Goal: Task Accomplishment & Management: Manage account settings

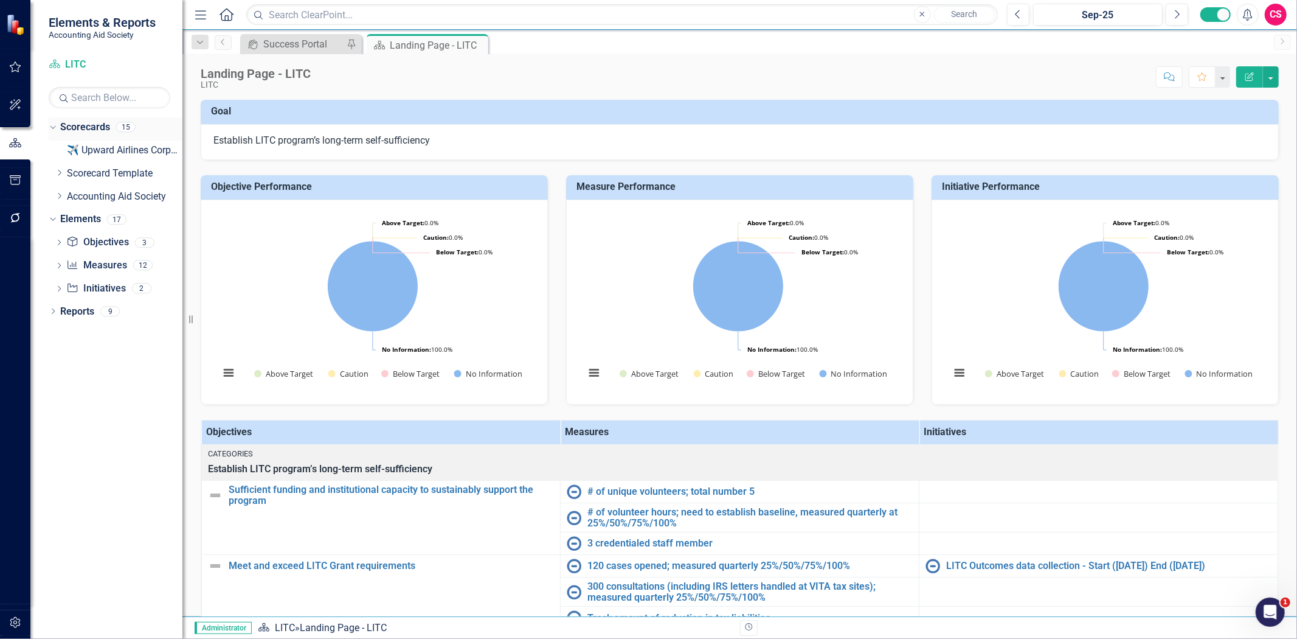
click at [75, 125] on link "Scorecards" at bounding box center [85, 127] width 50 height 14
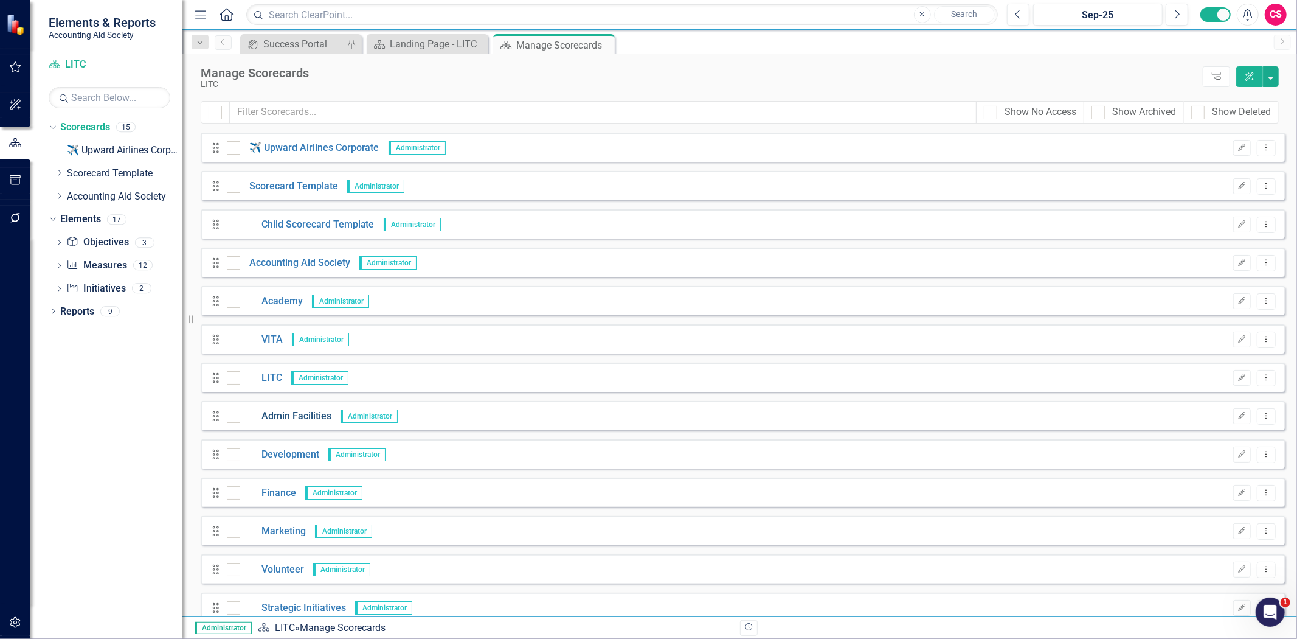
click at [300, 412] on link "Admin Facilities" at bounding box center [285, 416] width 91 height 14
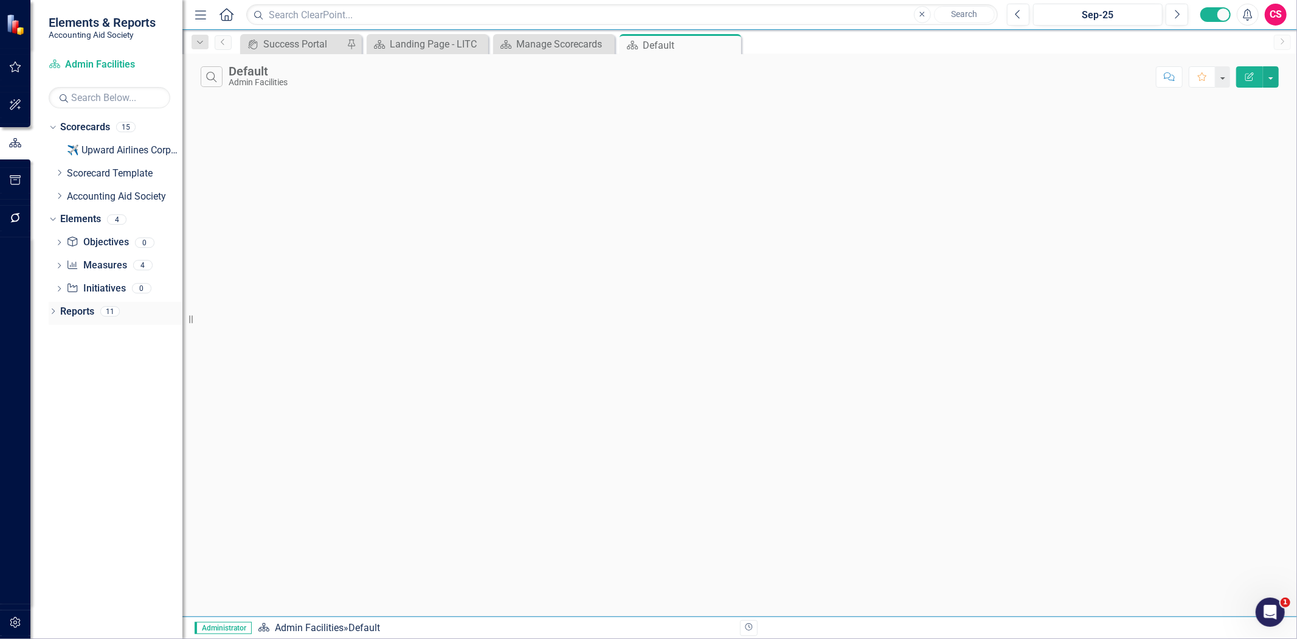
click at [77, 314] on link "Reports" at bounding box center [77, 312] width 34 height 14
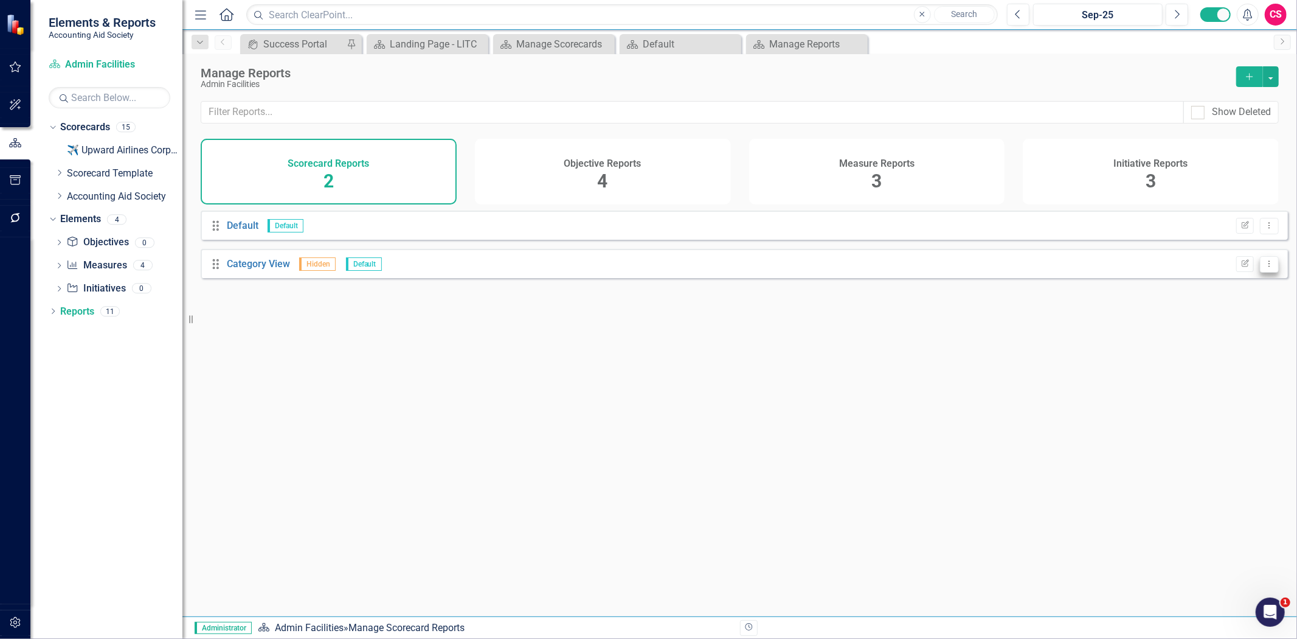
click at [1266, 268] on icon "Dropdown Menu" at bounding box center [1269, 264] width 10 height 8
click at [1222, 335] on link "Trash Delete Report" at bounding box center [1222, 338] width 96 height 23
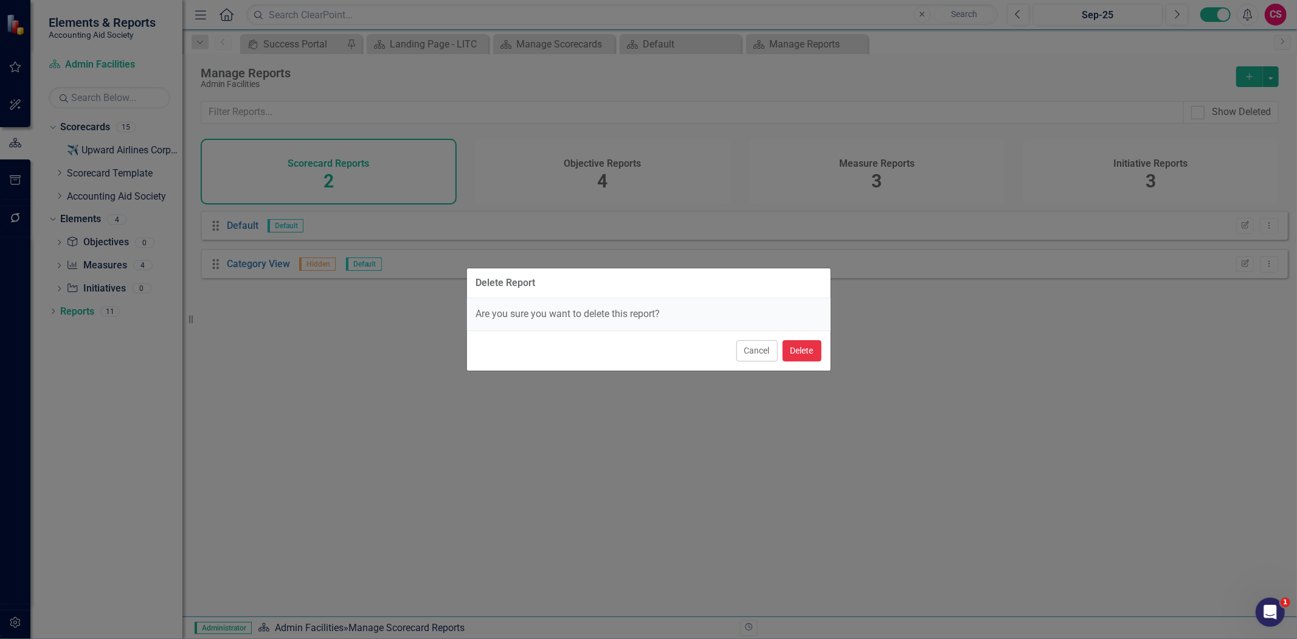
click at [788, 347] on button "Delete" at bounding box center [802, 350] width 39 height 21
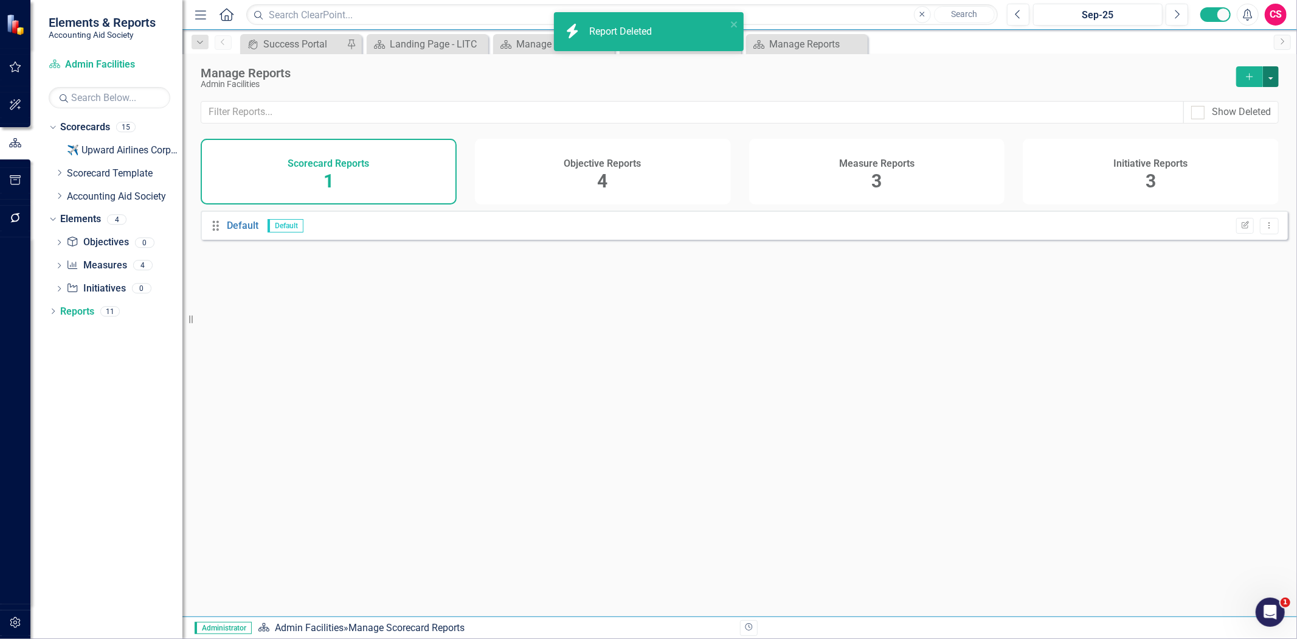
click at [1272, 80] on button "button" at bounding box center [1271, 76] width 16 height 21
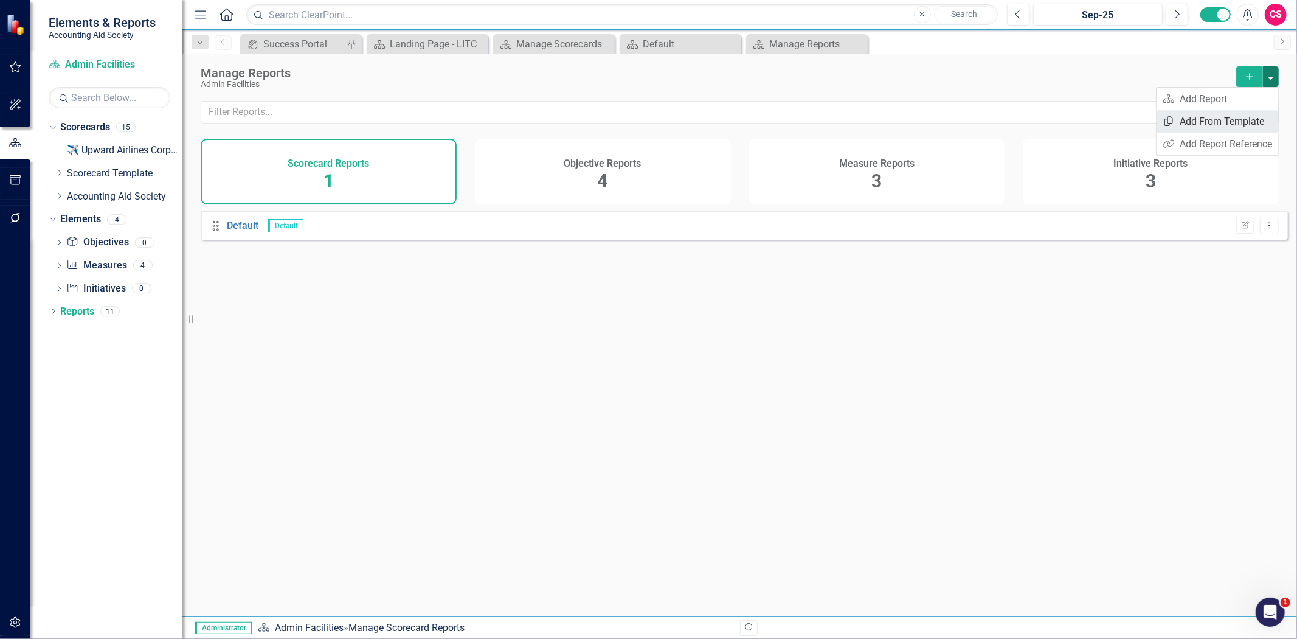
click at [1214, 123] on link "Copy Add From Template" at bounding box center [1218, 121] width 122 height 23
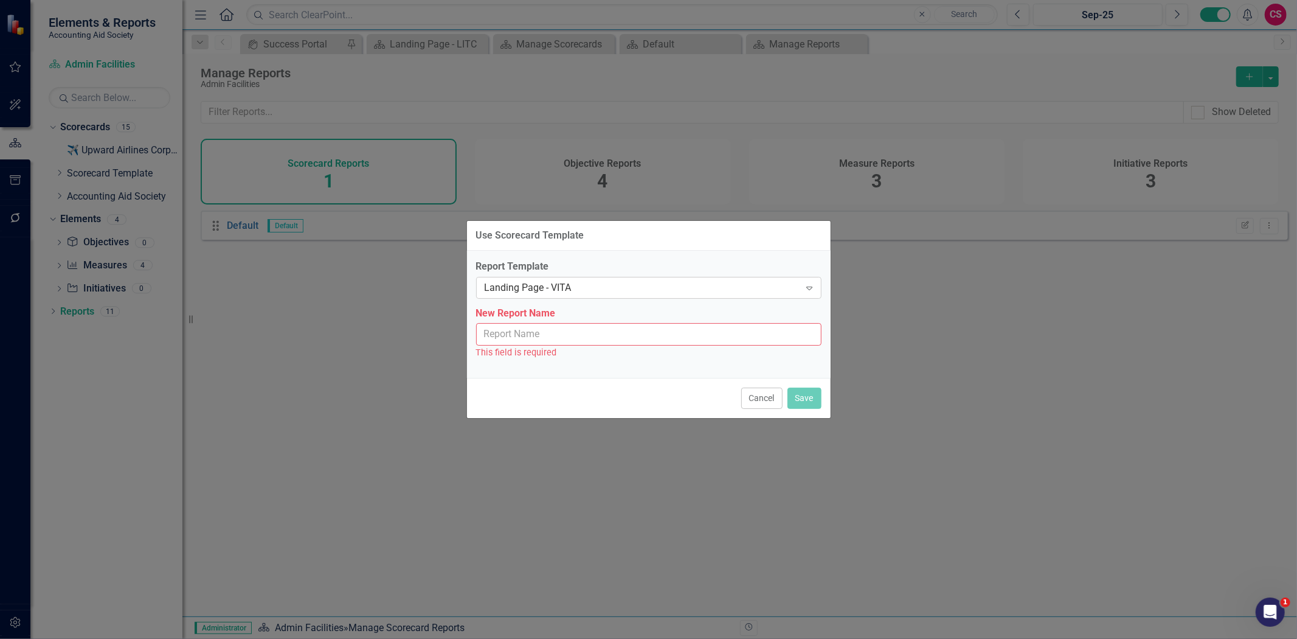
click at [665, 286] on div "Landing Page - VITA" at bounding box center [643, 287] width 316 height 14
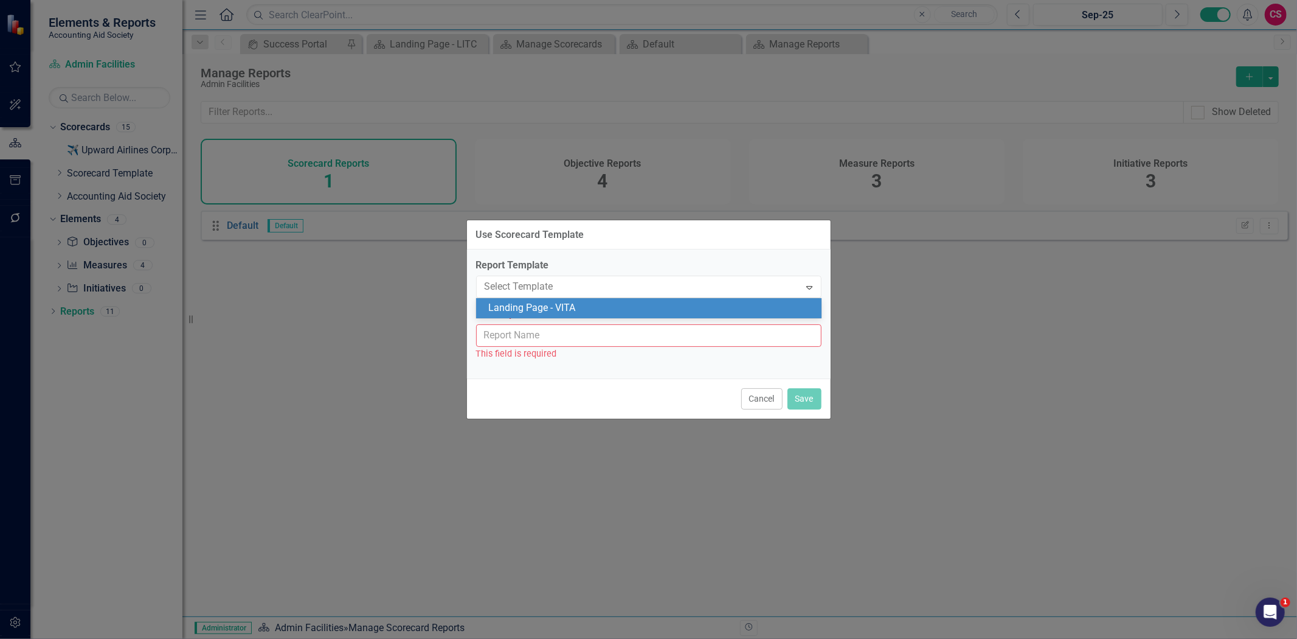
click at [626, 309] on div "Landing Page - VITA" at bounding box center [651, 308] width 326 height 14
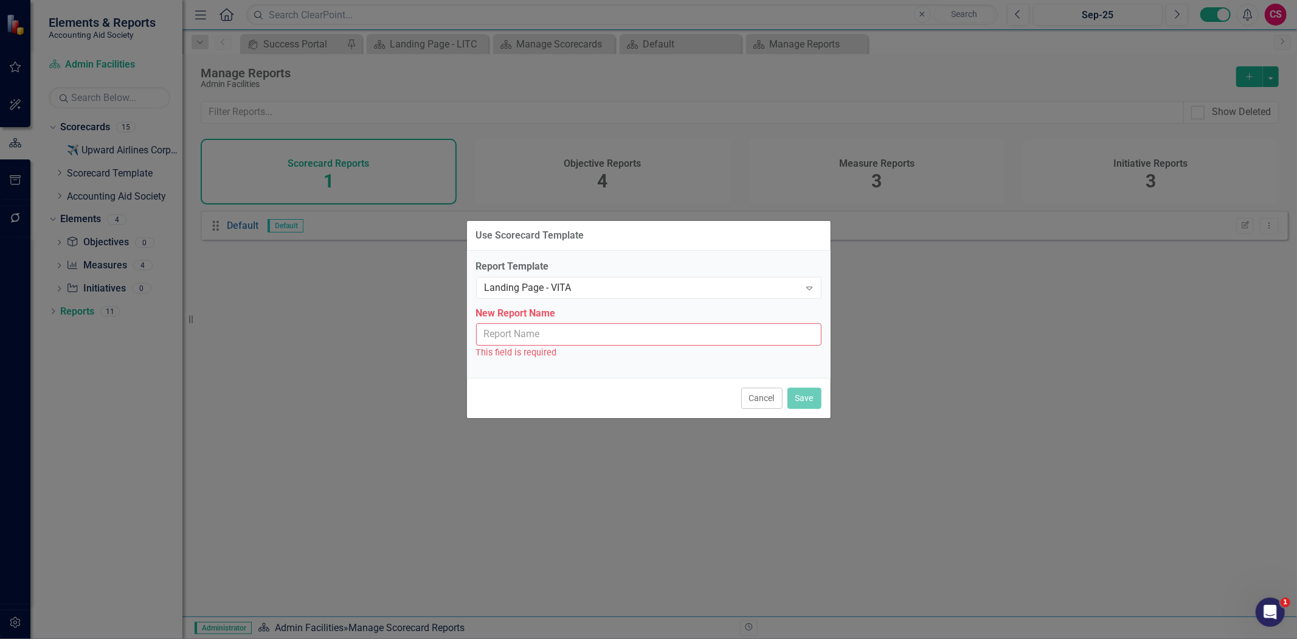
click at [621, 321] on div "New Report Name This field is required" at bounding box center [648, 333] width 345 height 53
click at [626, 342] on input "New Report Name" at bounding box center [648, 334] width 345 height 23
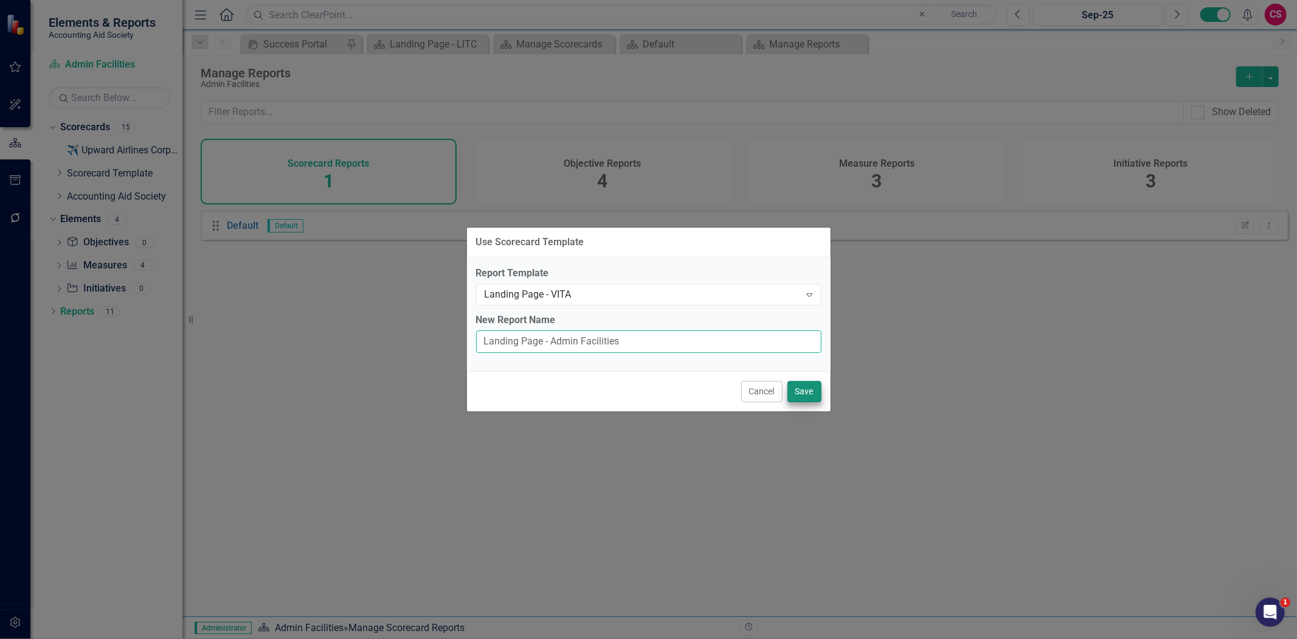
type input "Landing Page - Admin Facilities"
click at [805, 387] on button "Save" at bounding box center [805, 391] width 34 height 21
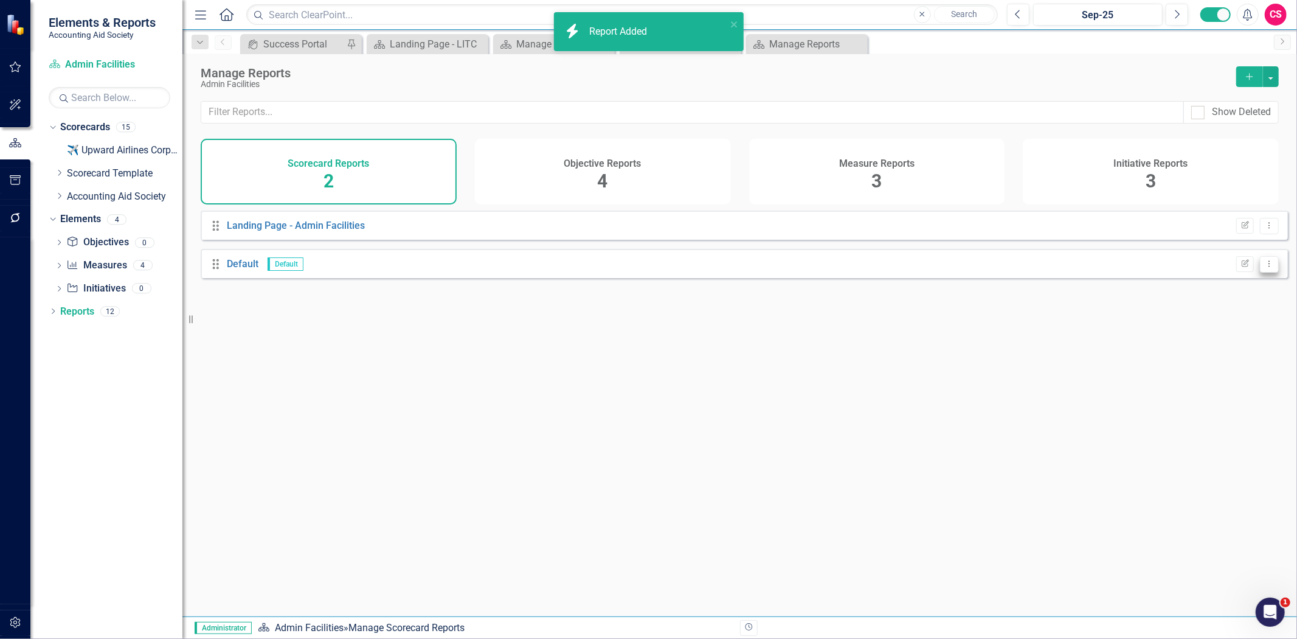
click at [1264, 268] on icon "Dropdown Menu" at bounding box center [1269, 264] width 10 height 8
click at [1226, 345] on link "Trash Delete Report" at bounding box center [1222, 338] width 96 height 23
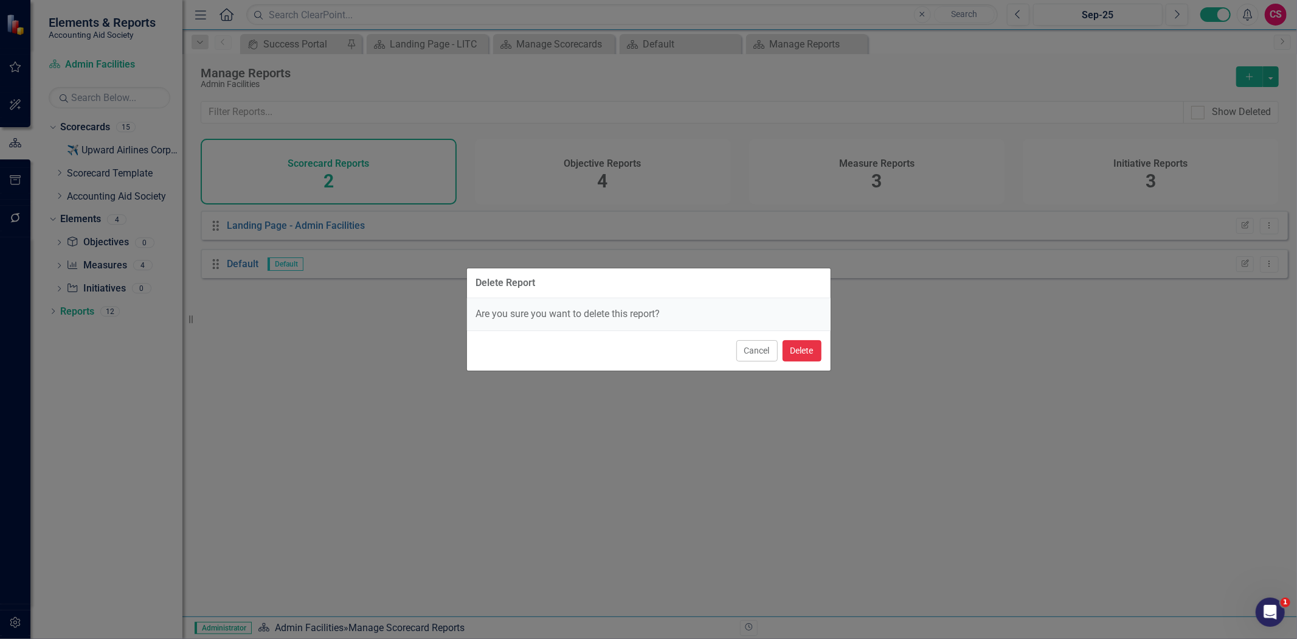
click at [798, 350] on button "Delete" at bounding box center [802, 350] width 39 height 21
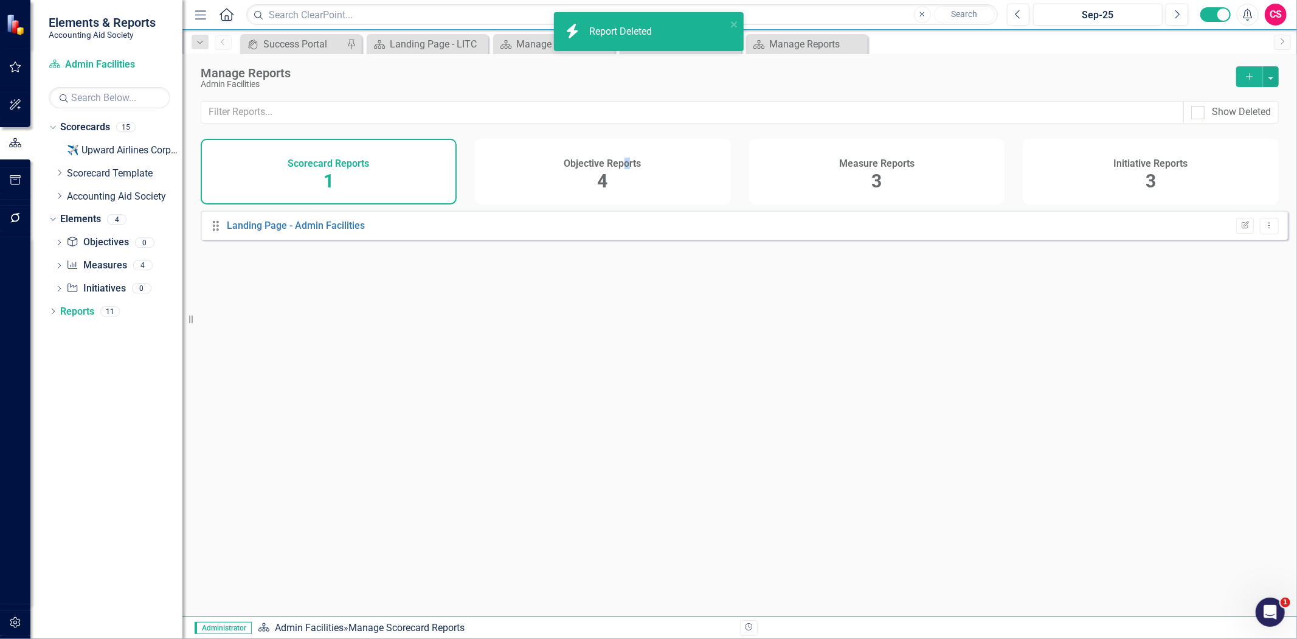
click at [625, 167] on h4 "Objective Reports" at bounding box center [602, 163] width 77 height 11
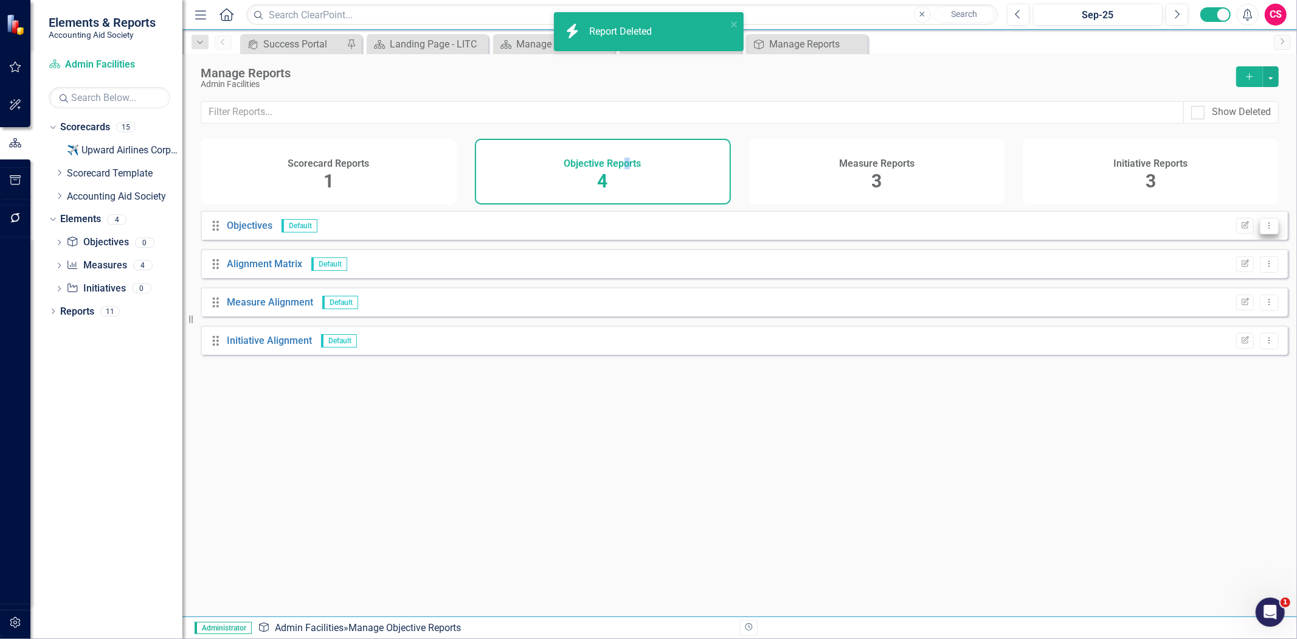
click at [1264, 229] on icon "Dropdown Menu" at bounding box center [1269, 225] width 10 height 8
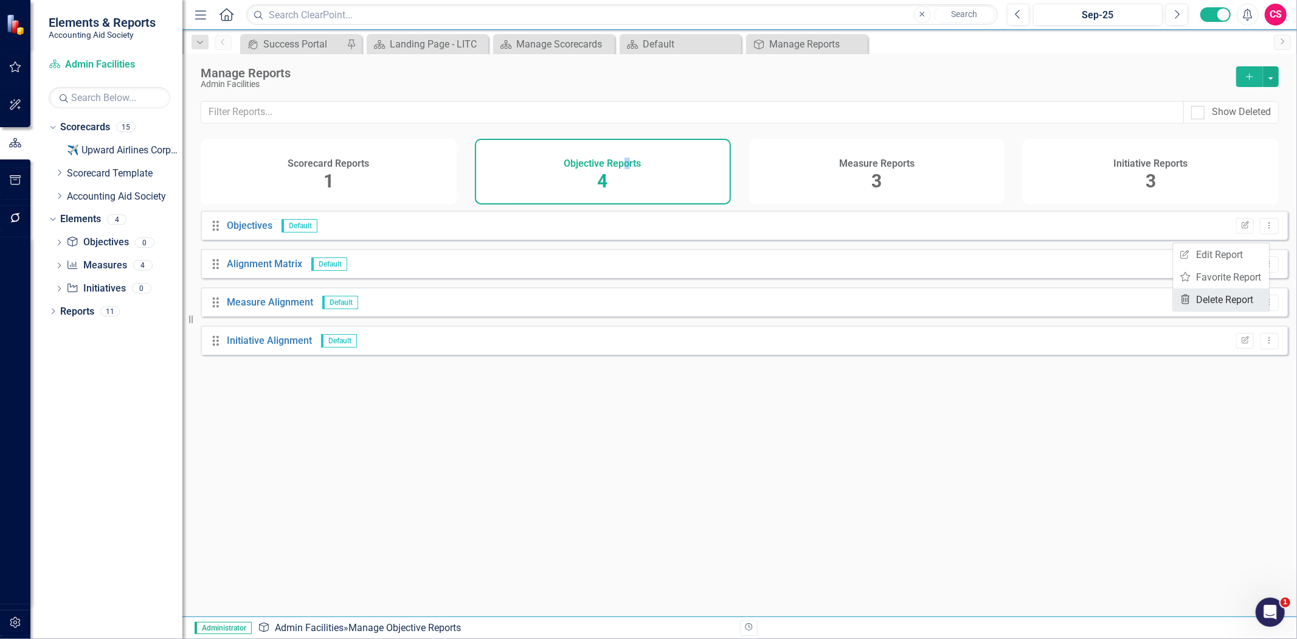
click at [1235, 292] on link "Trash Delete Report" at bounding box center [1222, 299] width 96 height 23
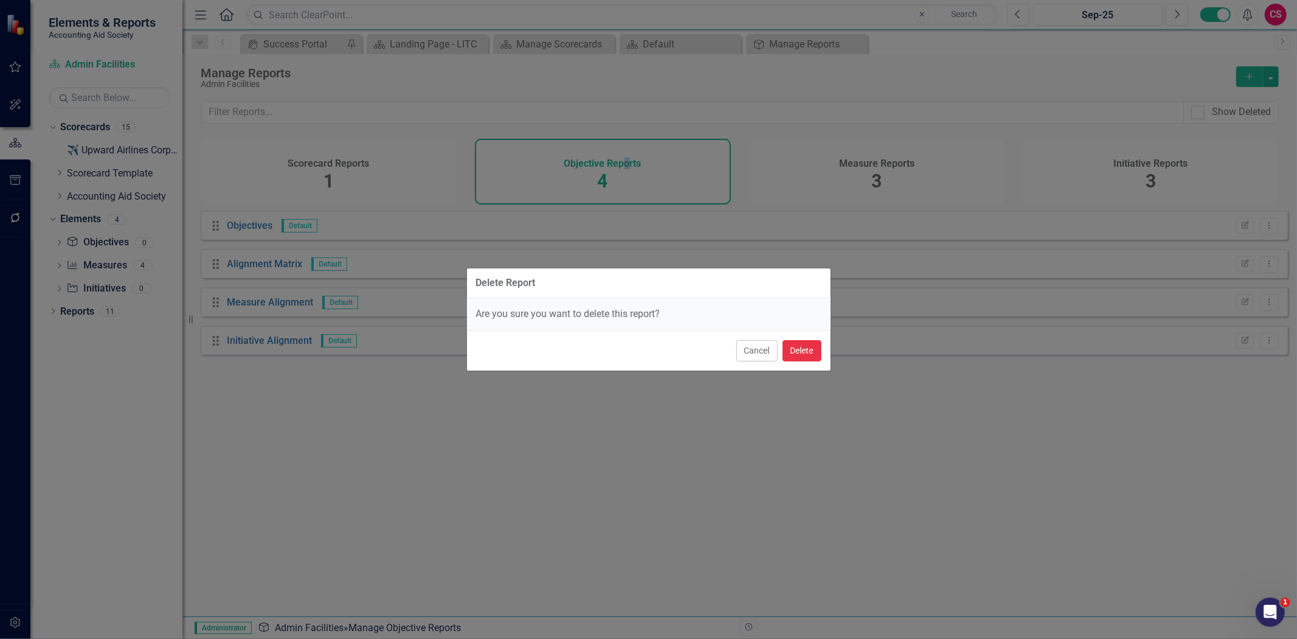
click at [806, 345] on button "Delete" at bounding box center [802, 350] width 39 height 21
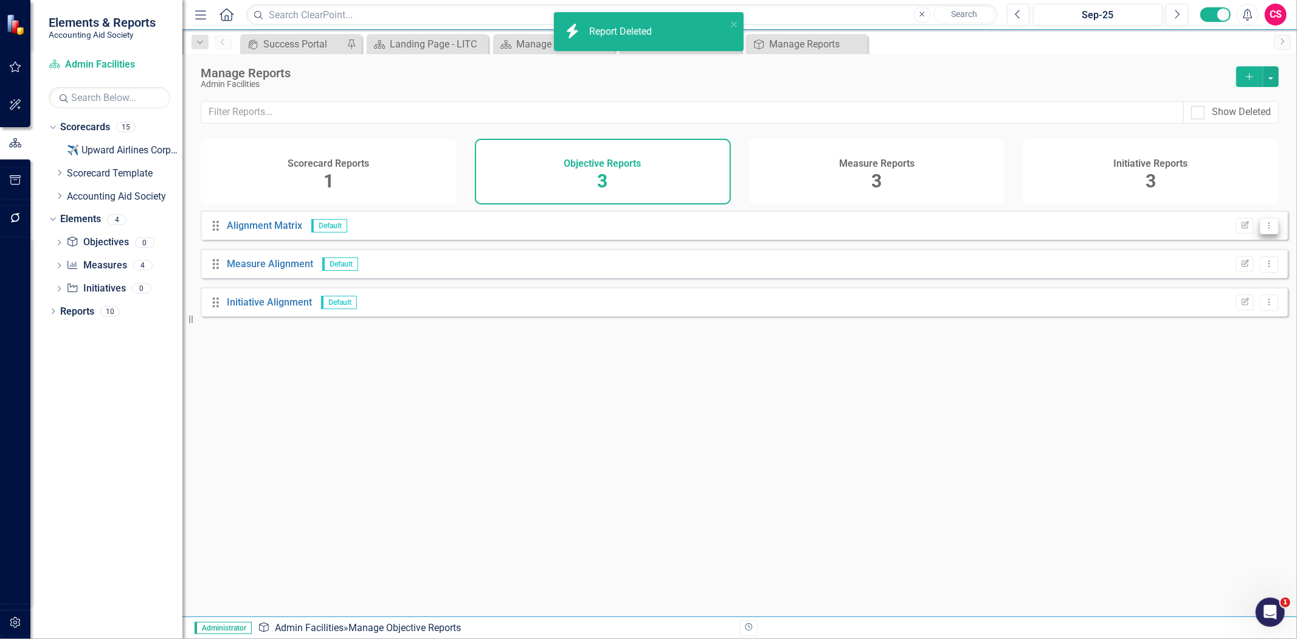
click at [1266, 230] on button "Dropdown Menu" at bounding box center [1269, 226] width 19 height 16
click at [1218, 298] on link "Trash Delete Report" at bounding box center [1222, 299] width 96 height 23
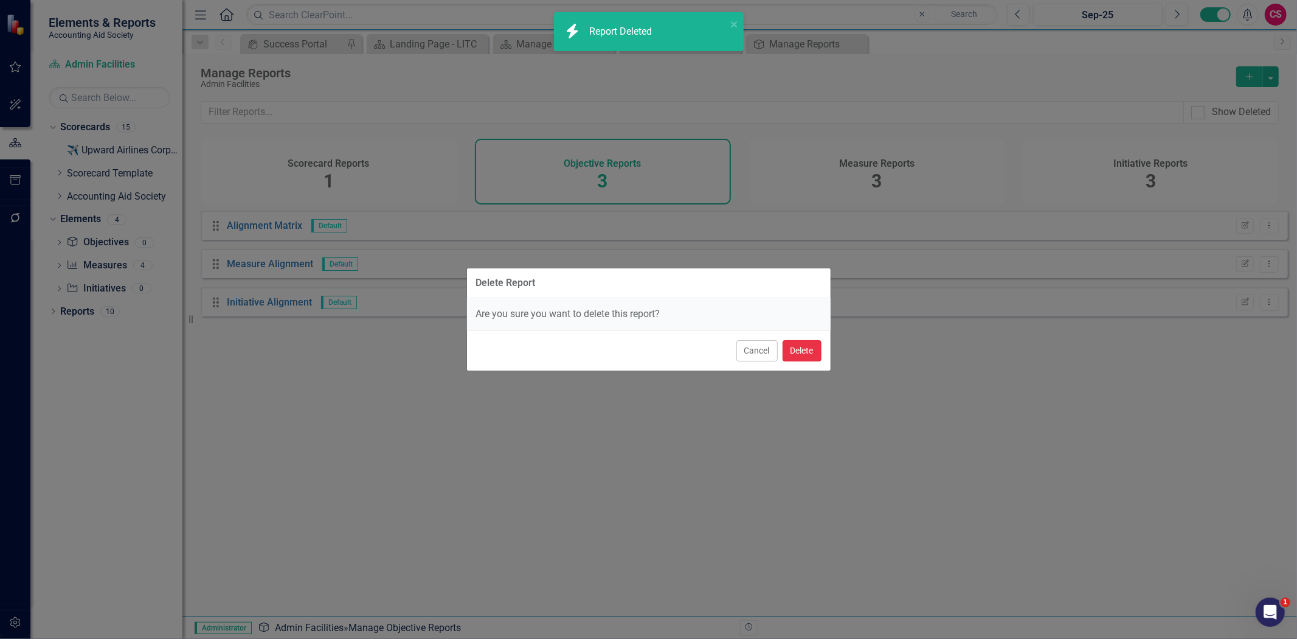
click at [804, 352] on button "Delete" at bounding box center [802, 350] width 39 height 21
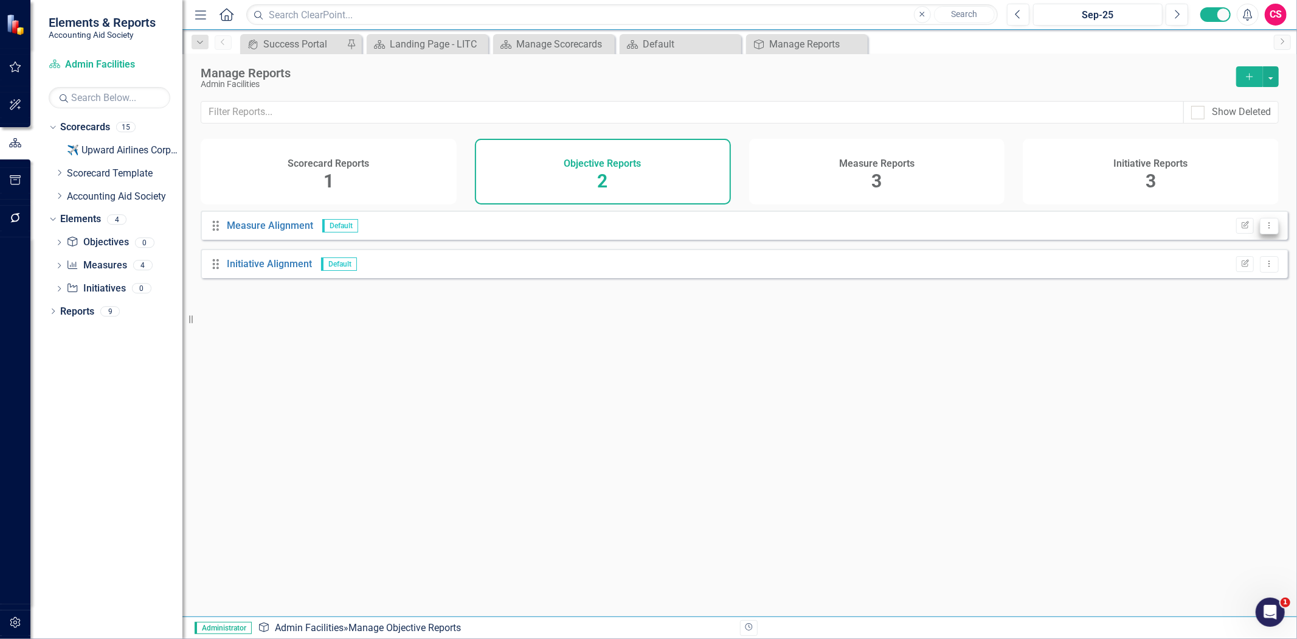
click at [1264, 229] on icon "Dropdown Menu" at bounding box center [1269, 225] width 10 height 8
click at [1236, 302] on link "Trash Delete Report" at bounding box center [1222, 299] width 96 height 23
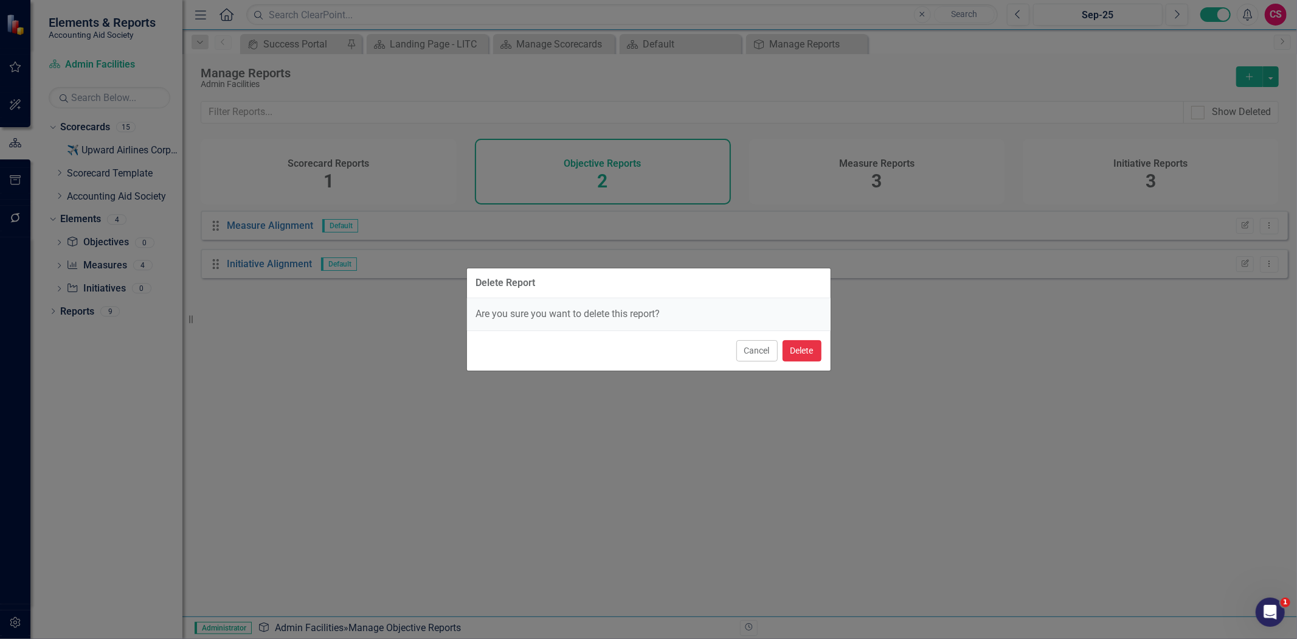
click at [817, 345] on button "Delete" at bounding box center [802, 350] width 39 height 21
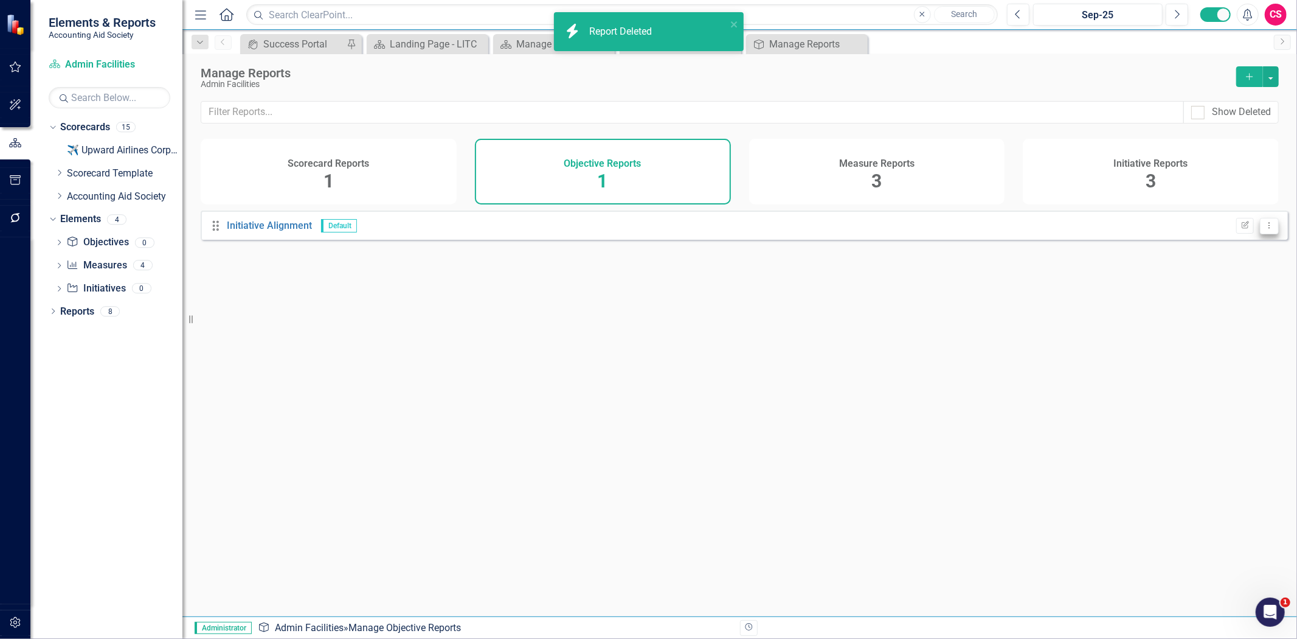
click at [1266, 234] on button "Dropdown Menu" at bounding box center [1269, 226] width 19 height 16
click at [1213, 299] on link "Trash Delete Report" at bounding box center [1222, 299] width 96 height 23
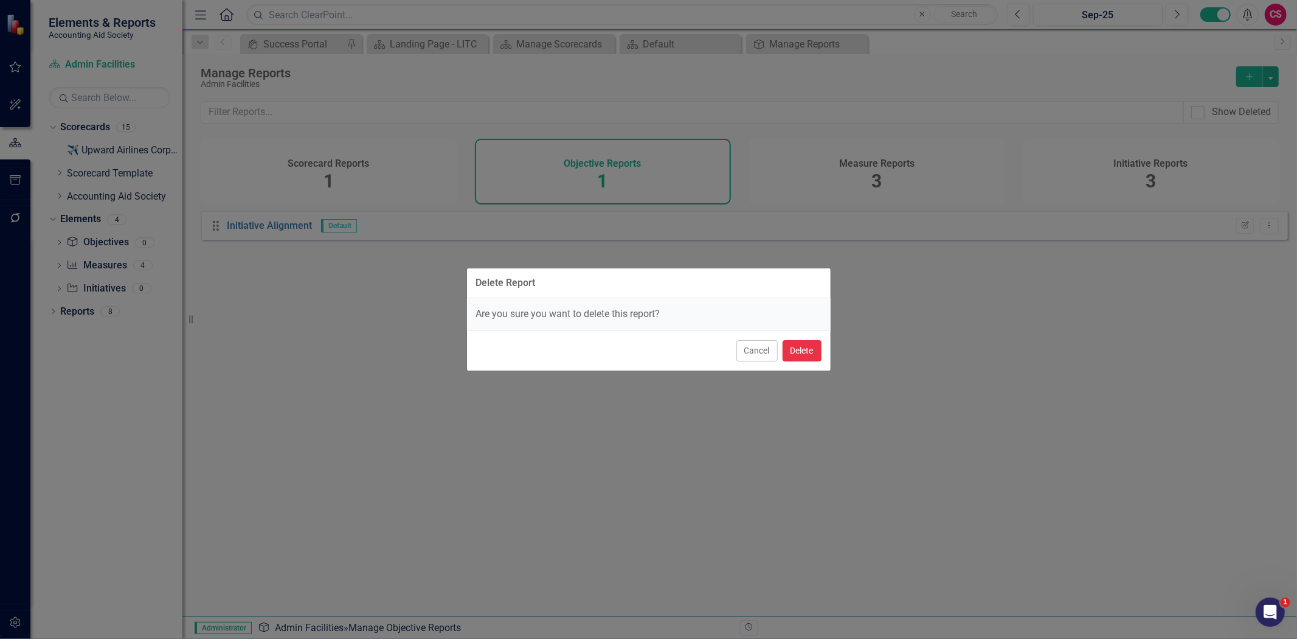
click at [803, 348] on button "Delete" at bounding box center [802, 350] width 39 height 21
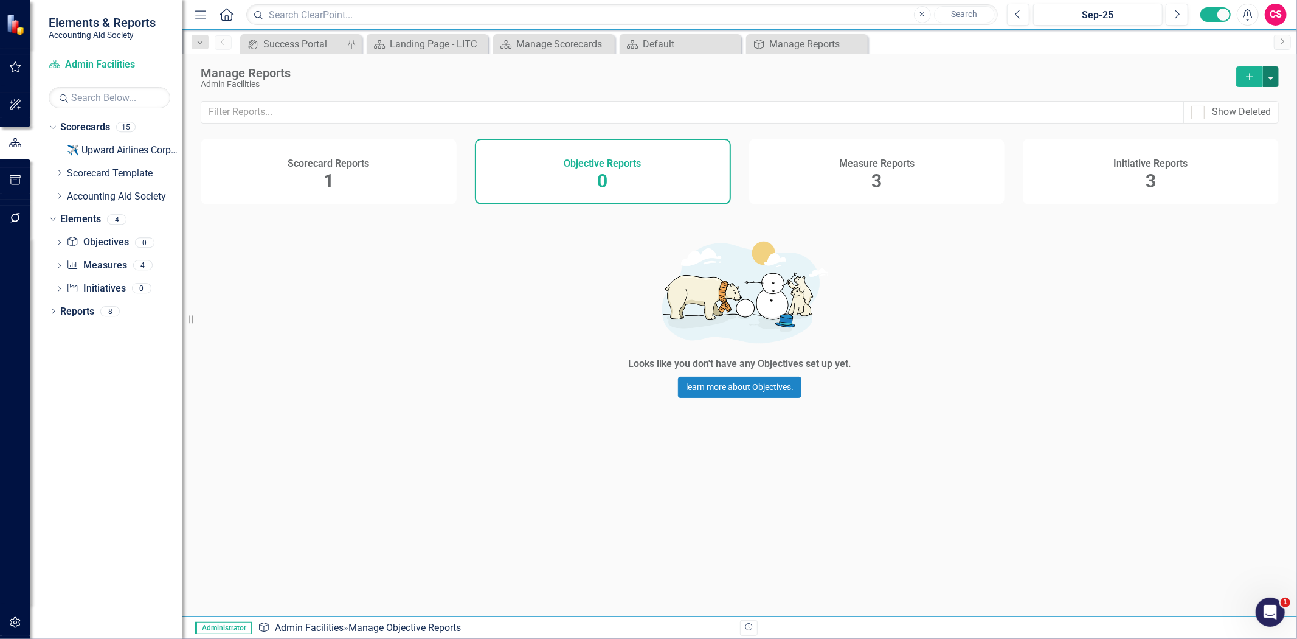
click at [1270, 82] on button "button" at bounding box center [1271, 76] width 16 height 21
click at [1233, 126] on link "Copy Add From Template" at bounding box center [1222, 121] width 114 height 23
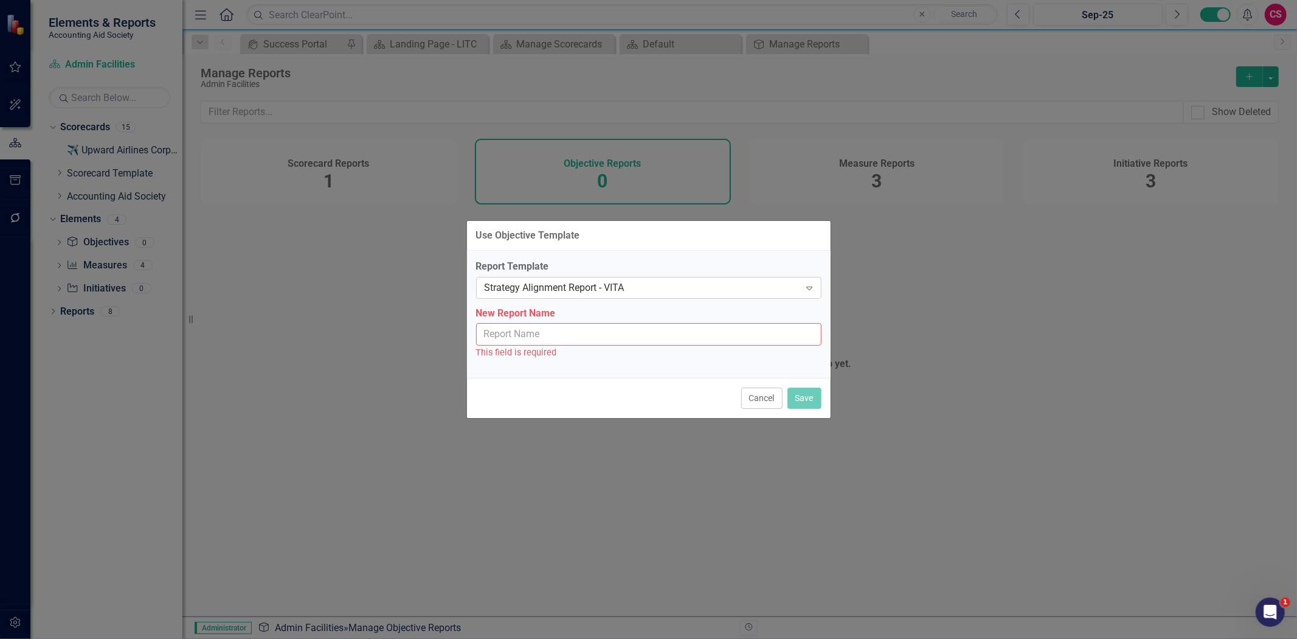
click at [564, 287] on div "Strategy Alignment Report - VITA" at bounding box center [643, 287] width 316 height 14
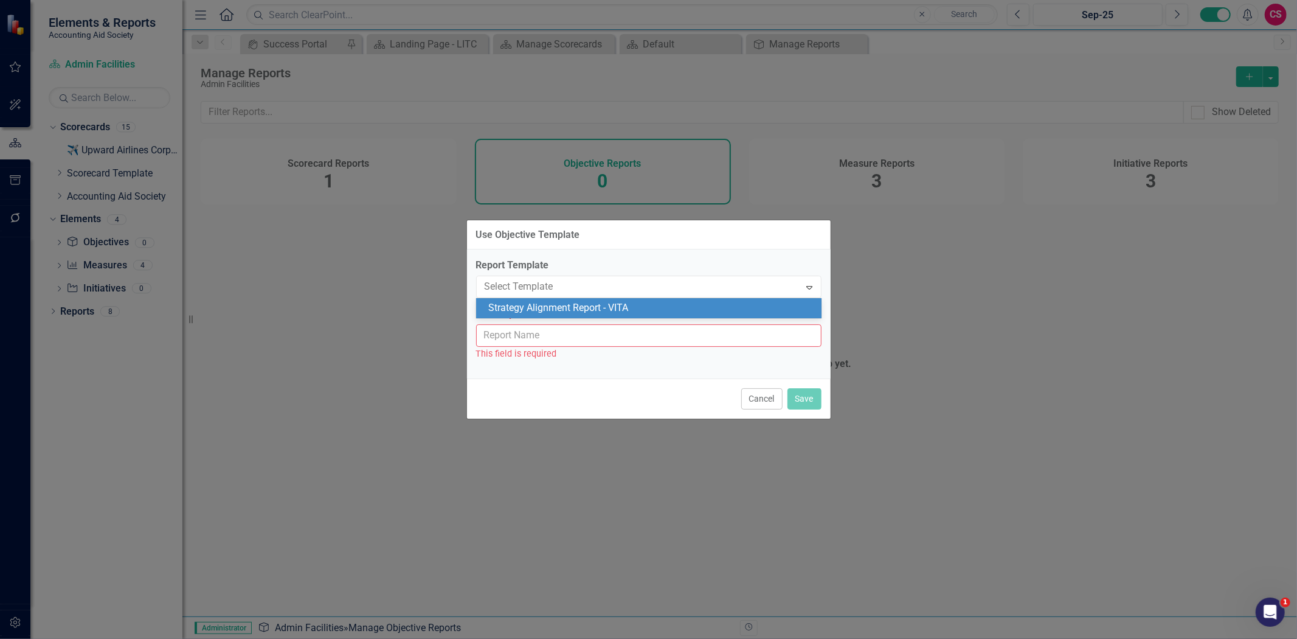
click at [560, 311] on div "Strategy Alignment Report - VITA" at bounding box center [651, 308] width 326 height 14
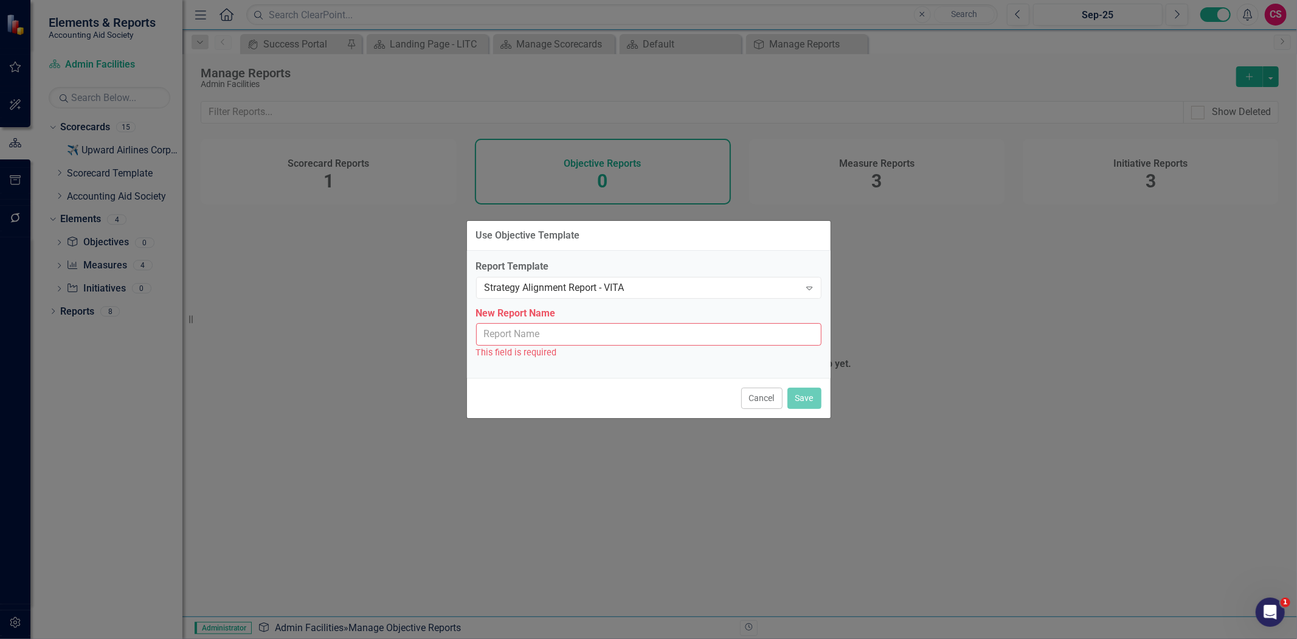
click at [552, 333] on input "New Report Name" at bounding box center [648, 334] width 345 height 23
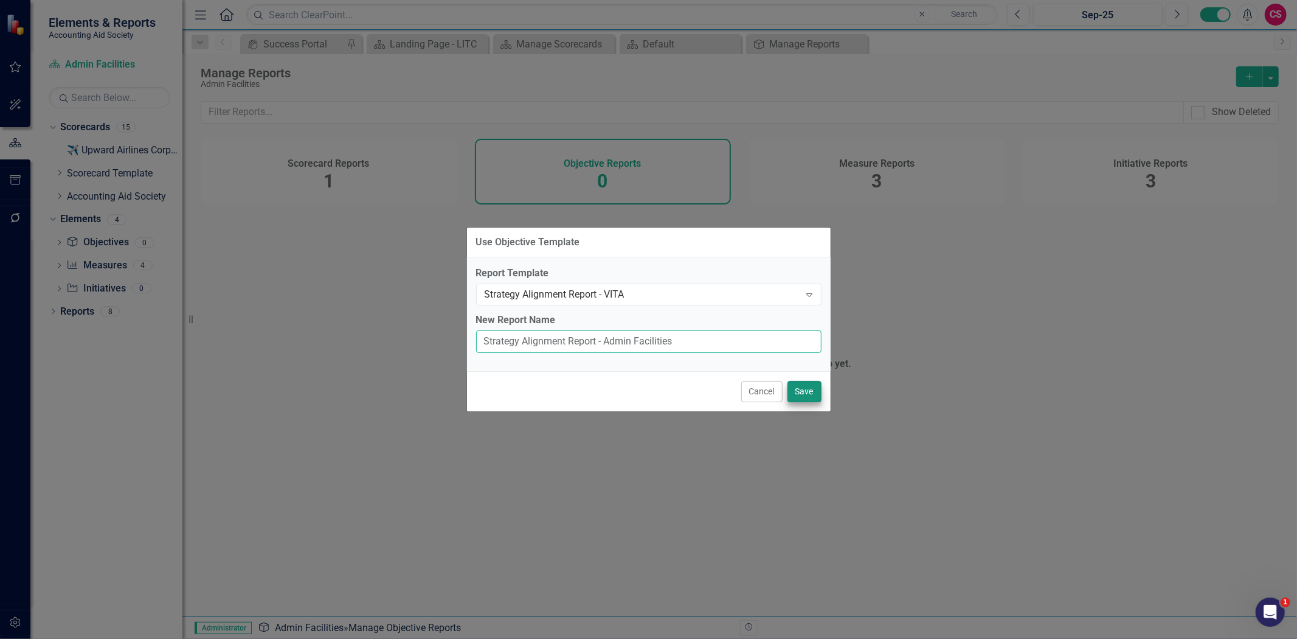
type input "Strategy Alignment Report - Admin Facilities"
click at [812, 388] on button "Save" at bounding box center [805, 391] width 34 height 21
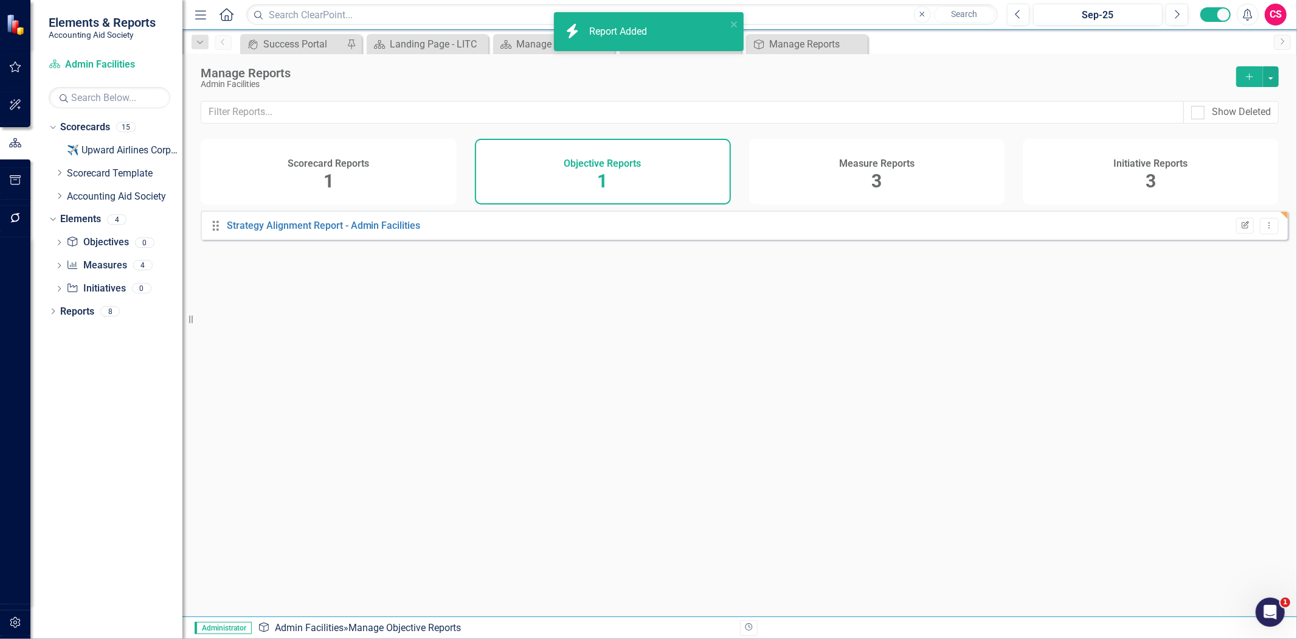
click at [1240, 227] on button "Edit Report" at bounding box center [1245, 226] width 18 height 16
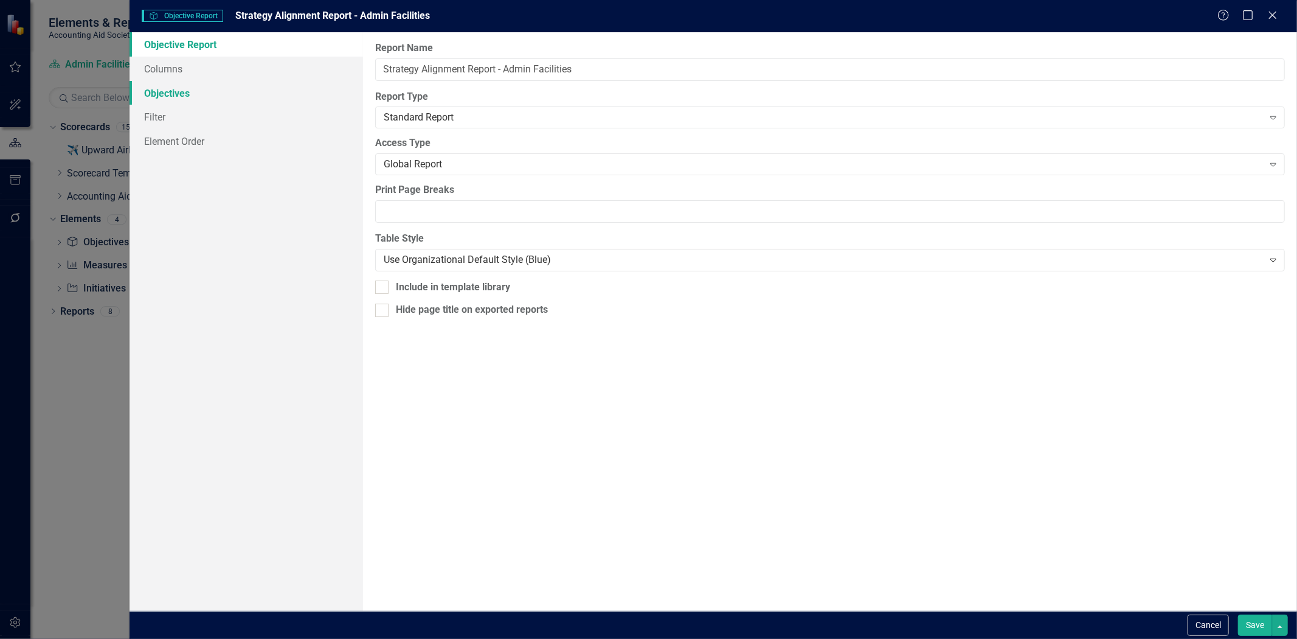
click at [224, 89] on link "Objectives" at bounding box center [247, 93] width 234 height 24
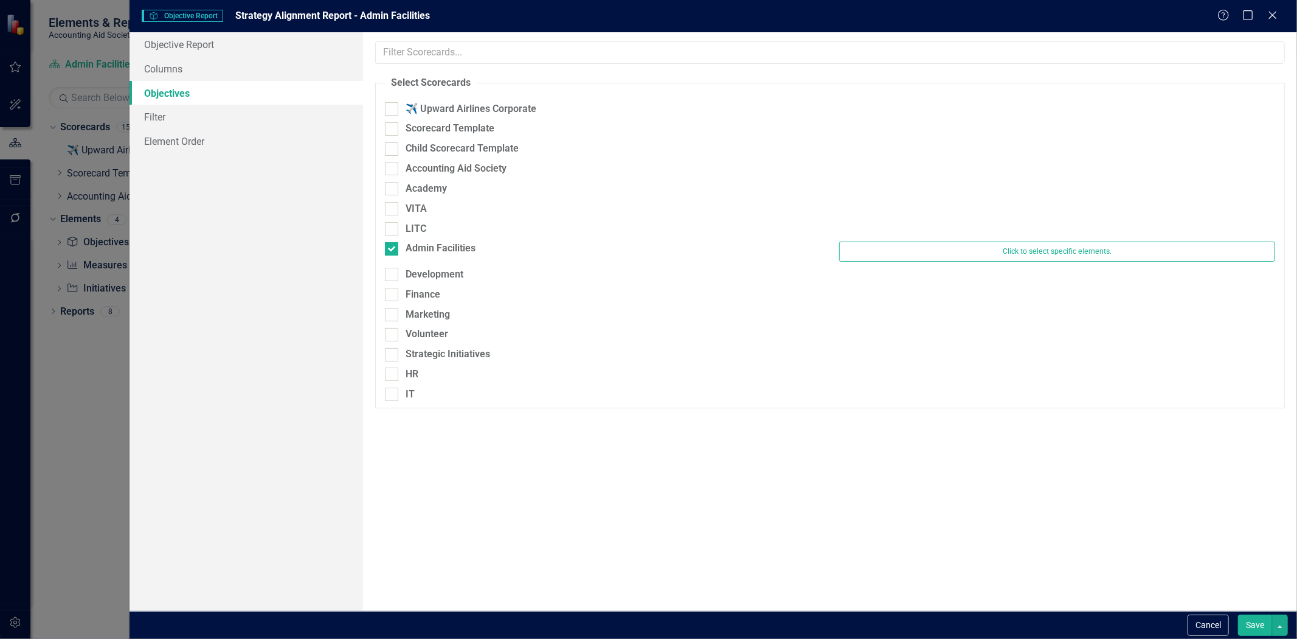
click at [1254, 629] on button "Save" at bounding box center [1255, 624] width 34 height 21
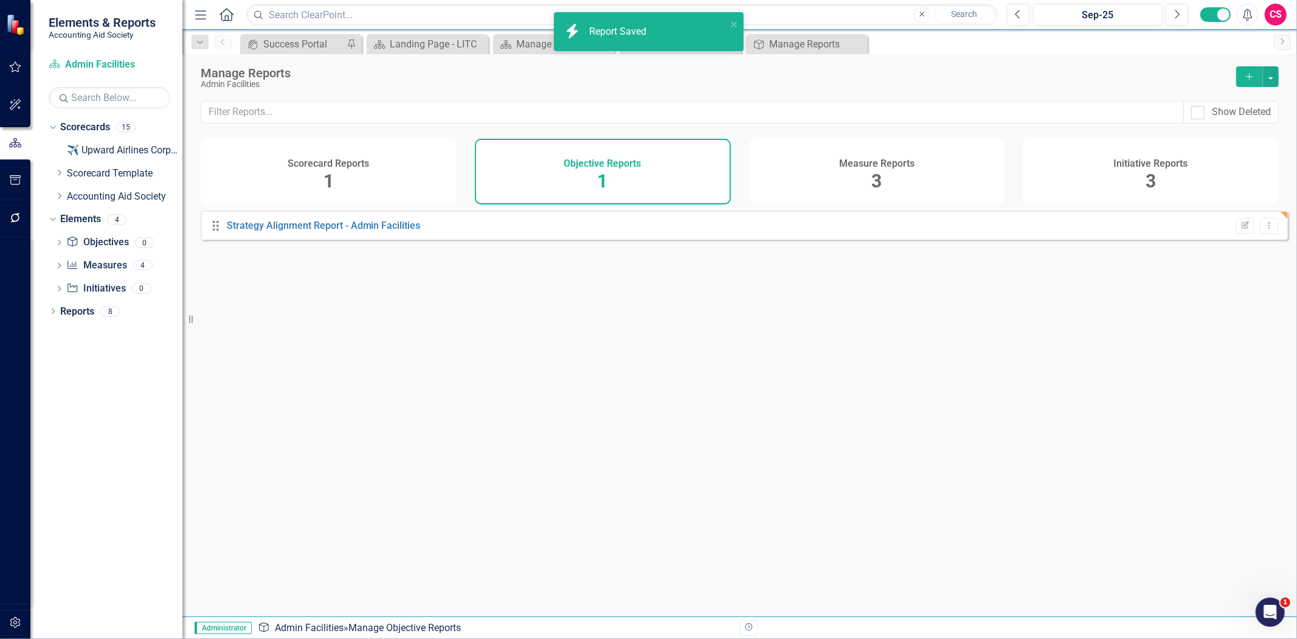
click at [903, 184] on div "Measure Reports 3" at bounding box center [877, 172] width 256 height 66
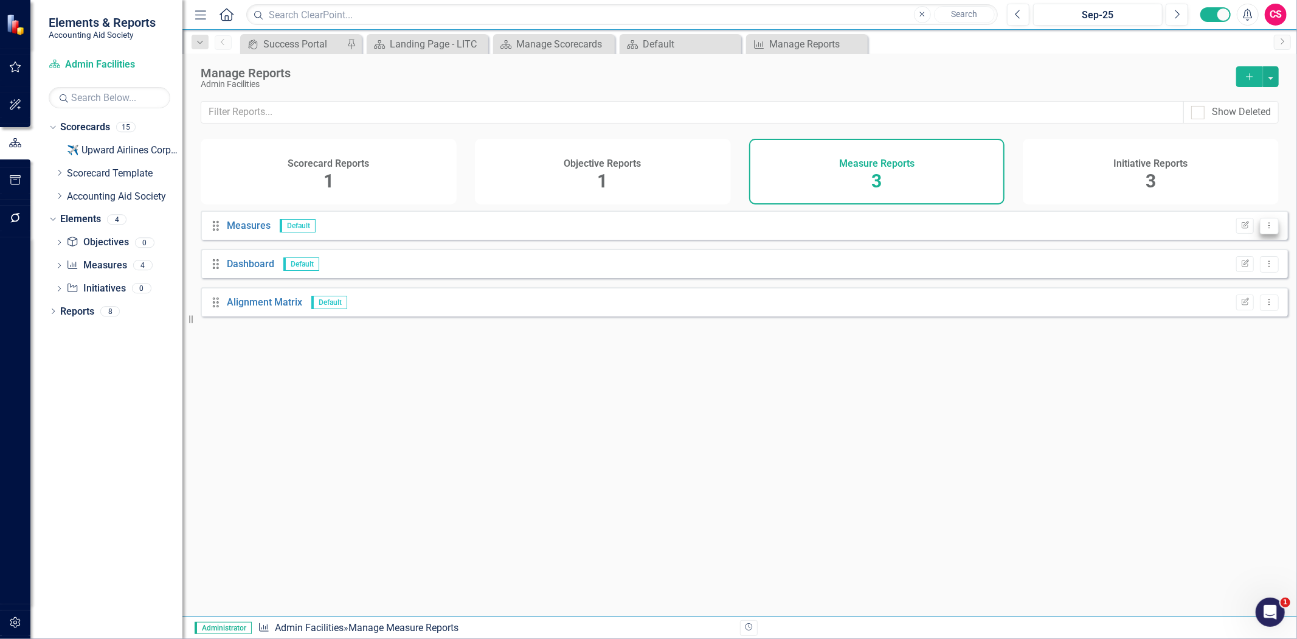
click at [1268, 230] on button "Dropdown Menu" at bounding box center [1269, 226] width 19 height 16
click at [1250, 294] on link "Trash Delete Report" at bounding box center [1222, 299] width 96 height 23
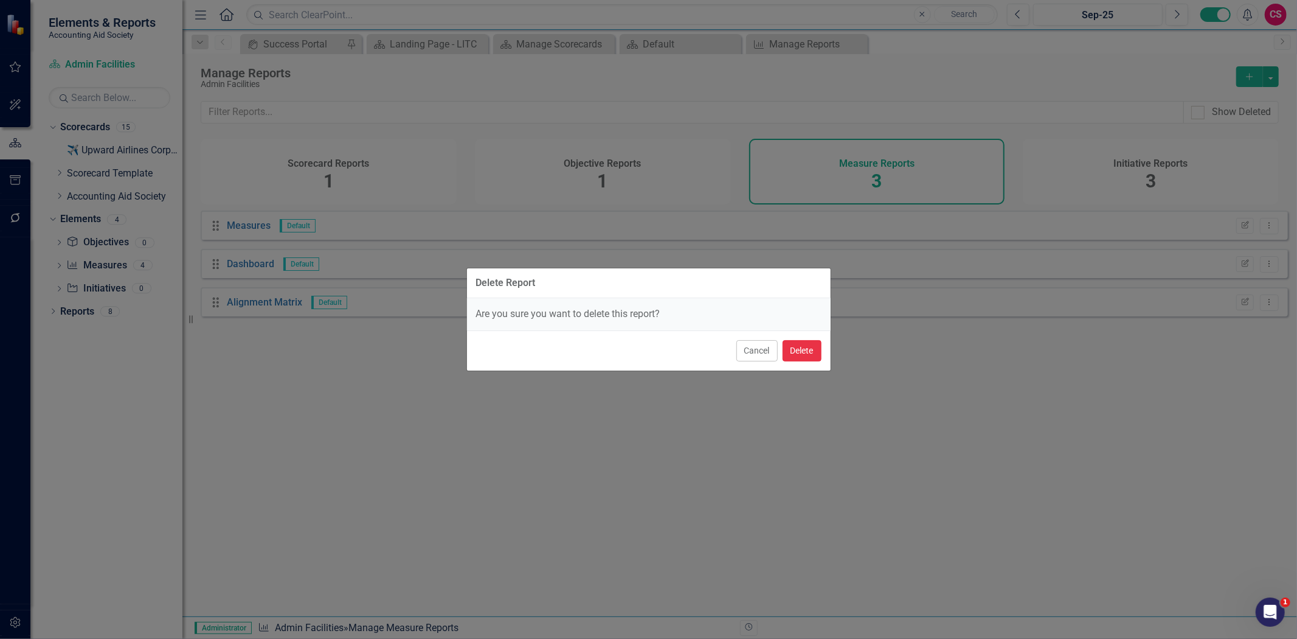
click at [803, 345] on button "Delete" at bounding box center [802, 350] width 39 height 21
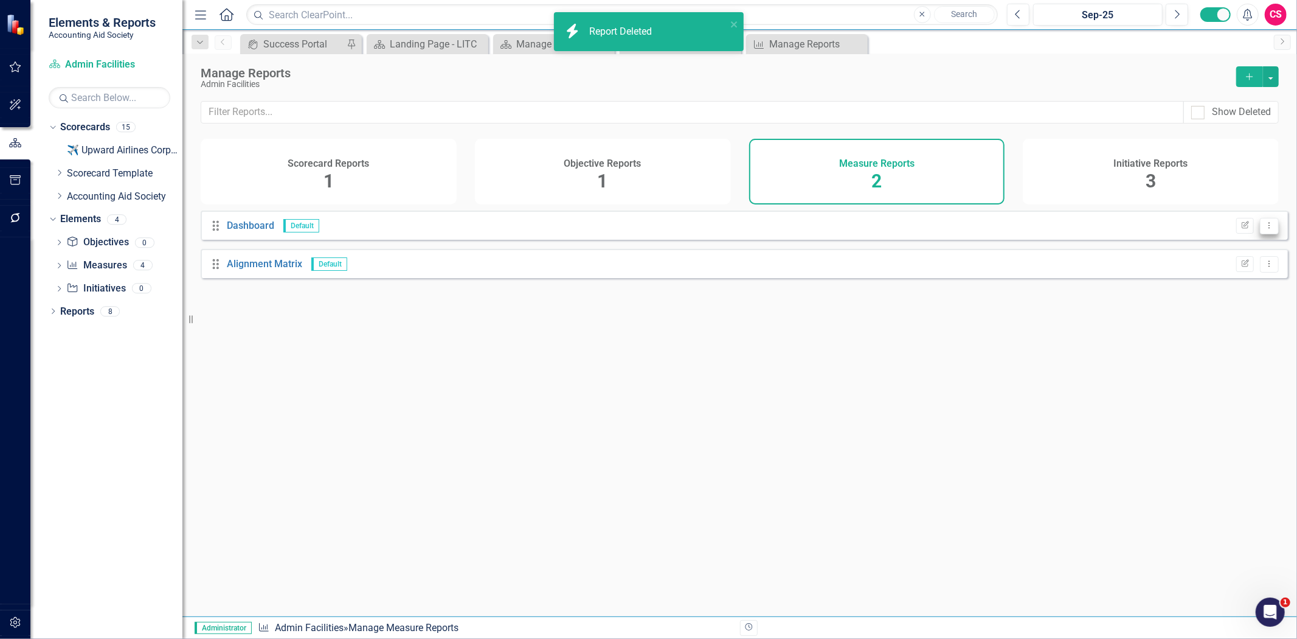
click at [1264, 229] on icon "Dropdown Menu" at bounding box center [1269, 225] width 10 height 8
click at [1236, 296] on link "Trash Delete Report" at bounding box center [1222, 299] width 96 height 23
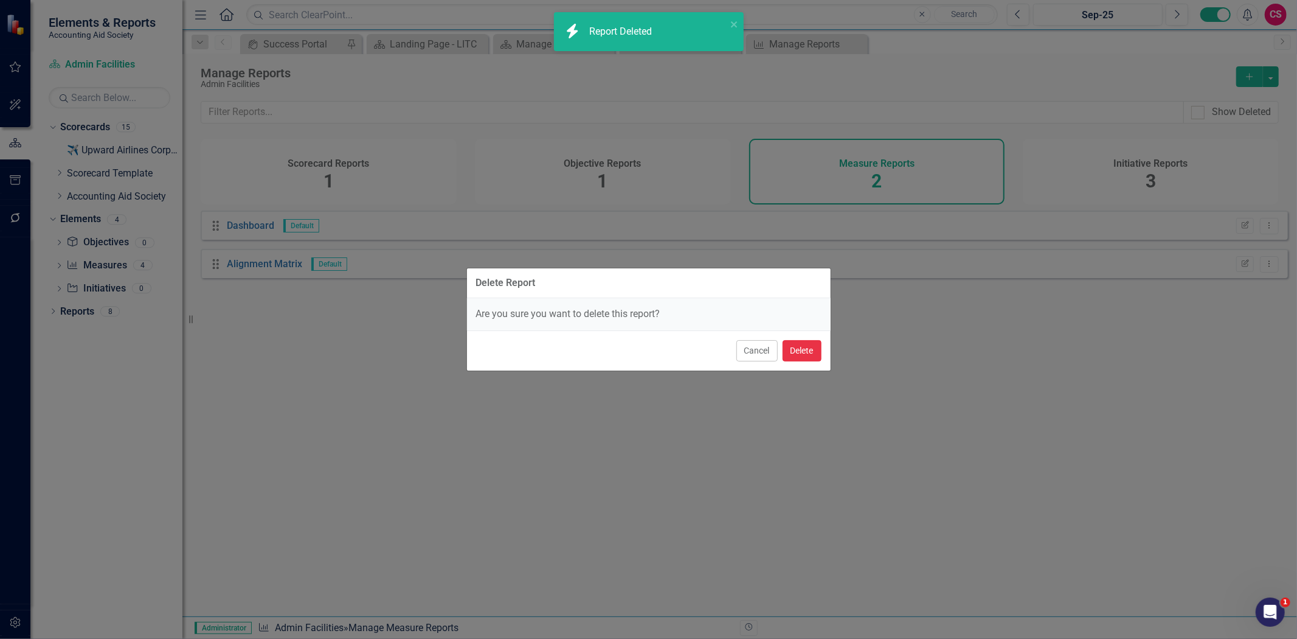
click at [799, 356] on button "Delete" at bounding box center [802, 350] width 39 height 21
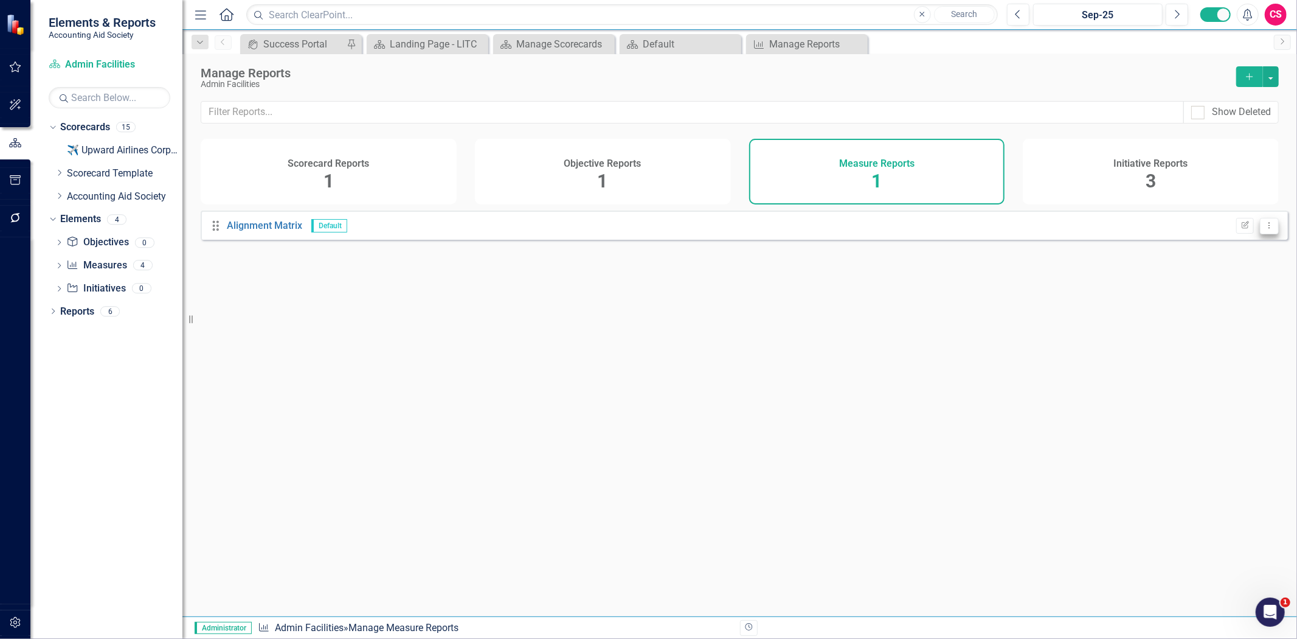
click at [1267, 234] on button "Dropdown Menu" at bounding box center [1269, 226] width 19 height 16
click at [1206, 301] on link "Trash Delete Report" at bounding box center [1222, 299] width 96 height 23
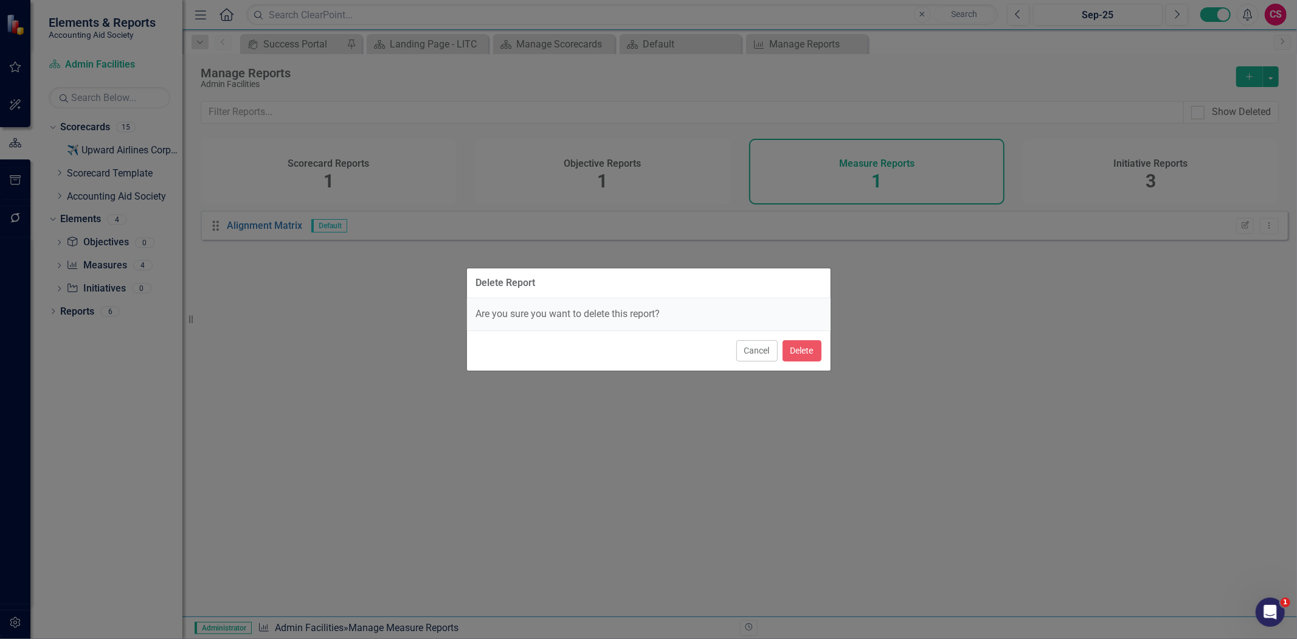
click at [822, 350] on div "Cancel Delete" at bounding box center [649, 350] width 364 height 40
click at [816, 347] on button "Delete" at bounding box center [802, 350] width 39 height 21
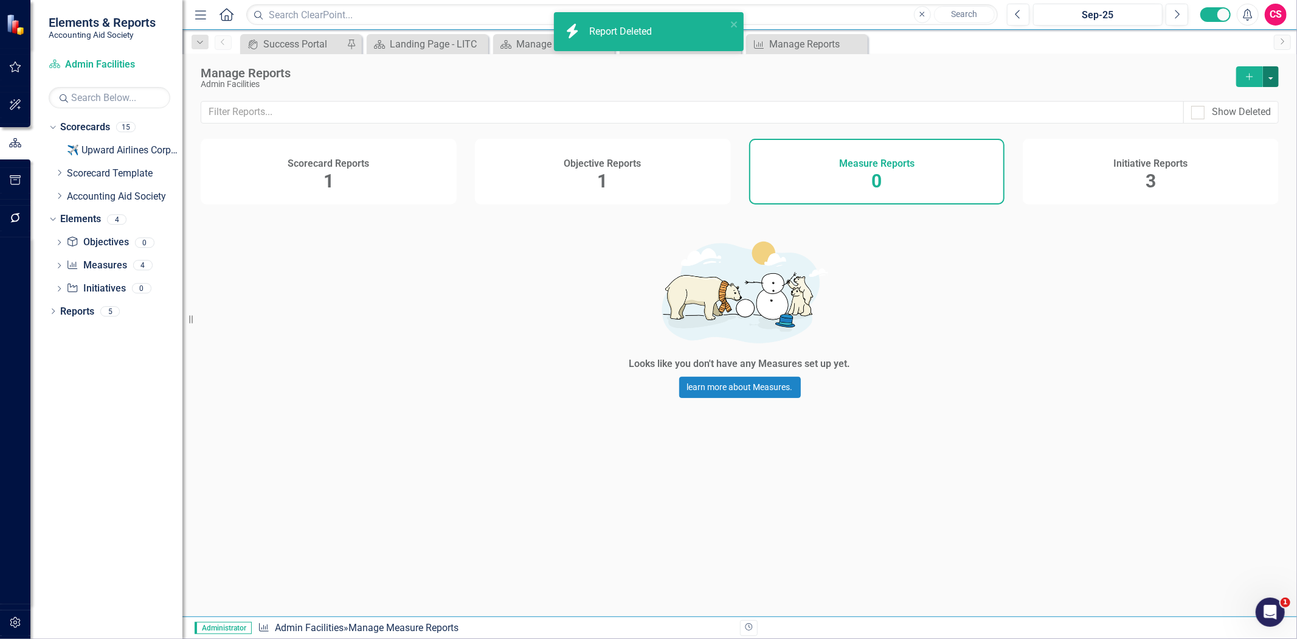
click at [1277, 77] on button "button" at bounding box center [1271, 76] width 16 height 21
click at [1244, 129] on link "Copy Add From Template" at bounding box center [1222, 121] width 114 height 23
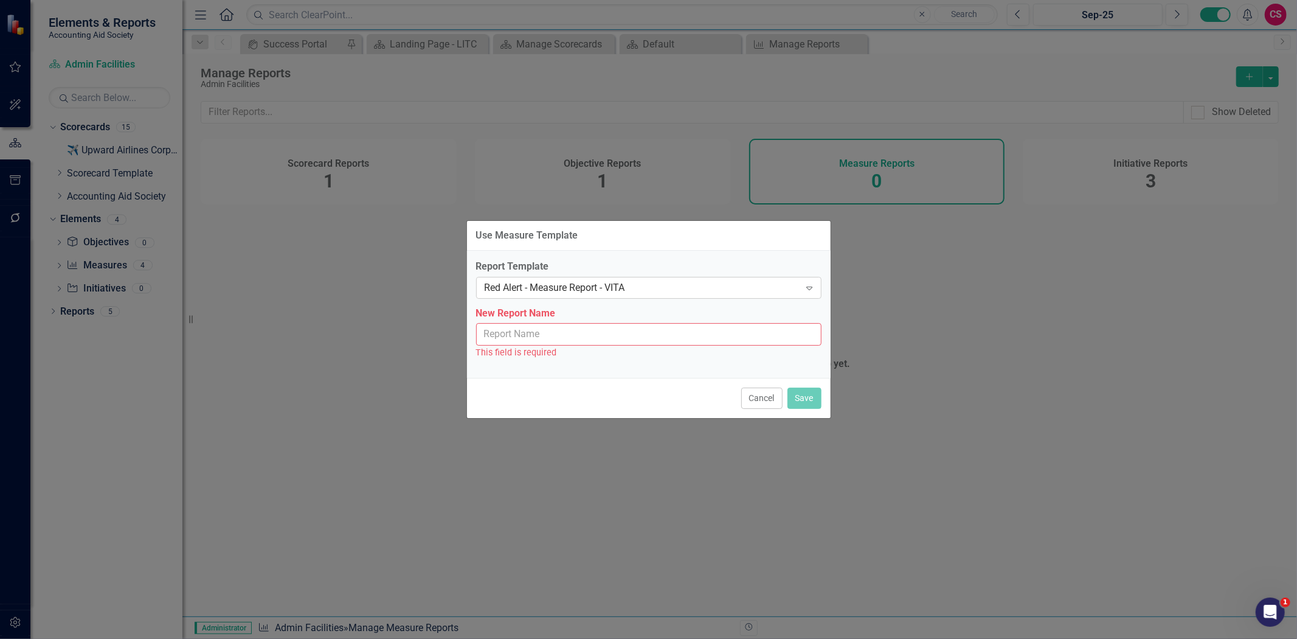
click at [652, 287] on div "Red Alert - Measure Report - VITA" at bounding box center [643, 287] width 316 height 14
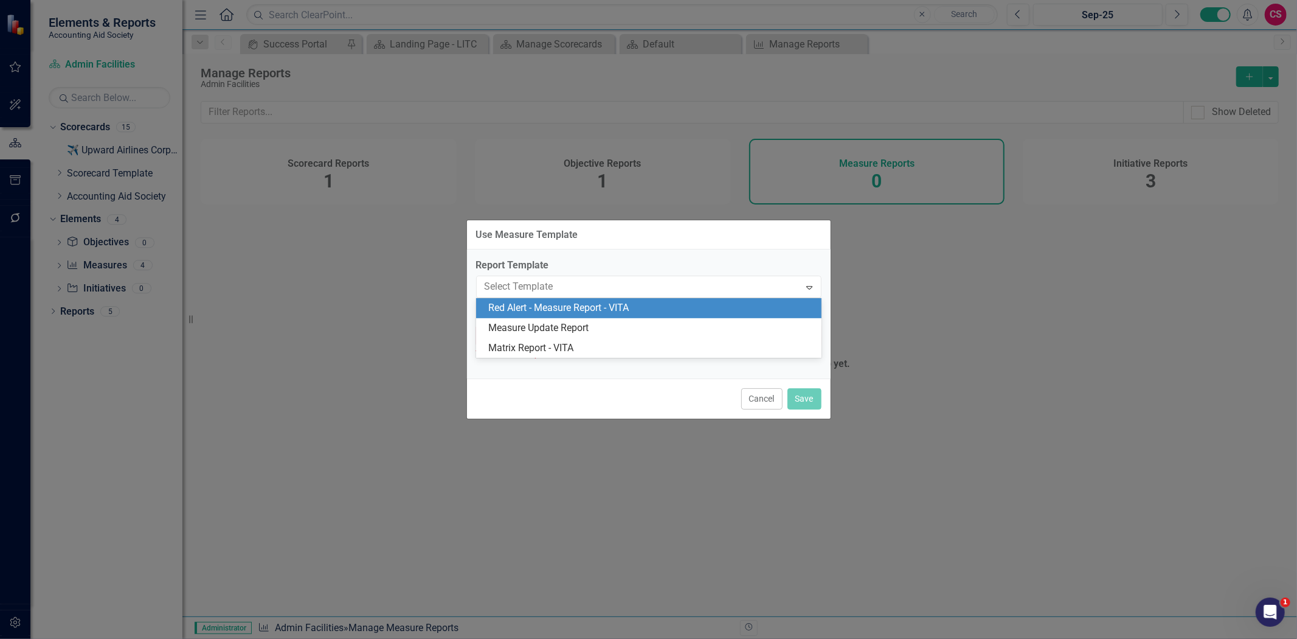
drag, startPoint x: 630, startPoint y: 305, endPoint x: 606, endPoint y: 305, distance: 24.3
click at [630, 306] on div "Red Alert - Measure Report - VITA" at bounding box center [651, 308] width 326 height 14
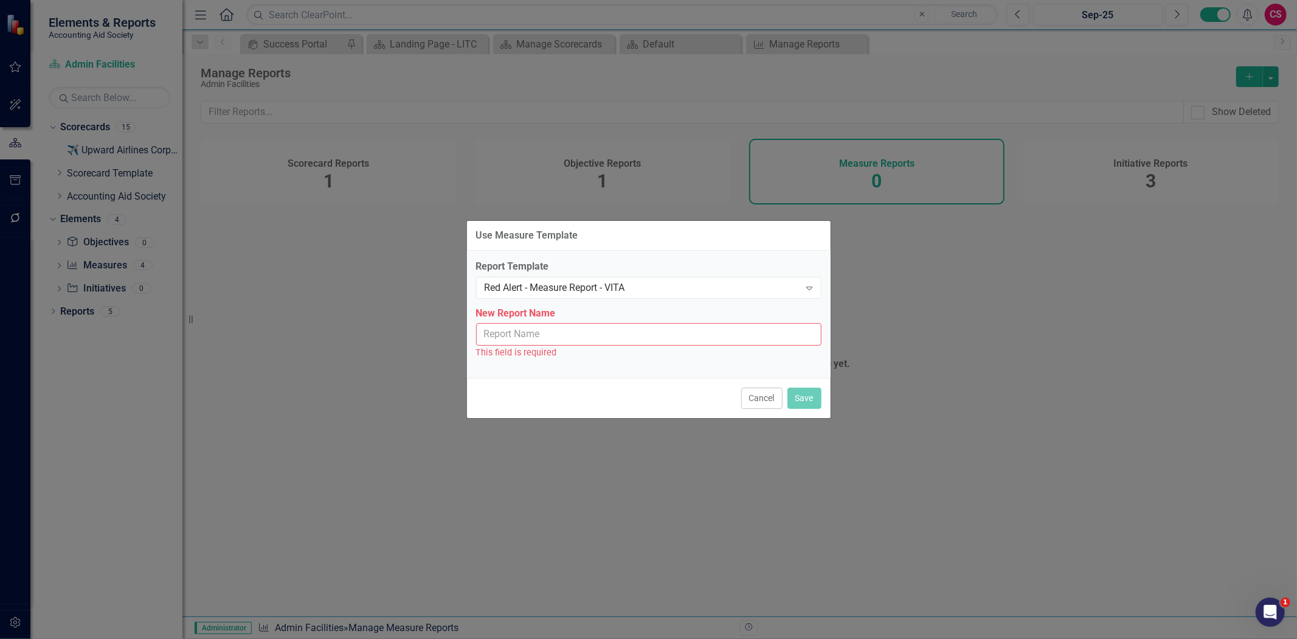
click at [566, 331] on input "New Report Name" at bounding box center [648, 334] width 345 height 23
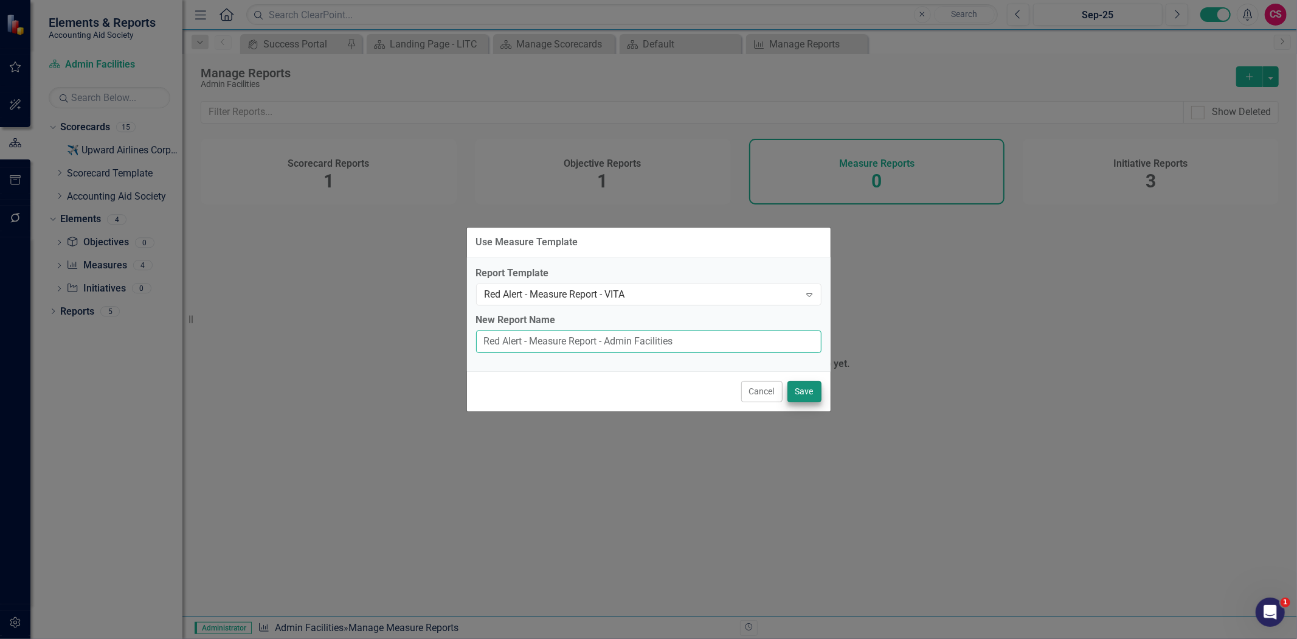
type input "Red Alert - Measure Report - Admin Facilities"
click at [803, 388] on button "Save" at bounding box center [805, 391] width 34 height 21
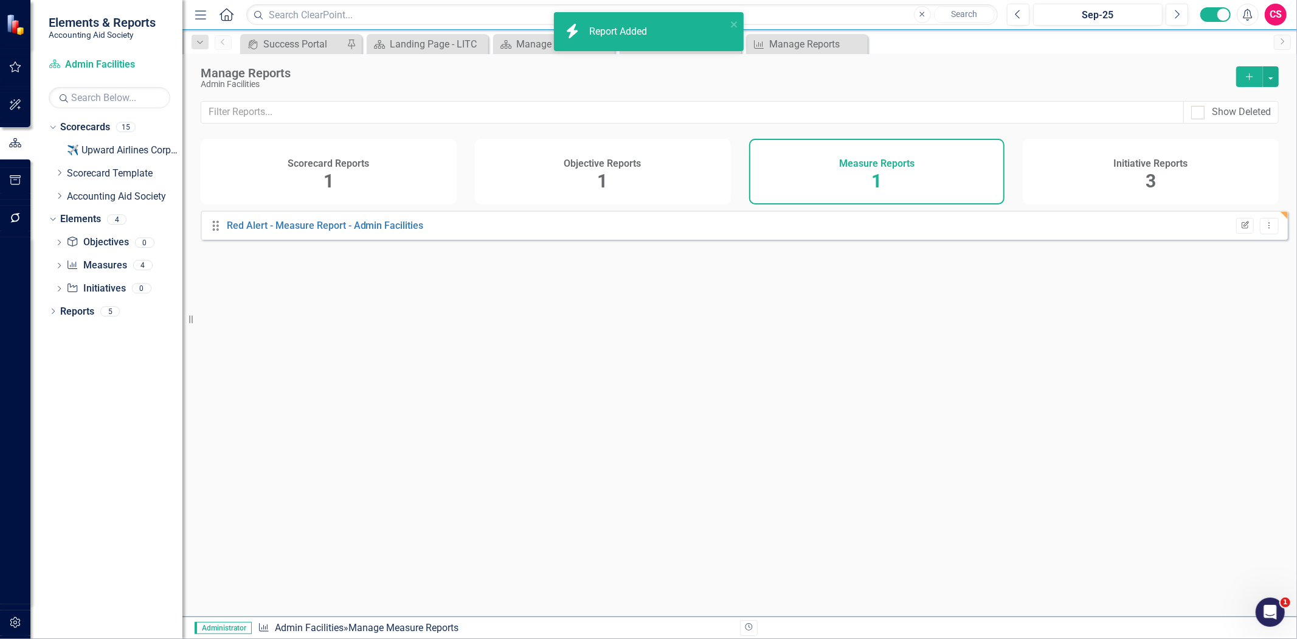
click at [1236, 227] on button "Edit Report" at bounding box center [1245, 226] width 18 height 16
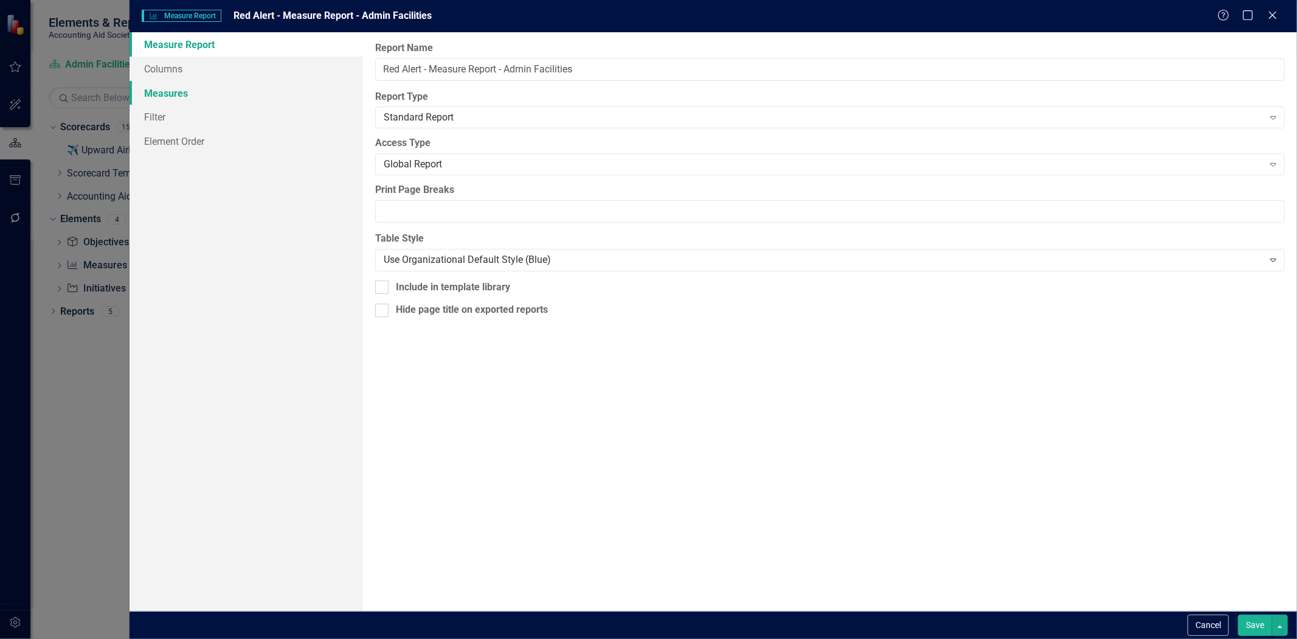
click at [196, 96] on link "Measures" at bounding box center [247, 93] width 234 height 24
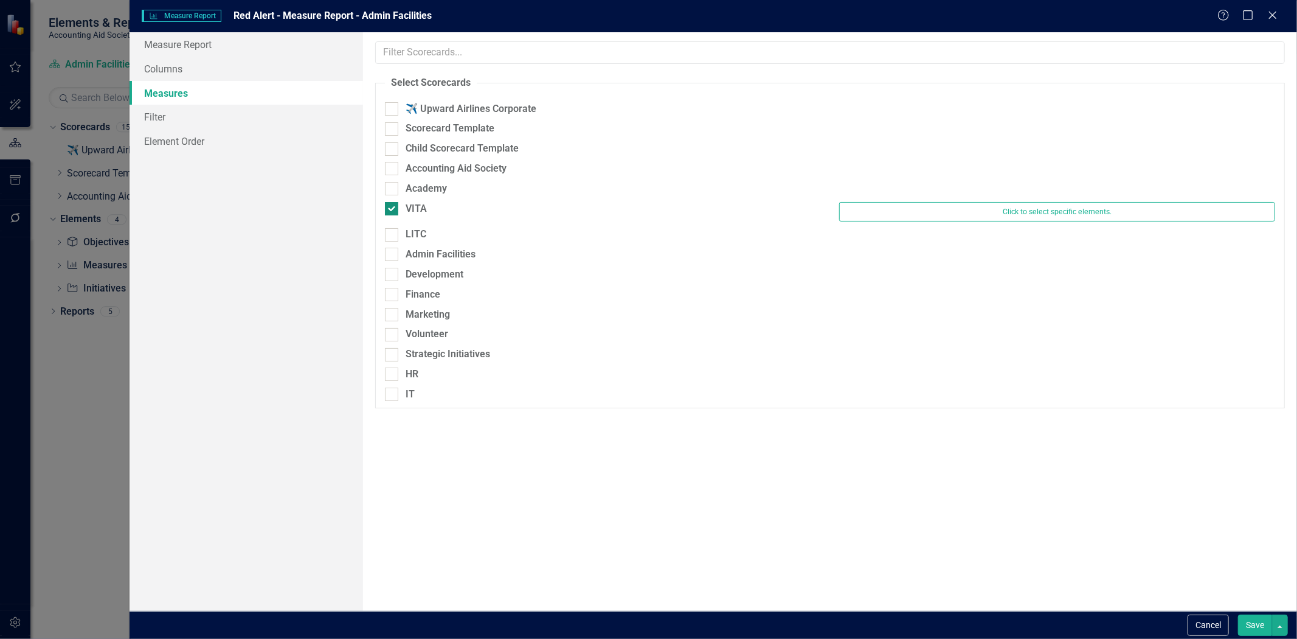
click at [421, 214] on div "VITA" at bounding box center [416, 209] width 21 height 14
click at [393, 210] on input "VITA" at bounding box center [389, 206] width 8 height 8
checkbox input "false"
click at [440, 242] on div "Admin Facilities" at bounding box center [441, 248] width 70 height 14
click at [393, 242] on input "Admin Facilities" at bounding box center [389, 246] width 8 height 8
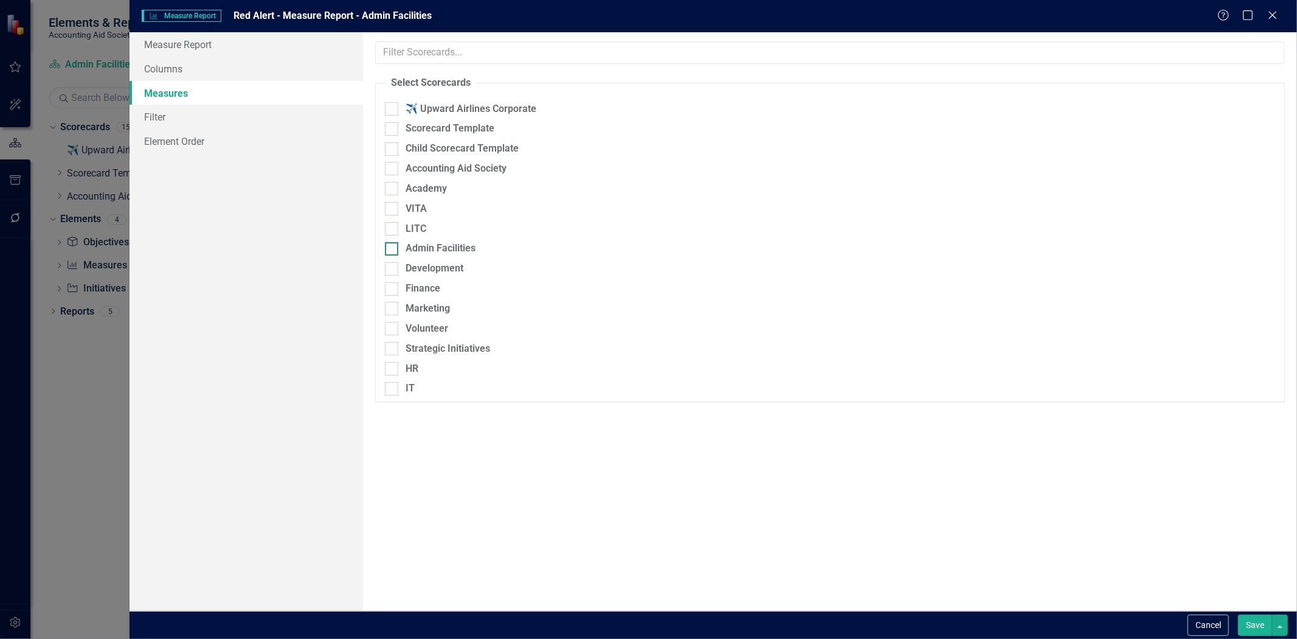
checkbox input "true"
click at [1244, 615] on button "Save" at bounding box center [1255, 624] width 34 height 21
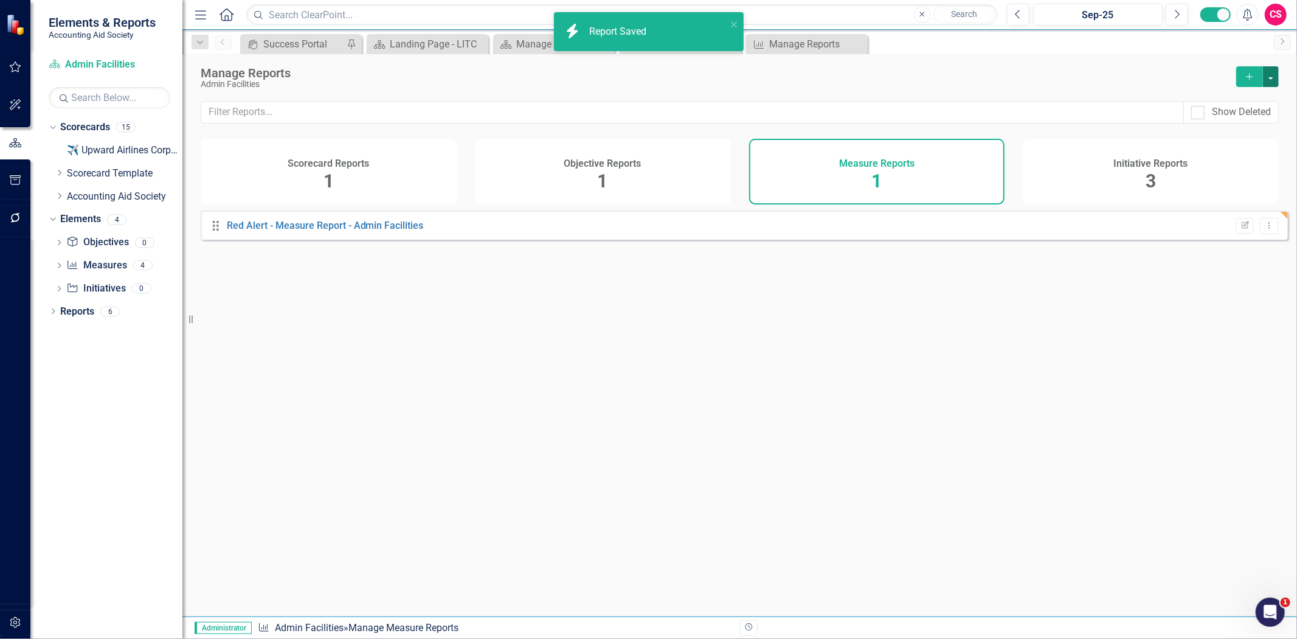
click at [1277, 77] on button "button" at bounding box center [1271, 76] width 16 height 21
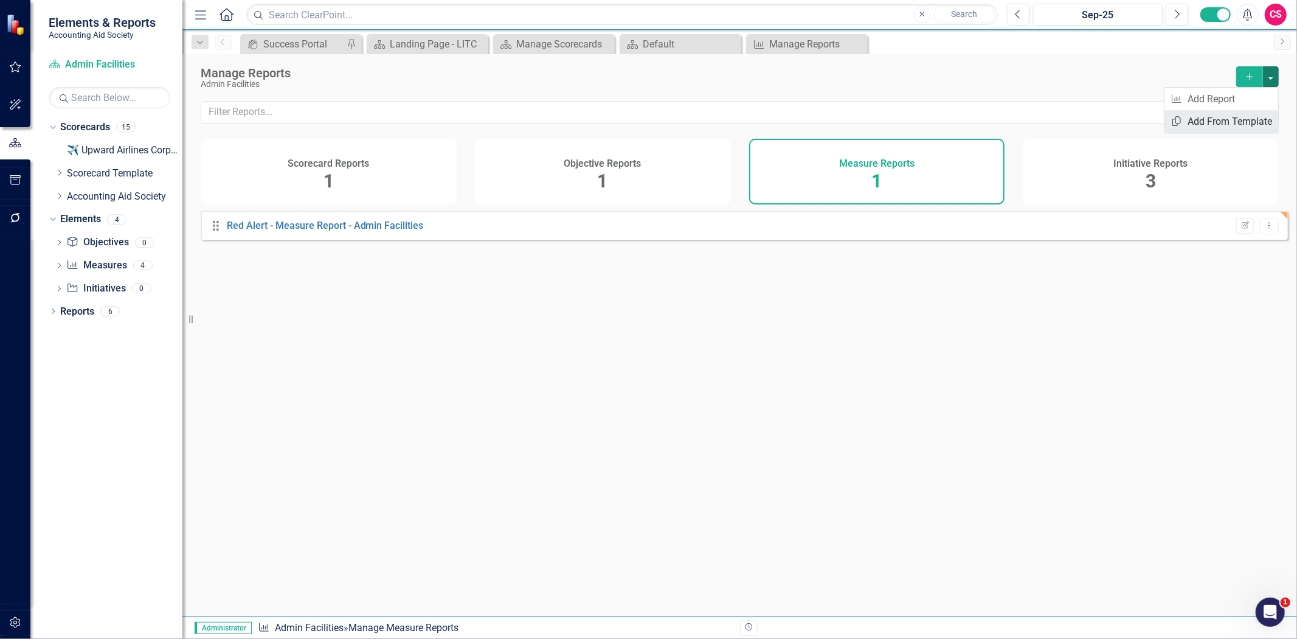
click at [1255, 123] on link "Copy Add From Template" at bounding box center [1222, 121] width 114 height 23
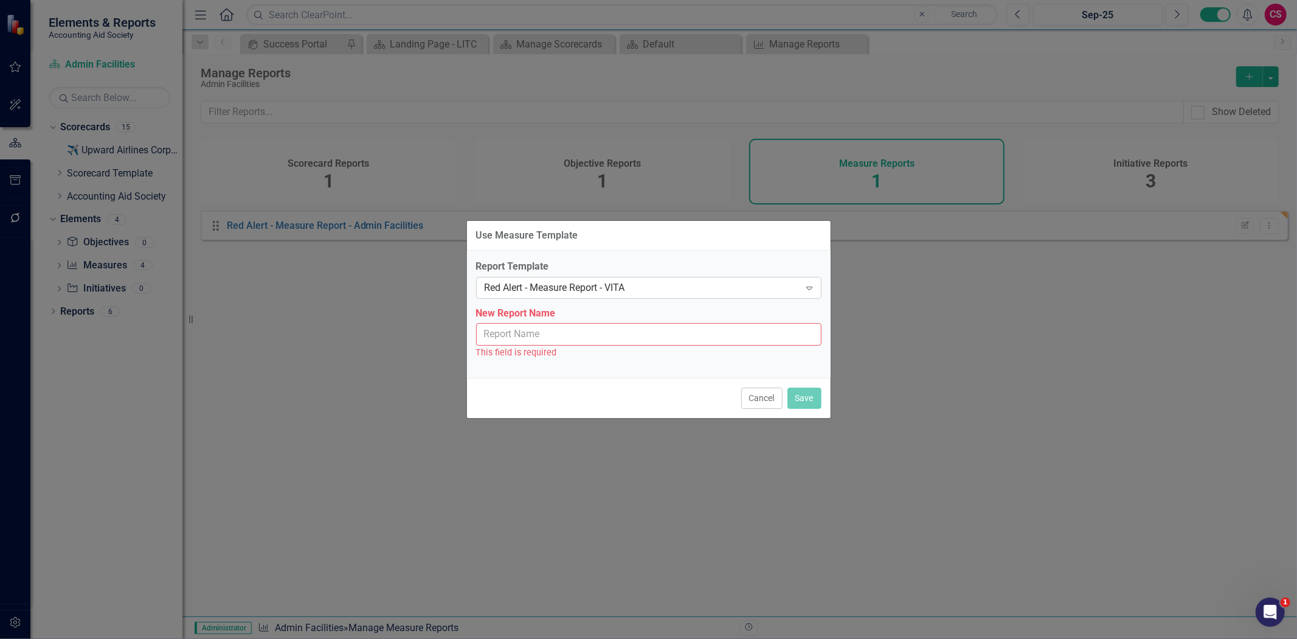
click at [612, 290] on div "Red Alert - Measure Report - VITA" at bounding box center [643, 287] width 316 height 14
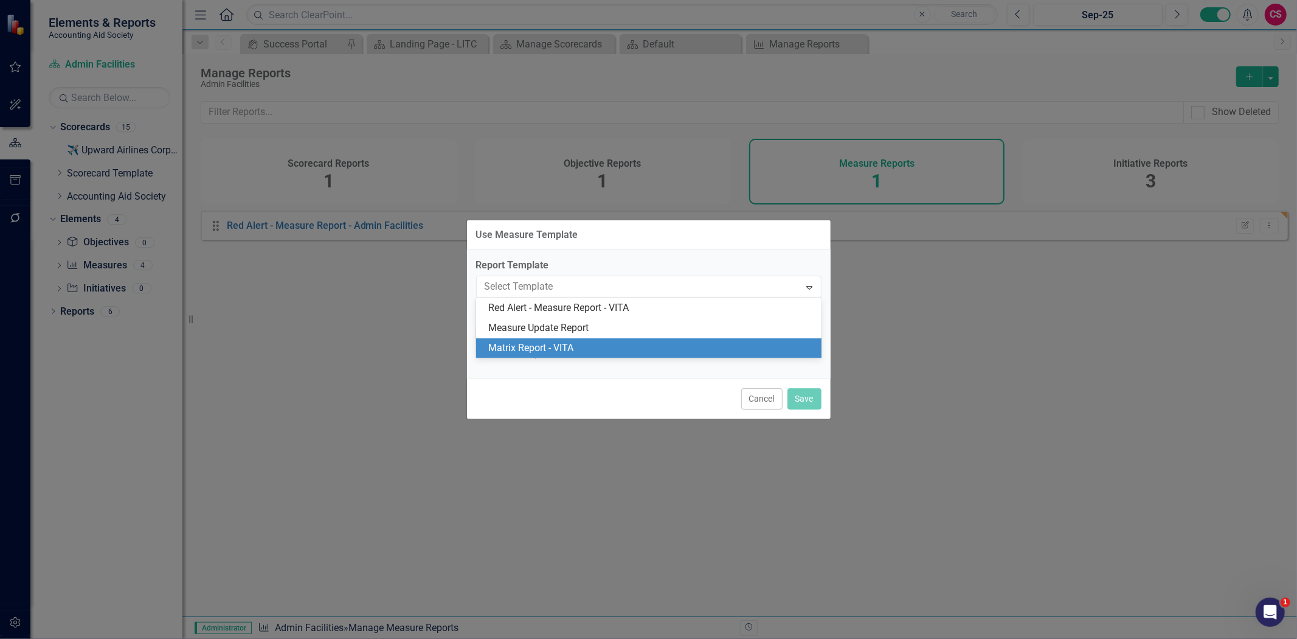
click at [594, 344] on div "Matrix Report - VITA" at bounding box center [651, 348] width 326 height 14
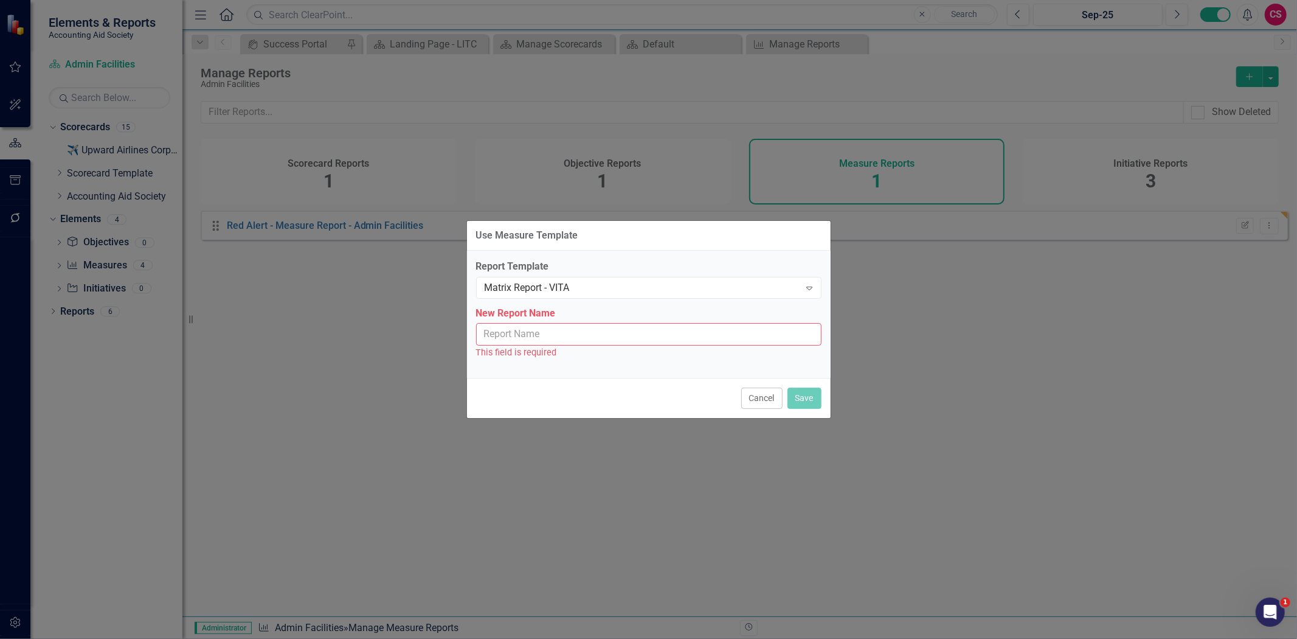
click at [572, 323] on input "New Report Name" at bounding box center [648, 334] width 345 height 23
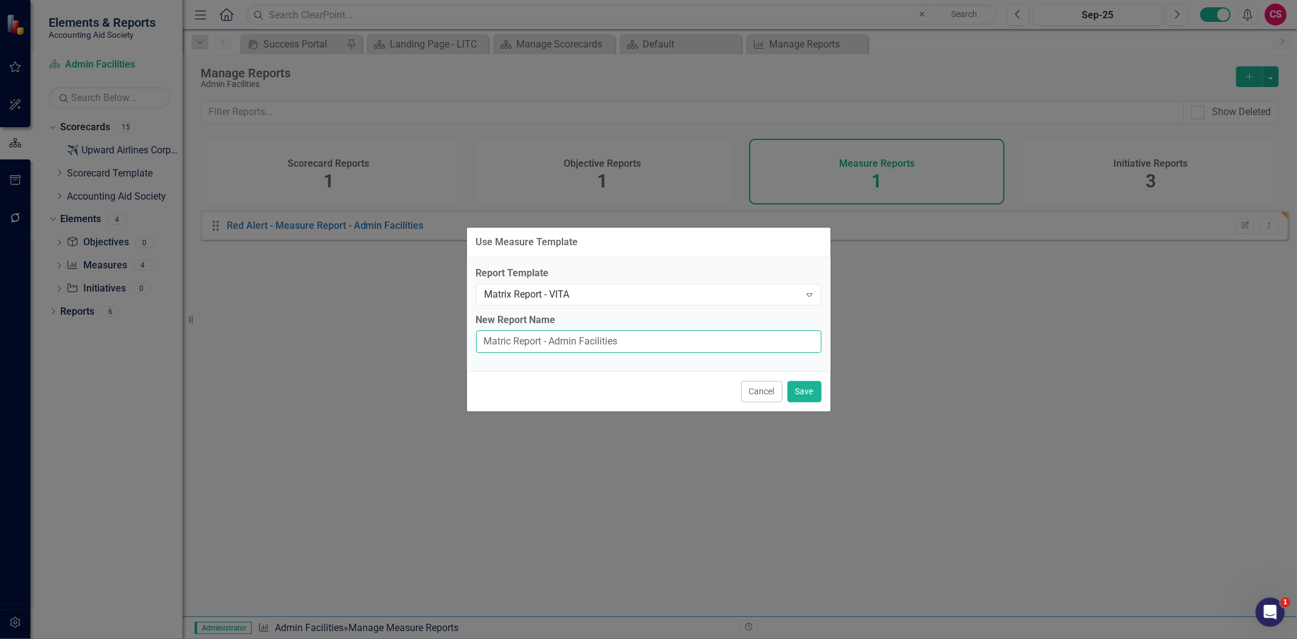
click at [485, 347] on input "Matric Report - Admin Facilities" at bounding box center [648, 341] width 345 height 23
click at [484, 344] on input "Matric Report - Admin Facilities" at bounding box center [648, 341] width 345 height 23
click at [494, 341] on input "Matric Report - Admin Facilities" at bounding box center [648, 341] width 345 height 23
type input "Matrix Report - Admin Facilities"
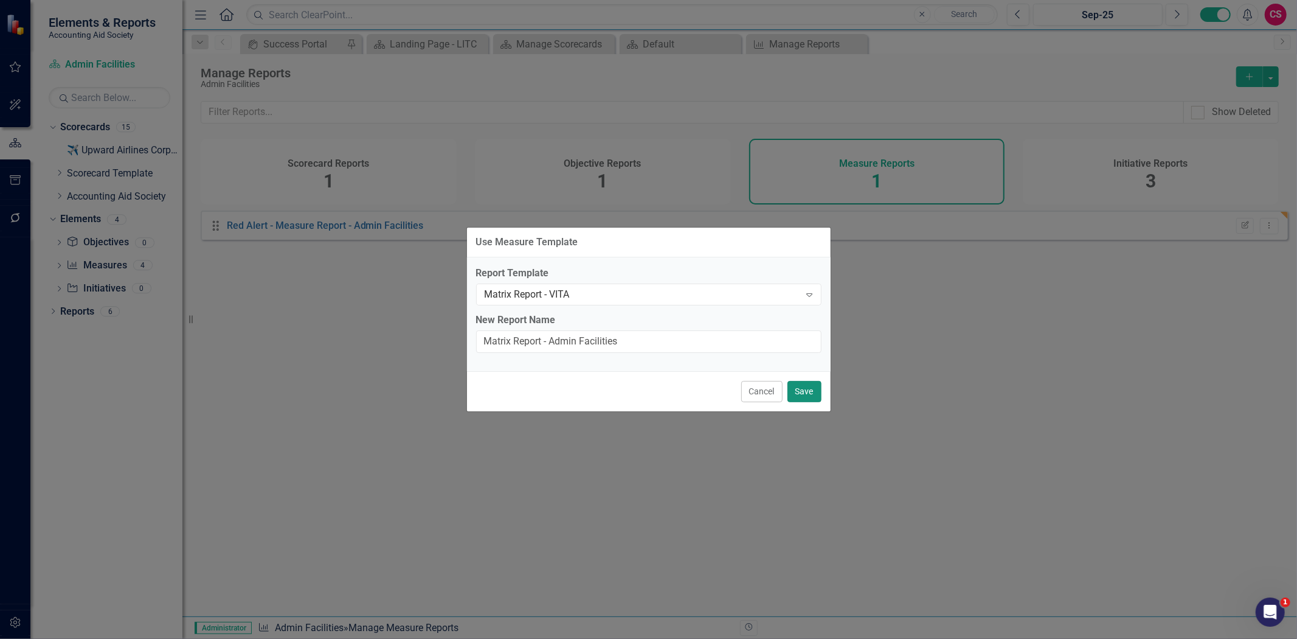
click at [806, 398] on button "Save" at bounding box center [805, 391] width 34 height 21
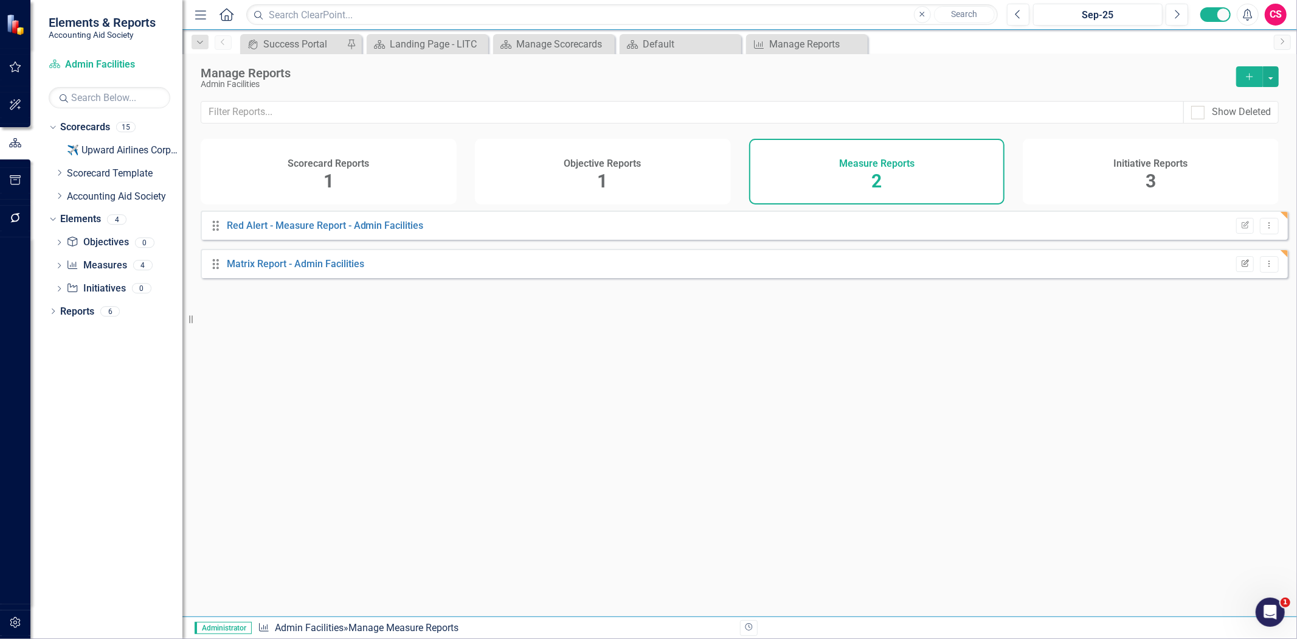
click at [1242, 266] on icon "button" at bounding box center [1245, 262] width 7 height 7
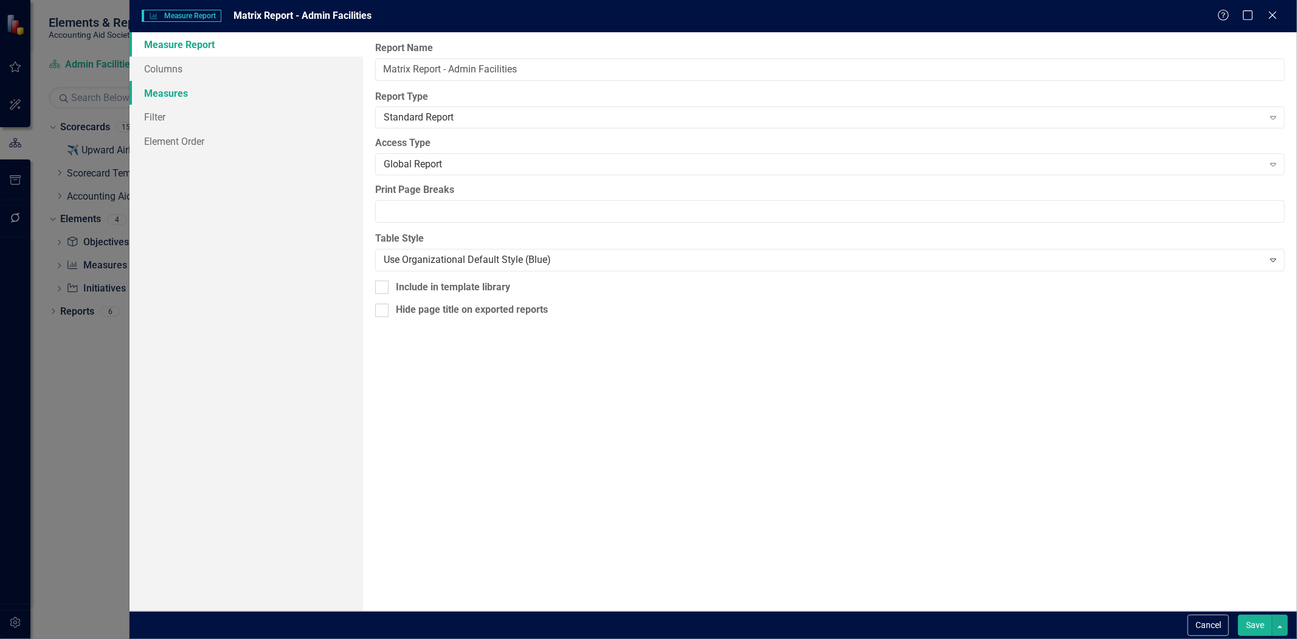
click at [232, 86] on link "Measures" at bounding box center [247, 93] width 234 height 24
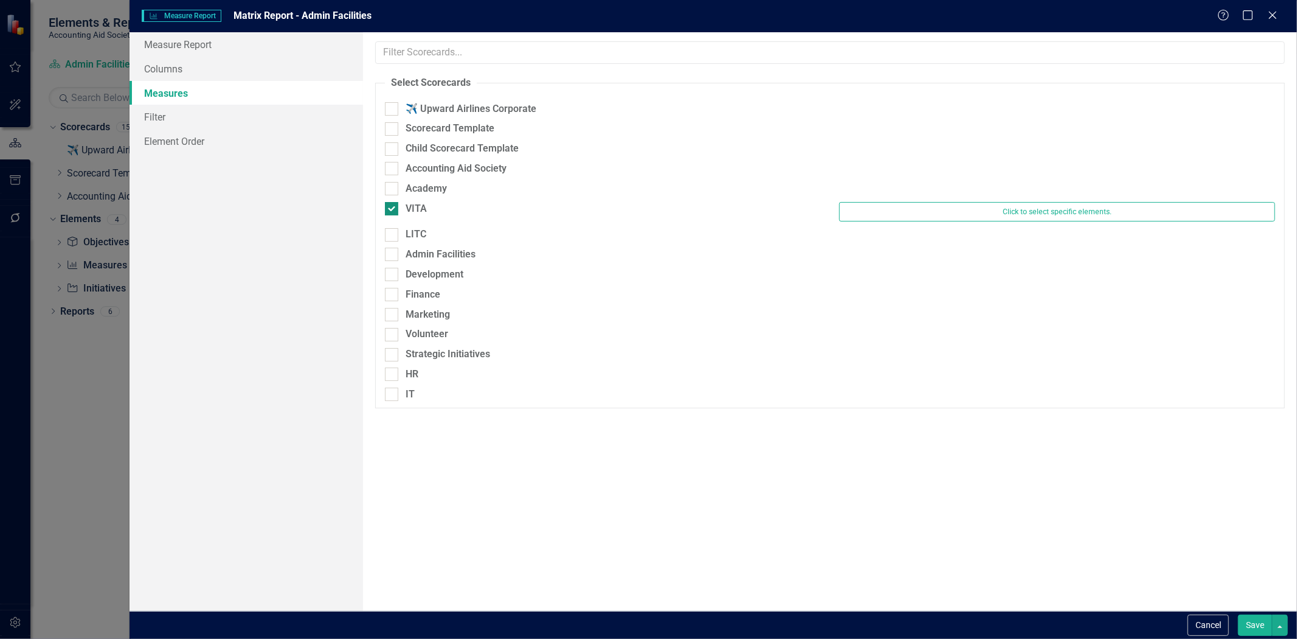
click at [421, 210] on div "VITA" at bounding box center [416, 209] width 21 height 14
click at [393, 210] on input "VITA" at bounding box center [389, 206] width 8 height 8
checkbox input "false"
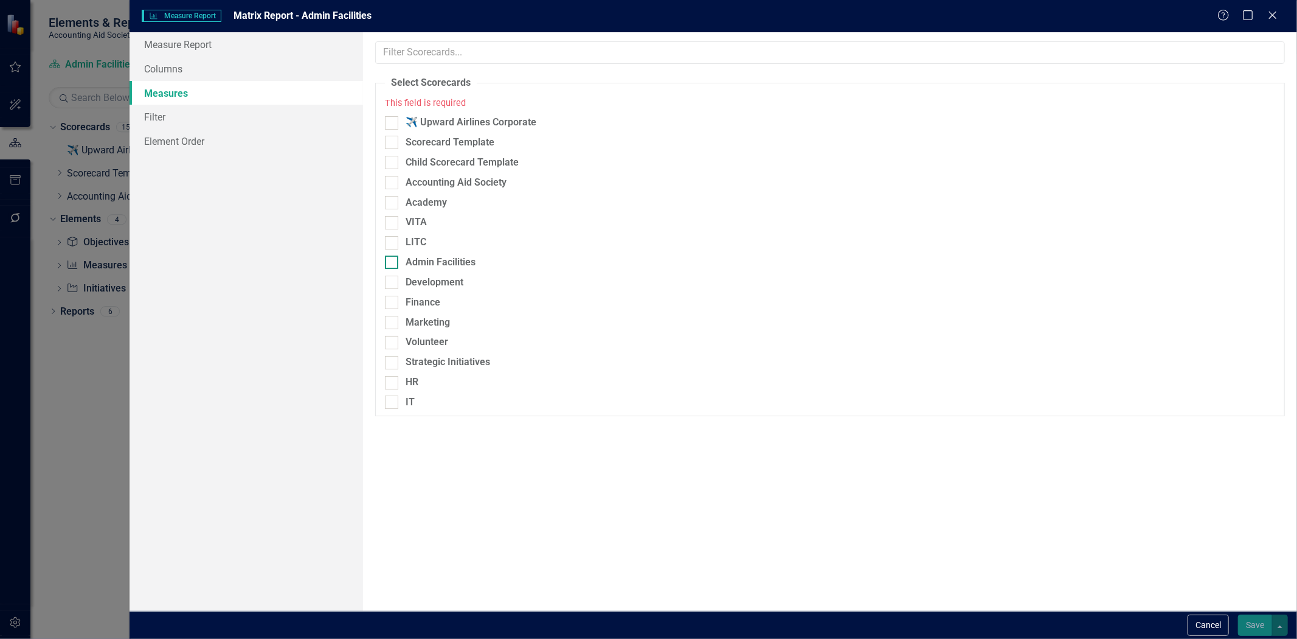
click at [455, 258] on div "Admin Facilities" at bounding box center [441, 262] width 70 height 14
click at [393, 258] on input "Admin Facilities" at bounding box center [389, 259] width 8 height 8
checkbox input "true"
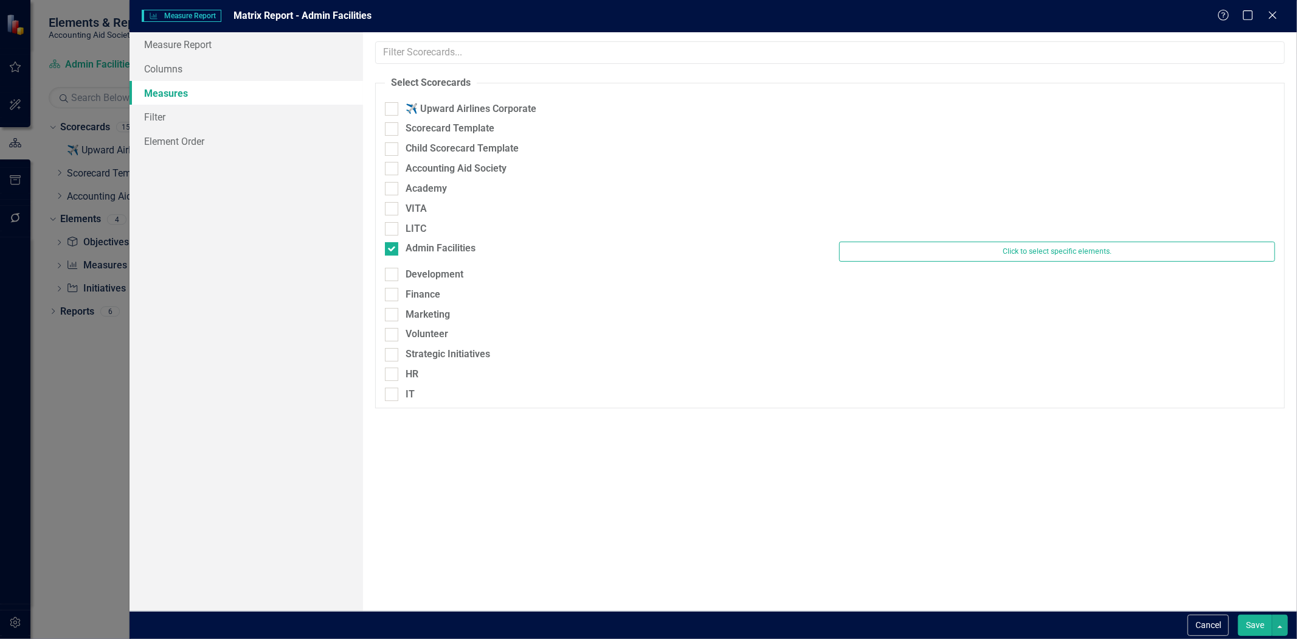
click at [1238, 623] on button "Save" at bounding box center [1255, 624] width 34 height 21
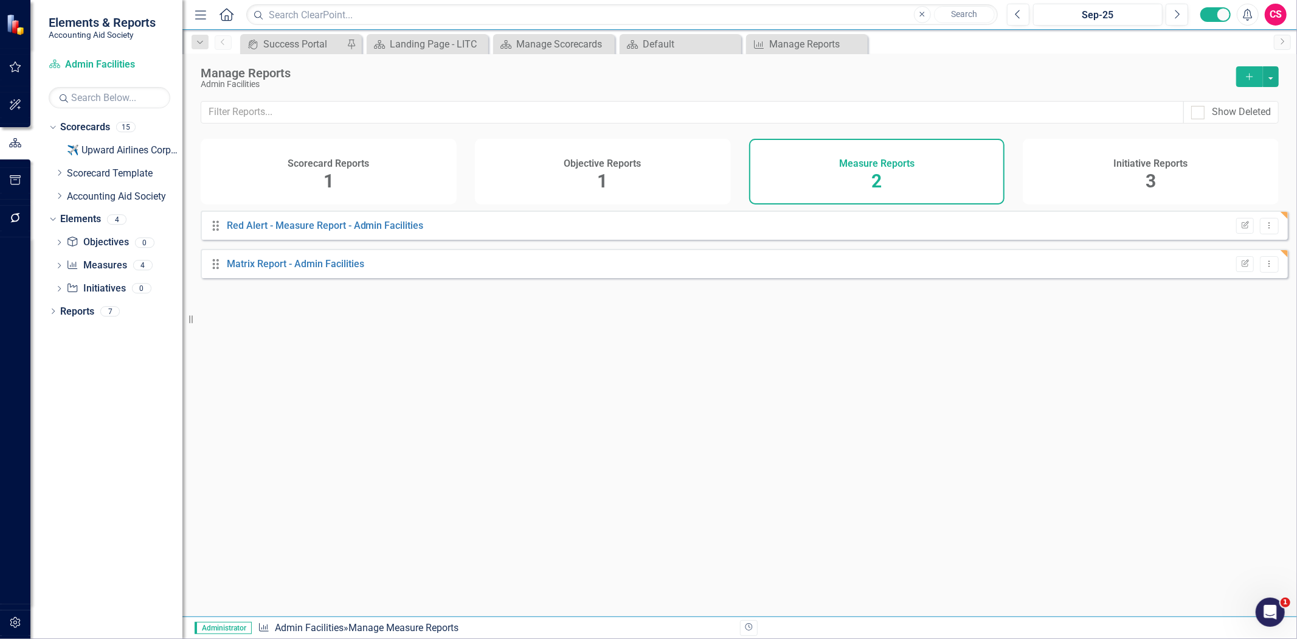
click at [1119, 182] on div "Initiative Reports 3" at bounding box center [1151, 172] width 256 height 66
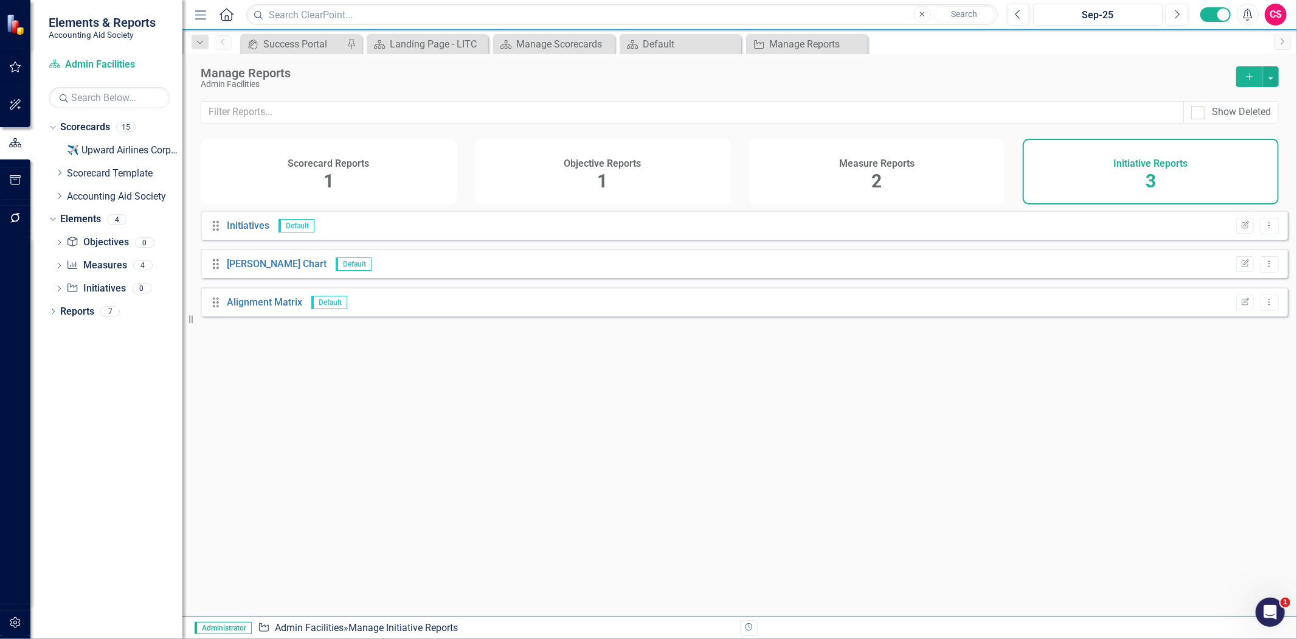
click at [918, 159] on div "Measure Reports 2" at bounding box center [877, 172] width 256 height 66
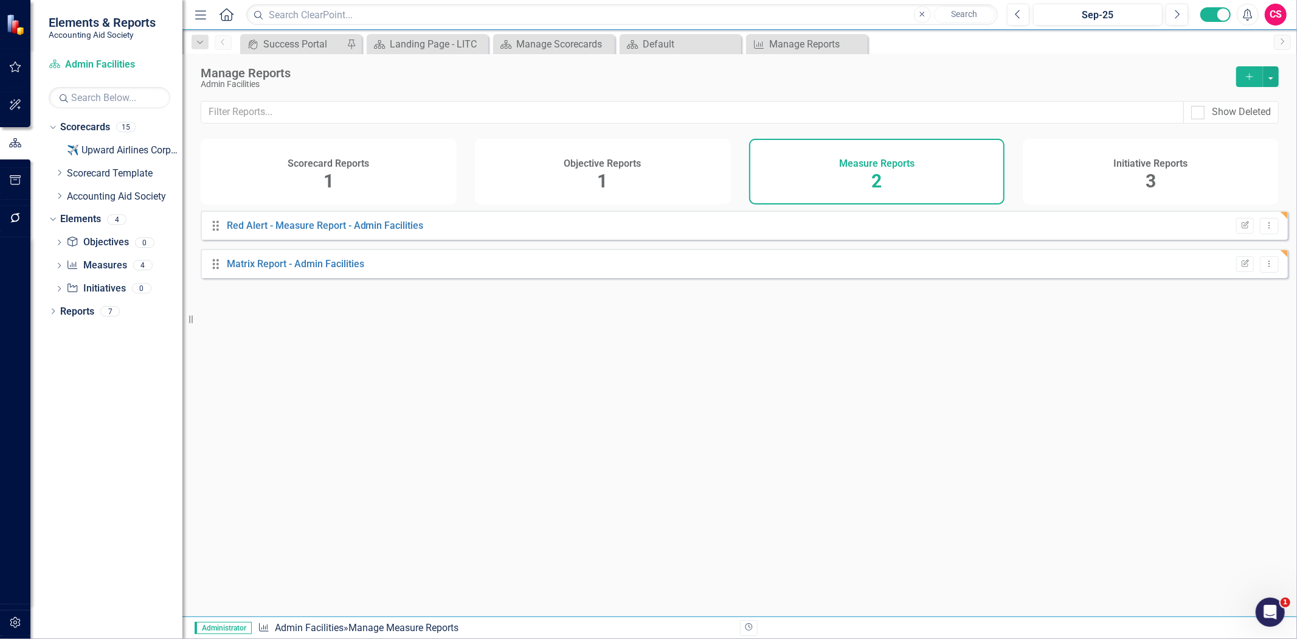
click at [1244, 77] on icon "Add" at bounding box center [1249, 76] width 11 height 9
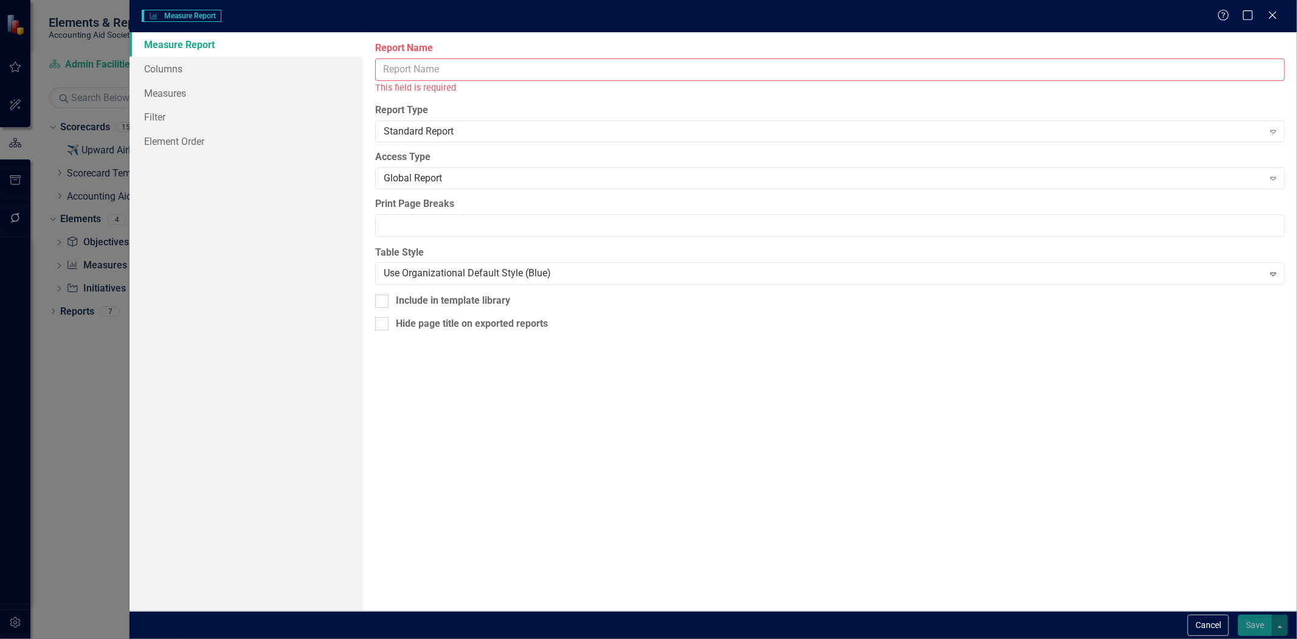
click at [429, 54] on label "Report Name" at bounding box center [830, 48] width 910 height 14
click at [429, 58] on input "Report Name" at bounding box center [830, 69] width 910 height 23
drag, startPoint x: 432, startPoint y: 64, endPoint x: 436, endPoint y: 74, distance: 11.2
click at [434, 72] on input "Report Name" at bounding box center [830, 69] width 910 height 23
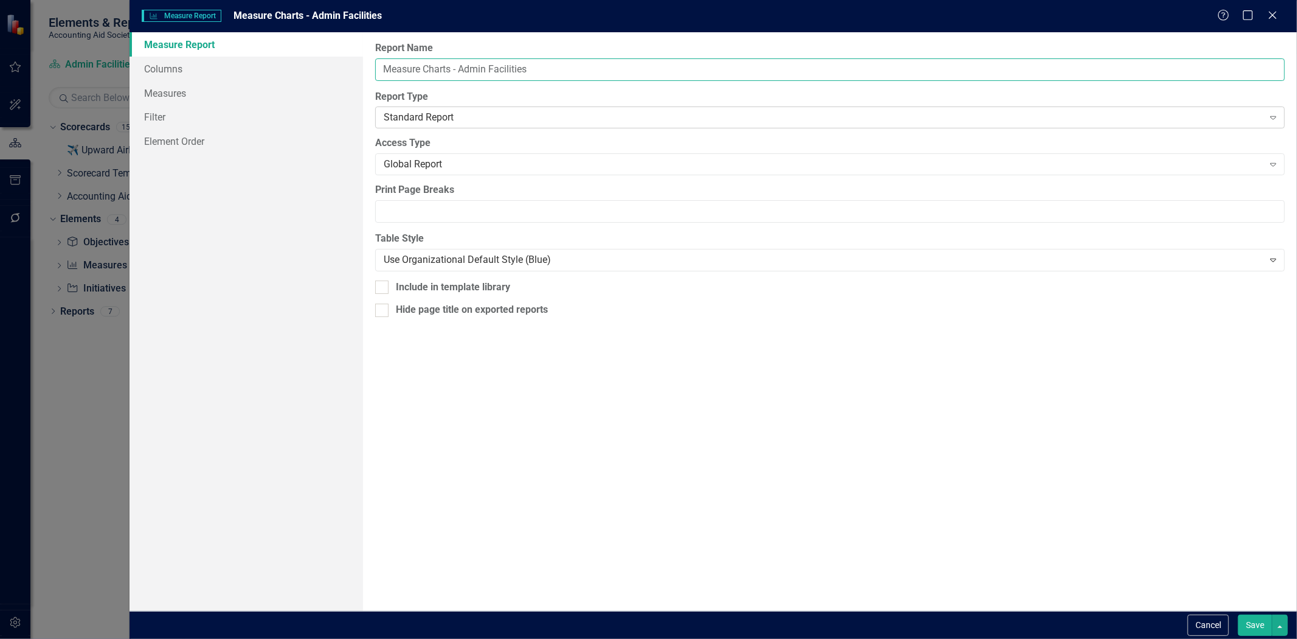
type input "Measure Charts - Admin Facilities"
click at [448, 116] on div "Standard Report" at bounding box center [823, 118] width 879 height 14
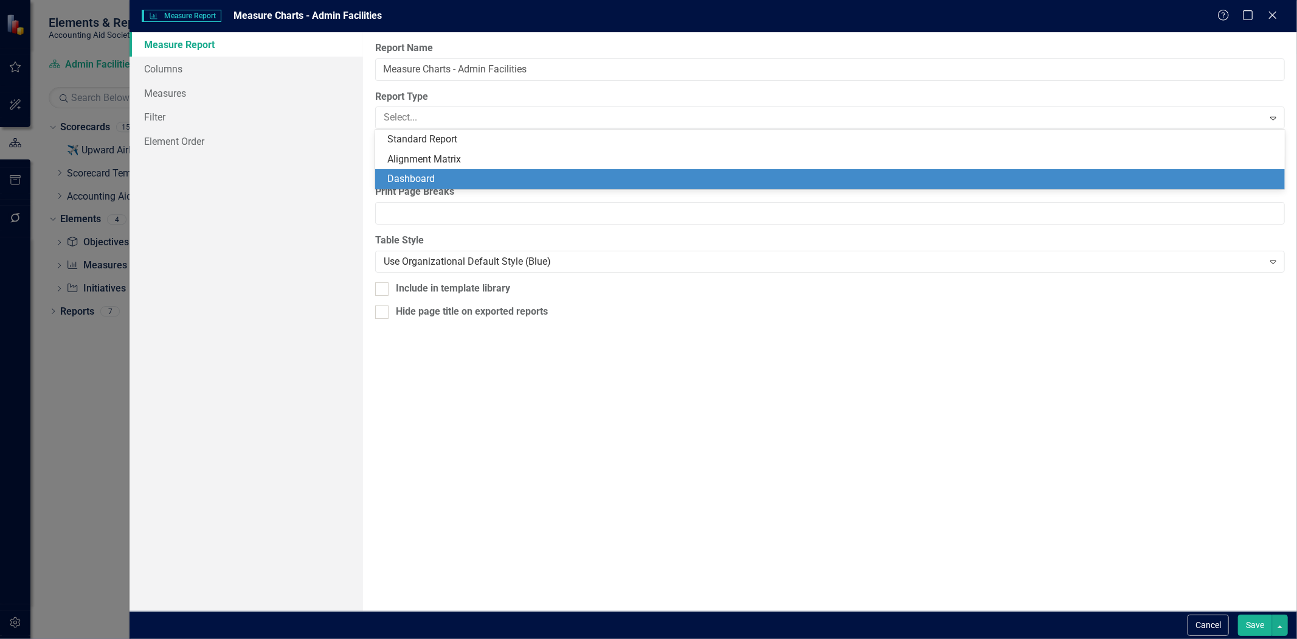
click at [444, 175] on div "Dashboard" at bounding box center [832, 179] width 890 height 14
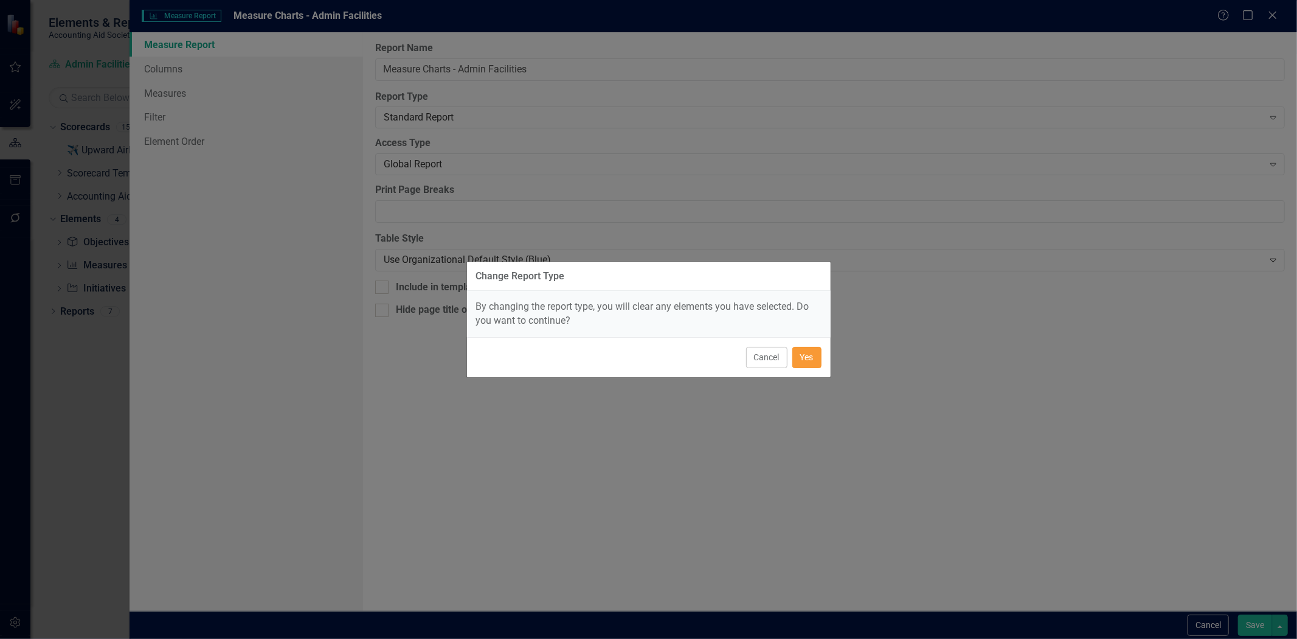
click at [811, 349] on button "Yes" at bounding box center [806, 357] width 29 height 21
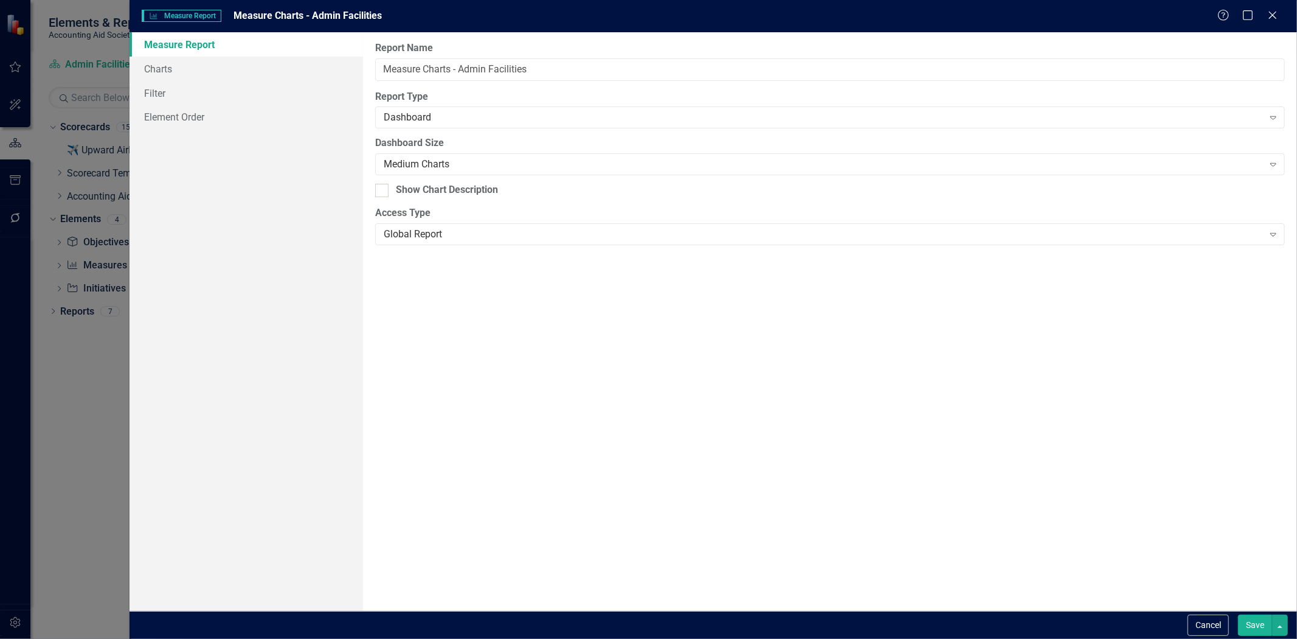
click at [1247, 625] on button "Save" at bounding box center [1255, 624] width 34 height 21
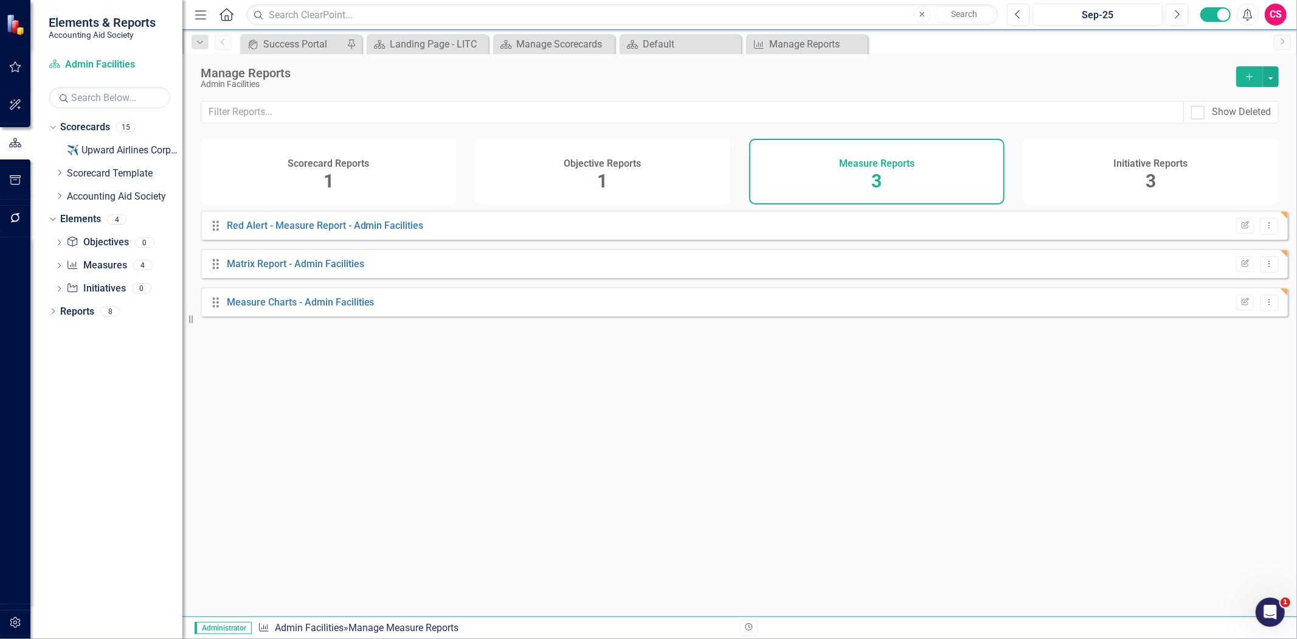
click at [1156, 171] on span "3" at bounding box center [1151, 180] width 10 height 21
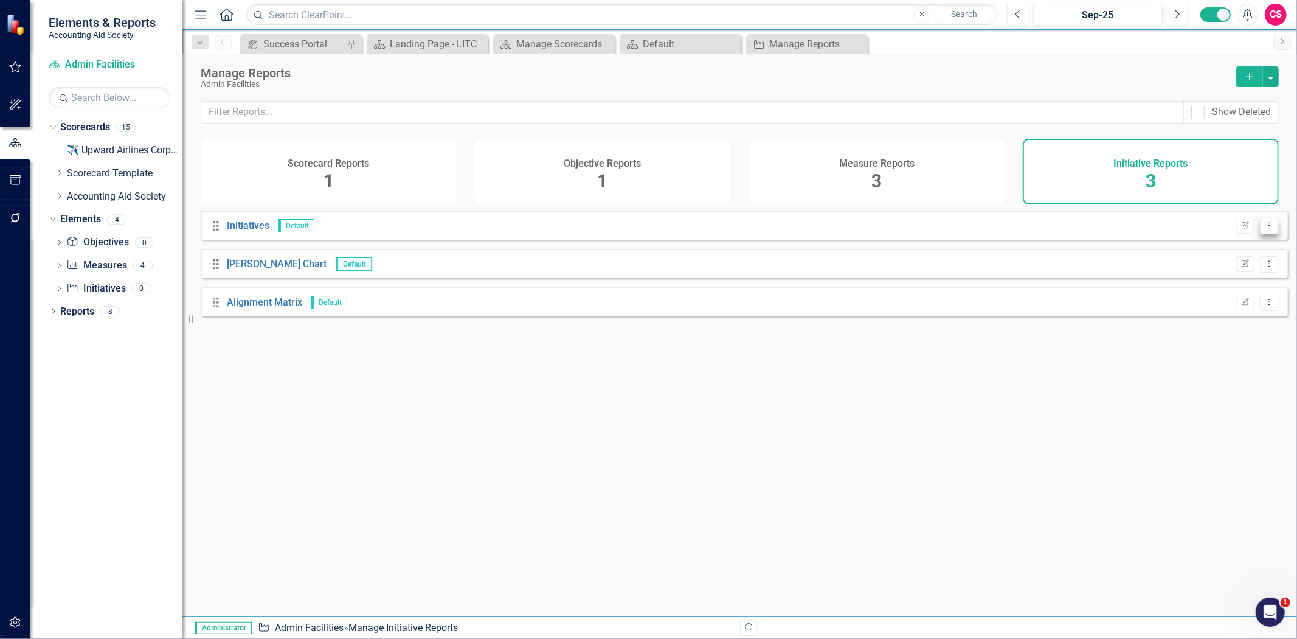
click at [1264, 229] on icon "Dropdown Menu" at bounding box center [1269, 225] width 10 height 8
click at [1207, 301] on link "Trash Delete Report" at bounding box center [1222, 299] width 96 height 23
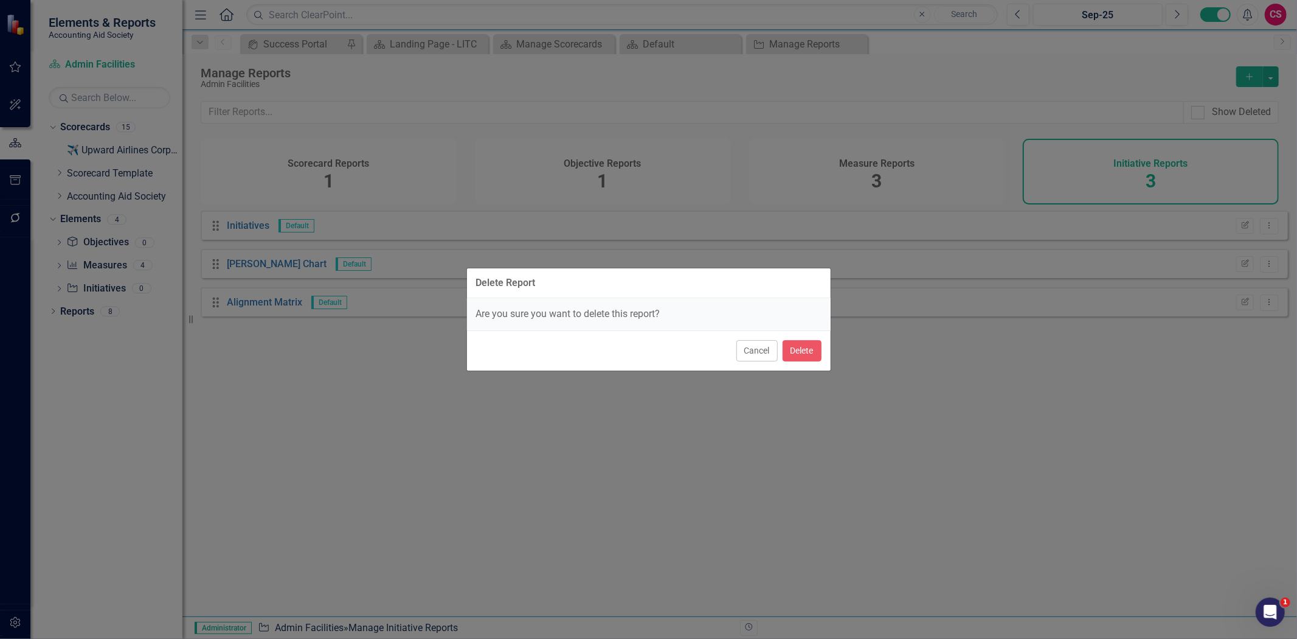
click at [809, 337] on div "Cancel Delete" at bounding box center [649, 350] width 364 height 40
click at [802, 349] on button "Delete" at bounding box center [802, 350] width 39 height 21
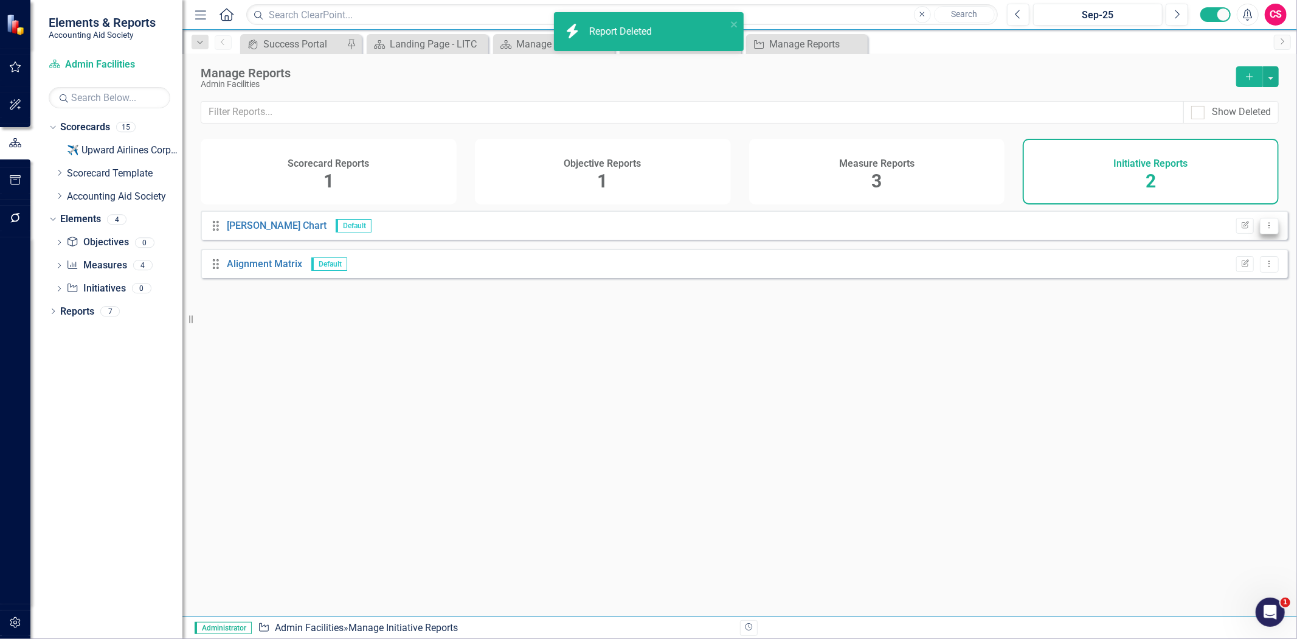
click at [1264, 229] on icon "Dropdown Menu" at bounding box center [1269, 225] width 10 height 8
click at [1199, 299] on link "Trash Delete Report" at bounding box center [1222, 299] width 96 height 23
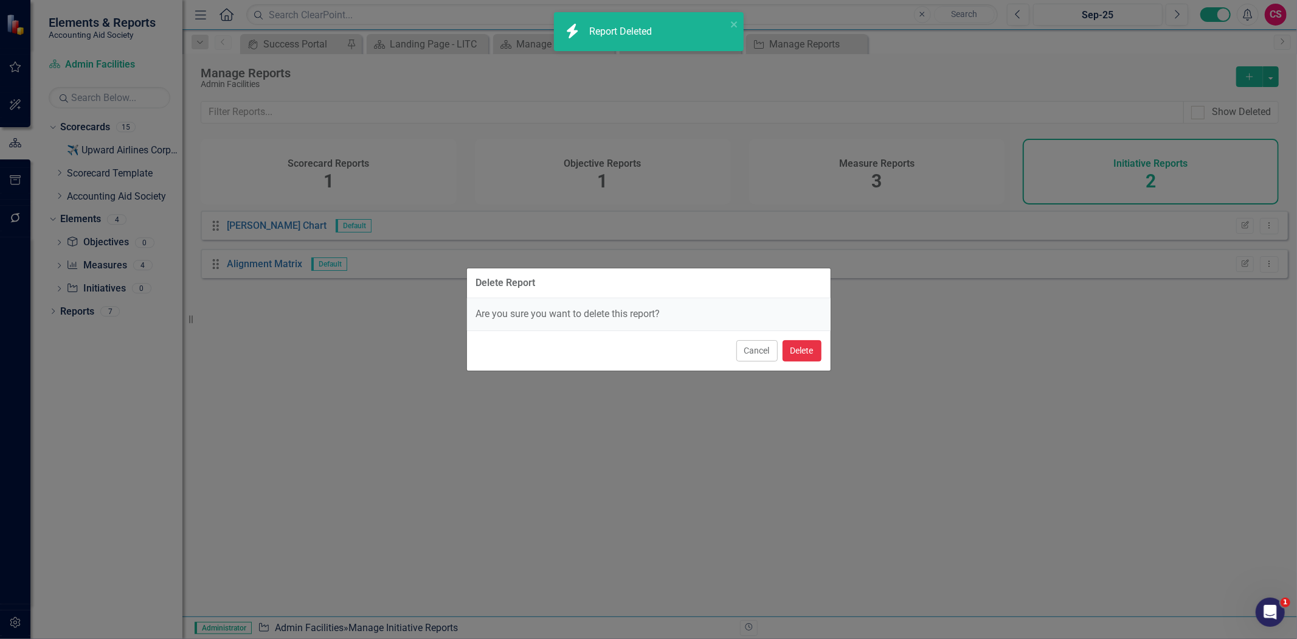
click at [796, 353] on button "Delete" at bounding box center [802, 350] width 39 height 21
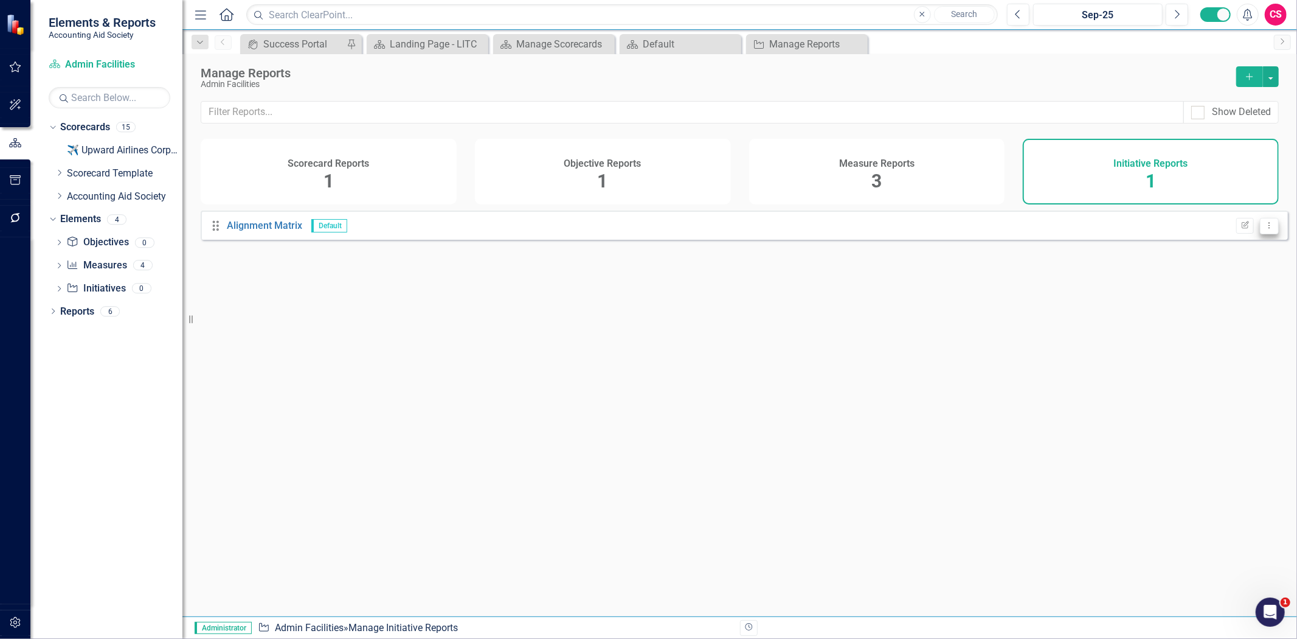
click at [1267, 234] on button "Dropdown Menu" at bounding box center [1269, 226] width 19 height 16
click at [1218, 296] on link "Trash Delete Report" at bounding box center [1222, 299] width 96 height 23
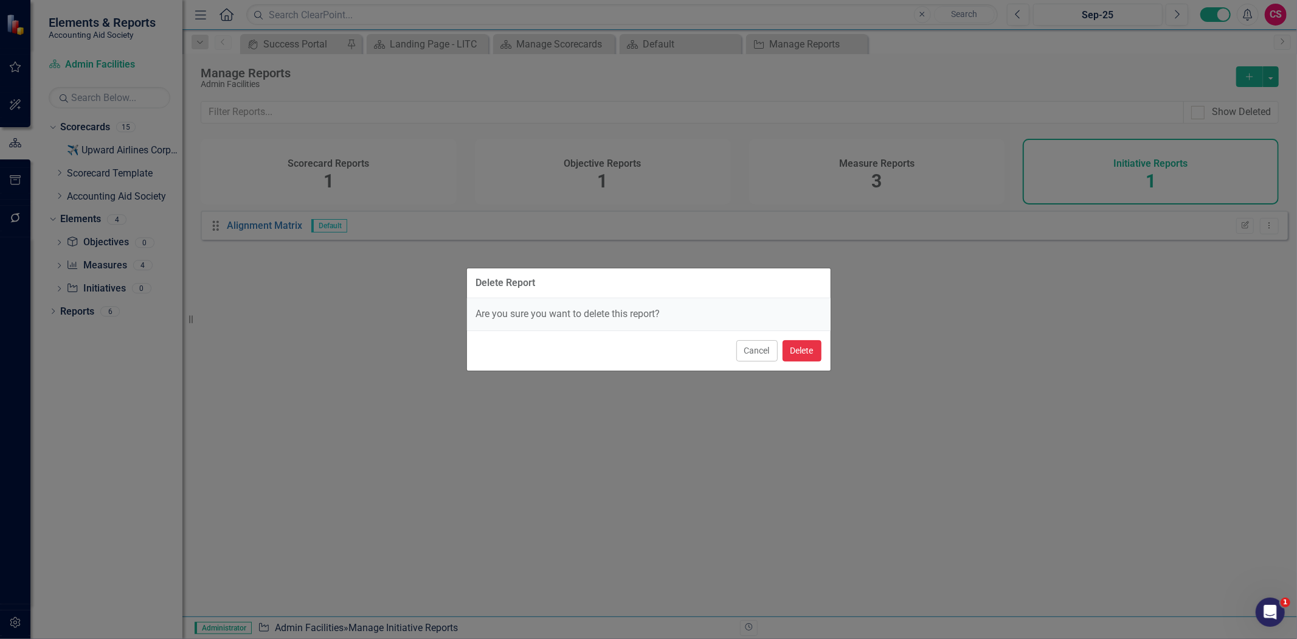
click at [804, 359] on button "Delete" at bounding box center [802, 350] width 39 height 21
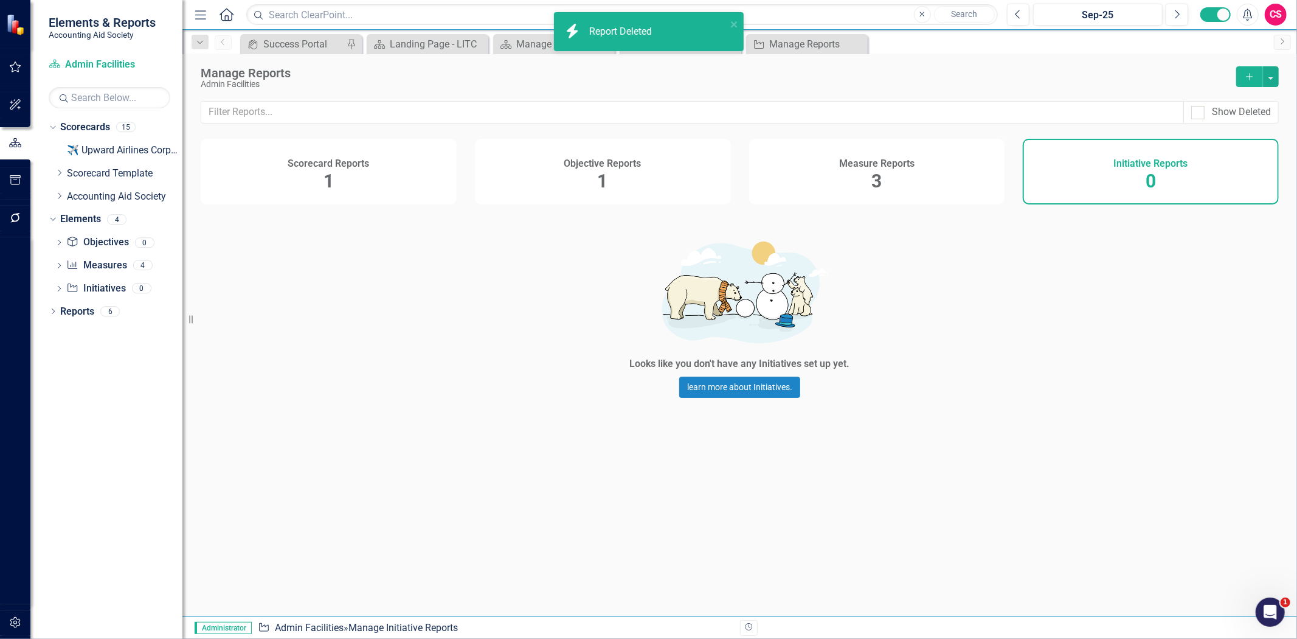
click at [923, 158] on div "Measure Reports 3" at bounding box center [877, 172] width 256 height 66
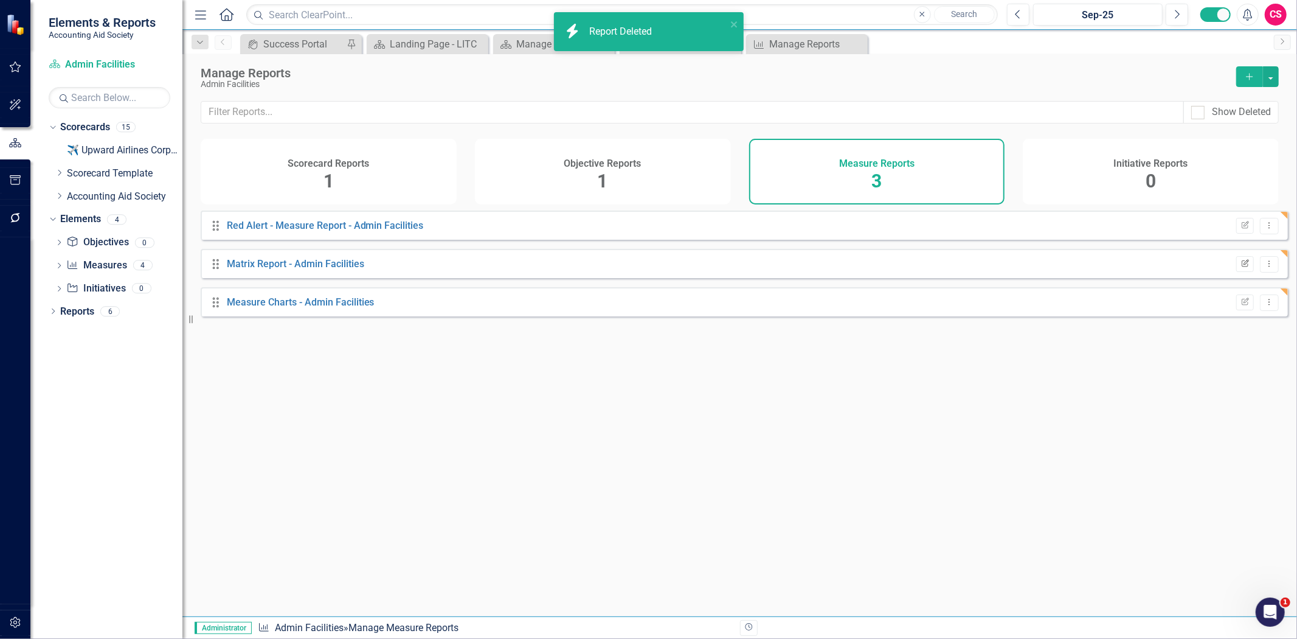
click at [1236, 272] on button "Edit Report" at bounding box center [1245, 264] width 18 height 16
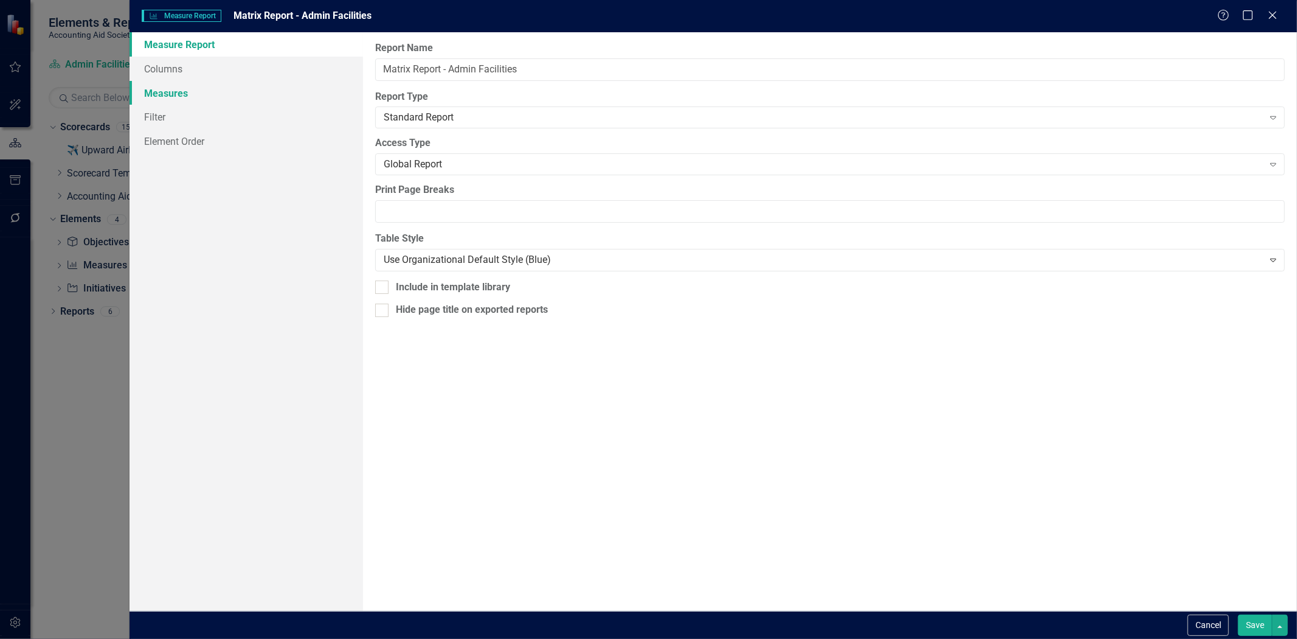
click at [266, 93] on link "Measures" at bounding box center [247, 93] width 234 height 24
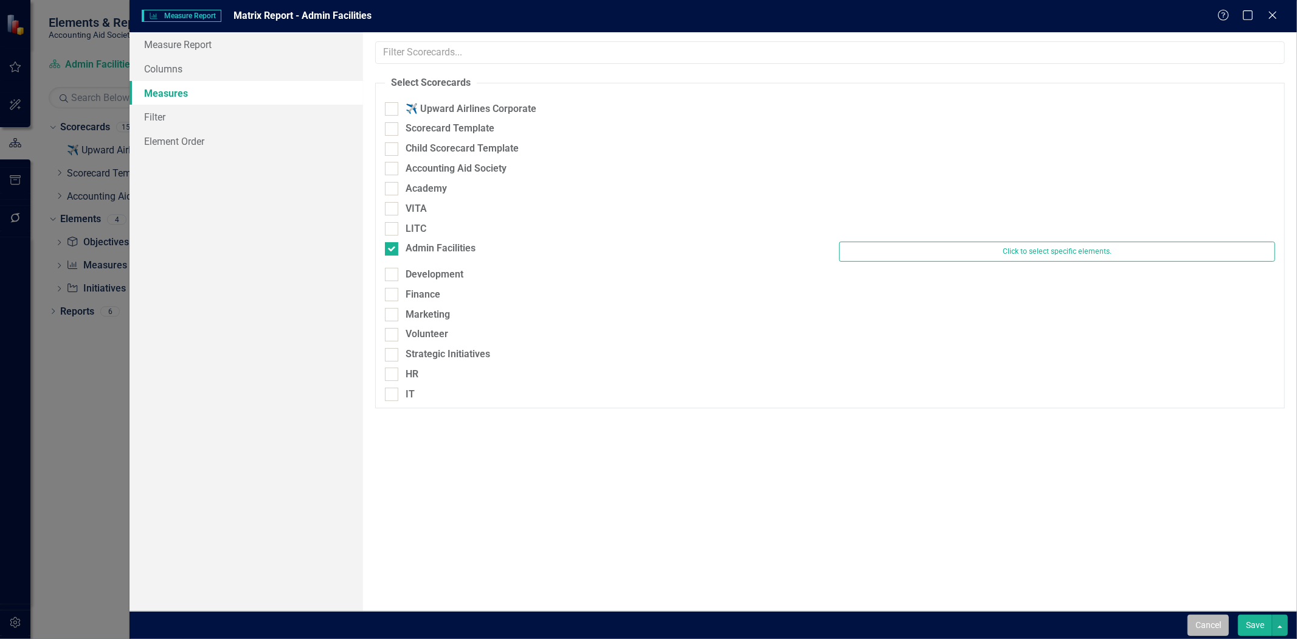
click at [1190, 622] on button "Cancel" at bounding box center [1208, 624] width 41 height 21
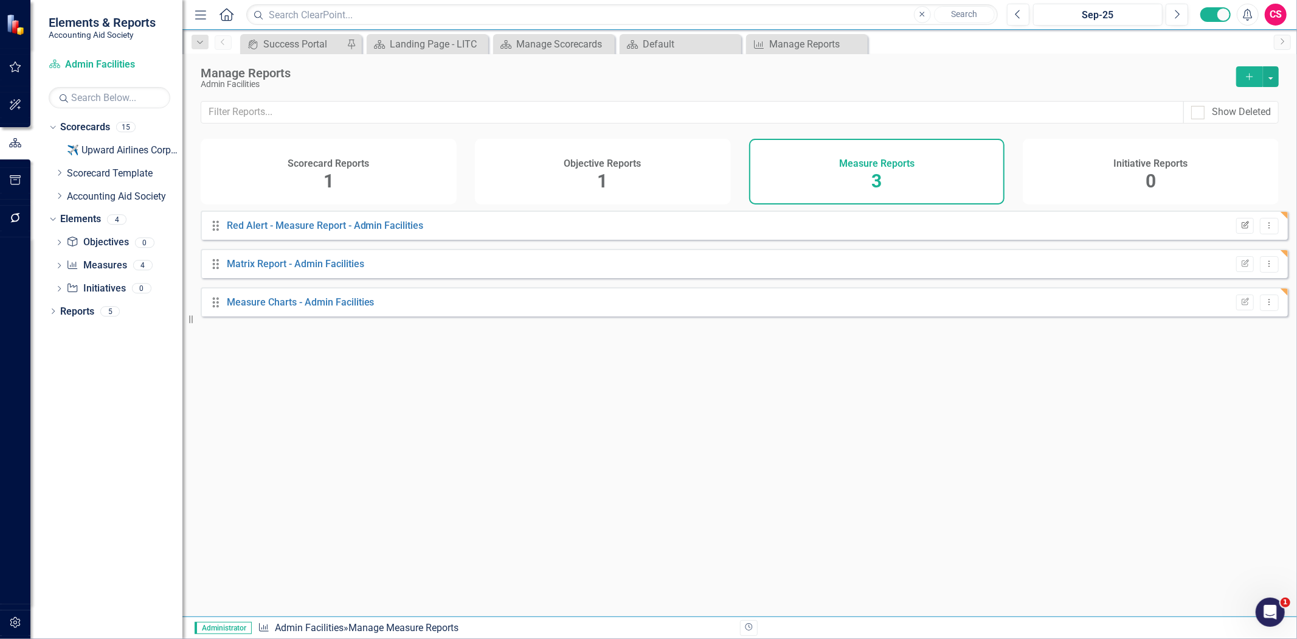
click at [1236, 234] on button "Edit Report" at bounding box center [1245, 226] width 18 height 16
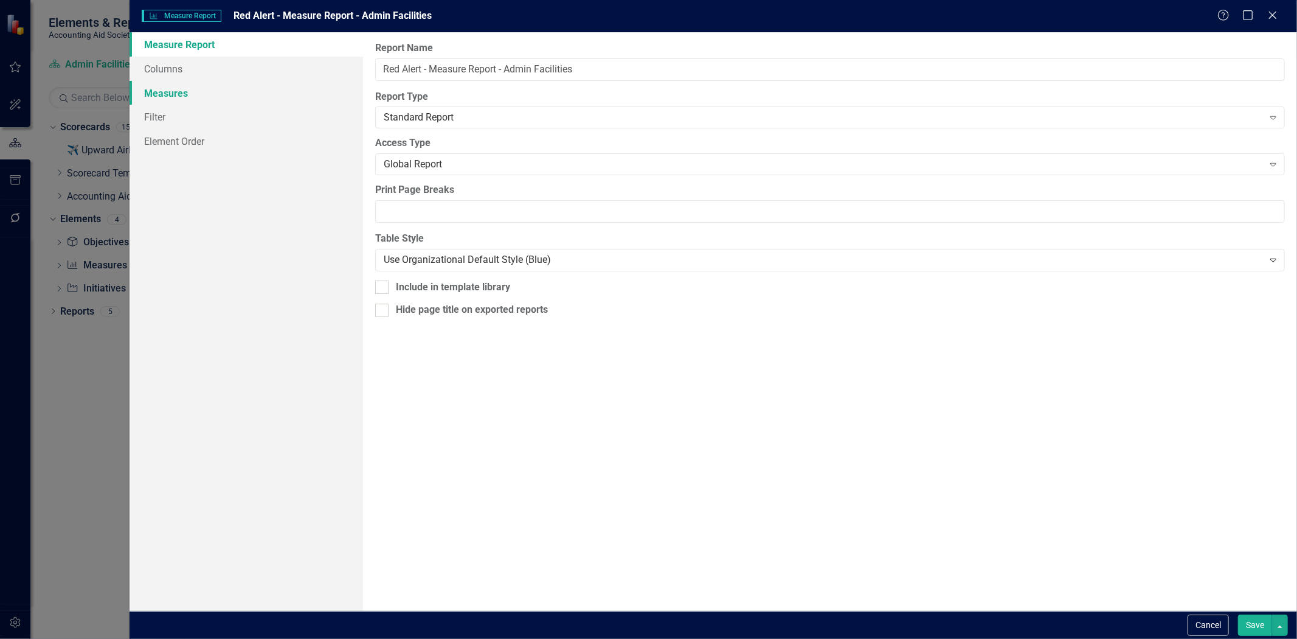
click at [244, 94] on link "Measures" at bounding box center [247, 93] width 234 height 24
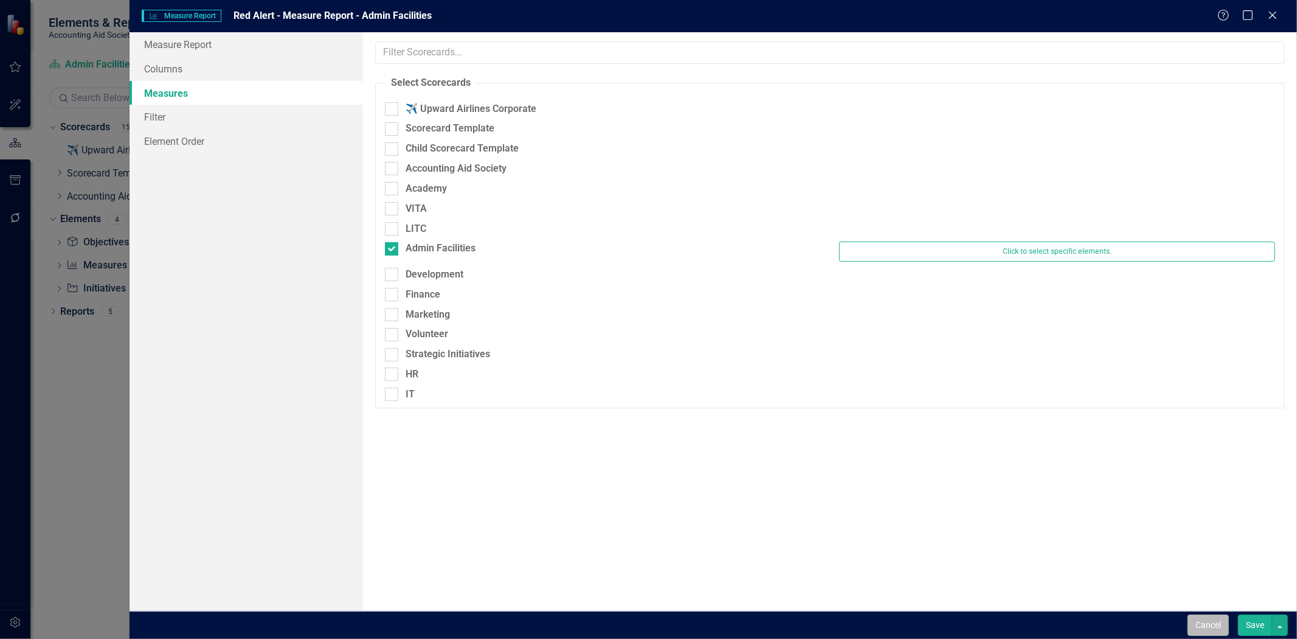
click at [1211, 629] on button "Cancel" at bounding box center [1208, 624] width 41 height 21
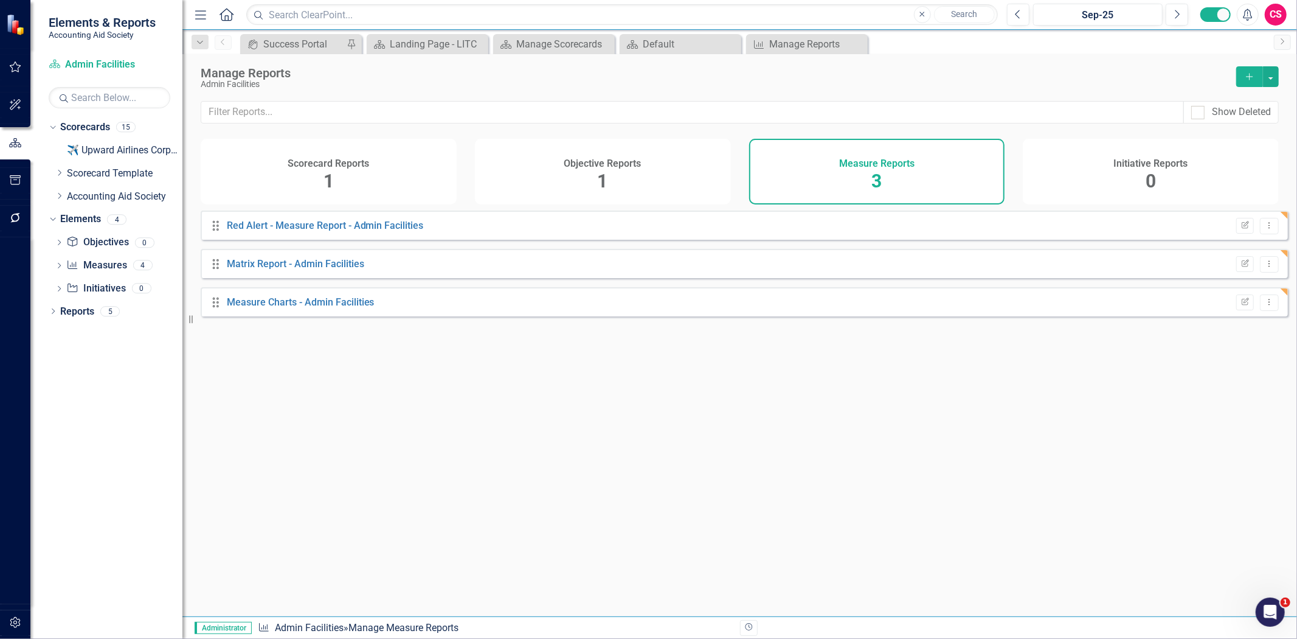
click at [1160, 174] on div "Initiative Reports 0" at bounding box center [1151, 172] width 256 height 66
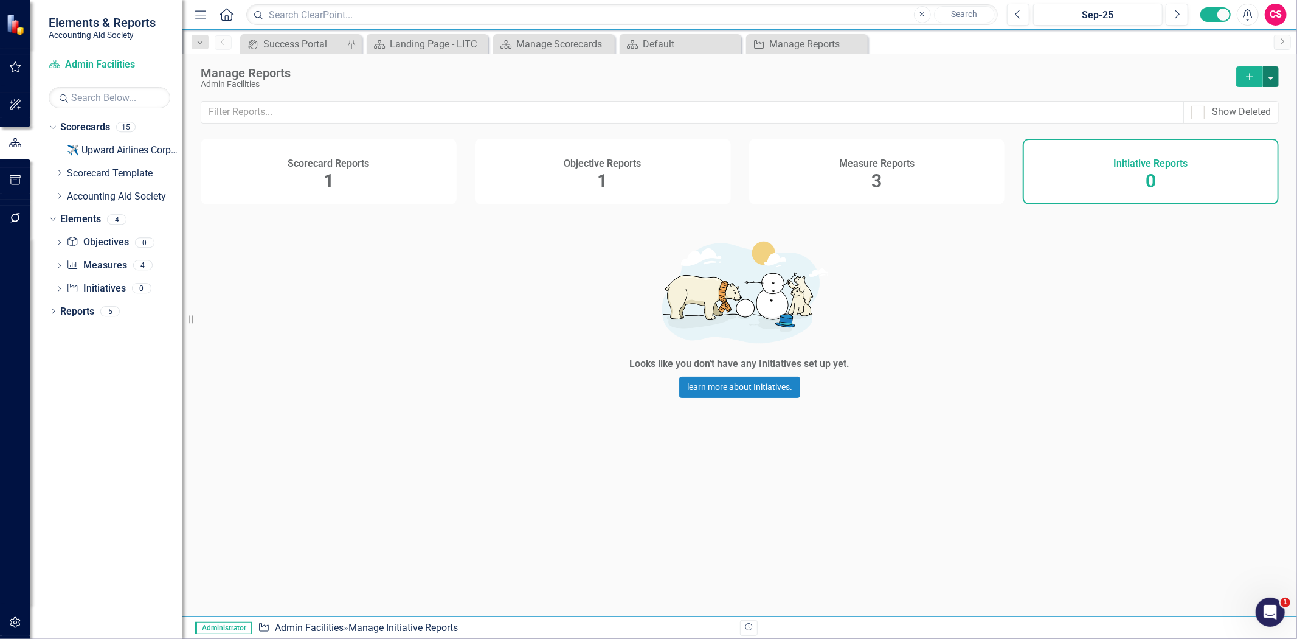
click at [1278, 81] on button "button" at bounding box center [1271, 76] width 16 height 21
click at [1233, 122] on link "Copy Add From Template" at bounding box center [1222, 121] width 114 height 23
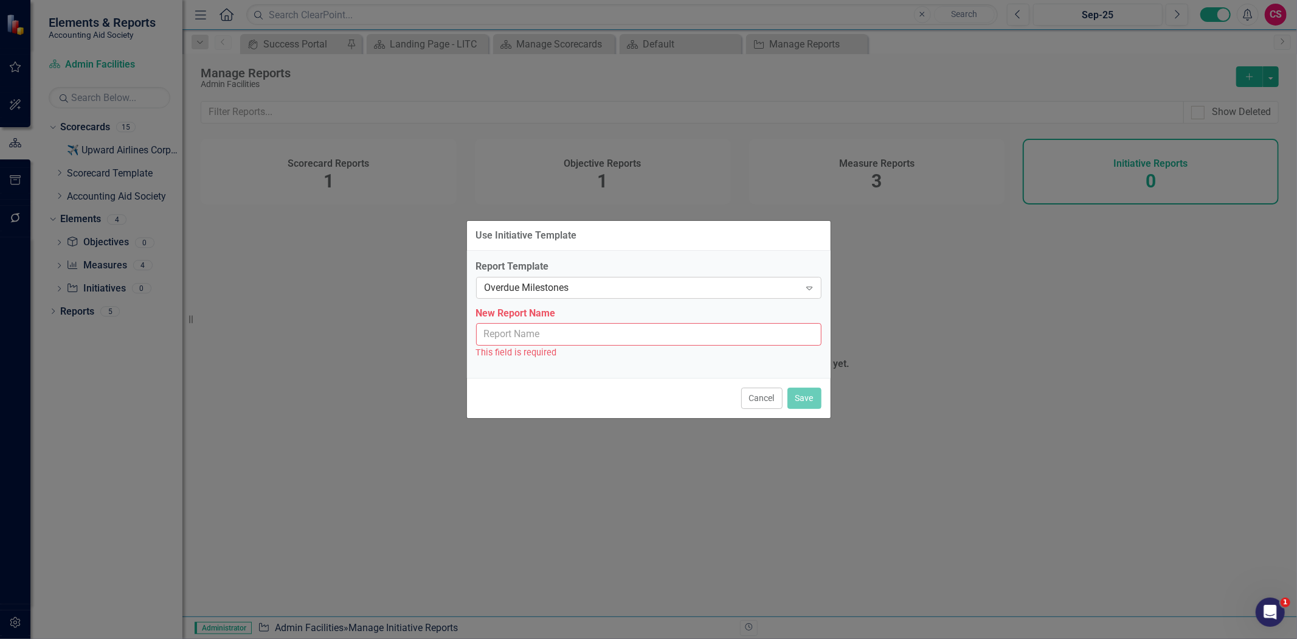
click at [634, 290] on div "Overdue Milestones" at bounding box center [643, 287] width 316 height 14
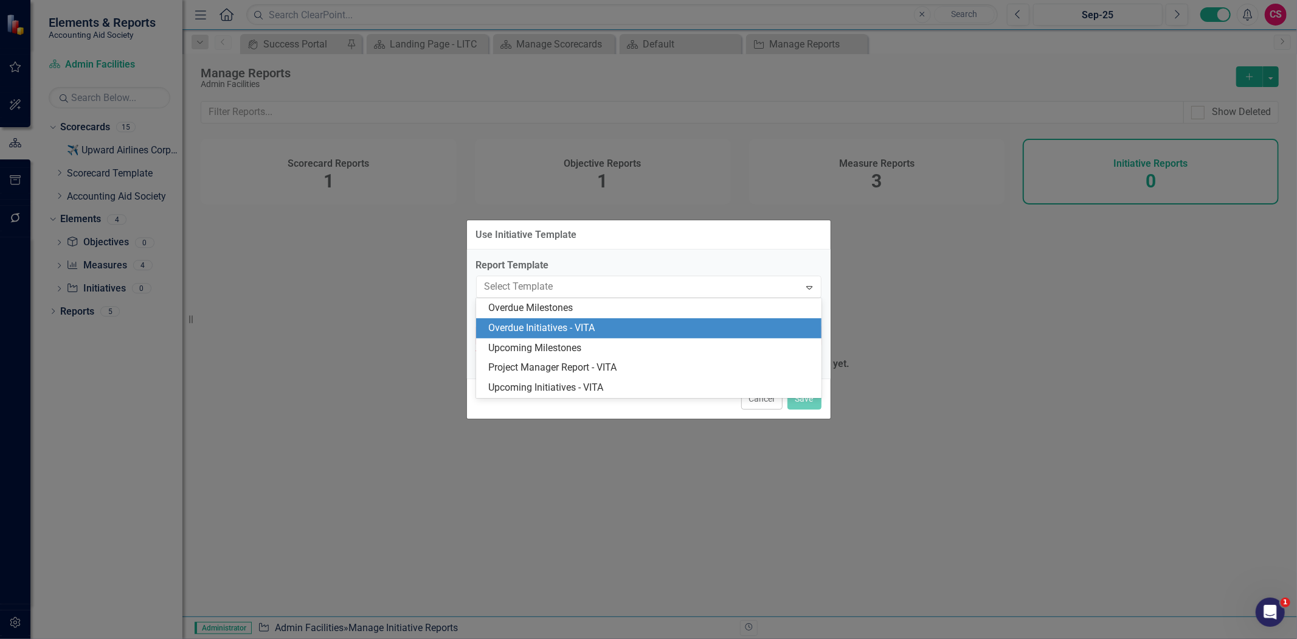
click at [611, 324] on div "Overdue Initiatives - VITA" at bounding box center [651, 328] width 326 height 14
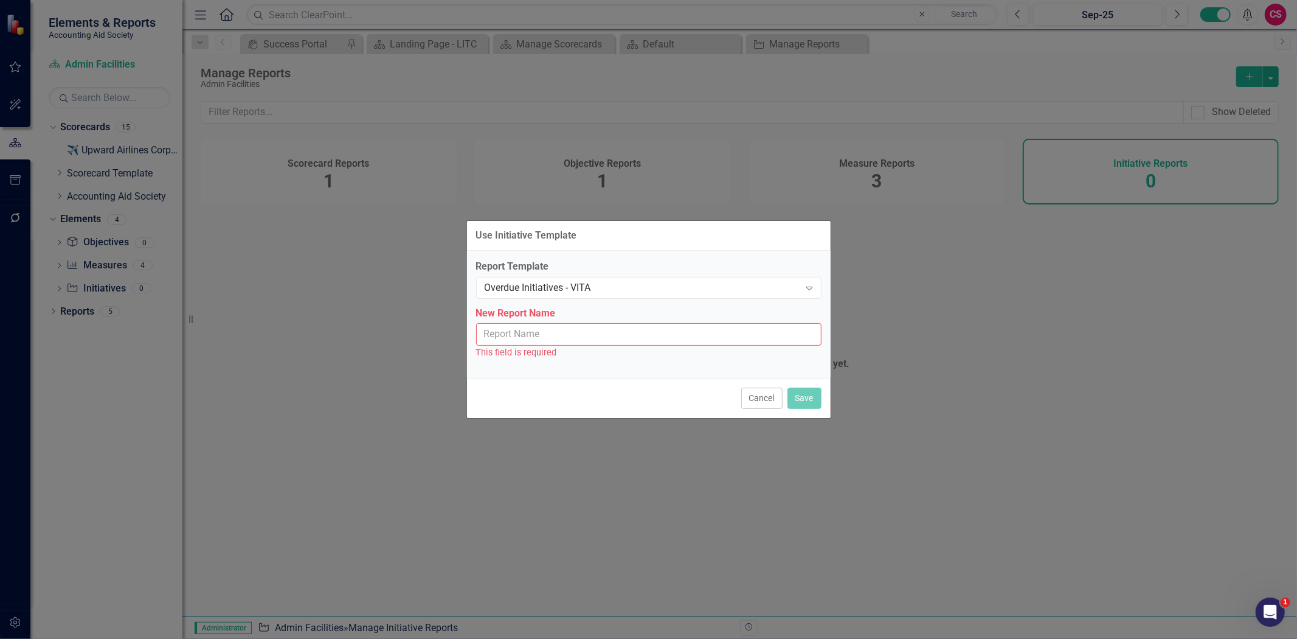
click at [594, 323] on input "New Report Name" at bounding box center [648, 334] width 345 height 23
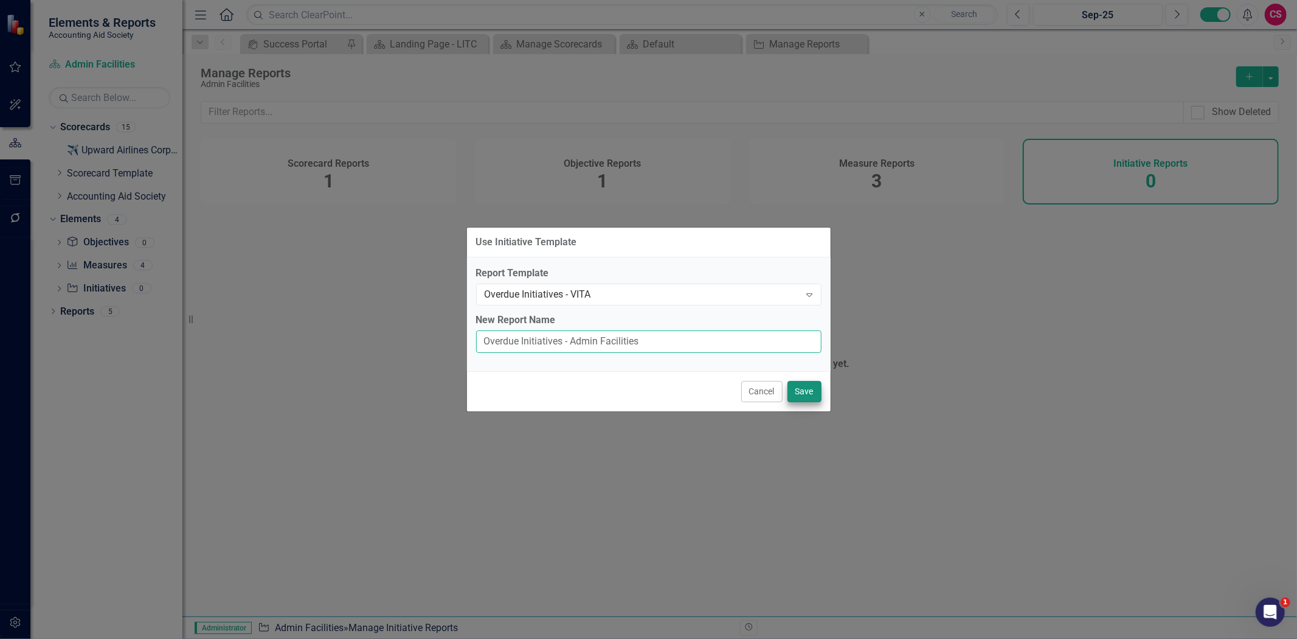
type input "Overdue Initiatives - Admin Facilities"
click at [803, 382] on button "Save" at bounding box center [805, 391] width 34 height 21
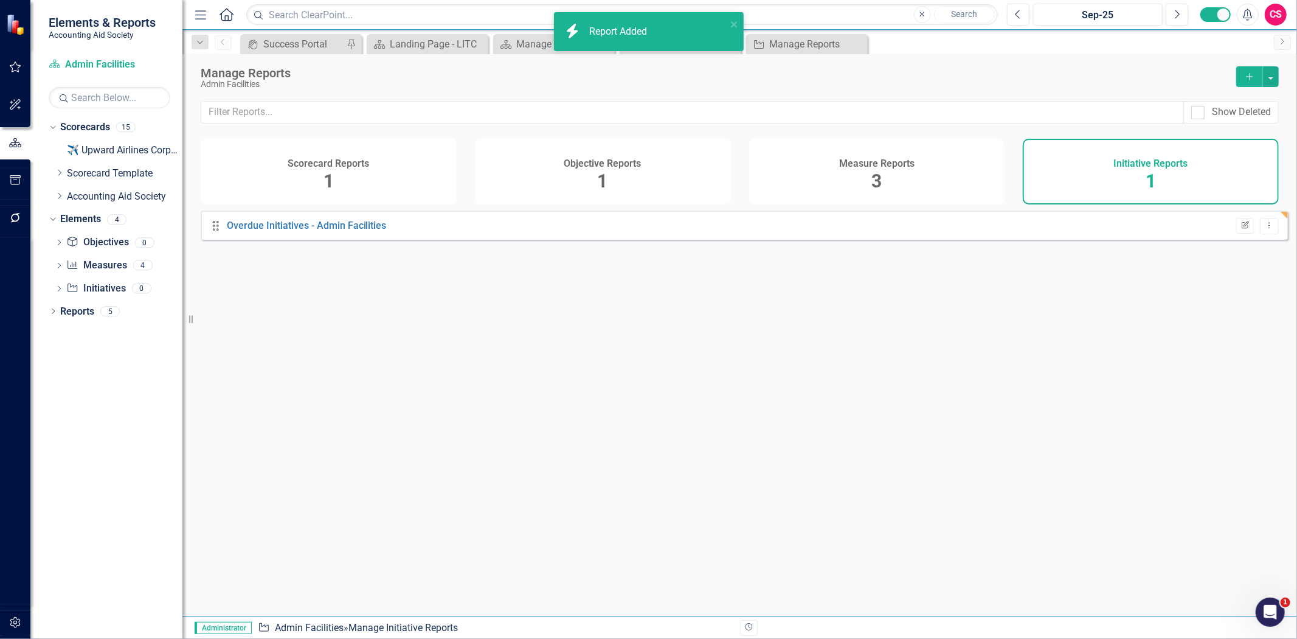
click at [1236, 234] on button "Edit Report" at bounding box center [1245, 226] width 18 height 16
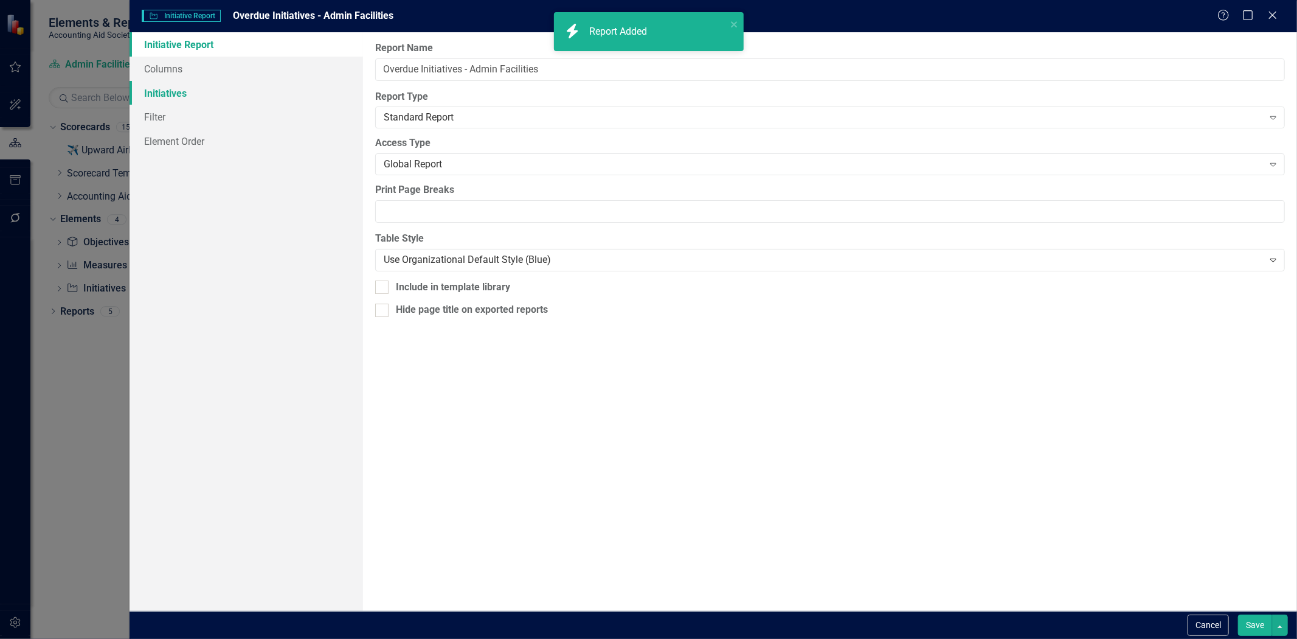
click at [181, 86] on link "Initiatives" at bounding box center [247, 93] width 234 height 24
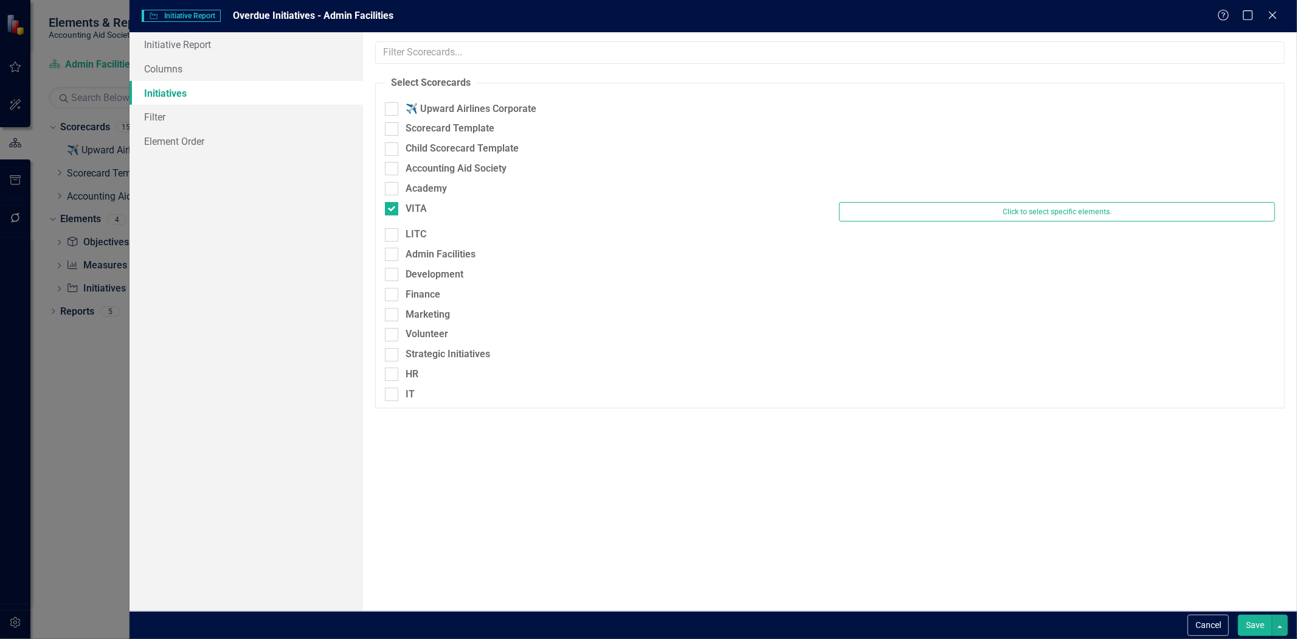
click at [397, 217] on div "VITA" at bounding box center [603, 210] width 454 height 17
click at [420, 215] on div "VITA" at bounding box center [416, 209] width 21 height 14
click at [393, 210] on input "VITA" at bounding box center [389, 206] width 8 height 8
checkbox input "false"
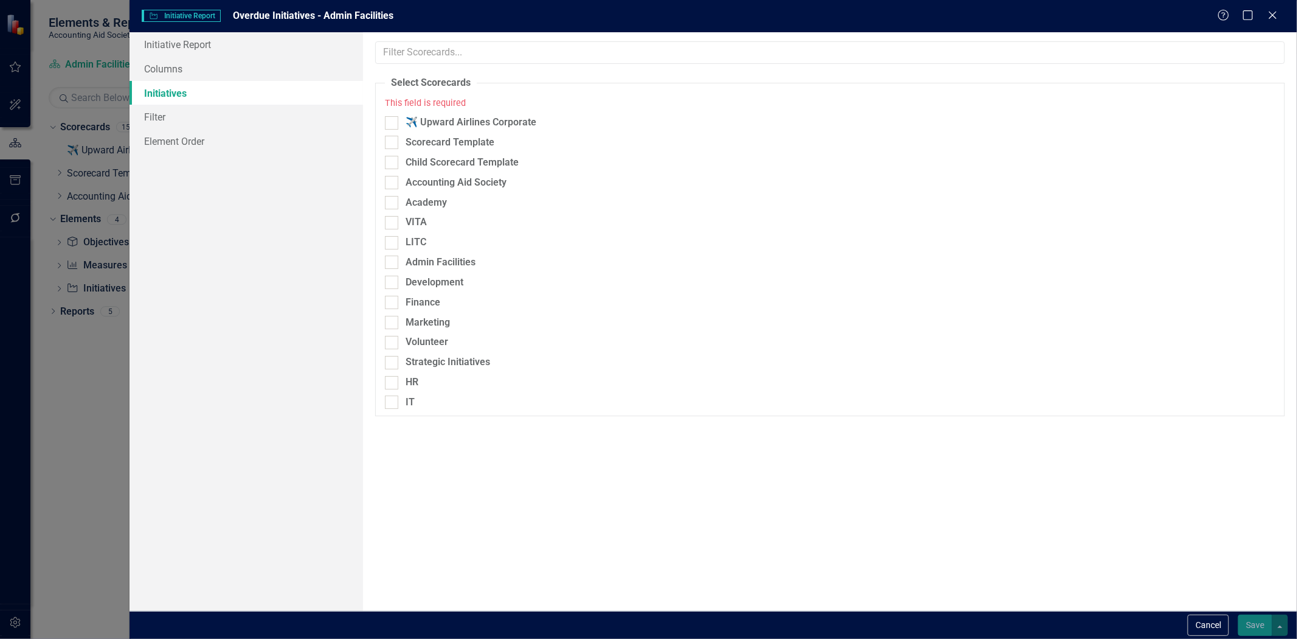
click at [414, 212] on div "Academy" at bounding box center [603, 206] width 454 height 20
click at [448, 269] on div "Admin Facilities" at bounding box center [441, 262] width 70 height 14
click at [393, 263] on input "Admin Facilities" at bounding box center [389, 259] width 8 height 8
checkbox input "true"
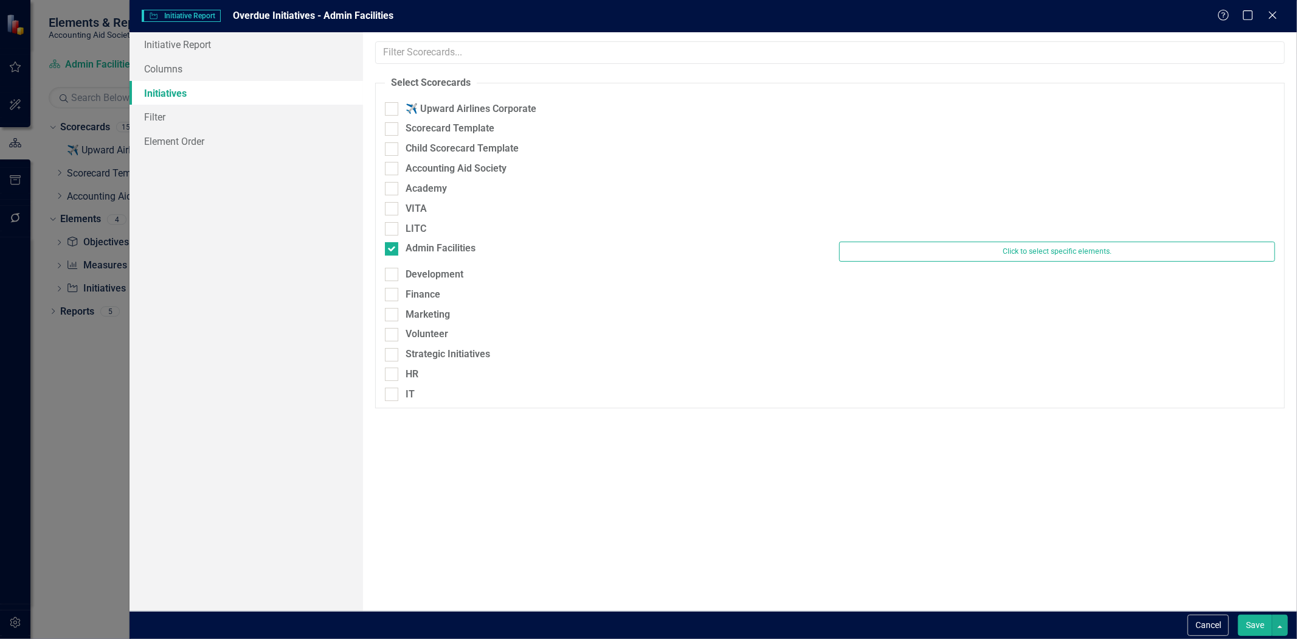
click at [1243, 623] on button "Save" at bounding box center [1255, 624] width 34 height 21
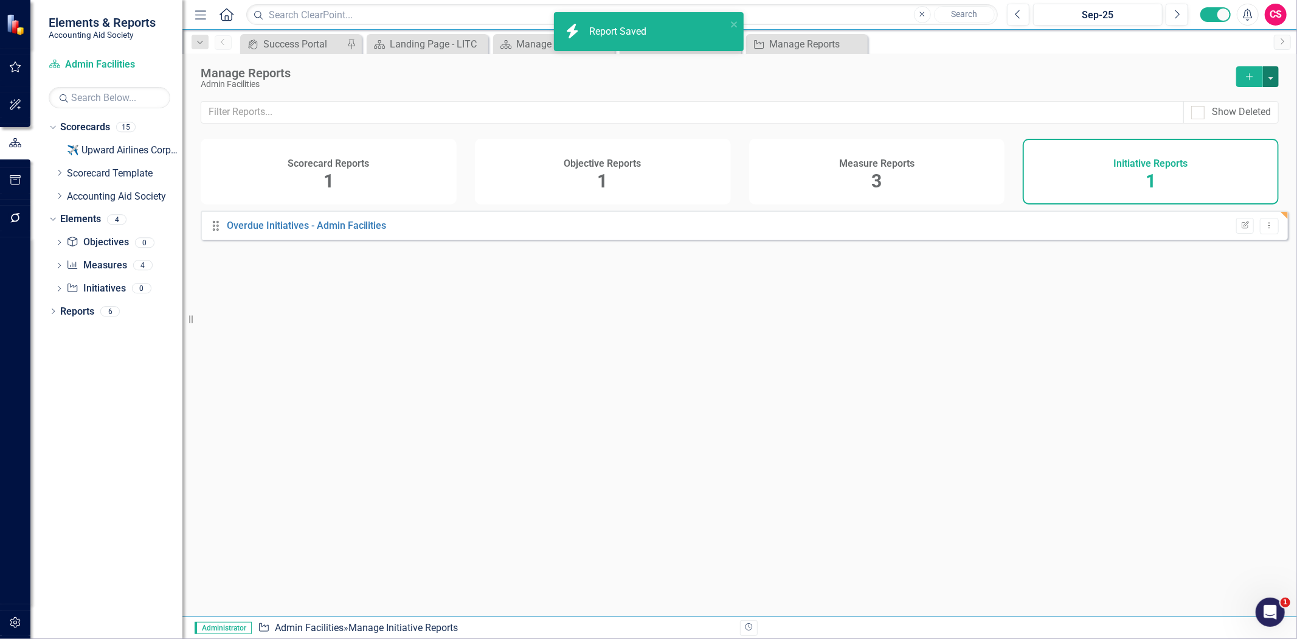
click at [1271, 81] on button "button" at bounding box center [1271, 76] width 16 height 21
click at [1255, 122] on link "Copy Add From Template" at bounding box center [1222, 121] width 114 height 23
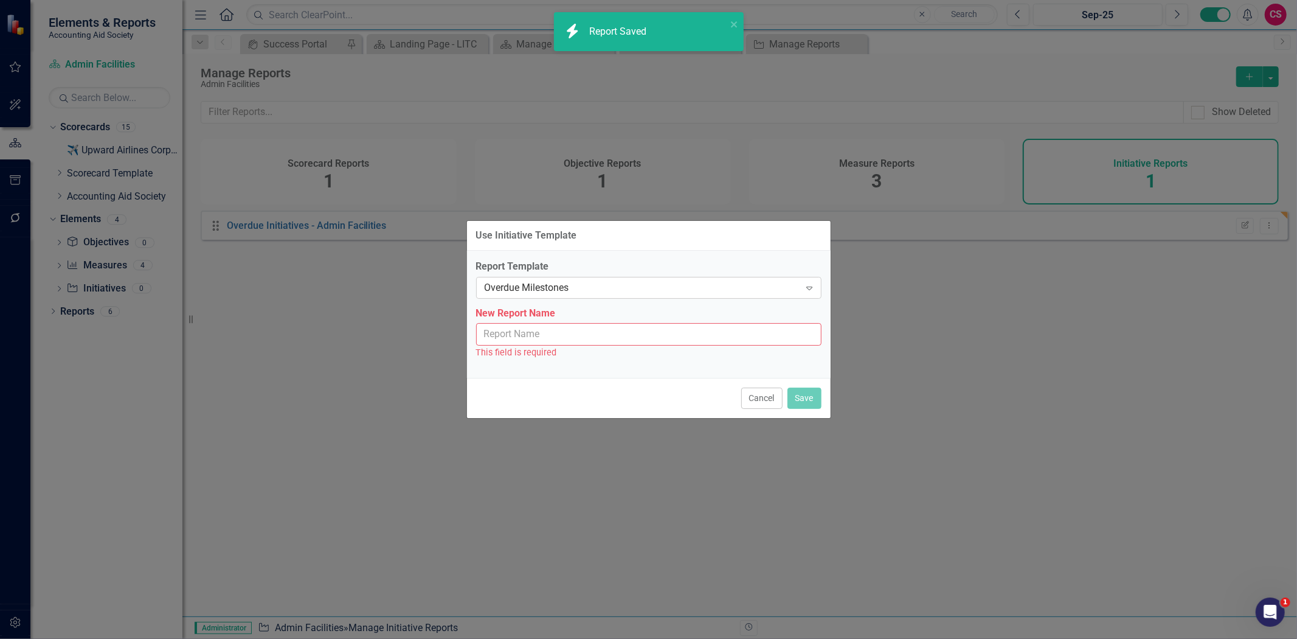
click at [616, 279] on div "Overdue Milestones Expand" at bounding box center [648, 288] width 345 height 22
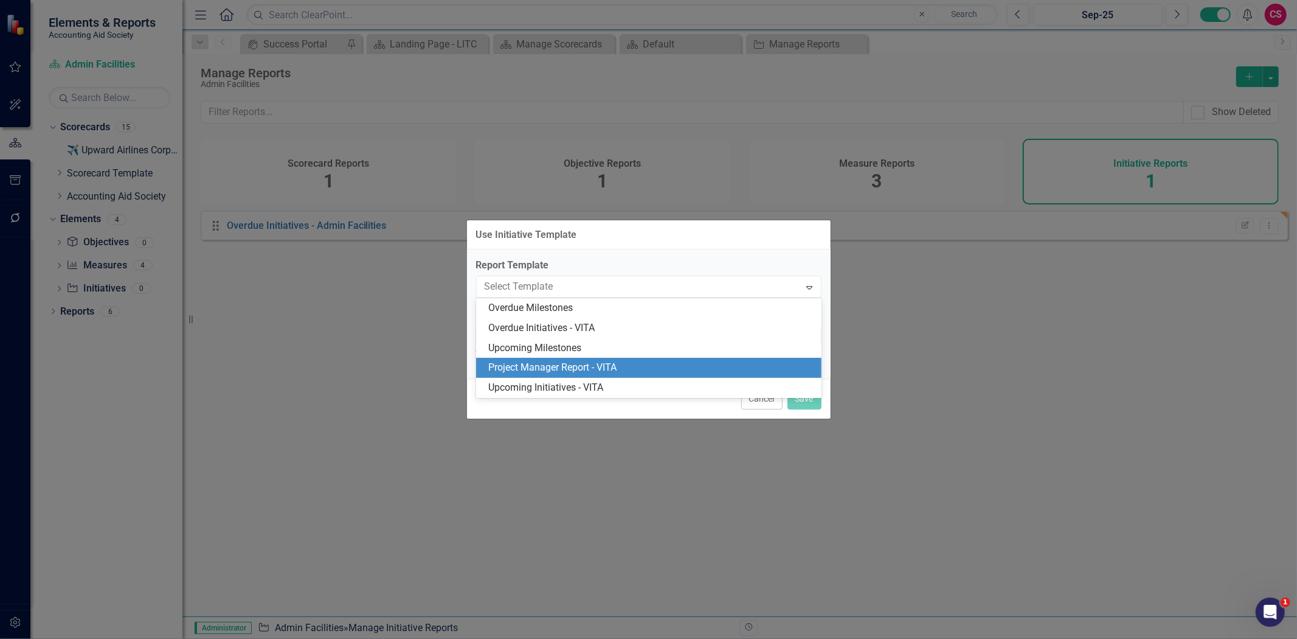
click at [608, 369] on div "Project Manager Report - VITA" at bounding box center [651, 368] width 326 height 14
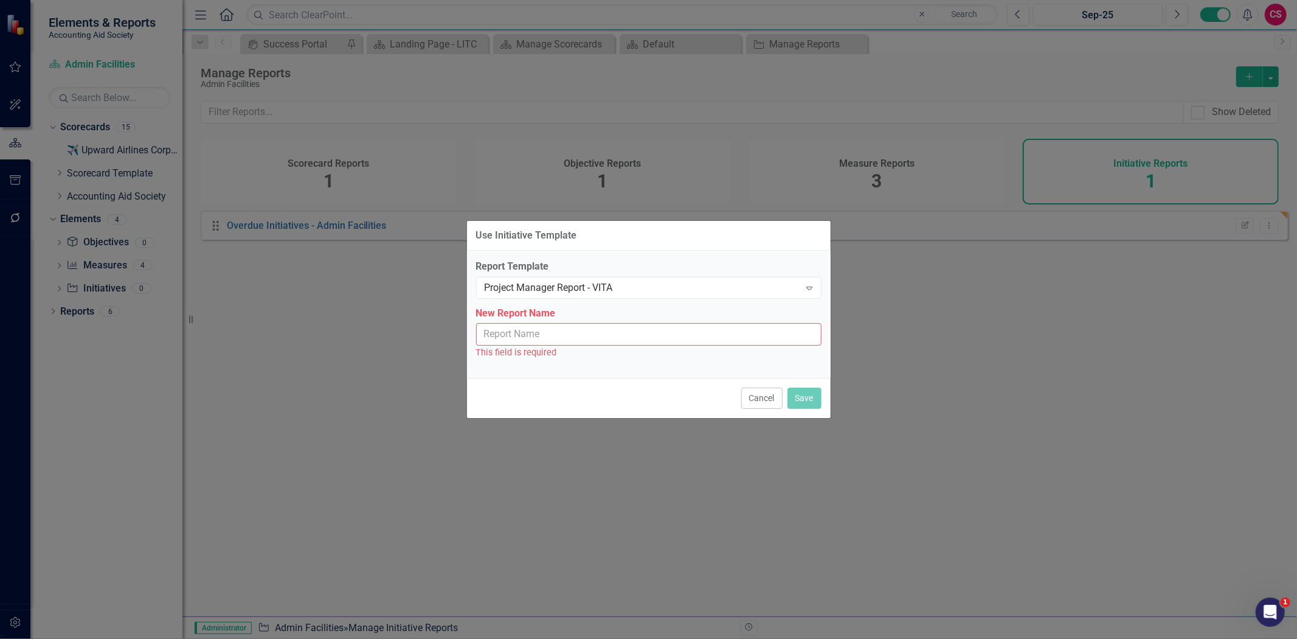
click at [585, 329] on input "New Report Name" at bounding box center [648, 334] width 345 height 23
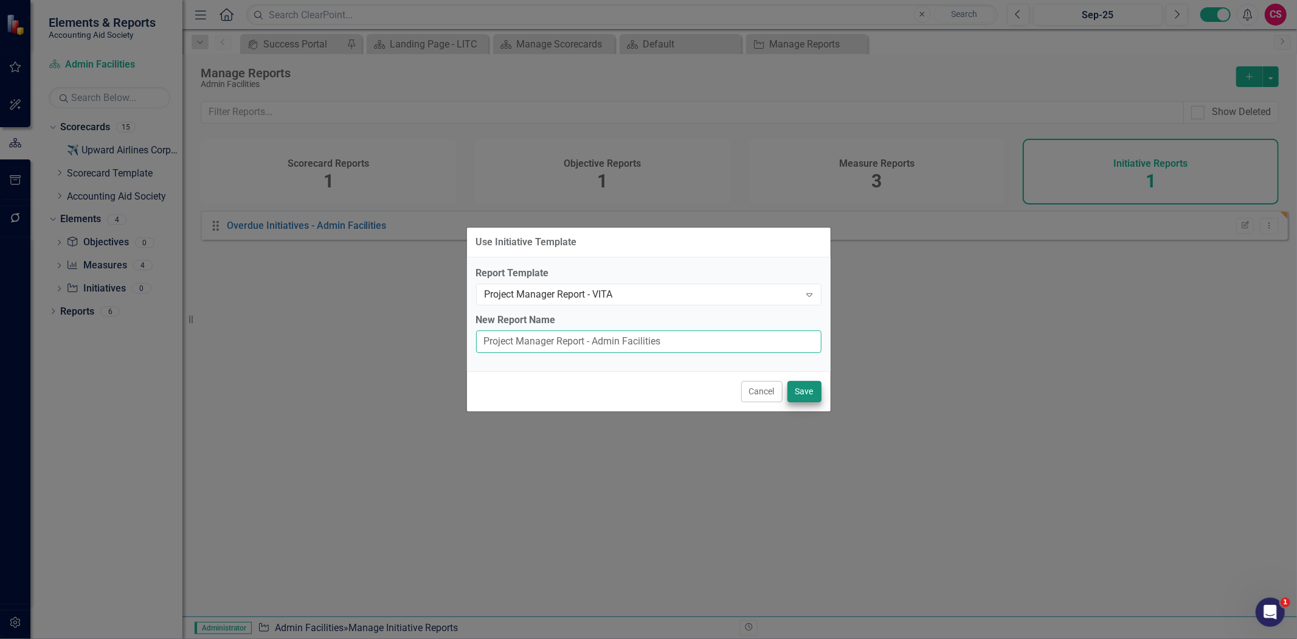
type input "Project Manager Report - Admin Facilities"
click at [798, 384] on button "Save" at bounding box center [805, 391] width 34 height 21
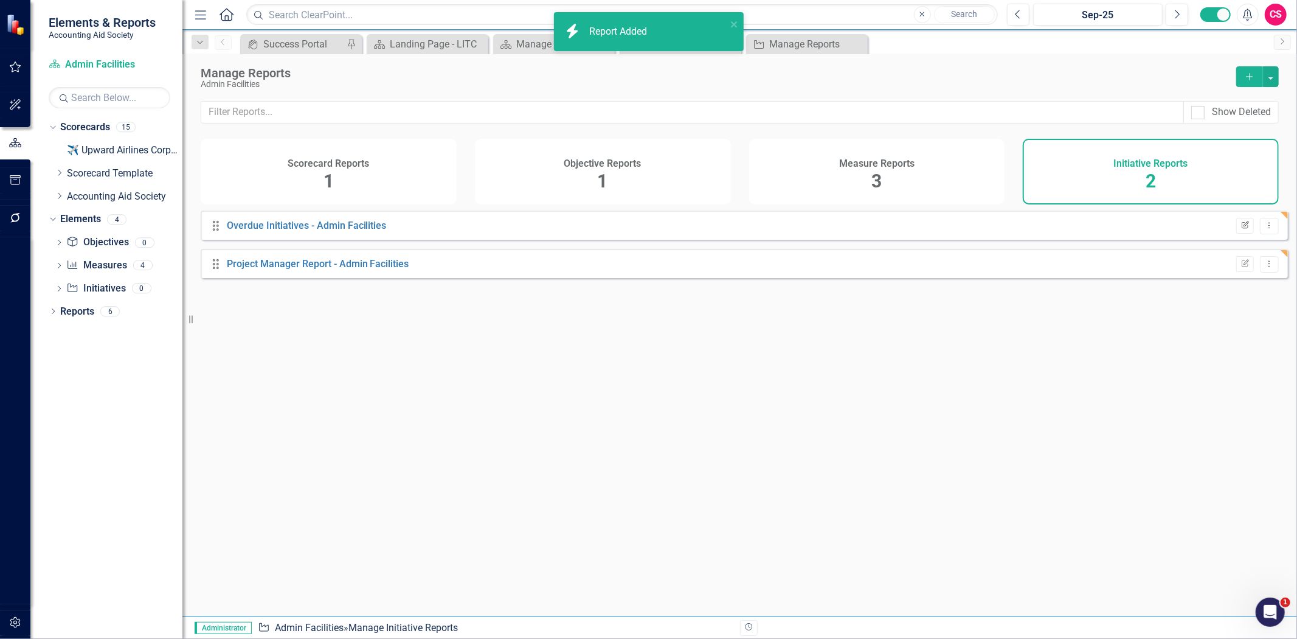
click at [1236, 229] on button "Edit Report" at bounding box center [1245, 226] width 18 height 16
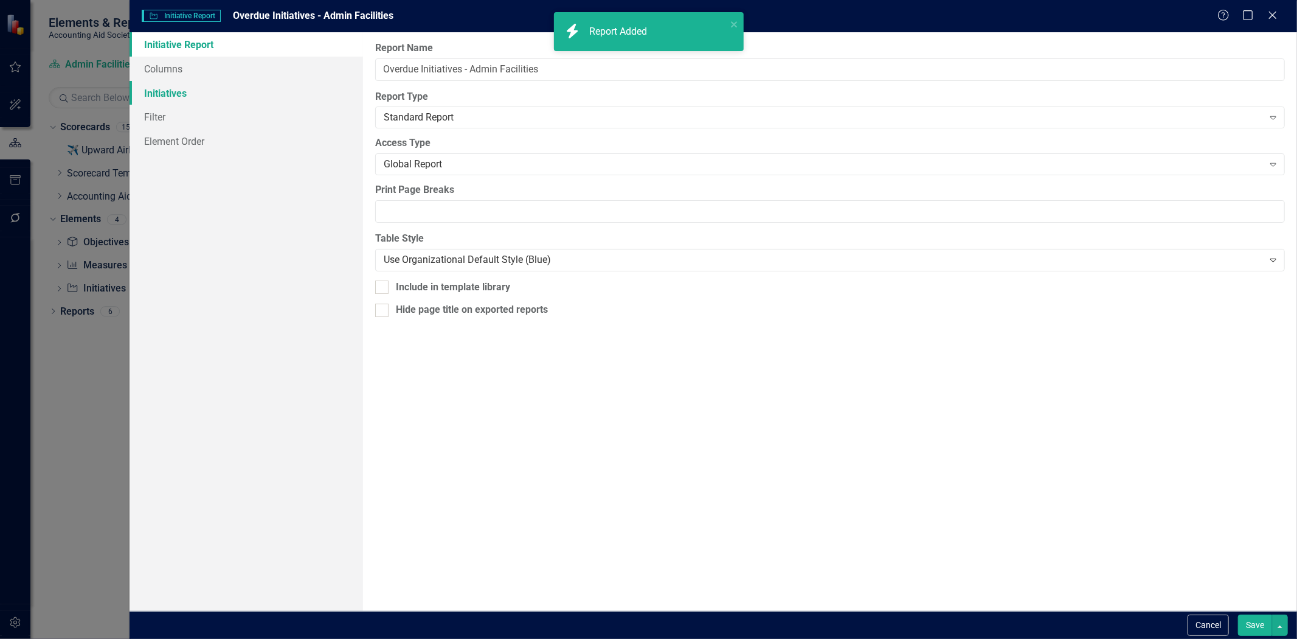
click at [230, 89] on link "Initiatives" at bounding box center [247, 93] width 234 height 24
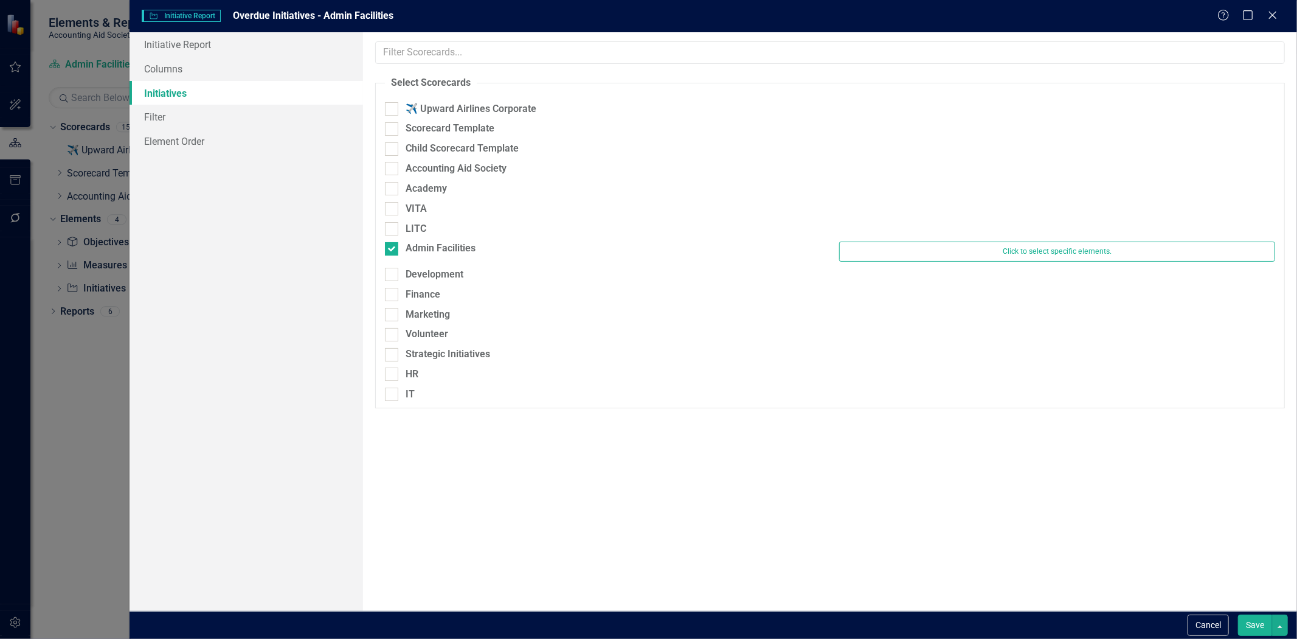
drag, startPoint x: 1209, startPoint y: 617, endPoint x: 1196, endPoint y: 582, distance: 36.9
click at [1207, 609] on form "Initiative Initiative Report Overdue Initiatives - Admin Facilities Help Maximi…" at bounding box center [714, 319] width 1168 height 639
drag, startPoint x: 1213, startPoint y: 636, endPoint x: 1208, endPoint y: 628, distance: 9.3
click at [1211, 636] on div "Cancel Save" at bounding box center [714, 625] width 1168 height 28
click at [1205, 622] on button "Cancel" at bounding box center [1208, 624] width 41 height 21
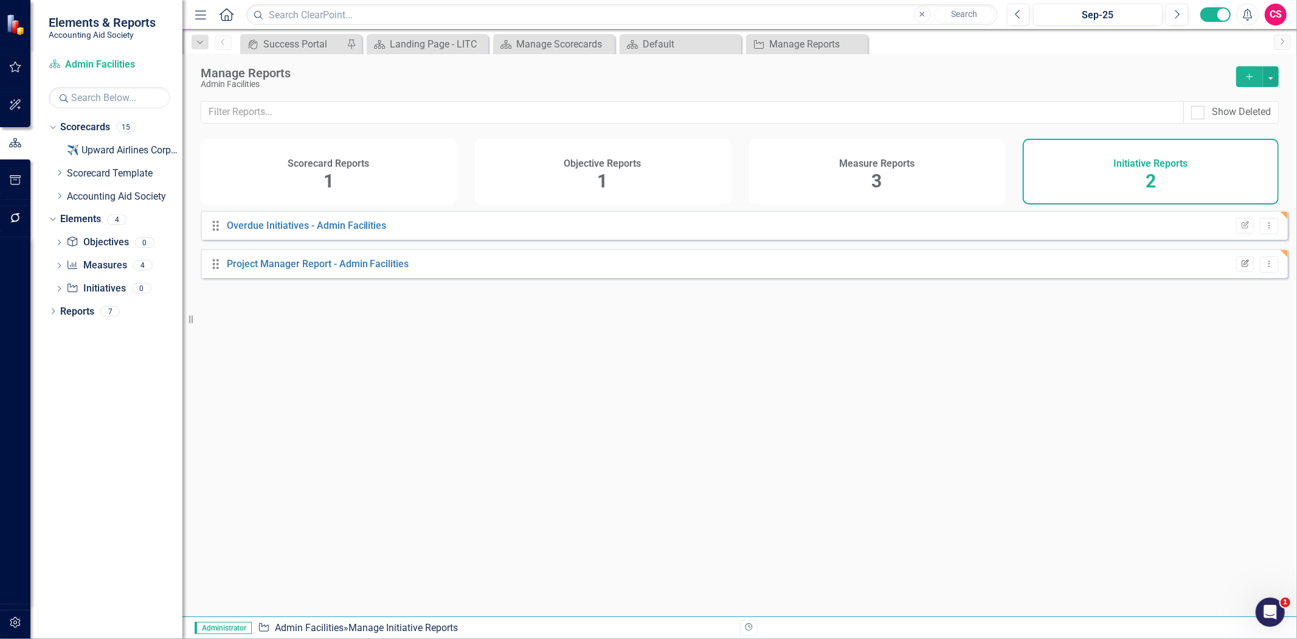
click at [1241, 268] on icon "Edit Report" at bounding box center [1245, 263] width 9 height 7
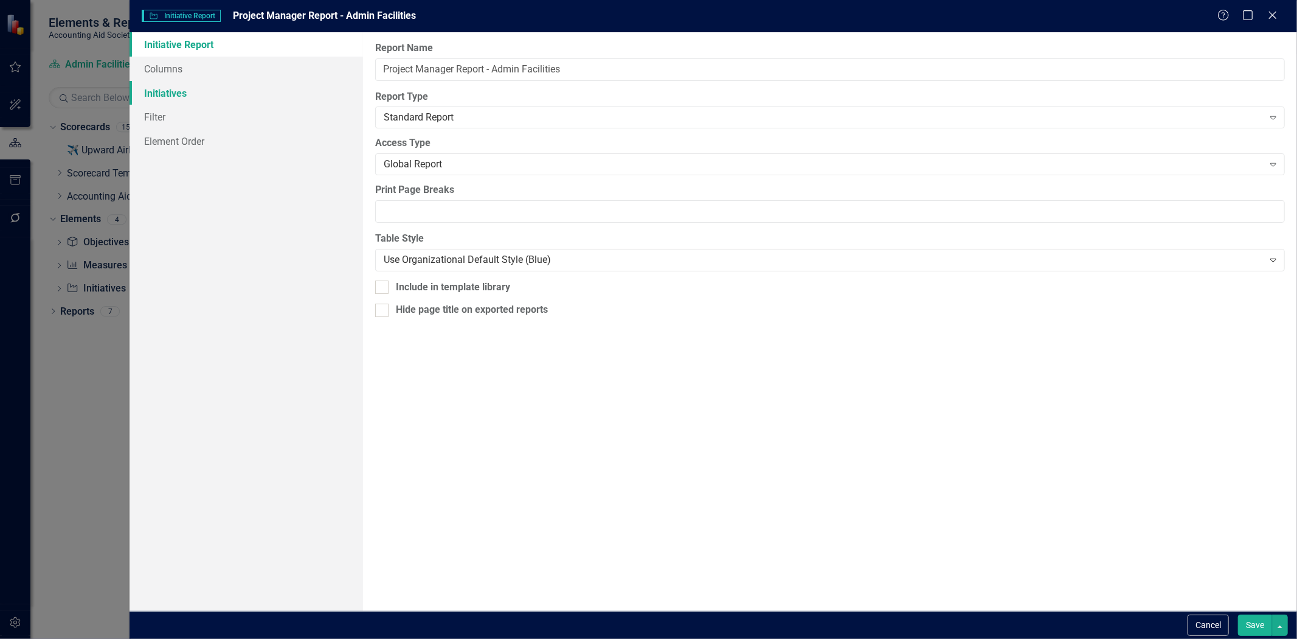
click at [257, 98] on link "Initiatives" at bounding box center [247, 93] width 234 height 24
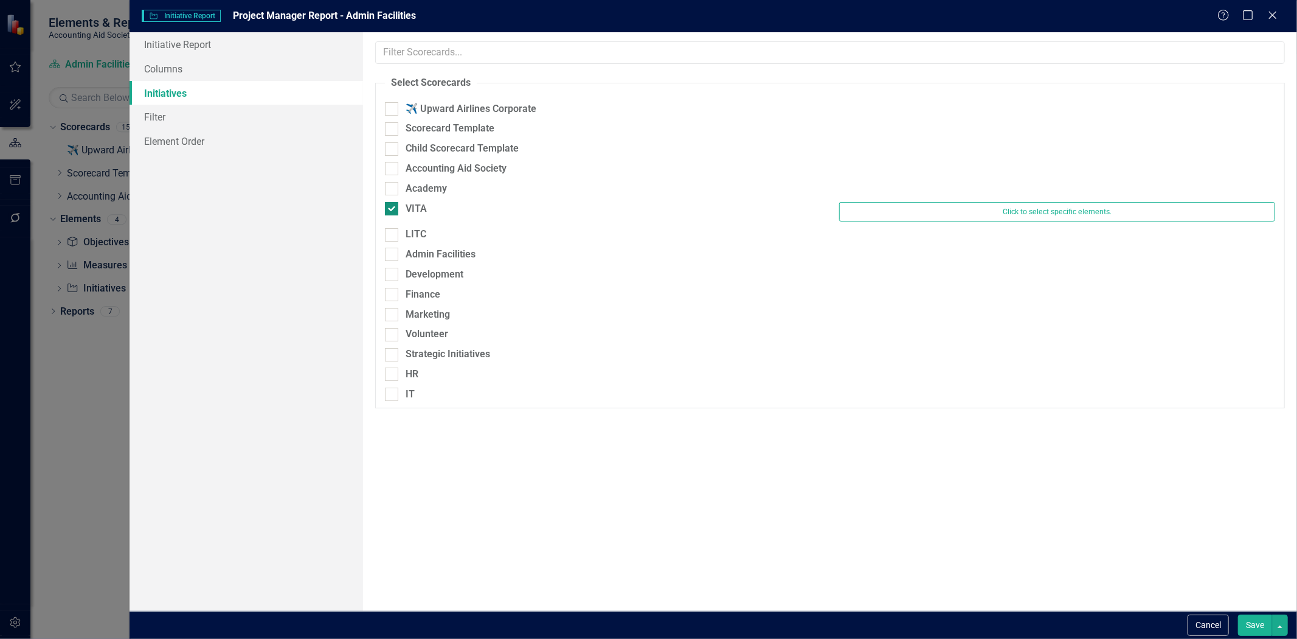
click at [415, 213] on div "VITA" at bounding box center [416, 209] width 21 height 14
click at [393, 210] on input "VITA" at bounding box center [389, 206] width 8 height 8
checkbox input "false"
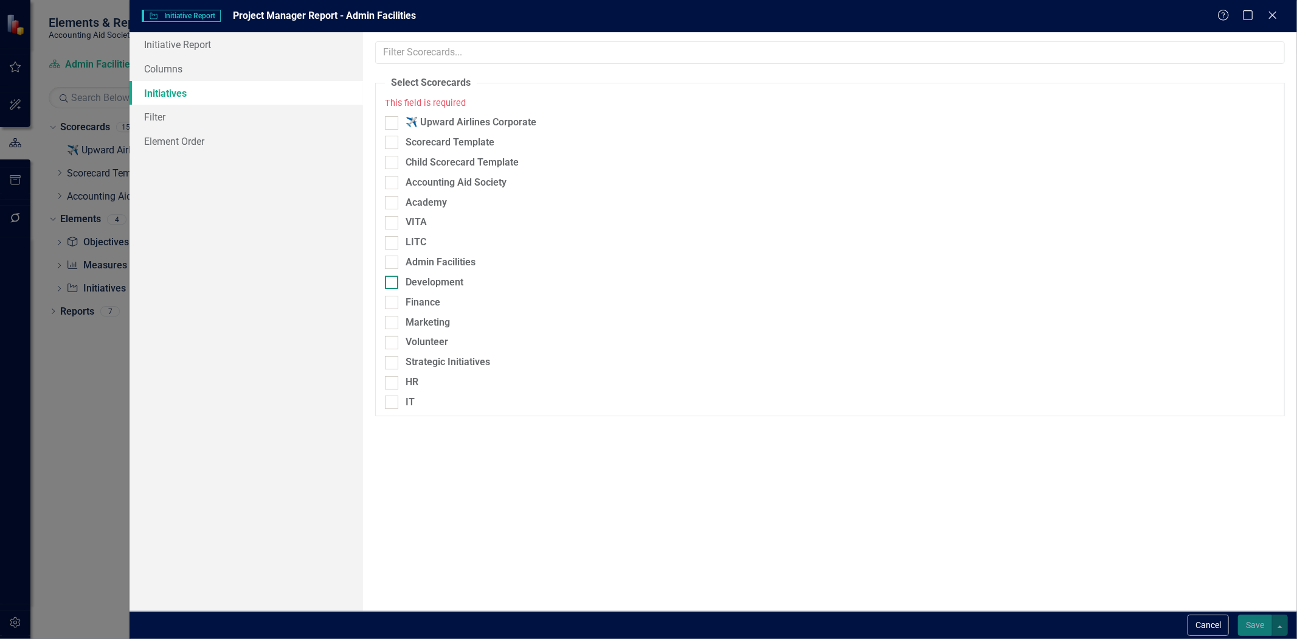
drag, startPoint x: 439, startPoint y: 262, endPoint x: 470, endPoint y: 269, distance: 31.3
click at [439, 262] on div "Admin Facilities" at bounding box center [441, 262] width 70 height 14
click at [393, 262] on input "Admin Facilities" at bounding box center [389, 259] width 8 height 8
checkbox input "true"
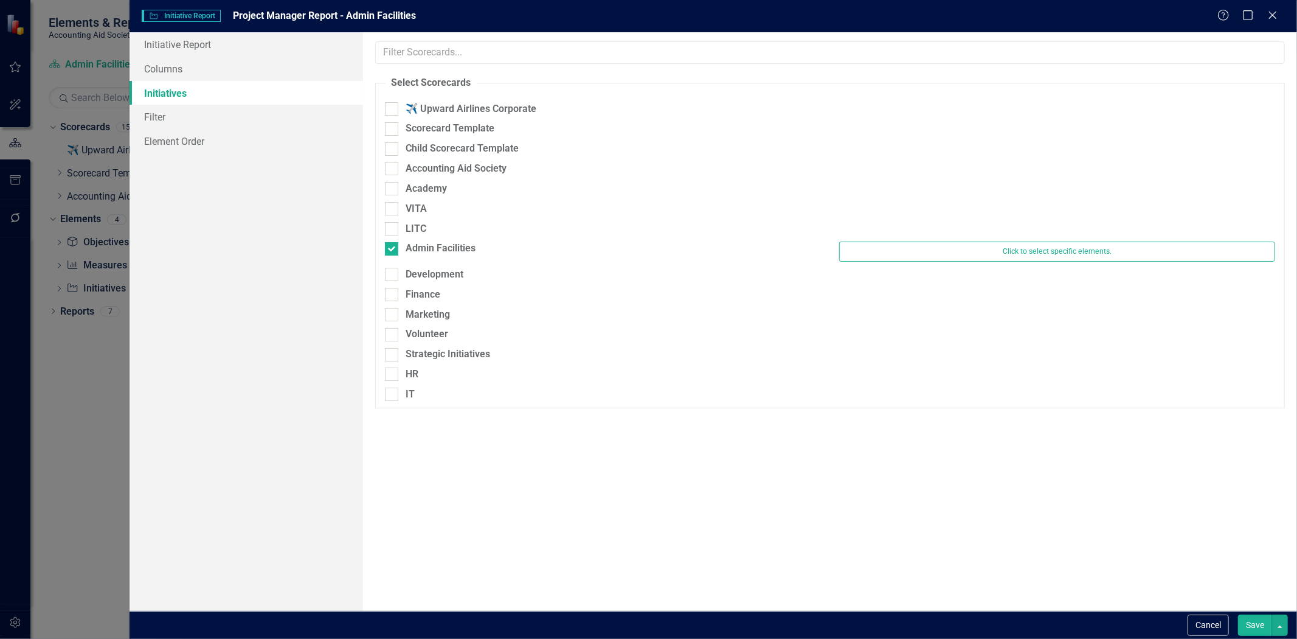
click at [1261, 628] on button "Save" at bounding box center [1255, 624] width 34 height 21
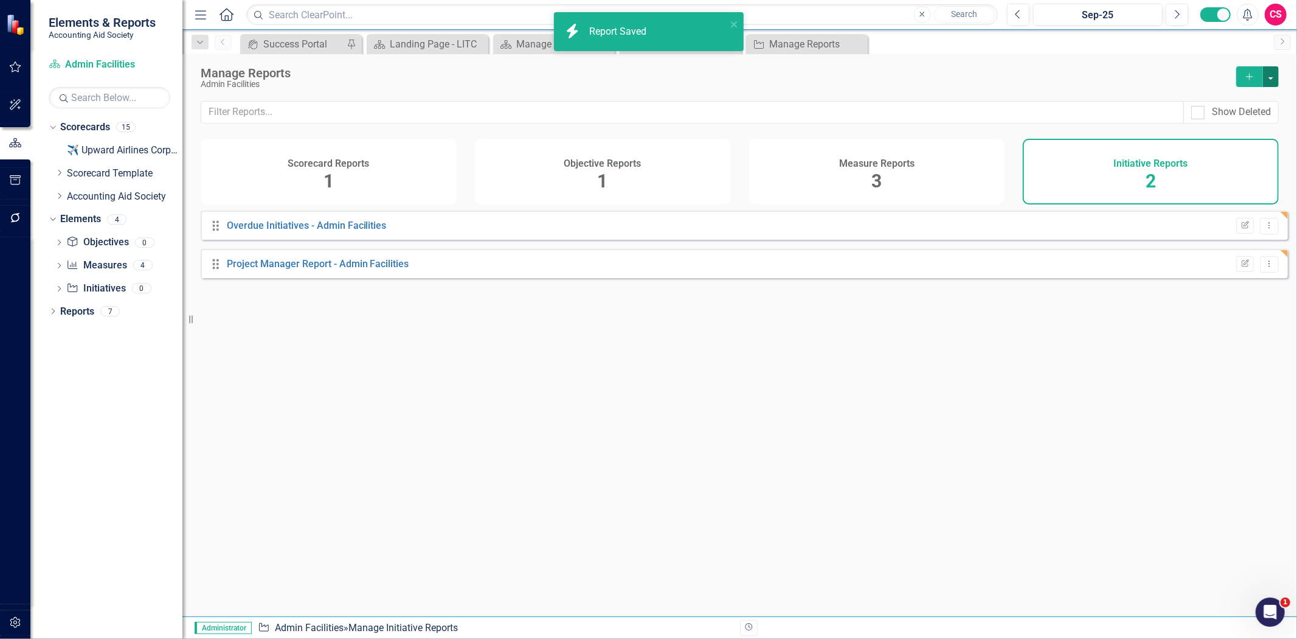
click at [1278, 75] on button "button" at bounding box center [1271, 76] width 16 height 21
click at [1250, 118] on link "Copy Add From Template" at bounding box center [1222, 121] width 114 height 23
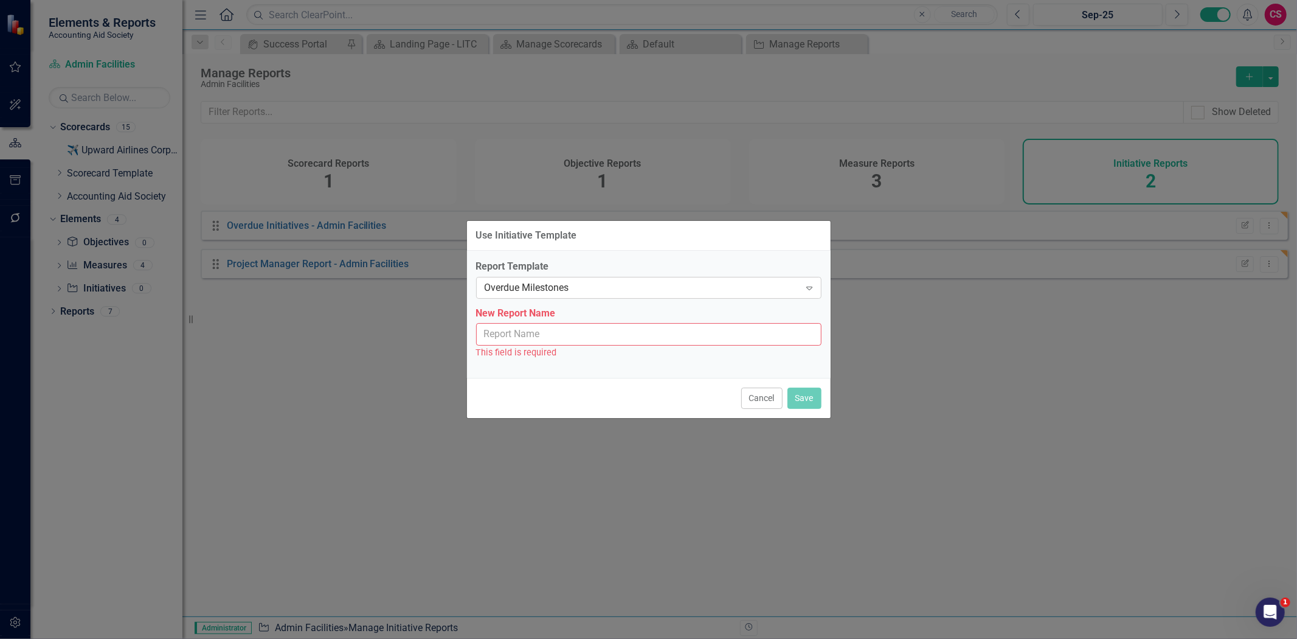
click at [598, 283] on div "Overdue Milestones" at bounding box center [643, 287] width 316 height 14
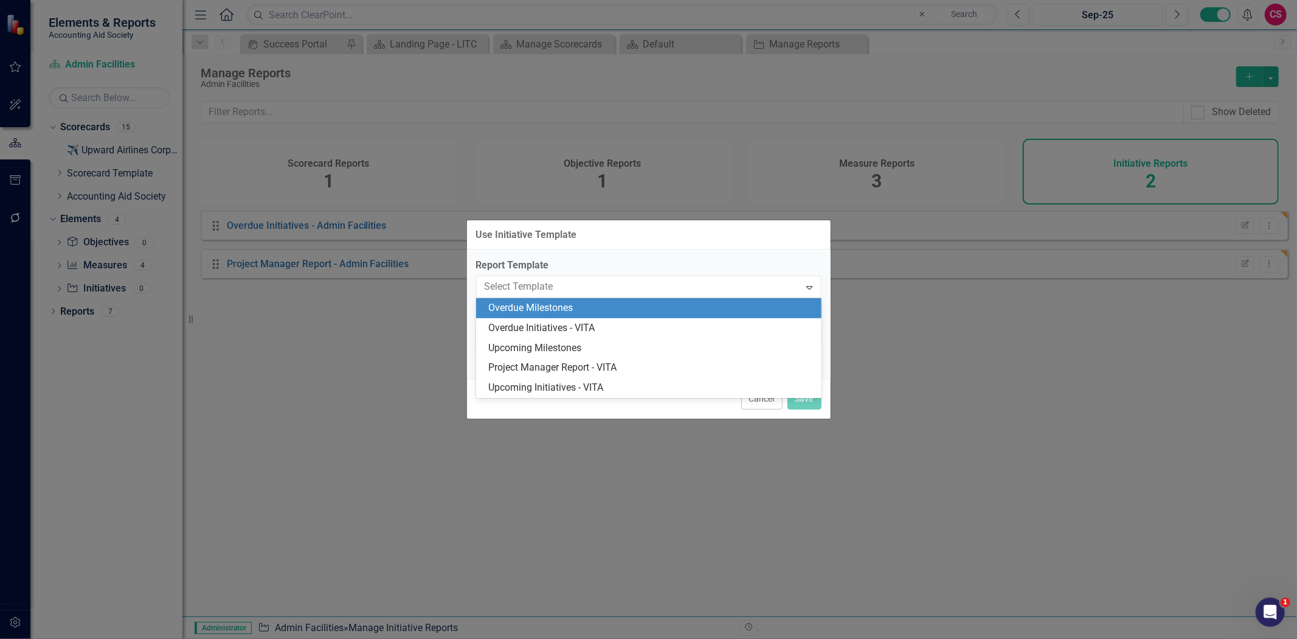
drag, startPoint x: 598, startPoint y: 283, endPoint x: 557, endPoint y: 275, distance: 42.1
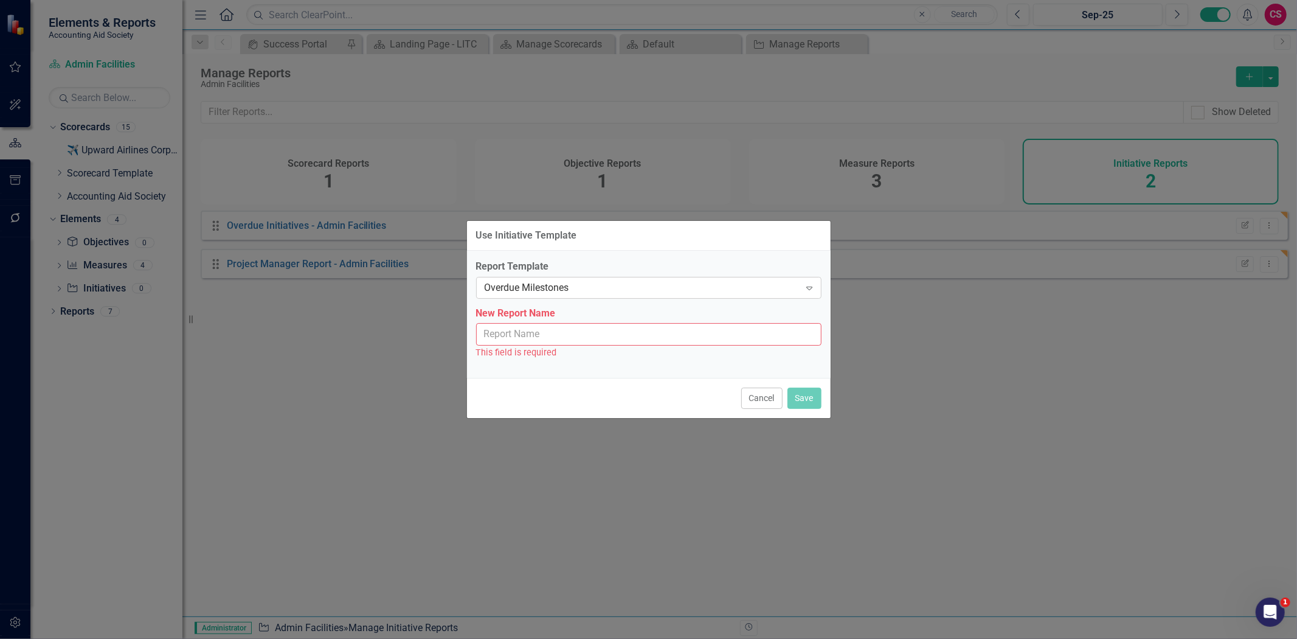
click at [558, 288] on div "Overdue Milestones" at bounding box center [643, 287] width 316 height 14
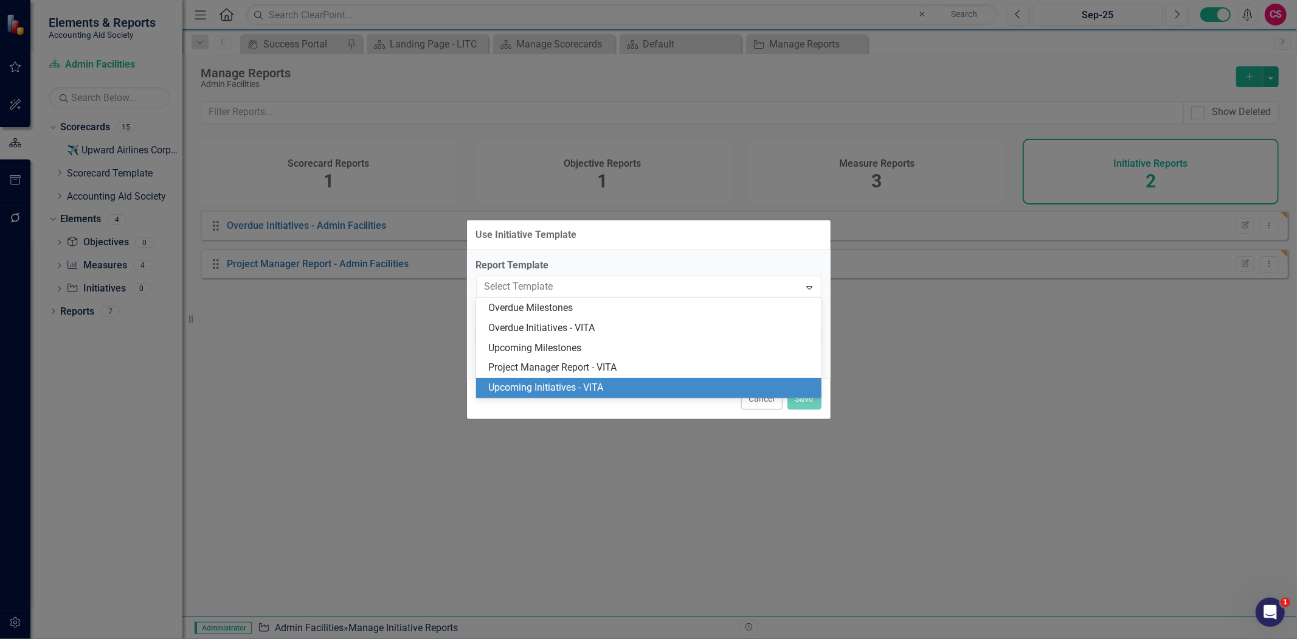
click at [550, 386] on div "Upcoming Initiatives - VITA" at bounding box center [651, 388] width 326 height 14
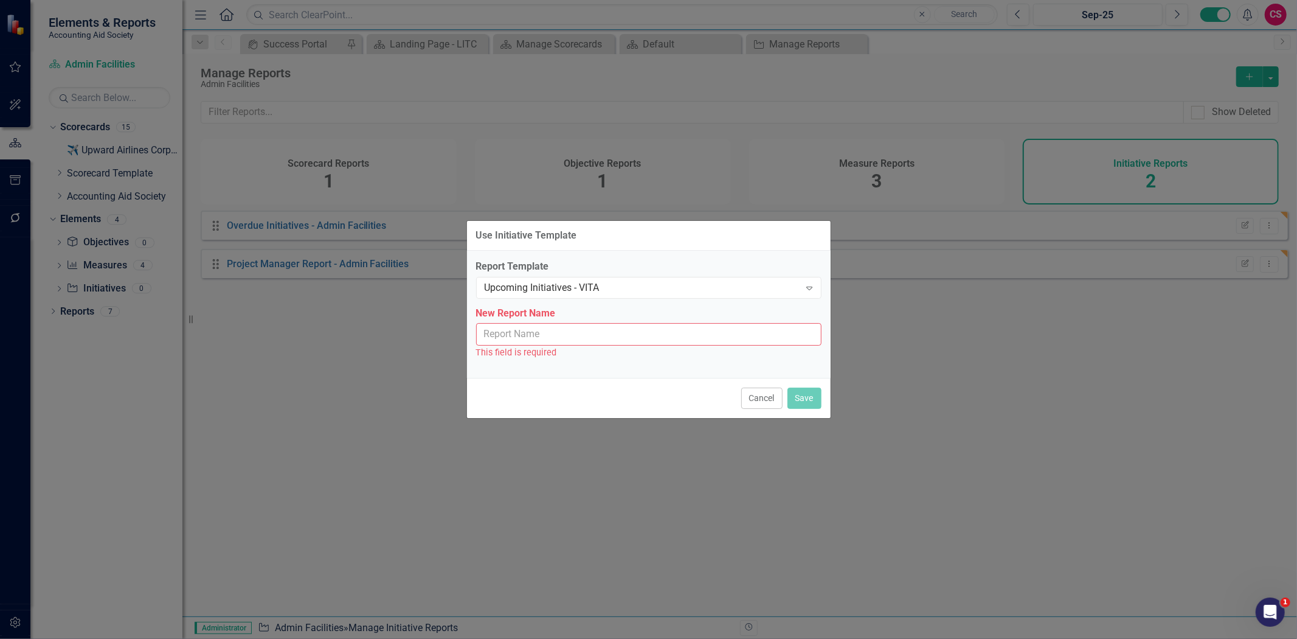
click at [530, 330] on input "New Report Name" at bounding box center [648, 334] width 345 height 23
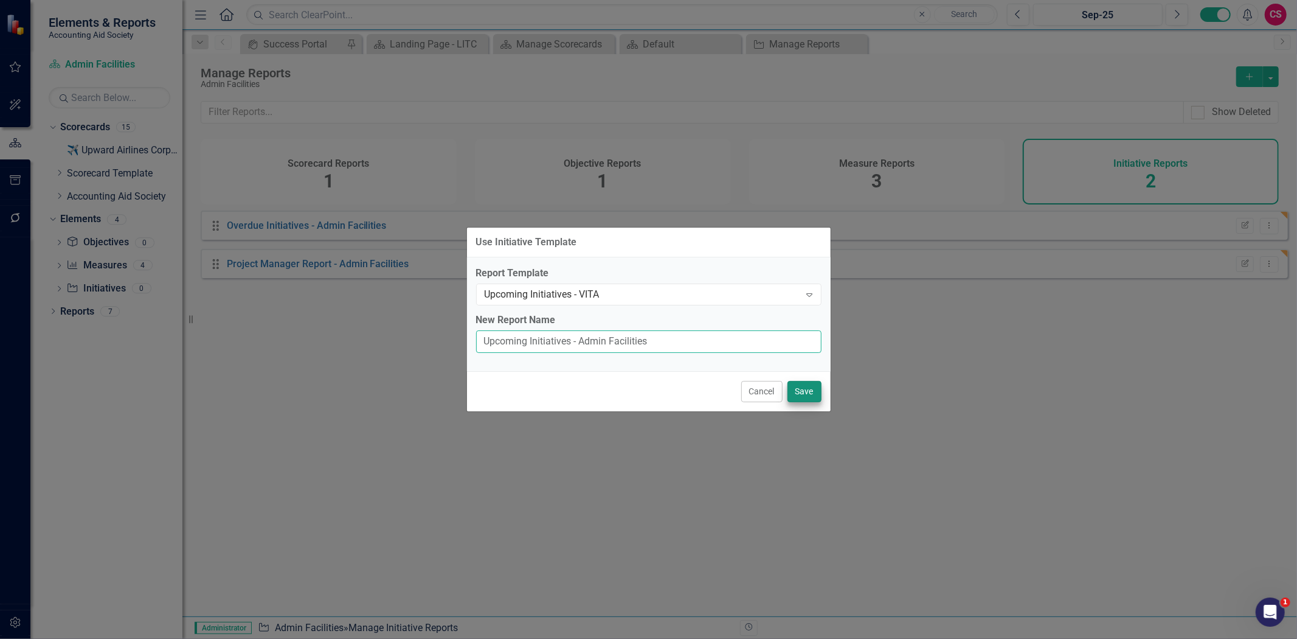
type input "Upcoming Initiatives - Admin Facilities"
drag, startPoint x: 817, startPoint y: 388, endPoint x: 812, endPoint y: 381, distance: 8.3
click at [816, 387] on button "Save" at bounding box center [805, 391] width 34 height 21
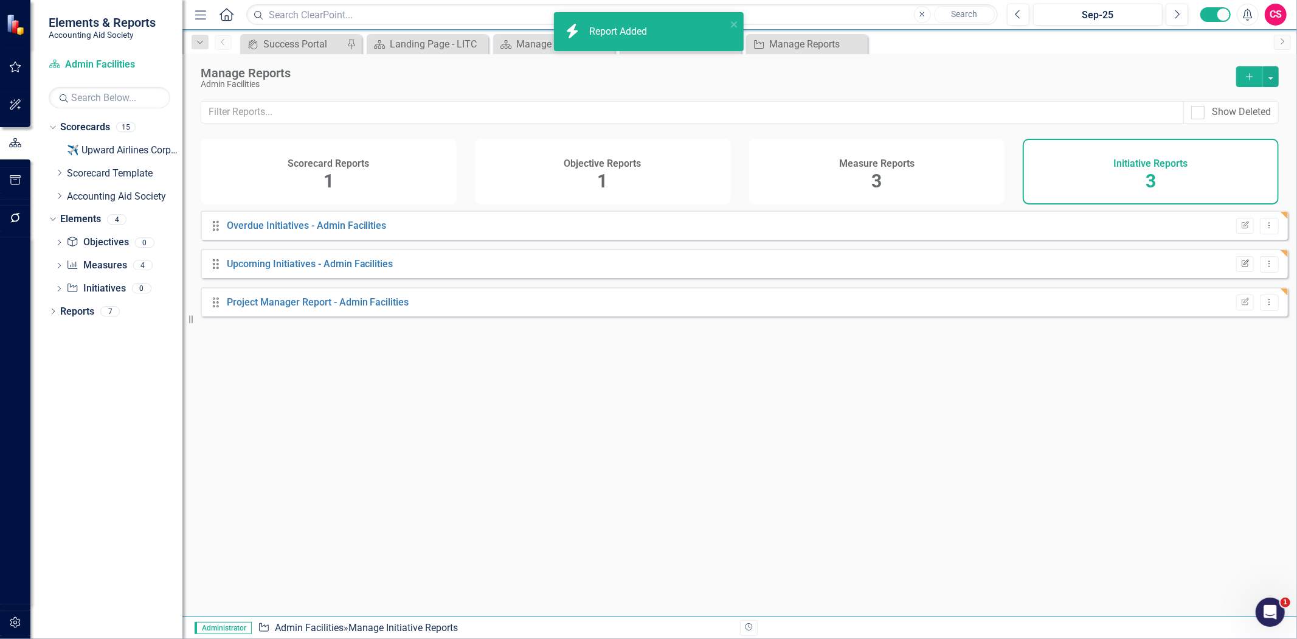
click at [1236, 266] on button "Edit Report" at bounding box center [1245, 264] width 18 height 16
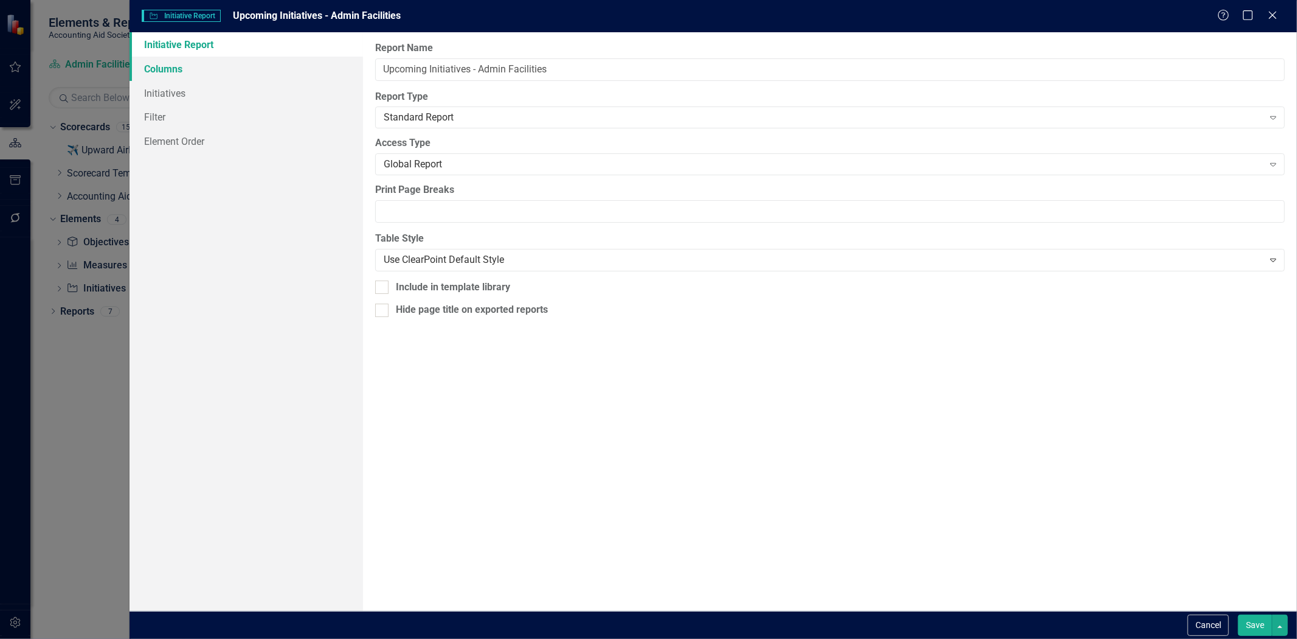
click at [286, 65] on link "Columns" at bounding box center [247, 69] width 234 height 24
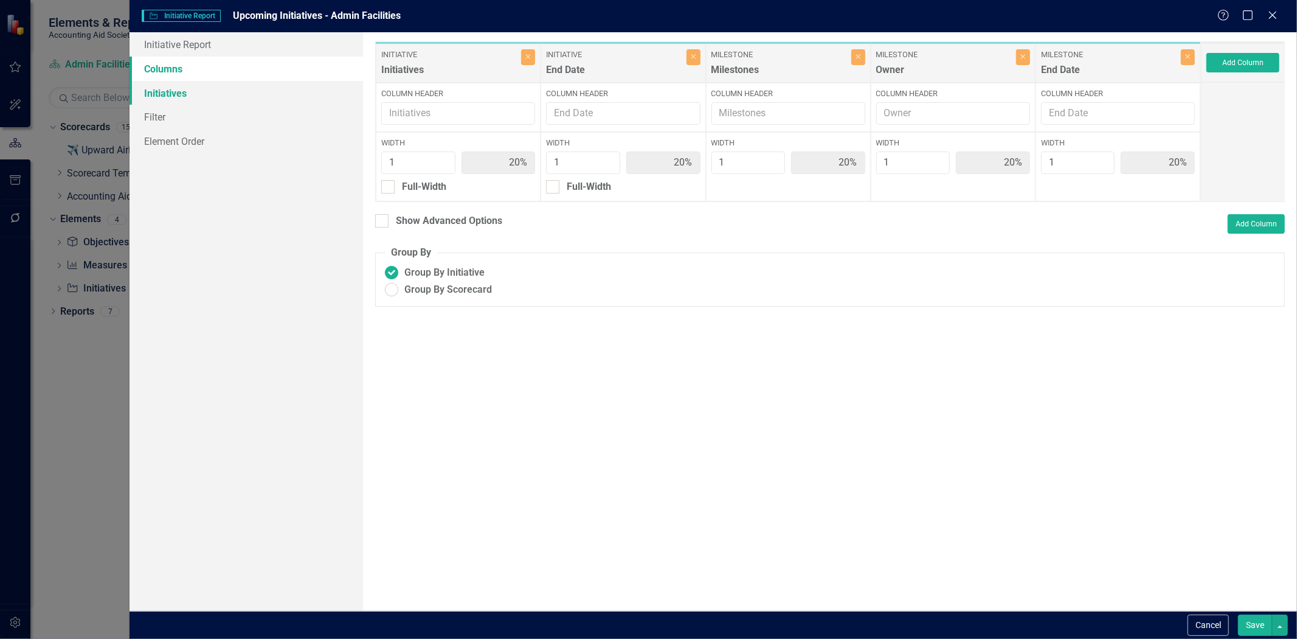
click at [262, 99] on link "Initiatives" at bounding box center [247, 93] width 234 height 24
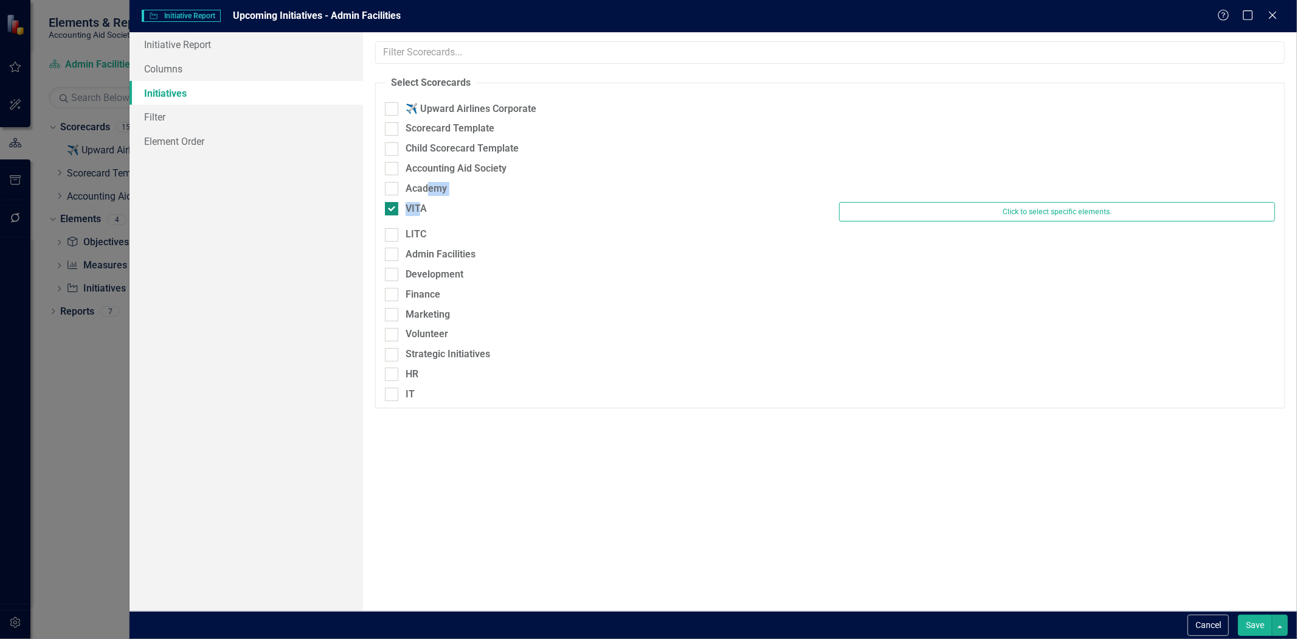
click at [422, 210] on fieldset "Select Scorecards ✈️ Upward Airlines Corporate Scorecard Template Child Scoreca…" at bounding box center [830, 242] width 910 height 332
click at [412, 207] on div "VITA" at bounding box center [416, 209] width 21 height 14
click at [393, 207] on input "VITA" at bounding box center [389, 206] width 8 height 8
checkbox input "false"
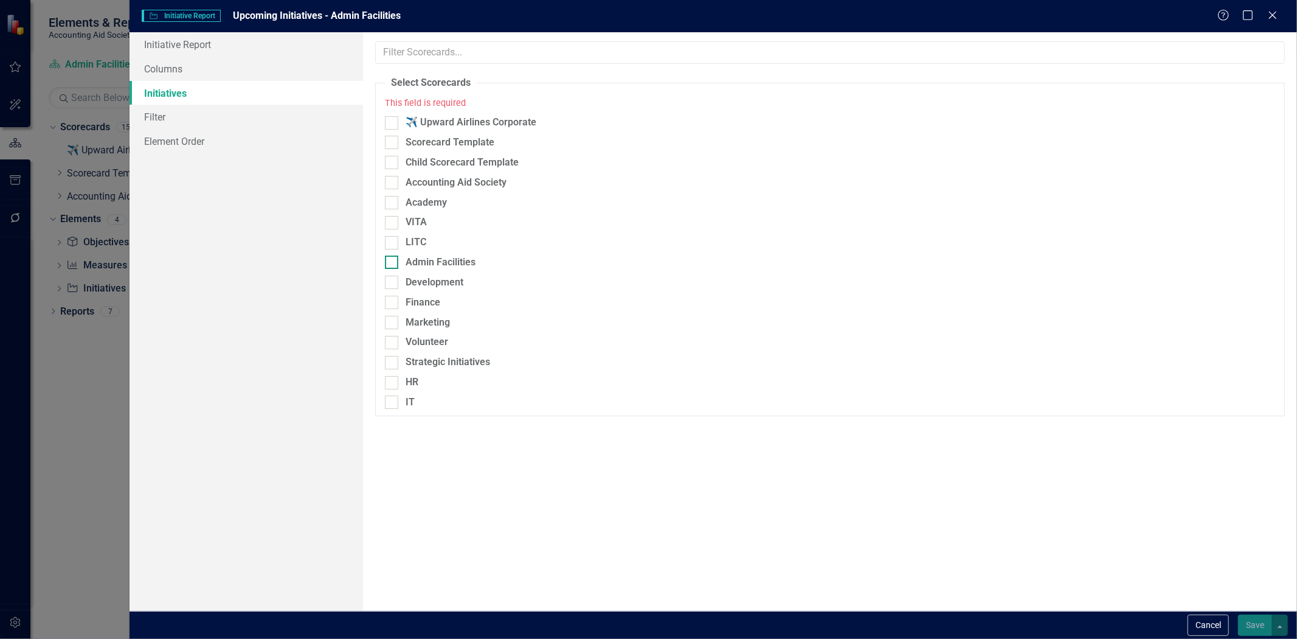
click at [443, 269] on div "Admin Facilities" at bounding box center [441, 262] width 70 height 14
click at [393, 263] on input "Admin Facilities" at bounding box center [389, 259] width 8 height 8
checkbox input "true"
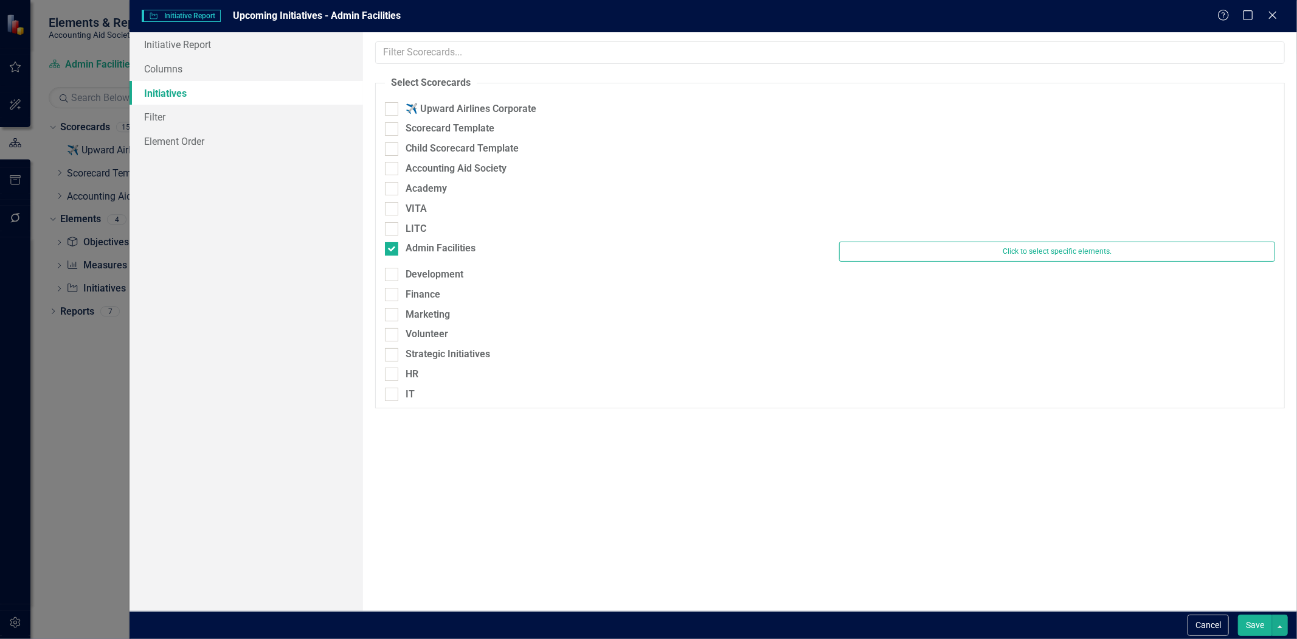
click at [1245, 617] on button "Save" at bounding box center [1255, 624] width 34 height 21
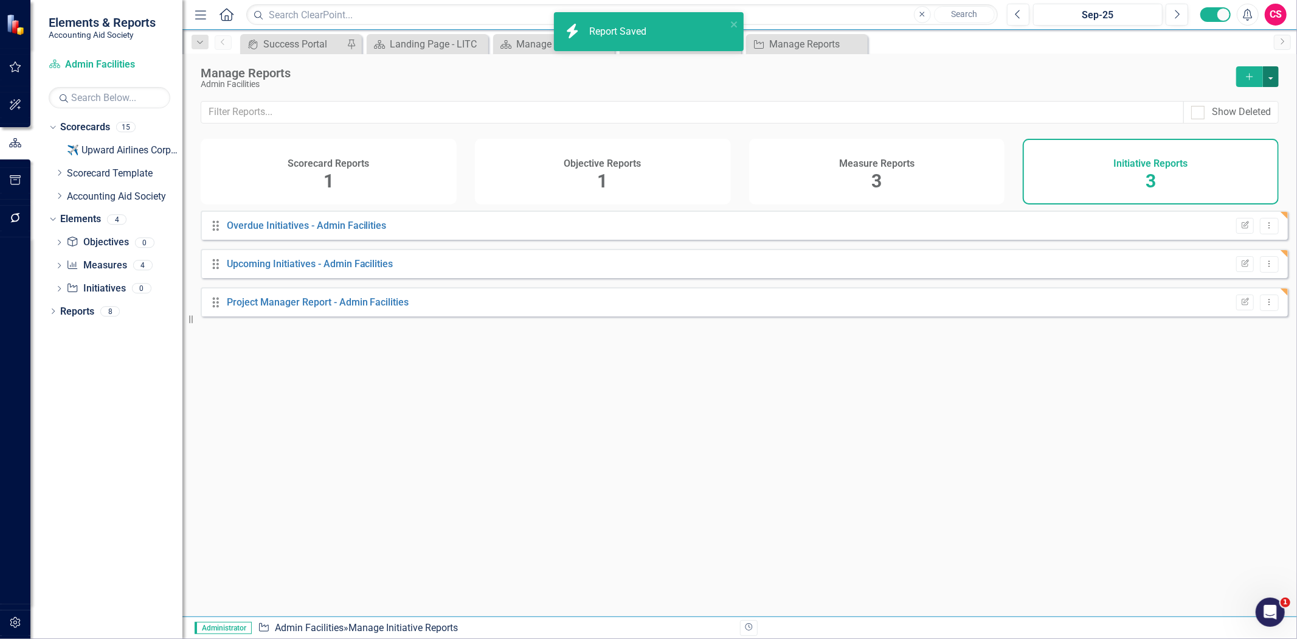
click at [1270, 80] on button "button" at bounding box center [1271, 76] width 16 height 21
click at [1225, 105] on link "Initiative Add Report" at bounding box center [1222, 99] width 114 height 23
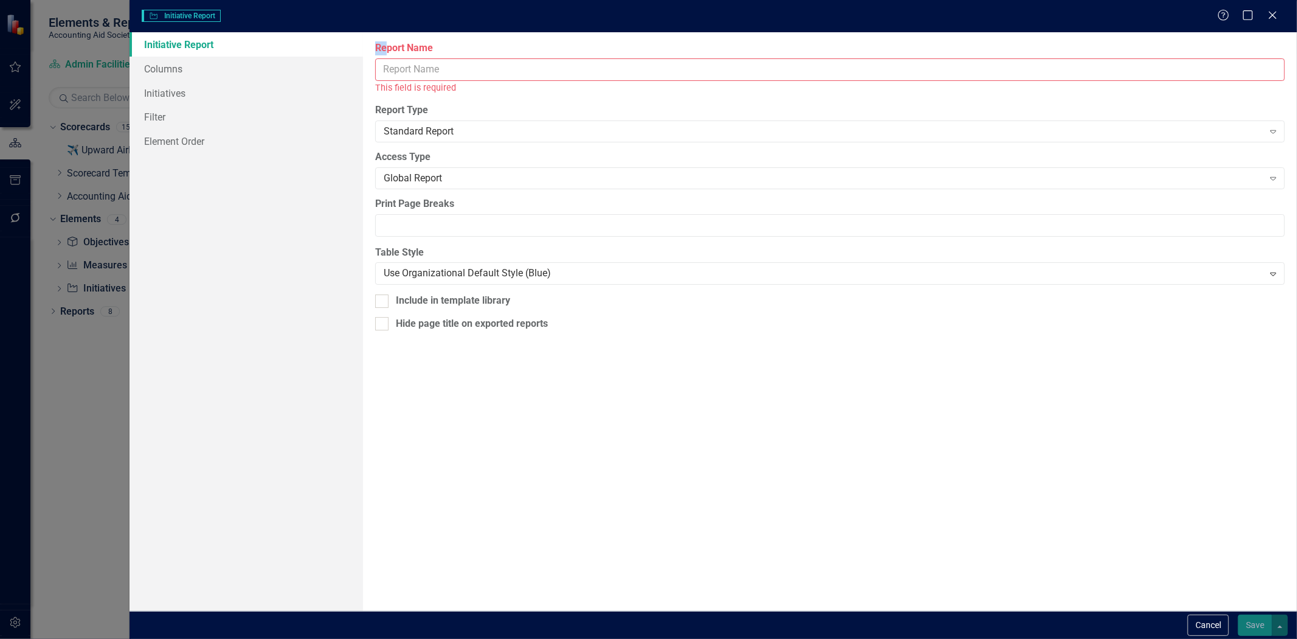
drag, startPoint x: 387, startPoint y: 49, endPoint x: 396, endPoint y: 52, distance: 9.8
click at [396, 63] on div "Report Name This field is required" at bounding box center [830, 67] width 910 height 53
click at [429, 83] on div "This field is required" at bounding box center [830, 88] width 910 height 14
click at [420, 70] on input "Report Name" at bounding box center [830, 69] width 910 height 23
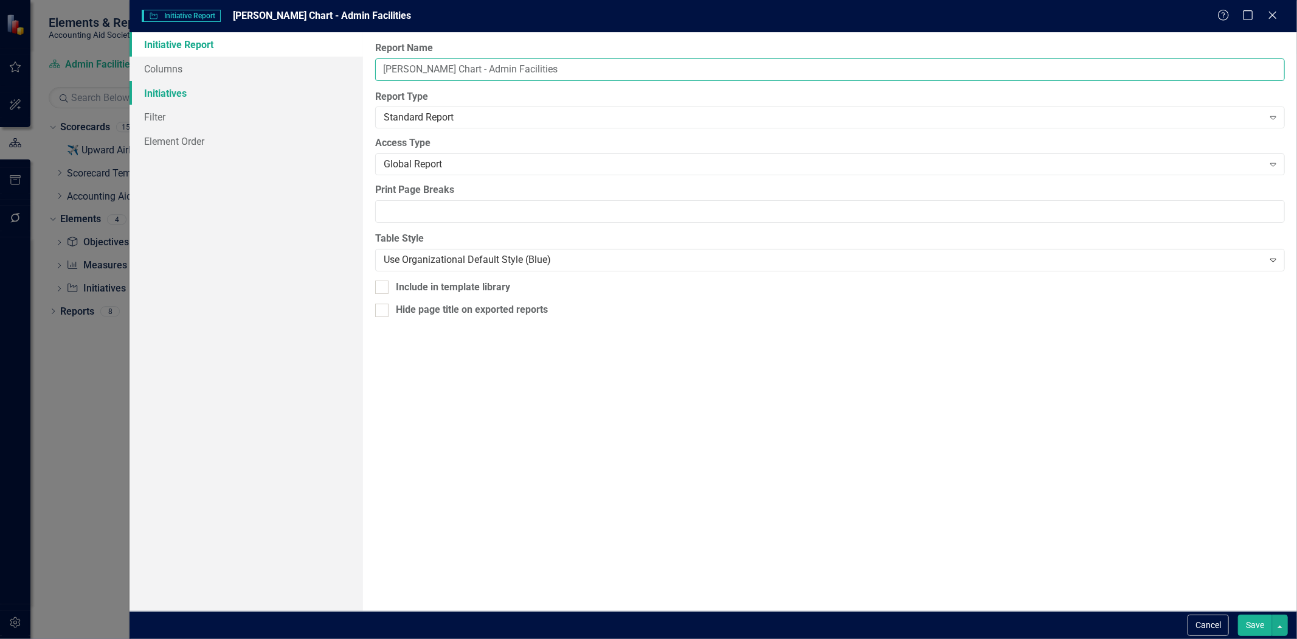
type input "Gantt Chart - Admin Facilities"
click at [156, 94] on link "Initiatives" at bounding box center [247, 93] width 234 height 24
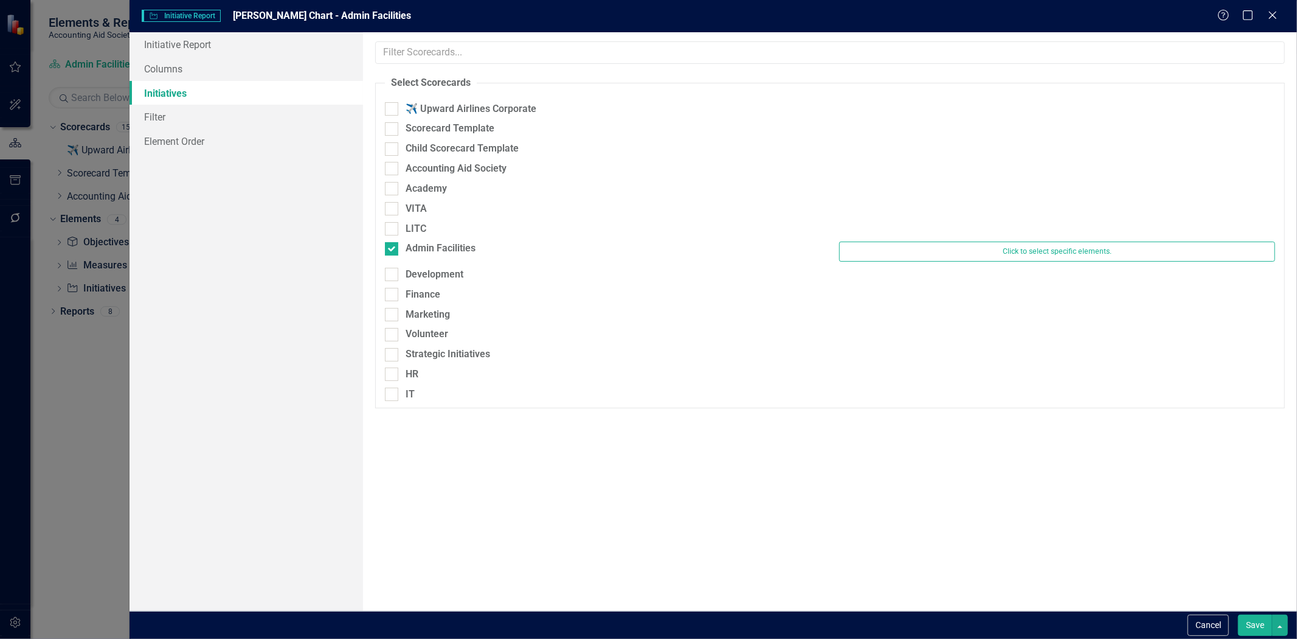
click at [1246, 629] on button "Save" at bounding box center [1255, 624] width 34 height 21
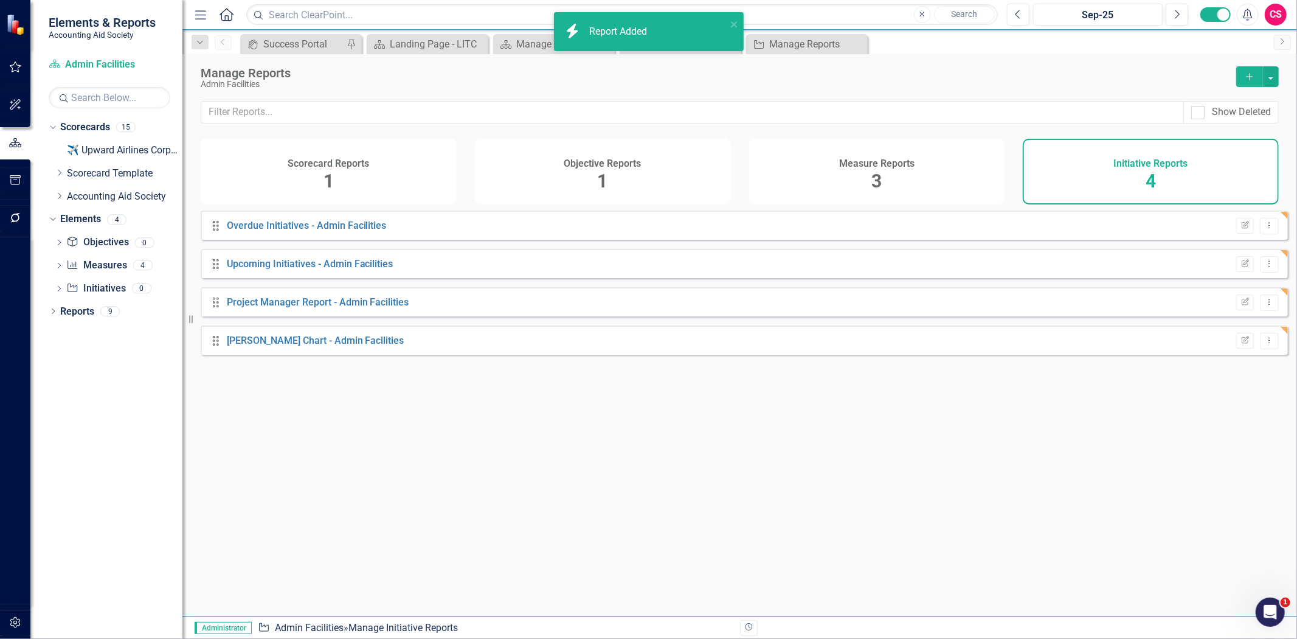
click at [856, 181] on div "Measure Reports 3" at bounding box center [877, 172] width 256 height 66
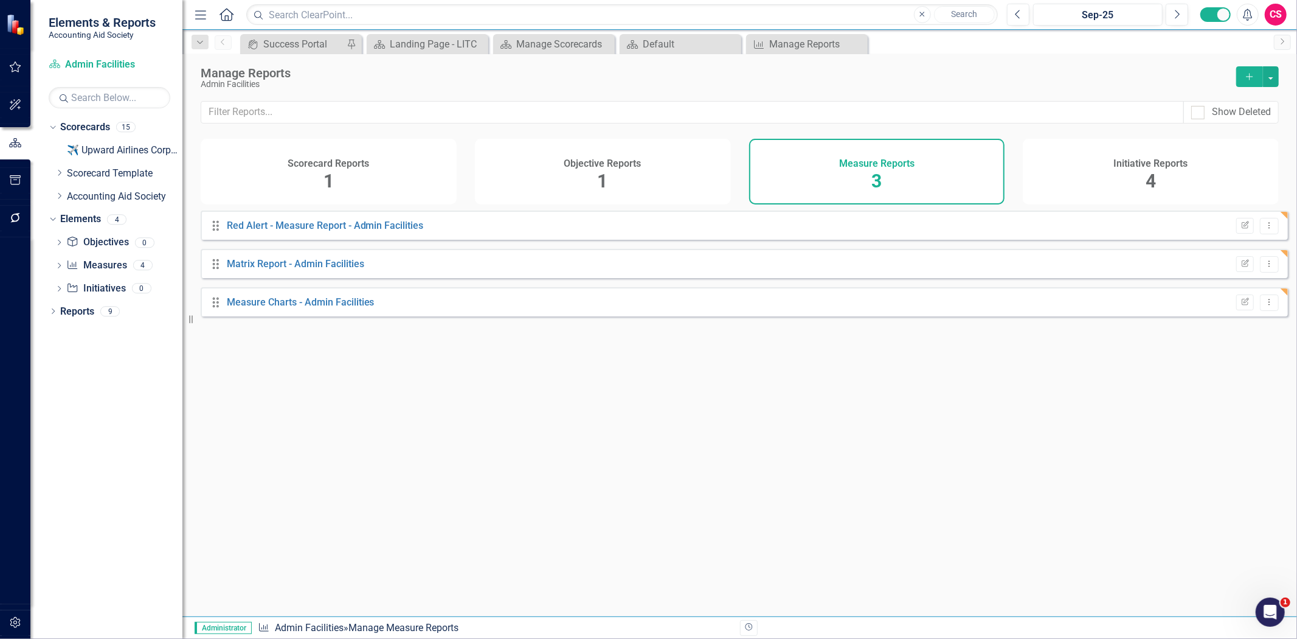
click at [572, 173] on div "Objective Reports 1" at bounding box center [603, 172] width 256 height 66
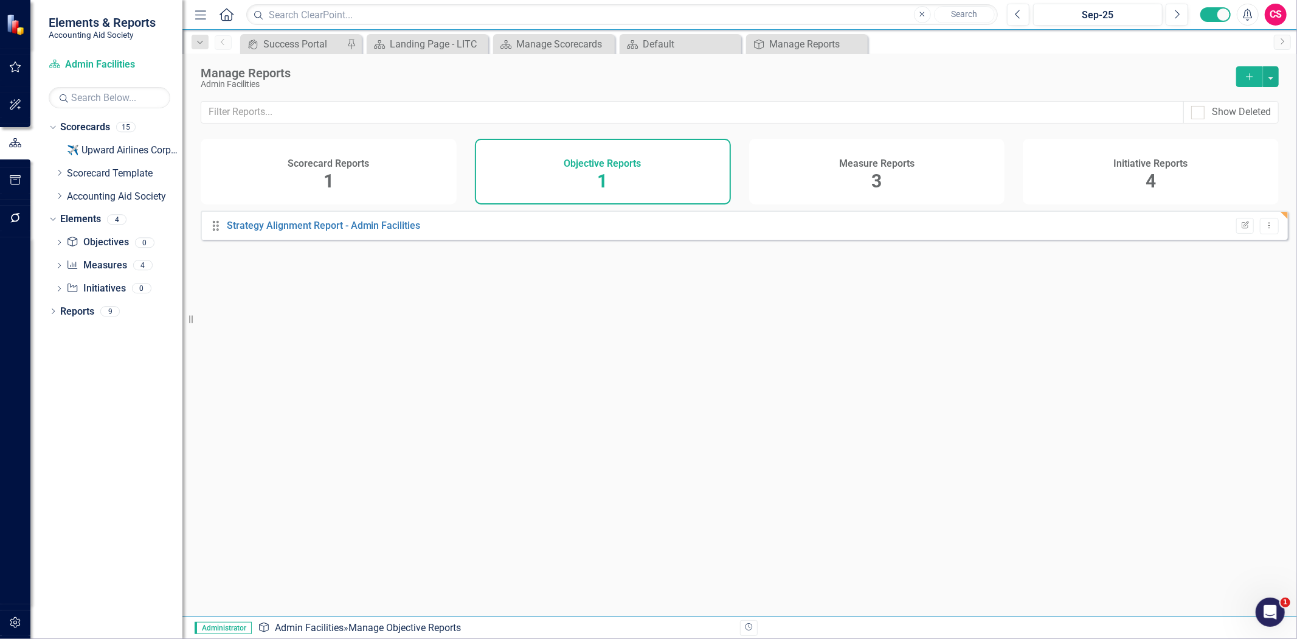
click at [327, 178] on span "1" at bounding box center [329, 180] width 10 height 21
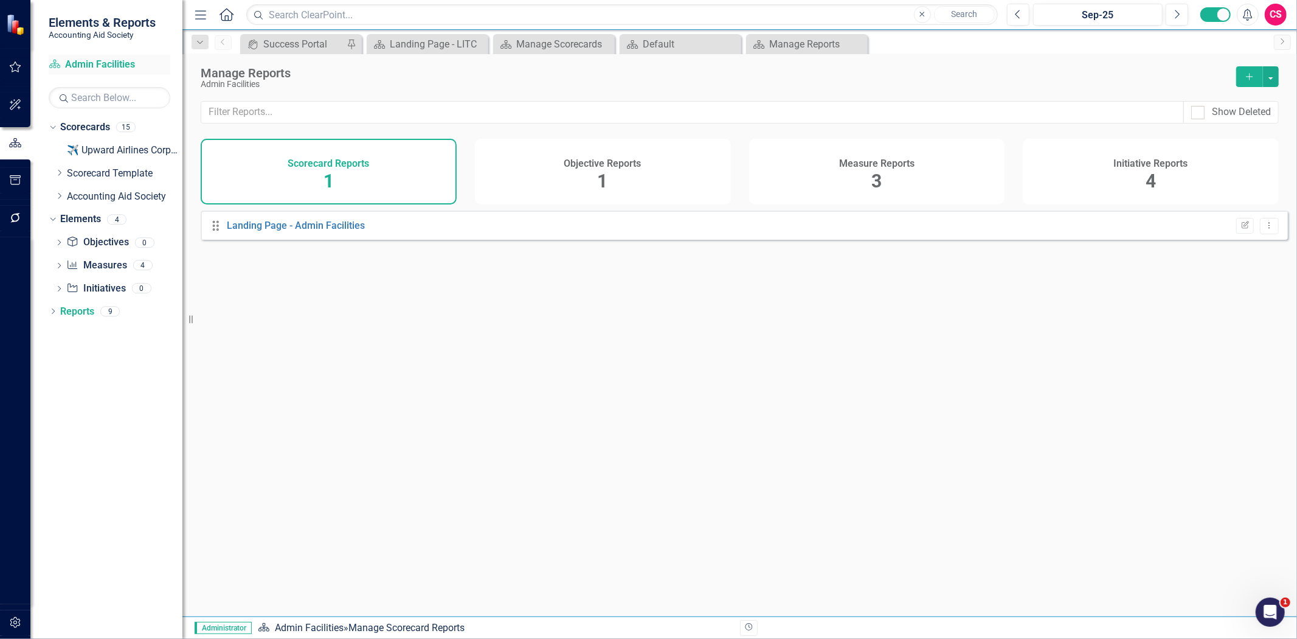
click at [102, 62] on link "Scorecard Admin Facilities" at bounding box center [110, 65] width 122 height 14
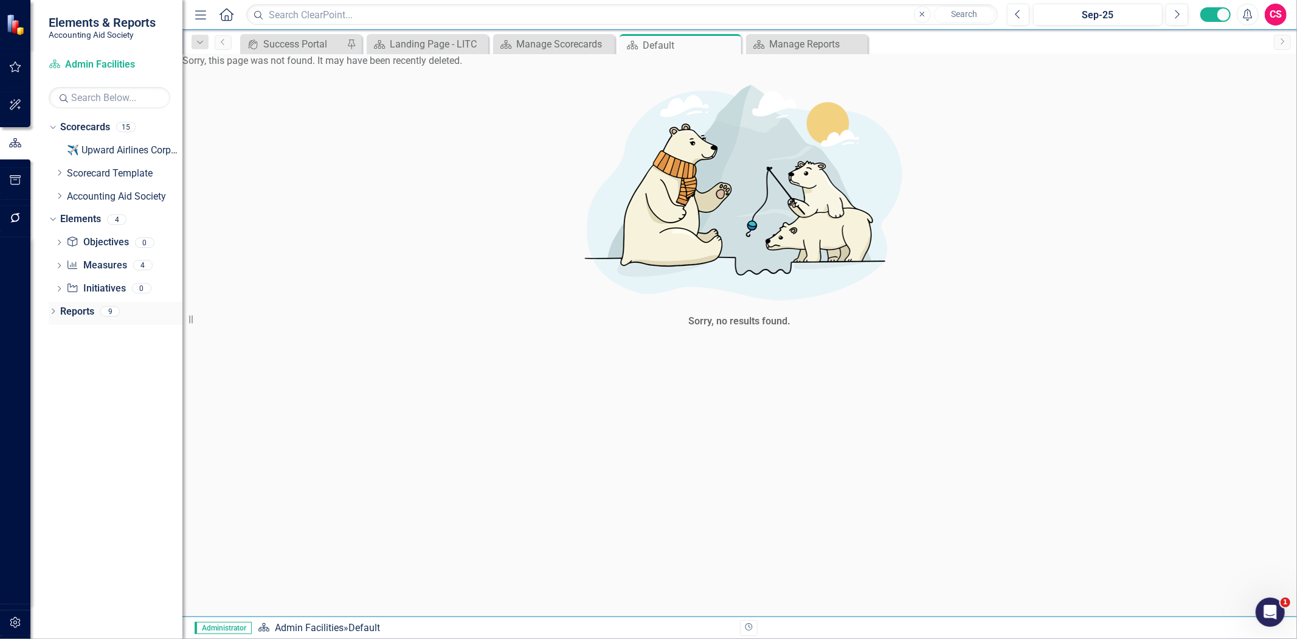
click at [80, 313] on link "Reports" at bounding box center [77, 312] width 34 height 14
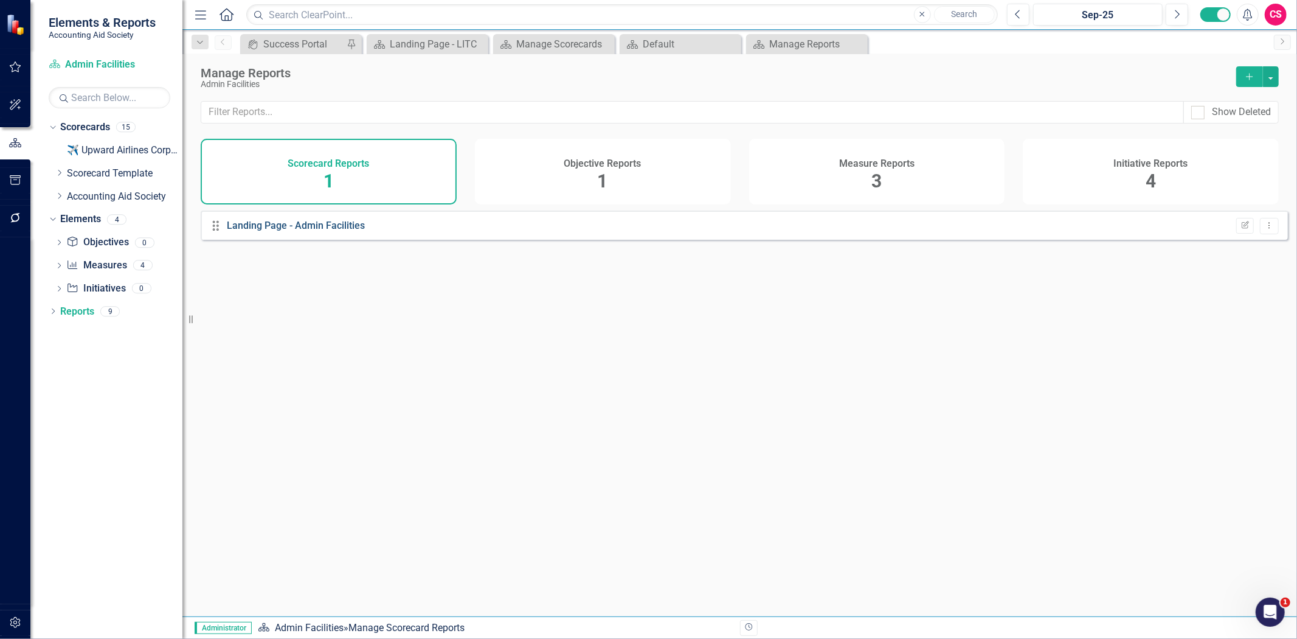
click at [317, 231] on link "Landing Page - Admin Facilities" at bounding box center [296, 226] width 138 height 12
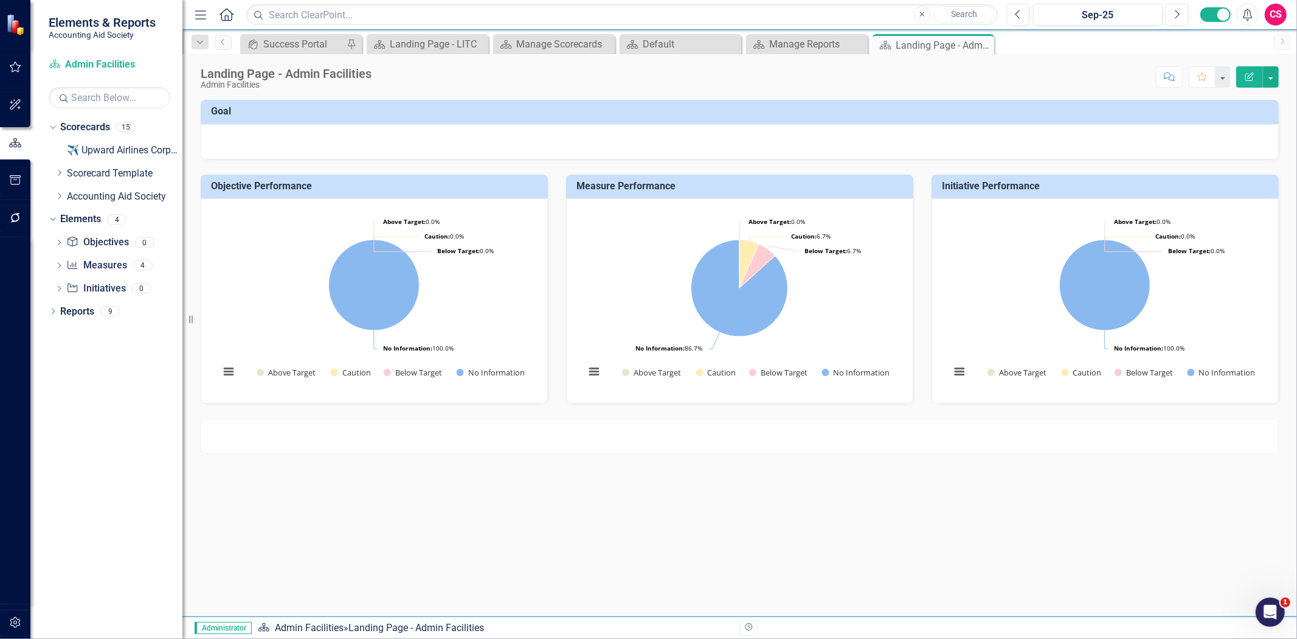
click at [431, 144] on div at bounding box center [740, 141] width 1078 height 35
click at [428, 140] on div at bounding box center [740, 141] width 1078 height 35
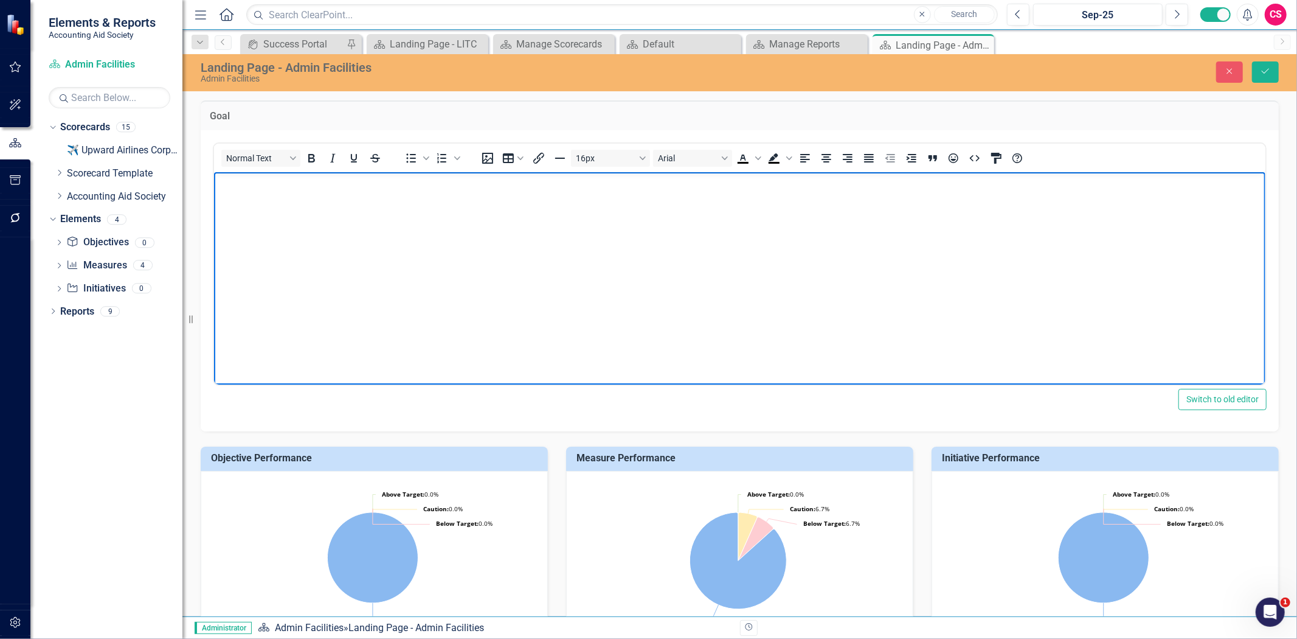
click at [338, 213] on body "Rich Text Area. Press ALT-0 for help." at bounding box center [739, 263] width 1052 height 182
click at [1262, 73] on icon "Save" at bounding box center [1265, 71] width 11 height 9
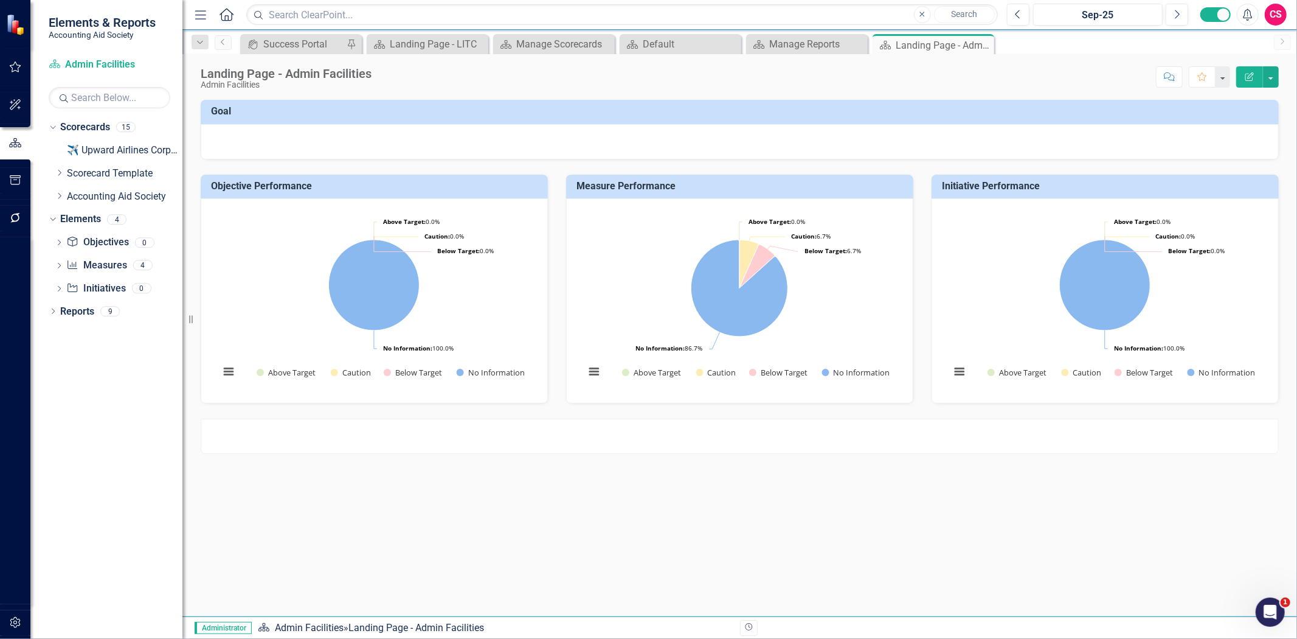
click at [361, 435] on div at bounding box center [740, 435] width 1078 height 35
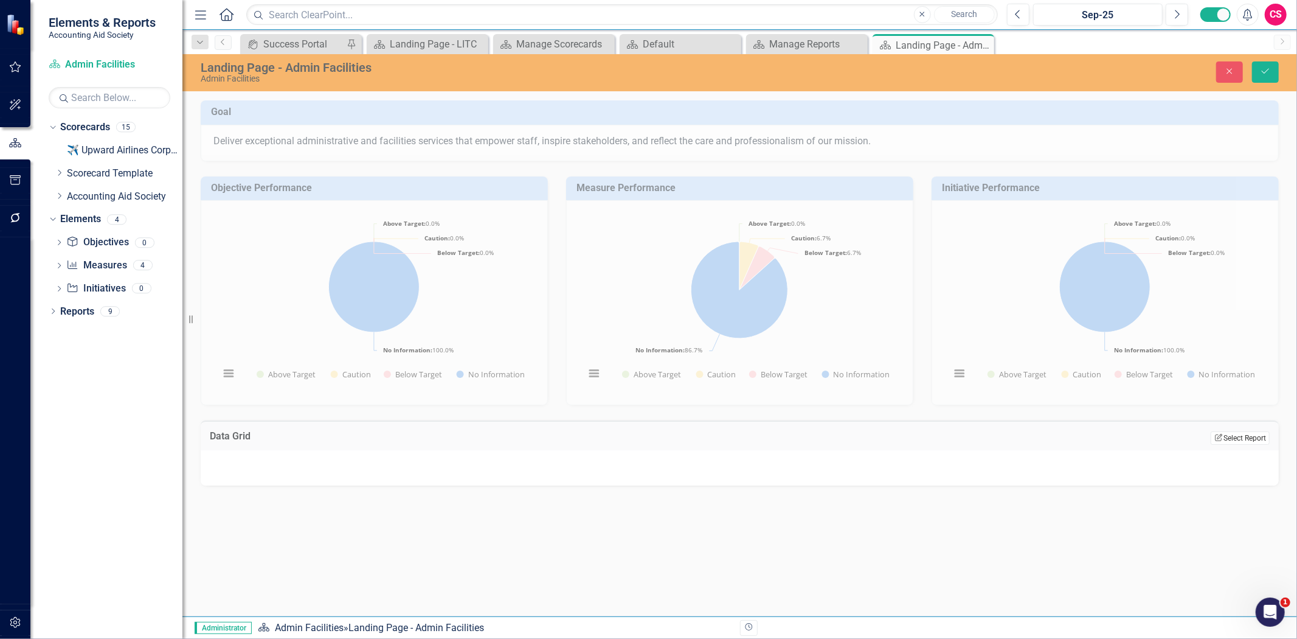
click at [1244, 436] on button "Edit Report Select Report" at bounding box center [1240, 437] width 59 height 13
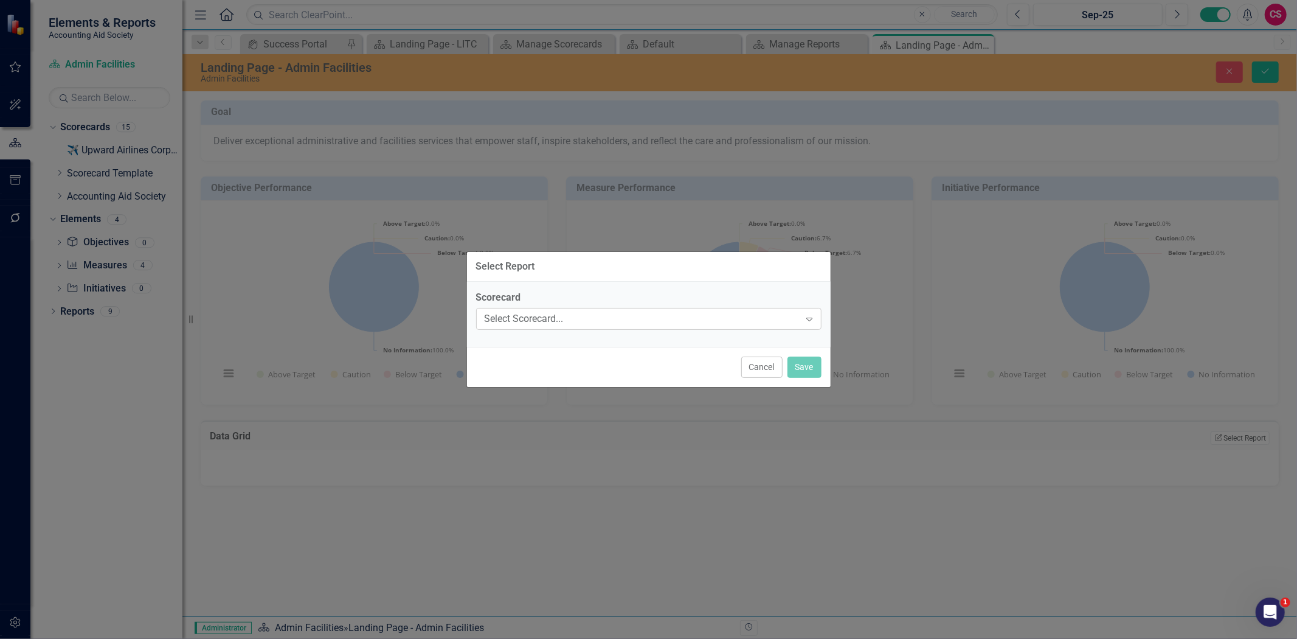
click at [487, 314] on div "Select Scorecard... Expand" at bounding box center [648, 319] width 345 height 22
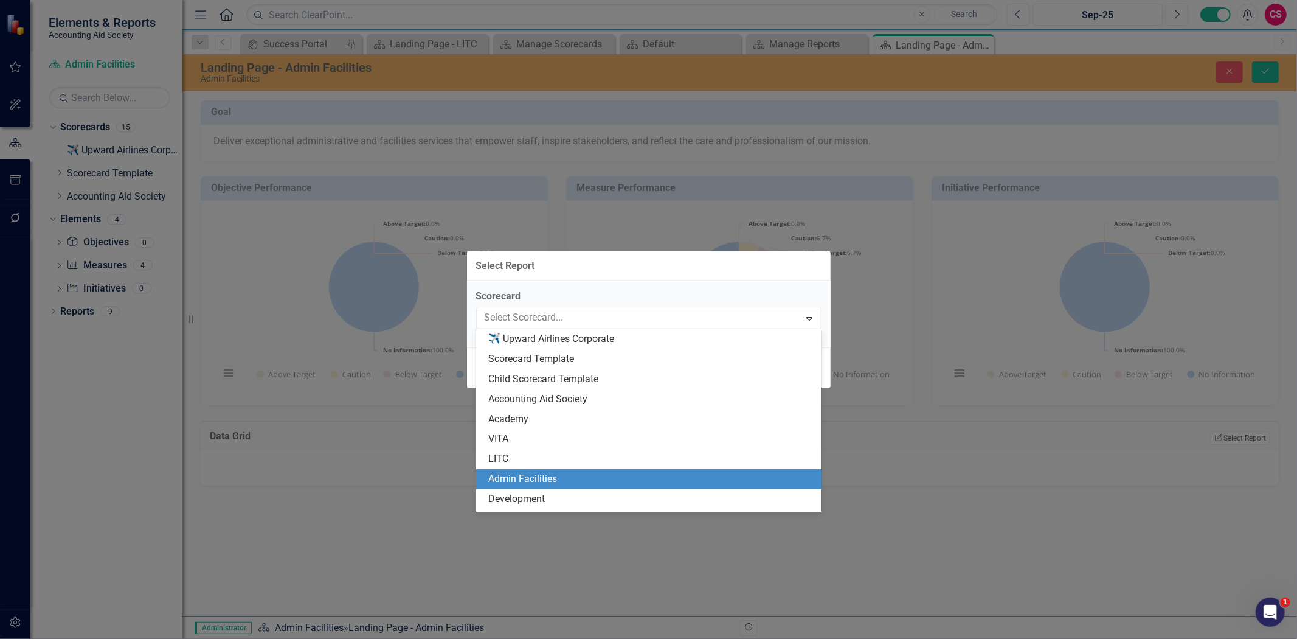
click at [530, 478] on div "Admin Facilities" at bounding box center [651, 479] width 326 height 14
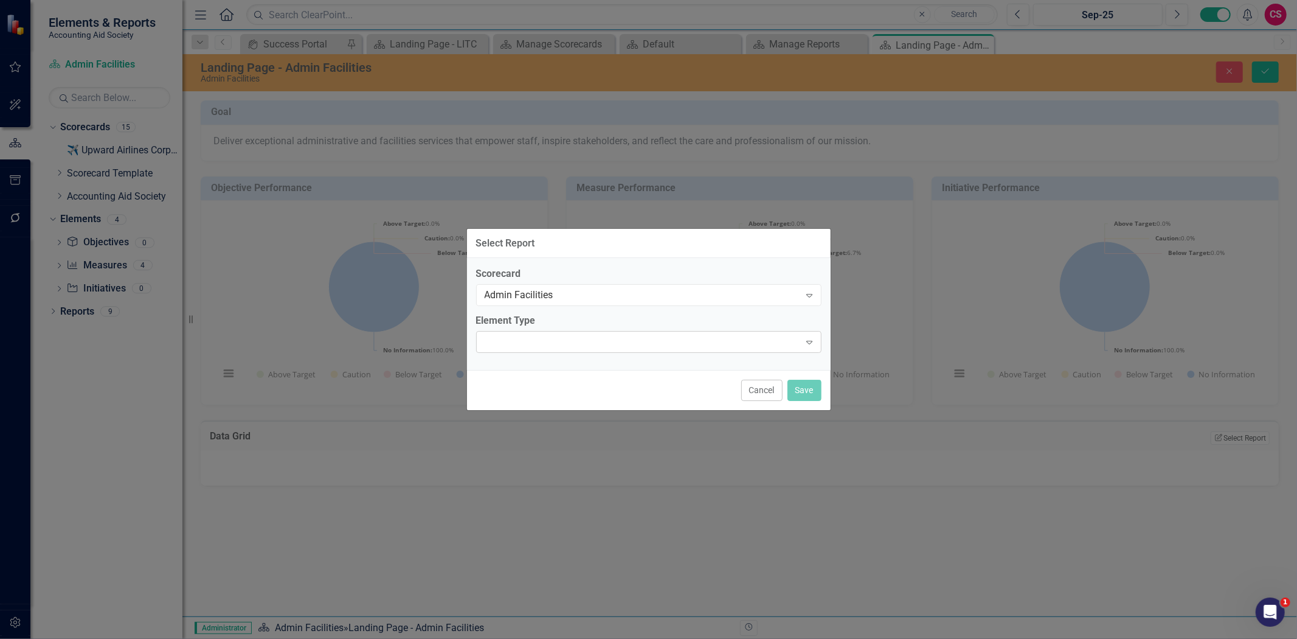
click at [527, 339] on div "Expand" at bounding box center [648, 342] width 345 height 22
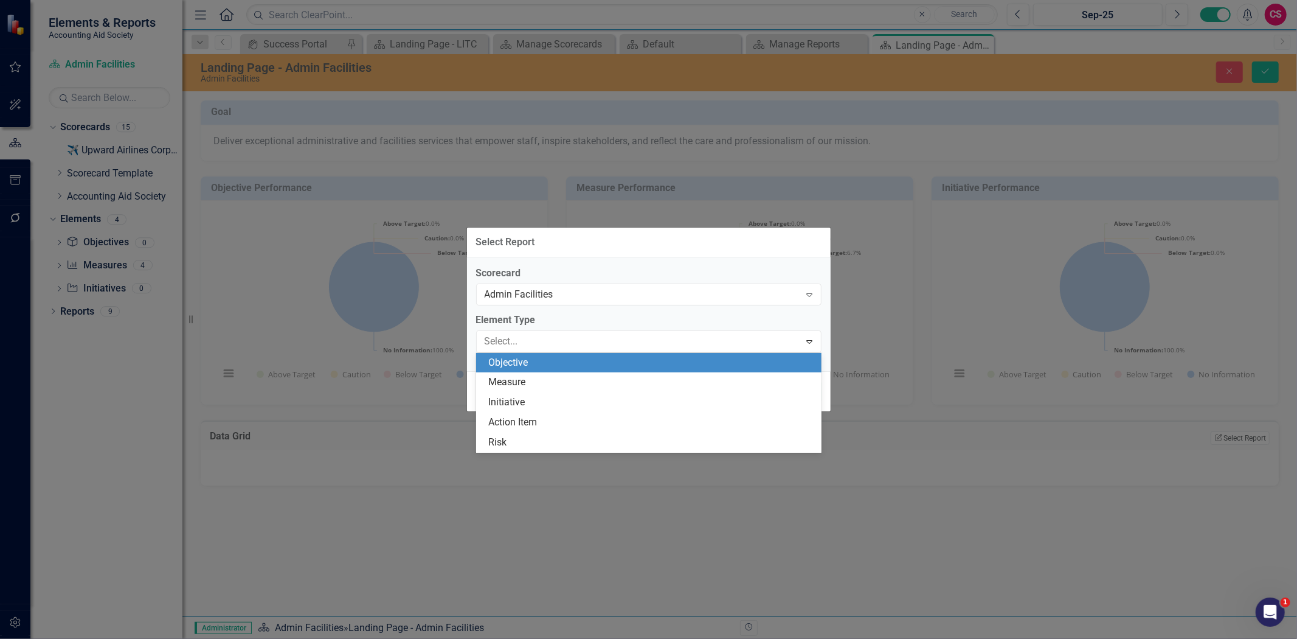
click at [530, 366] on div "Objective" at bounding box center [651, 363] width 326 height 14
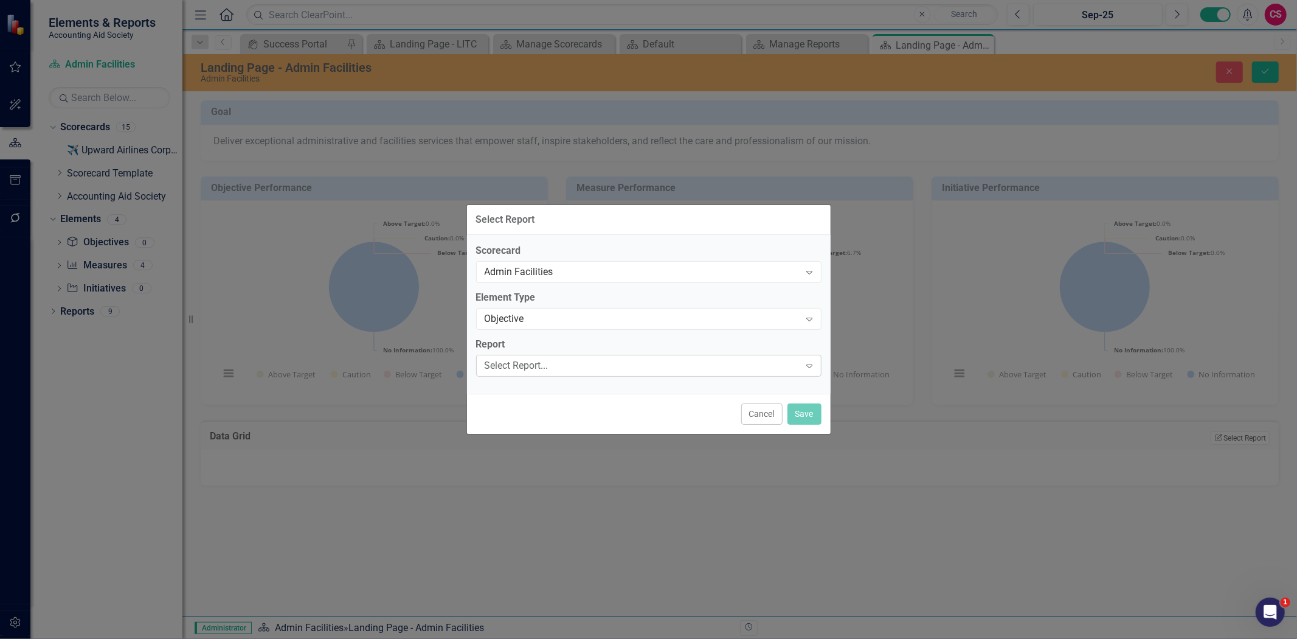
click at [529, 363] on div "Select Report..." at bounding box center [643, 365] width 316 height 14
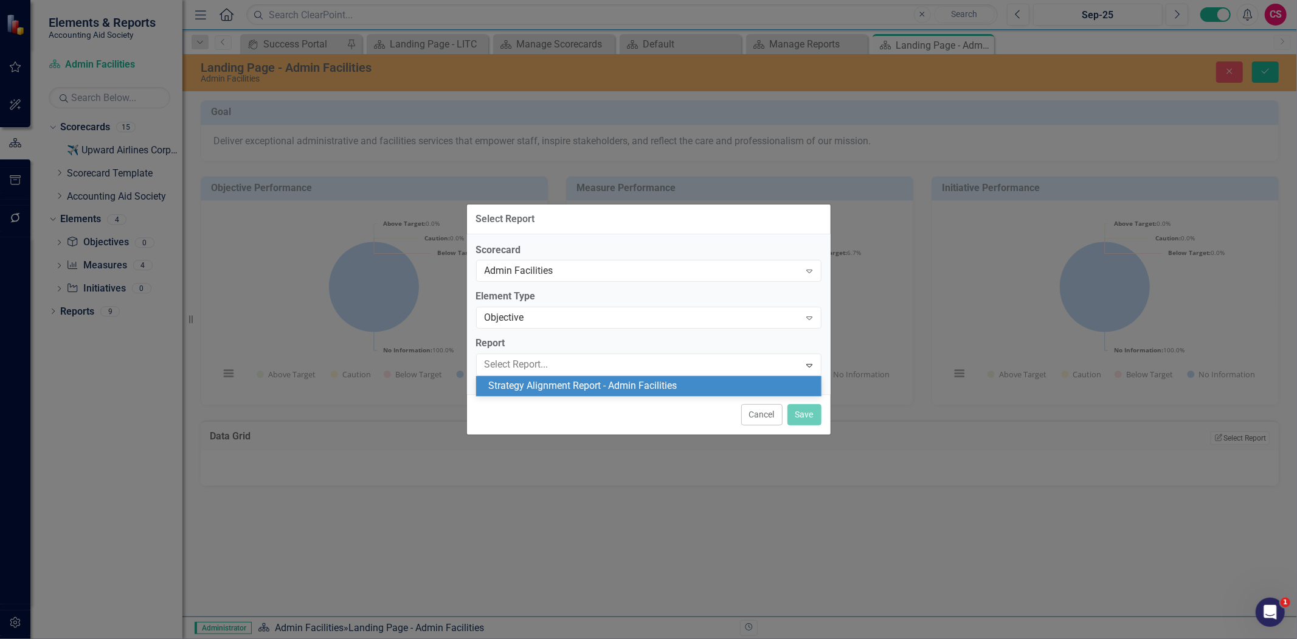
click at [541, 388] on div "Strategy Alignment Report - Admin Facilities" at bounding box center [651, 386] width 326 height 14
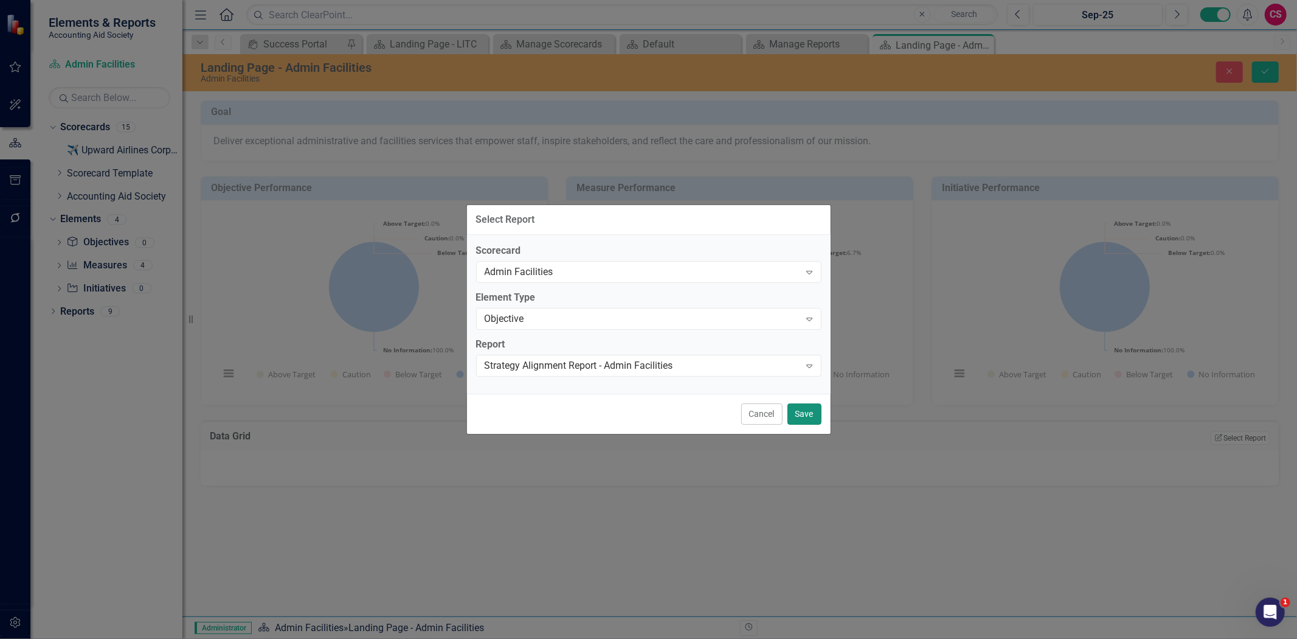
click at [798, 407] on button "Save" at bounding box center [805, 413] width 34 height 21
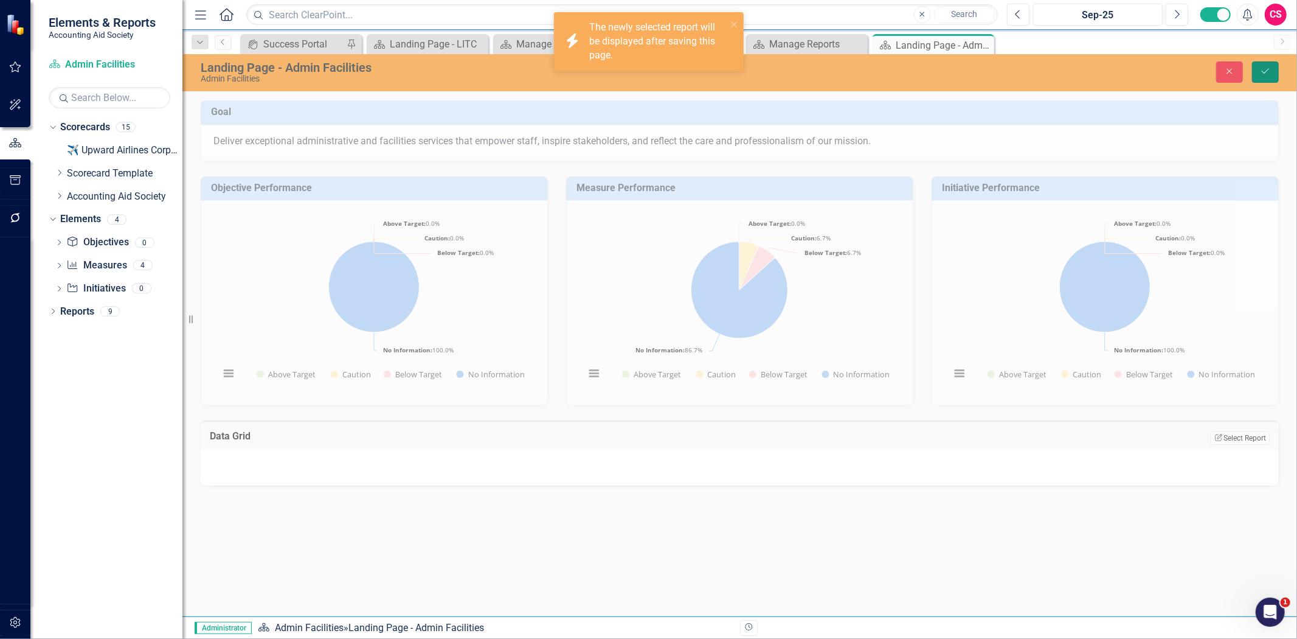
click at [1266, 75] on icon "Save" at bounding box center [1265, 71] width 11 height 9
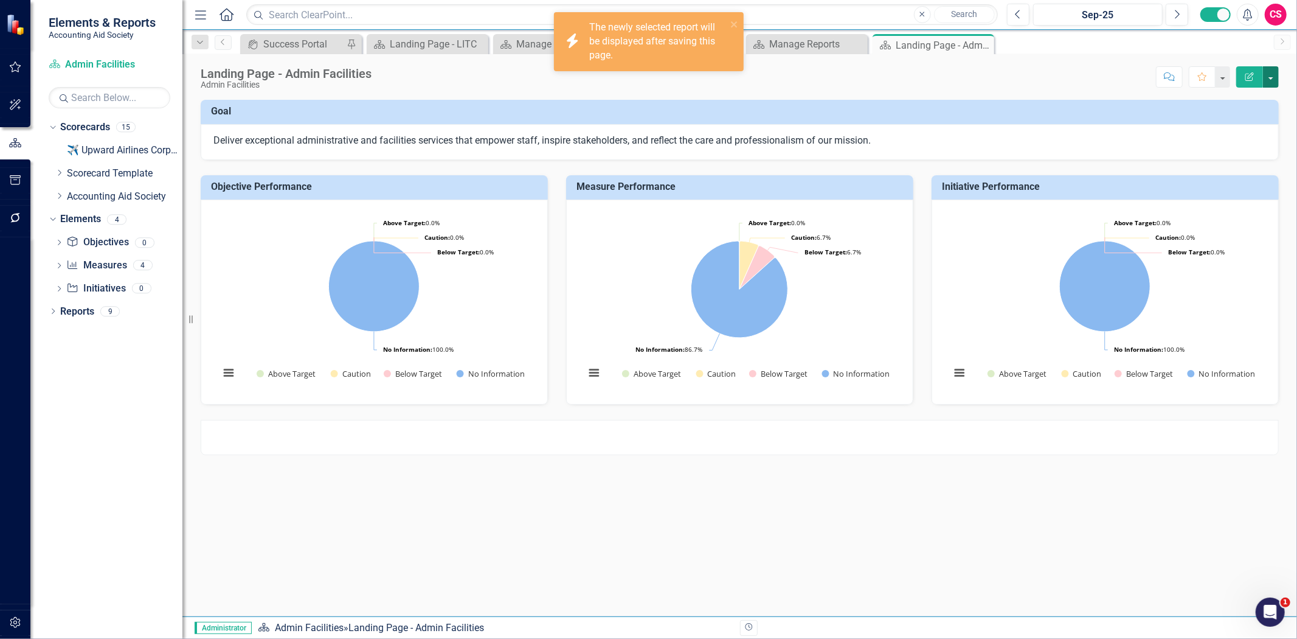
click at [1273, 71] on button "button" at bounding box center [1271, 76] width 16 height 21
click at [843, 433] on div at bounding box center [740, 437] width 1078 height 35
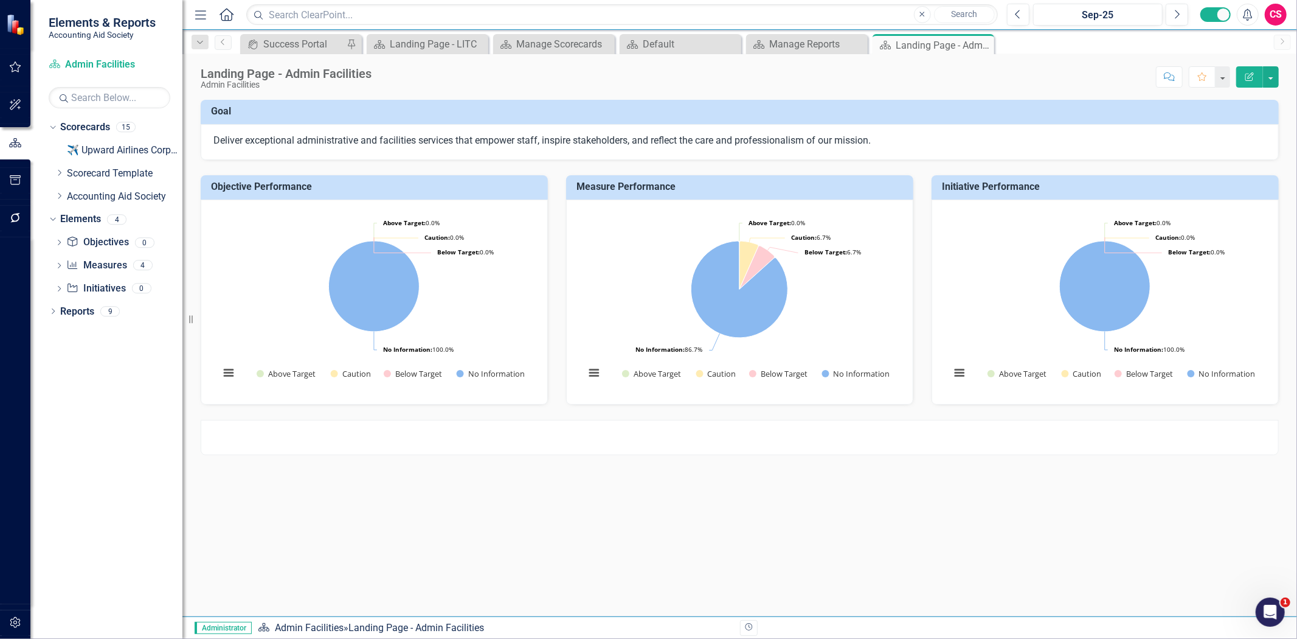
click at [859, 447] on div at bounding box center [740, 437] width 1078 height 35
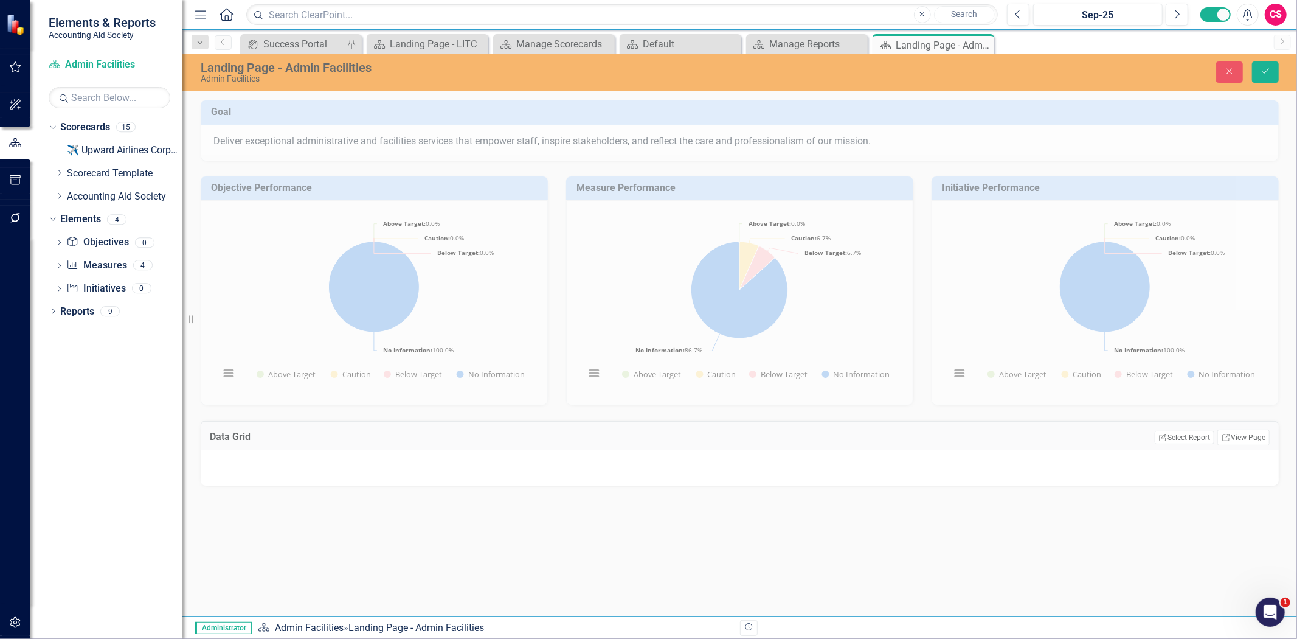
click at [873, 479] on div at bounding box center [740, 467] width 1078 height 35
click at [1168, 432] on button "Edit Report Select Report" at bounding box center [1184, 437] width 59 height 13
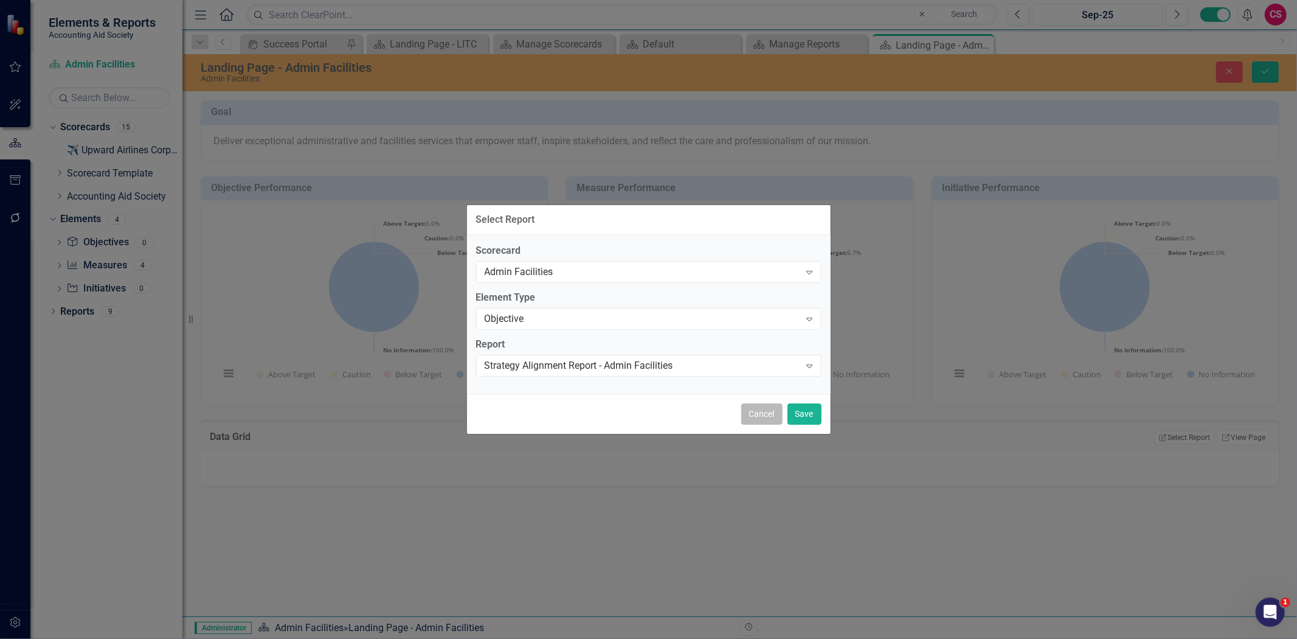
click at [770, 417] on button "Cancel" at bounding box center [761, 413] width 41 height 21
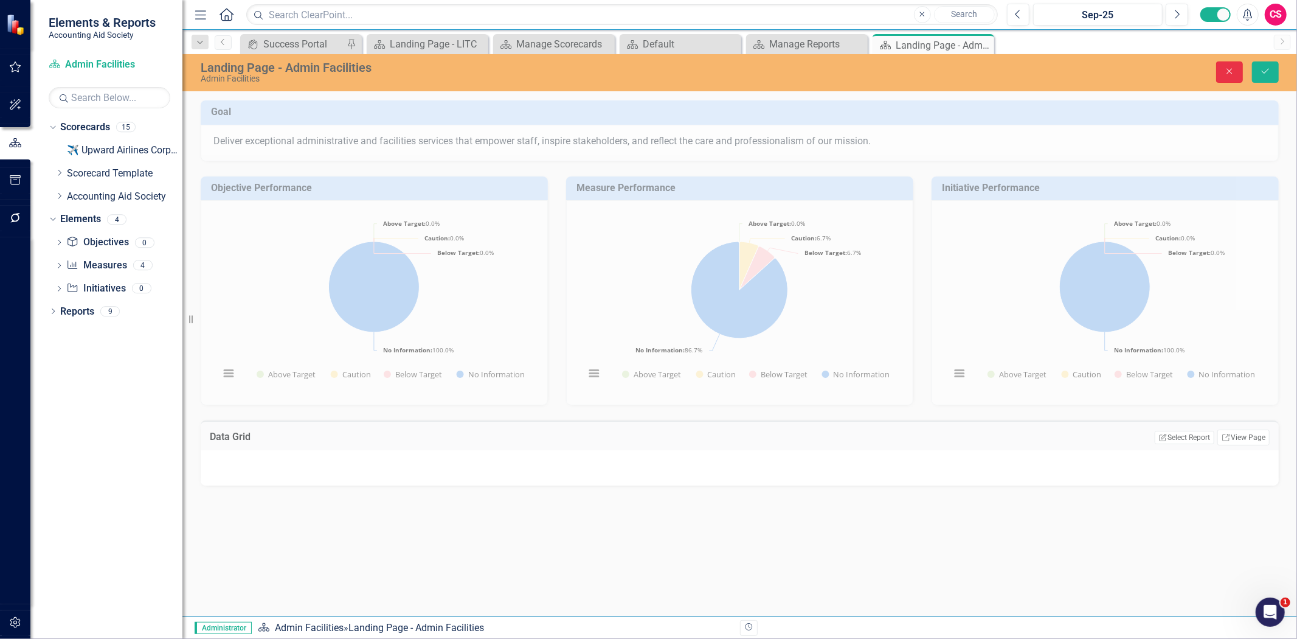
click at [1232, 71] on icon "Close" at bounding box center [1229, 71] width 11 height 9
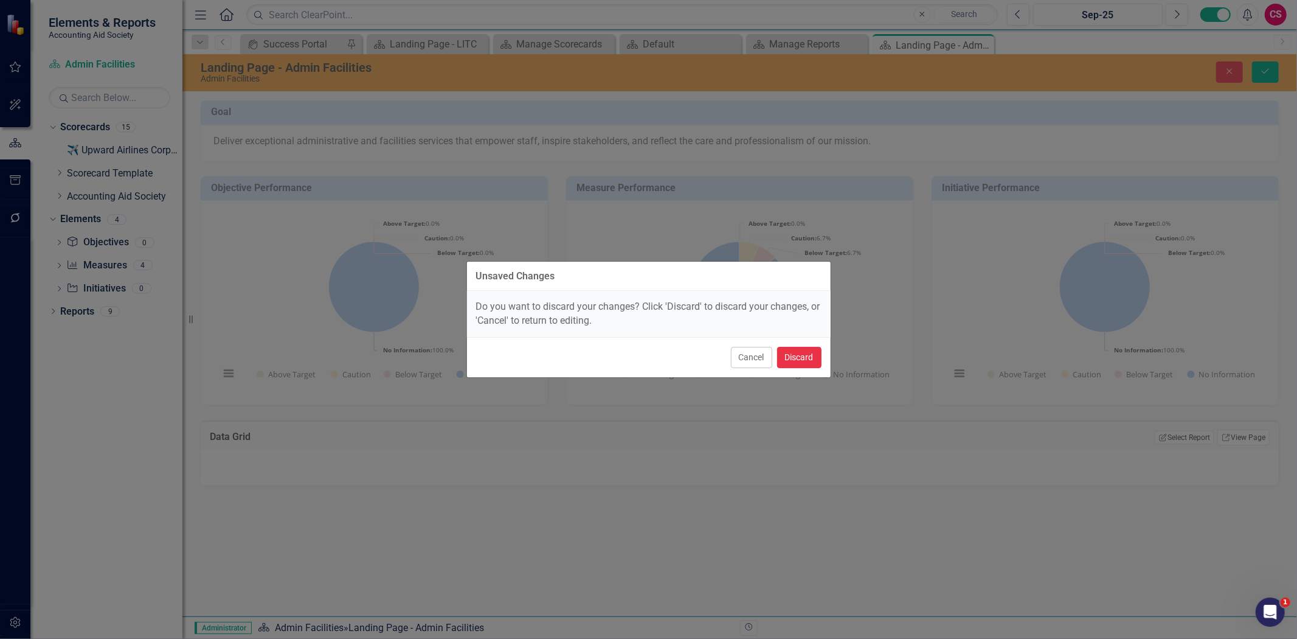
click at [805, 350] on button "Discard" at bounding box center [799, 357] width 44 height 21
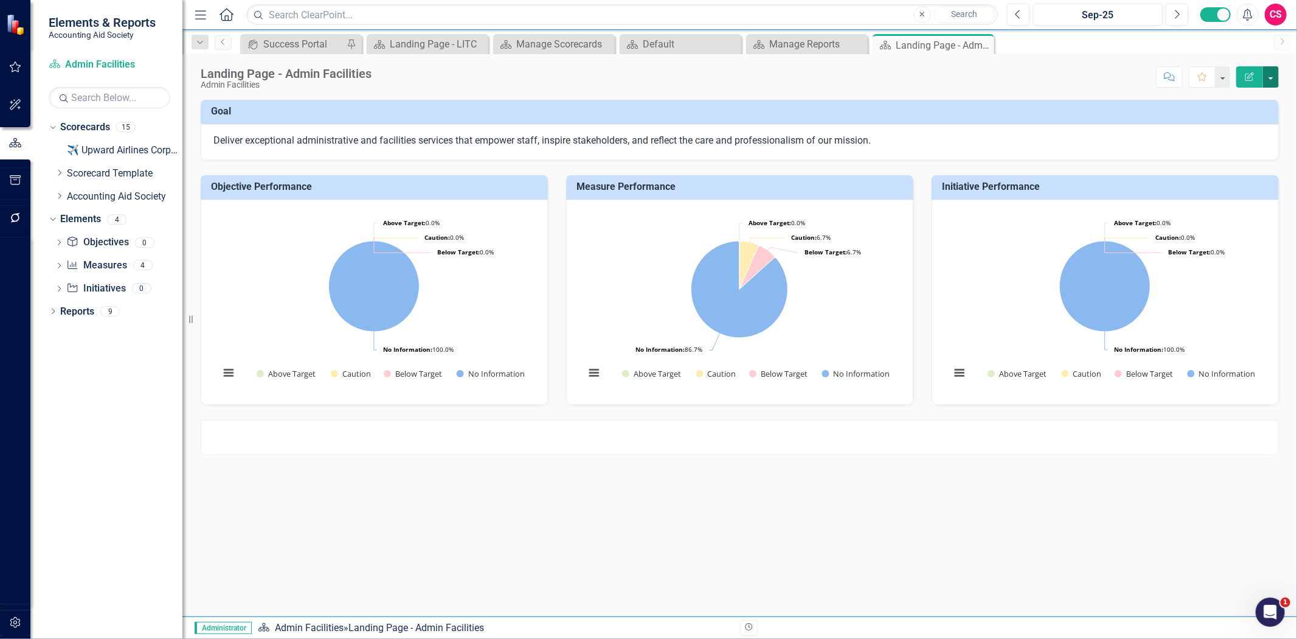
click at [1274, 83] on button "button" at bounding box center [1271, 76] width 16 height 21
click at [1238, 130] on link "Edit Report Edit Layout" at bounding box center [1229, 122] width 99 height 23
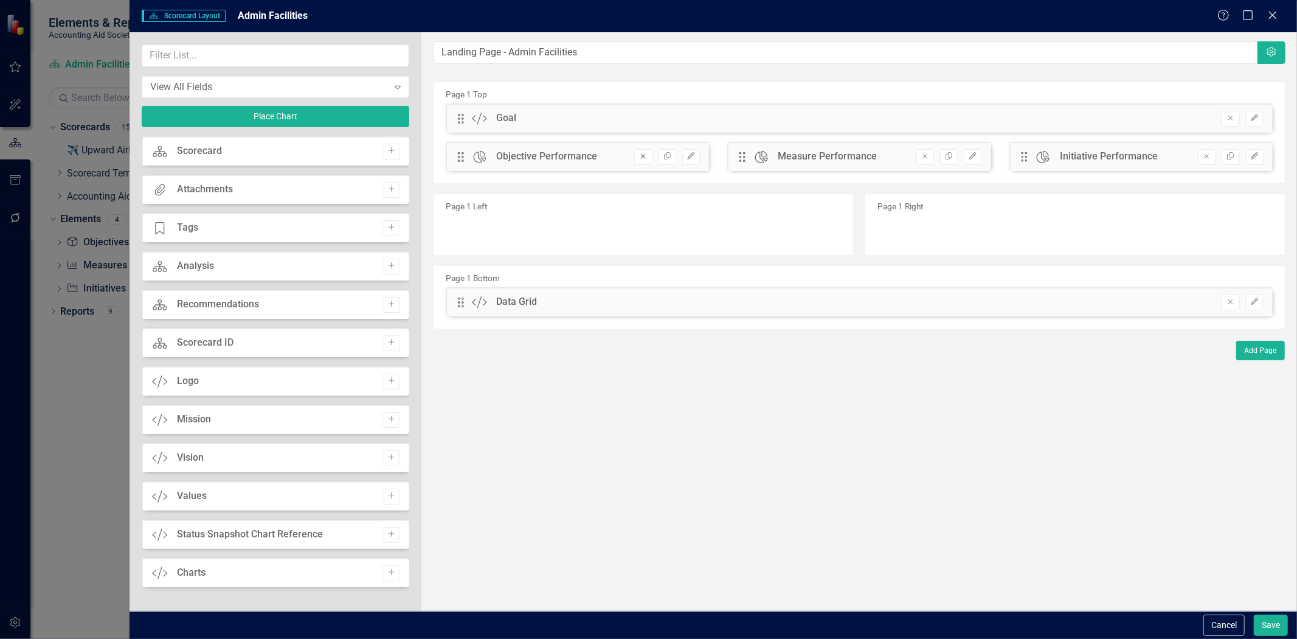
click at [635, 155] on button "Remove" at bounding box center [643, 157] width 18 height 16
click at [634, 155] on button "Remove" at bounding box center [643, 157] width 18 height 16
click at [641, 154] on icon "button" at bounding box center [643, 156] width 5 height 5
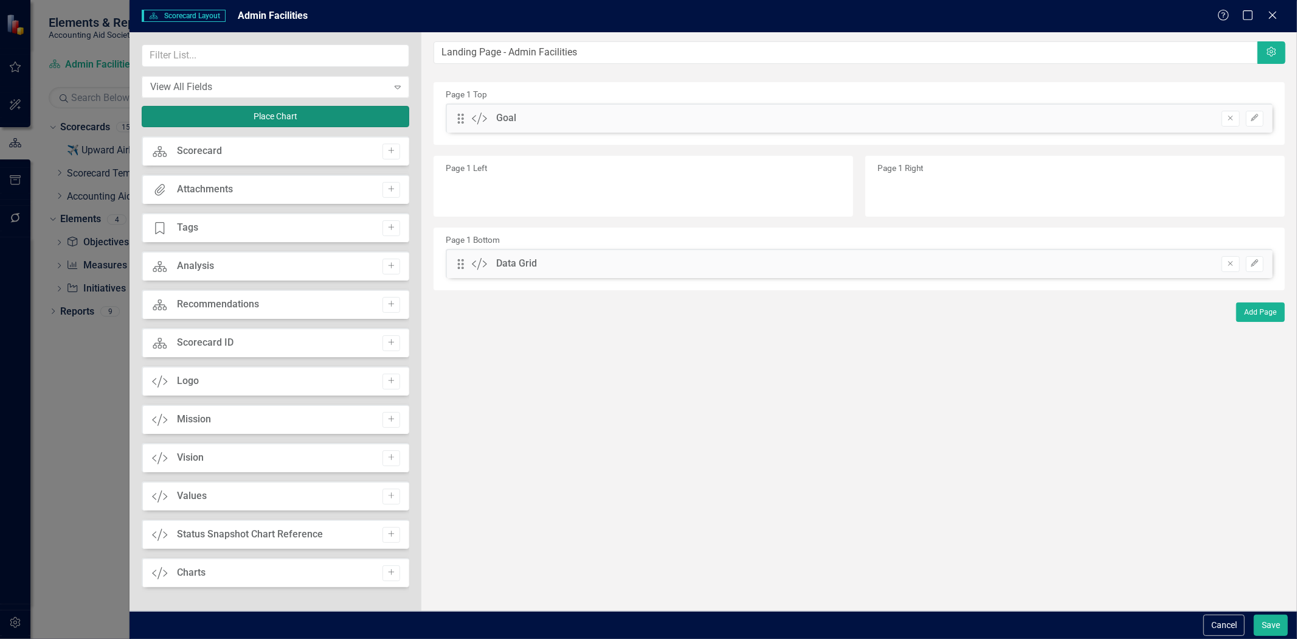
click at [254, 118] on button "Place Chart" at bounding box center [276, 116] width 268 height 21
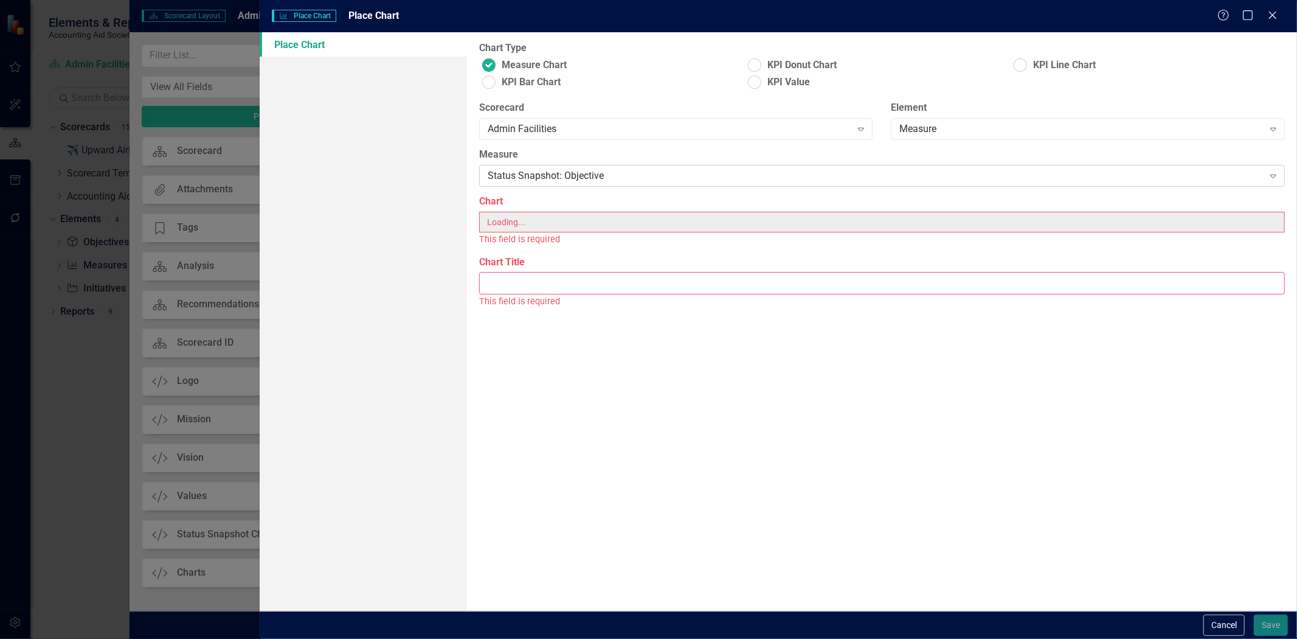
click at [528, 167] on div "Status Snapshot: Objective Expand" at bounding box center [882, 176] width 806 height 22
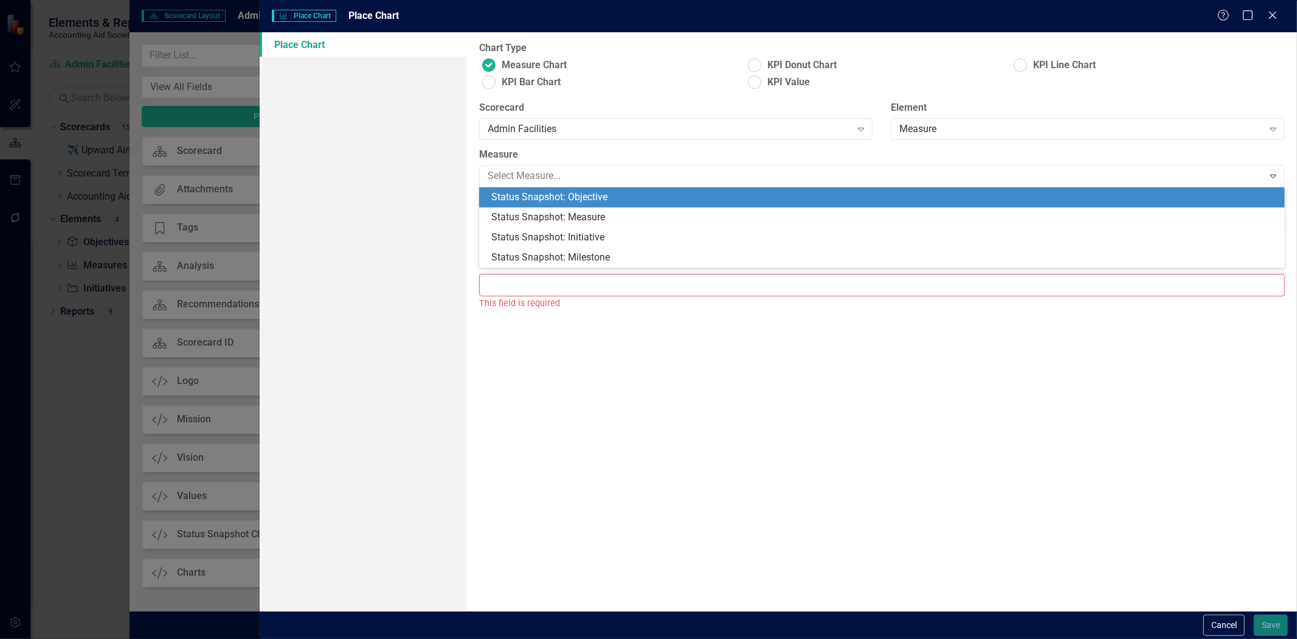
click at [533, 199] on div "Status Snapshot: Objective" at bounding box center [884, 197] width 786 height 14
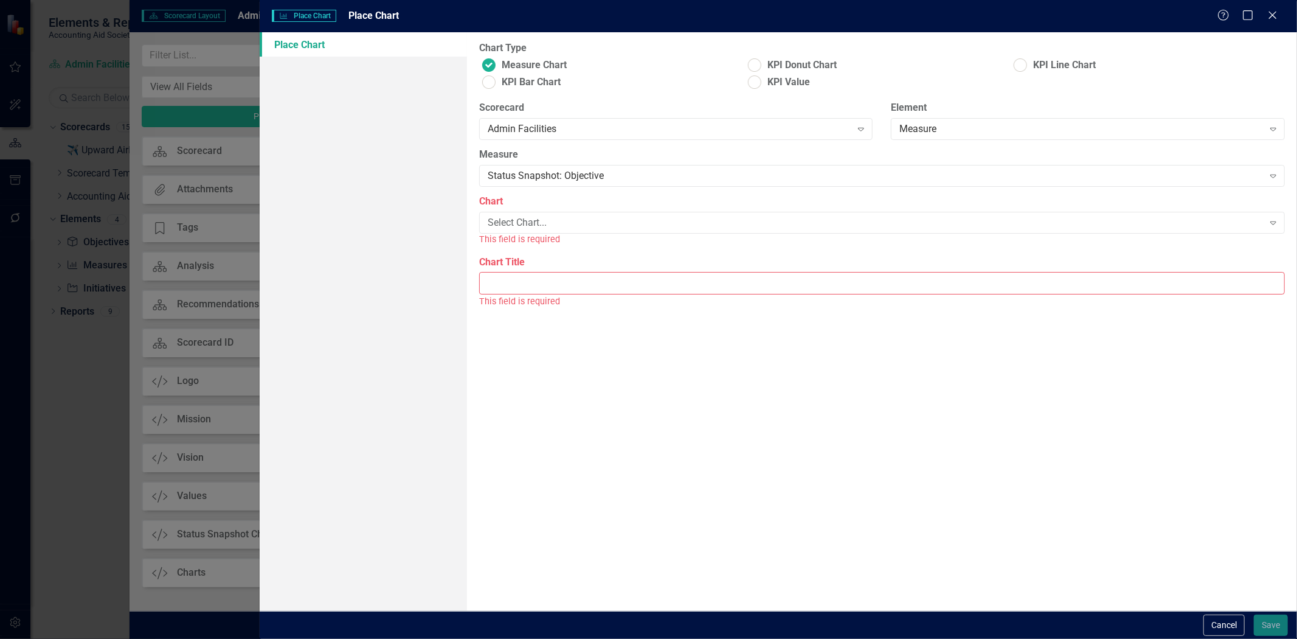
click at [536, 210] on div "Chart Select Chart... Expand This field is required" at bounding box center [882, 220] width 806 height 51
click at [536, 221] on div "Select Chart..." at bounding box center [876, 223] width 776 height 14
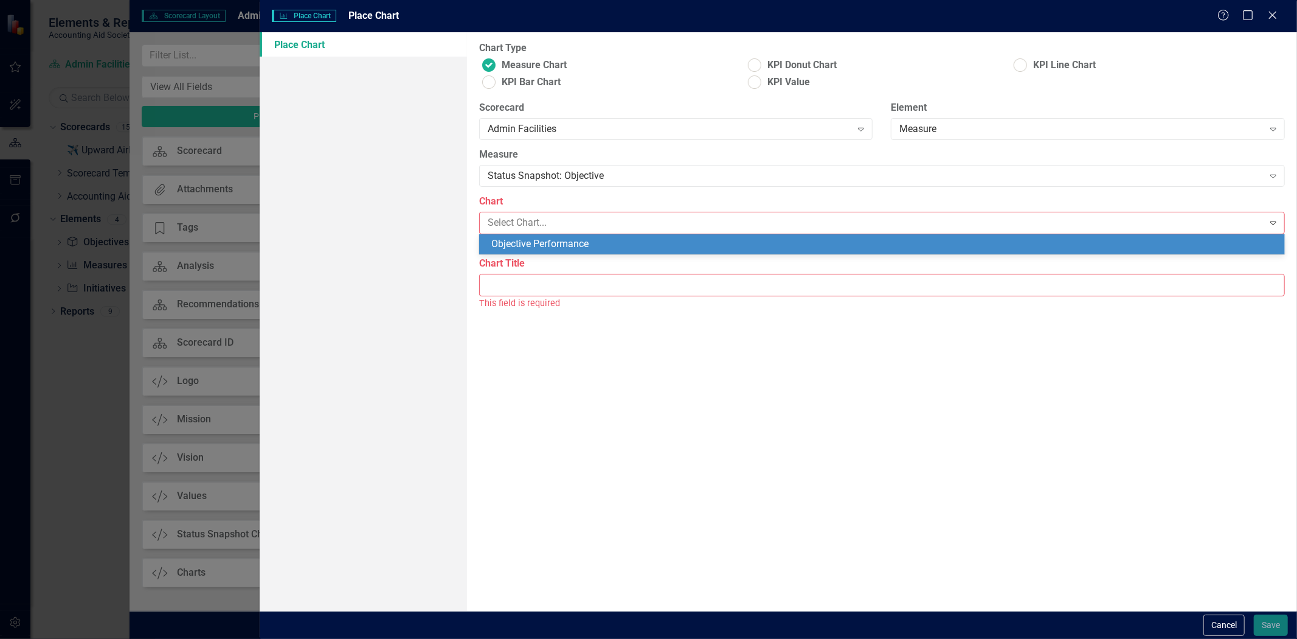
click at [541, 240] on div "Objective Performance" at bounding box center [884, 244] width 786 height 14
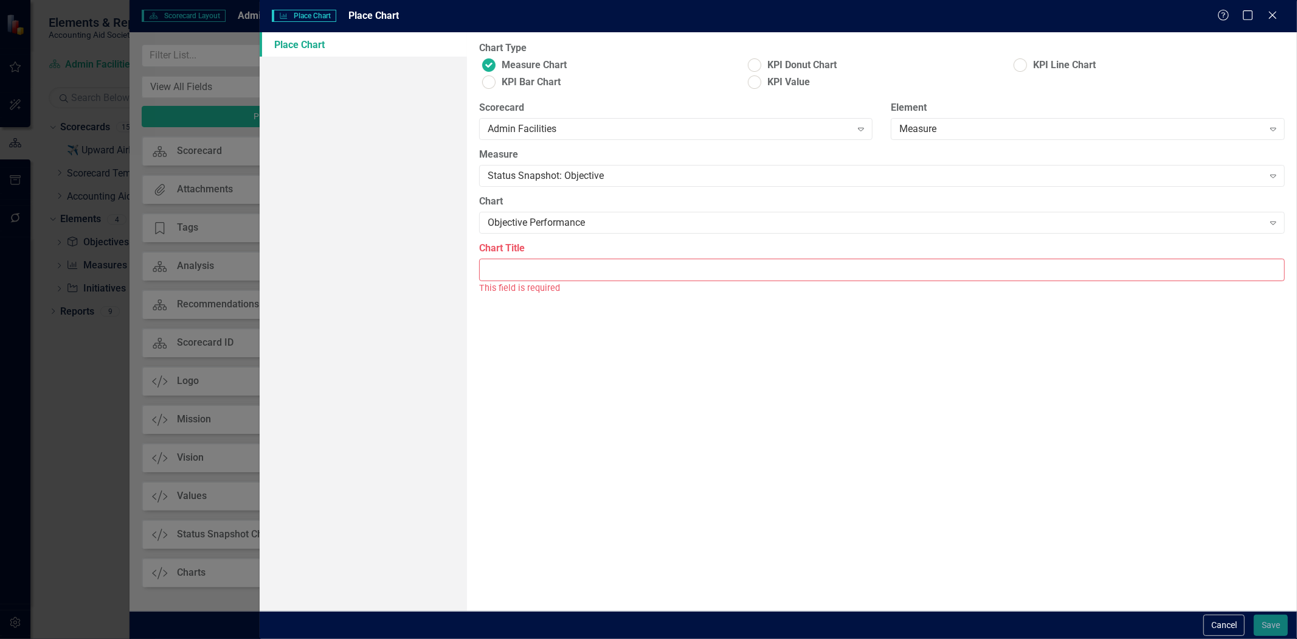
click at [539, 272] on input "Chart Title" at bounding box center [882, 269] width 806 height 23
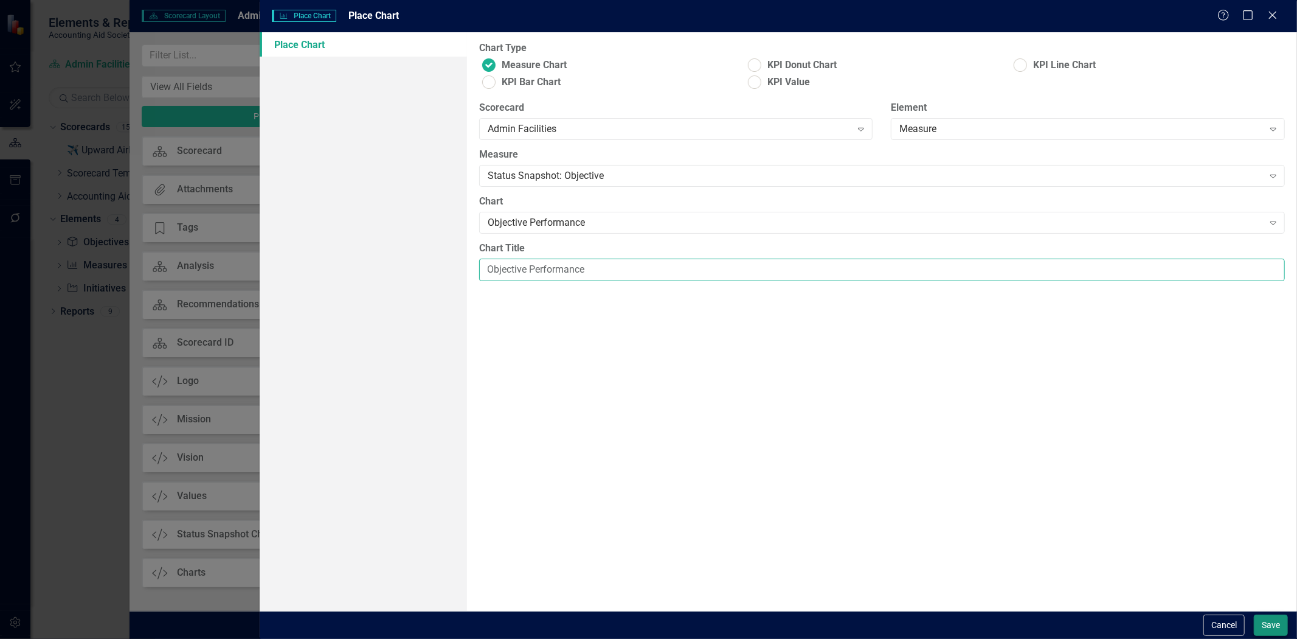
type input "Objective Performance"
click at [1269, 623] on button "Save" at bounding box center [1271, 624] width 34 height 21
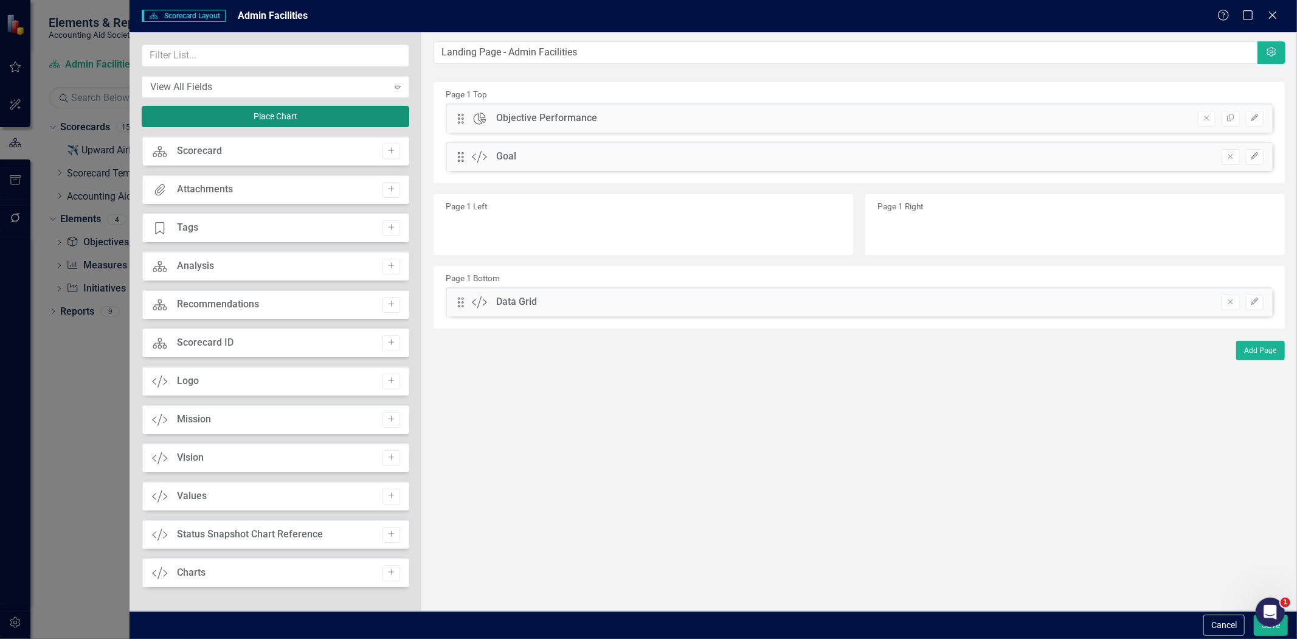
click at [288, 123] on button "Place Chart" at bounding box center [276, 116] width 268 height 21
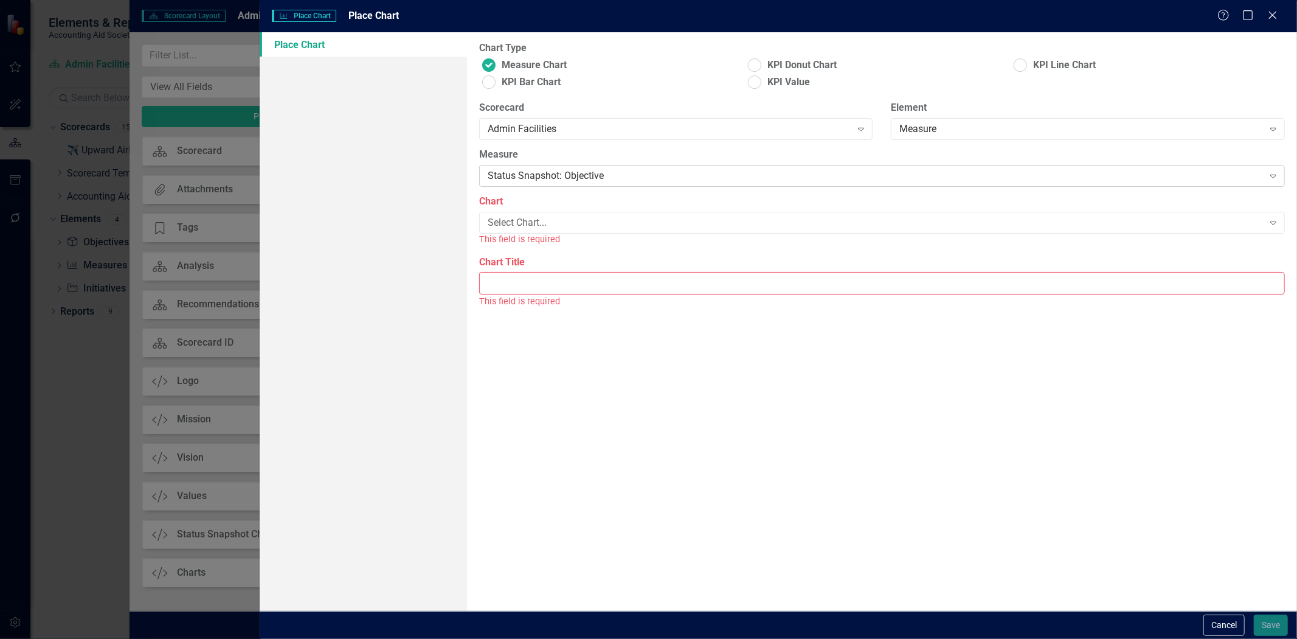
click at [610, 180] on div "Status Snapshot: Objective" at bounding box center [876, 176] width 776 height 14
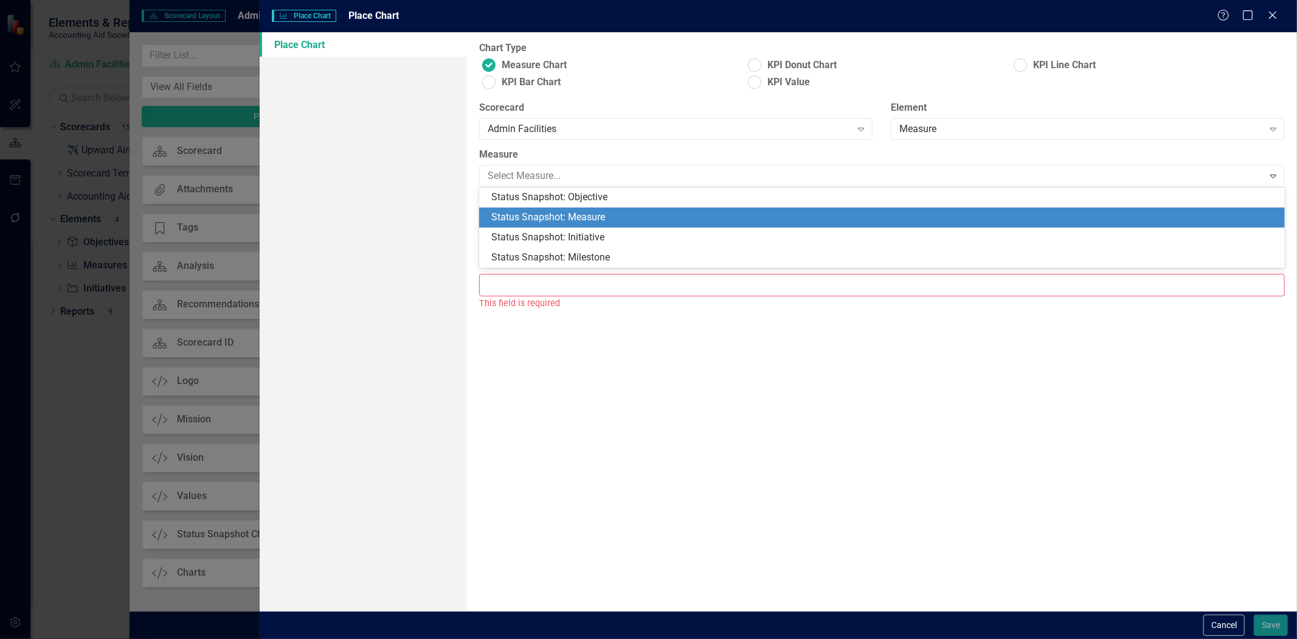
click at [610, 212] on div "Status Snapshot: Measure" at bounding box center [884, 217] width 786 height 14
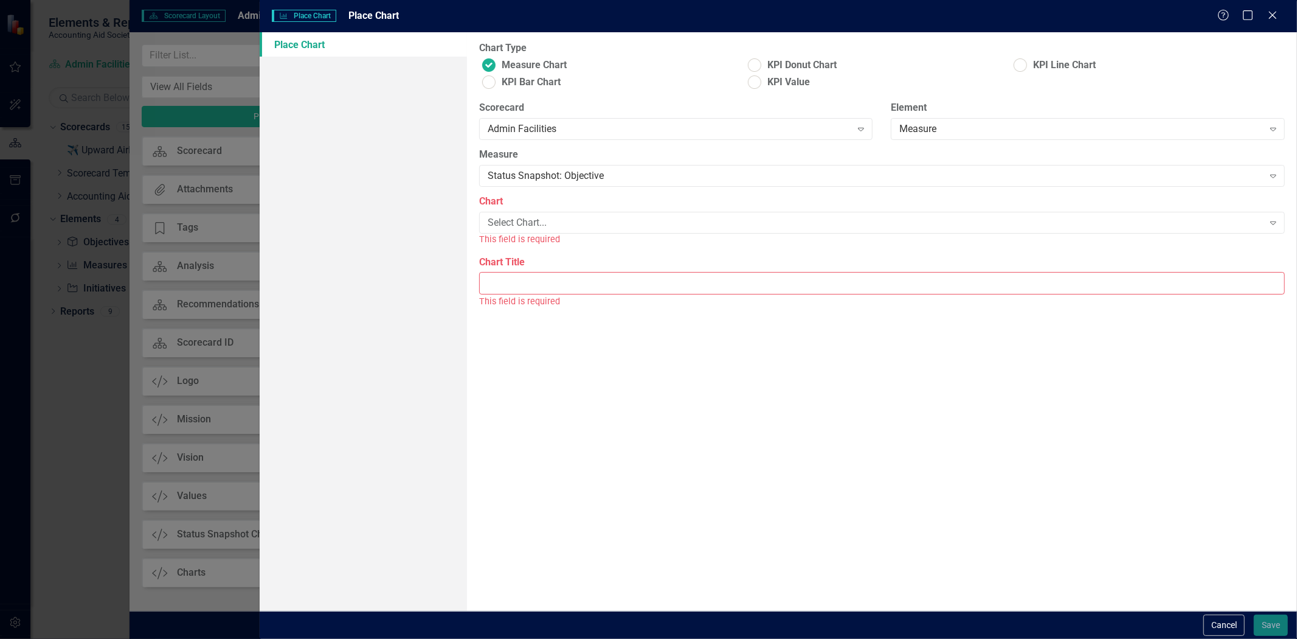
click at [605, 234] on div "This field is required" at bounding box center [882, 239] width 806 height 14
click at [597, 226] on div "Select Chart..." at bounding box center [876, 223] width 776 height 14
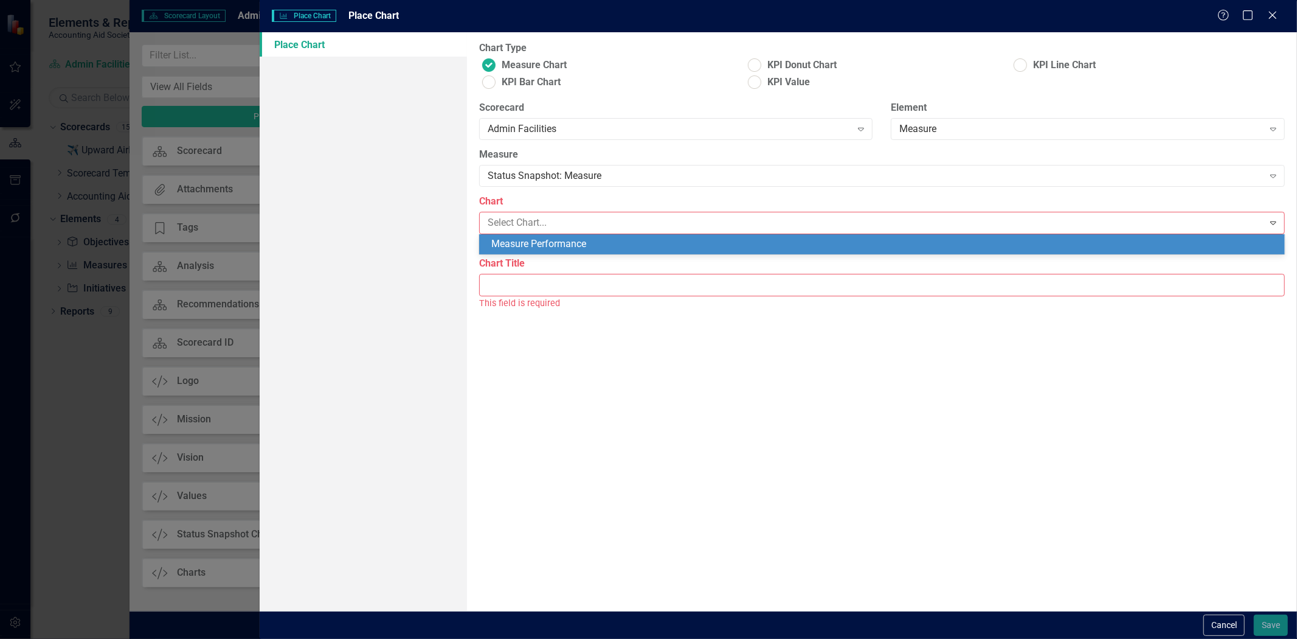
click at [592, 247] on div "Measure Performance" at bounding box center [884, 244] width 786 height 14
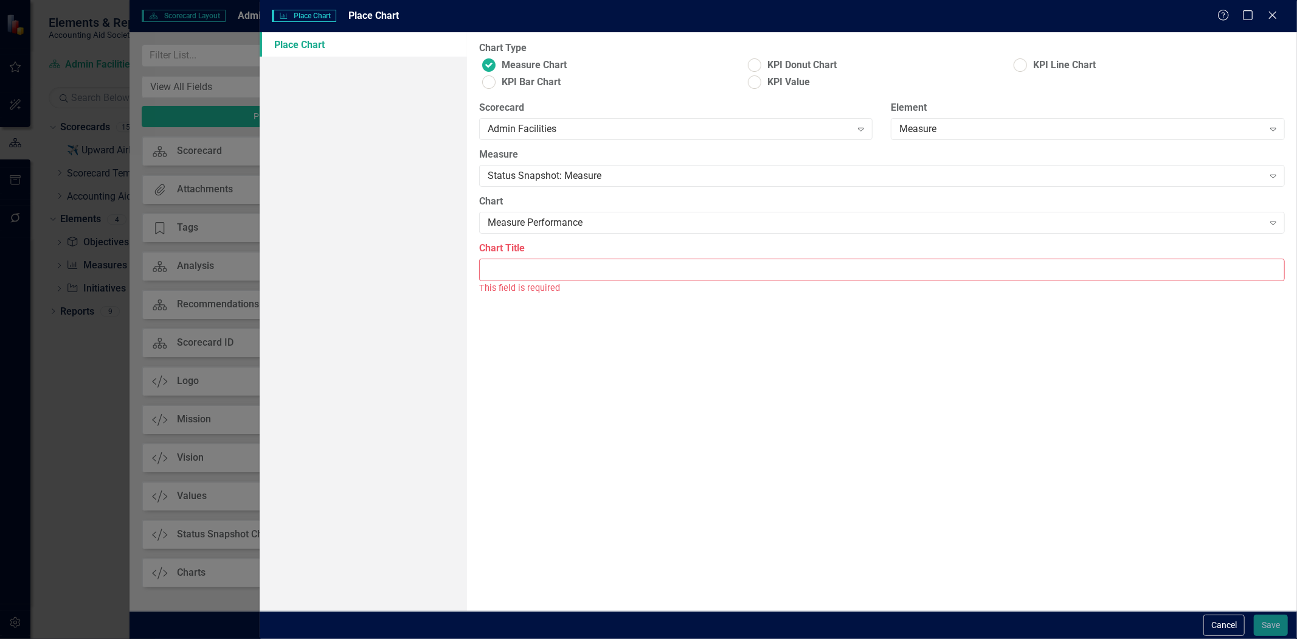
click at [581, 263] on input "Chart Title" at bounding box center [882, 269] width 806 height 23
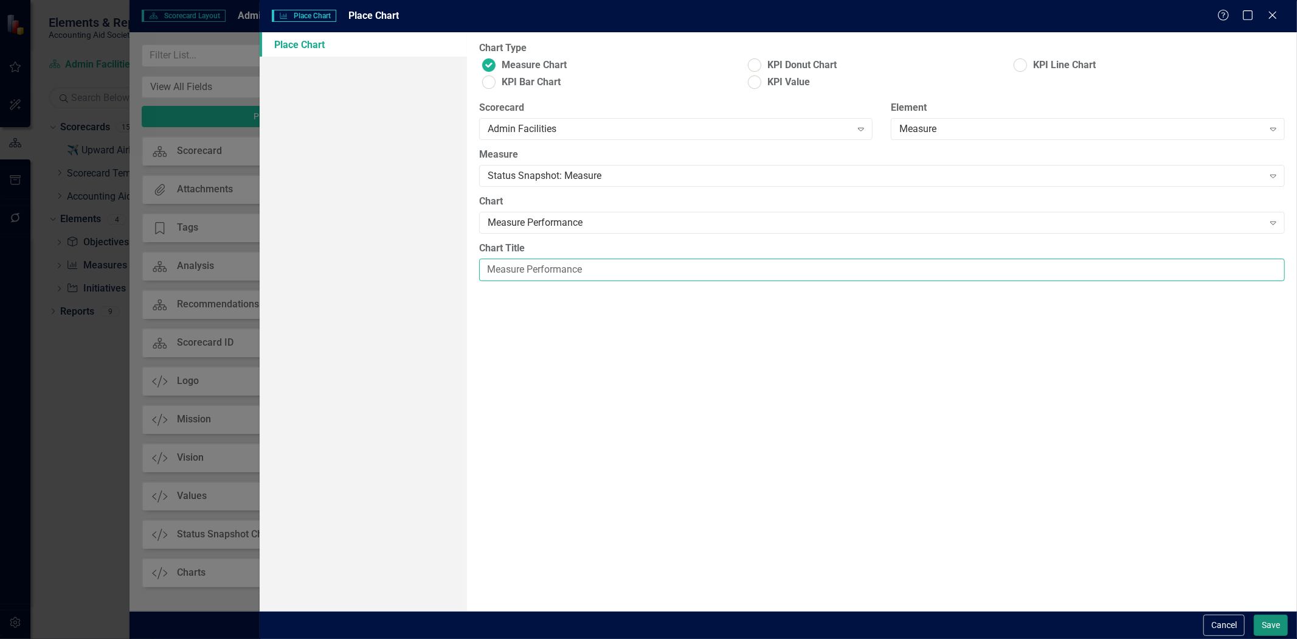
type input "Measure Performance"
click at [1275, 620] on button "Save" at bounding box center [1271, 624] width 34 height 21
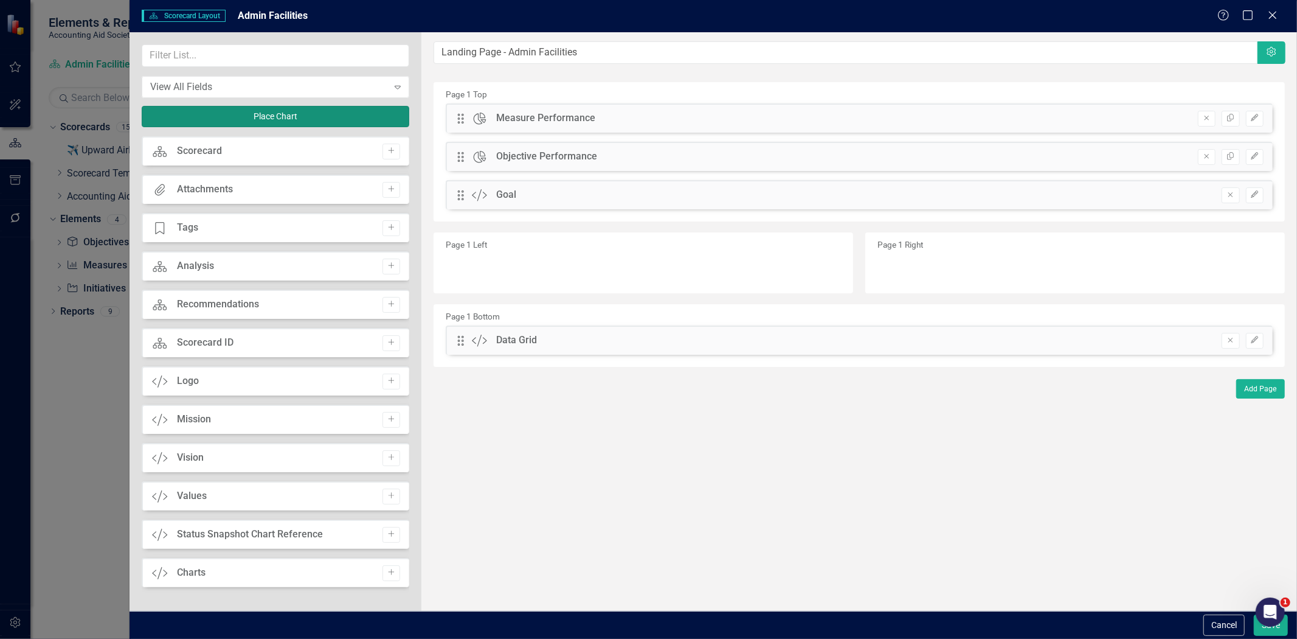
click at [220, 113] on button "Place Chart" at bounding box center [276, 116] width 268 height 21
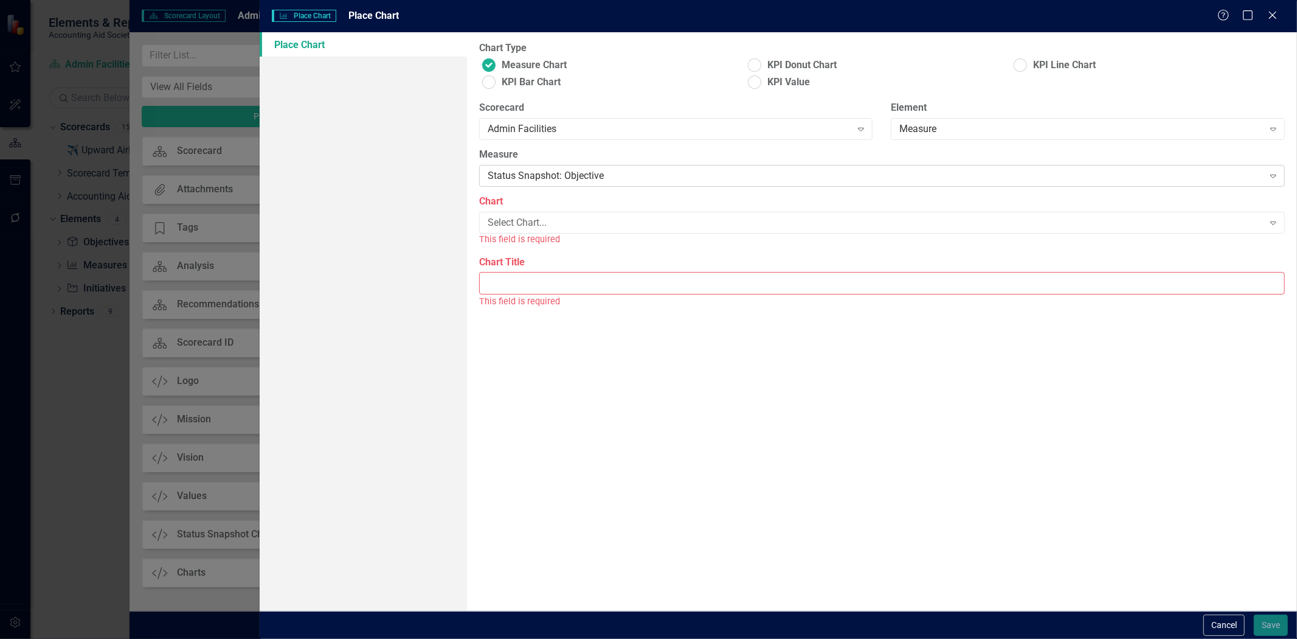
drag, startPoint x: 550, startPoint y: 161, endPoint x: 549, endPoint y: 169, distance: 8.0
click at [549, 165] on div "Measure Status Snapshot: Objective Expand" at bounding box center [882, 167] width 806 height 38
click at [552, 182] on div "Status Snapshot: Objective" at bounding box center [876, 176] width 776 height 14
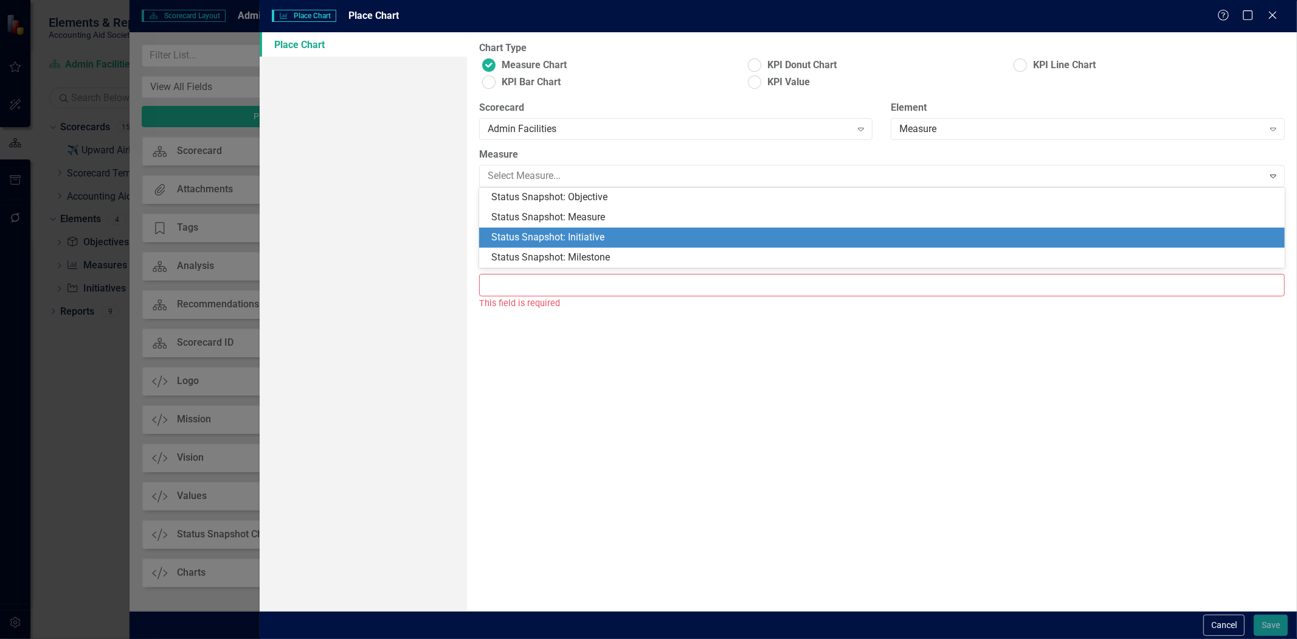
click at [560, 233] on div "Status Snapshot: Initiative" at bounding box center [884, 238] width 786 height 14
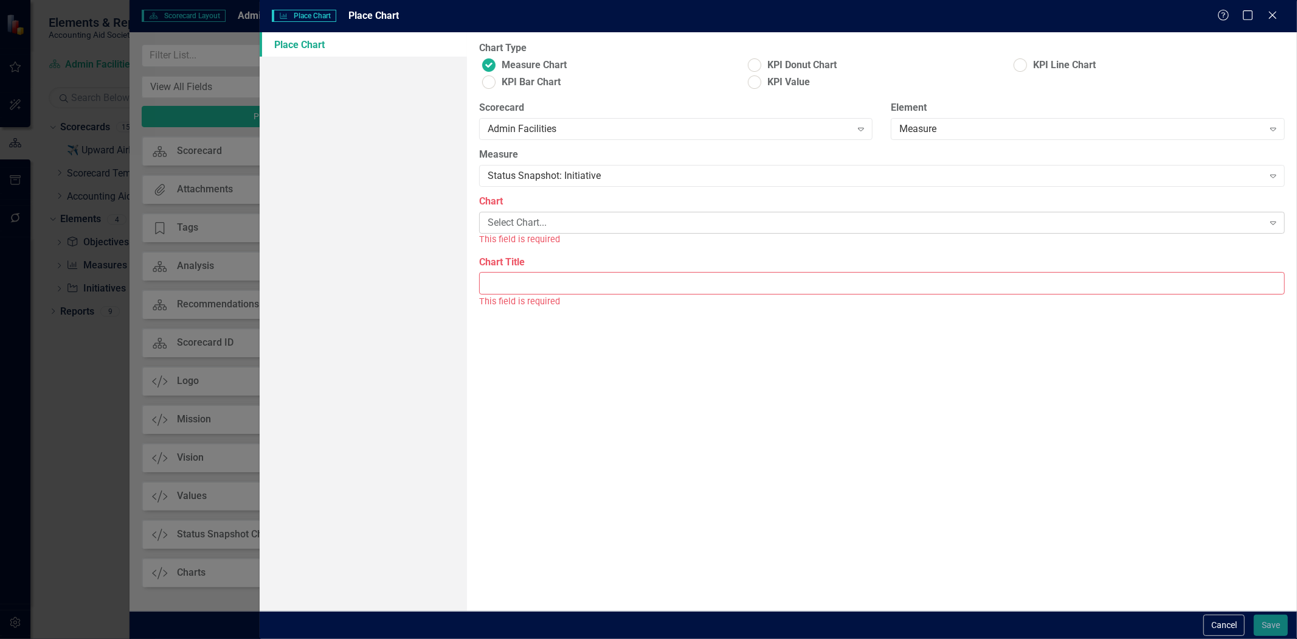
click at [549, 217] on div "Select Chart..." at bounding box center [876, 223] width 776 height 14
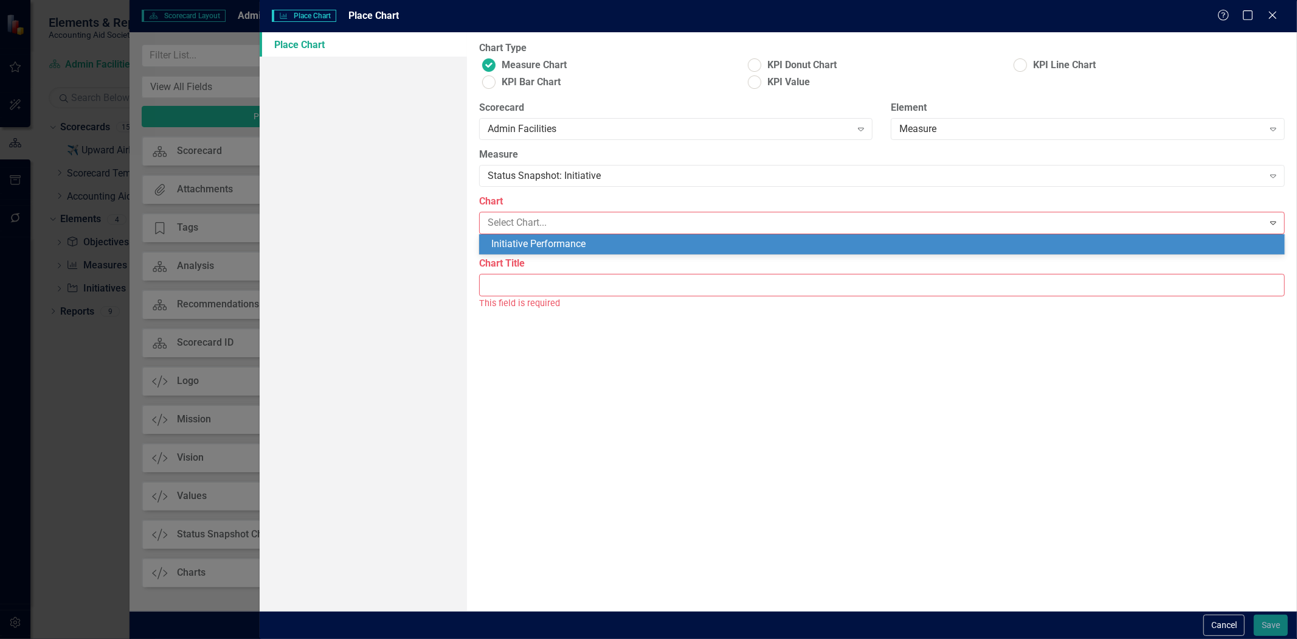
click at [552, 244] on div "Initiative Performance" at bounding box center [884, 244] width 786 height 14
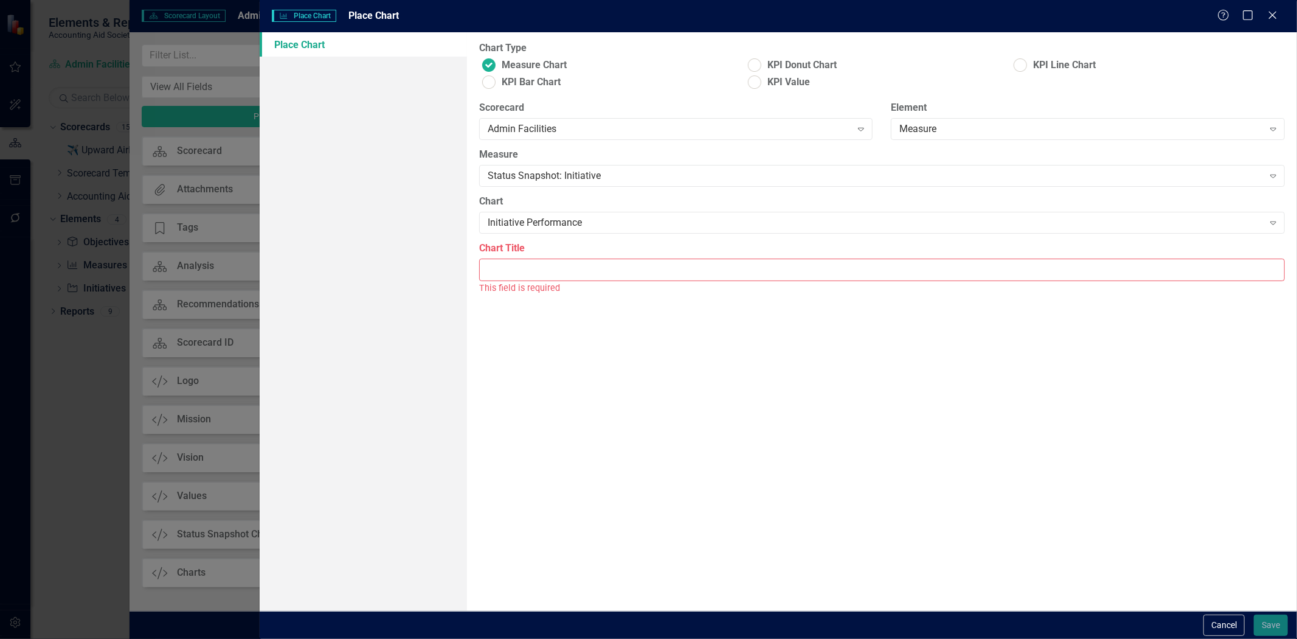
click at [549, 259] on input "Chart Title" at bounding box center [882, 269] width 806 height 23
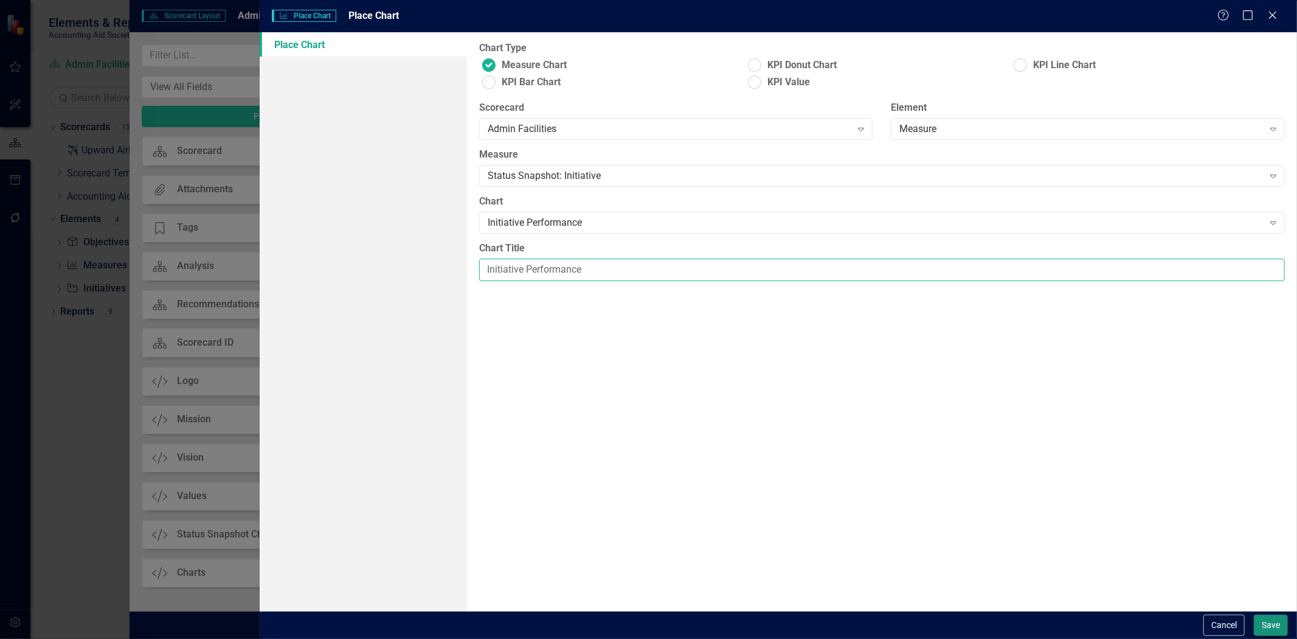
type input "Initiative Performance"
click at [1267, 629] on button "Save" at bounding box center [1271, 624] width 34 height 21
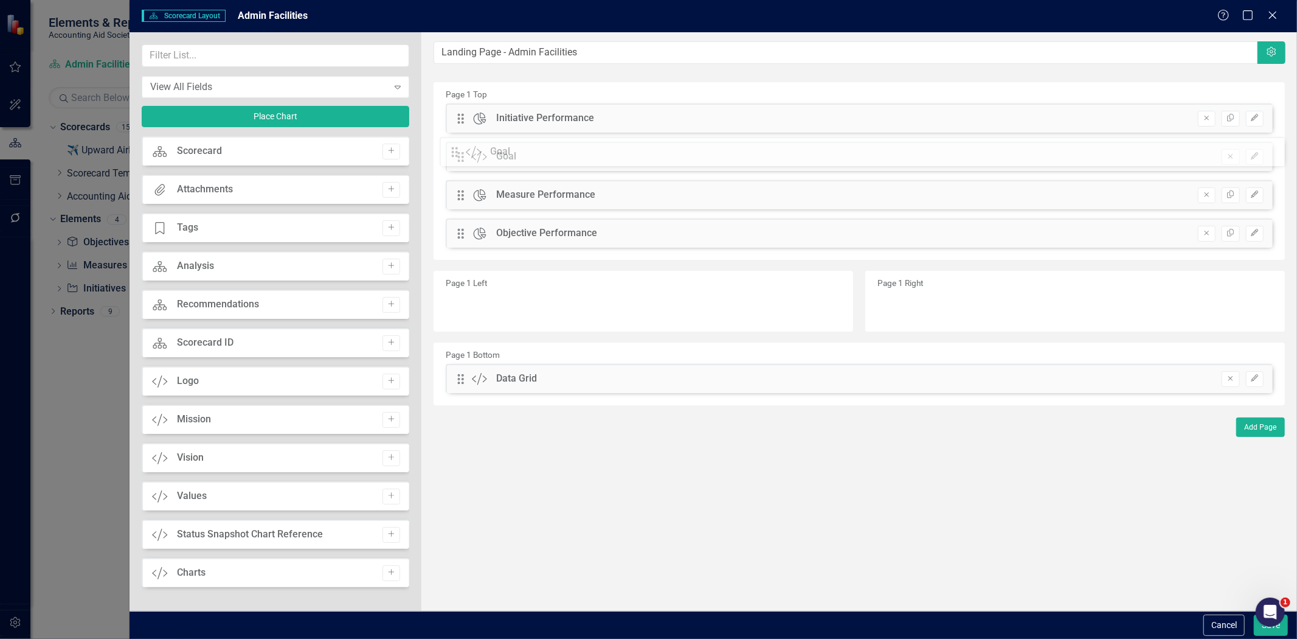
drag, startPoint x: 463, startPoint y: 235, endPoint x: 460, endPoint y: 93, distance: 142.3
click at [461, 95] on div "The fields (or pods) that are available for you to include on the detail page a…" at bounding box center [859, 321] width 876 height 578
click at [1257, 235] on icon "Edit" at bounding box center [1254, 232] width 9 height 7
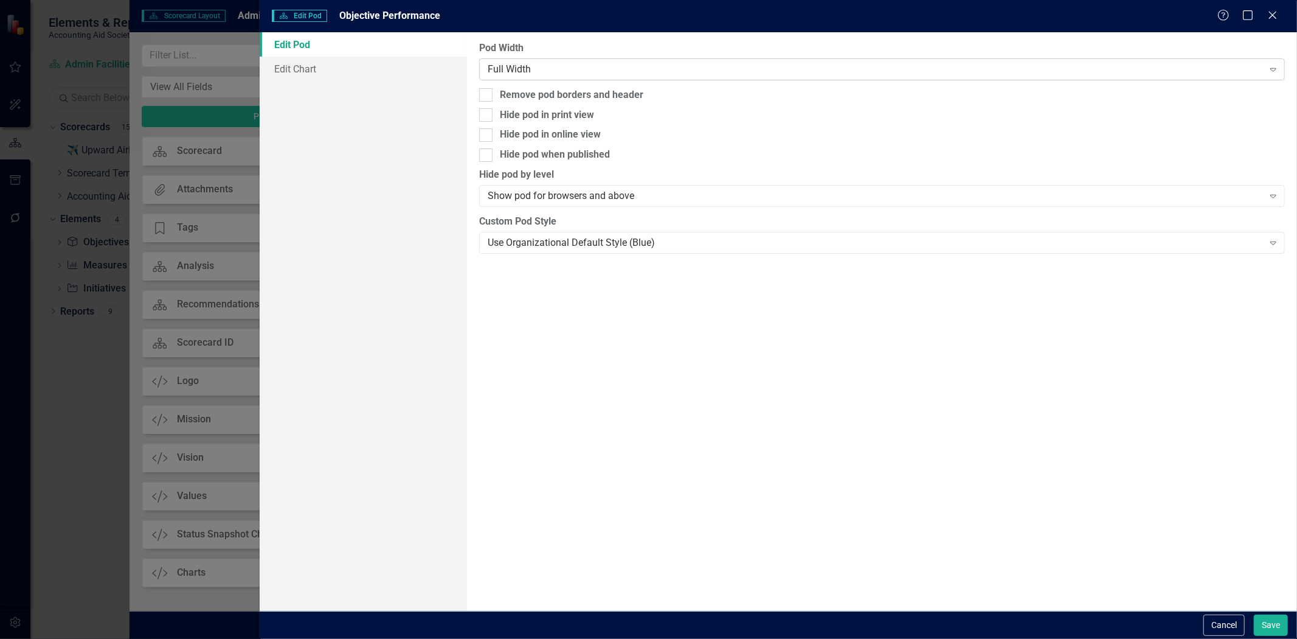
click at [519, 64] on div "Full Width" at bounding box center [876, 69] width 776 height 14
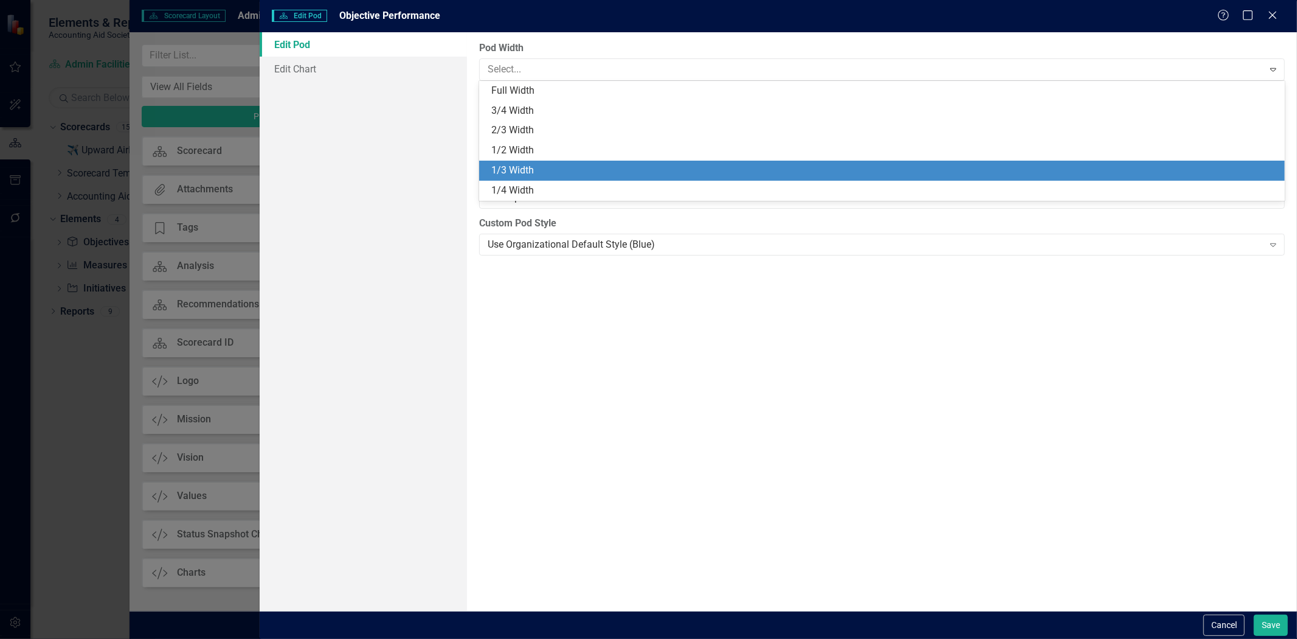
drag, startPoint x: 528, startPoint y: 157, endPoint x: 528, endPoint y: 167, distance: 9.7
click at [528, 167] on div "Full Width 3/4 Width 2/3 Width 1/2 Width 1/3 Width 1/4 Width" at bounding box center [882, 141] width 806 height 120
click at [526, 164] on div "1/3 Width" at bounding box center [884, 171] width 786 height 14
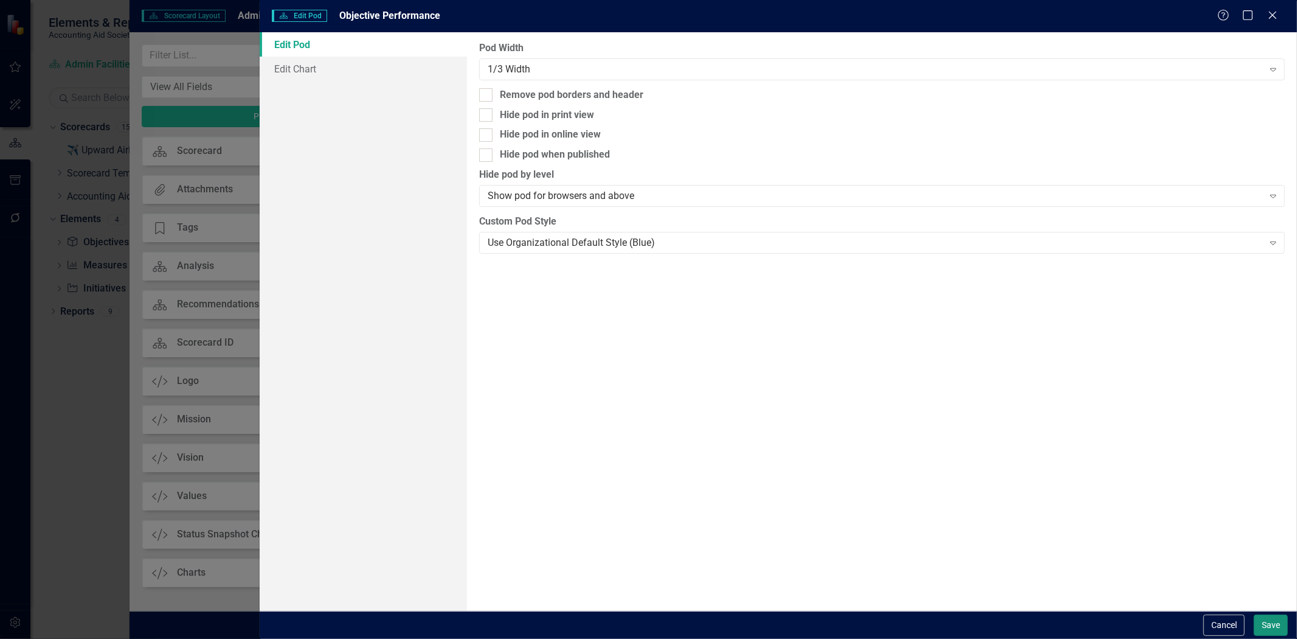
click at [1261, 623] on button "Save" at bounding box center [1271, 624] width 34 height 21
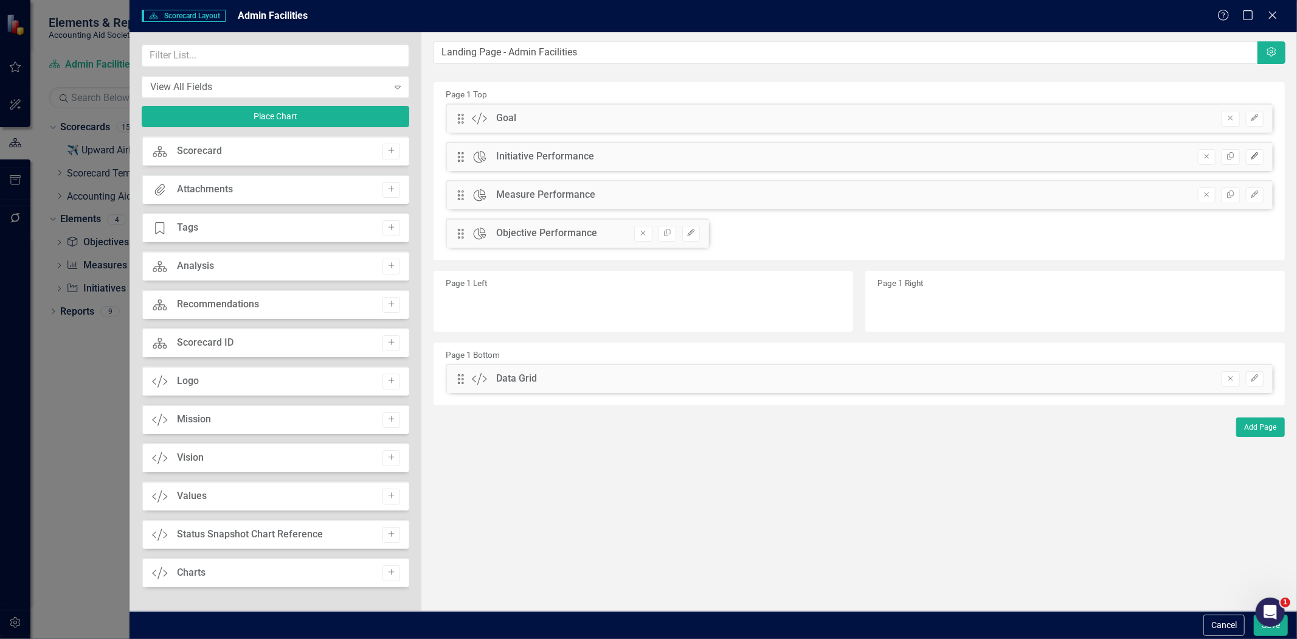
click at [1255, 149] on button "Edit" at bounding box center [1255, 157] width 18 height 16
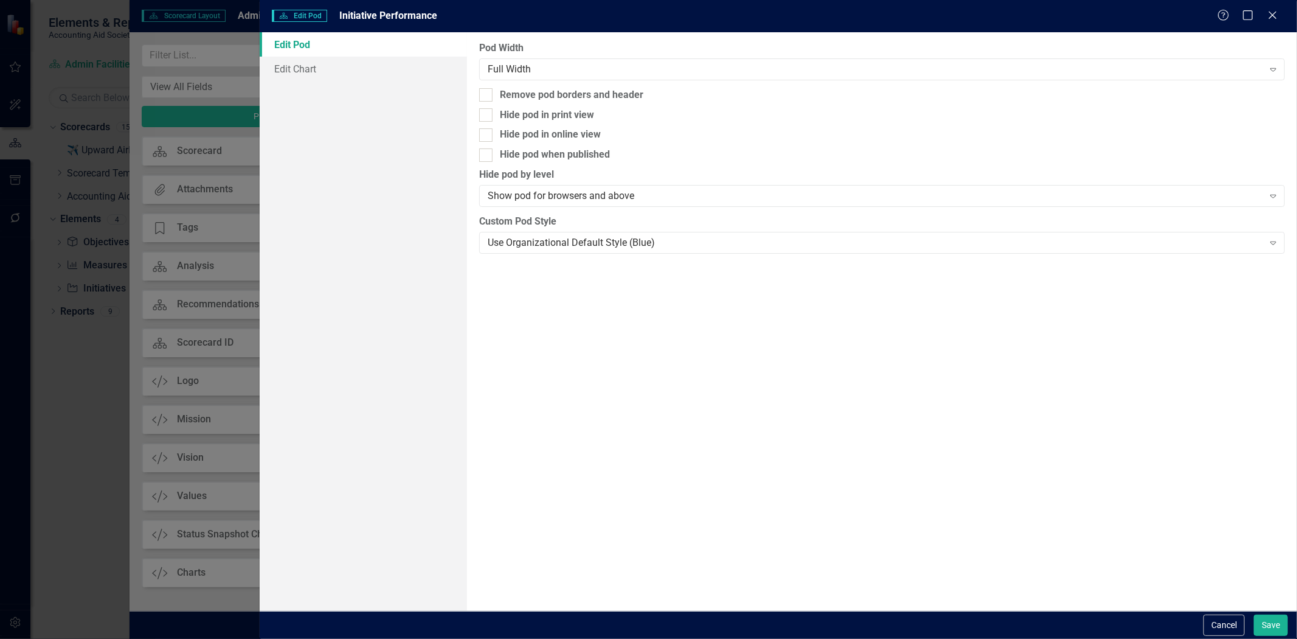
click at [583, 55] on div "Pod Width Full Width Expand" at bounding box center [882, 60] width 806 height 38
click at [567, 57] on div "Pod Width Full Width Expand" at bounding box center [882, 60] width 806 height 38
click at [555, 69] on div "Full Width" at bounding box center [876, 69] width 776 height 14
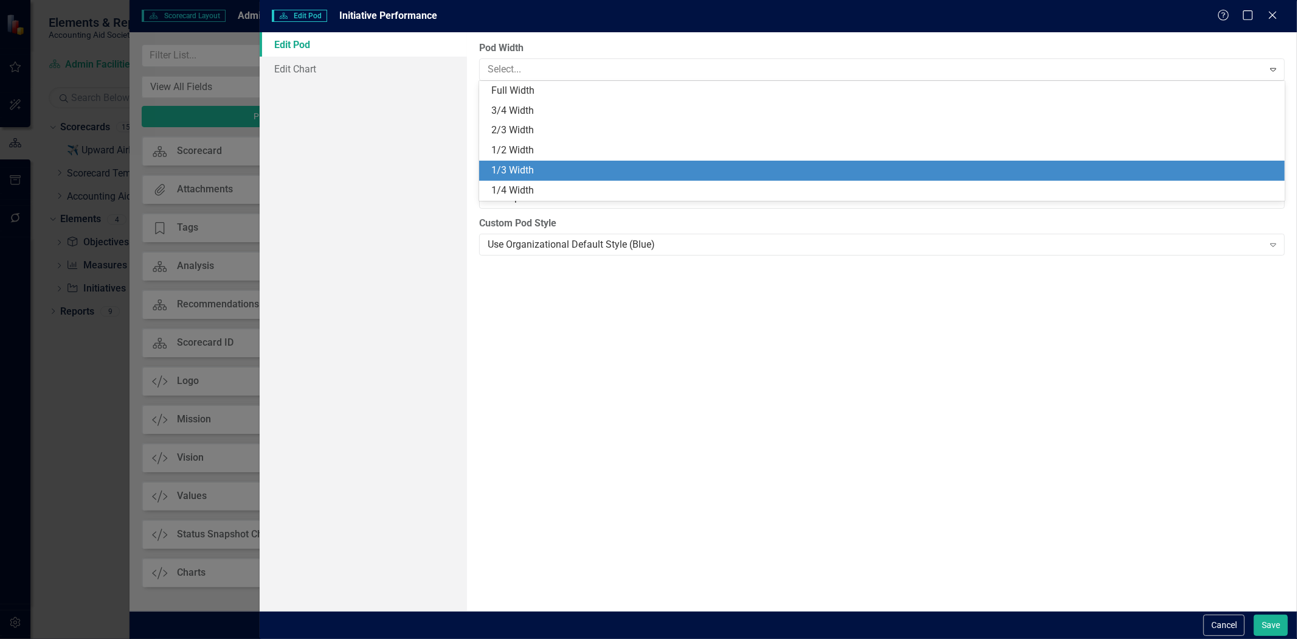
click at [533, 172] on div "1/3 Width" at bounding box center [884, 171] width 786 height 14
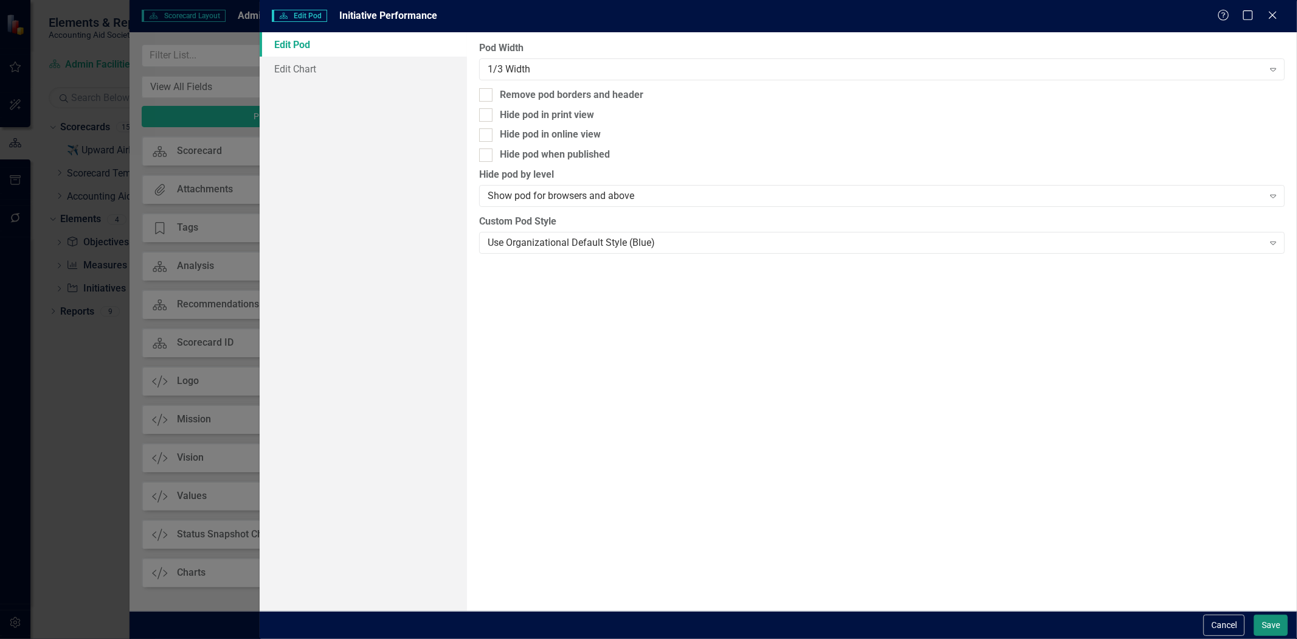
click at [1257, 616] on button "Save" at bounding box center [1271, 624] width 34 height 21
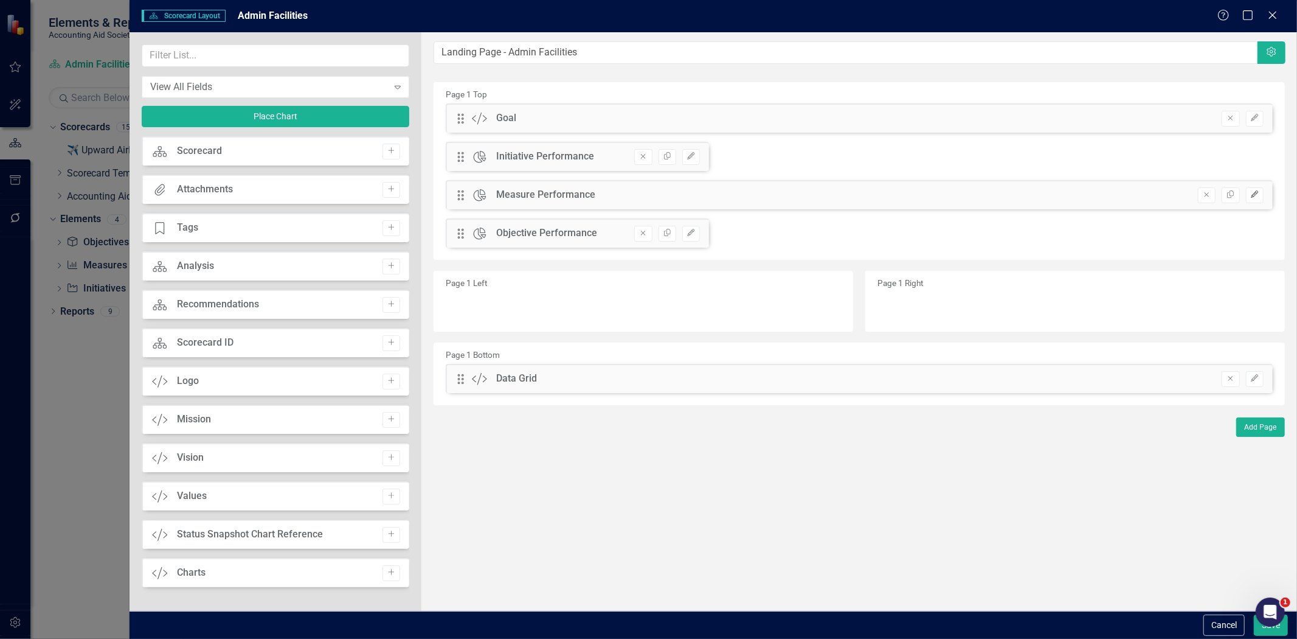
click at [1260, 191] on icon "Edit" at bounding box center [1254, 194] width 9 height 7
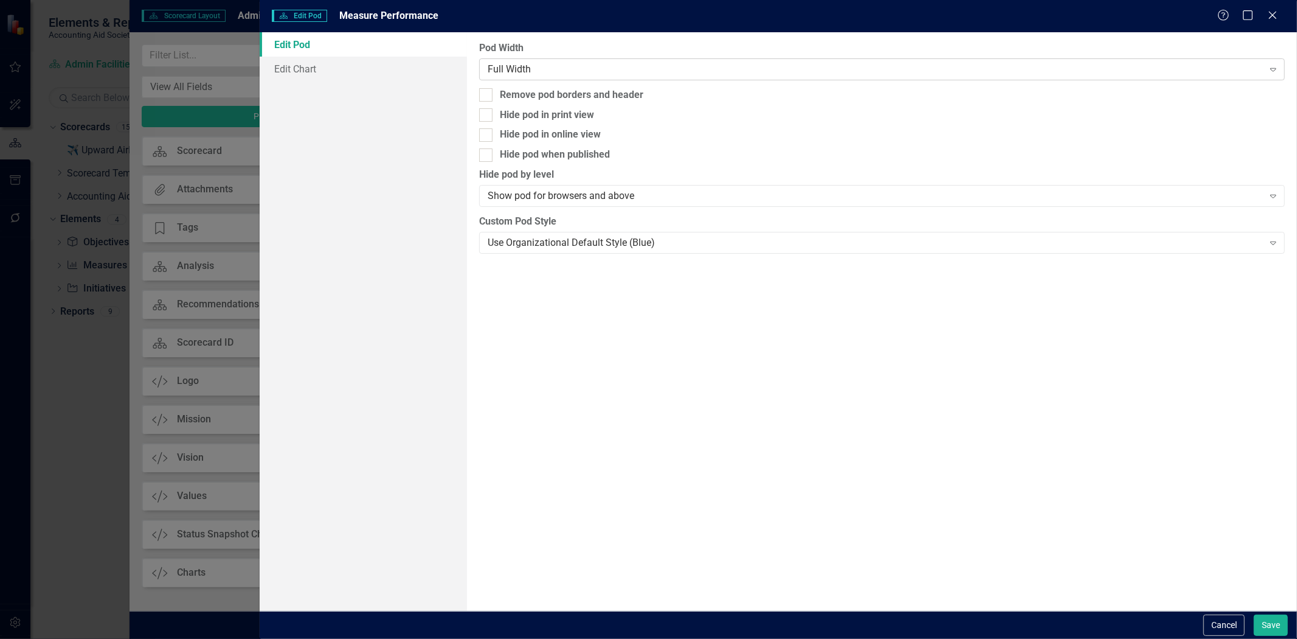
click at [505, 67] on div "Full Width" at bounding box center [876, 69] width 776 height 14
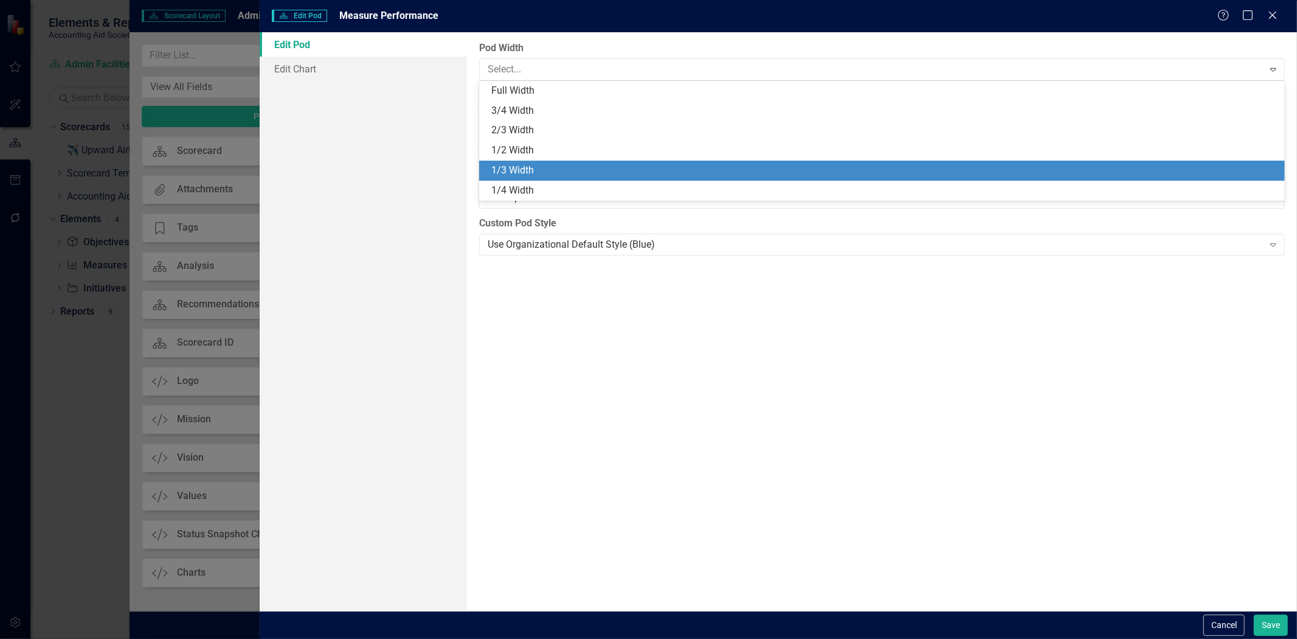
click at [527, 166] on div "1/3 Width" at bounding box center [884, 171] width 786 height 14
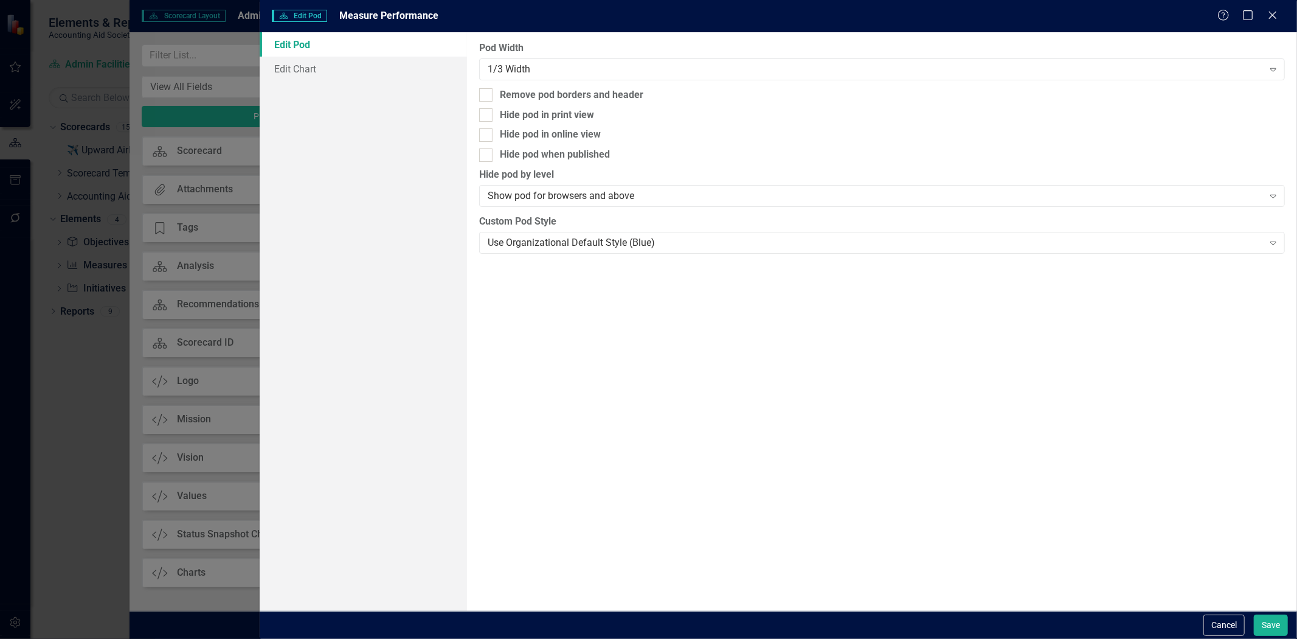
click at [1285, 611] on div "Cancel Save" at bounding box center [779, 625] width 1038 height 28
click at [1284, 624] on button "Save" at bounding box center [1271, 624] width 34 height 21
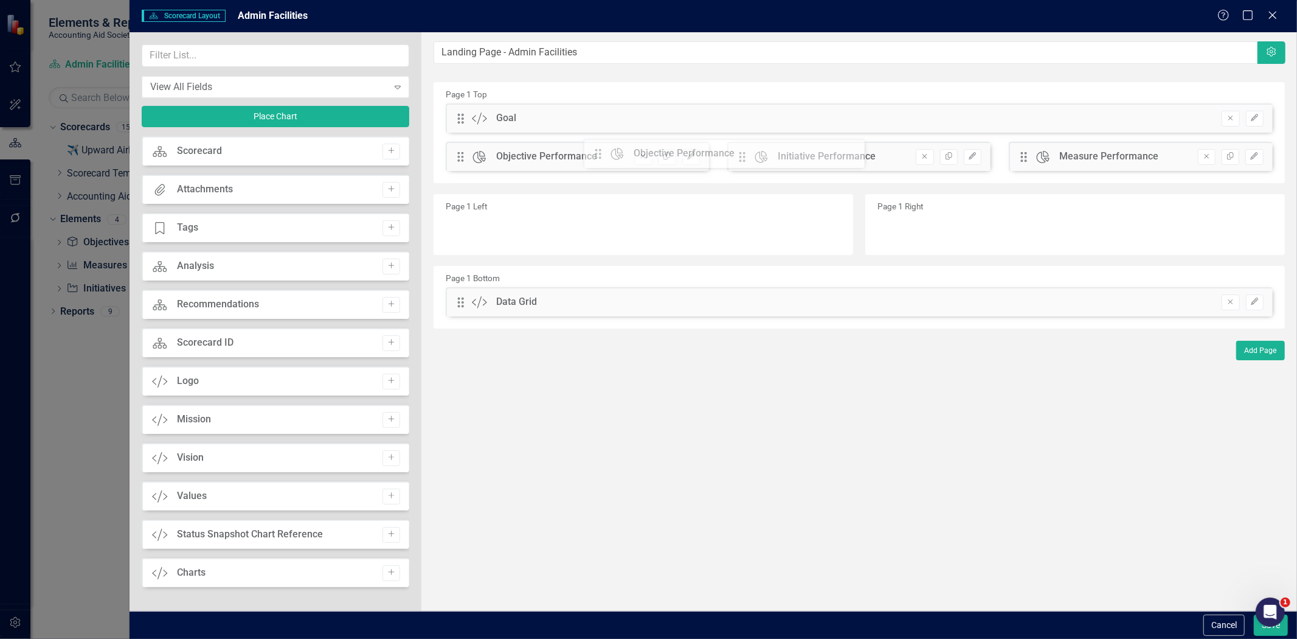
drag, startPoint x: 1026, startPoint y: 157, endPoint x: 609, endPoint y: 154, distance: 417.2
click at [609, 154] on div "The fields (or pods) that are available for you to include on the detail page a…" at bounding box center [859, 321] width 876 height 578
drag, startPoint x: 1019, startPoint y: 156, endPoint x: 885, endPoint y: 162, distance: 134.6
click at [901, 167] on div "The fields (or pods) that are available for you to include on the detail page a…" at bounding box center [859, 321] width 876 height 578
click at [1262, 633] on button "Save" at bounding box center [1271, 624] width 34 height 21
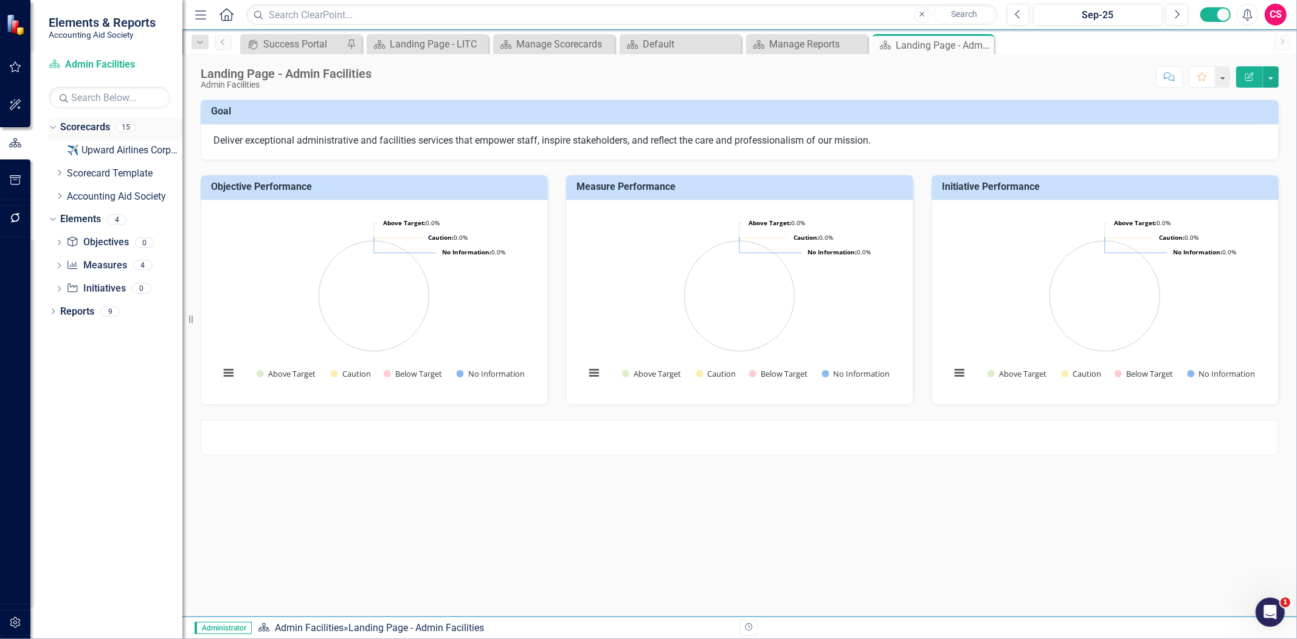
click at [86, 131] on link "Scorecards" at bounding box center [85, 127] width 50 height 14
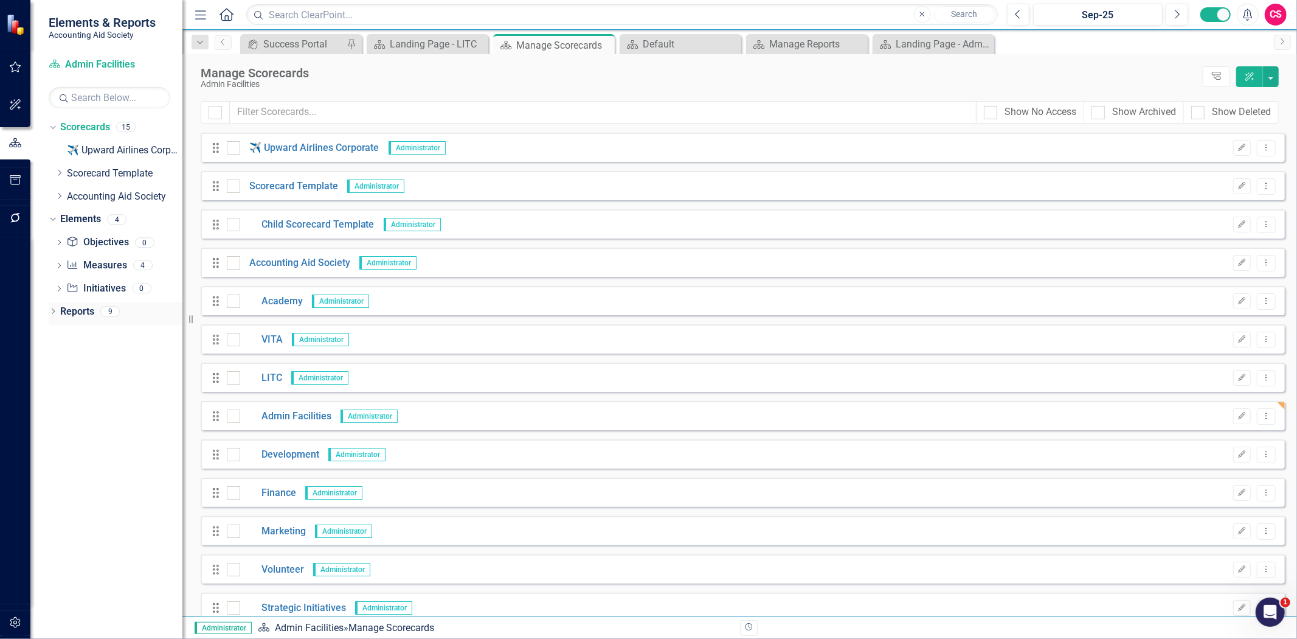
click at [72, 308] on link "Reports" at bounding box center [77, 312] width 34 height 14
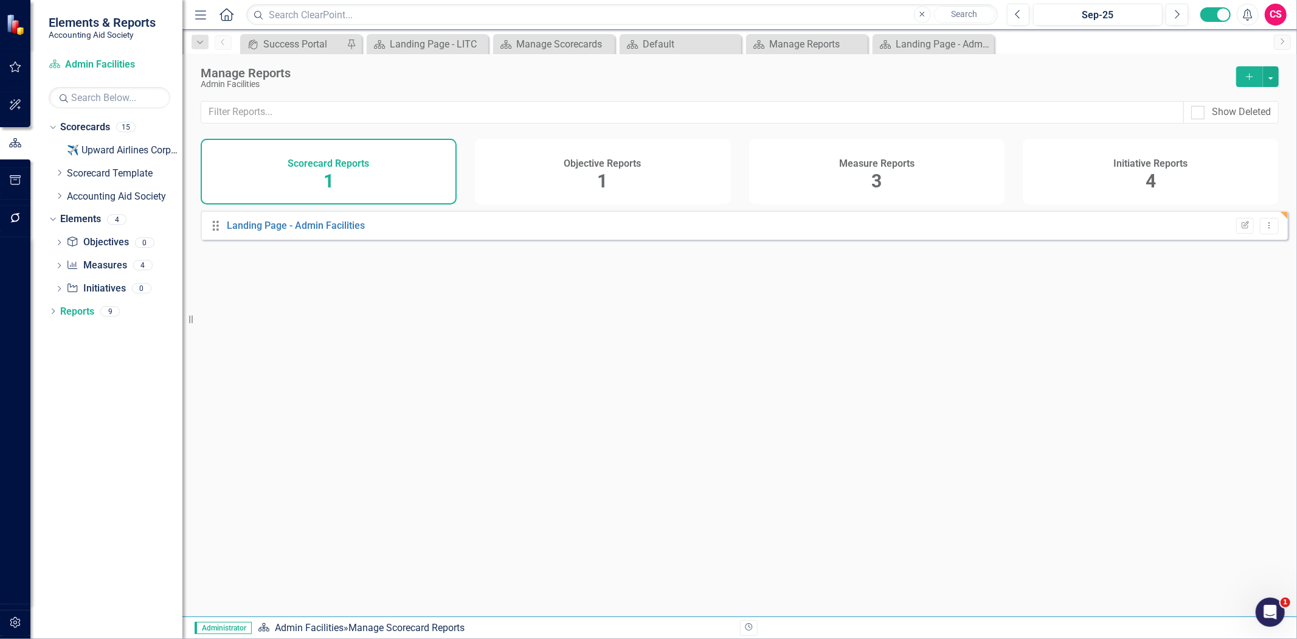
drag, startPoint x: 600, startPoint y: 187, endPoint x: 591, endPoint y: 179, distance: 12.5
click at [600, 187] on span "1" at bounding box center [603, 180] width 10 height 21
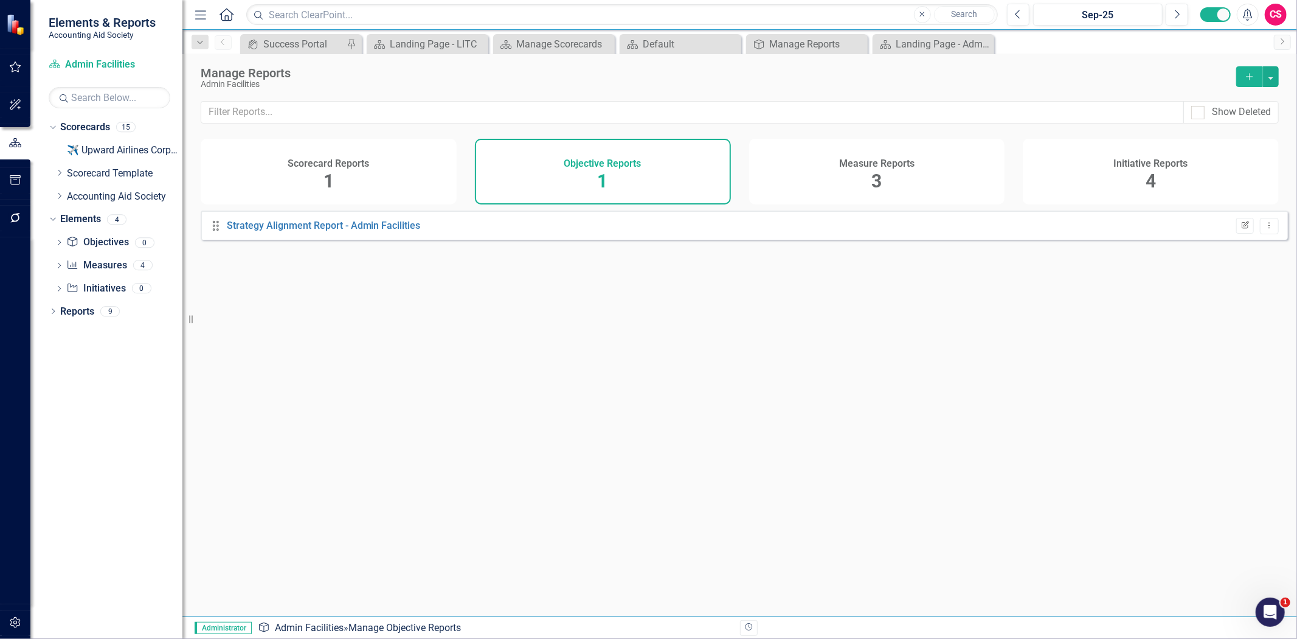
click at [1242, 228] on icon "button" at bounding box center [1245, 224] width 7 height 7
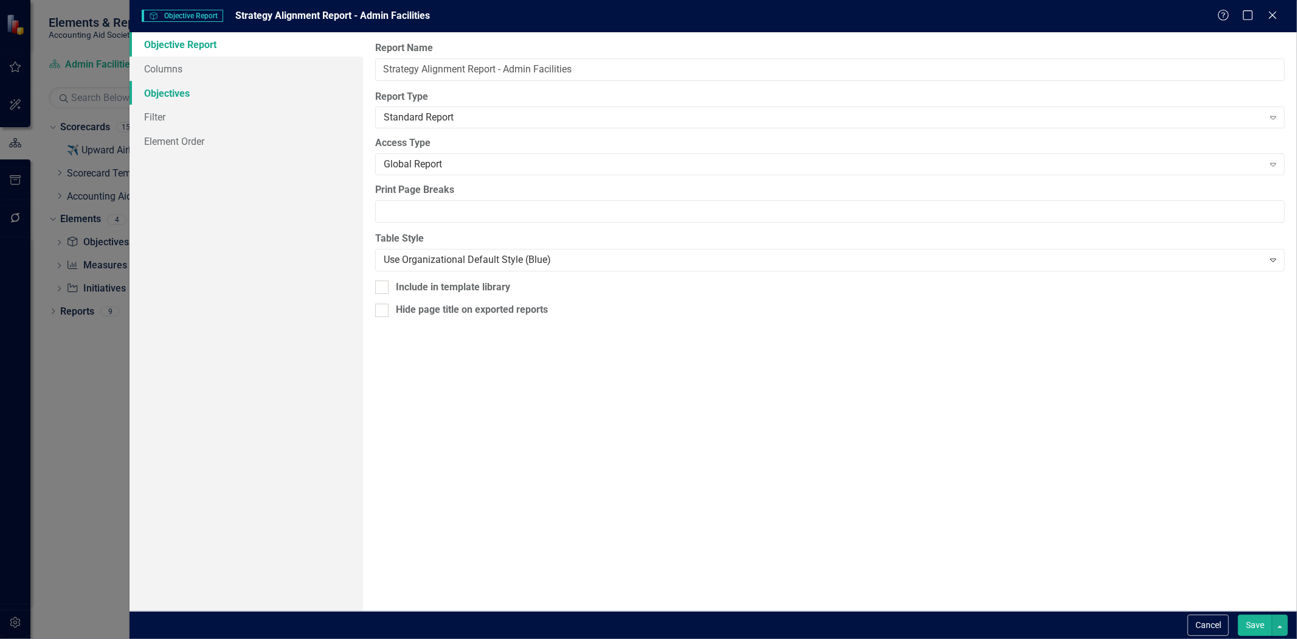
click at [199, 96] on link "Objectives" at bounding box center [247, 93] width 234 height 24
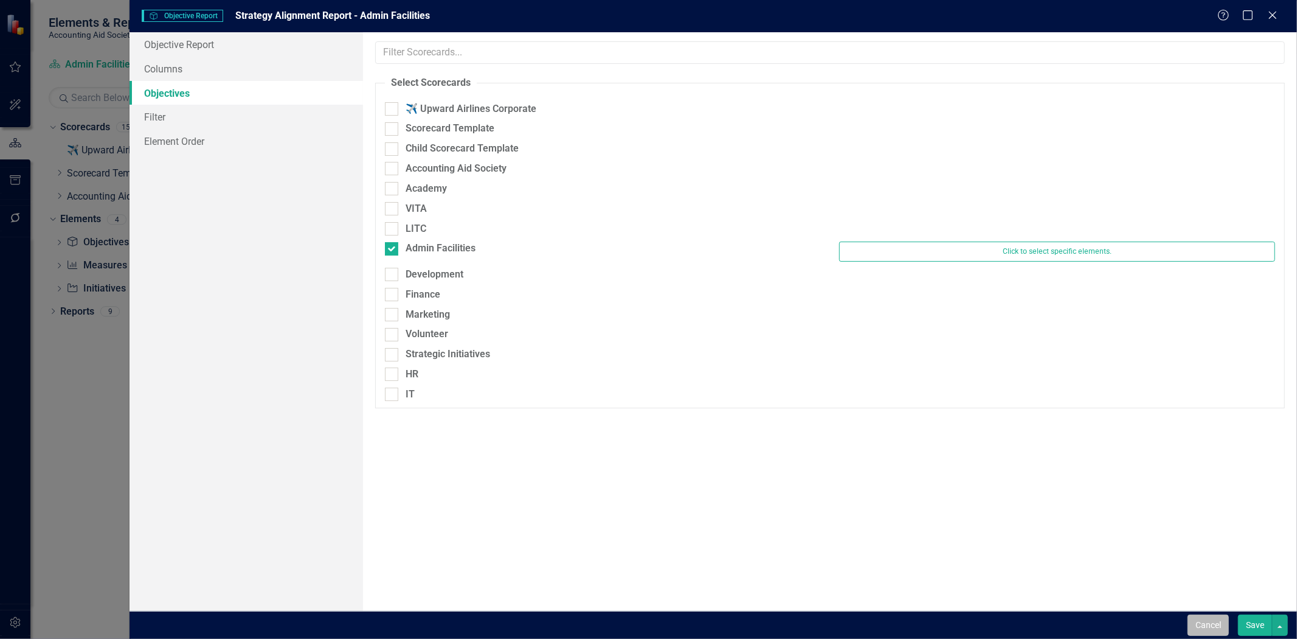
click at [1200, 625] on button "Cancel" at bounding box center [1208, 624] width 41 height 21
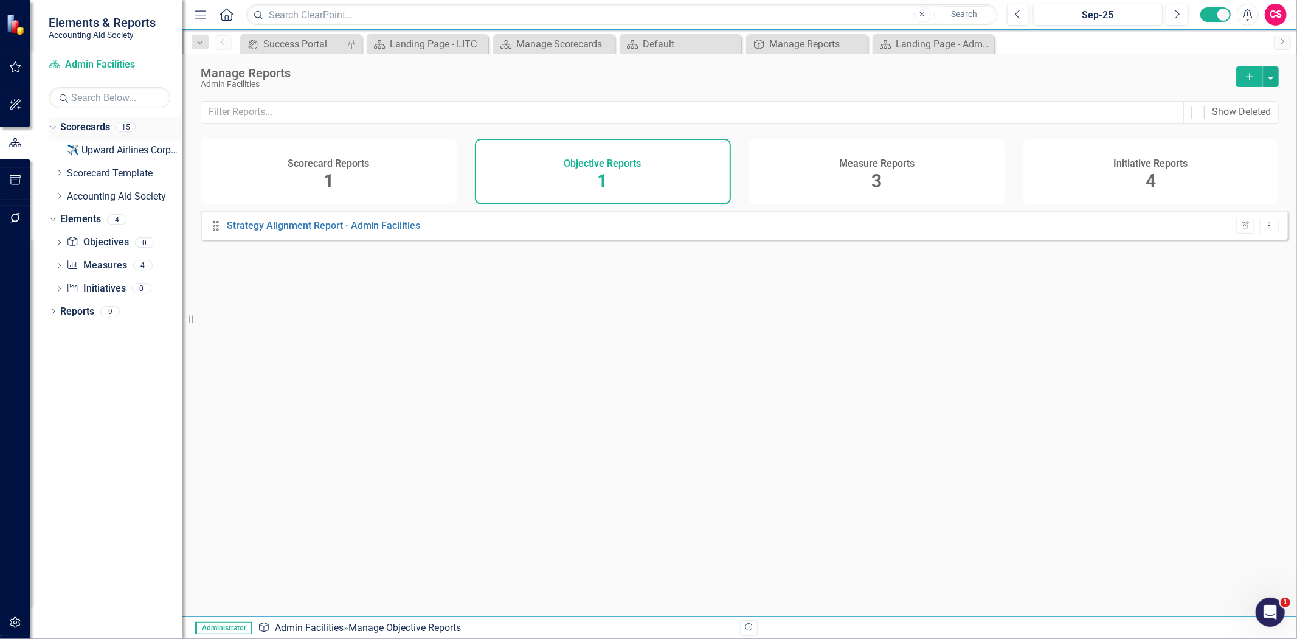
click at [83, 131] on link "Scorecards" at bounding box center [85, 127] width 50 height 14
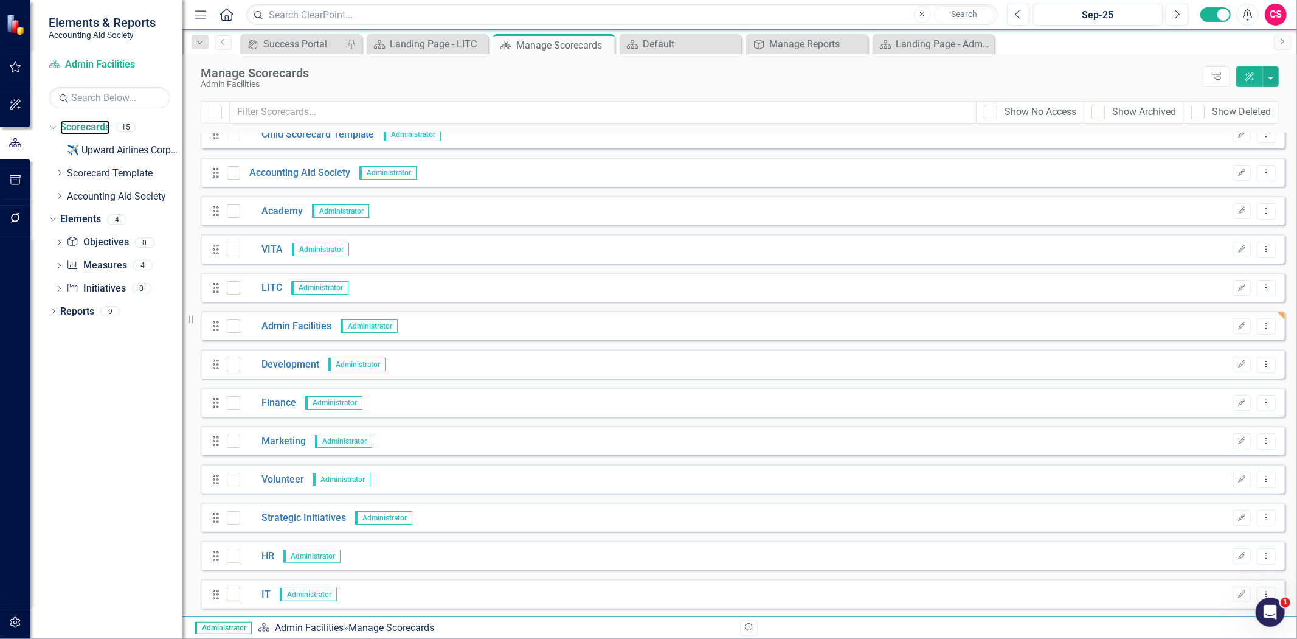
scroll to position [91, 0]
click at [290, 361] on link "Development" at bounding box center [279, 363] width 79 height 14
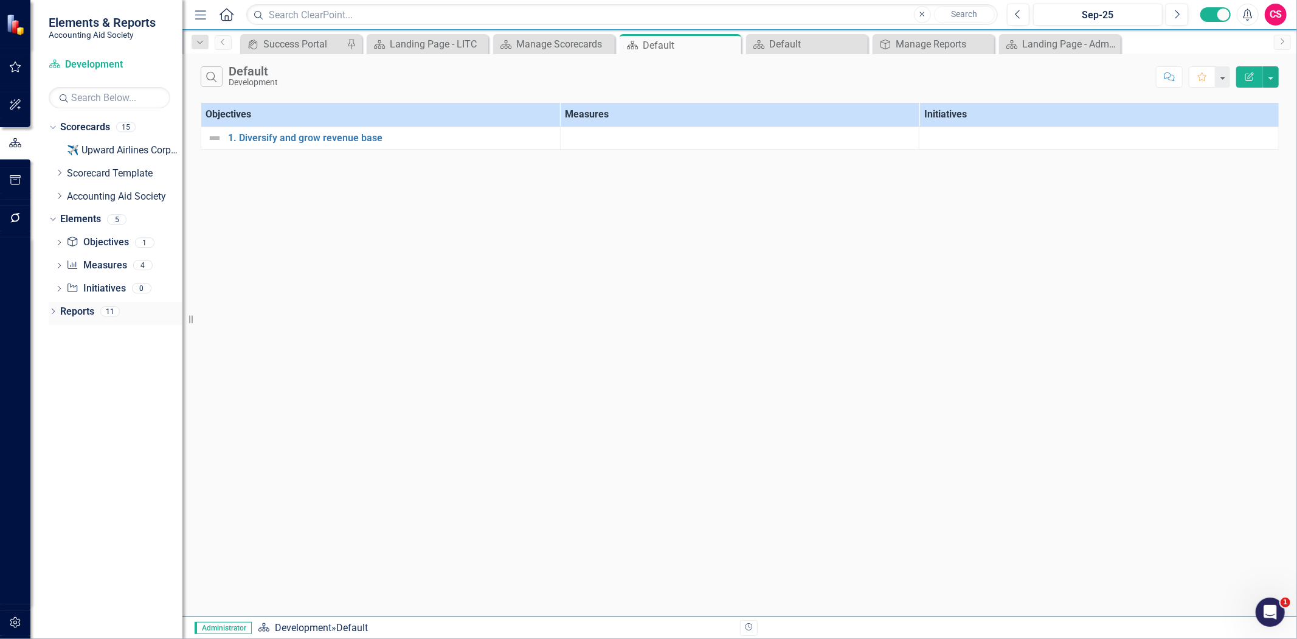
click at [64, 314] on link "Reports" at bounding box center [77, 312] width 34 height 14
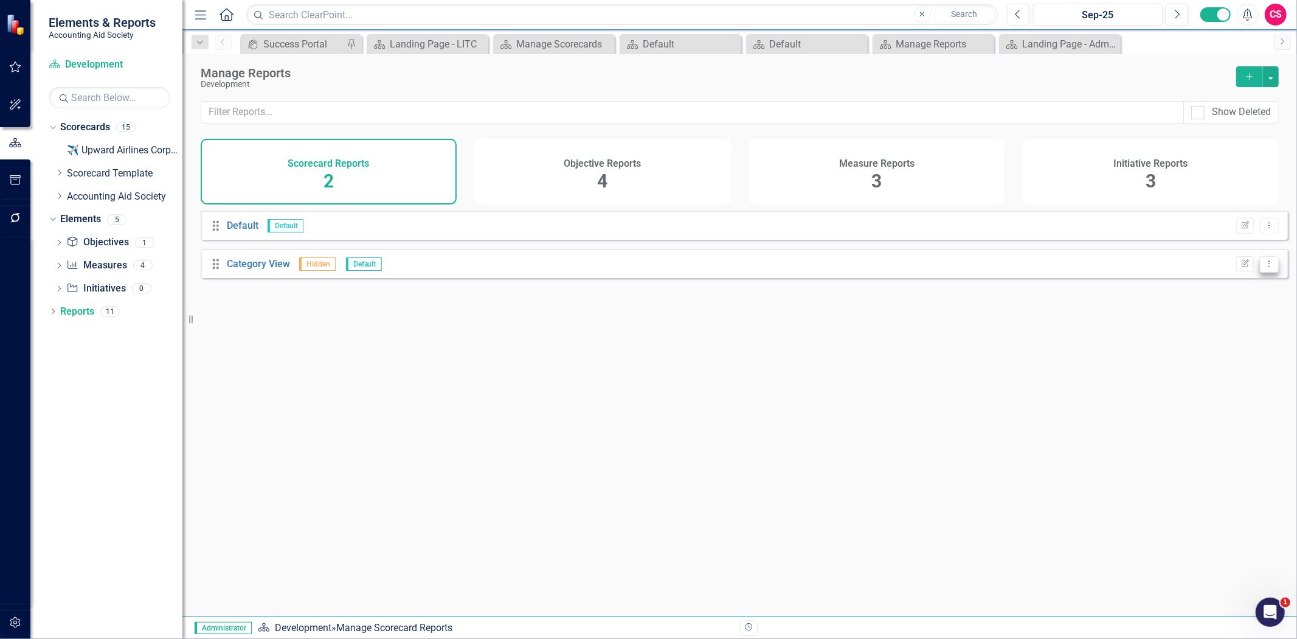
click at [1262, 272] on button "Dropdown Menu" at bounding box center [1269, 264] width 19 height 16
click at [1207, 343] on link "Trash Delete Report" at bounding box center [1222, 338] width 96 height 23
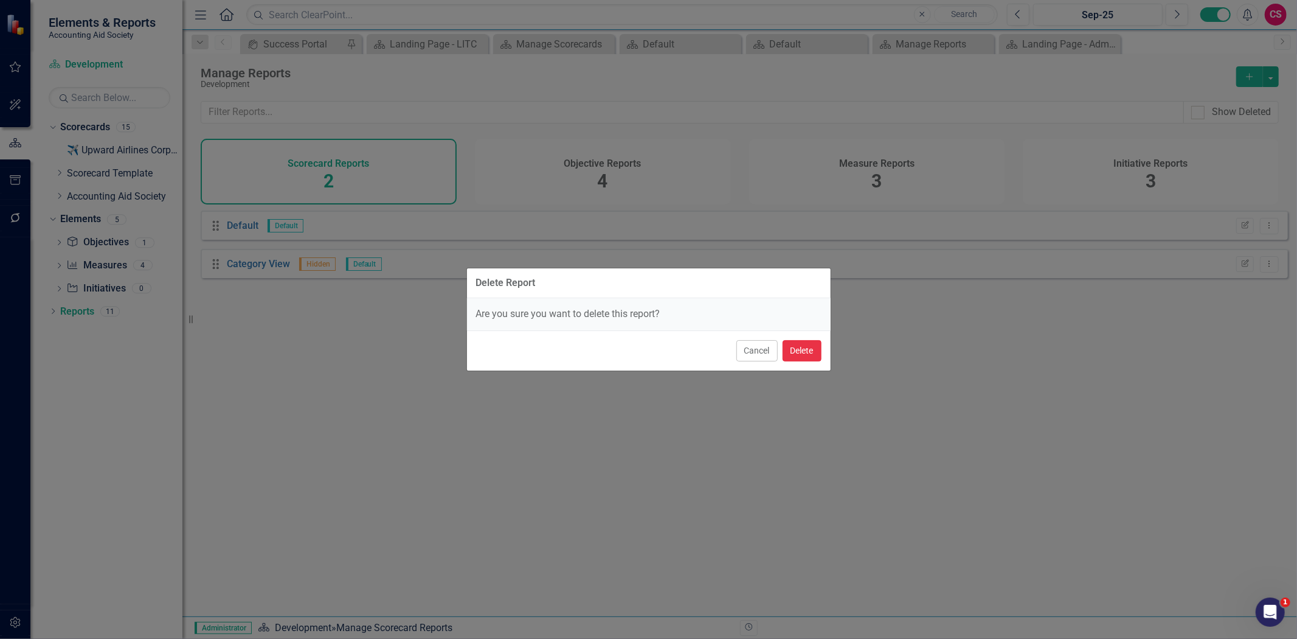
click at [808, 344] on button "Delete" at bounding box center [802, 350] width 39 height 21
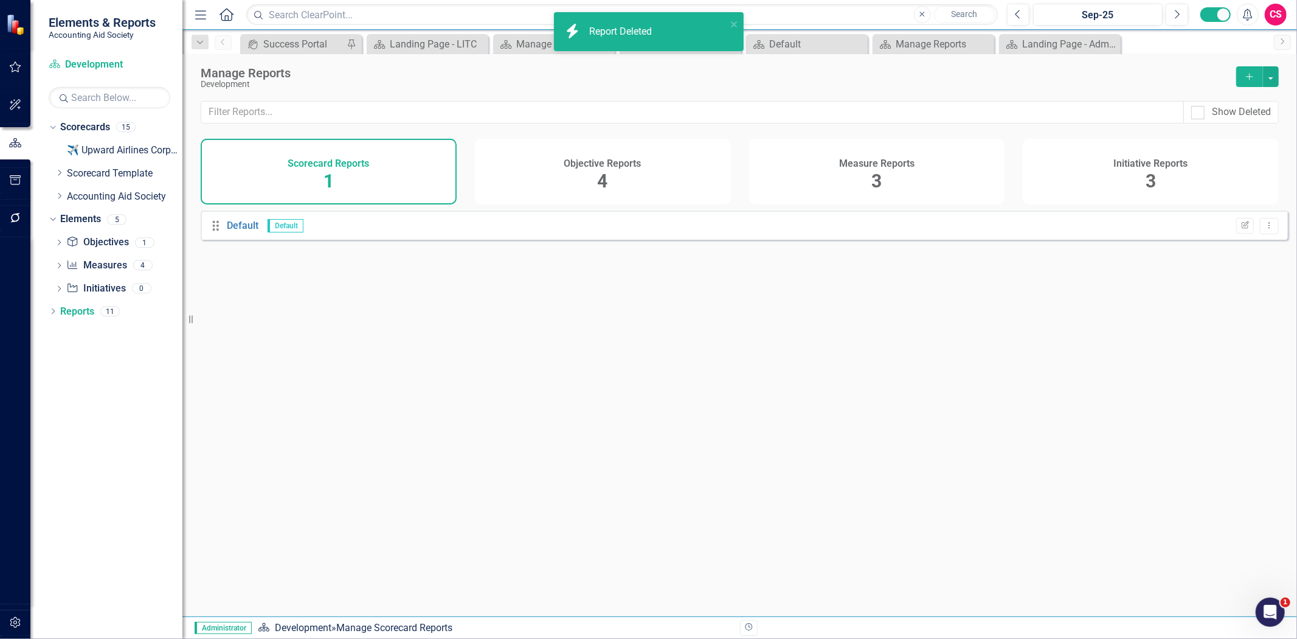
click at [650, 145] on div "Objective Reports 4" at bounding box center [603, 172] width 256 height 66
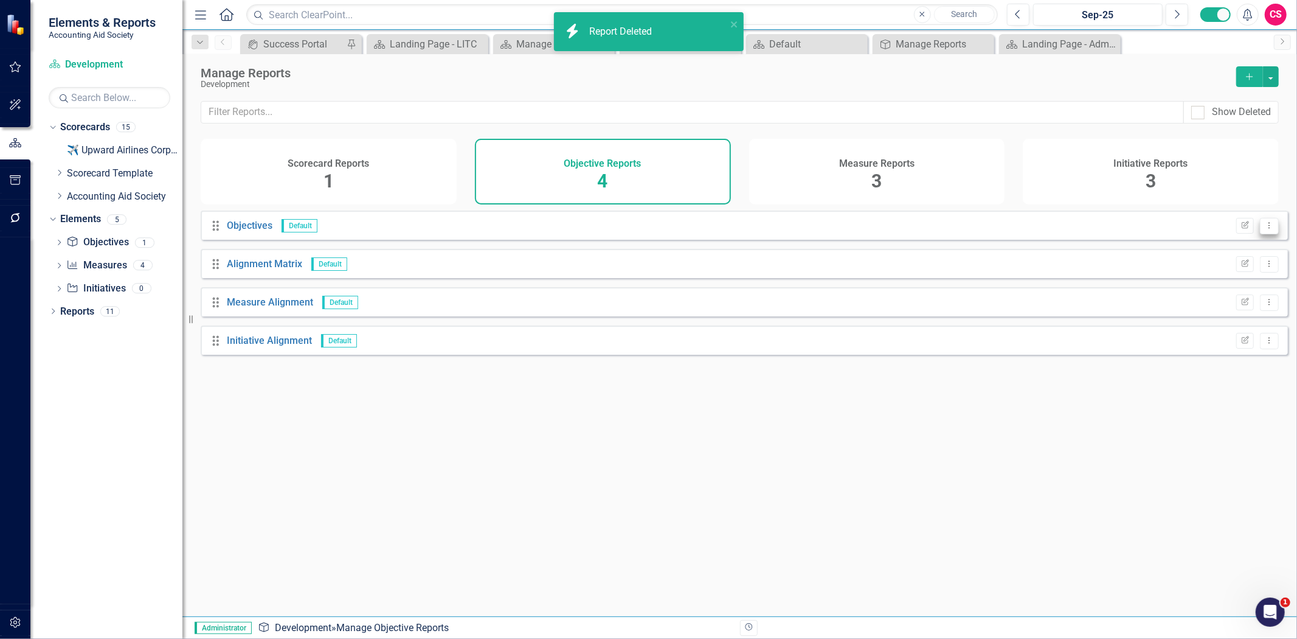
click at [1264, 228] on button "Dropdown Menu" at bounding box center [1269, 226] width 19 height 16
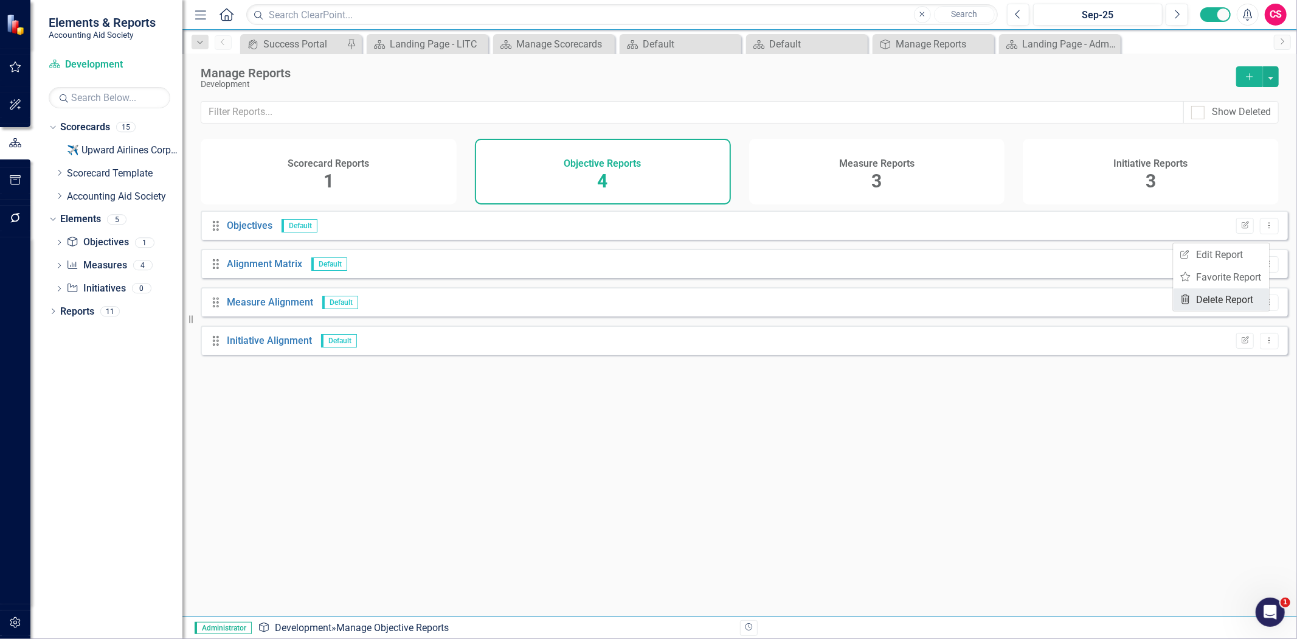
click at [1233, 296] on link "Trash Delete Report" at bounding box center [1222, 299] width 96 height 23
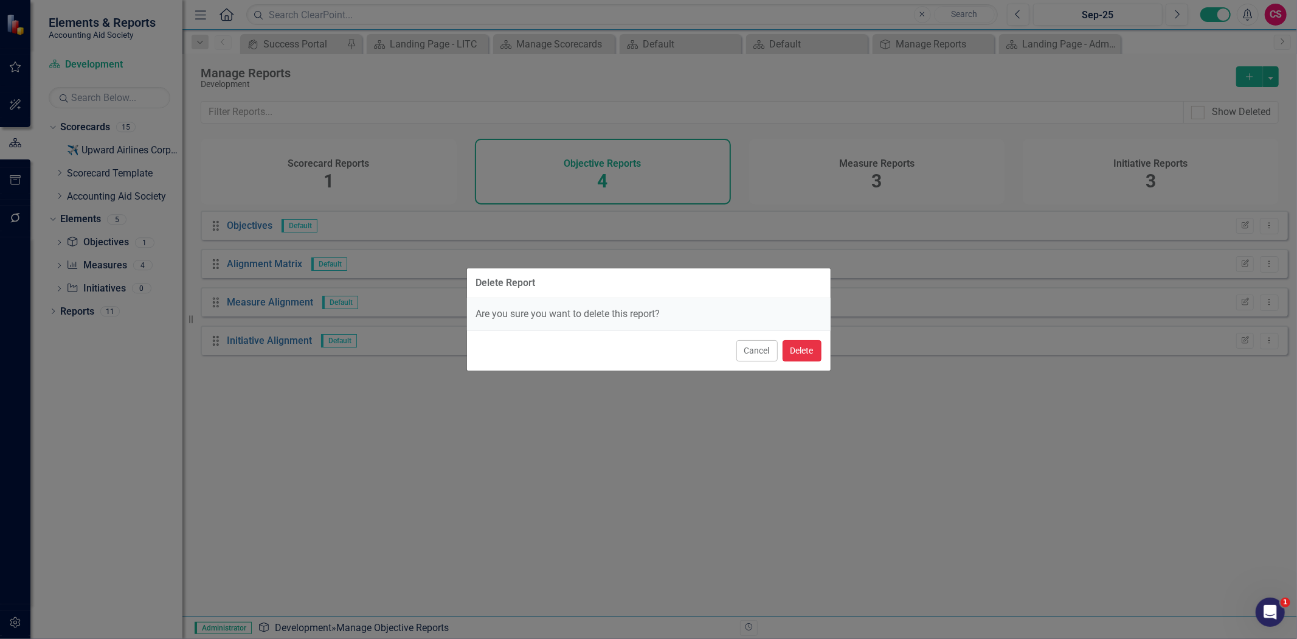
click at [808, 343] on button "Delete" at bounding box center [802, 350] width 39 height 21
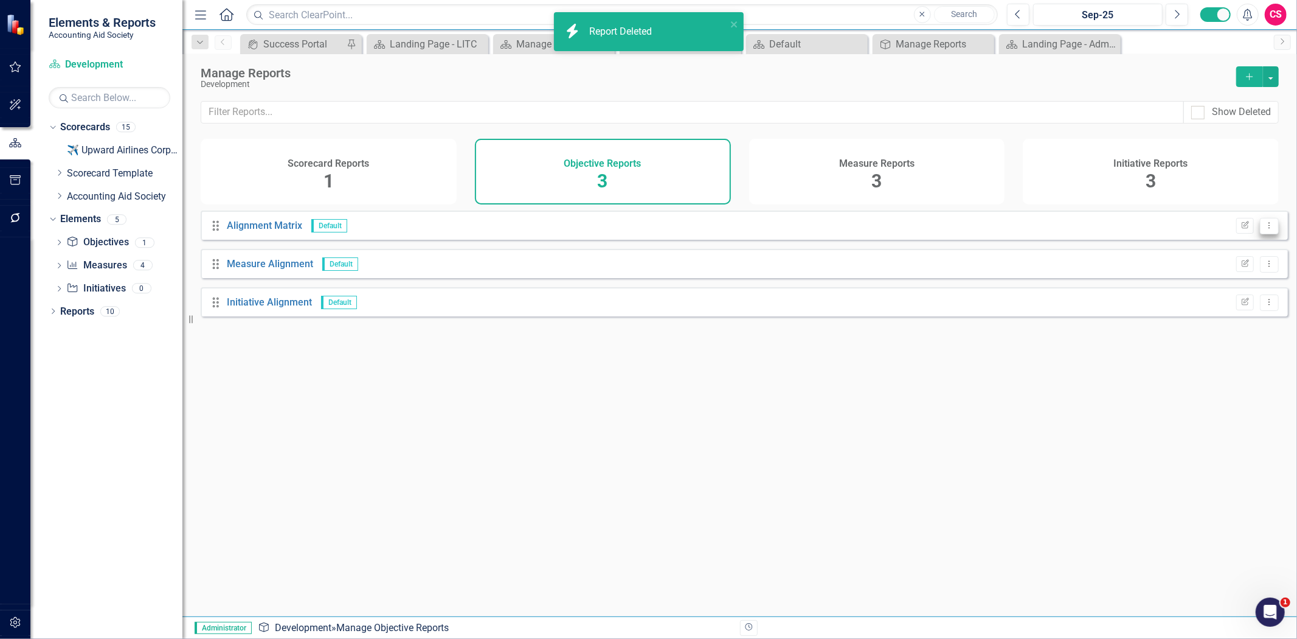
click at [1266, 234] on button "Dropdown Menu" at bounding box center [1269, 226] width 19 height 16
click at [1227, 294] on link "Trash Delete Report" at bounding box center [1222, 299] width 96 height 23
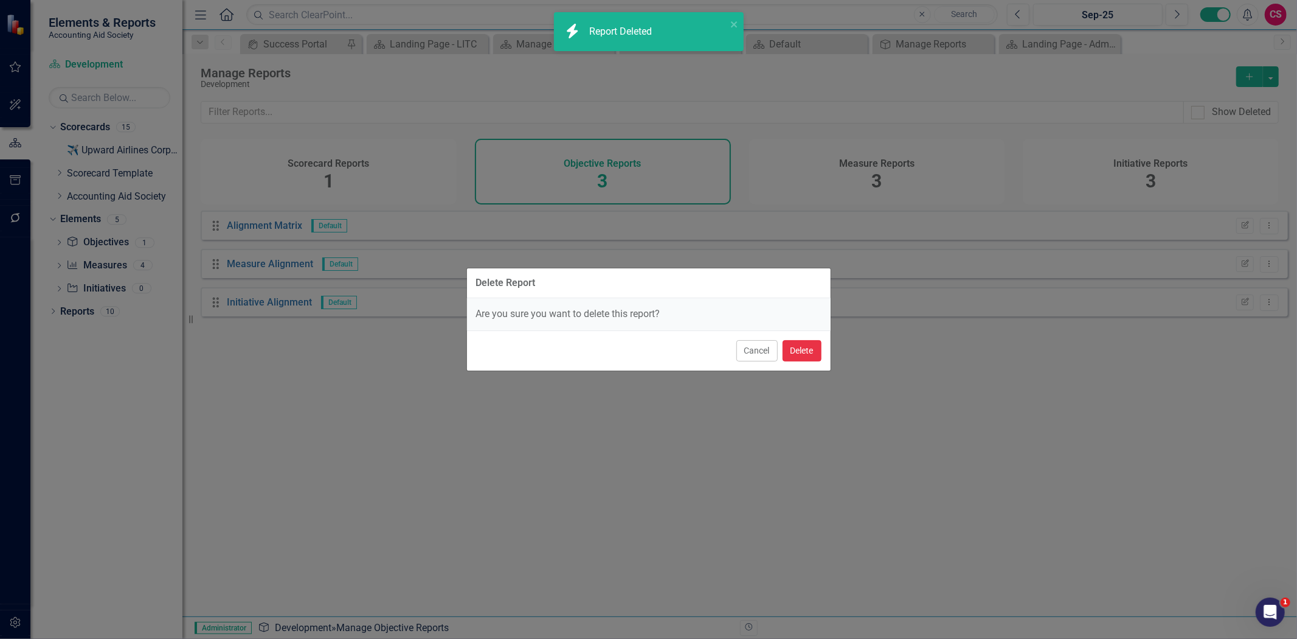
click at [805, 351] on button "Delete" at bounding box center [802, 350] width 39 height 21
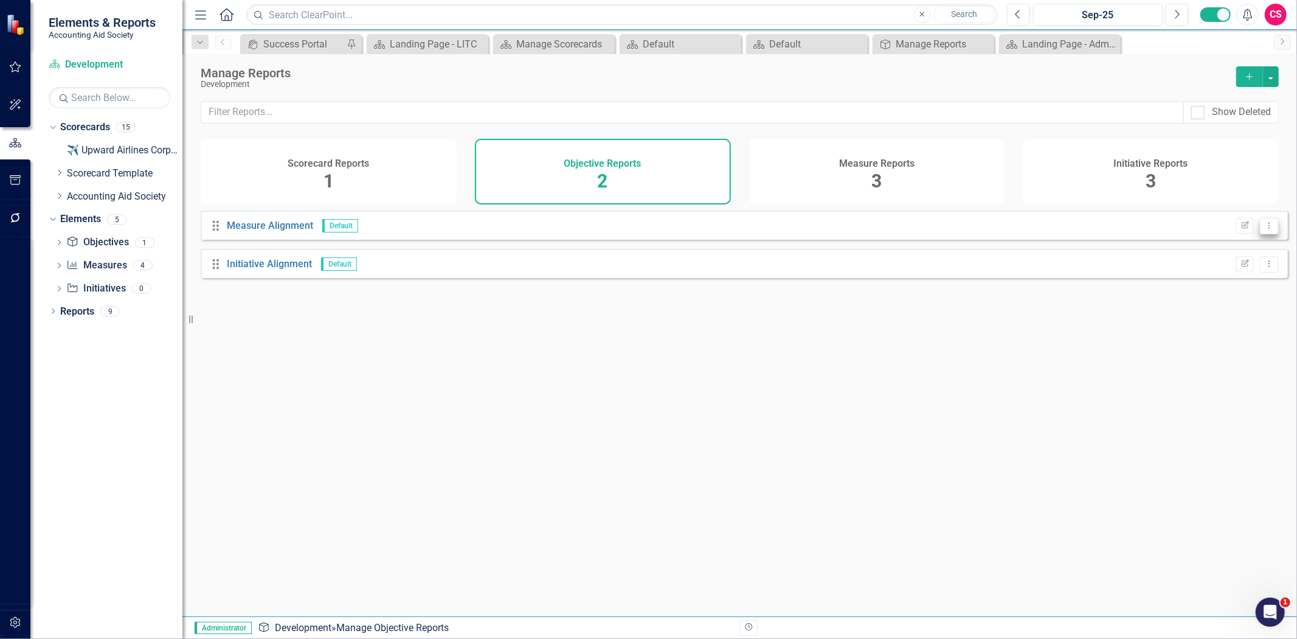
click at [1264, 229] on icon "Dropdown Menu" at bounding box center [1269, 225] width 10 height 8
click at [1209, 294] on link "Trash Delete Report" at bounding box center [1222, 299] width 96 height 23
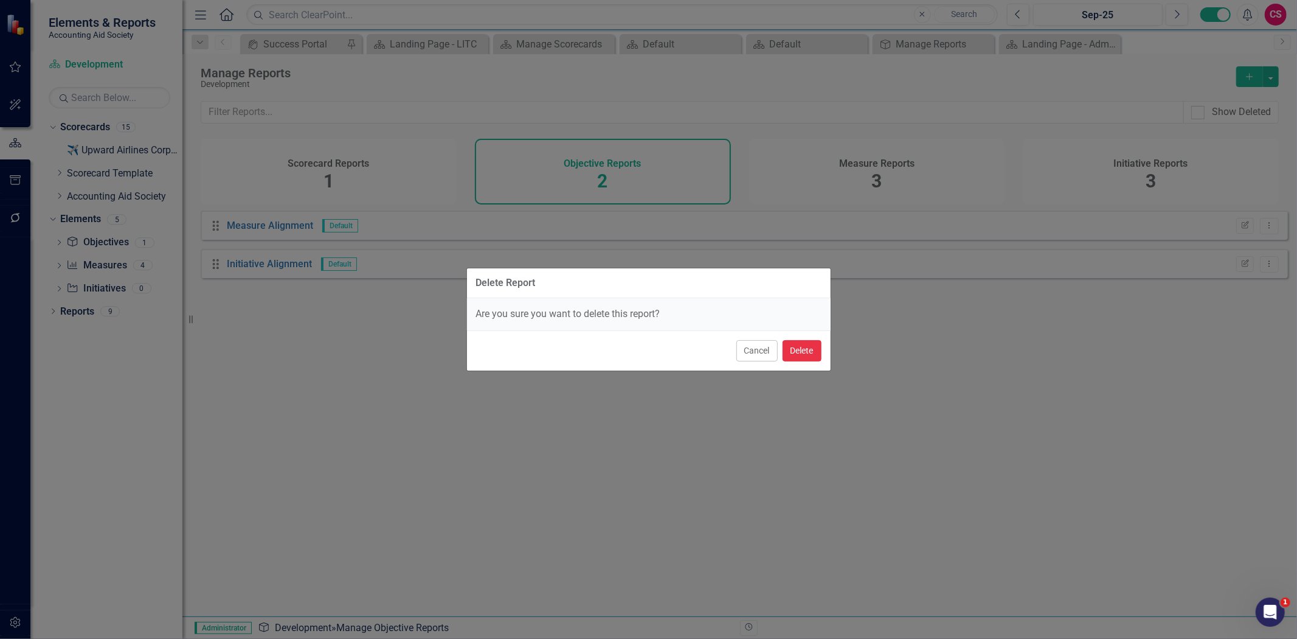
click at [821, 352] on button "Delete" at bounding box center [802, 350] width 39 height 21
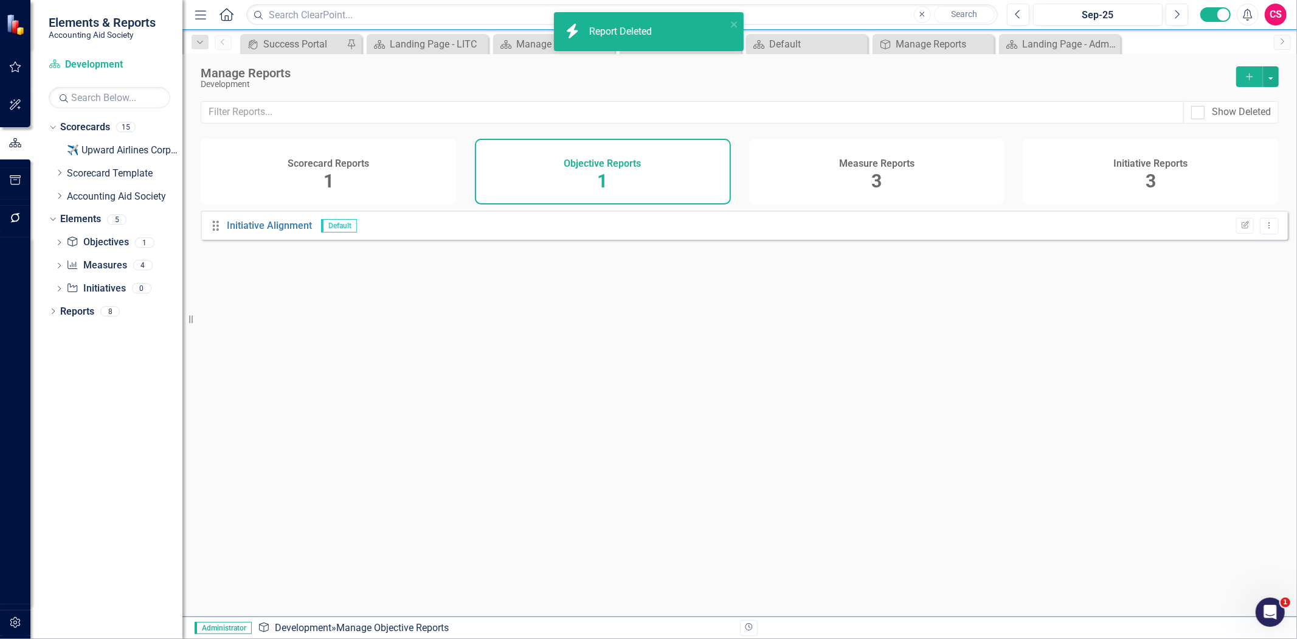
click at [1260, 240] on div "Drag Initiative Alignment Default Edit Report Dropdown Menu" at bounding box center [744, 224] width 1087 height 29
click at [1261, 234] on button "Dropdown Menu" at bounding box center [1269, 226] width 19 height 16
click at [1220, 299] on link "Trash Delete Report" at bounding box center [1222, 299] width 96 height 23
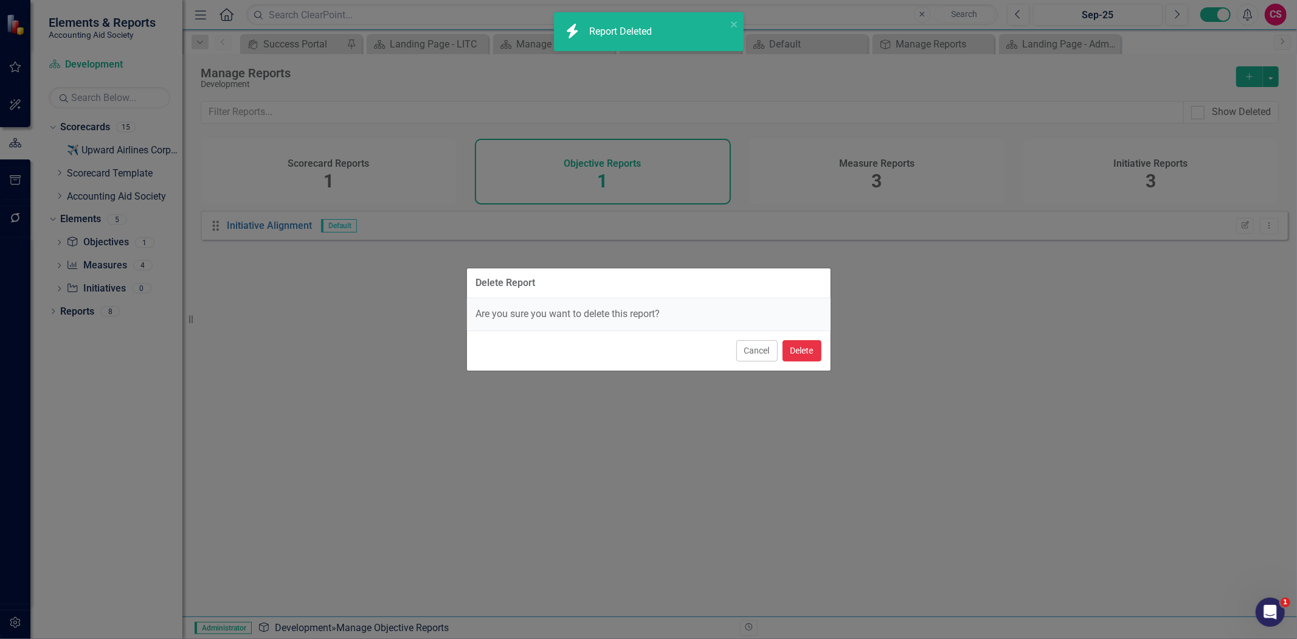
click at [811, 347] on button "Delete" at bounding box center [802, 350] width 39 height 21
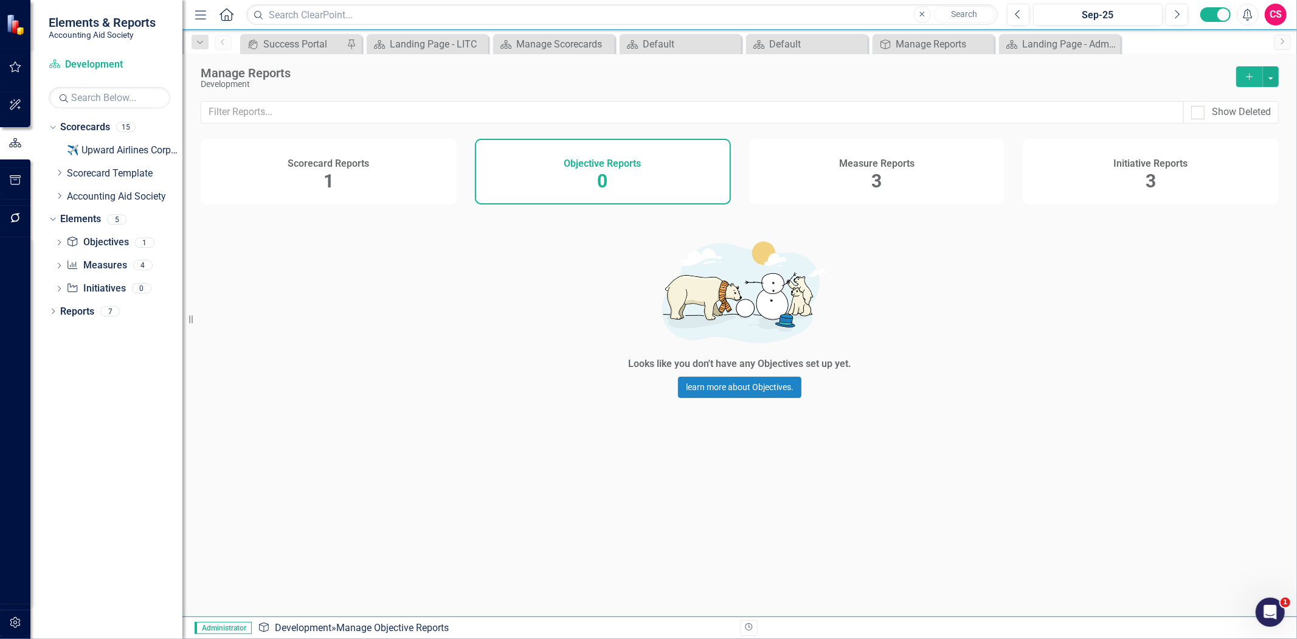
click at [859, 172] on div "Measure Reports 3" at bounding box center [877, 172] width 256 height 66
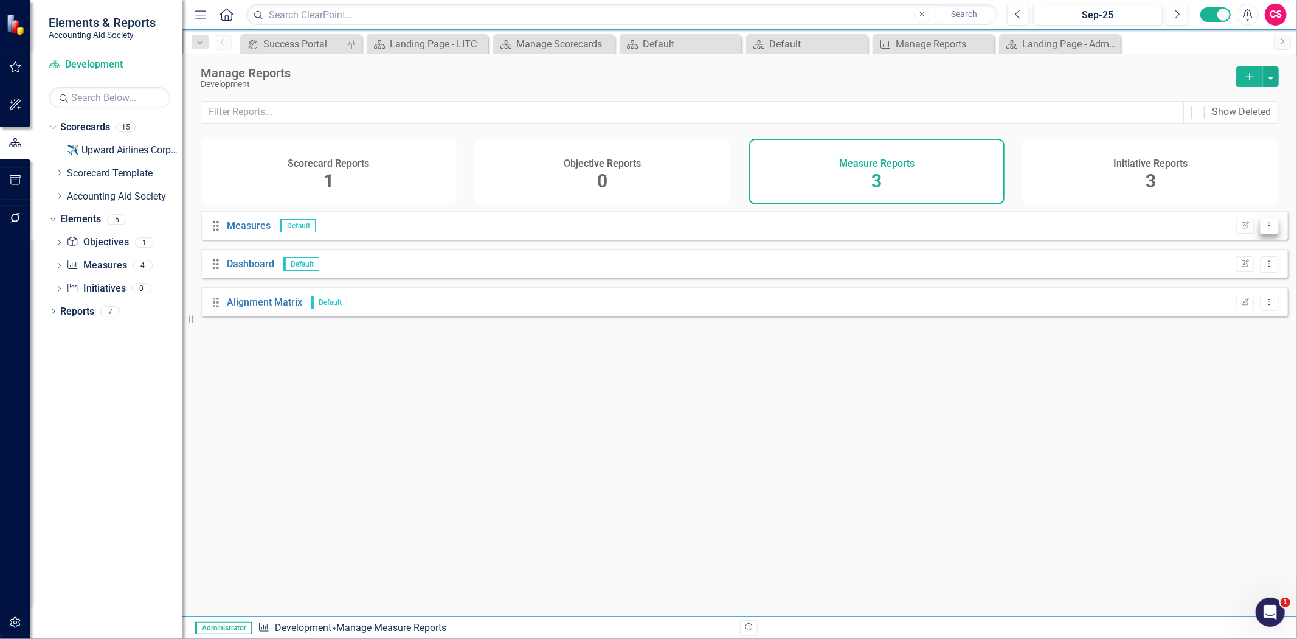
click at [1264, 229] on icon "Dropdown Menu" at bounding box center [1269, 225] width 10 height 8
click at [1241, 304] on link "Trash Delete Report" at bounding box center [1222, 299] width 96 height 23
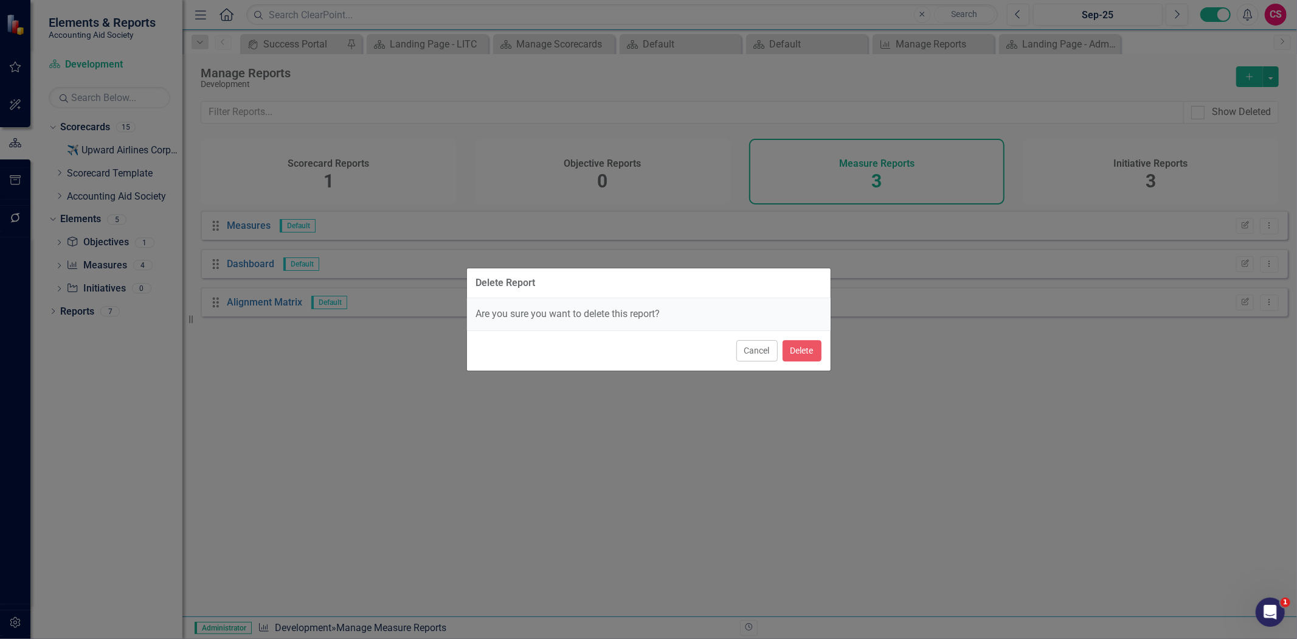
click at [812, 338] on div "Cancel Delete" at bounding box center [649, 350] width 364 height 40
click at [811, 342] on button "Delete" at bounding box center [802, 350] width 39 height 21
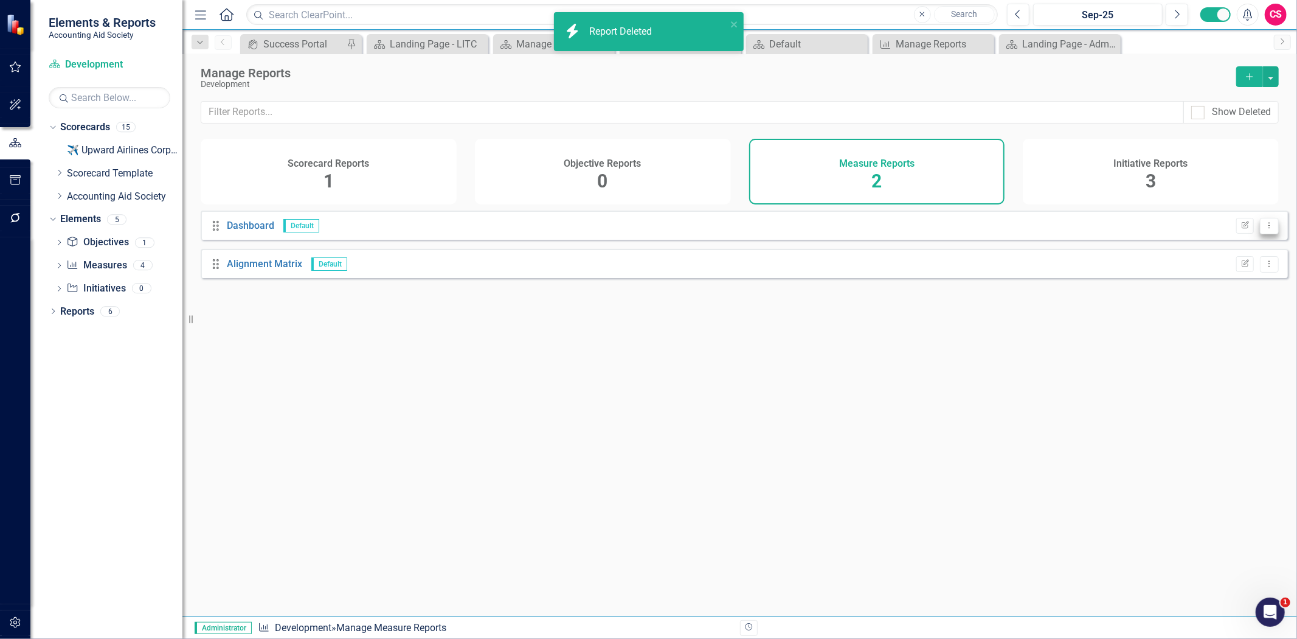
click at [1267, 234] on button "Dropdown Menu" at bounding box center [1269, 226] width 19 height 16
click at [1229, 293] on link "Trash Delete Report" at bounding box center [1222, 299] width 96 height 23
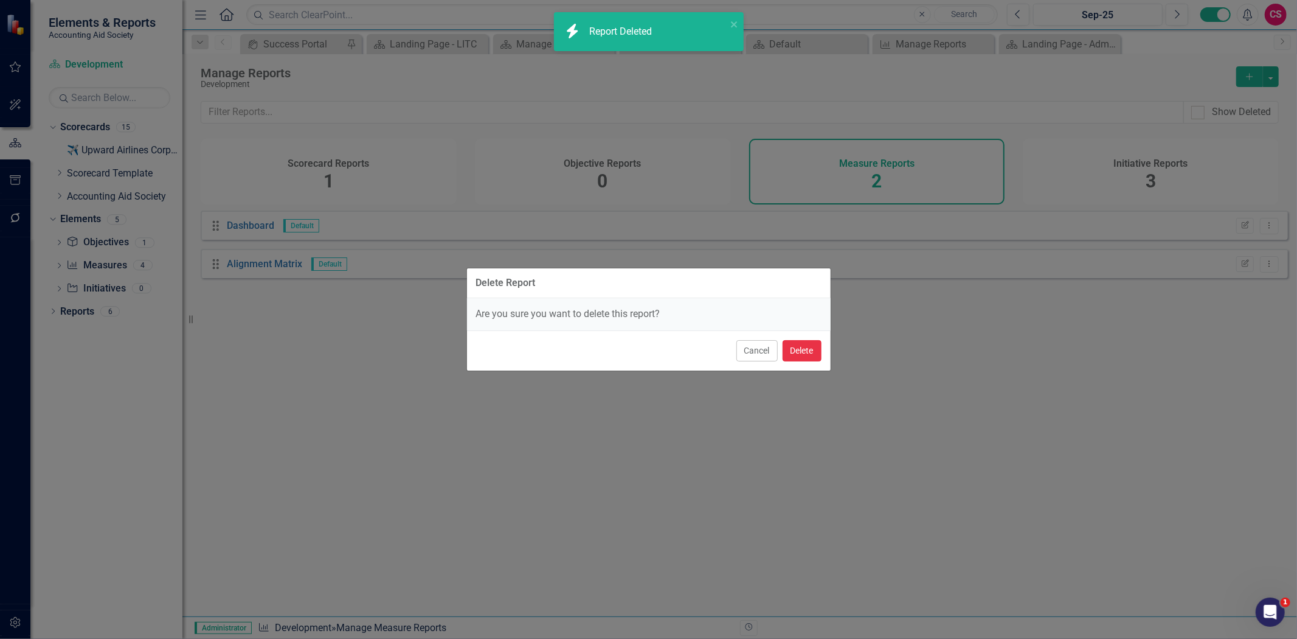
click at [805, 353] on button "Delete" at bounding box center [802, 350] width 39 height 21
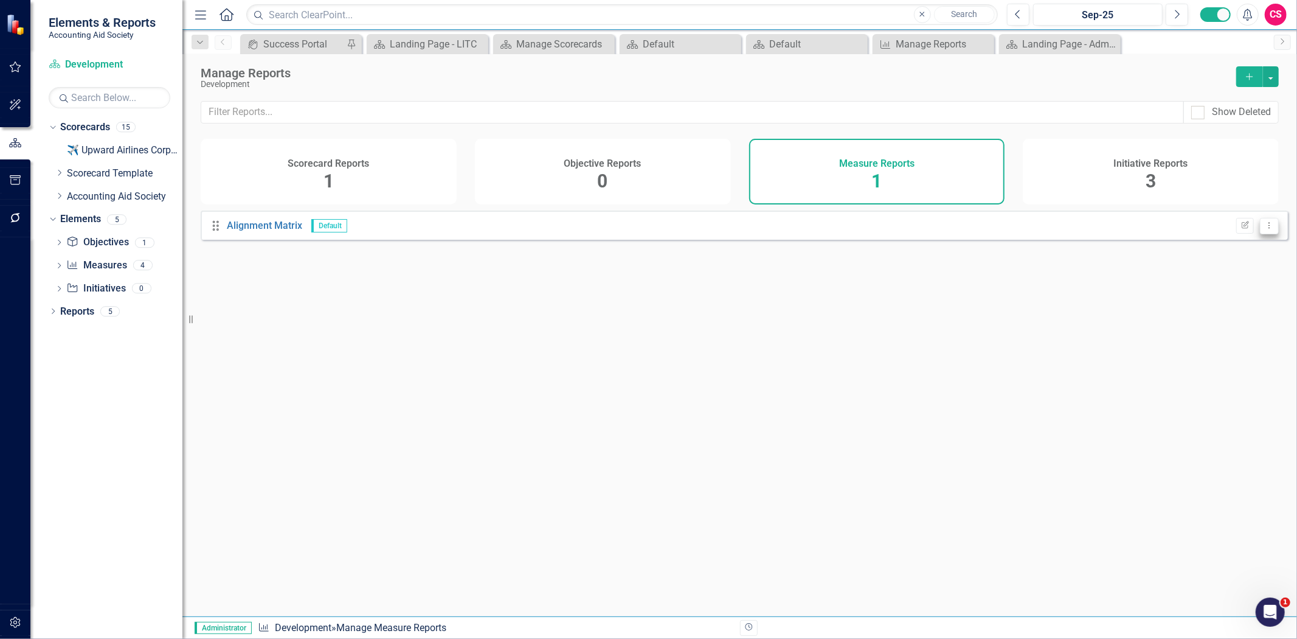
click at [1266, 229] on icon "Dropdown Menu" at bounding box center [1269, 225] width 10 height 8
click at [1230, 300] on link "Trash Delete Report" at bounding box center [1222, 299] width 96 height 23
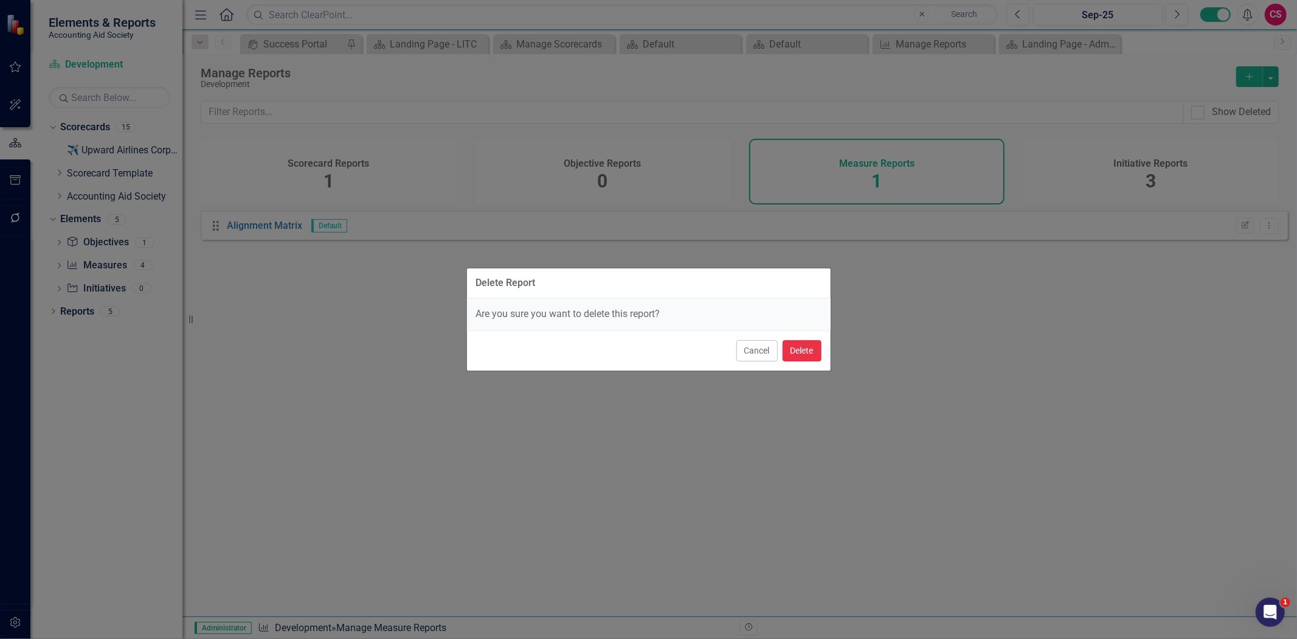
click at [820, 342] on button "Delete" at bounding box center [802, 350] width 39 height 21
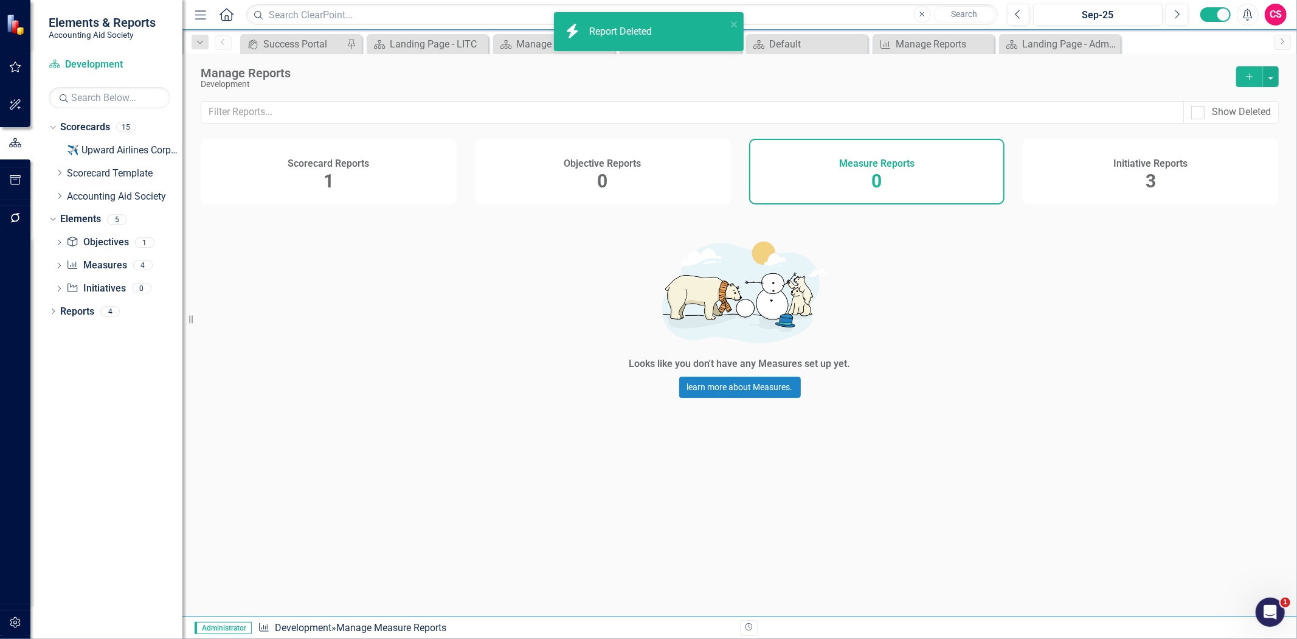
click at [1118, 181] on div "Initiative Reports 3" at bounding box center [1151, 172] width 256 height 66
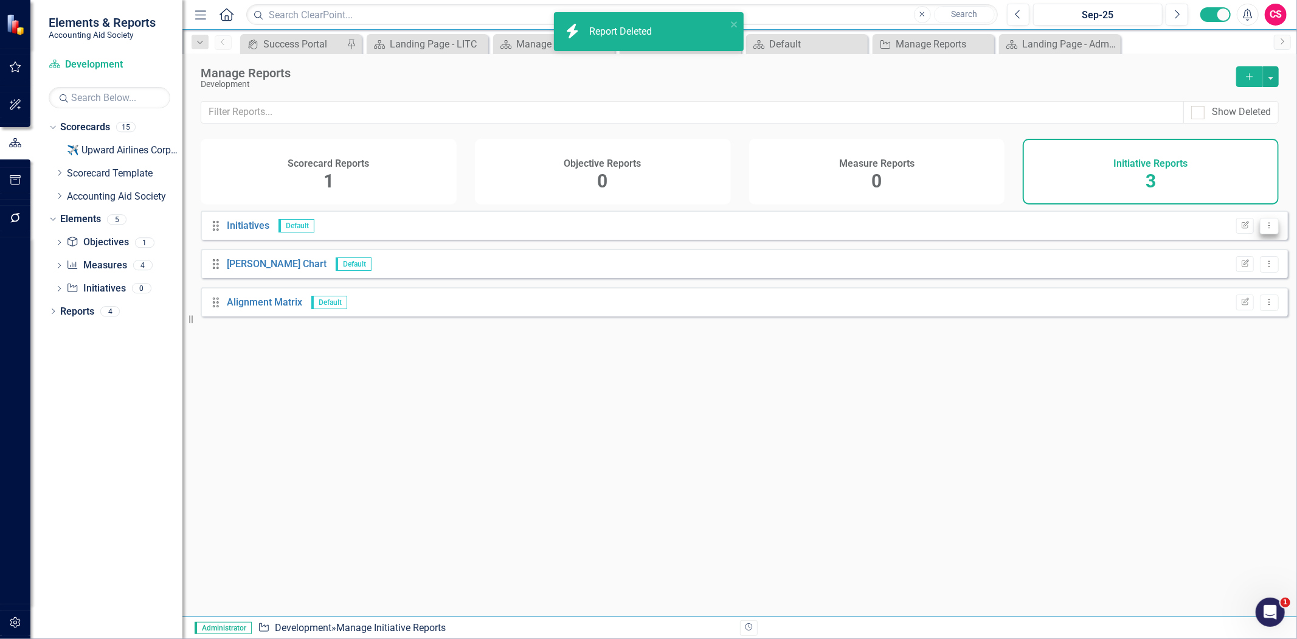
click at [1268, 234] on button "Dropdown Menu" at bounding box center [1269, 226] width 19 height 16
click at [1224, 300] on link "Trash Delete Report" at bounding box center [1222, 299] width 96 height 23
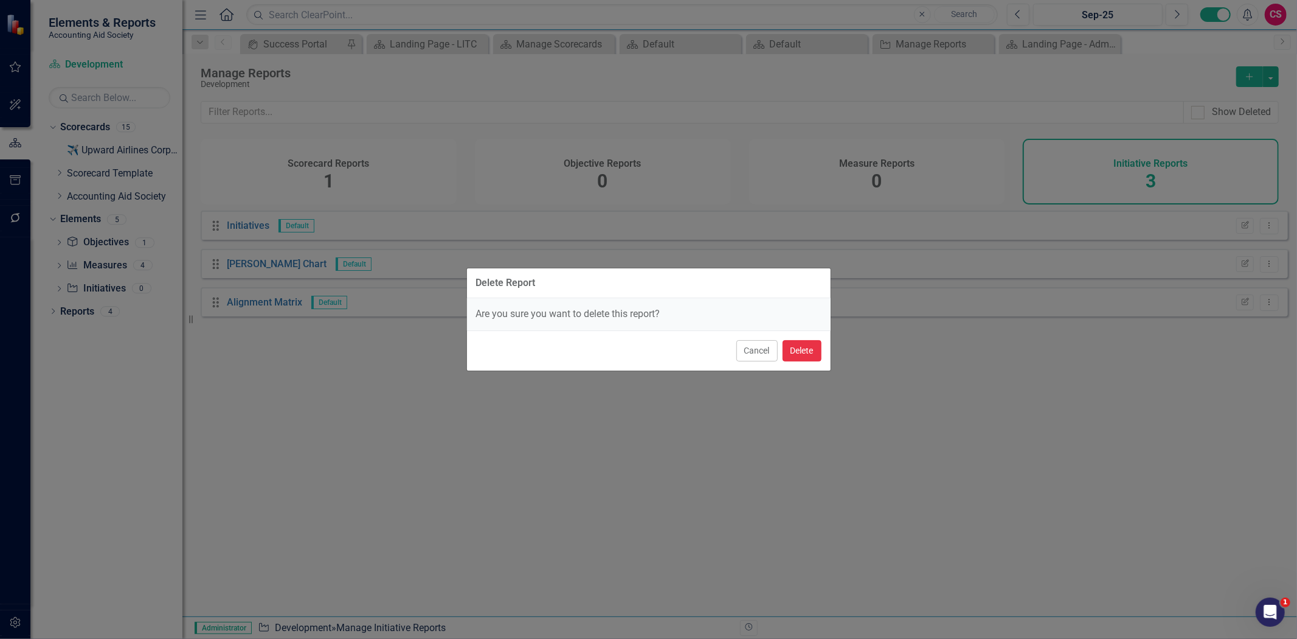
click at [811, 350] on button "Delete" at bounding box center [802, 350] width 39 height 21
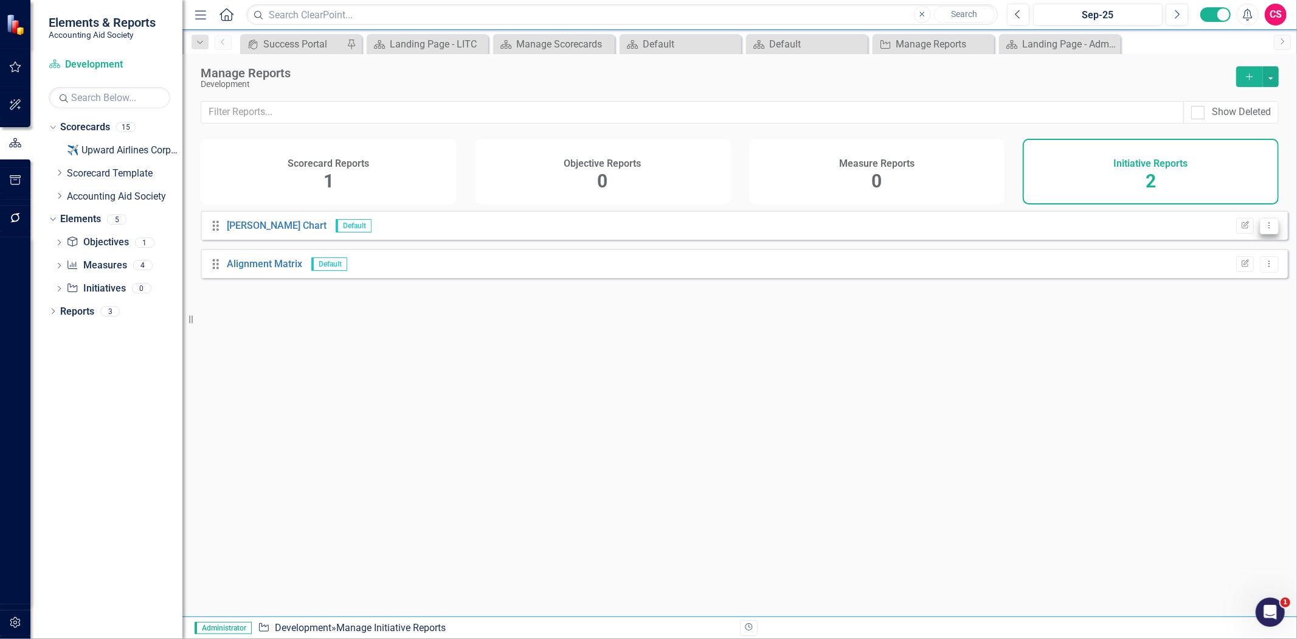
click at [1267, 230] on button "Dropdown Menu" at bounding box center [1269, 226] width 19 height 16
click at [1205, 285] on link "Favorite Favorite Report" at bounding box center [1222, 277] width 96 height 23
click at [1206, 278] on div "Drag Alignment Matrix Default Edit Report Dropdown Menu" at bounding box center [744, 263] width 1087 height 29
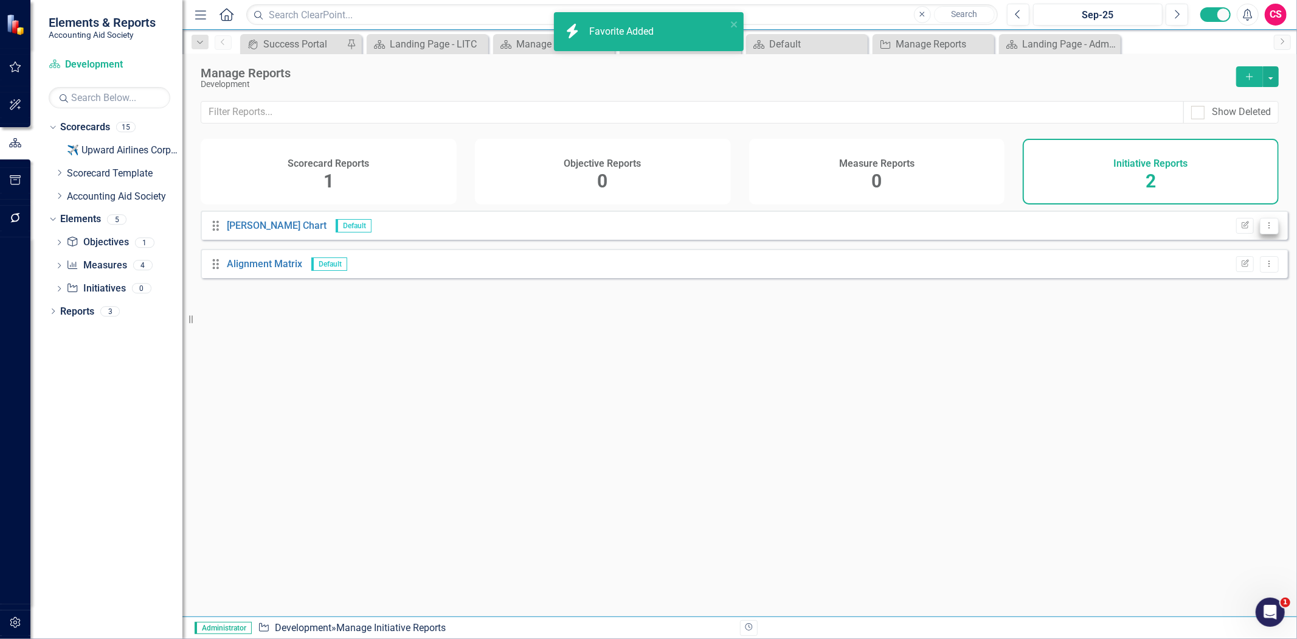
click at [1264, 229] on icon "Dropdown Menu" at bounding box center [1269, 225] width 10 height 8
click at [1220, 272] on link "Favorite Favorite Report" at bounding box center [1222, 277] width 96 height 23
click at [1264, 229] on icon "Dropdown Menu" at bounding box center [1269, 225] width 10 height 8
click at [1243, 296] on link "Trash Delete Report" at bounding box center [1222, 299] width 96 height 23
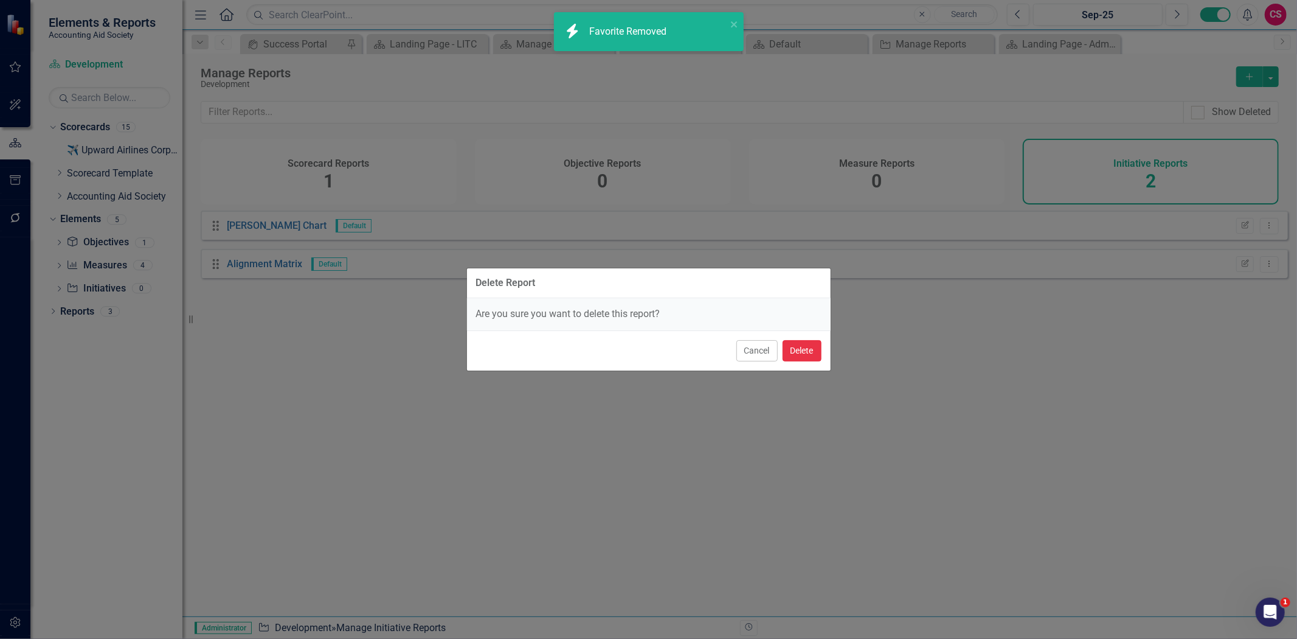
click at [816, 343] on button "Delete" at bounding box center [802, 350] width 39 height 21
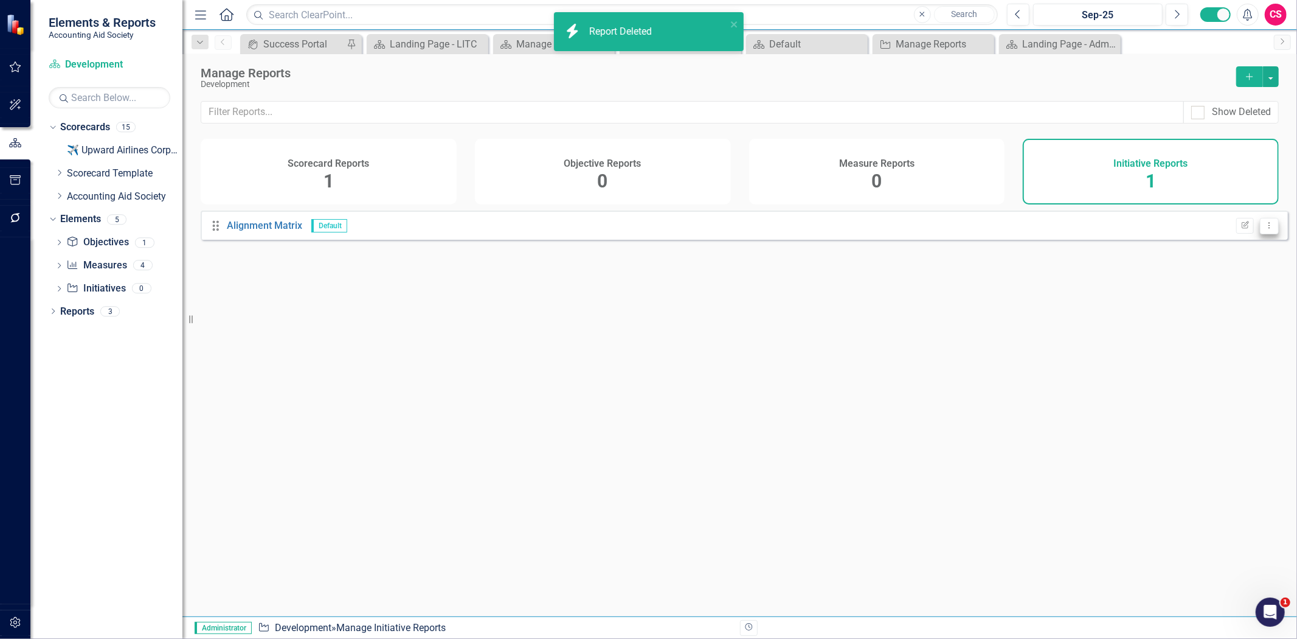
click at [1265, 229] on icon "Dropdown Menu" at bounding box center [1269, 225] width 10 height 8
click at [1196, 302] on link "Trash Delete Report" at bounding box center [1222, 299] width 96 height 23
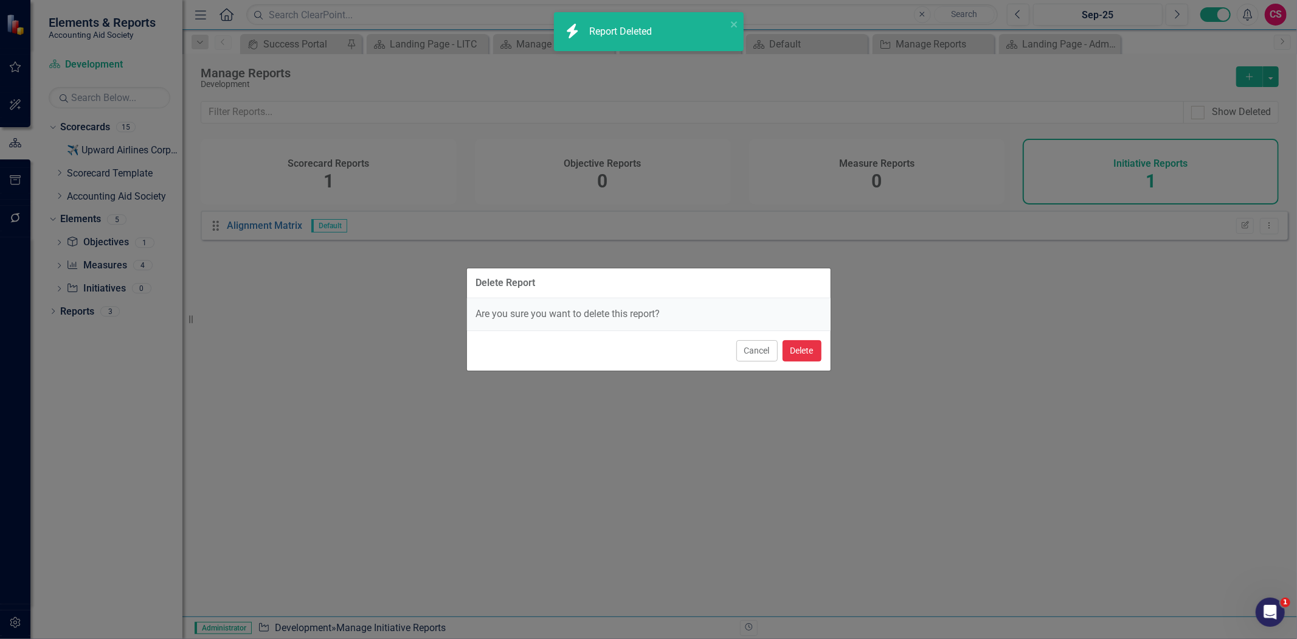
click at [791, 344] on button "Delete" at bounding box center [802, 350] width 39 height 21
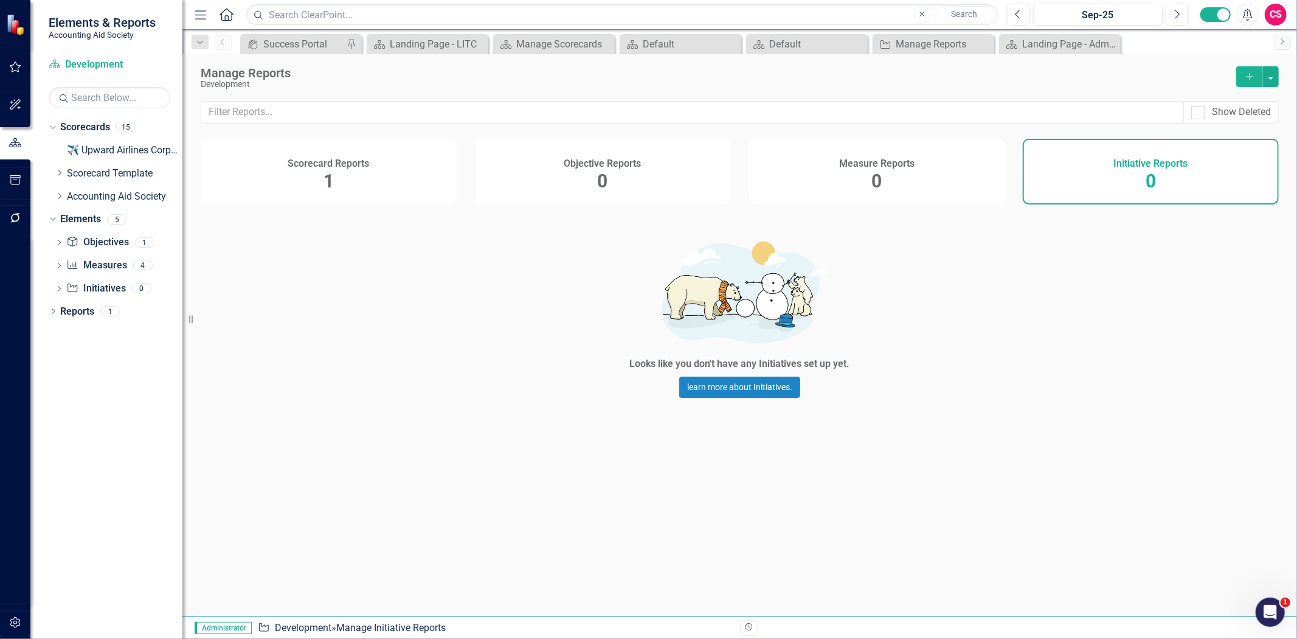
click at [326, 173] on span "1" at bounding box center [329, 180] width 10 height 21
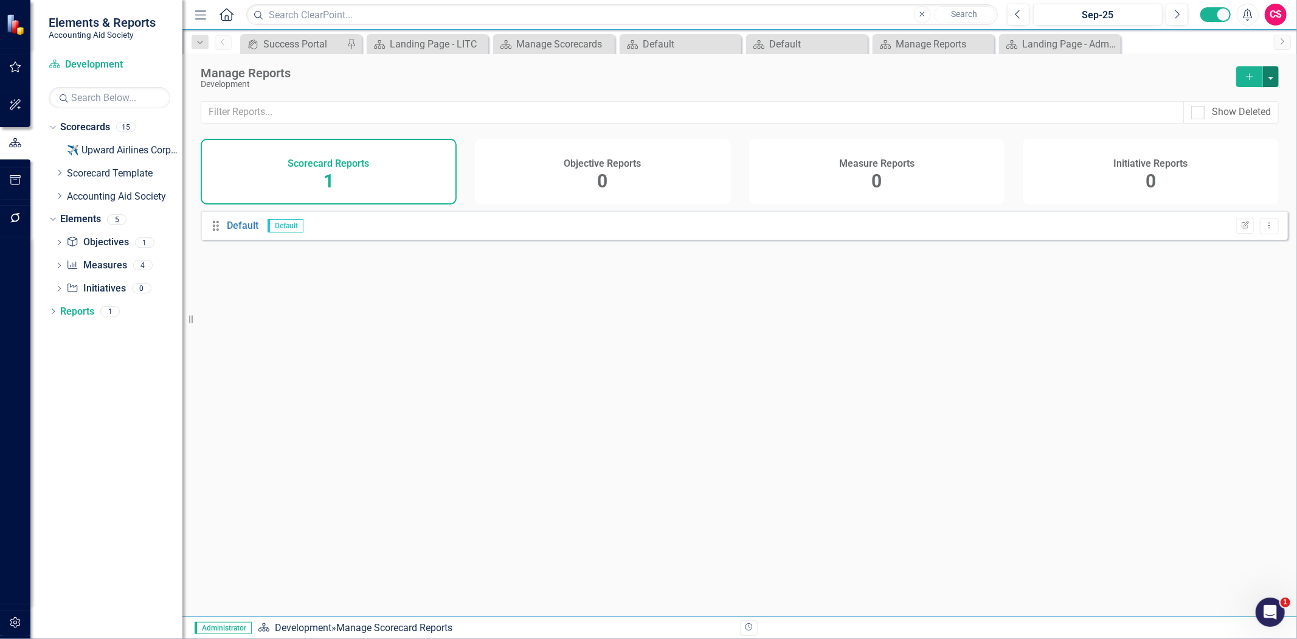
click at [1263, 80] on button "button" at bounding box center [1271, 76] width 16 height 21
click at [1271, 77] on button "button" at bounding box center [1271, 76] width 16 height 21
click at [1270, 79] on button "button" at bounding box center [1271, 76] width 16 height 21
click at [1212, 123] on link "Copy Add From Template" at bounding box center [1218, 121] width 122 height 23
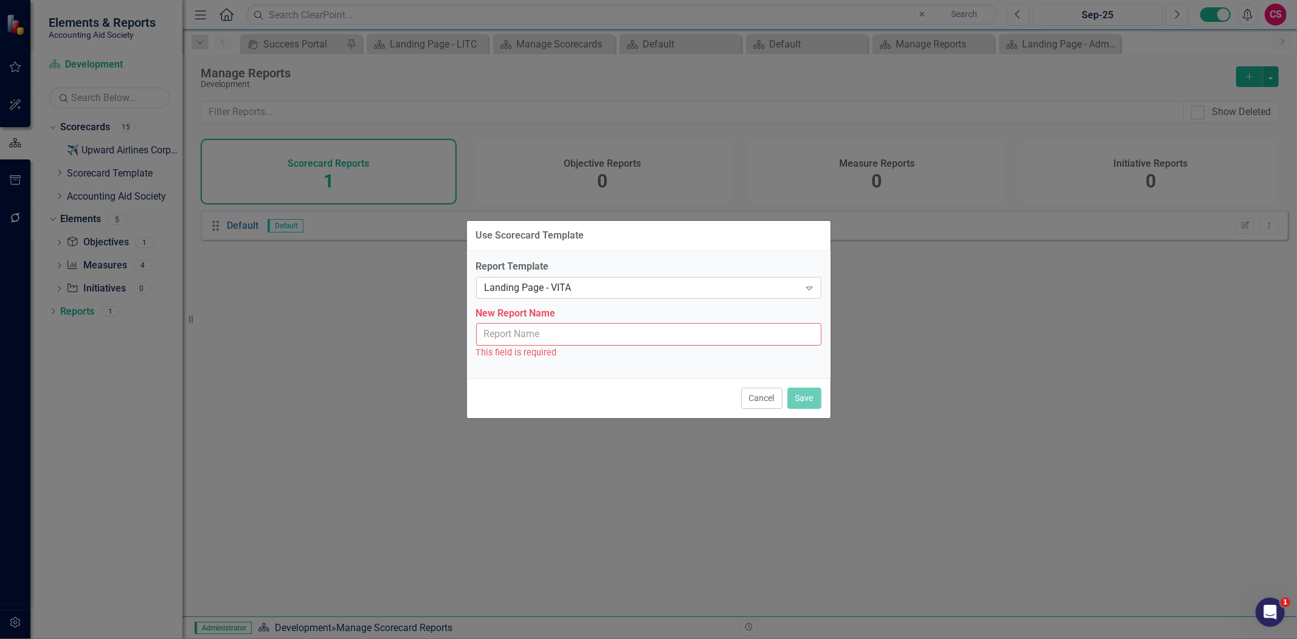
click at [557, 296] on div "Landing Page - VITA Expand" at bounding box center [648, 288] width 345 height 22
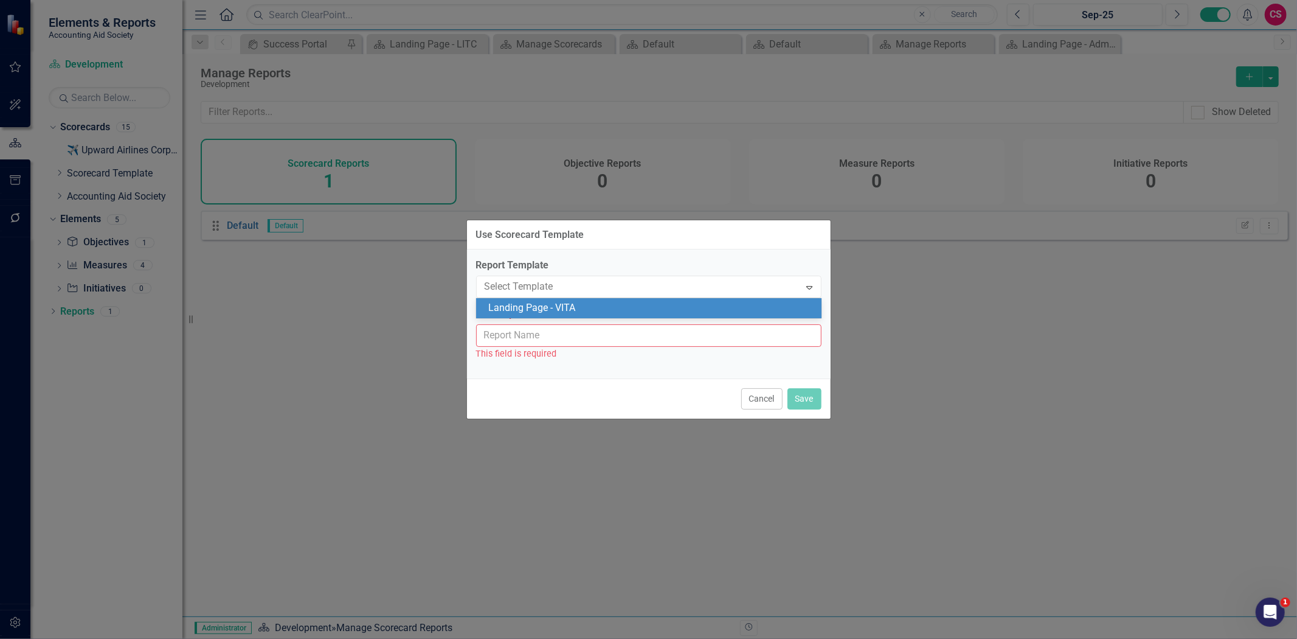
click at [539, 308] on div "Landing Page - VITA" at bounding box center [651, 308] width 326 height 14
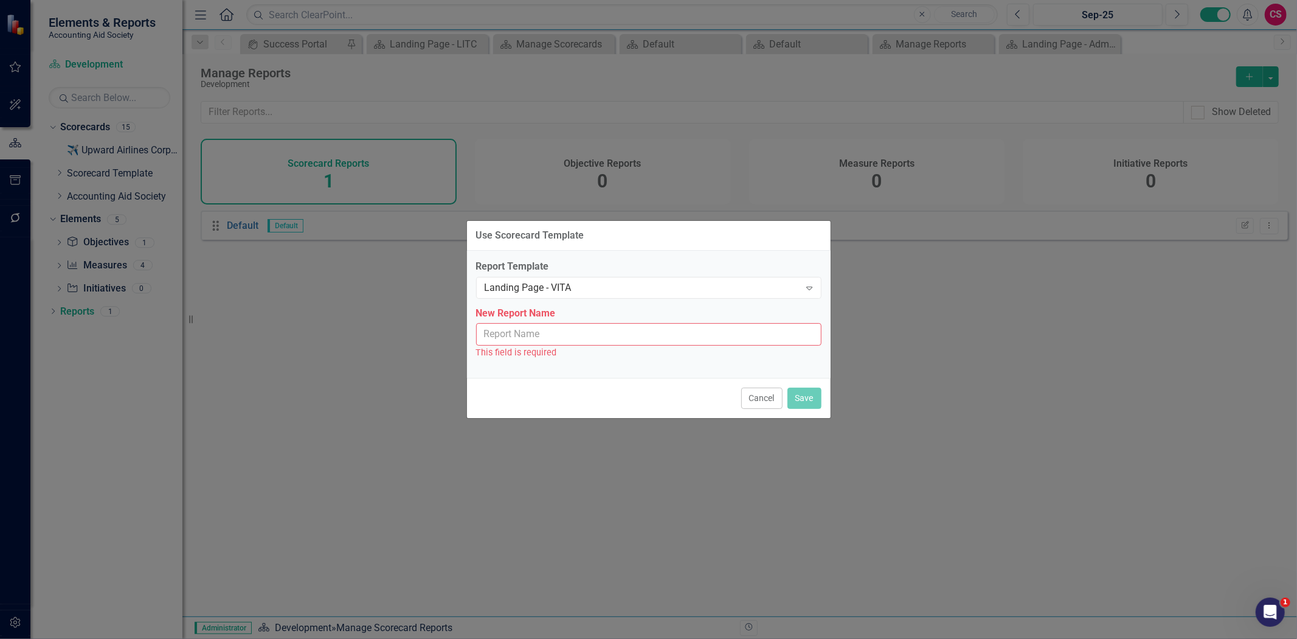
click at [542, 326] on input "New Report Name" at bounding box center [648, 334] width 345 height 23
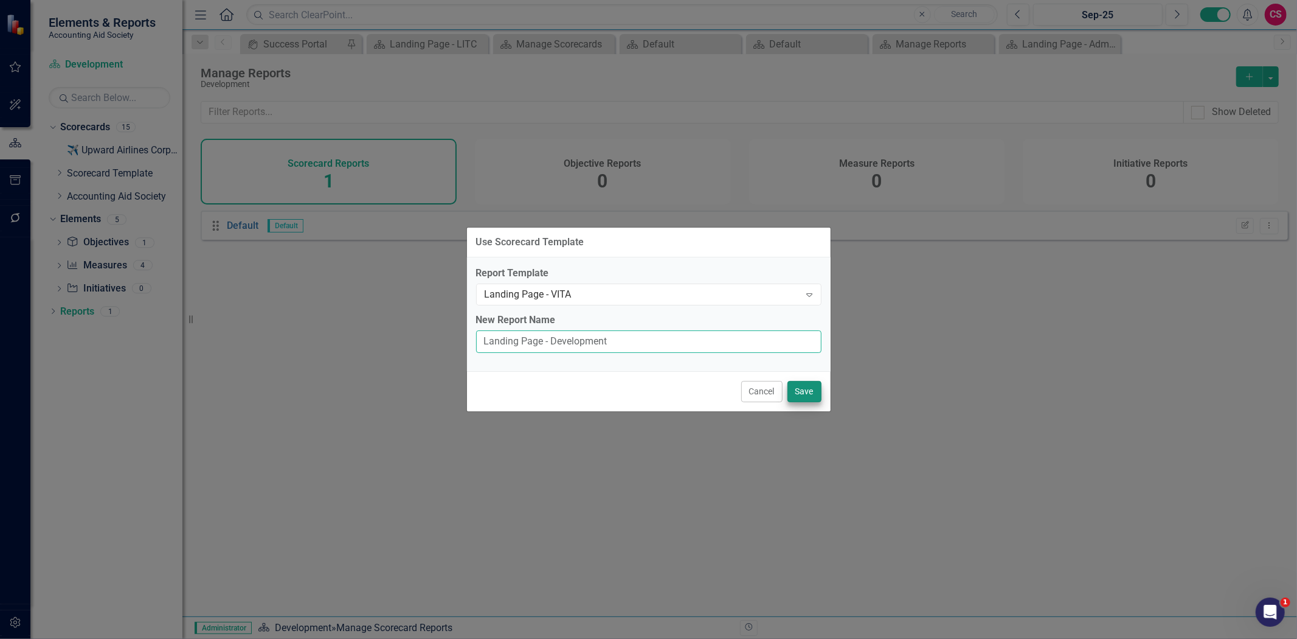
type input "Landing Page - Development"
click at [805, 388] on button "Save" at bounding box center [805, 391] width 34 height 21
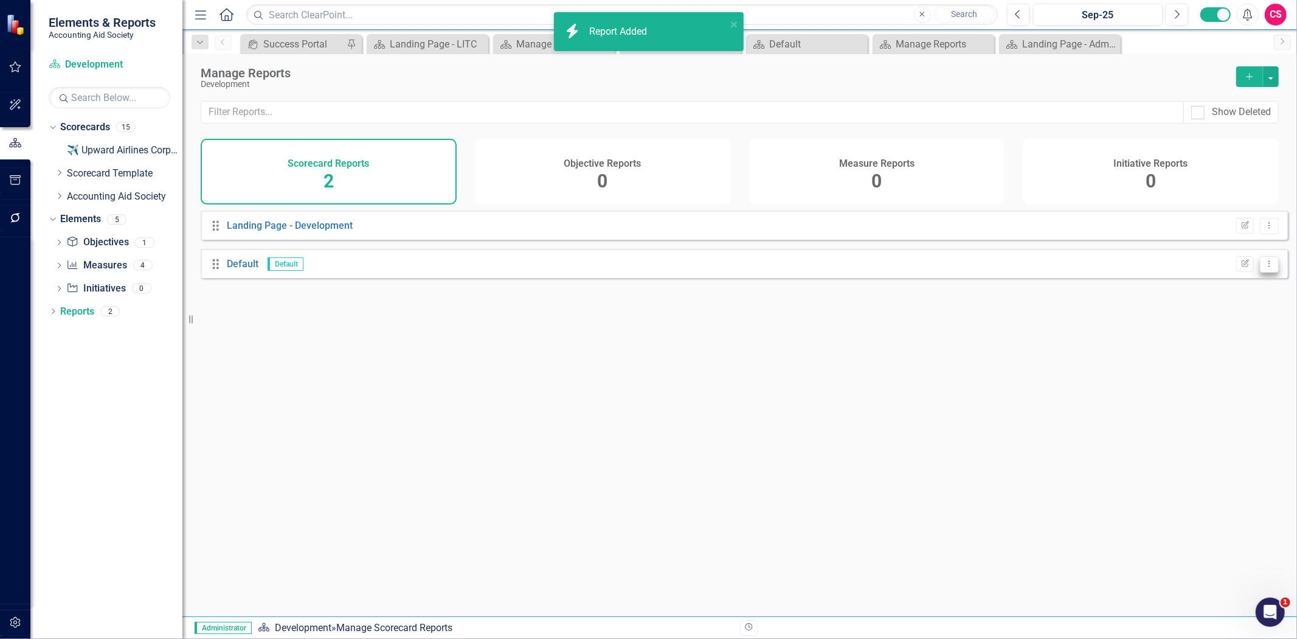
click at [1264, 268] on icon "Dropdown Menu" at bounding box center [1269, 264] width 10 height 8
click at [1218, 342] on link "Trash Delete Report" at bounding box center [1222, 338] width 96 height 23
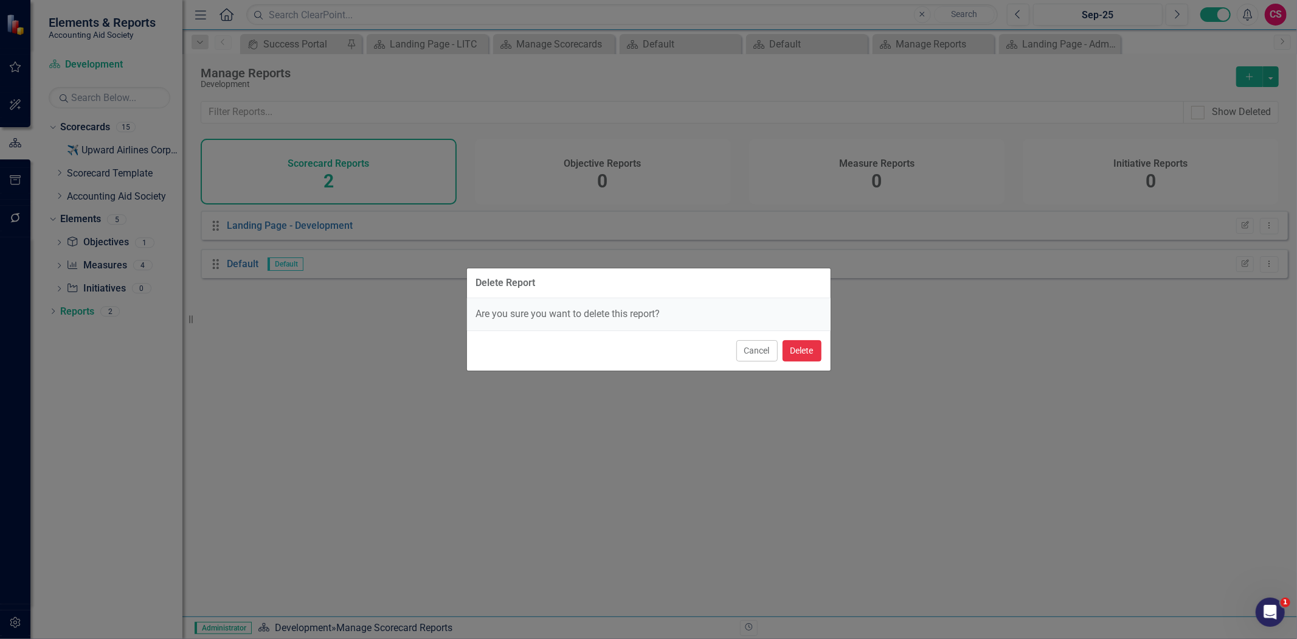
click at [804, 354] on button "Delete" at bounding box center [802, 350] width 39 height 21
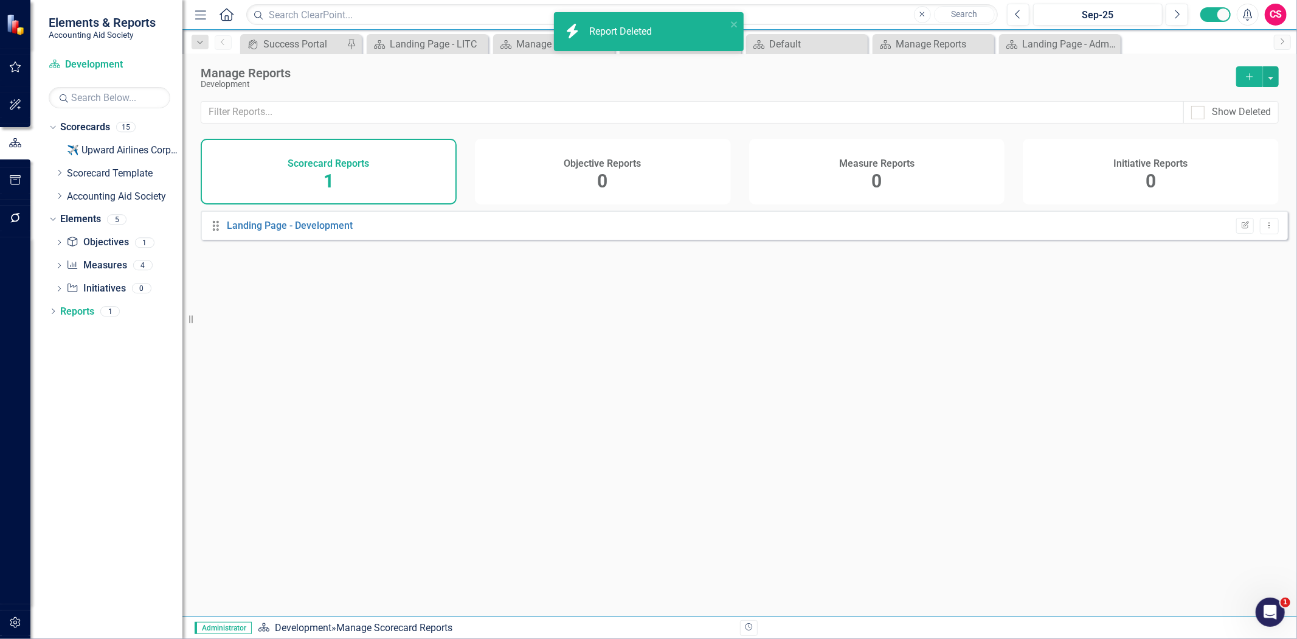
click at [622, 168] on div "Objective Reports 0" at bounding box center [603, 172] width 256 height 66
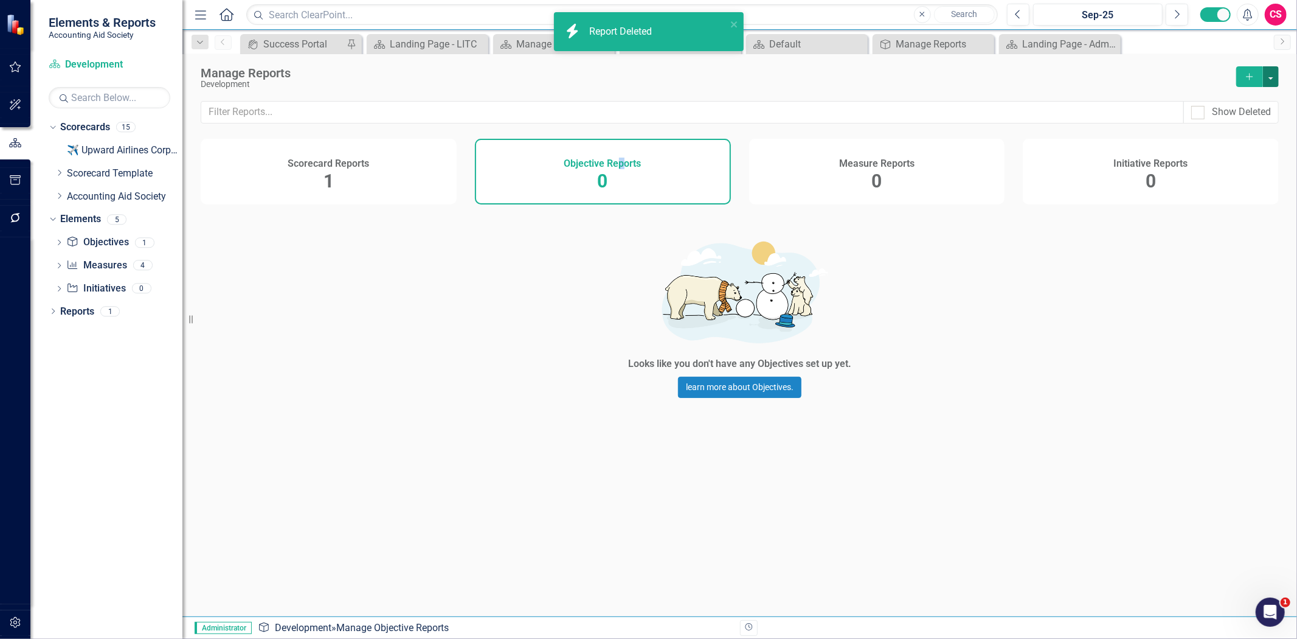
click at [1274, 73] on button "button" at bounding box center [1271, 76] width 16 height 21
click at [1241, 130] on link "Copy Add From Template" at bounding box center [1222, 121] width 114 height 23
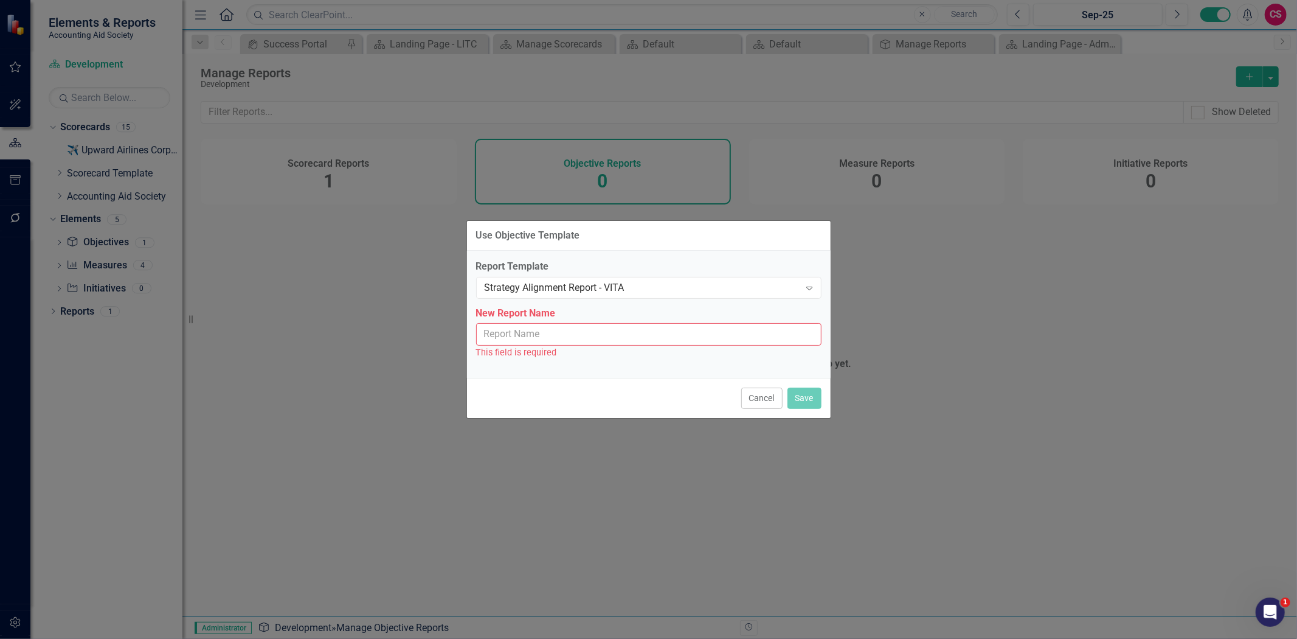
click at [538, 339] on input "New Report Name" at bounding box center [648, 334] width 345 height 23
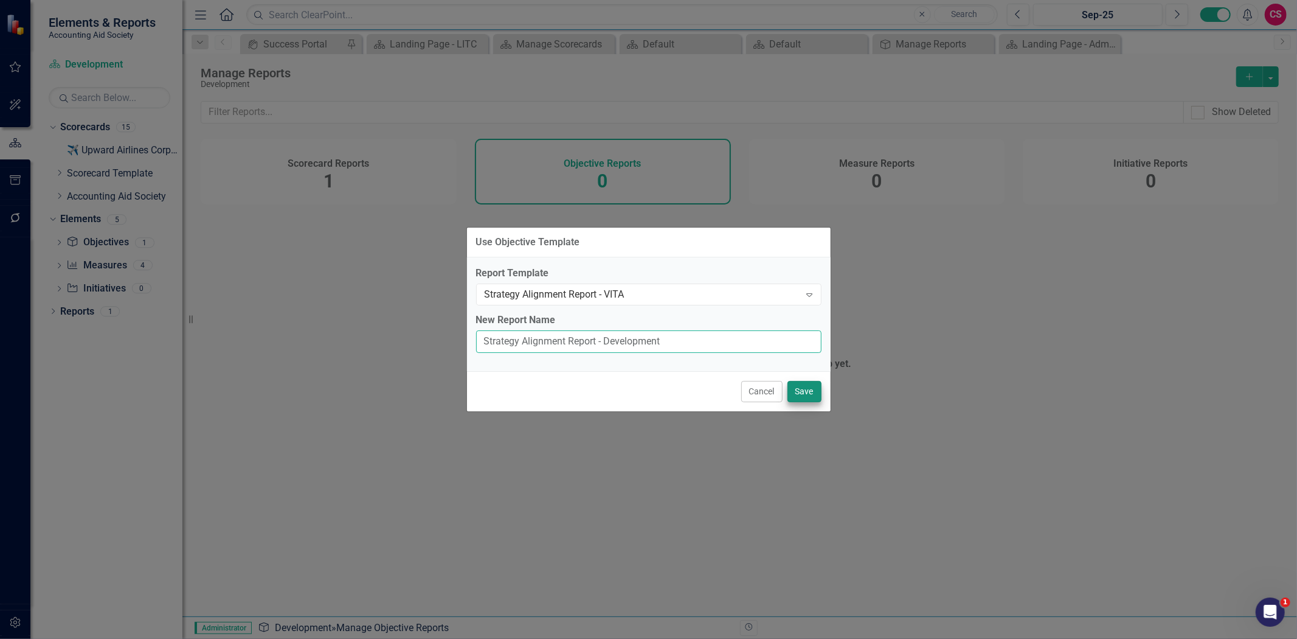
type input "Strategy Alignment Report - Development"
click at [797, 395] on button "Save" at bounding box center [805, 391] width 34 height 21
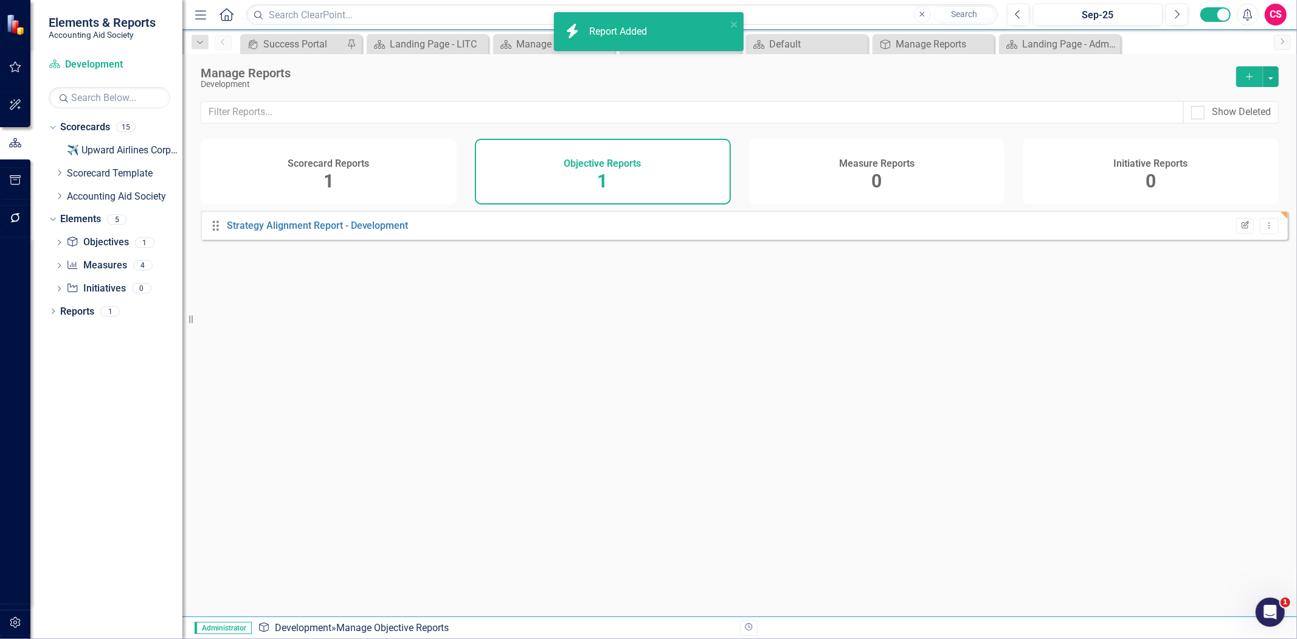
click at [1241, 229] on icon "Edit Report" at bounding box center [1245, 225] width 9 height 7
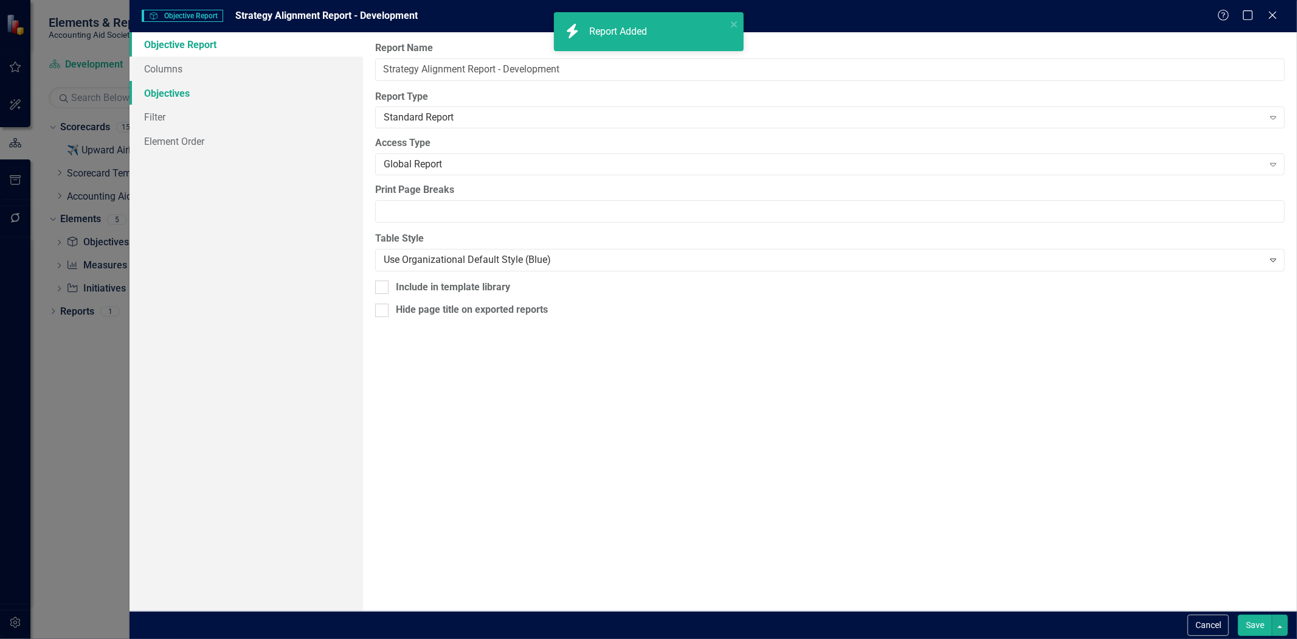
click at [221, 91] on link "Objectives" at bounding box center [247, 93] width 234 height 24
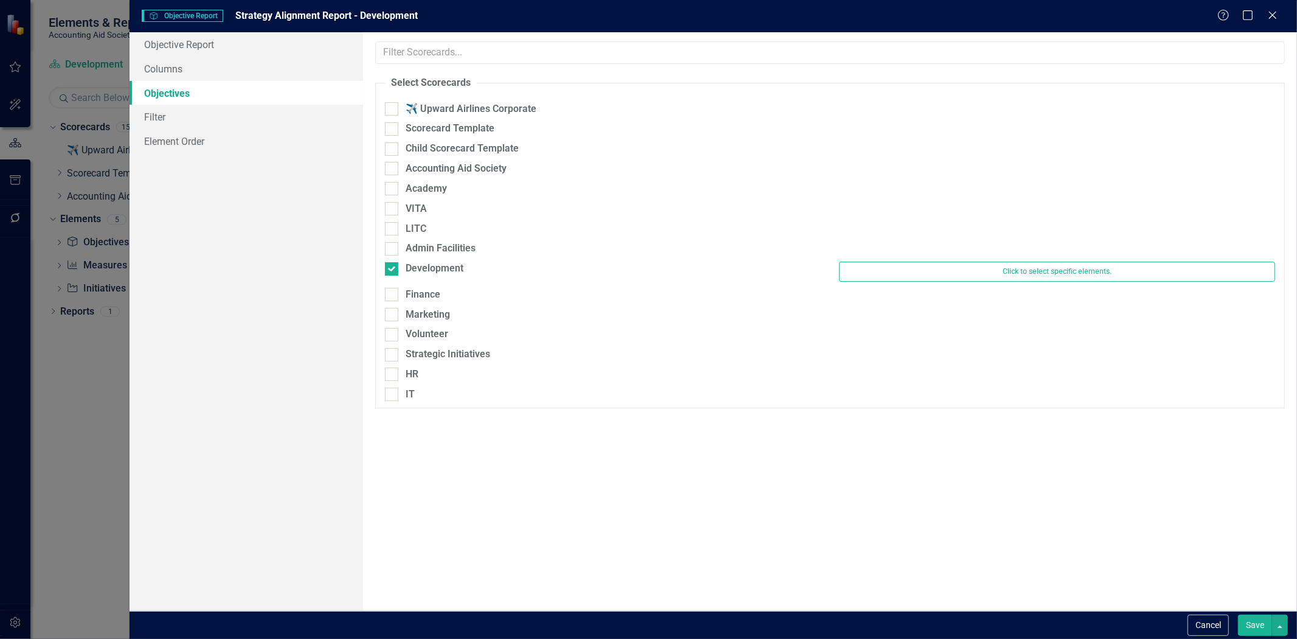
click at [1258, 617] on button "Save" at bounding box center [1255, 624] width 34 height 21
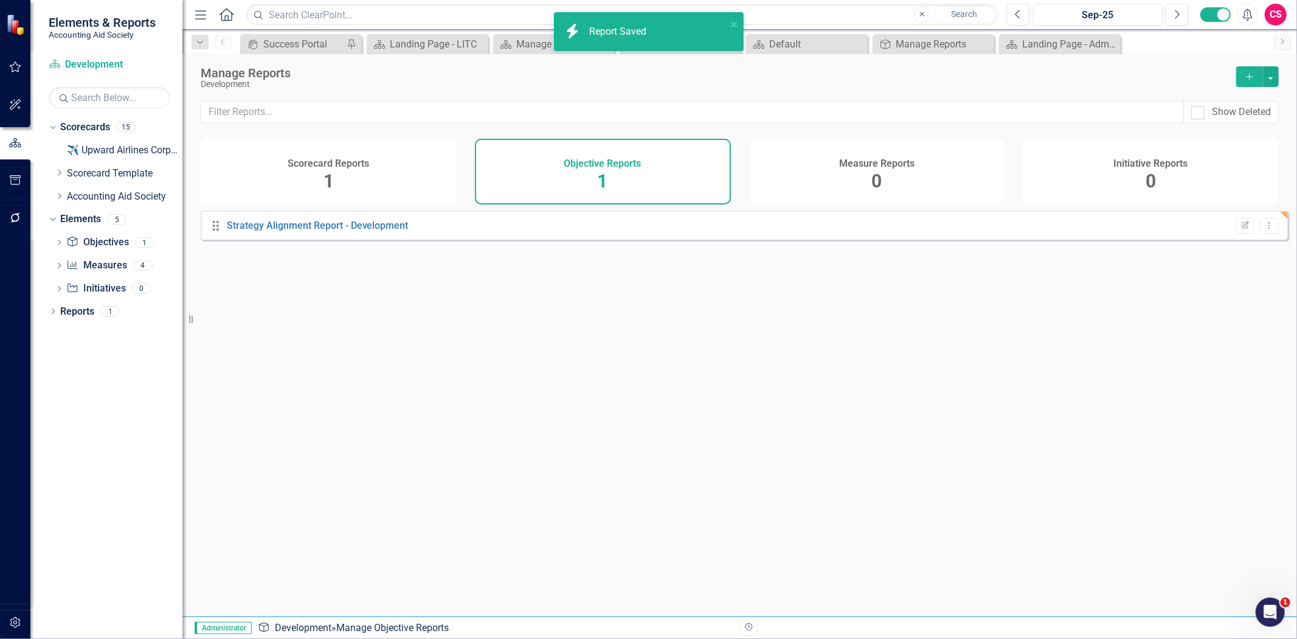
click at [885, 162] on h4 "Measure Reports" at bounding box center [876, 163] width 75 height 11
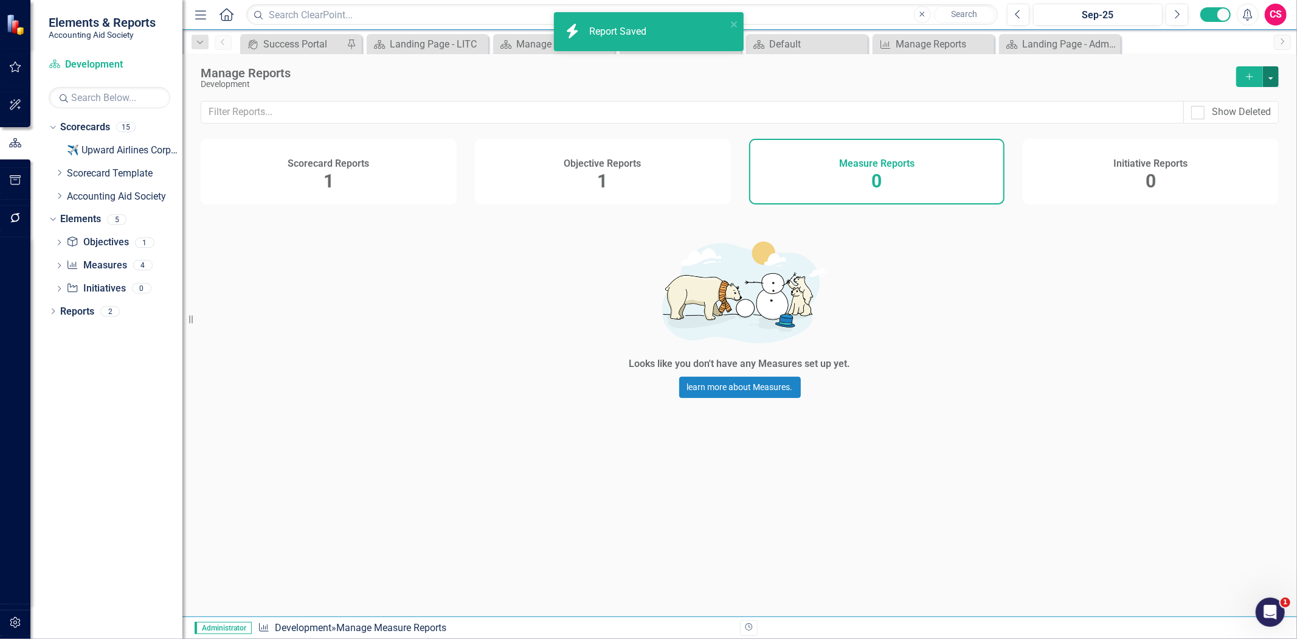
click at [1277, 77] on button "button" at bounding box center [1271, 76] width 16 height 21
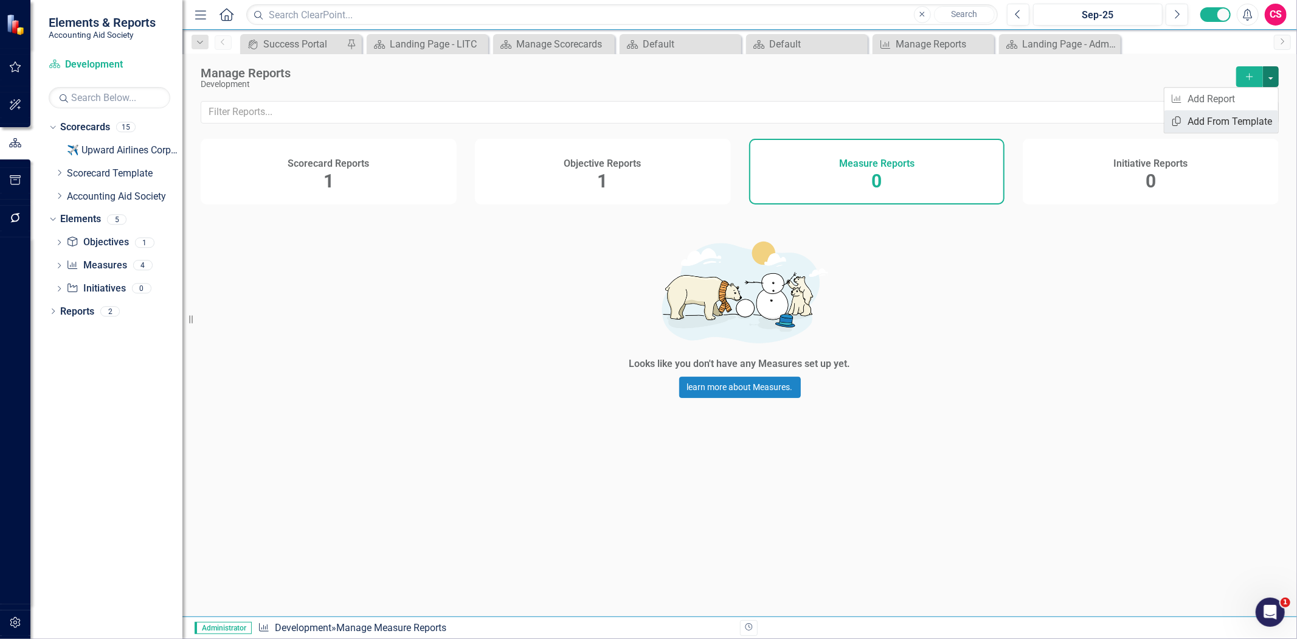
click at [1251, 120] on link "Copy Add From Template" at bounding box center [1222, 121] width 114 height 23
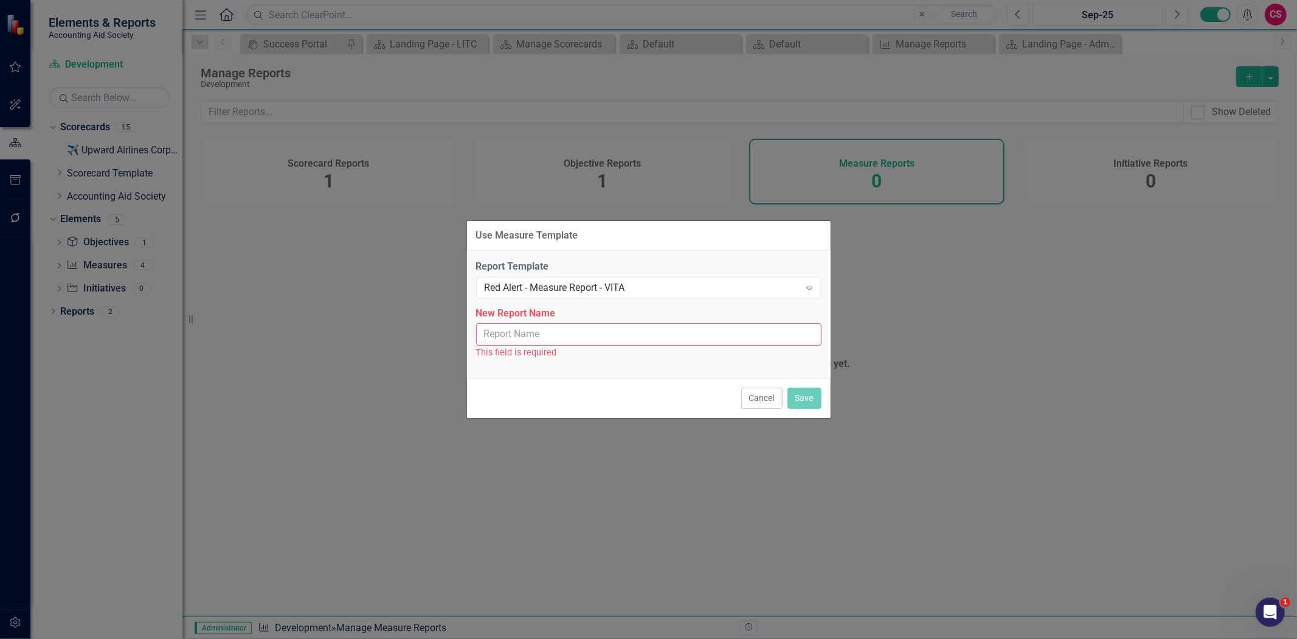
click at [553, 330] on input "New Report Name" at bounding box center [648, 334] width 345 height 23
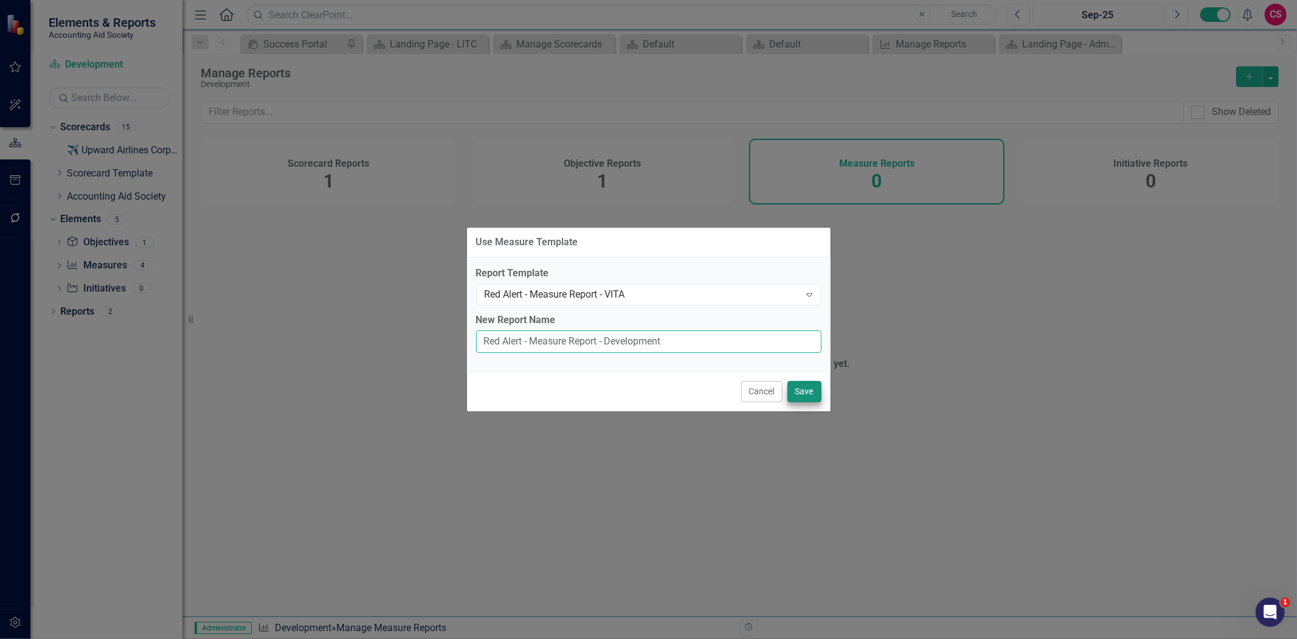
type input "Red Alert - Measure Report - Development"
click at [810, 389] on button "Save" at bounding box center [805, 391] width 34 height 21
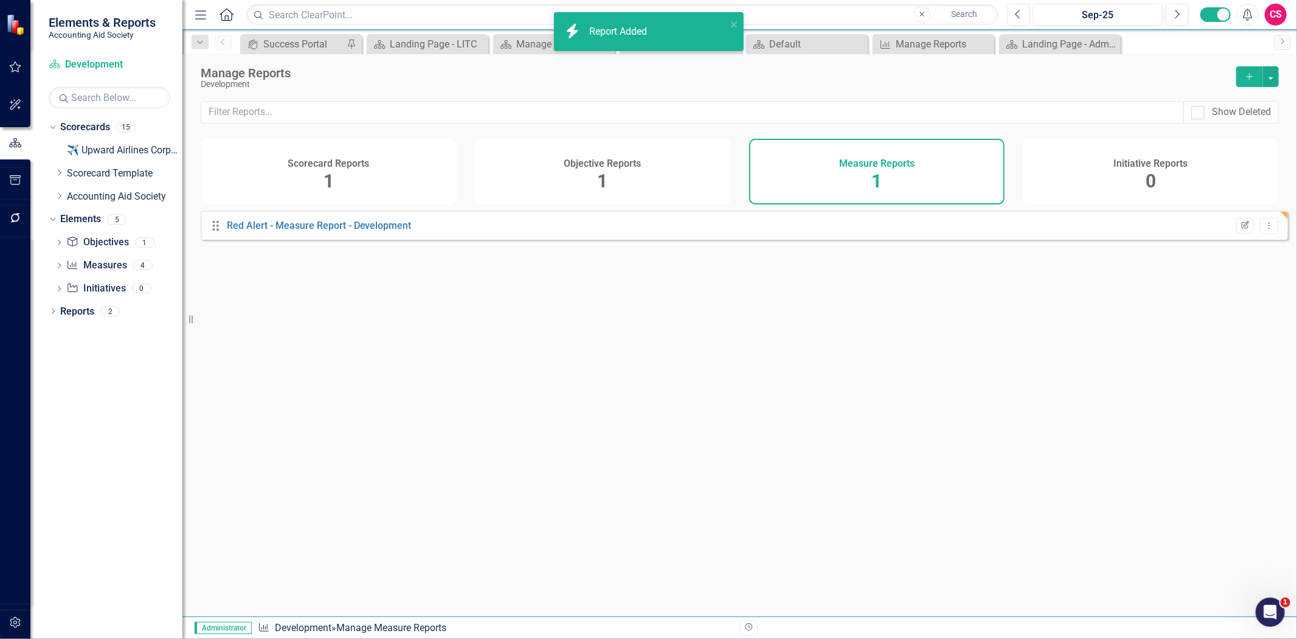
click at [1241, 229] on icon "Edit Report" at bounding box center [1245, 225] width 9 height 7
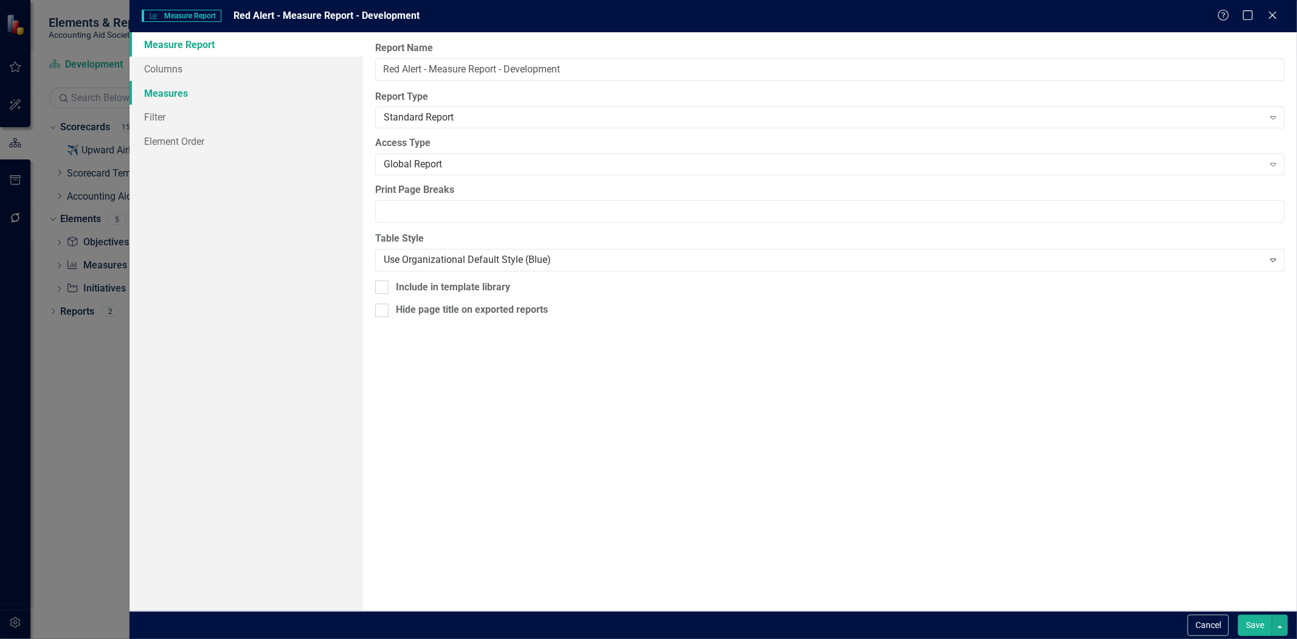
click at [214, 89] on link "Measures" at bounding box center [247, 93] width 234 height 24
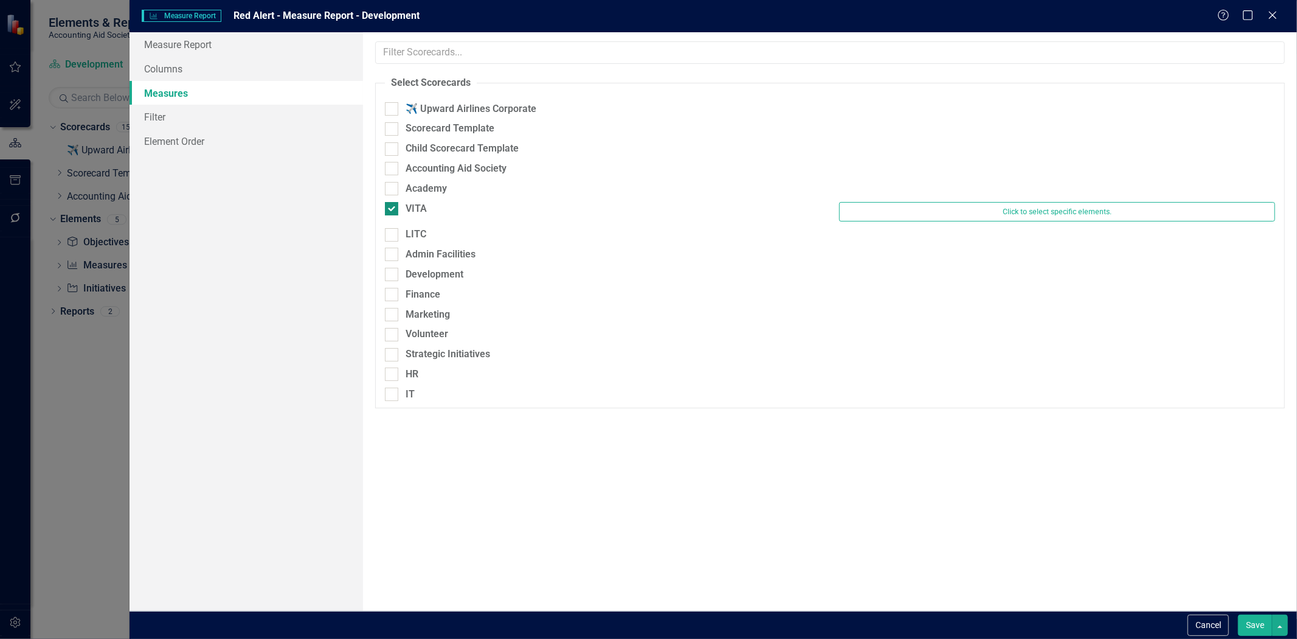
click at [412, 203] on div "VITA" at bounding box center [416, 209] width 21 height 14
click at [393, 203] on input "VITA" at bounding box center [389, 206] width 8 height 8
checkbox input "false"
click at [437, 270] on div "Development" at bounding box center [435, 269] width 58 height 14
click at [393, 270] on input "Development" at bounding box center [389, 266] width 8 height 8
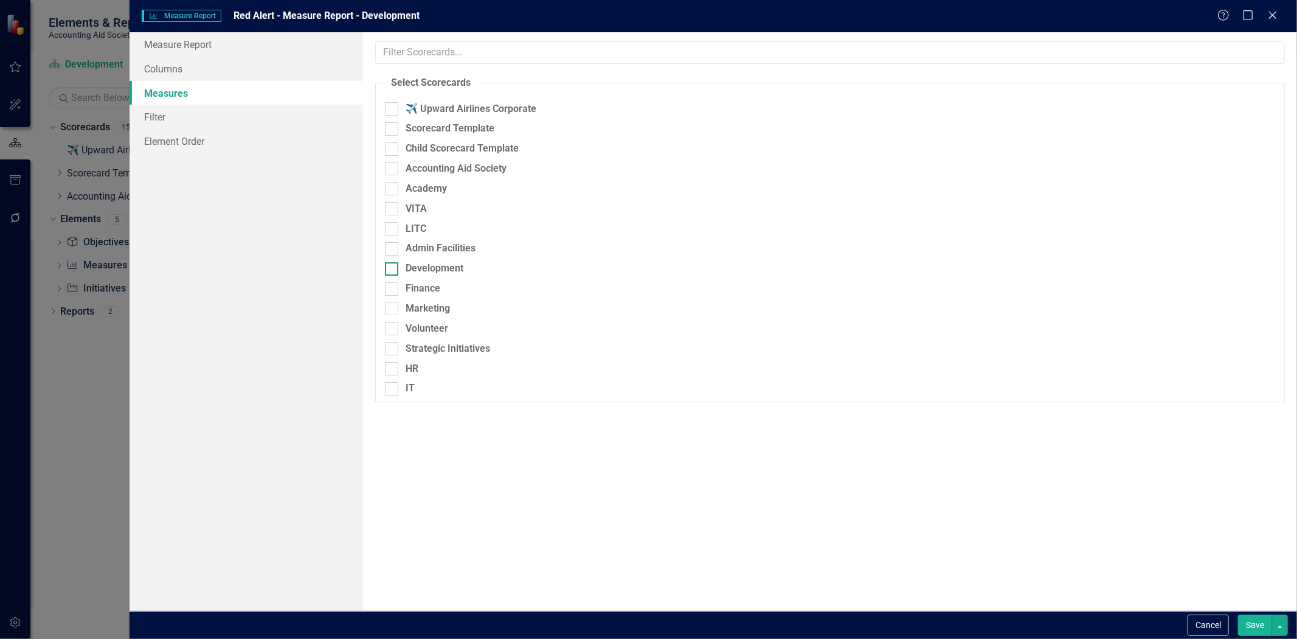
checkbox input "true"
click at [1249, 628] on button "Save" at bounding box center [1255, 624] width 34 height 21
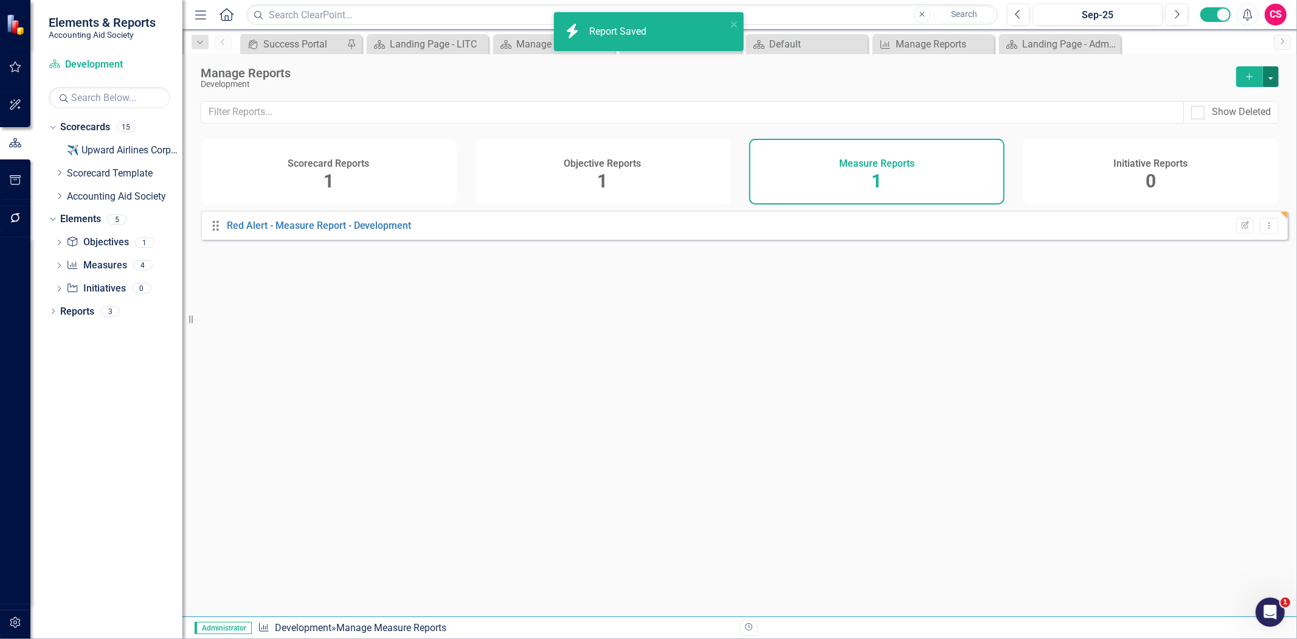
click at [1269, 72] on button "button" at bounding box center [1271, 76] width 16 height 21
click at [1251, 127] on link "Copy Add From Template" at bounding box center [1222, 121] width 114 height 23
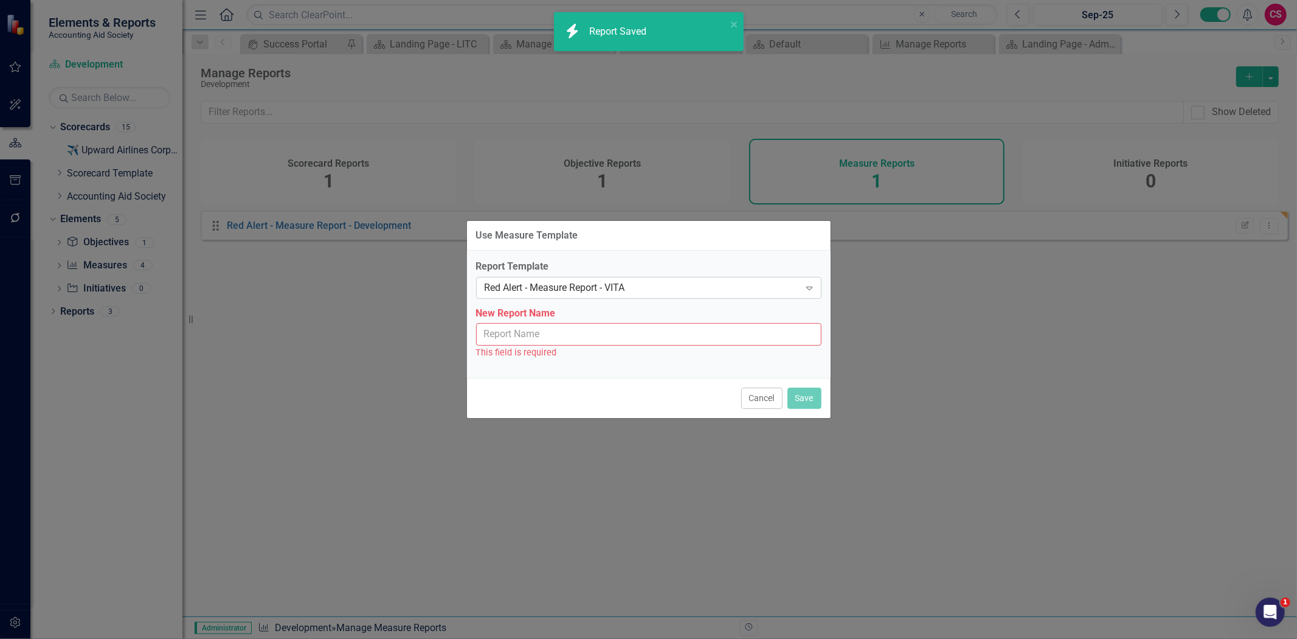
click at [627, 288] on div "Red Alert - Measure Report - VITA" at bounding box center [643, 287] width 316 height 14
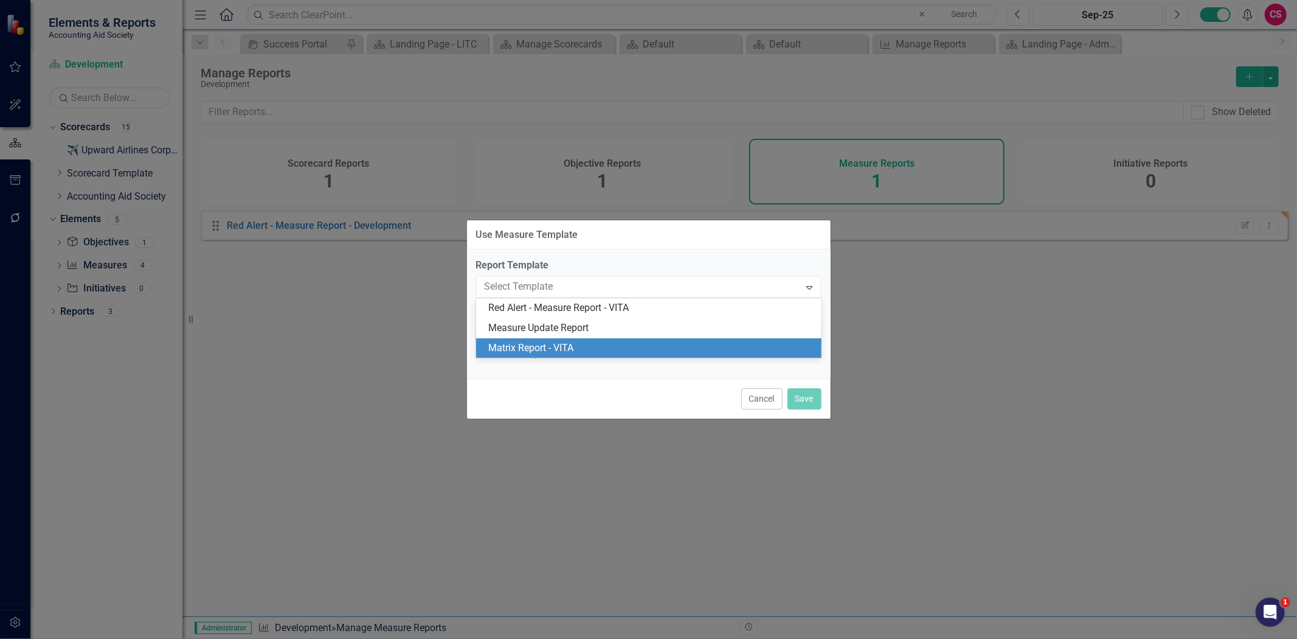
drag, startPoint x: 566, startPoint y: 351, endPoint x: 556, endPoint y: 345, distance: 11.7
click at [566, 351] on div "Matrix Report - VITA" at bounding box center [651, 348] width 326 height 14
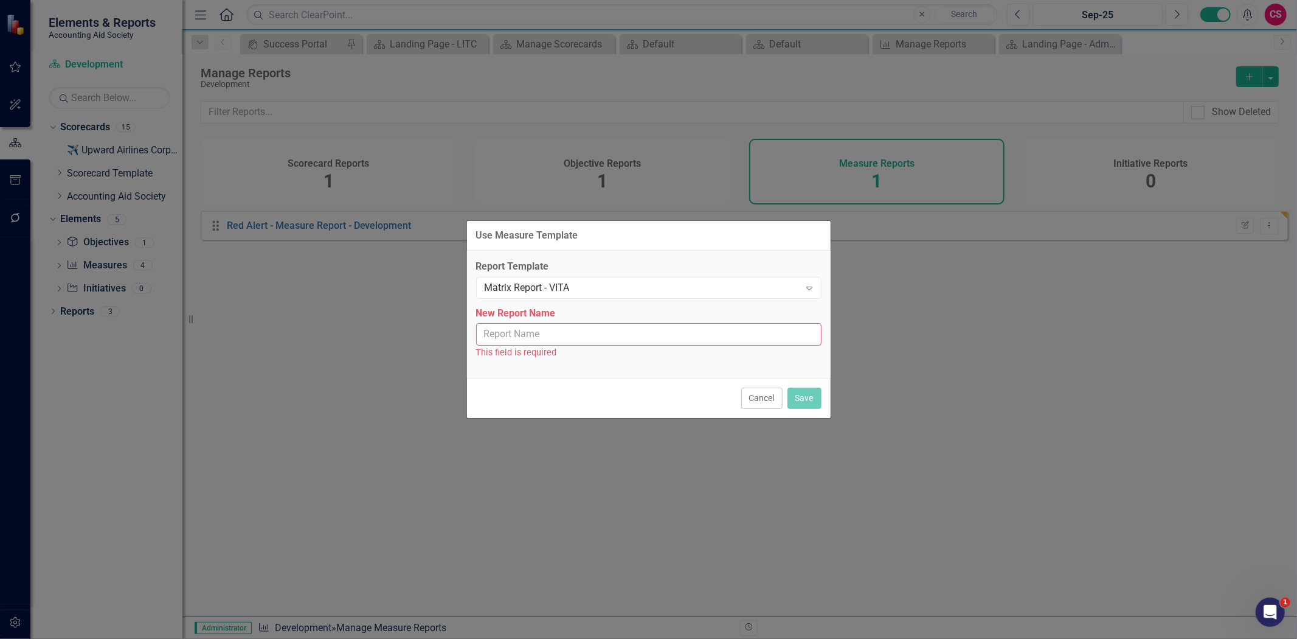
click at [551, 342] on input "New Report Name" at bounding box center [648, 334] width 345 height 23
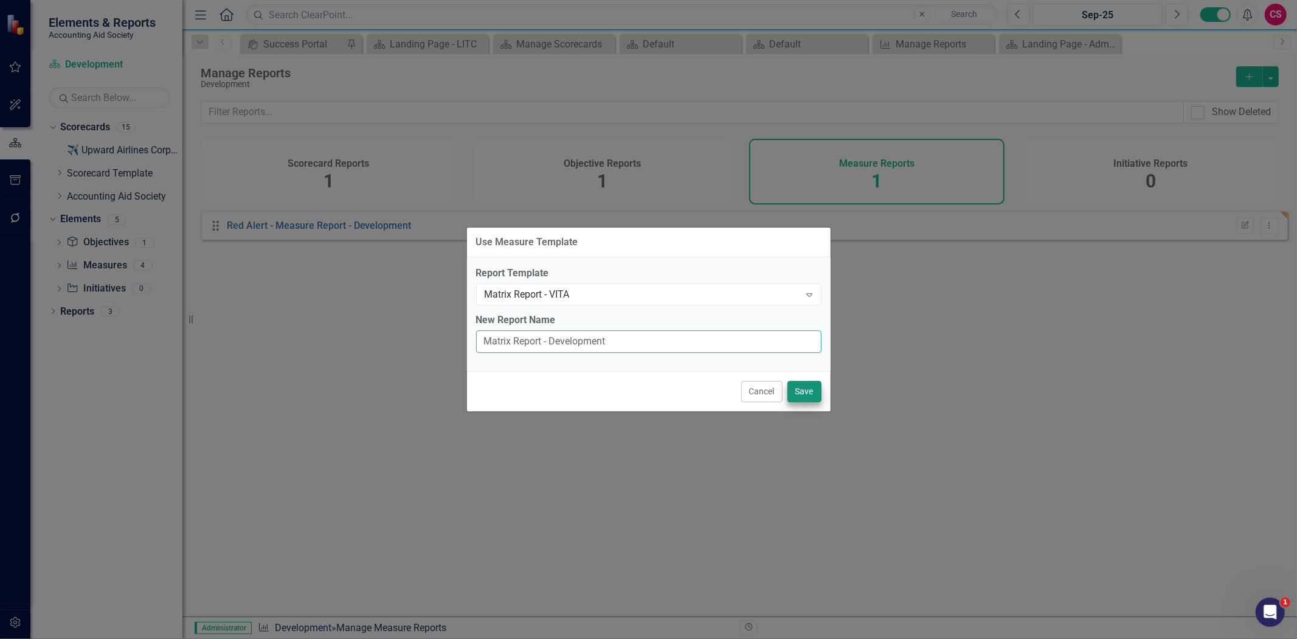
type input "Matrix Report - Development"
click at [800, 384] on button "Save" at bounding box center [805, 391] width 34 height 21
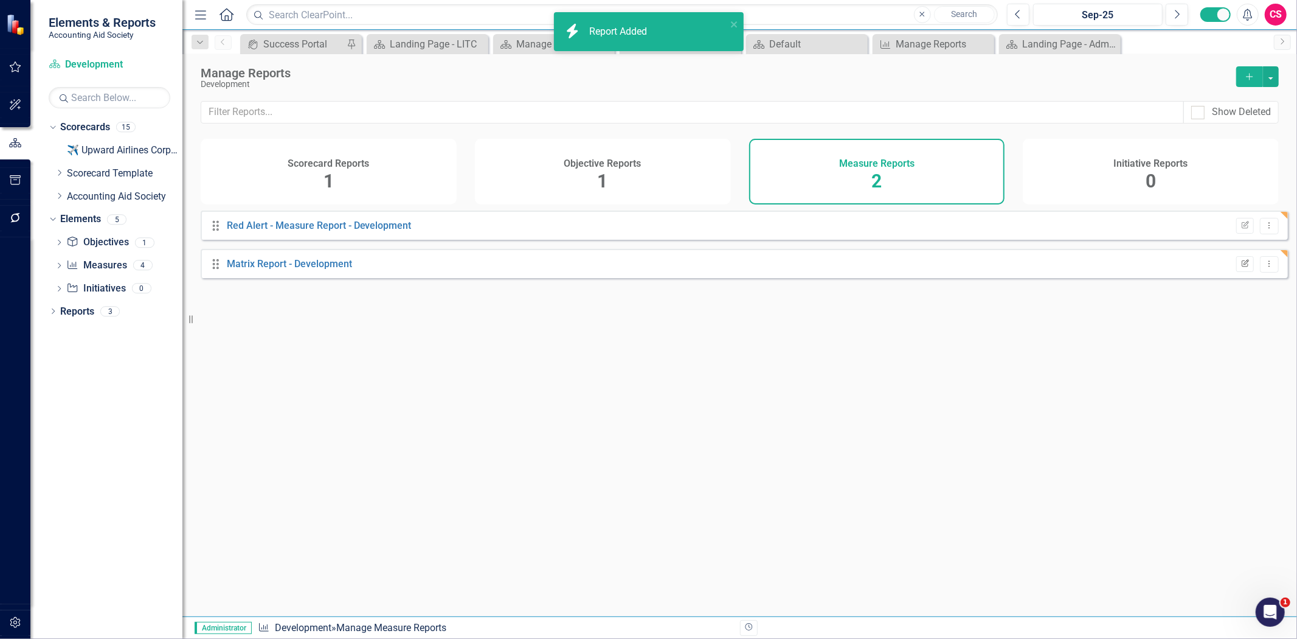
click at [1241, 268] on icon "Edit Report" at bounding box center [1245, 263] width 9 height 7
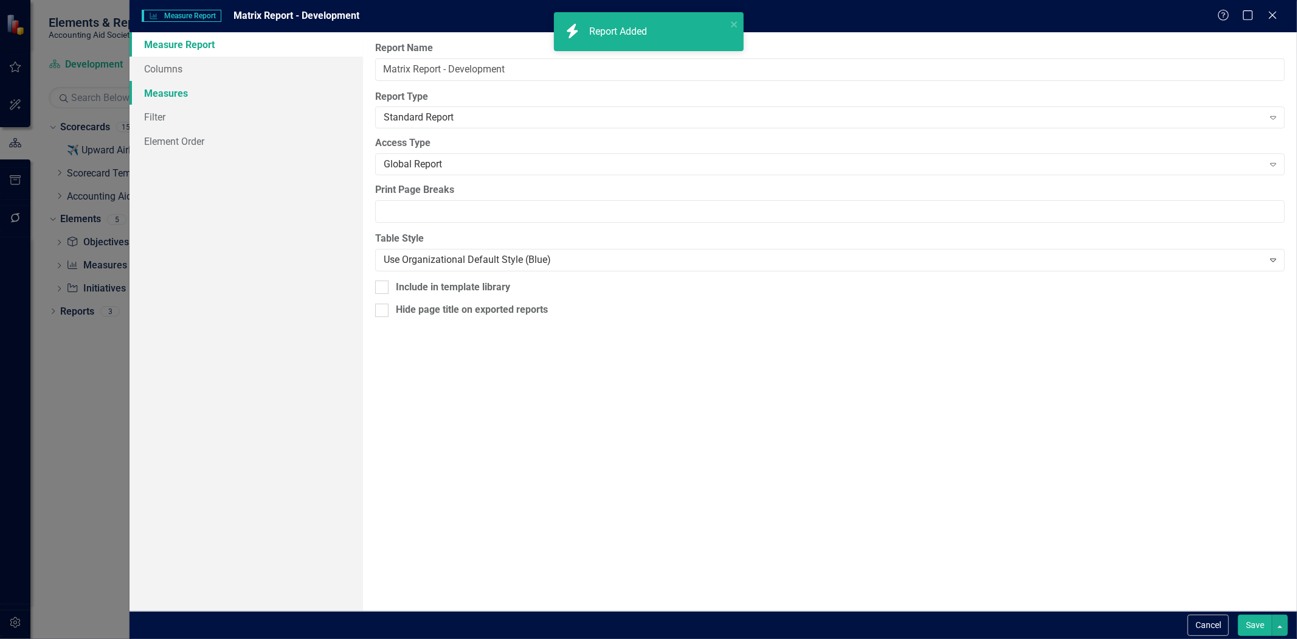
click at [178, 100] on link "Measures" at bounding box center [247, 93] width 234 height 24
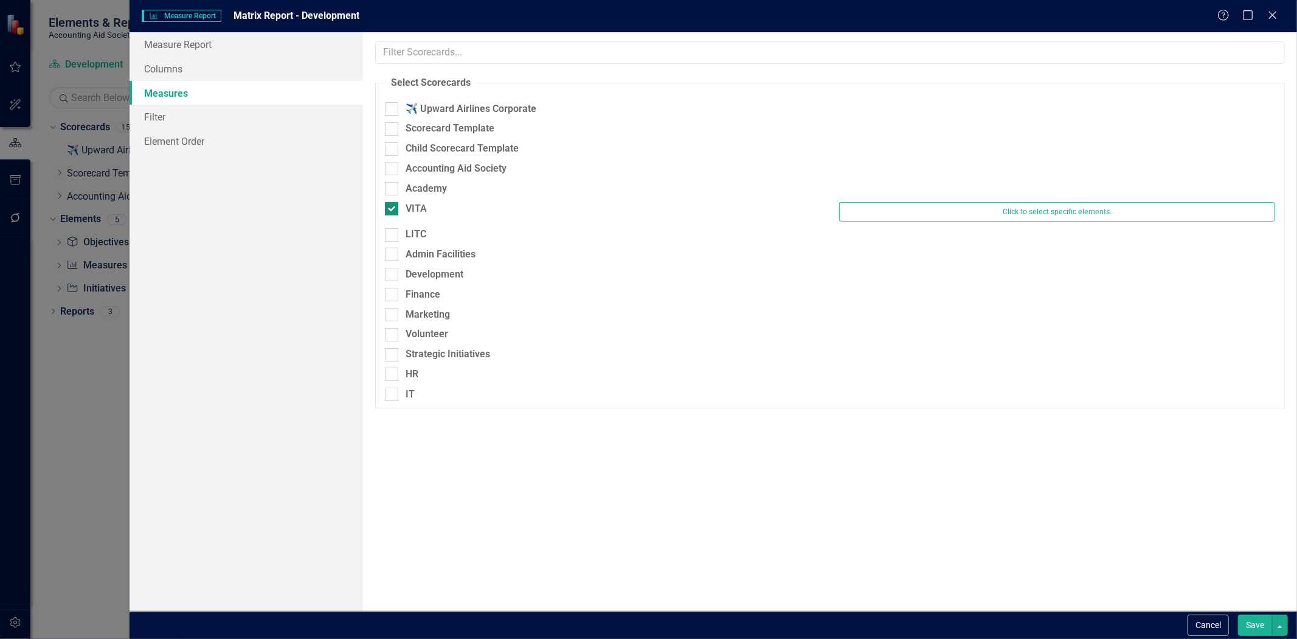
click at [416, 205] on div "VITA" at bounding box center [416, 209] width 21 height 14
click at [393, 205] on input "VITA" at bounding box center [389, 206] width 8 height 8
checkbox input "false"
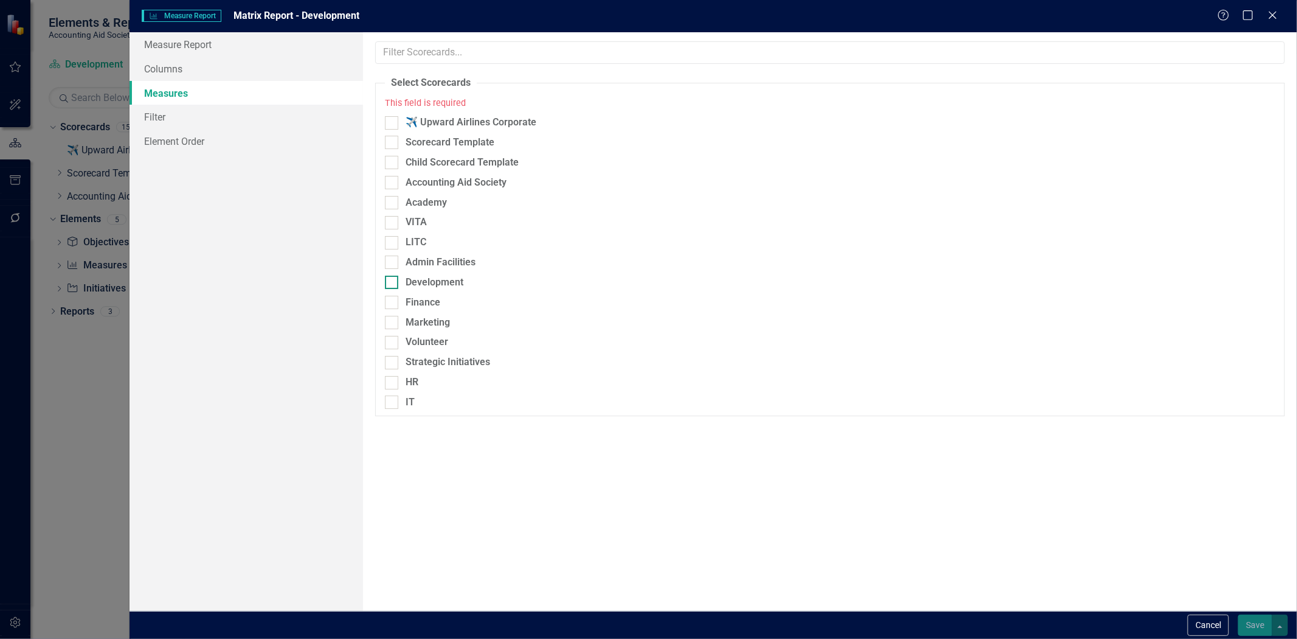
click at [439, 277] on div "Development" at bounding box center [435, 283] width 58 height 14
click at [393, 277] on input "Development" at bounding box center [389, 280] width 8 height 8
checkbox input "true"
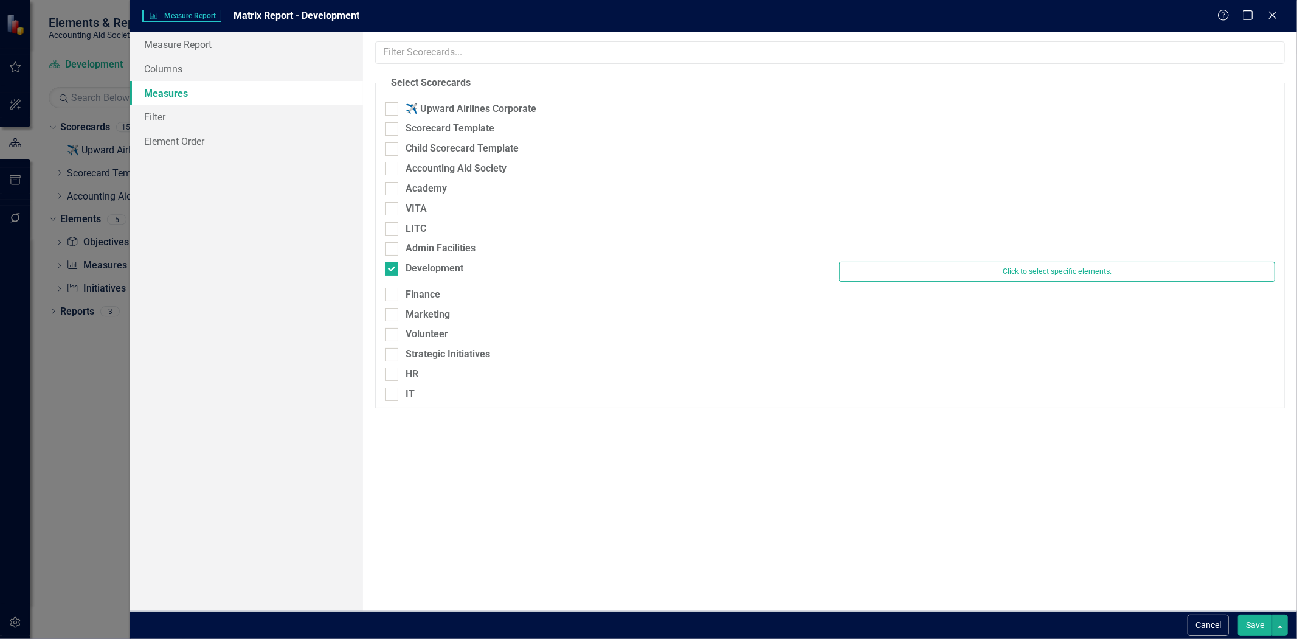
click at [1249, 626] on button "Save" at bounding box center [1255, 624] width 34 height 21
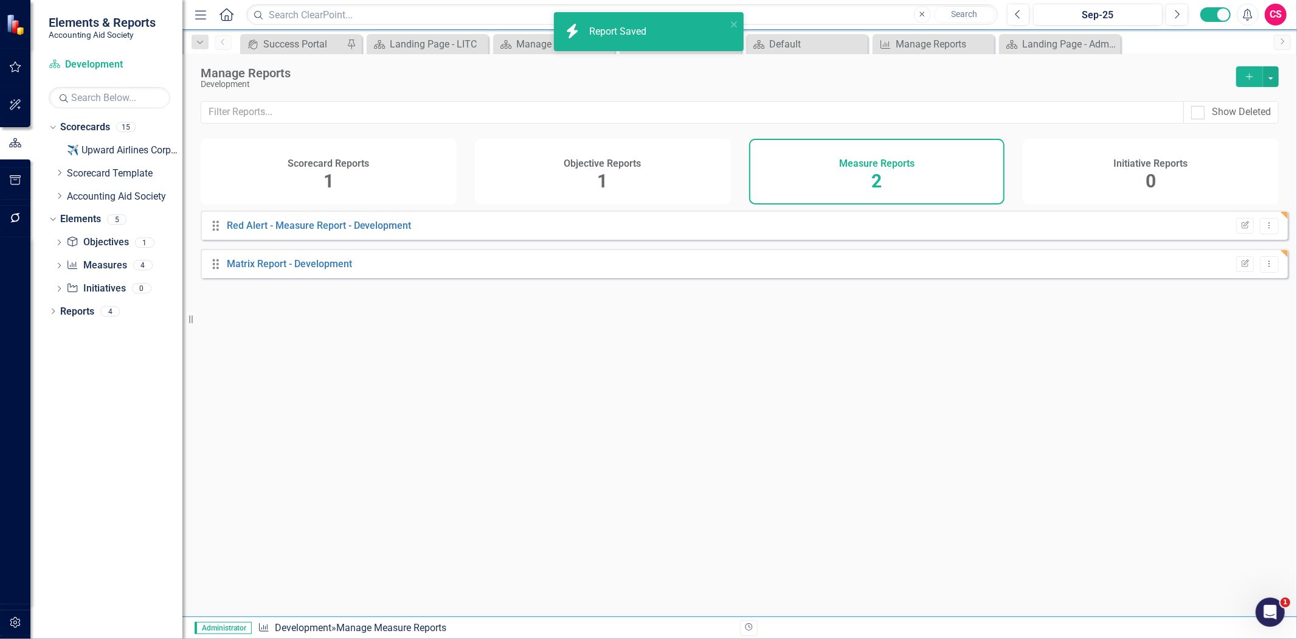
click at [1245, 77] on icon "Add" at bounding box center [1249, 76] width 11 height 9
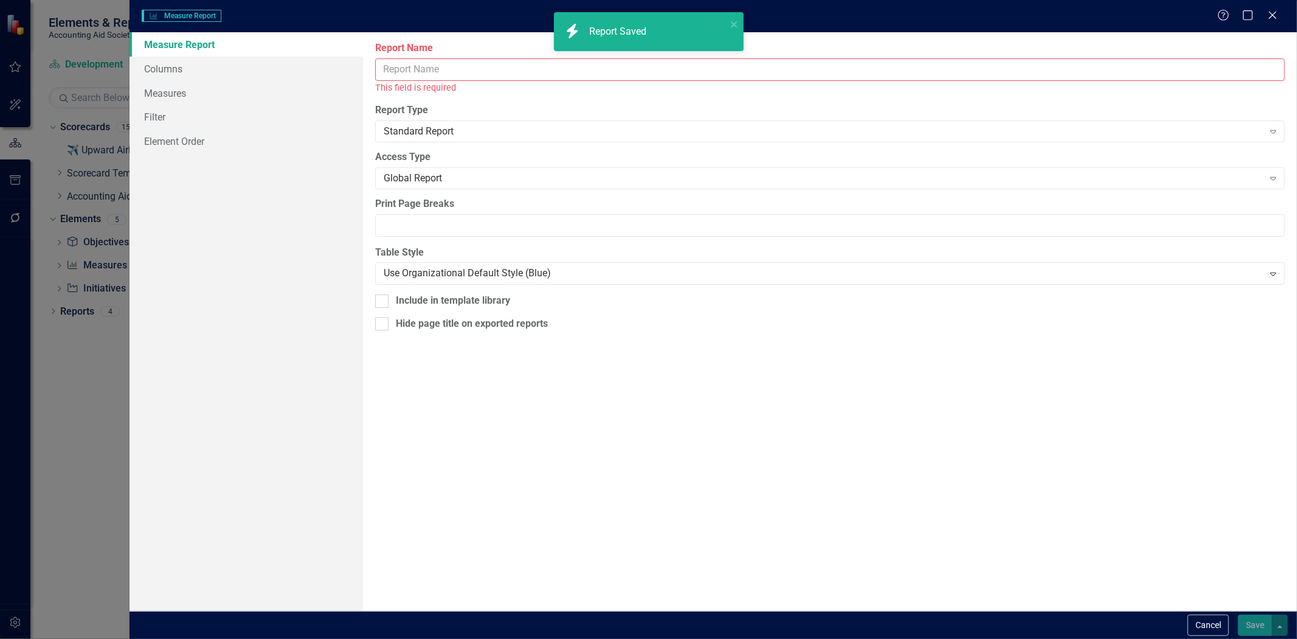
click at [484, 74] on input "Report Name" at bounding box center [830, 69] width 910 height 23
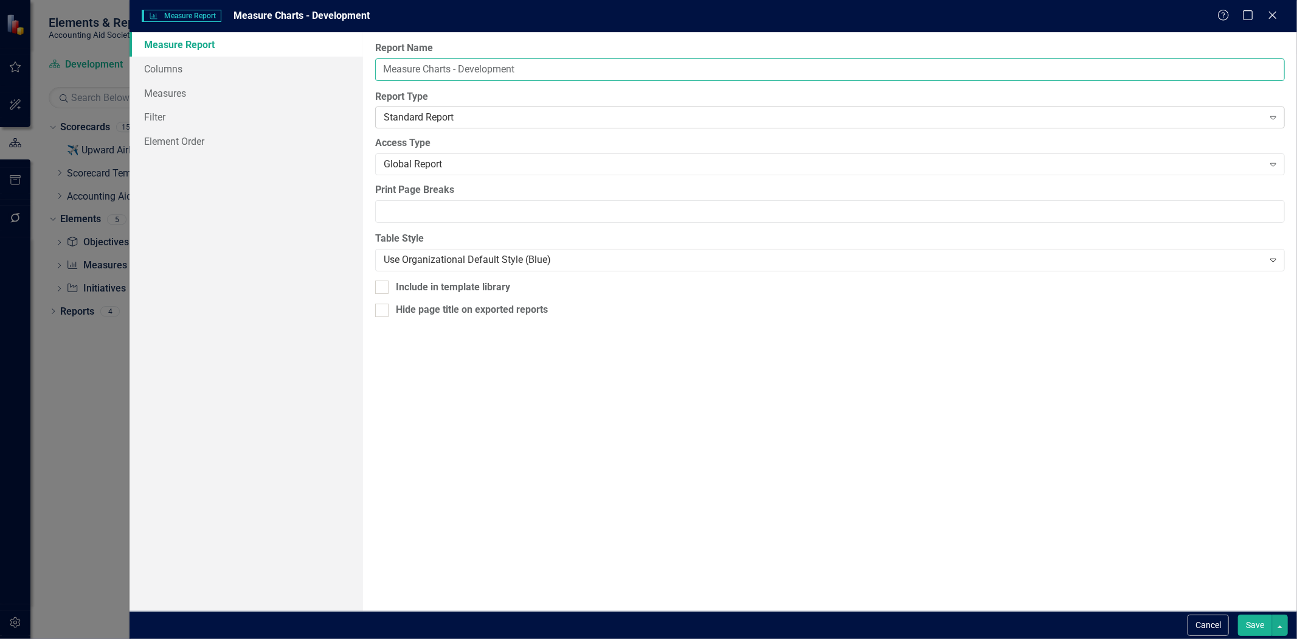
type input "Measure Charts - Development"
click at [405, 117] on div "Standard Report" at bounding box center [823, 118] width 879 height 14
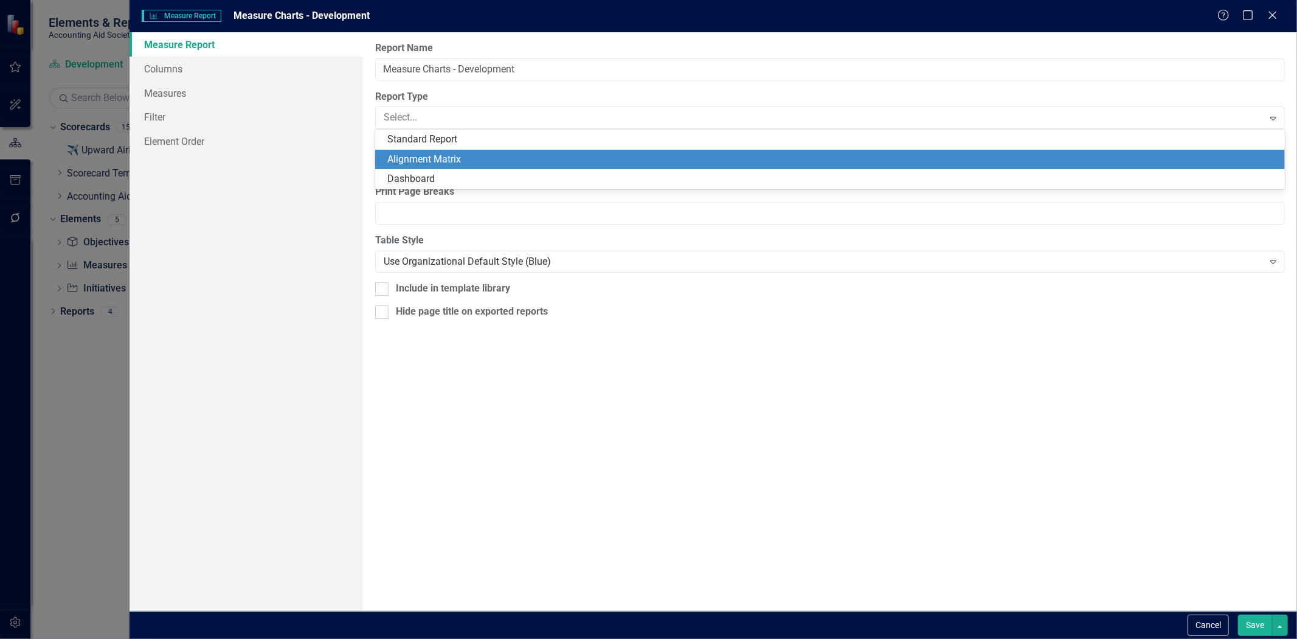
click at [426, 167] on div "Alignment Matrix" at bounding box center [830, 160] width 910 height 20
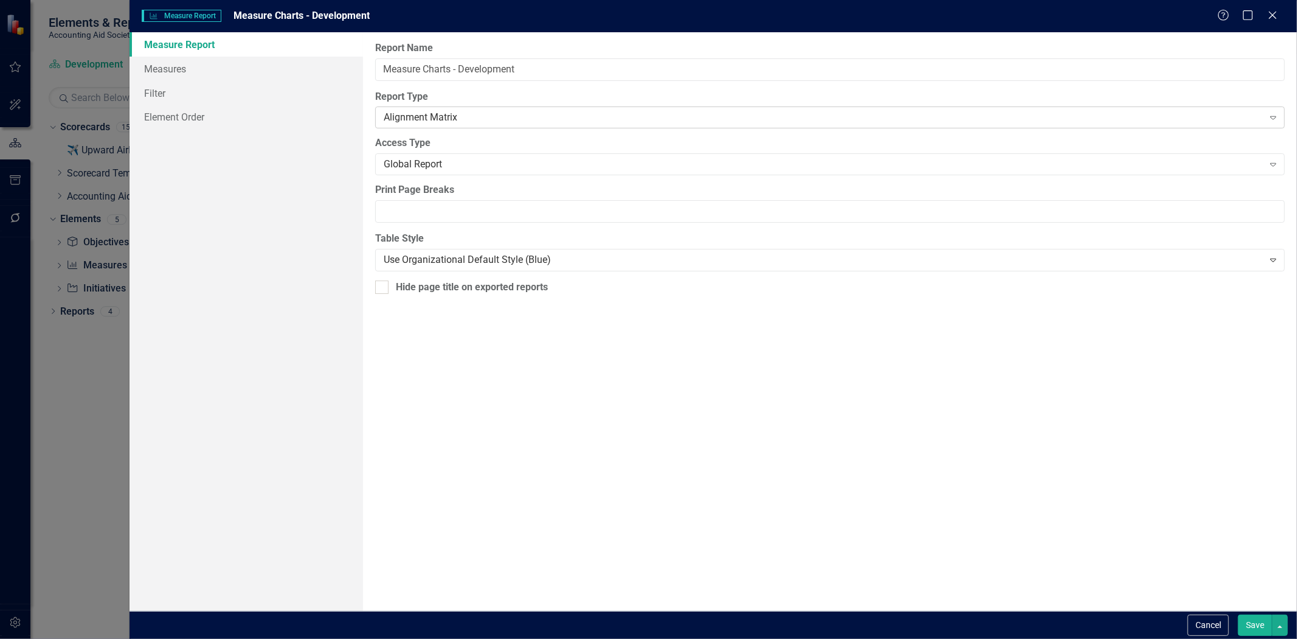
click at [421, 114] on div "Alignment Matrix" at bounding box center [823, 118] width 879 height 14
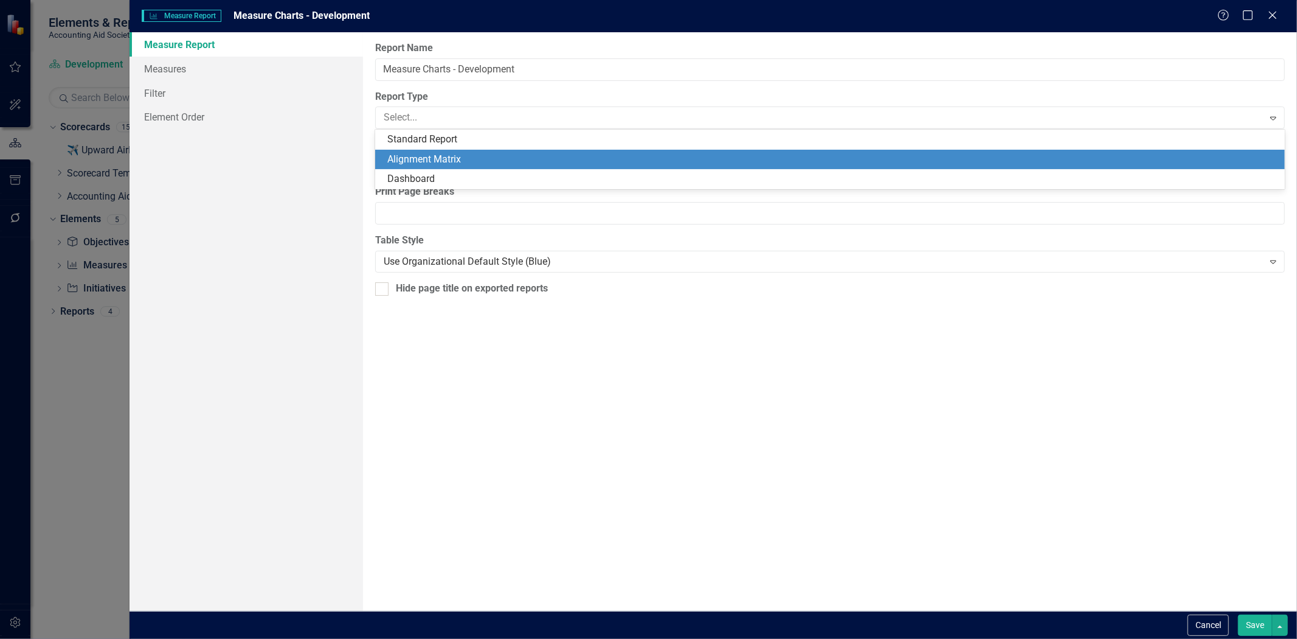
click at [421, 173] on div "Dashboard" at bounding box center [832, 179] width 890 height 14
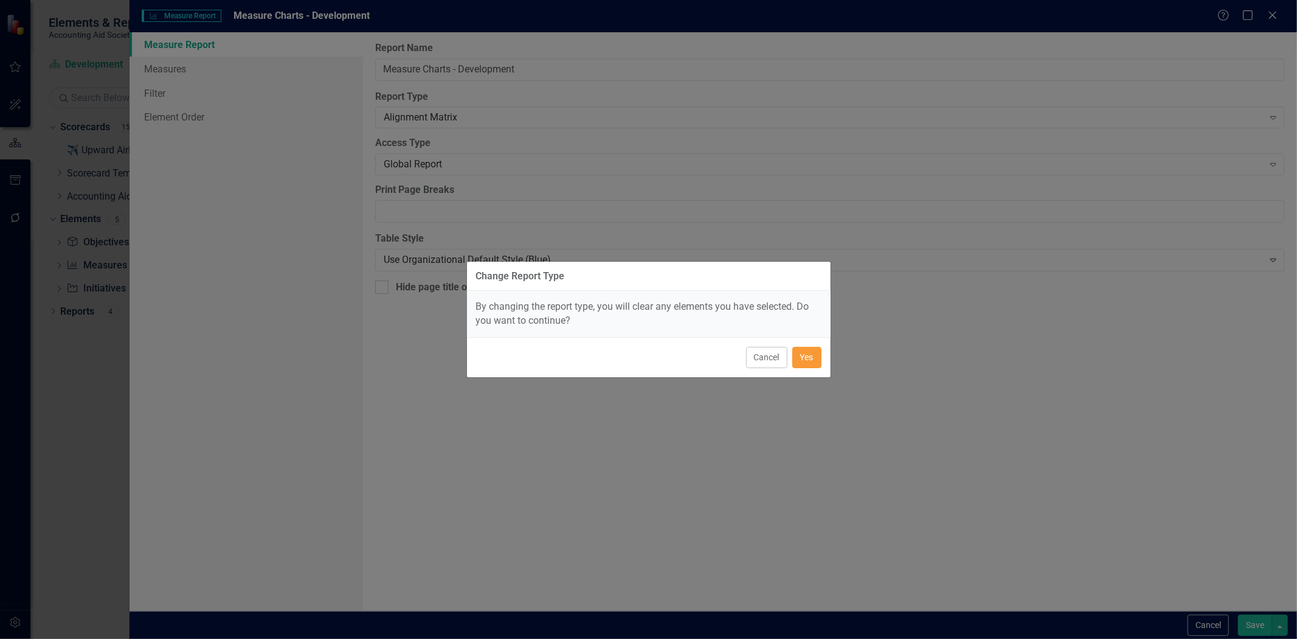
click at [804, 357] on button "Yes" at bounding box center [806, 357] width 29 height 21
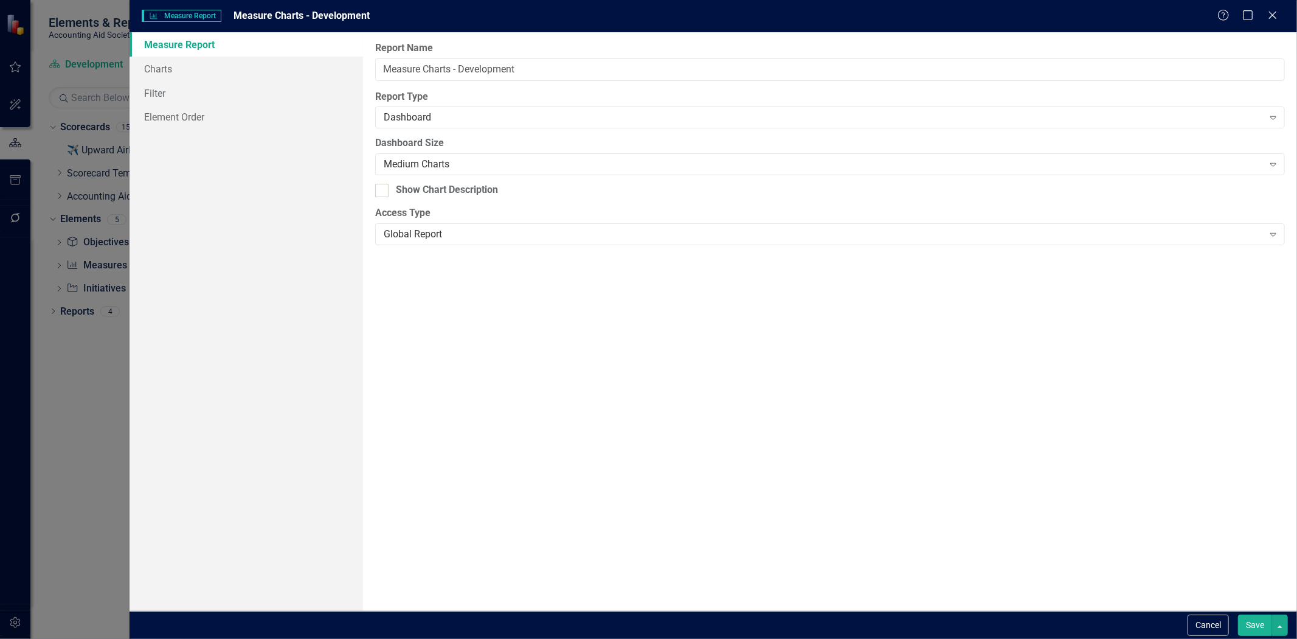
click at [1250, 623] on button "Save" at bounding box center [1255, 624] width 34 height 21
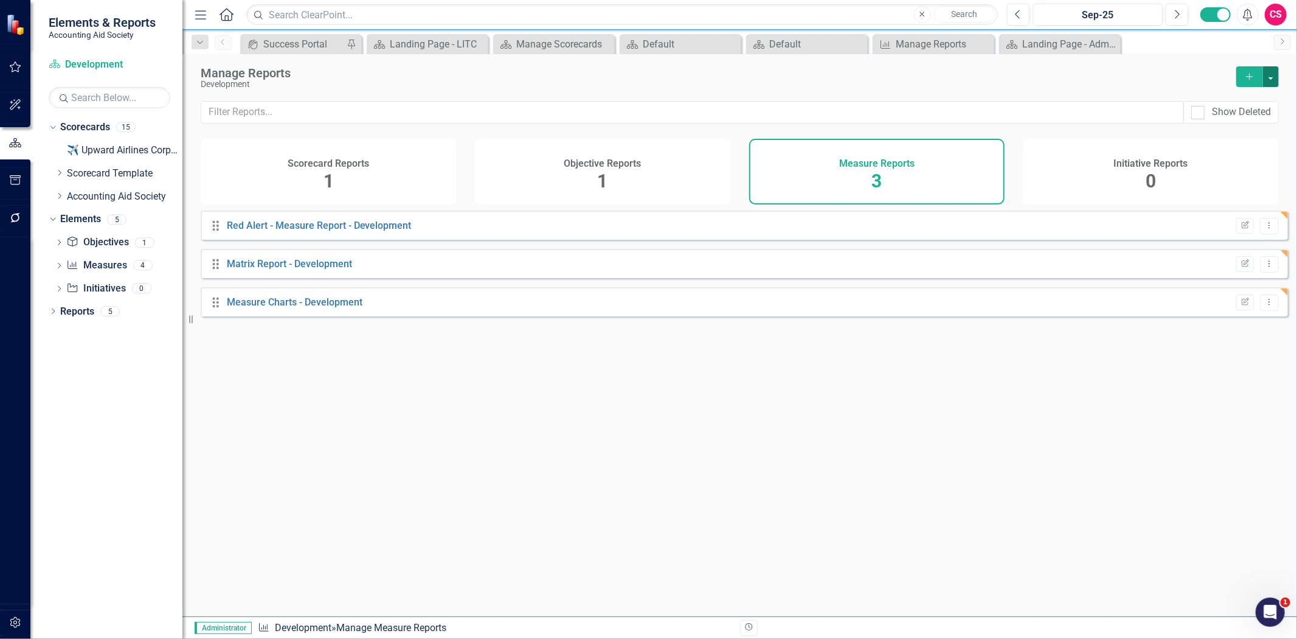
click at [1275, 80] on button "button" at bounding box center [1271, 76] width 16 height 21
click at [1237, 120] on link "Copy Add From Template" at bounding box center [1222, 121] width 114 height 23
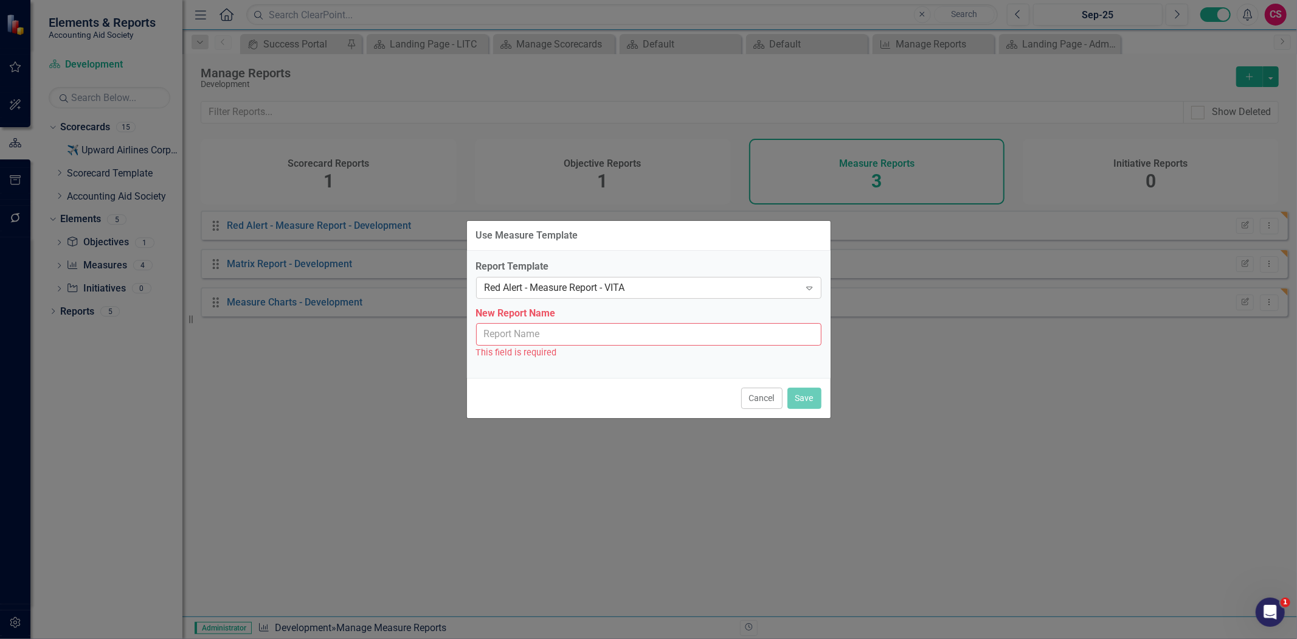
click at [734, 283] on div "Red Alert - Measure Report - VITA" at bounding box center [643, 287] width 316 height 14
click at [763, 408] on button "Cancel" at bounding box center [761, 397] width 41 height 21
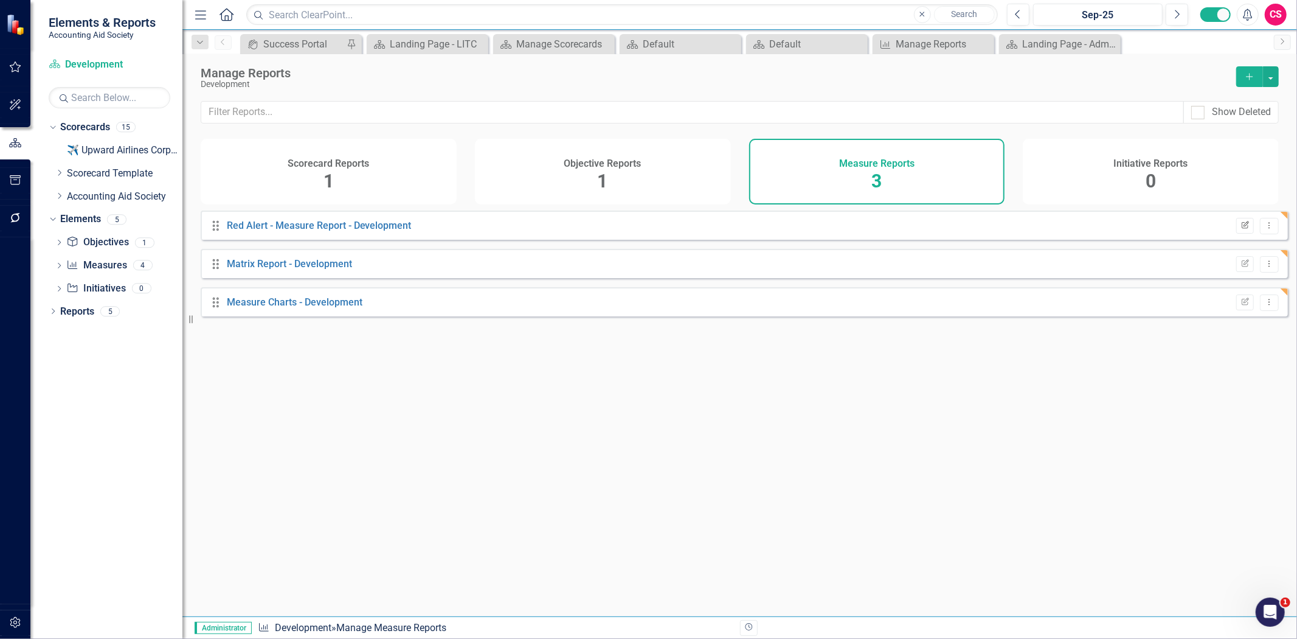
click at [1241, 229] on icon "Edit Report" at bounding box center [1245, 225] width 9 height 7
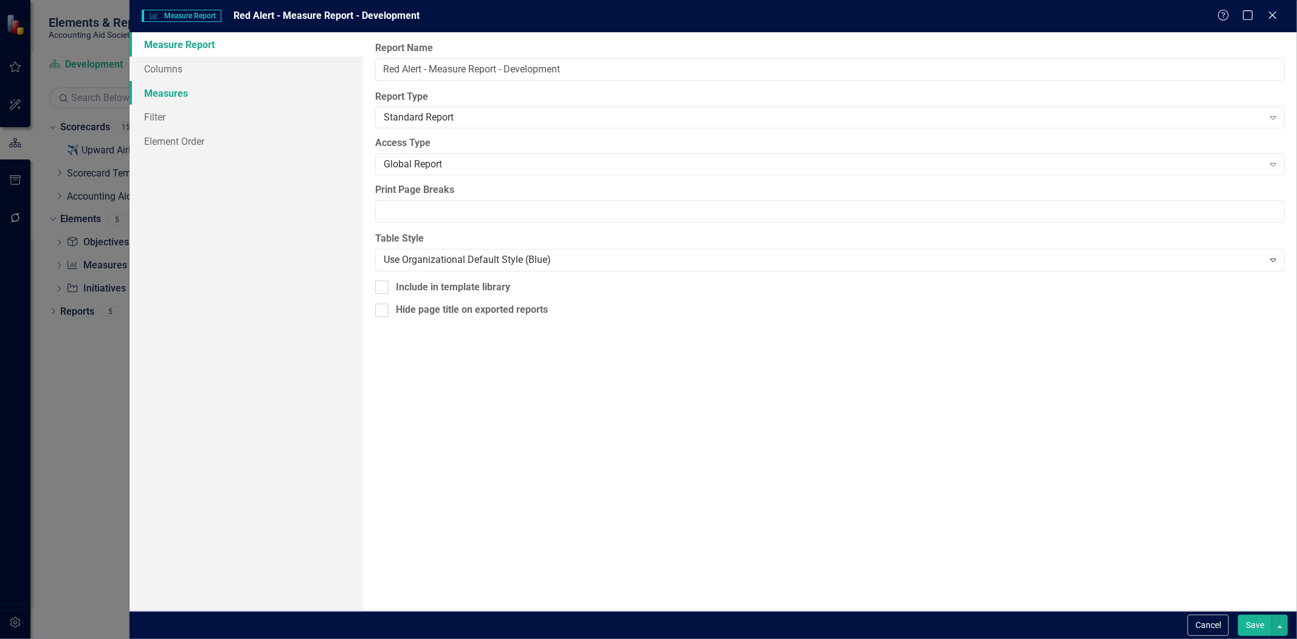
click at [248, 89] on link "Measures" at bounding box center [247, 93] width 234 height 24
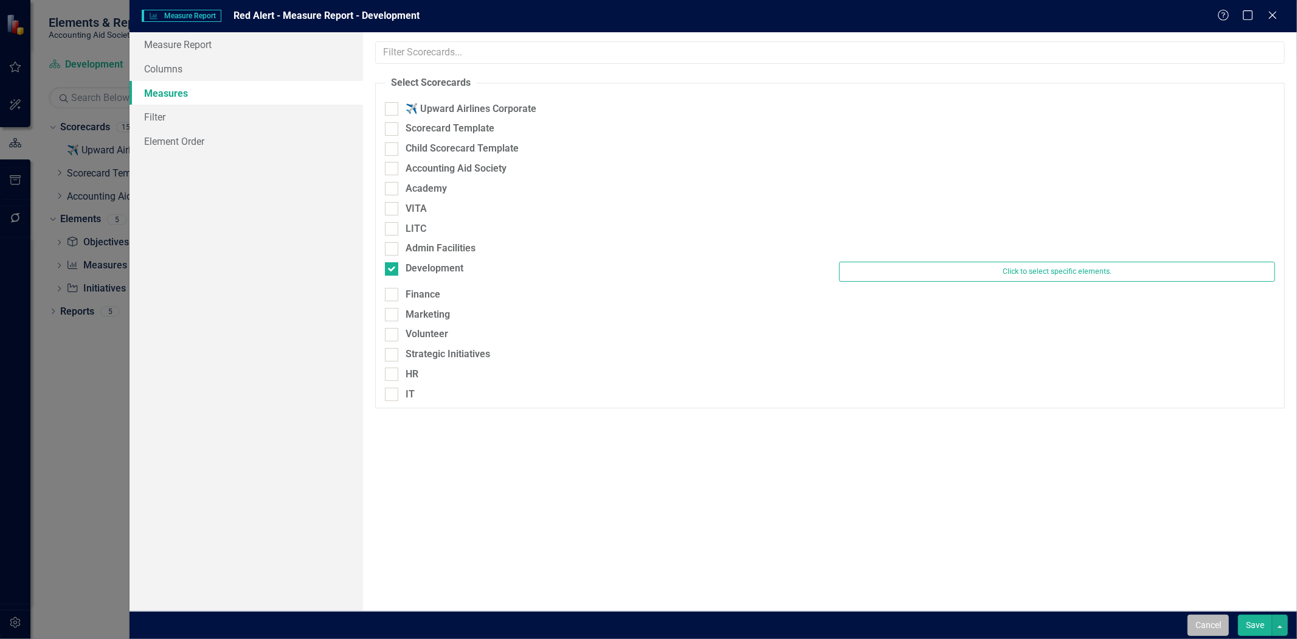
click at [1201, 621] on button "Cancel" at bounding box center [1208, 624] width 41 height 21
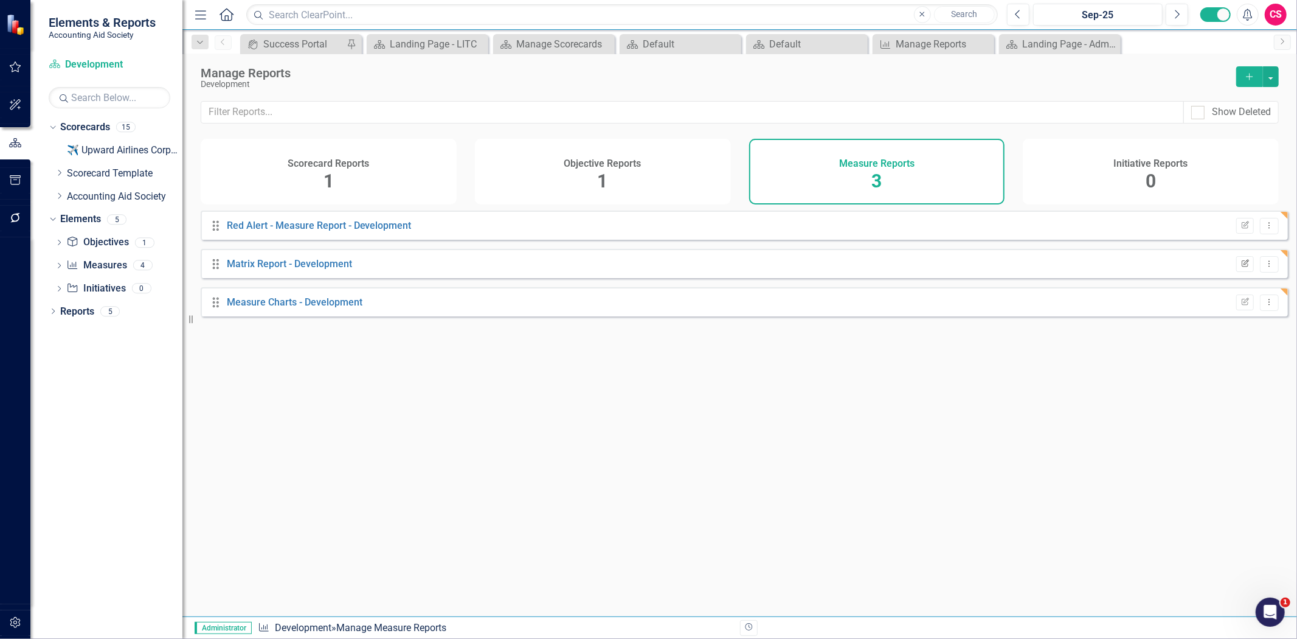
click at [1236, 268] on button "Edit Report" at bounding box center [1245, 264] width 18 height 16
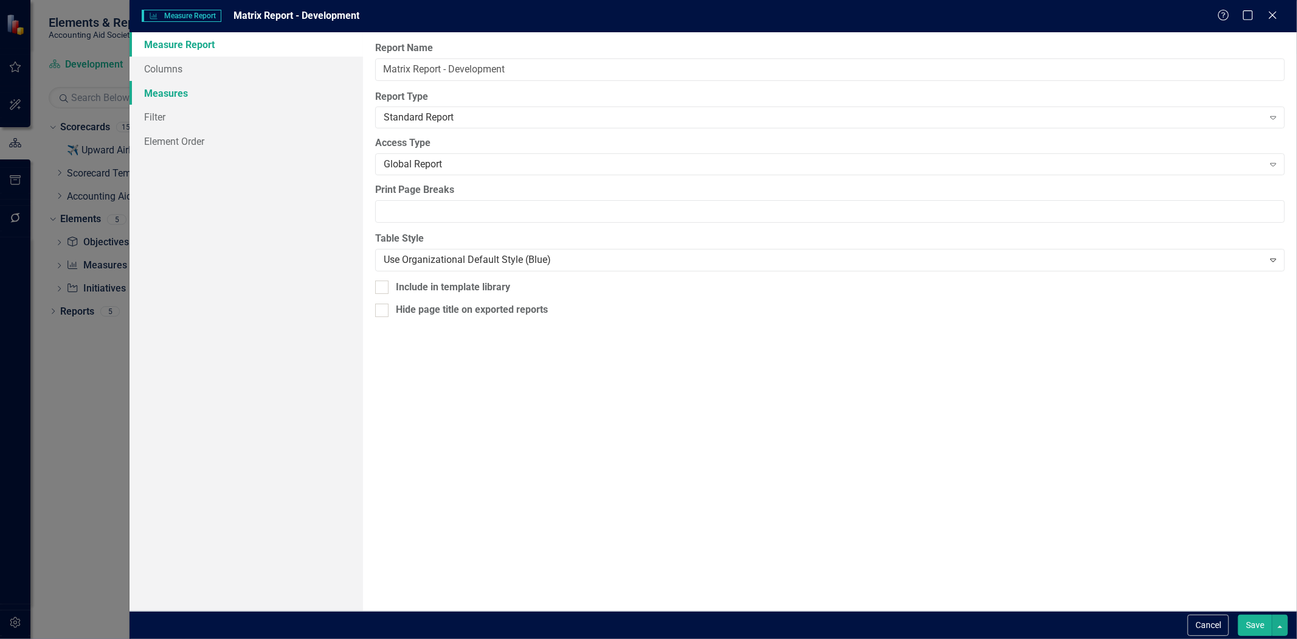
click at [189, 92] on link "Measures" at bounding box center [247, 93] width 234 height 24
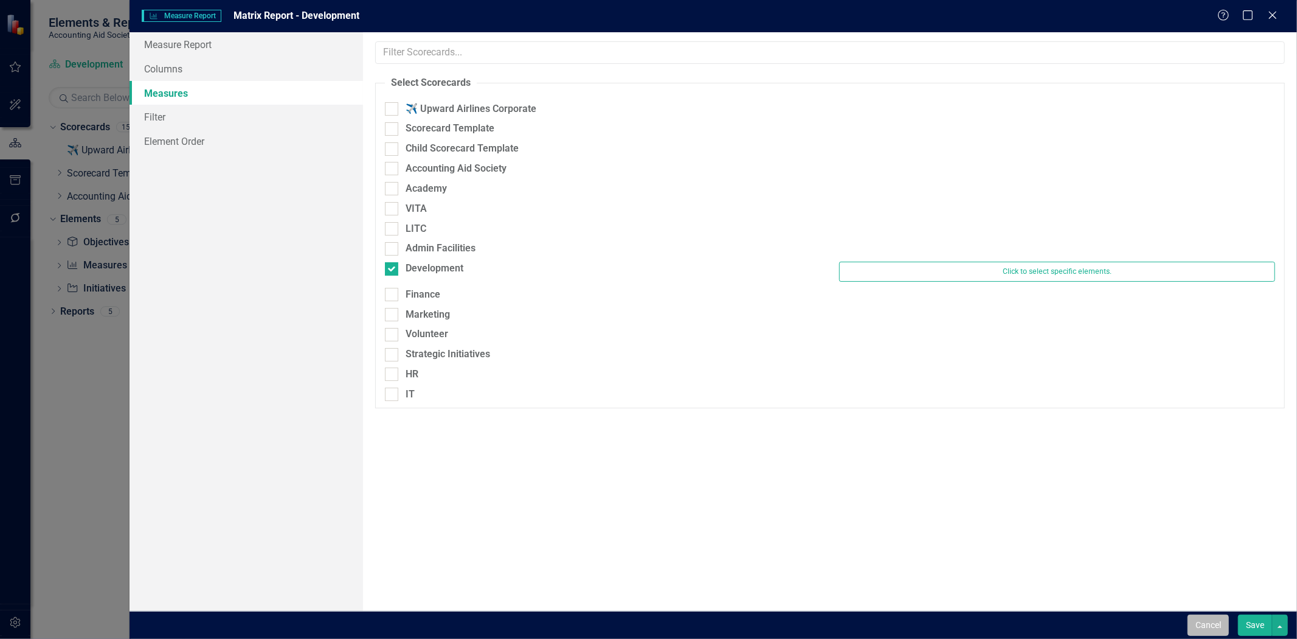
click at [1196, 625] on button "Cancel" at bounding box center [1208, 624] width 41 height 21
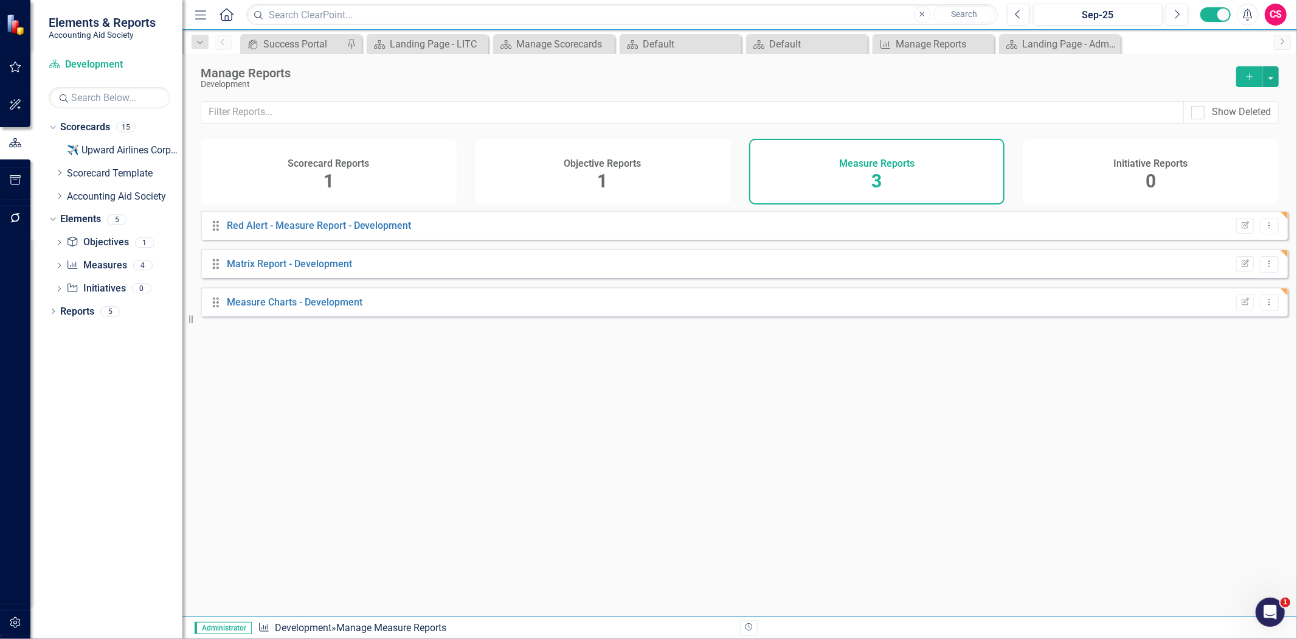
click at [1207, 167] on div "Initiative Reports 0" at bounding box center [1151, 172] width 256 height 66
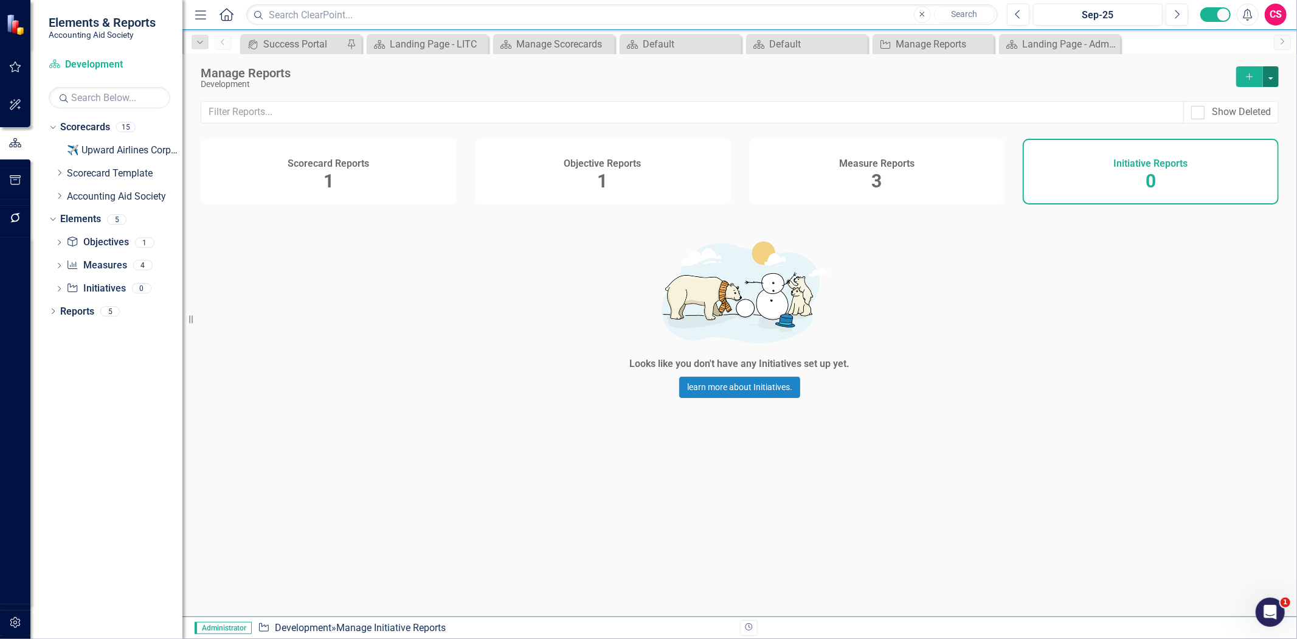
click at [1273, 81] on button "button" at bounding box center [1271, 76] width 16 height 21
click at [1226, 129] on link "Copy Add From Template" at bounding box center [1222, 121] width 114 height 23
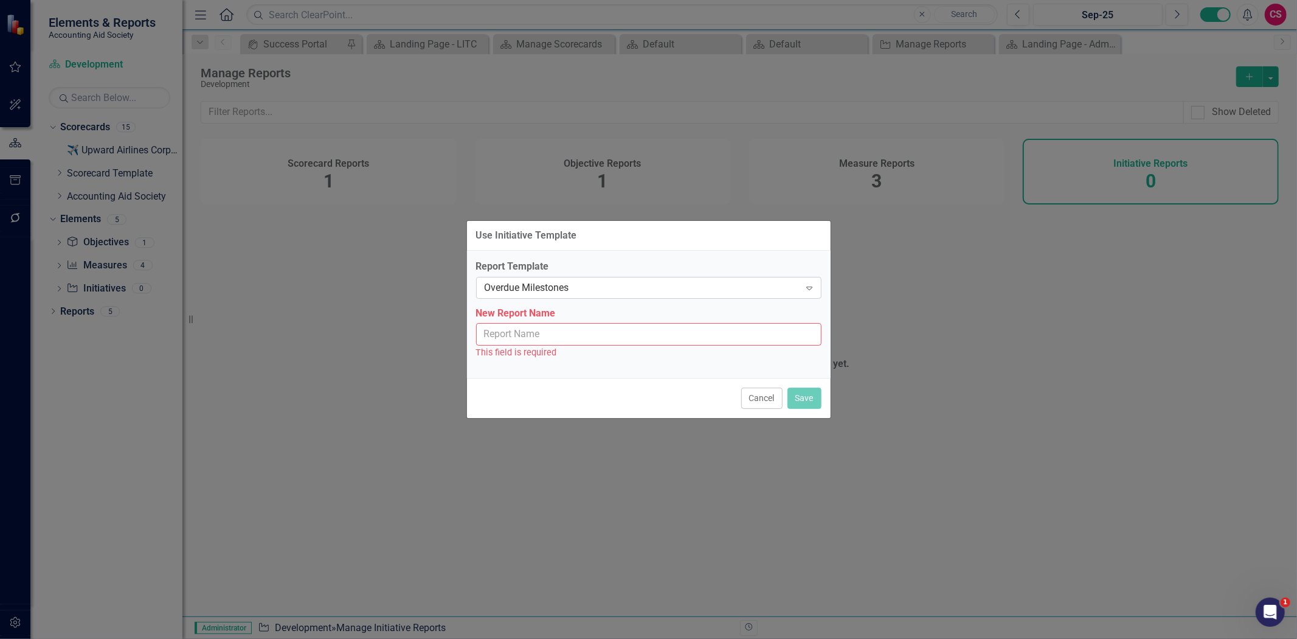
click at [569, 293] on div "Overdue Milestones" at bounding box center [643, 287] width 316 height 14
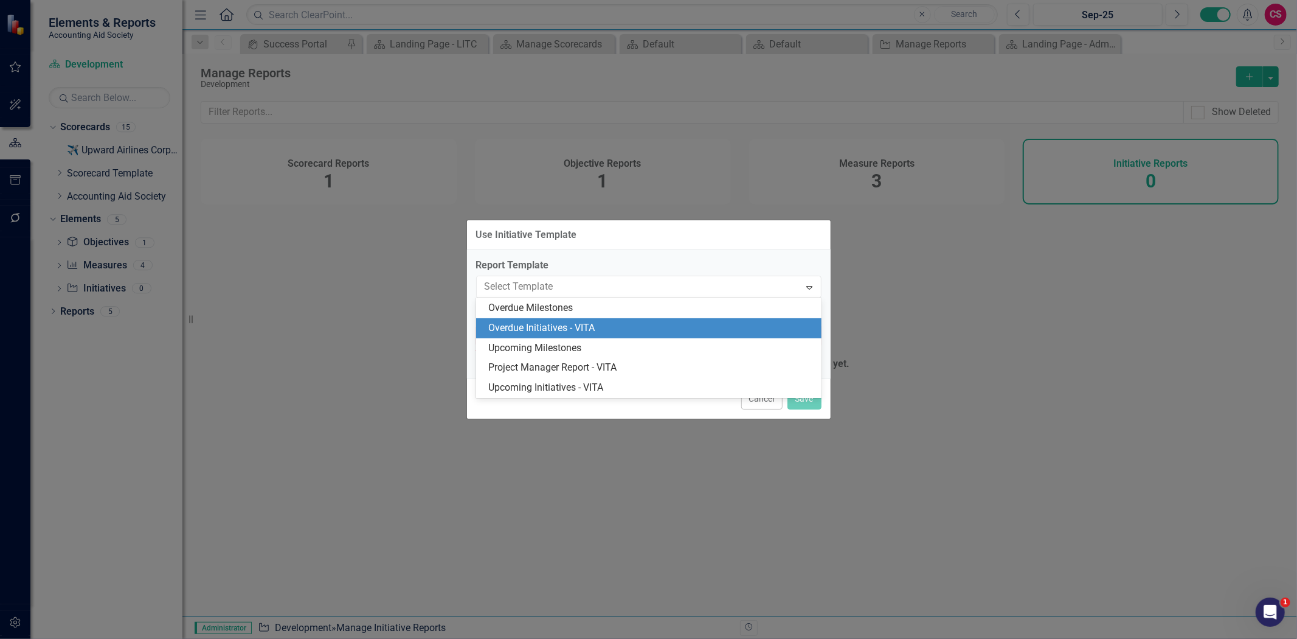
click at [567, 336] on div "Overdue Initiatives - VITA" at bounding box center [648, 328] width 345 height 20
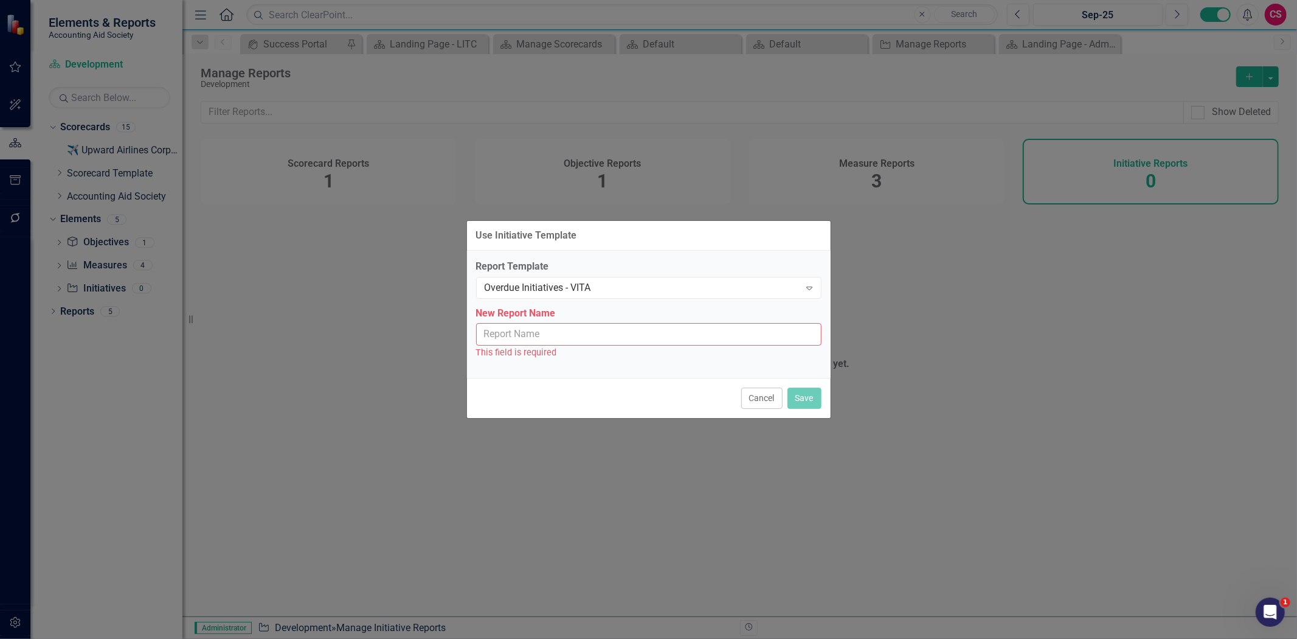
click at [553, 325] on input "New Report Name" at bounding box center [648, 334] width 345 height 23
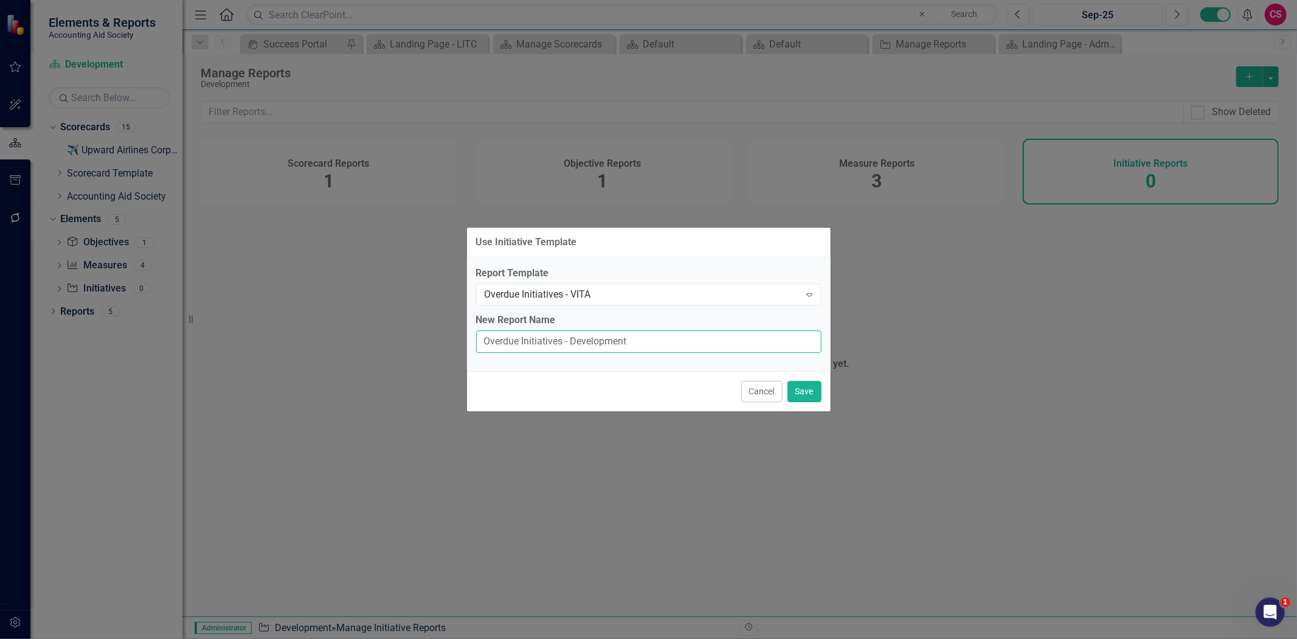
type input "Overdue Initiatives - Development"
drag, startPoint x: 803, startPoint y: 377, endPoint x: 799, endPoint y: 396, distance: 19.5
click at [803, 377] on div "Cancel Save" at bounding box center [649, 391] width 364 height 40
click at [800, 397] on button "Save" at bounding box center [805, 391] width 34 height 21
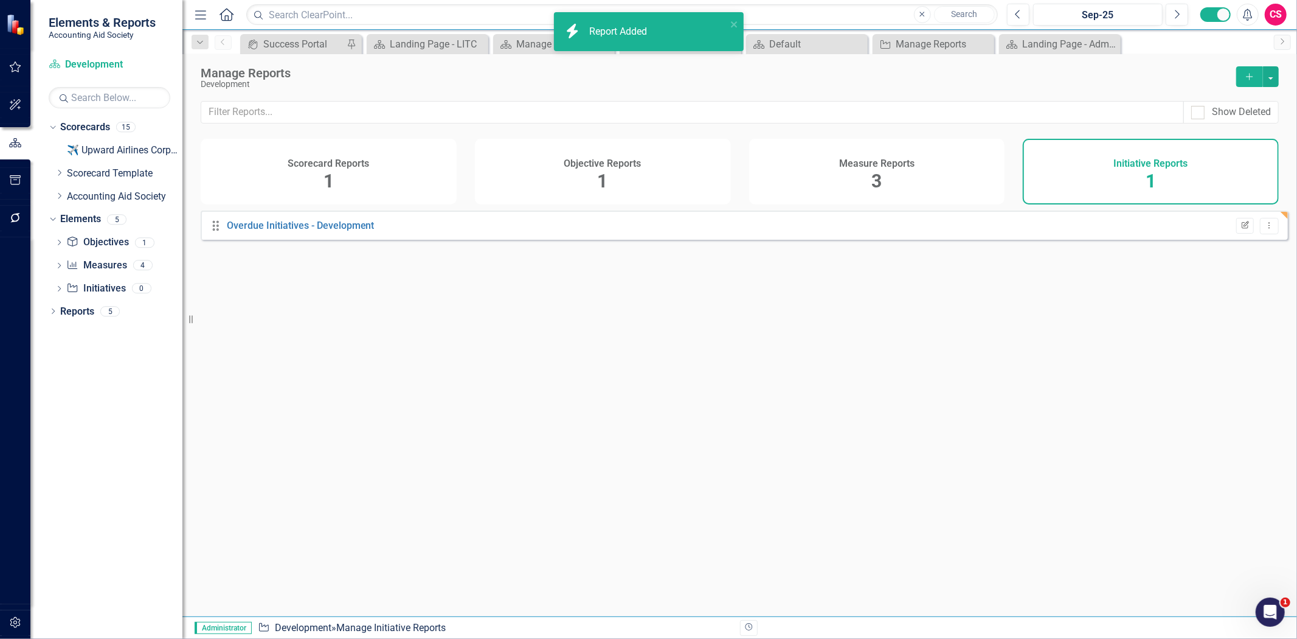
click at [1241, 229] on icon "Edit Report" at bounding box center [1245, 225] width 9 height 7
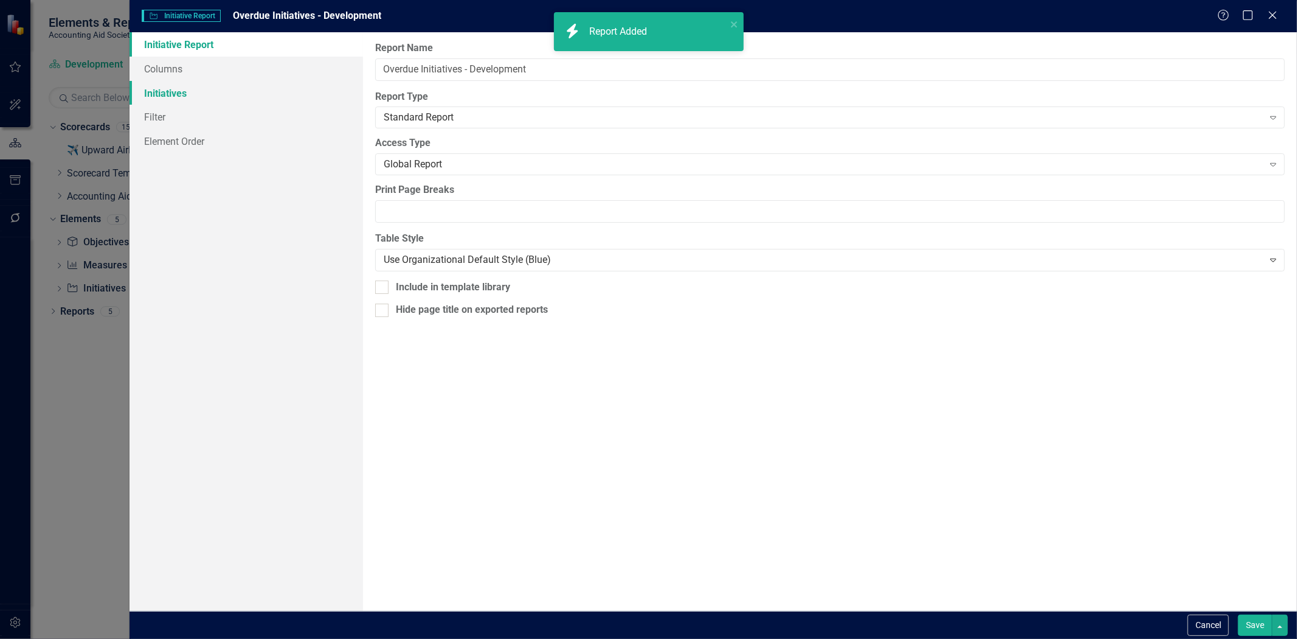
click at [218, 89] on link "Initiatives" at bounding box center [247, 93] width 234 height 24
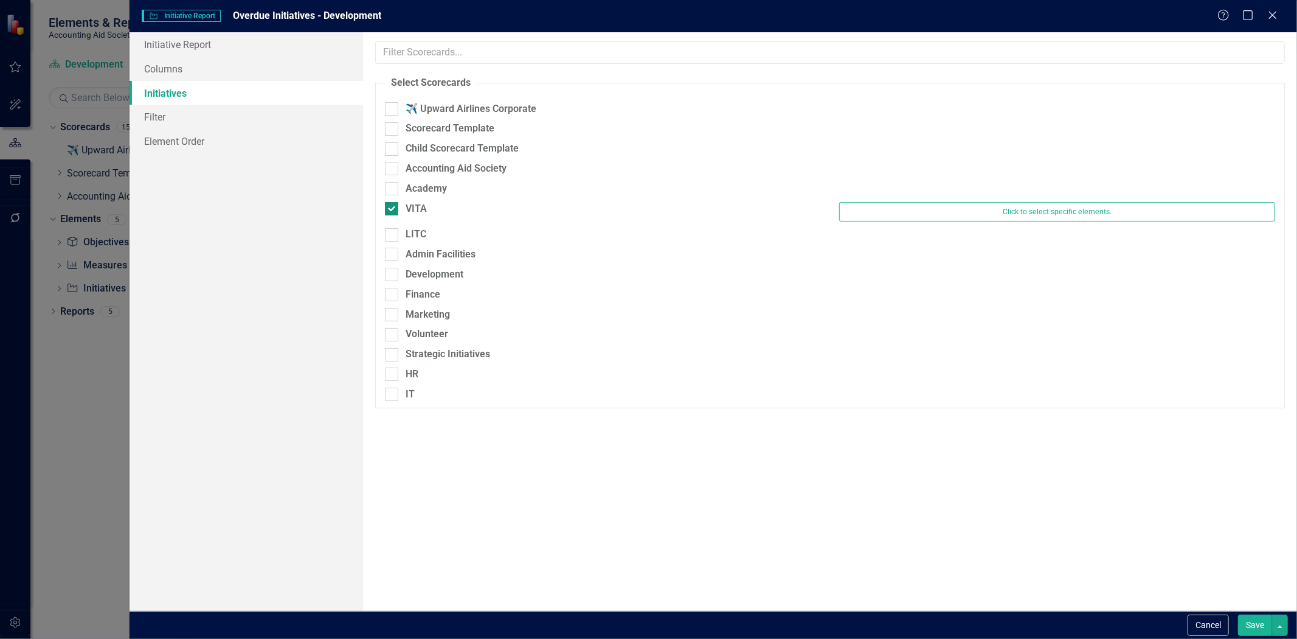
click at [414, 209] on div "VITA" at bounding box center [416, 209] width 21 height 14
click at [393, 209] on input "VITA" at bounding box center [389, 206] width 8 height 8
checkbox input "false"
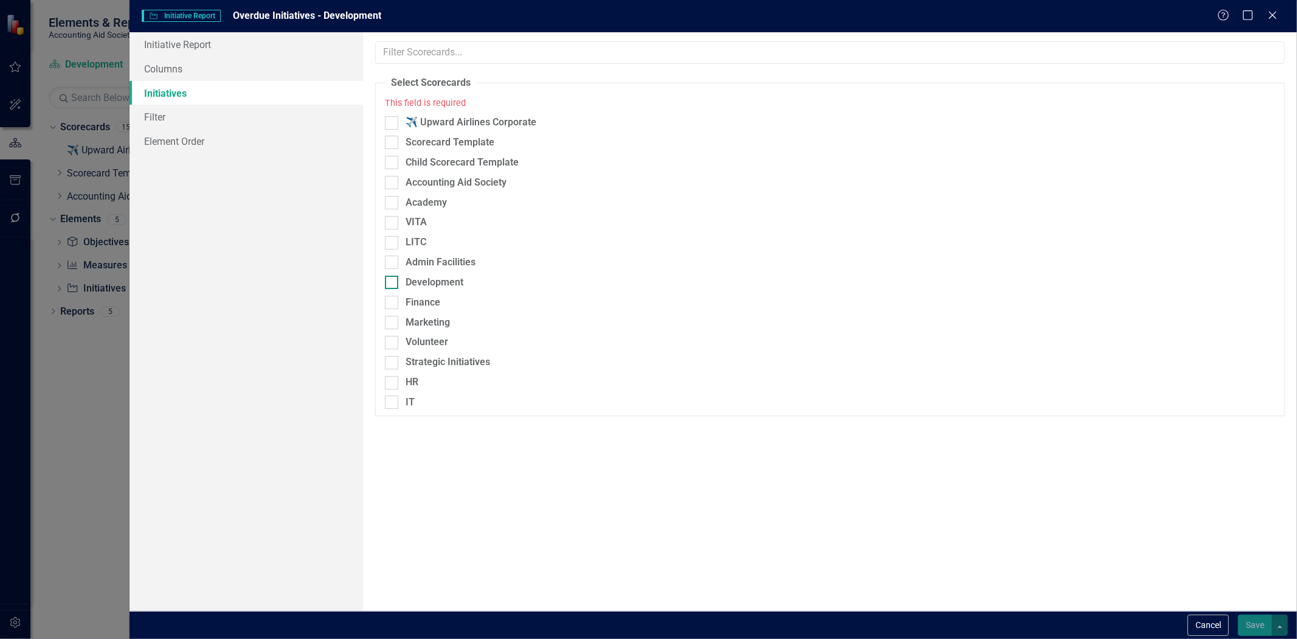
click at [442, 282] on div "Development" at bounding box center [435, 283] width 58 height 14
click at [393, 282] on input "Development" at bounding box center [389, 280] width 8 height 8
checkbox input "true"
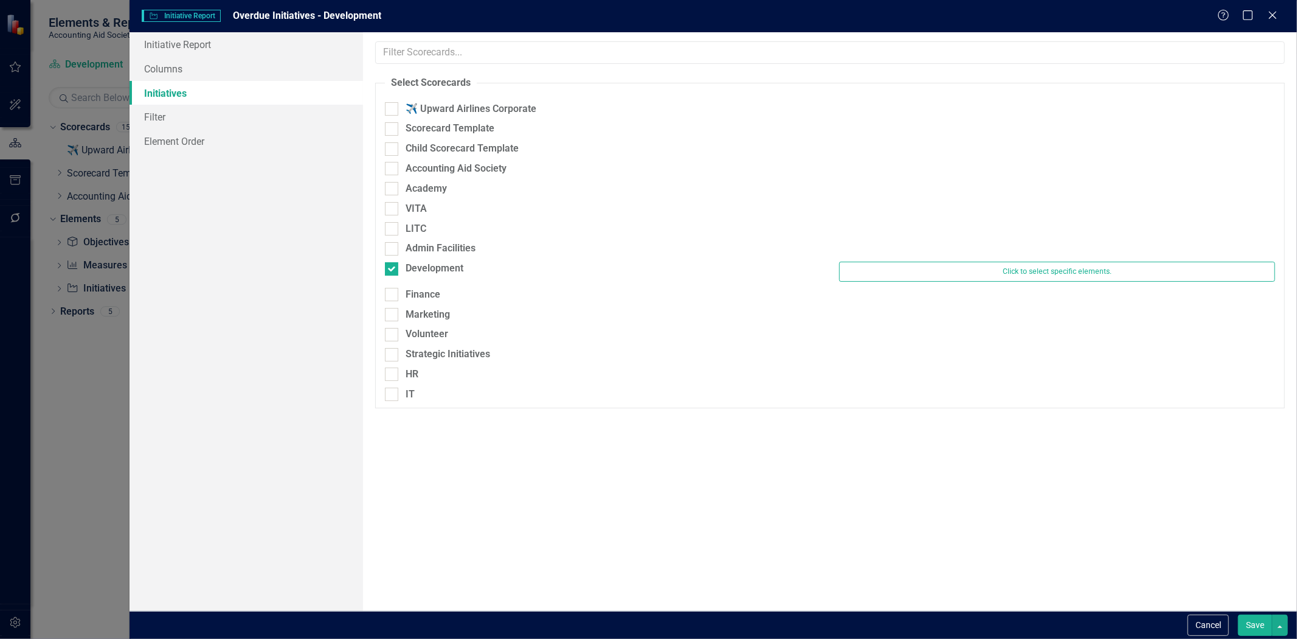
click at [1249, 633] on button "Save" at bounding box center [1255, 624] width 34 height 21
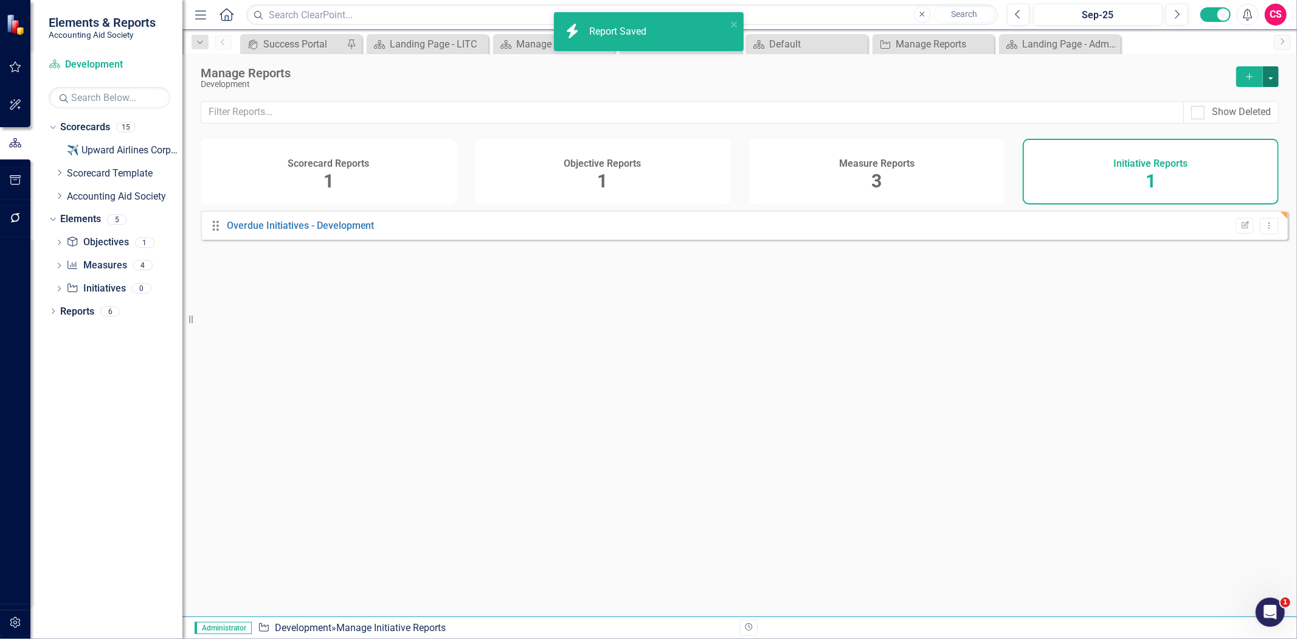
click at [1277, 74] on button "button" at bounding box center [1271, 76] width 16 height 21
click at [1243, 122] on link "Copy Add From Template" at bounding box center [1222, 121] width 114 height 23
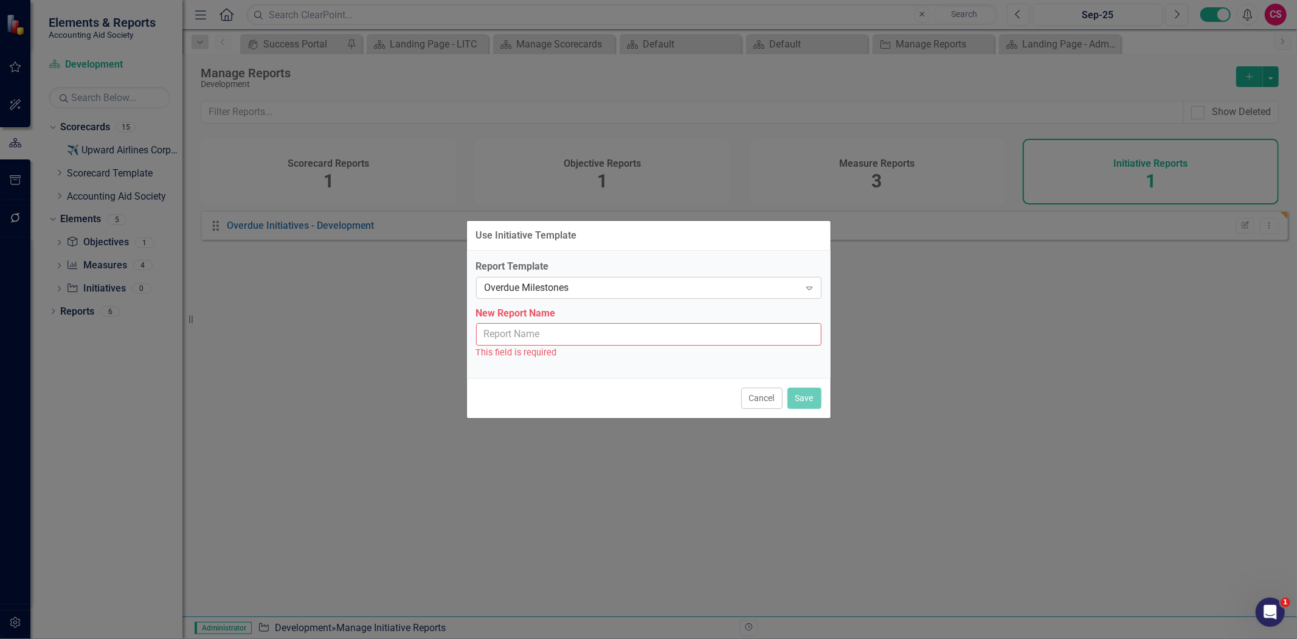
drag, startPoint x: 1243, startPoint y: 122, endPoint x: 642, endPoint y: 289, distance: 624.3
click at [642, 289] on div "Overdue Milestones" at bounding box center [643, 287] width 316 height 14
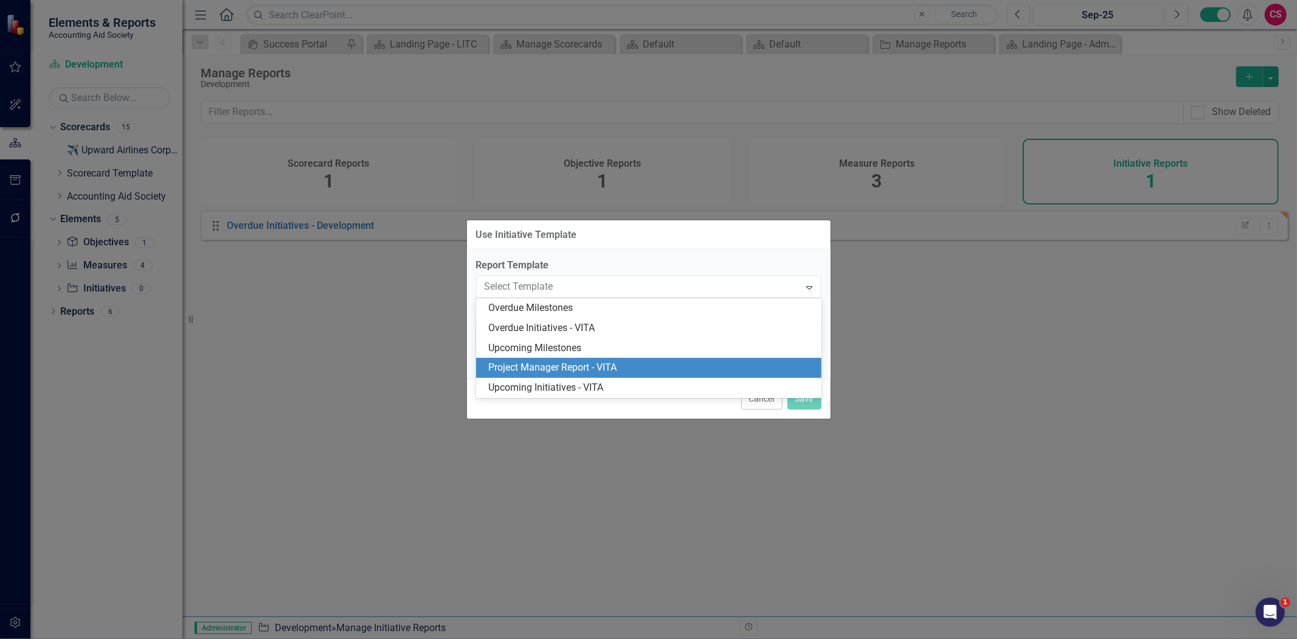
click at [599, 371] on div "Project Manager Report - VITA" at bounding box center [651, 368] width 326 height 14
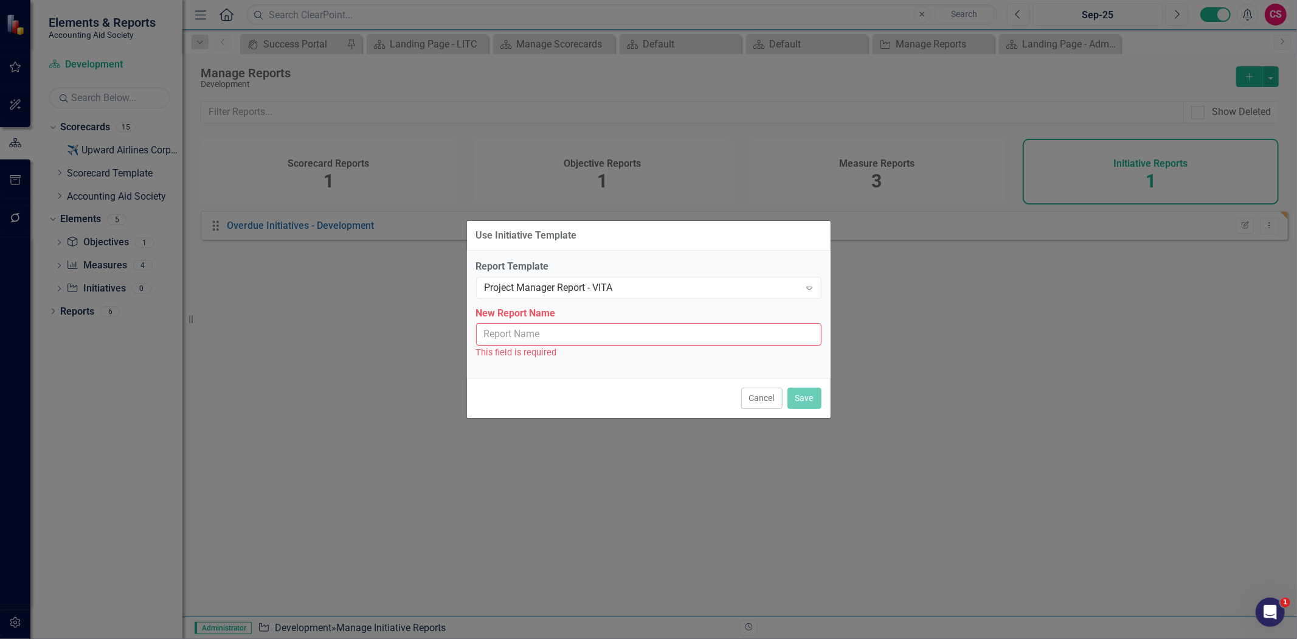
drag, startPoint x: 564, startPoint y: 331, endPoint x: 578, endPoint y: 335, distance: 14.3
click at [564, 332] on input "New Report Name" at bounding box center [648, 334] width 345 height 23
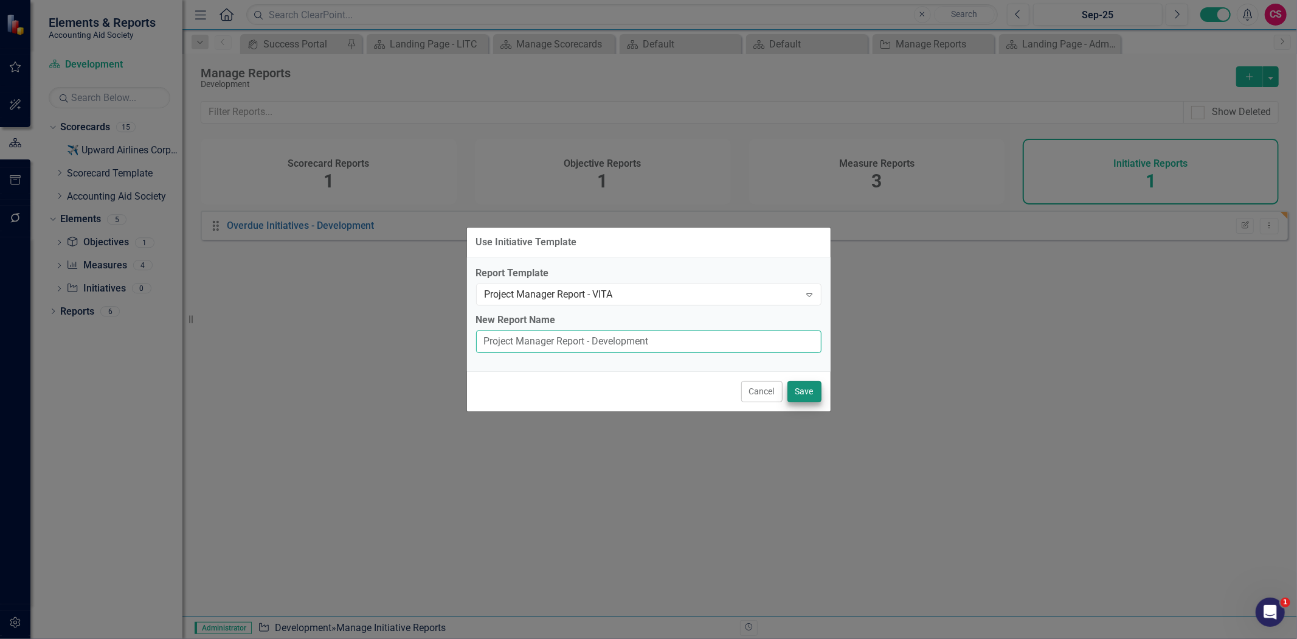
type input "Project Manager Report - Development"
click at [811, 386] on button "Save" at bounding box center [805, 391] width 34 height 21
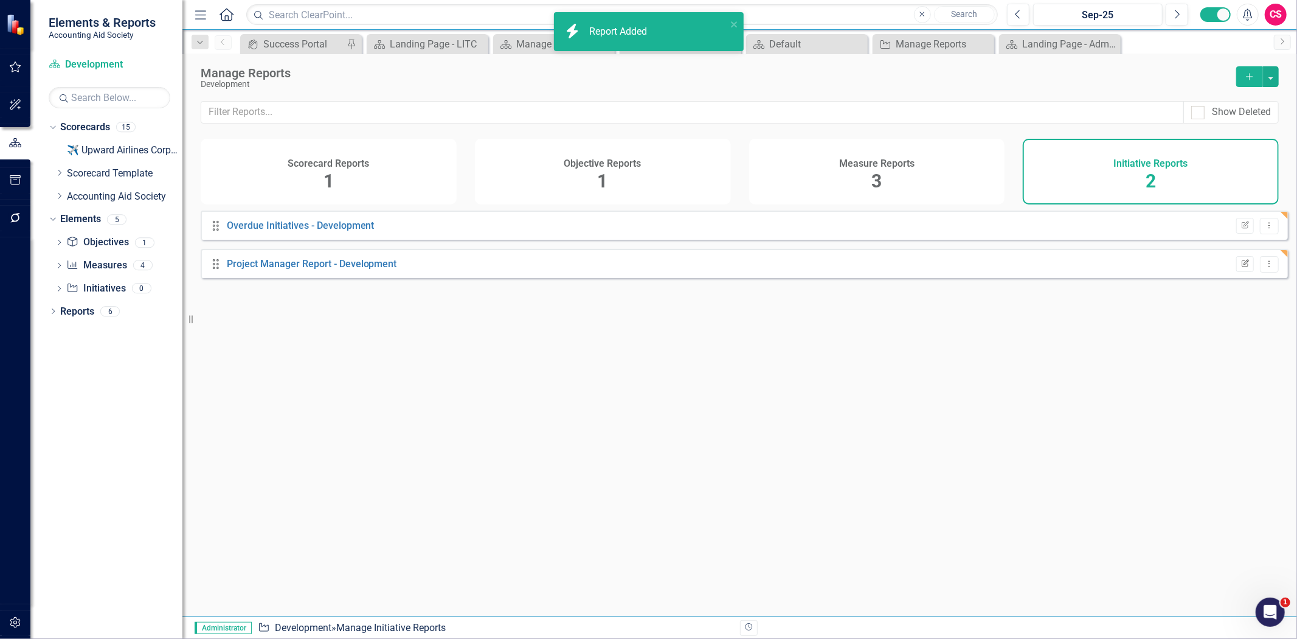
click at [1242, 266] on icon "button" at bounding box center [1245, 262] width 7 height 7
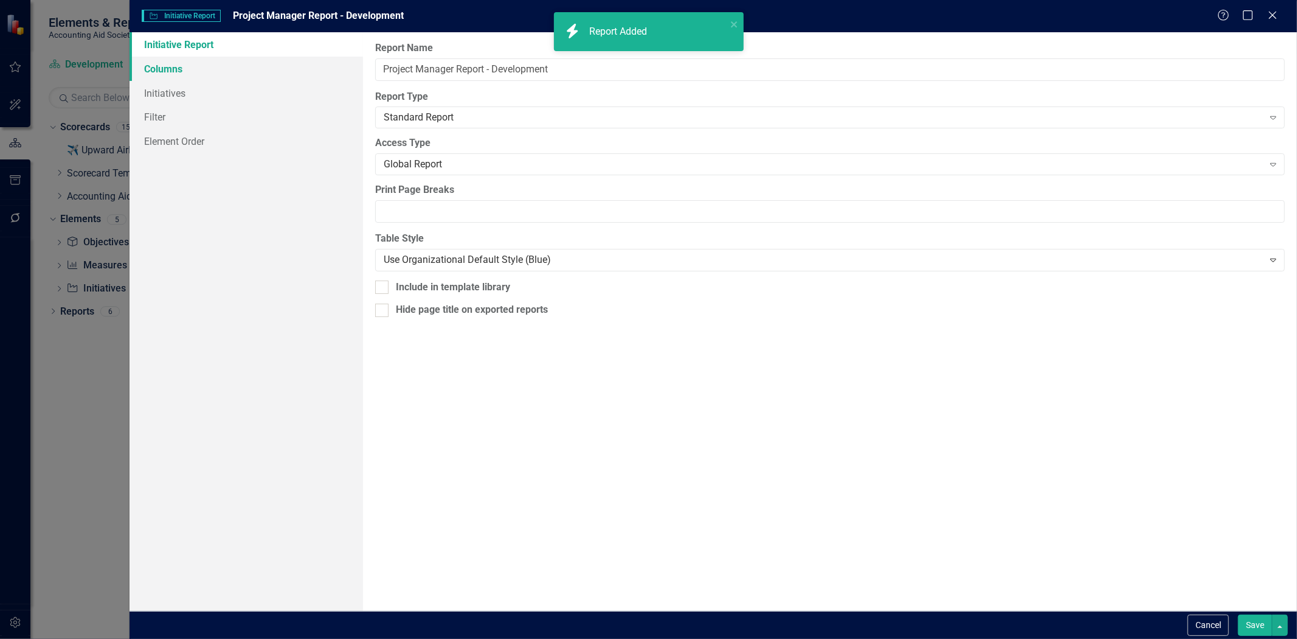
click at [165, 66] on link "Columns" at bounding box center [247, 69] width 234 height 24
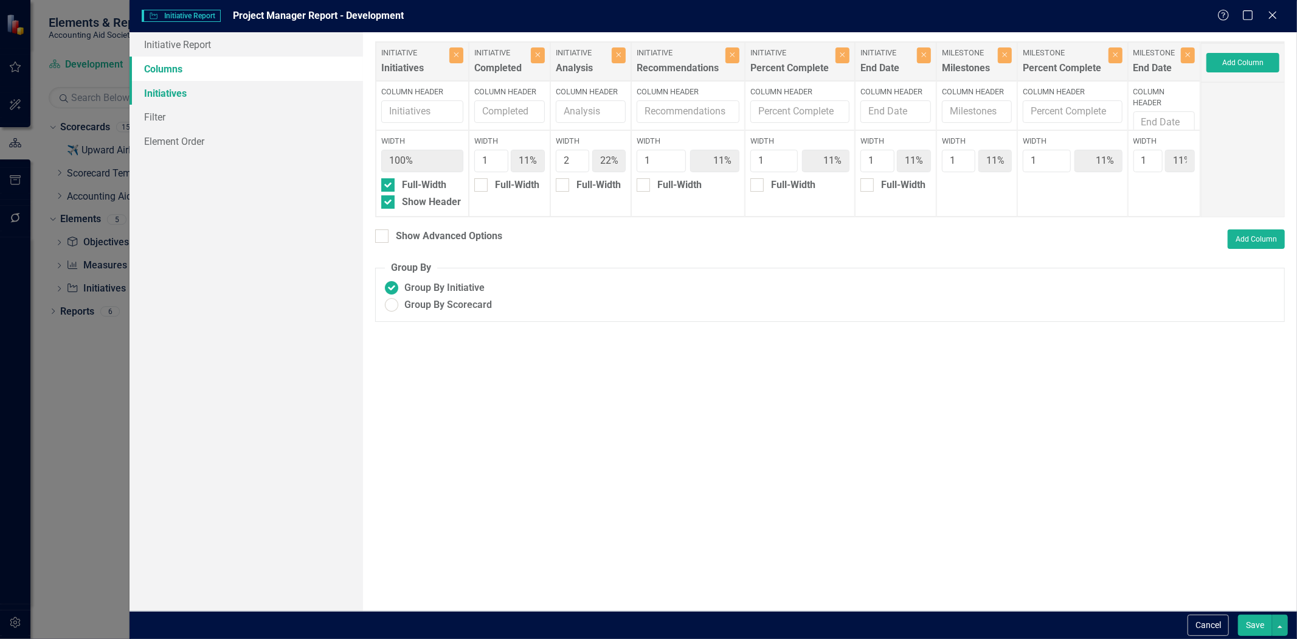
click at [179, 92] on link "Initiatives" at bounding box center [247, 93] width 234 height 24
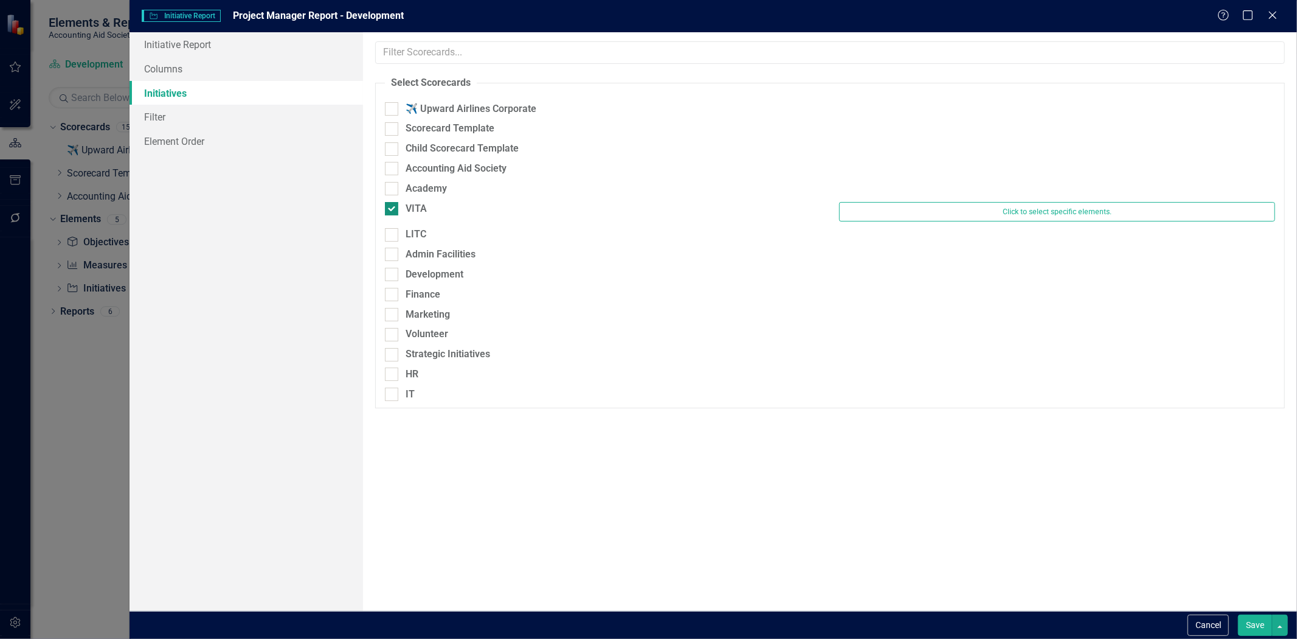
click at [415, 208] on div "VITA" at bounding box center [416, 209] width 21 height 14
click at [393, 208] on input "VITA" at bounding box center [389, 206] width 8 height 8
checkbox input "false"
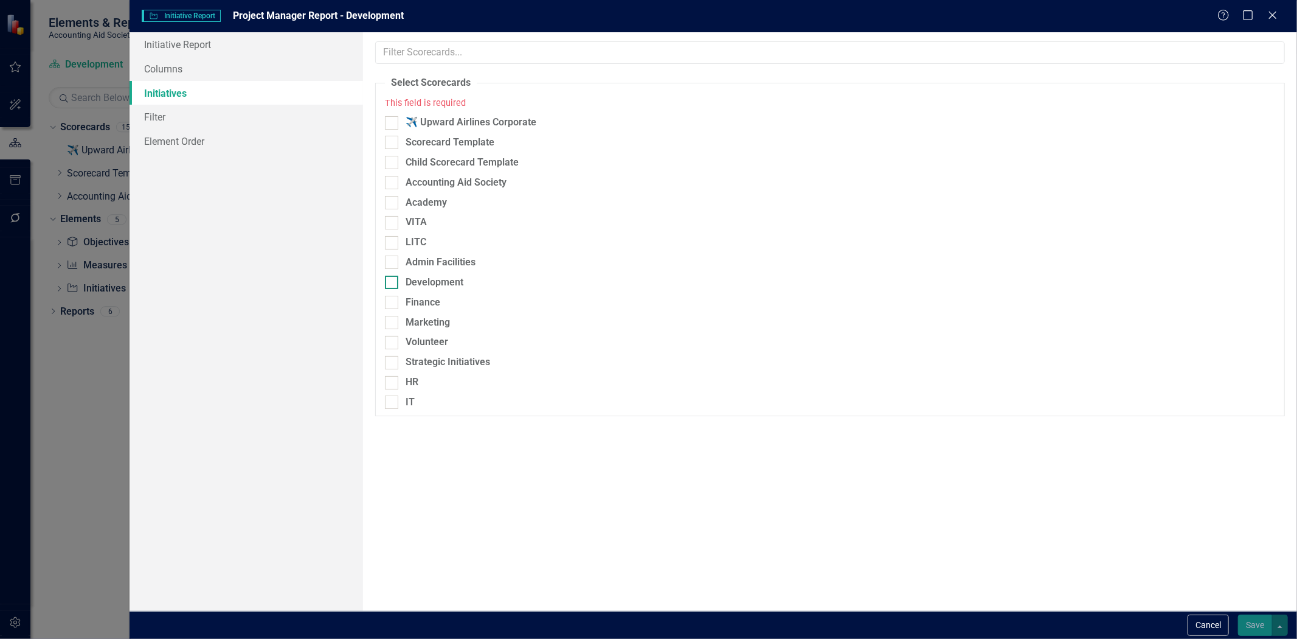
click at [441, 281] on div "Development" at bounding box center [435, 283] width 58 height 14
click at [393, 281] on input "Development" at bounding box center [389, 280] width 8 height 8
checkbox input "true"
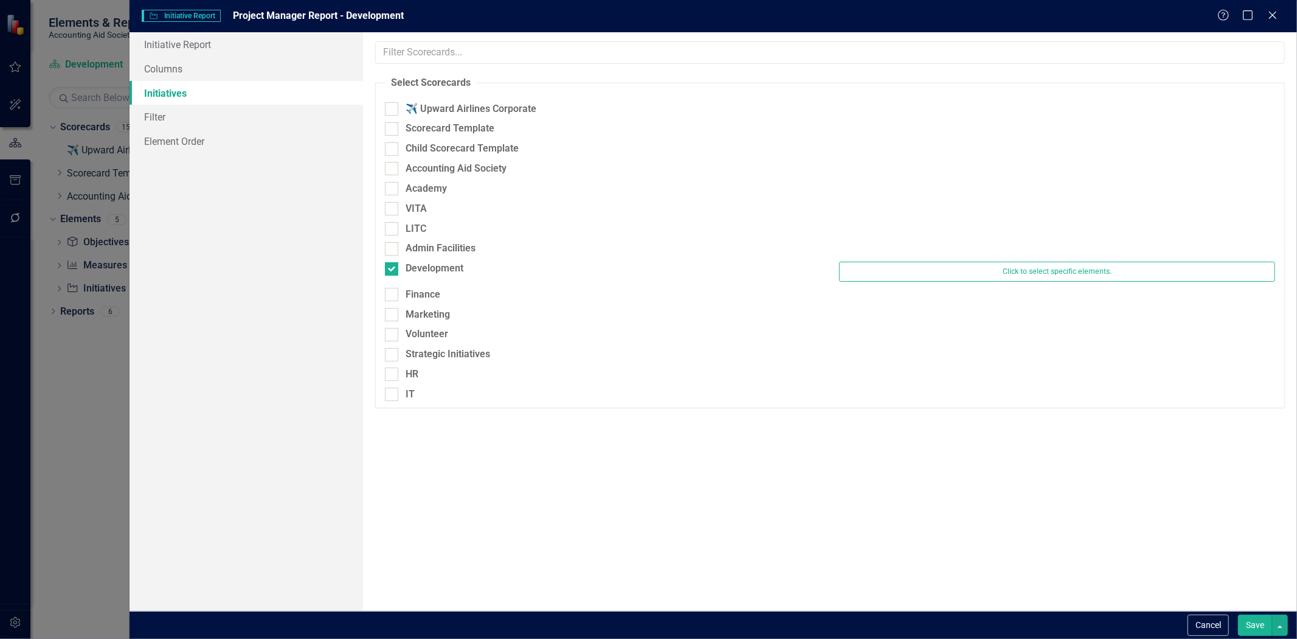
click at [1250, 625] on button "Save" at bounding box center [1255, 624] width 34 height 21
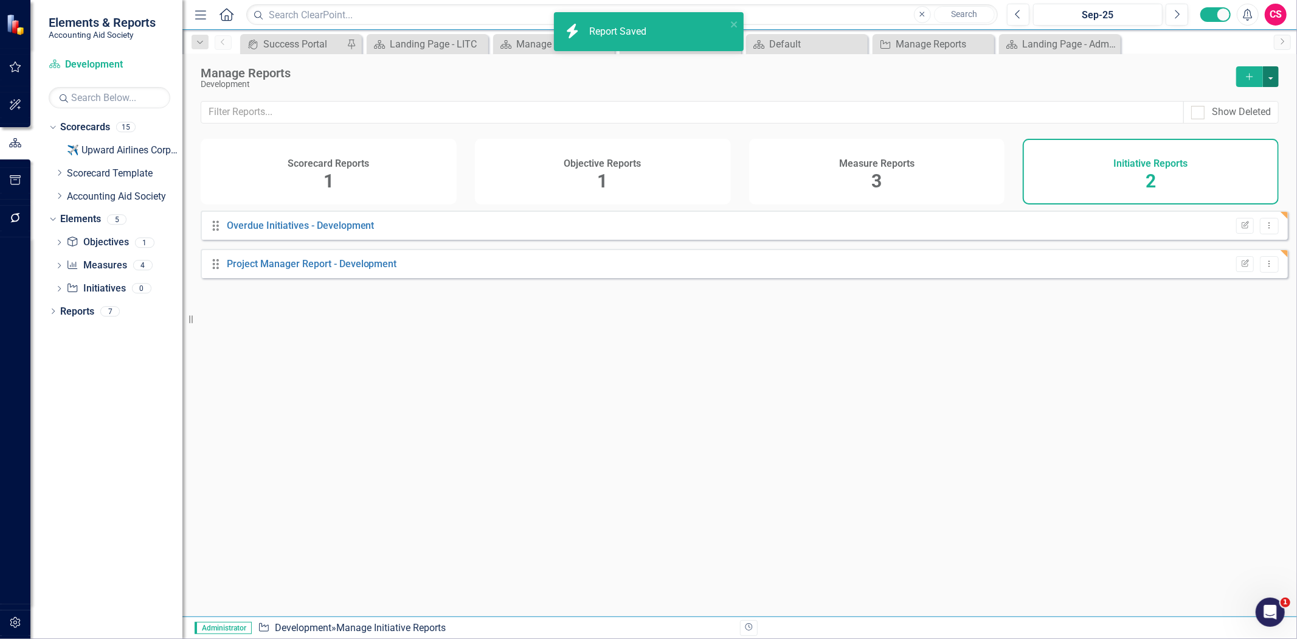
click at [1274, 81] on button "button" at bounding box center [1271, 76] width 16 height 21
click at [1244, 122] on link "Copy Add From Template" at bounding box center [1222, 121] width 114 height 23
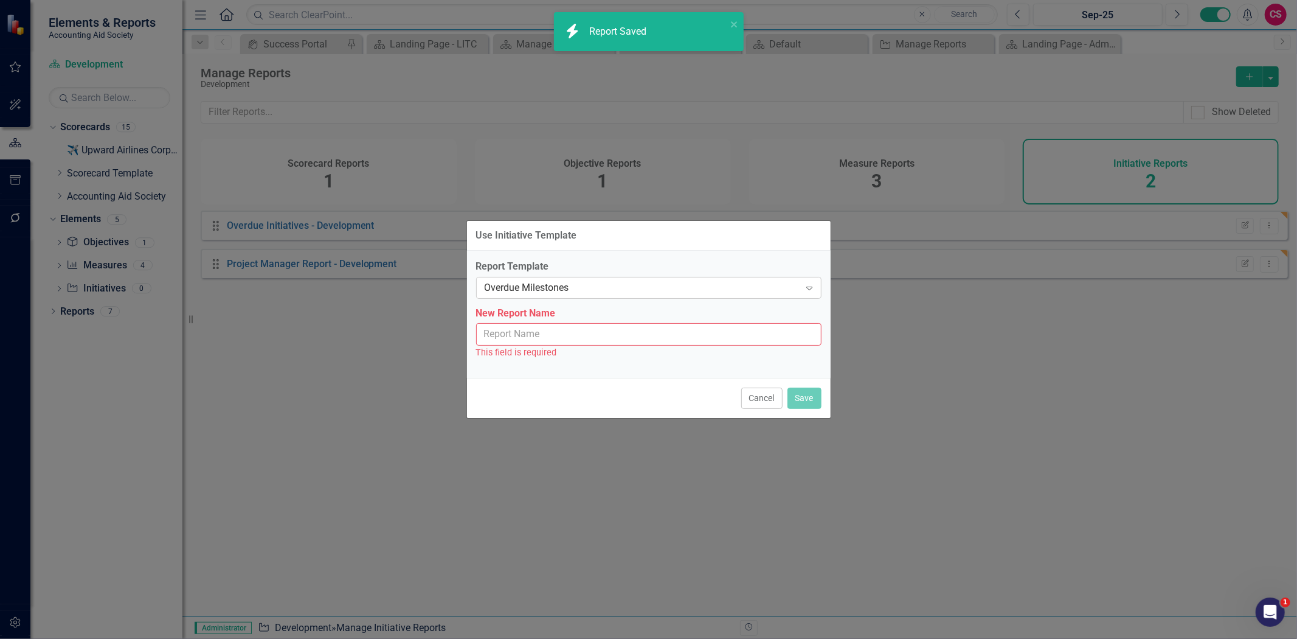
click at [567, 288] on div "Overdue Milestones" at bounding box center [643, 287] width 316 height 14
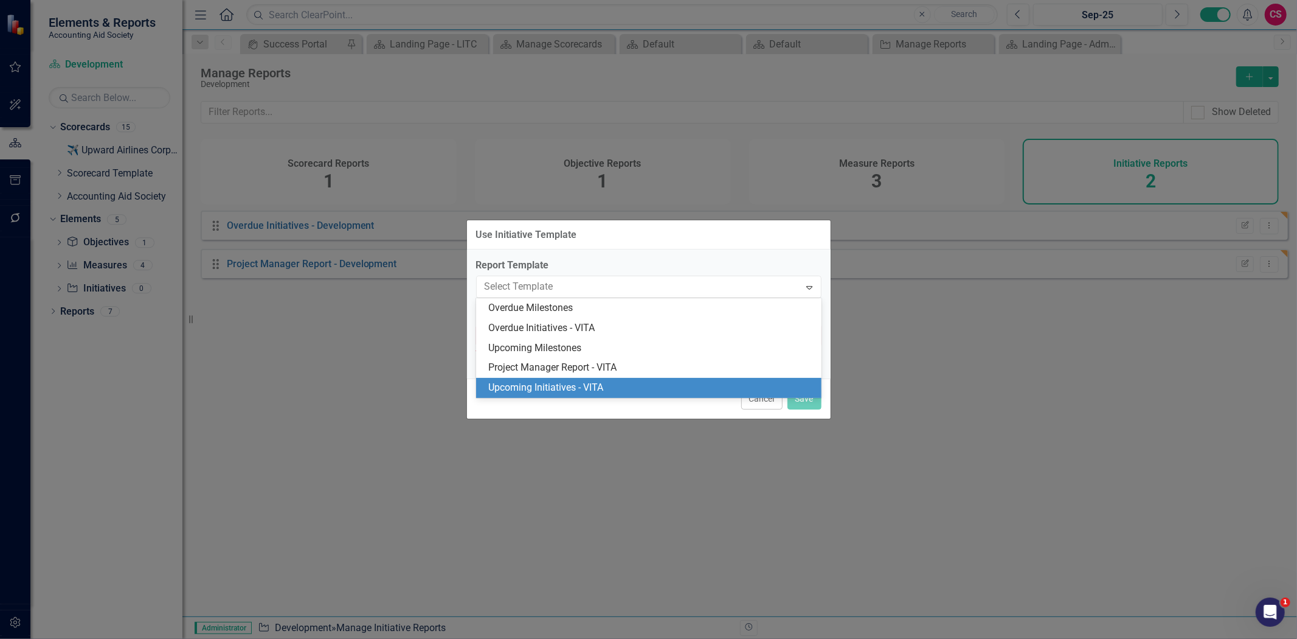
click at [557, 390] on div "Upcoming Initiatives - VITA" at bounding box center [651, 388] width 326 height 14
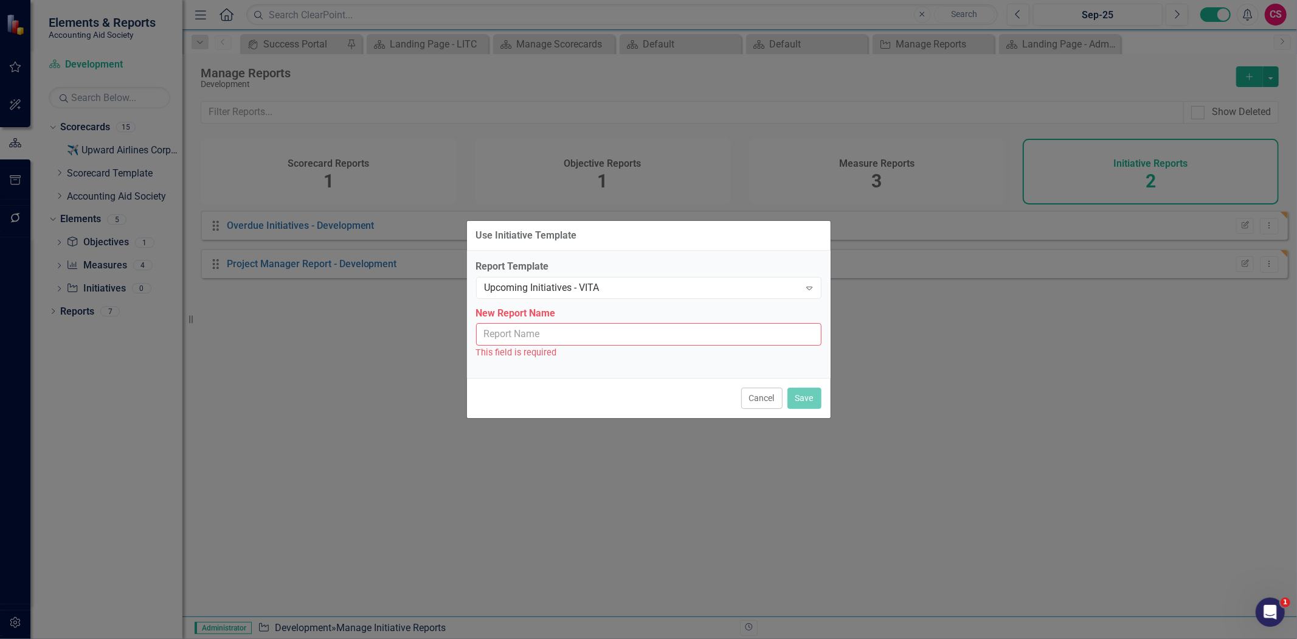
click at [533, 338] on input "New Report Name" at bounding box center [648, 334] width 345 height 23
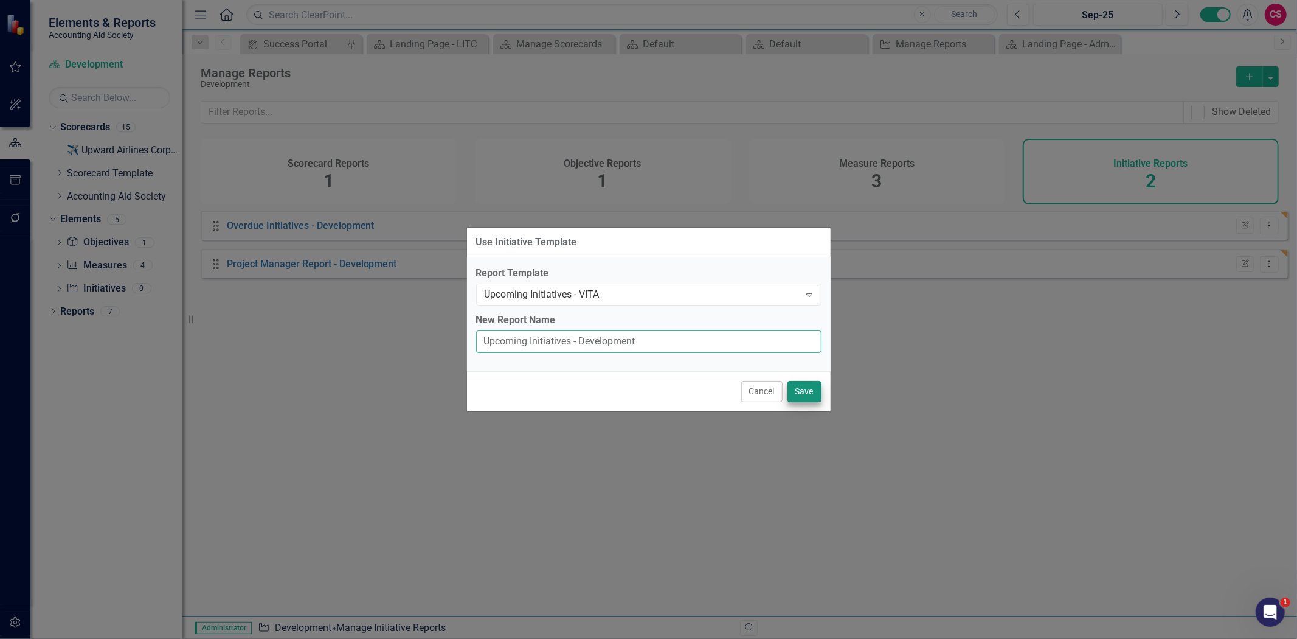
type input "Upcoming Initiatives - Development"
click at [800, 399] on button "Save" at bounding box center [805, 391] width 34 height 21
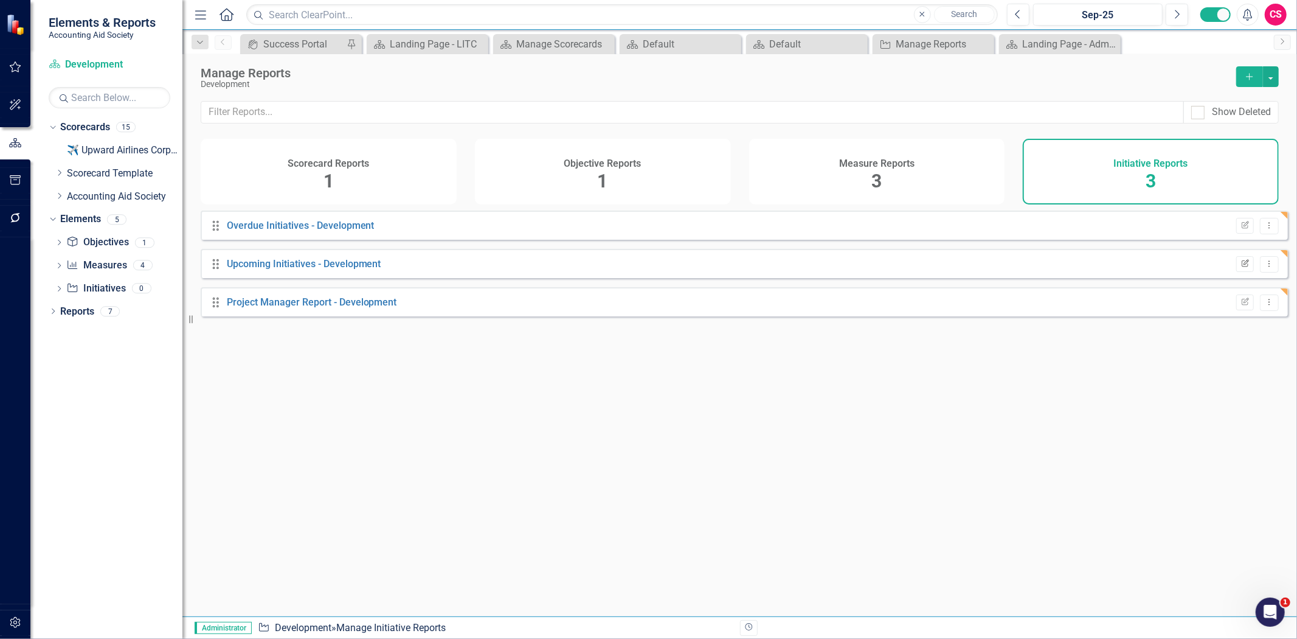
click at [1236, 272] on button "Edit Report" at bounding box center [1245, 264] width 18 height 16
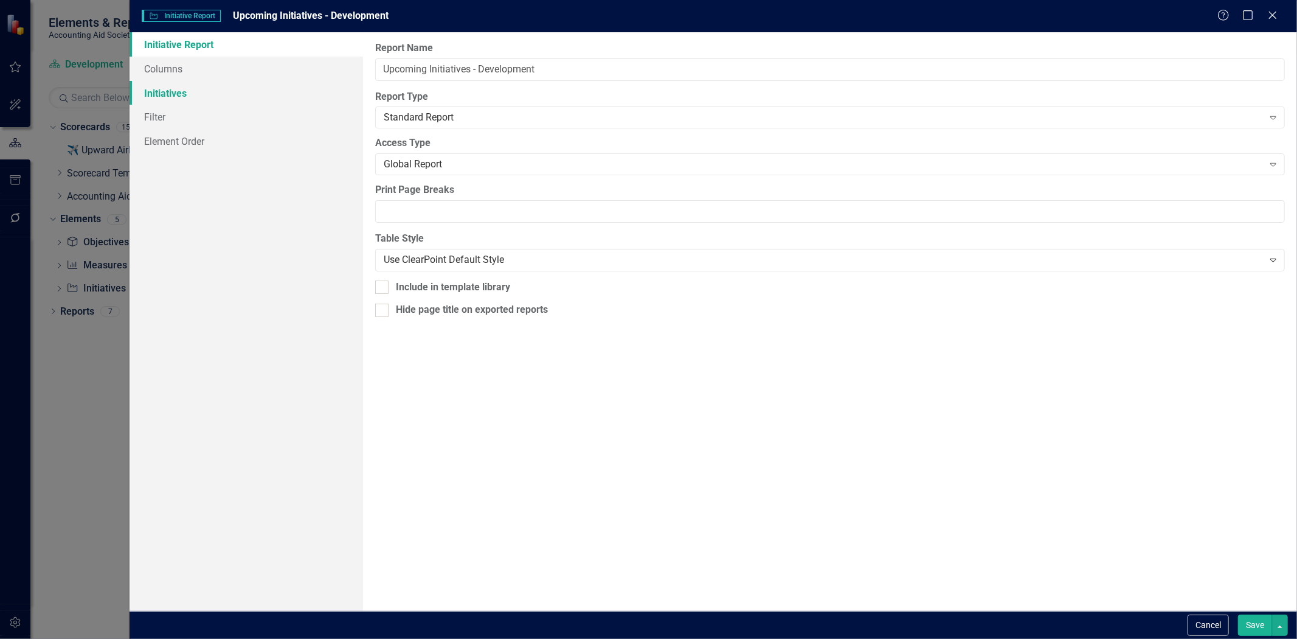
click at [233, 91] on link "Initiatives" at bounding box center [247, 93] width 234 height 24
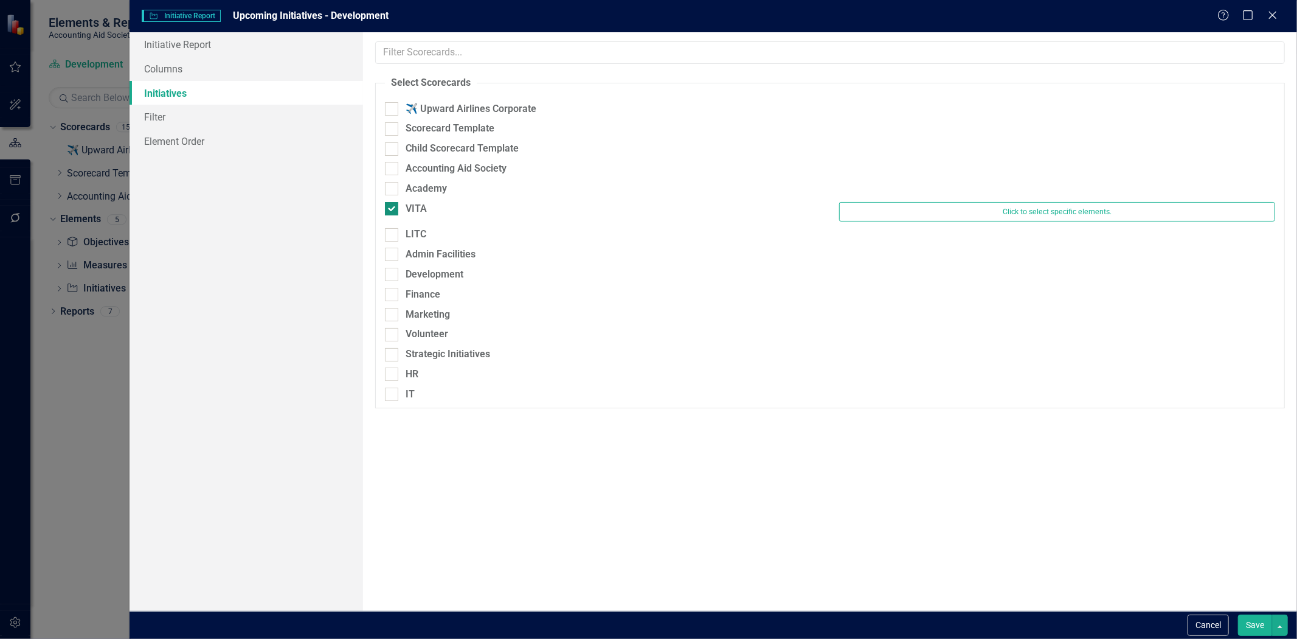
click at [412, 210] on div "VITA" at bounding box center [416, 209] width 21 height 14
click at [393, 210] on input "VITA" at bounding box center [389, 206] width 8 height 8
checkbox input "false"
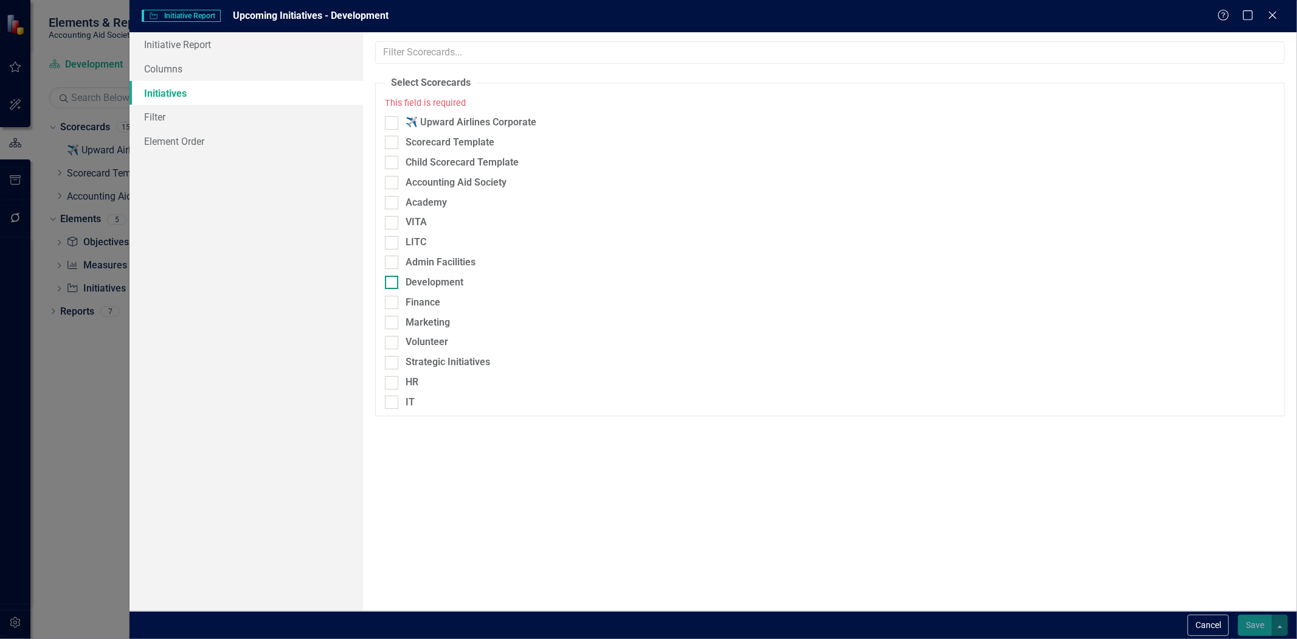
click at [434, 283] on div "Development" at bounding box center [435, 283] width 58 height 14
click at [393, 283] on input "Development" at bounding box center [389, 280] width 8 height 8
checkbox input "true"
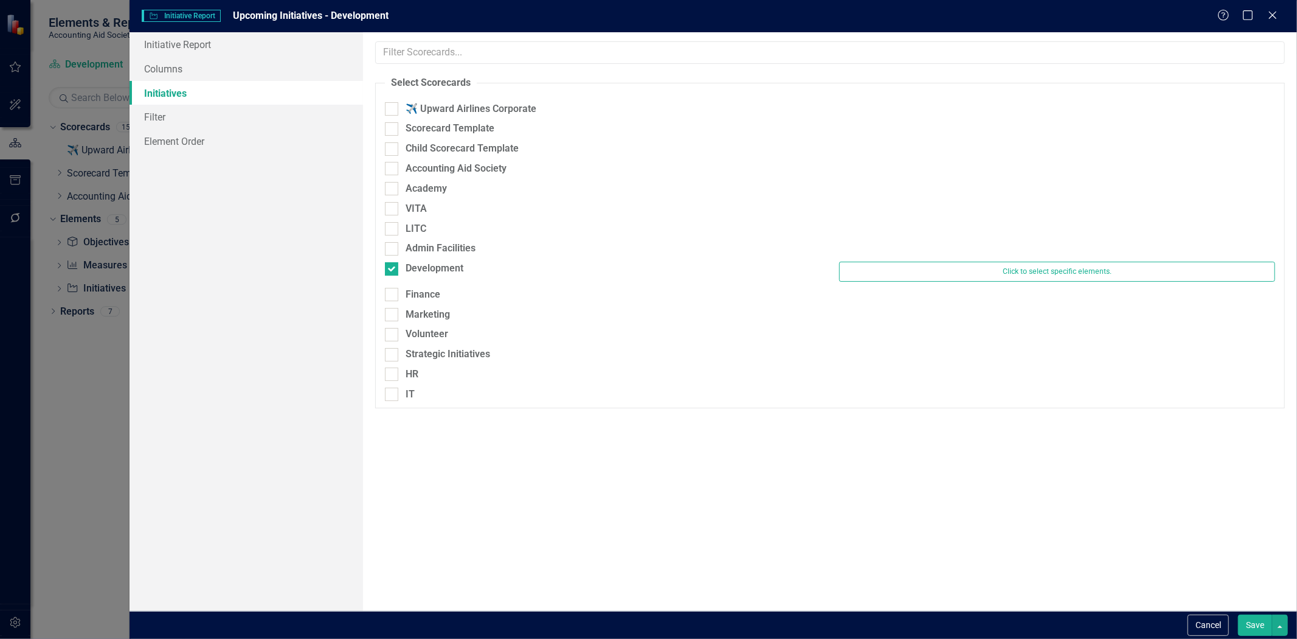
click at [1249, 621] on button "Save" at bounding box center [1255, 624] width 34 height 21
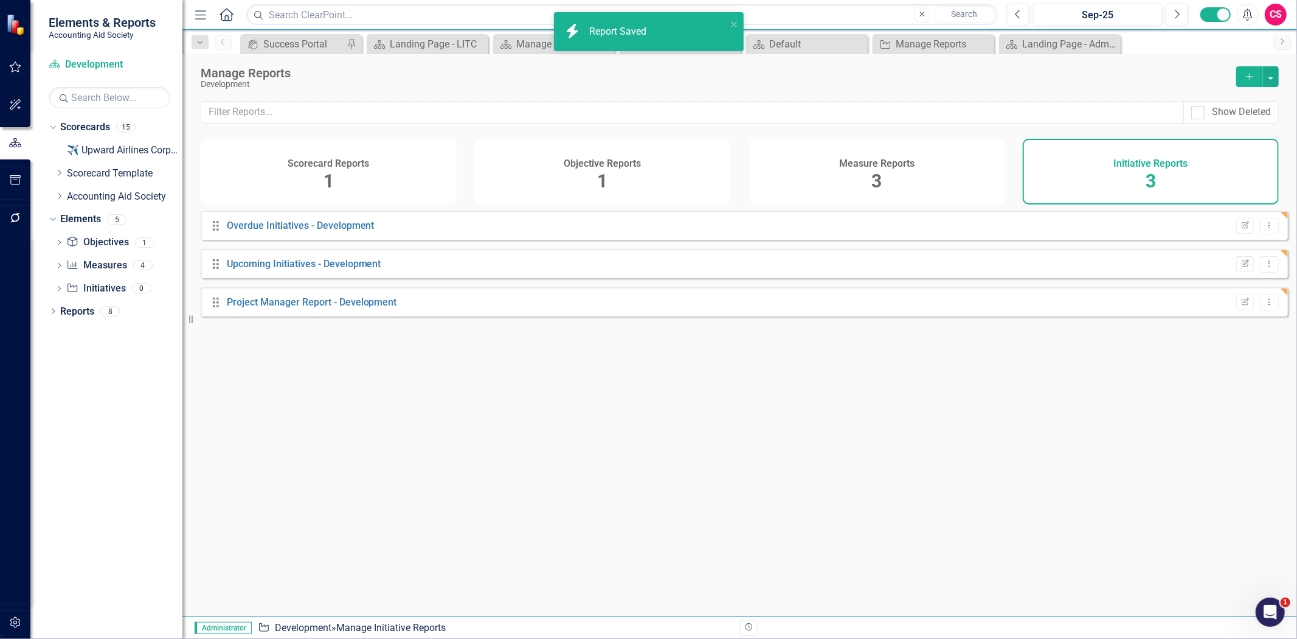
click at [1246, 76] on icon "Add" at bounding box center [1249, 76] width 11 height 9
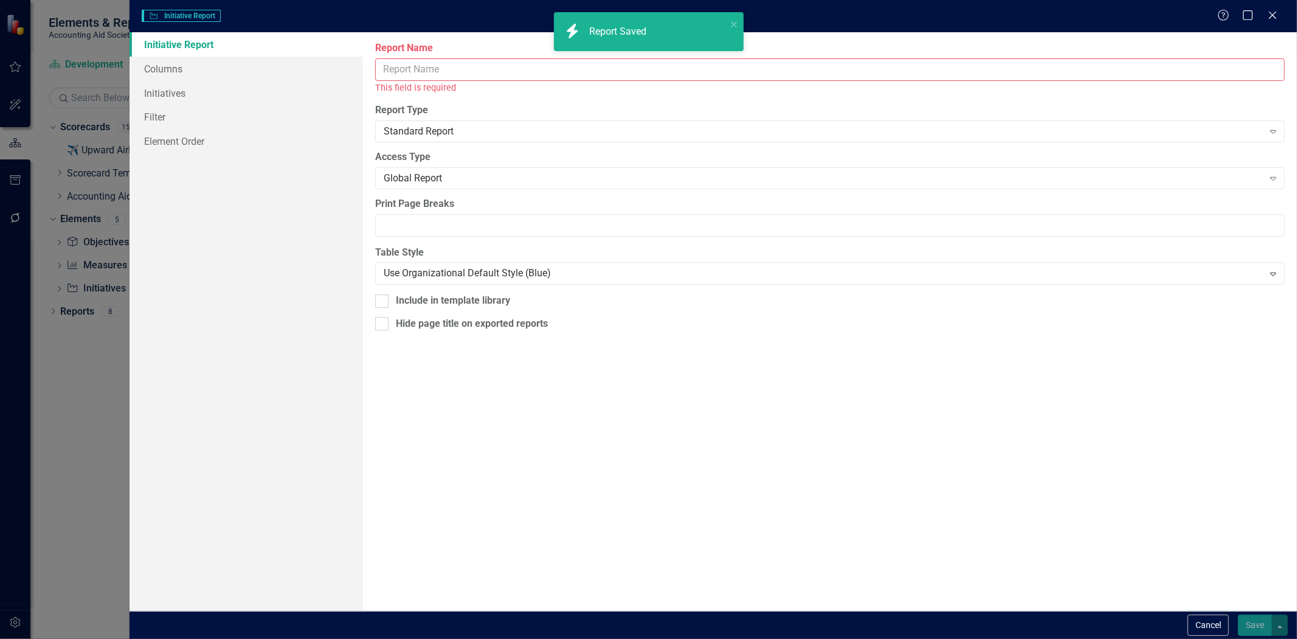
drag, startPoint x: 429, startPoint y: 79, endPoint x: 423, endPoint y: 77, distance: 6.6
click at [428, 79] on input "Report Name" at bounding box center [830, 69] width 910 height 23
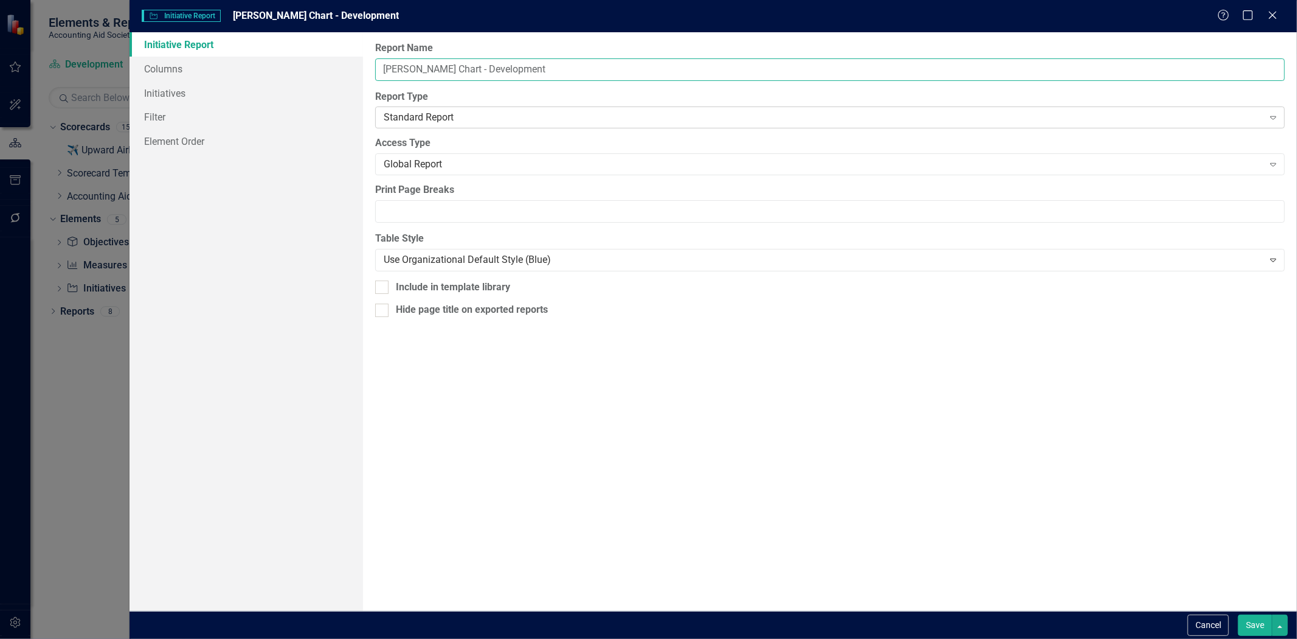
type input "Gantt Chart - Development"
click at [429, 117] on div "Standard Report" at bounding box center [823, 118] width 879 height 14
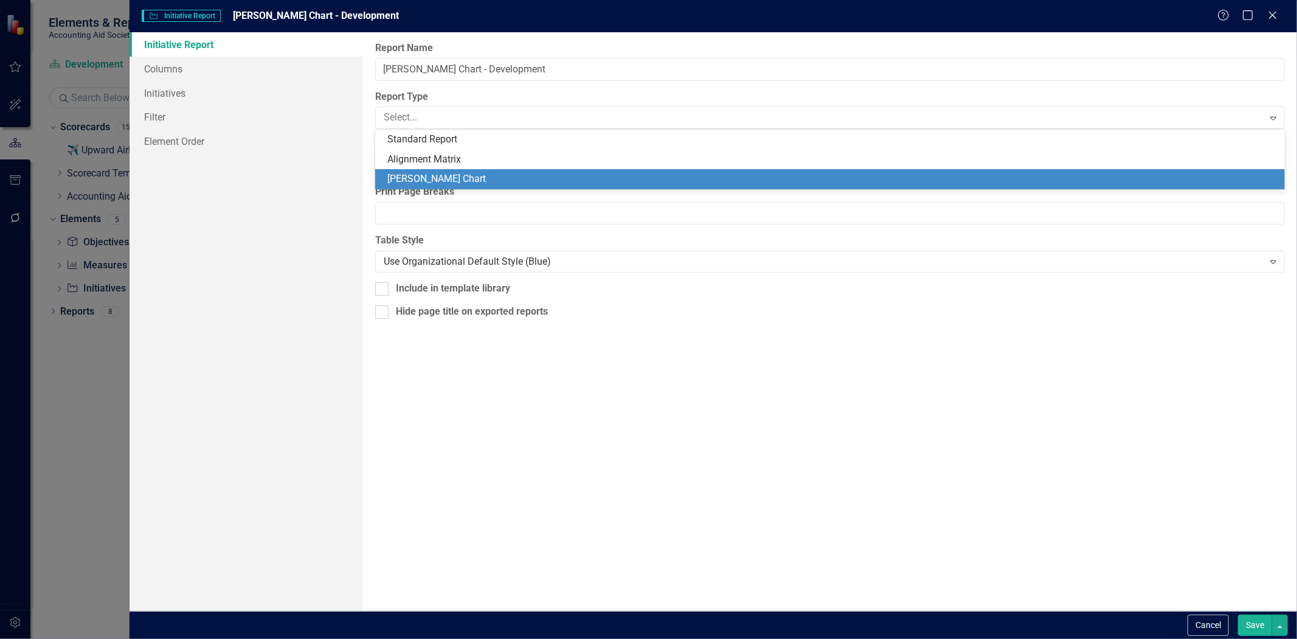
click at [426, 173] on div "[PERSON_NAME] Chart" at bounding box center [832, 179] width 890 height 14
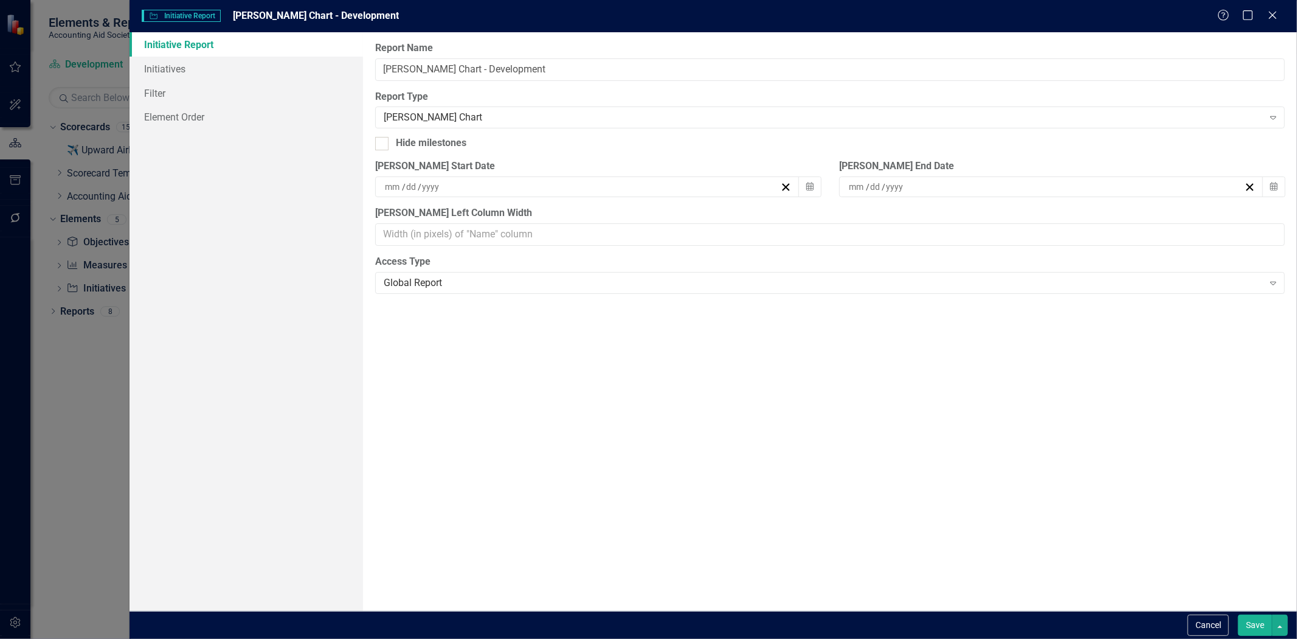
click at [1245, 621] on button "Save" at bounding box center [1255, 624] width 34 height 21
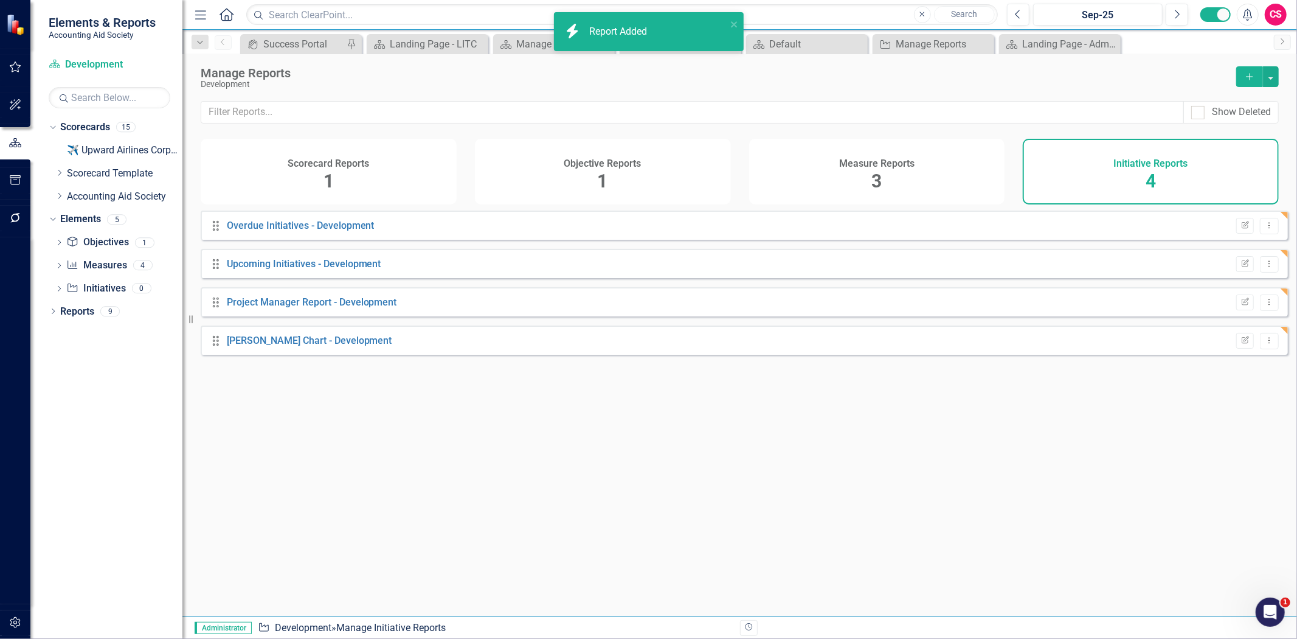
click at [409, 159] on div "Scorecard Reports 1" at bounding box center [329, 172] width 256 height 66
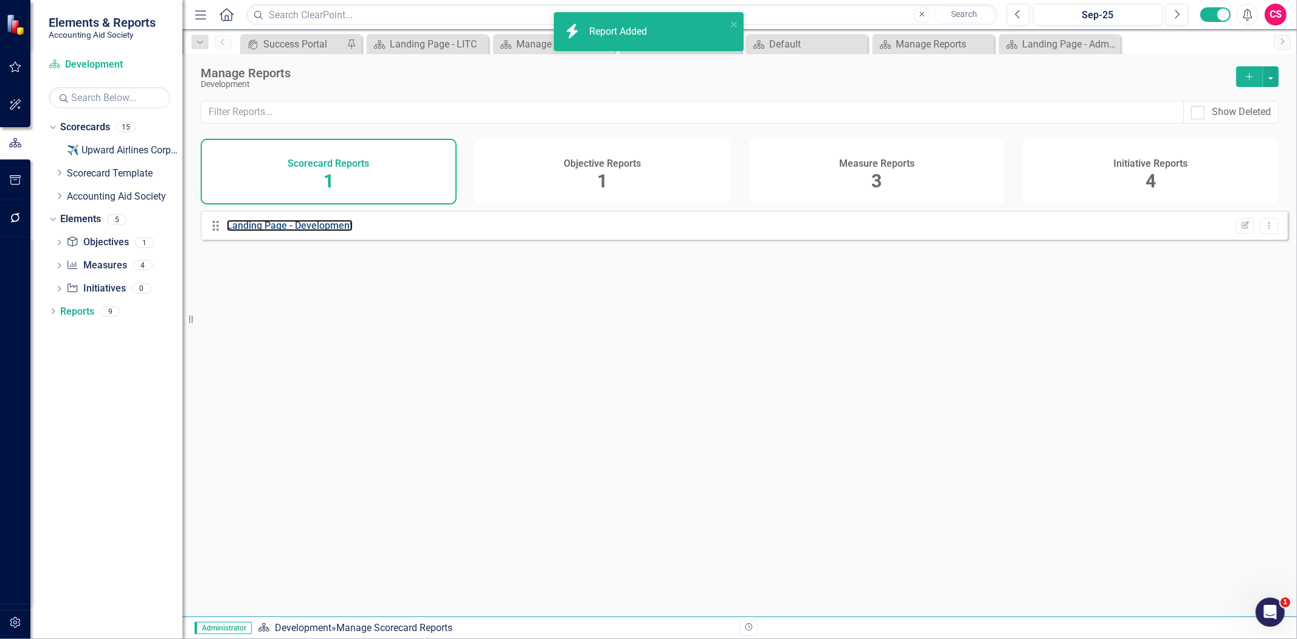
click at [314, 233] on div "Landing Page - Development" at bounding box center [290, 226] width 126 height 14
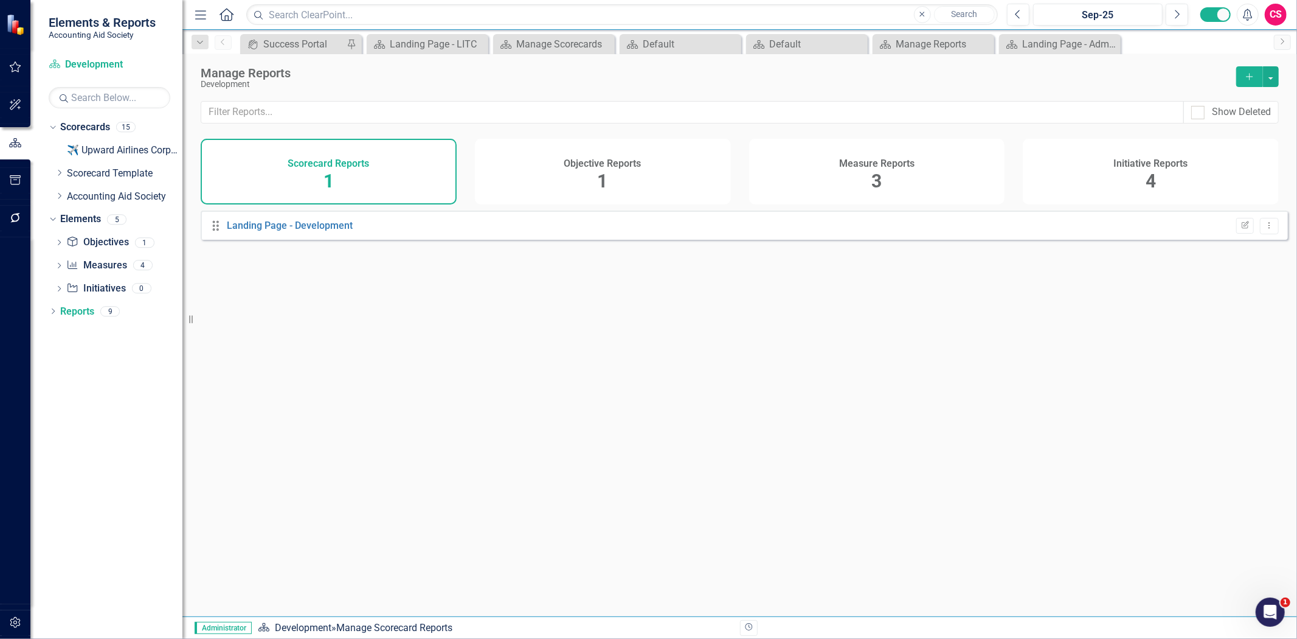
click at [314, 233] on div "Landing Page - Development" at bounding box center [290, 226] width 126 height 14
click at [308, 231] on link "Landing Page - Development" at bounding box center [290, 226] width 126 height 12
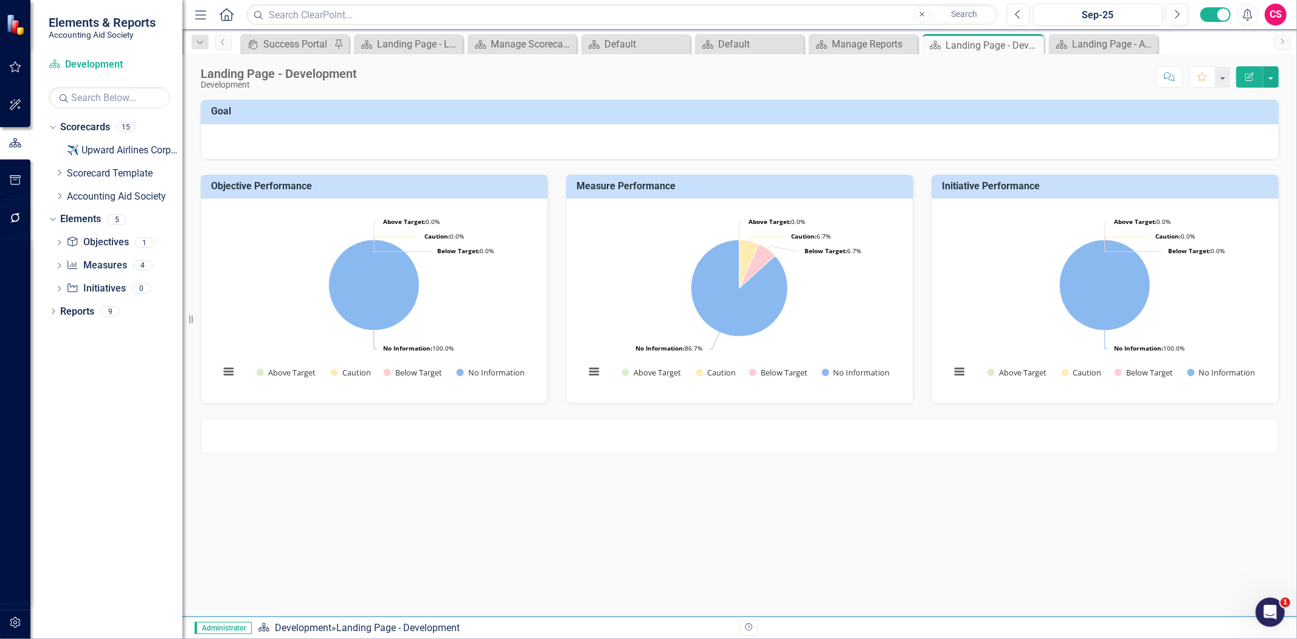
click at [397, 154] on div at bounding box center [740, 141] width 1078 height 35
click at [396, 154] on div at bounding box center [740, 141] width 1078 height 35
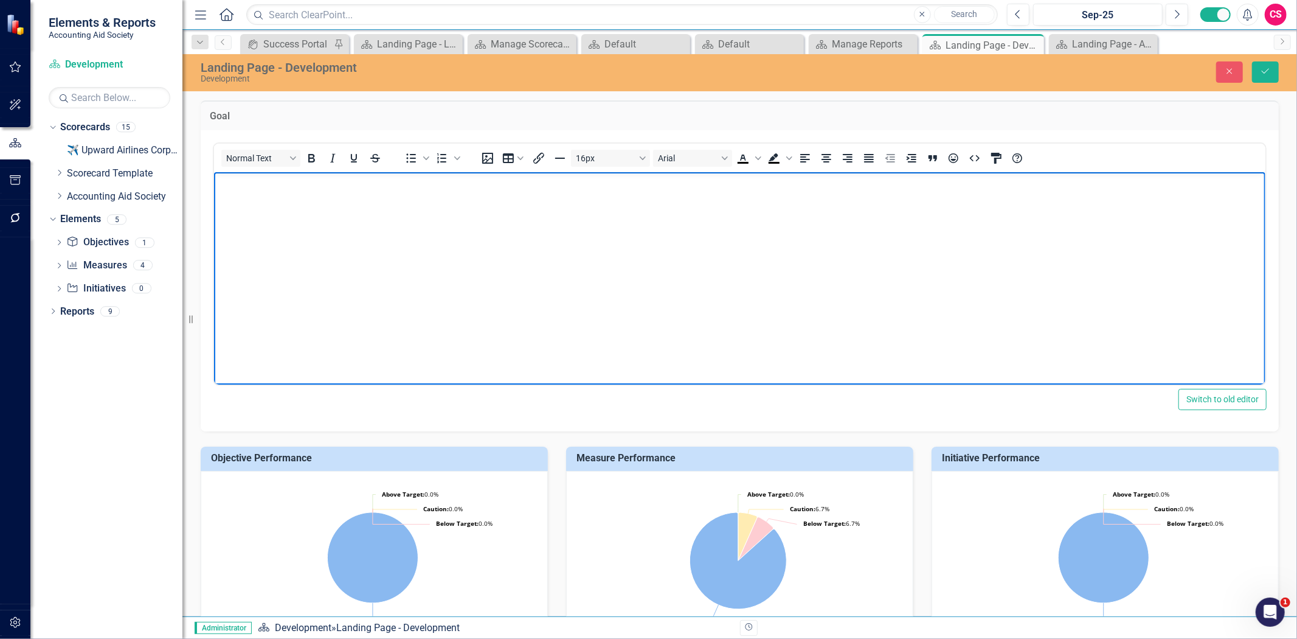
click at [382, 218] on body "Rich Text Area. Press ALT-0 for help." at bounding box center [739, 263] width 1052 height 182
click at [614, 266] on body "Rich Text Area. Press ALT-0 for help." at bounding box center [739, 263] width 1052 height 182
paste body "Rich Text Area. Press ALT-0 for help."
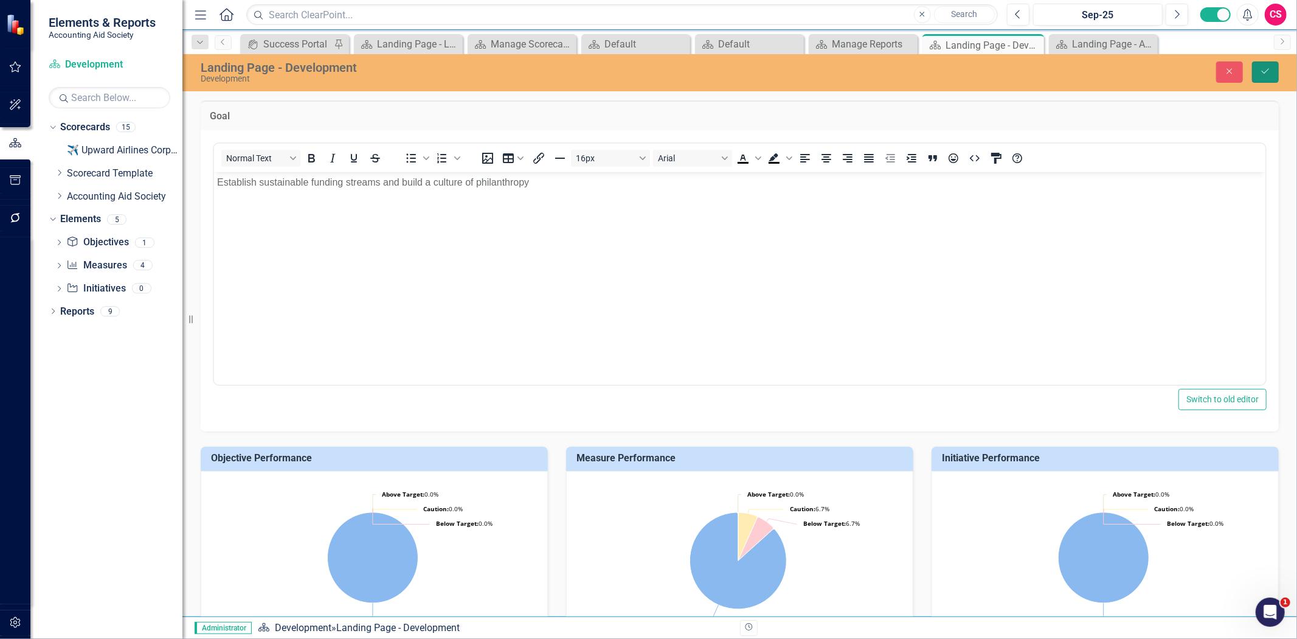
click at [1263, 75] on button "Save" at bounding box center [1265, 71] width 27 height 21
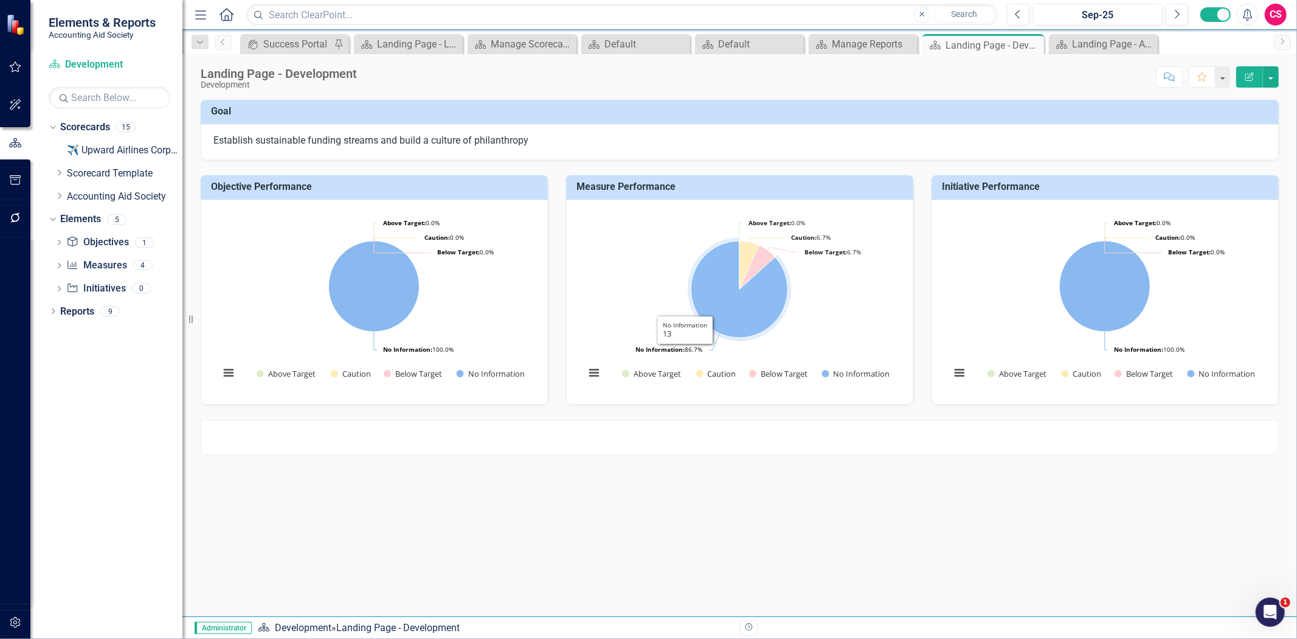
click at [656, 423] on div at bounding box center [740, 437] width 1078 height 35
click at [659, 432] on div at bounding box center [740, 437] width 1078 height 35
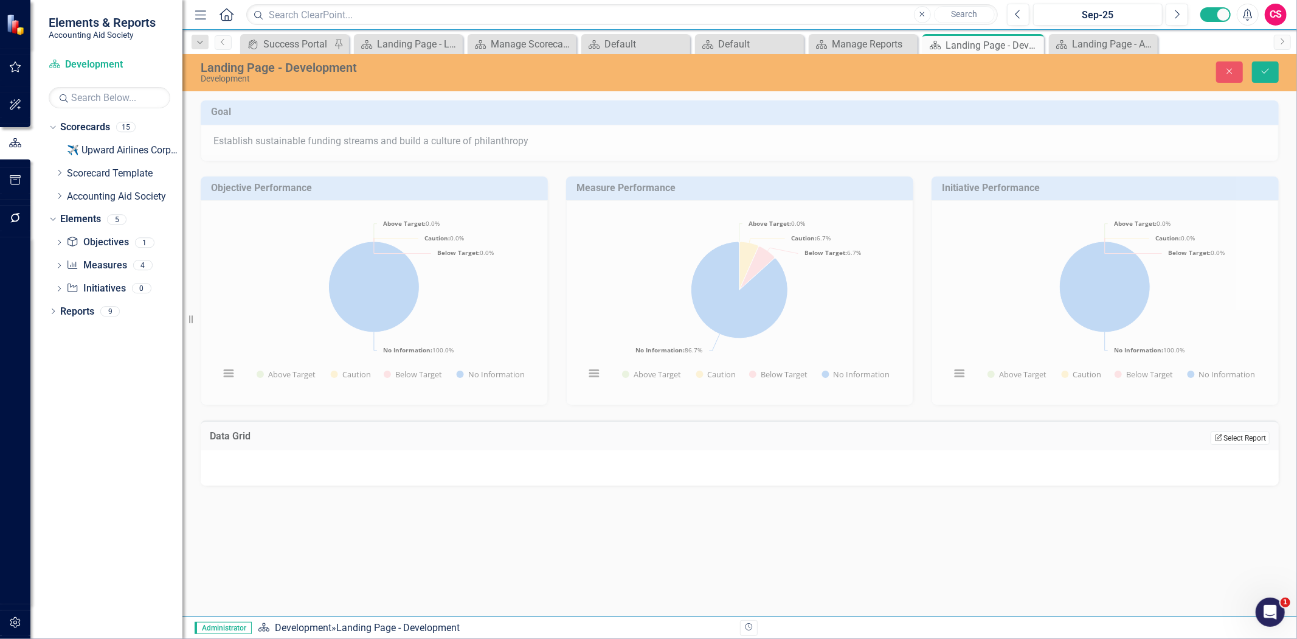
click at [1215, 443] on button "Edit Report Select Report" at bounding box center [1240, 437] width 59 height 13
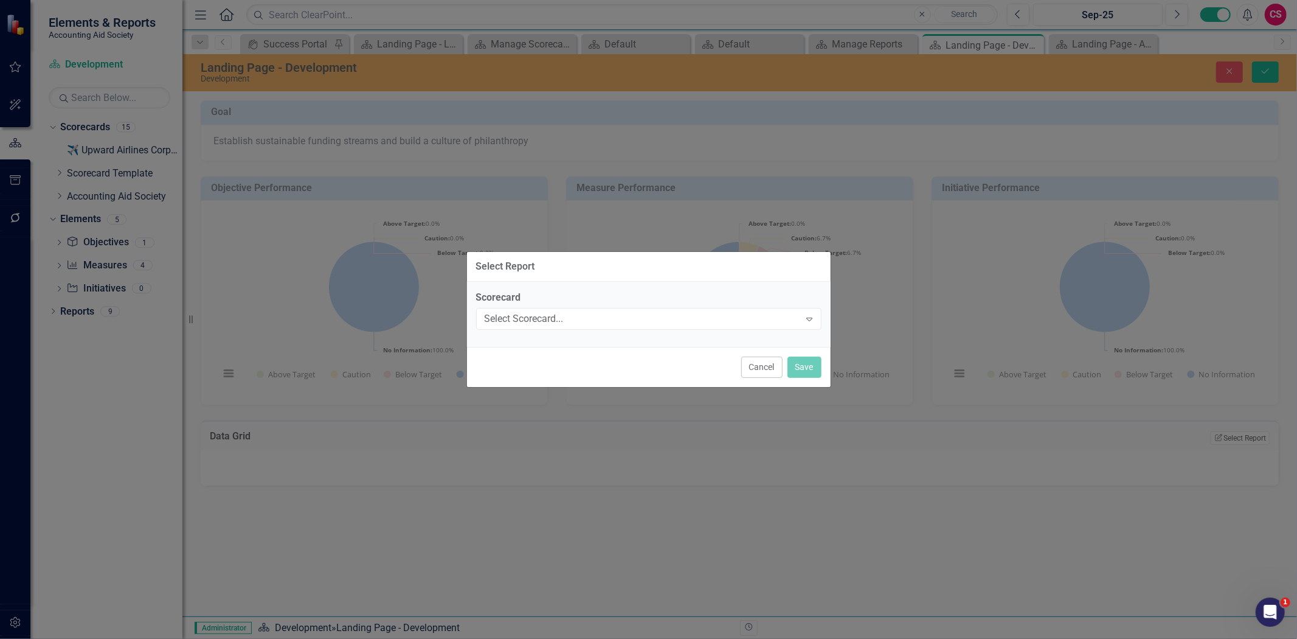
click at [586, 304] on label "Scorecard" at bounding box center [648, 298] width 345 height 14
click at [577, 319] on div "Select Scorecard..." at bounding box center [643, 318] width 316 height 14
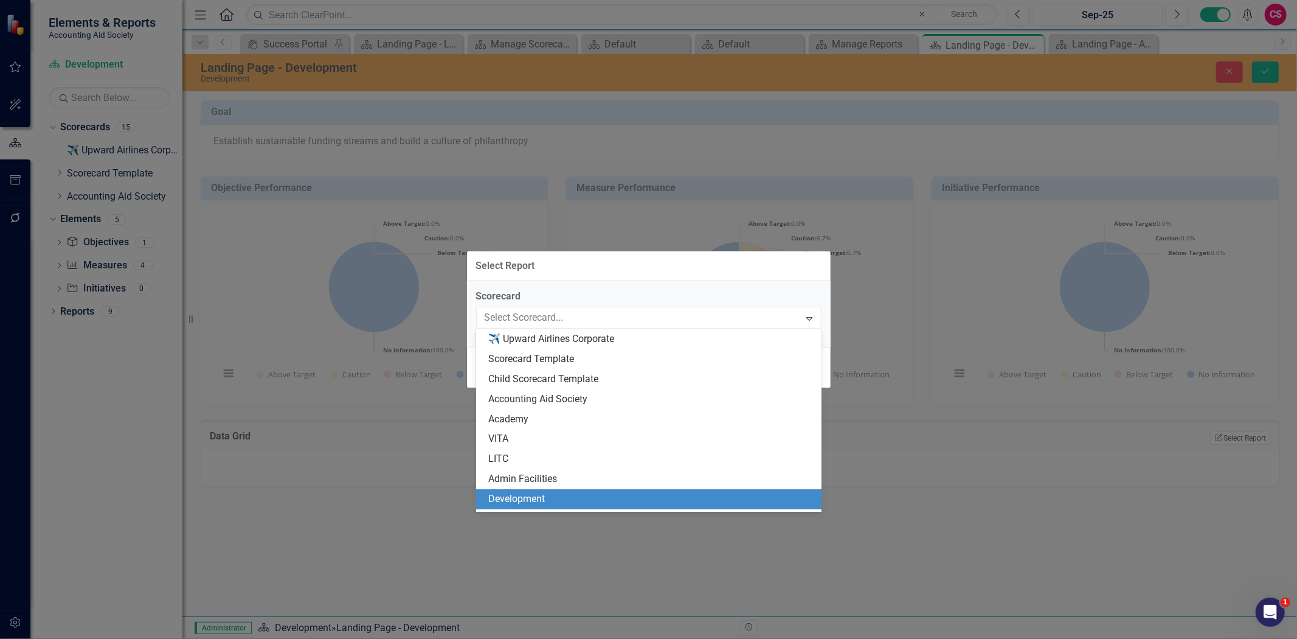
click at [542, 502] on div "Development" at bounding box center [651, 499] width 326 height 14
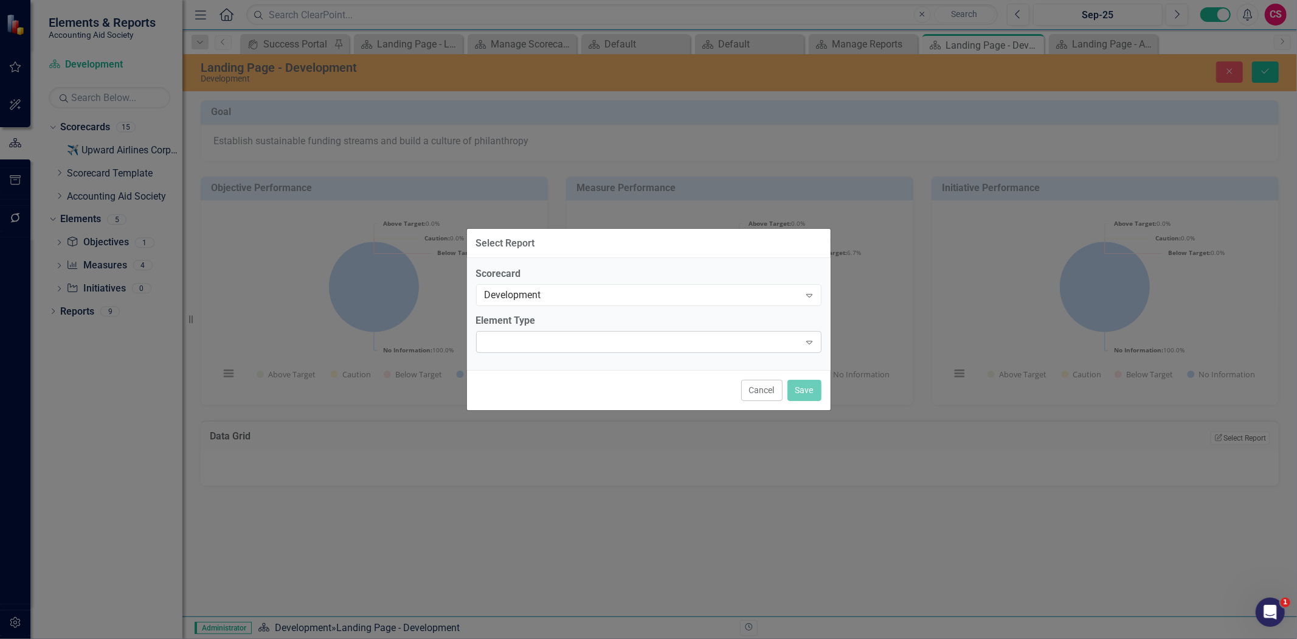
drag, startPoint x: 527, startPoint y: 327, endPoint x: 526, endPoint y: 335, distance: 8.5
click at [527, 333] on div "Element Type Expand" at bounding box center [648, 333] width 345 height 38
click at [525, 344] on div "Expand" at bounding box center [648, 342] width 345 height 22
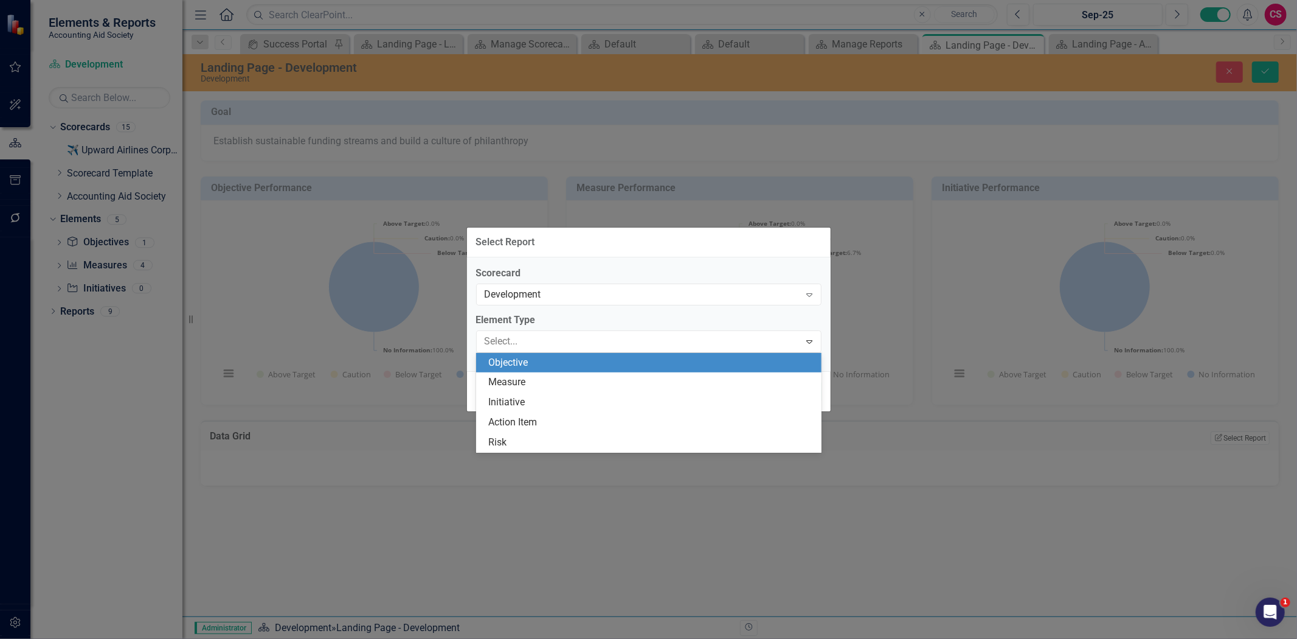
click at [532, 361] on div "Objective" at bounding box center [651, 363] width 326 height 14
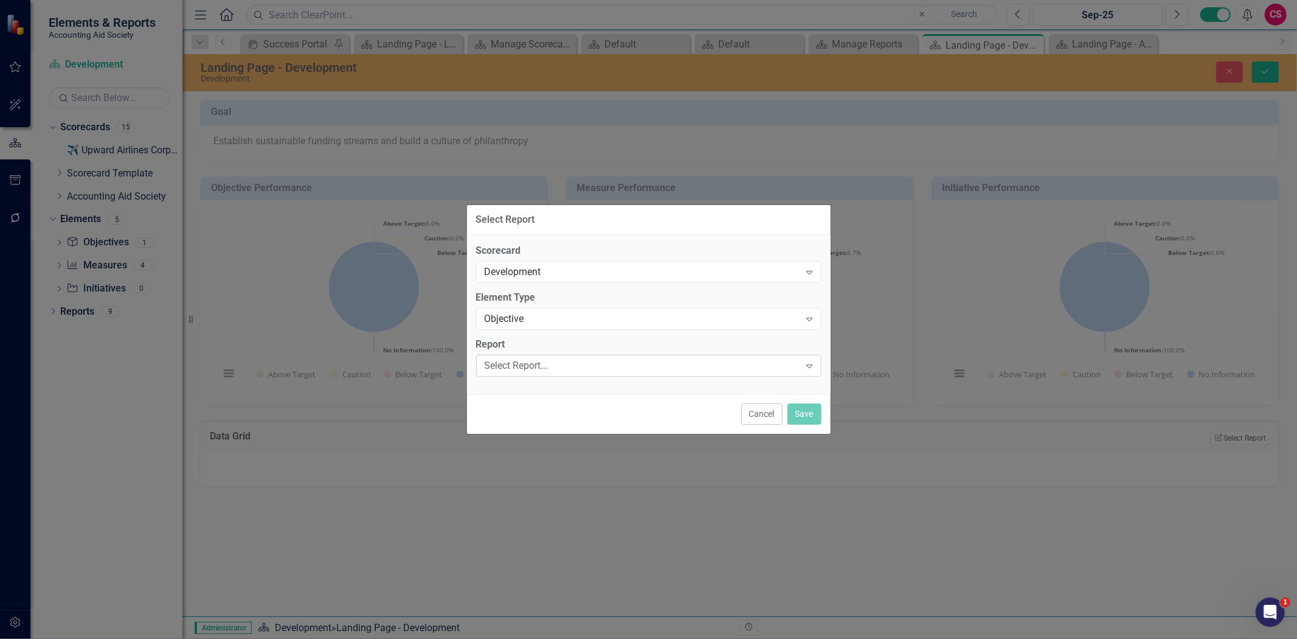
click at [532, 369] on div "Select Report..." at bounding box center [643, 365] width 316 height 14
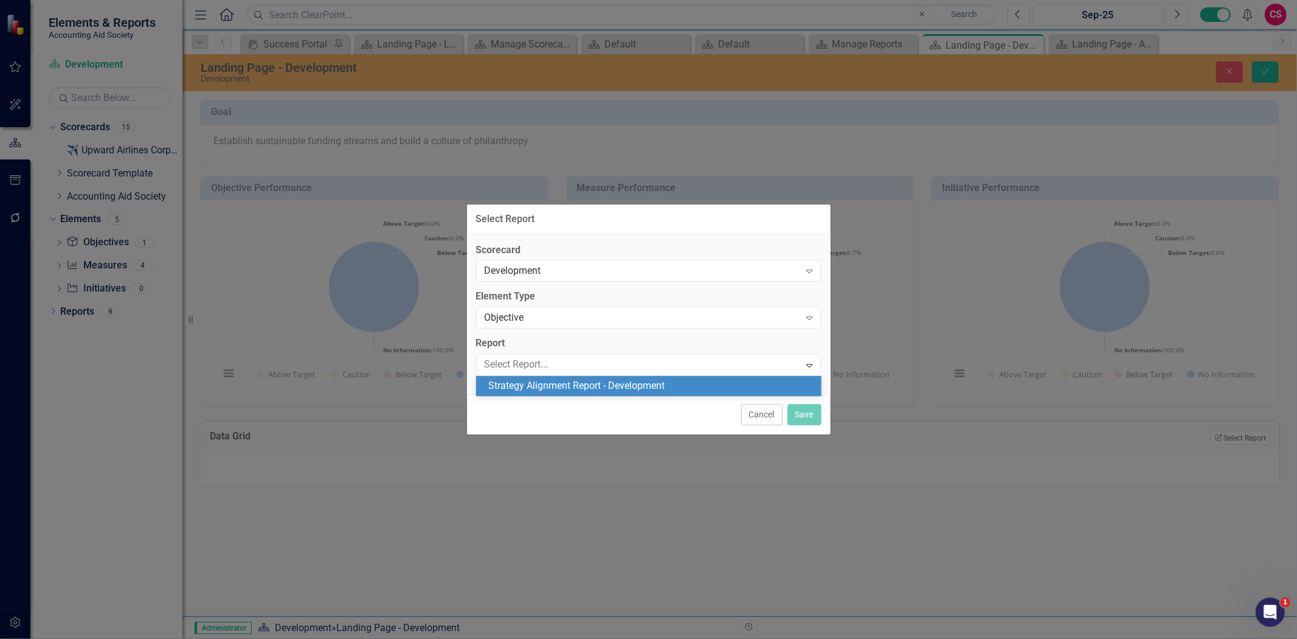
click at [539, 394] on div "Strategy Alignment Report - Development" at bounding box center [648, 386] width 345 height 20
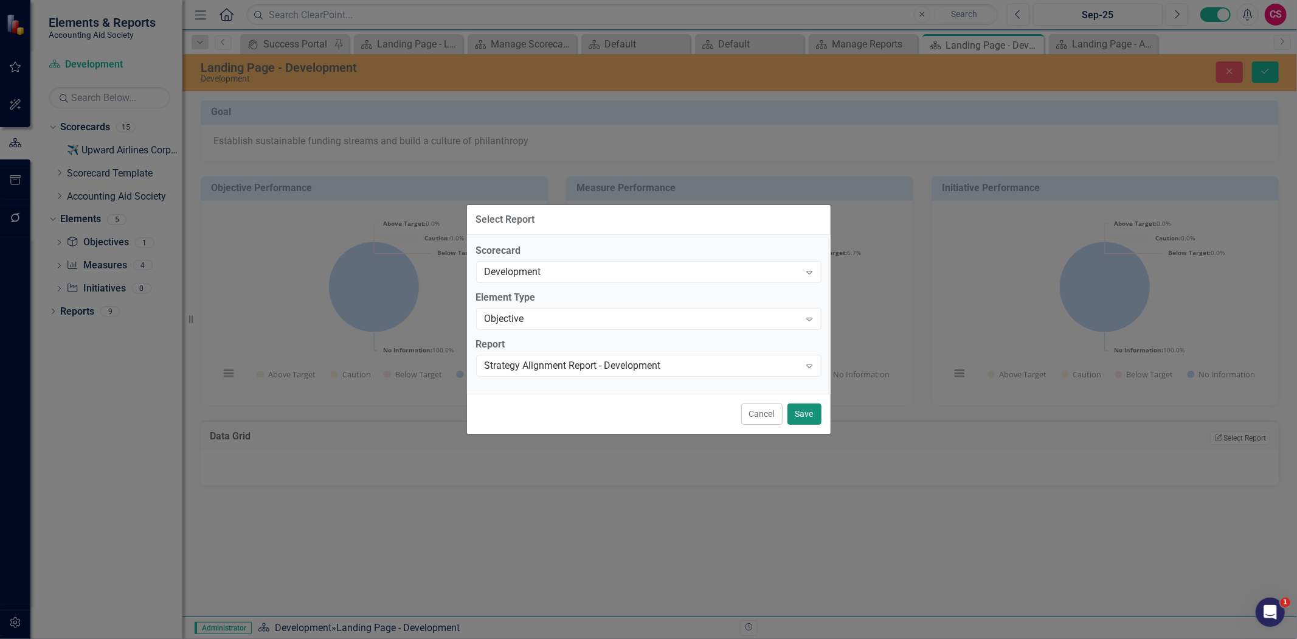
click at [819, 416] on button "Save" at bounding box center [805, 413] width 34 height 21
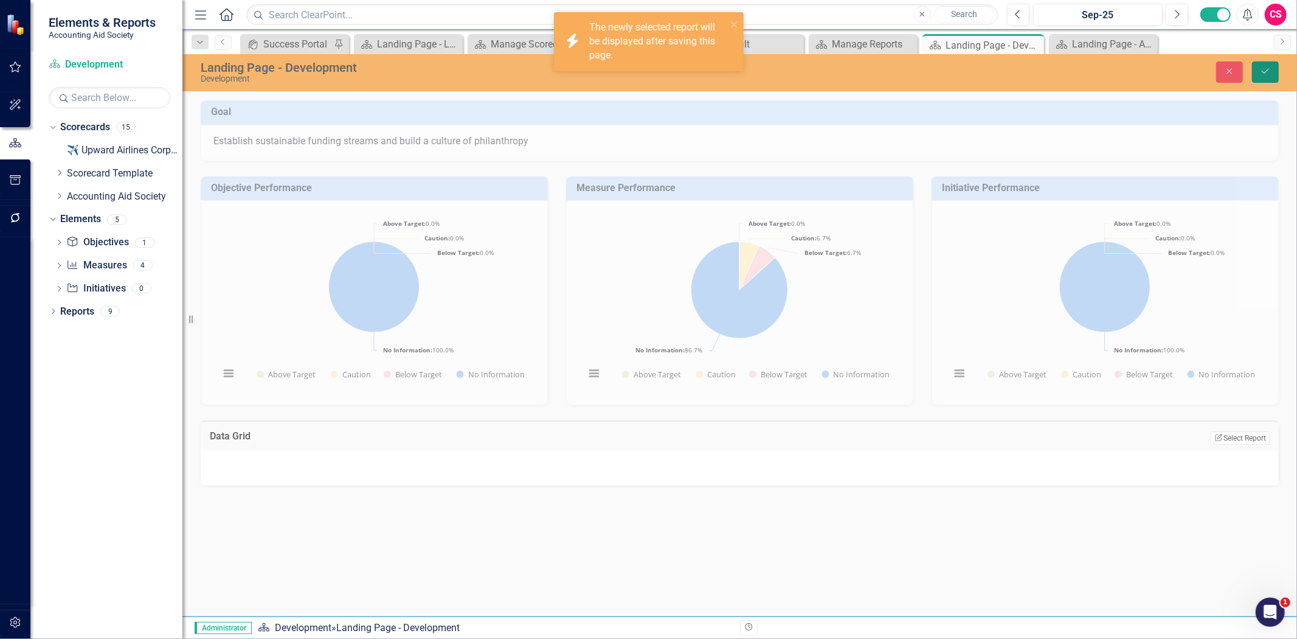
click at [1266, 69] on icon "Save" at bounding box center [1265, 71] width 11 height 9
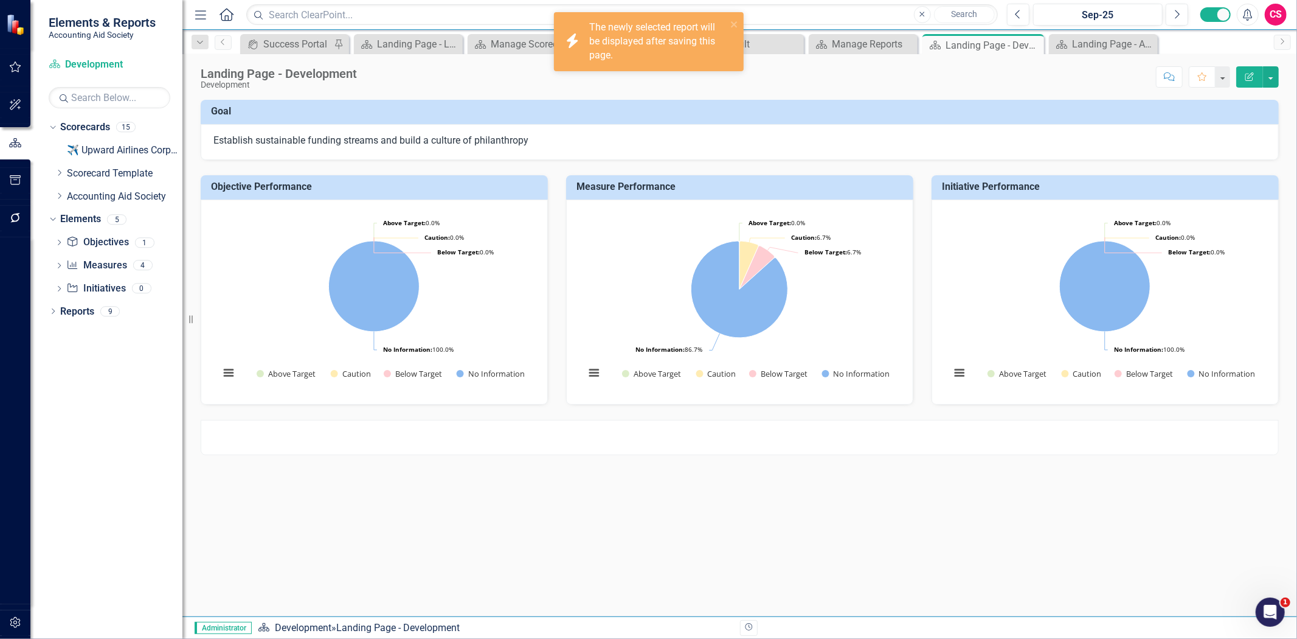
click at [1241, 76] on button "Edit Report" at bounding box center [1249, 76] width 27 height 21
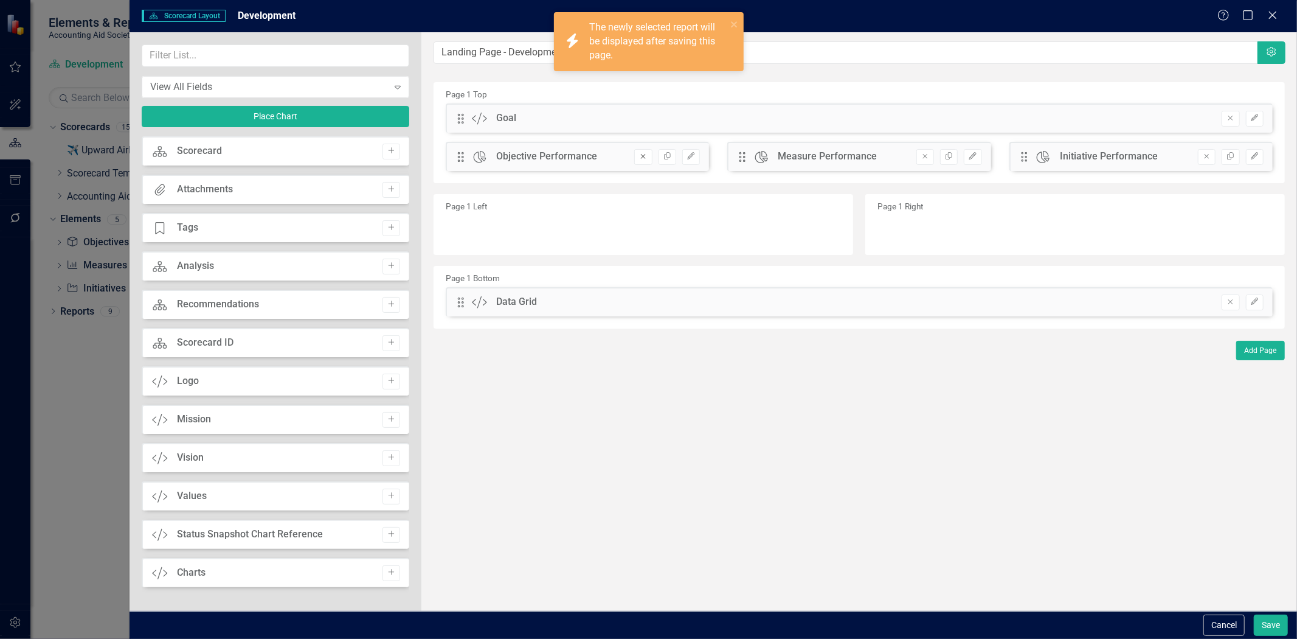
click at [640, 156] on icon "Remove" at bounding box center [643, 156] width 9 height 7
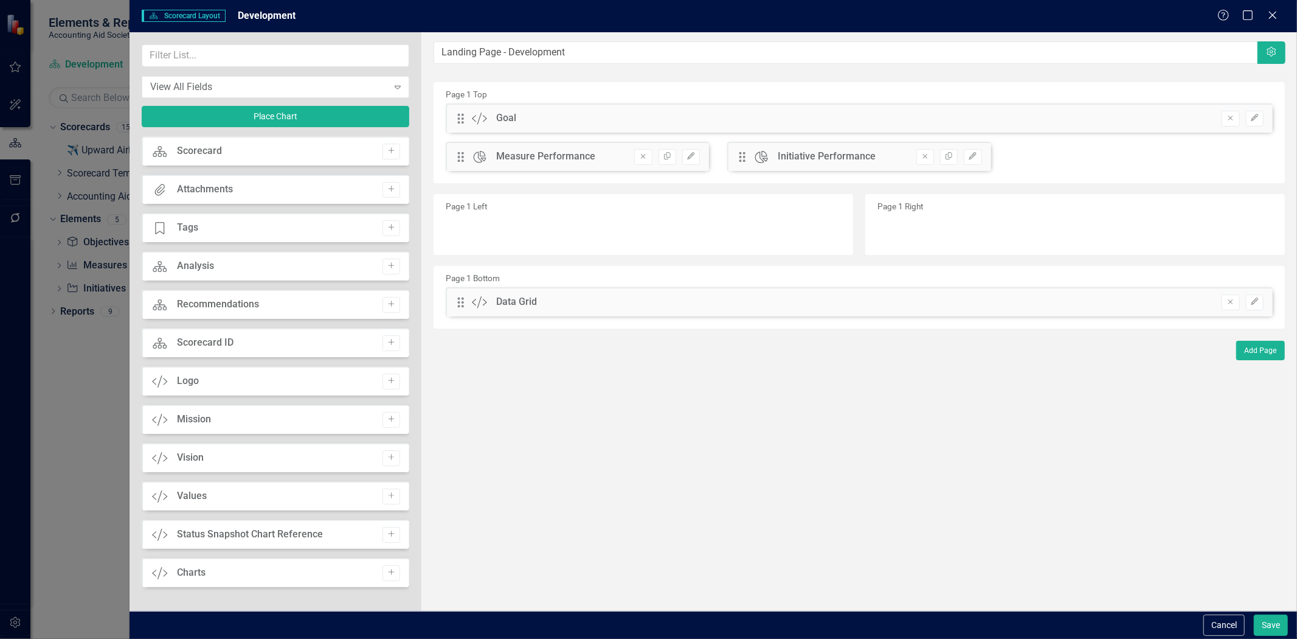
click at [640, 156] on icon "Remove" at bounding box center [643, 156] width 9 height 7
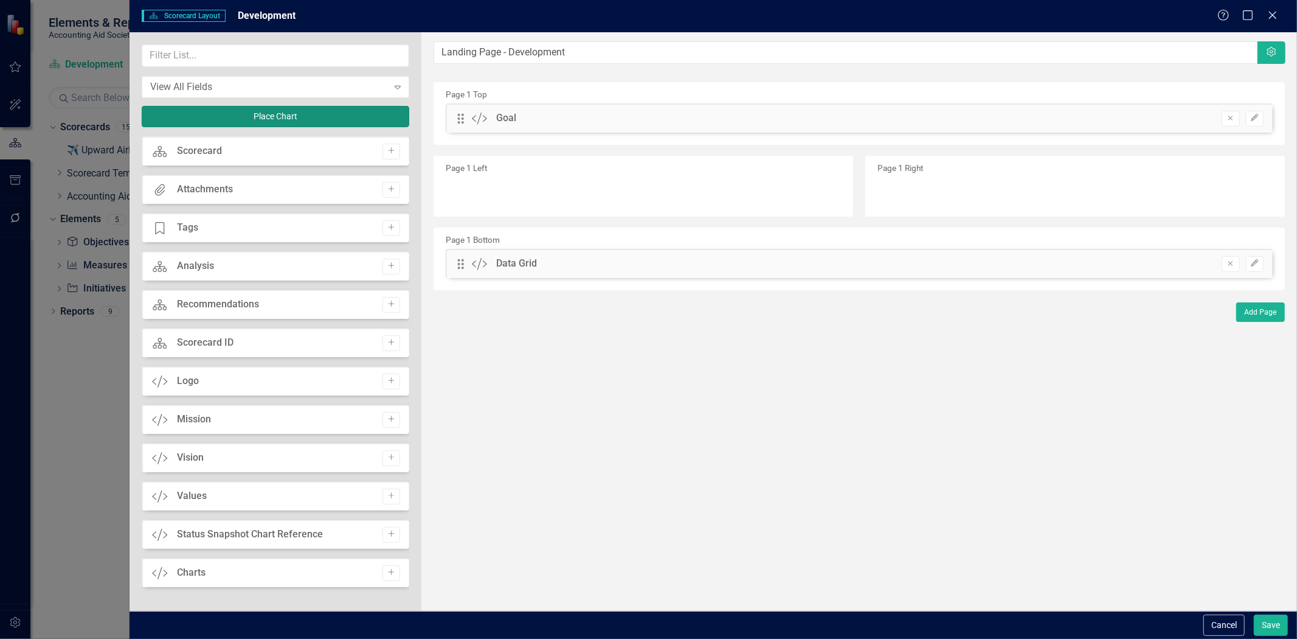
click at [339, 112] on button "Place Chart" at bounding box center [276, 116] width 268 height 21
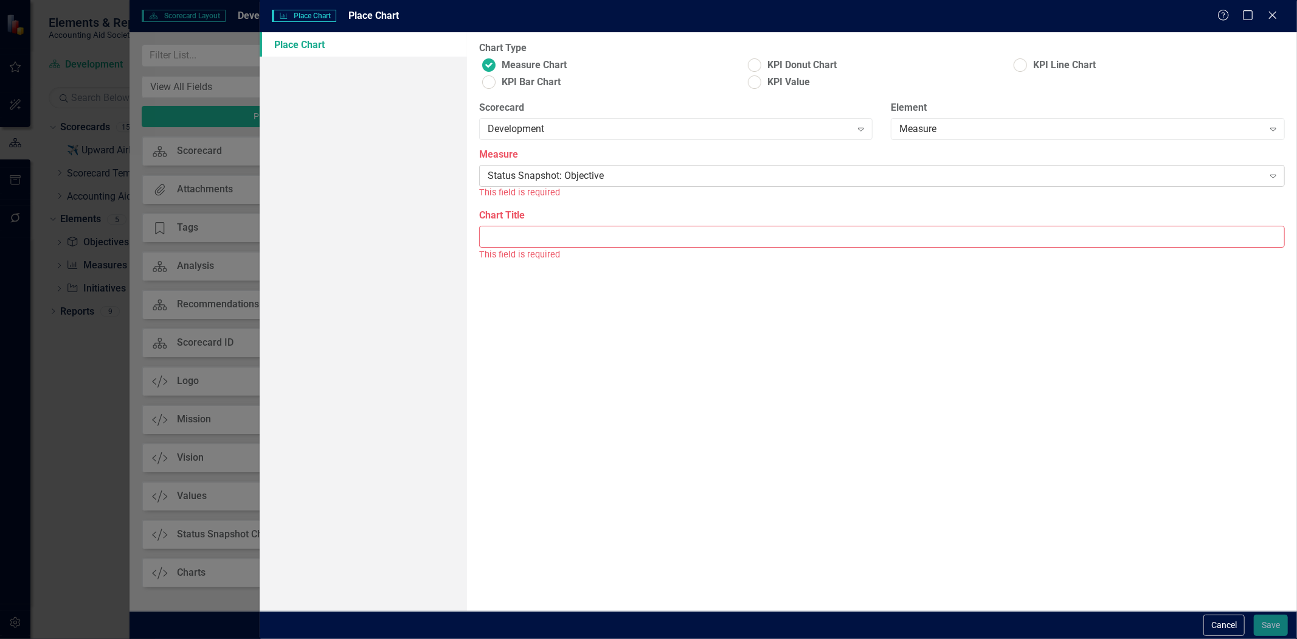
click at [526, 171] on div "Status Snapshot: Objective" at bounding box center [876, 176] width 776 height 14
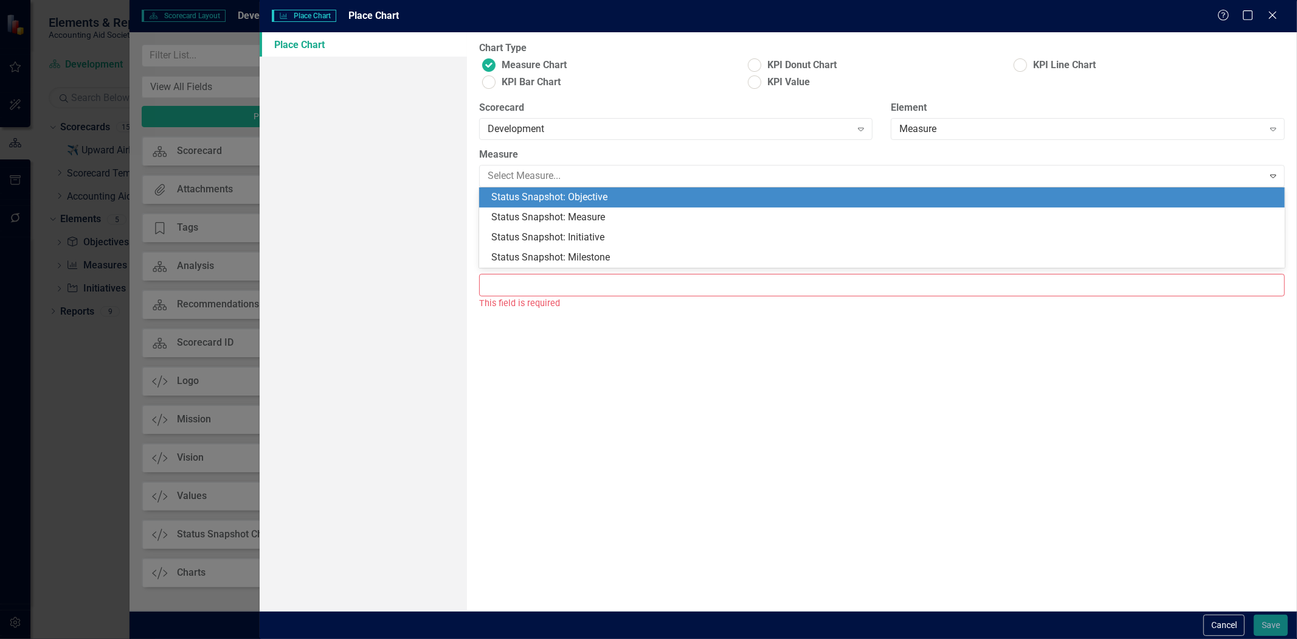
click at [532, 156] on label "Measure" at bounding box center [882, 155] width 806 height 14
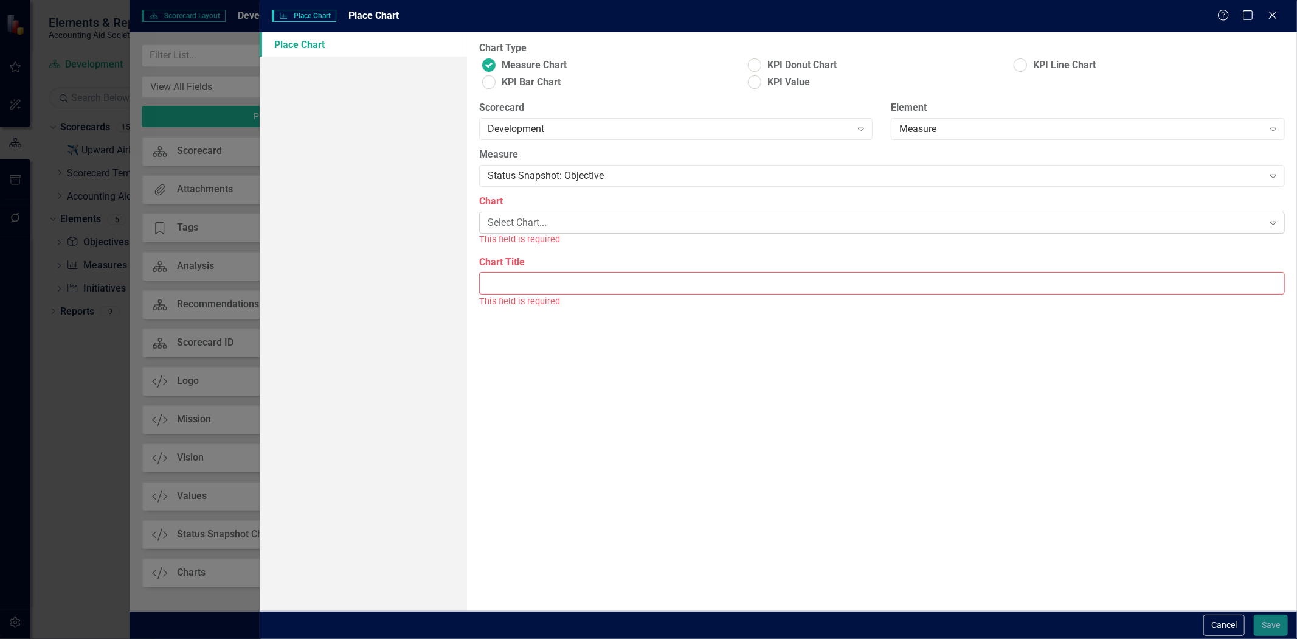
click at [532, 222] on div "Select Chart..." at bounding box center [876, 223] width 776 height 14
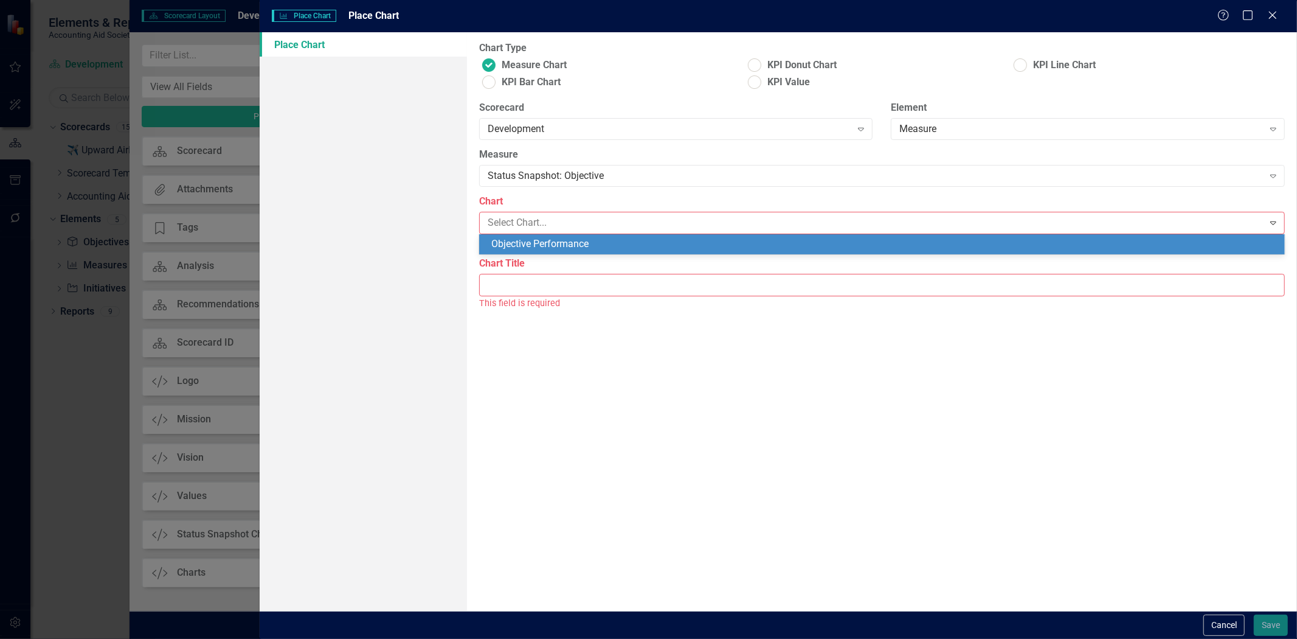
click at [544, 240] on div "Objective Performance" at bounding box center [884, 244] width 786 height 14
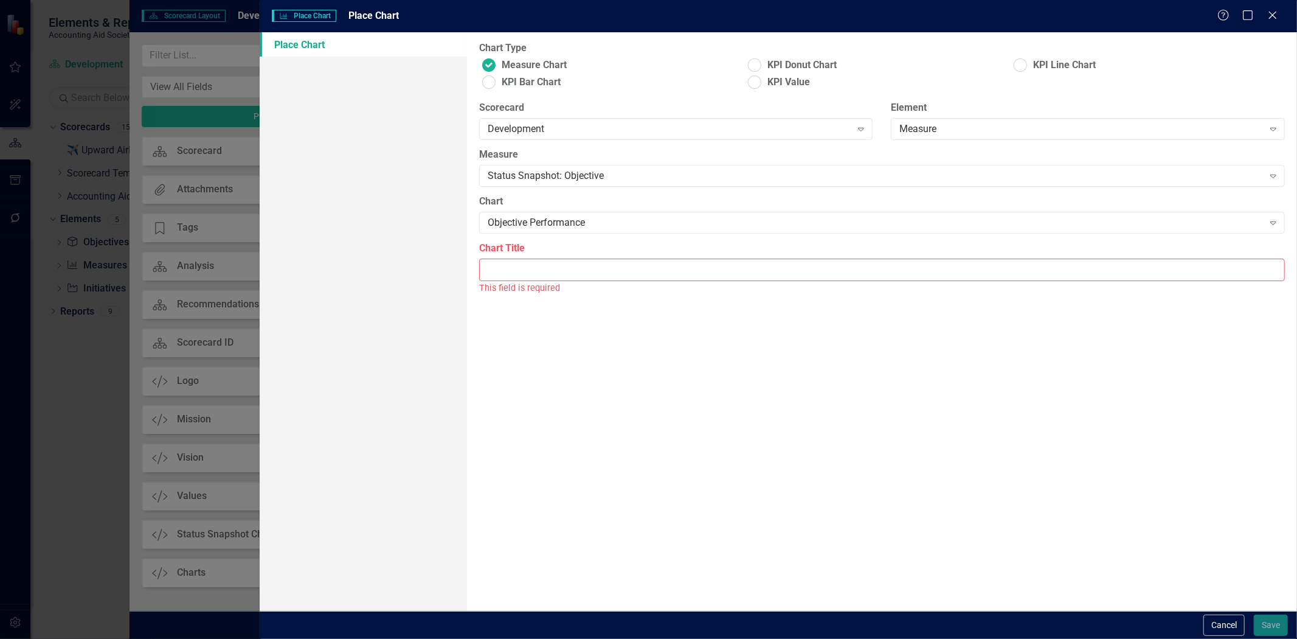
click at [545, 260] on input "Chart Title" at bounding box center [882, 269] width 806 height 23
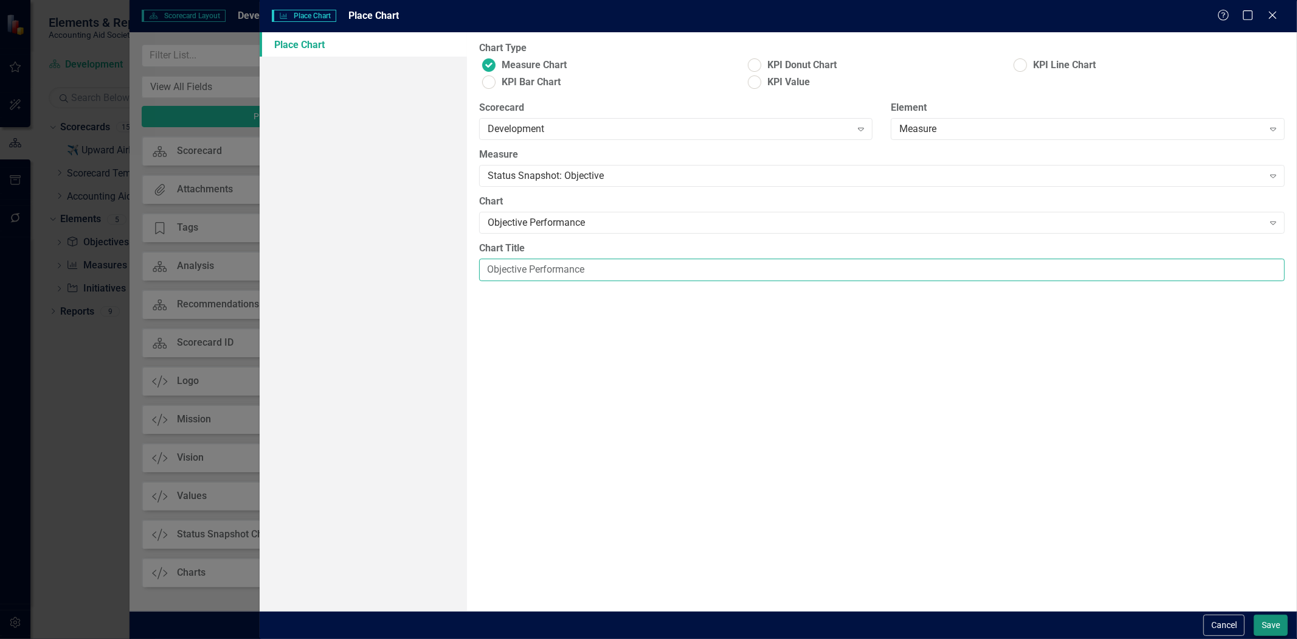
type input "Objective Performance"
click at [1261, 622] on button "Save" at bounding box center [1271, 624] width 34 height 21
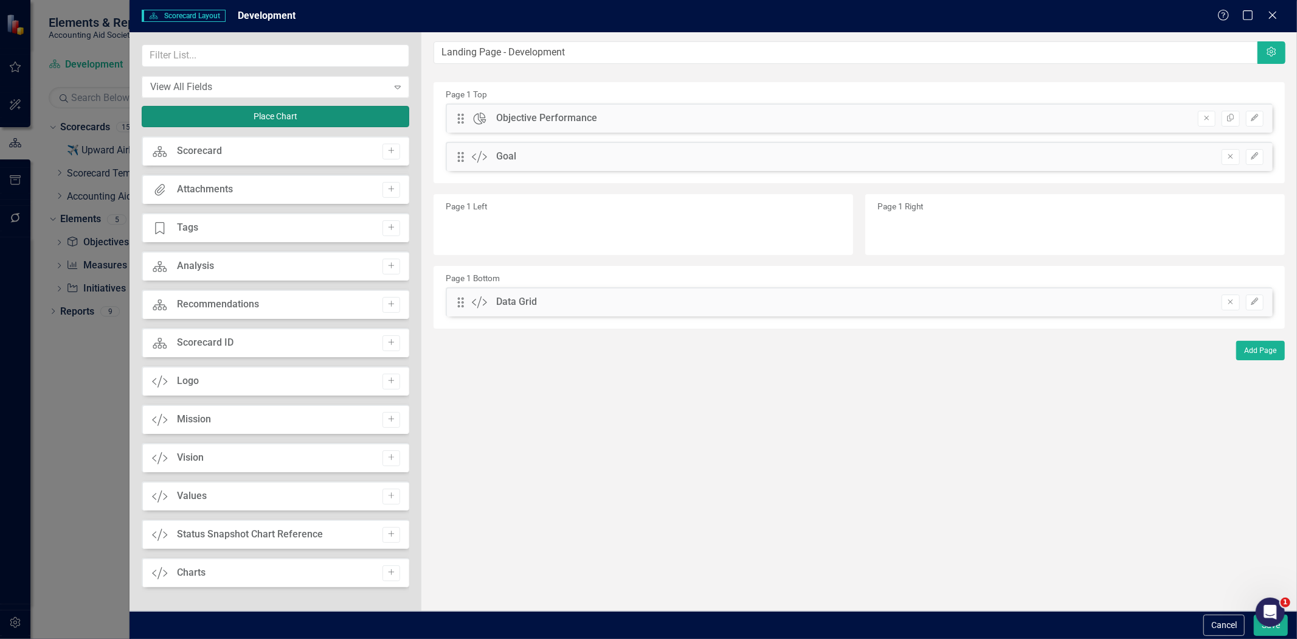
click at [248, 116] on button "Place Chart" at bounding box center [276, 116] width 268 height 21
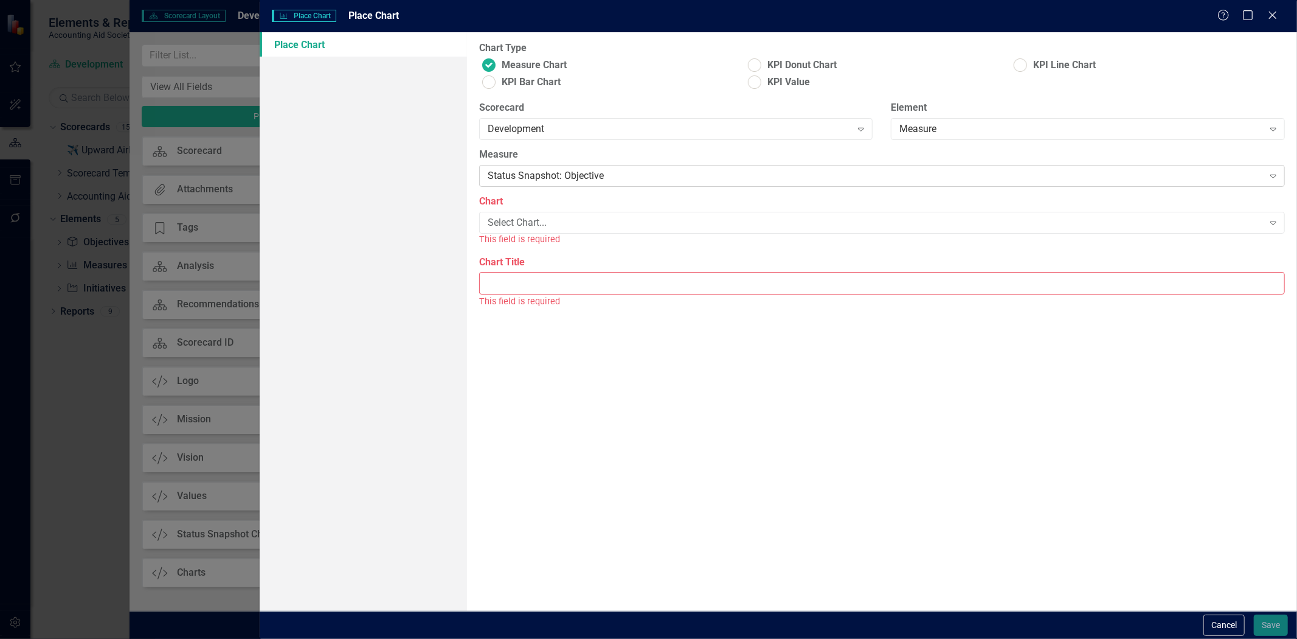
click at [527, 179] on div "Status Snapshot: Objective" at bounding box center [876, 176] width 776 height 14
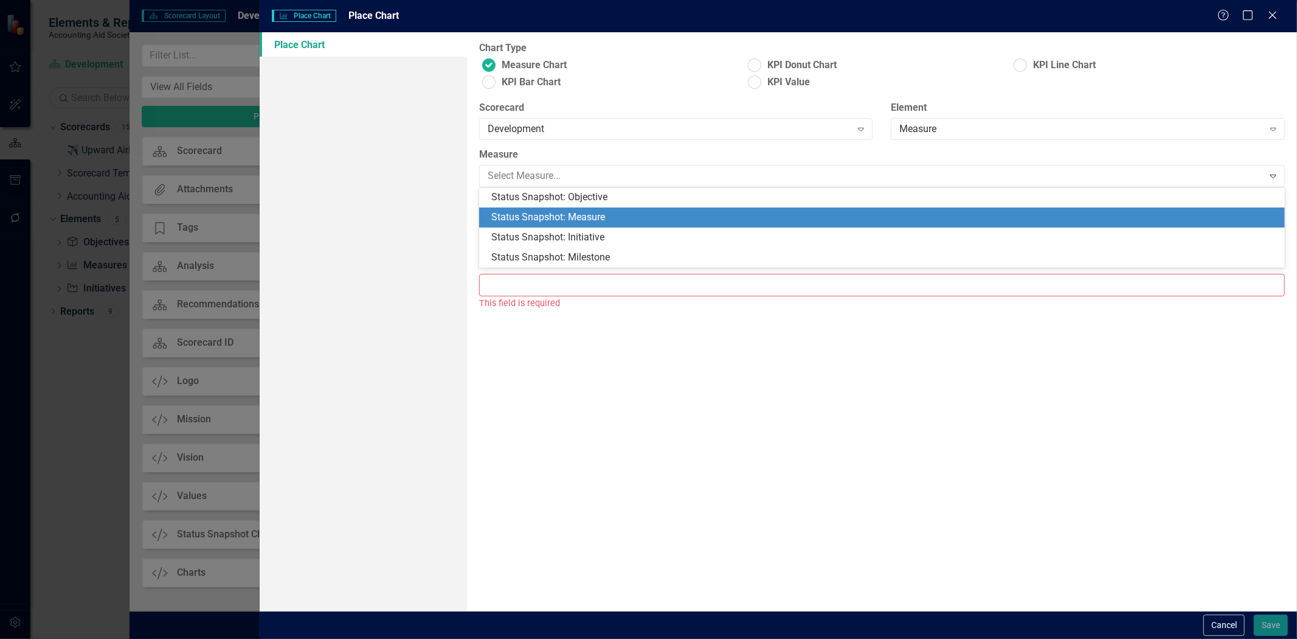
click at [538, 219] on div "Status Snapshot: Measure" at bounding box center [884, 217] width 786 height 14
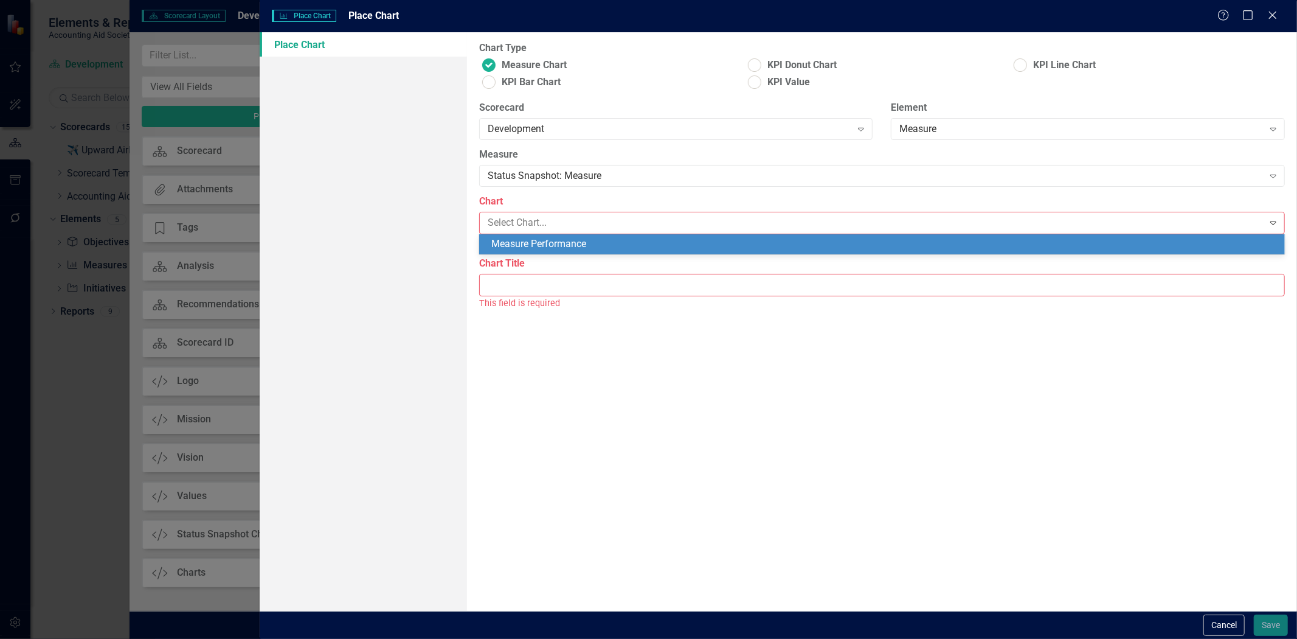
click at [542, 241] on div "Measure Performance" at bounding box center [884, 244] width 786 height 14
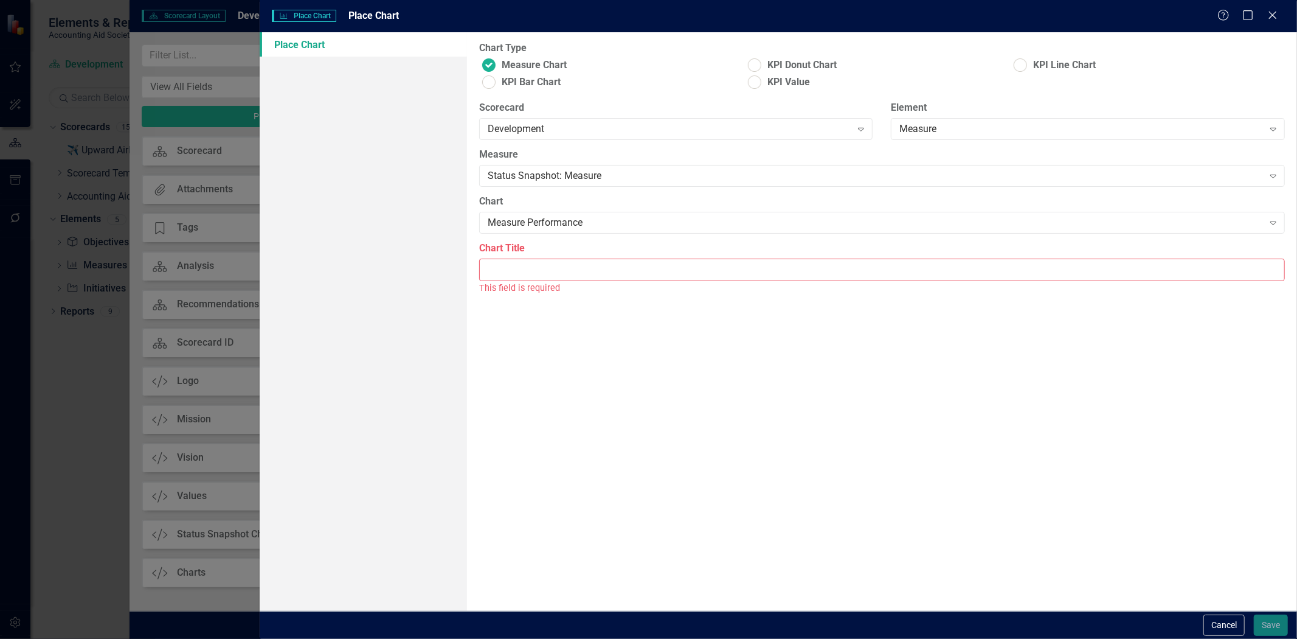
click at [538, 269] on input "Chart Title" at bounding box center [882, 269] width 806 height 23
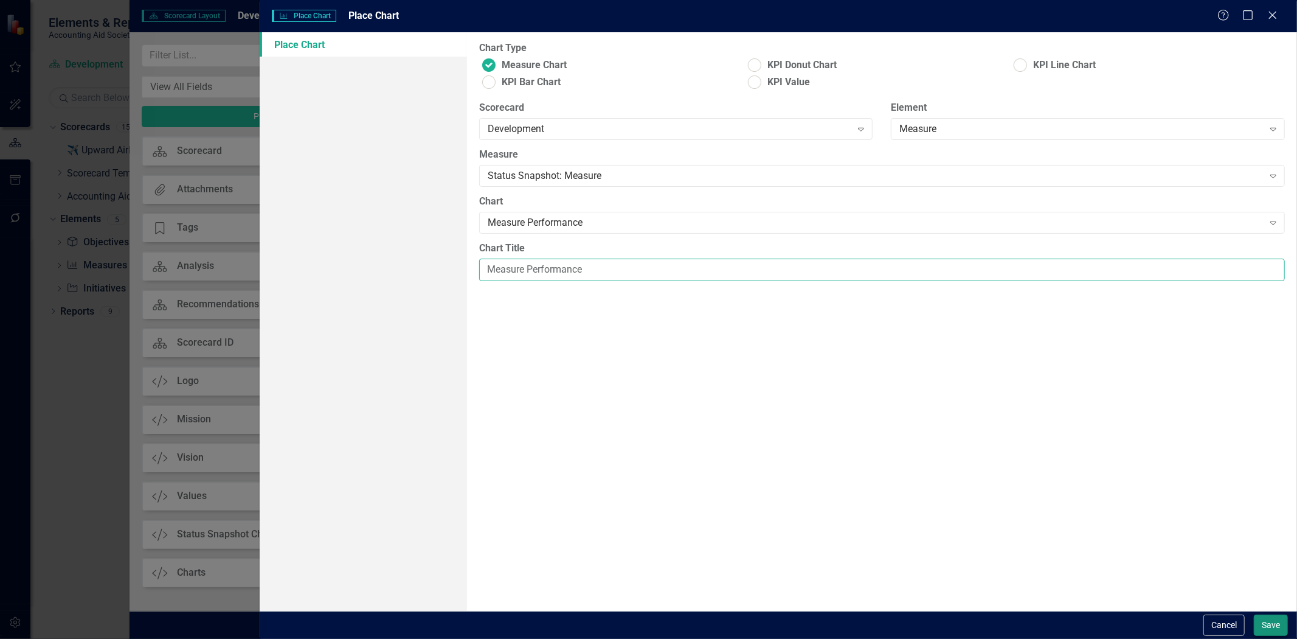
type input "Measure Performance"
click at [1275, 628] on button "Save" at bounding box center [1271, 624] width 34 height 21
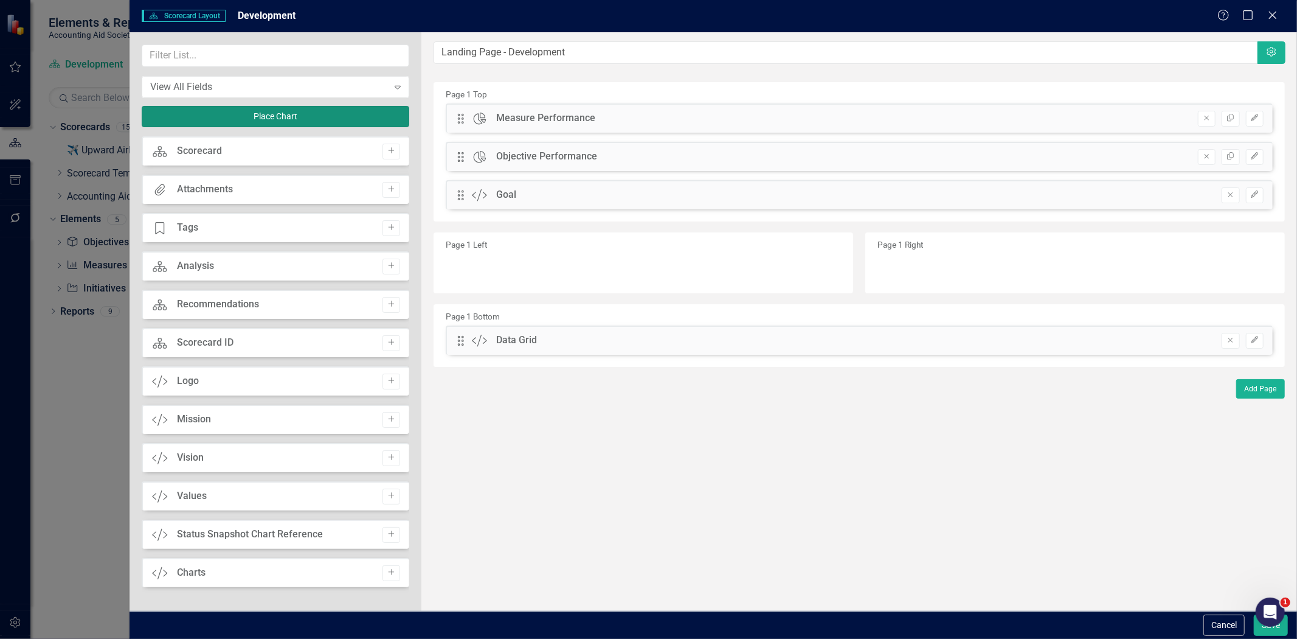
click at [305, 111] on button "Place Chart" at bounding box center [276, 116] width 268 height 21
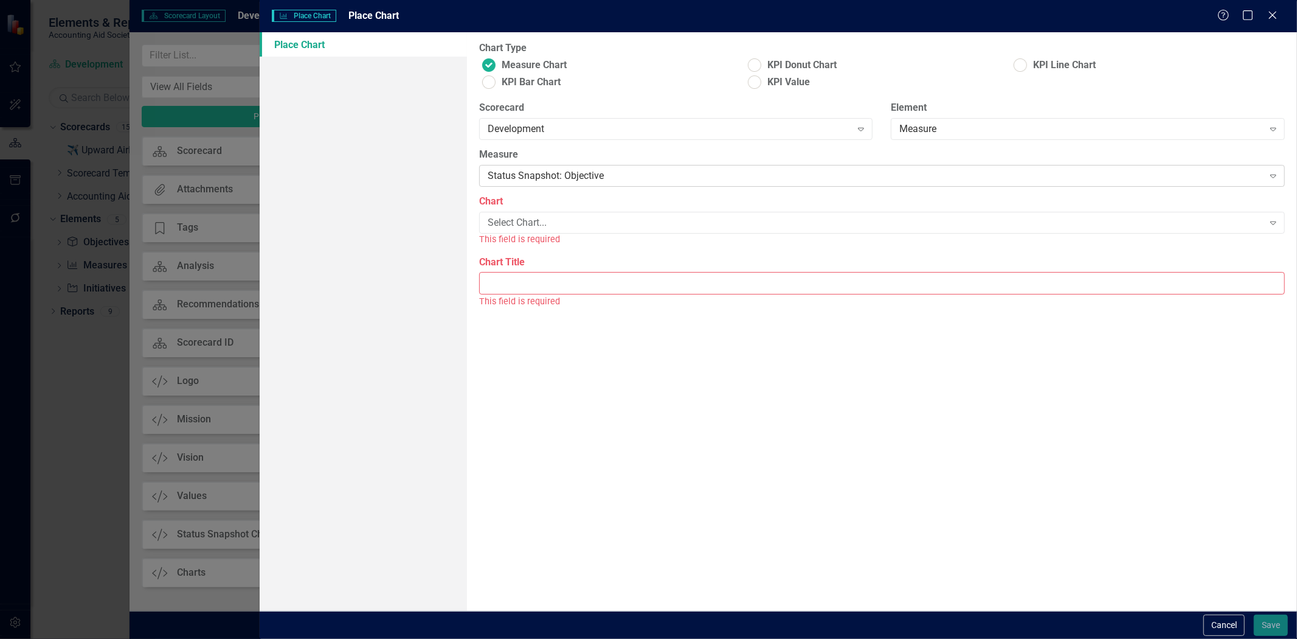
click at [549, 186] on div "Status Snapshot: Objective Expand" at bounding box center [882, 176] width 806 height 22
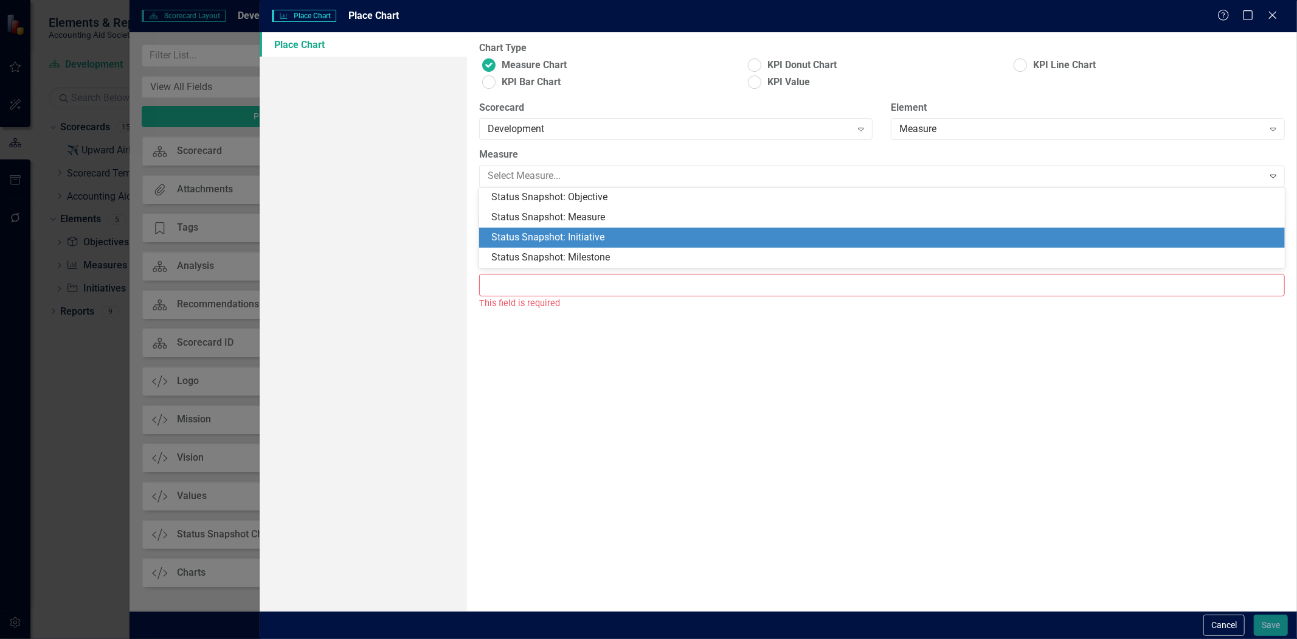
click at [549, 238] on div "Status Snapshot: Initiative" at bounding box center [884, 238] width 786 height 14
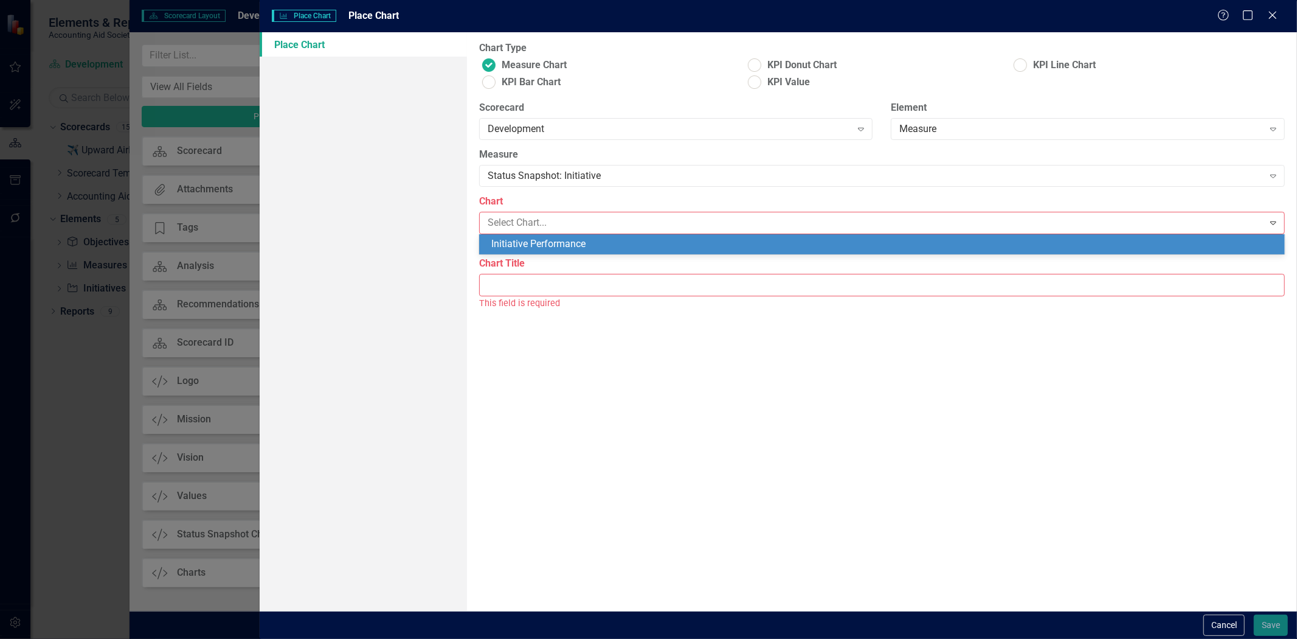
click at [550, 246] on div "Initiative Performance" at bounding box center [884, 244] width 786 height 14
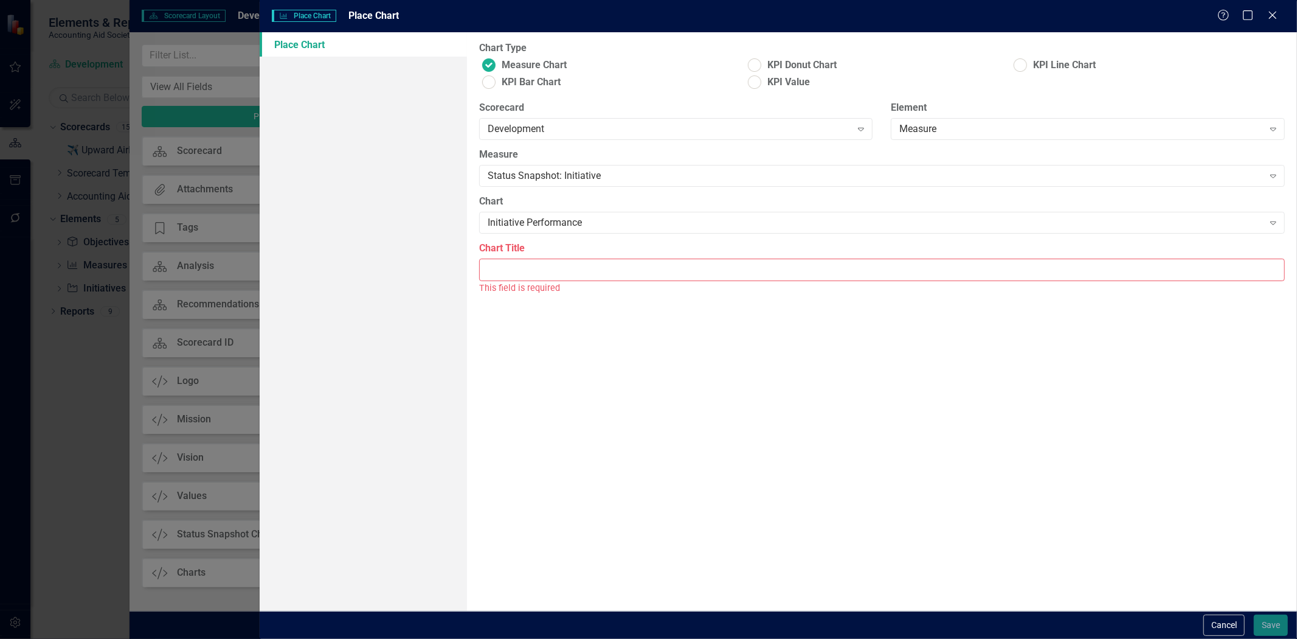
click at [551, 269] on input "Chart Title" at bounding box center [882, 269] width 806 height 23
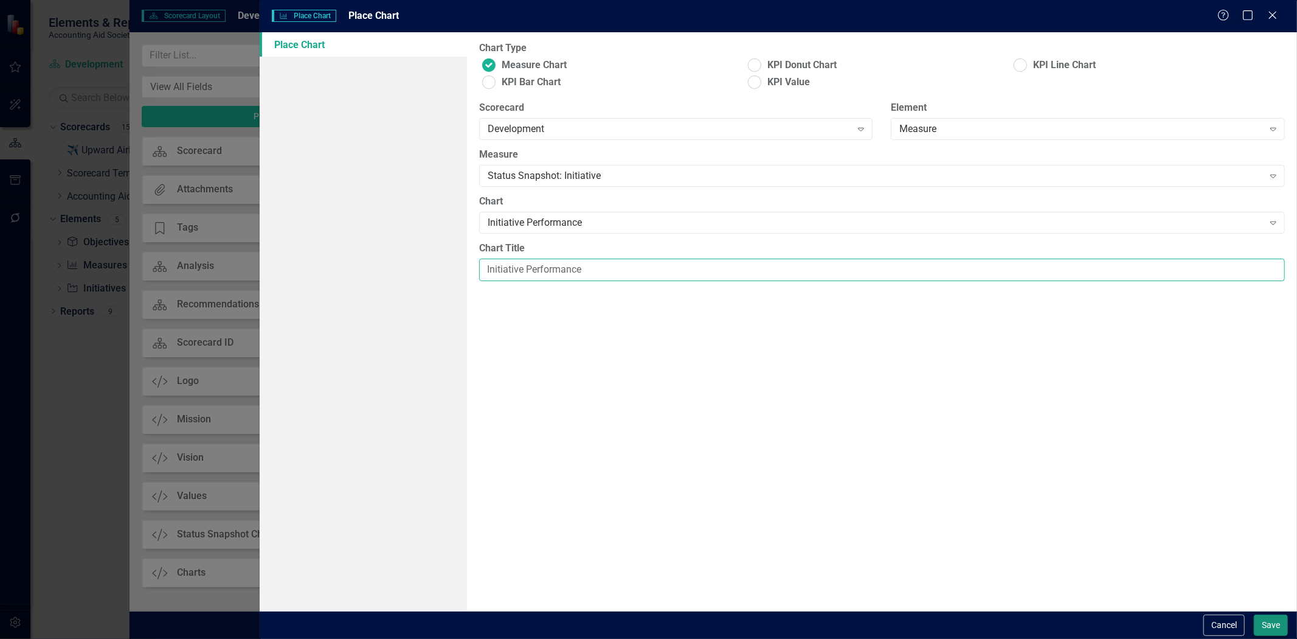
type input "Initiative Performance"
click at [1259, 615] on button "Save" at bounding box center [1271, 624] width 34 height 21
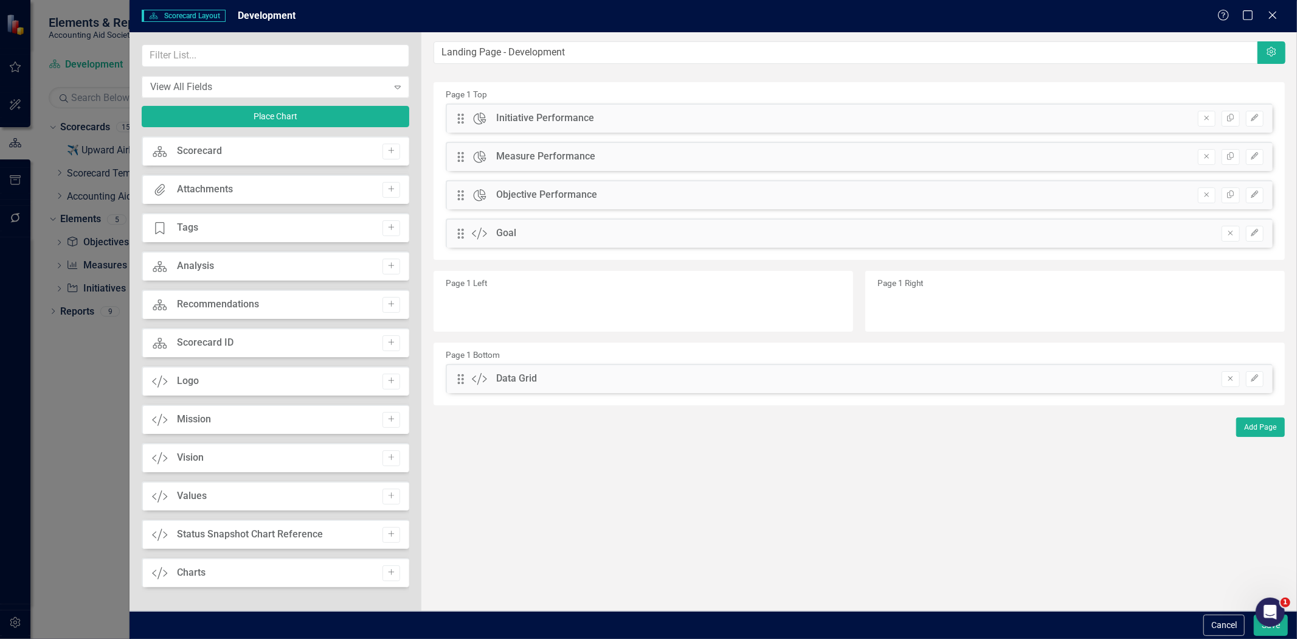
click at [456, 196] on div "Drag Chart Objective Performance Remove Copy Edit" at bounding box center [859, 194] width 827 height 29
drag, startPoint x: 459, startPoint y: 196, endPoint x: 457, endPoint y: 229, distance: 32.9
drag, startPoint x: 462, startPoint y: 156, endPoint x: 465, endPoint y: 220, distance: 64.5
drag, startPoint x: 460, startPoint y: 119, endPoint x: 466, endPoint y: 220, distance: 101.8
click at [1251, 161] on button "Edit" at bounding box center [1255, 157] width 18 height 16
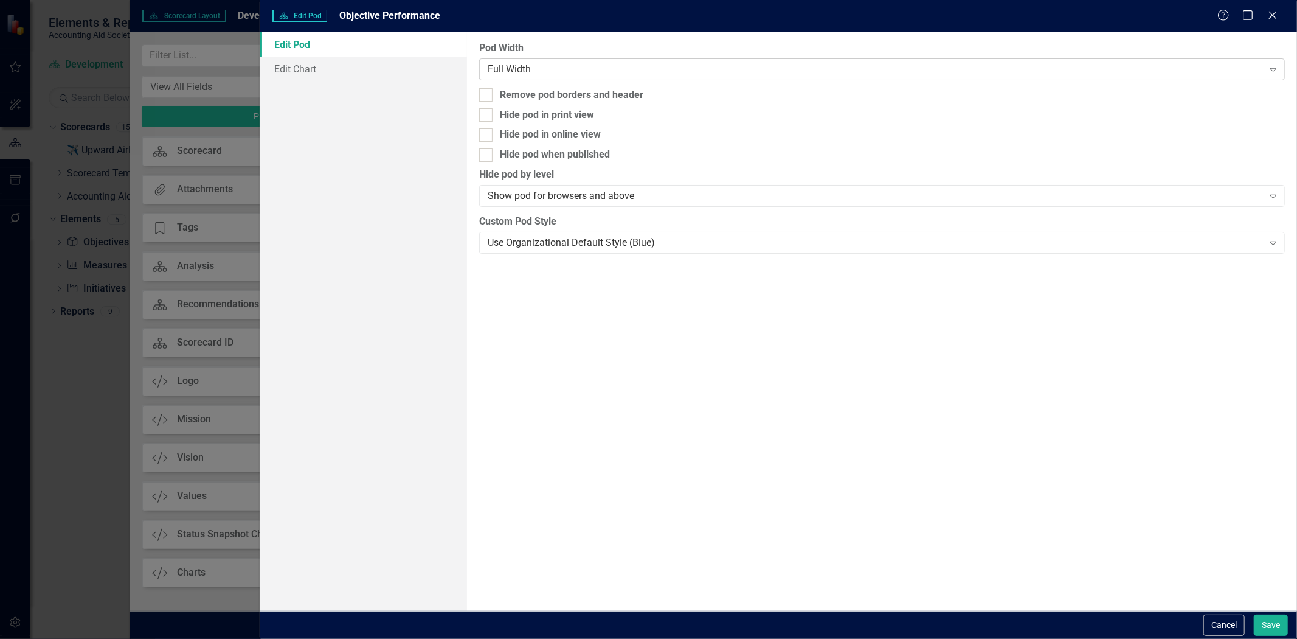
click at [584, 69] on div "Full Width" at bounding box center [876, 69] width 776 height 14
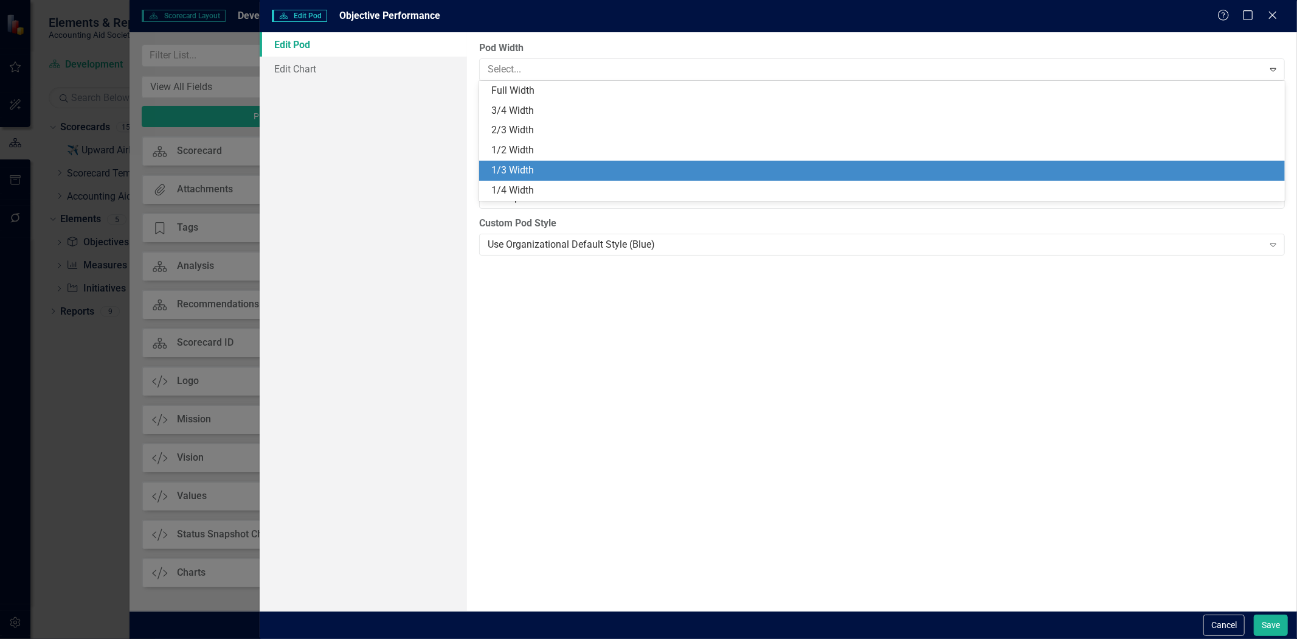
click at [560, 172] on div "1/3 Width" at bounding box center [884, 171] width 786 height 14
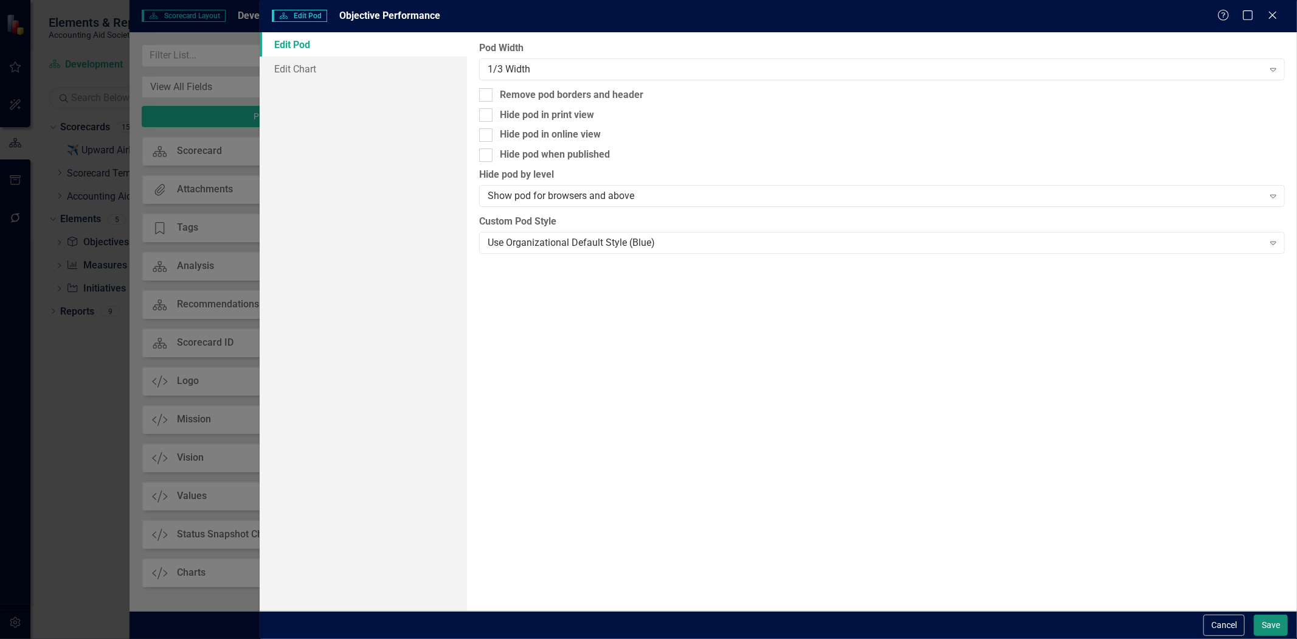
click at [1258, 619] on button "Save" at bounding box center [1271, 624] width 34 height 21
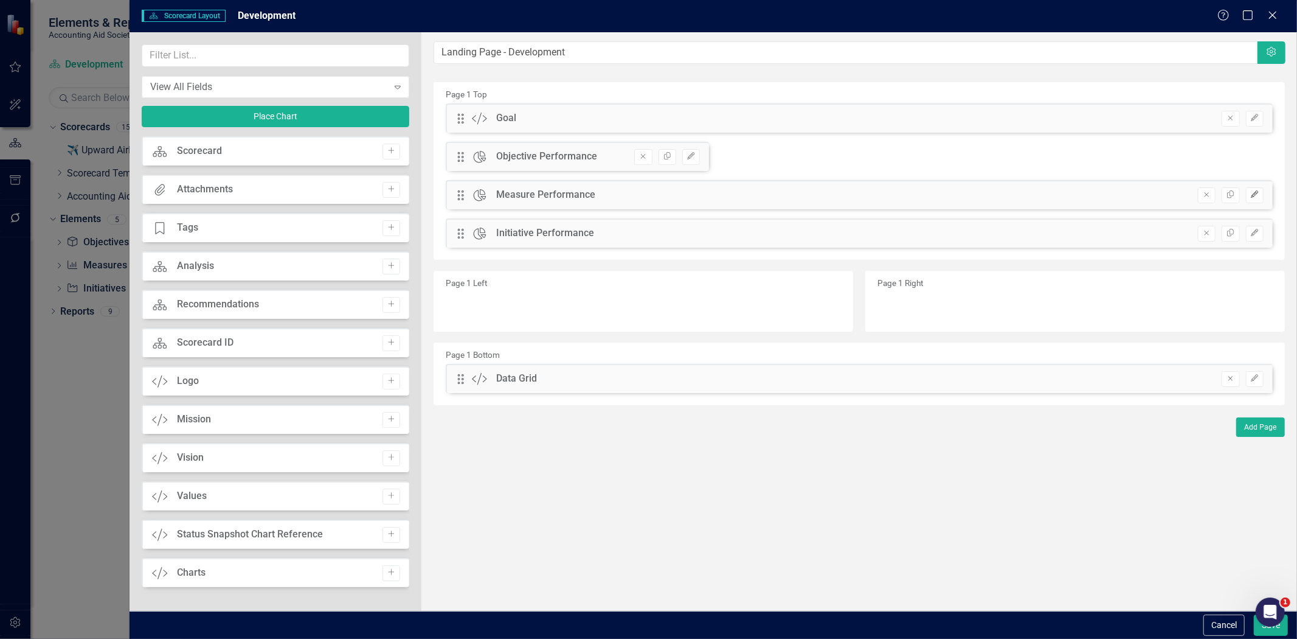
click at [1253, 193] on icon "Edit" at bounding box center [1254, 194] width 9 height 7
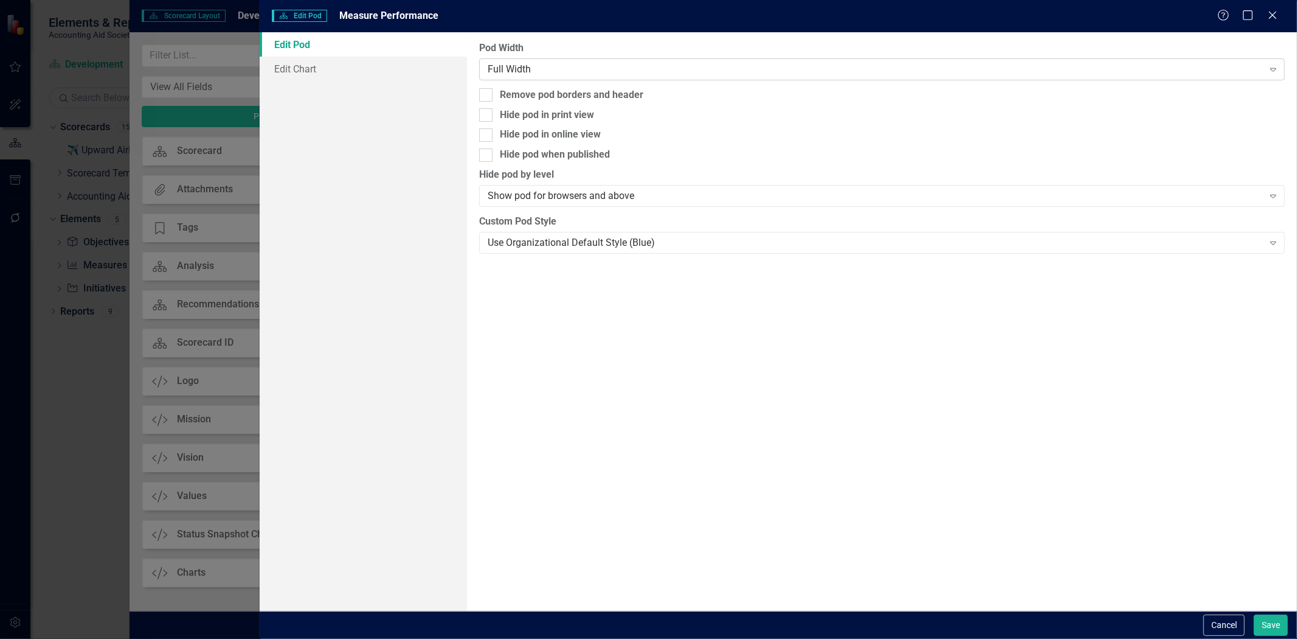
click at [606, 67] on div "Full Width" at bounding box center [876, 69] width 776 height 14
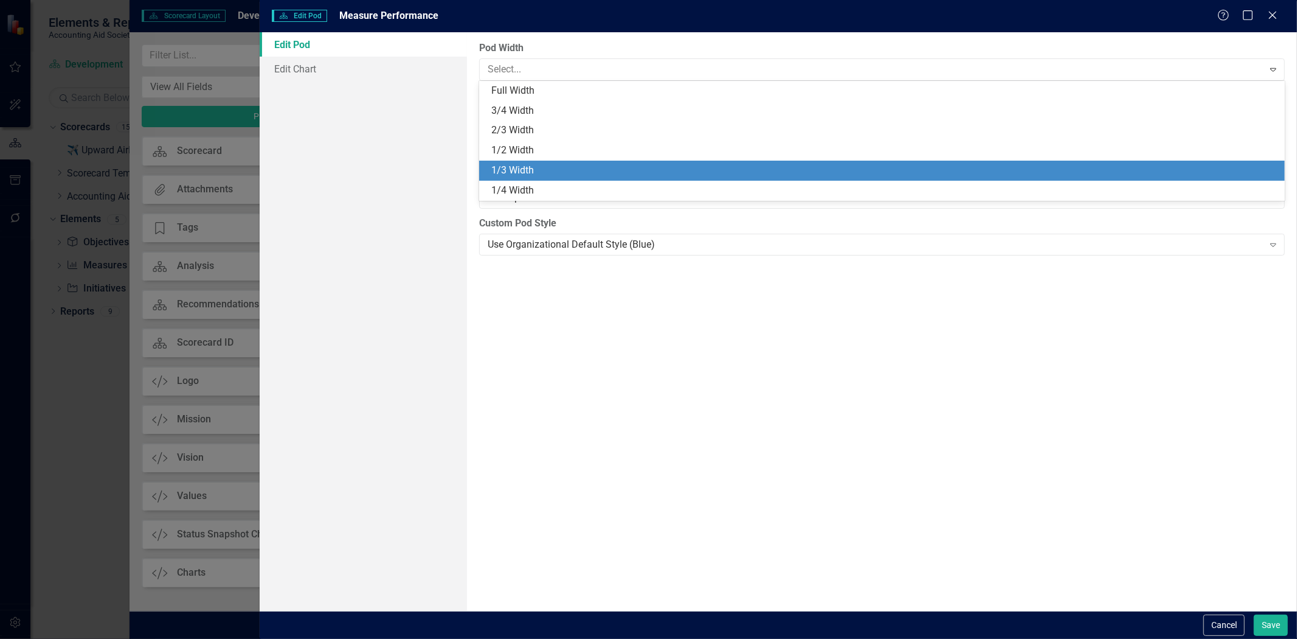
click at [544, 166] on div "1/3 Width" at bounding box center [884, 171] width 786 height 14
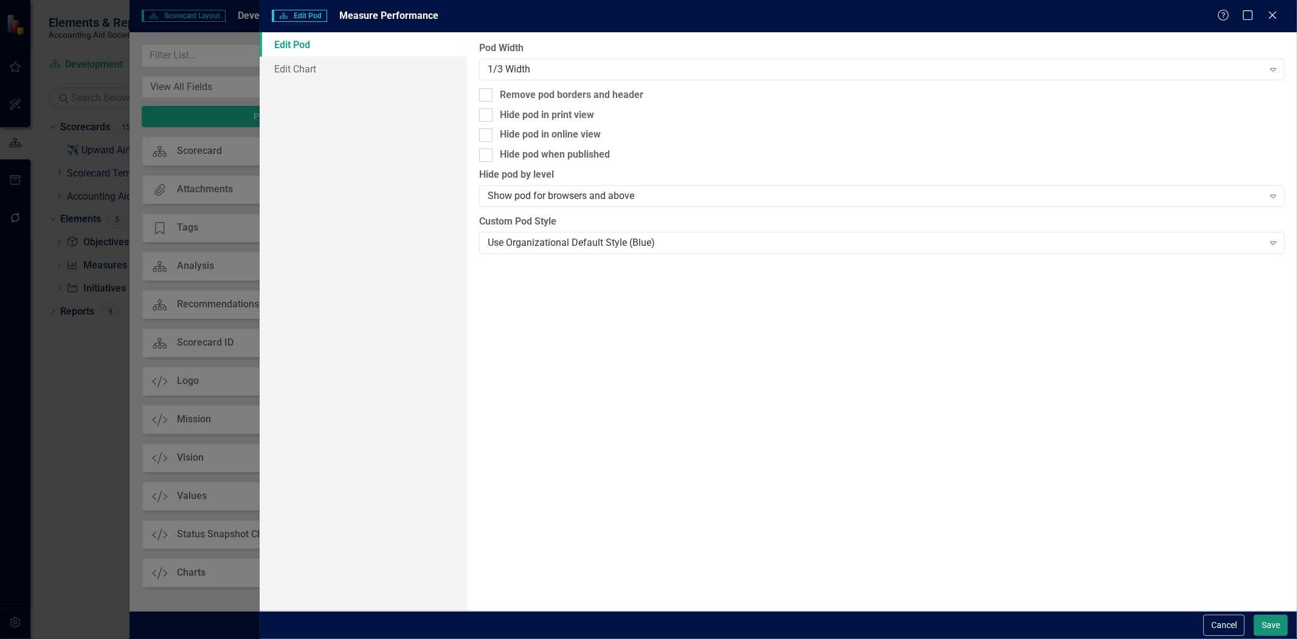
click at [1278, 625] on button "Save" at bounding box center [1271, 624] width 34 height 21
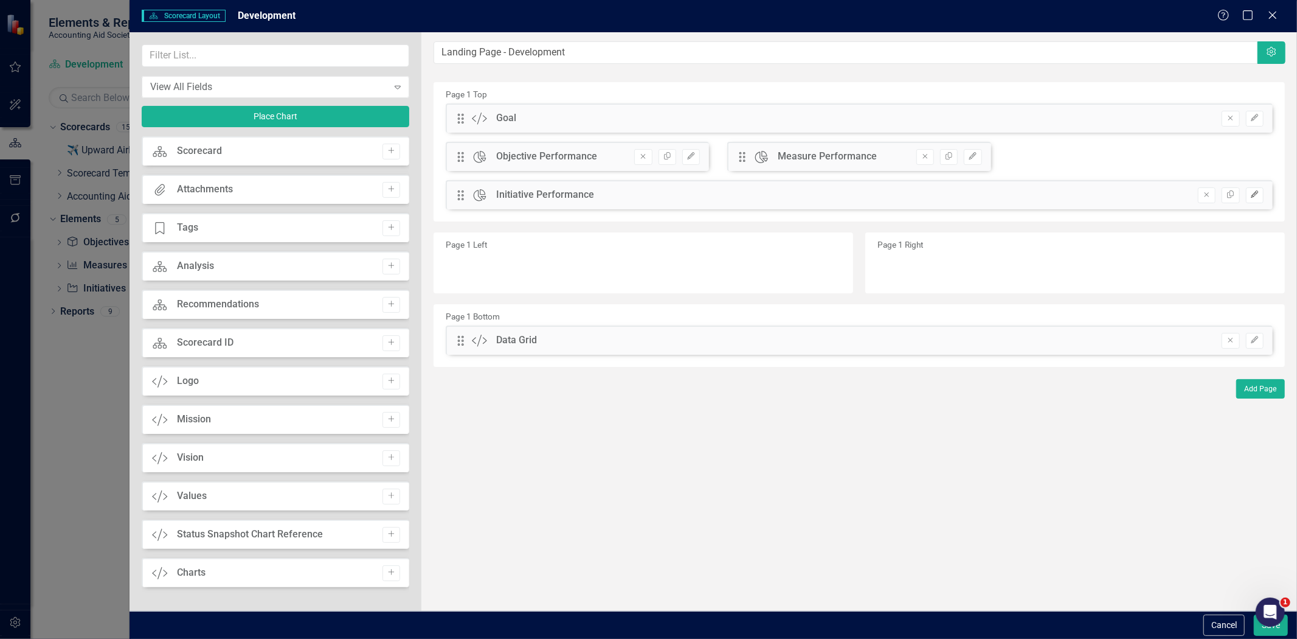
click at [1253, 198] on button "Edit" at bounding box center [1255, 195] width 18 height 16
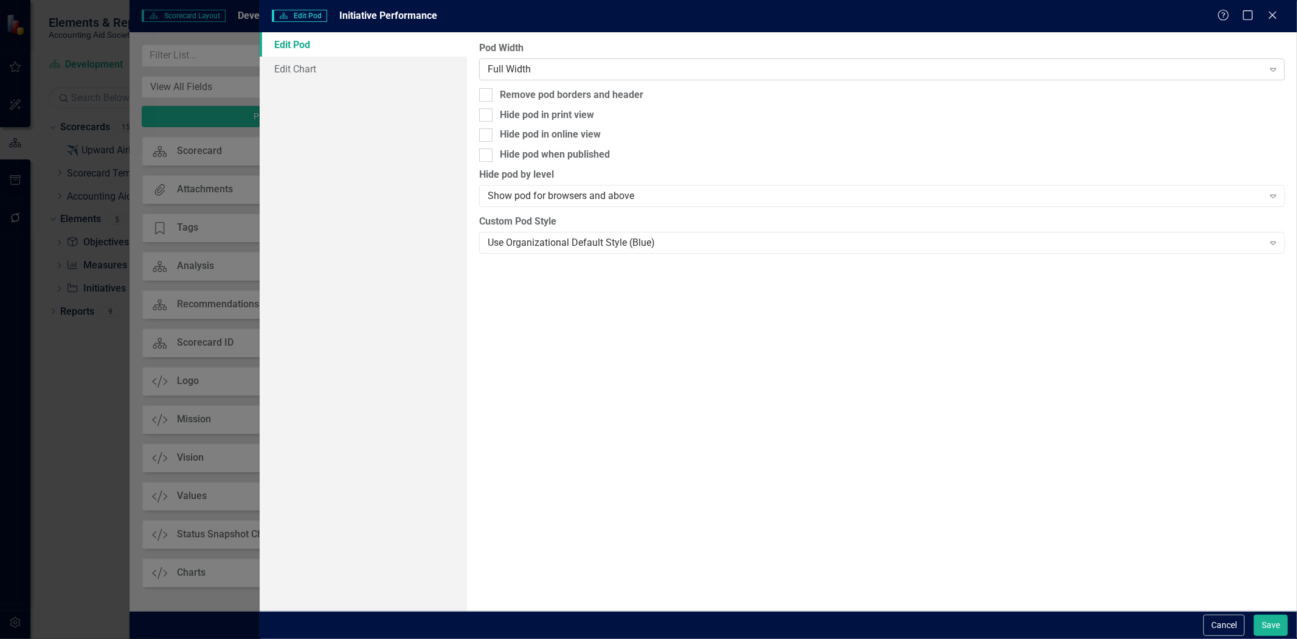
click at [536, 64] on div "Full Width" at bounding box center [876, 69] width 776 height 14
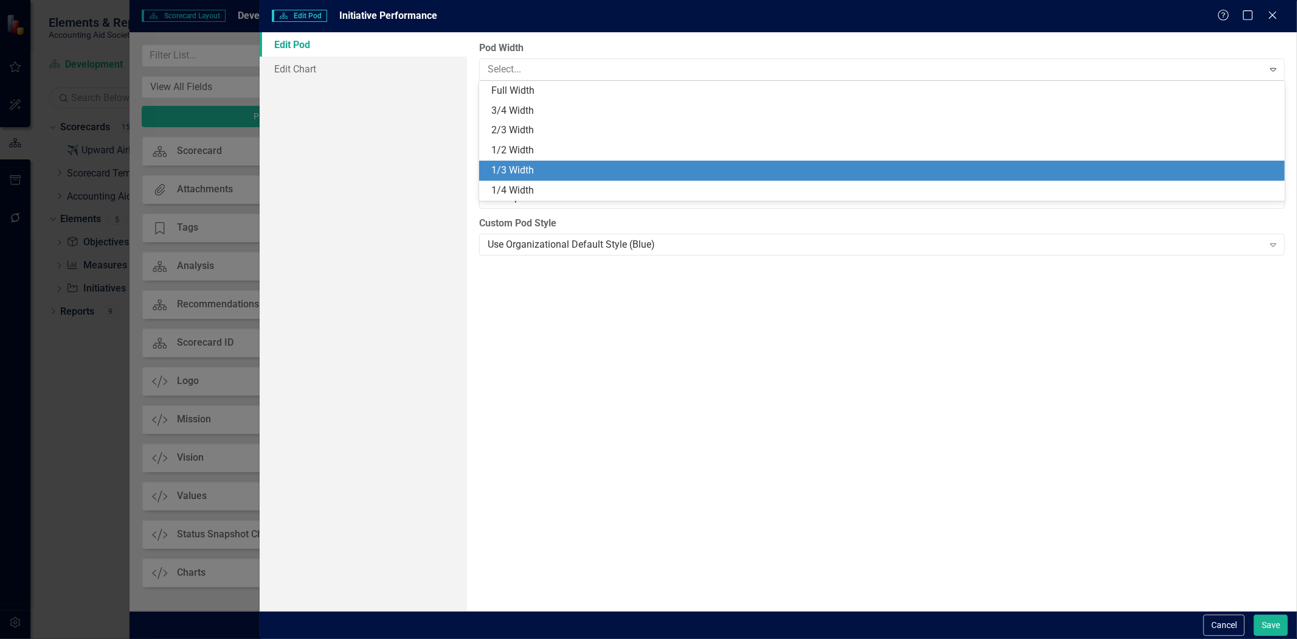
click at [539, 172] on div "1/3 Width" at bounding box center [884, 171] width 786 height 14
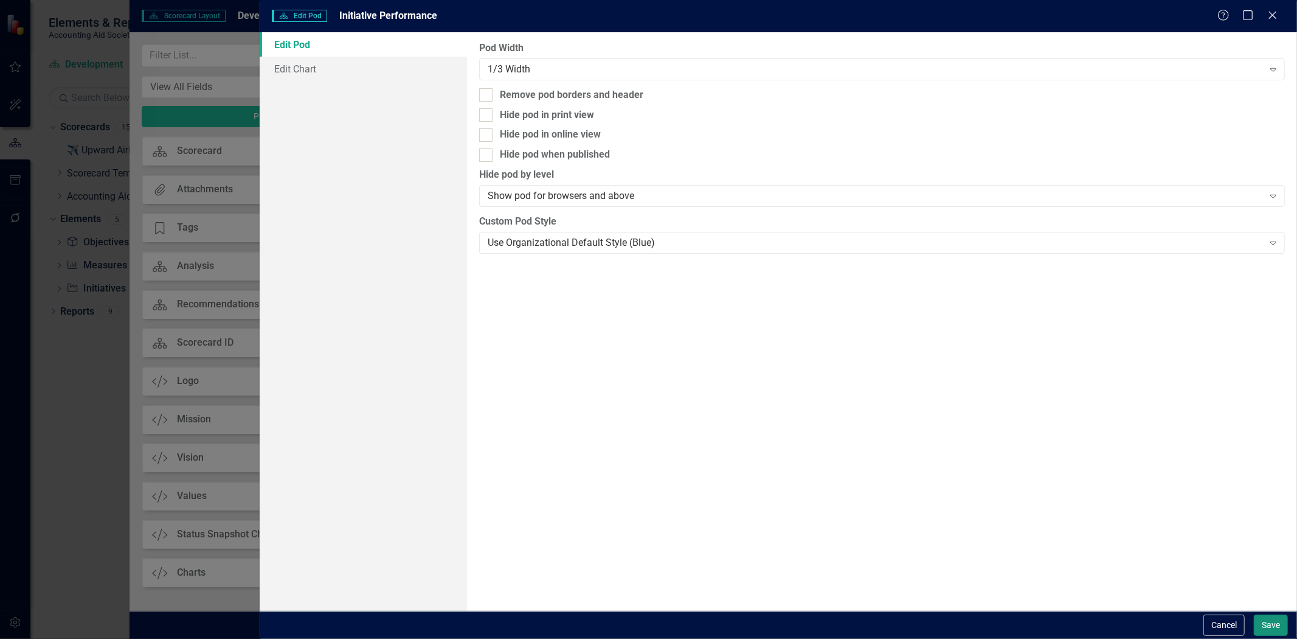
click at [1268, 623] on button "Save" at bounding box center [1271, 624] width 34 height 21
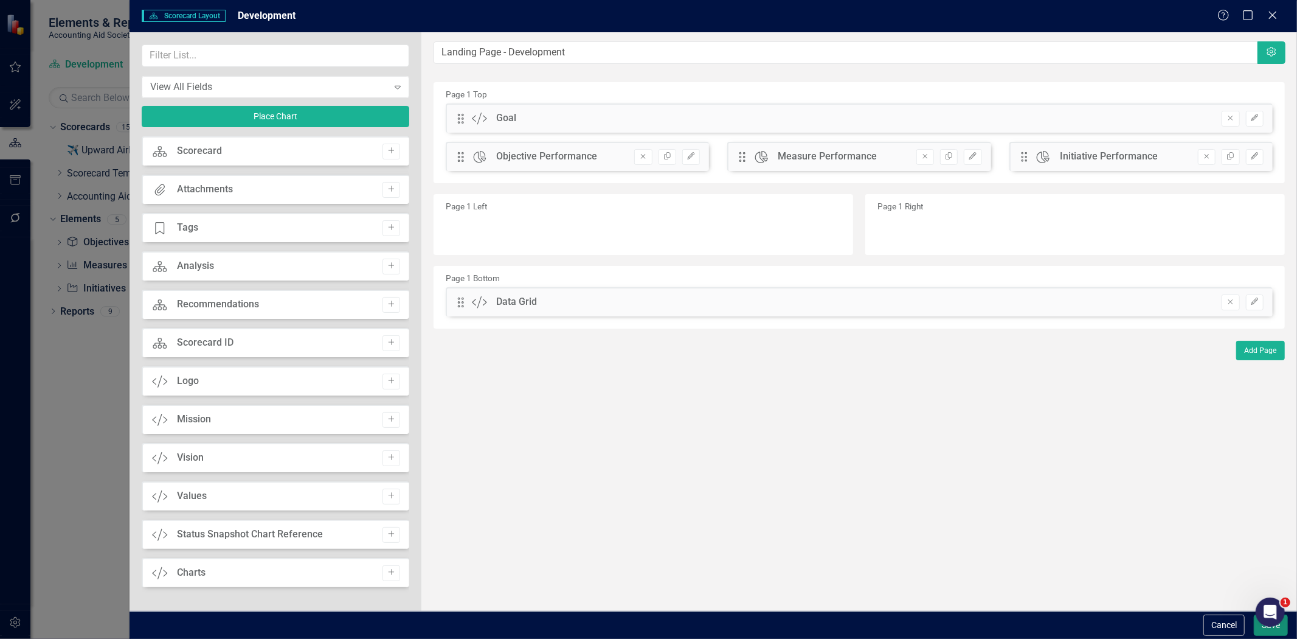
click at [1260, 635] on button "Save" at bounding box center [1271, 624] width 34 height 21
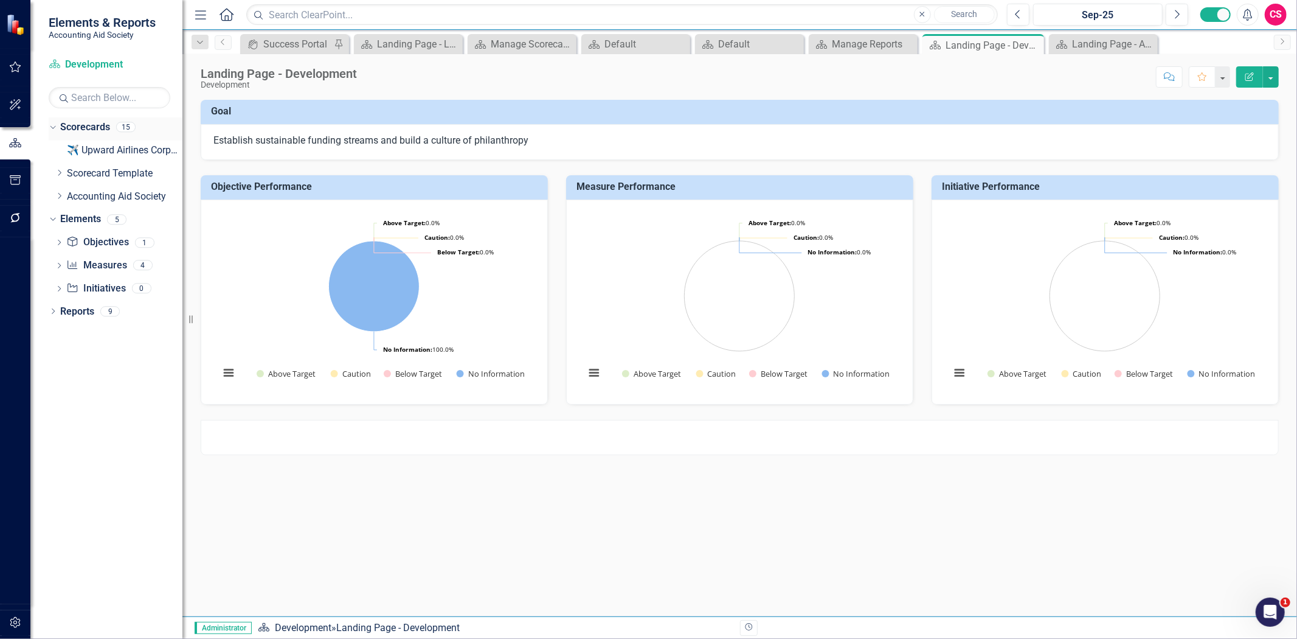
click at [86, 124] on link "Scorecards" at bounding box center [85, 127] width 50 height 14
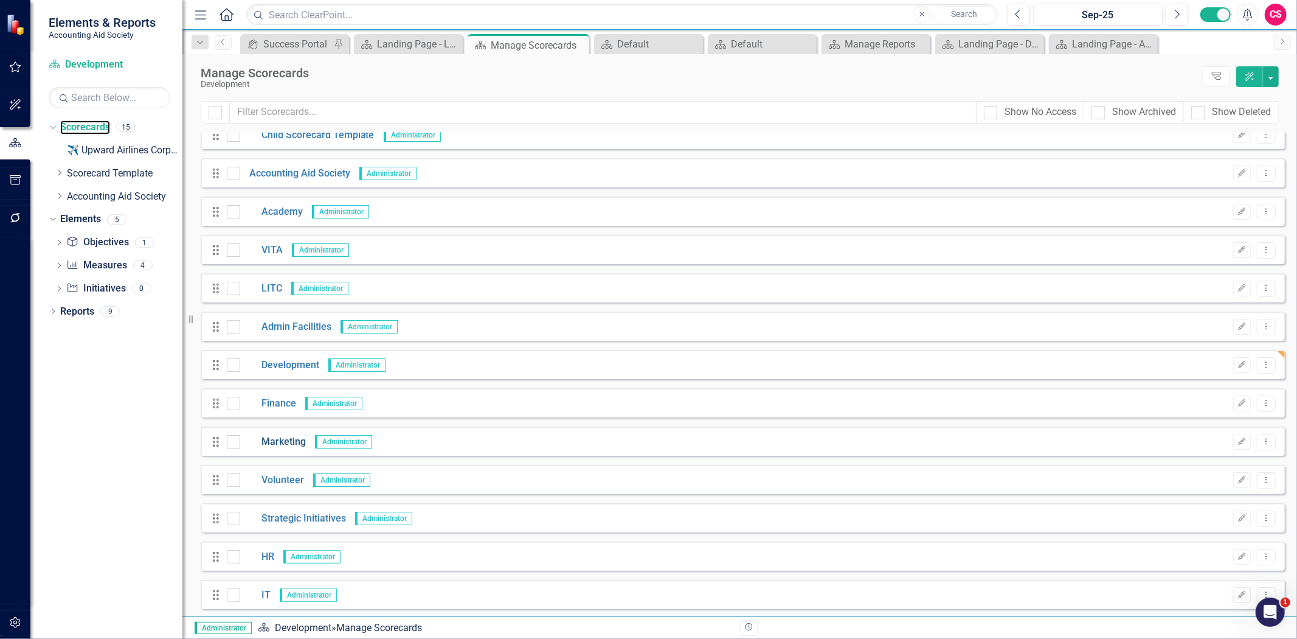
scroll to position [91, 0]
click at [274, 397] on link "Finance" at bounding box center [268, 402] width 56 height 14
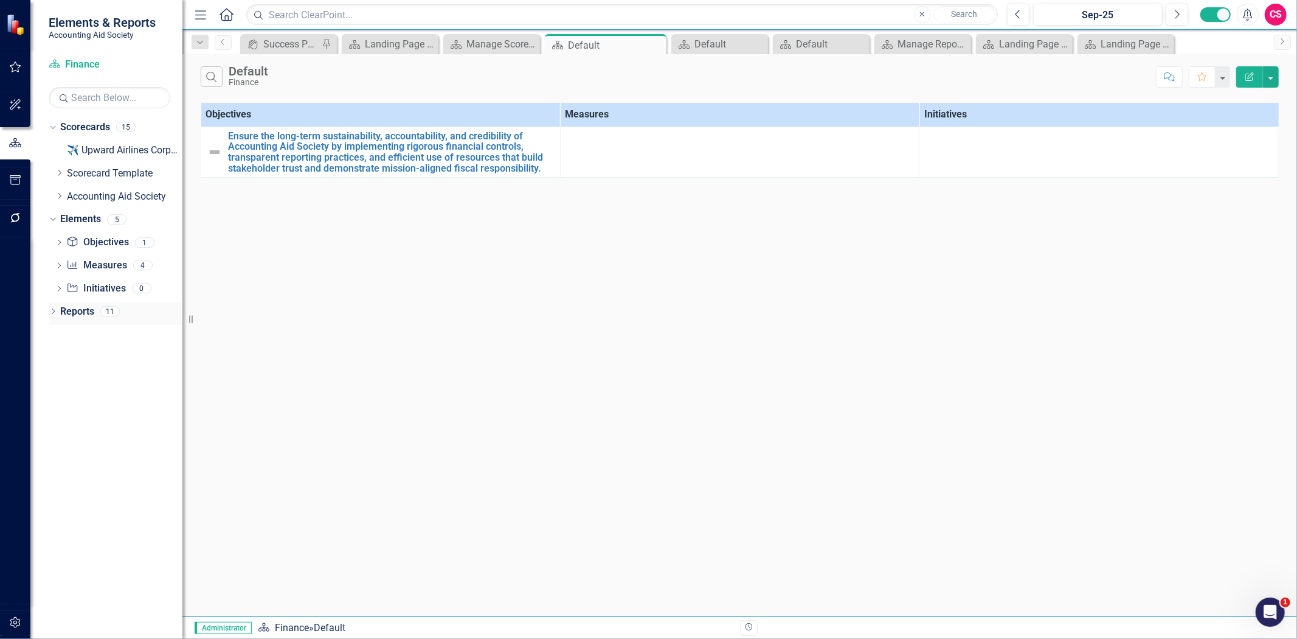
click at [81, 309] on link "Reports" at bounding box center [77, 312] width 34 height 14
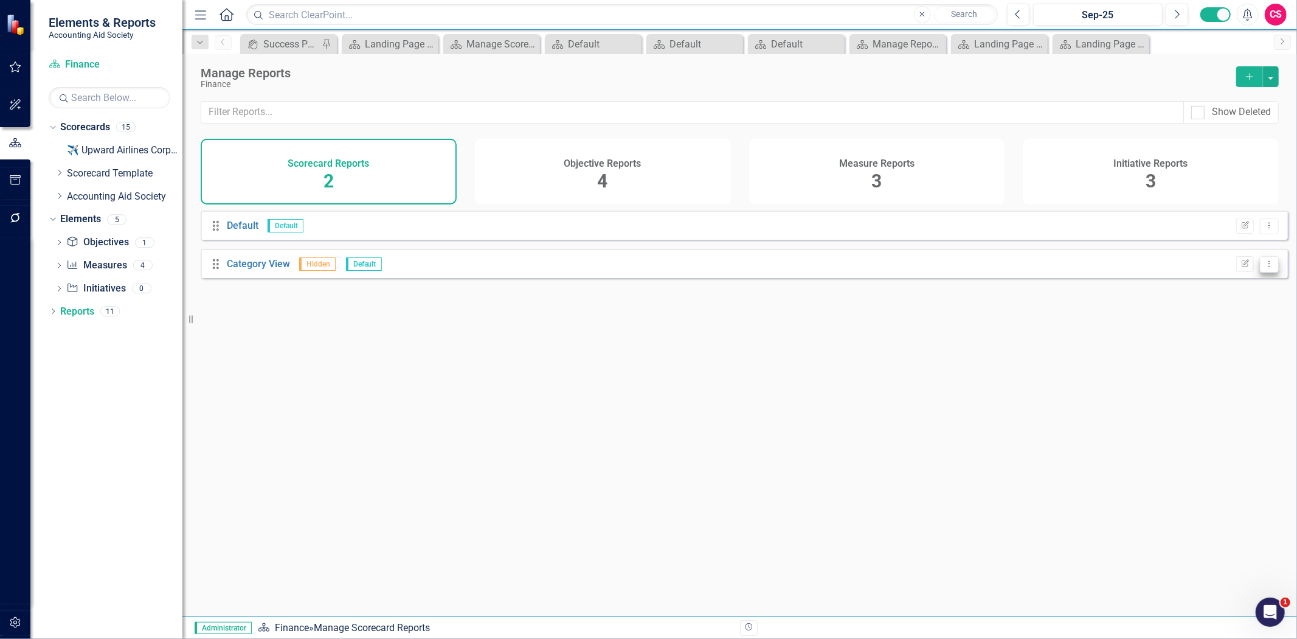
click at [1268, 272] on button "Dropdown Menu" at bounding box center [1269, 264] width 19 height 16
click at [1202, 347] on link "Trash Delete Report" at bounding box center [1222, 338] width 96 height 23
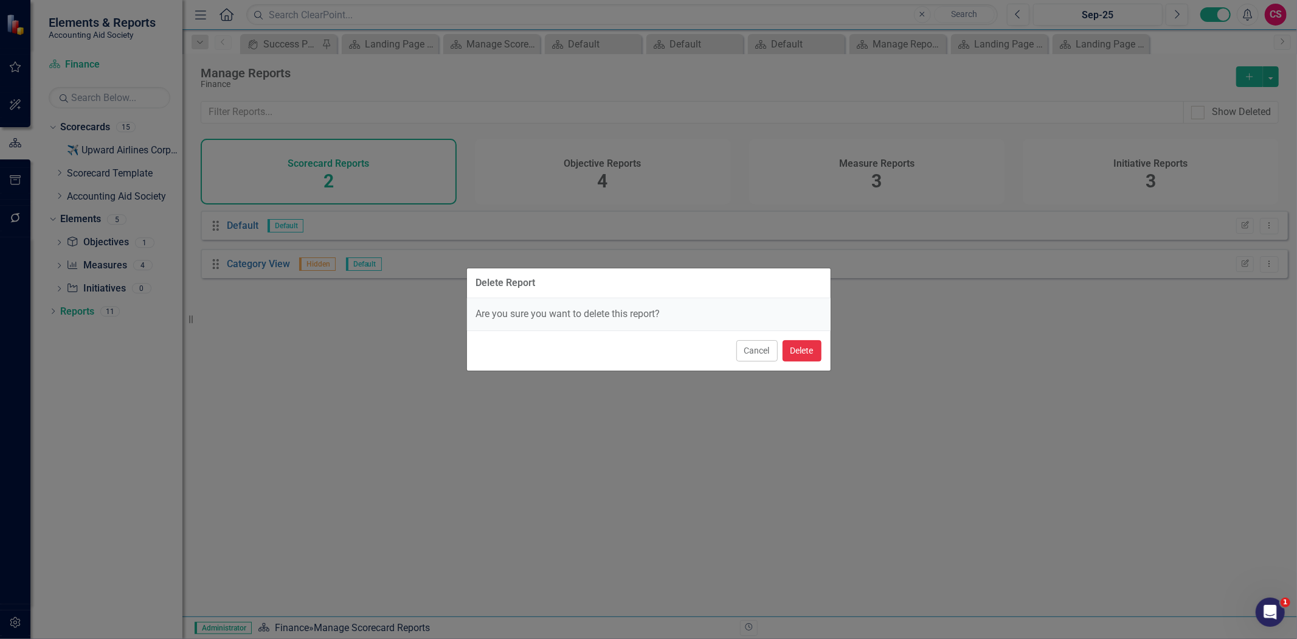
click at [803, 351] on button "Delete" at bounding box center [802, 350] width 39 height 21
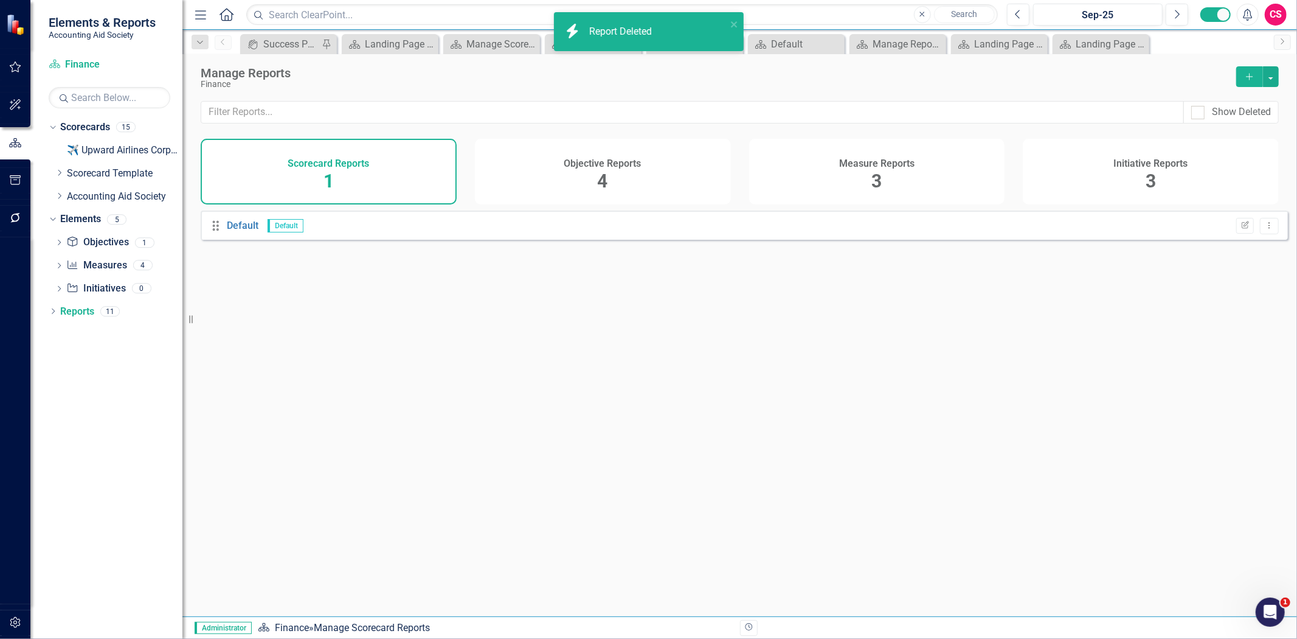
click at [626, 181] on div "Objective Reports 4" at bounding box center [603, 172] width 256 height 66
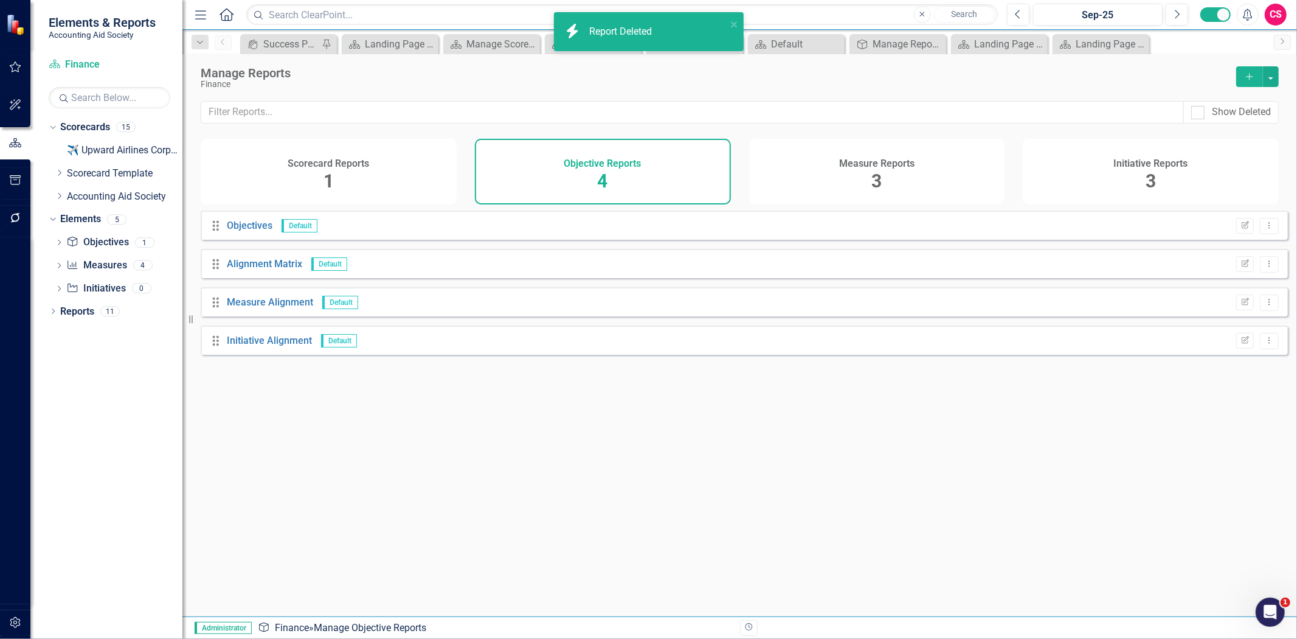
click at [1270, 237] on div "Drag Objectives Default Edit Report Dropdown Menu" at bounding box center [744, 224] width 1087 height 29
click at [1264, 229] on icon "Dropdown Menu" at bounding box center [1269, 225] width 10 height 8
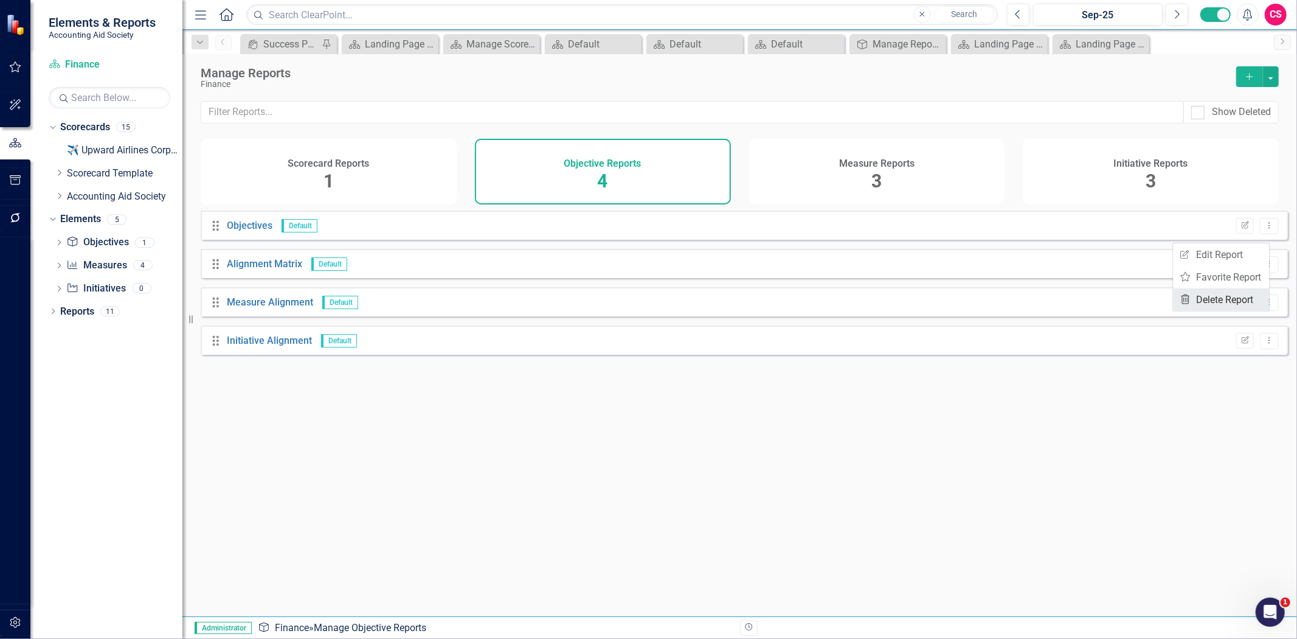
click at [1251, 300] on link "Trash Delete Report" at bounding box center [1222, 299] width 96 height 23
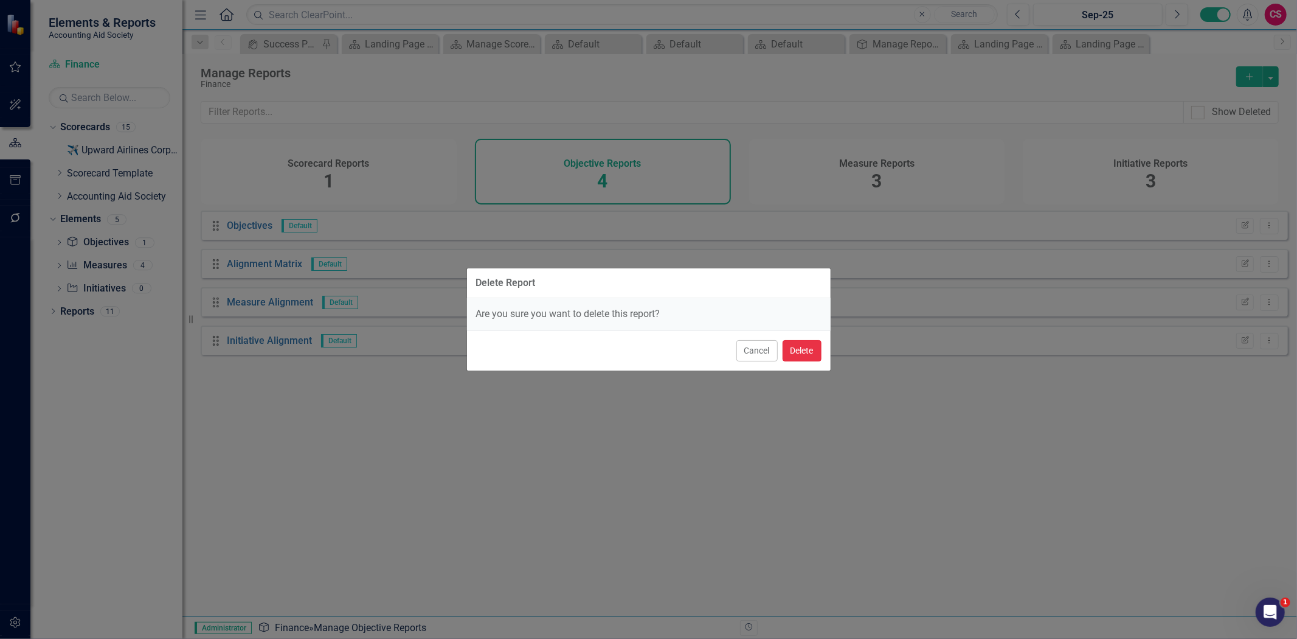
click at [817, 350] on button "Delete" at bounding box center [802, 350] width 39 height 21
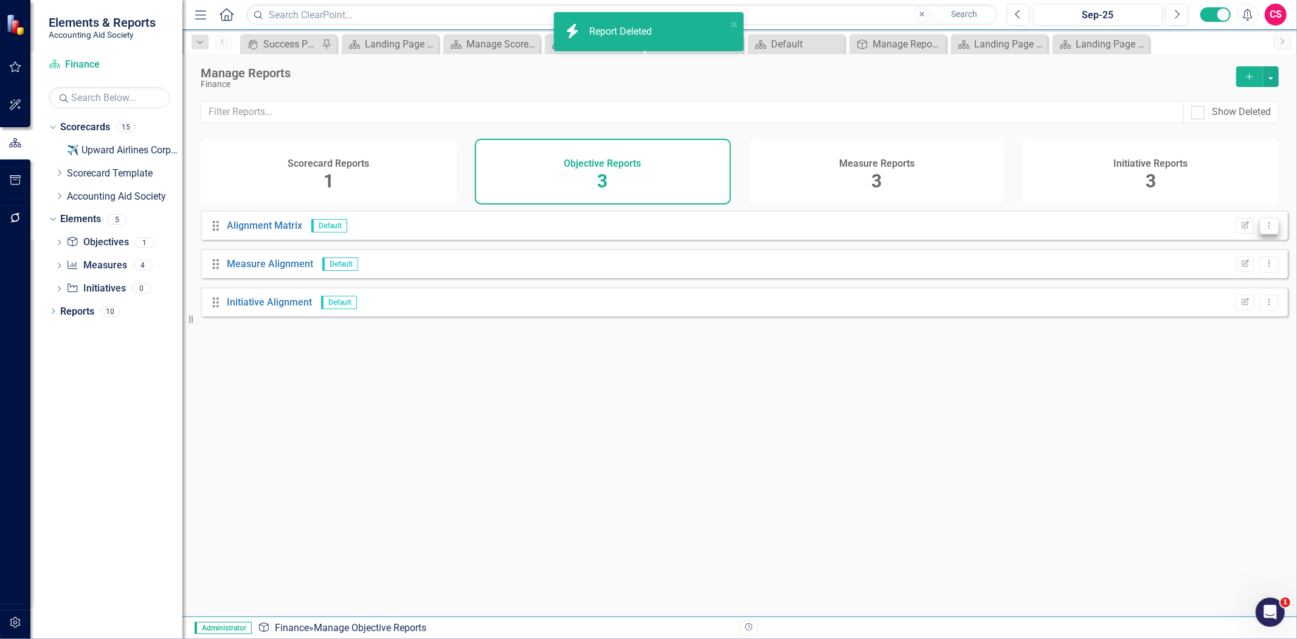
click at [1264, 229] on icon "Dropdown Menu" at bounding box center [1269, 225] width 10 height 8
click at [1221, 298] on link "Trash Delete Report" at bounding box center [1222, 299] width 96 height 23
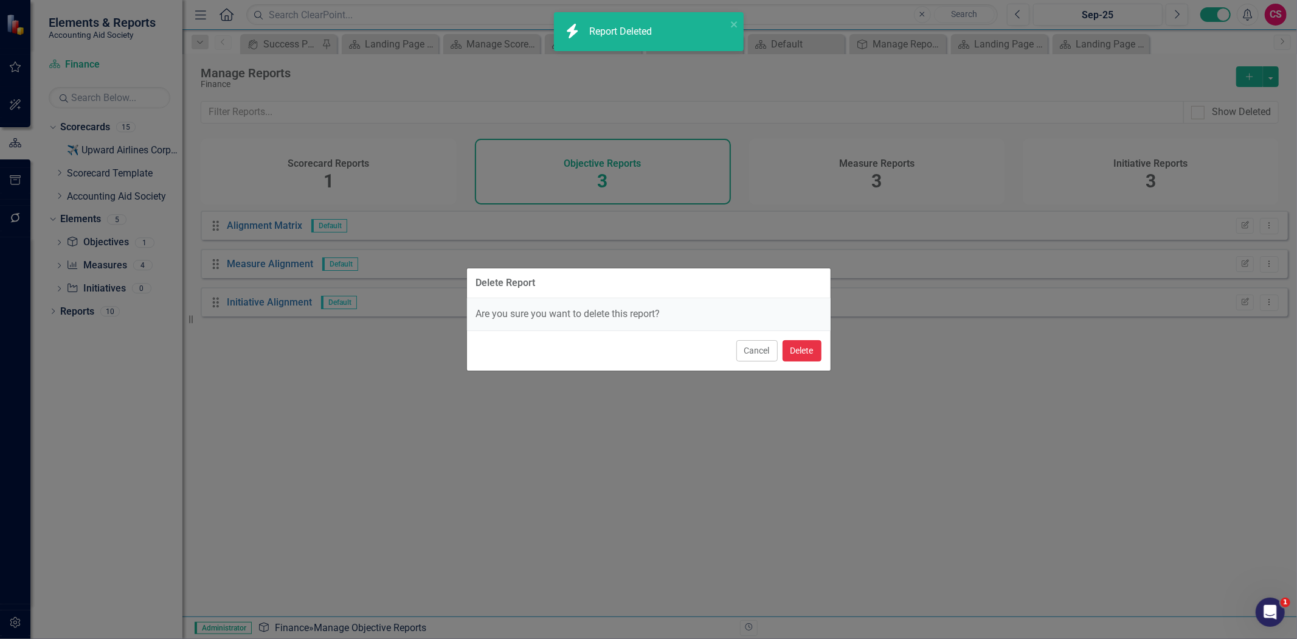
click at [813, 358] on button "Delete" at bounding box center [802, 350] width 39 height 21
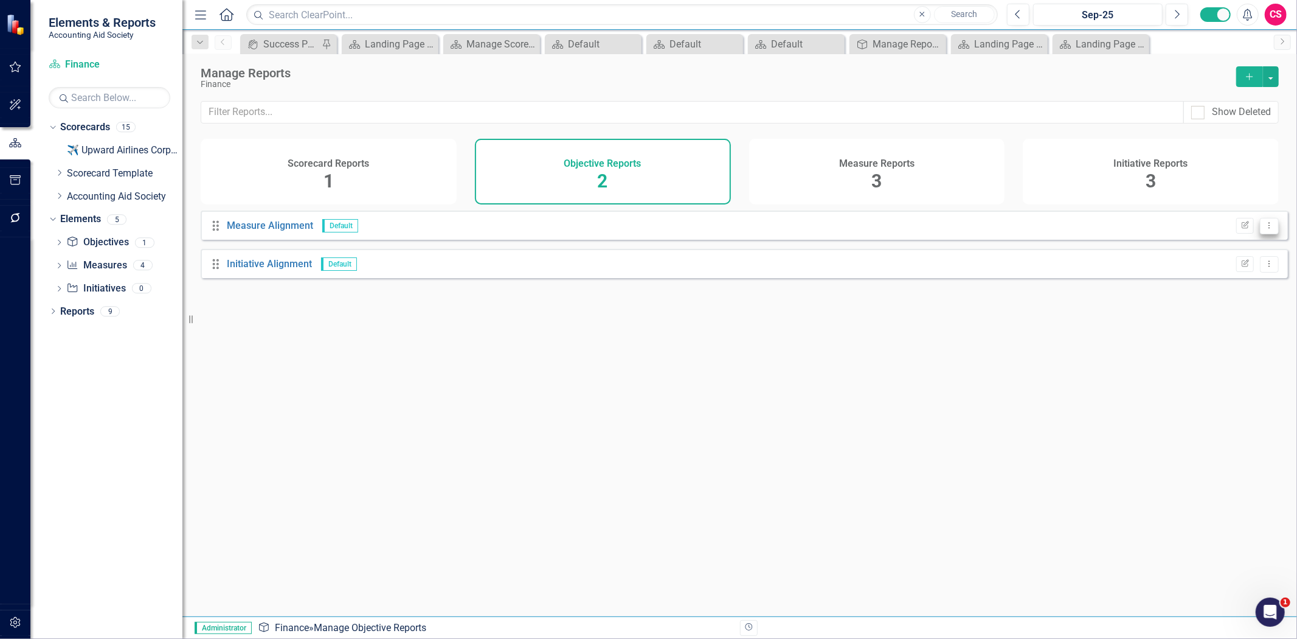
click at [1265, 229] on icon "Dropdown Menu" at bounding box center [1269, 225] width 10 height 8
click at [1180, 297] on link "Trash Delete Report" at bounding box center [1222, 299] width 96 height 23
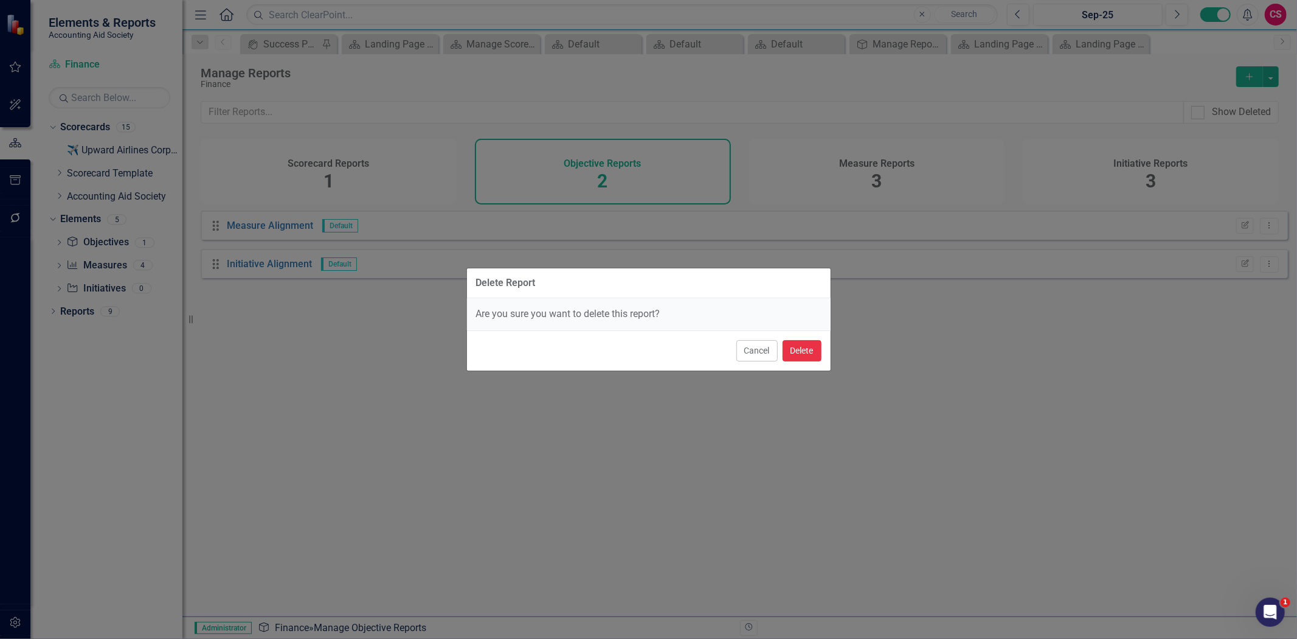
click at [811, 355] on button "Delete" at bounding box center [802, 350] width 39 height 21
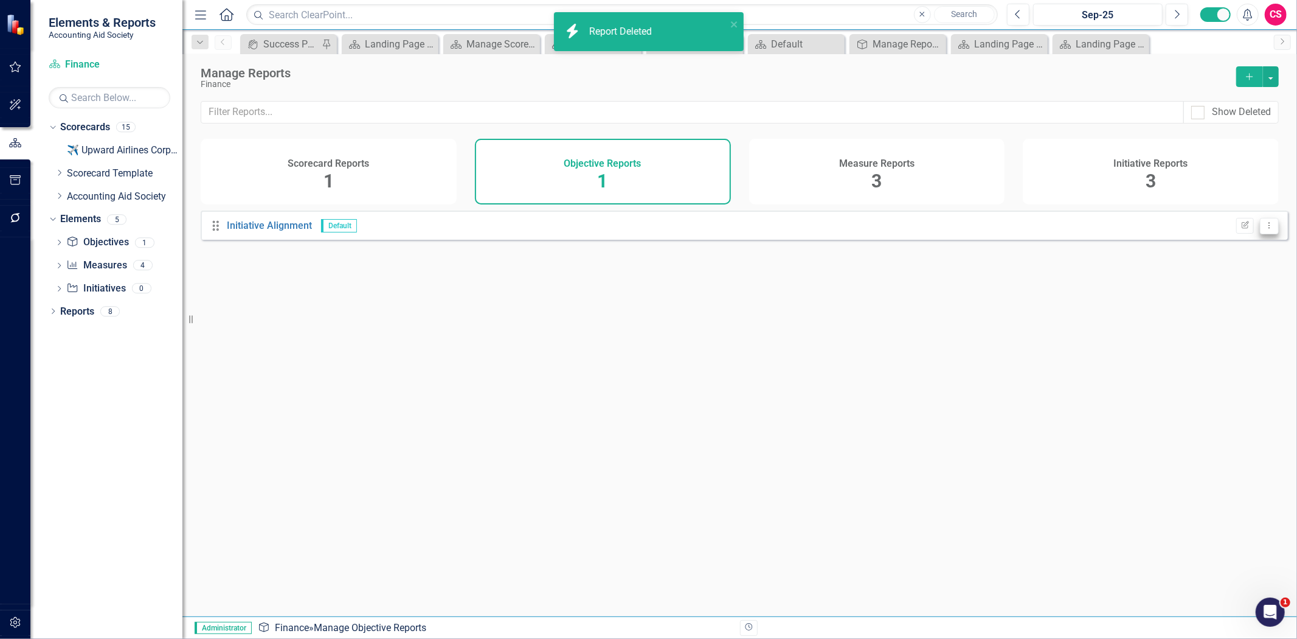
click at [1266, 230] on button "Dropdown Menu" at bounding box center [1269, 226] width 19 height 16
click at [1204, 288] on link "Trash Delete Report" at bounding box center [1222, 299] width 96 height 23
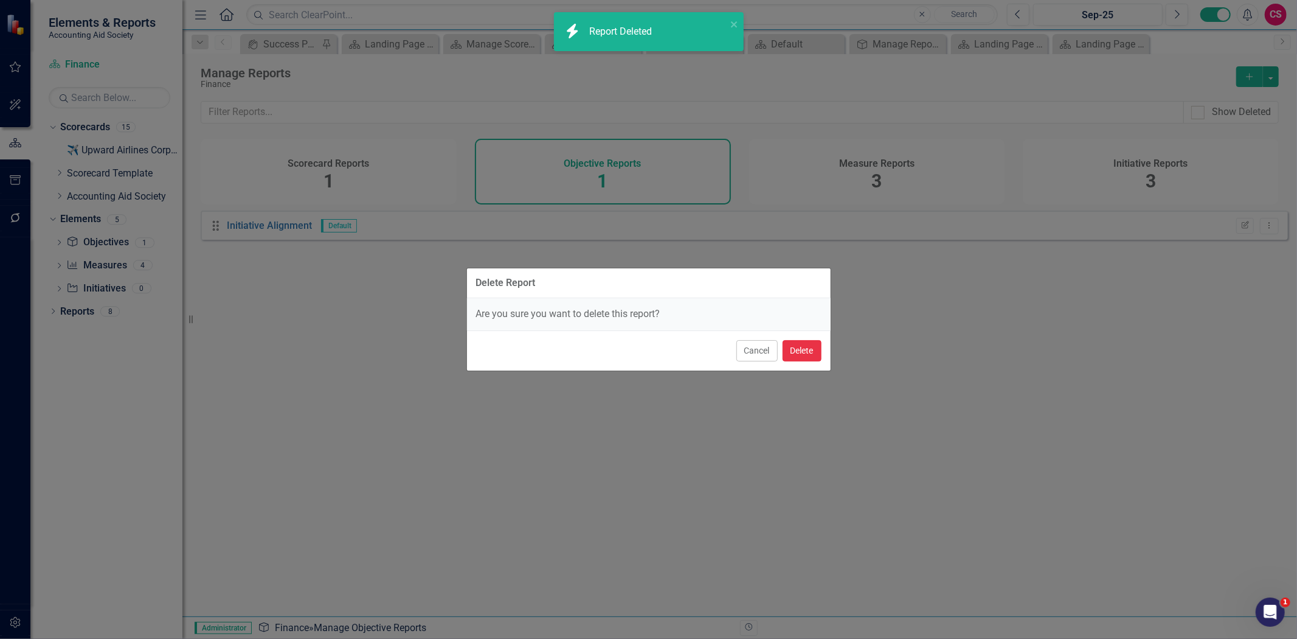
click at [796, 344] on button "Delete" at bounding box center [802, 350] width 39 height 21
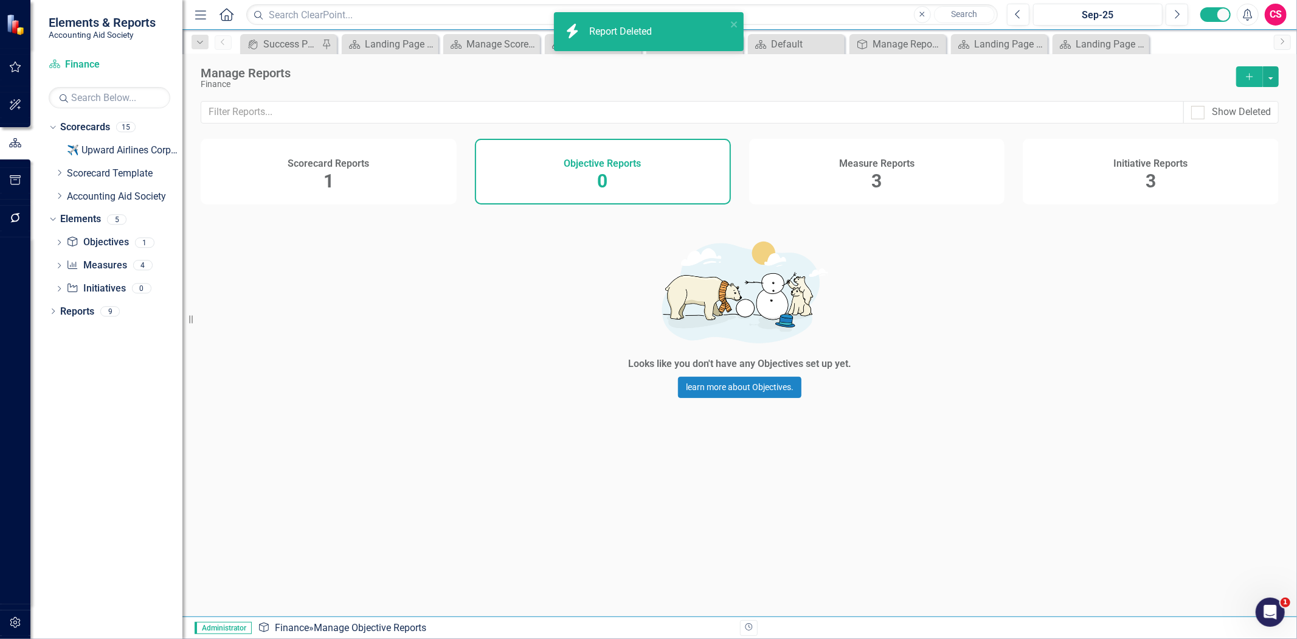
click at [884, 177] on div "Measure Reports 3" at bounding box center [877, 172] width 256 height 66
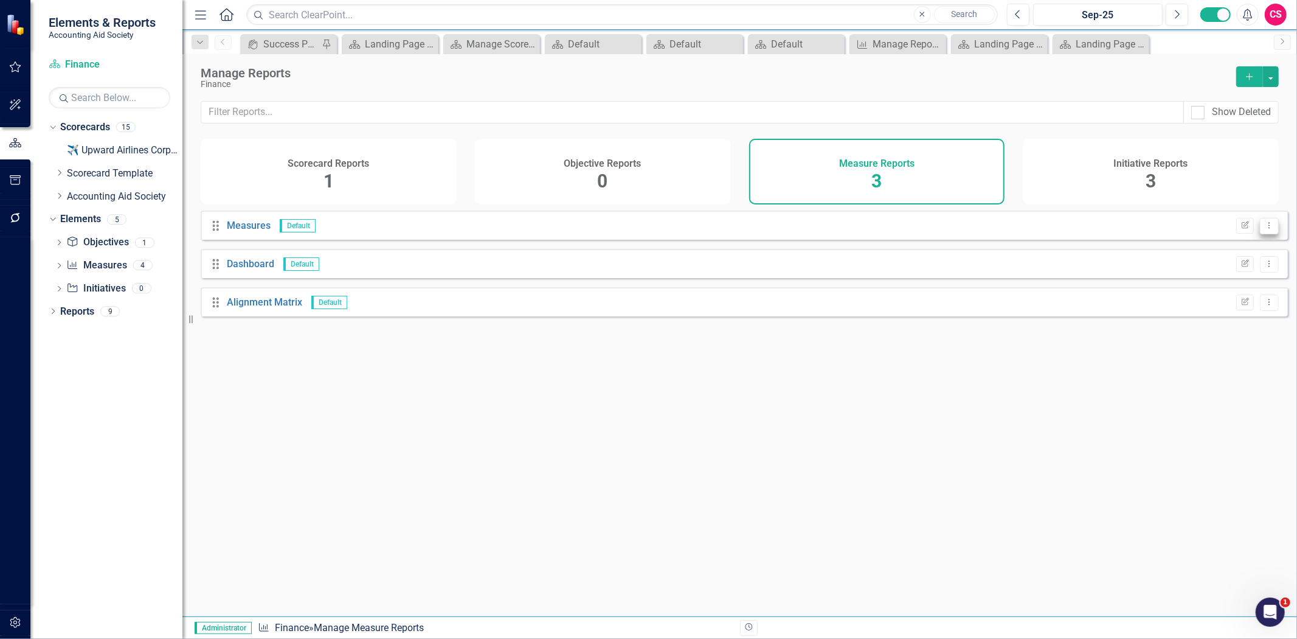
click at [1268, 233] on button "Dropdown Menu" at bounding box center [1269, 226] width 19 height 16
click at [1216, 302] on link "Trash Delete Report" at bounding box center [1222, 299] width 96 height 23
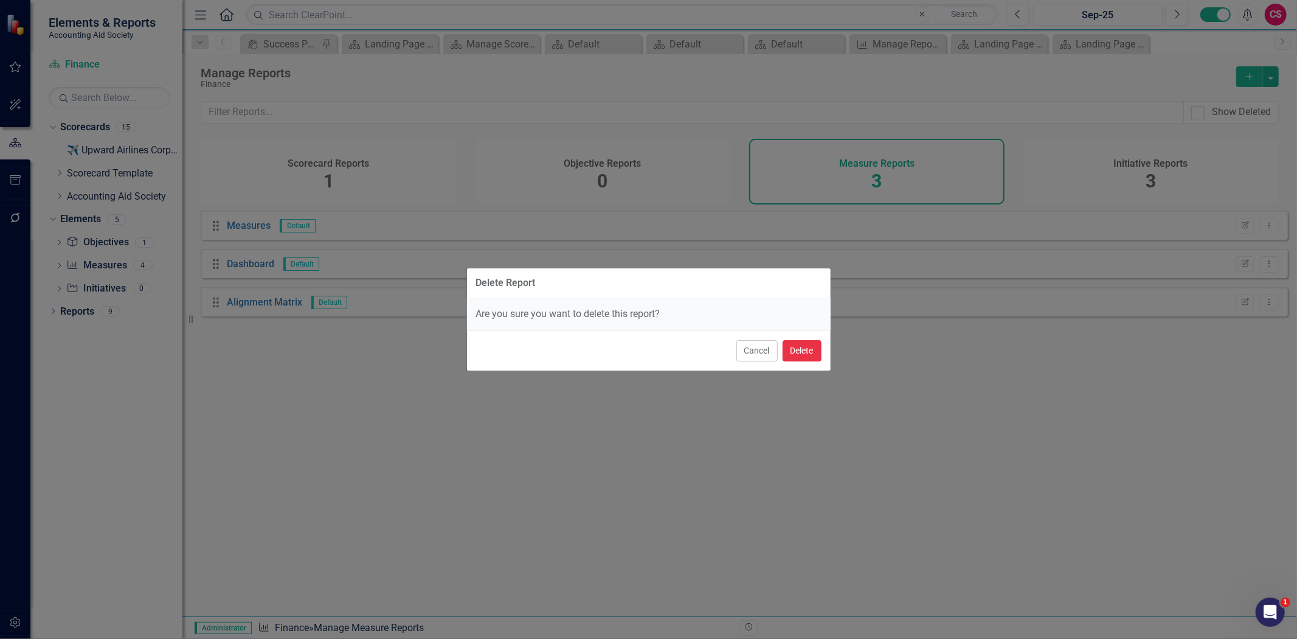
click at [797, 350] on button "Delete" at bounding box center [802, 350] width 39 height 21
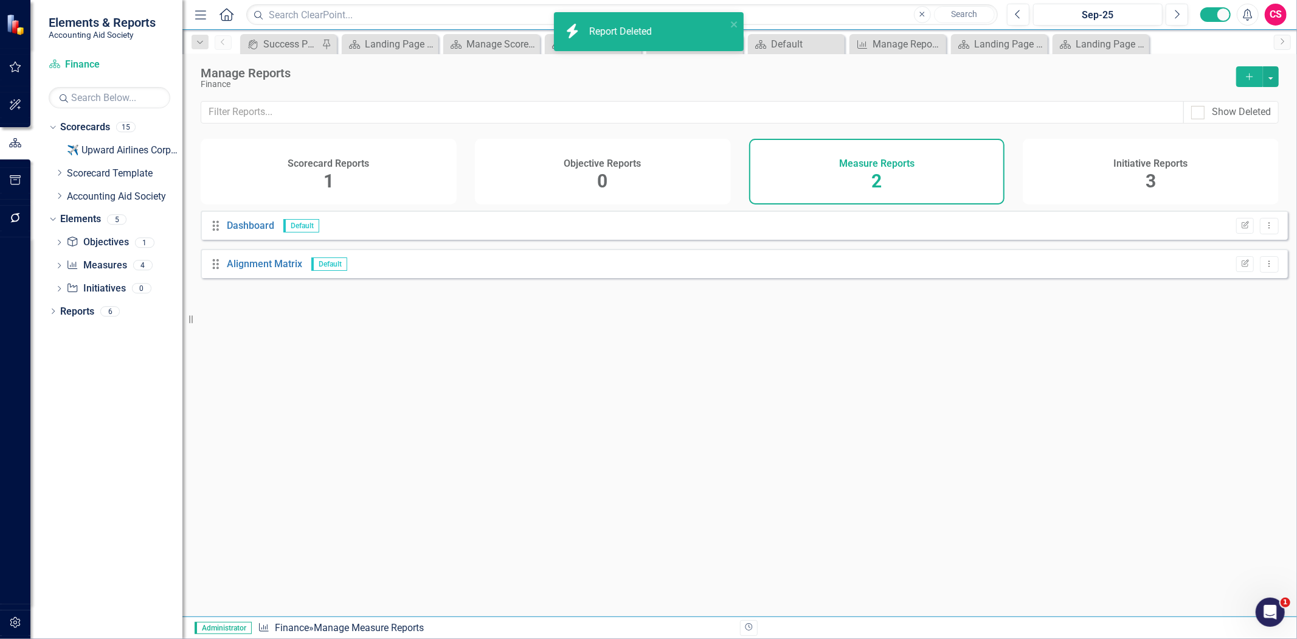
click at [1270, 234] on div "Drag Dashboard Default Edit Report Dropdown Menu" at bounding box center [744, 224] width 1087 height 29
click at [1269, 234] on button "Dropdown Menu" at bounding box center [1269, 226] width 19 height 16
click at [1221, 300] on link "Trash Delete Report" at bounding box center [1222, 299] width 96 height 23
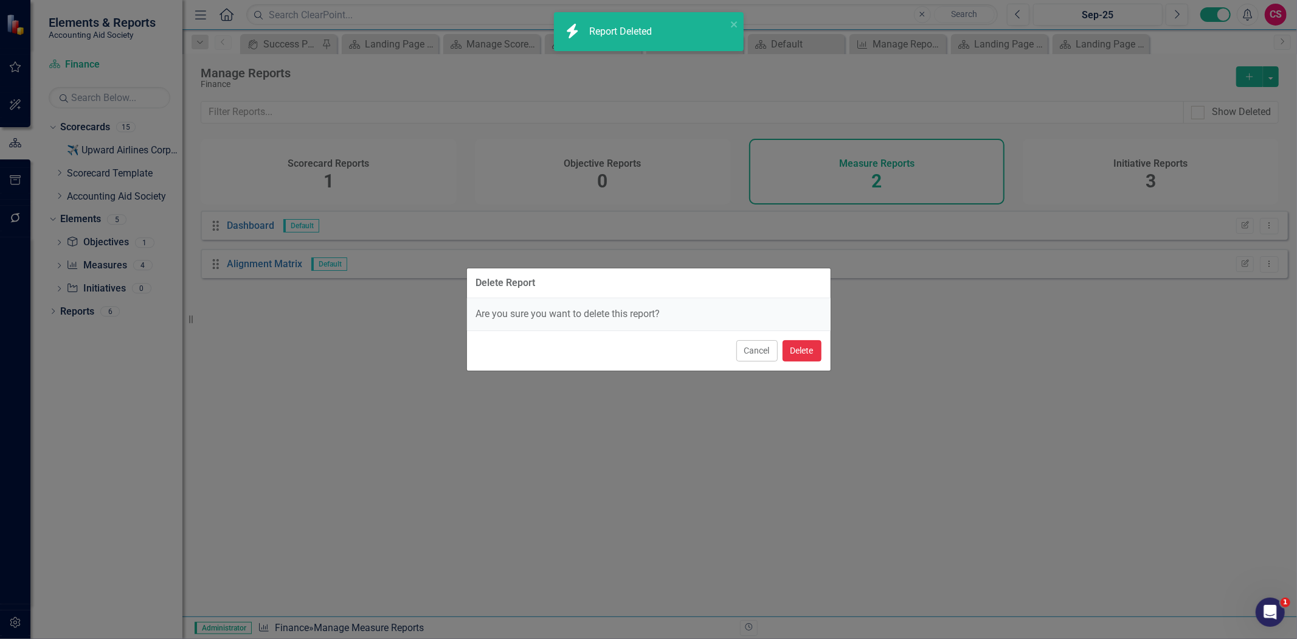
click at [806, 349] on button "Delete" at bounding box center [802, 350] width 39 height 21
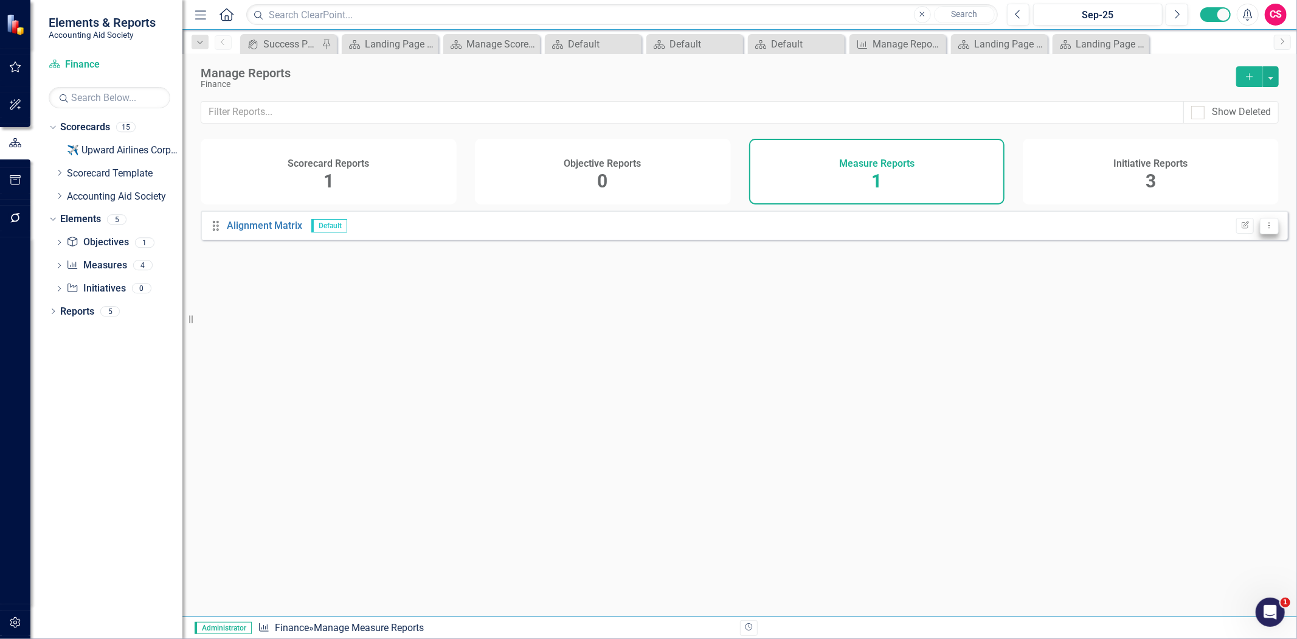
click at [1266, 234] on button "Dropdown Menu" at bounding box center [1269, 226] width 19 height 16
click at [1201, 306] on link "Trash Delete Report" at bounding box center [1222, 299] width 96 height 23
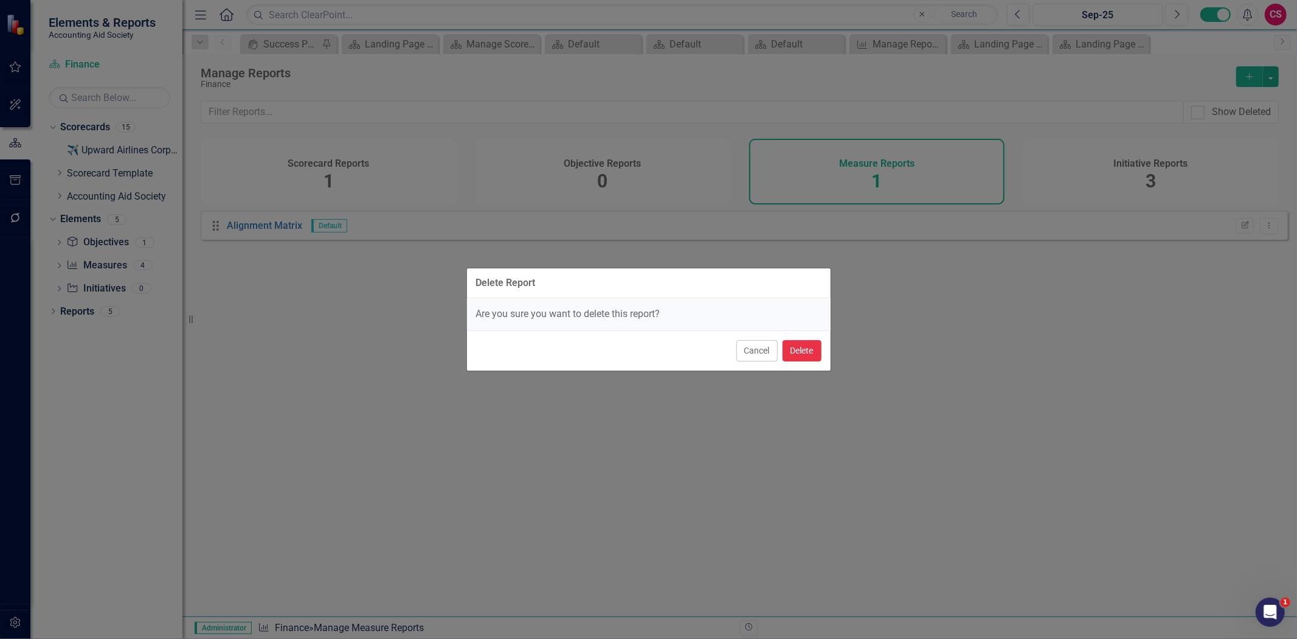
click at [804, 348] on button "Delete" at bounding box center [802, 350] width 39 height 21
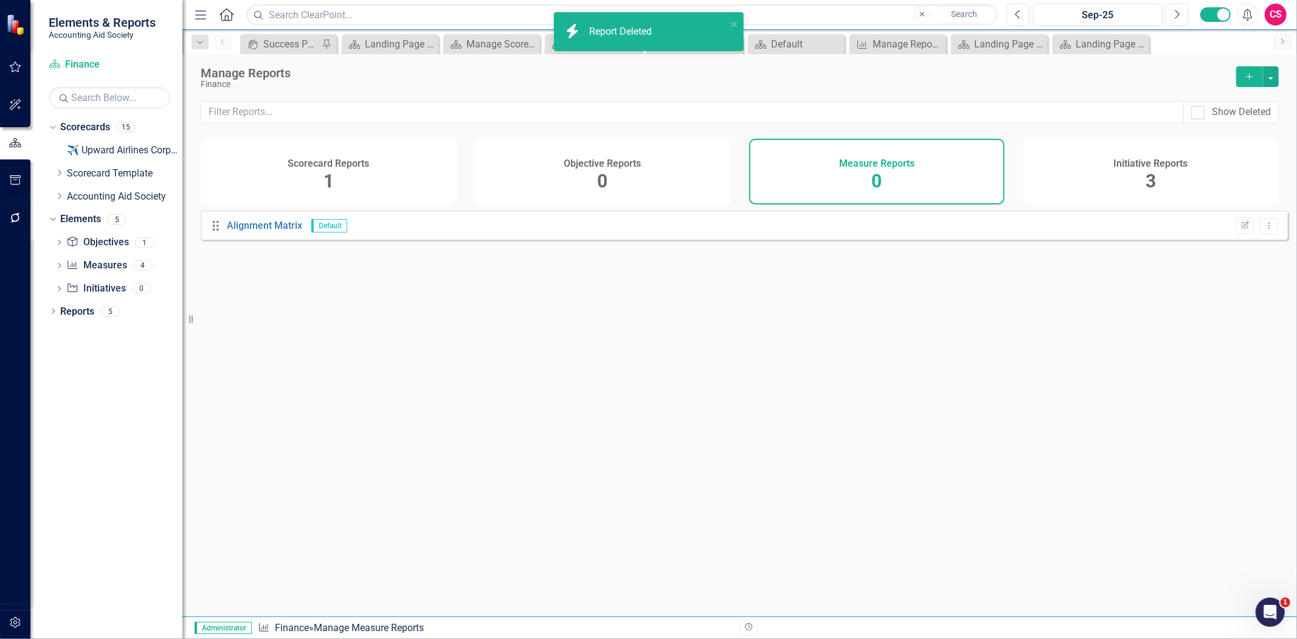
click at [1151, 180] on span "3" at bounding box center [1151, 180] width 10 height 21
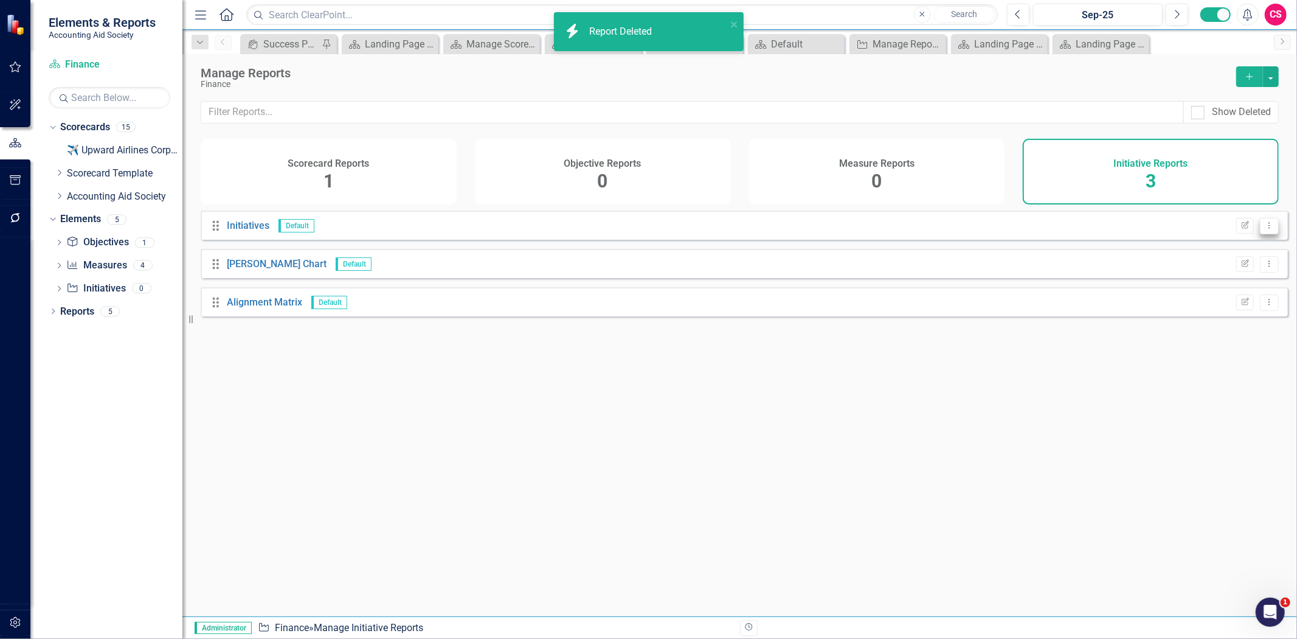
click at [1264, 234] on div "Drag Initiatives Default Edit Report Dropdown Menu" at bounding box center [744, 224] width 1087 height 29
click at [1264, 229] on icon "Dropdown Menu" at bounding box center [1269, 225] width 10 height 8
click at [1209, 307] on link "Trash Delete Report" at bounding box center [1222, 299] width 96 height 23
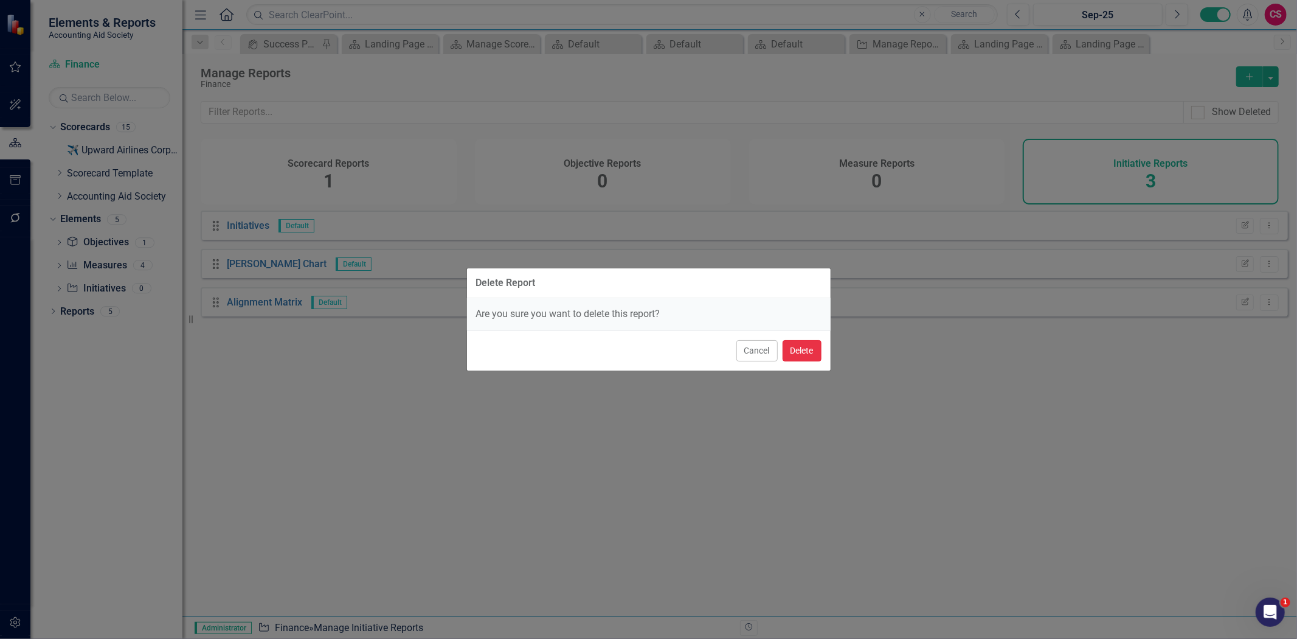
click at [810, 348] on button "Delete" at bounding box center [802, 350] width 39 height 21
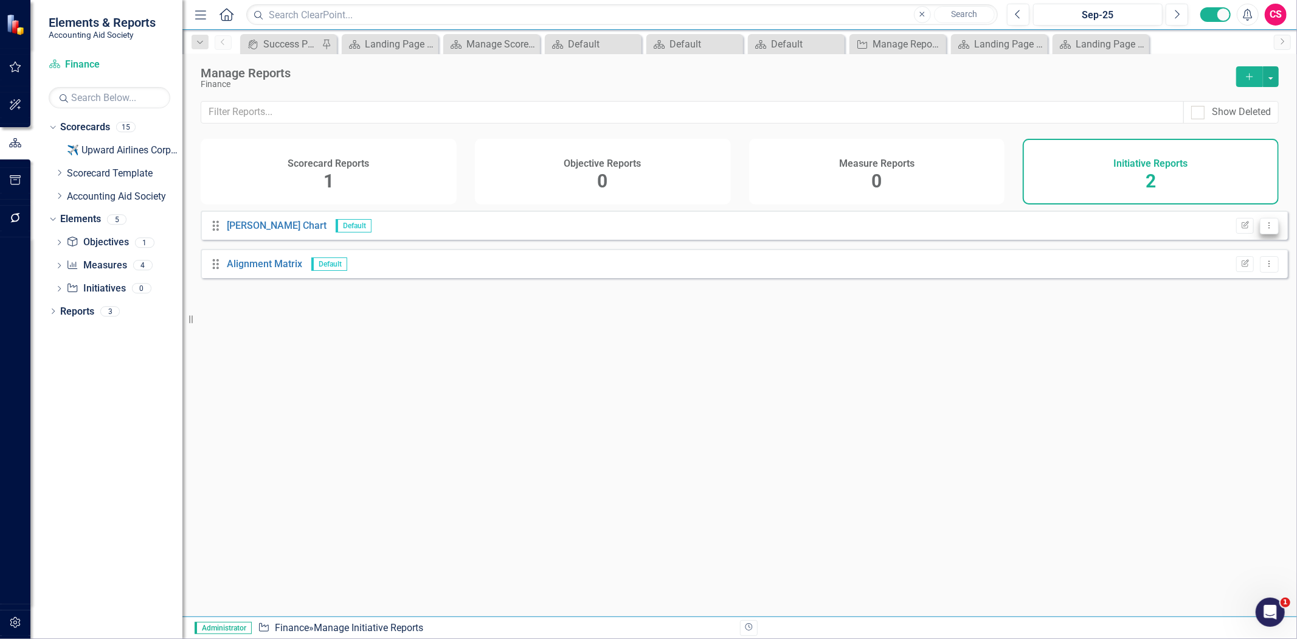
click at [1261, 234] on button "Dropdown Menu" at bounding box center [1269, 226] width 19 height 16
click at [1264, 229] on icon "Dropdown Menu" at bounding box center [1269, 225] width 10 height 8
click at [1266, 234] on button "Dropdown Menu" at bounding box center [1269, 226] width 19 height 16
click at [1241, 293] on link "Trash Delete Report" at bounding box center [1222, 299] width 96 height 23
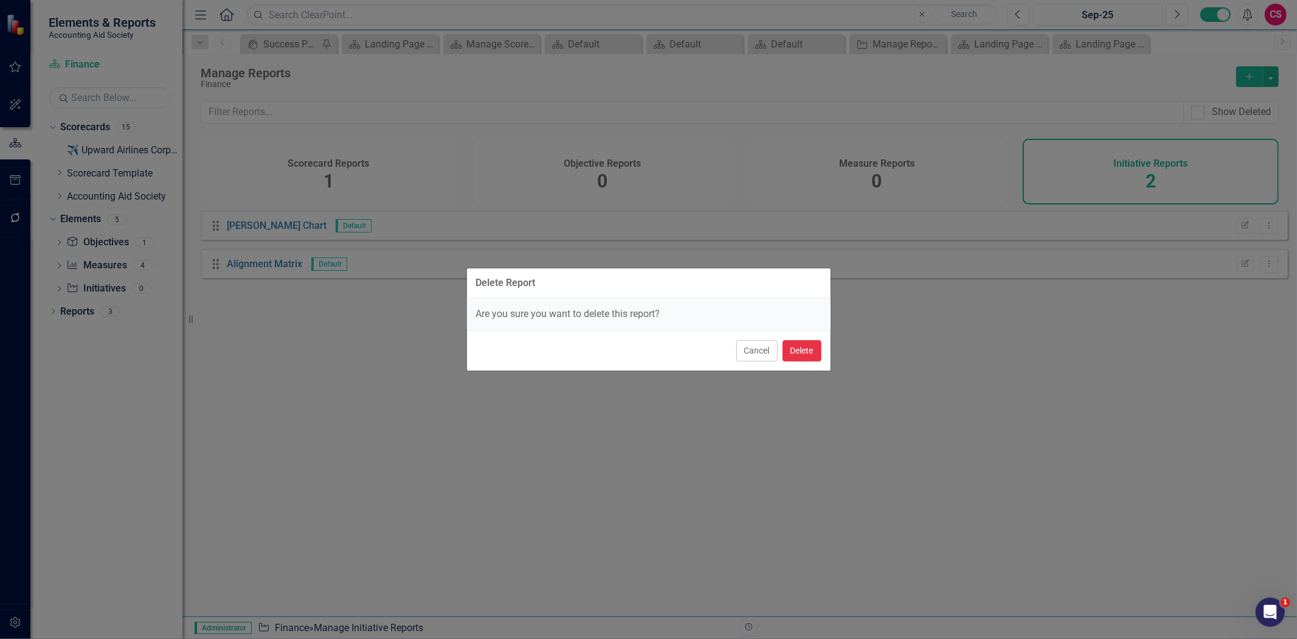
click at [812, 350] on button "Delete" at bounding box center [802, 350] width 39 height 21
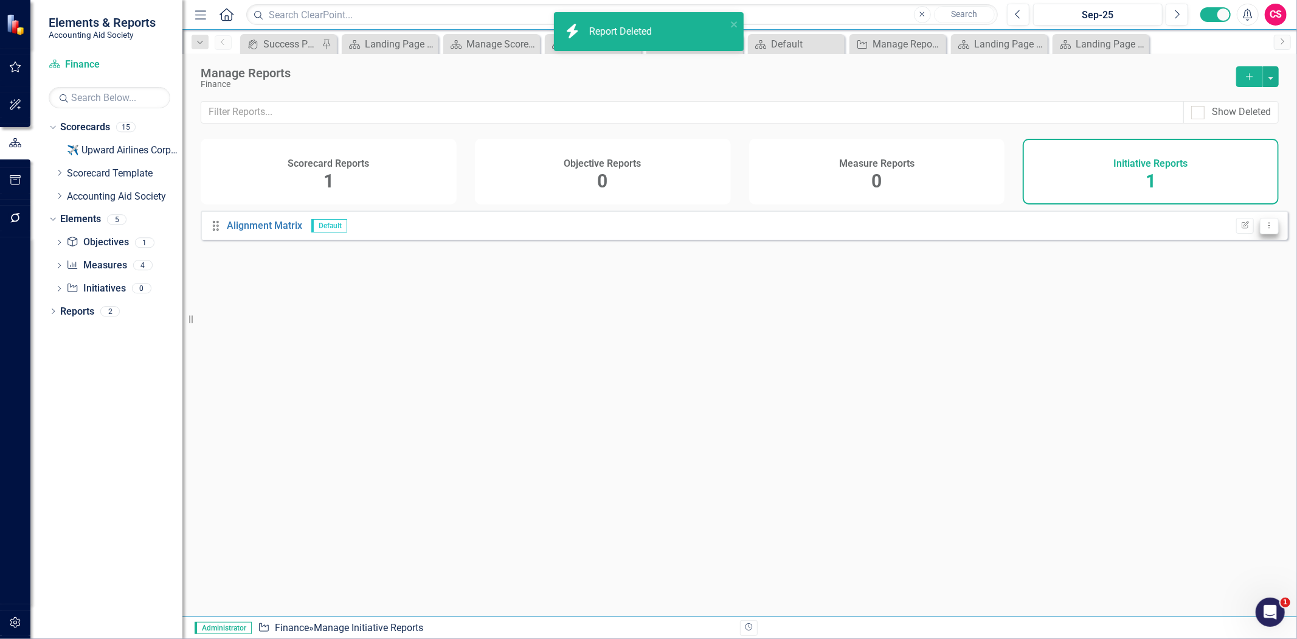
click at [1268, 232] on button "Dropdown Menu" at bounding box center [1269, 226] width 19 height 16
click at [1212, 295] on link "Trash Delete Report" at bounding box center [1222, 299] width 96 height 23
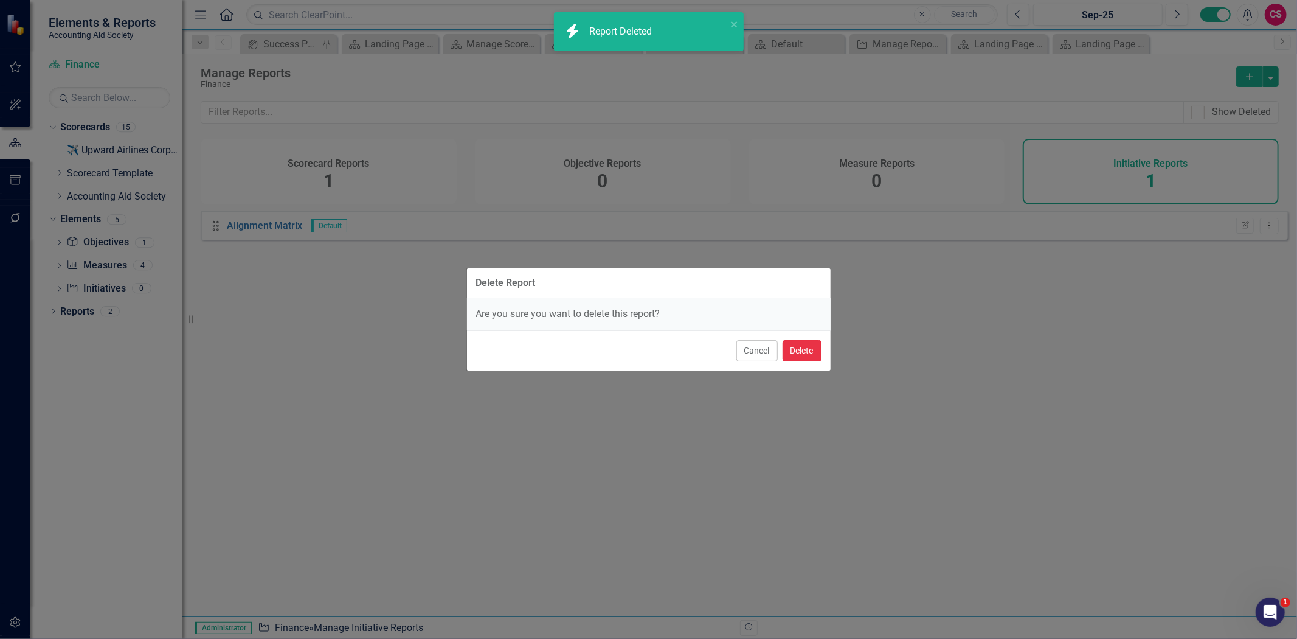
click at [816, 341] on button "Delete" at bounding box center [802, 350] width 39 height 21
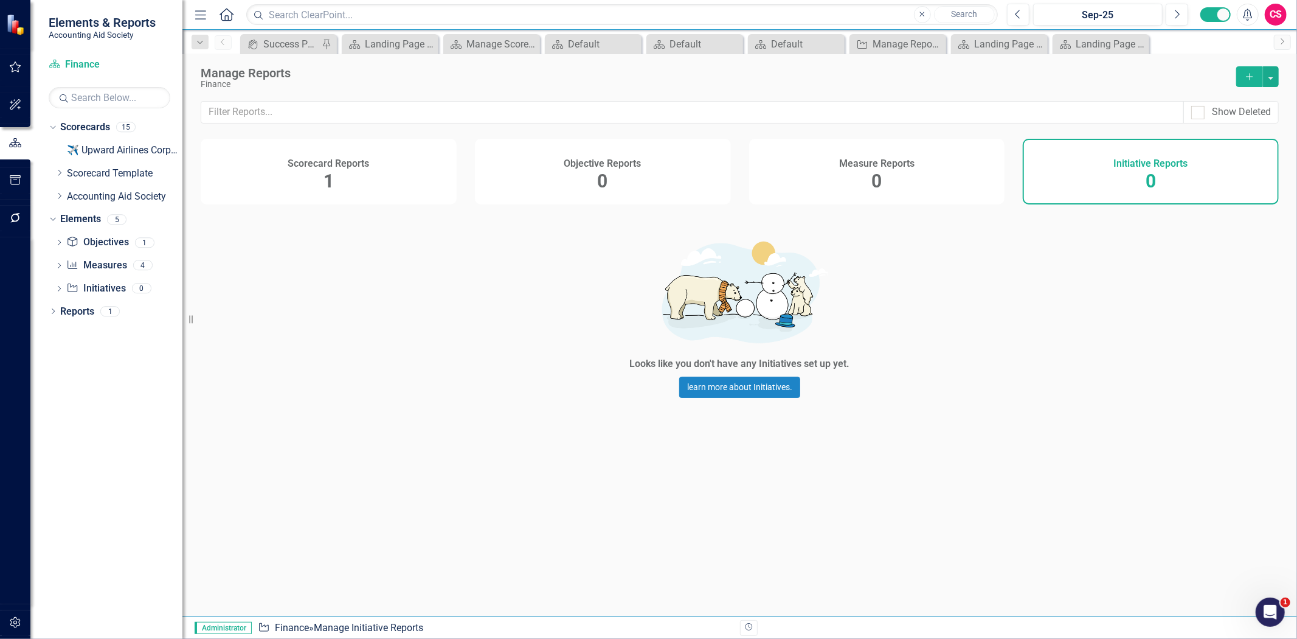
click at [390, 193] on div "Scorecard Reports 1" at bounding box center [329, 172] width 256 height 66
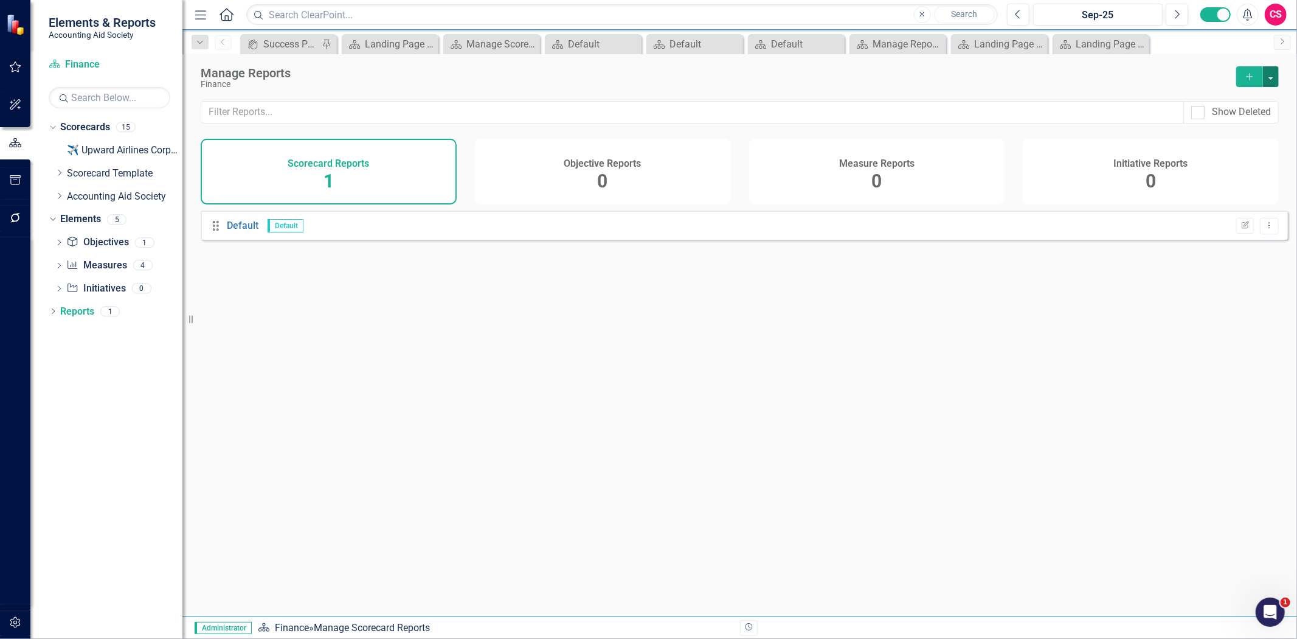
click at [1273, 81] on button "button" at bounding box center [1271, 76] width 16 height 21
click at [1232, 124] on link "Copy Add From Template" at bounding box center [1218, 121] width 122 height 23
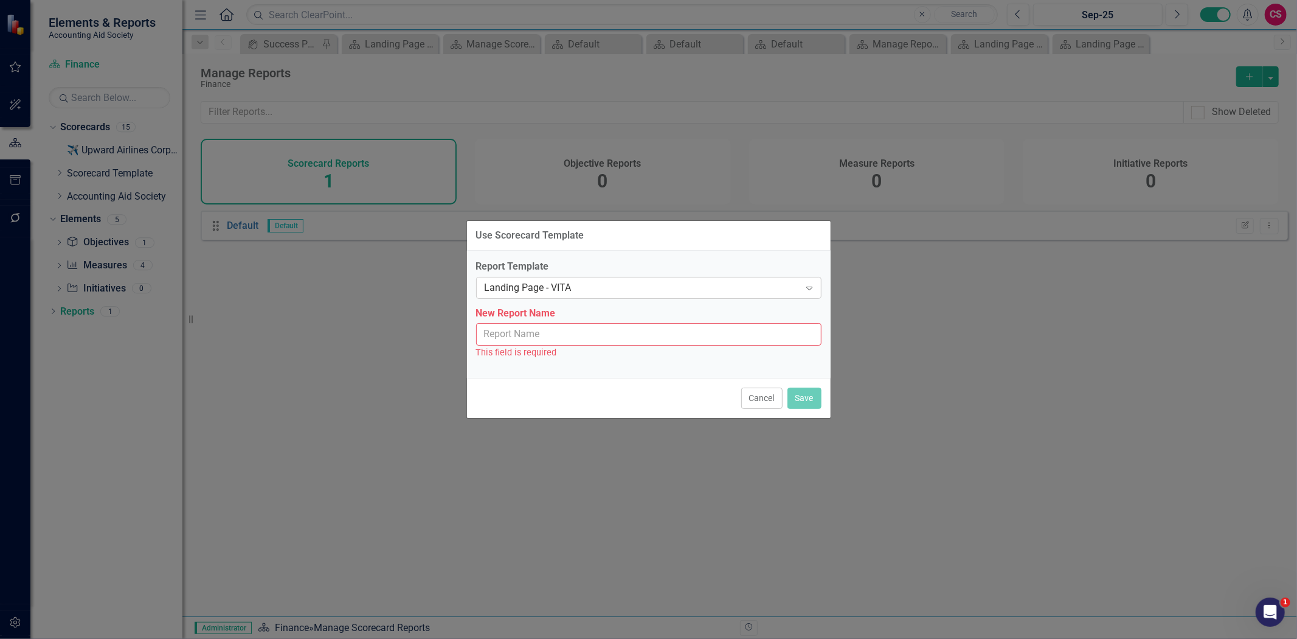
click at [659, 286] on div "Landing Page - VITA" at bounding box center [643, 287] width 316 height 14
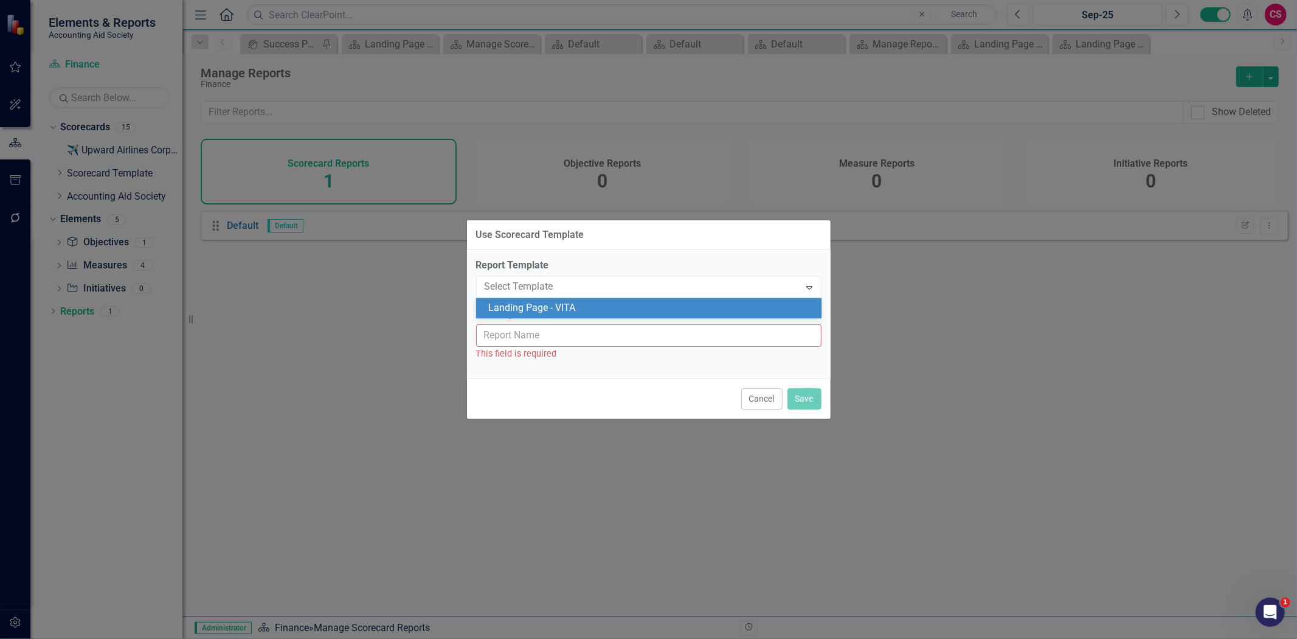
click at [616, 305] on div "Landing Page - VITA" at bounding box center [651, 308] width 326 height 14
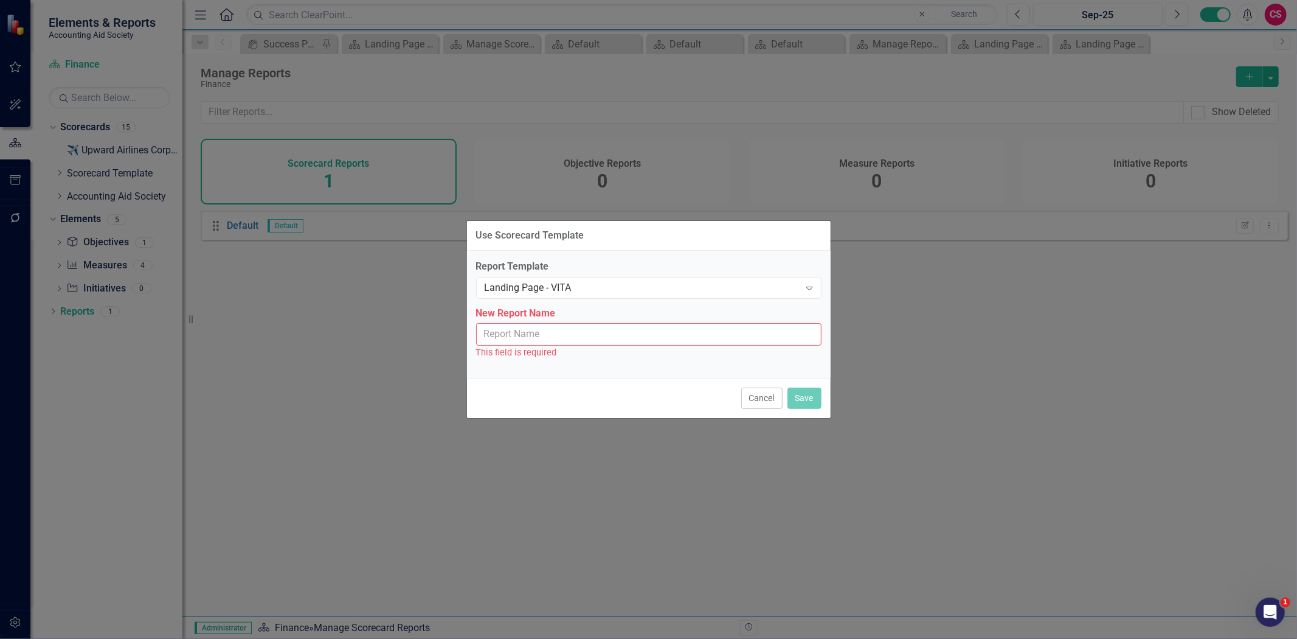
click at [591, 341] on input "New Report Name" at bounding box center [648, 334] width 345 height 23
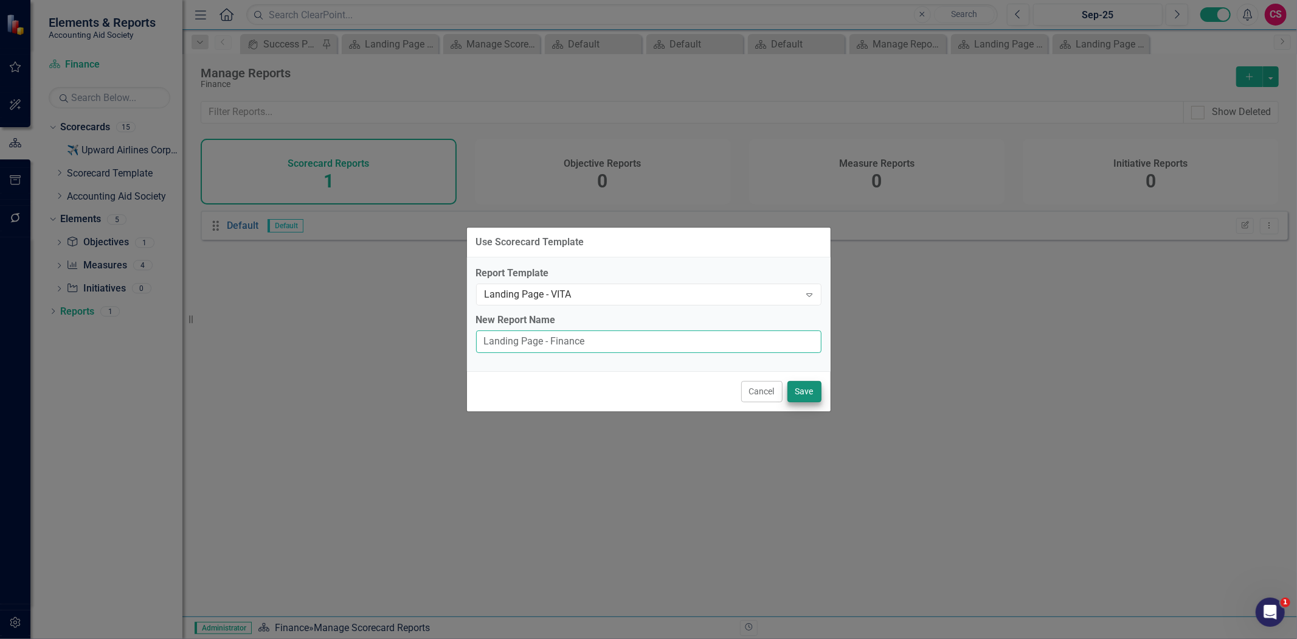
type input "Landing Page - Finance"
click at [803, 390] on button "Save" at bounding box center [805, 391] width 34 height 21
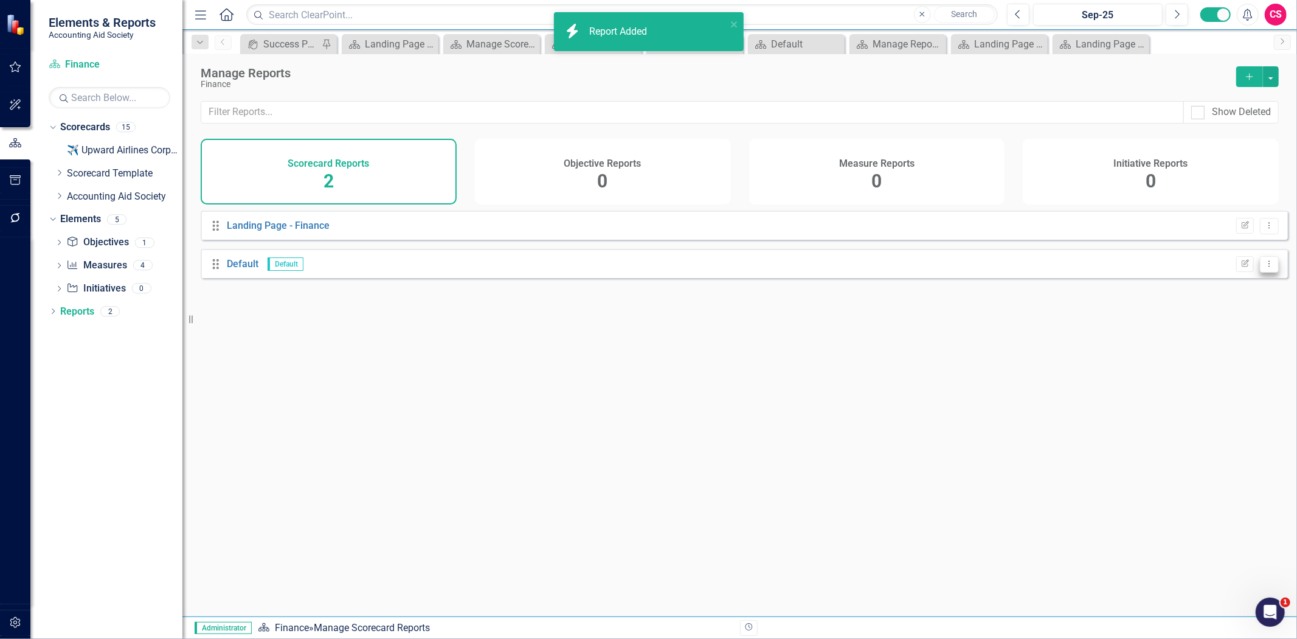
click at [1266, 272] on button "Dropdown Menu" at bounding box center [1269, 264] width 19 height 16
click at [1229, 348] on link "Trash Delete Report" at bounding box center [1222, 338] width 96 height 23
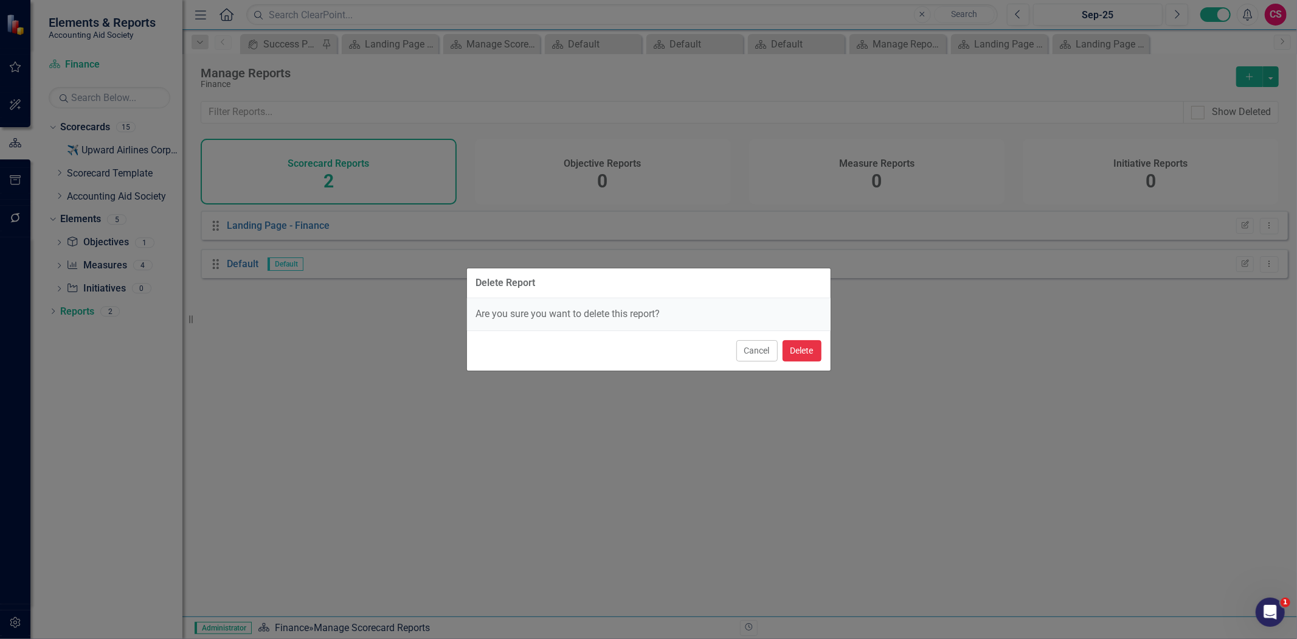
click at [816, 349] on button "Delete" at bounding box center [802, 350] width 39 height 21
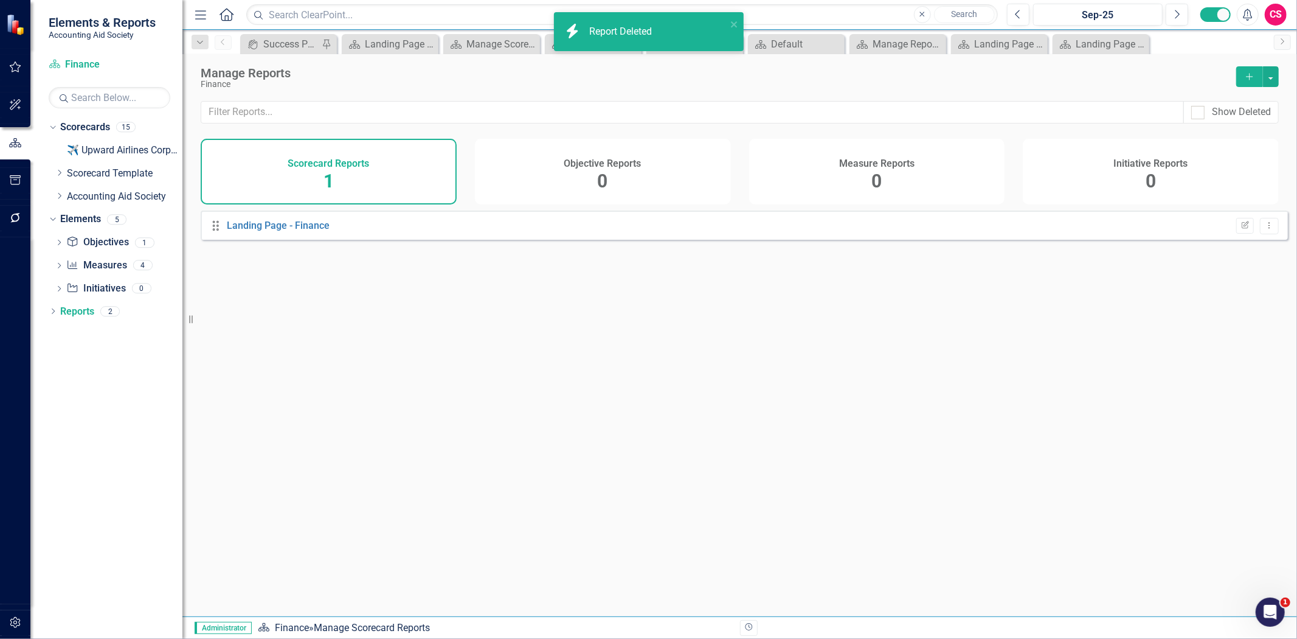
click at [635, 183] on div "Objective Reports 0" at bounding box center [603, 172] width 256 height 66
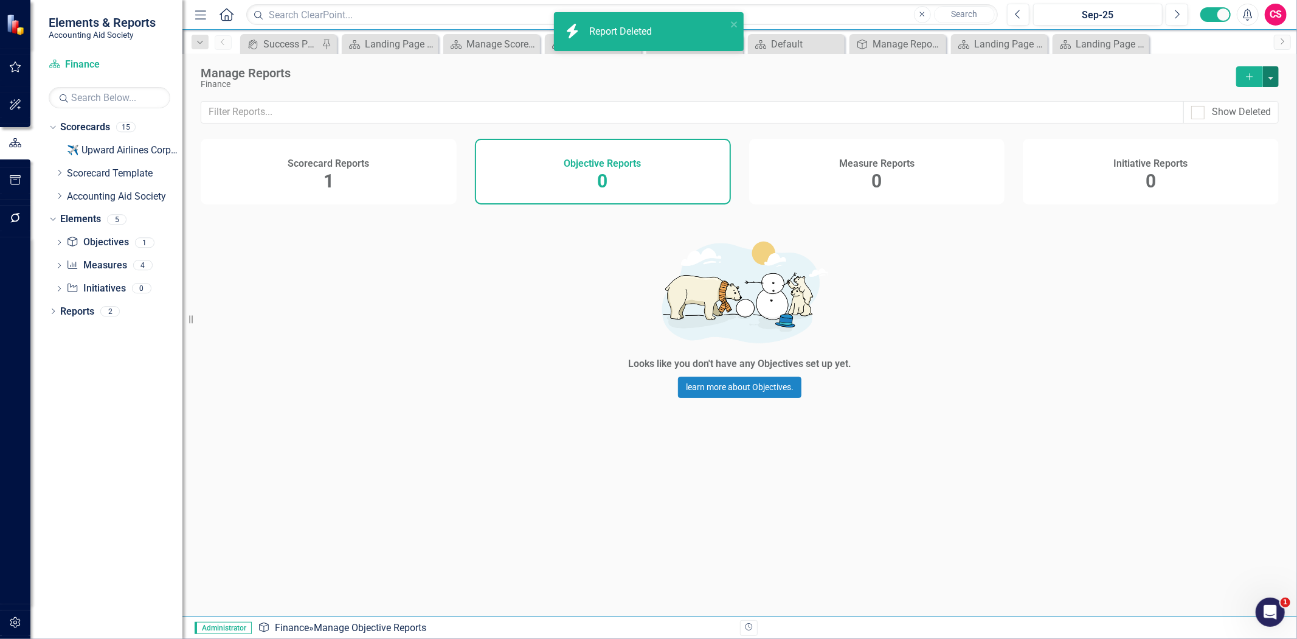
click at [1275, 72] on button "button" at bounding box center [1271, 76] width 16 height 21
click at [1244, 128] on link "Copy Add From Template" at bounding box center [1222, 121] width 114 height 23
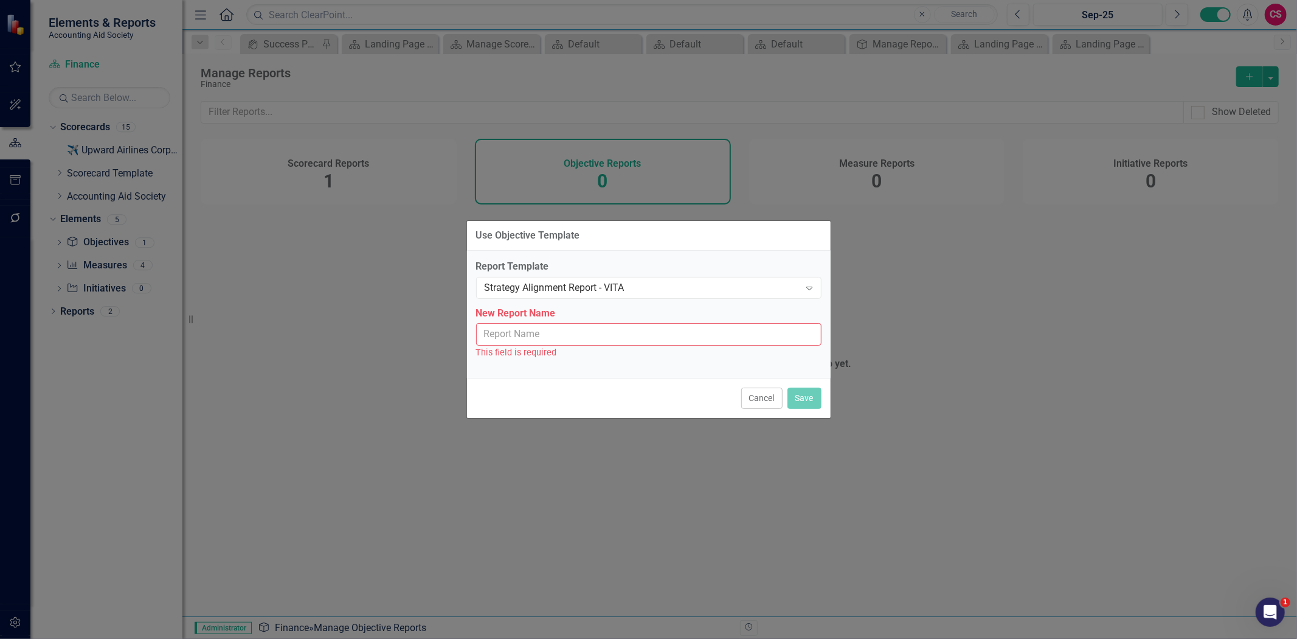
drag, startPoint x: 570, startPoint y: 331, endPoint x: 570, endPoint y: 321, distance: 9.7
click at [570, 331] on input "New Report Name" at bounding box center [648, 334] width 345 height 23
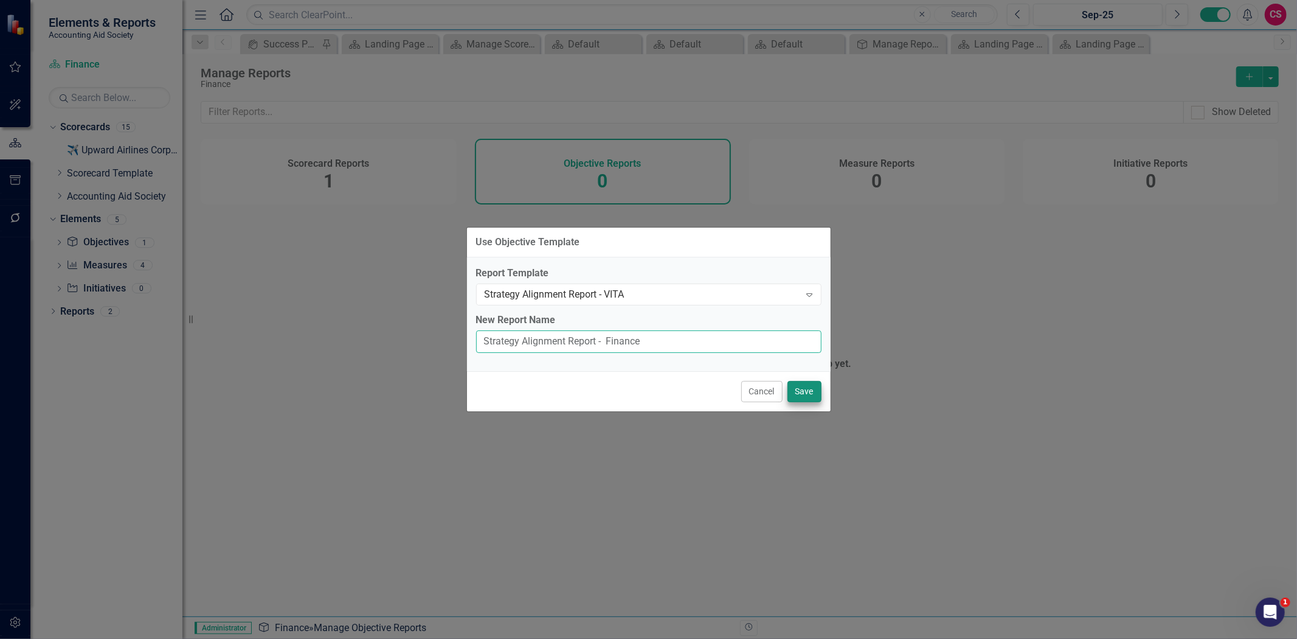
type input "Strategy Alignment Report - Finance"
click at [803, 382] on button "Save" at bounding box center [805, 391] width 34 height 21
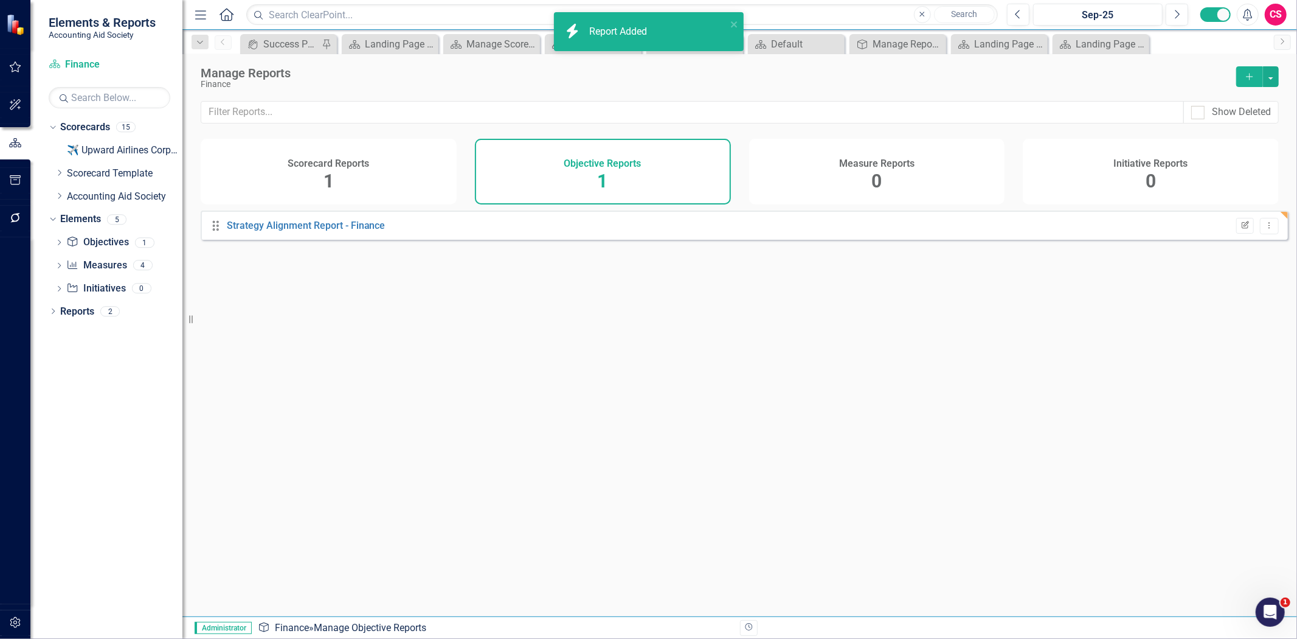
click at [1241, 229] on icon "Edit Report" at bounding box center [1245, 225] width 9 height 7
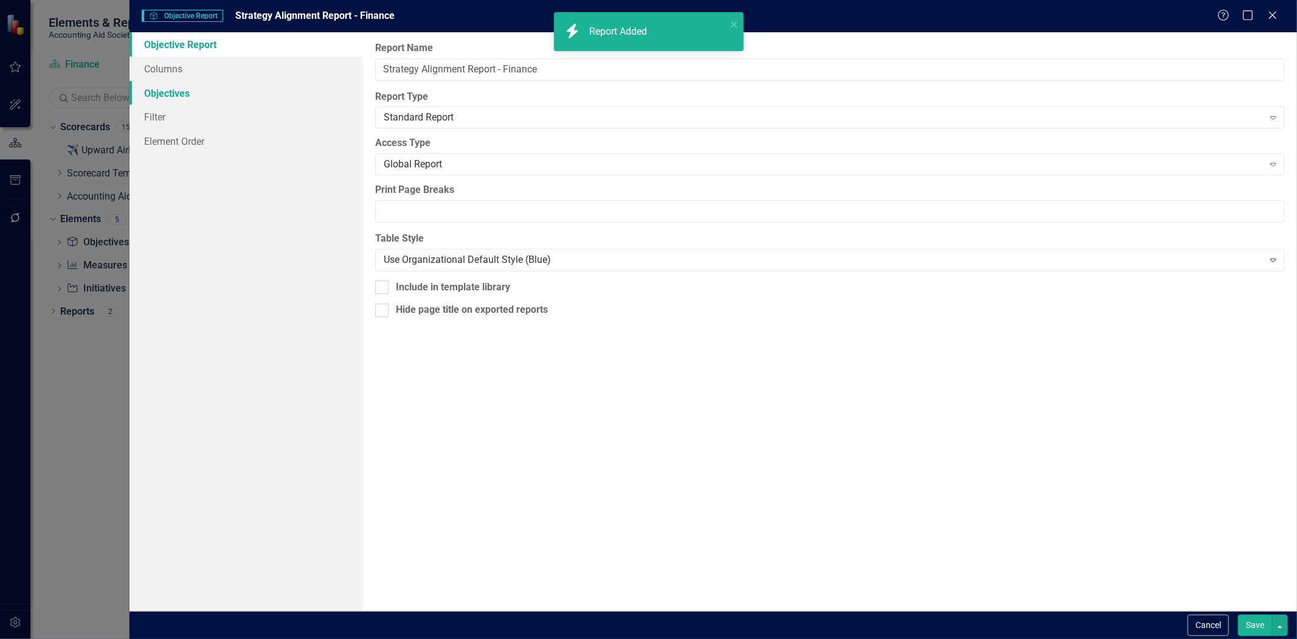
click at [213, 95] on link "Objectives" at bounding box center [247, 93] width 234 height 24
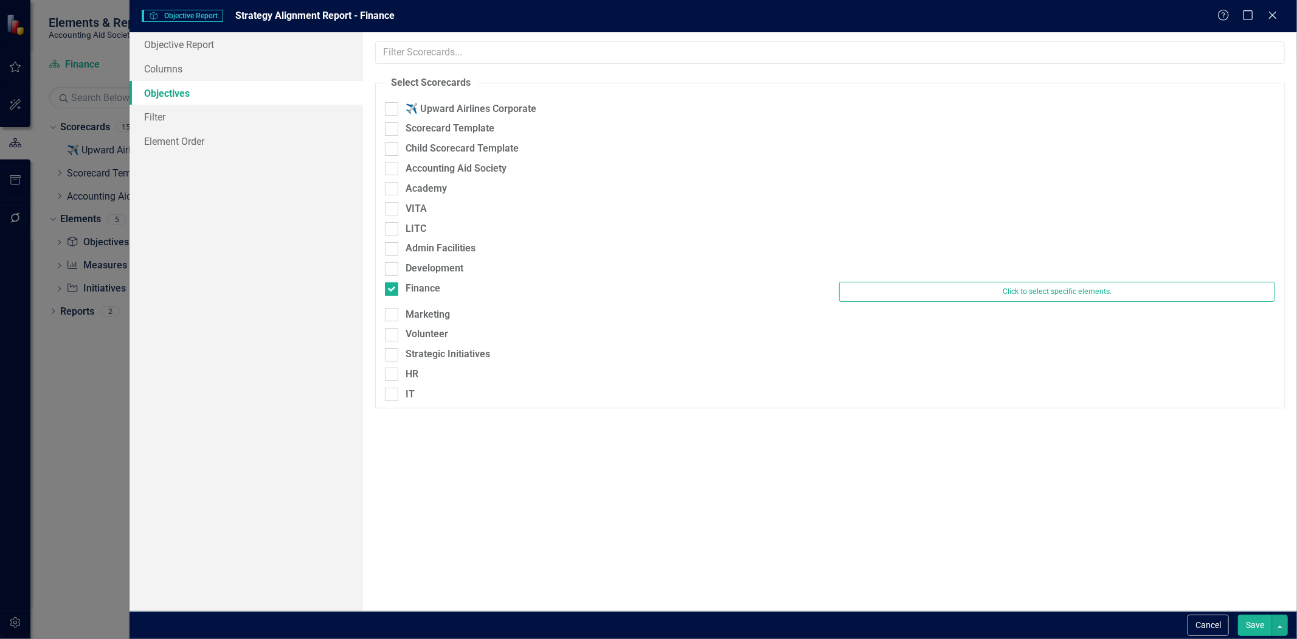
click at [1254, 637] on div "Cancel Save" at bounding box center [714, 625] width 1168 height 28
click at [1249, 625] on button "Save" at bounding box center [1255, 624] width 34 height 21
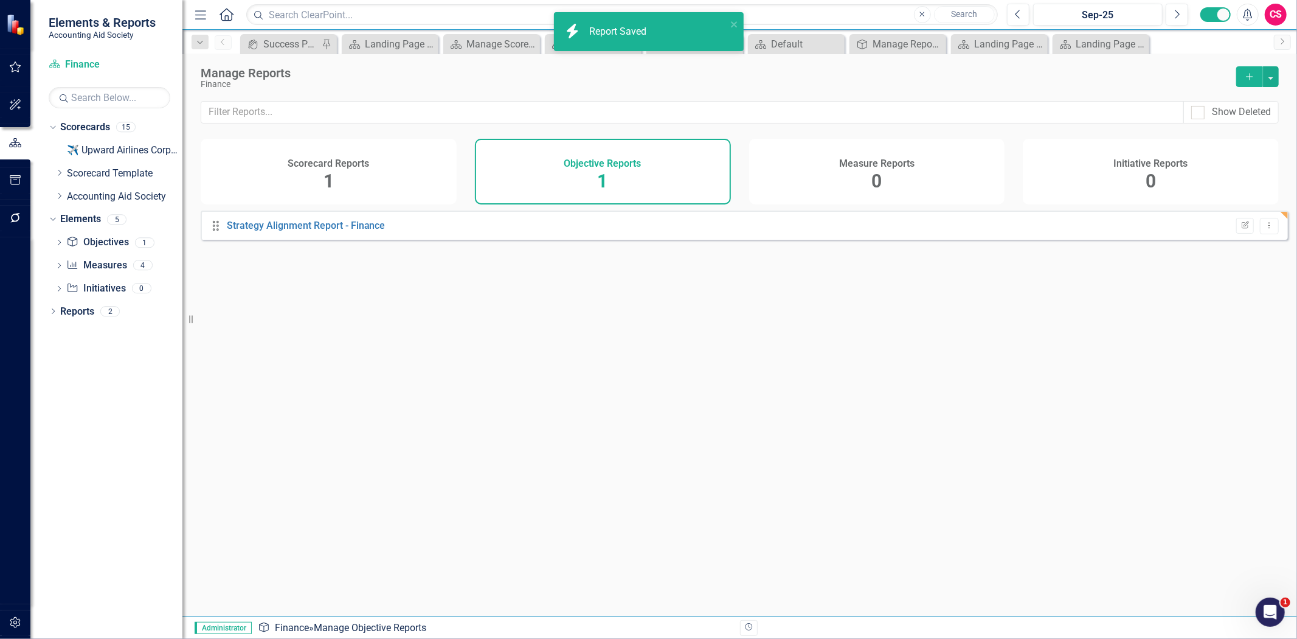
click at [861, 172] on div "Measure Reports 0" at bounding box center [877, 172] width 256 height 66
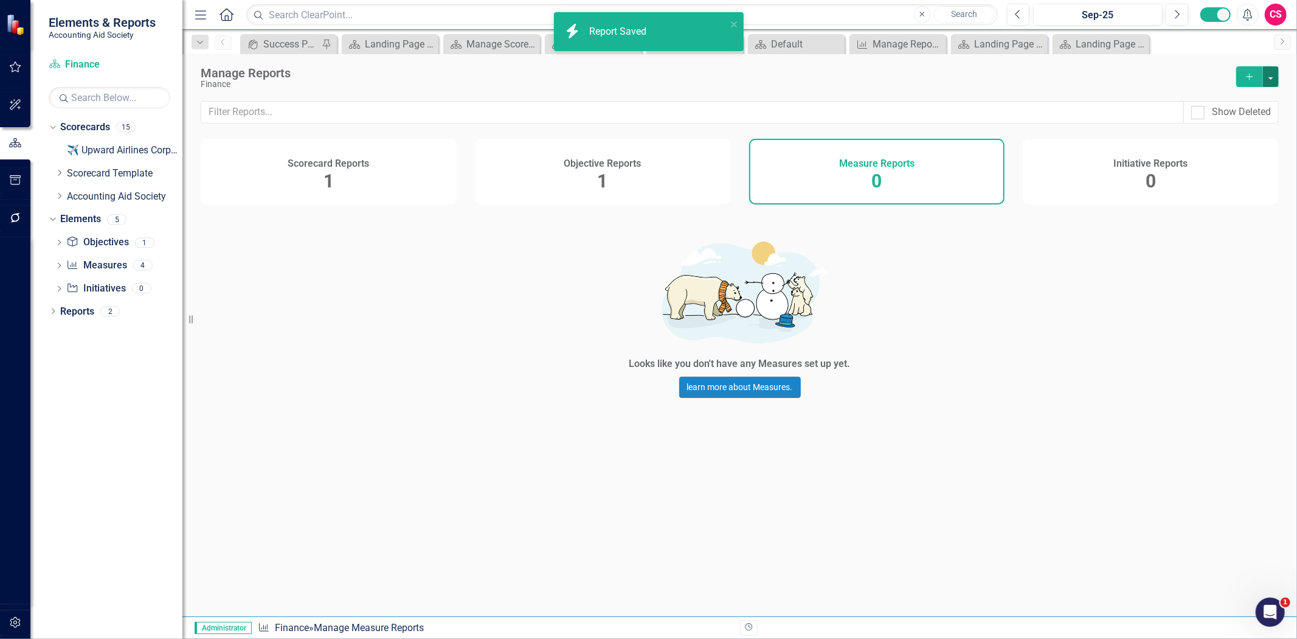
drag, startPoint x: 1273, startPoint y: 77, endPoint x: 1266, endPoint y: 75, distance: 6.8
click at [1272, 77] on button "button" at bounding box center [1271, 76] width 16 height 21
click at [1247, 122] on link "Copy Add From Template" at bounding box center [1222, 121] width 114 height 23
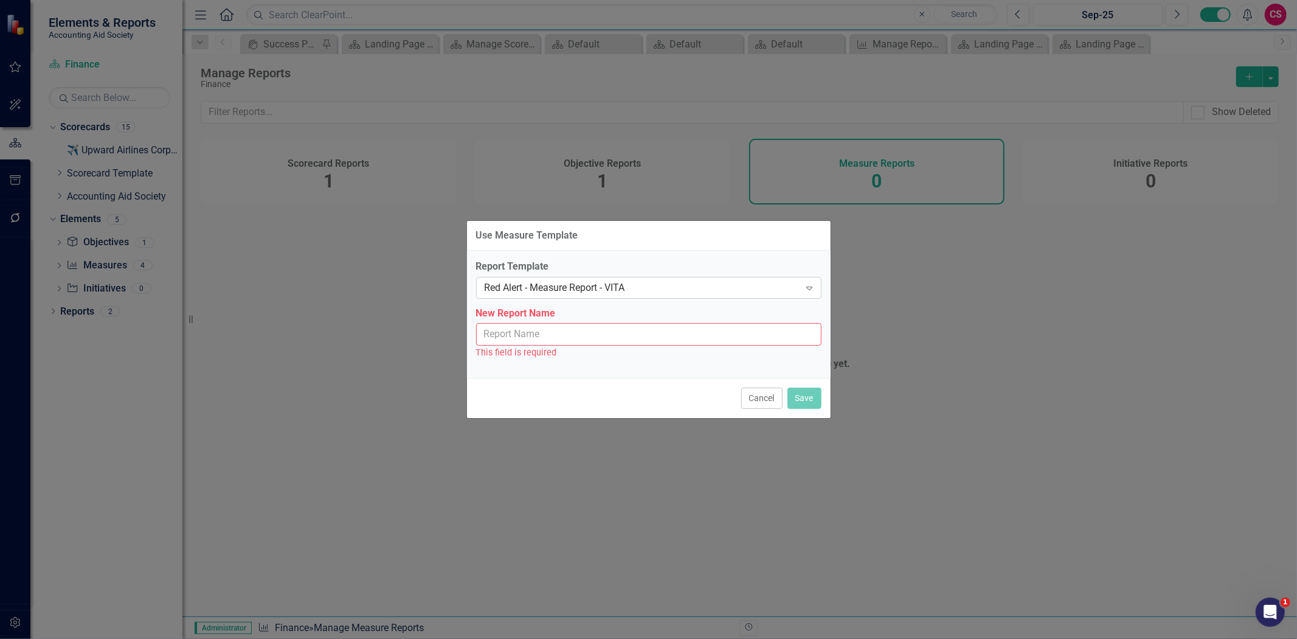
click at [643, 287] on div "Red Alert - Measure Report - VITA" at bounding box center [643, 287] width 316 height 14
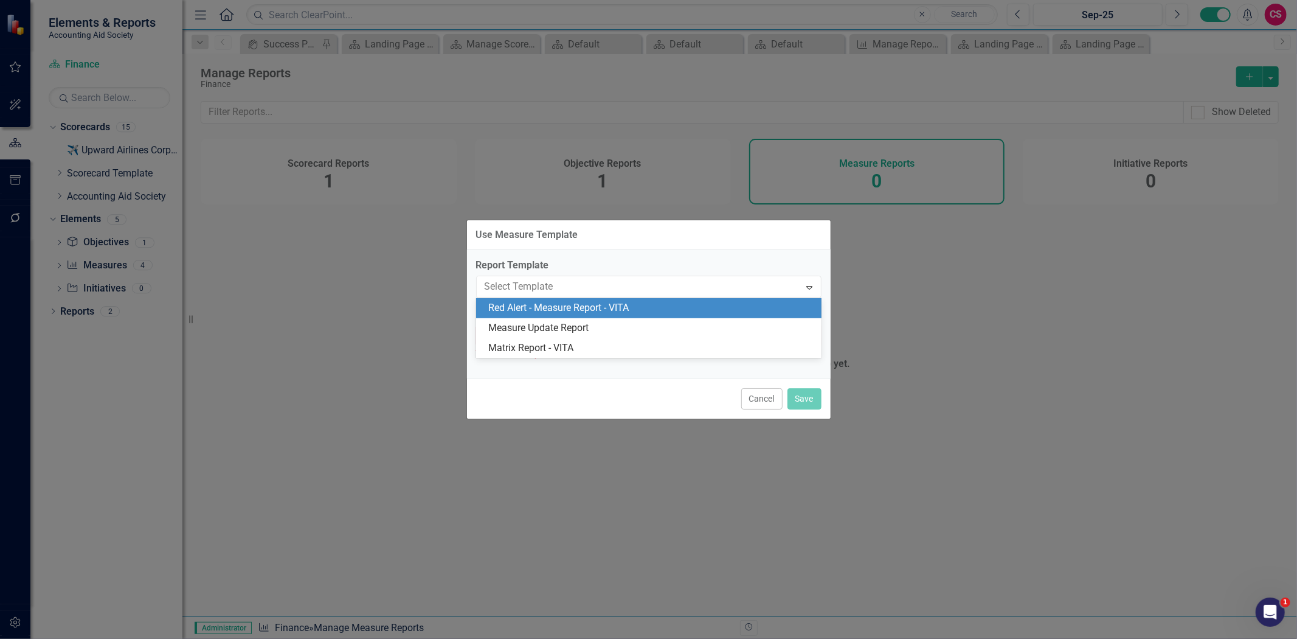
click at [614, 302] on div "Red Alert - Measure Report - VITA" at bounding box center [651, 308] width 326 height 14
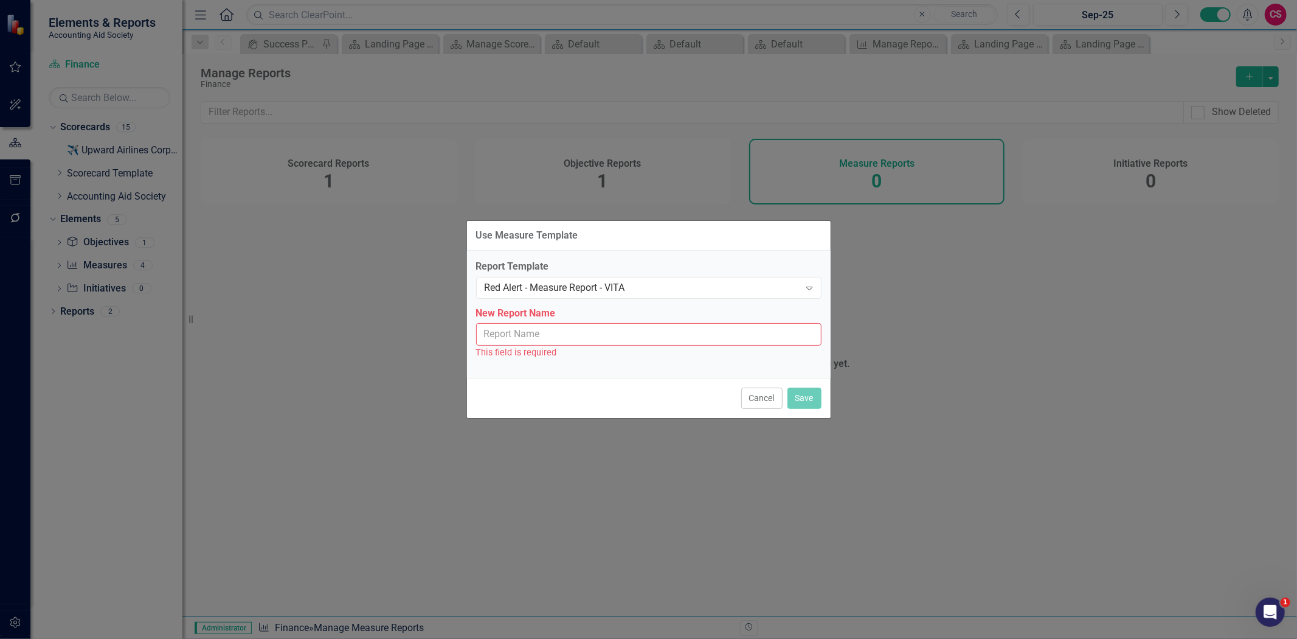
click at [590, 337] on input "New Report Name" at bounding box center [648, 334] width 345 height 23
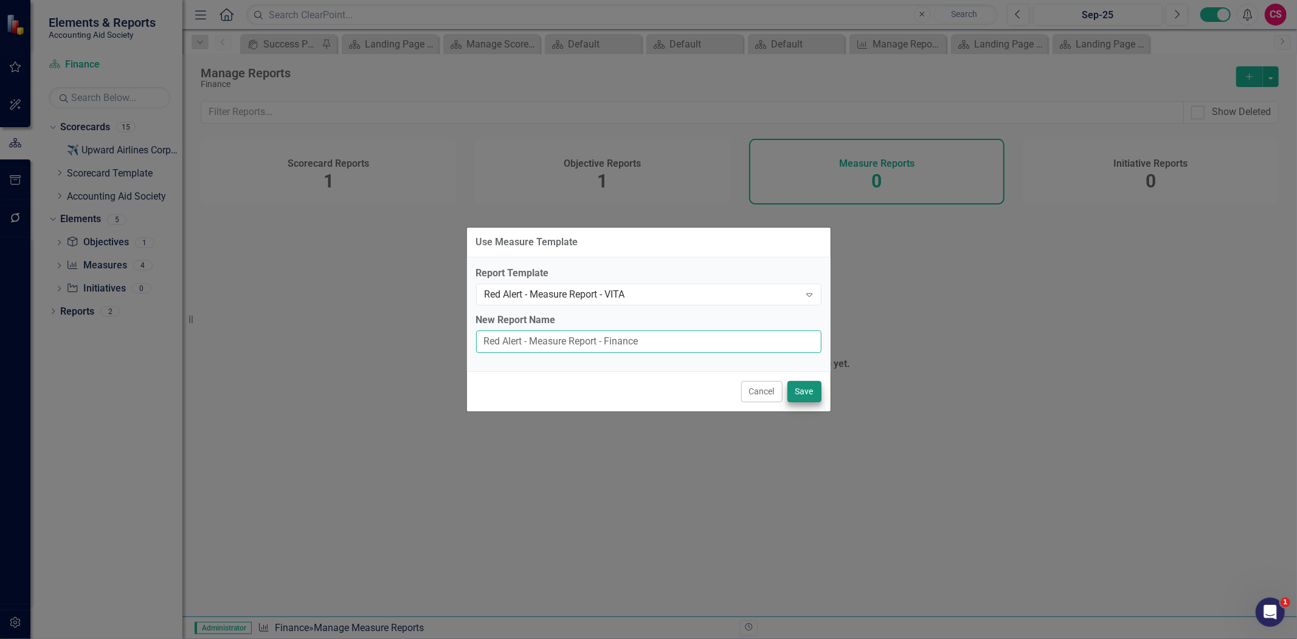
type input "Red Alert - Measure Report - Finance"
click at [813, 383] on button "Save" at bounding box center [805, 391] width 34 height 21
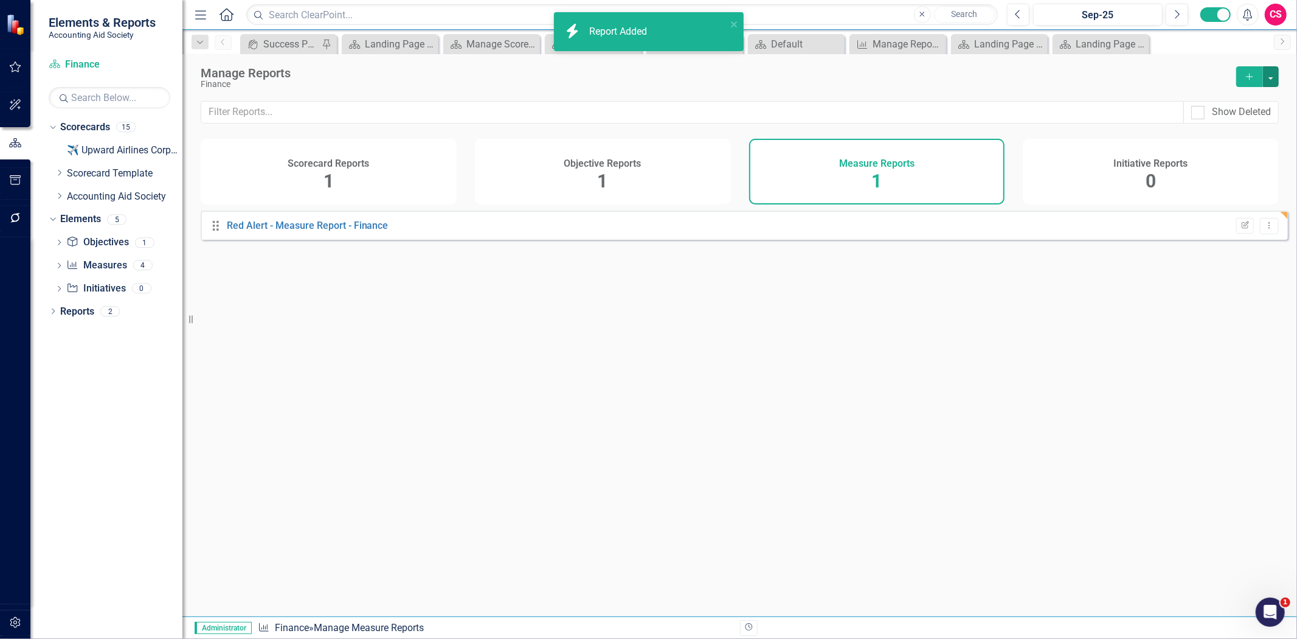
drag, startPoint x: 1272, startPoint y: 81, endPoint x: 1250, endPoint y: 89, distance: 23.3
click at [1272, 80] on button "button" at bounding box center [1271, 76] width 16 height 21
click at [1223, 116] on link "Copy Add From Template" at bounding box center [1222, 121] width 114 height 23
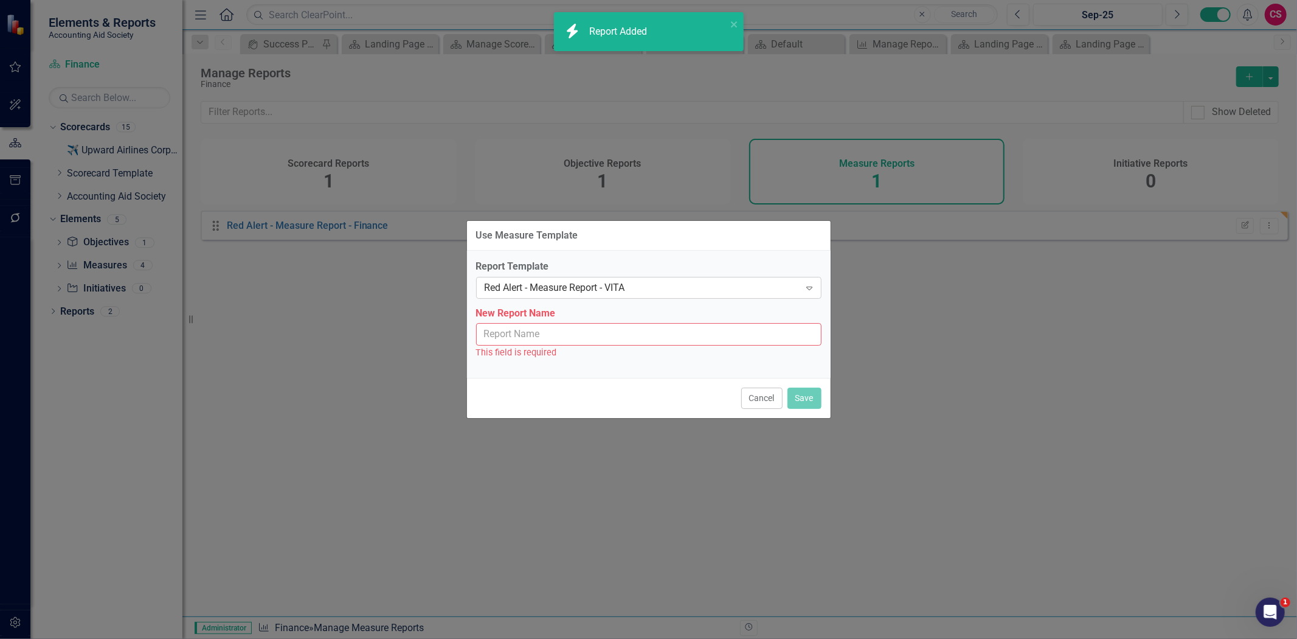
click at [655, 293] on div "Red Alert - Measure Report - VITA" at bounding box center [643, 287] width 316 height 14
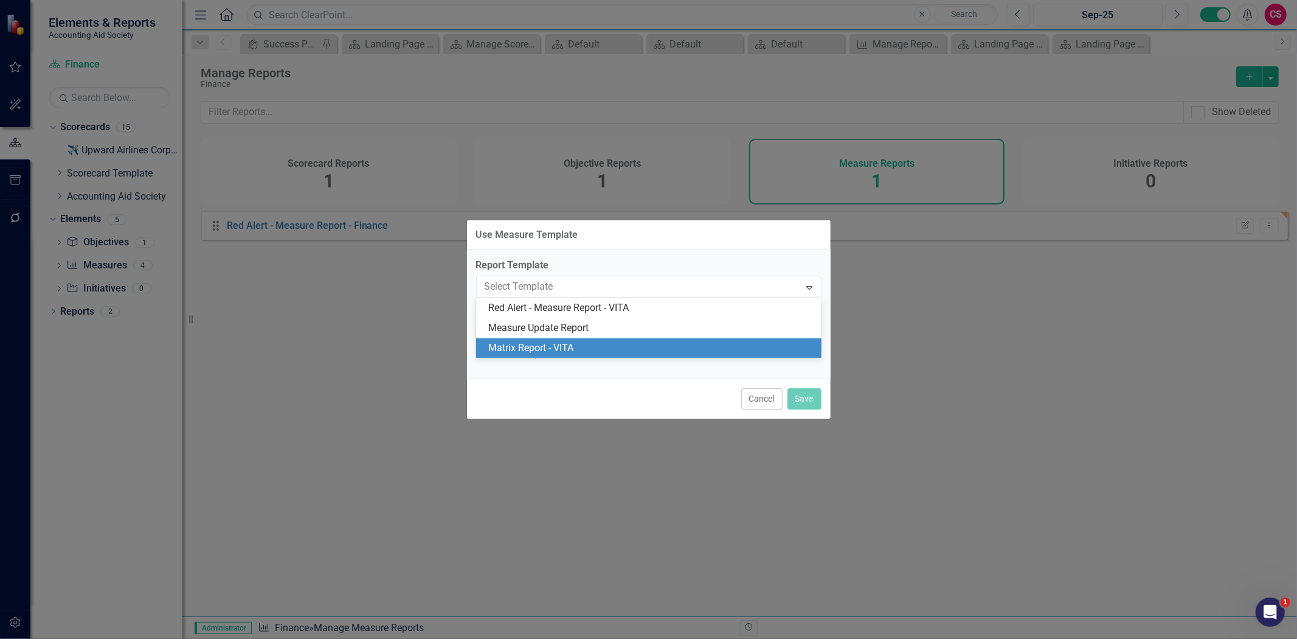
click at [612, 345] on div "Matrix Report - VITA" at bounding box center [651, 348] width 326 height 14
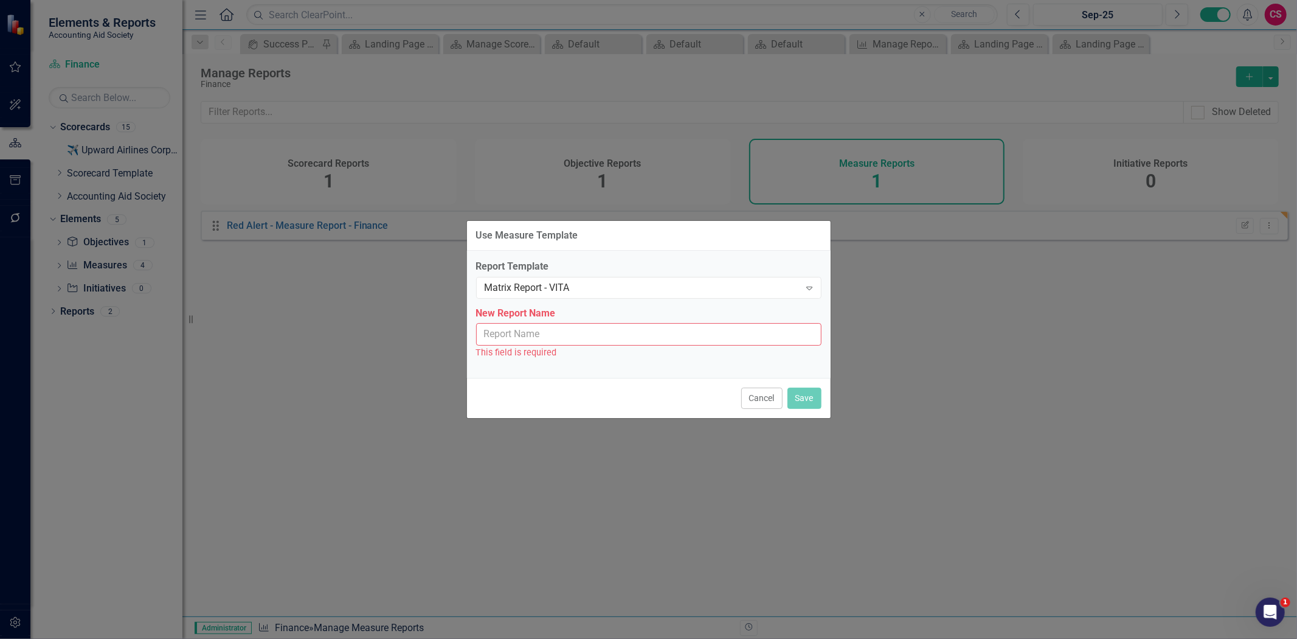
click at [581, 327] on input "New Report Name" at bounding box center [648, 334] width 345 height 23
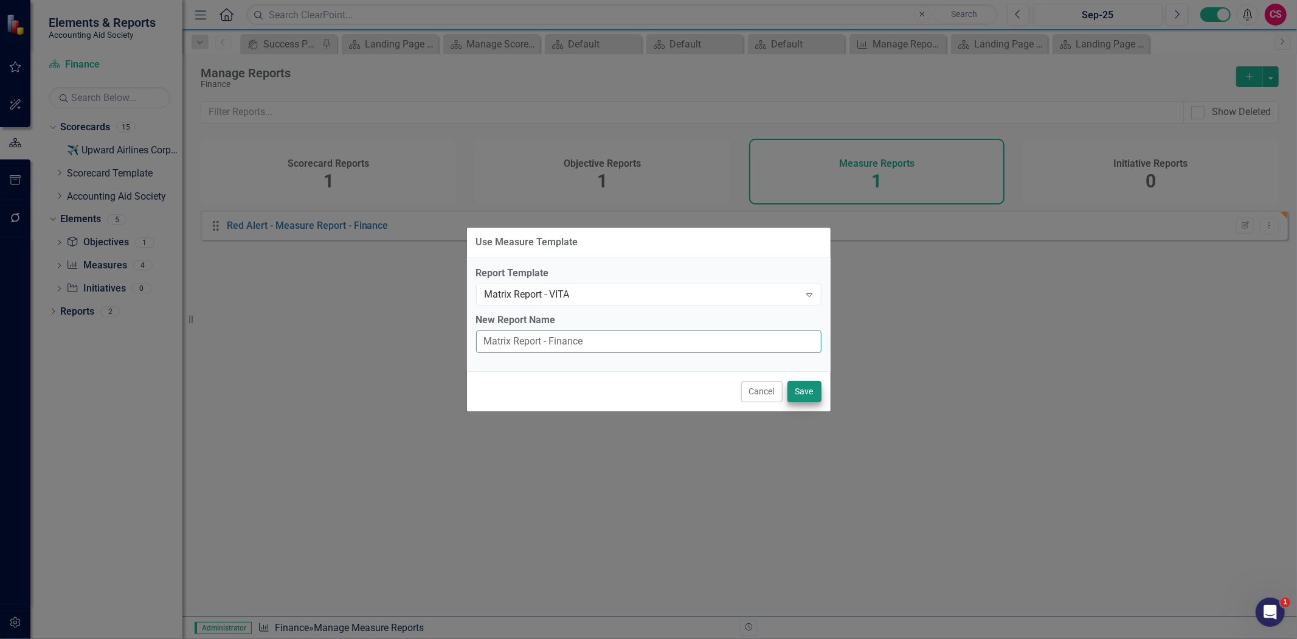
type input "Matrix Report - Finance"
click at [806, 381] on button "Save" at bounding box center [805, 391] width 34 height 21
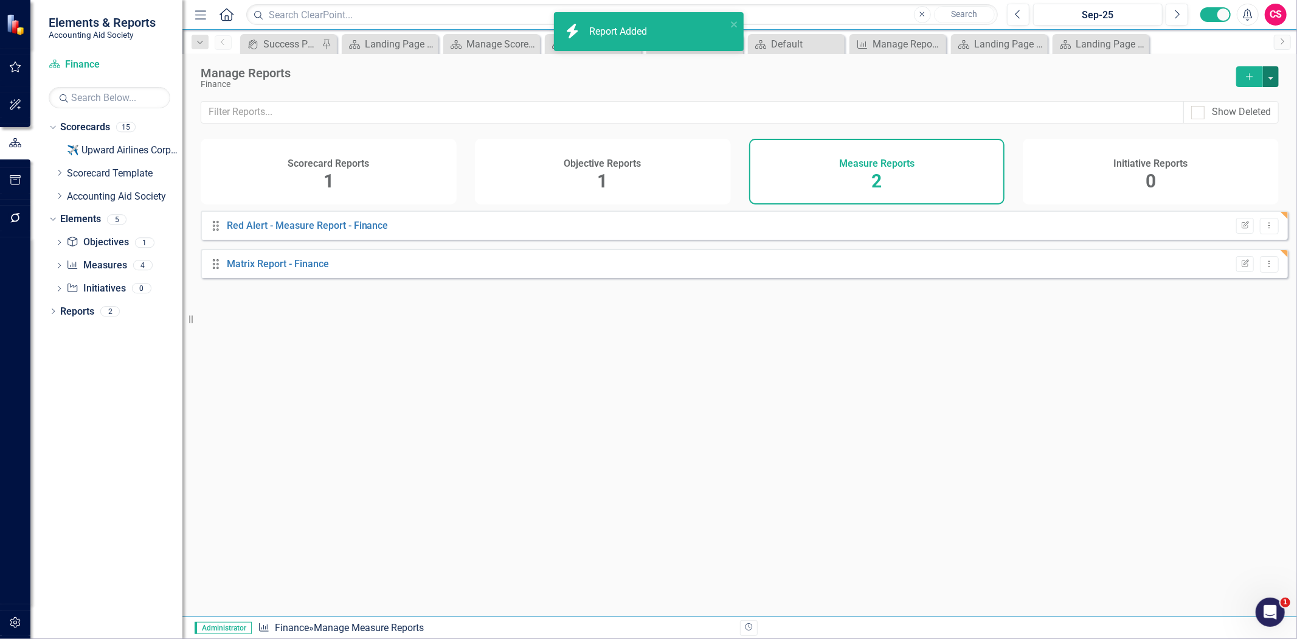
click at [1270, 81] on button "button" at bounding box center [1271, 76] width 16 height 21
click at [1253, 120] on link "Copy Add From Template" at bounding box center [1222, 121] width 114 height 23
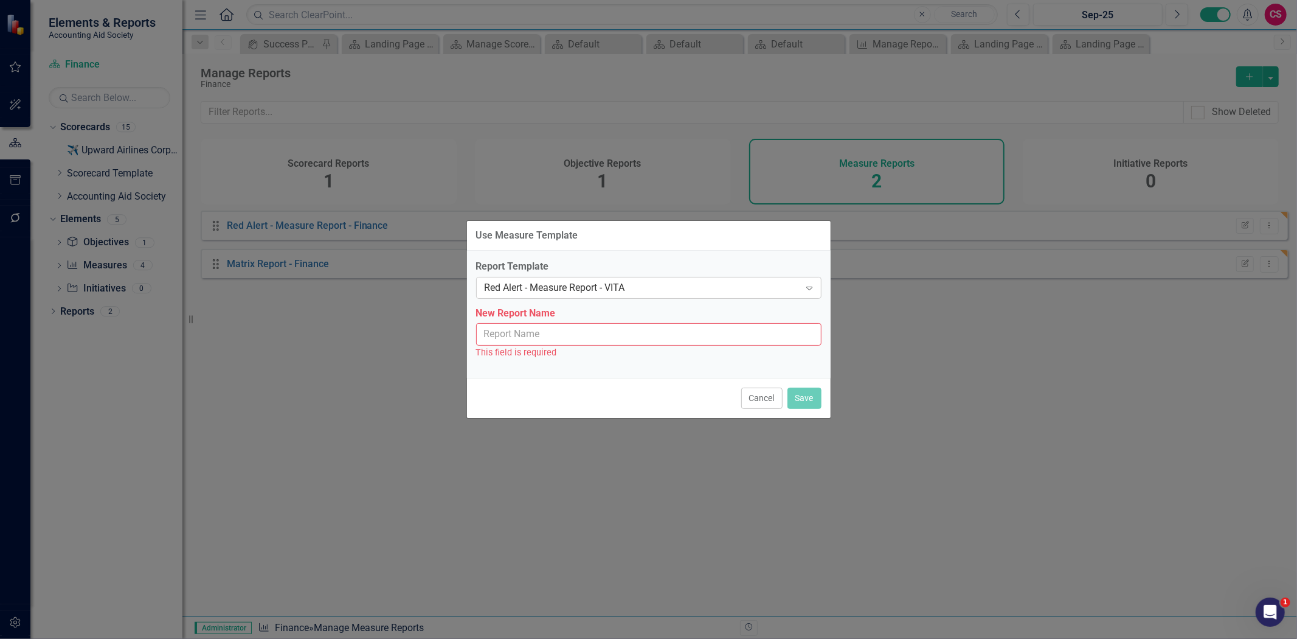
click at [563, 288] on div "Red Alert - Measure Report - VITA" at bounding box center [643, 287] width 316 height 14
click at [691, 251] on div "Report Template Red Alert - Measure Report - VITA Expand New Report Name This f…" at bounding box center [649, 314] width 364 height 127
click at [765, 398] on button "Cancel" at bounding box center [761, 397] width 41 height 21
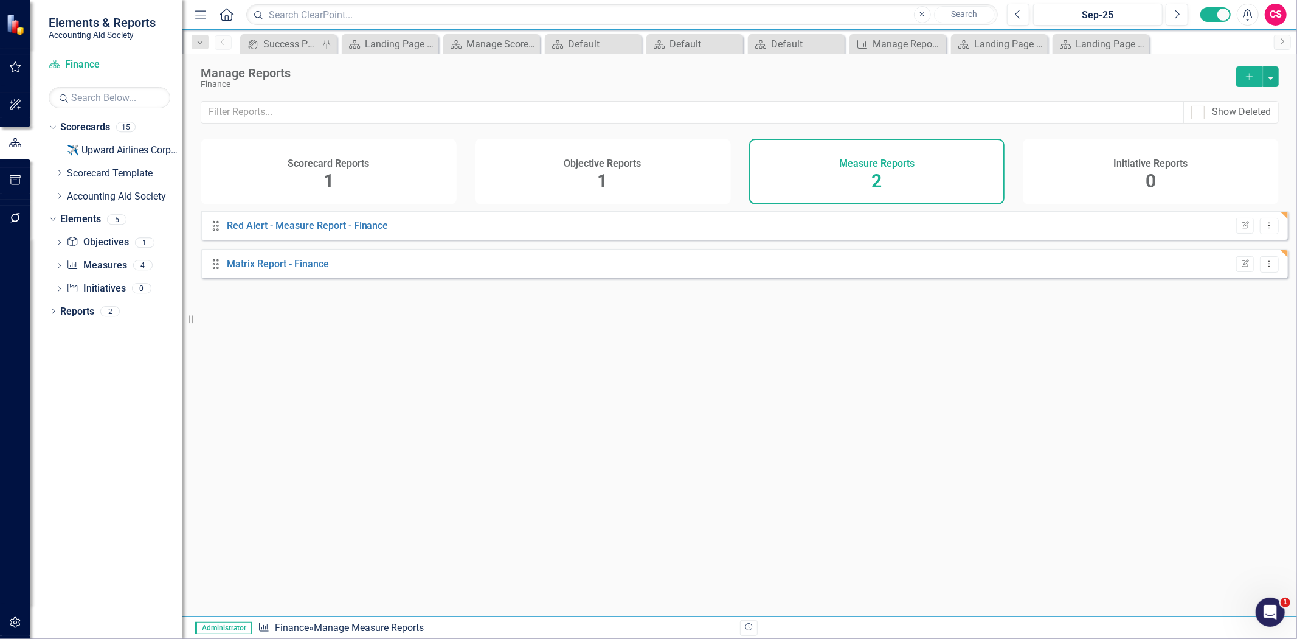
click at [1249, 68] on button "Add" at bounding box center [1249, 76] width 27 height 21
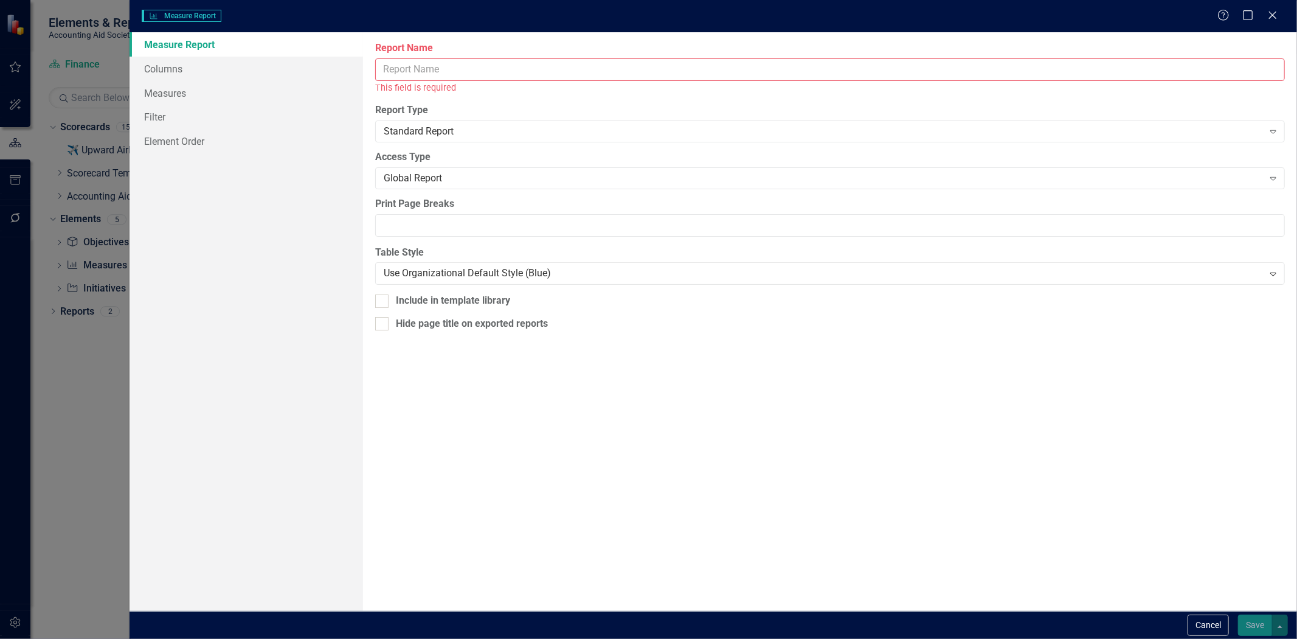
click at [455, 65] on input "Report Name" at bounding box center [830, 69] width 910 height 23
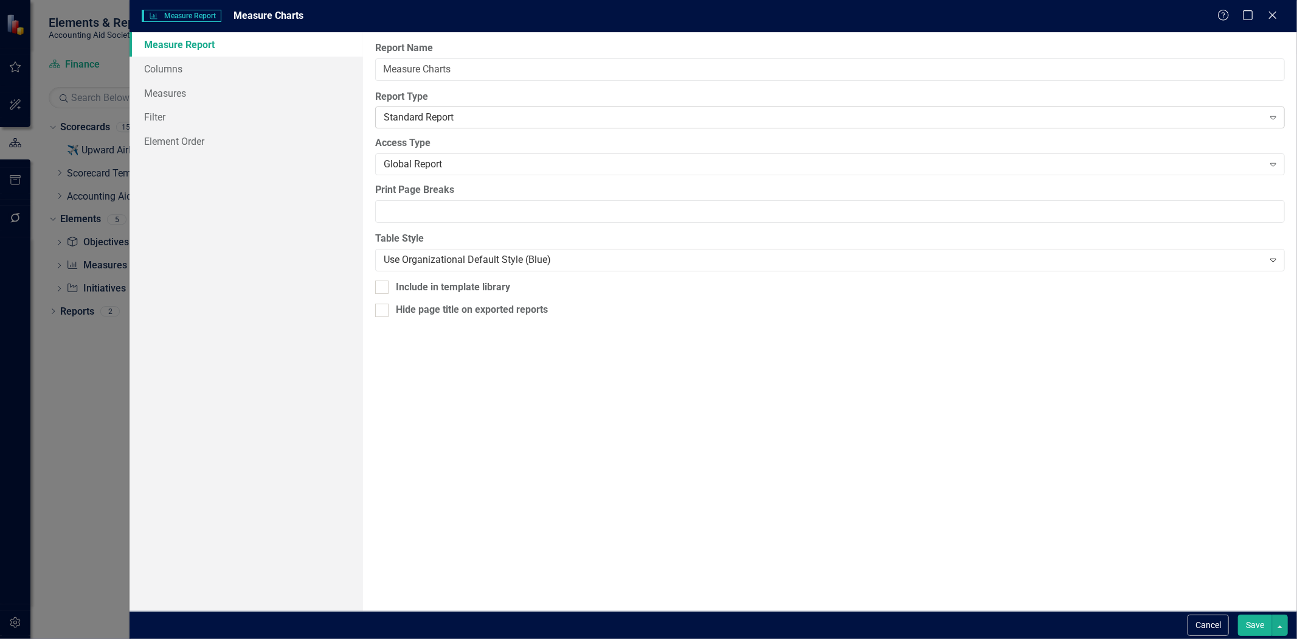
click at [416, 108] on div "Report Type Standard Report Expand" at bounding box center [830, 109] width 910 height 38
click at [414, 106] on div "Report Type Standard Report Expand" at bounding box center [830, 109] width 910 height 38
click at [412, 111] on div "Standard Report" at bounding box center [823, 118] width 879 height 14
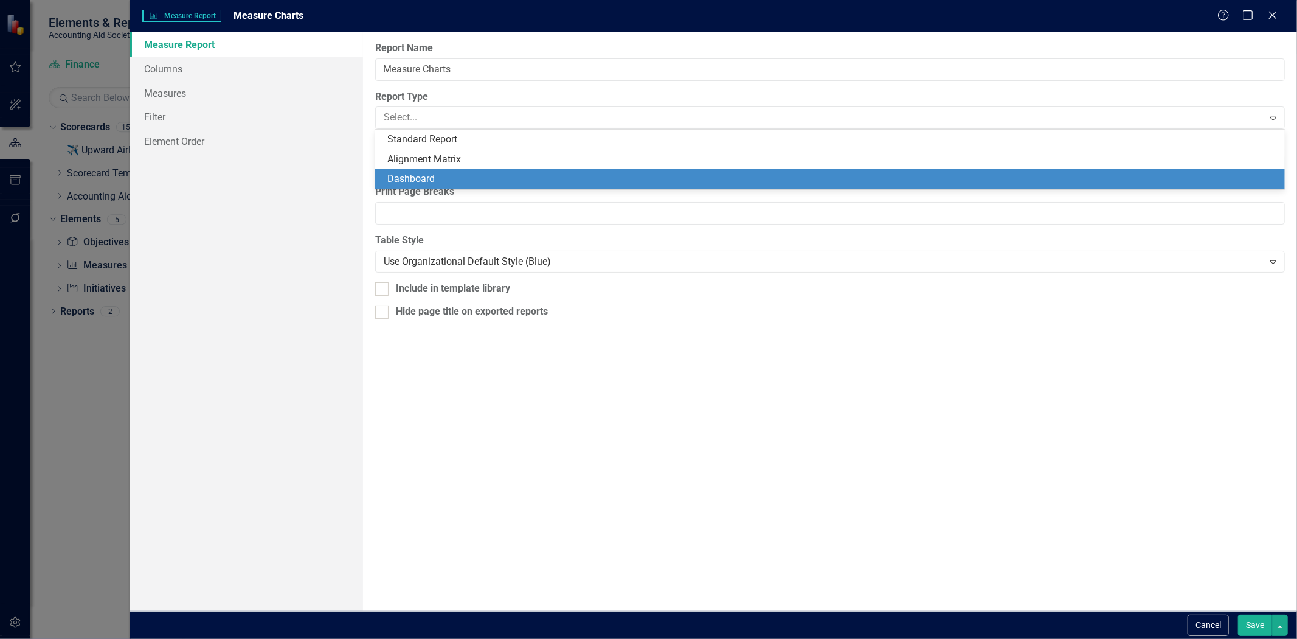
click at [409, 174] on div "Dashboard" at bounding box center [832, 179] width 890 height 14
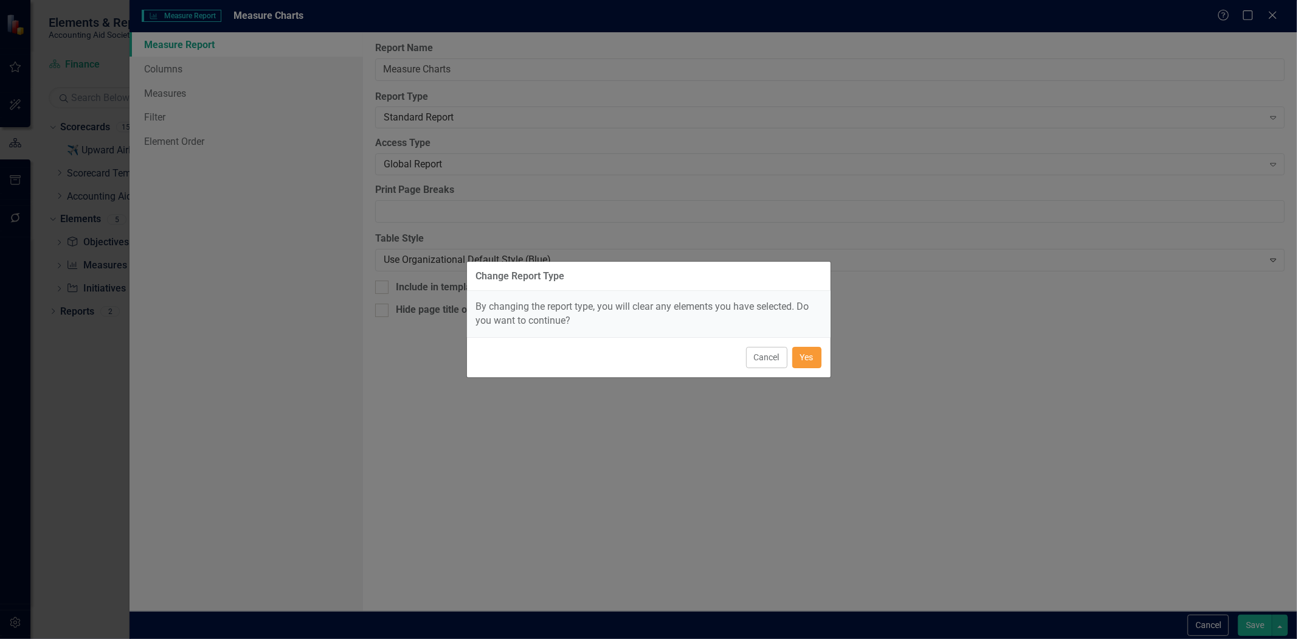
click at [812, 354] on button "Yes" at bounding box center [806, 357] width 29 height 21
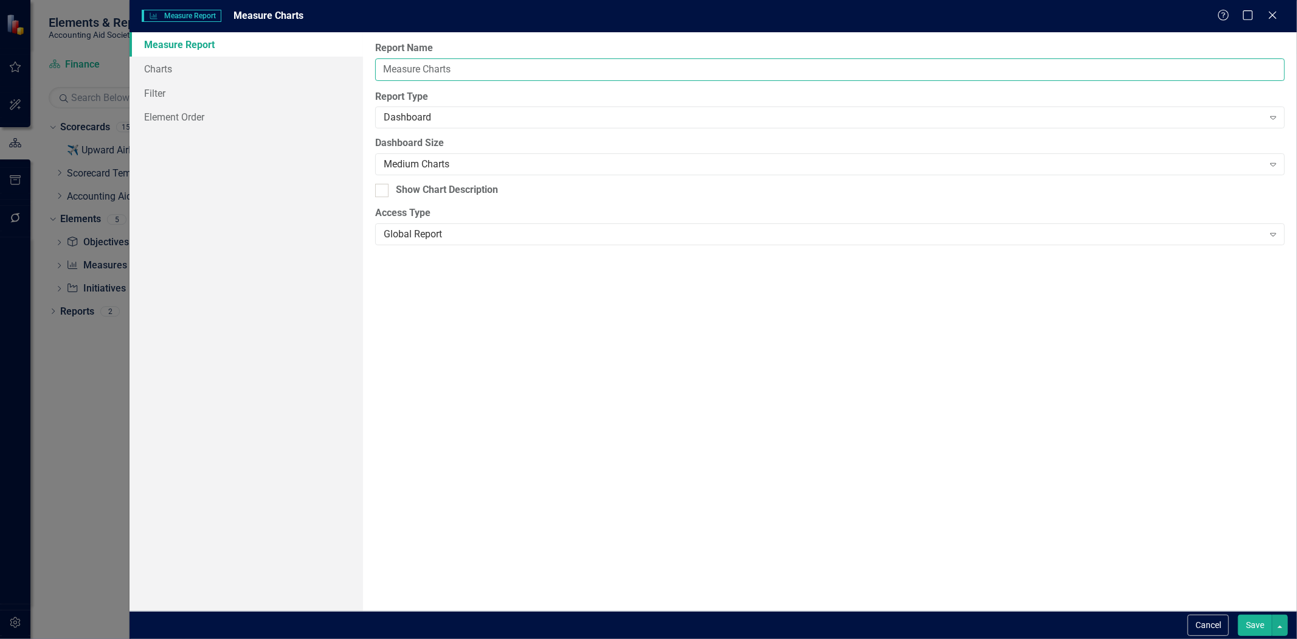
click at [488, 74] on input "Measure Charts" at bounding box center [830, 69] width 910 height 23
type input "Measure Charts - Finance"
click at [1242, 626] on button "Save" at bounding box center [1255, 624] width 34 height 21
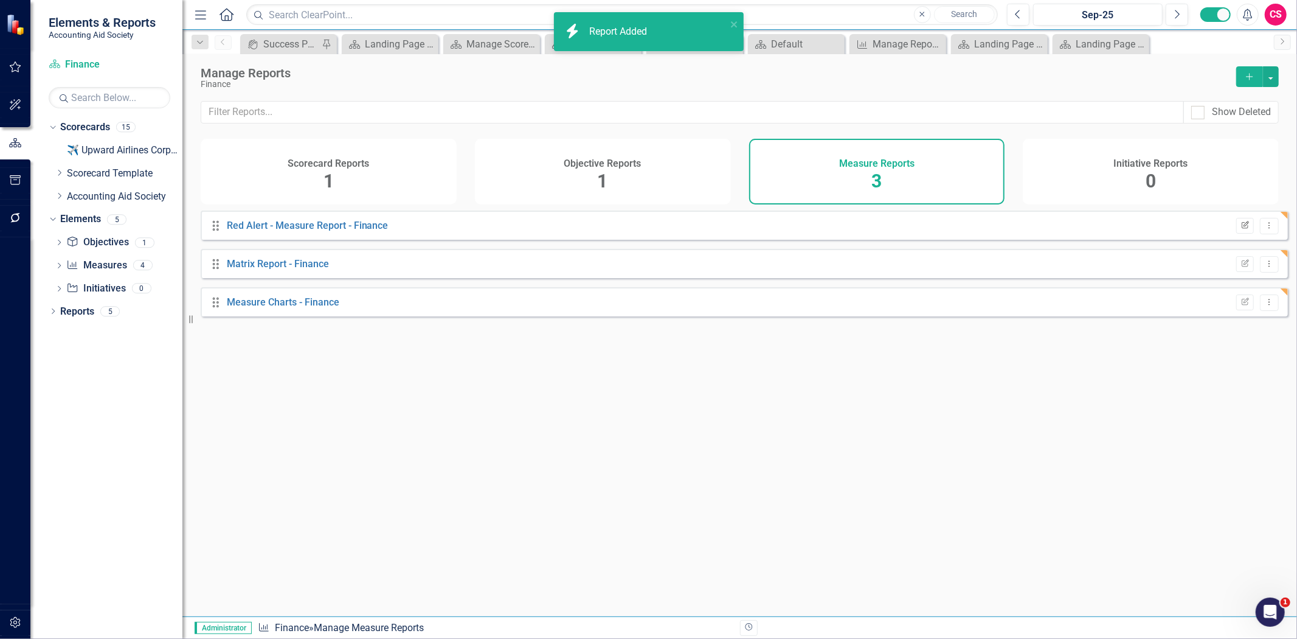
click at [1241, 229] on icon "Edit Report" at bounding box center [1245, 225] width 9 height 7
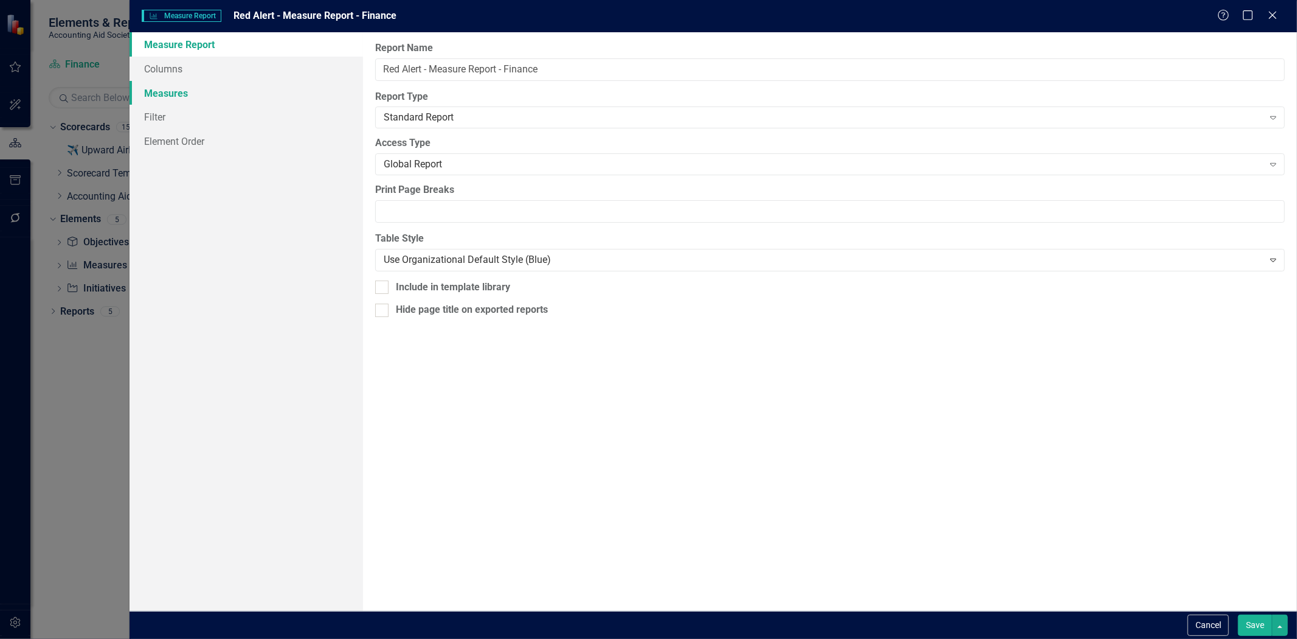
click at [213, 85] on link "Measures" at bounding box center [247, 93] width 234 height 24
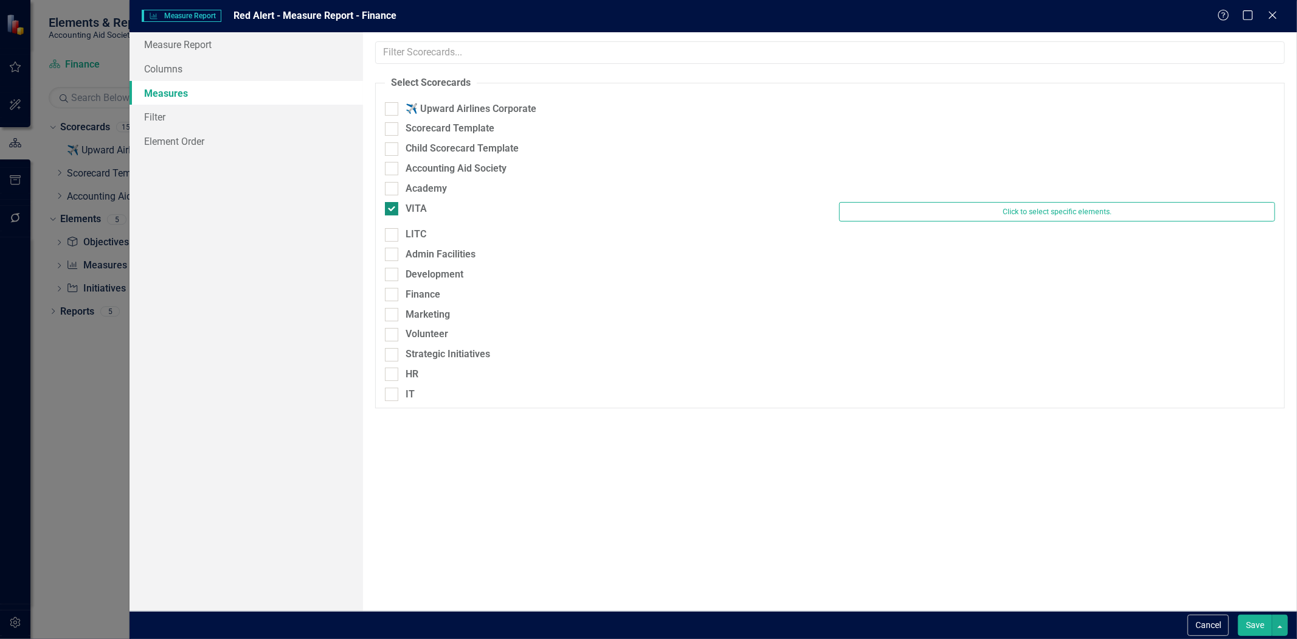
click at [410, 203] on div "VITA" at bounding box center [416, 209] width 21 height 14
click at [393, 203] on input "VITA" at bounding box center [389, 206] width 8 height 8
checkbox input "false"
click at [422, 285] on div "Finance" at bounding box center [423, 289] width 35 height 14
click at [393, 285] on input "Finance" at bounding box center [389, 286] width 8 height 8
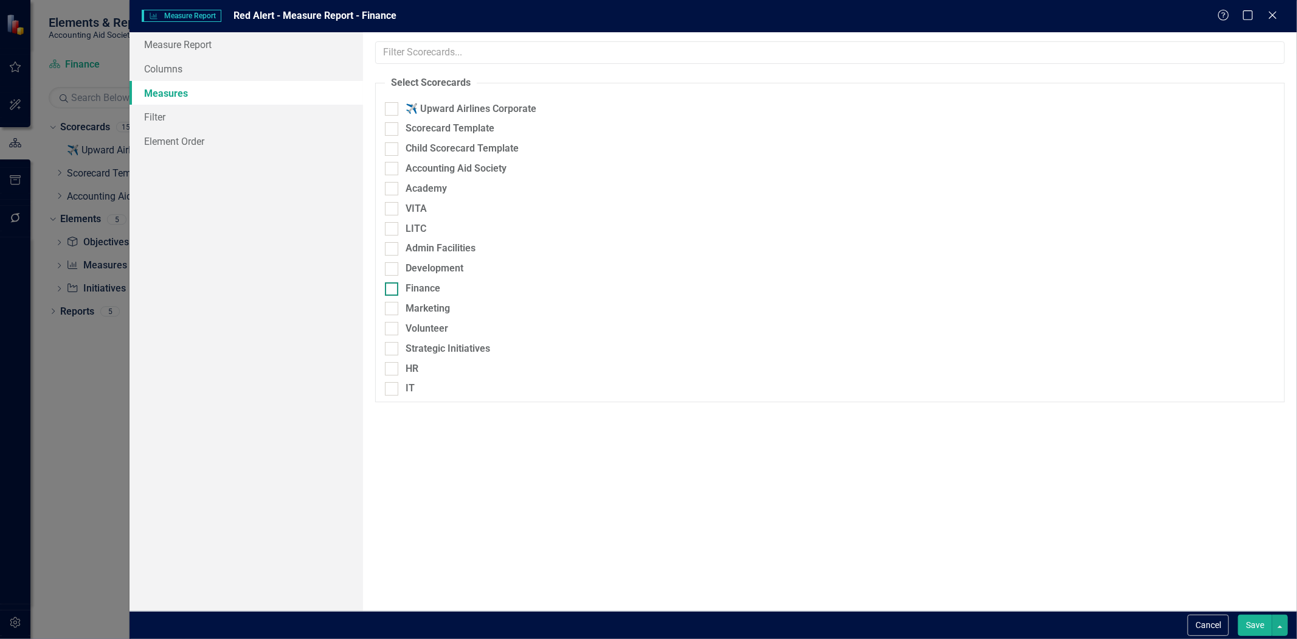
checkbox input "true"
drag, startPoint x: 1253, startPoint y: 625, endPoint x: 1250, endPoint y: 609, distance: 16.7
click at [1253, 624] on button "Save" at bounding box center [1255, 624] width 34 height 21
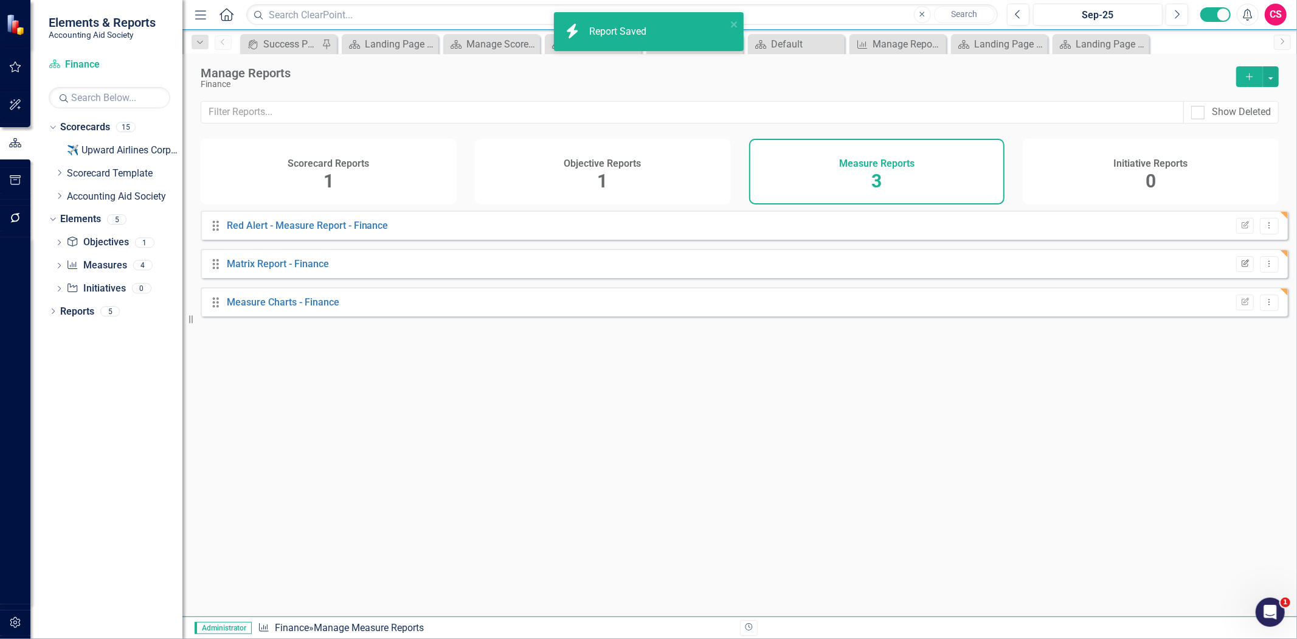
click at [1236, 272] on button "Edit Report" at bounding box center [1245, 264] width 18 height 16
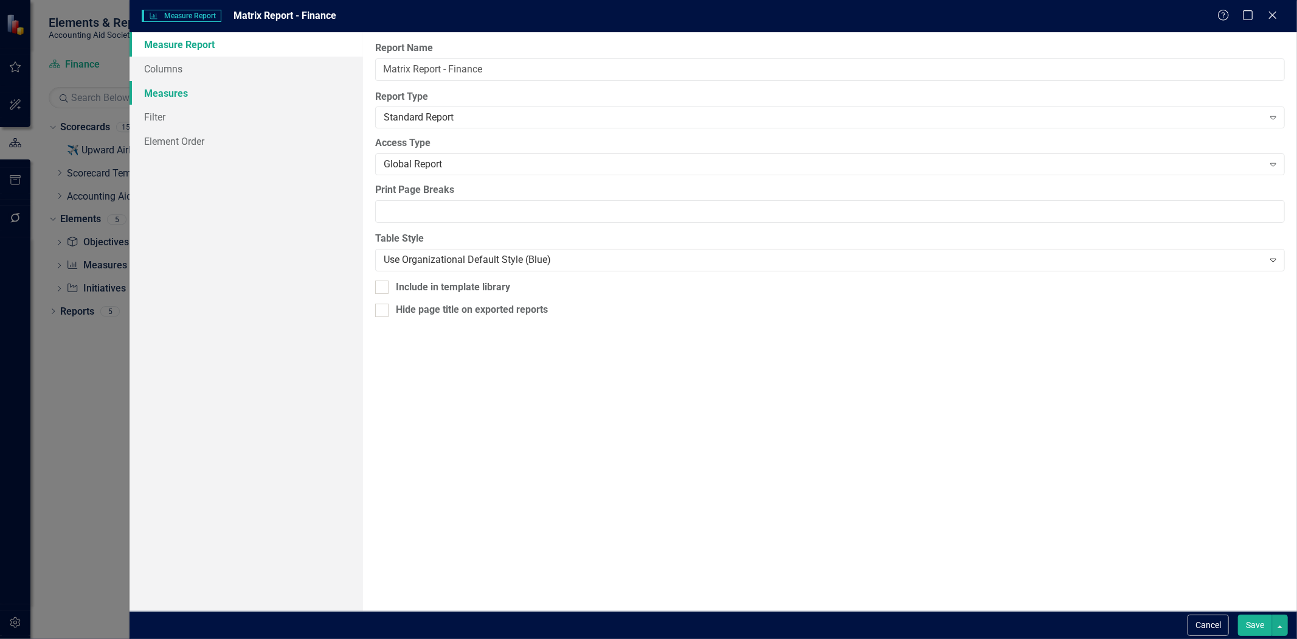
click at [235, 98] on link "Measures" at bounding box center [247, 93] width 234 height 24
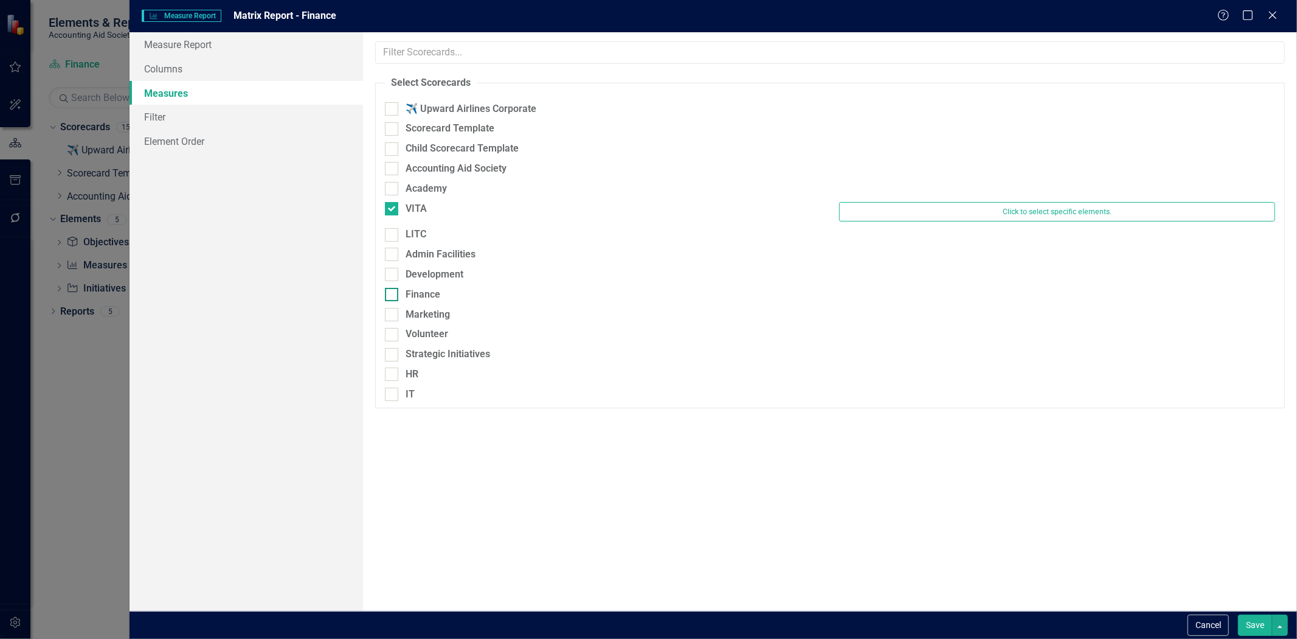
click at [394, 288] on div at bounding box center [391, 294] width 13 height 13
click at [393, 288] on input "Finance" at bounding box center [389, 292] width 8 height 8
checkbox input "true"
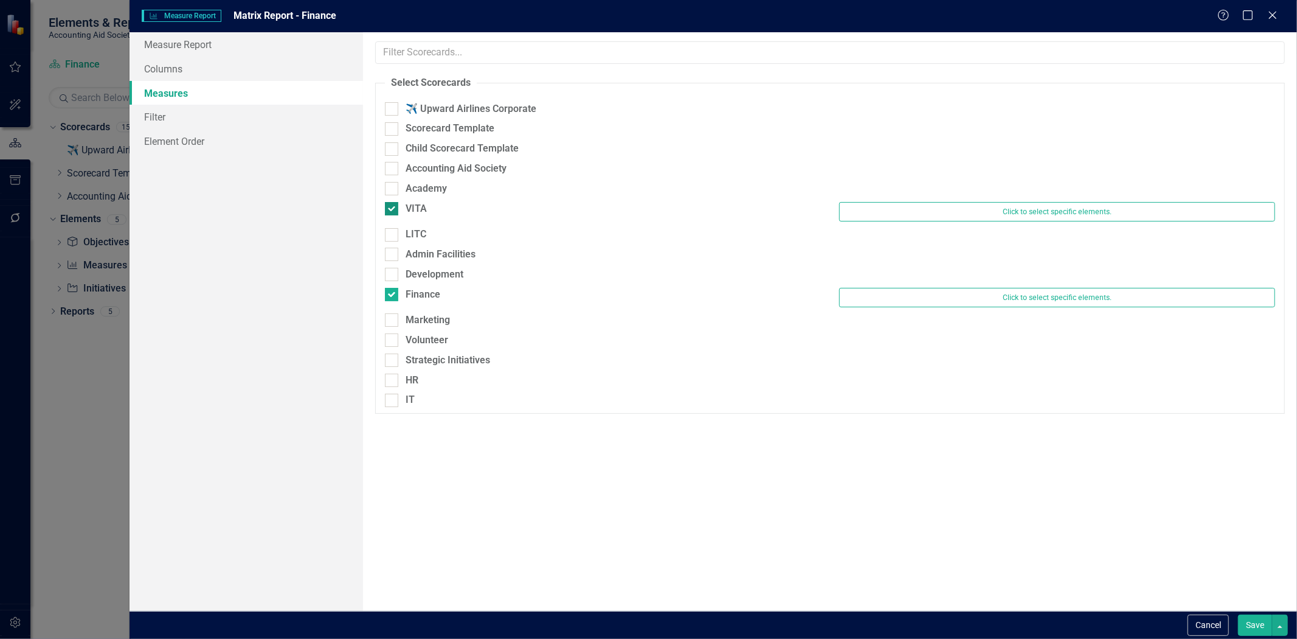
click at [396, 211] on div at bounding box center [391, 208] width 13 height 13
click at [393, 210] on input "VITA" at bounding box center [389, 206] width 8 height 8
checkbox input "false"
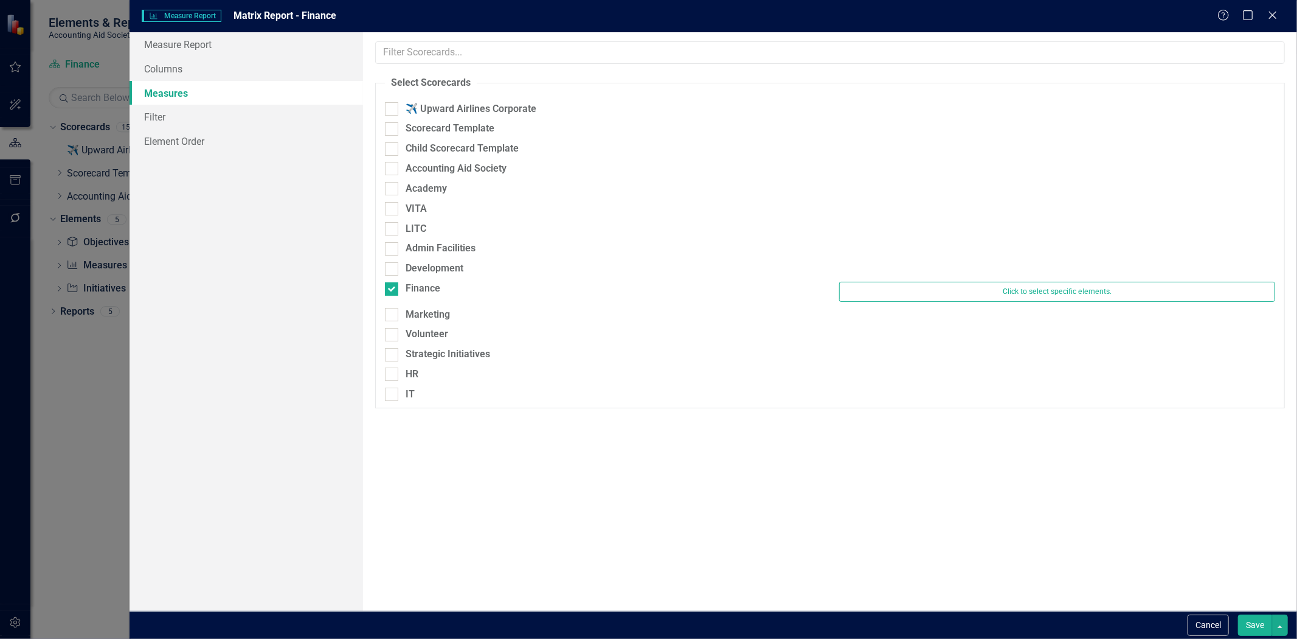
click at [1244, 620] on button "Save" at bounding box center [1255, 624] width 34 height 21
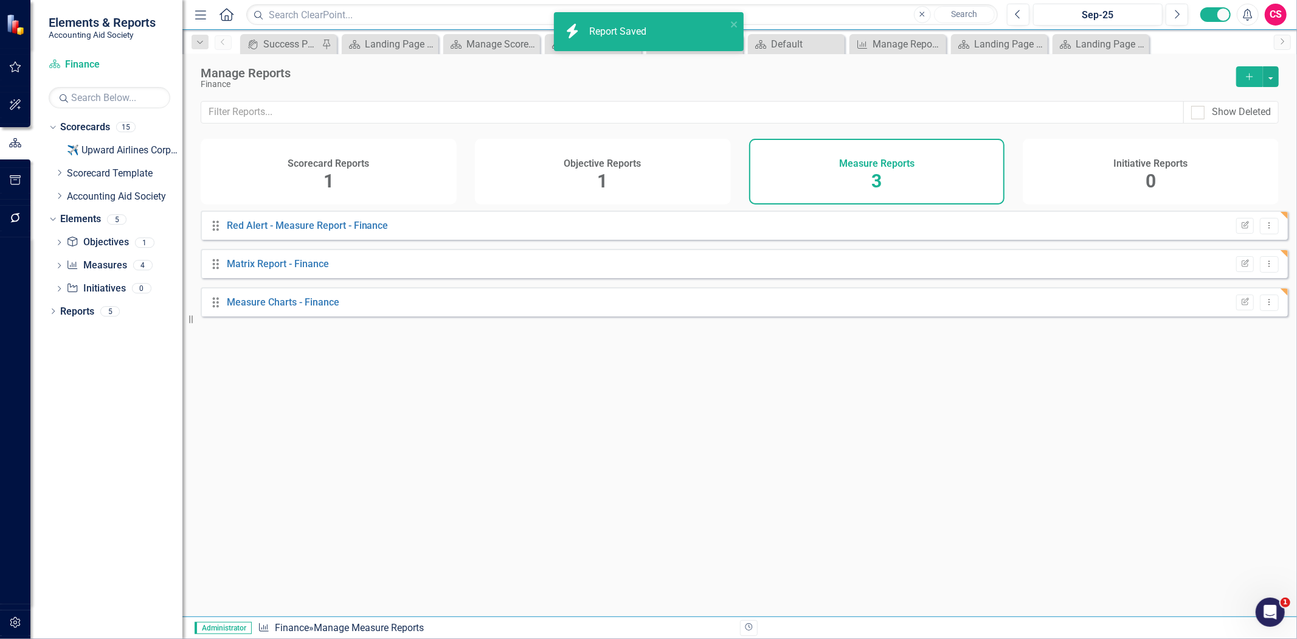
drag, startPoint x: 598, startPoint y: 172, endPoint x: 606, endPoint y: 171, distance: 8.0
click at [598, 170] on span "1" at bounding box center [603, 180] width 10 height 21
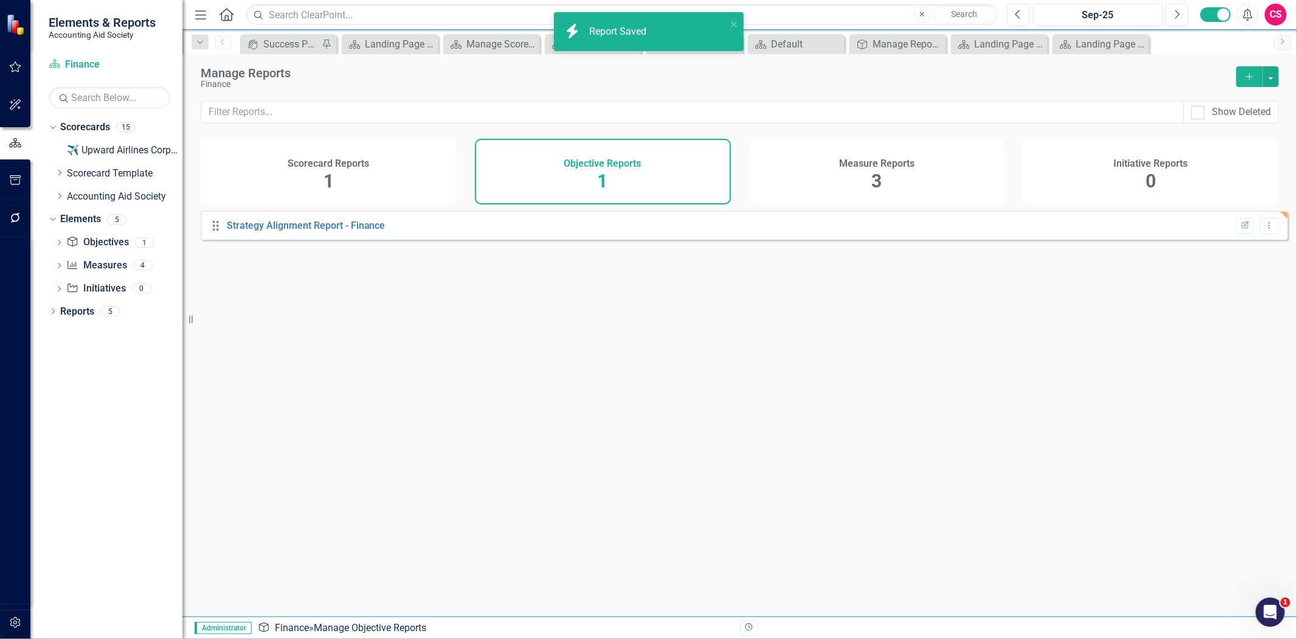
drag, startPoint x: 1217, startPoint y: 181, endPoint x: 1211, endPoint y: 173, distance: 9.5
click at [1215, 181] on div "Initiative Reports 0" at bounding box center [1151, 172] width 256 height 66
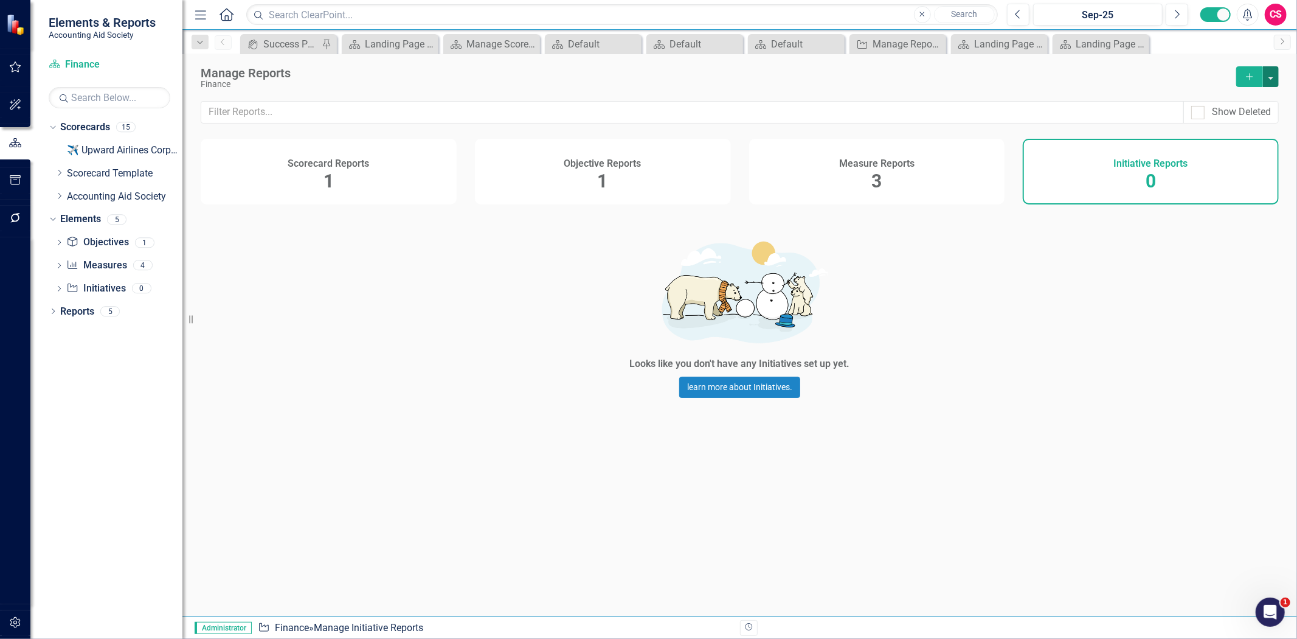
click at [1272, 74] on button "button" at bounding box center [1271, 76] width 16 height 21
click at [1249, 124] on link "Copy Add From Template" at bounding box center [1222, 121] width 114 height 23
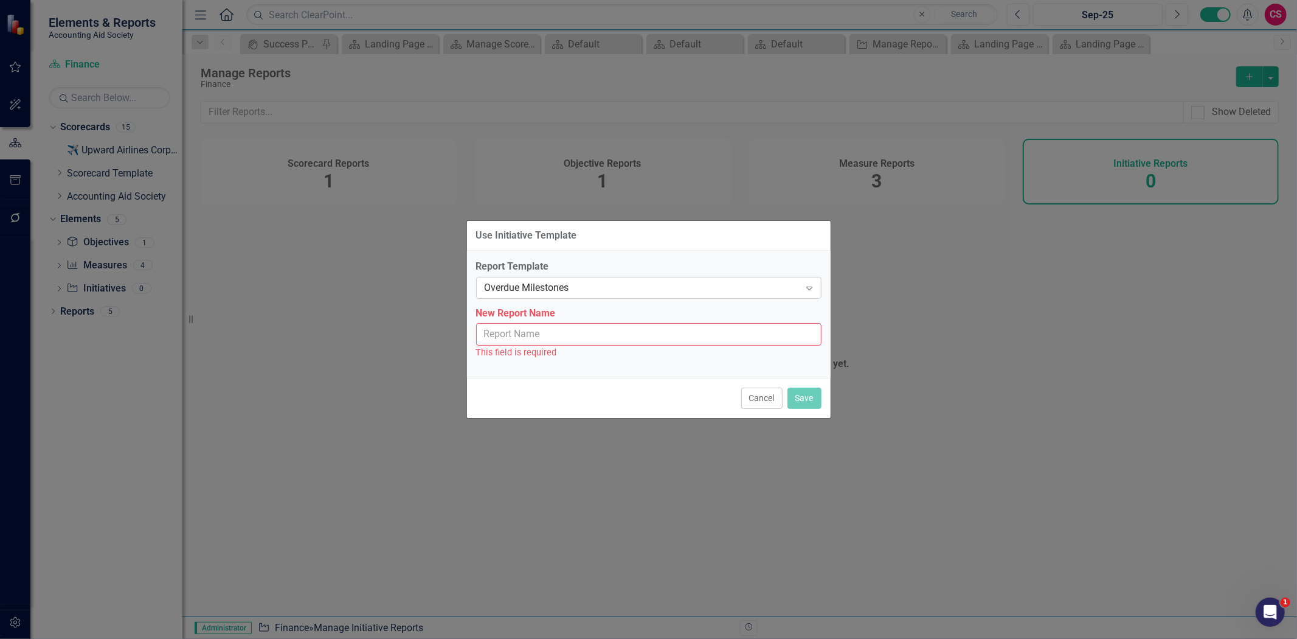
click at [567, 279] on div "Overdue Milestones Expand" at bounding box center [648, 288] width 345 height 22
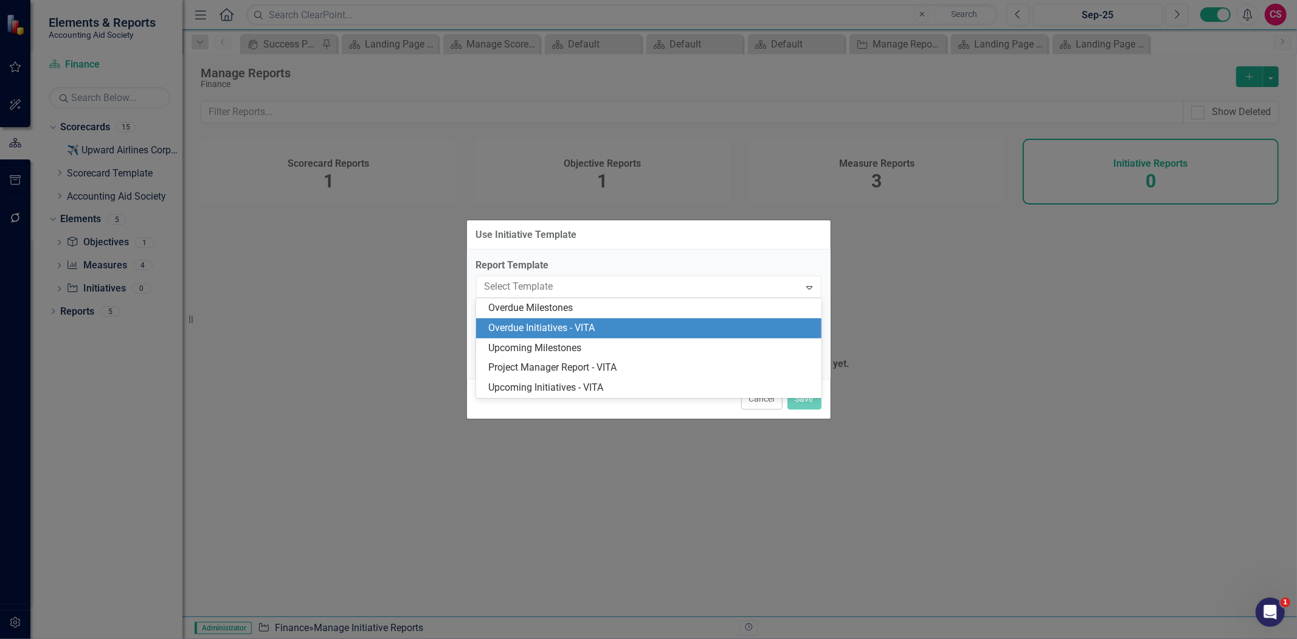
click at [570, 332] on div "Overdue Initiatives - VITA" at bounding box center [651, 328] width 326 height 14
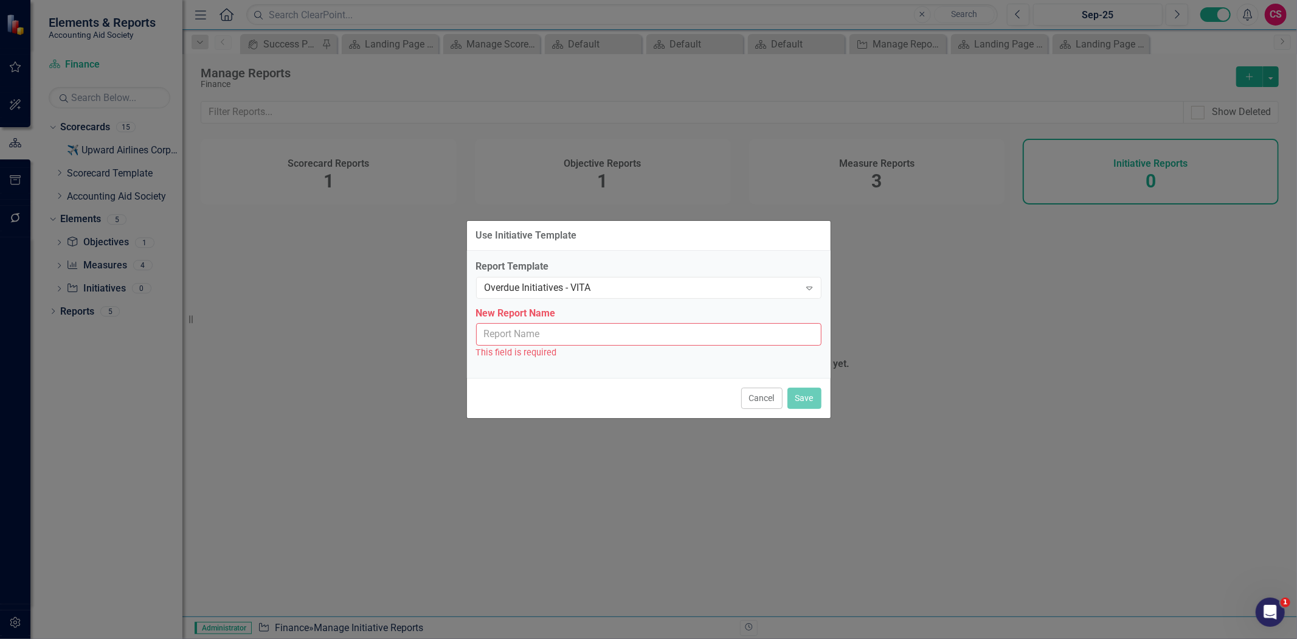
click at [567, 342] on input "New Report Name" at bounding box center [648, 334] width 345 height 23
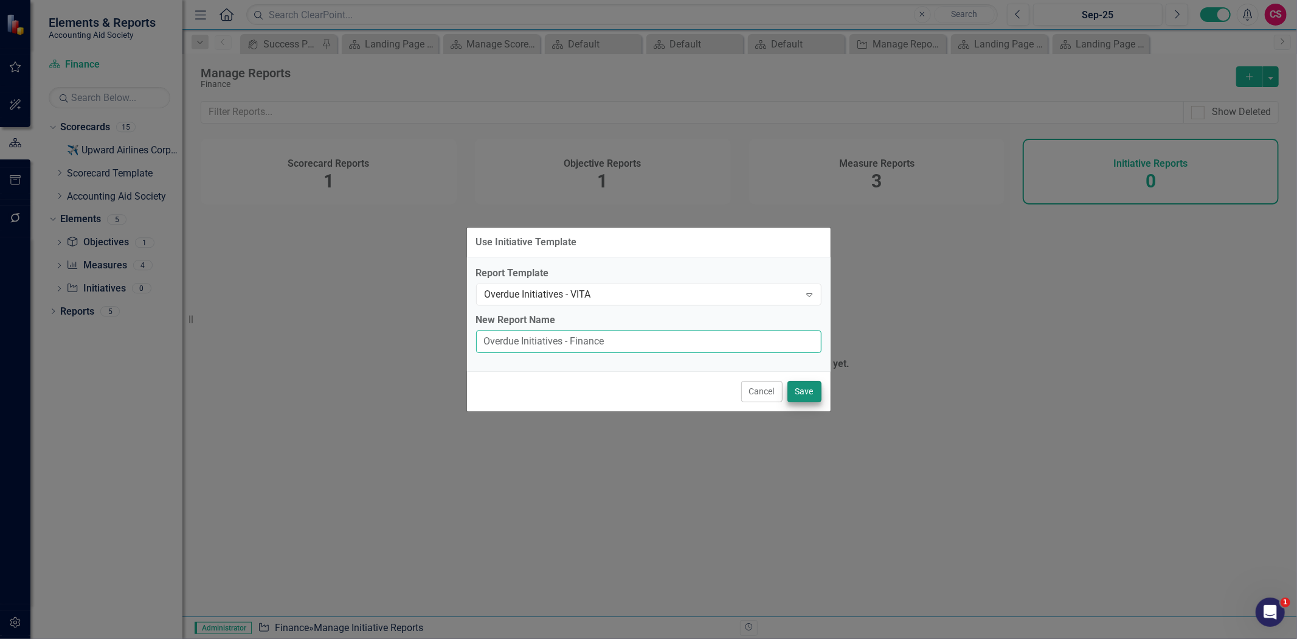
type input "Overdue Initiatives - Finance"
drag, startPoint x: 803, startPoint y: 382, endPoint x: 813, endPoint y: 380, distance: 9.9
click at [803, 384] on button "Save" at bounding box center [805, 391] width 34 height 21
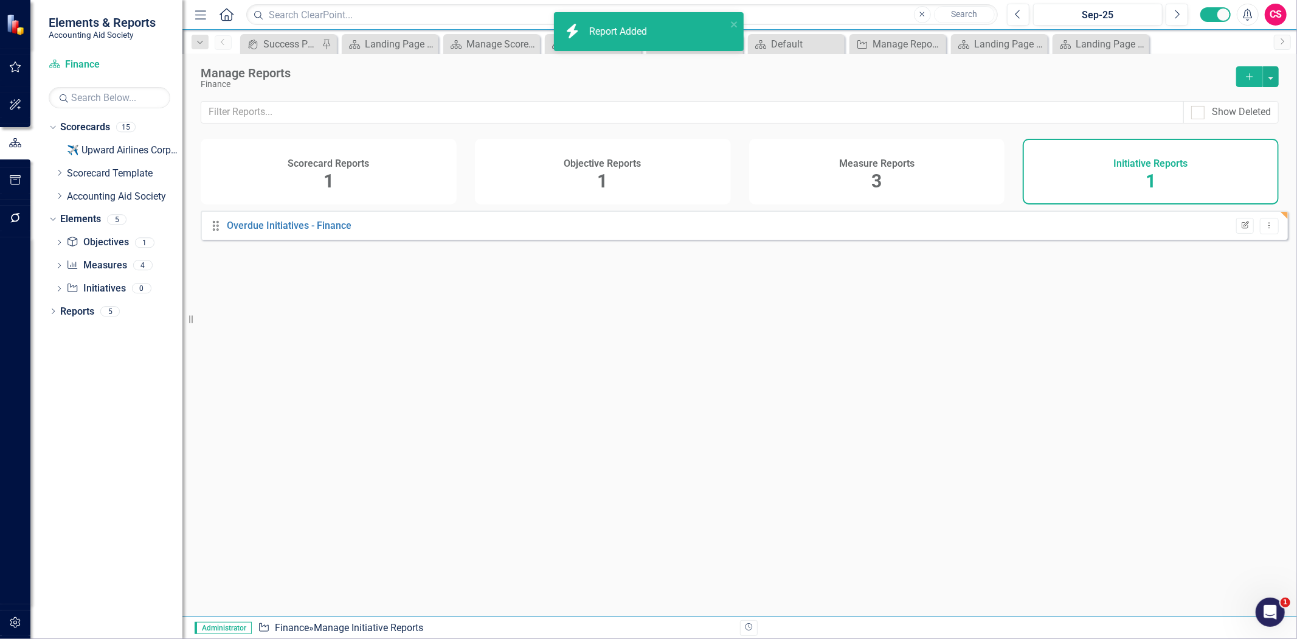
click at [1241, 229] on icon "Edit Report" at bounding box center [1245, 225] width 9 height 7
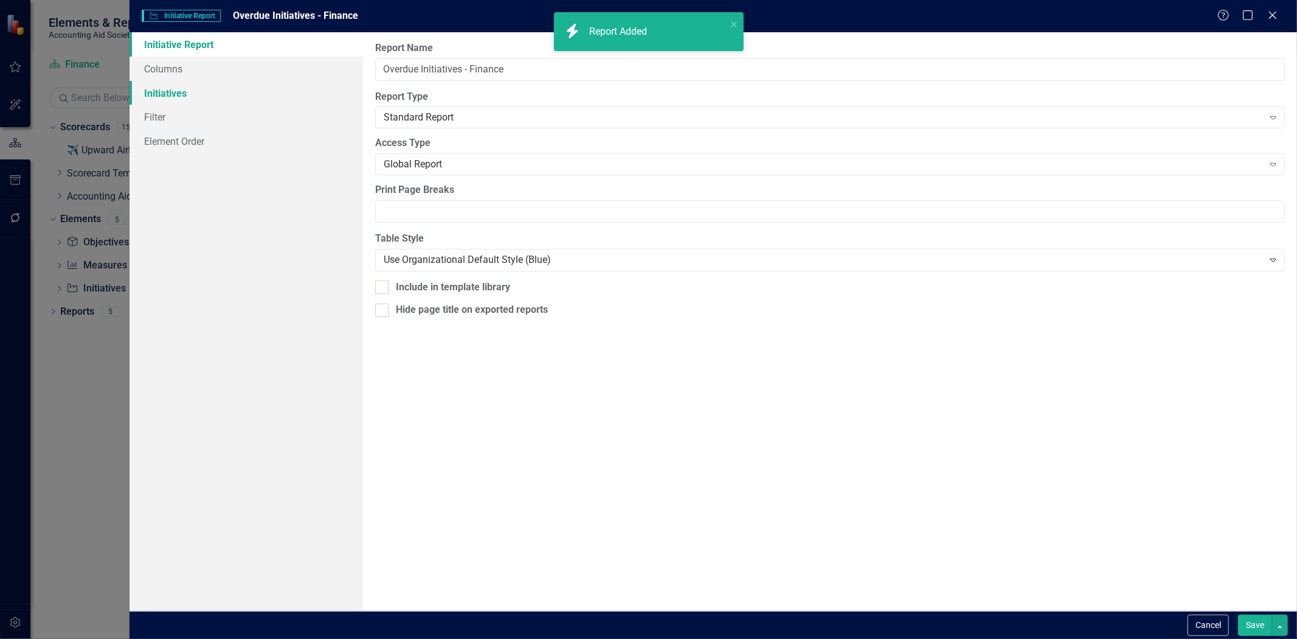
click at [165, 88] on link "Initiatives" at bounding box center [247, 93] width 234 height 24
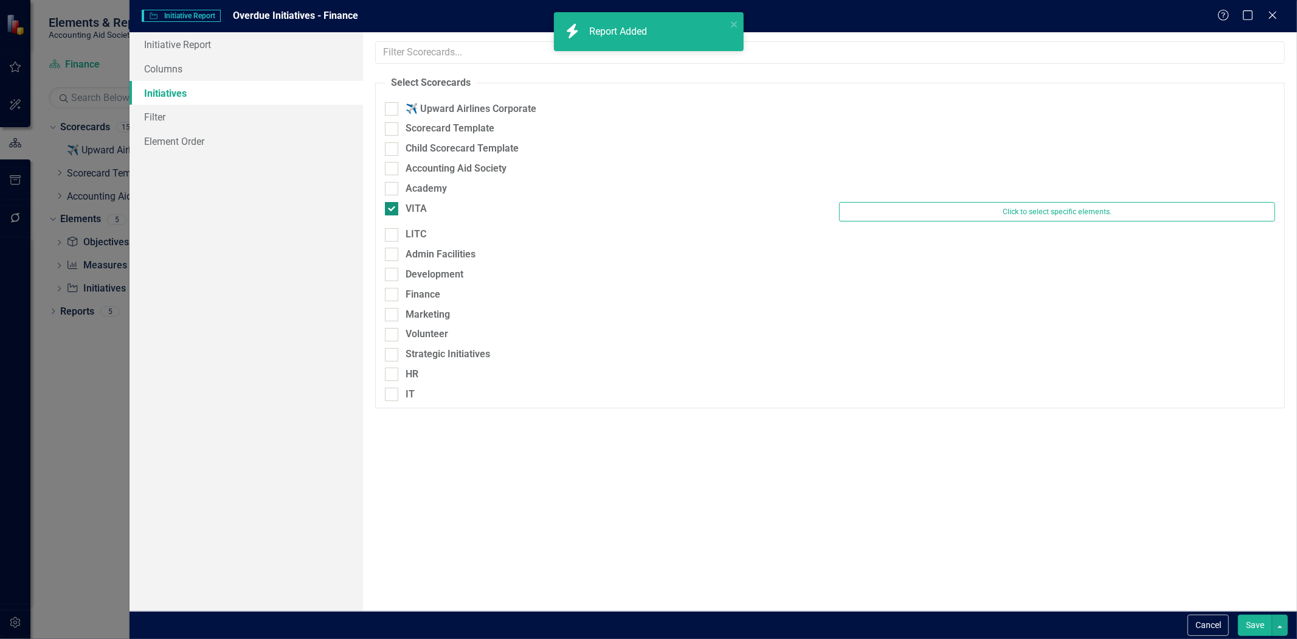
click at [423, 213] on div "VITA" at bounding box center [416, 209] width 21 height 14
click at [393, 210] on input "VITA" at bounding box center [389, 206] width 8 height 8
checkbox input "false"
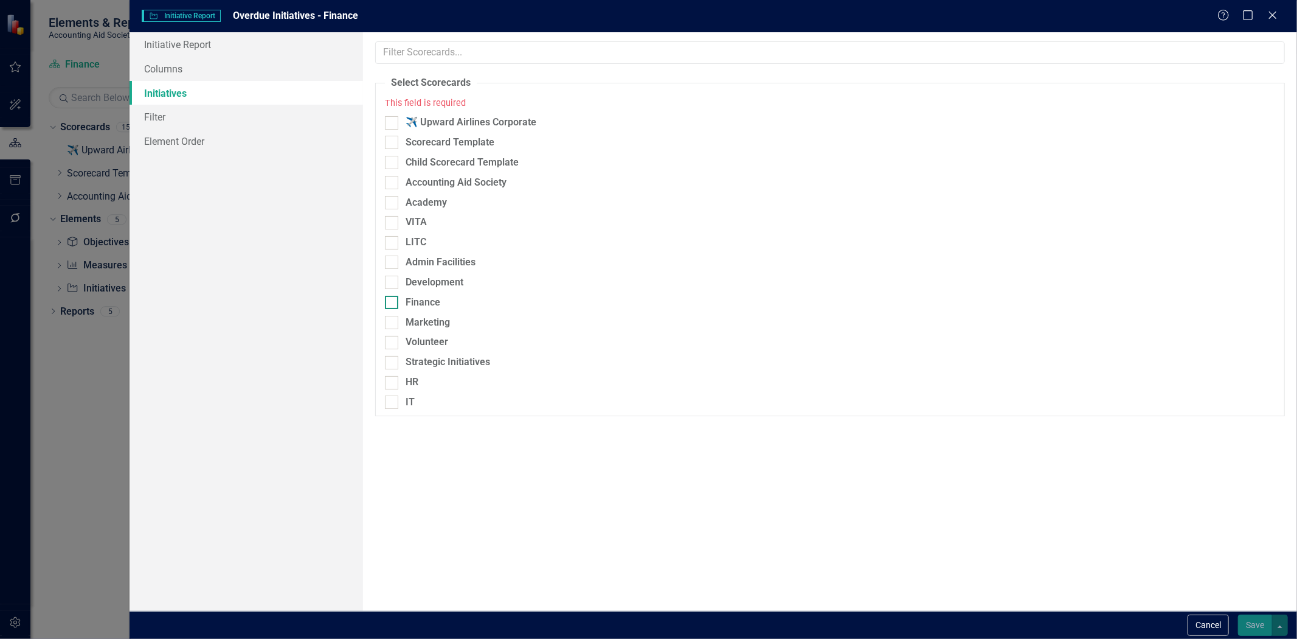
click at [433, 300] on div "Finance" at bounding box center [423, 303] width 35 height 14
click at [393, 300] on input "Finance" at bounding box center [389, 300] width 8 height 8
checkbox input "true"
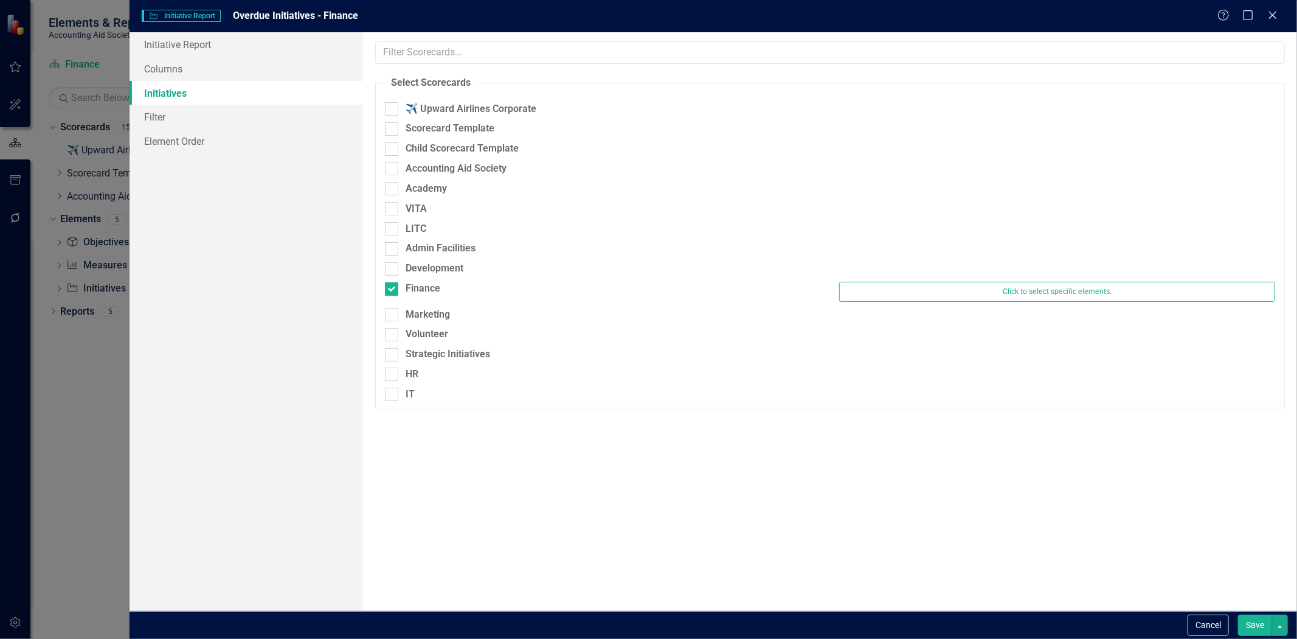
click at [1252, 631] on button "Save" at bounding box center [1255, 624] width 34 height 21
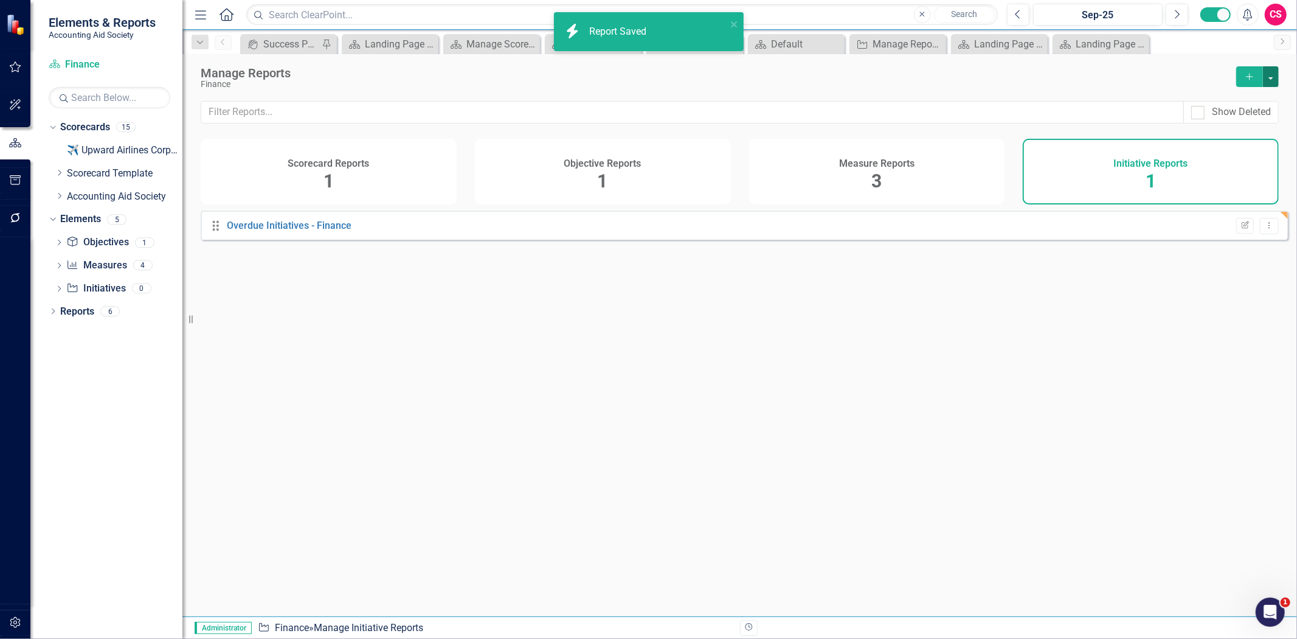
click at [1275, 76] on button "button" at bounding box center [1271, 76] width 16 height 21
click at [1255, 113] on link "Copy Add From Template" at bounding box center [1222, 121] width 114 height 23
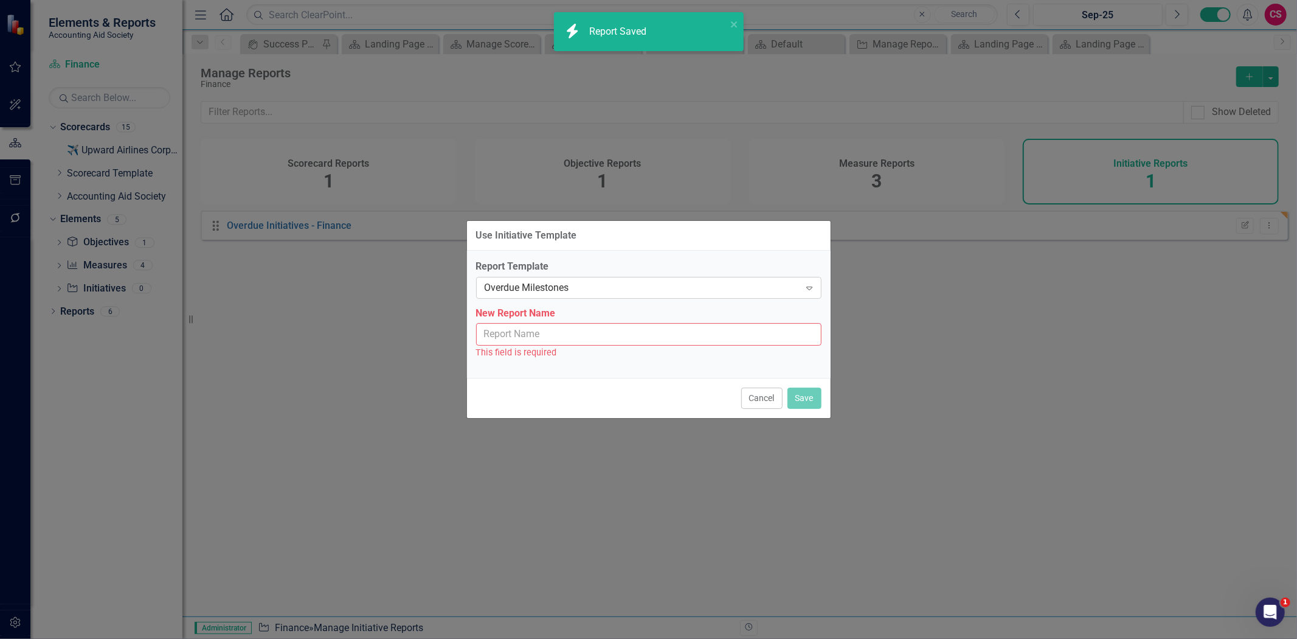
click at [574, 290] on div "Overdue Milestones" at bounding box center [643, 287] width 316 height 14
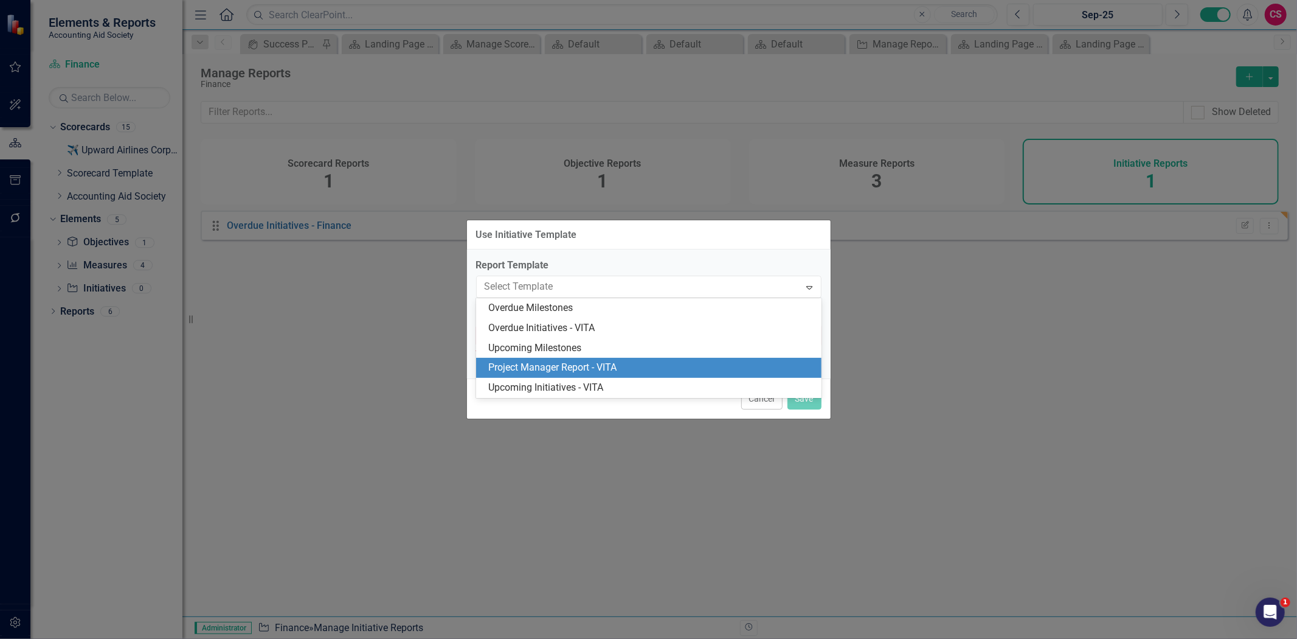
click at [567, 365] on div "Project Manager Report - VITA" at bounding box center [651, 368] width 326 height 14
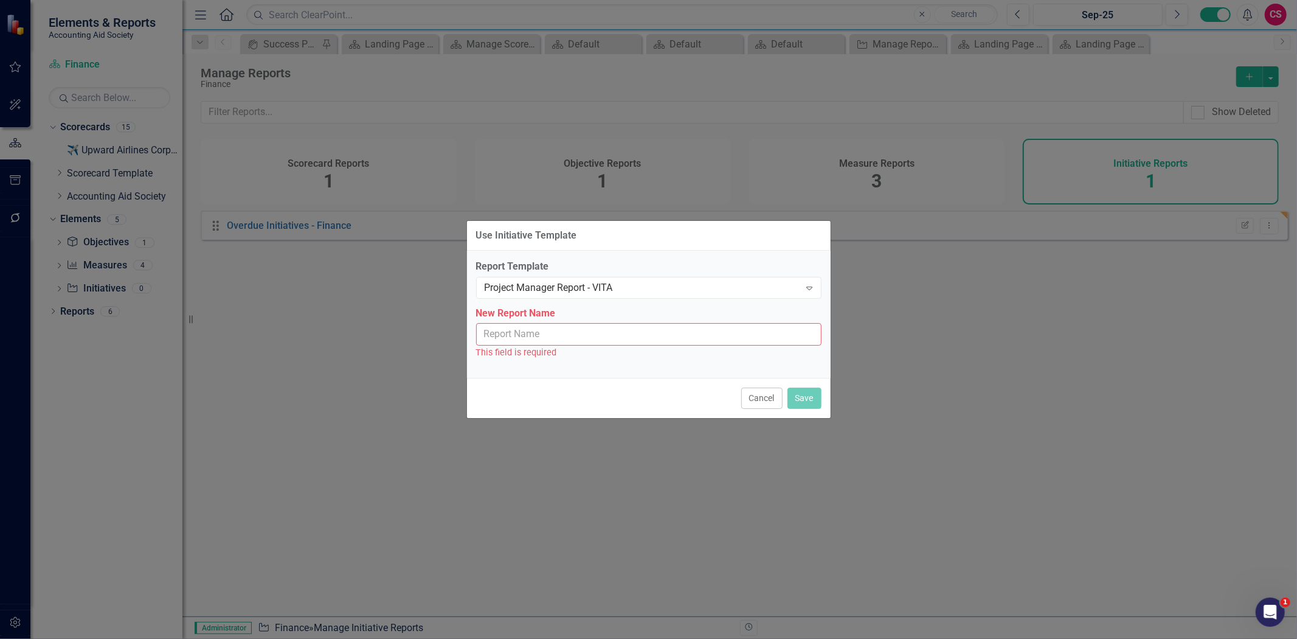
click at [553, 338] on input "New Report Name" at bounding box center [648, 334] width 345 height 23
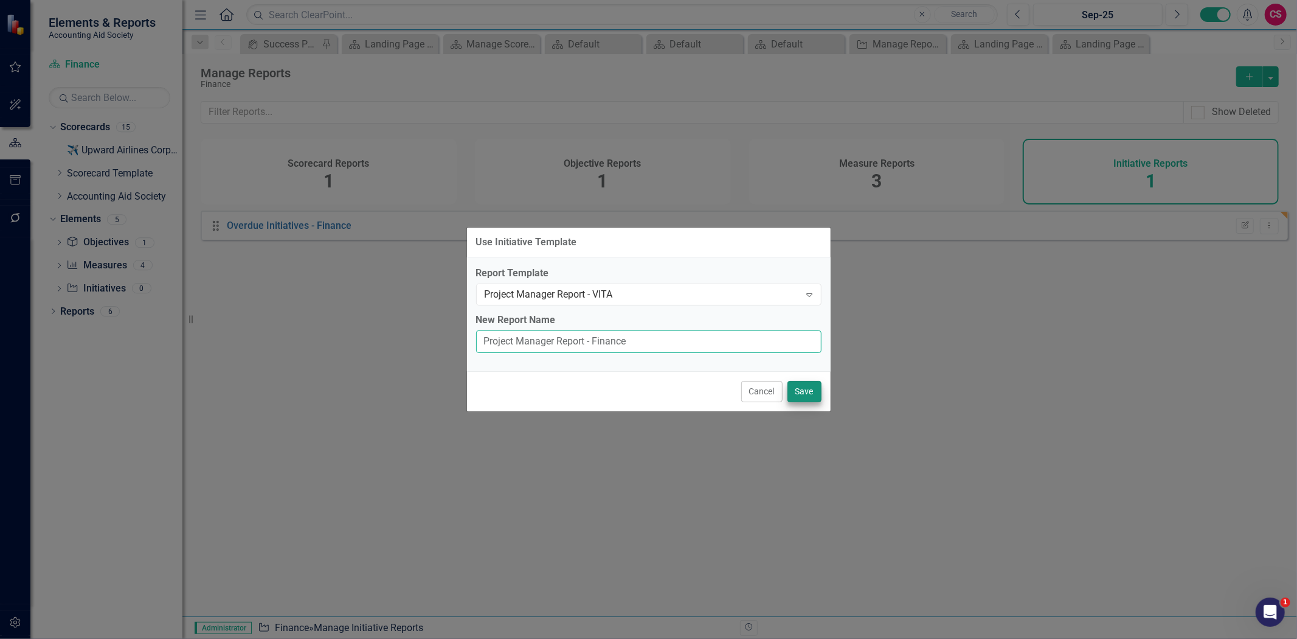
type input "Project Manager Report - Finance"
click at [793, 391] on button "Save" at bounding box center [805, 391] width 34 height 21
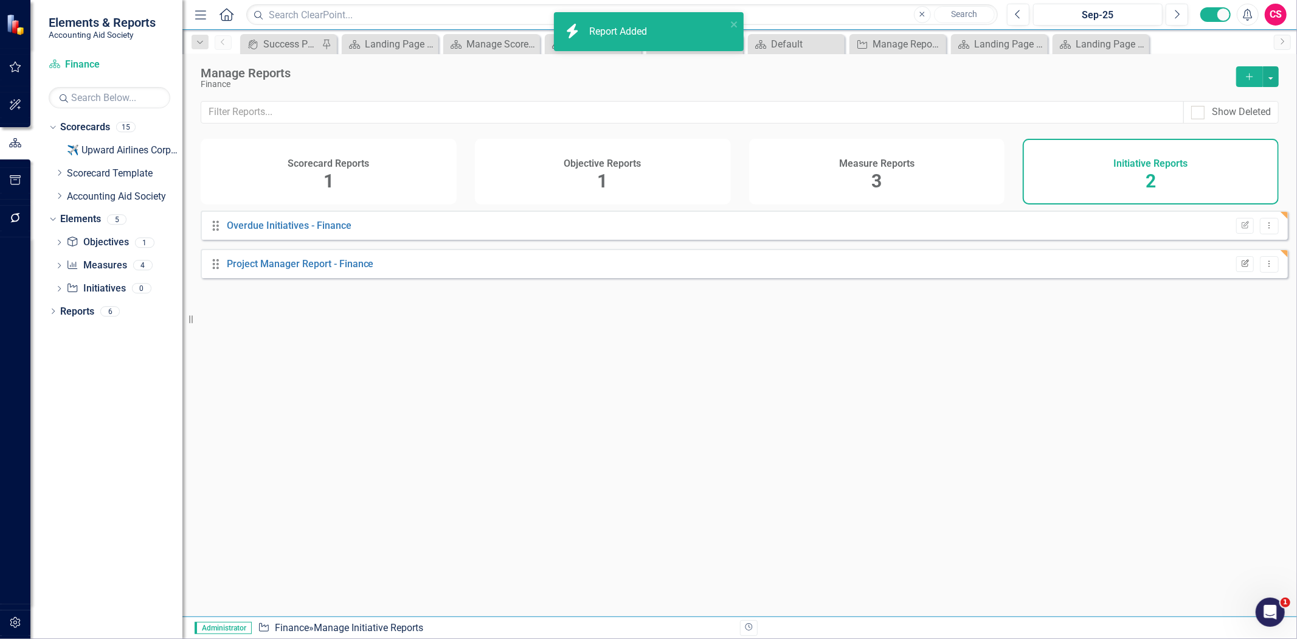
click at [1241, 268] on icon "Edit Report" at bounding box center [1245, 263] width 9 height 7
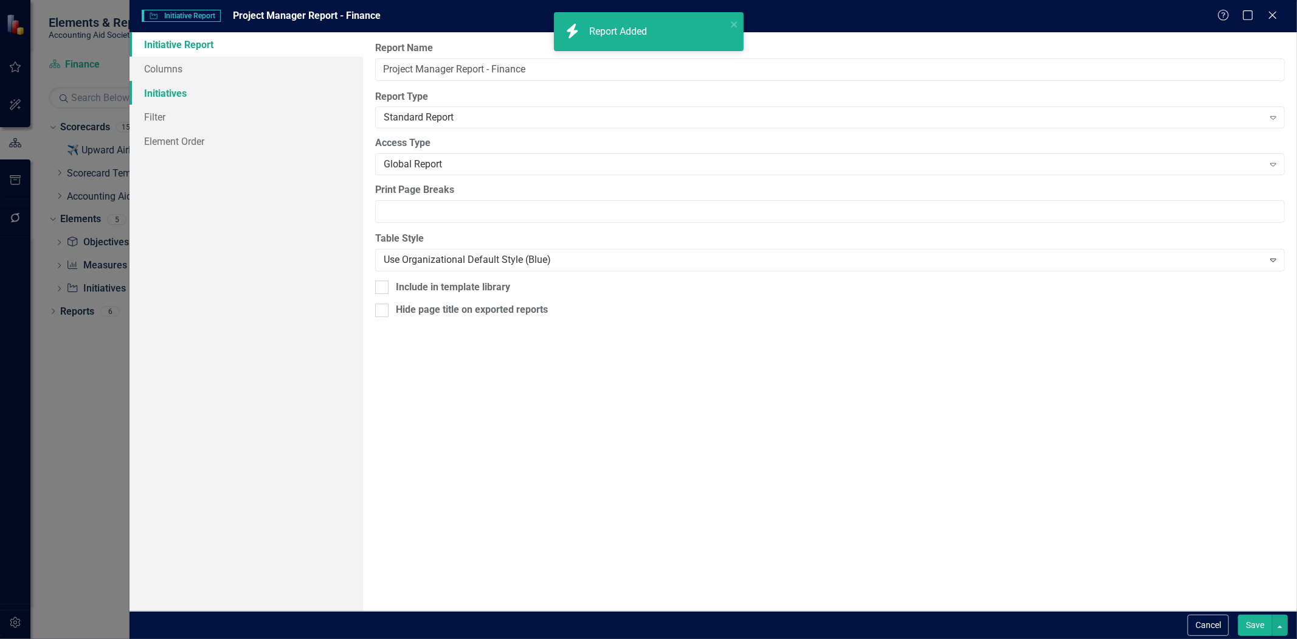
drag, startPoint x: 244, startPoint y: 88, endPoint x: 235, endPoint y: 87, distance: 8.6
click at [243, 88] on link "Initiatives" at bounding box center [247, 93] width 234 height 24
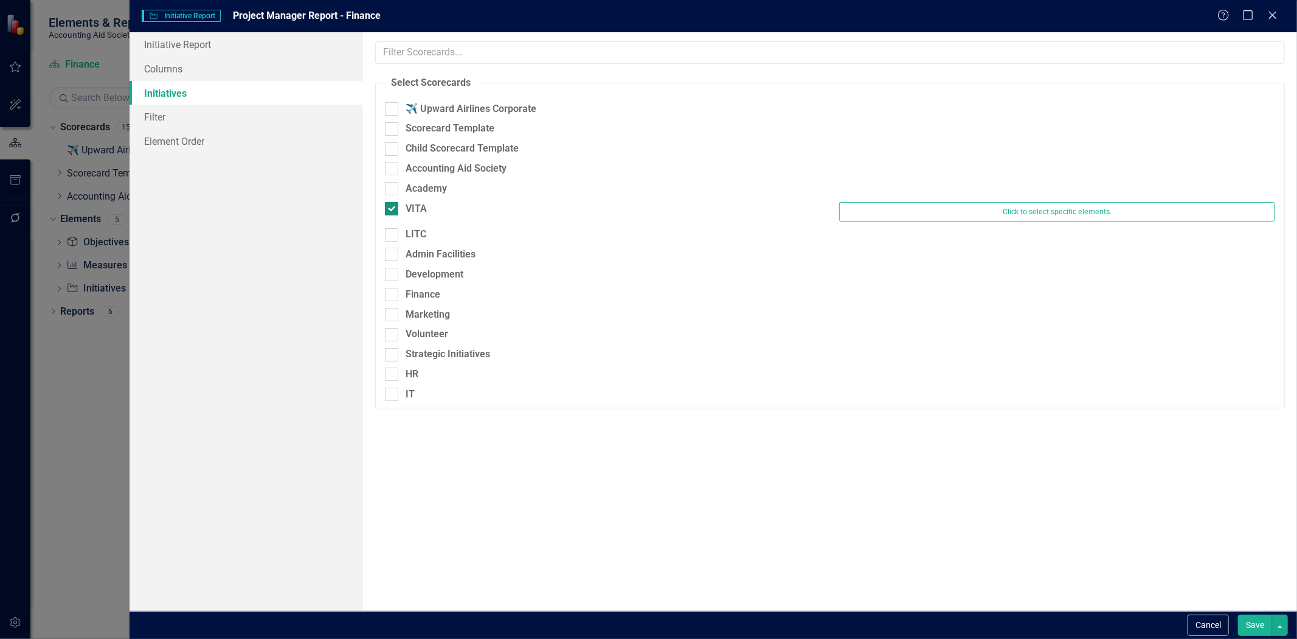
click at [412, 207] on div "VITA" at bounding box center [416, 209] width 21 height 14
click at [393, 207] on input "VITA" at bounding box center [389, 206] width 8 height 8
checkbox input "false"
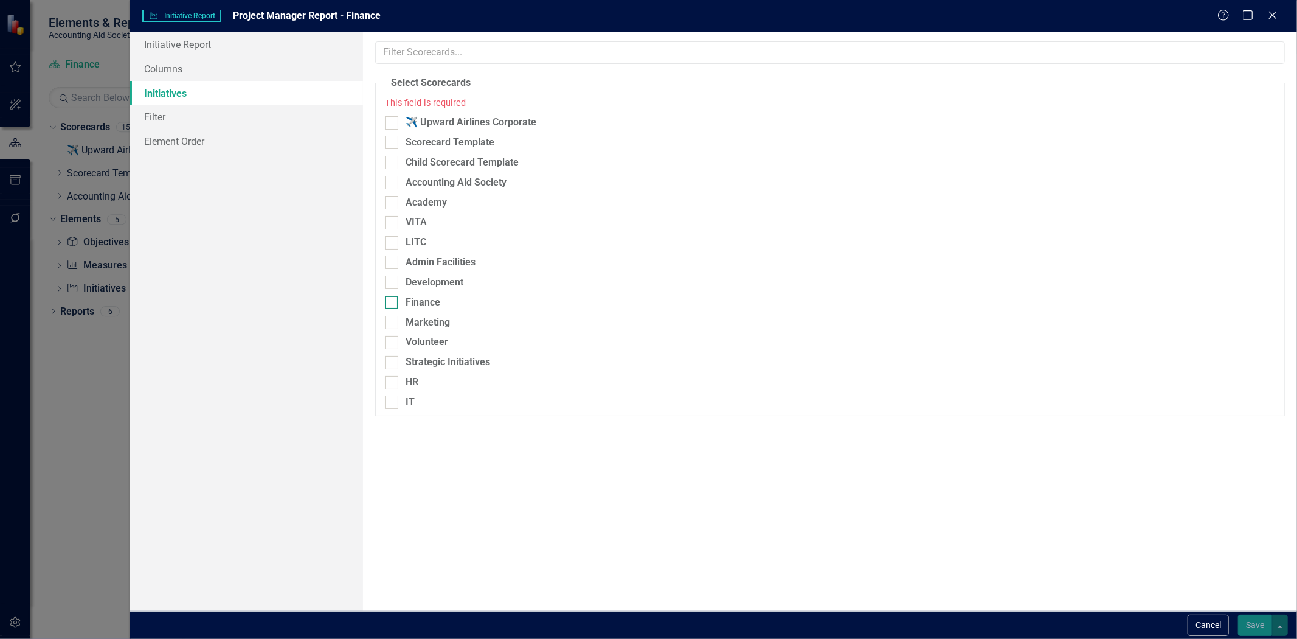
click at [440, 302] on div "Finance" at bounding box center [423, 303] width 35 height 14
click at [393, 302] on input "Finance" at bounding box center [389, 300] width 8 height 8
checkbox input "true"
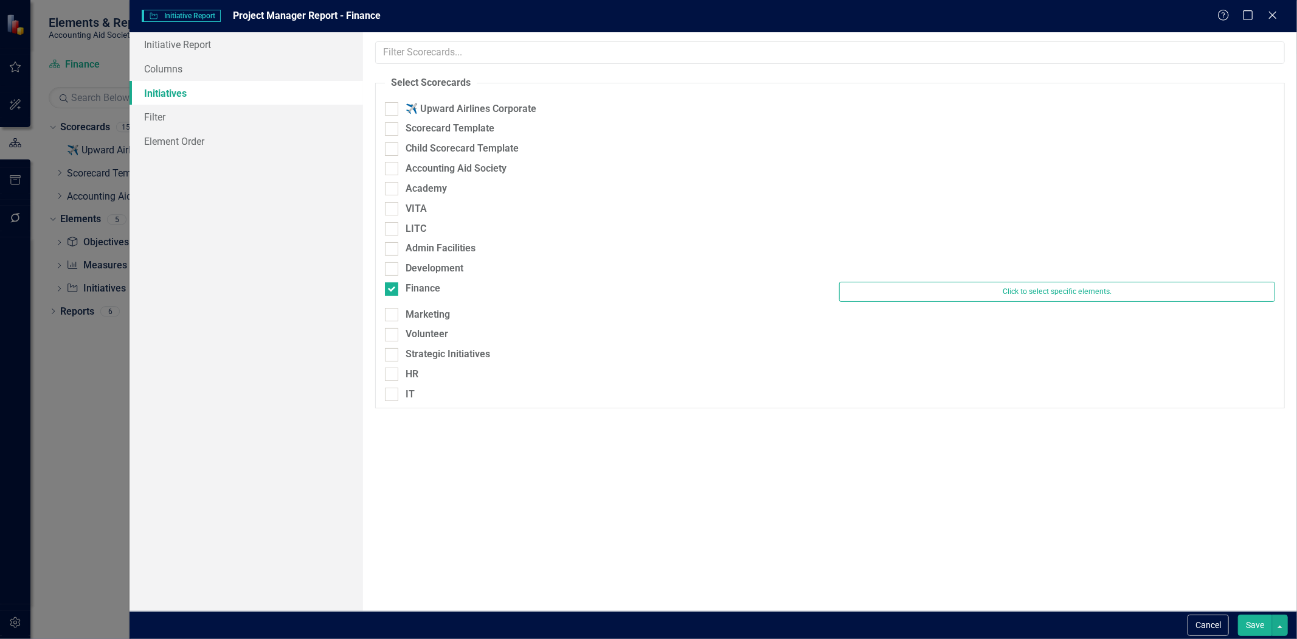
click at [1246, 633] on button "Save" at bounding box center [1255, 624] width 34 height 21
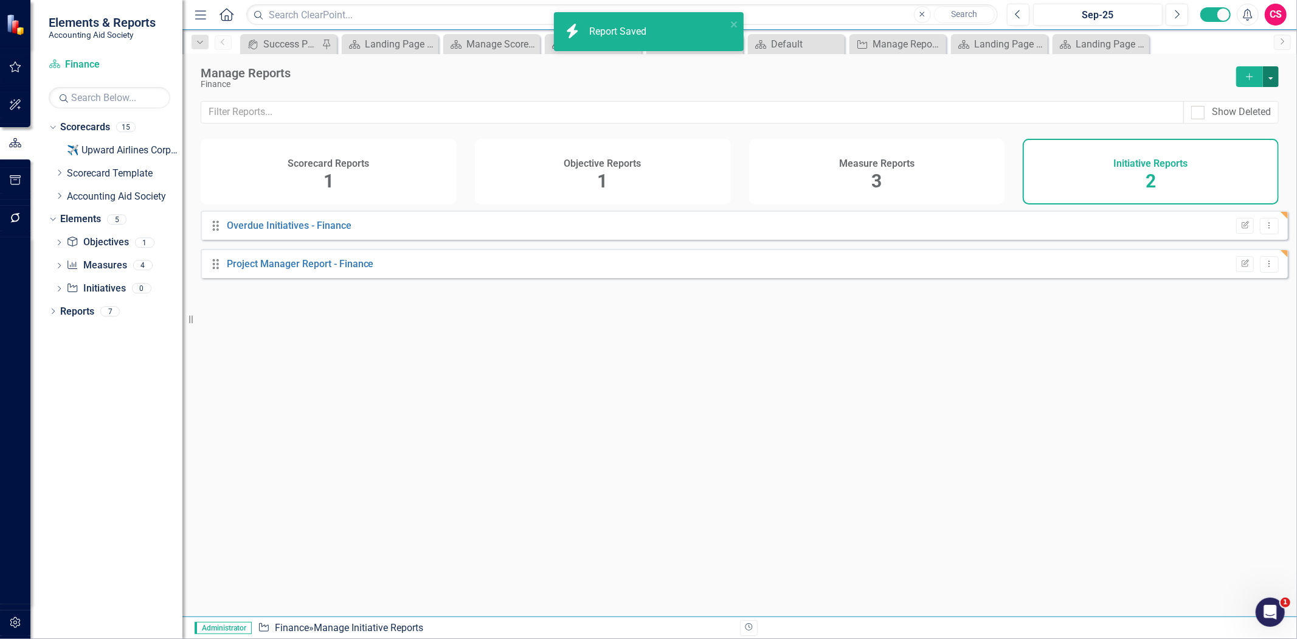
click at [1270, 83] on button "button" at bounding box center [1271, 76] width 16 height 21
click at [1250, 123] on link "Copy Add From Template" at bounding box center [1222, 121] width 114 height 23
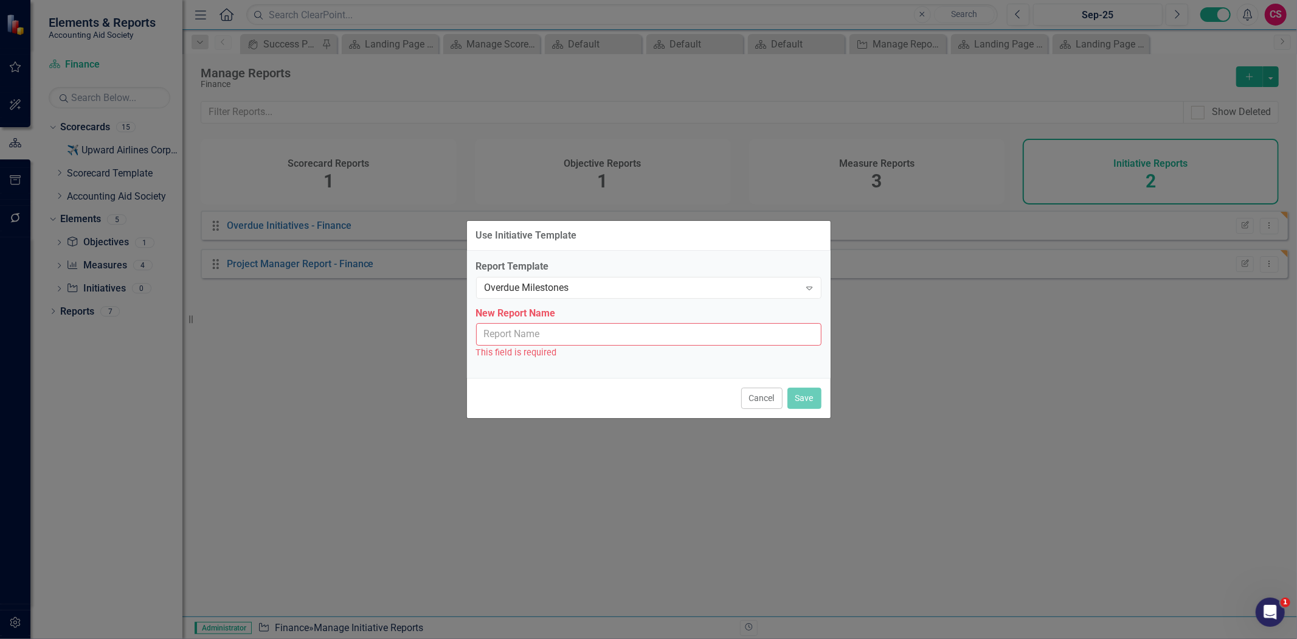
click at [524, 275] on div "Report Template Overdue Milestones Expand" at bounding box center [648, 279] width 345 height 38
click at [516, 288] on div "Overdue Milestones" at bounding box center [643, 287] width 316 height 14
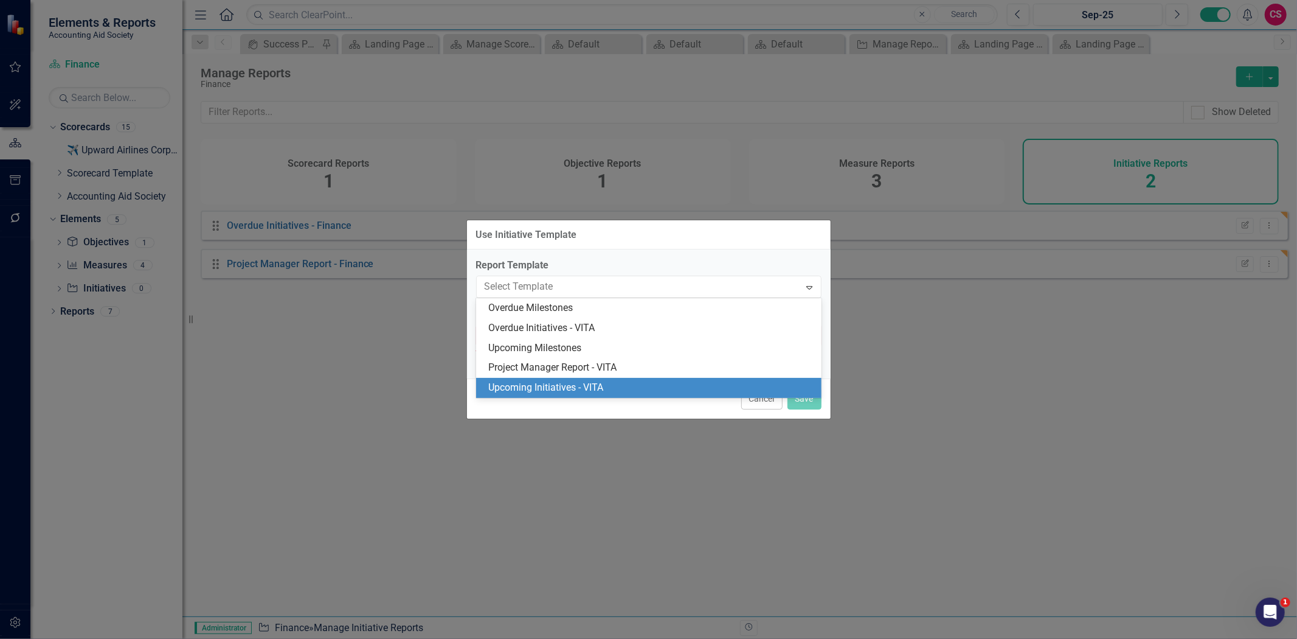
click at [521, 383] on div "Upcoming Initiatives - VITA" at bounding box center [651, 388] width 326 height 14
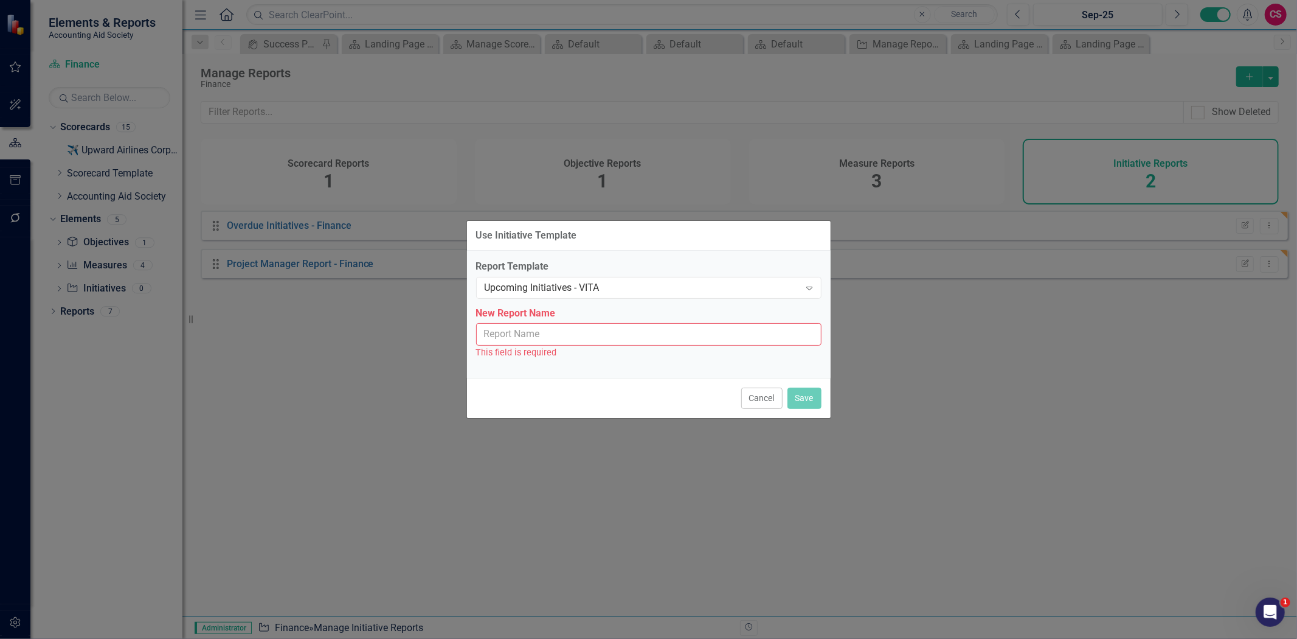
click at [528, 337] on input "New Report Name" at bounding box center [648, 334] width 345 height 23
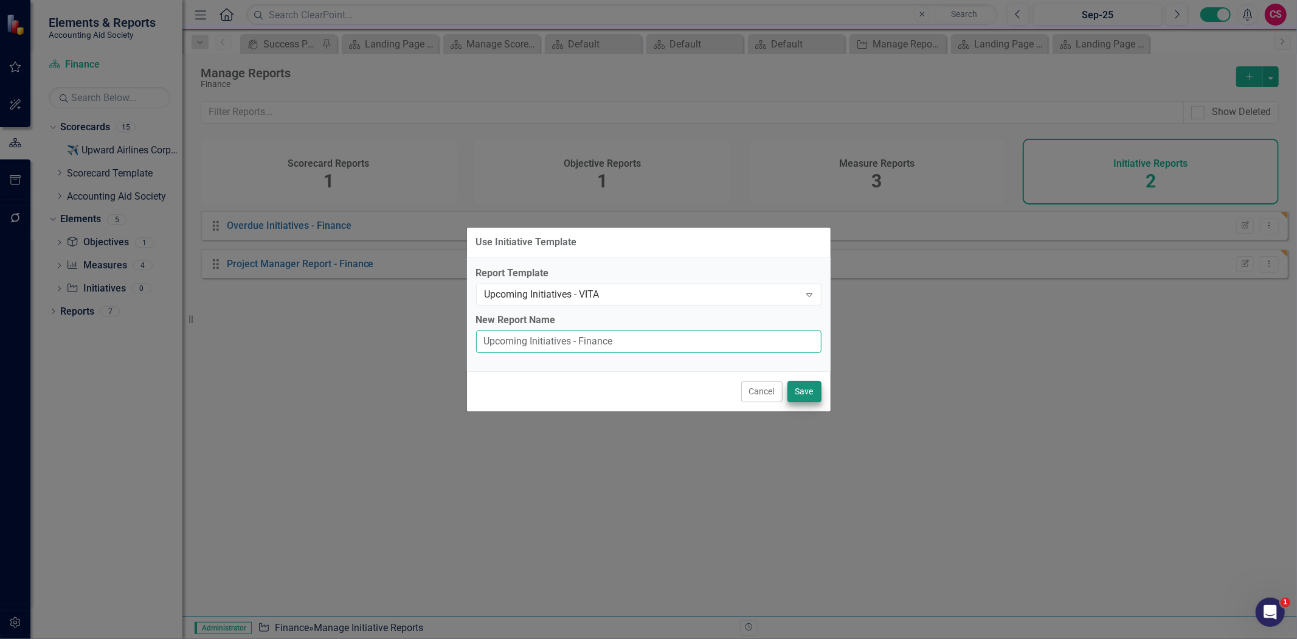
type input "Upcoming Initiatives - Finance"
click at [803, 390] on button "Save" at bounding box center [805, 391] width 34 height 21
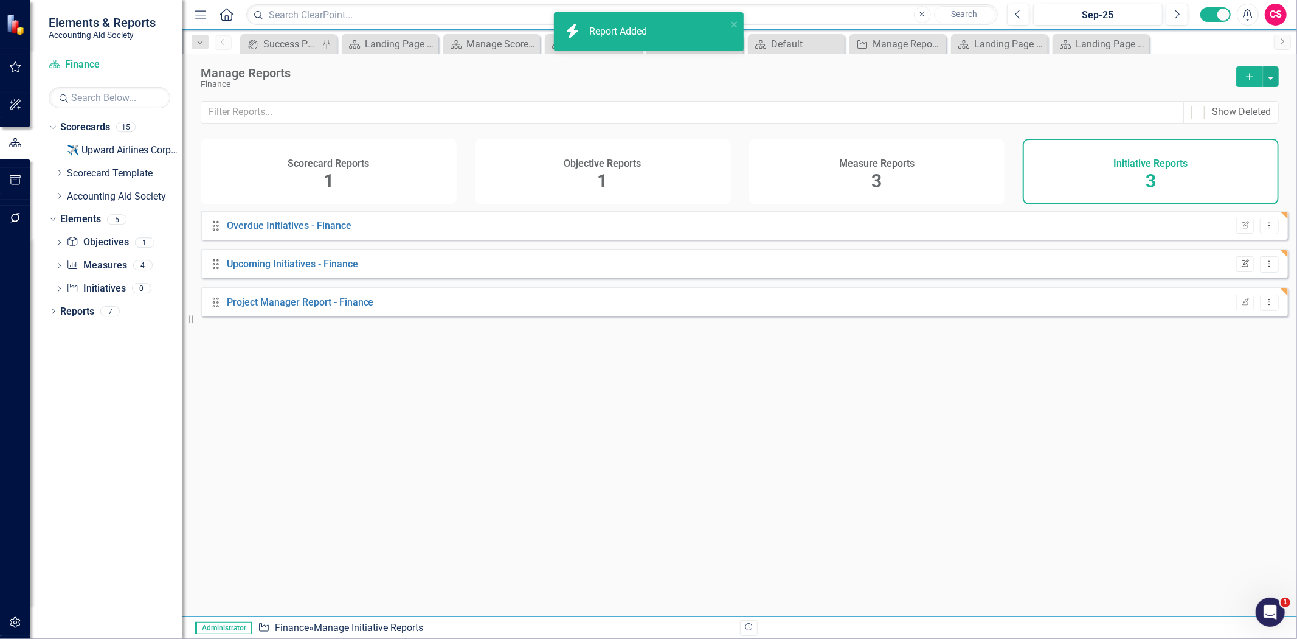
click at [1241, 268] on icon "Edit Report" at bounding box center [1245, 263] width 9 height 7
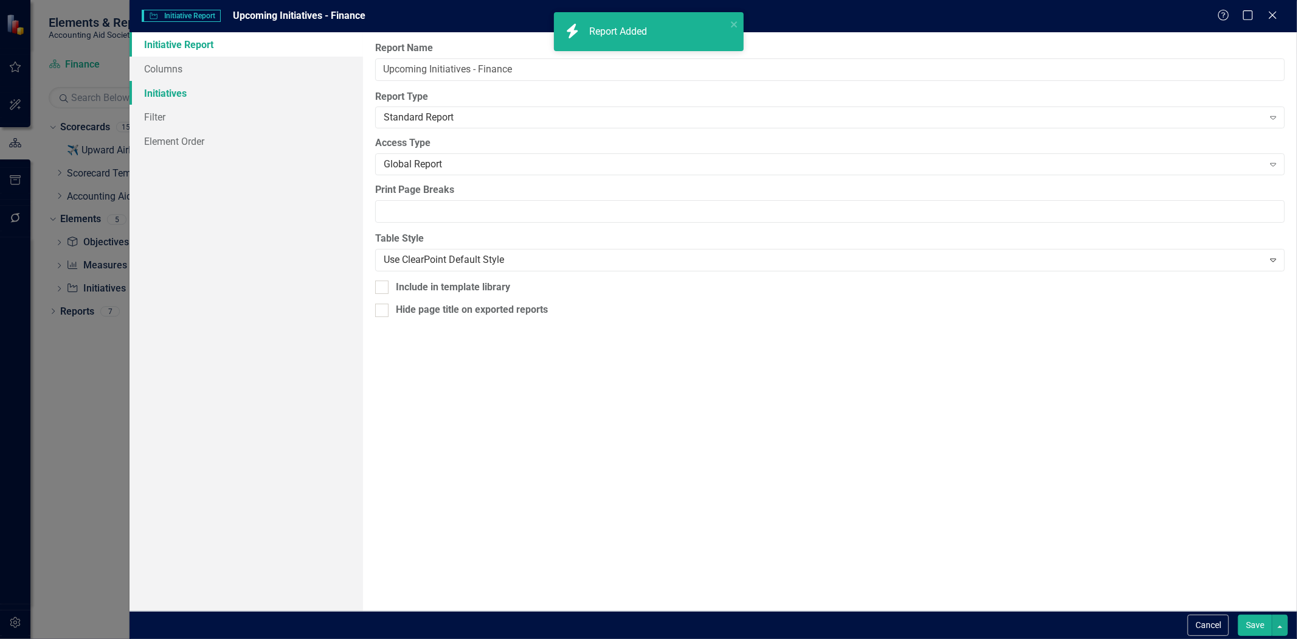
click at [220, 84] on link "Initiatives" at bounding box center [247, 93] width 234 height 24
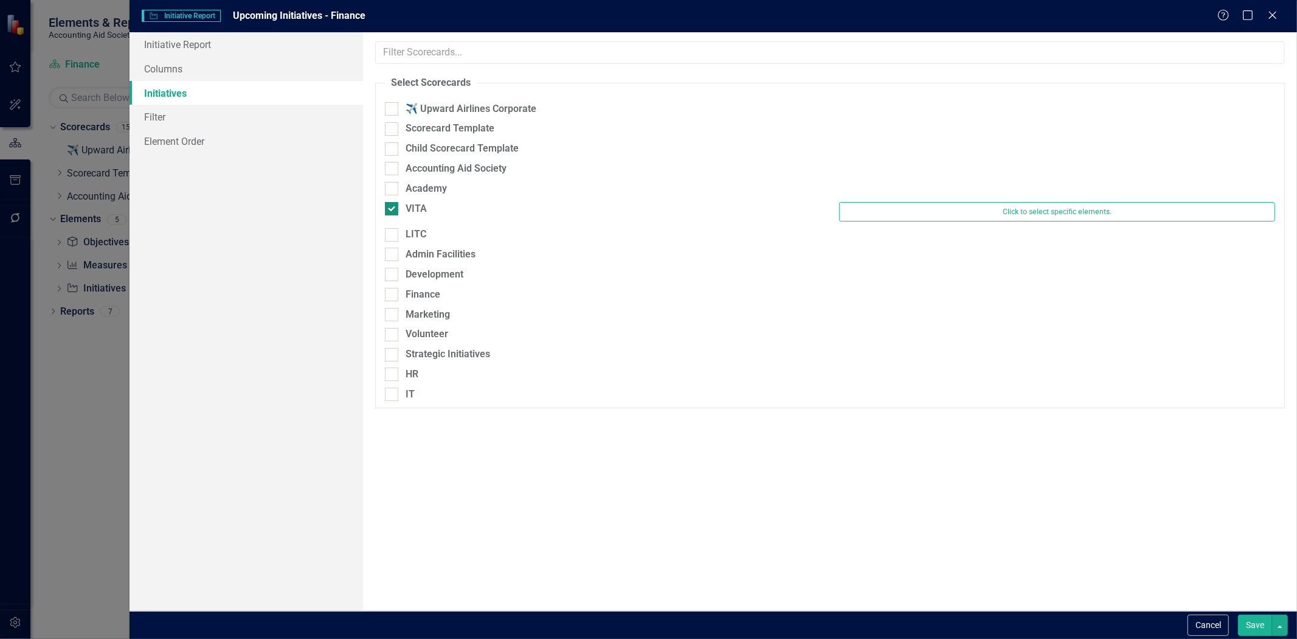
click at [409, 205] on div "VITA" at bounding box center [416, 209] width 21 height 14
click at [393, 205] on input "VITA" at bounding box center [389, 206] width 8 height 8
checkbox input "false"
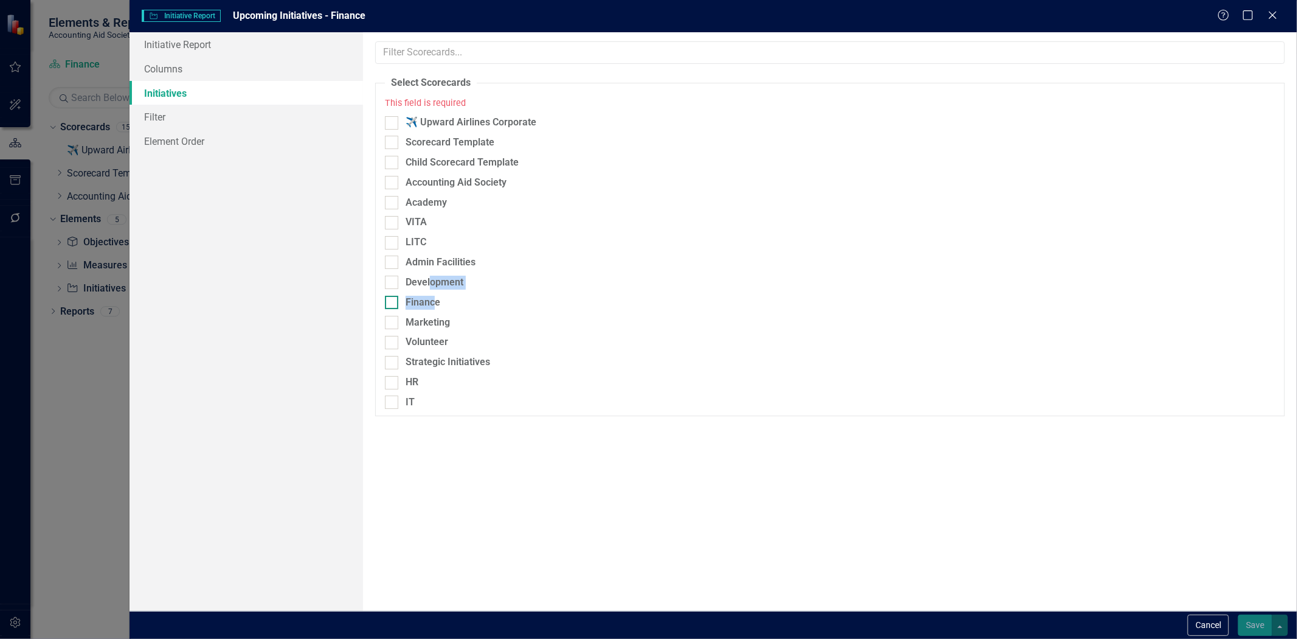
click at [432, 296] on fieldset "Select Scorecards This field is required ✈️ Upward Airlines Corporate Scorecard…" at bounding box center [830, 246] width 910 height 340
click at [430, 301] on div "Finance" at bounding box center [423, 303] width 35 height 14
click at [393, 301] on input "Finance" at bounding box center [389, 300] width 8 height 8
checkbox input "true"
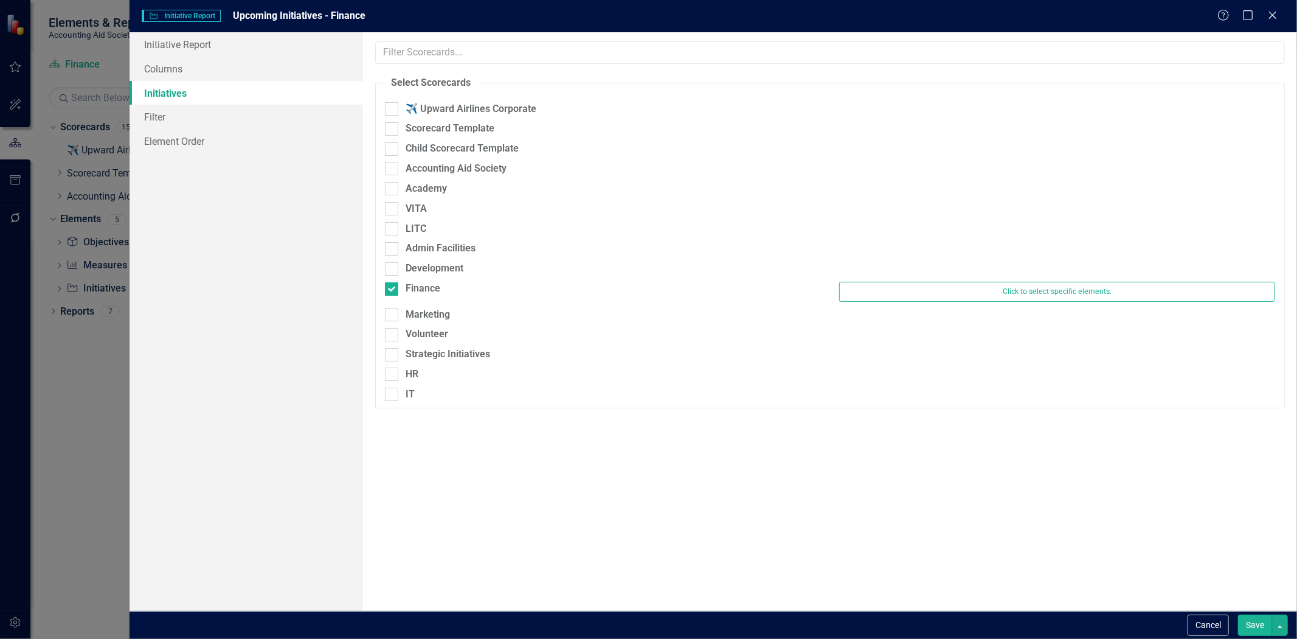
click at [1244, 625] on button "Save" at bounding box center [1255, 624] width 34 height 21
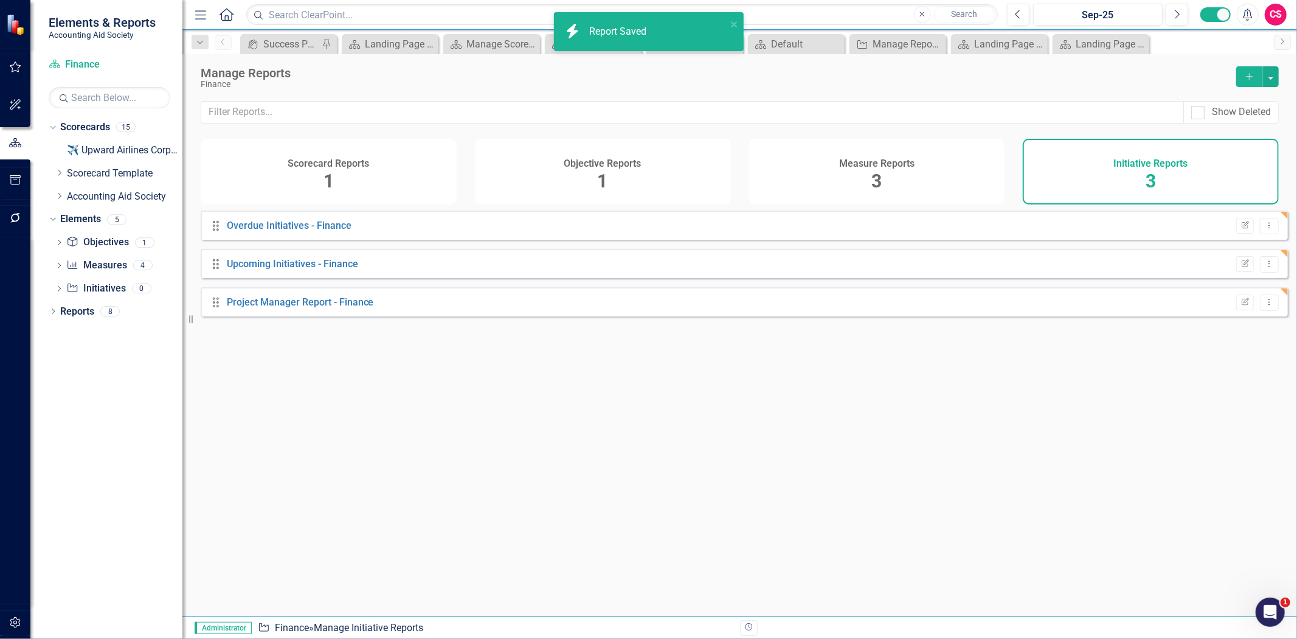
click at [1247, 79] on icon "Add" at bounding box center [1249, 76] width 11 height 9
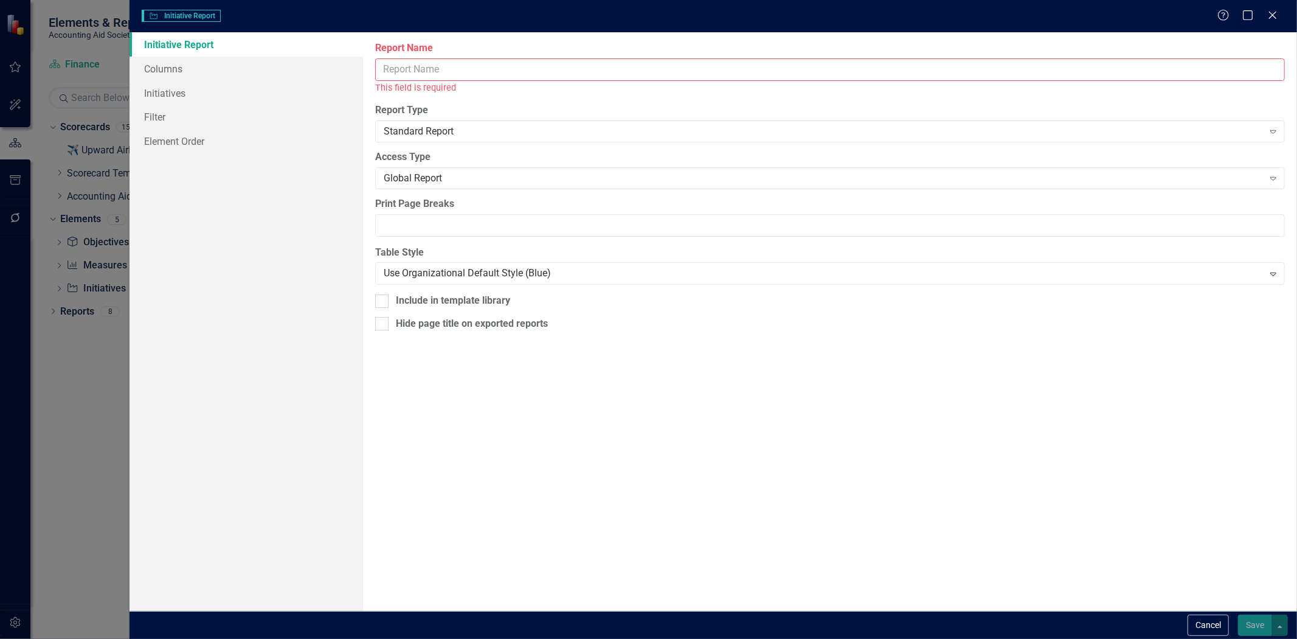
click at [460, 62] on input "Report Name" at bounding box center [830, 69] width 910 height 23
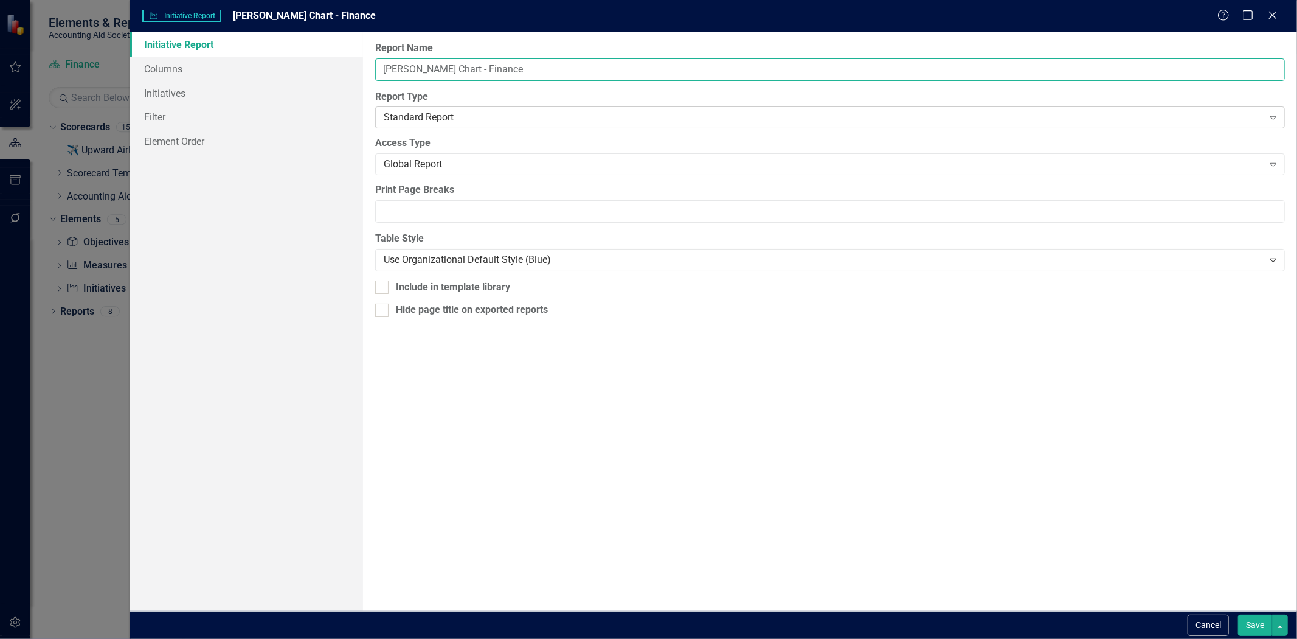
type input "[PERSON_NAME] Chart - Finance"
click at [420, 111] on div "Standard Report" at bounding box center [823, 118] width 879 height 14
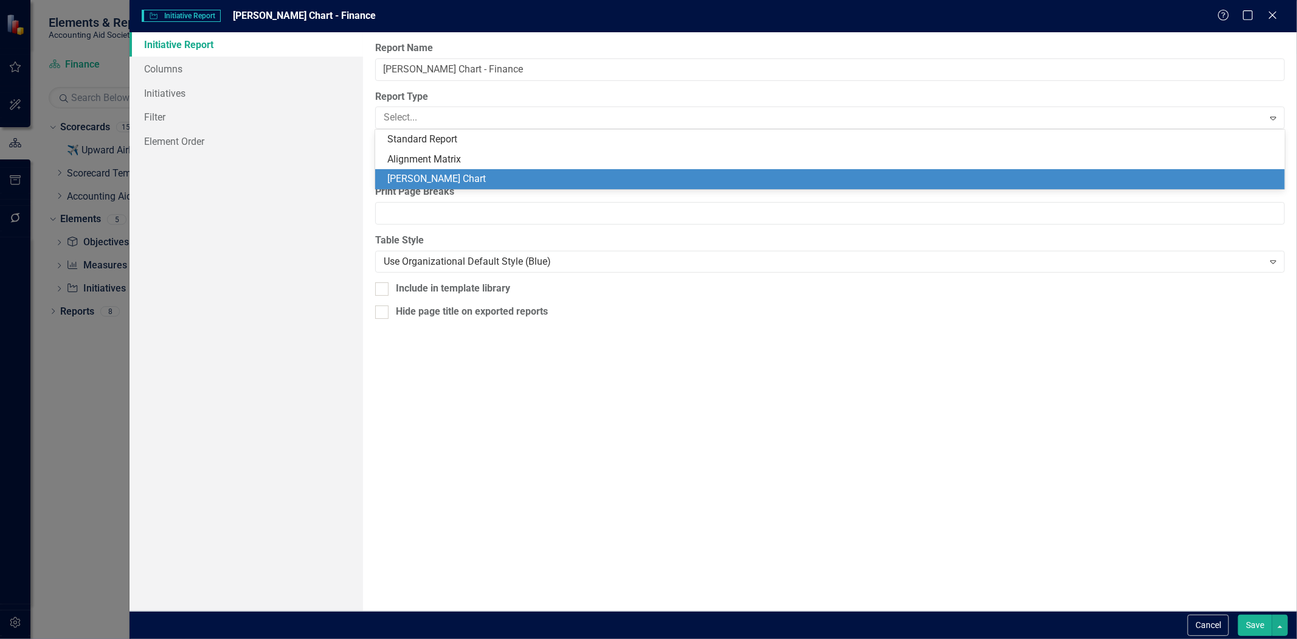
click at [432, 186] on div "[PERSON_NAME] Chart" at bounding box center [832, 179] width 890 height 14
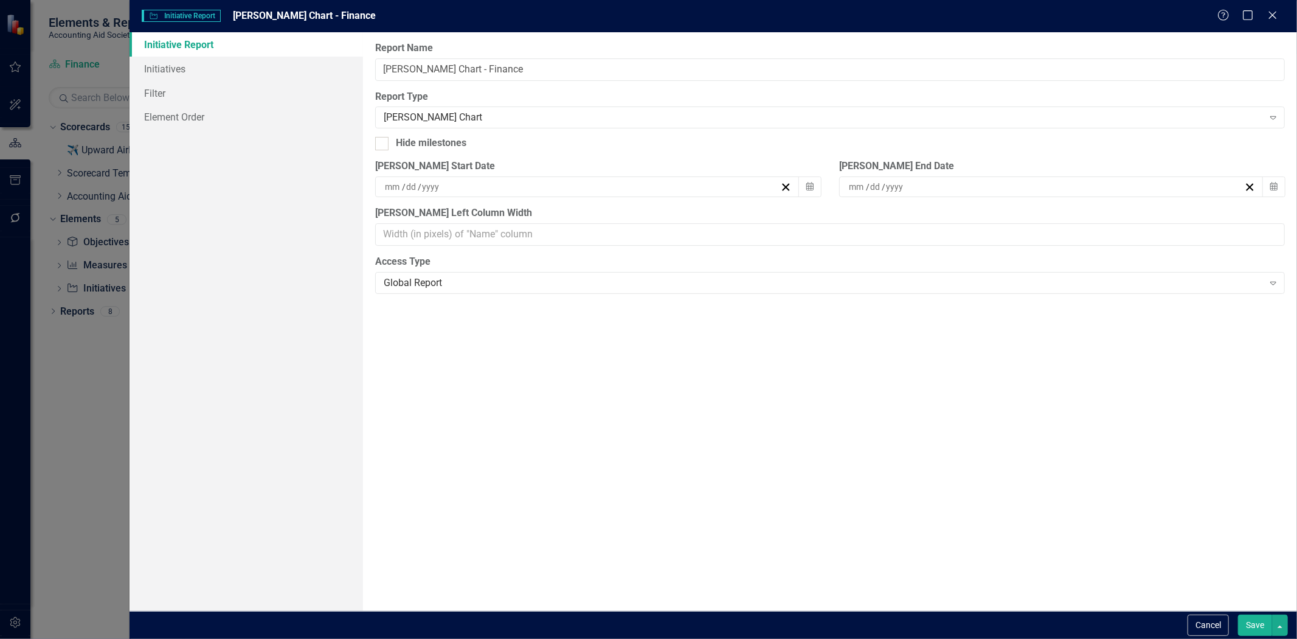
click at [1254, 622] on button "Save" at bounding box center [1255, 624] width 34 height 21
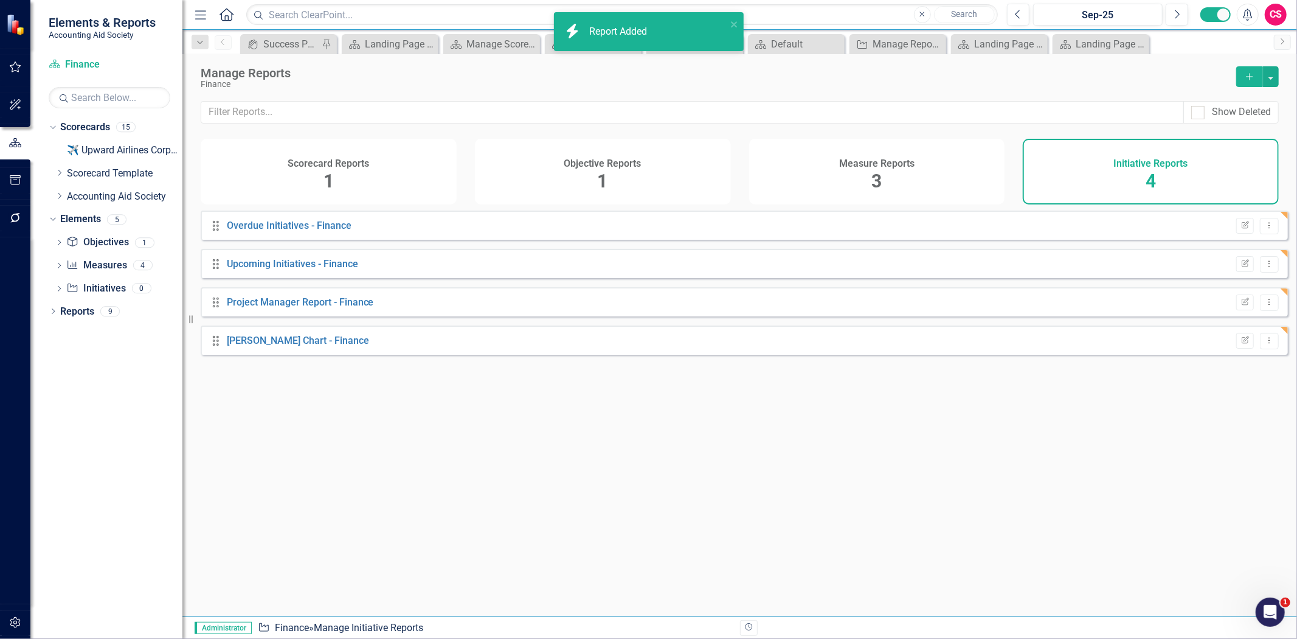
click at [342, 183] on div "Scorecard Reports 1" at bounding box center [329, 172] width 256 height 66
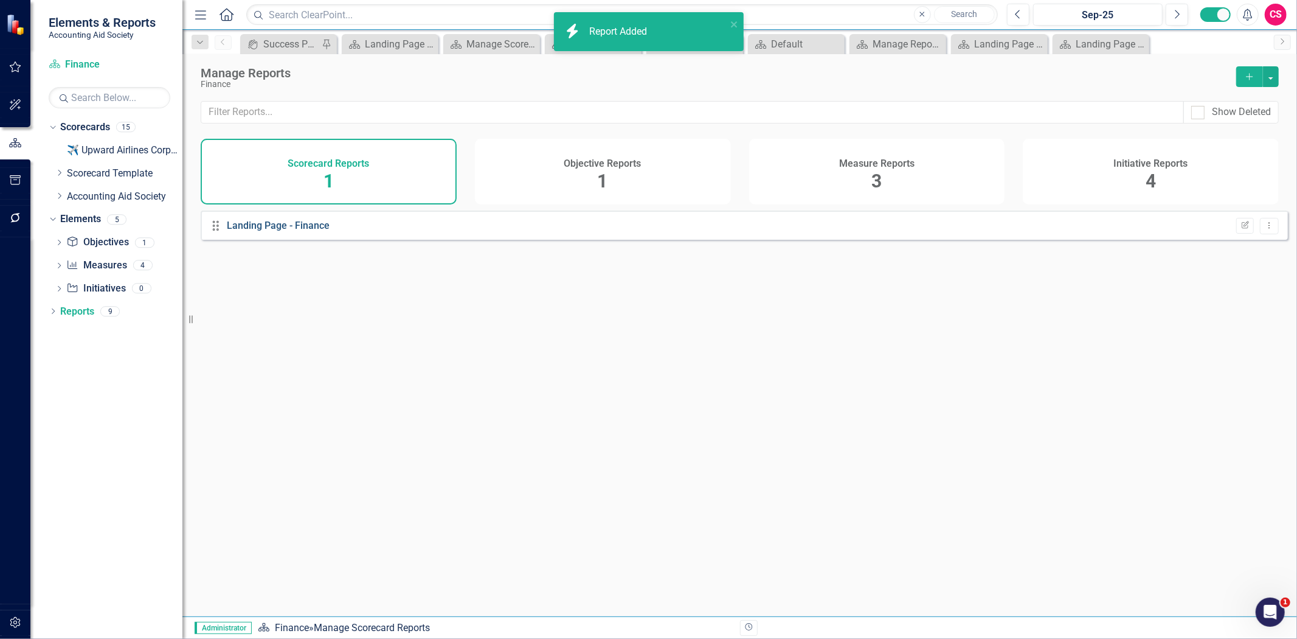
click at [277, 231] on link "Landing Page - Finance" at bounding box center [278, 226] width 103 height 12
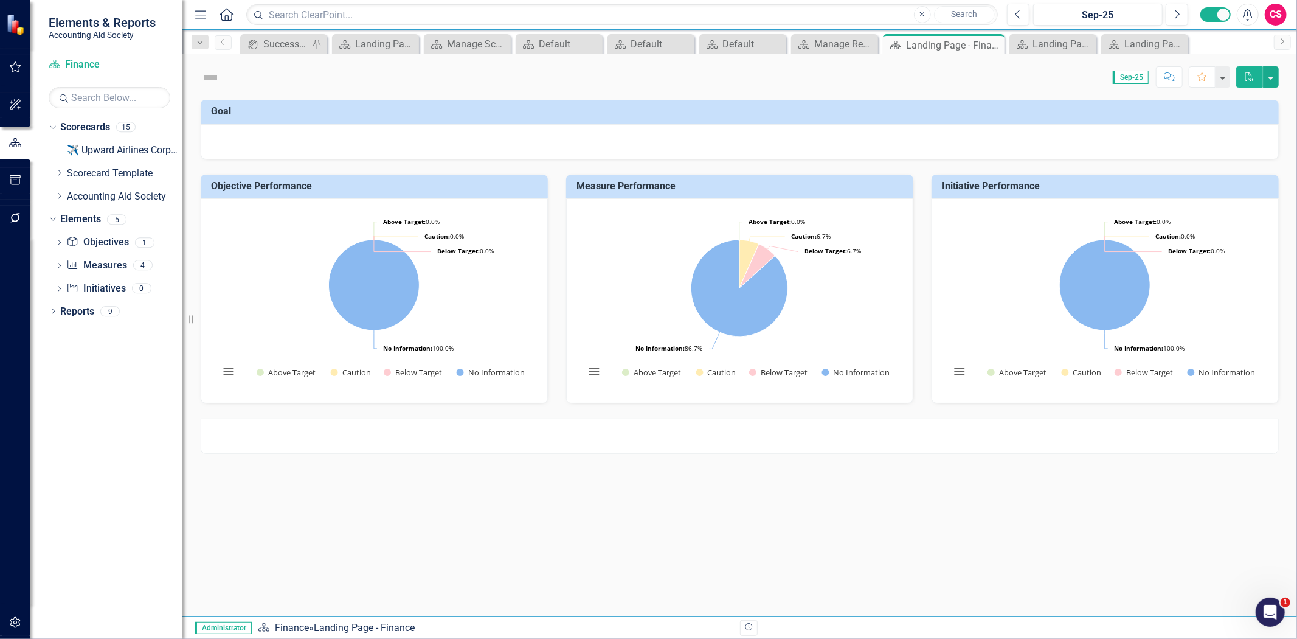
click at [412, 429] on div at bounding box center [740, 435] width 1078 height 35
click at [1195, 432] on div at bounding box center [740, 435] width 1078 height 35
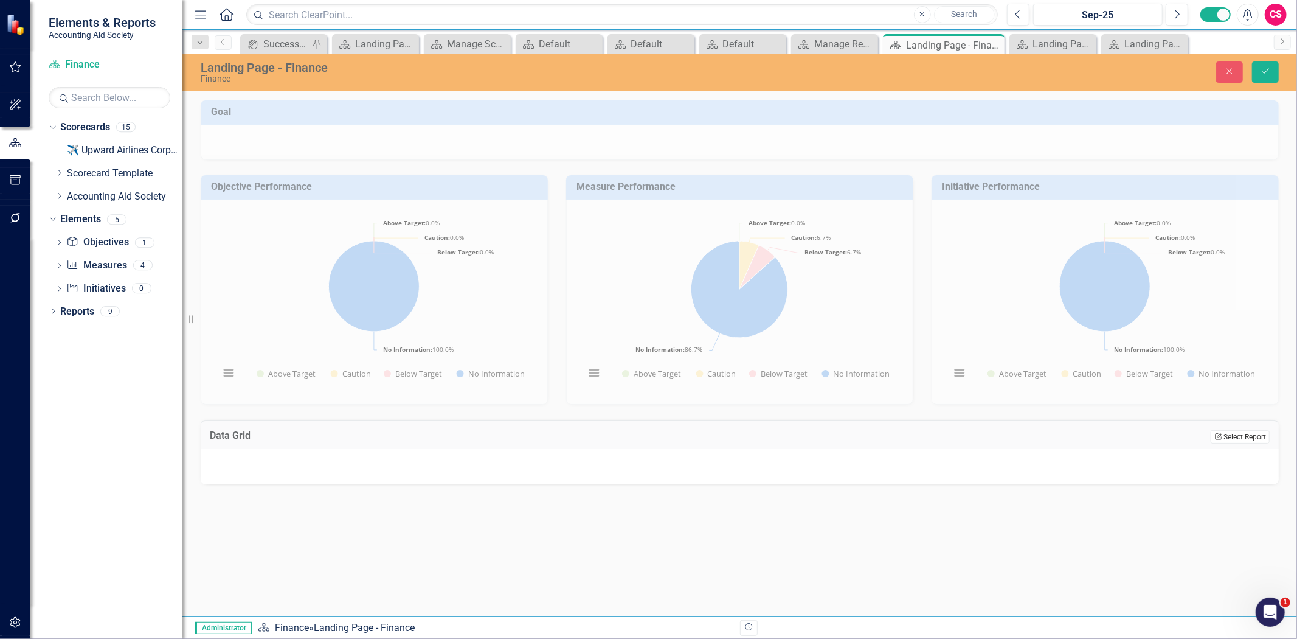
click at [1236, 436] on button "Edit Report Select Report" at bounding box center [1240, 436] width 59 height 13
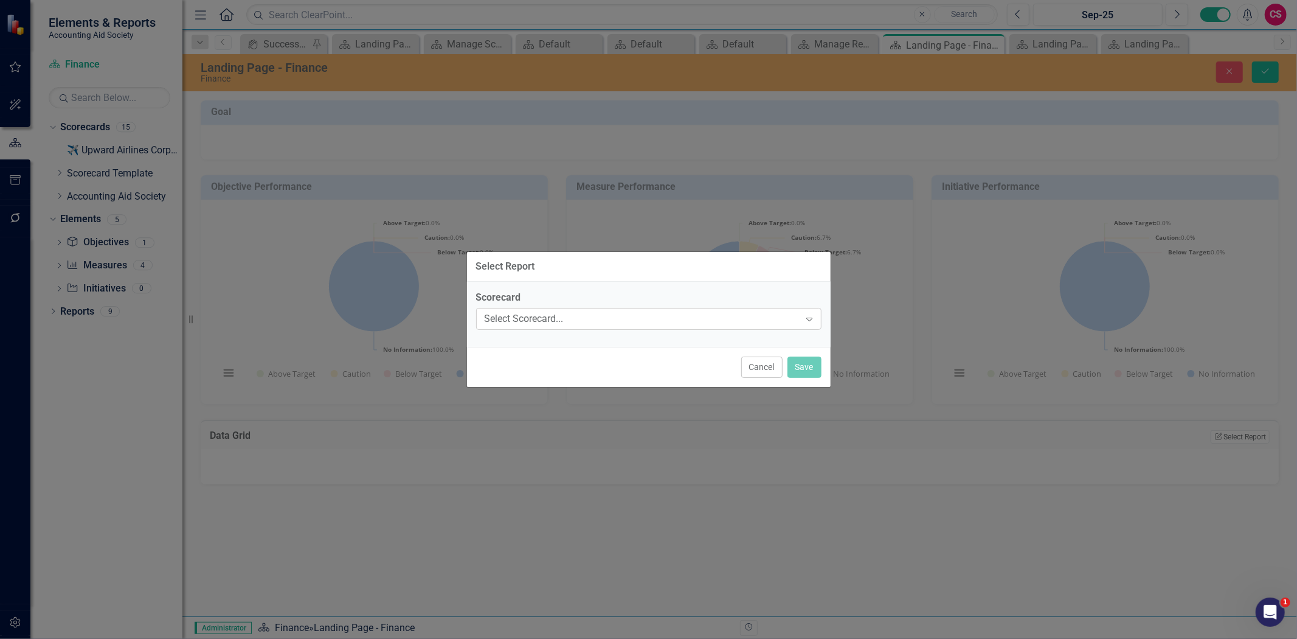
click at [526, 311] on div "Select Scorecard... Expand" at bounding box center [648, 319] width 345 height 22
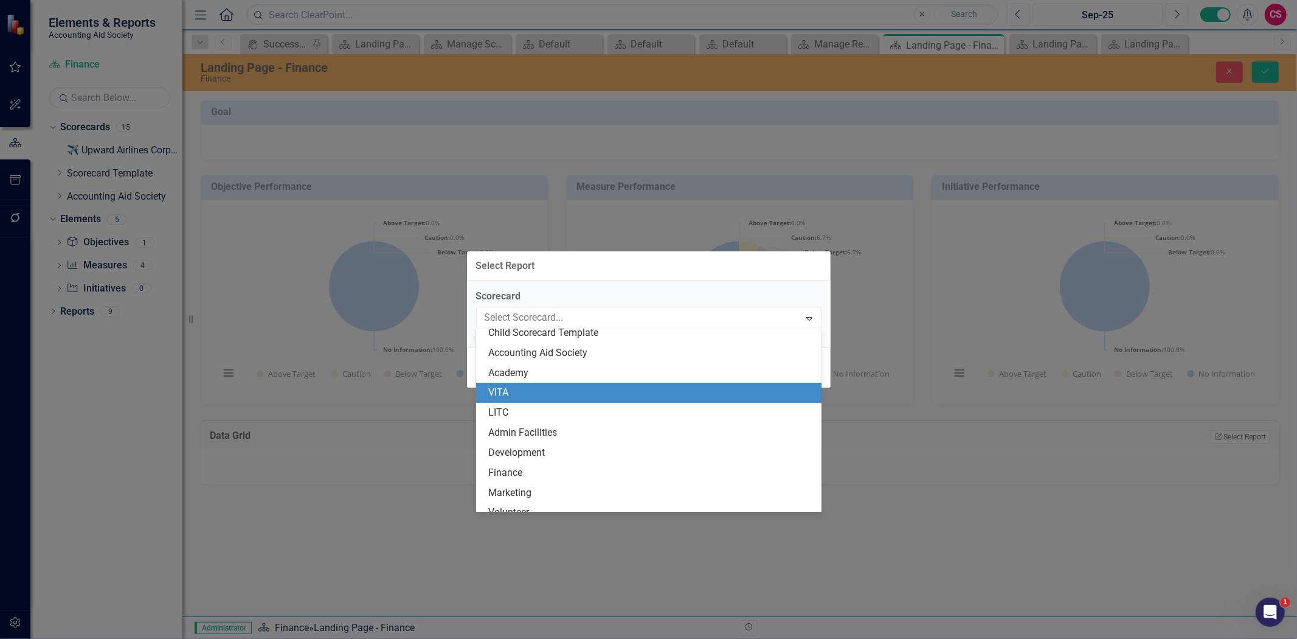
scroll to position [68, 0]
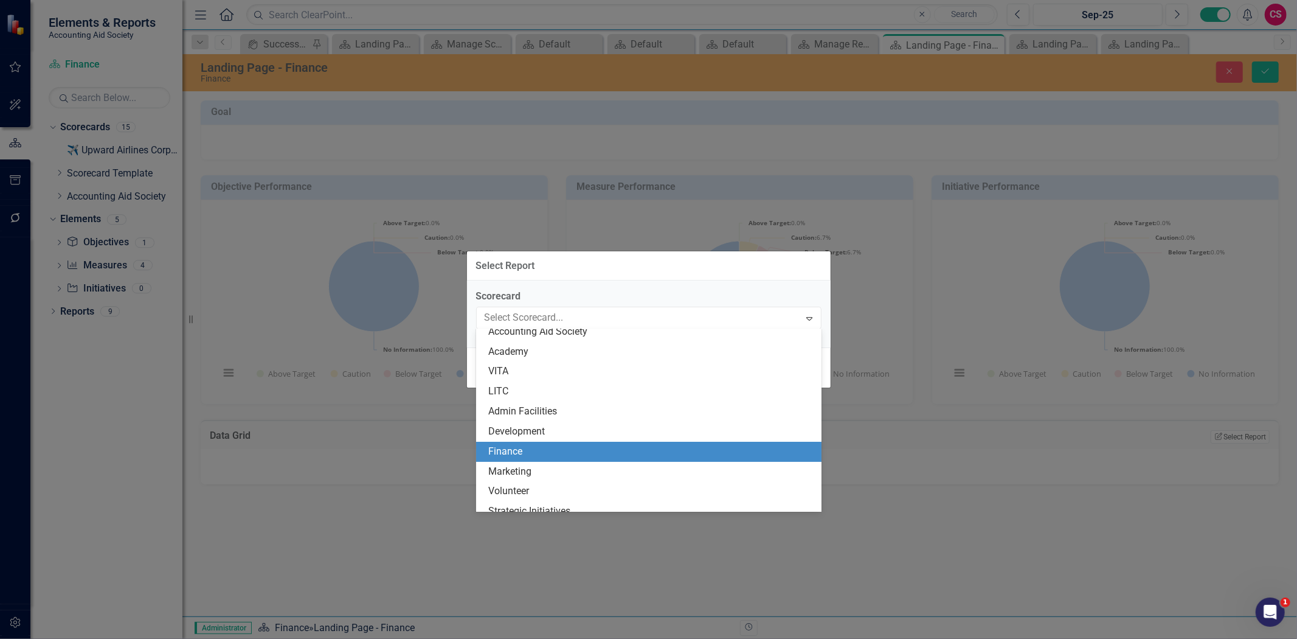
click at [526, 450] on div "Finance" at bounding box center [651, 452] width 326 height 14
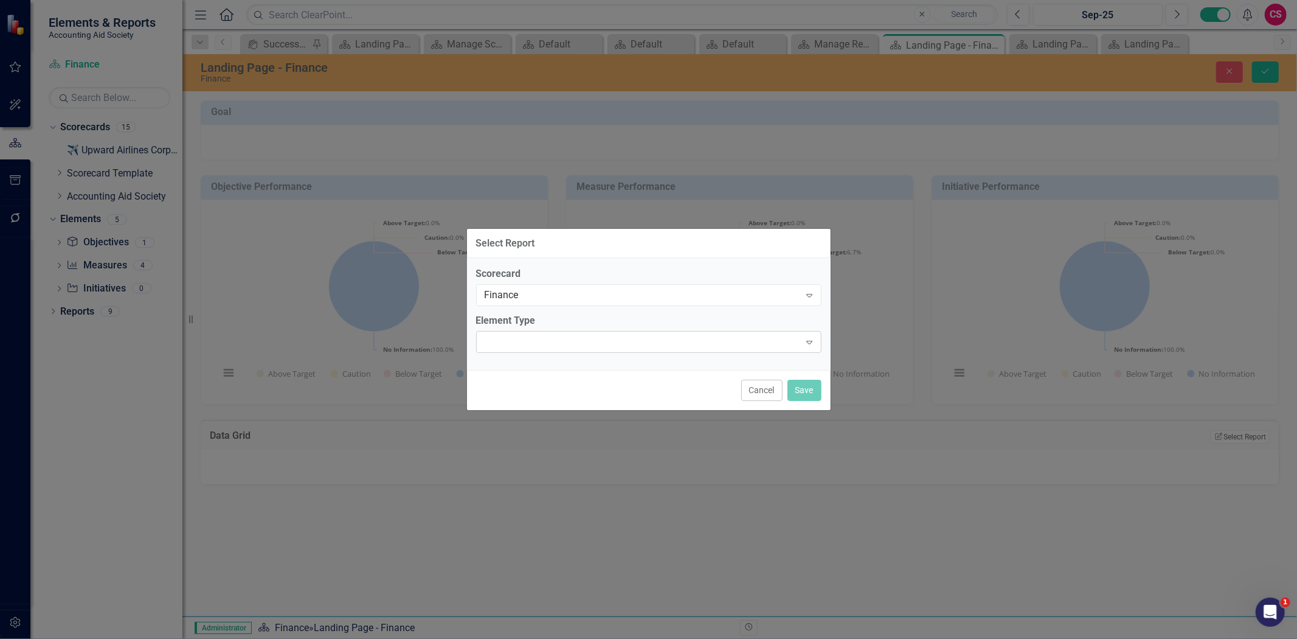
click at [523, 344] on div "Expand" at bounding box center [648, 342] width 345 height 22
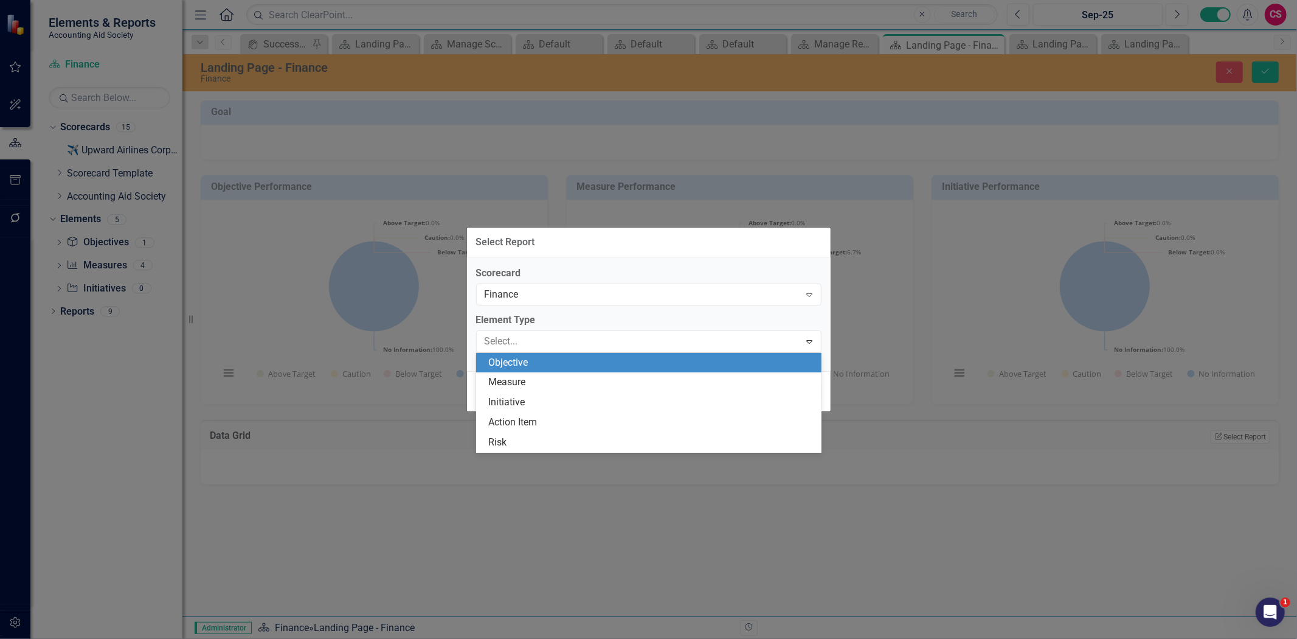
click at [523, 366] on div "Objective" at bounding box center [651, 363] width 326 height 14
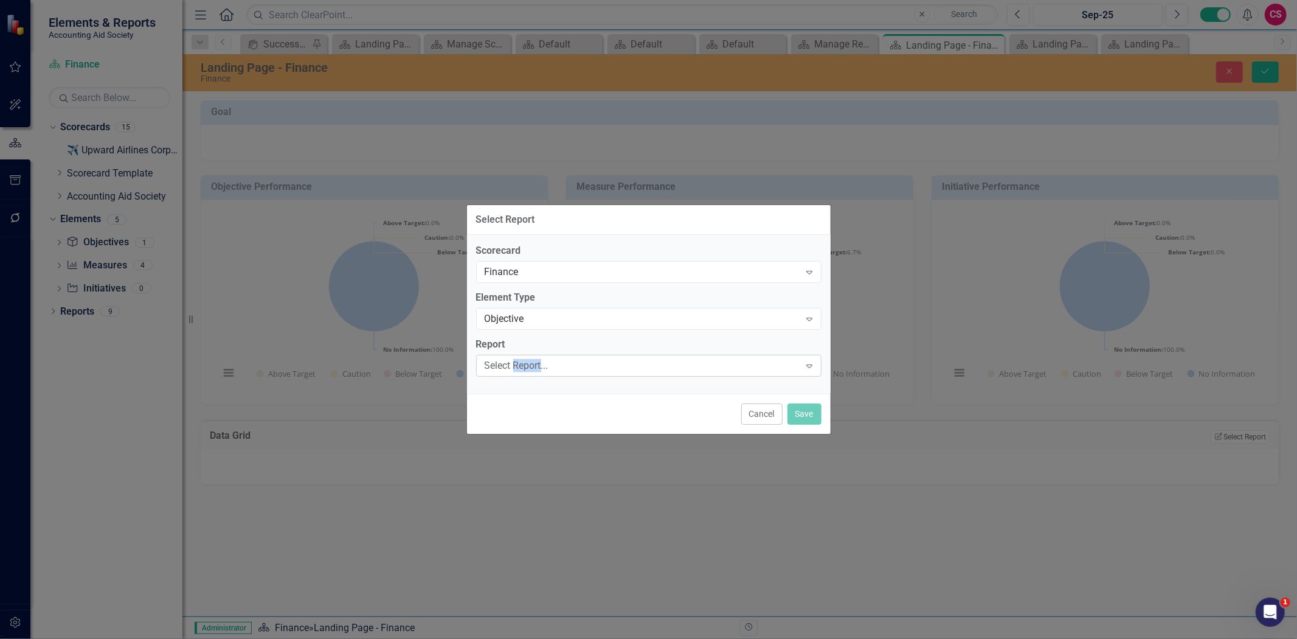
click at [523, 367] on div "Select Report..." at bounding box center [643, 365] width 316 height 14
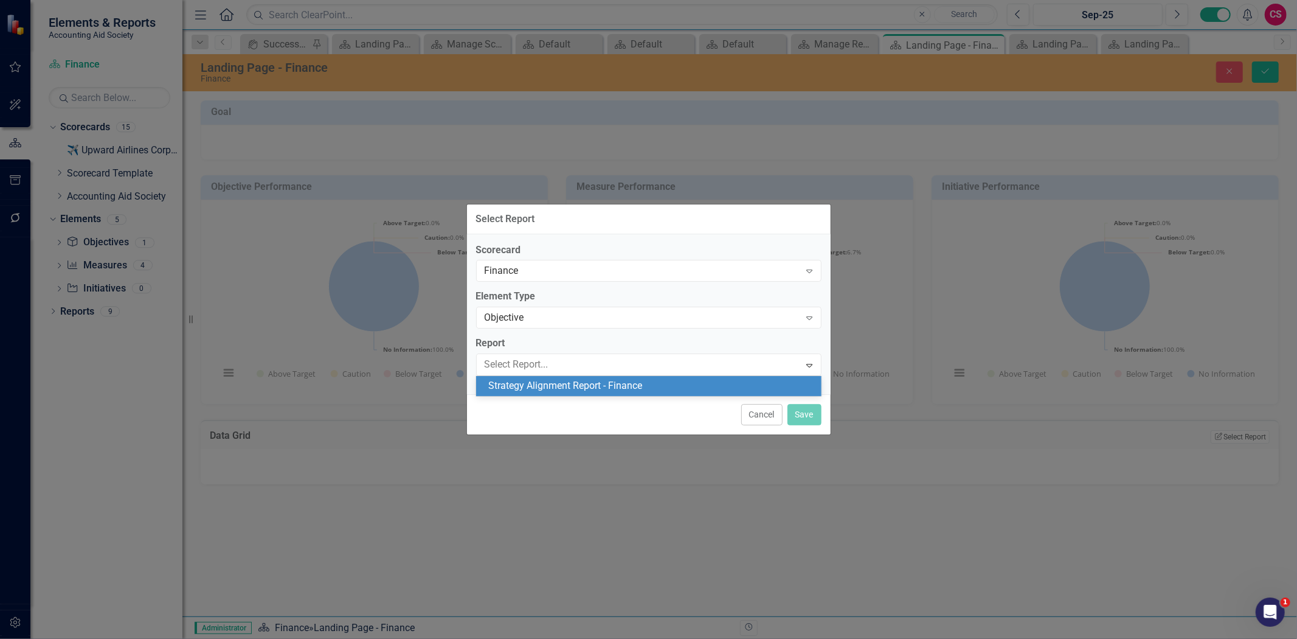
click at [536, 388] on div "Strategy Alignment Report - Finance" at bounding box center [651, 386] width 326 height 14
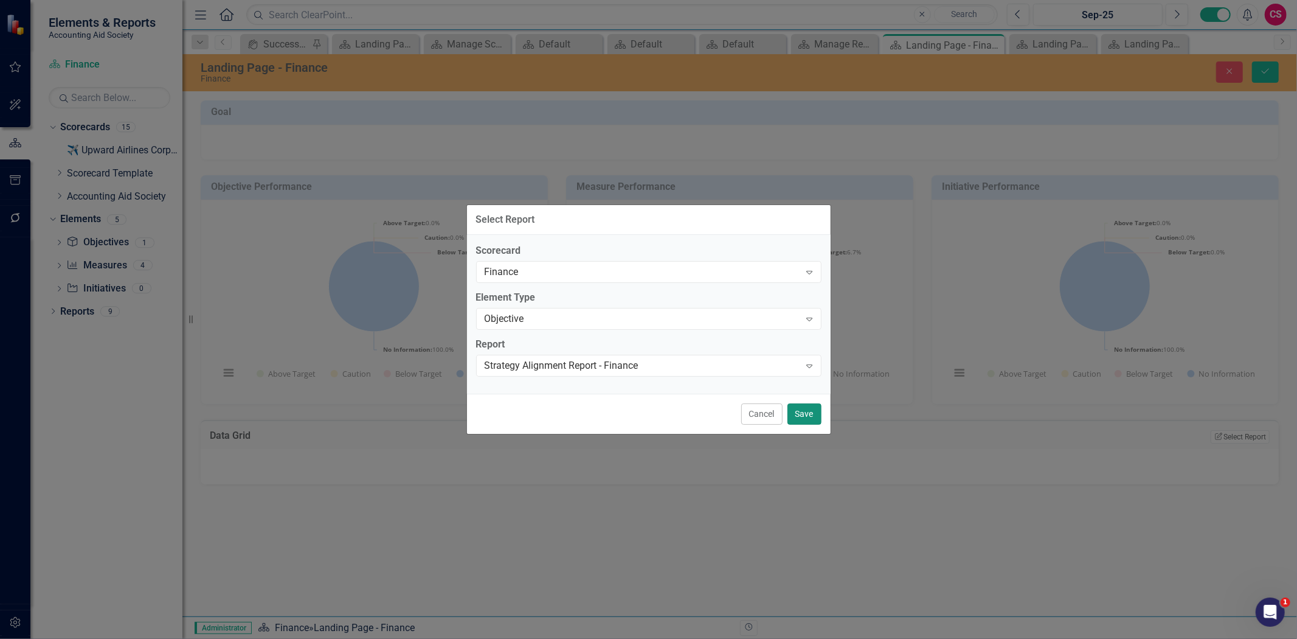
click at [799, 406] on button "Save" at bounding box center [805, 413] width 34 height 21
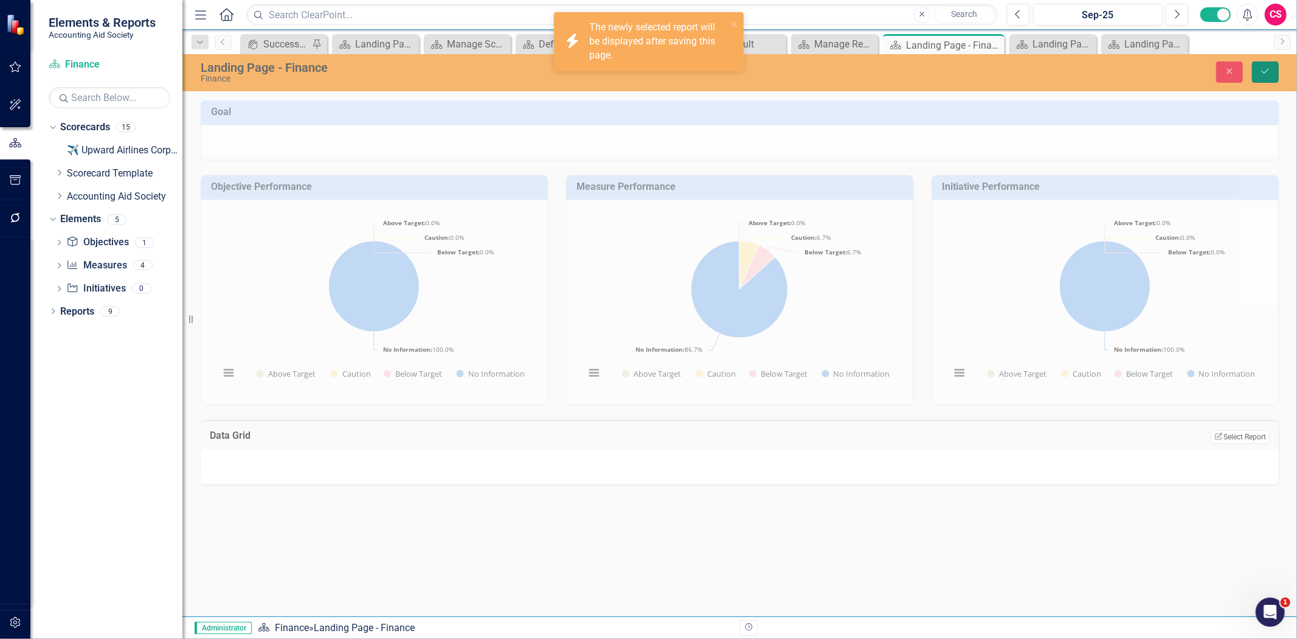
click at [1264, 78] on button "Save" at bounding box center [1265, 71] width 27 height 21
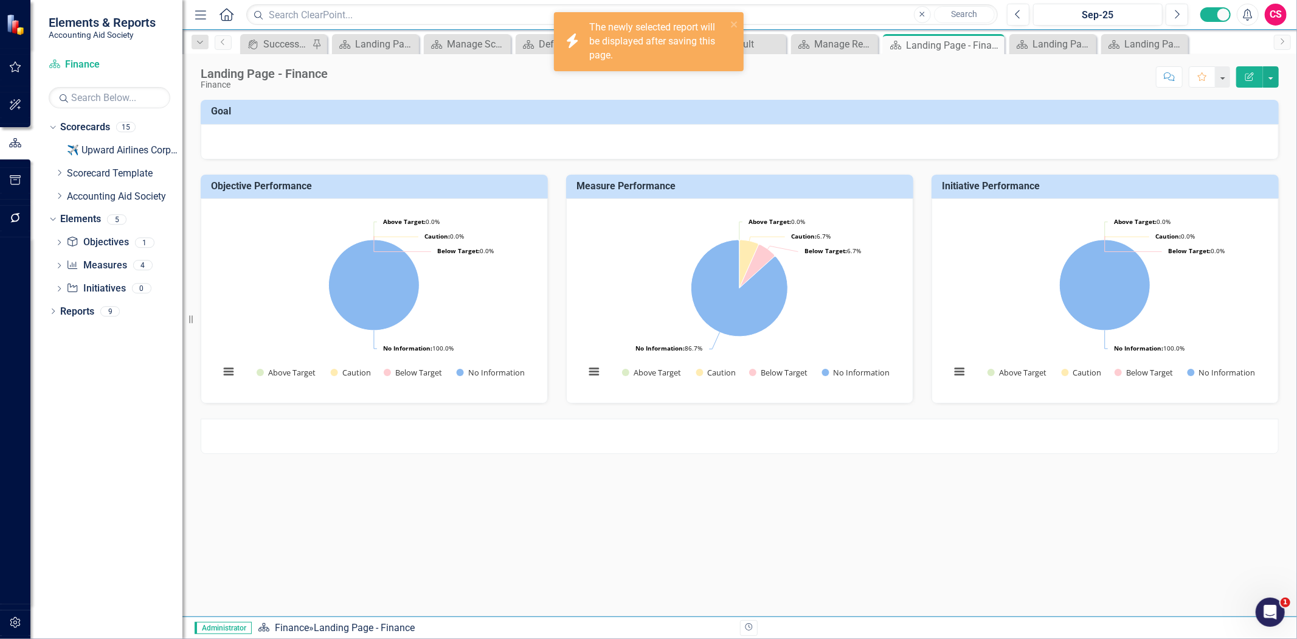
click at [325, 144] on div at bounding box center [740, 141] width 1078 height 35
click at [324, 144] on div at bounding box center [740, 141] width 1078 height 35
click at [314, 150] on div at bounding box center [740, 141] width 1078 height 35
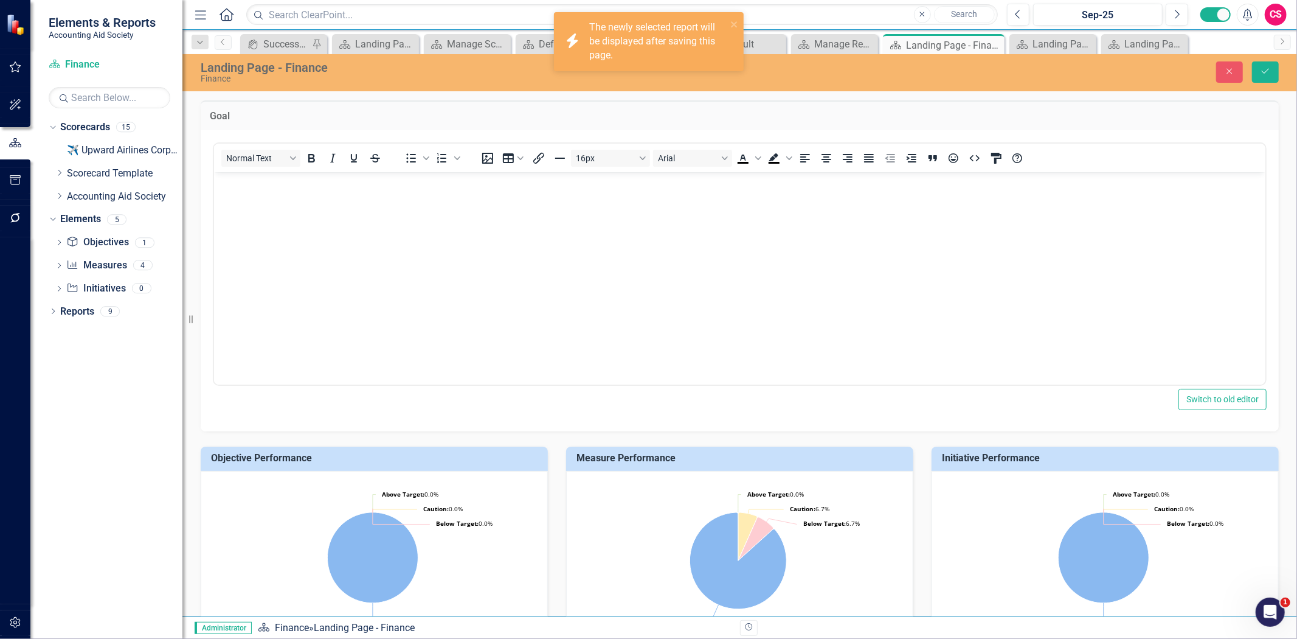
scroll to position [0, 0]
click at [296, 175] on p "Rich Text Area. Press ALT-0 for help." at bounding box center [740, 182] width 1046 height 15
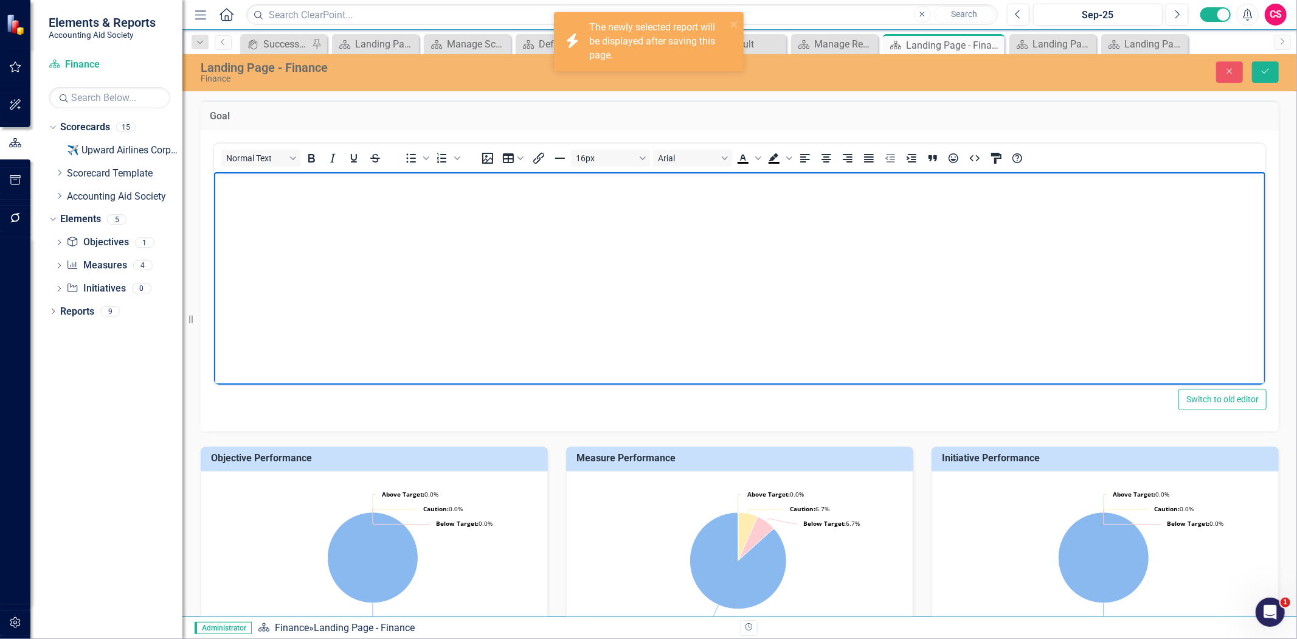
click at [293, 203] on body "Rich Text Area. Press ALT-0 for help." at bounding box center [739, 263] width 1052 height 182
paste body "Rich Text Area. Press ALT-0 for help."
click at [293, 187] on p "The agency demonstates responsible and transparent stewardship of financial and…" at bounding box center [740, 182] width 1046 height 15
drag, startPoint x: 327, startPoint y: 184, endPoint x: 271, endPoint y: 189, distance: 56.7
click at [271, 189] on p "The agency demon states responsible and transparent stewardship of financial an…" at bounding box center [740, 182] width 1046 height 15
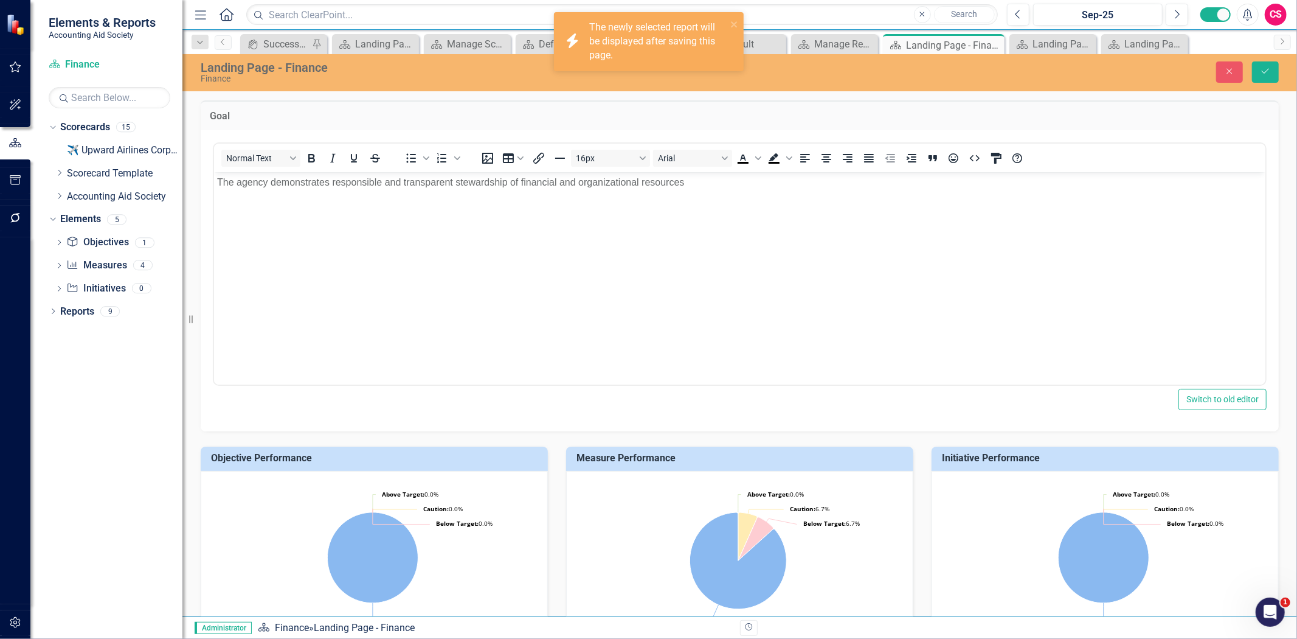
click at [1286, 66] on div "Close Save" at bounding box center [1065, 71] width 465 height 21
click at [1260, 63] on button "Save" at bounding box center [1265, 71] width 27 height 21
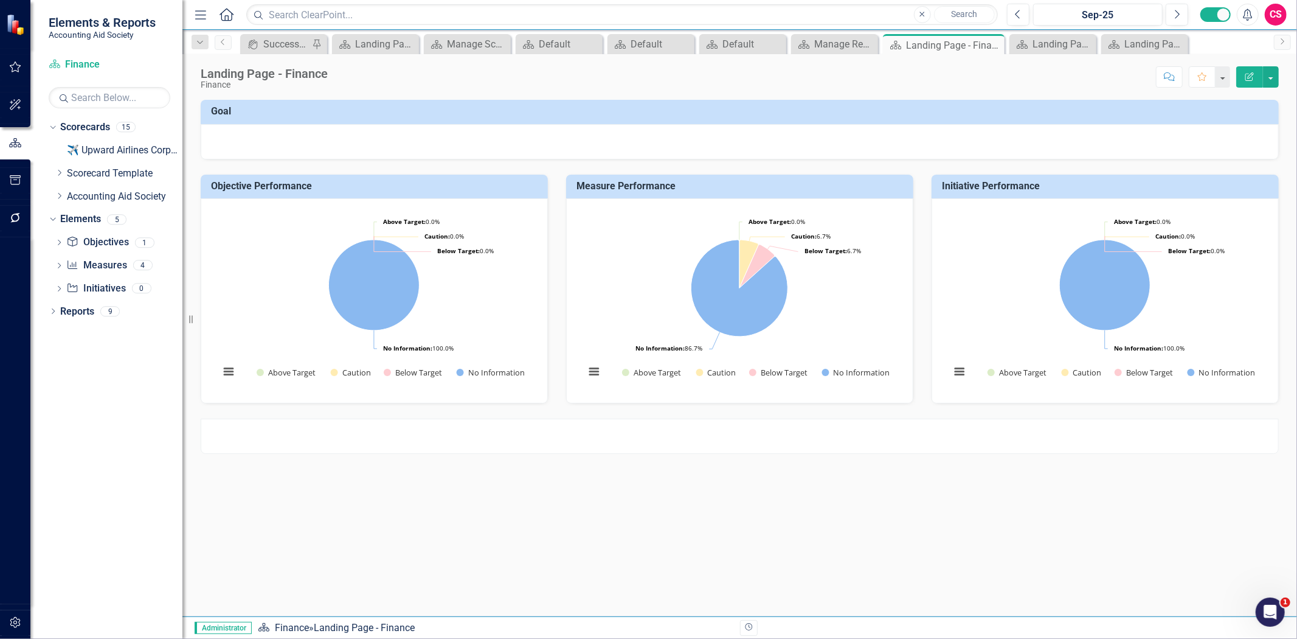
drag, startPoint x: 1252, startPoint y: 78, endPoint x: 1250, endPoint y: 71, distance: 7.4
click at [1251, 77] on icon "Edit Report" at bounding box center [1249, 76] width 11 height 9
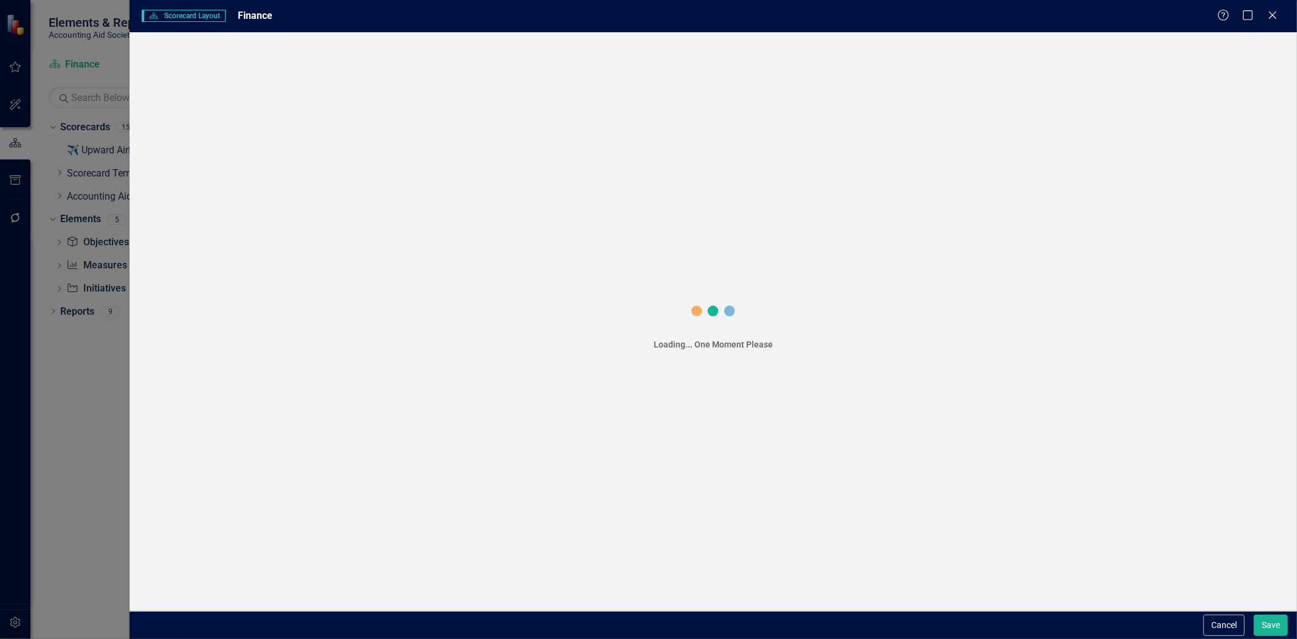
click at [1217, 18] on div "Scorecard Scorecard Layout Finance" at bounding box center [679, 16] width 1075 height 14
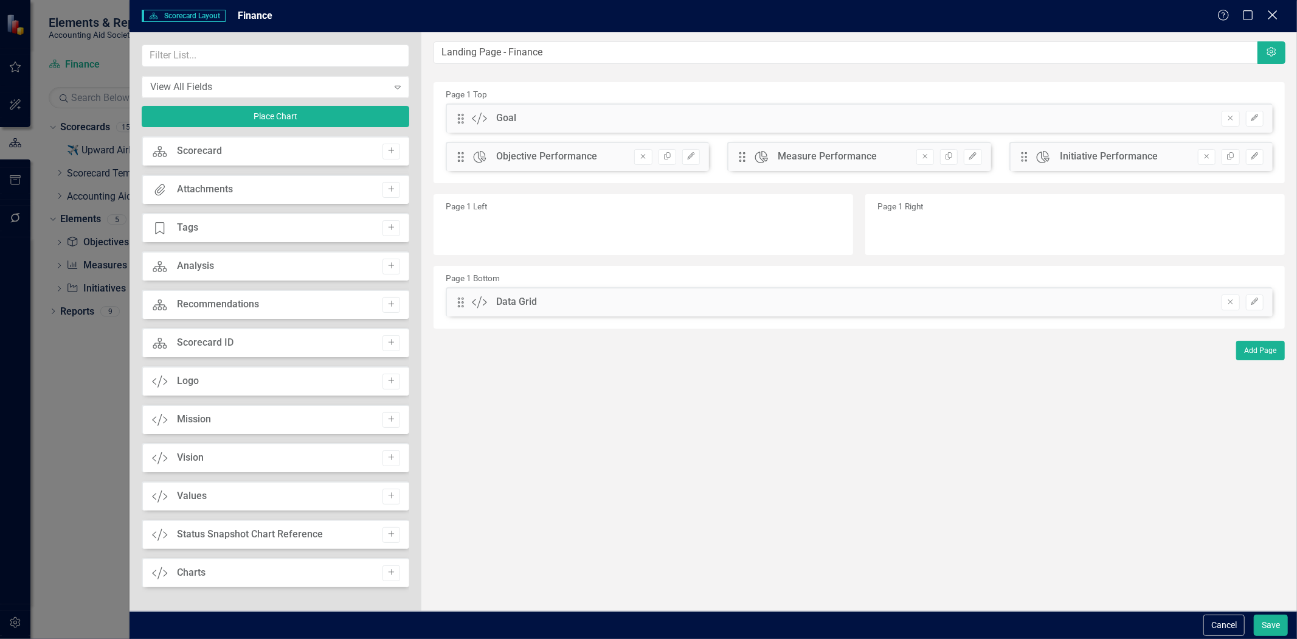
click at [1275, 21] on icon "Close" at bounding box center [1272, 15] width 15 height 12
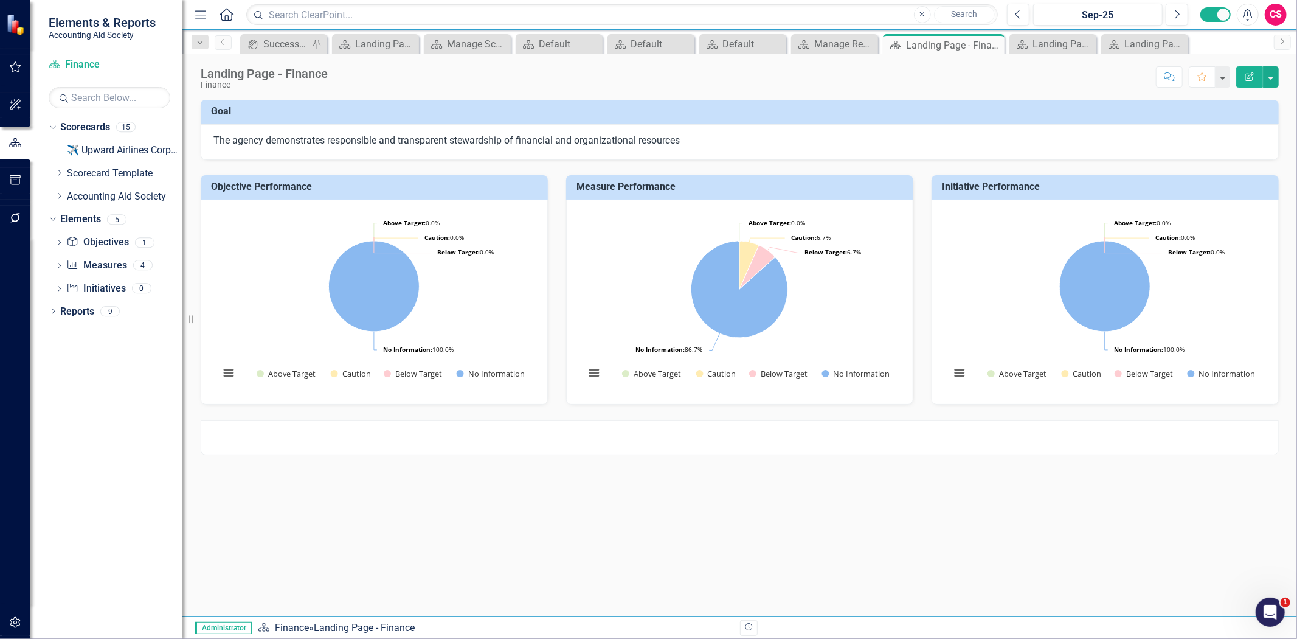
click at [1249, 86] on button "Edit Report" at bounding box center [1249, 76] width 27 height 21
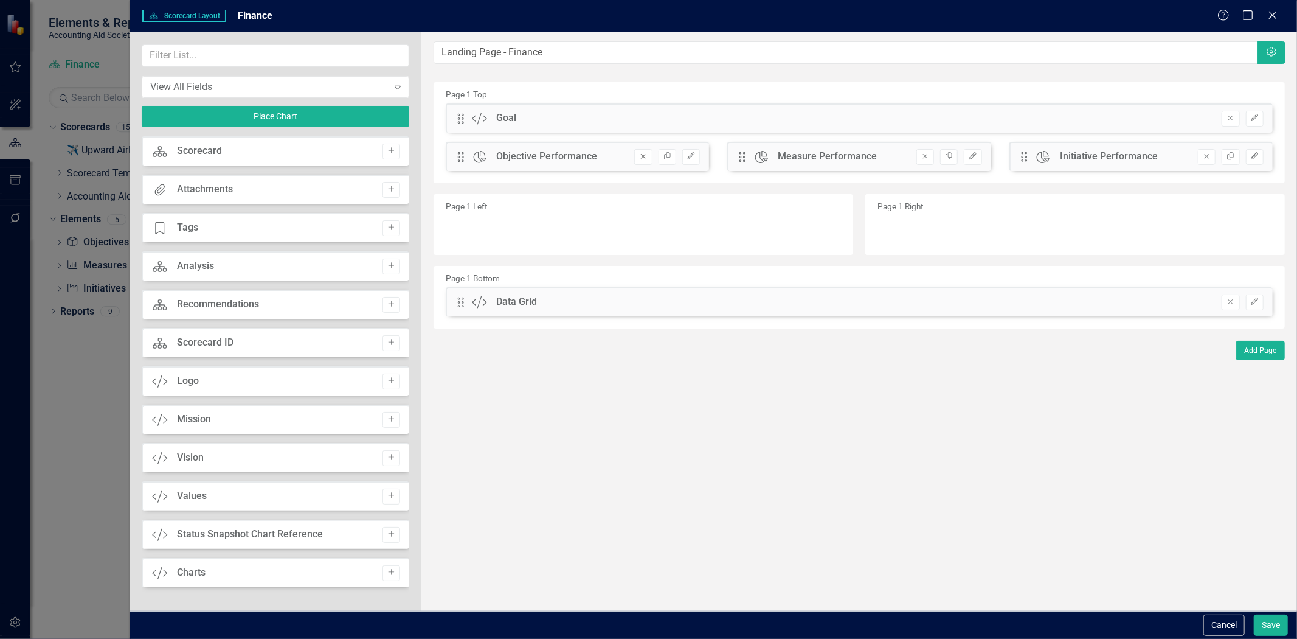
click at [636, 162] on button "Remove" at bounding box center [643, 157] width 18 height 16
click at [639, 163] on button "Remove" at bounding box center [643, 157] width 18 height 16
click at [640, 163] on button "Remove" at bounding box center [643, 157] width 18 height 16
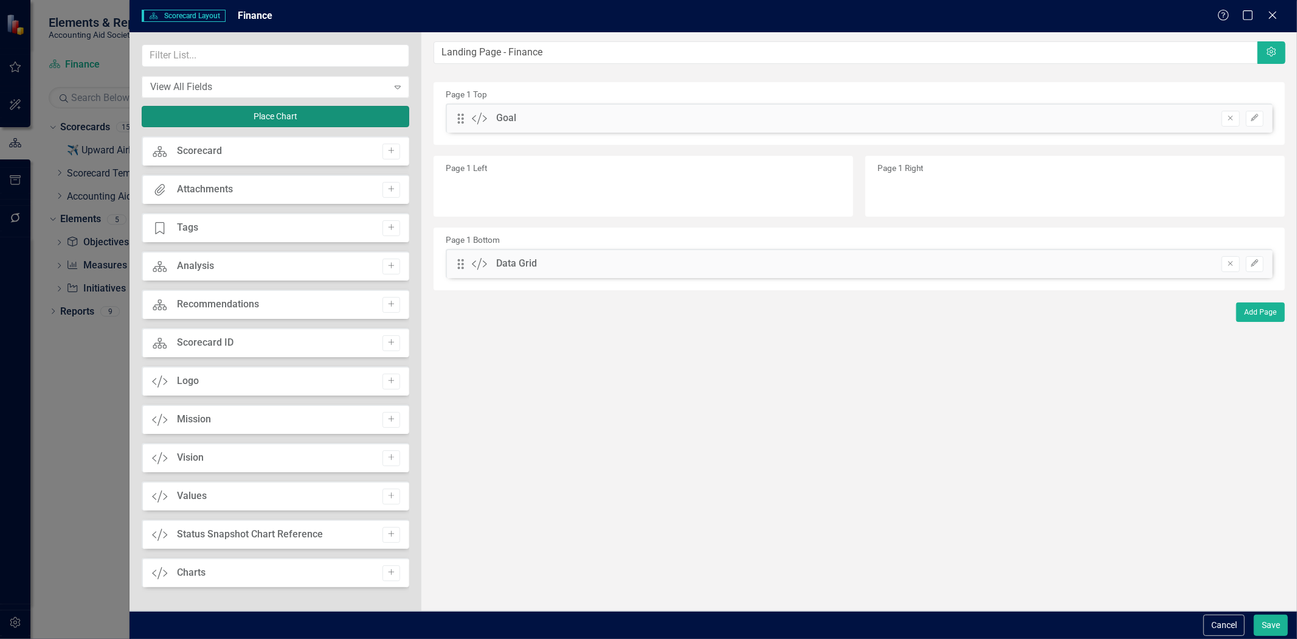
click at [351, 114] on button "Place Chart" at bounding box center [276, 116] width 268 height 21
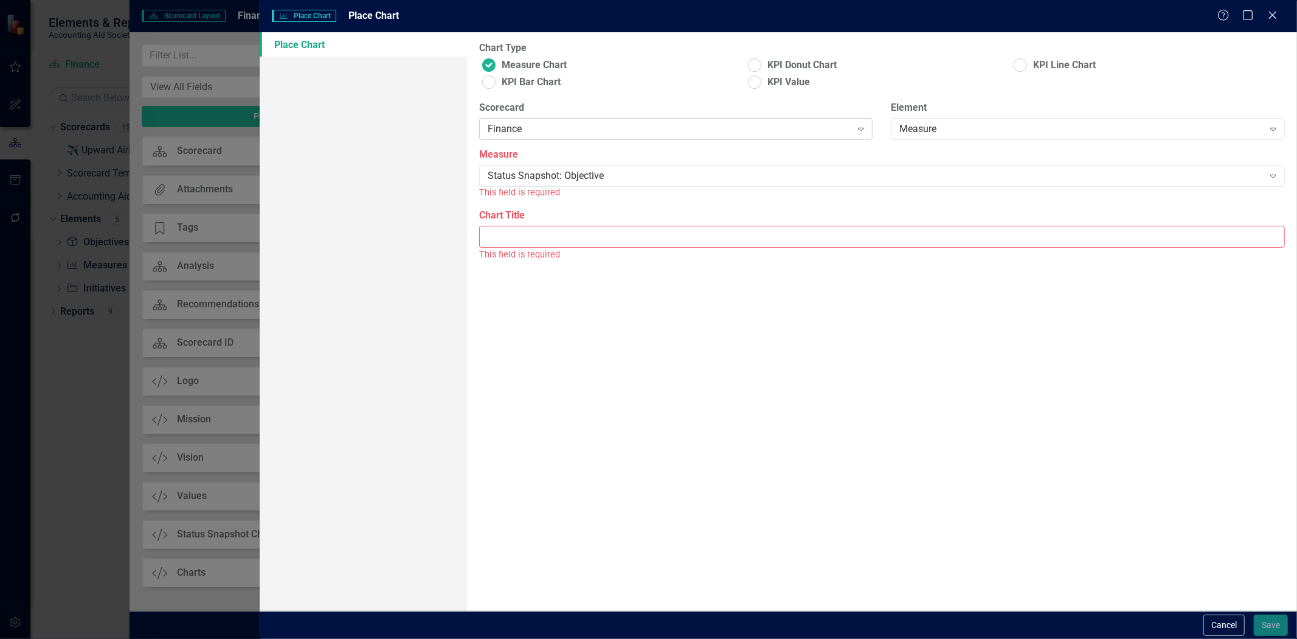
click at [527, 133] on div "Finance" at bounding box center [670, 129] width 364 height 14
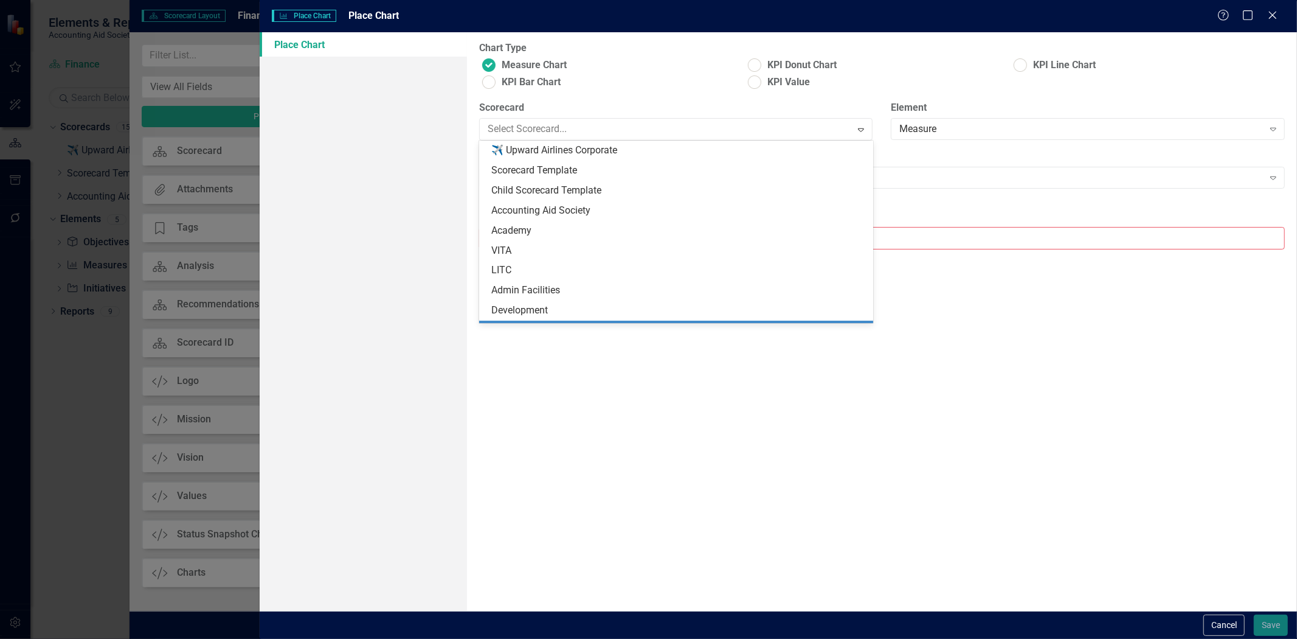
scroll to position [108, 0]
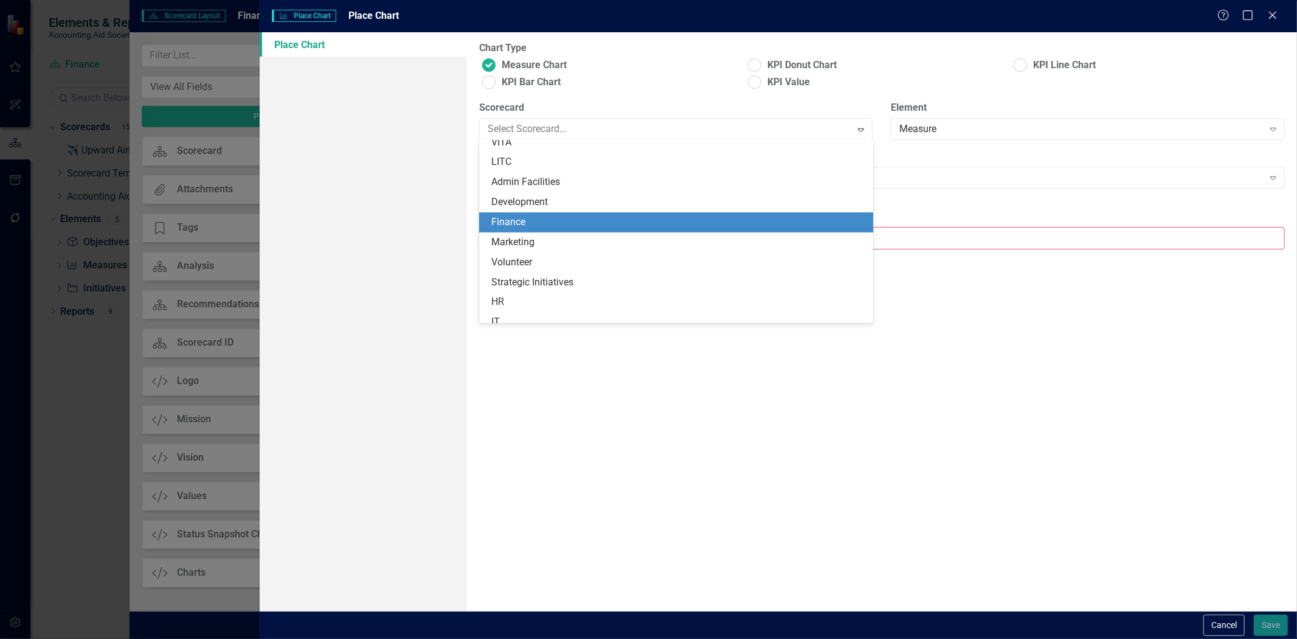
click at [564, 114] on label "Scorecard" at bounding box center [676, 108] width 394 height 14
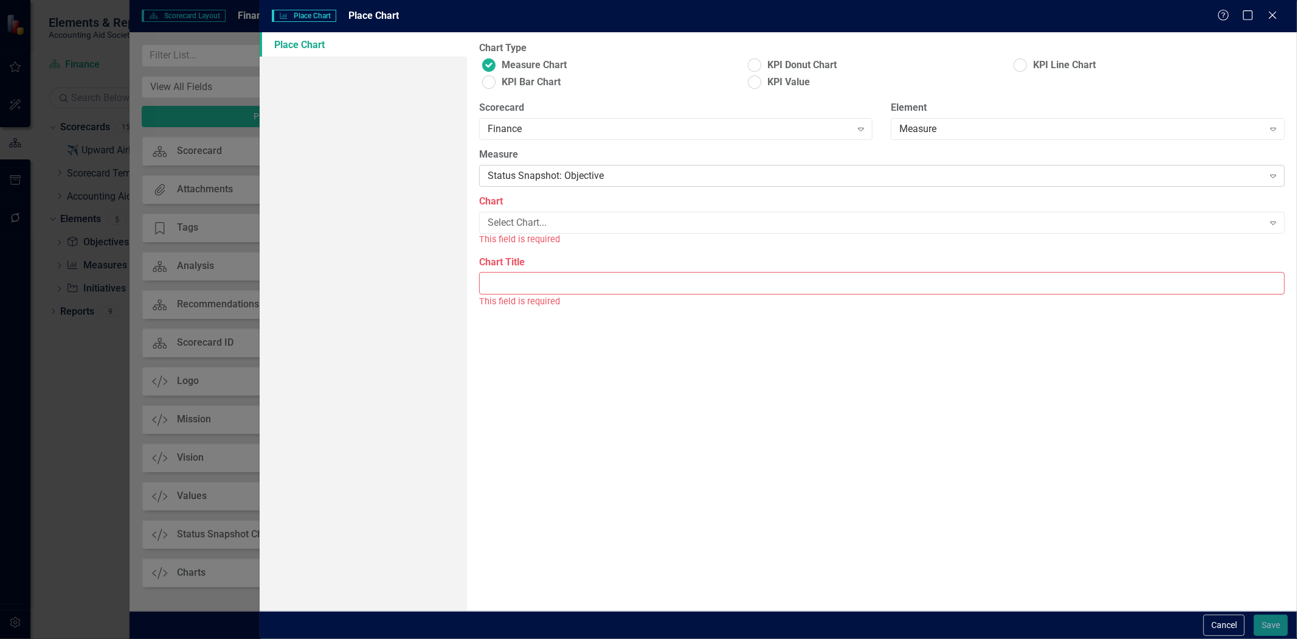
click at [555, 176] on div "Status Snapshot: Objective" at bounding box center [876, 176] width 776 height 14
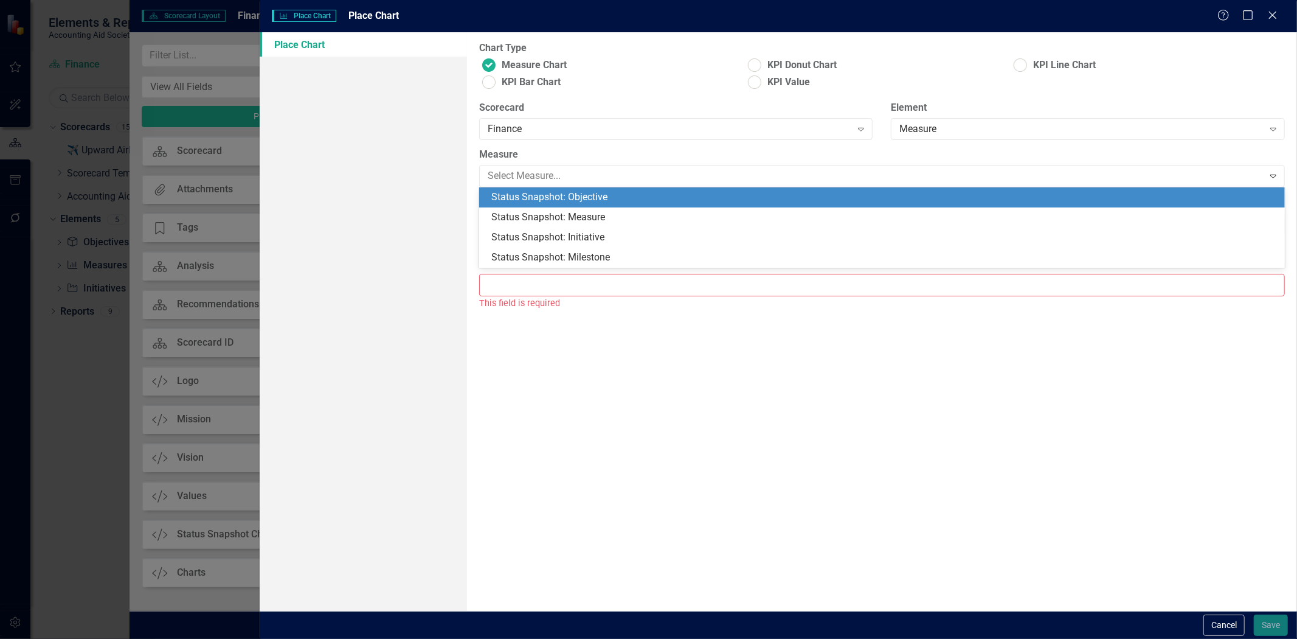
click at [560, 195] on div "Status Snapshot: Objective" at bounding box center [884, 197] width 786 height 14
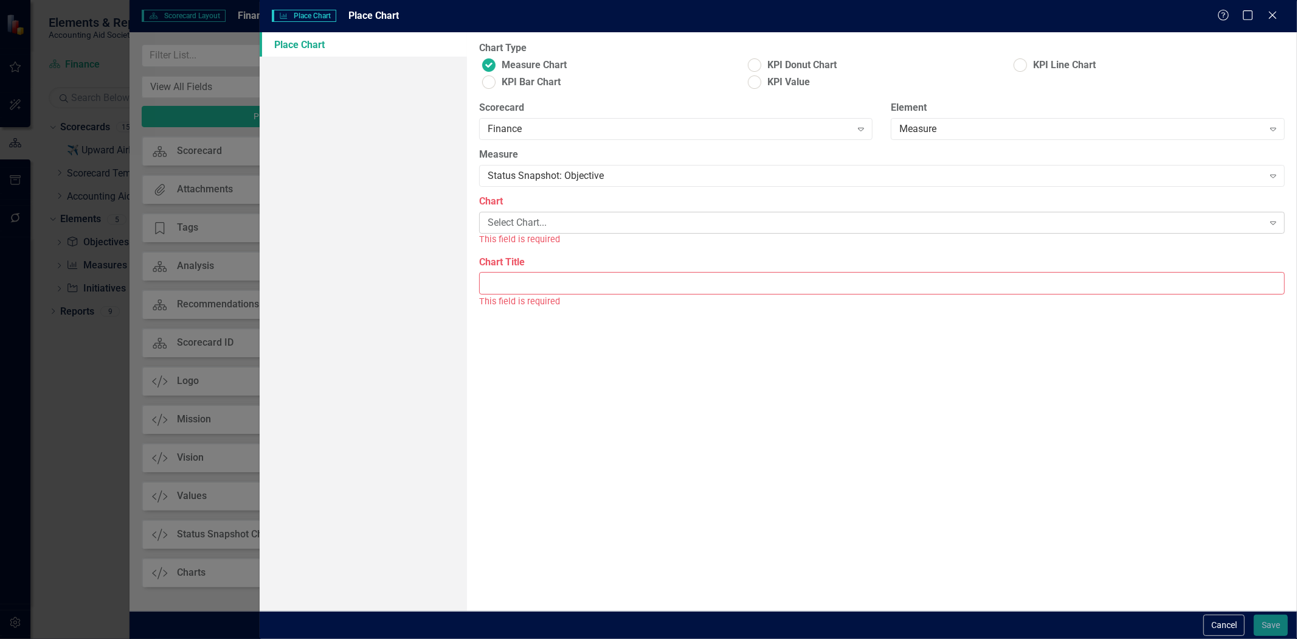
click at [556, 227] on div "Select Chart..." at bounding box center [876, 223] width 776 height 14
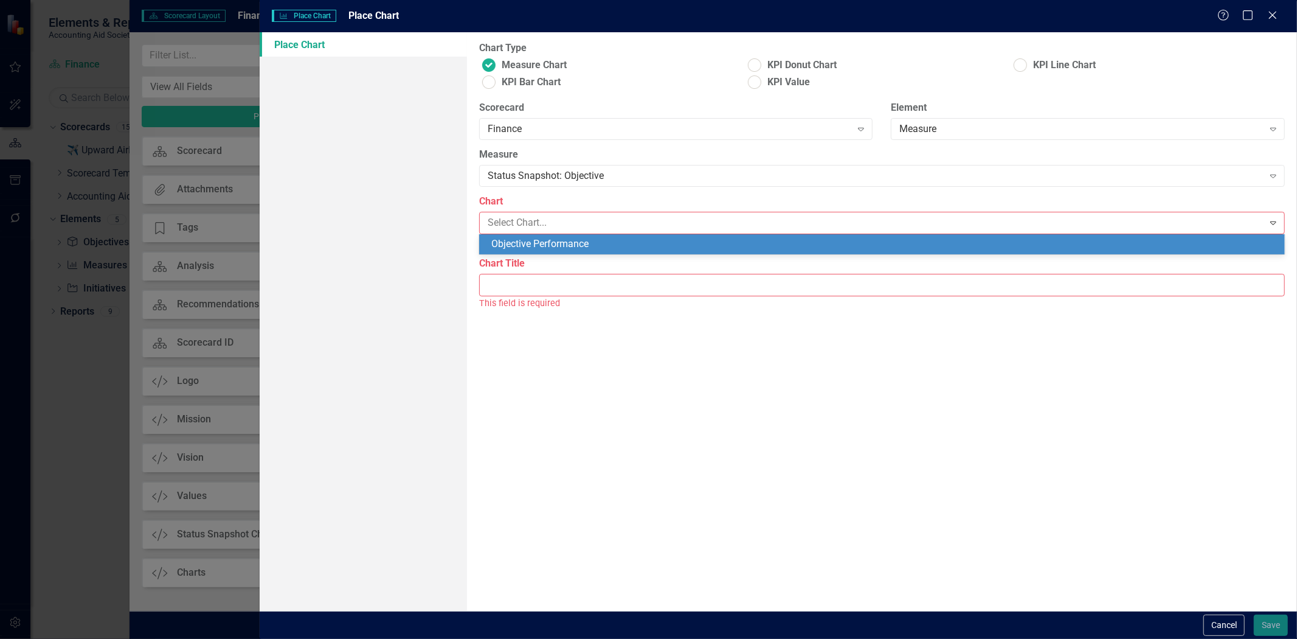
click at [557, 248] on div "Objective Performance" at bounding box center [884, 244] width 786 height 14
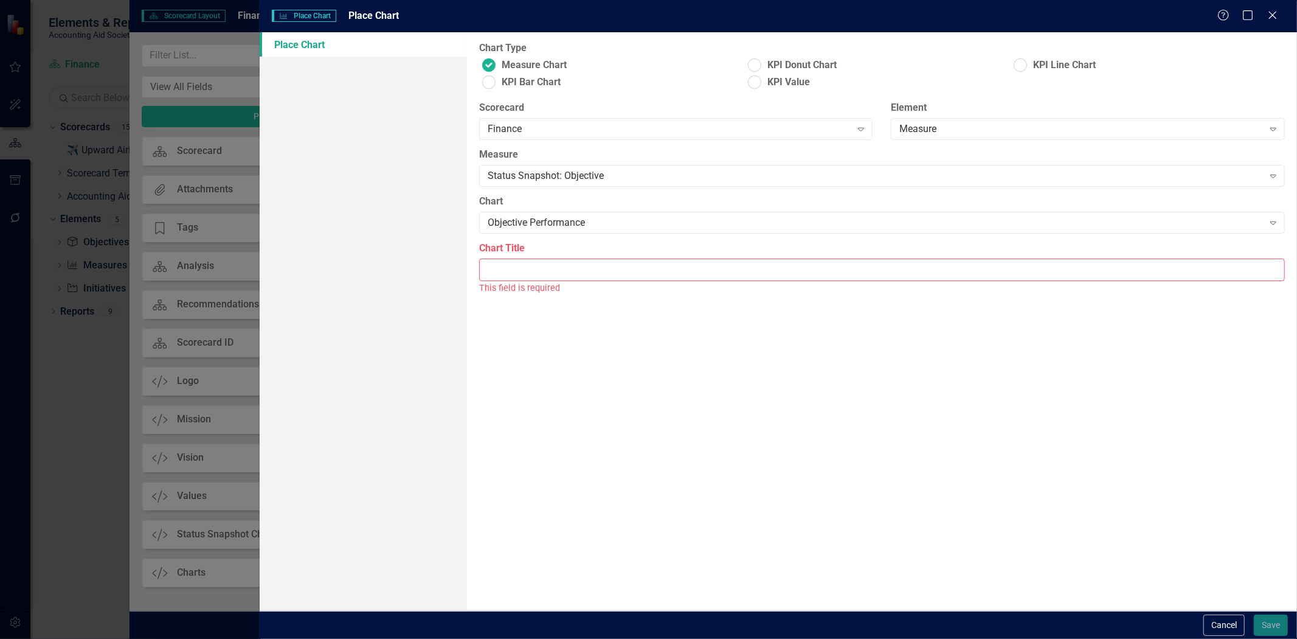
click at [561, 268] on input "Chart Title" at bounding box center [882, 269] width 806 height 23
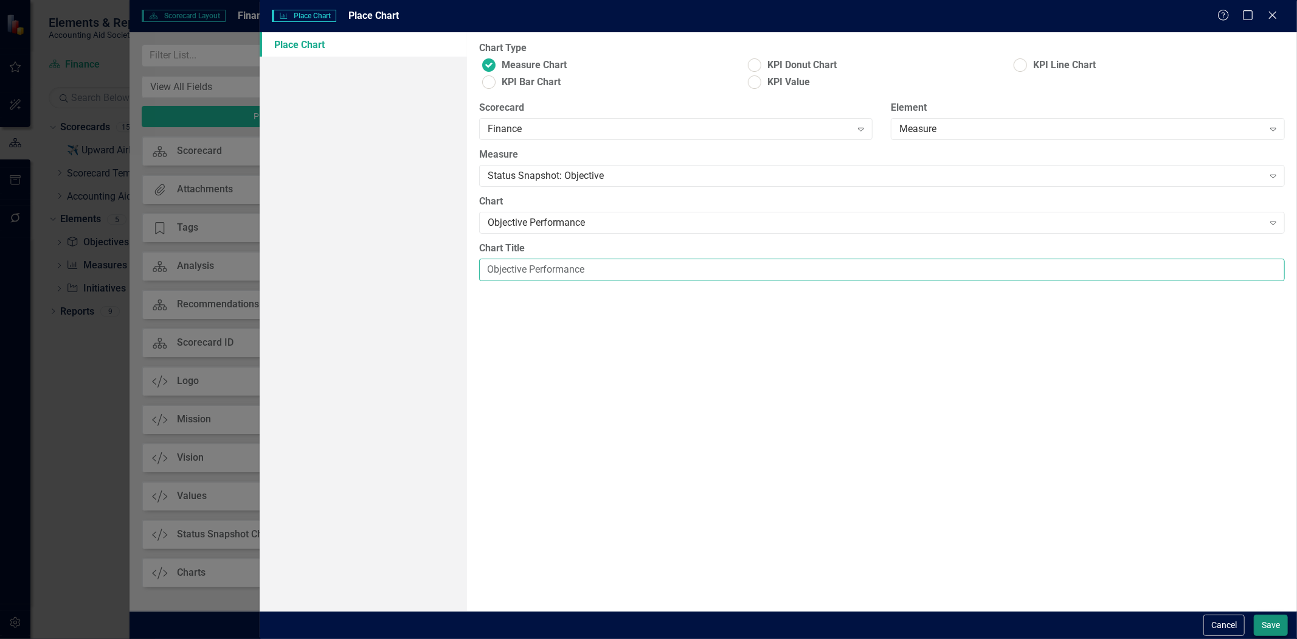
type input "Objective Performance"
click at [1263, 616] on button "Save" at bounding box center [1271, 624] width 34 height 21
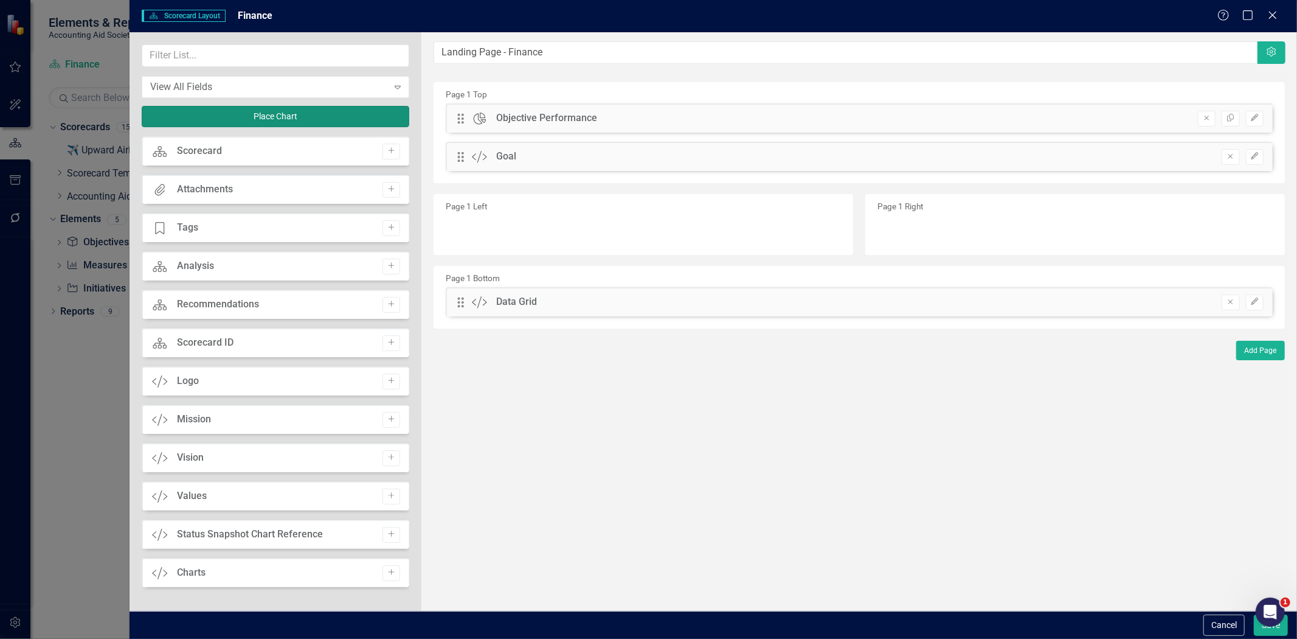
click at [259, 106] on button "Place Chart" at bounding box center [276, 116] width 268 height 21
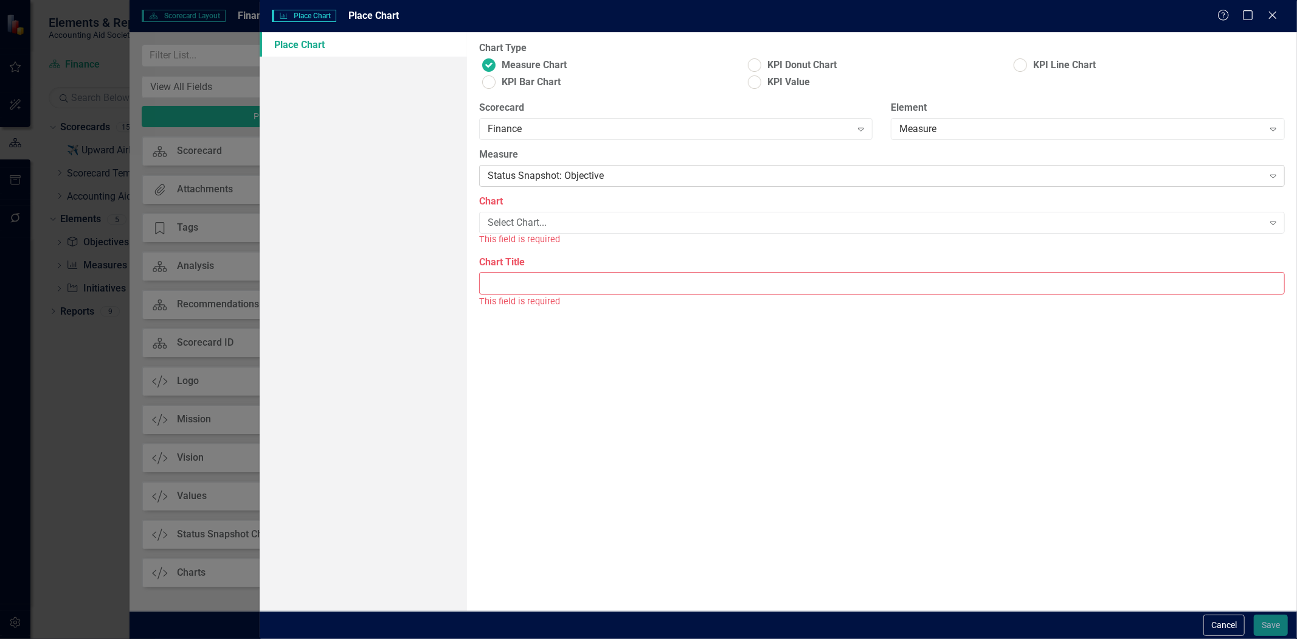
click at [564, 172] on div "Status Snapshot: Objective" at bounding box center [876, 176] width 776 height 14
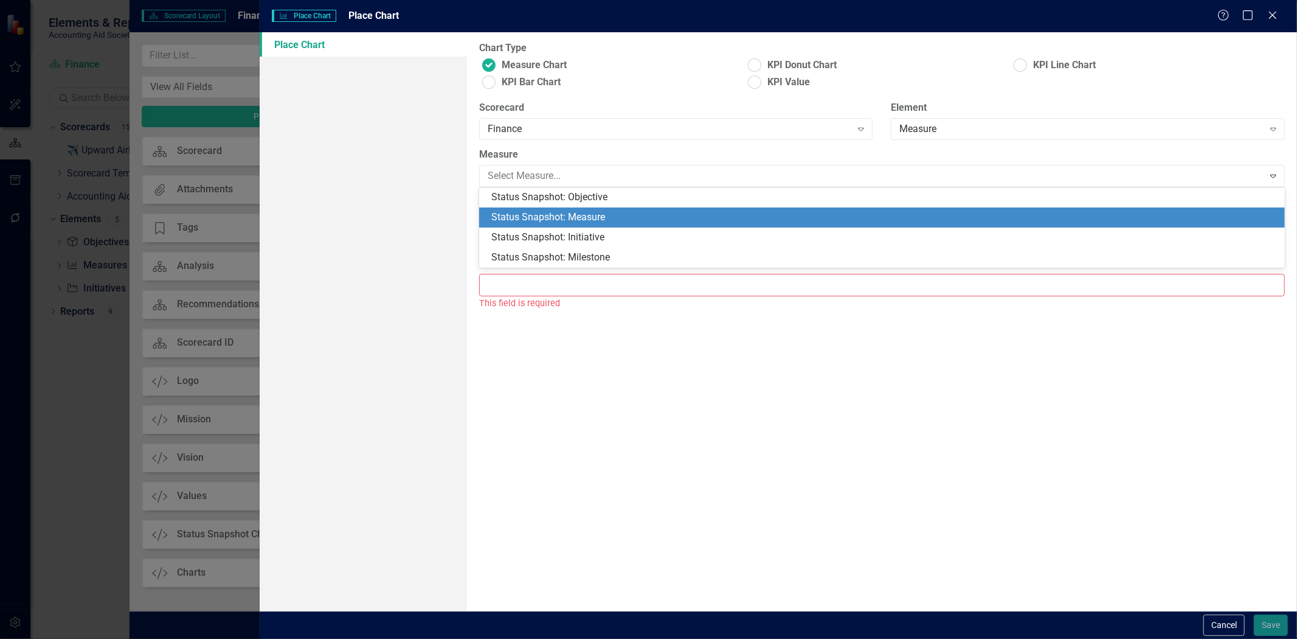
click at [572, 213] on div "Status Snapshot: Measure" at bounding box center [884, 217] width 786 height 14
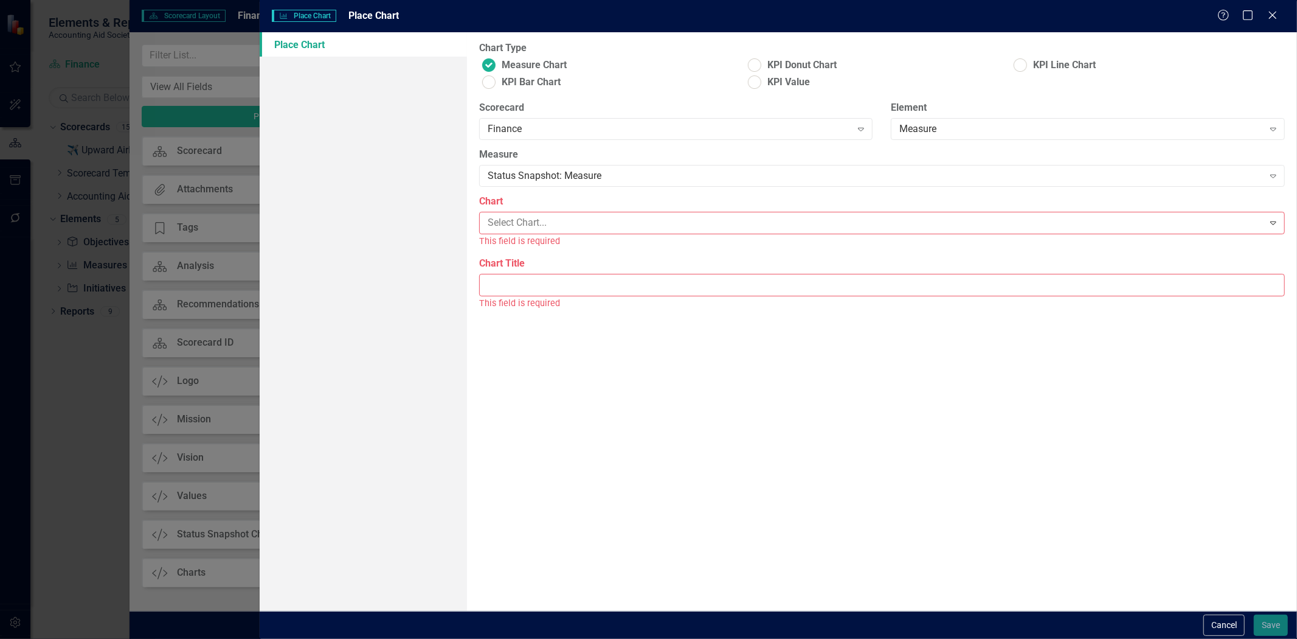
click at [558, 231] on body "Elements & Reports Accounting Aid Society Scorecard Finance Search Dropdown Sco…" at bounding box center [648, 319] width 1297 height 639
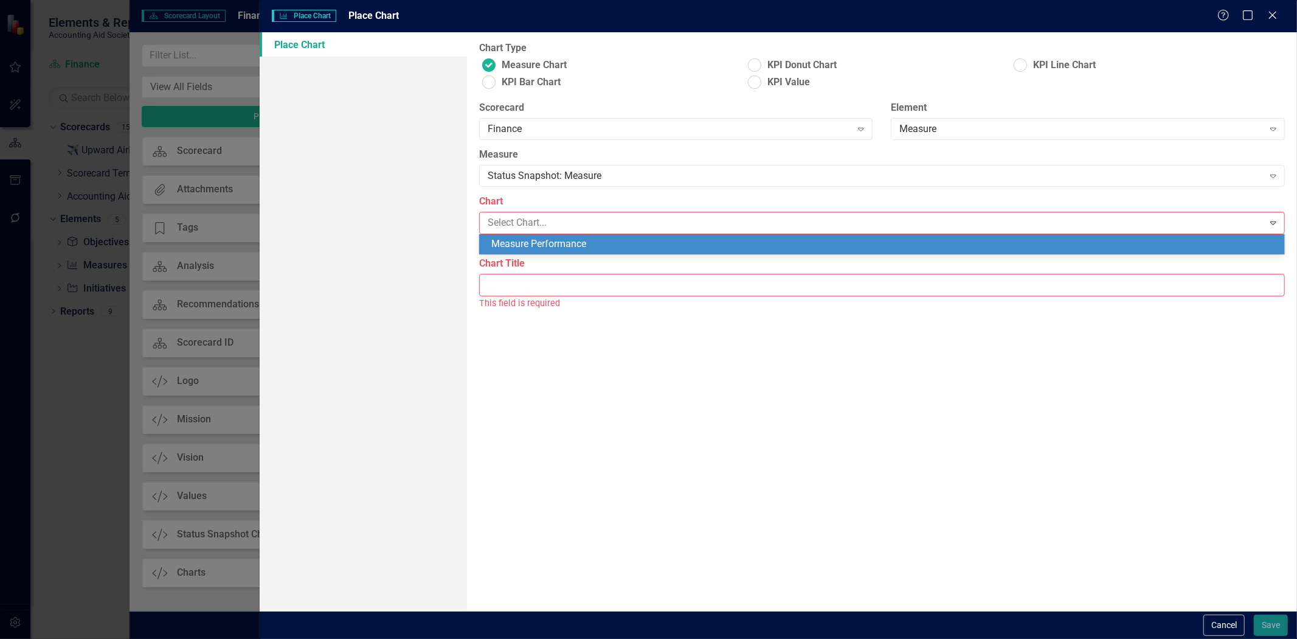
click at [558, 240] on div "Measure Performance" at bounding box center [884, 244] width 786 height 14
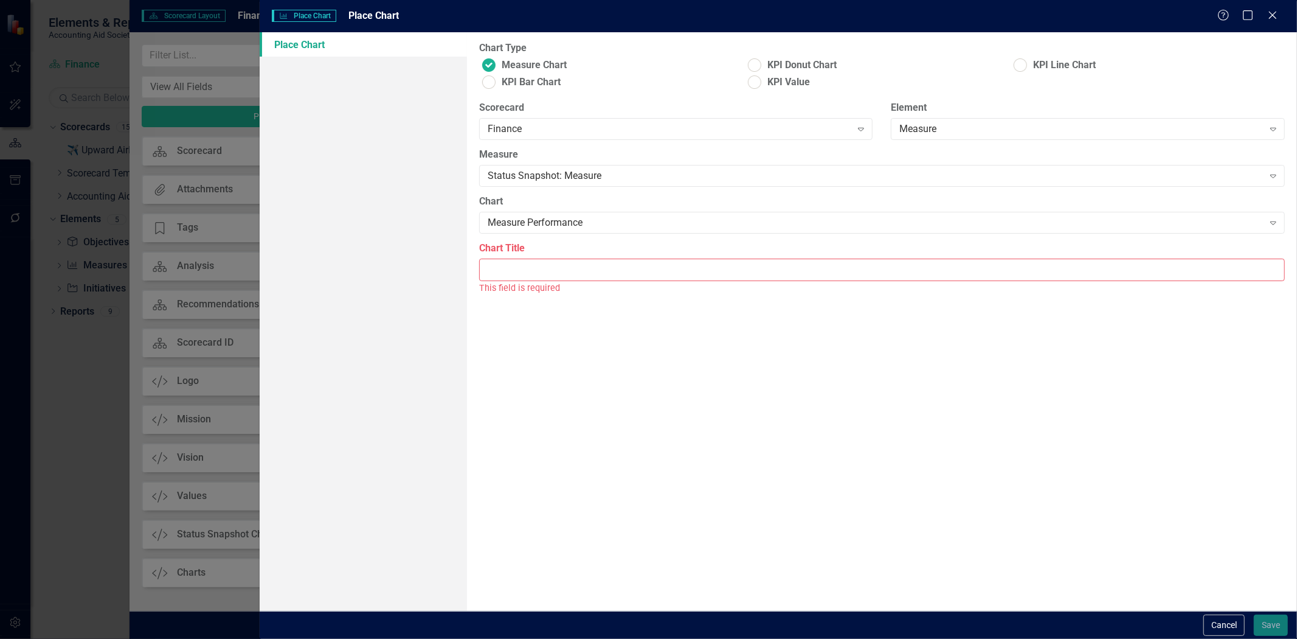
click at [557, 265] on input "Chart Title" at bounding box center [882, 269] width 806 height 23
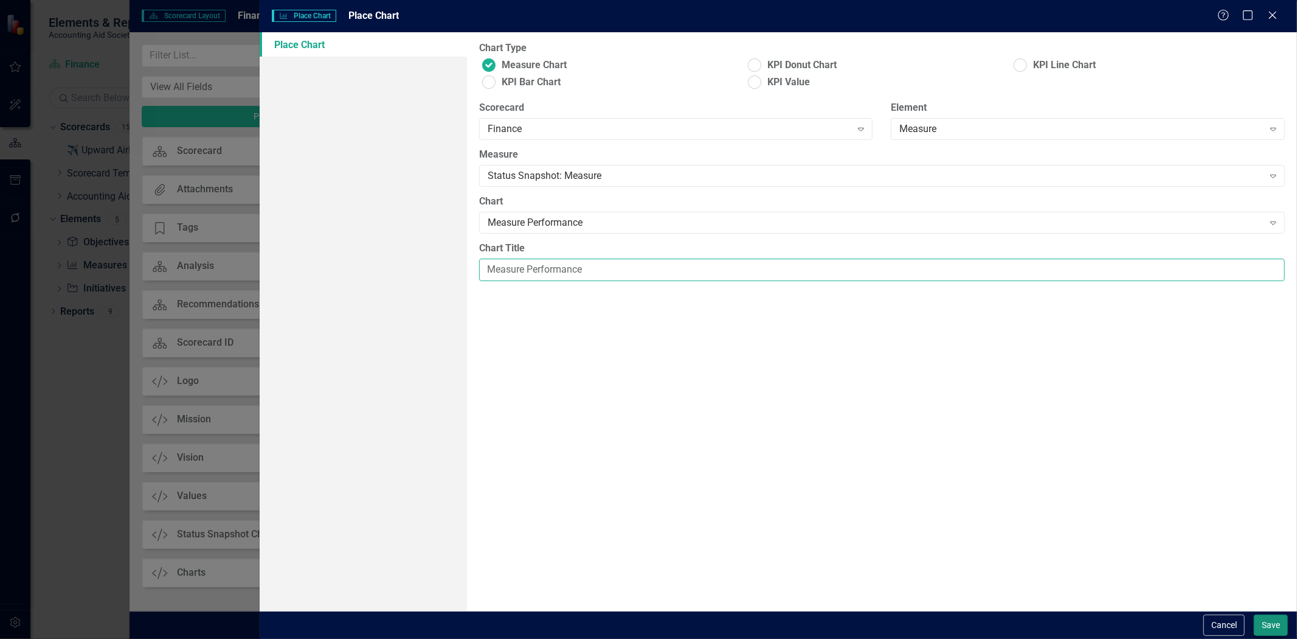
type input "Measure Performance"
click at [1269, 627] on button "Save" at bounding box center [1271, 624] width 34 height 21
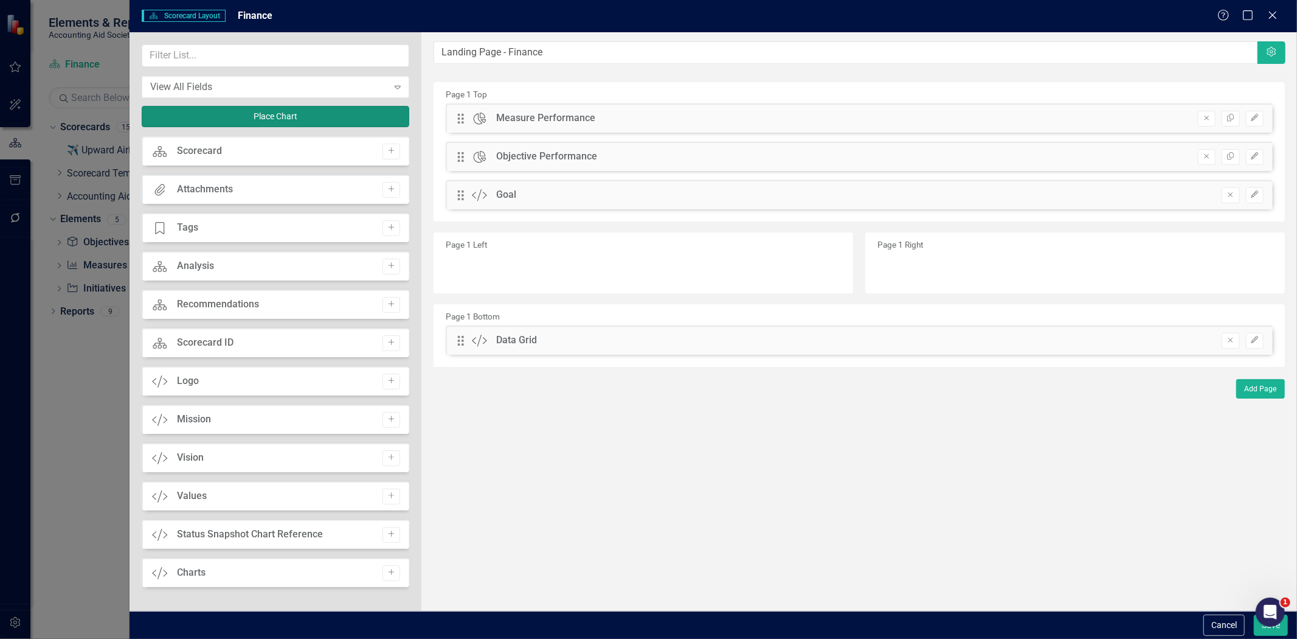
click at [295, 113] on button "Place Chart" at bounding box center [276, 116] width 268 height 21
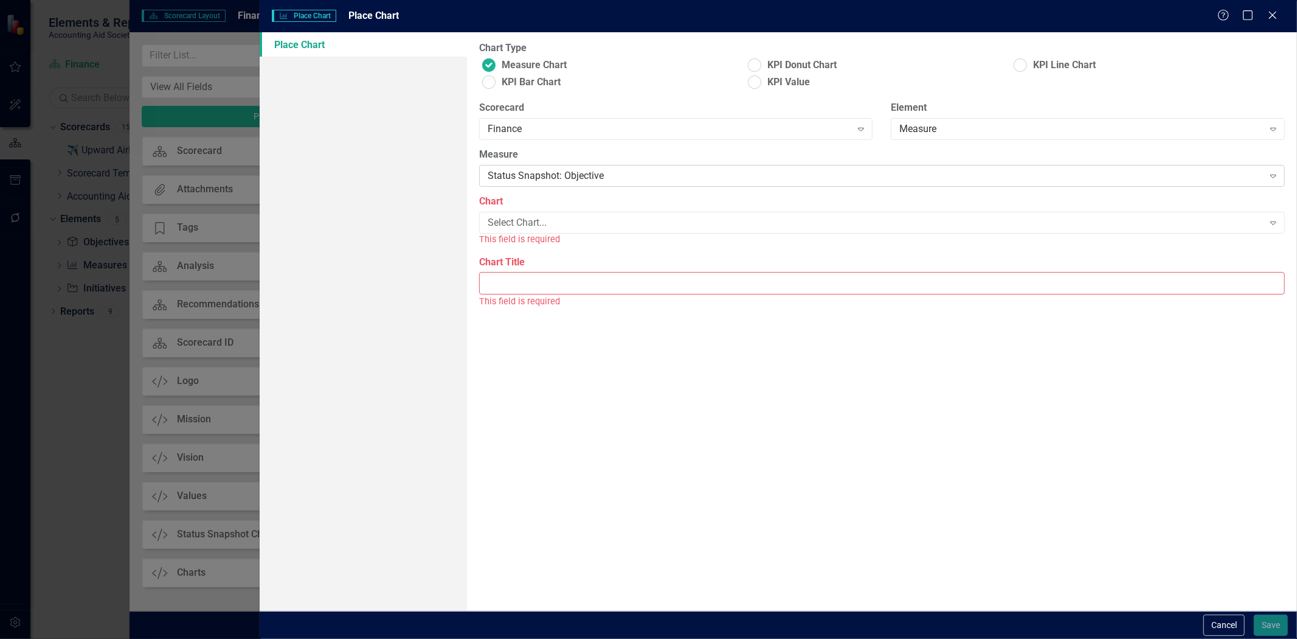
click at [523, 183] on div "Status Snapshot: Objective Expand" at bounding box center [882, 176] width 806 height 22
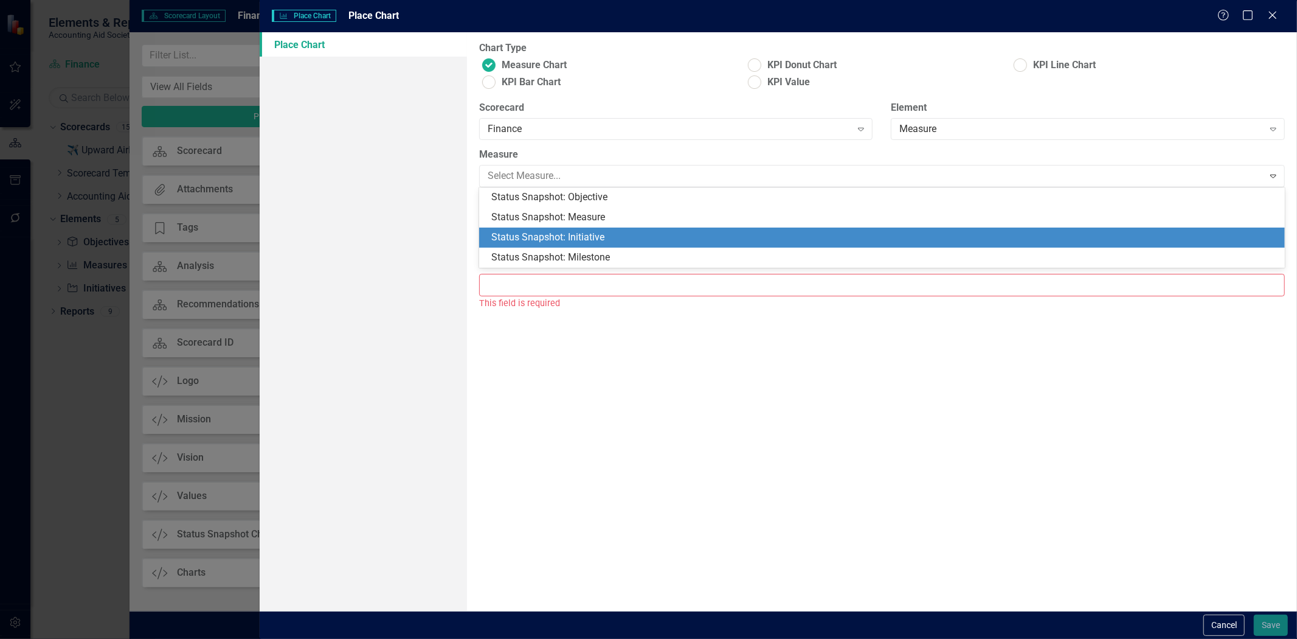
click at [540, 246] on div "Status Snapshot: Initiative" at bounding box center [882, 237] width 806 height 20
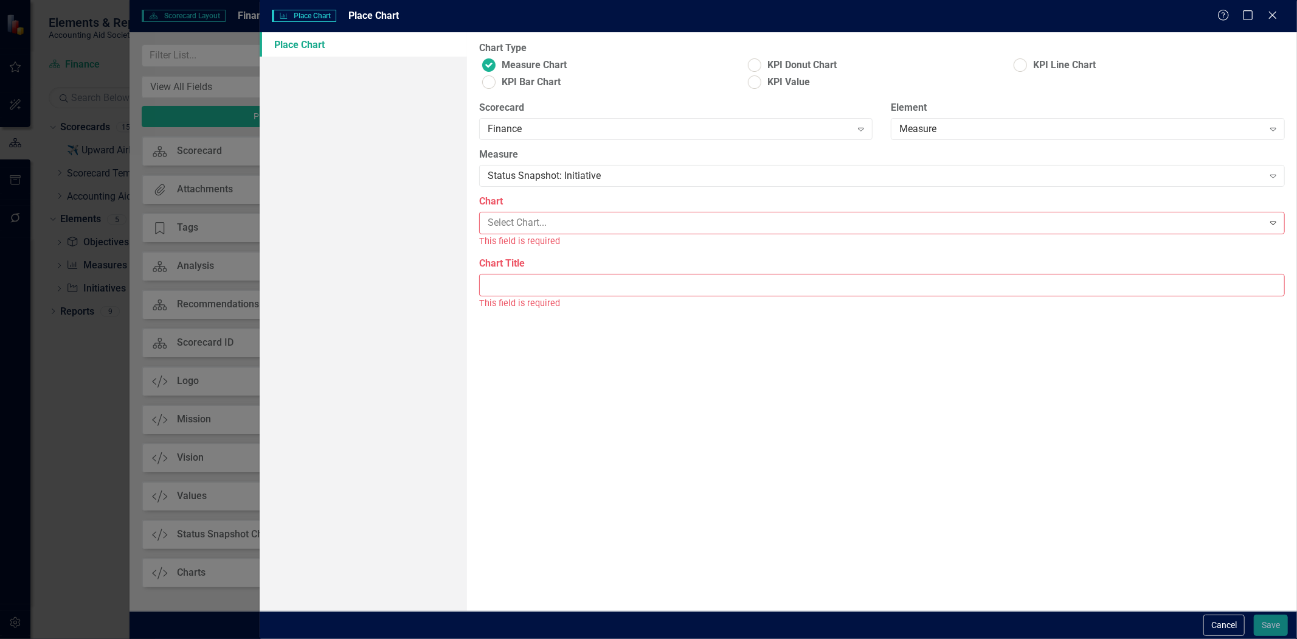
click at [533, 228] on div at bounding box center [872, 223] width 769 height 16
click at [539, 258] on label "Chart Title" at bounding box center [882, 262] width 806 height 14
click at [539, 272] on input "Chart Title" at bounding box center [882, 283] width 806 height 23
click at [533, 227] on div "Select Chart..." at bounding box center [876, 223] width 776 height 14
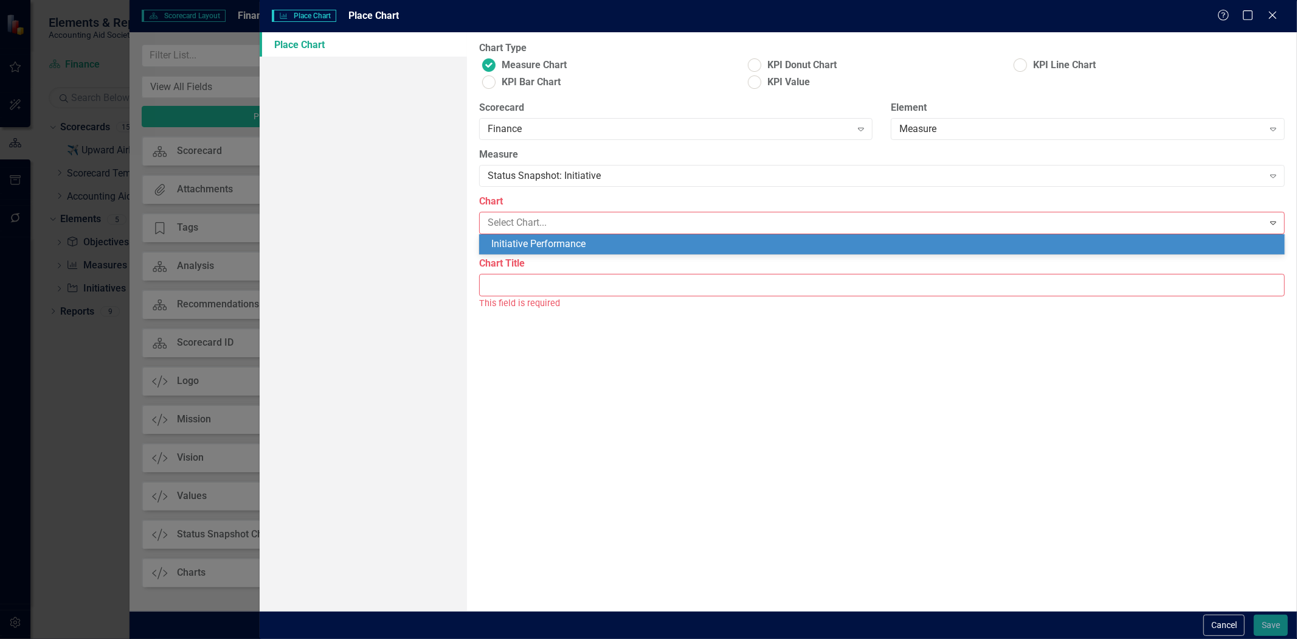
click at [543, 248] on div "Initiative Performance" at bounding box center [884, 244] width 786 height 14
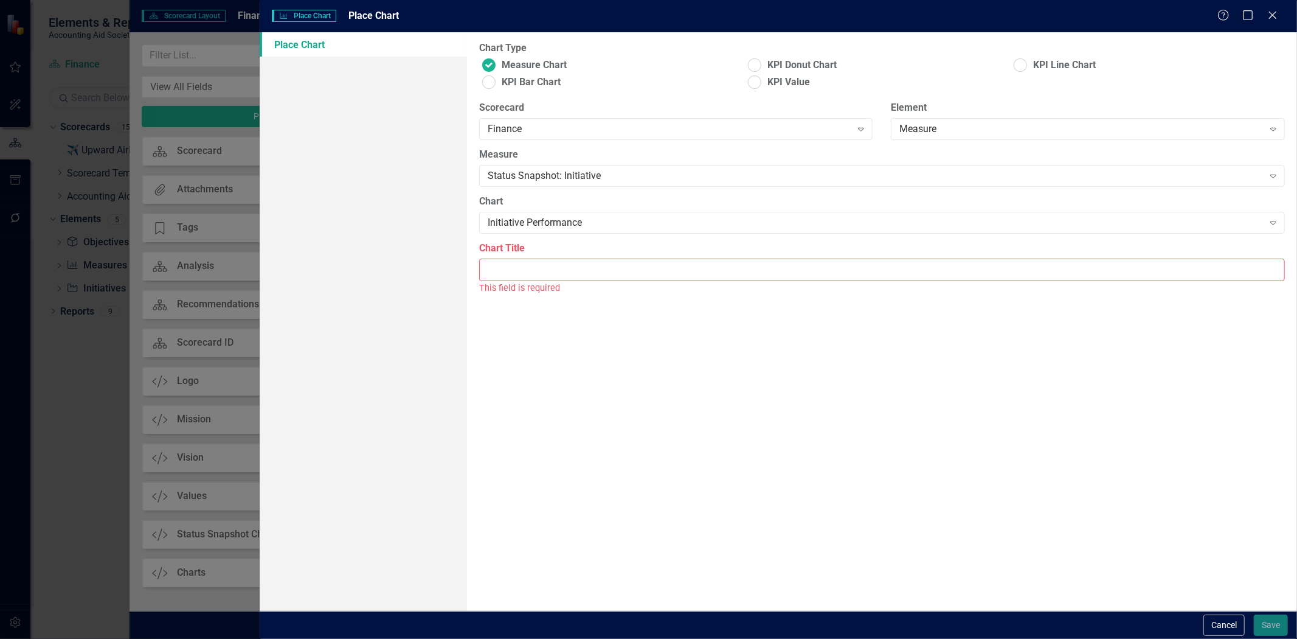
click at [550, 270] on input "Chart Title" at bounding box center [882, 269] width 806 height 23
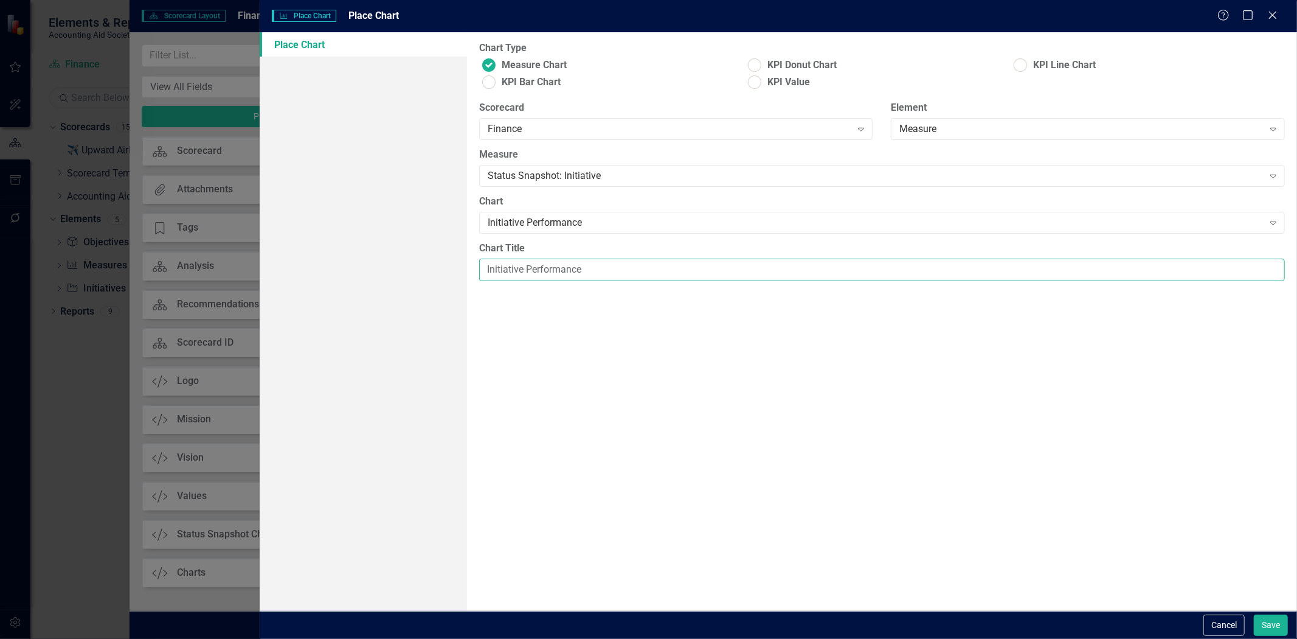
type input "Initiative Performance"
click at [1273, 624] on button "Save" at bounding box center [1271, 624] width 34 height 21
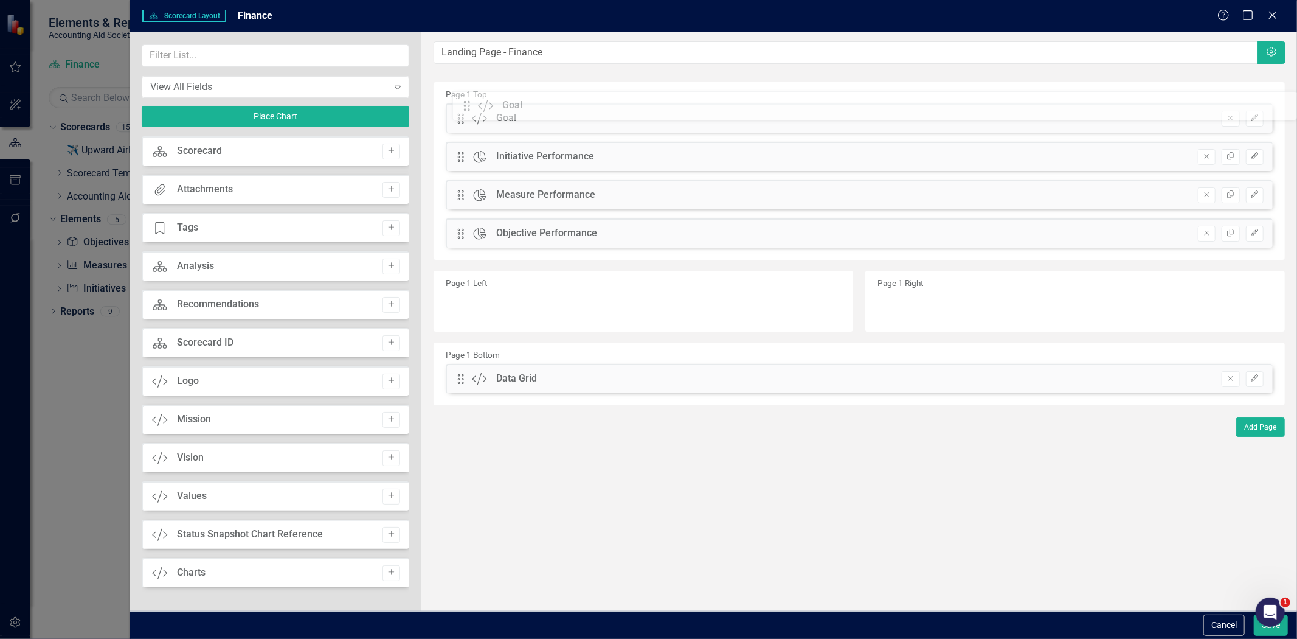
drag, startPoint x: 457, startPoint y: 233, endPoint x: 472, endPoint y: 103, distance: 130.4
click at [472, 103] on div "The fields (or pods) that are available for you to include on the detail page a…" at bounding box center [859, 321] width 876 height 578
click at [1257, 232] on icon "Edit" at bounding box center [1254, 232] width 9 height 7
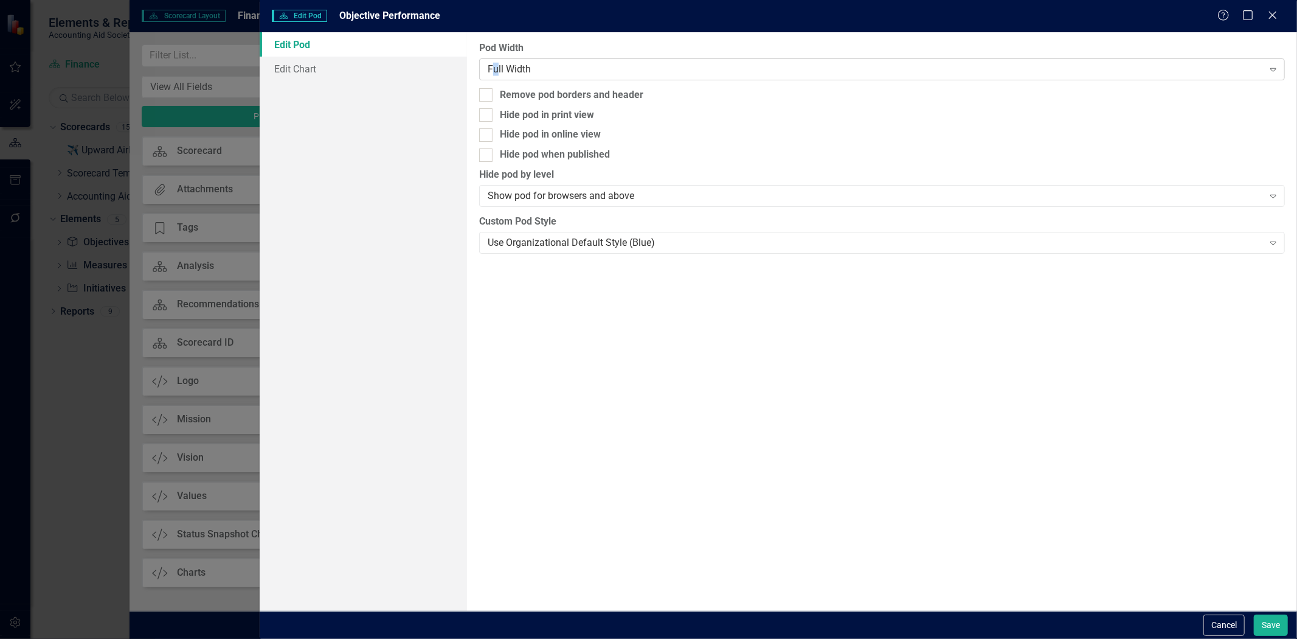
click at [497, 68] on div "Full Width" at bounding box center [876, 69] width 776 height 14
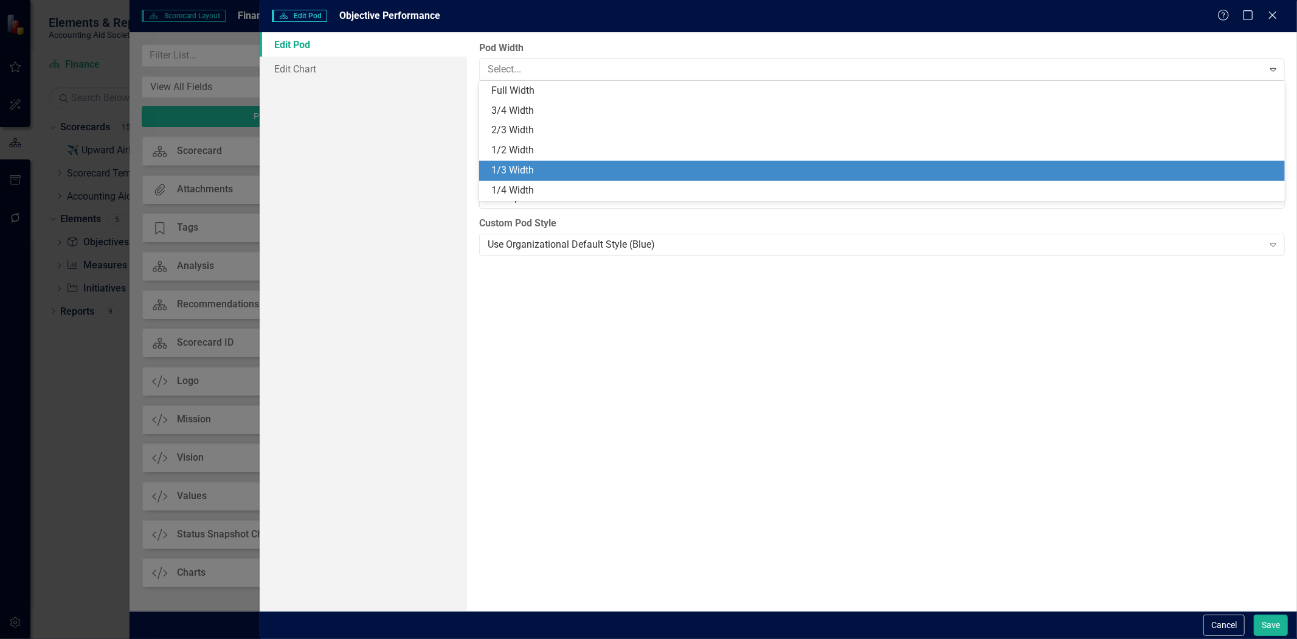
click at [533, 172] on div "1/3 Width" at bounding box center [884, 171] width 786 height 14
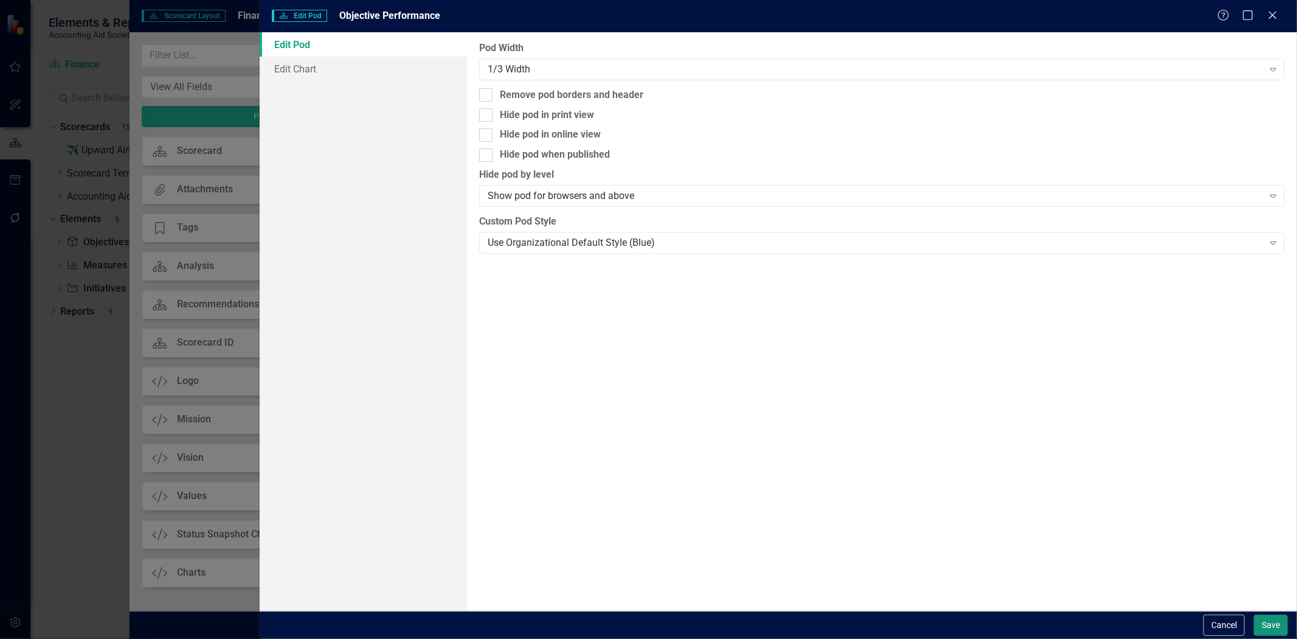
click at [1281, 625] on button "Save" at bounding box center [1271, 624] width 34 height 21
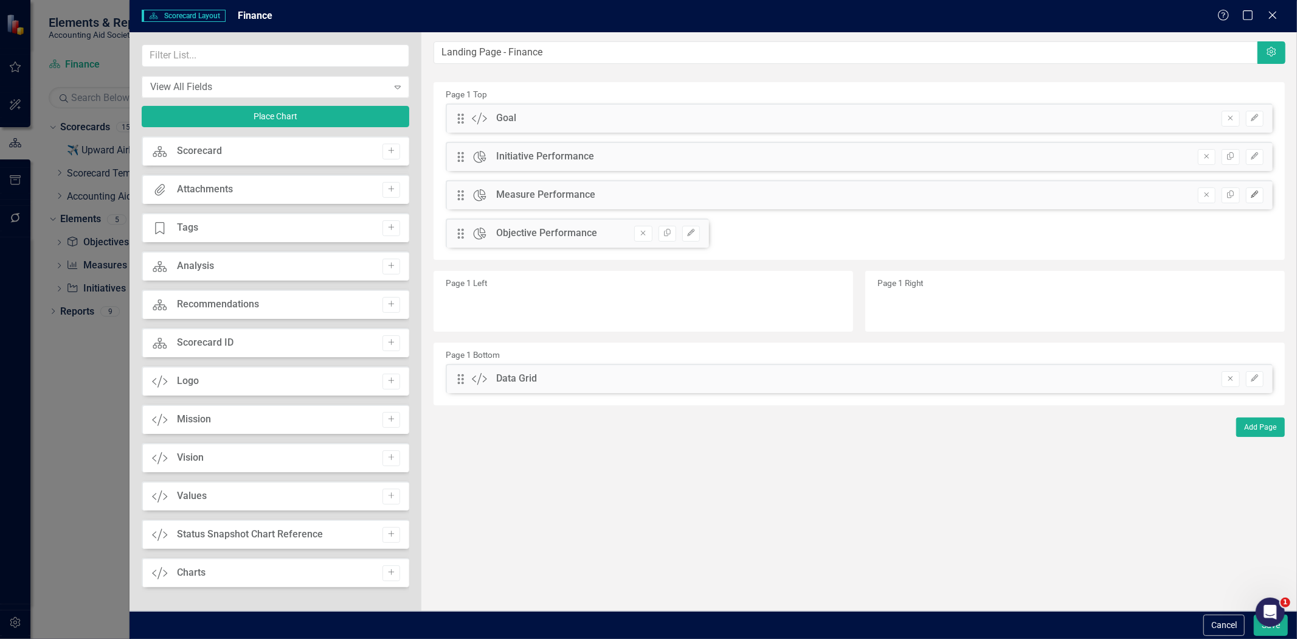
click at [1261, 195] on button "Edit" at bounding box center [1255, 195] width 18 height 16
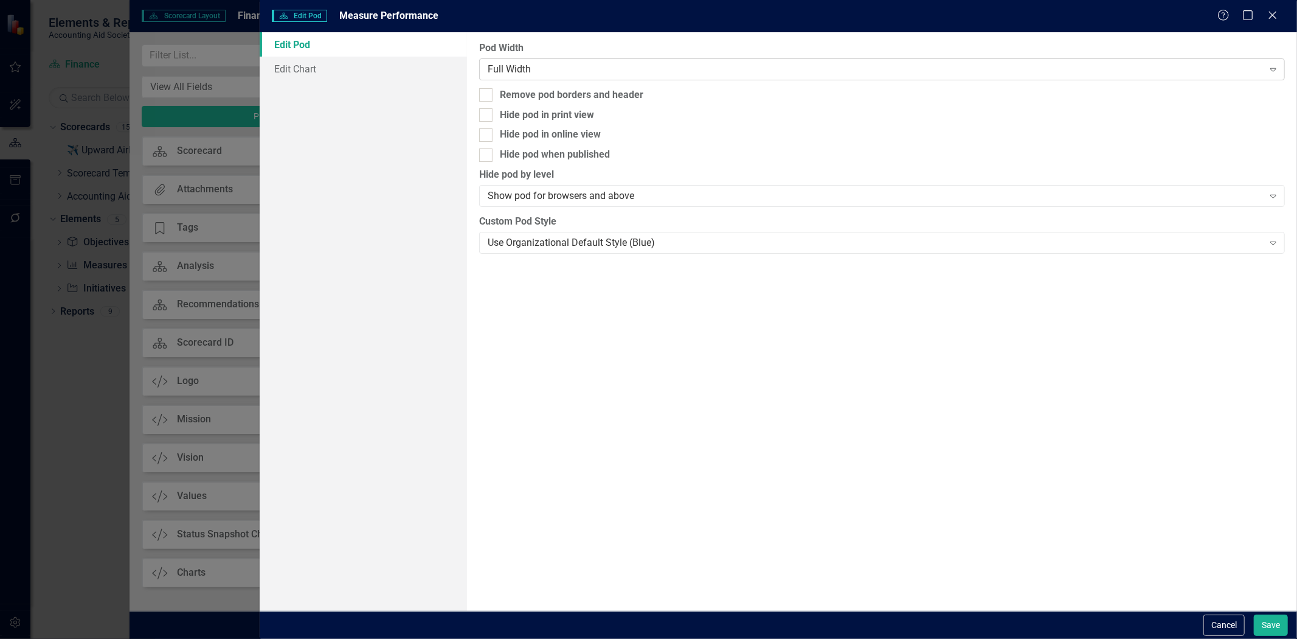
click at [636, 71] on div "Full Width" at bounding box center [876, 69] width 776 height 14
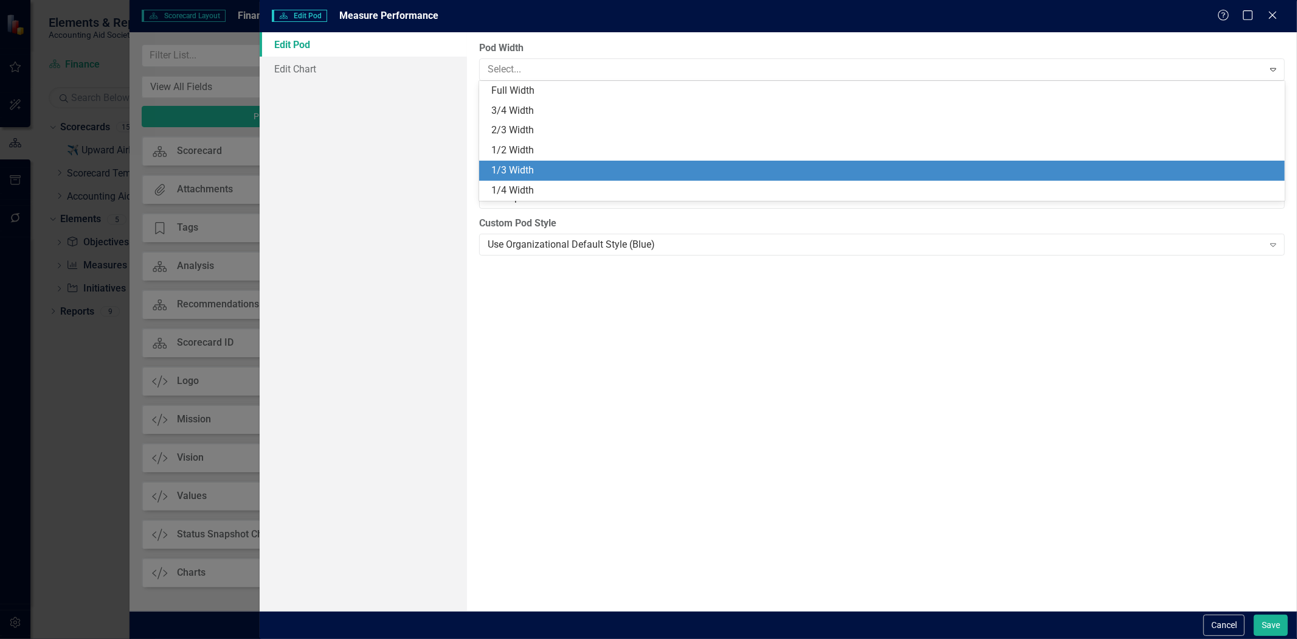
click at [566, 161] on div "1/3 Width" at bounding box center [882, 171] width 806 height 20
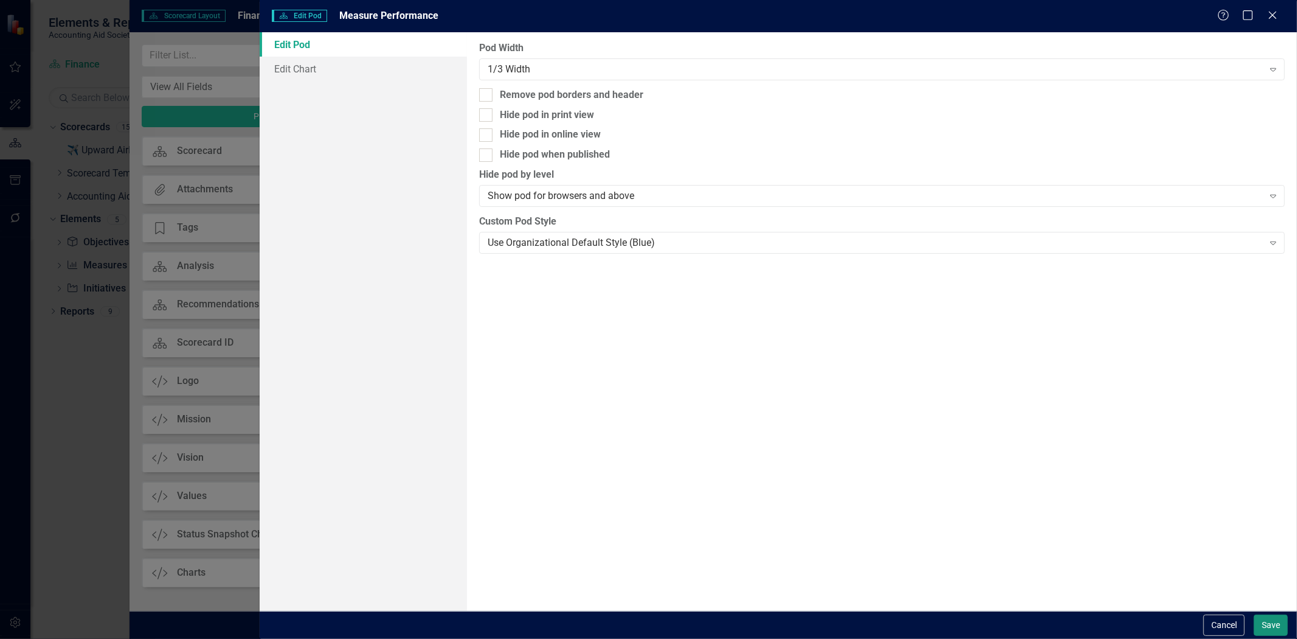
click at [1264, 622] on button "Save" at bounding box center [1271, 624] width 34 height 21
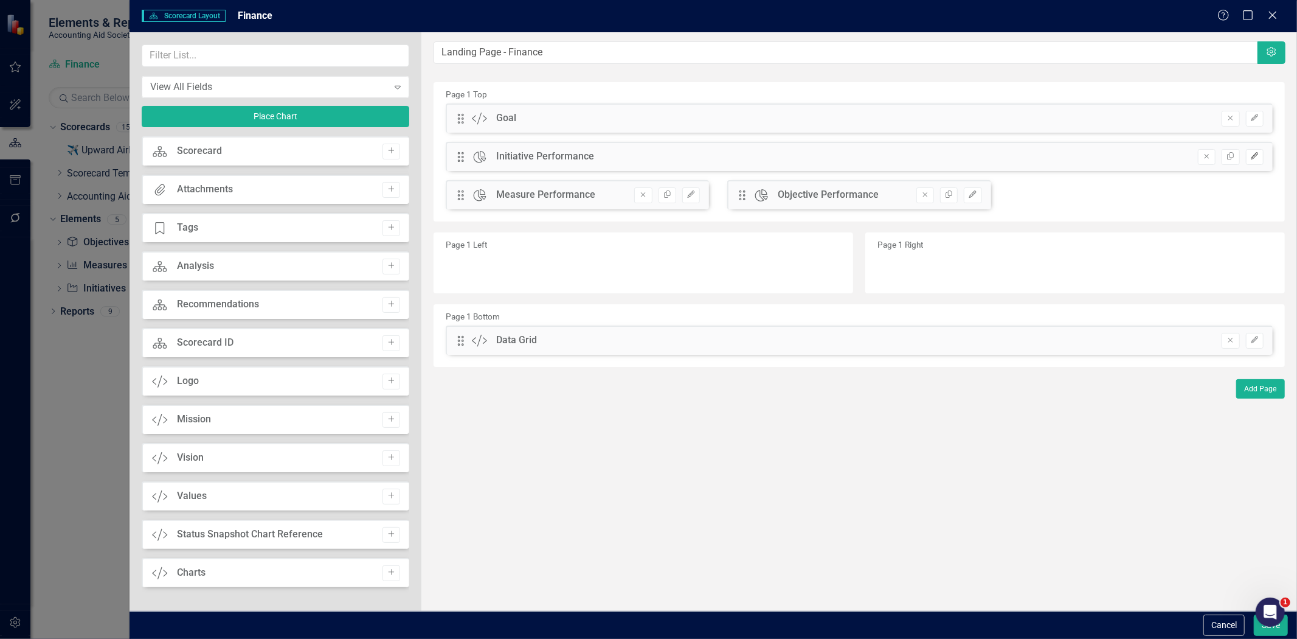
click at [1259, 157] on icon "Edit" at bounding box center [1254, 156] width 9 height 7
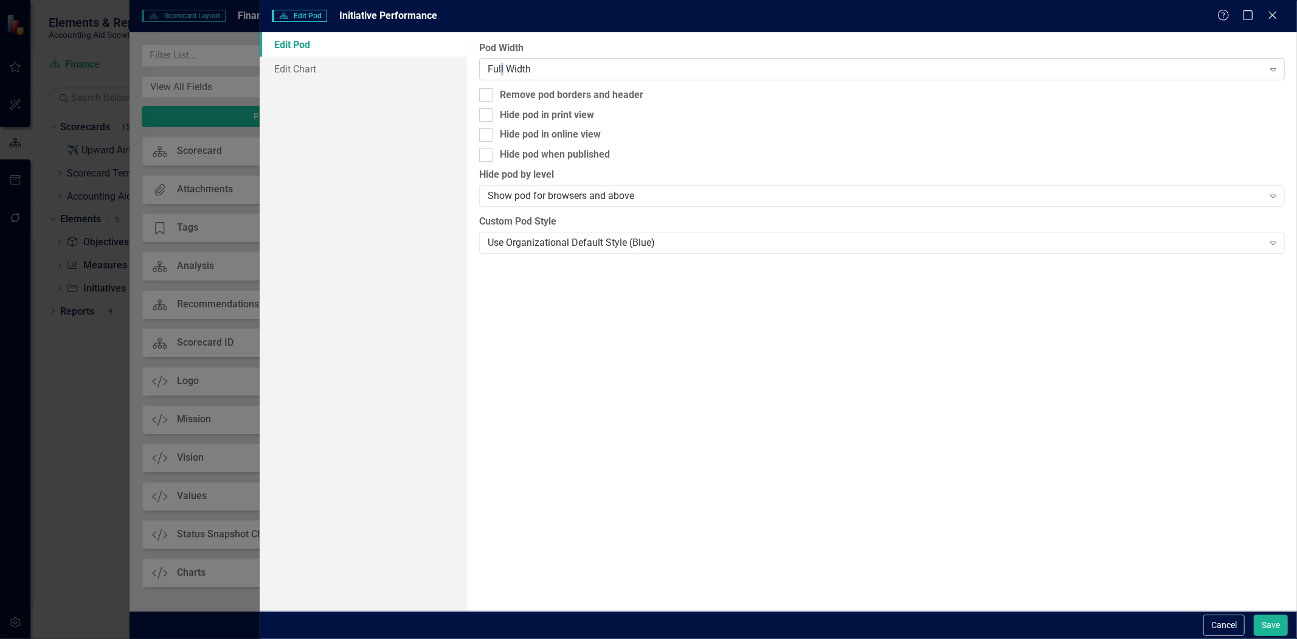
click at [502, 75] on div "Full Width" at bounding box center [876, 69] width 776 height 14
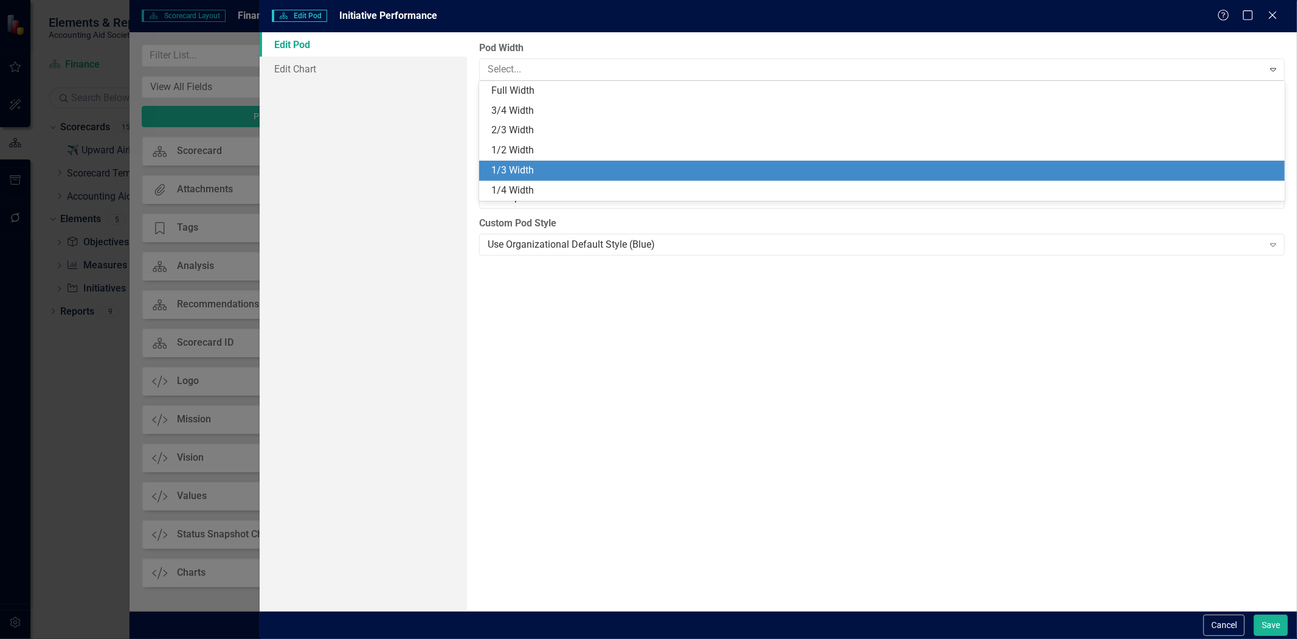
click at [512, 169] on div "1/3 Width" at bounding box center [884, 171] width 786 height 14
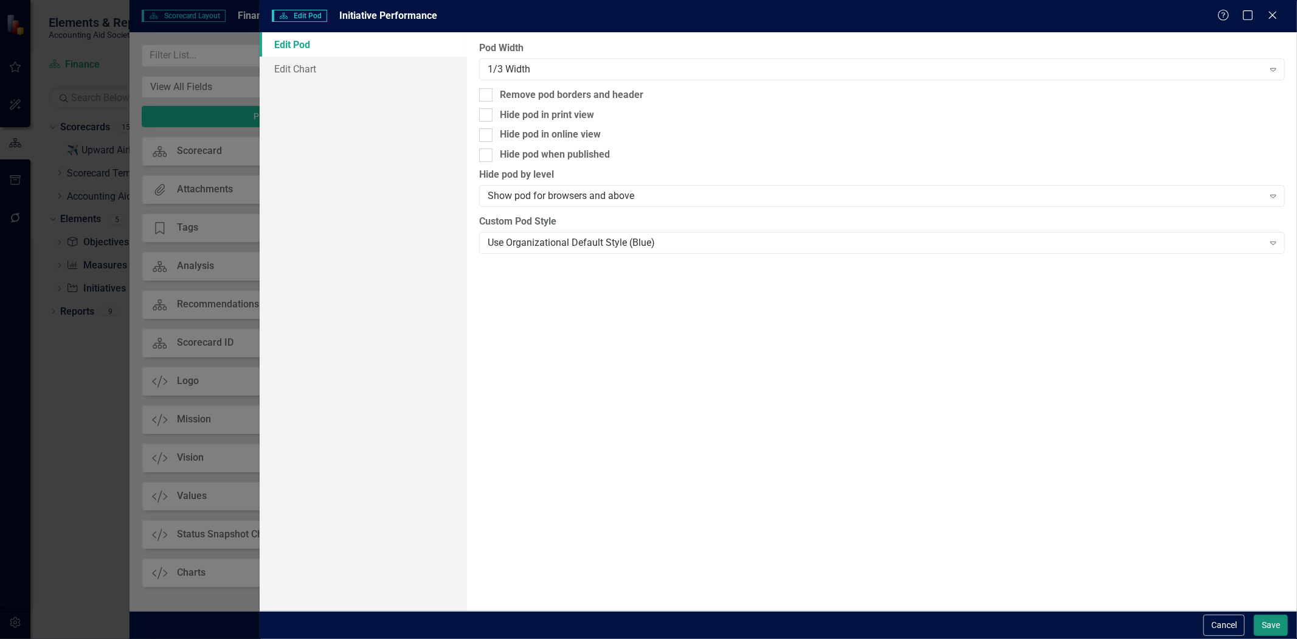
click at [1263, 620] on button "Save" at bounding box center [1271, 624] width 34 height 21
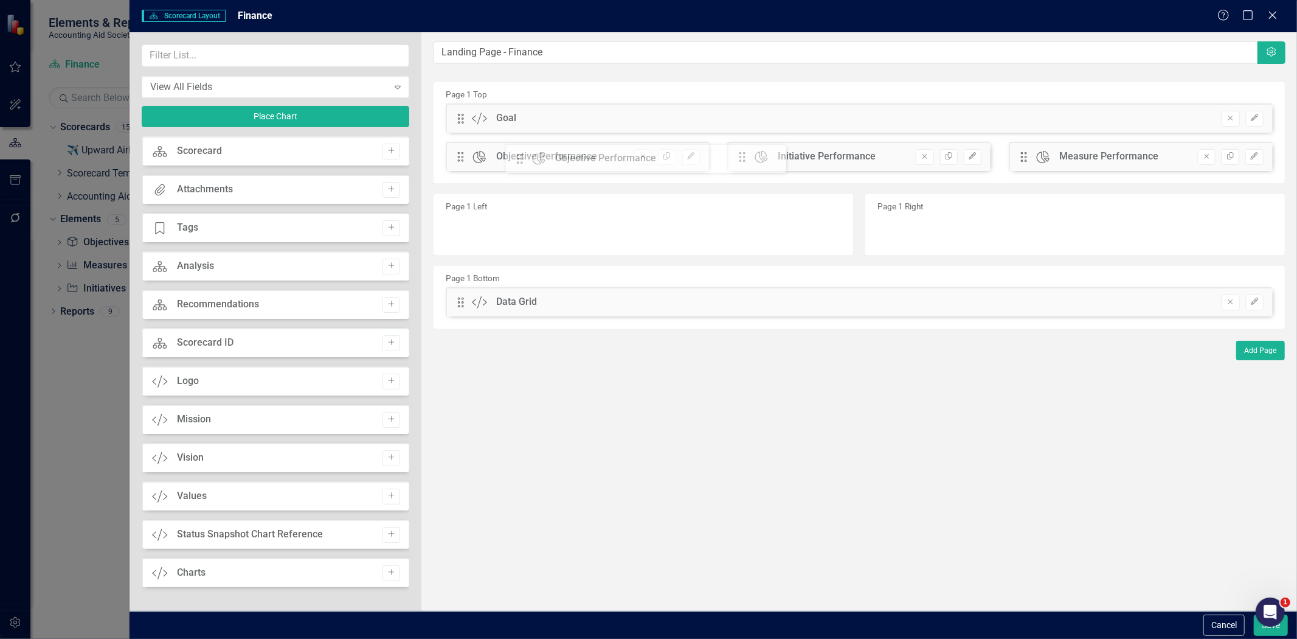
drag, startPoint x: 1024, startPoint y: 153, endPoint x: 530, endPoint y: 153, distance: 493.3
click at [527, 154] on div "The fields (or pods) that are available for you to include on the detail page a…" at bounding box center [859, 321] width 876 height 578
drag, startPoint x: 1024, startPoint y: 154, endPoint x: 831, endPoint y: 155, distance: 192.2
click at [834, 159] on div "The fields (or pods) that are available for you to include on the detail page a…" at bounding box center [859, 321] width 876 height 578
click at [1260, 634] on button "Save" at bounding box center [1271, 624] width 34 height 21
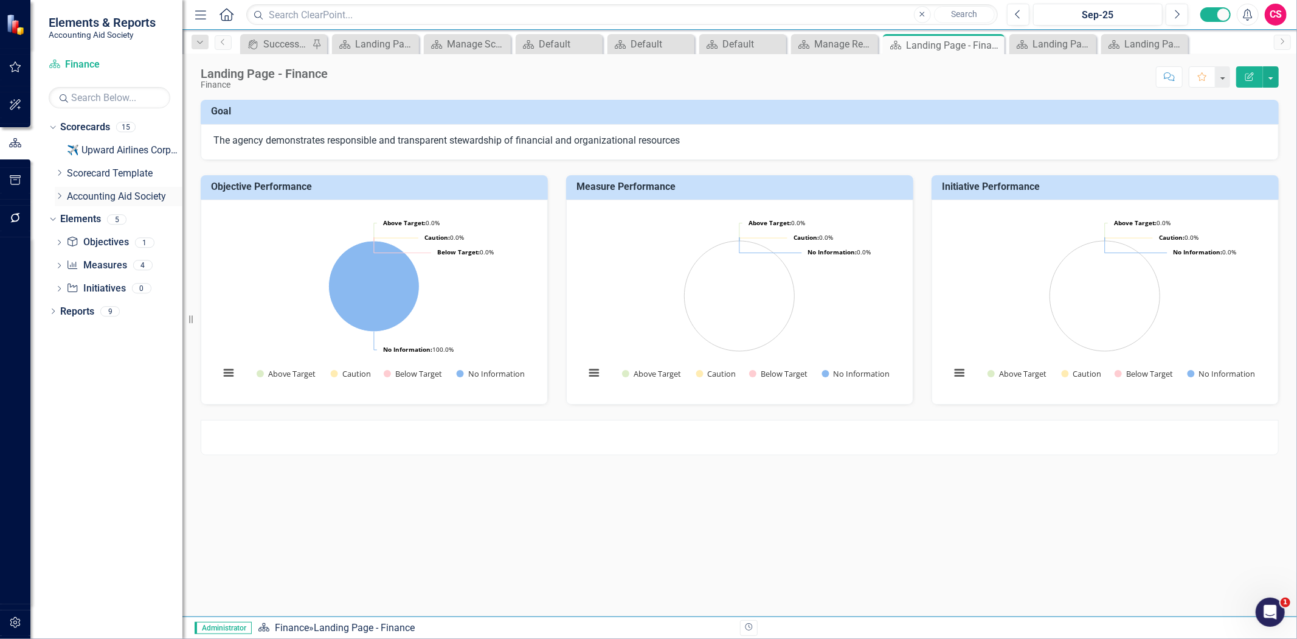
click at [60, 201] on div "Dropdown" at bounding box center [59, 196] width 9 height 10
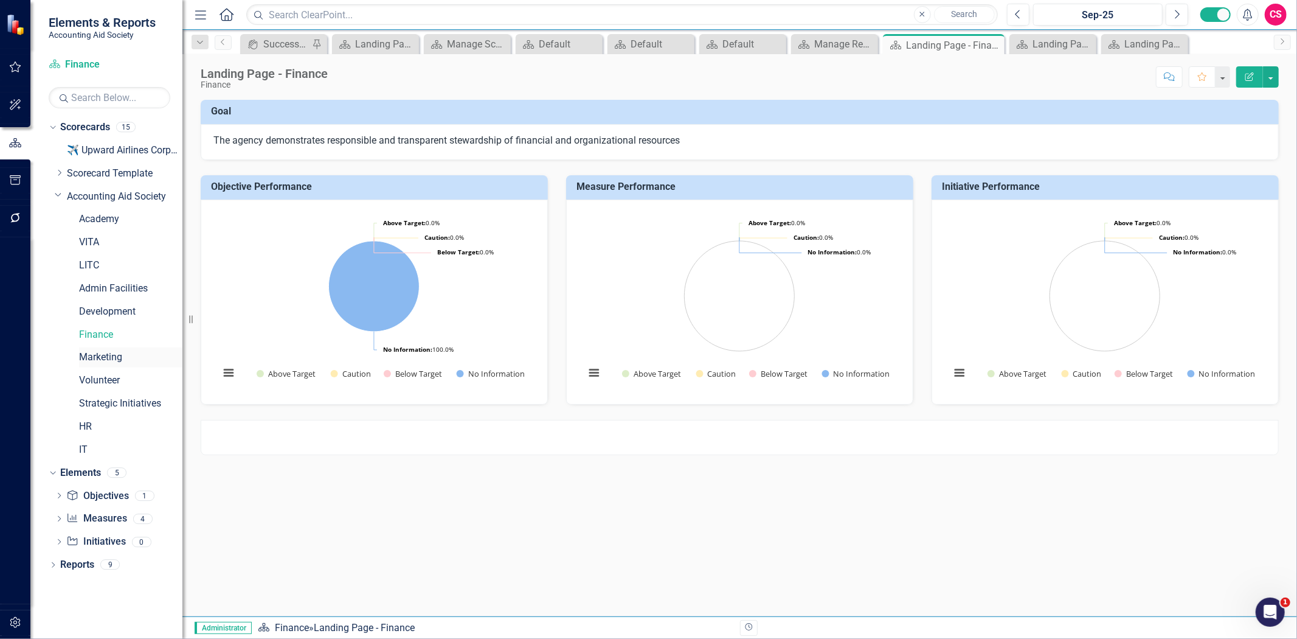
click at [106, 359] on link "Marketing" at bounding box center [130, 357] width 103 height 14
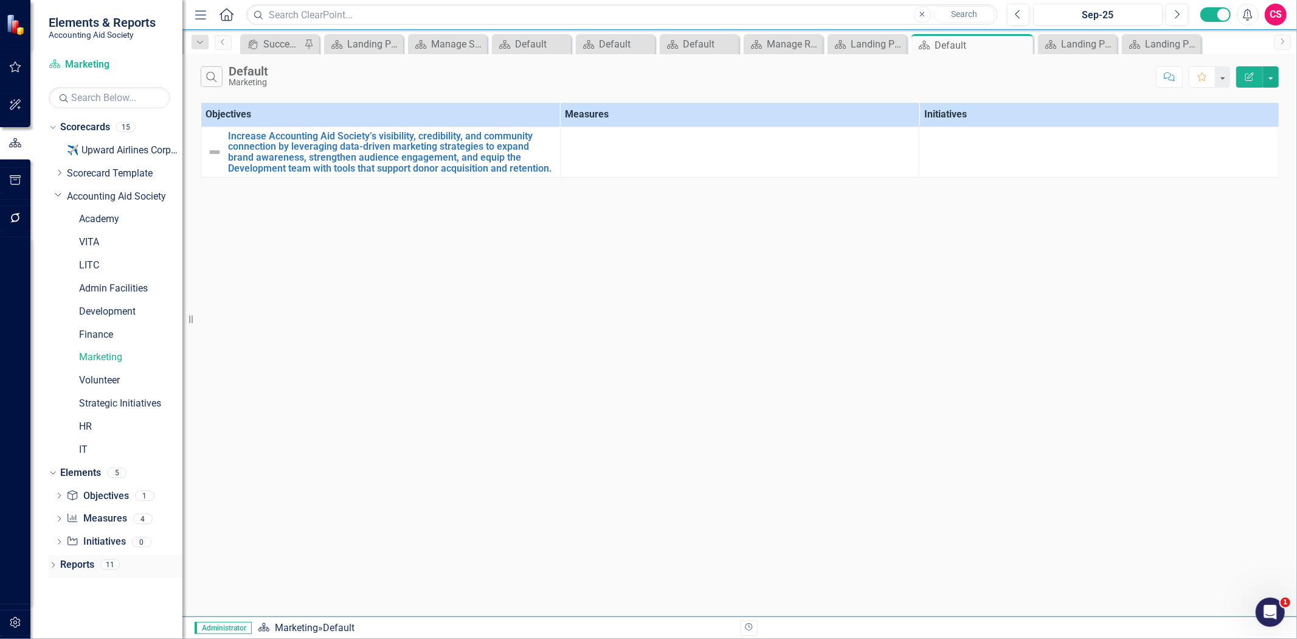
click at [70, 555] on div "Reports" at bounding box center [77, 565] width 34 height 20
click at [68, 552] on div "Initiative Initiatives 0" at bounding box center [124, 543] width 116 height 23
click at [79, 563] on link "Reports" at bounding box center [77, 565] width 34 height 14
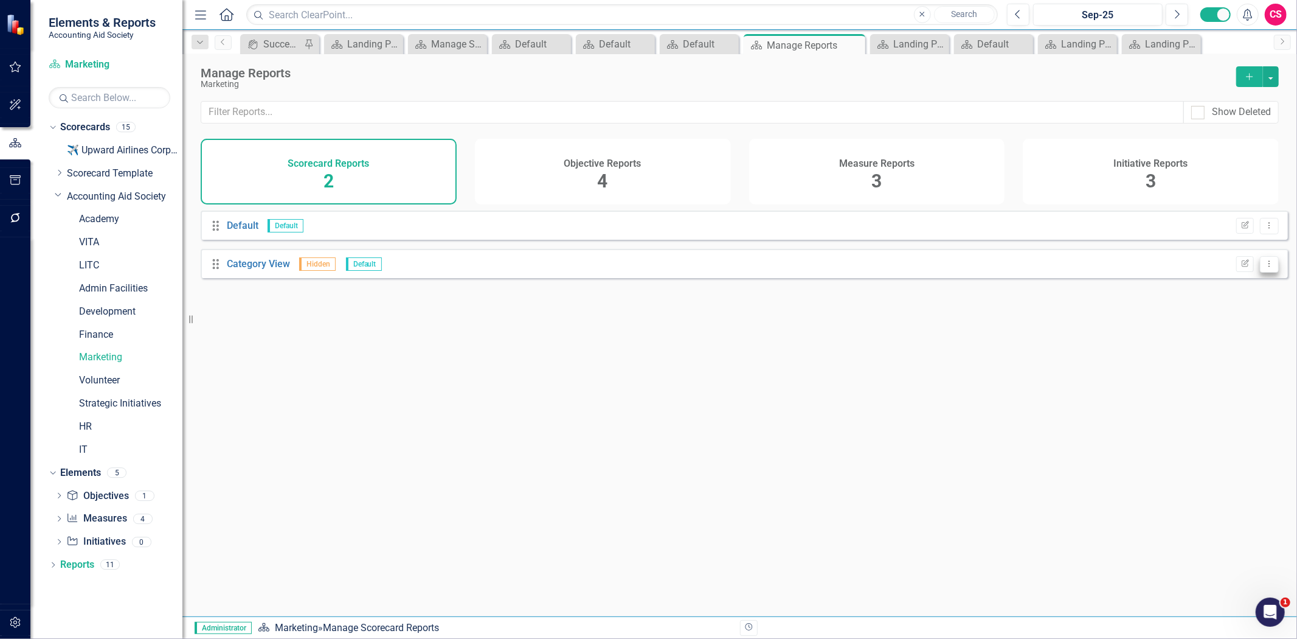
click at [1264, 268] on icon "Dropdown Menu" at bounding box center [1269, 264] width 10 height 8
click at [1218, 335] on link "Trash Delete Report" at bounding box center [1222, 338] width 96 height 23
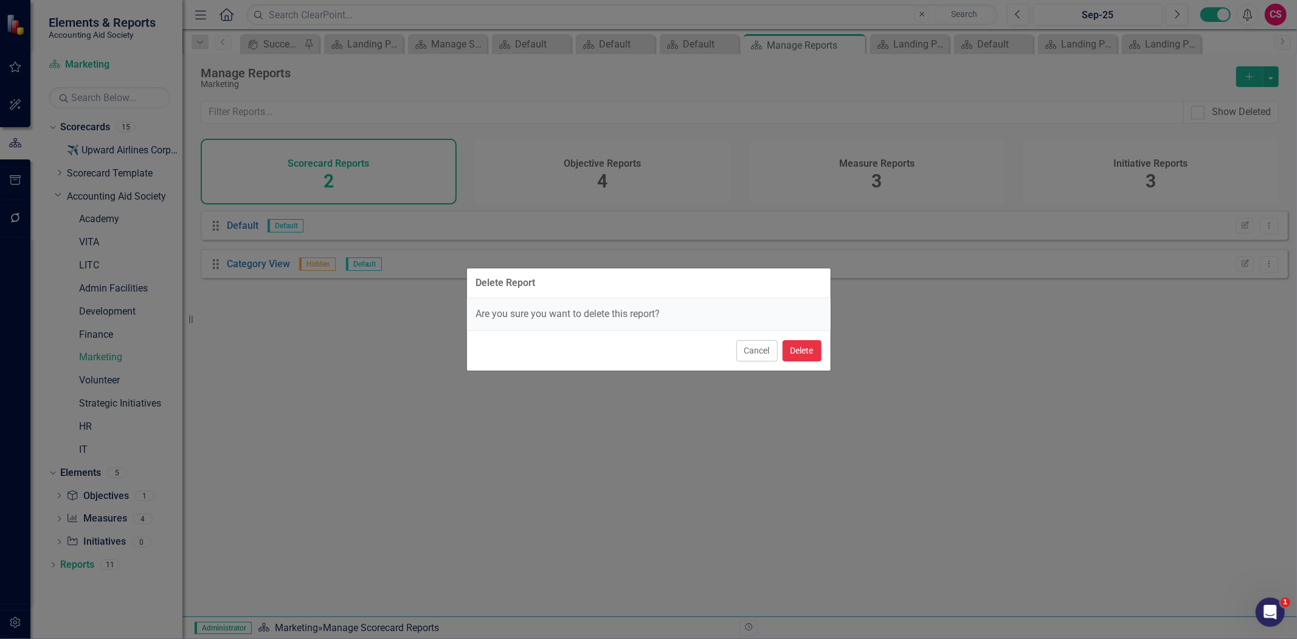
click at [810, 354] on button "Delete" at bounding box center [802, 350] width 39 height 21
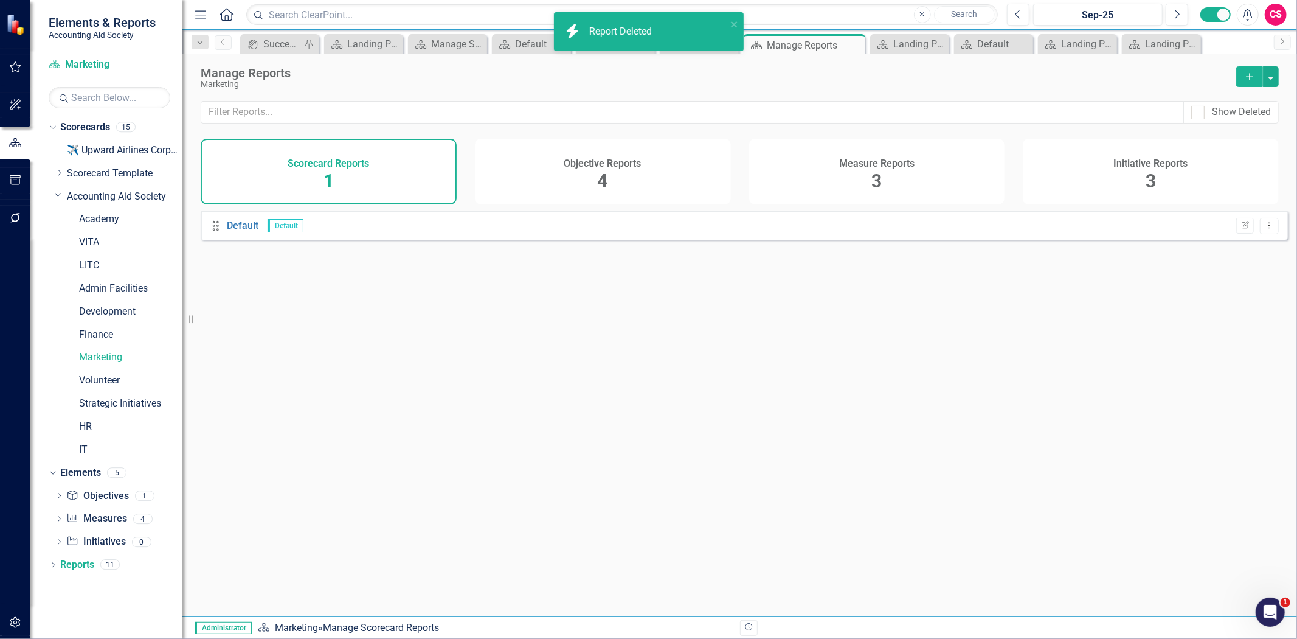
click at [619, 160] on h4 "Objective Reports" at bounding box center [602, 163] width 77 height 11
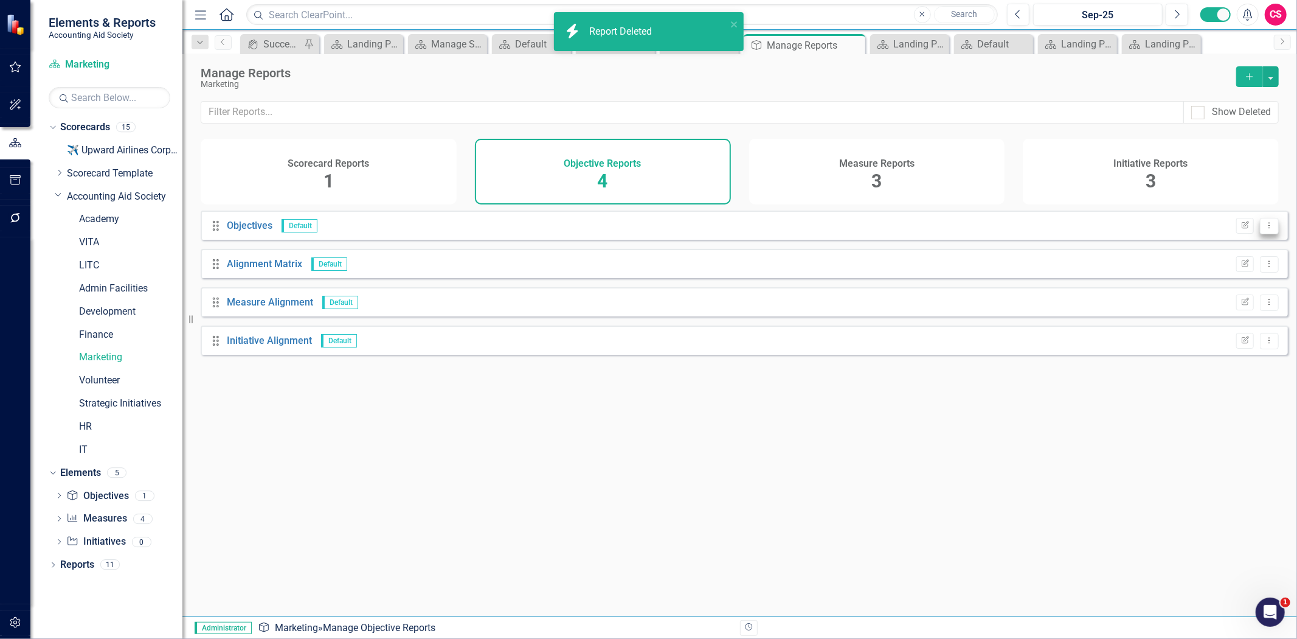
click at [1264, 229] on icon "Dropdown Menu" at bounding box center [1269, 225] width 10 height 8
click at [1226, 295] on link "Trash Delete Report" at bounding box center [1222, 299] width 96 height 23
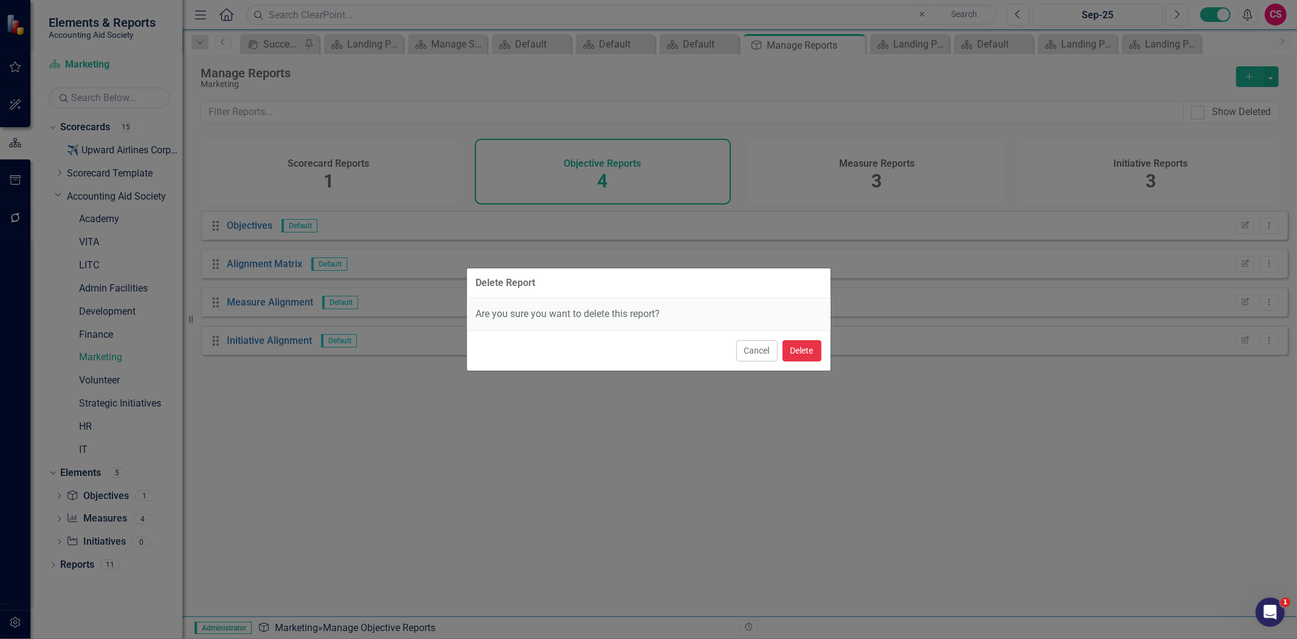
click at [785, 351] on button "Delete" at bounding box center [802, 350] width 39 height 21
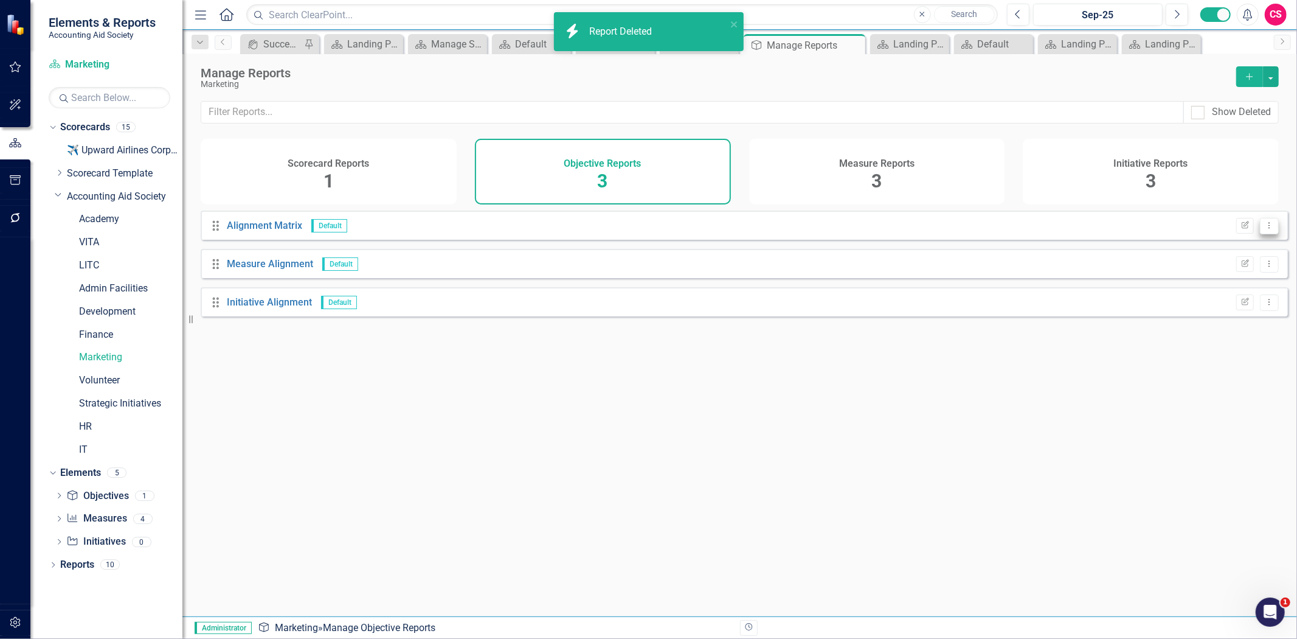
click at [1264, 229] on icon "Dropdown Menu" at bounding box center [1269, 225] width 10 height 8
click at [1202, 303] on link "Trash Delete Report" at bounding box center [1222, 299] width 96 height 23
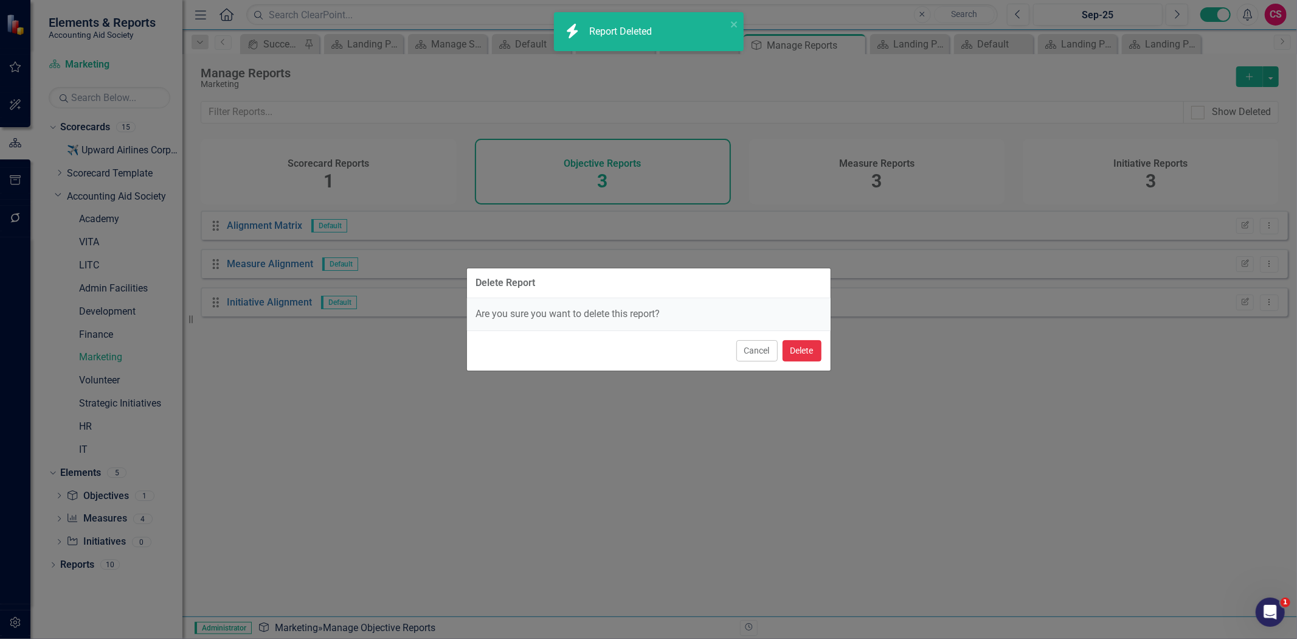
click at [791, 348] on button "Delete" at bounding box center [802, 350] width 39 height 21
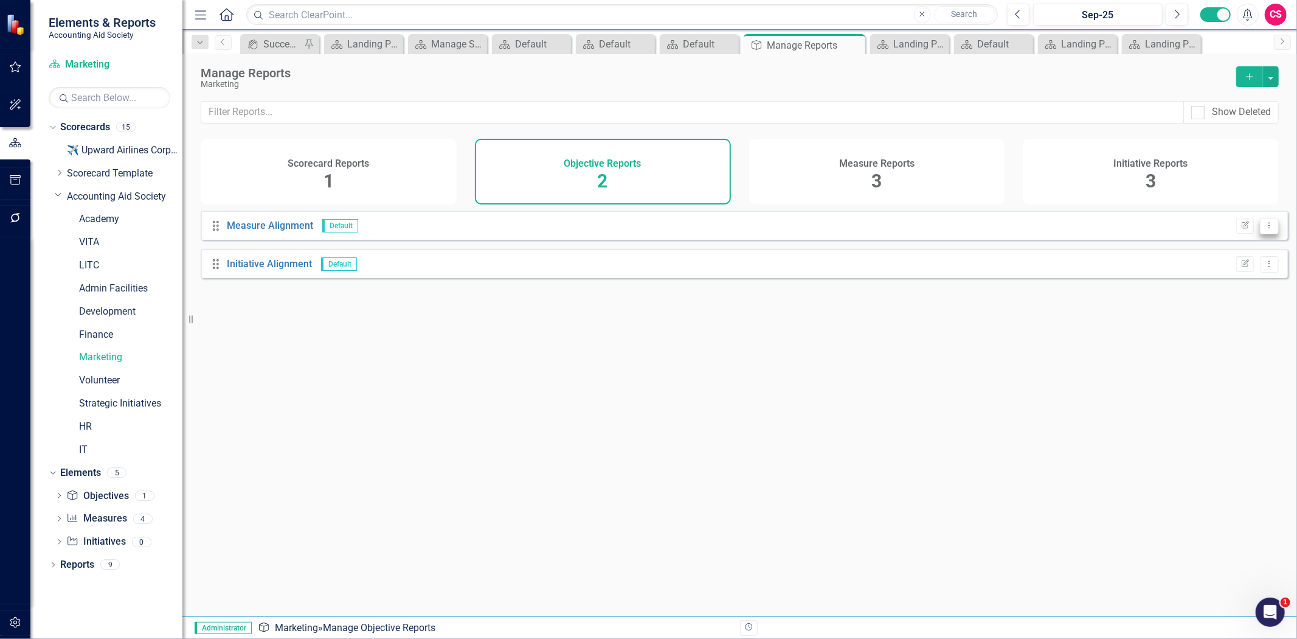
click at [1266, 234] on button "Dropdown Menu" at bounding box center [1269, 226] width 19 height 16
click at [1205, 302] on link "Trash Delete Report" at bounding box center [1222, 299] width 96 height 23
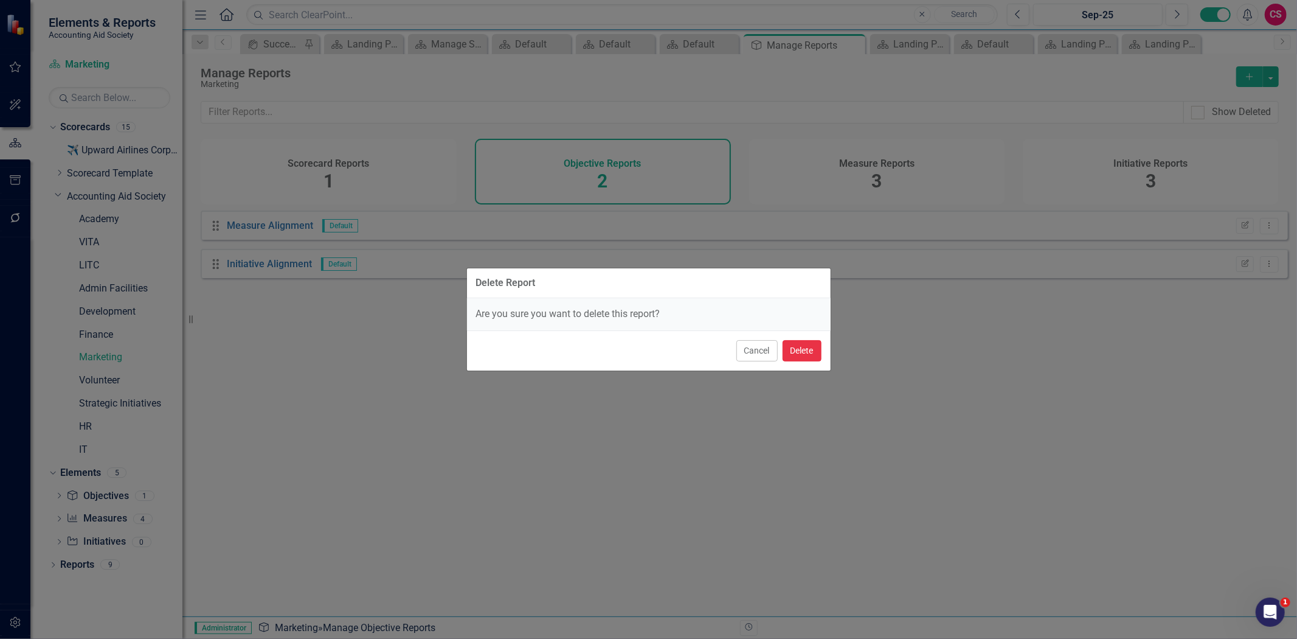
click at [805, 341] on button "Delete" at bounding box center [802, 350] width 39 height 21
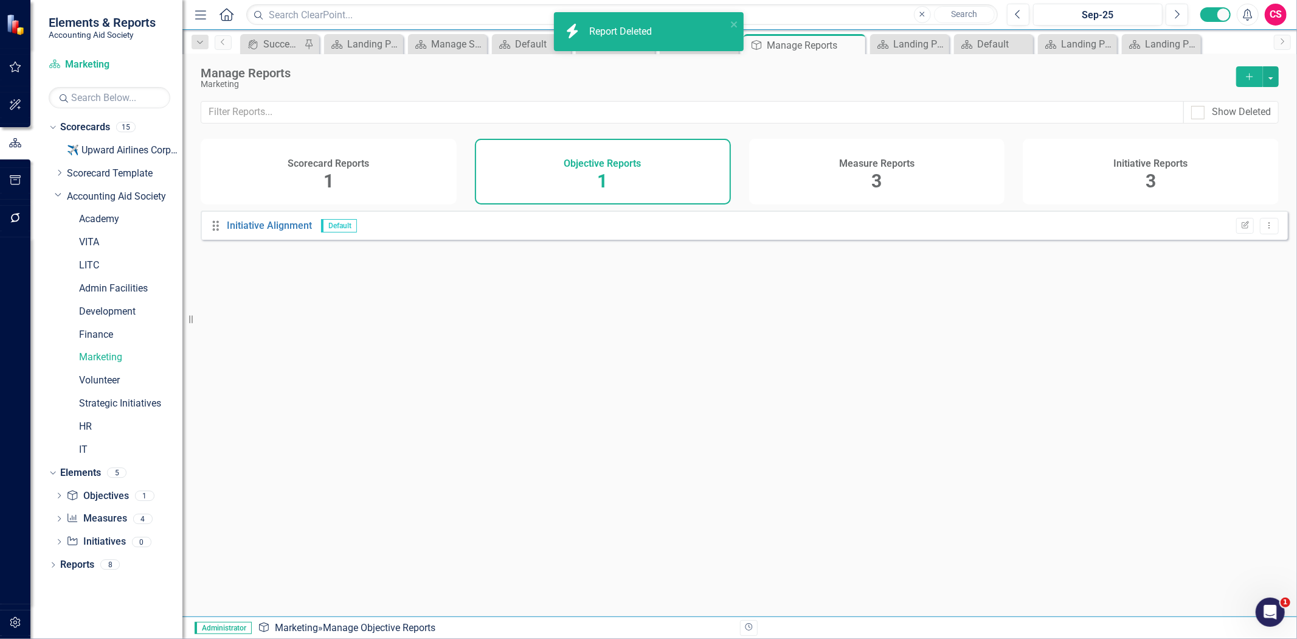
click at [1268, 240] on div "Drag Initiative Alignment Default Edit Report Dropdown Menu" at bounding box center [744, 224] width 1087 height 29
click at [1264, 229] on icon "Dropdown Menu" at bounding box center [1269, 225] width 10 height 8
click at [1235, 300] on link "Trash Delete Report" at bounding box center [1222, 299] width 96 height 23
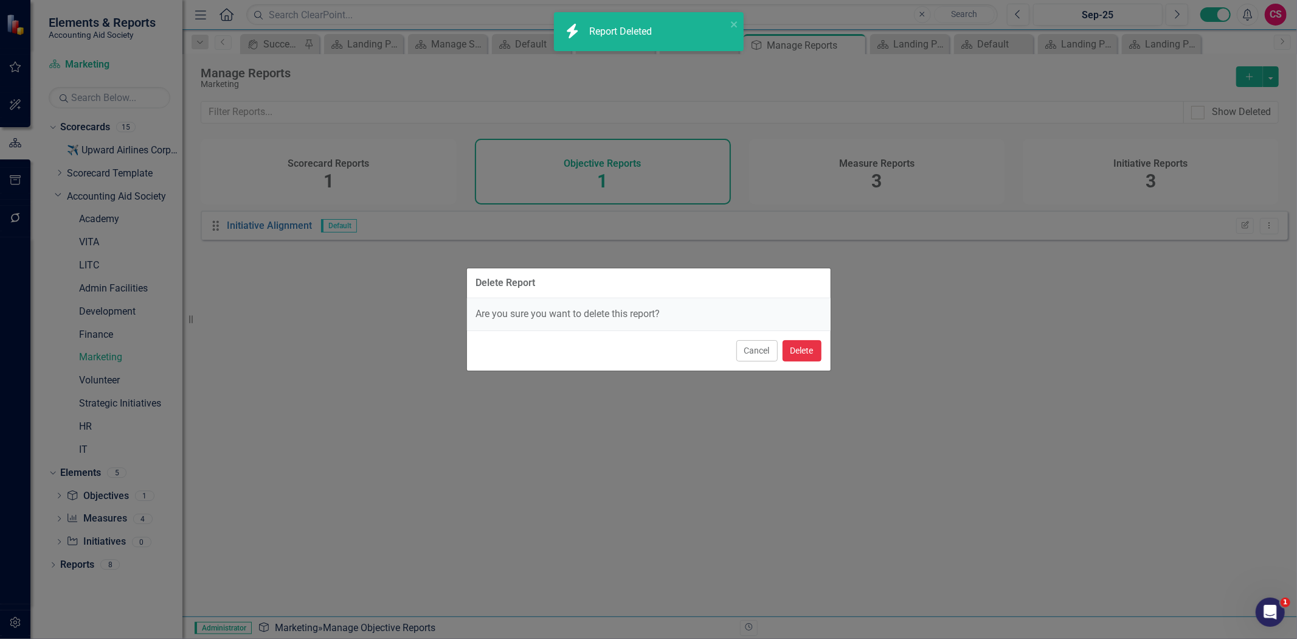
click at [791, 351] on button "Delete" at bounding box center [802, 350] width 39 height 21
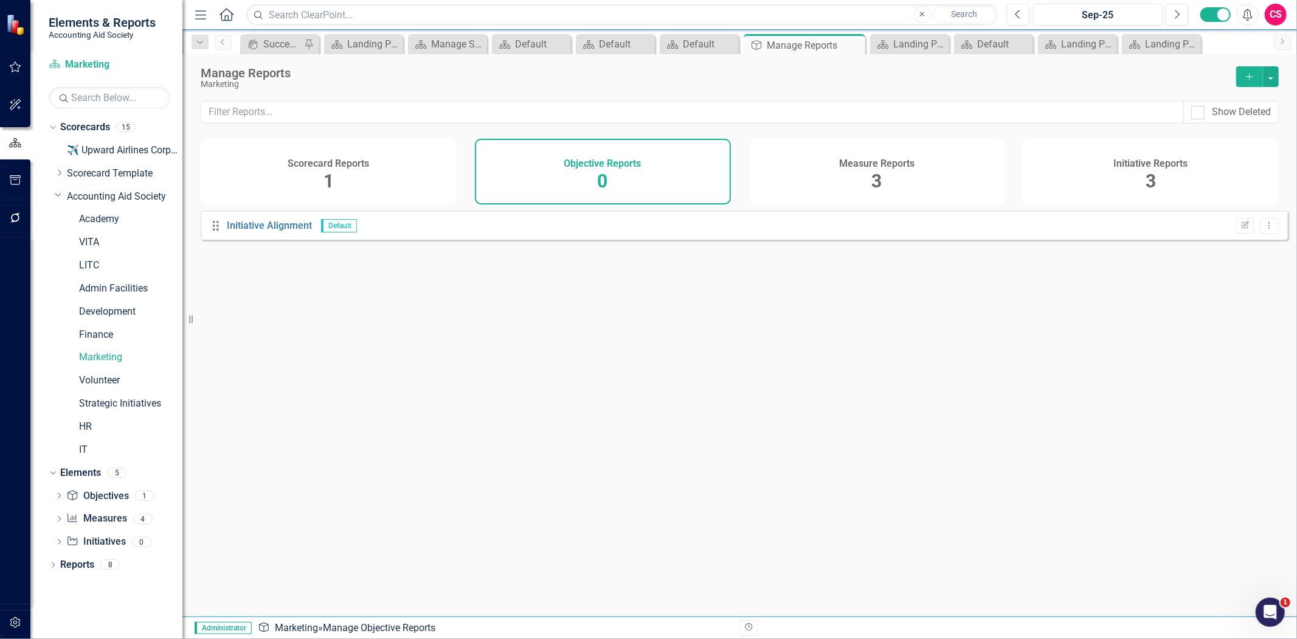
click at [865, 196] on div "Measure Reports 3" at bounding box center [877, 172] width 256 height 66
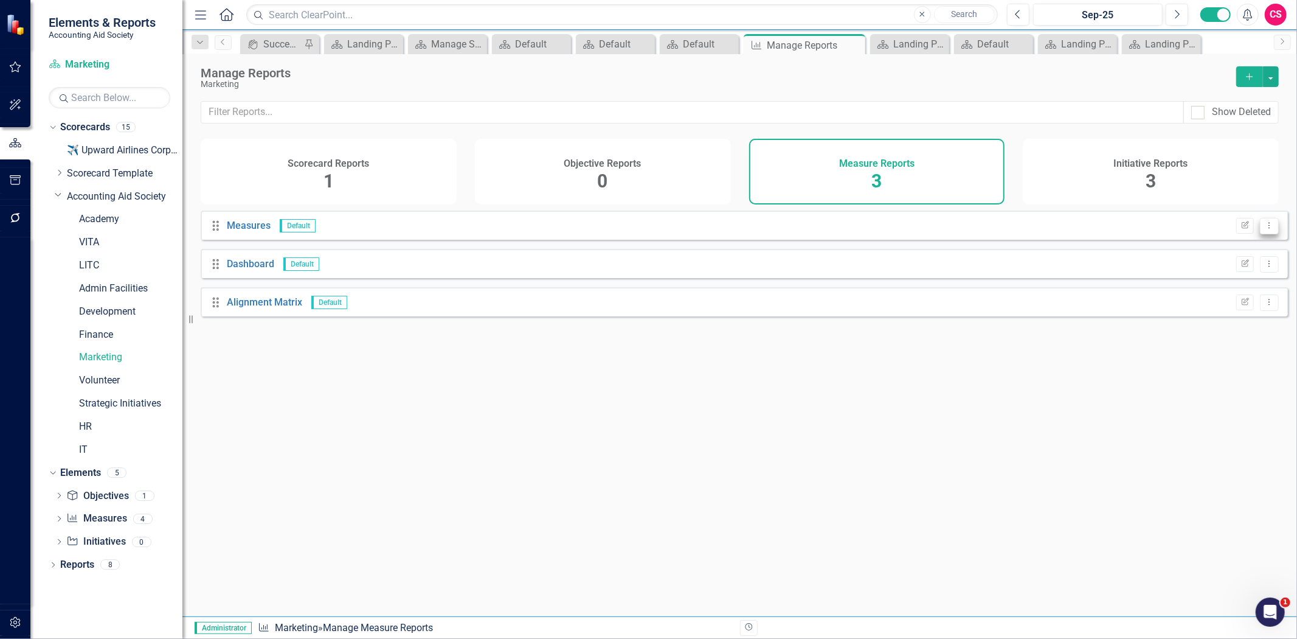
click at [1265, 229] on icon "Dropdown Menu" at bounding box center [1269, 225] width 10 height 8
click at [1206, 303] on link "Trash Delete Report" at bounding box center [1222, 299] width 96 height 23
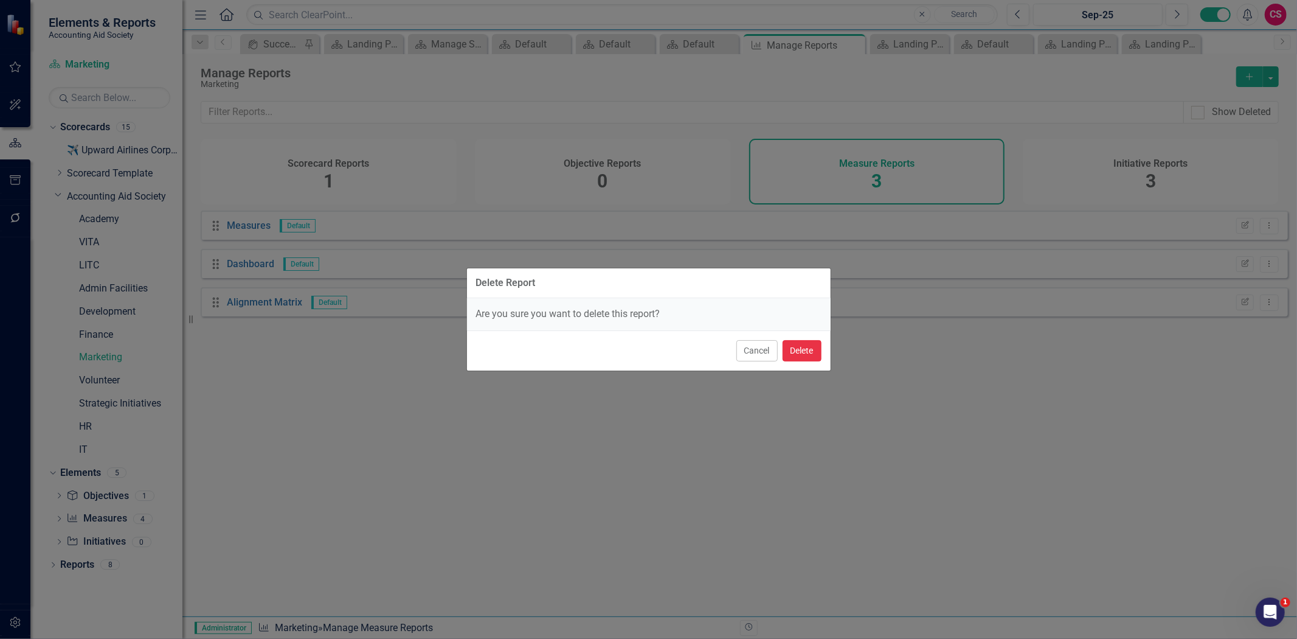
click at [801, 345] on button "Delete" at bounding box center [802, 350] width 39 height 21
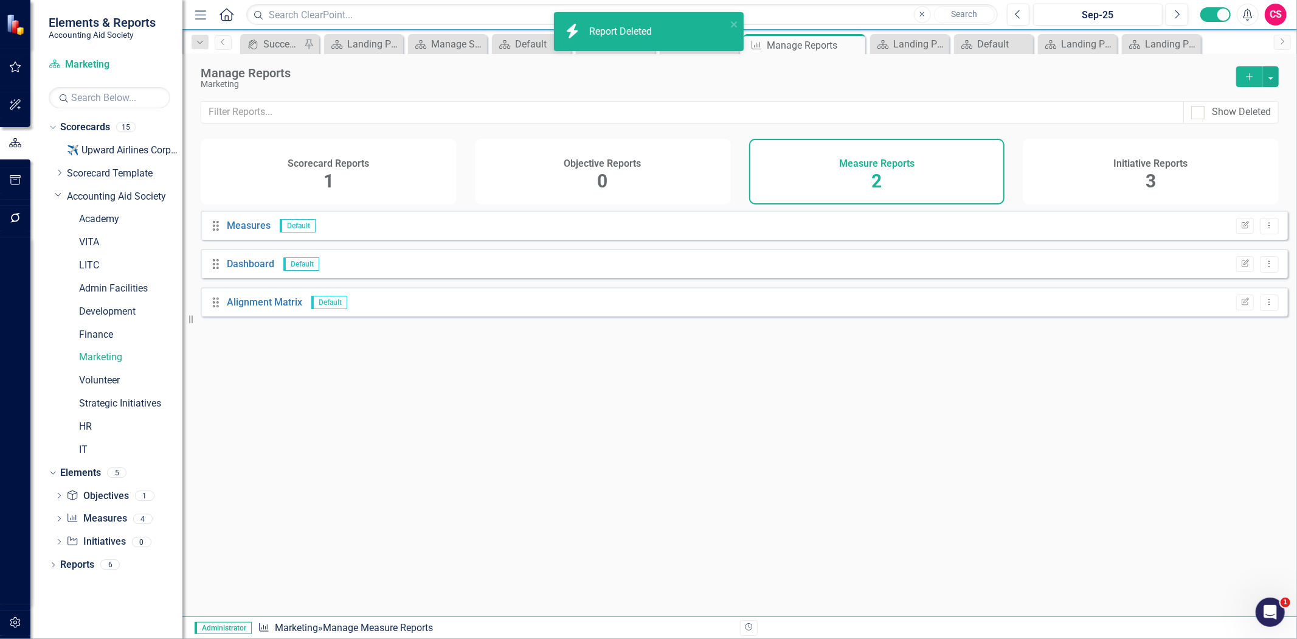
click at [1265, 260] on icon "Dropdown Menu" at bounding box center [1269, 264] width 10 height 8
click at [1236, 303] on link "Trash Delete Report" at bounding box center [1222, 299] width 96 height 23
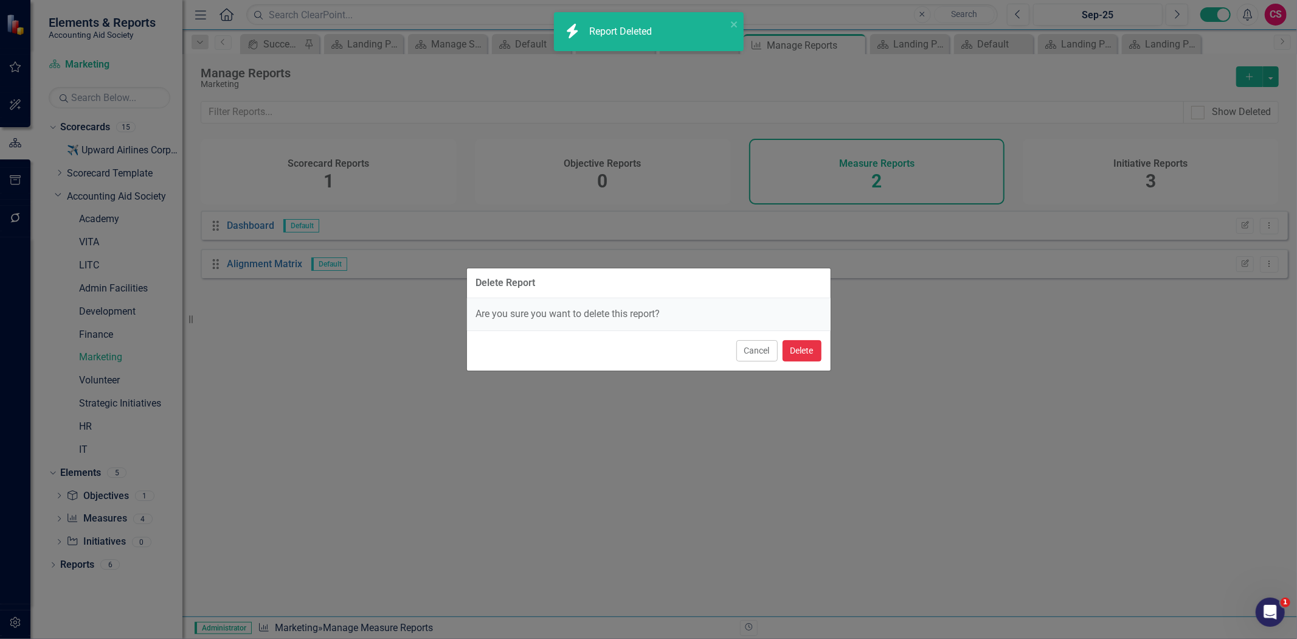
click at [817, 341] on button "Delete" at bounding box center [802, 350] width 39 height 21
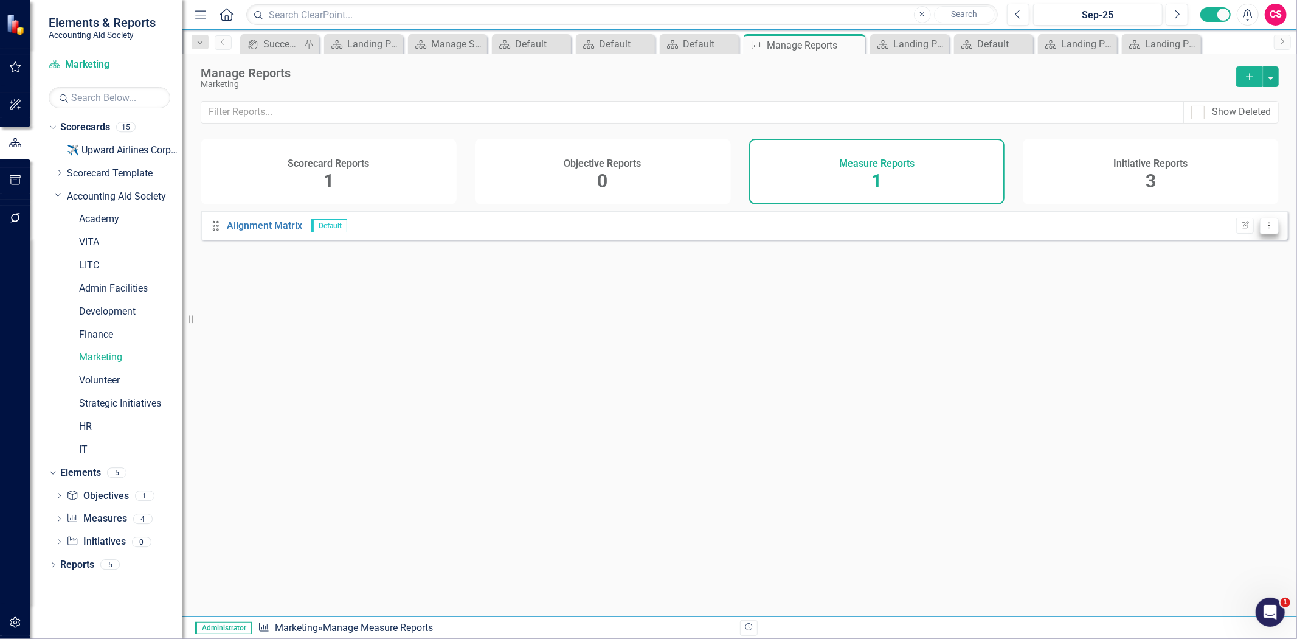
click at [1266, 234] on button "Dropdown Menu" at bounding box center [1269, 226] width 19 height 16
click at [1206, 306] on link "Trash Delete Report" at bounding box center [1222, 299] width 96 height 23
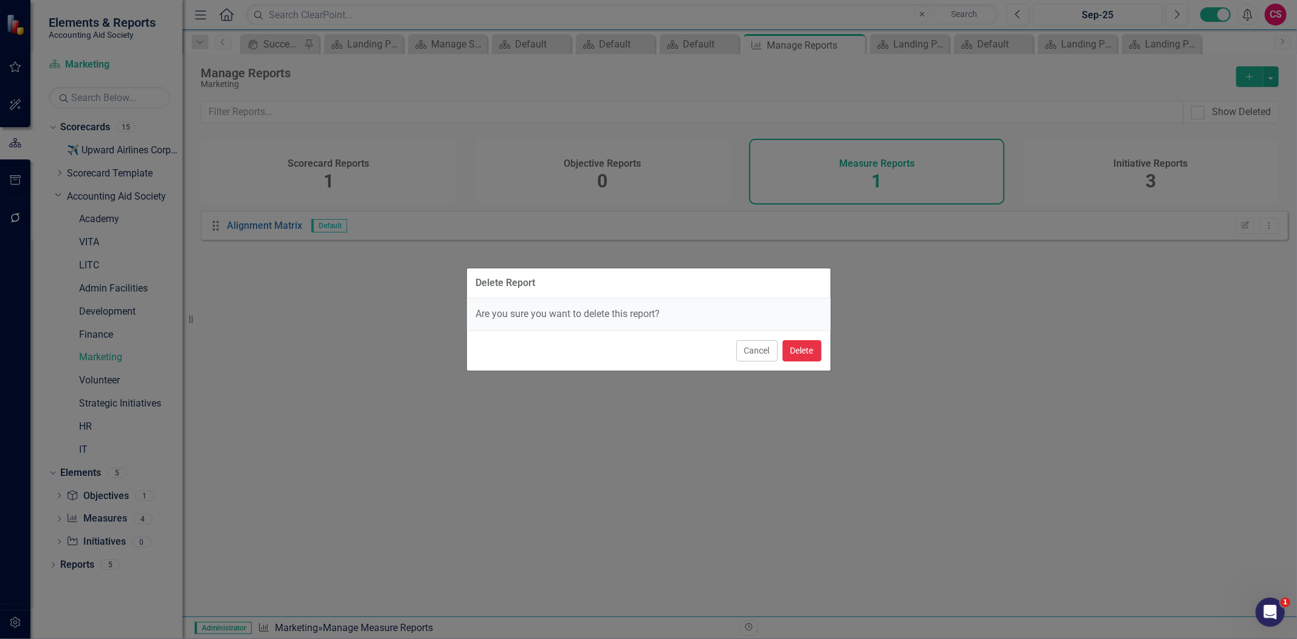
click at [814, 342] on button "Delete" at bounding box center [802, 350] width 39 height 21
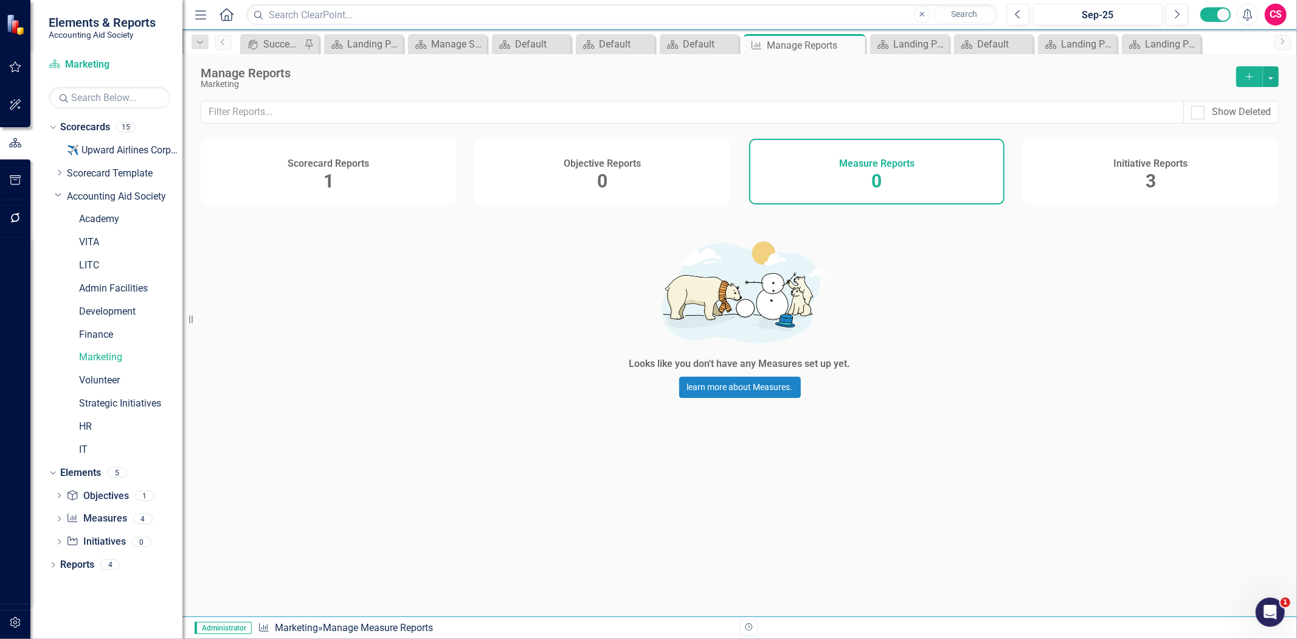
click at [1184, 173] on div "Initiative Reports 3" at bounding box center [1151, 172] width 256 height 66
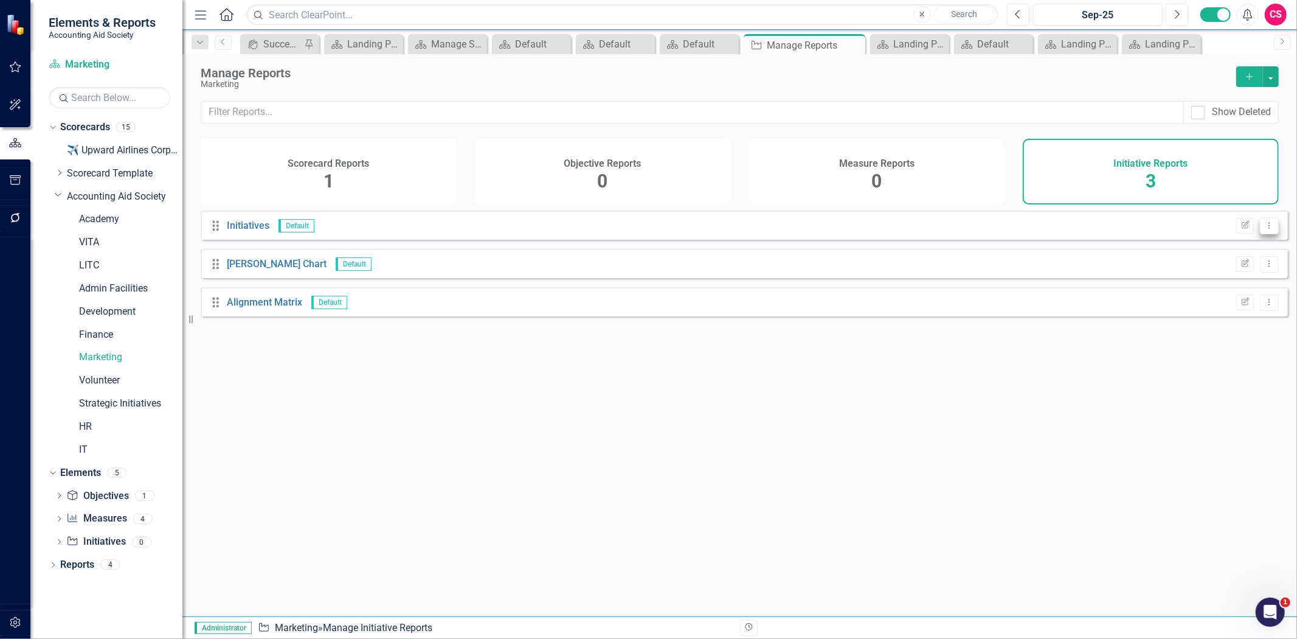
click at [1272, 235] on div "Drag Initiatives Default Edit Report Dropdown Menu" at bounding box center [744, 224] width 1087 height 29
click at [1264, 229] on icon "Dropdown Menu" at bounding box center [1269, 225] width 10 height 8
click at [1232, 306] on link "Trash Delete Report" at bounding box center [1222, 299] width 96 height 23
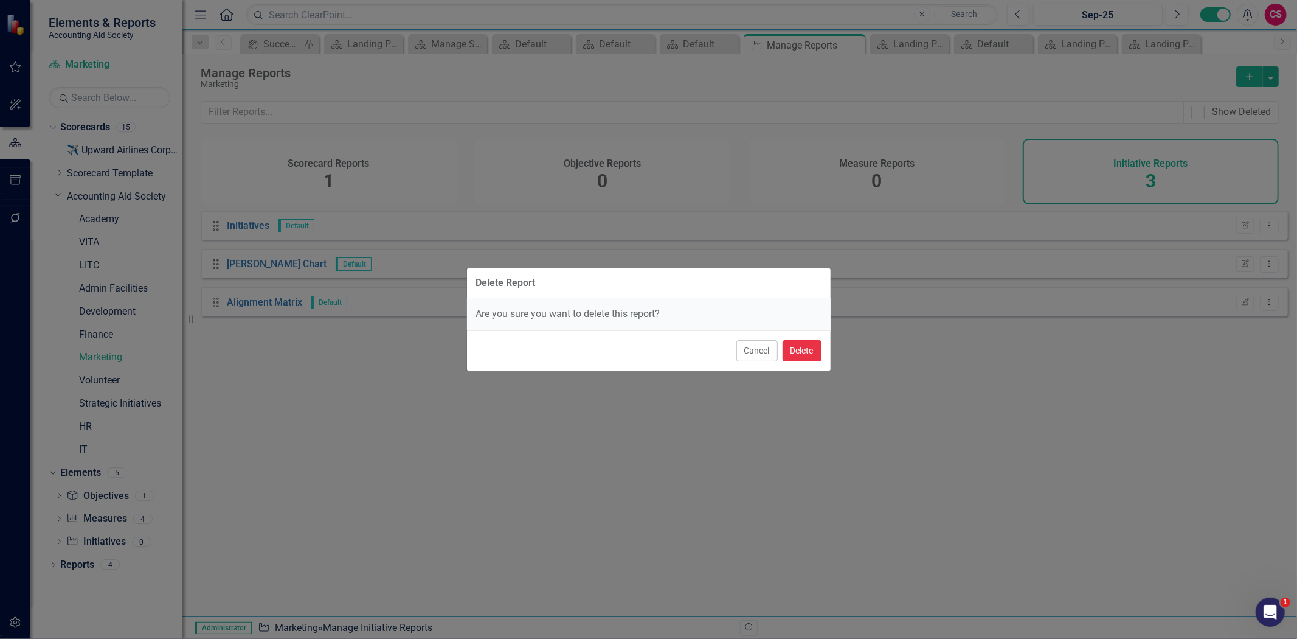
click at [797, 357] on button "Delete" at bounding box center [802, 350] width 39 height 21
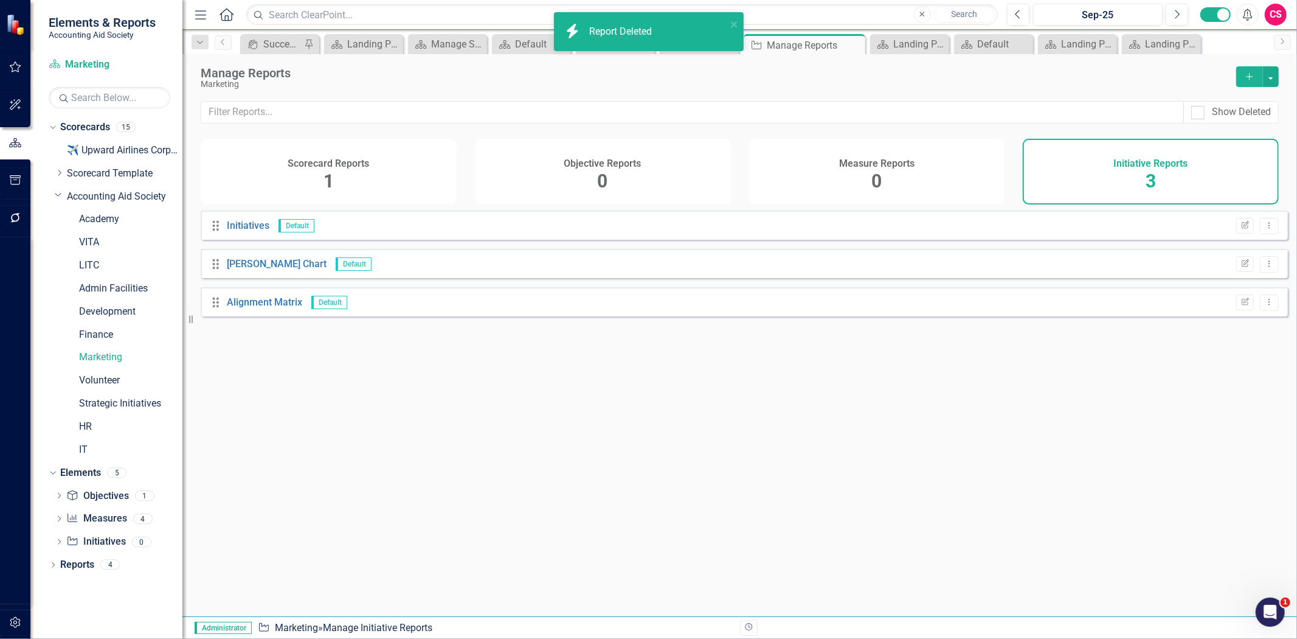
click at [794, 353] on div "Delete Report Are you sure you want to delete this report? Cancel Delete" at bounding box center [648, 289] width 365 height 639
click at [1264, 229] on icon "Dropdown Menu" at bounding box center [1269, 225] width 10 height 8
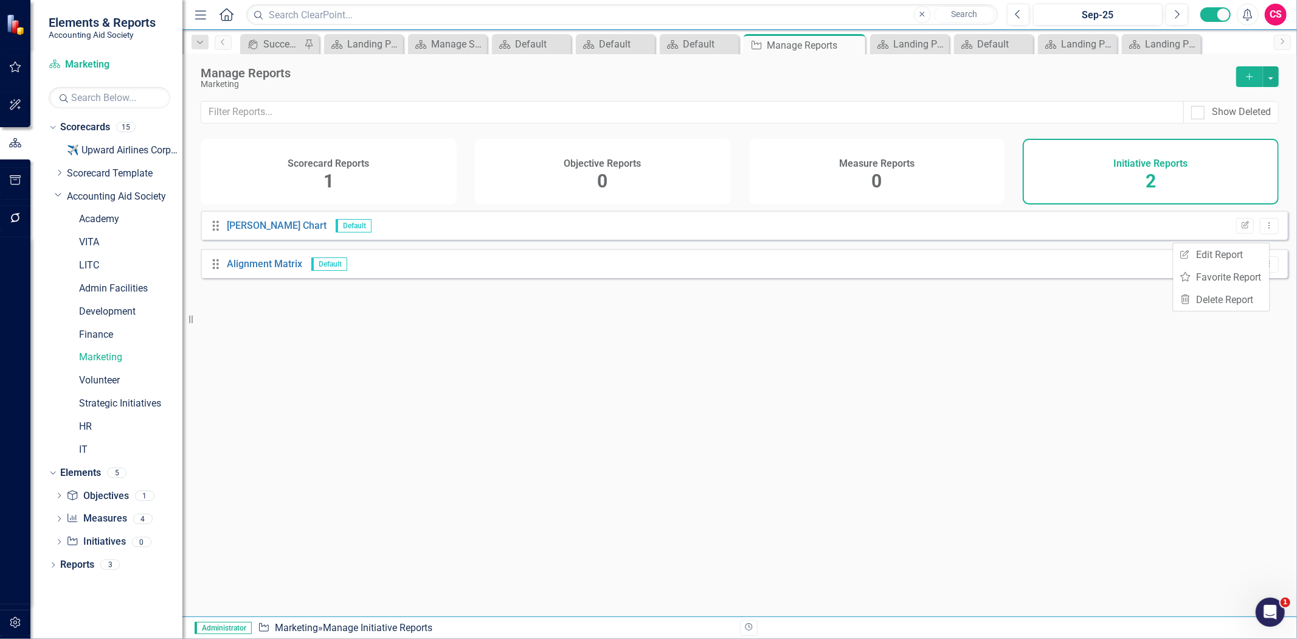
click at [1229, 312] on div "Drag [PERSON_NAME] Chart Default Edit Report Dropdown Menu Drag Alignment Matri…" at bounding box center [739, 408] width 1115 height 397
click at [1260, 234] on button "Dropdown Menu" at bounding box center [1269, 226] width 19 height 16
click at [1240, 296] on link "Trash Delete Report" at bounding box center [1222, 299] width 96 height 23
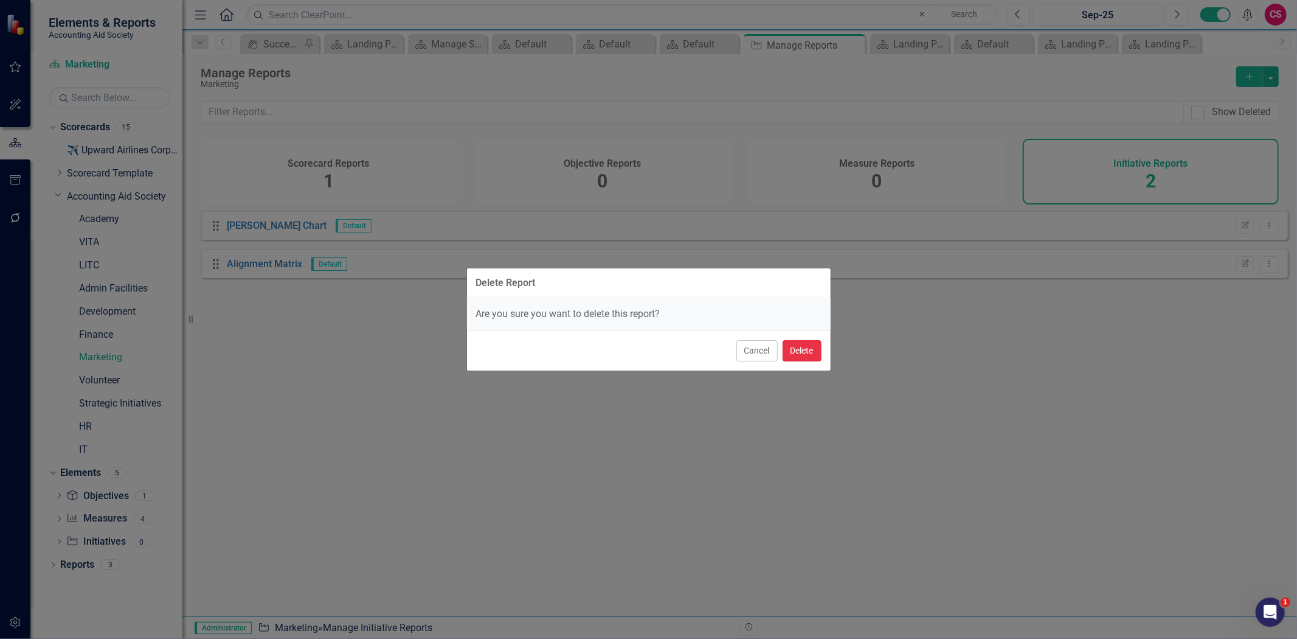
click at [819, 349] on button "Delete" at bounding box center [802, 350] width 39 height 21
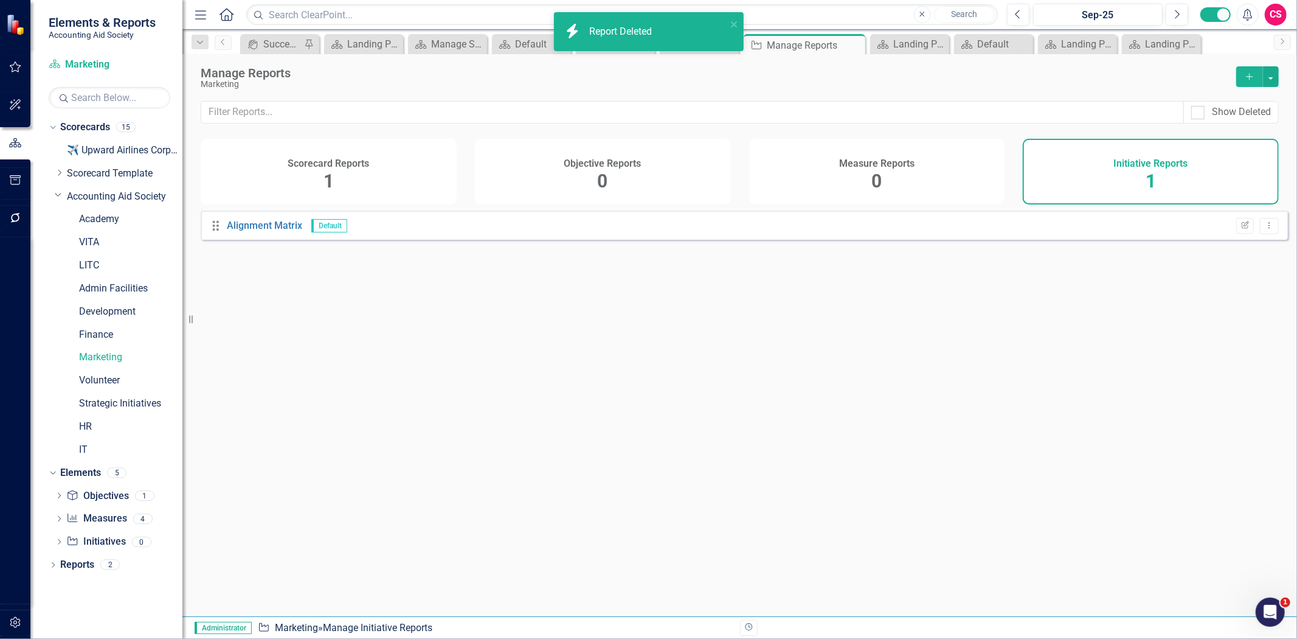
click at [1270, 234] on div "Drag Alignment Matrix Default Edit Report Dropdown Menu" at bounding box center [744, 224] width 1087 height 29
click at [1265, 229] on icon "Dropdown Menu" at bounding box center [1269, 225] width 10 height 8
click at [1241, 295] on link "Trash Delete Report" at bounding box center [1222, 299] width 96 height 23
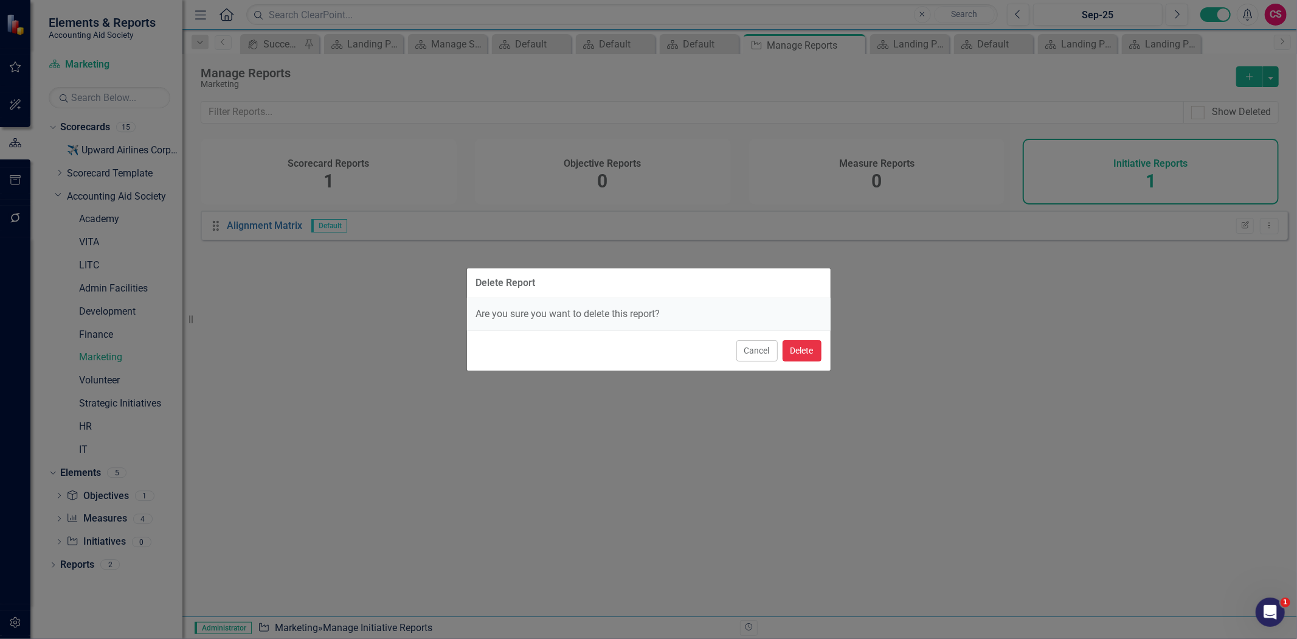
click at [820, 349] on button "Delete" at bounding box center [802, 350] width 39 height 21
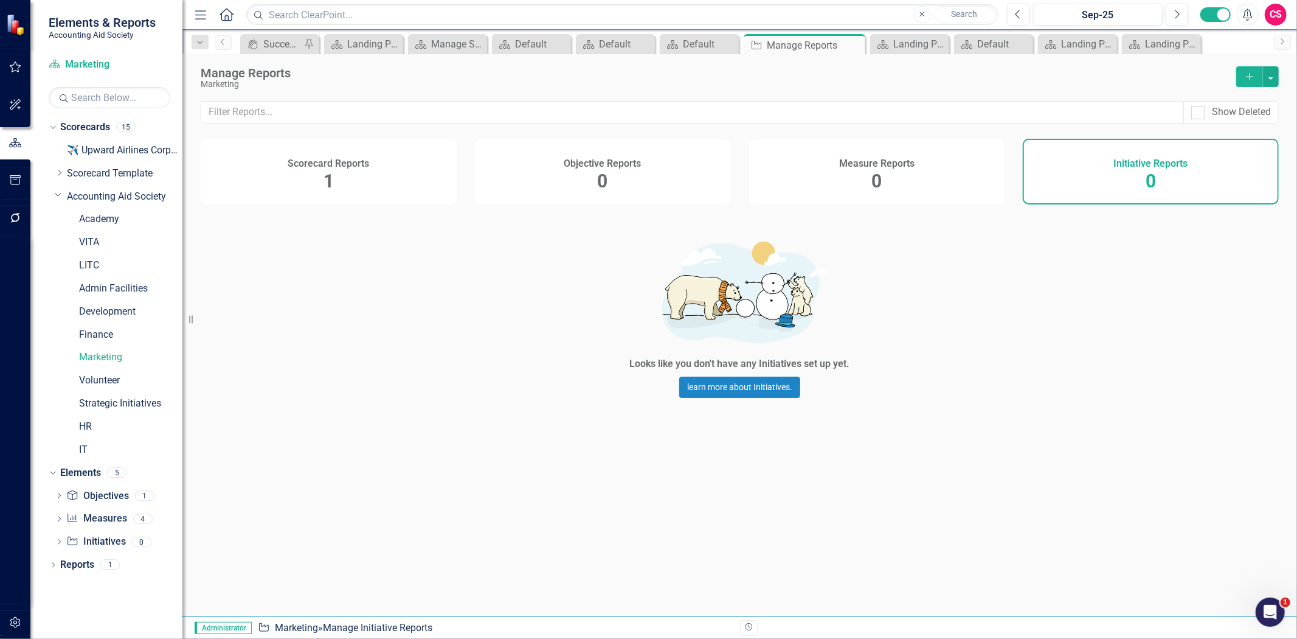
click at [350, 178] on div "Scorecard Reports 1" at bounding box center [329, 172] width 256 height 66
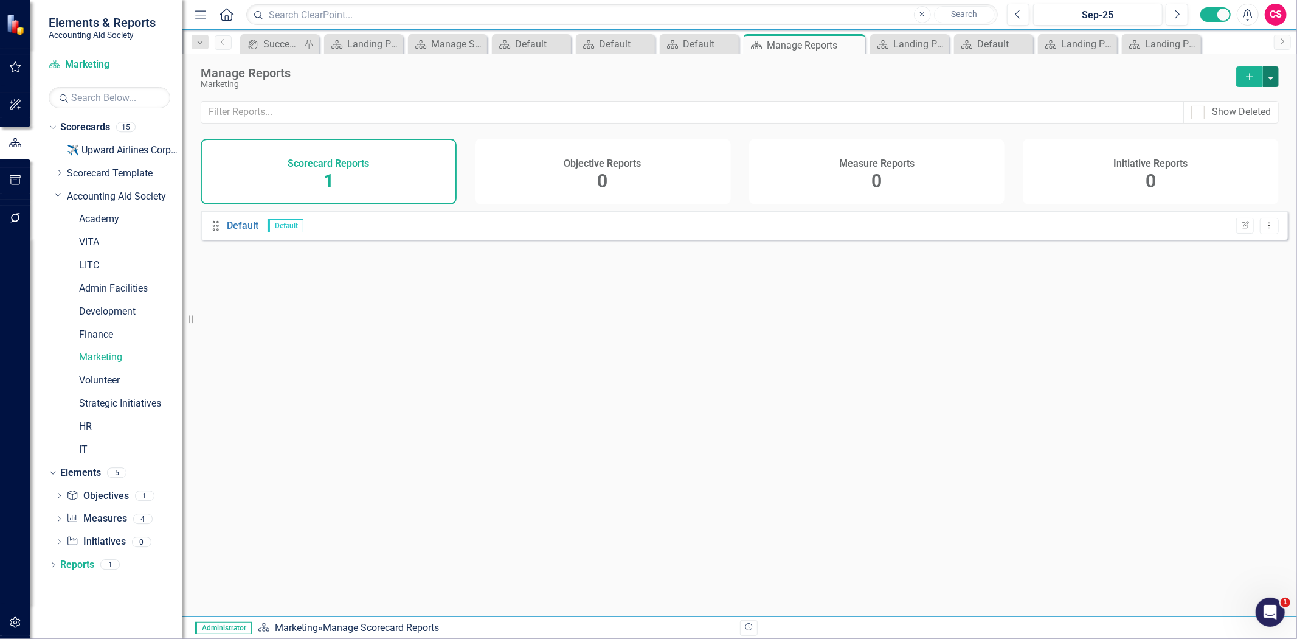
click at [1271, 80] on button "button" at bounding box center [1271, 76] width 16 height 21
click at [1242, 129] on link "Copy Add From Template" at bounding box center [1218, 121] width 122 height 23
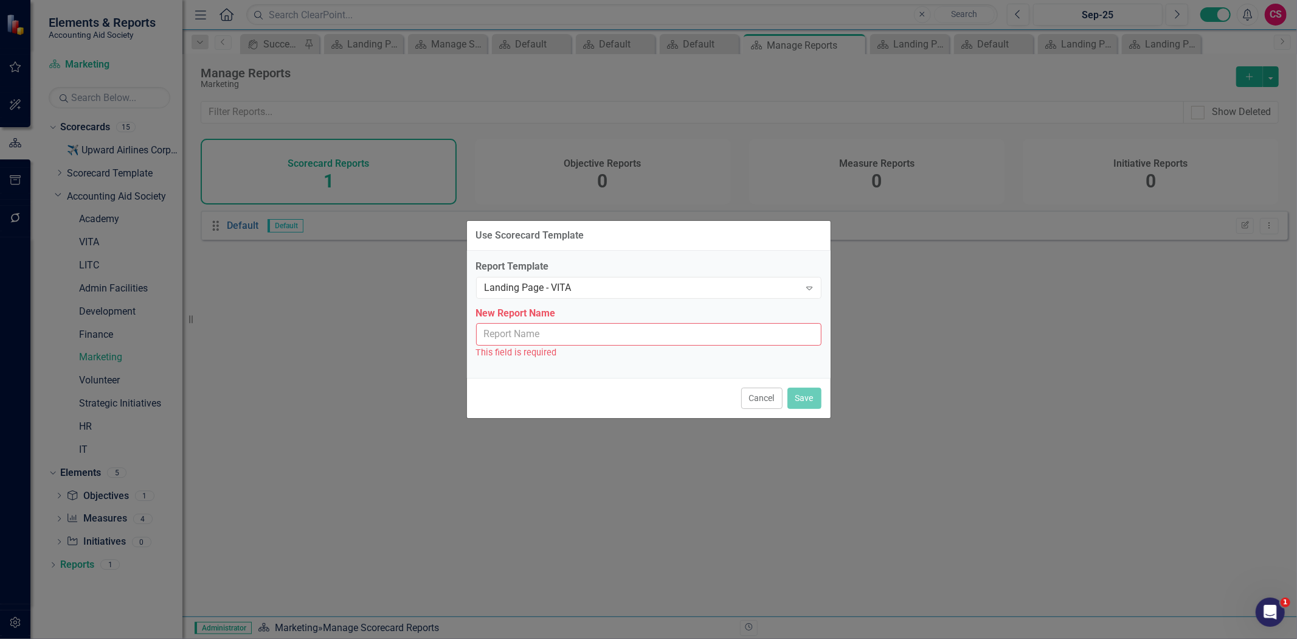
click at [582, 341] on input "New Report Name" at bounding box center [648, 334] width 345 height 23
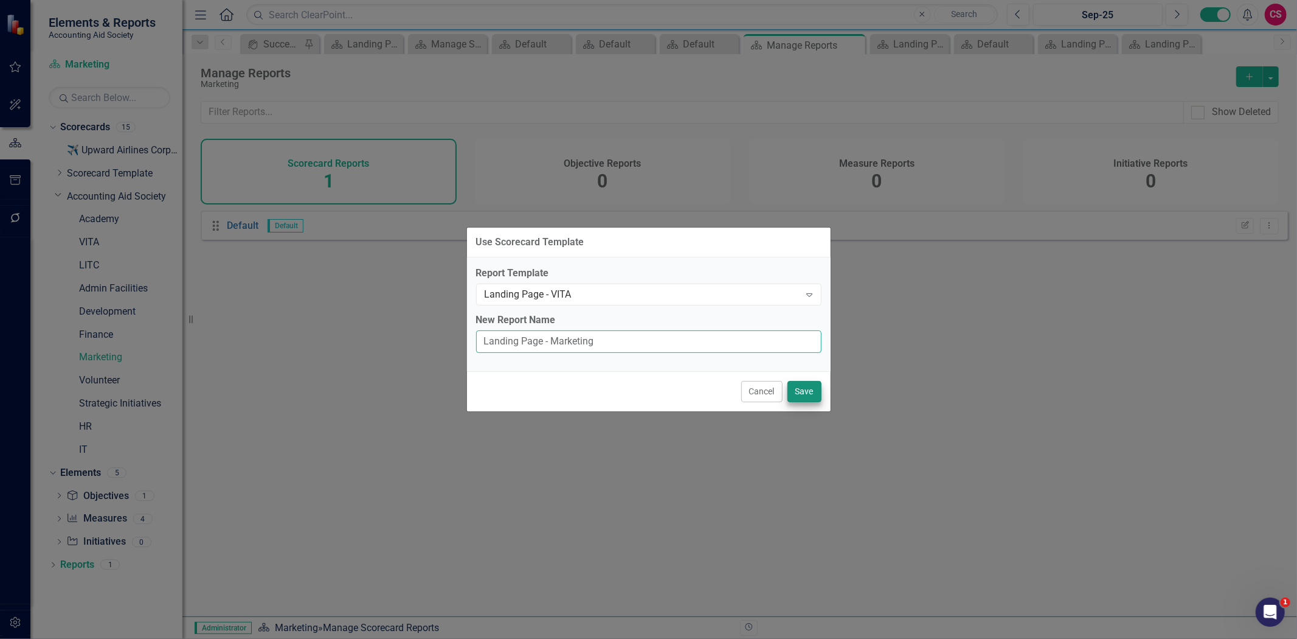
type input "Landing Page - Marketing"
click at [799, 386] on button "Save" at bounding box center [805, 391] width 34 height 21
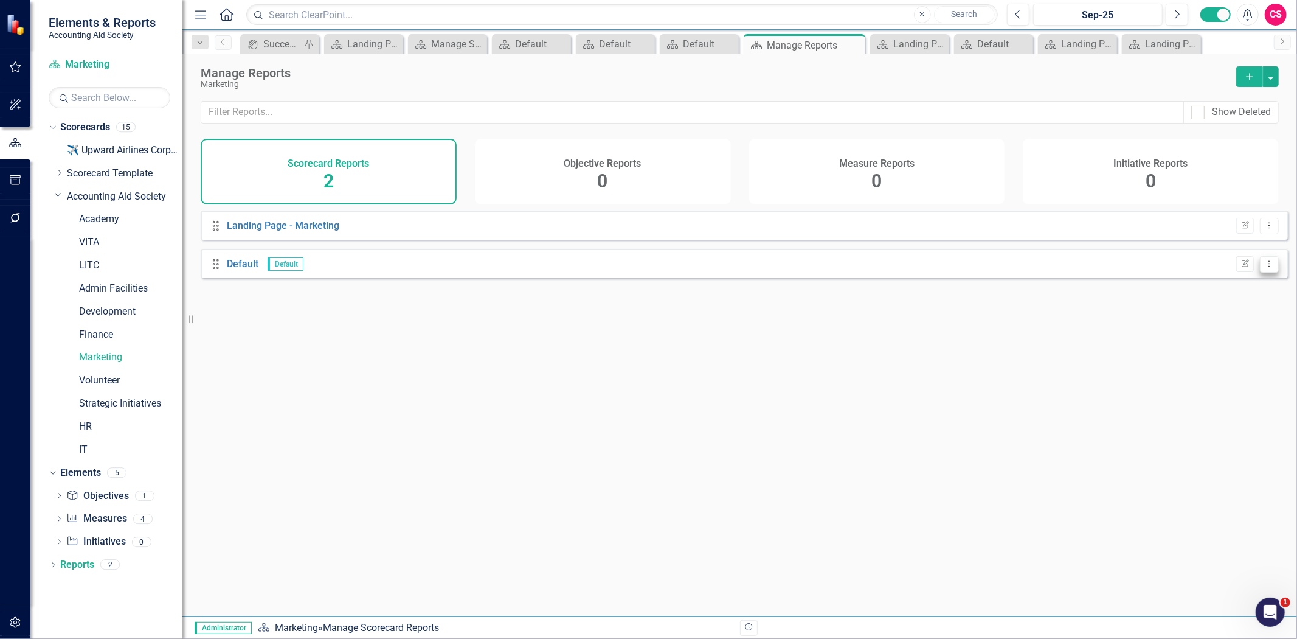
click at [1264, 272] on button "Dropdown Menu" at bounding box center [1269, 264] width 19 height 16
click at [1217, 341] on link "Trash Delete Report" at bounding box center [1222, 338] width 96 height 23
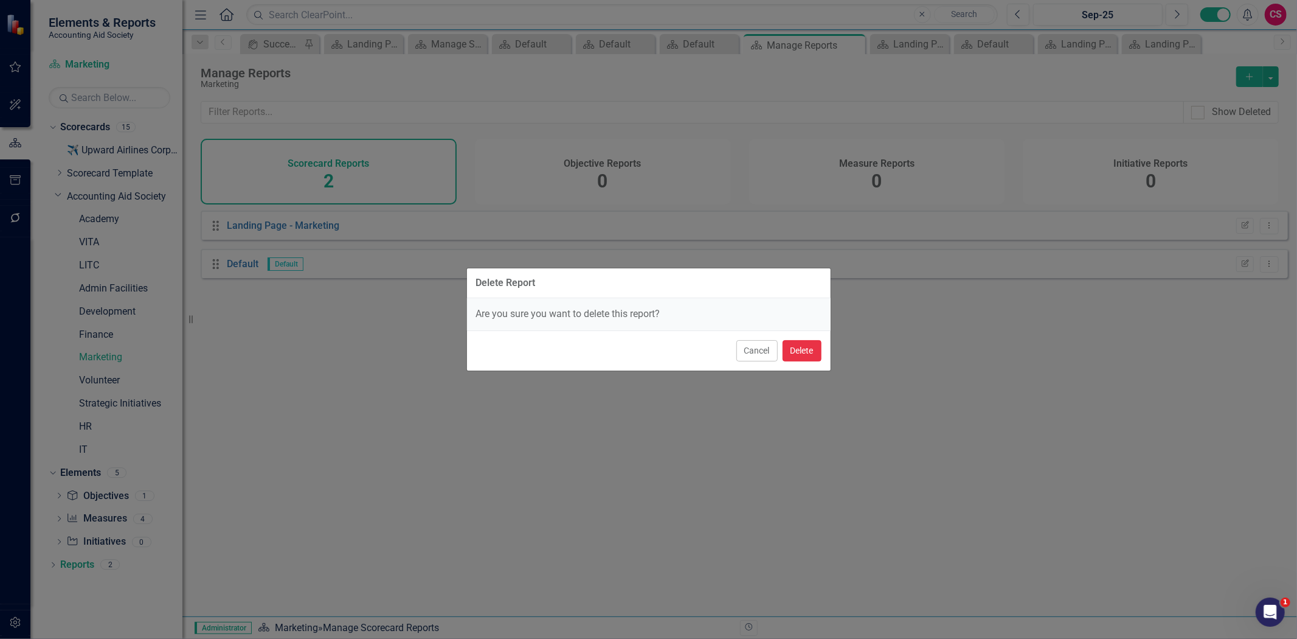
click at [804, 344] on button "Delete" at bounding box center [802, 350] width 39 height 21
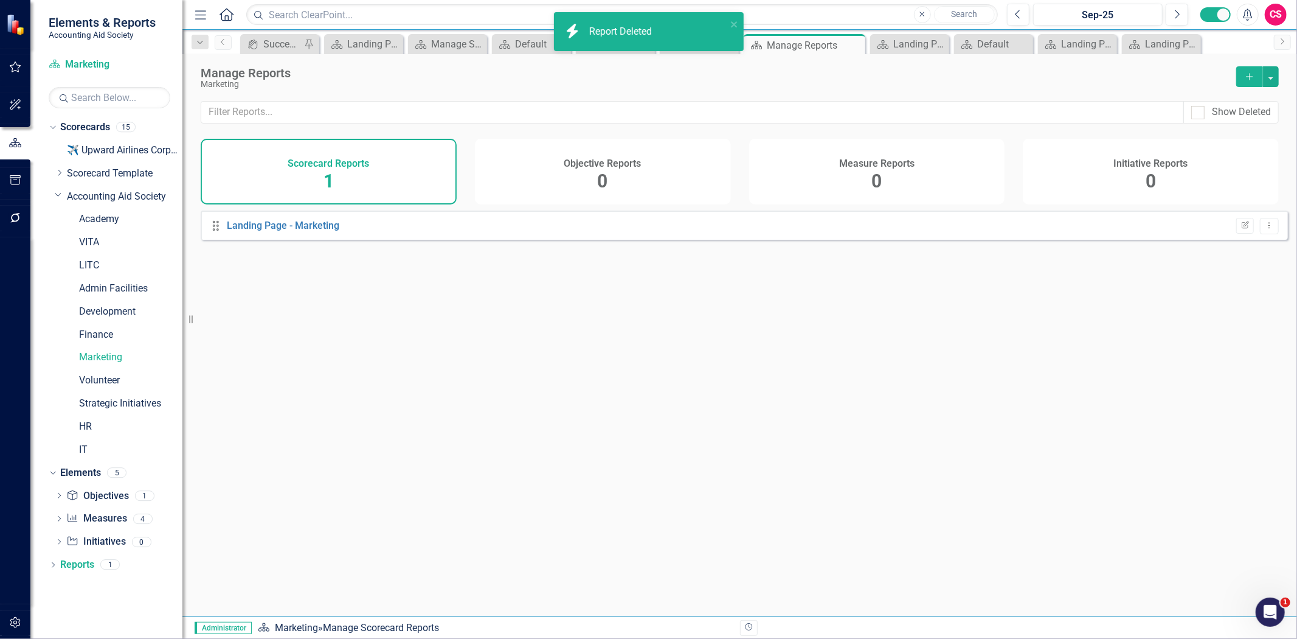
click at [628, 179] on div "Objective Reports 0" at bounding box center [603, 172] width 256 height 66
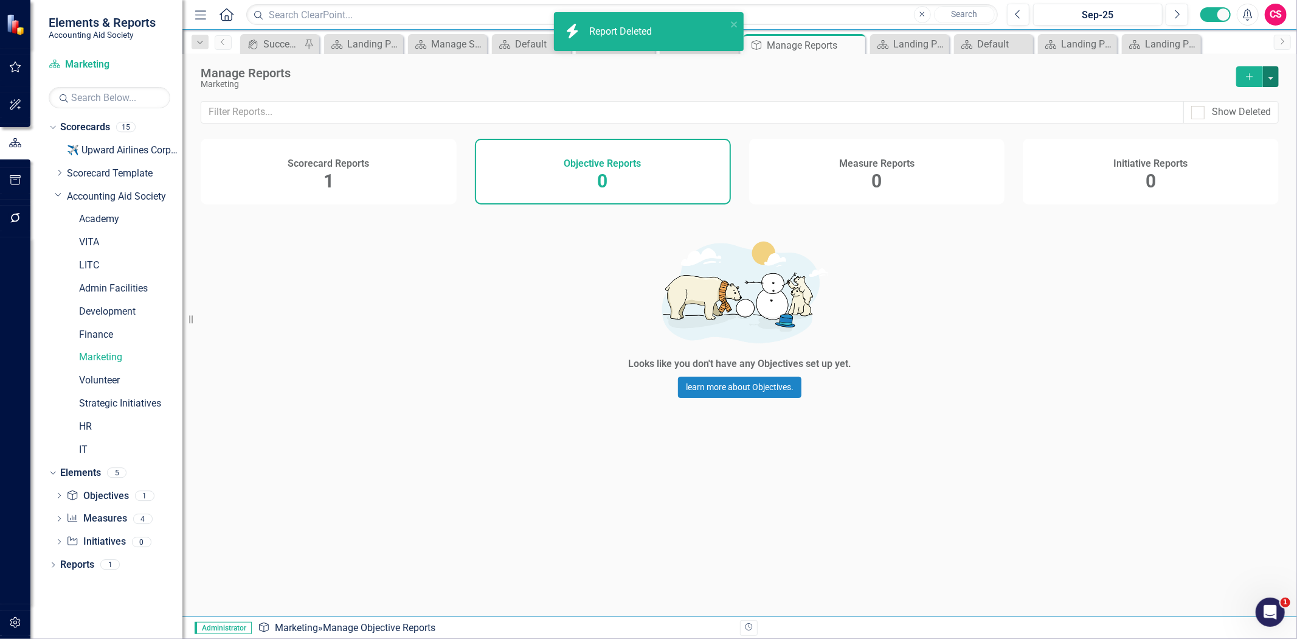
click at [1268, 83] on button "button" at bounding box center [1271, 76] width 16 height 21
click at [1237, 117] on link "Copy Add From Template" at bounding box center [1222, 121] width 114 height 23
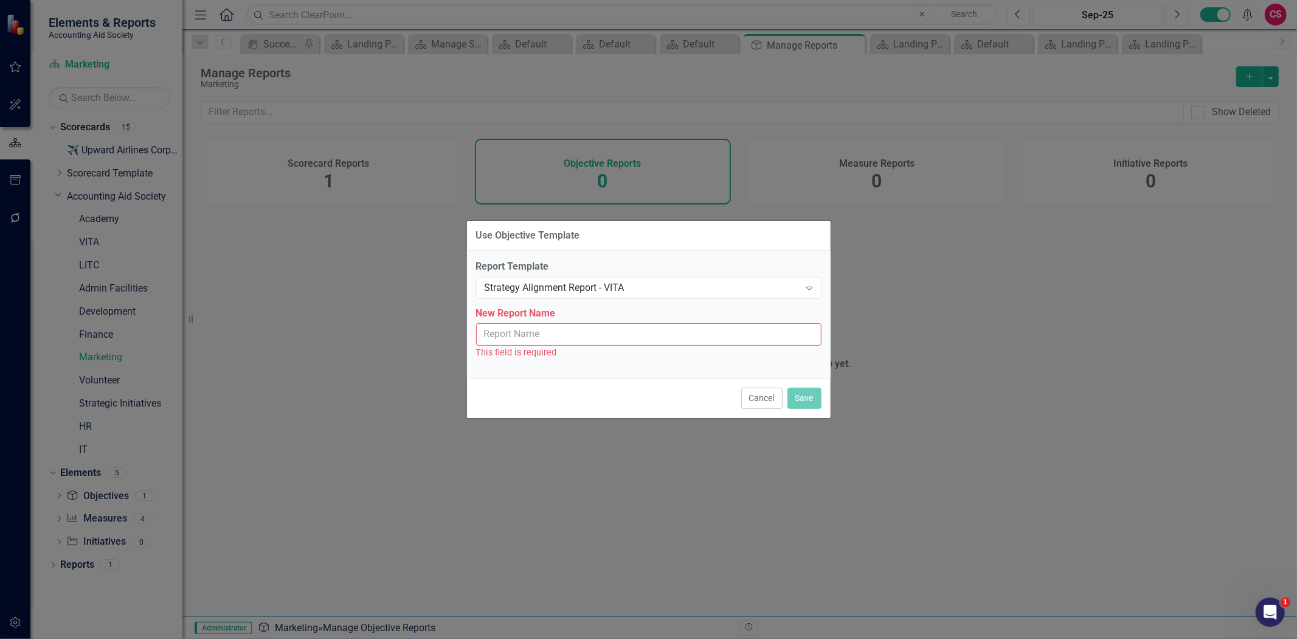
click at [524, 331] on input "New Report Name" at bounding box center [648, 334] width 345 height 23
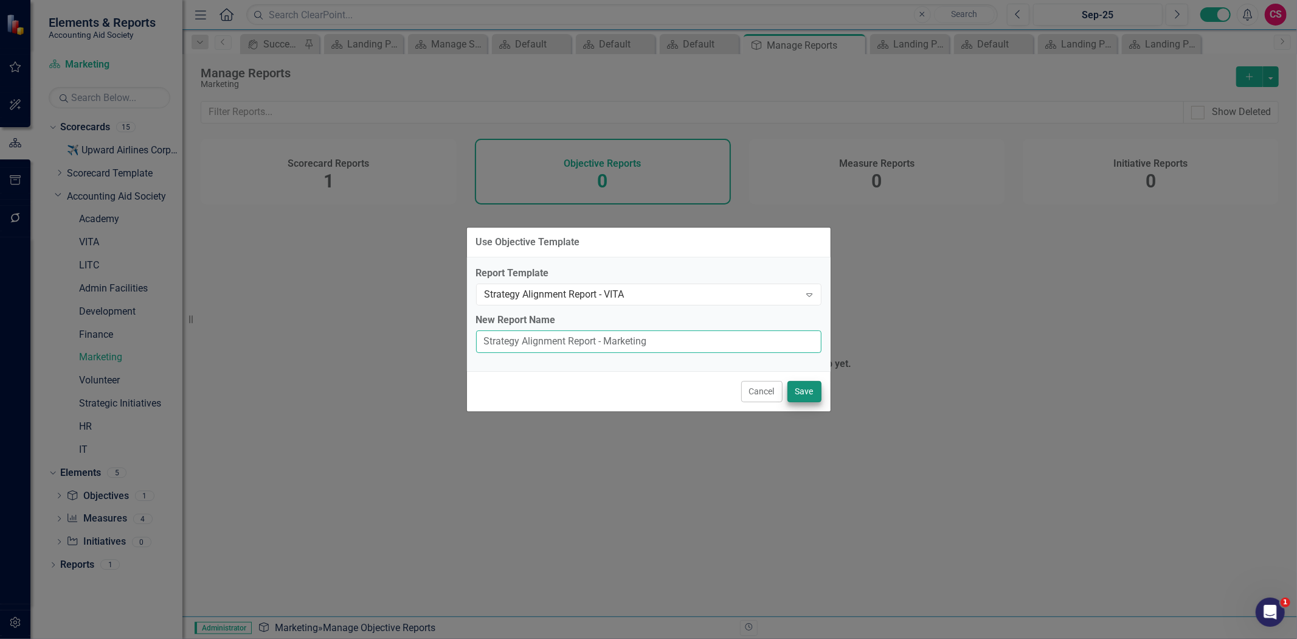
type input "Strategy Alignment Report - Marketing"
click at [806, 387] on button "Save" at bounding box center [805, 391] width 34 height 21
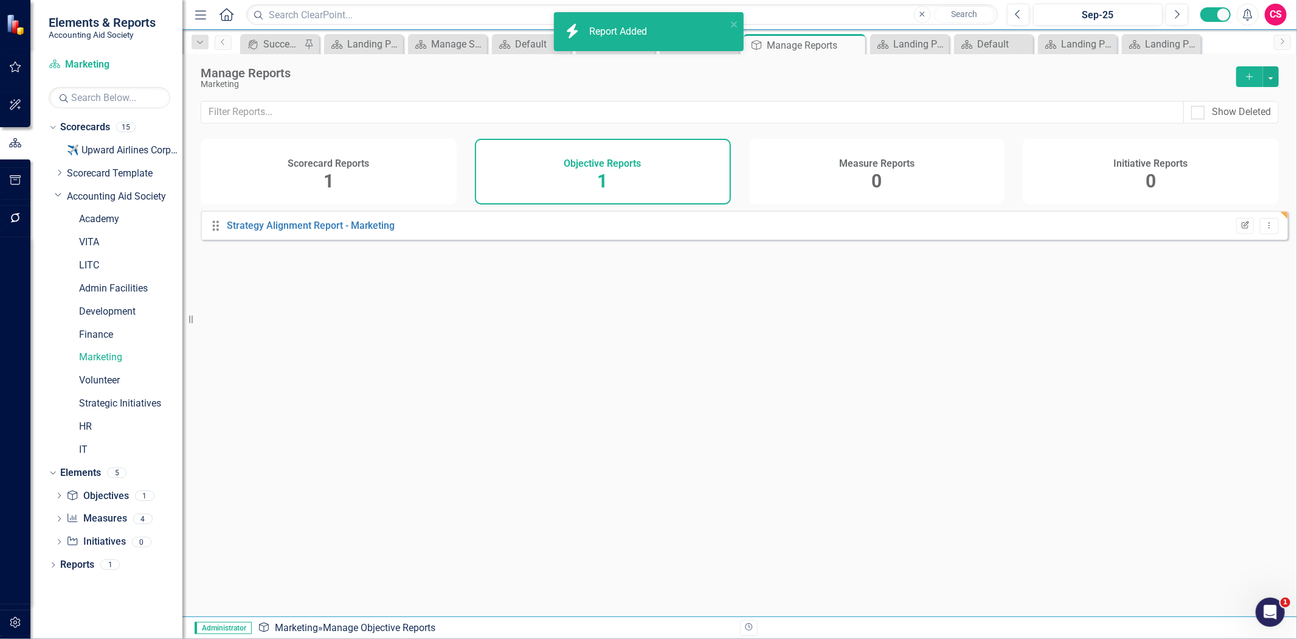
click at [1239, 227] on button "Edit Report" at bounding box center [1245, 226] width 18 height 16
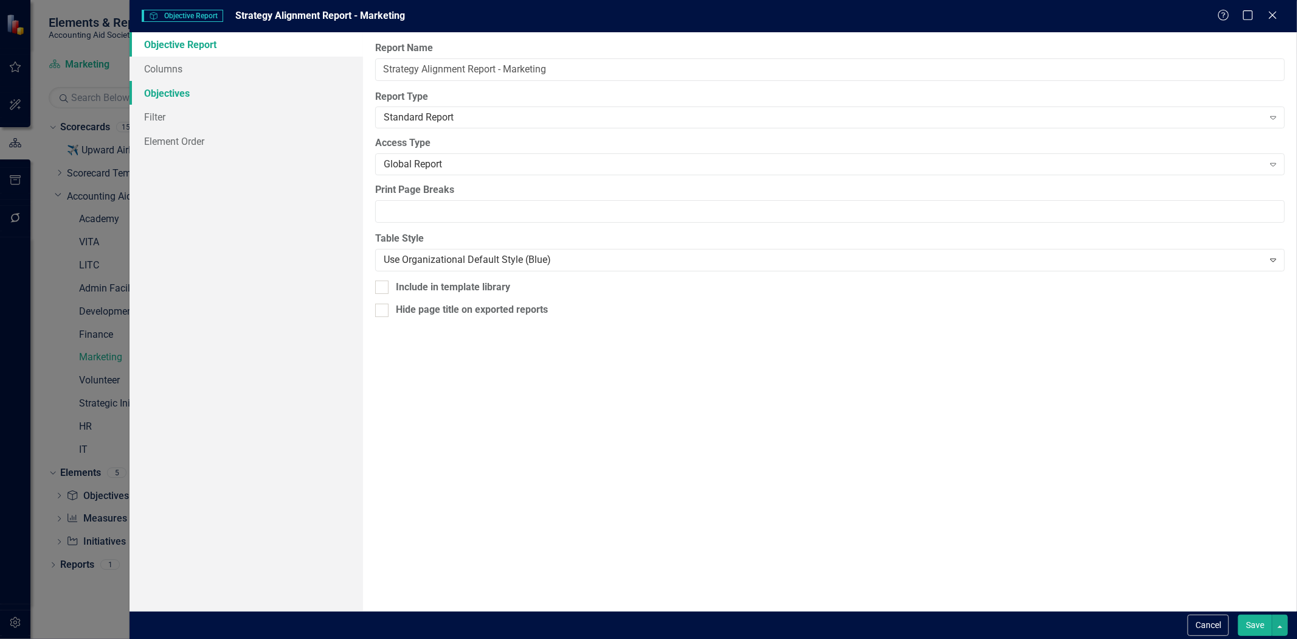
click at [215, 92] on link "Objectives" at bounding box center [247, 93] width 234 height 24
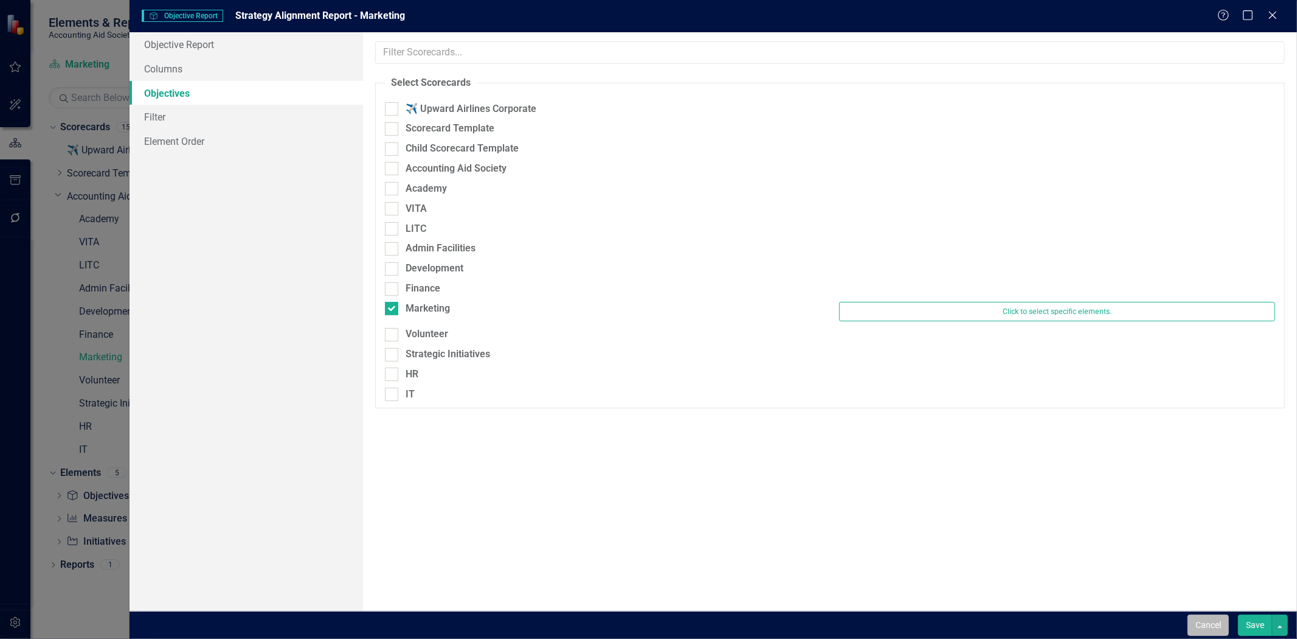
click at [1218, 619] on button "Cancel" at bounding box center [1208, 624] width 41 height 21
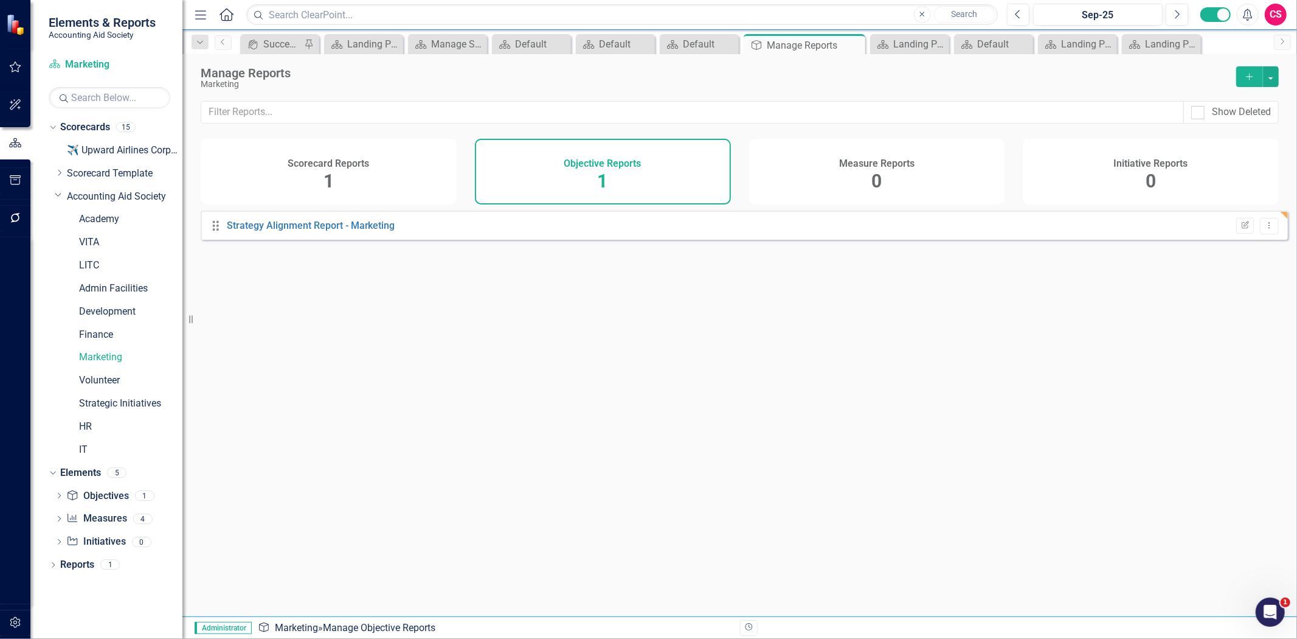
click at [903, 165] on h4 "Measure Reports" at bounding box center [876, 163] width 75 height 11
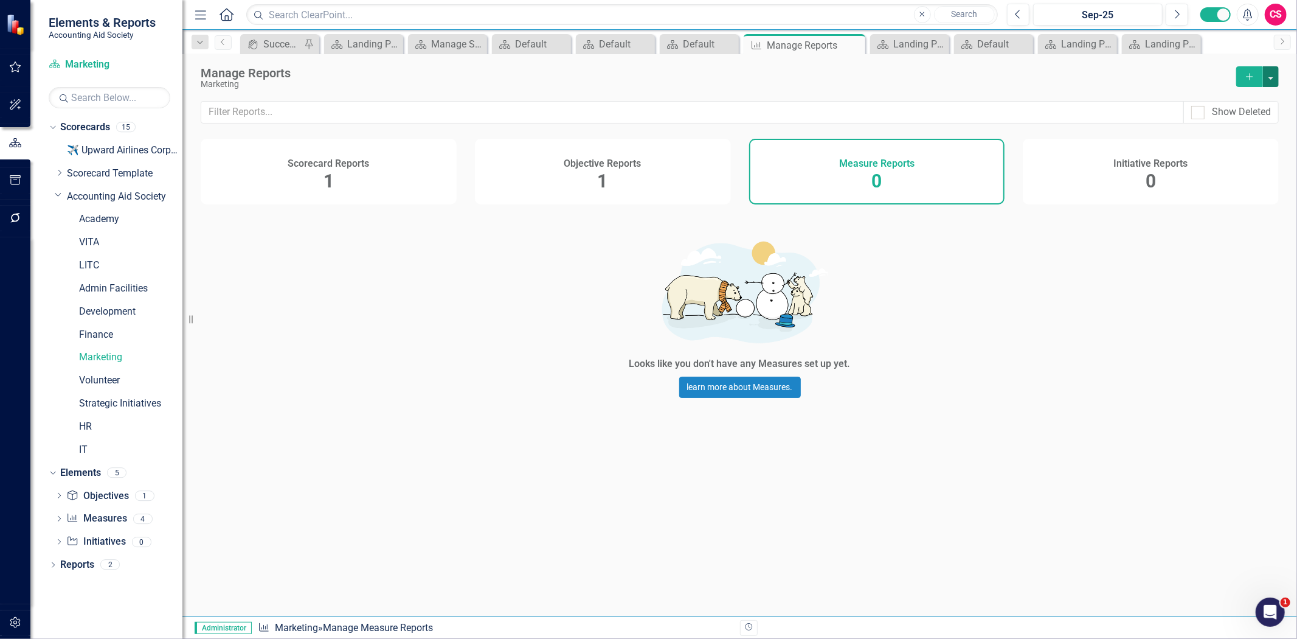
click at [1273, 75] on button "button" at bounding box center [1271, 76] width 16 height 21
click at [1241, 124] on link "Copy Add From Template" at bounding box center [1222, 121] width 114 height 23
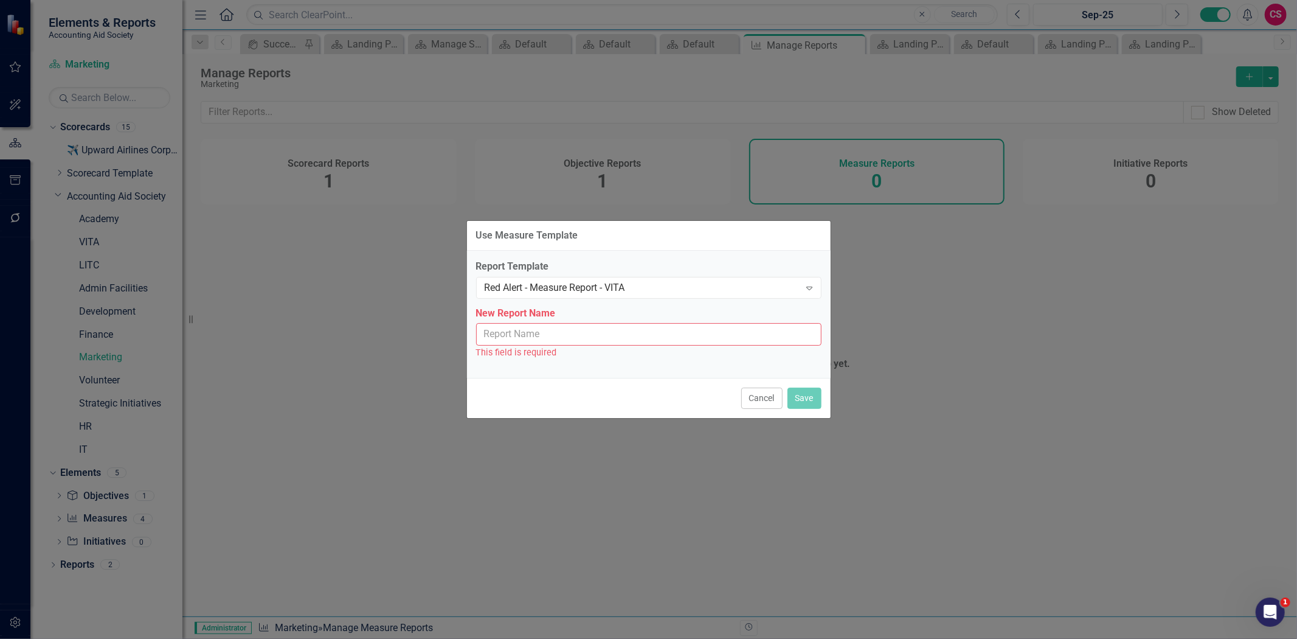
click at [588, 331] on input "New Report Name" at bounding box center [648, 334] width 345 height 23
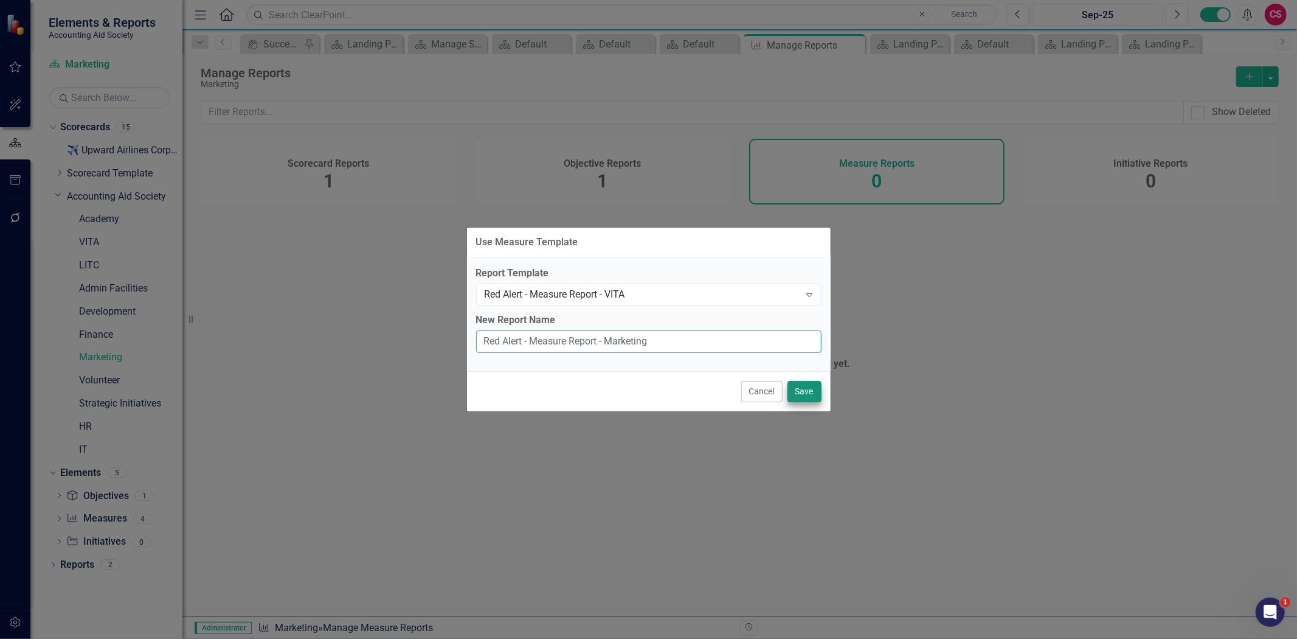
type input "Red Alert - Measure Report - Marketing"
click at [813, 393] on button "Save" at bounding box center [805, 391] width 34 height 21
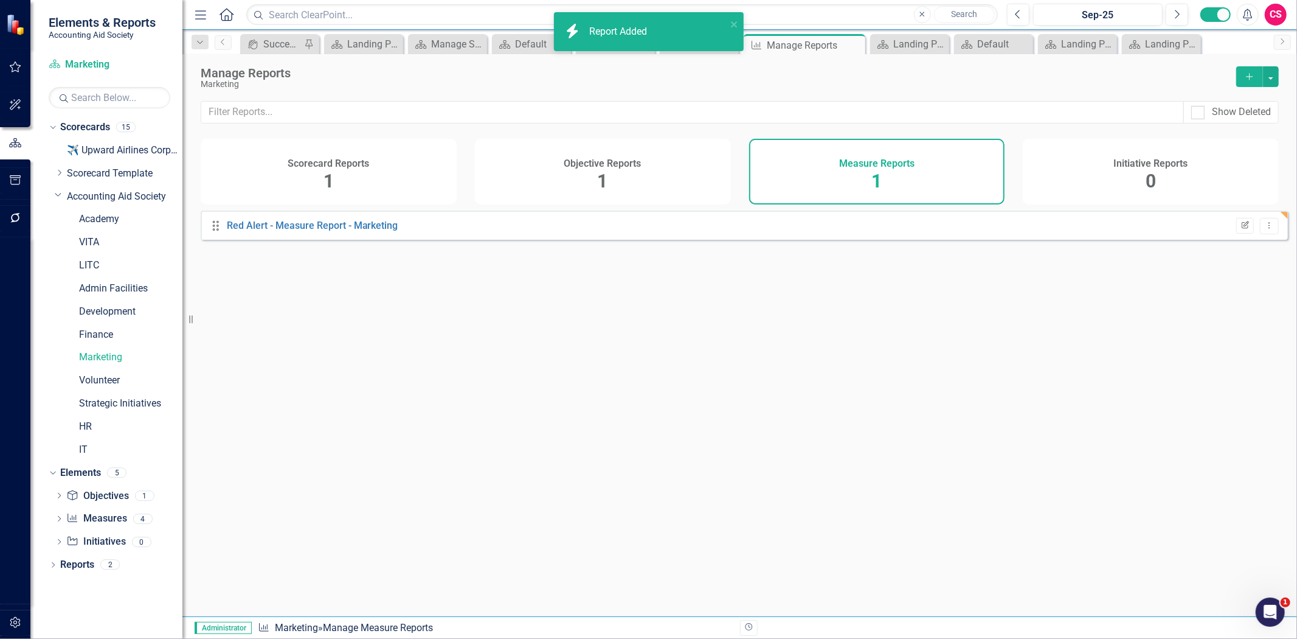
click at [1241, 229] on icon "Edit Report" at bounding box center [1245, 225] width 9 height 7
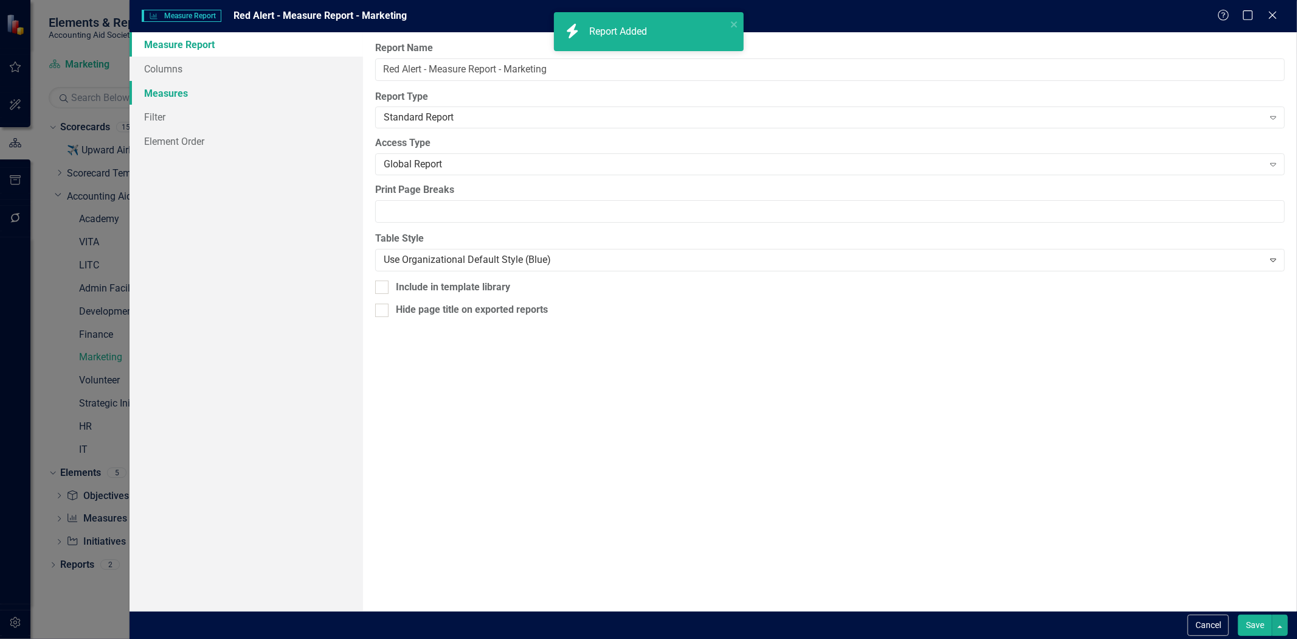
click at [238, 86] on link "Measures" at bounding box center [247, 93] width 234 height 24
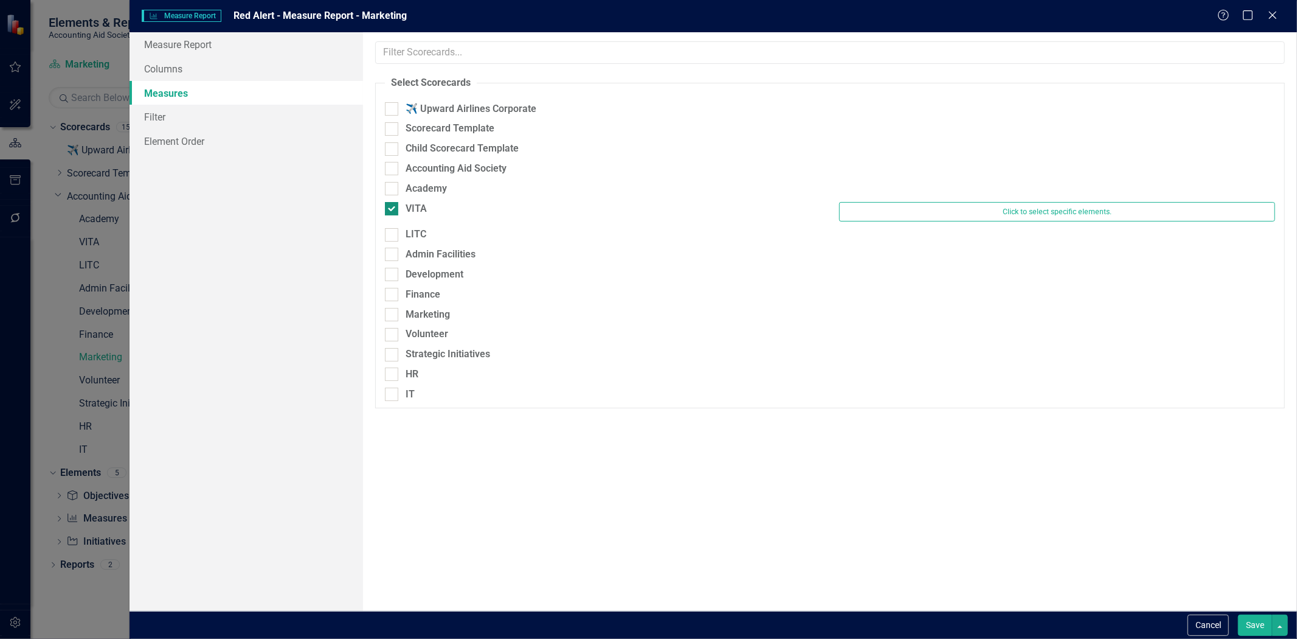
click at [396, 209] on div at bounding box center [391, 208] width 13 height 13
click at [393, 209] on input "VITA" at bounding box center [389, 206] width 8 height 8
checkbox input "false"
click at [418, 307] on div "Marketing" at bounding box center [428, 309] width 44 height 14
click at [393, 307] on input "Marketing" at bounding box center [389, 306] width 8 height 8
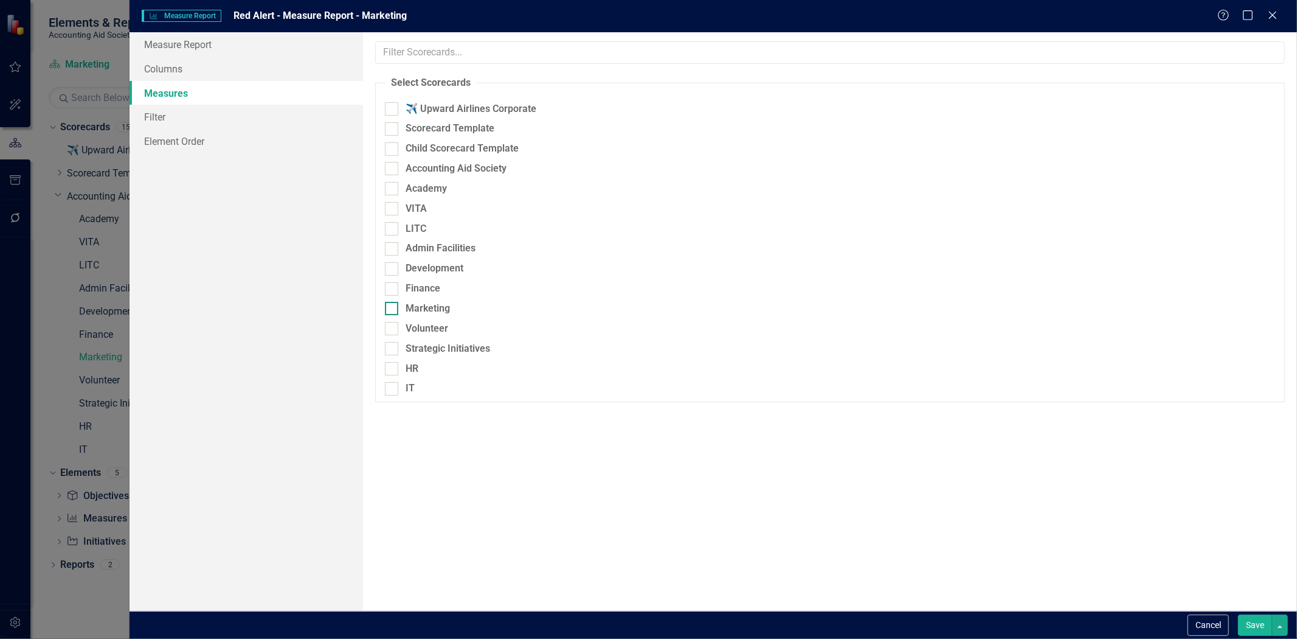
checkbox input "true"
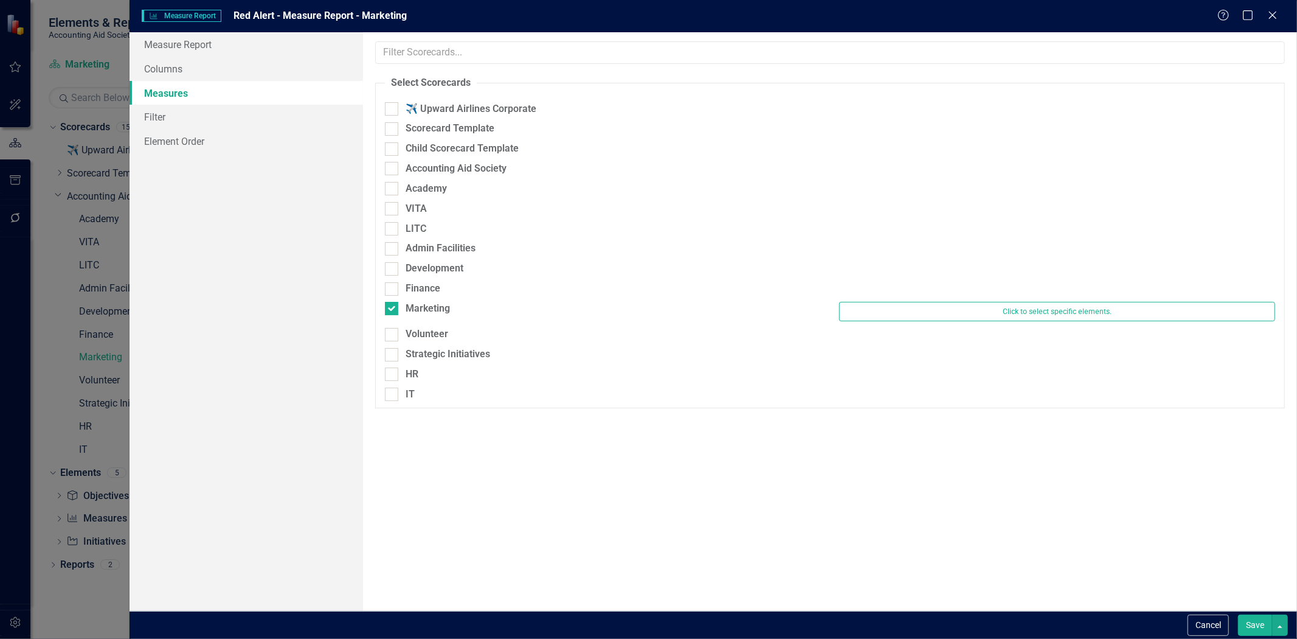
click at [1249, 626] on button "Save" at bounding box center [1255, 624] width 34 height 21
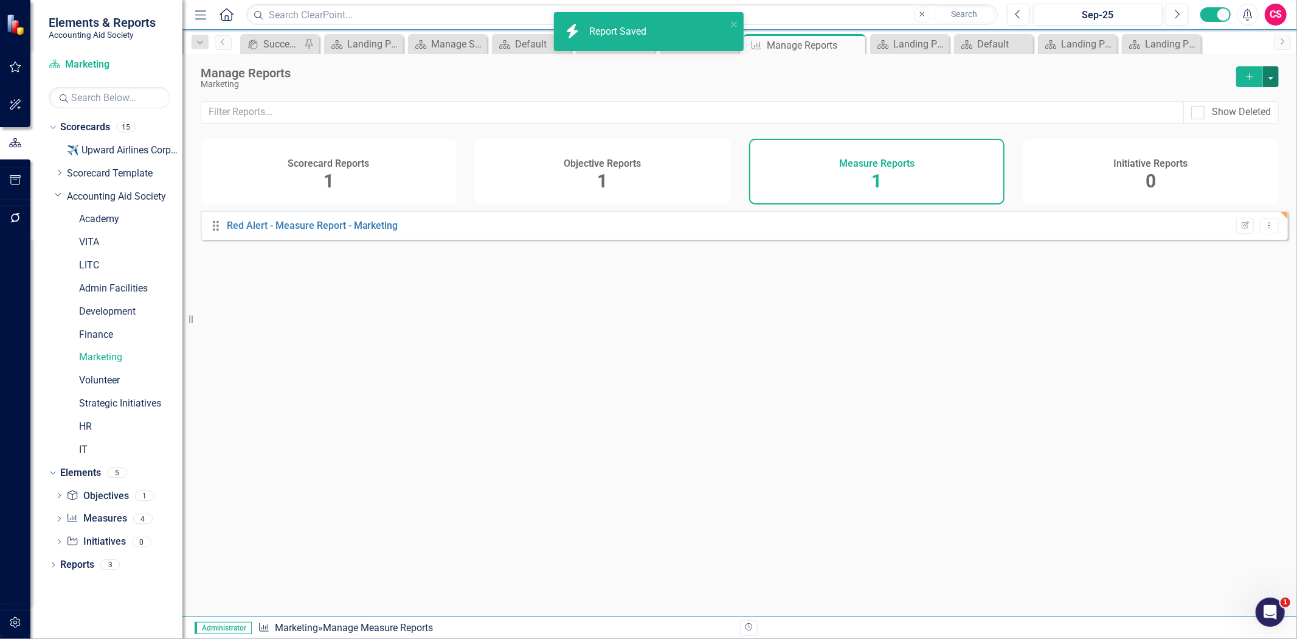
click at [1272, 80] on button "button" at bounding box center [1271, 76] width 16 height 21
click at [1253, 123] on link "Copy Add From Template" at bounding box center [1222, 121] width 114 height 23
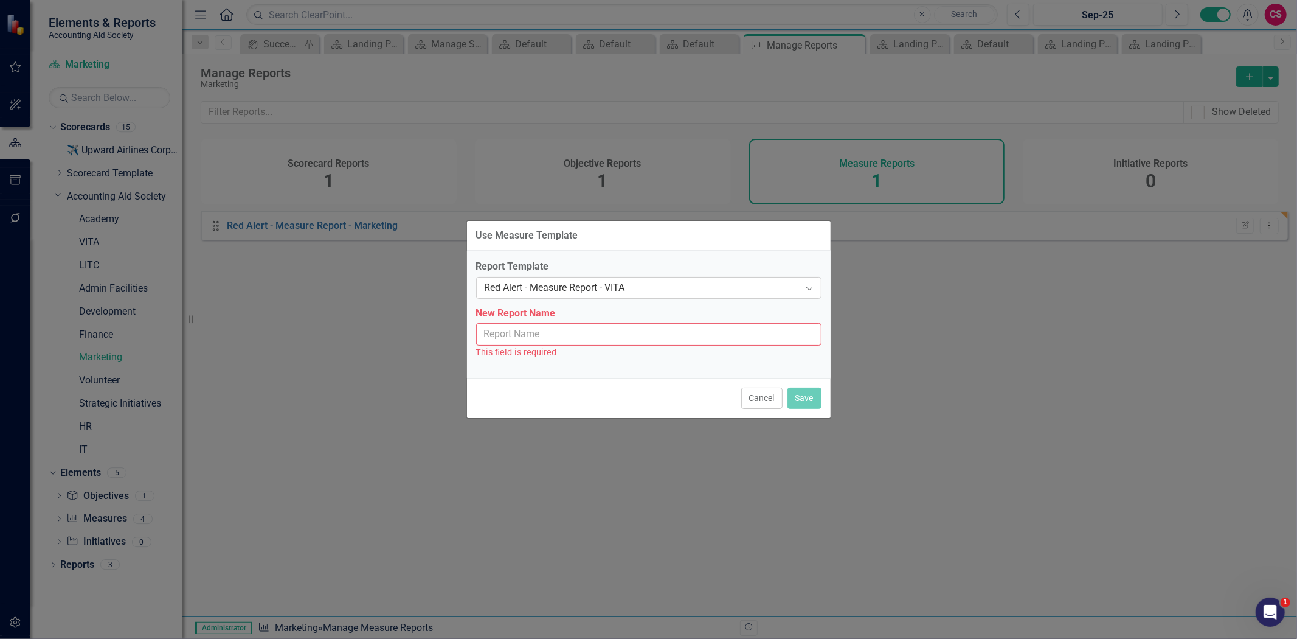
click at [640, 282] on div "Red Alert - Measure Report - VITA" at bounding box center [643, 287] width 316 height 14
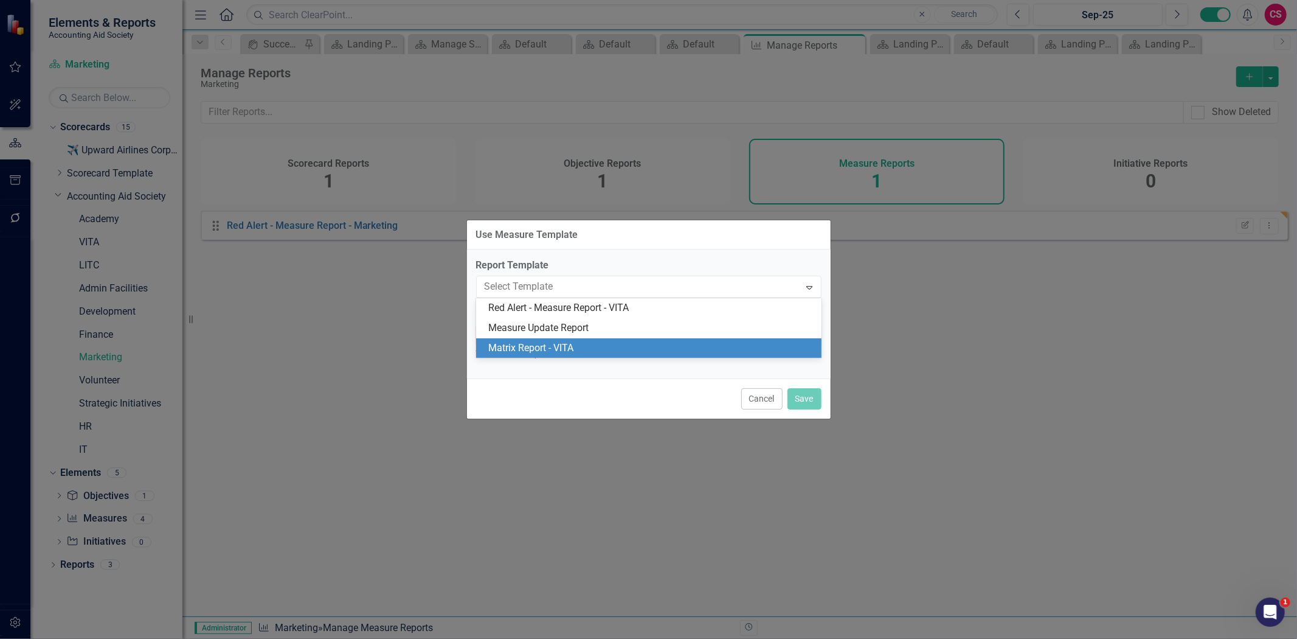
click at [603, 349] on div "Matrix Report - VITA" at bounding box center [651, 348] width 326 height 14
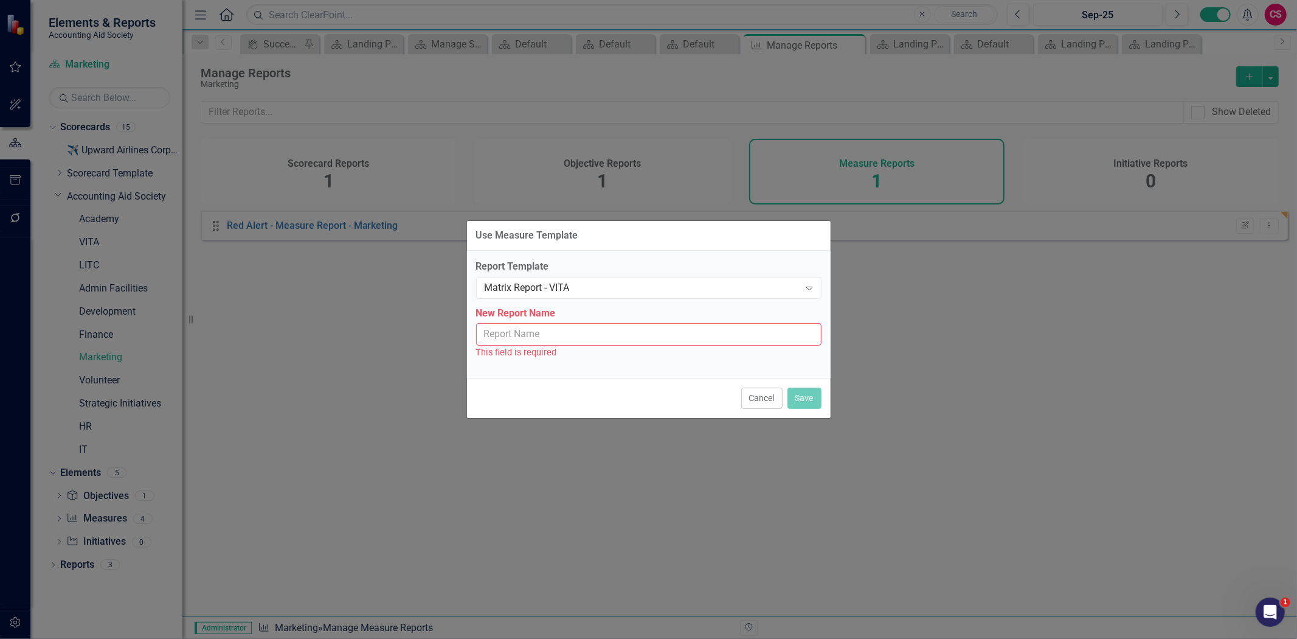
click at [552, 342] on input "New Report Name" at bounding box center [648, 334] width 345 height 23
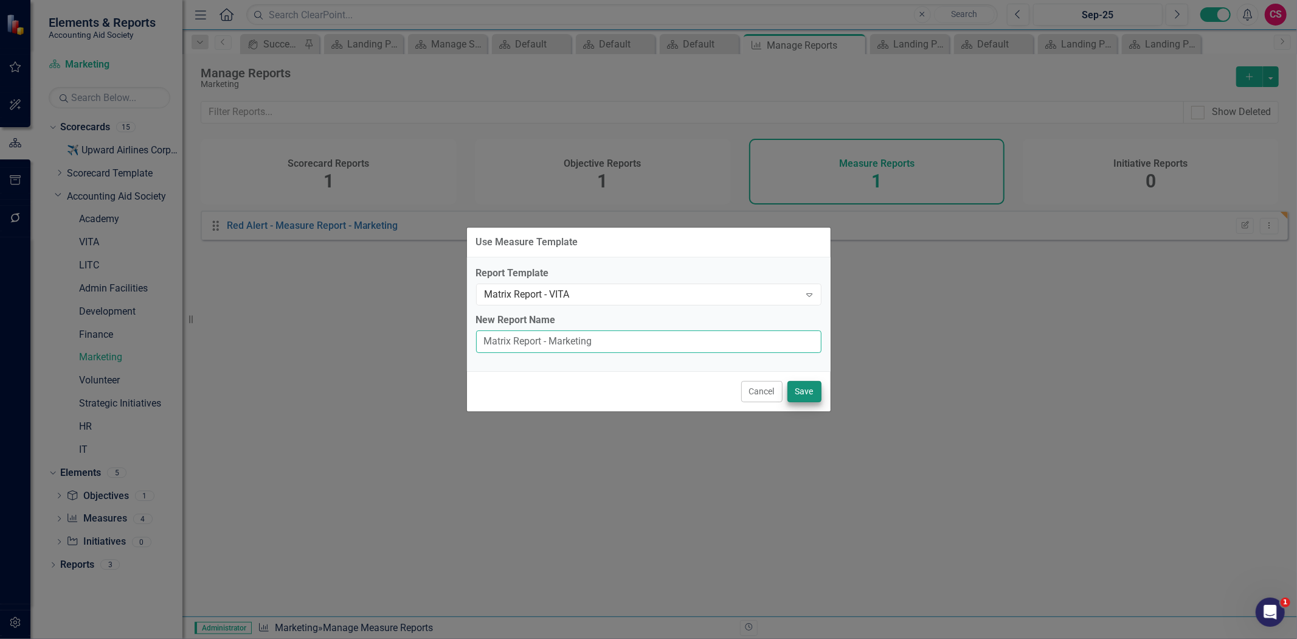
type input "Matrix Report - Marketing"
click at [808, 384] on button "Save" at bounding box center [805, 391] width 34 height 21
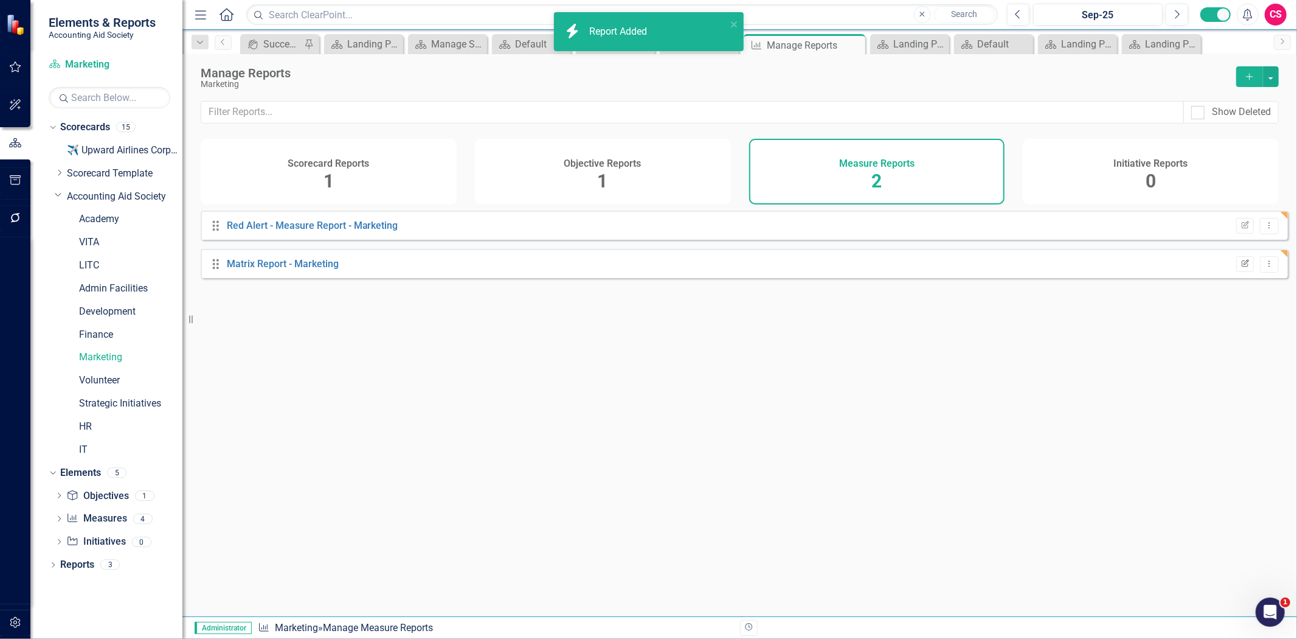
click at [1241, 268] on icon "Edit Report" at bounding box center [1245, 263] width 9 height 7
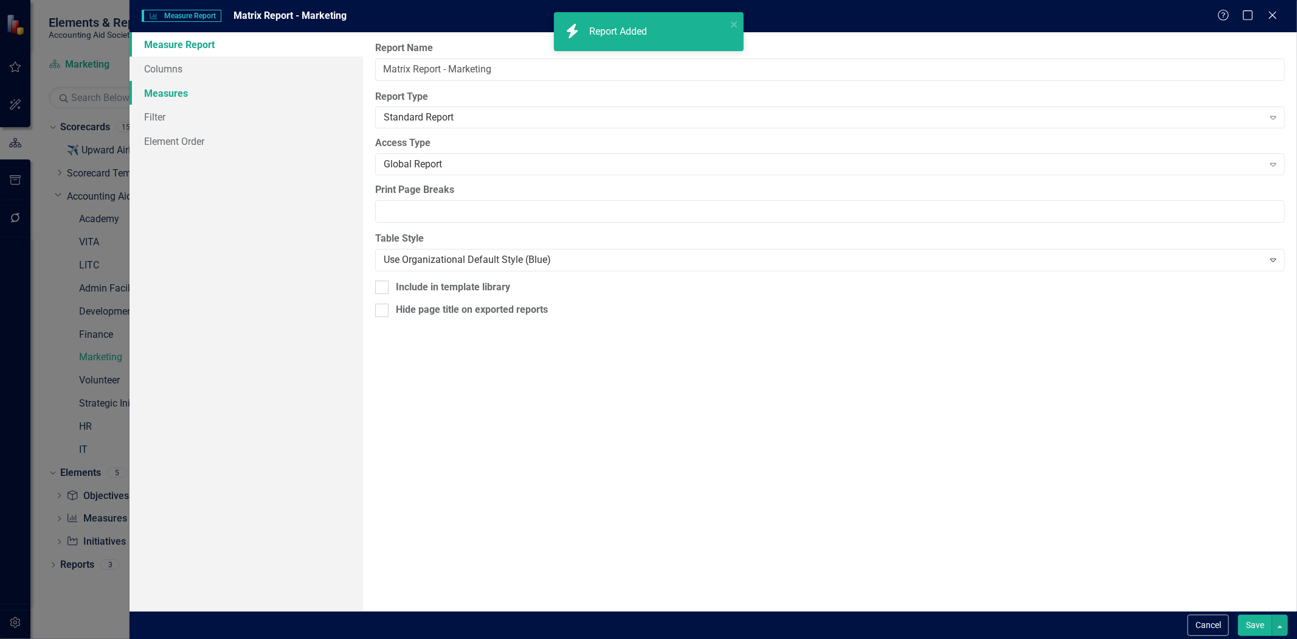
click at [249, 88] on link "Measures" at bounding box center [247, 93] width 234 height 24
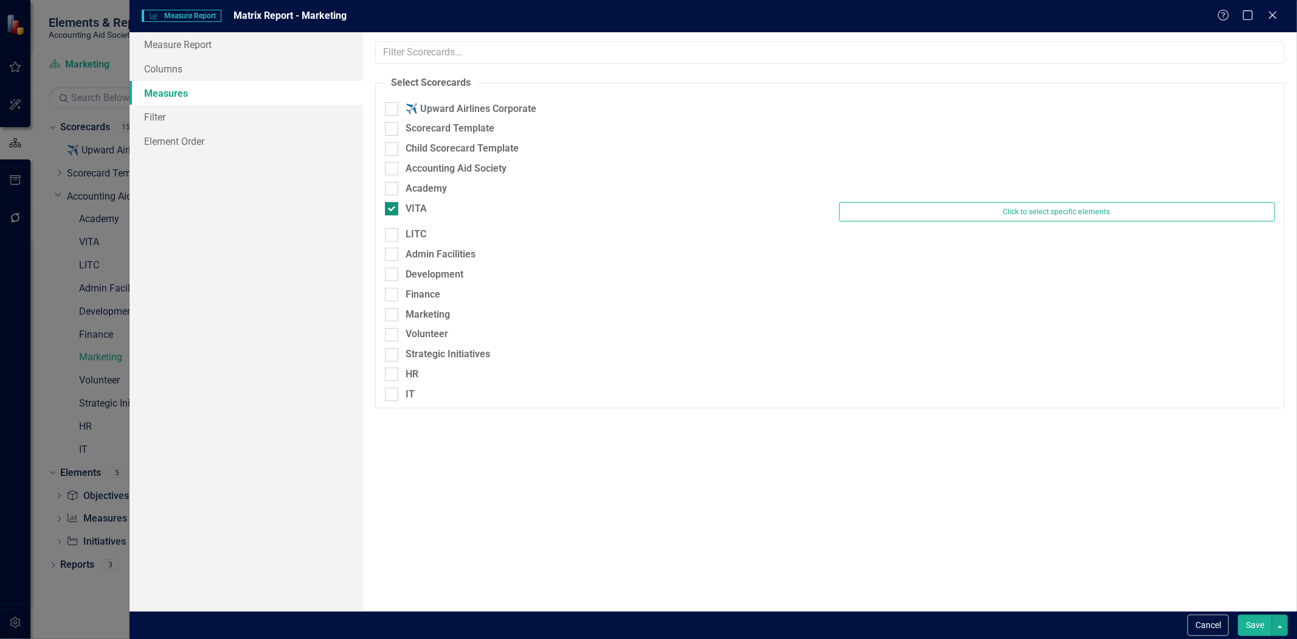
click at [414, 203] on div "VITA" at bounding box center [416, 209] width 21 height 14
click at [393, 203] on input "VITA" at bounding box center [389, 206] width 8 height 8
checkbox input "false"
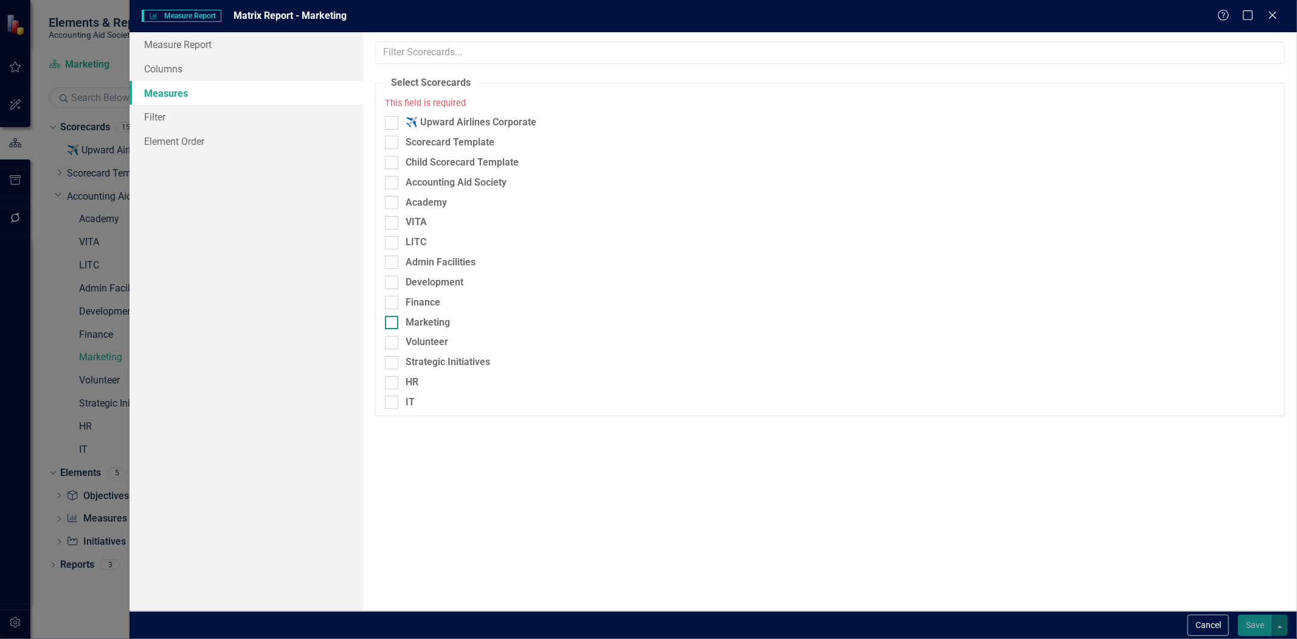
click at [446, 329] on div "Marketing" at bounding box center [428, 323] width 44 height 14
click at [393, 324] on input "Marketing" at bounding box center [389, 320] width 8 height 8
checkbox input "true"
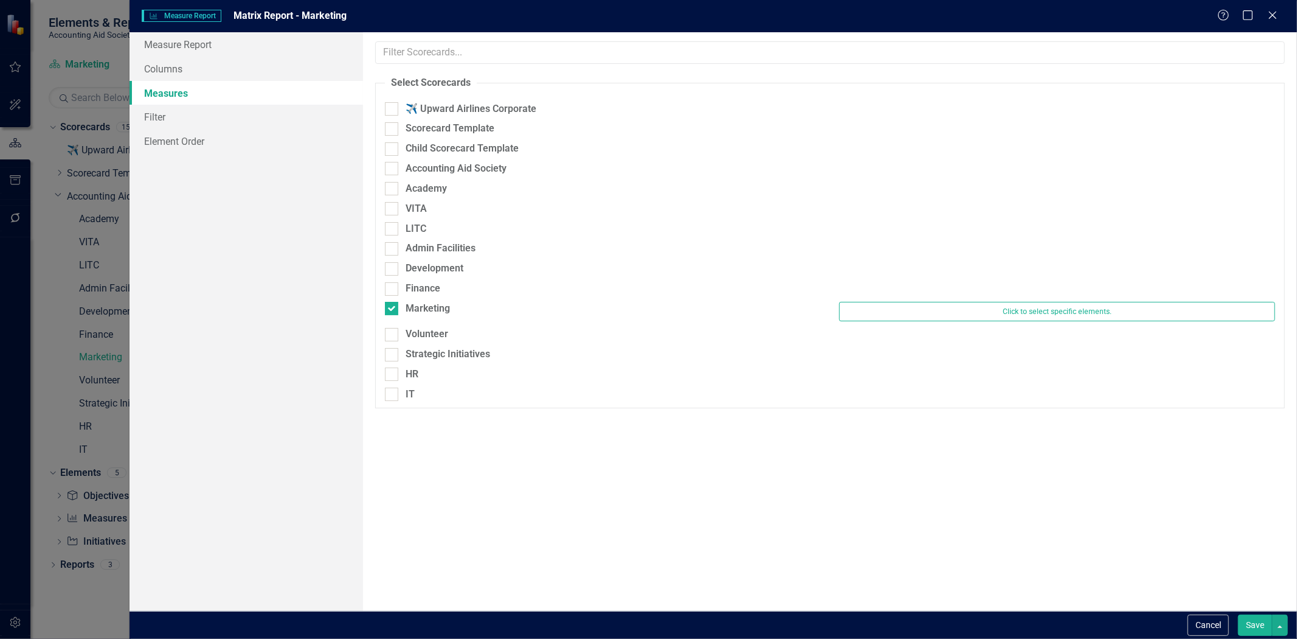
click at [1255, 623] on button "Save" at bounding box center [1255, 624] width 34 height 21
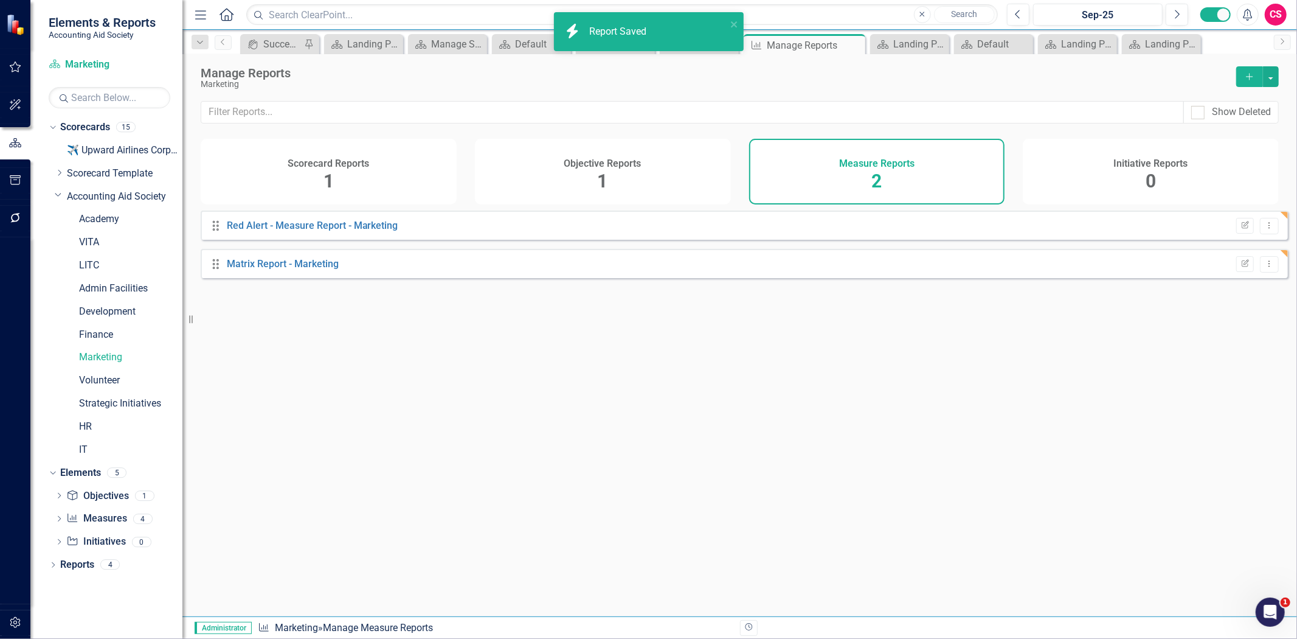
click at [1246, 234] on div "Edit Report Dropdown Menu" at bounding box center [1254, 226] width 49 height 16
click at [1241, 229] on icon "Edit Report" at bounding box center [1245, 225] width 9 height 7
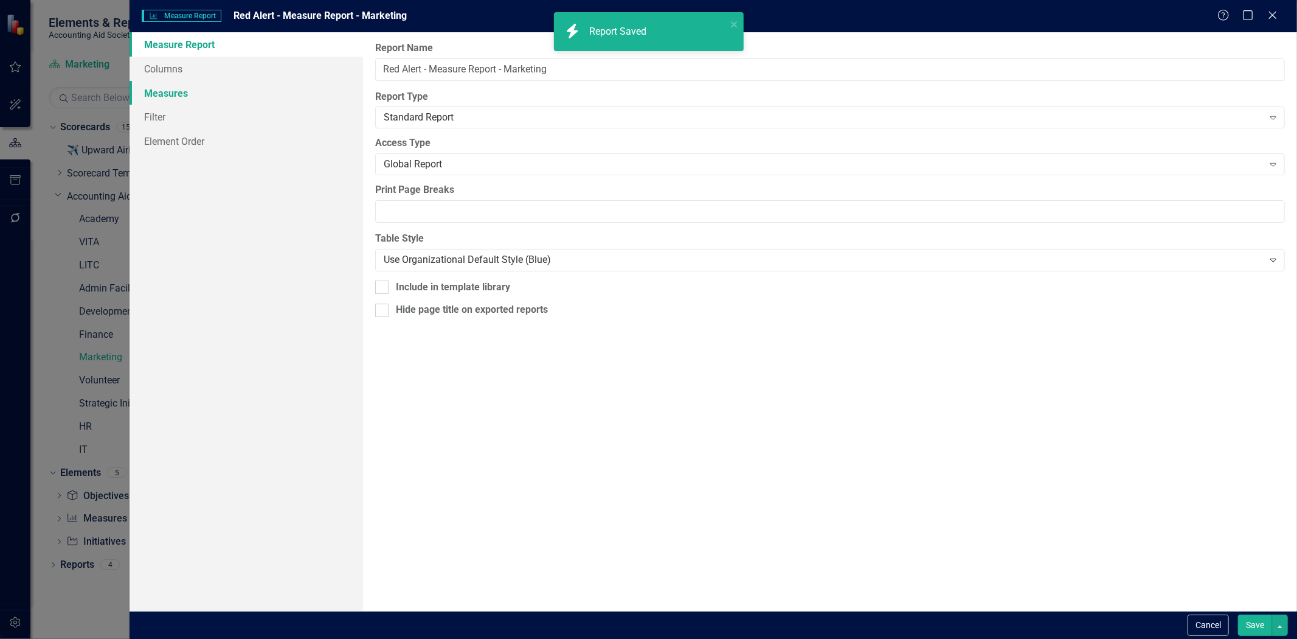
click at [193, 93] on link "Measures" at bounding box center [247, 93] width 234 height 24
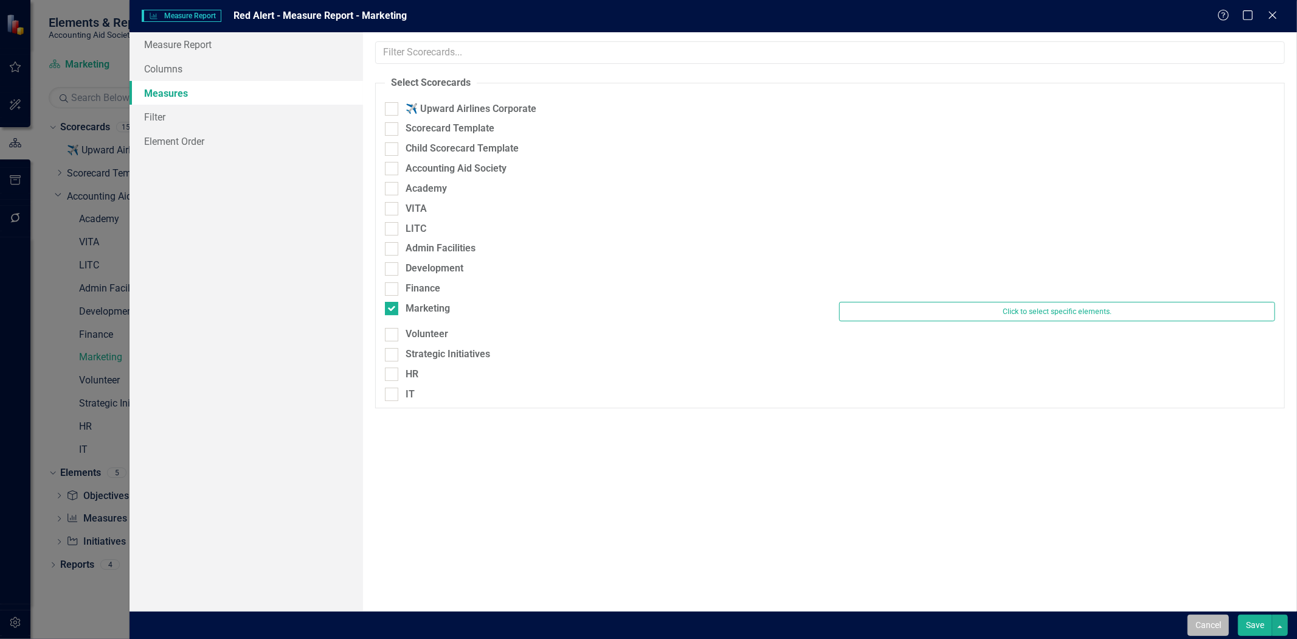
click at [1209, 620] on button "Cancel" at bounding box center [1208, 624] width 41 height 21
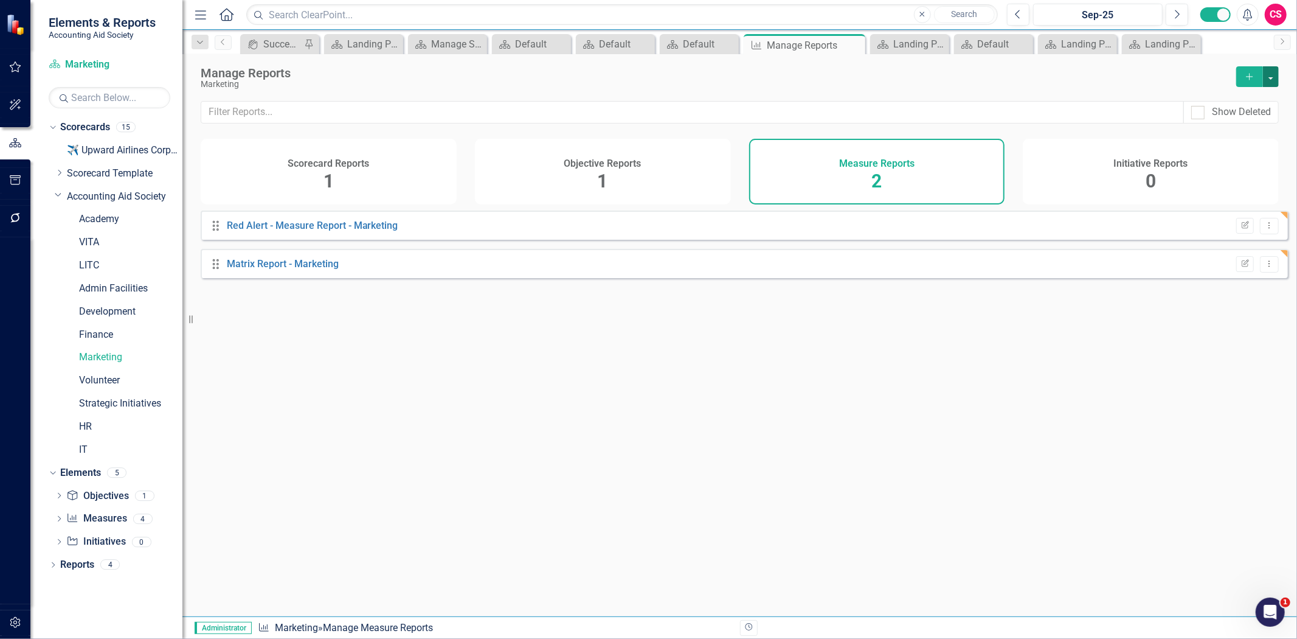
click at [1275, 73] on button "button" at bounding box center [1271, 76] width 16 height 21
click at [1241, 112] on link "Copy Add From Template" at bounding box center [1222, 121] width 114 height 23
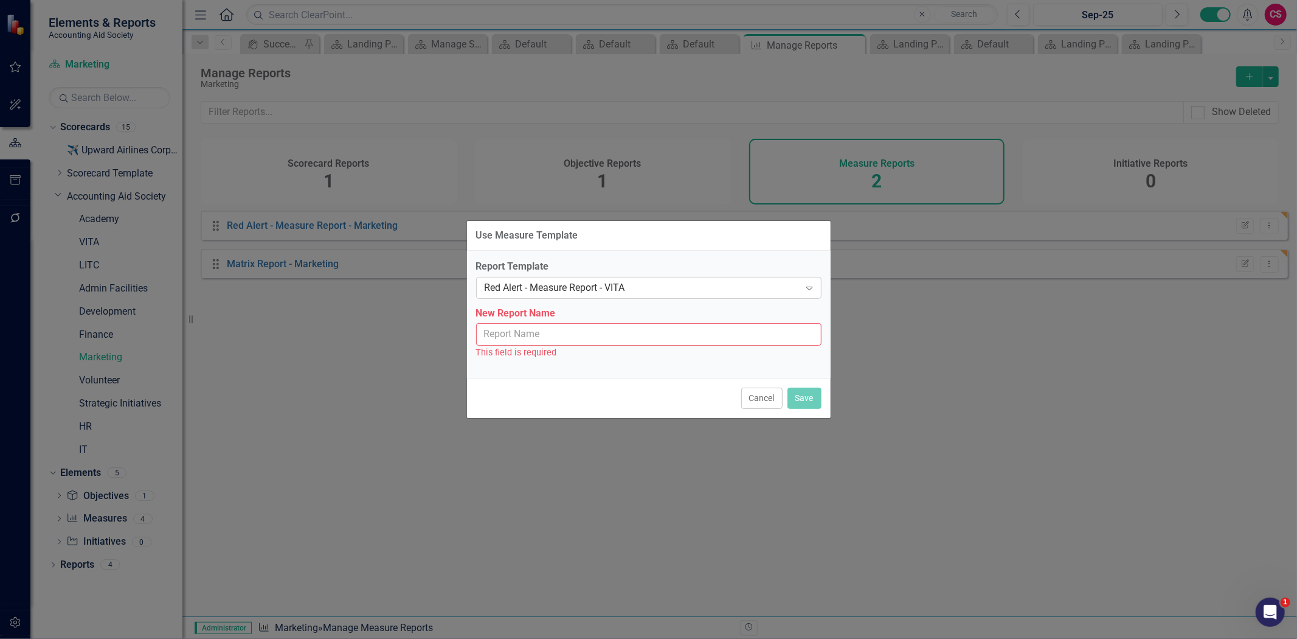
click at [527, 283] on div "Red Alert - Measure Report - VITA" at bounding box center [643, 287] width 316 height 14
click at [648, 256] on div "Report Template Red Alert - Measure Report - VITA Expand New Report Name This f…" at bounding box center [649, 314] width 364 height 127
click at [763, 398] on button "Cancel" at bounding box center [761, 397] width 41 height 21
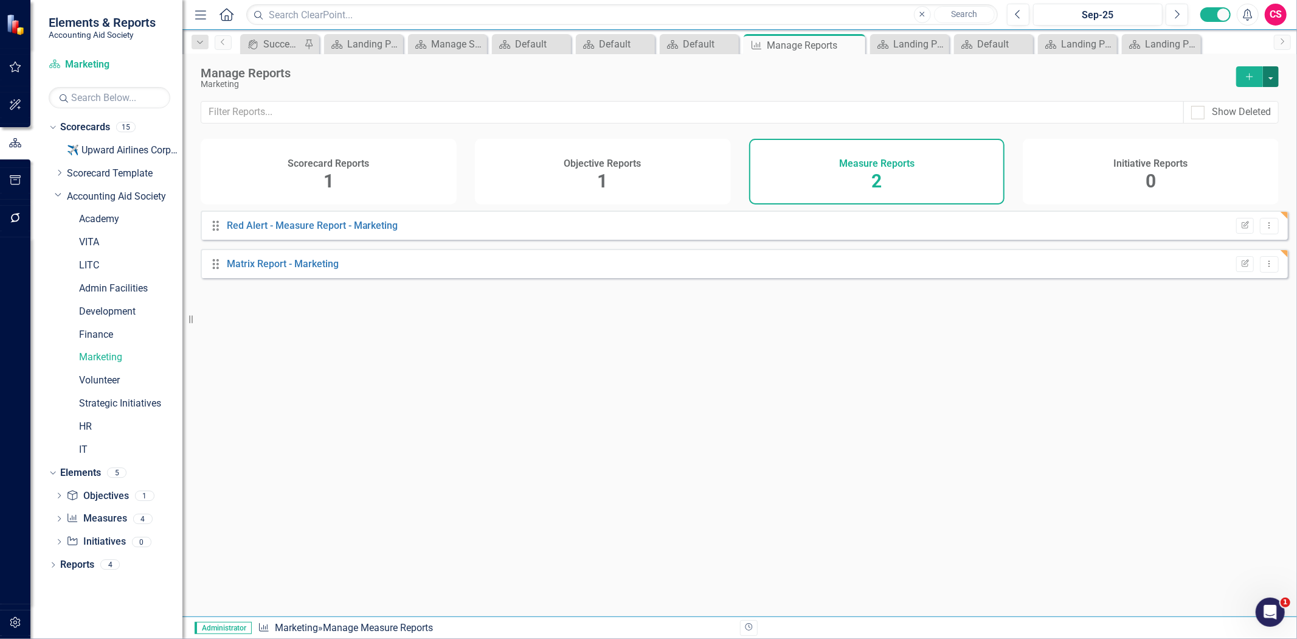
click at [1267, 69] on button "button" at bounding box center [1271, 76] width 16 height 21
click at [1229, 102] on link "Measure Add Report" at bounding box center [1222, 99] width 114 height 23
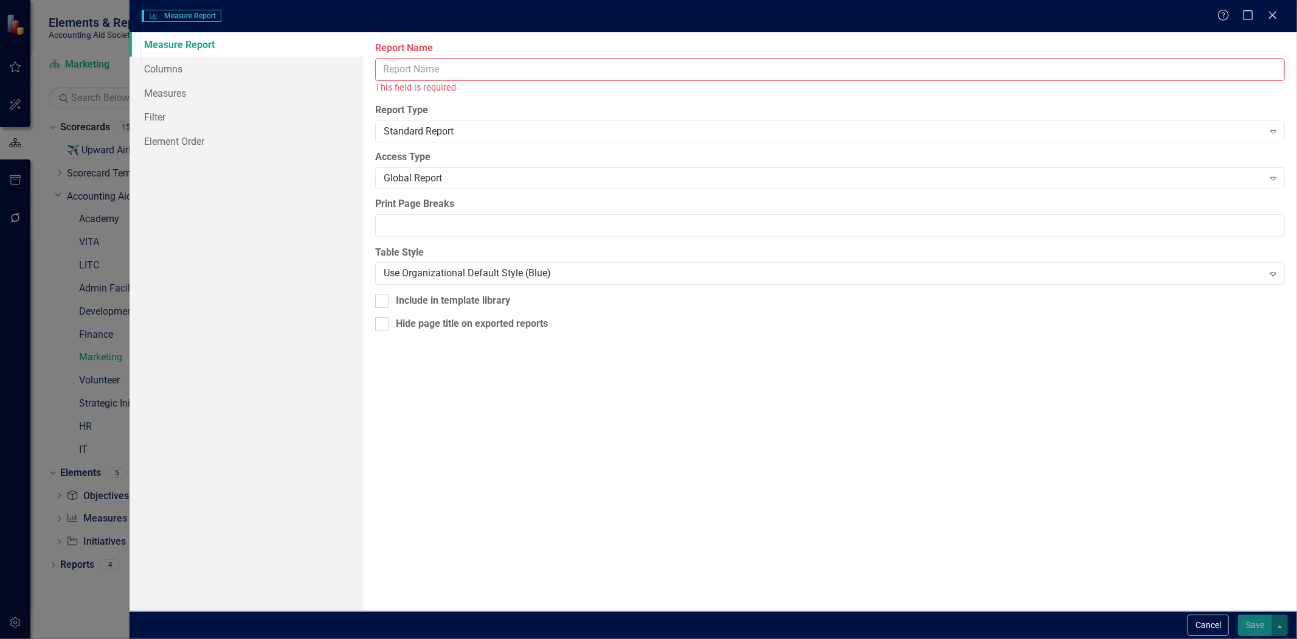
click at [498, 74] on input "Report Name" at bounding box center [830, 69] width 910 height 23
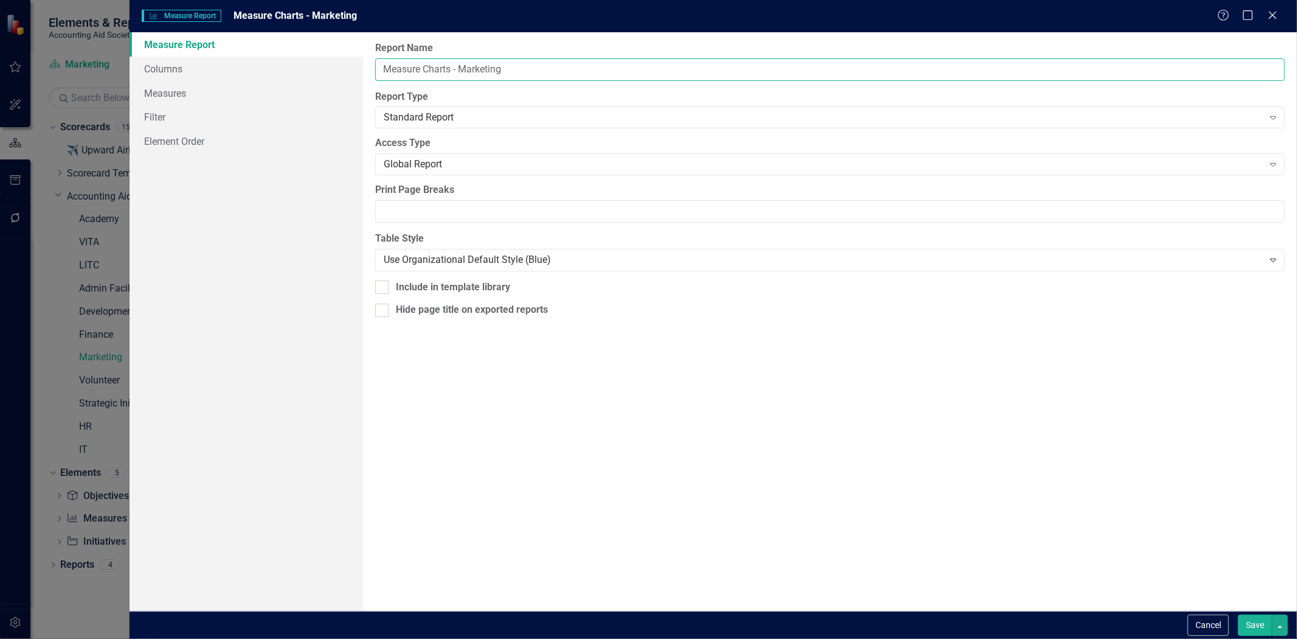
type input "Measure Charts - Marketing"
click at [454, 131] on div "Report Name Measure Charts - Marketing Report Type Standard Report Expand Globa…" at bounding box center [830, 321] width 934 height 578
click at [442, 111] on div "Standard Report" at bounding box center [823, 118] width 879 height 14
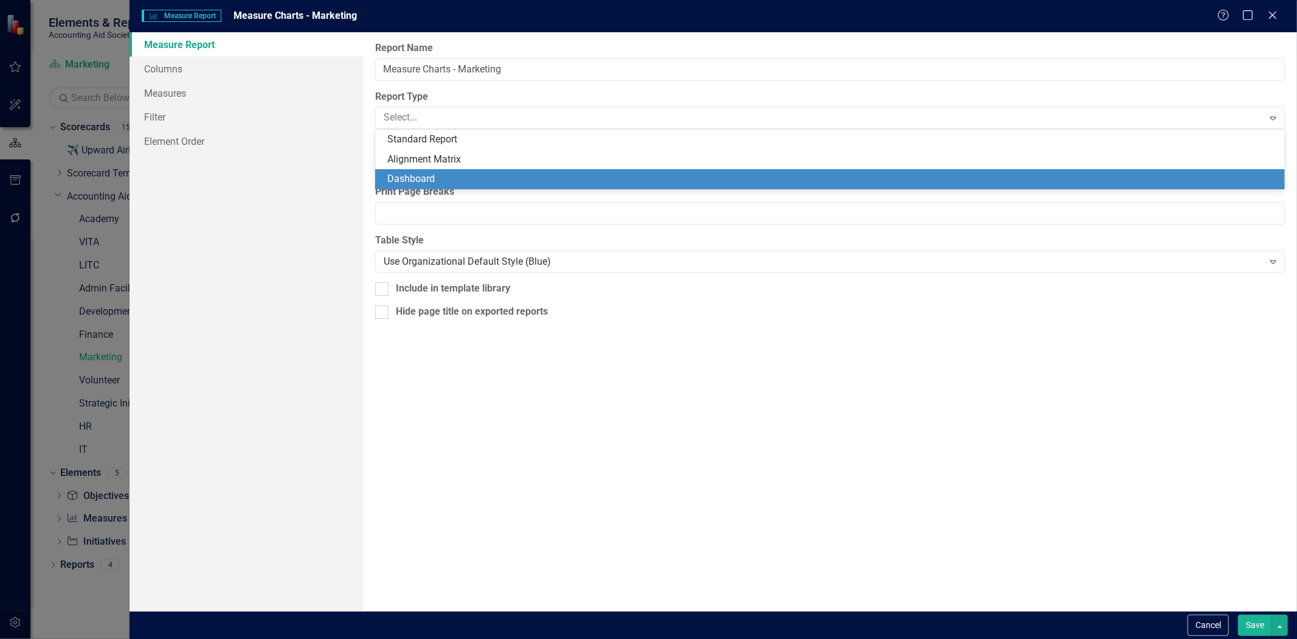
click at [428, 172] on div "Dashboard" at bounding box center [830, 179] width 910 height 20
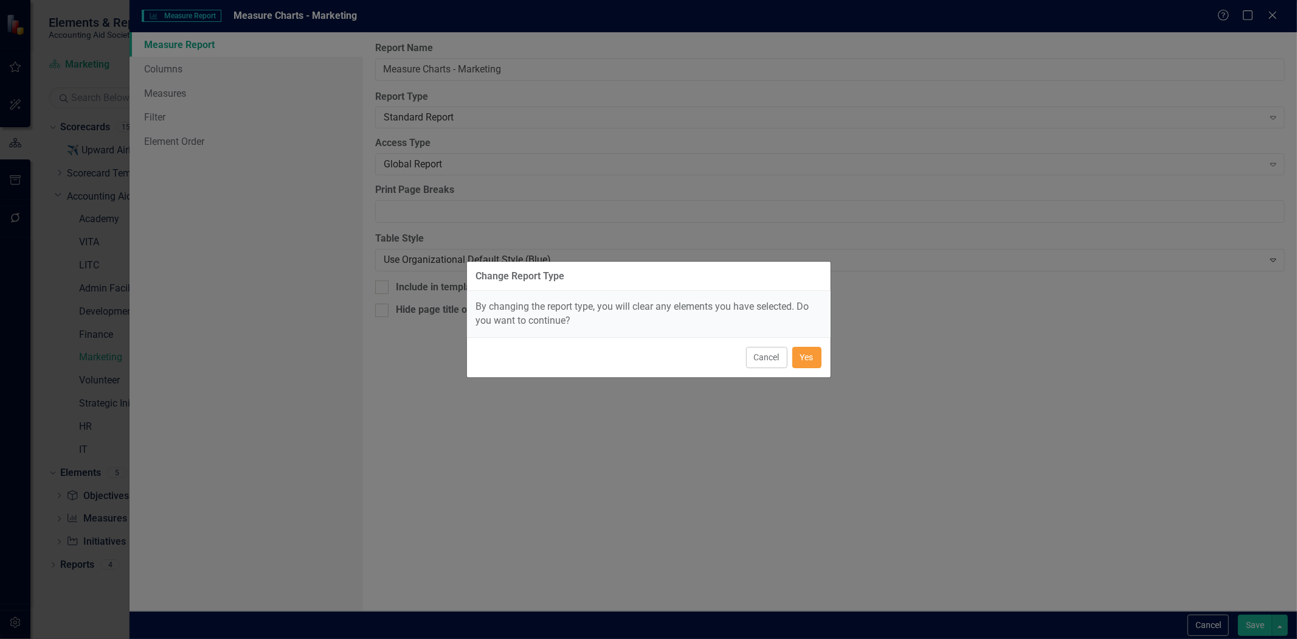
click at [806, 364] on button "Yes" at bounding box center [806, 357] width 29 height 21
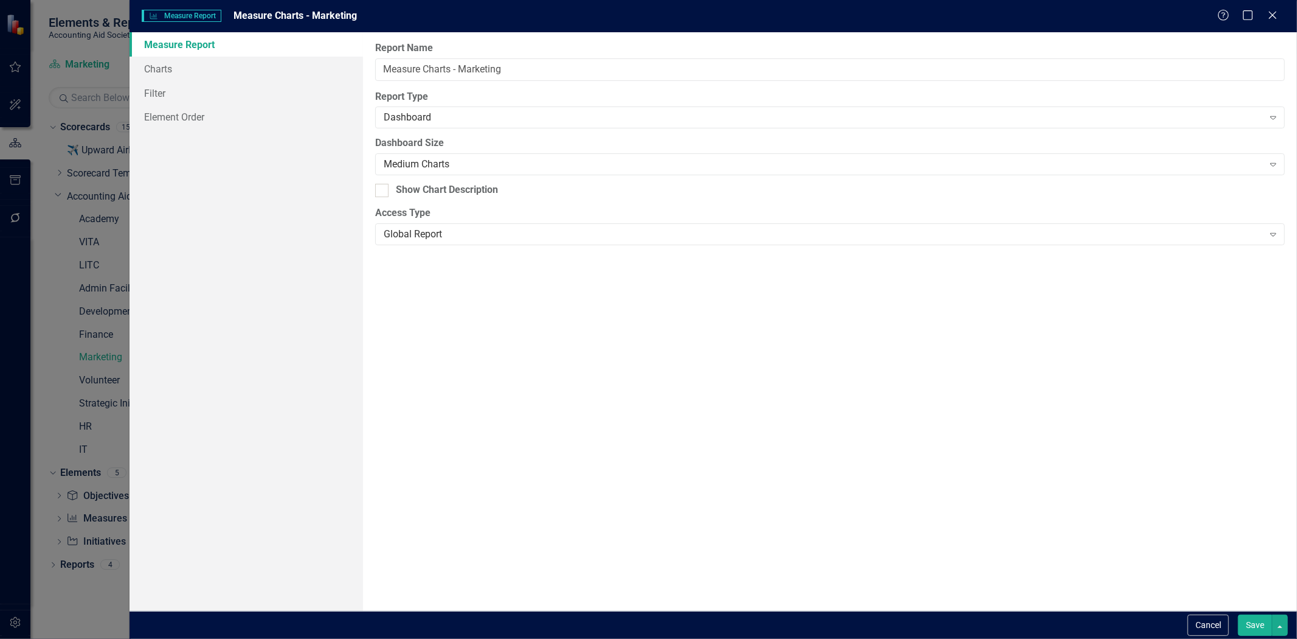
click at [1248, 619] on button "Save" at bounding box center [1255, 624] width 34 height 21
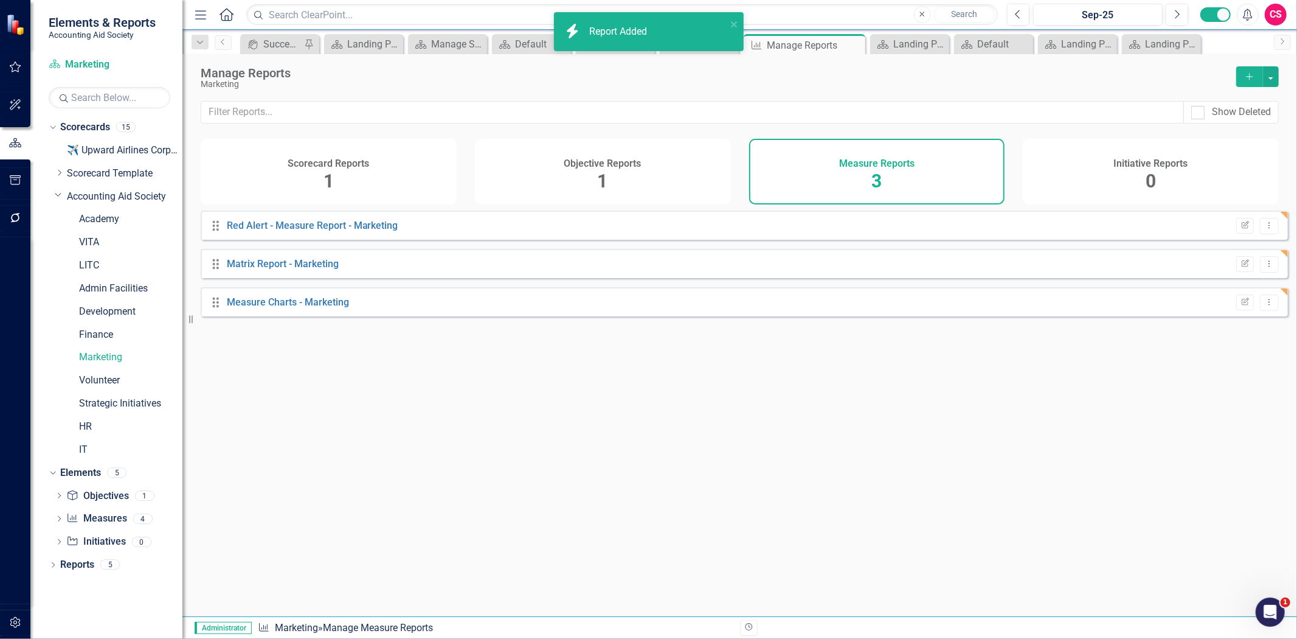
click at [1220, 185] on div "Initiative Reports 0" at bounding box center [1151, 172] width 256 height 66
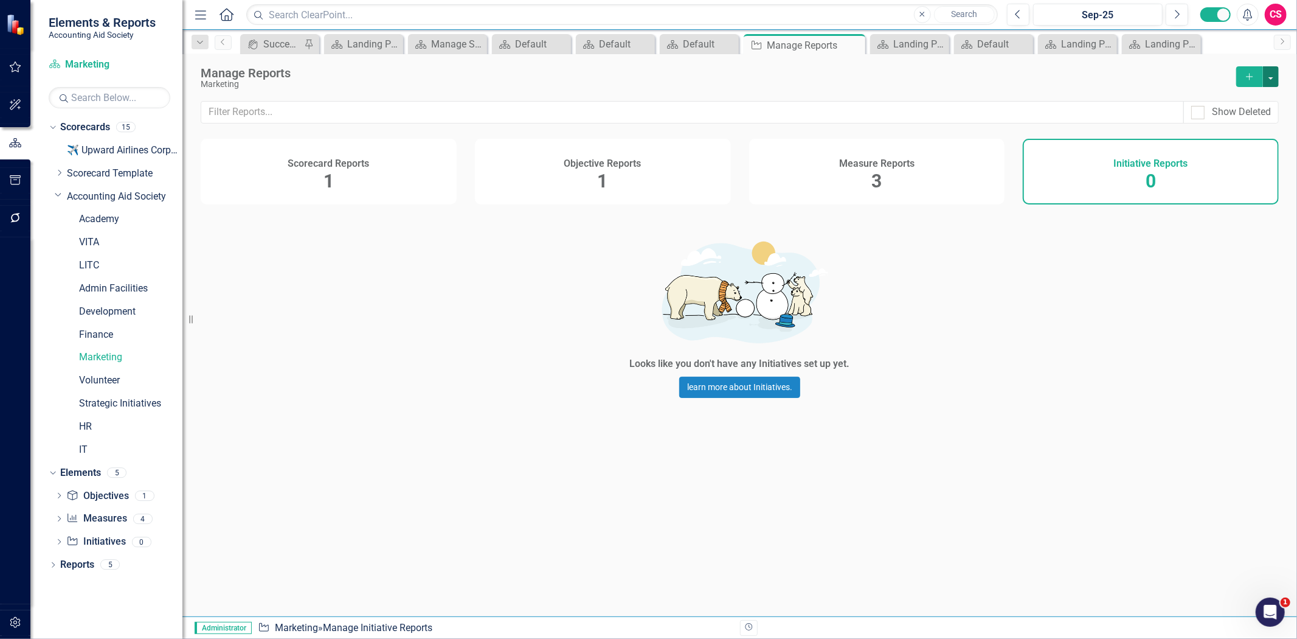
click at [1274, 74] on button "button" at bounding box center [1271, 76] width 16 height 21
click at [1261, 114] on link "Copy Add From Template" at bounding box center [1222, 121] width 114 height 23
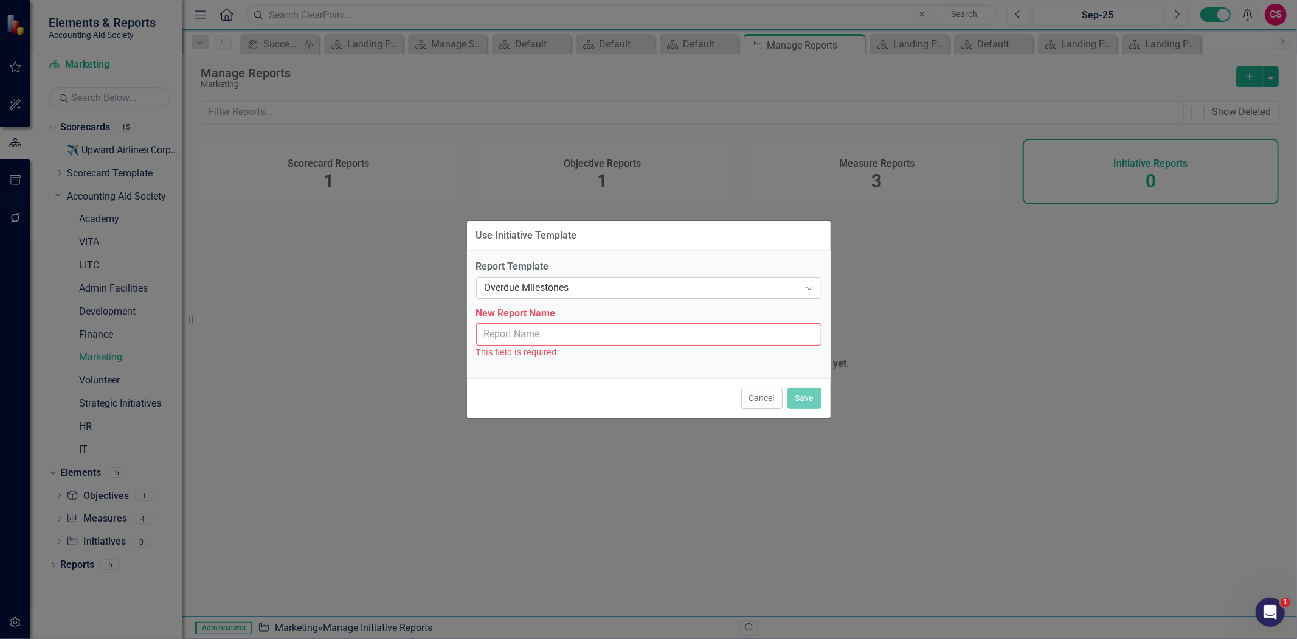
click at [539, 286] on div "Overdue Milestones" at bounding box center [643, 287] width 316 height 14
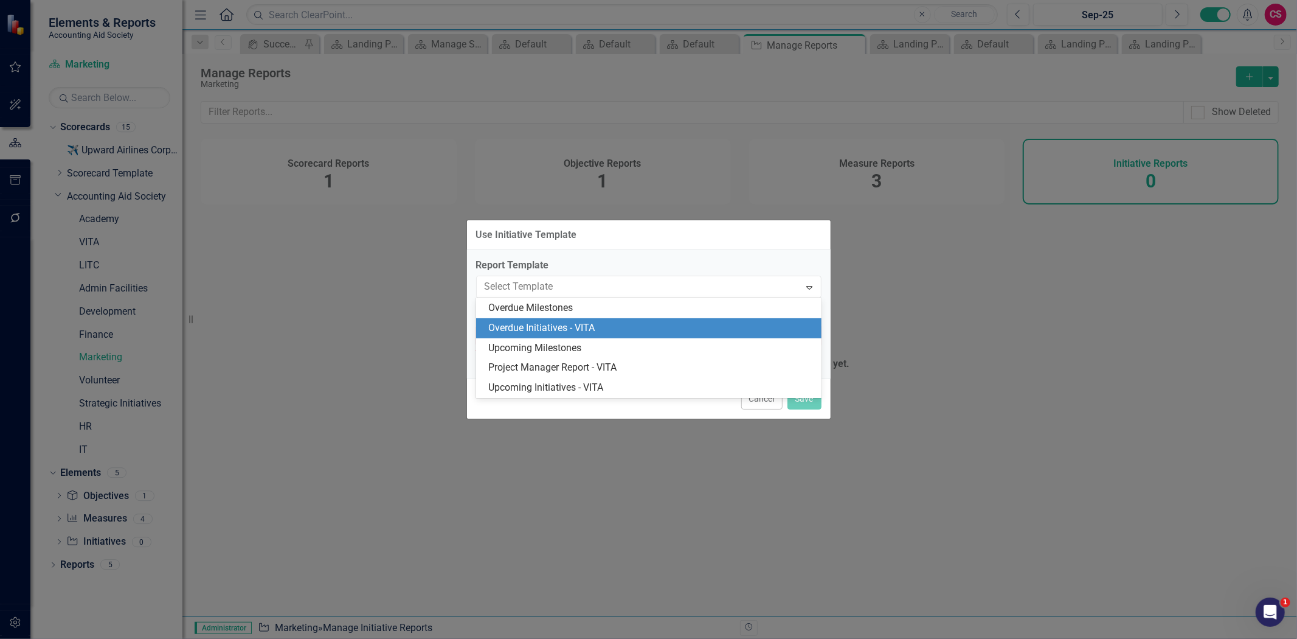
click at [554, 321] on div "Overdue Initiatives - VITA" at bounding box center [651, 328] width 326 height 14
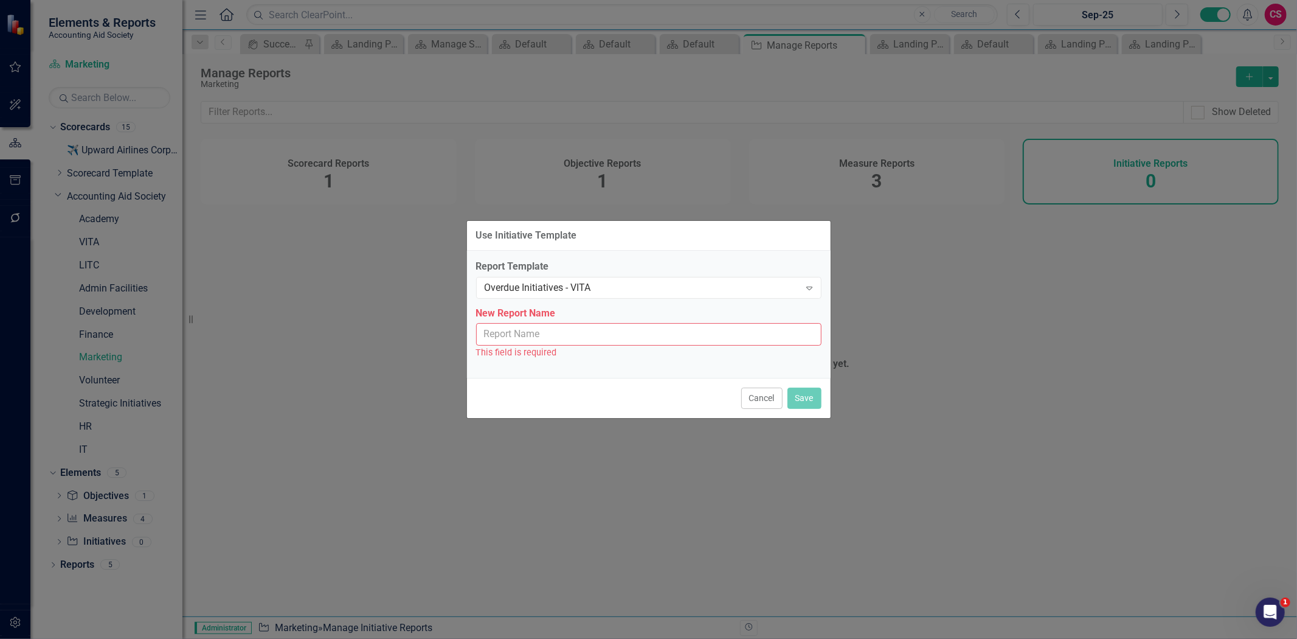
click at [554, 321] on div "New Report Name This field is required" at bounding box center [648, 333] width 345 height 53
click at [554, 333] on input "New Report Name" at bounding box center [648, 334] width 345 height 23
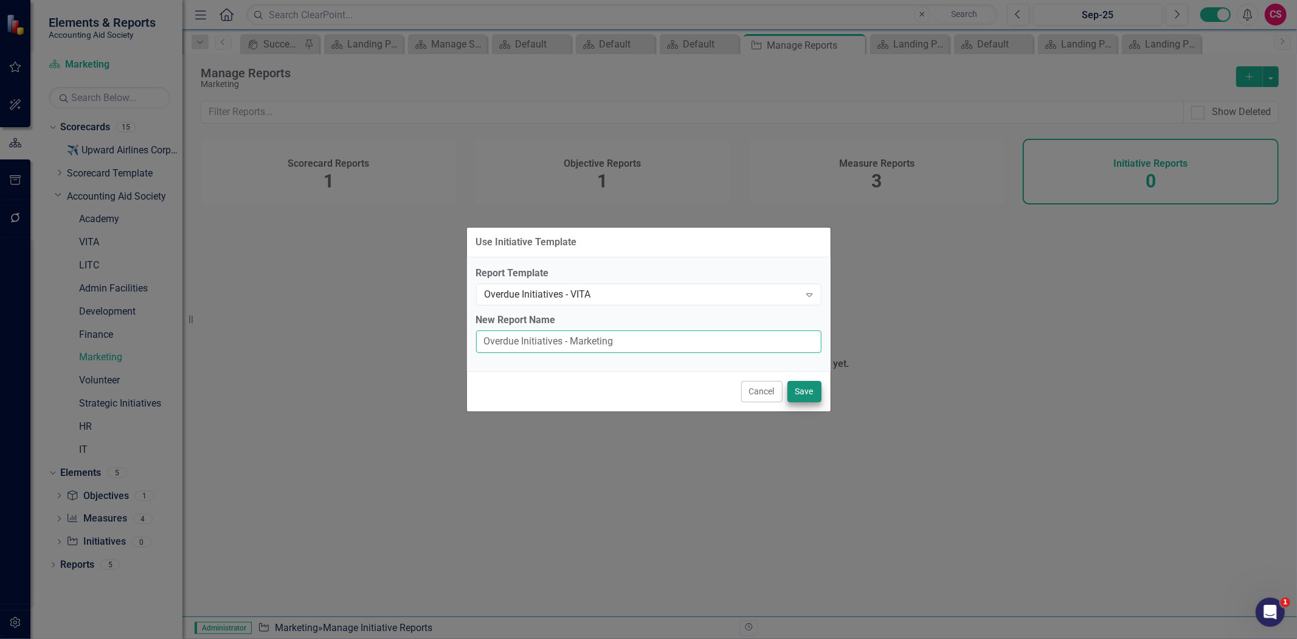
type input "Overdue Initiatives - Marketing"
click at [813, 390] on button "Save" at bounding box center [805, 391] width 34 height 21
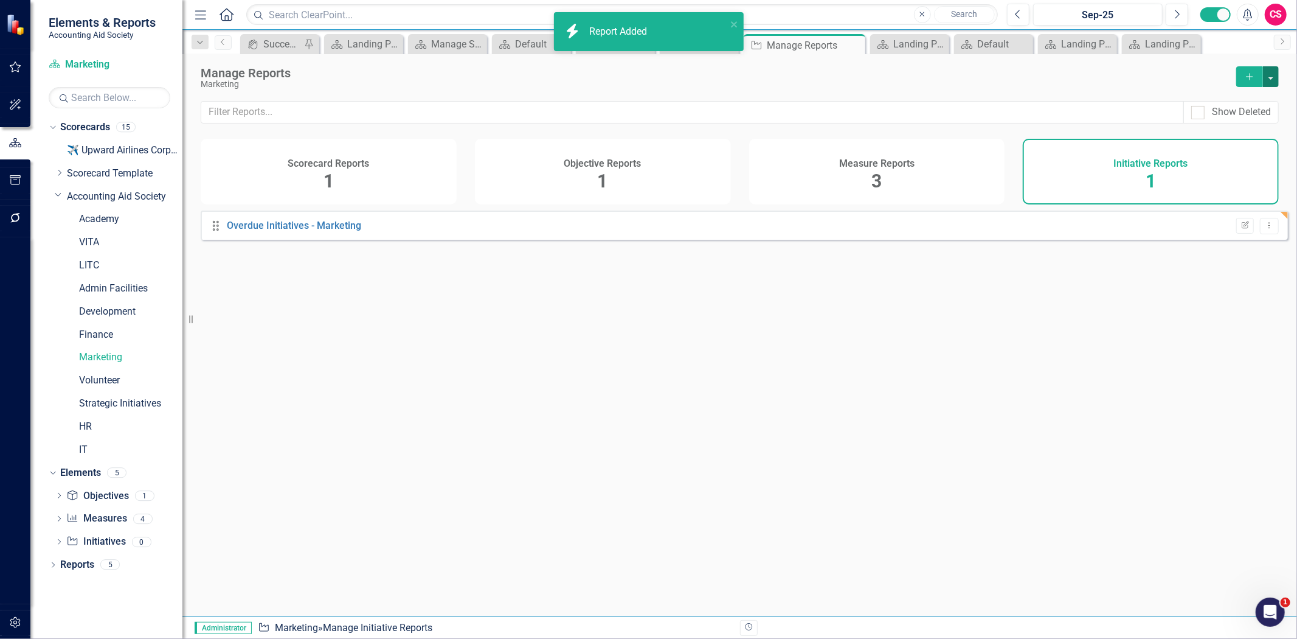
click at [1268, 83] on button "button" at bounding box center [1271, 76] width 16 height 21
click at [1254, 125] on link "Copy Add From Template" at bounding box center [1222, 121] width 114 height 23
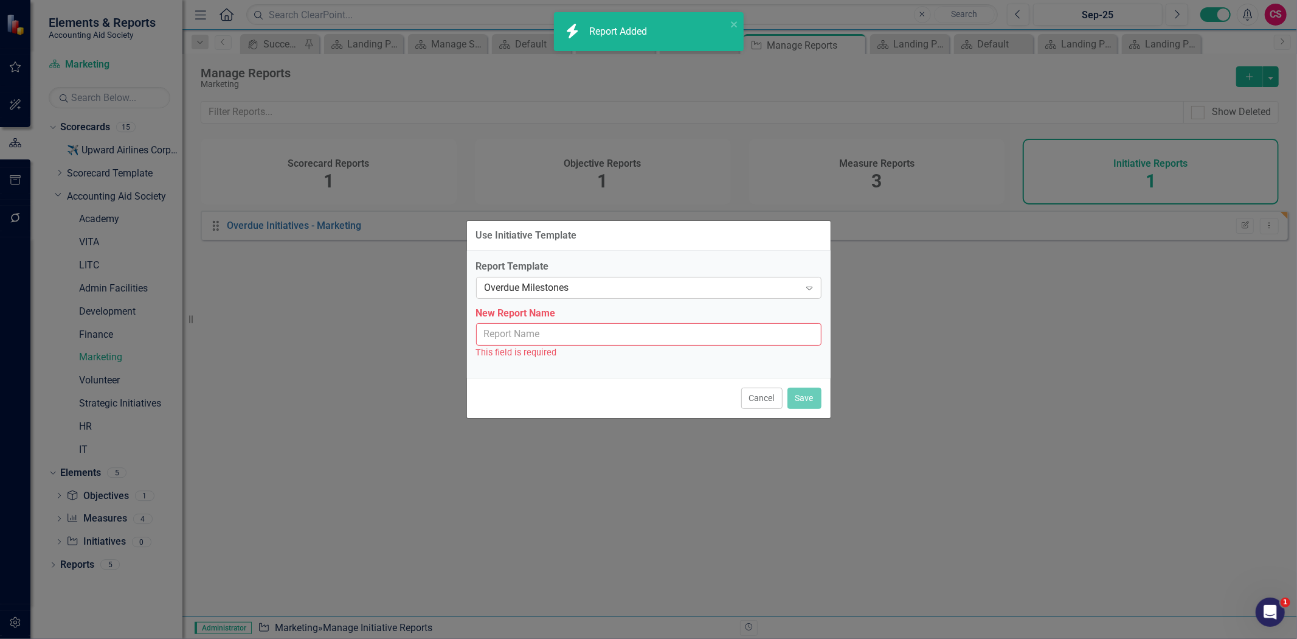
click at [619, 282] on div "Overdue Milestones" at bounding box center [643, 287] width 316 height 14
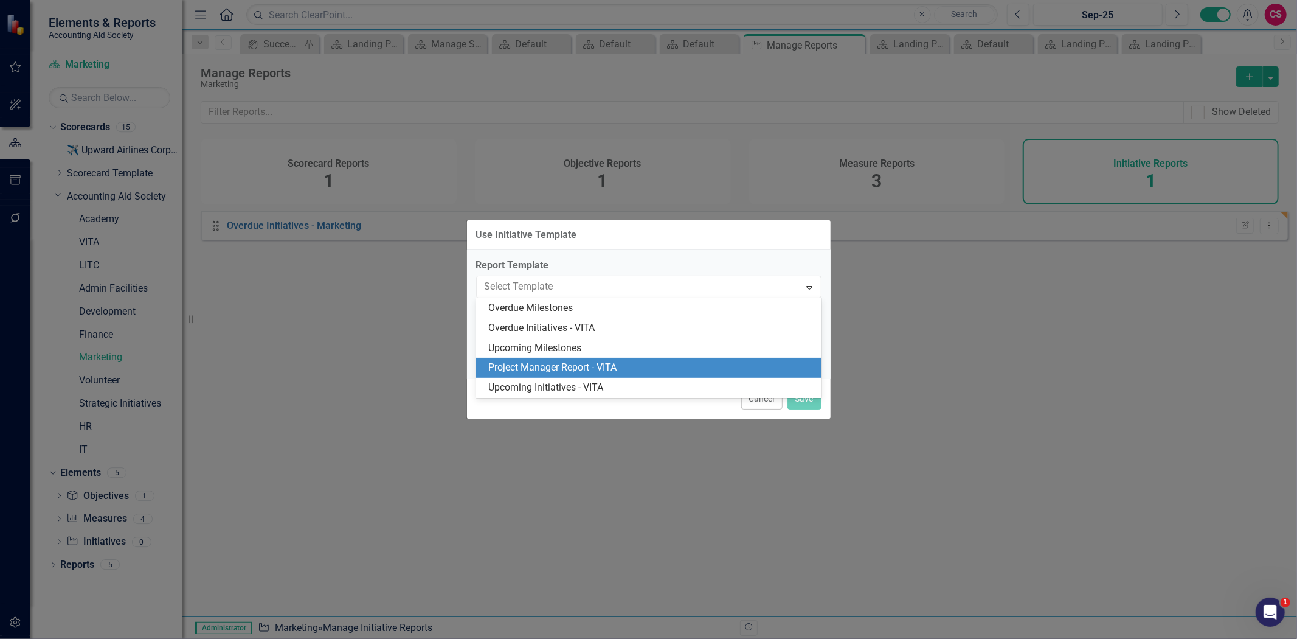
click at [581, 367] on div "Project Manager Report - VITA" at bounding box center [651, 368] width 326 height 14
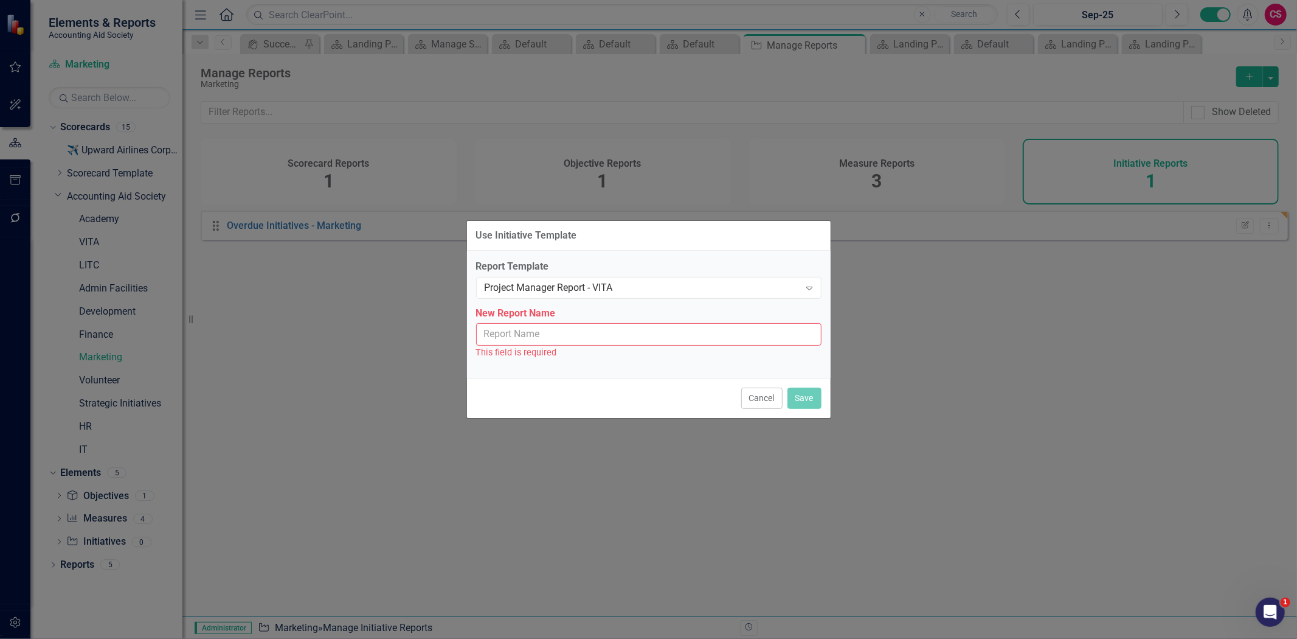
click at [560, 339] on input "New Report Name" at bounding box center [648, 334] width 345 height 23
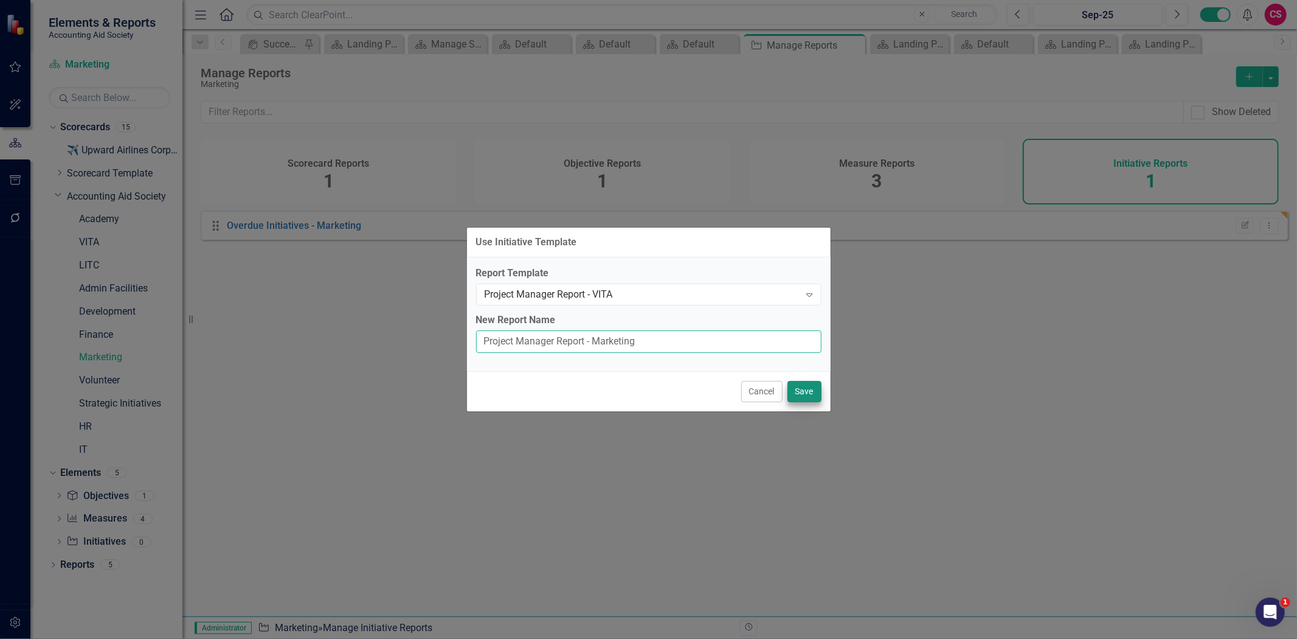
type input "Project Manager Report - Marketing"
click at [806, 386] on button "Save" at bounding box center [805, 391] width 34 height 21
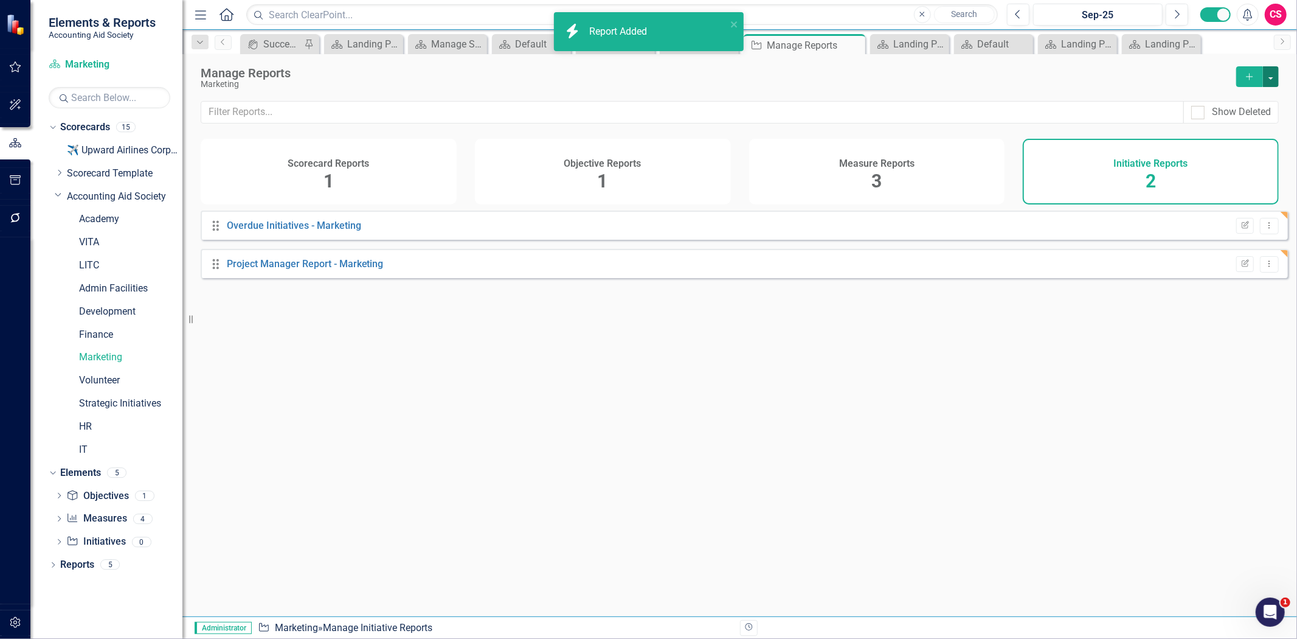
click at [1278, 72] on button "button" at bounding box center [1271, 76] width 16 height 21
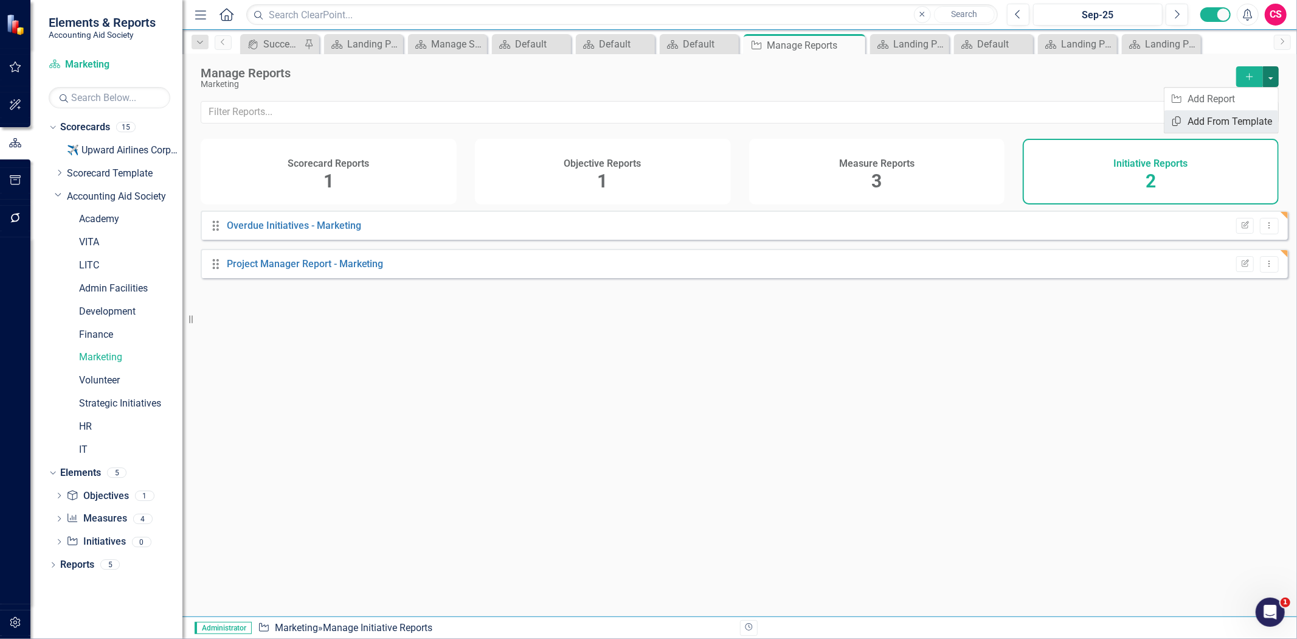
click at [1188, 119] on link "Copy Add From Template" at bounding box center [1222, 121] width 114 height 23
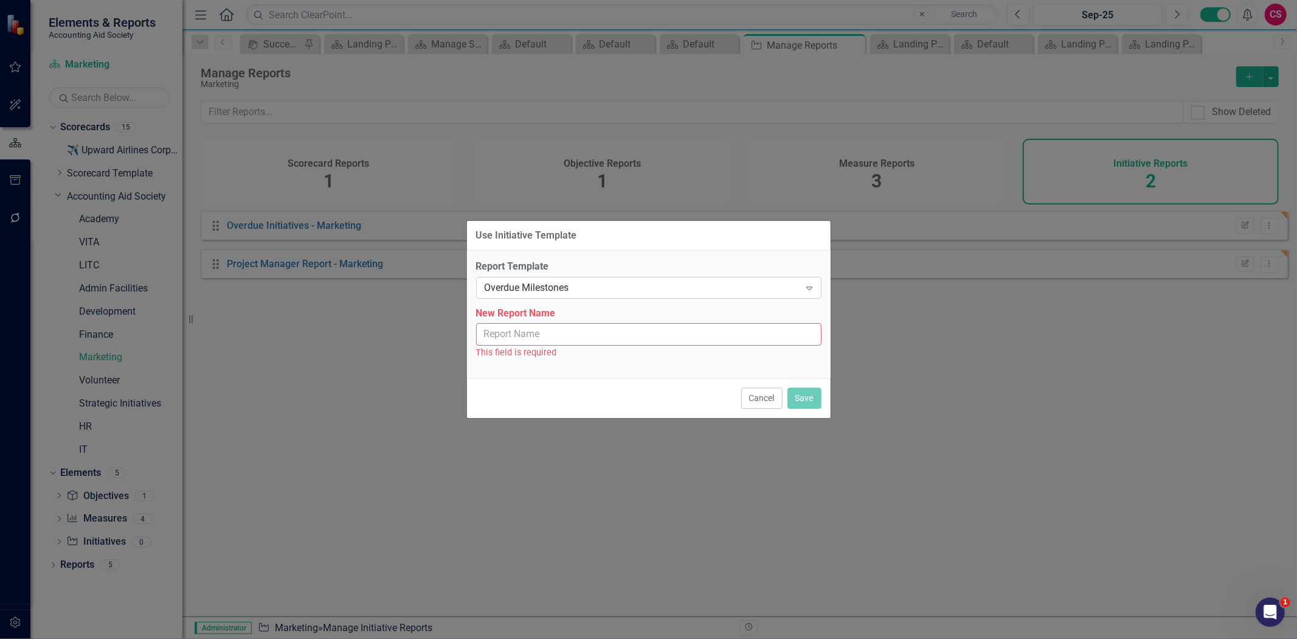
click at [598, 288] on div "Overdue Milestones" at bounding box center [643, 287] width 316 height 14
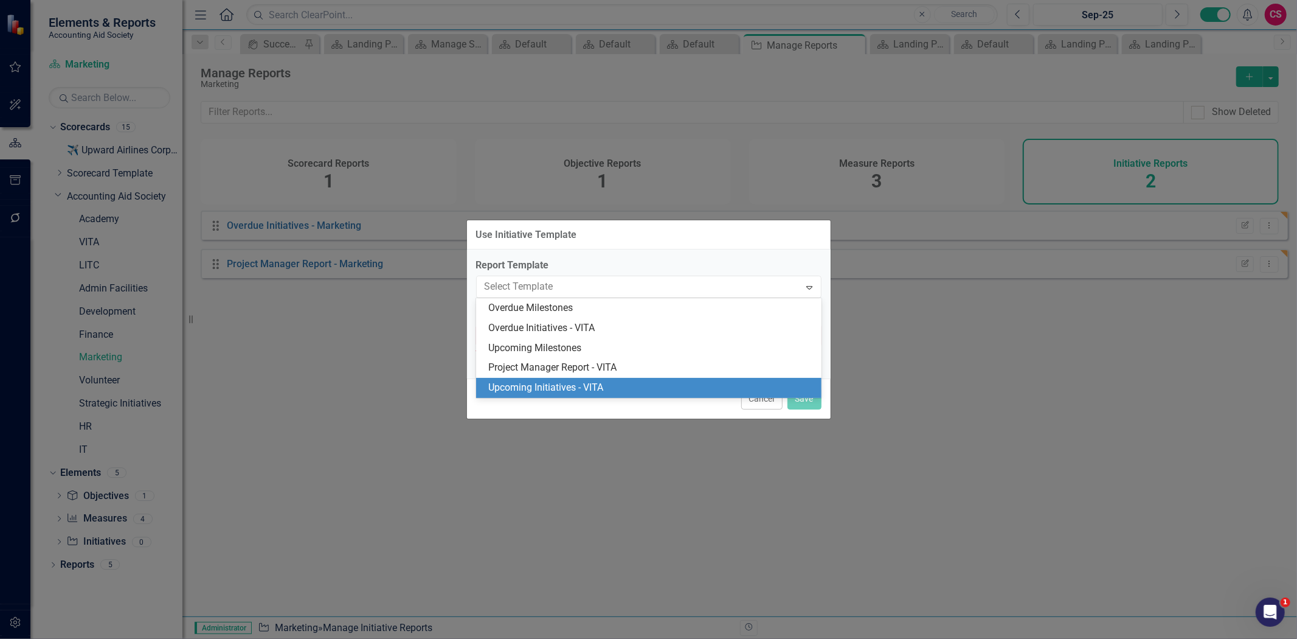
click at [566, 392] on div "Upcoming Initiatives - VITA" at bounding box center [651, 388] width 326 height 14
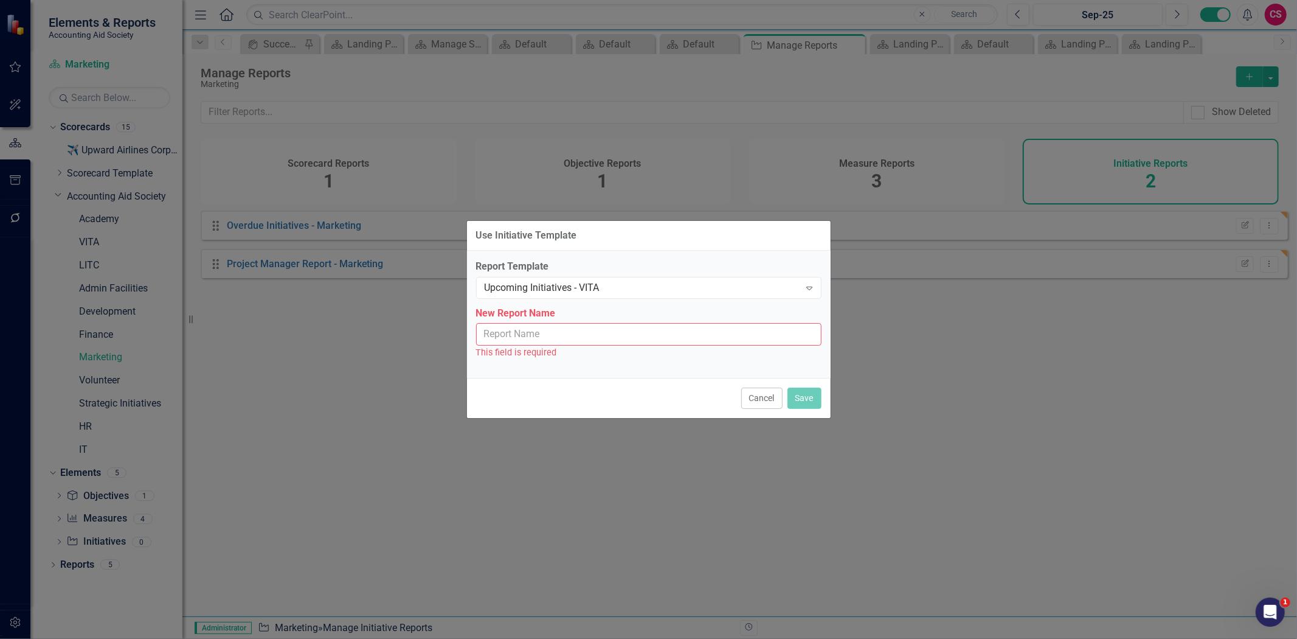
click at [552, 341] on input "New Report Name" at bounding box center [648, 334] width 345 height 23
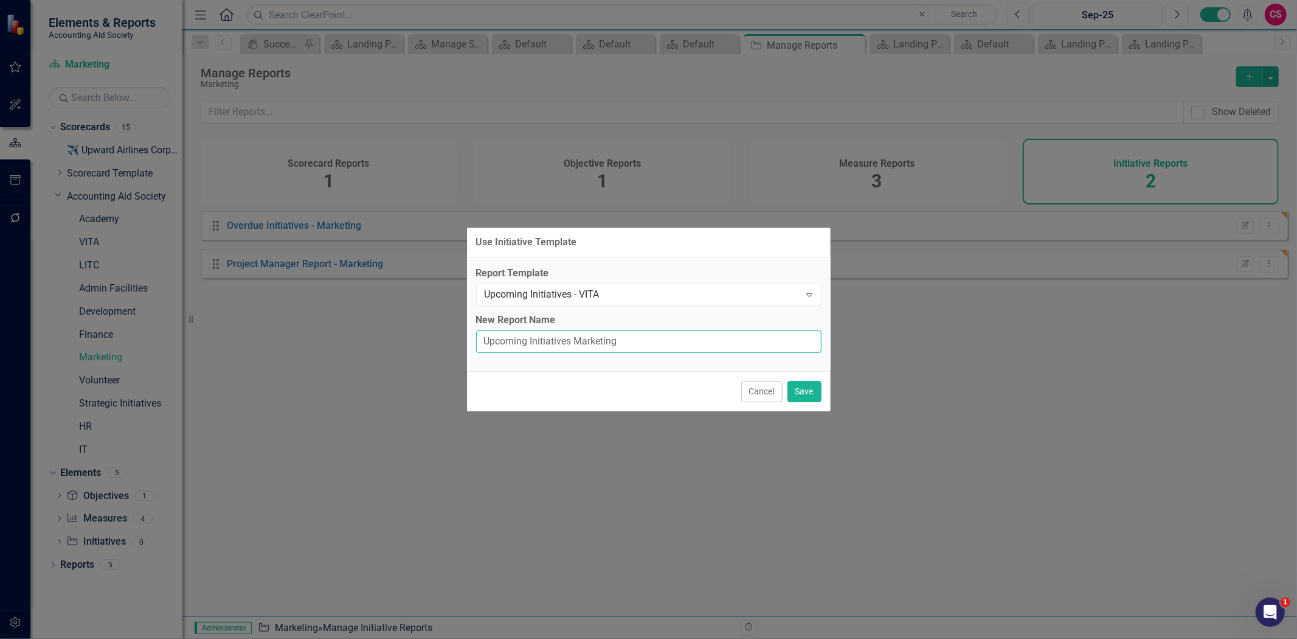
click at [568, 335] on input "Upcoming Initiatives Marketing" at bounding box center [648, 341] width 345 height 23
type input "Upcoming Initiatives - Marketing"
click at [806, 390] on button "Save" at bounding box center [805, 391] width 34 height 21
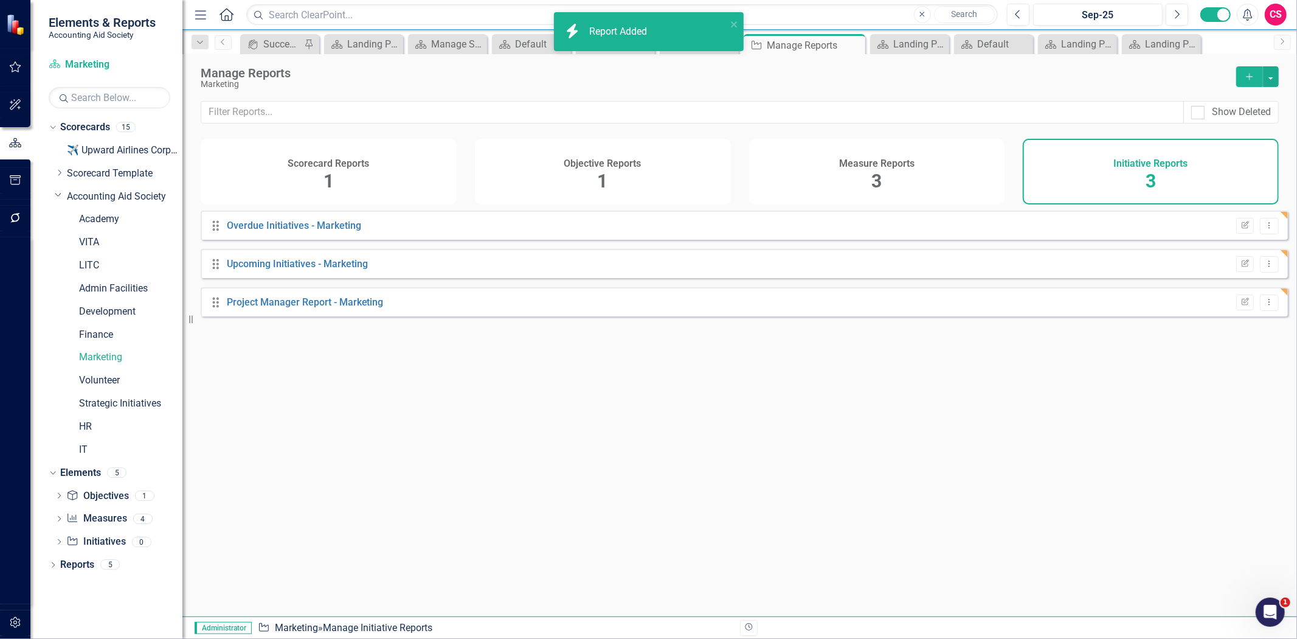
click at [1241, 77] on button "Add" at bounding box center [1249, 76] width 27 height 21
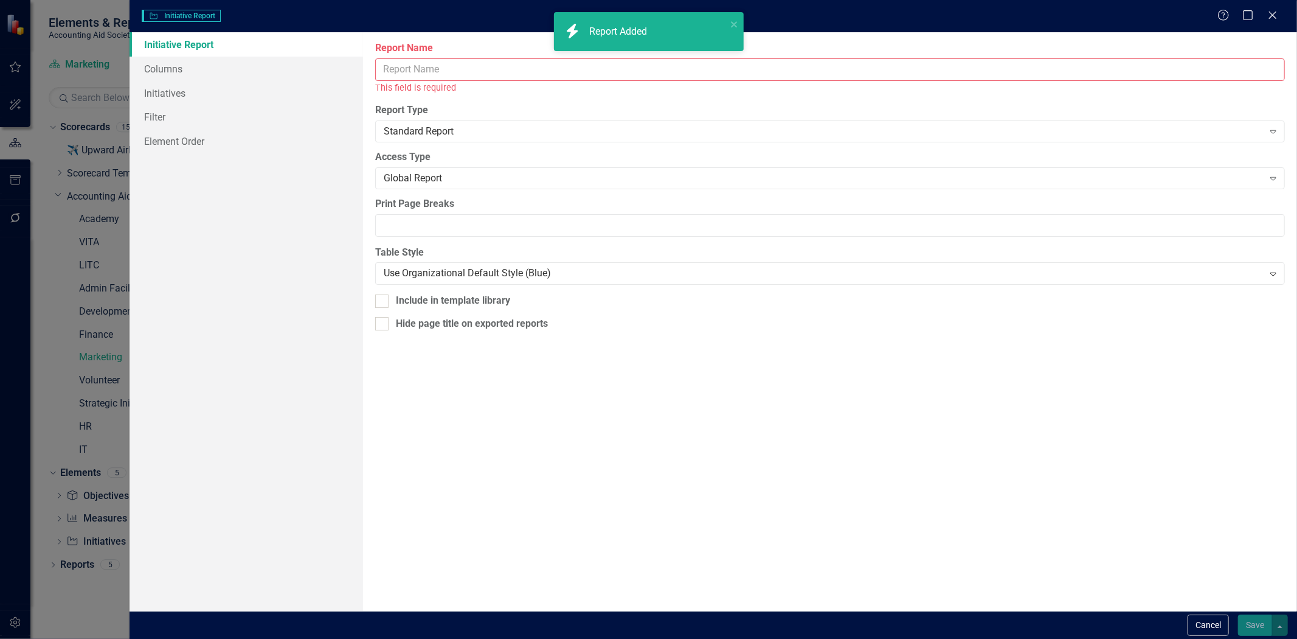
click at [457, 74] on input "Report Name" at bounding box center [830, 69] width 910 height 23
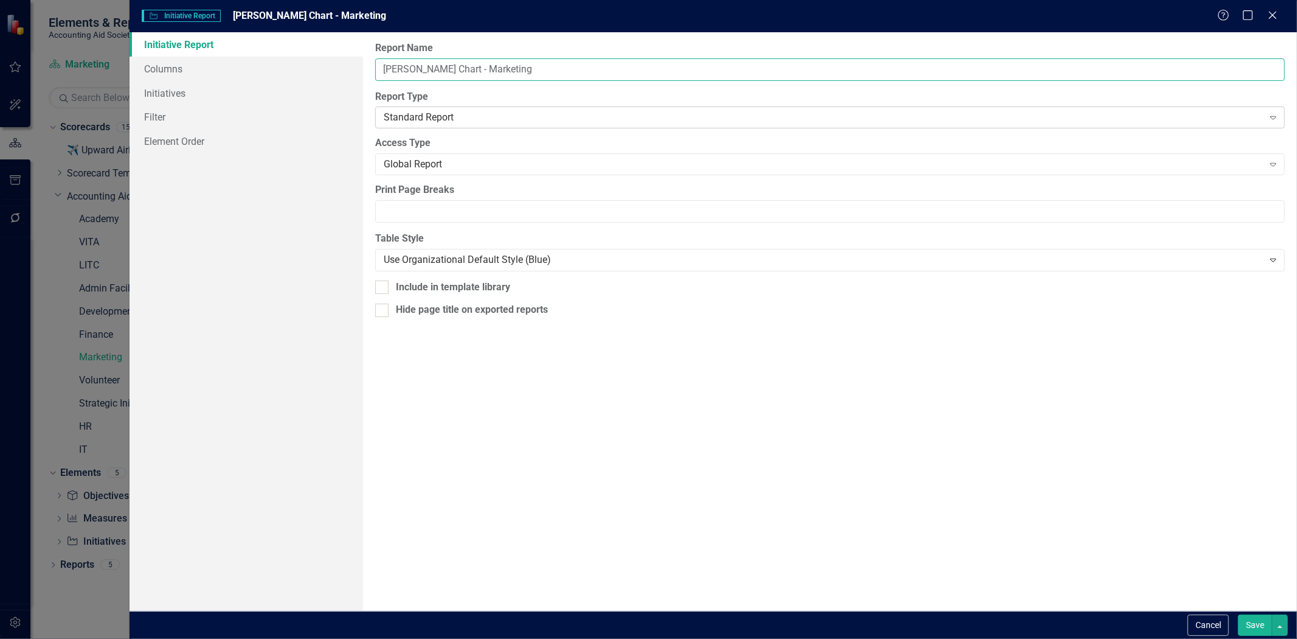
type input "[PERSON_NAME] Chart - Marketing"
click at [406, 123] on div "Standard Report" at bounding box center [823, 118] width 879 height 14
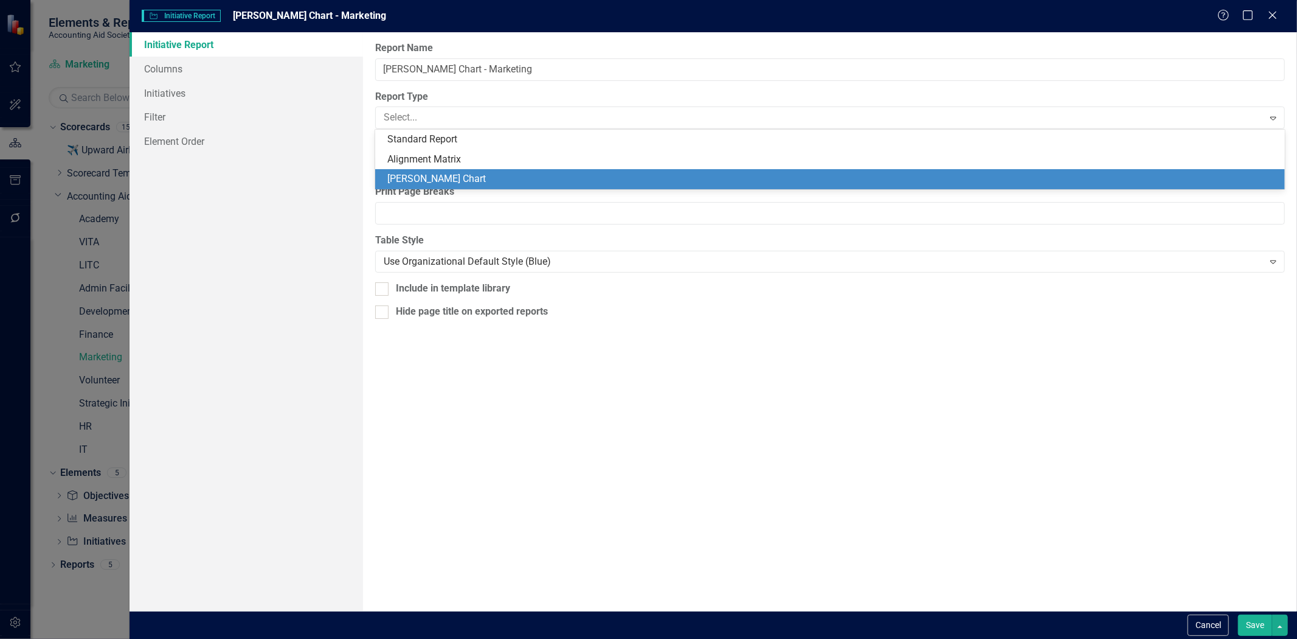
click at [412, 175] on div "[PERSON_NAME] Chart" at bounding box center [832, 179] width 890 height 14
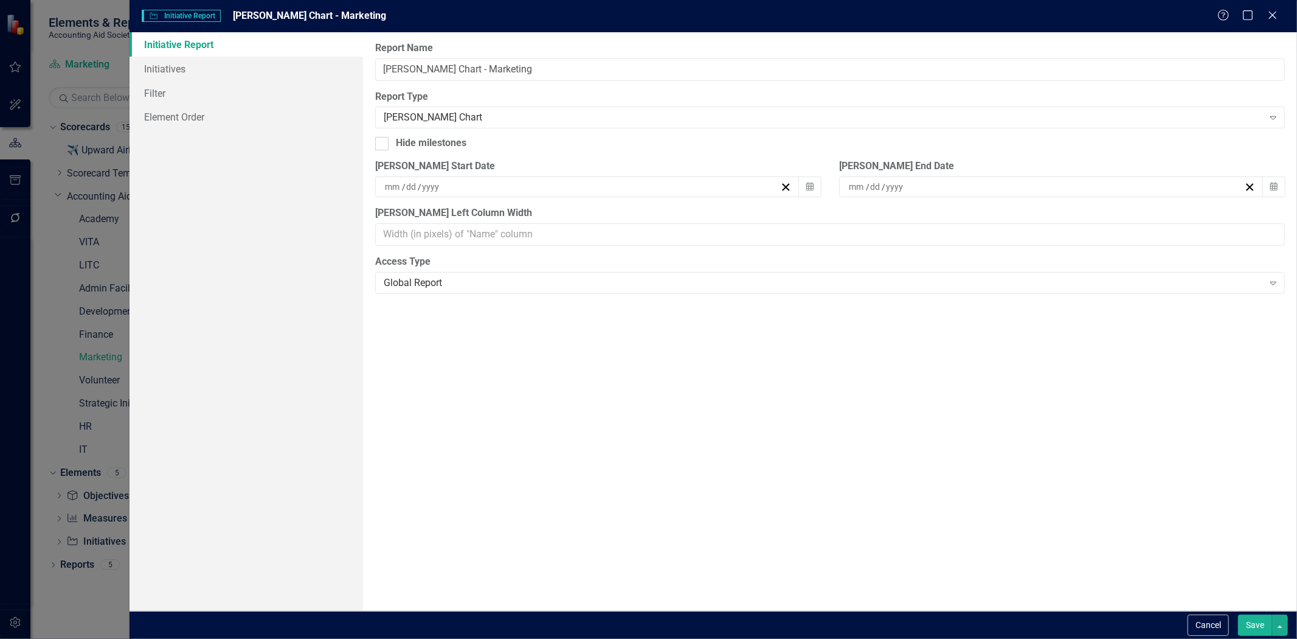
click at [1251, 625] on button "Save" at bounding box center [1255, 624] width 34 height 21
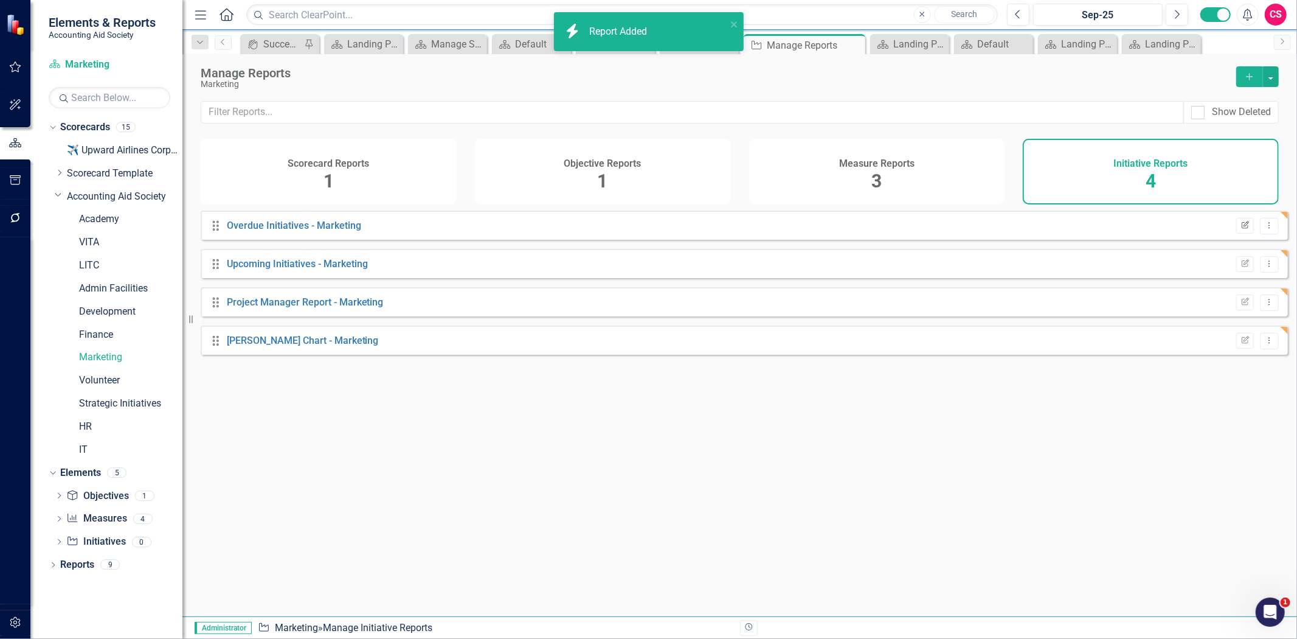
click at [1241, 229] on icon "Edit Report" at bounding box center [1245, 225] width 9 height 7
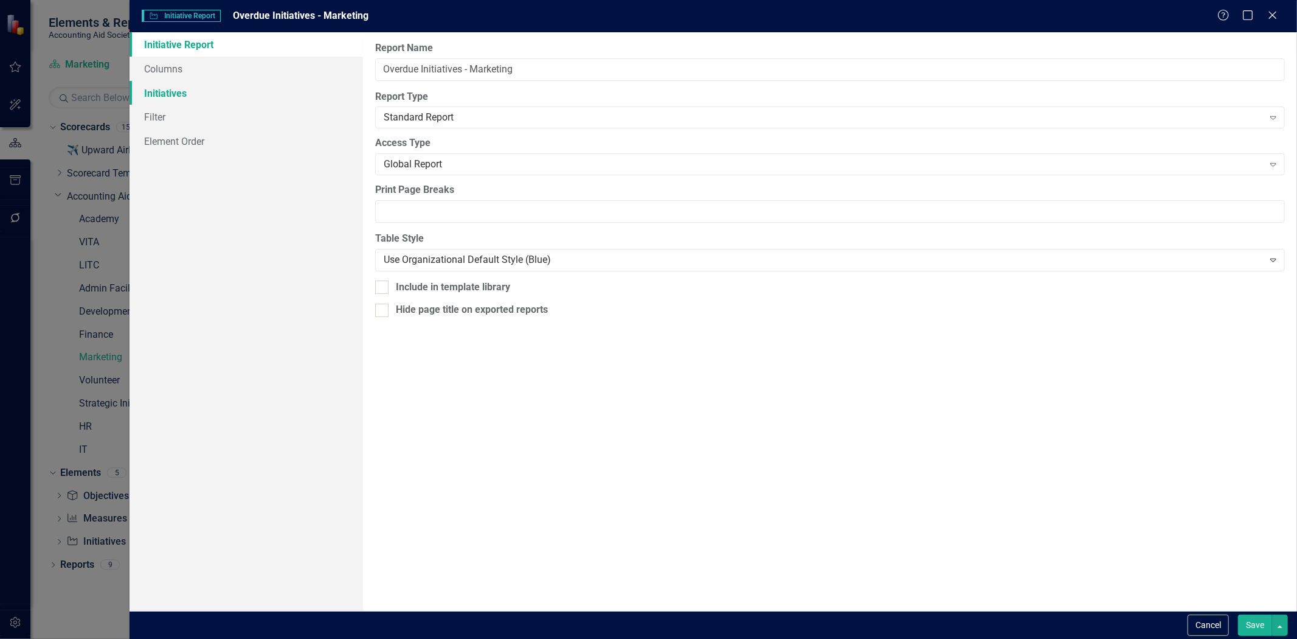
click at [186, 94] on link "Initiatives" at bounding box center [247, 93] width 234 height 24
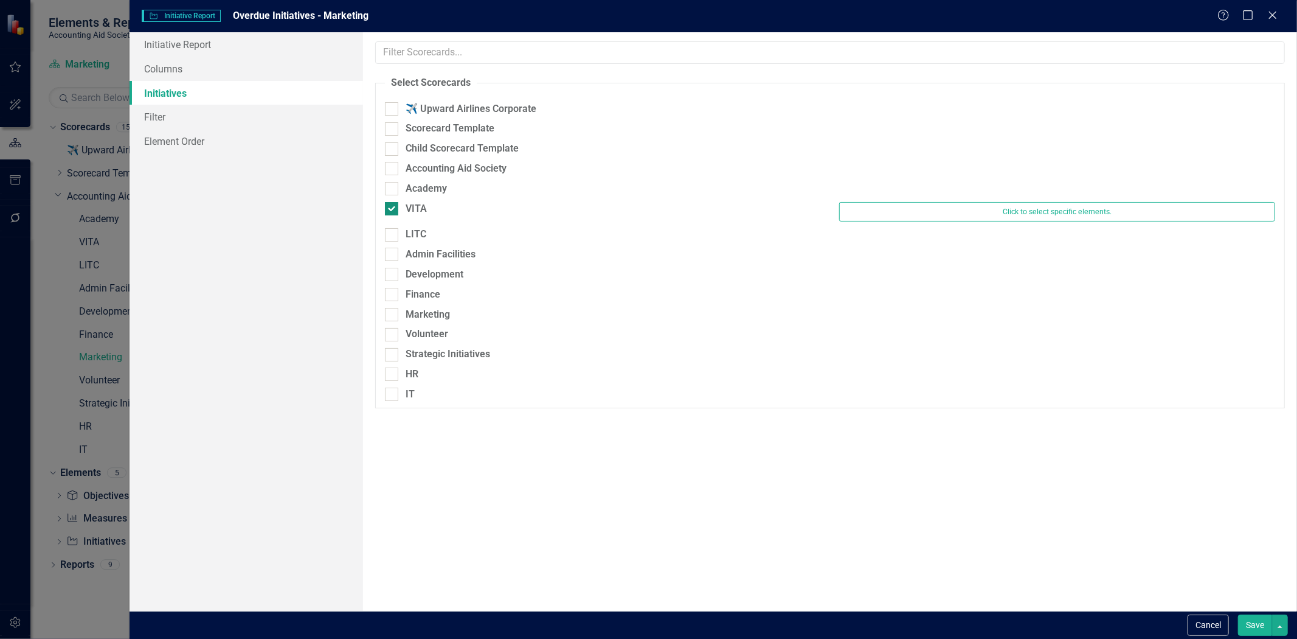
click at [407, 209] on div "VITA" at bounding box center [416, 209] width 21 height 14
click at [393, 209] on input "VITA" at bounding box center [389, 206] width 8 height 8
checkbox input "false"
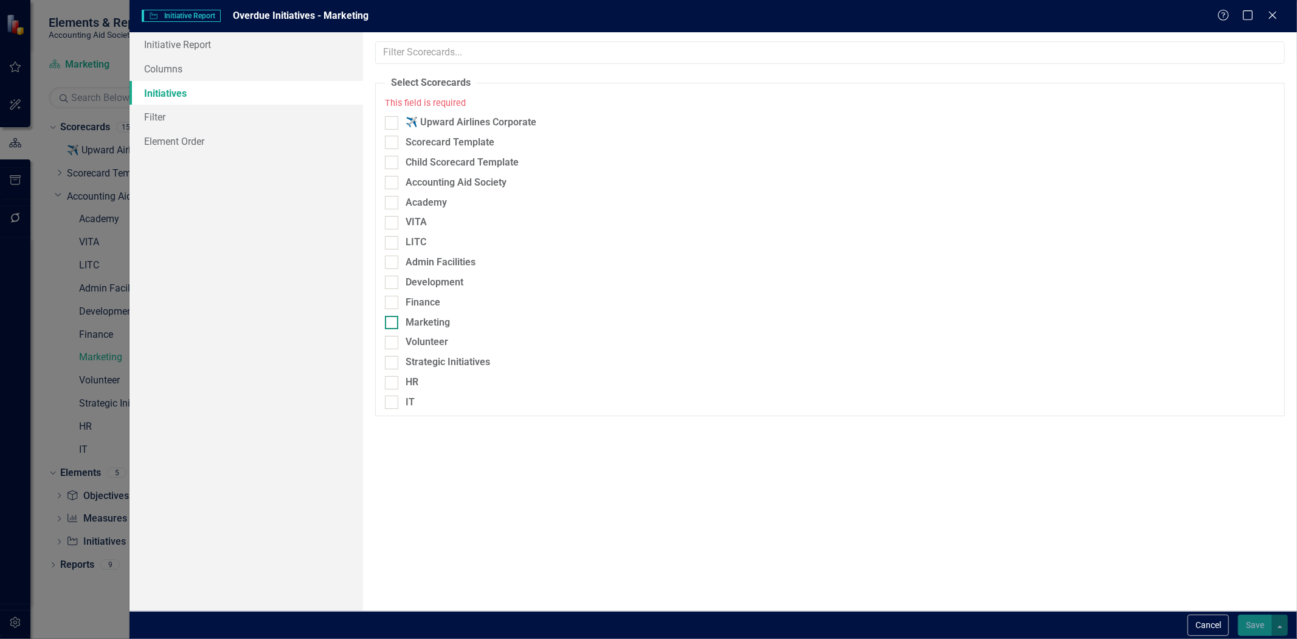
click at [435, 329] on div "Marketing" at bounding box center [428, 323] width 44 height 14
click at [393, 324] on input "Marketing" at bounding box center [389, 320] width 8 height 8
checkbox input "true"
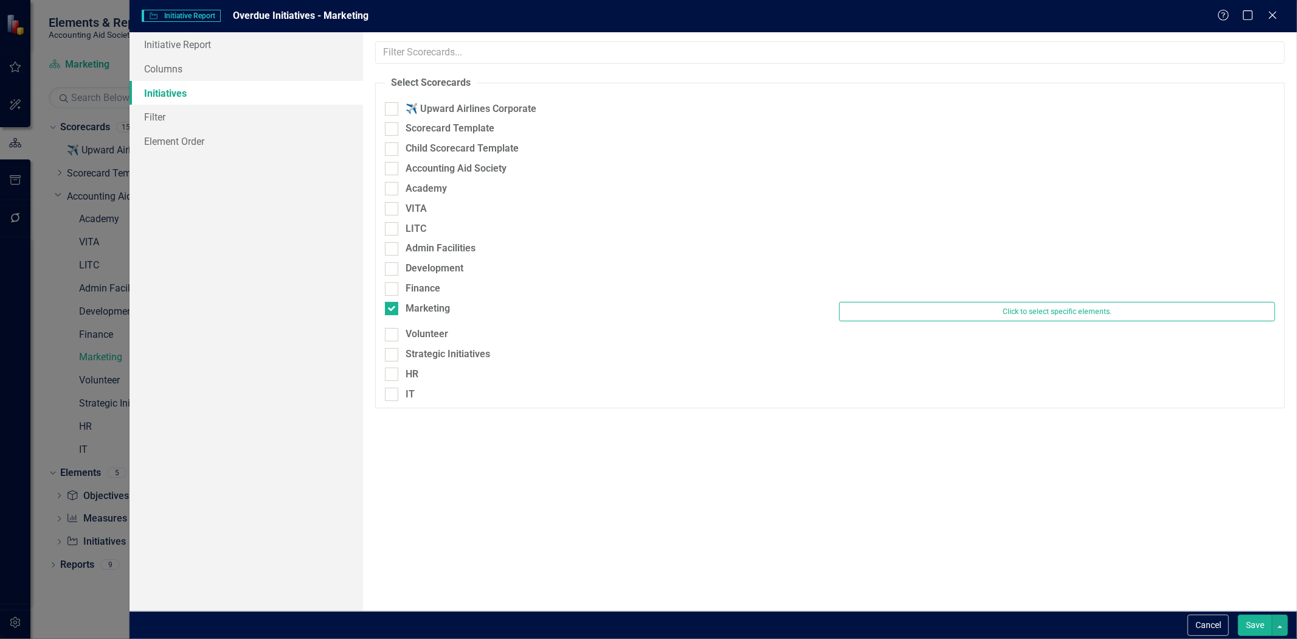
click at [1254, 617] on button "Save" at bounding box center [1255, 624] width 34 height 21
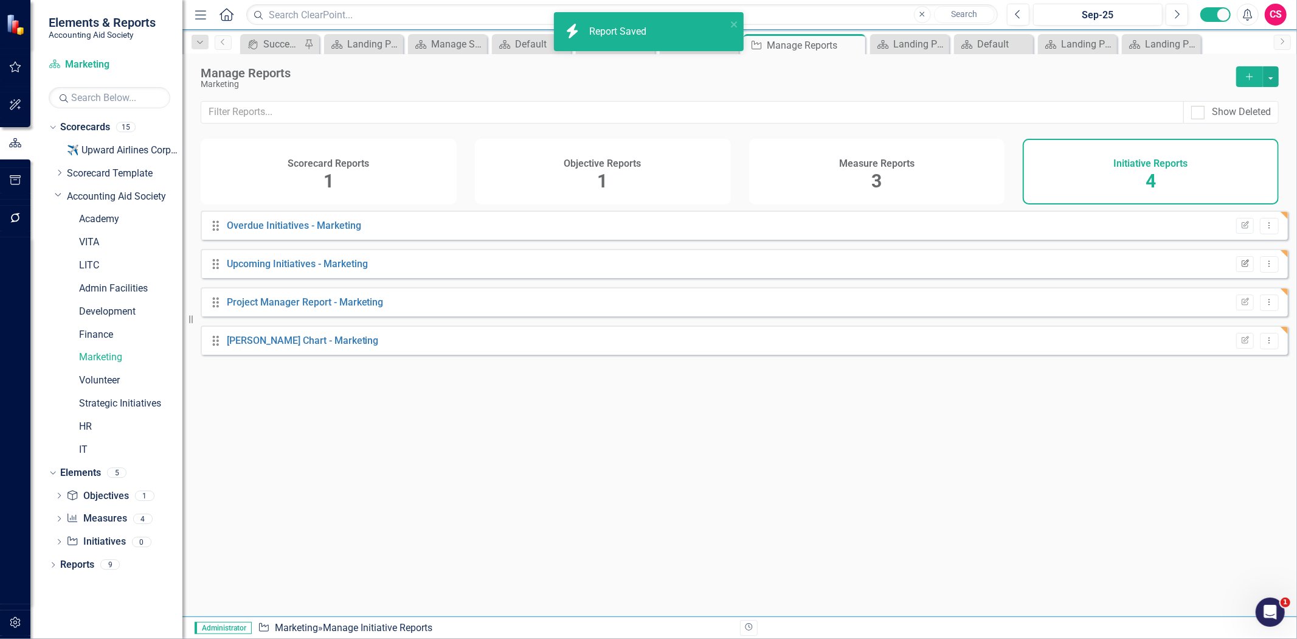
click at [1241, 268] on icon "Edit Report" at bounding box center [1245, 263] width 9 height 7
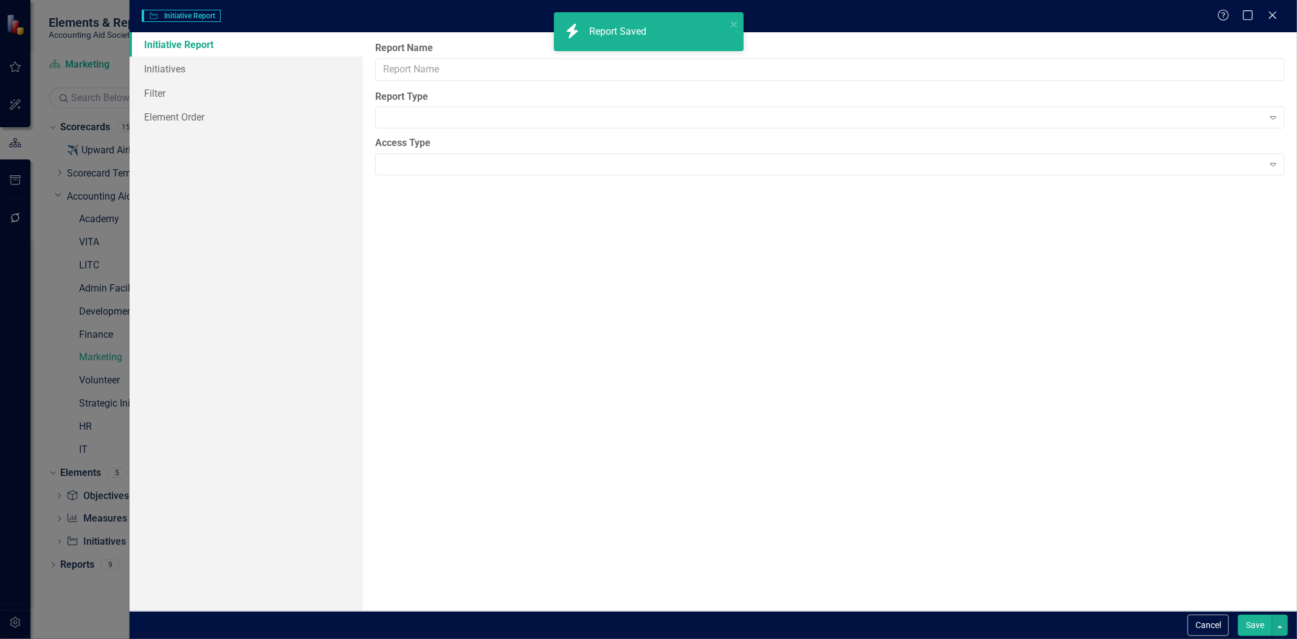
type input "Upcoming Initiatives - Marketing"
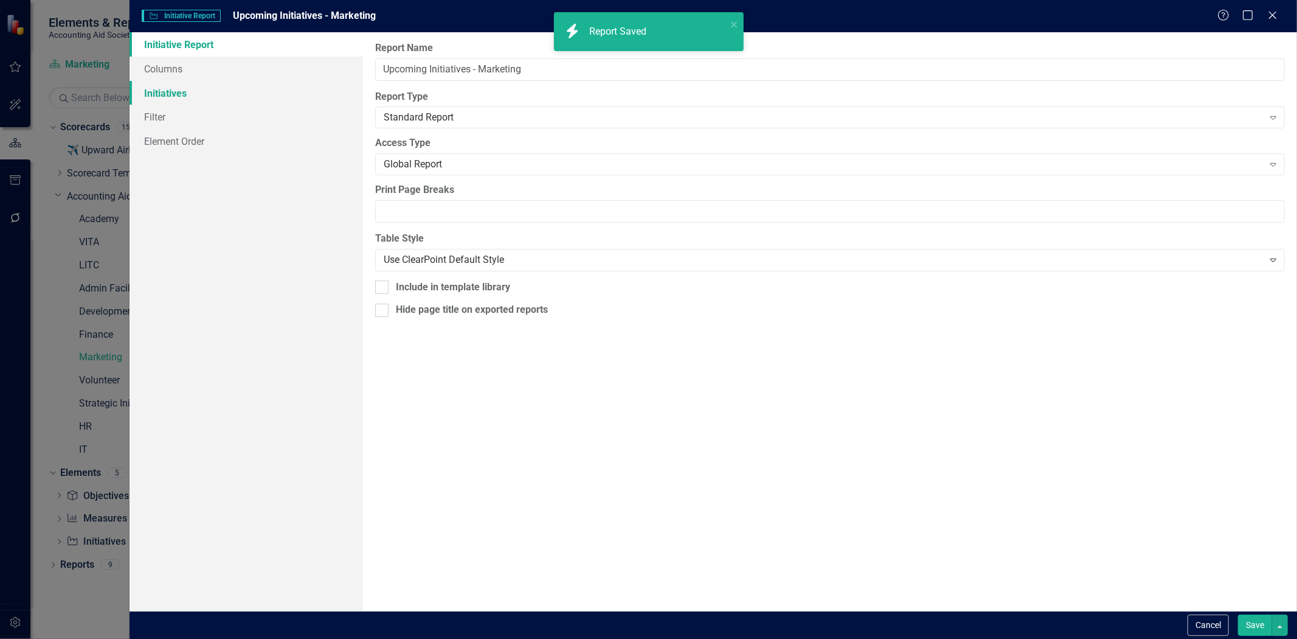
click at [177, 89] on link "Initiatives" at bounding box center [247, 93] width 234 height 24
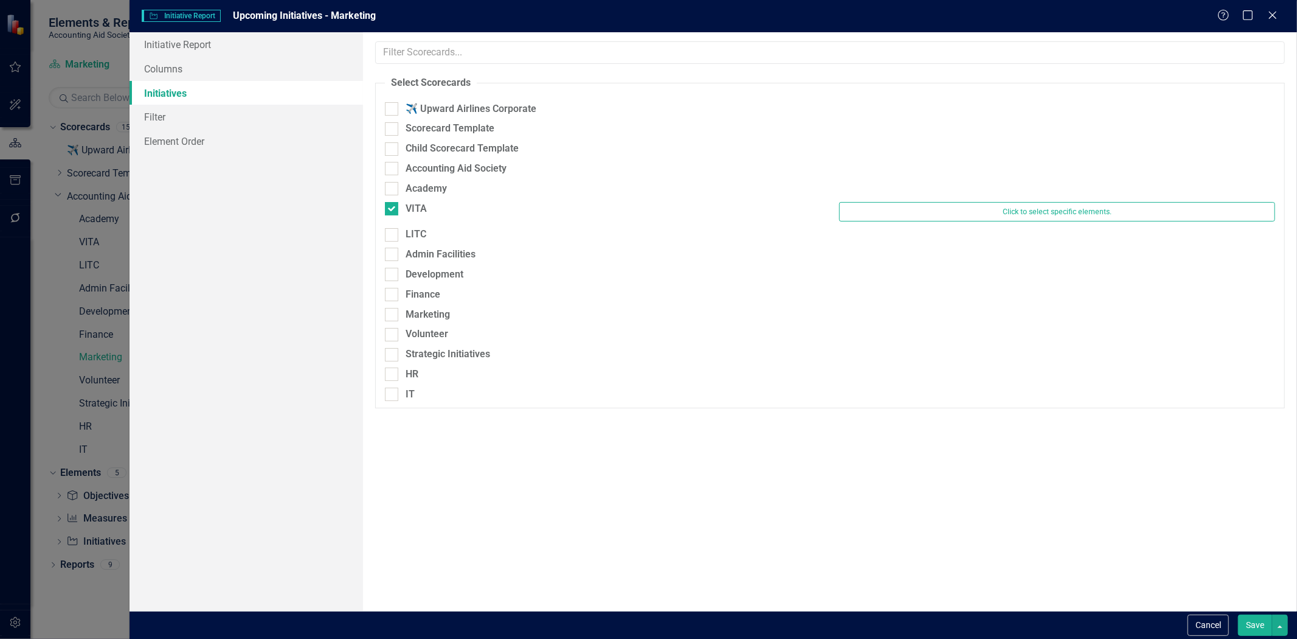
click at [383, 210] on div "VITA" at bounding box center [603, 210] width 454 height 17
click at [388, 207] on input "VITA" at bounding box center [389, 206] width 8 height 8
checkbox input "false"
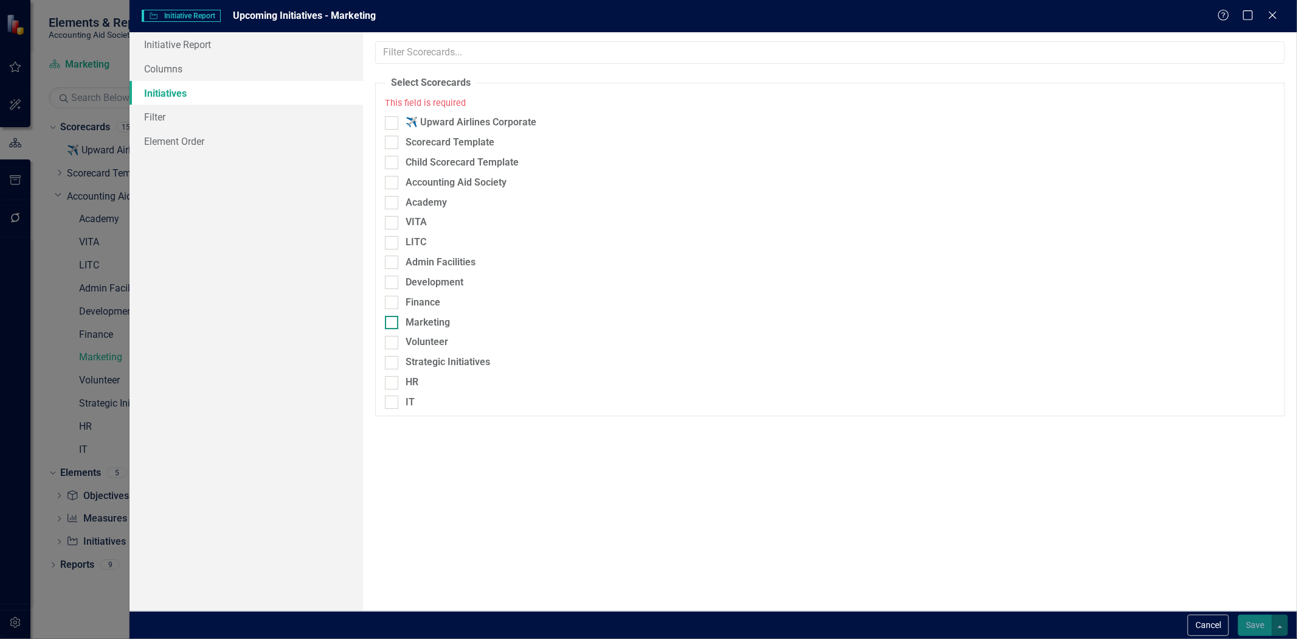
click at [394, 318] on div at bounding box center [391, 322] width 13 height 13
click at [393, 318] on input "Marketing" at bounding box center [389, 320] width 8 height 8
checkbox input "true"
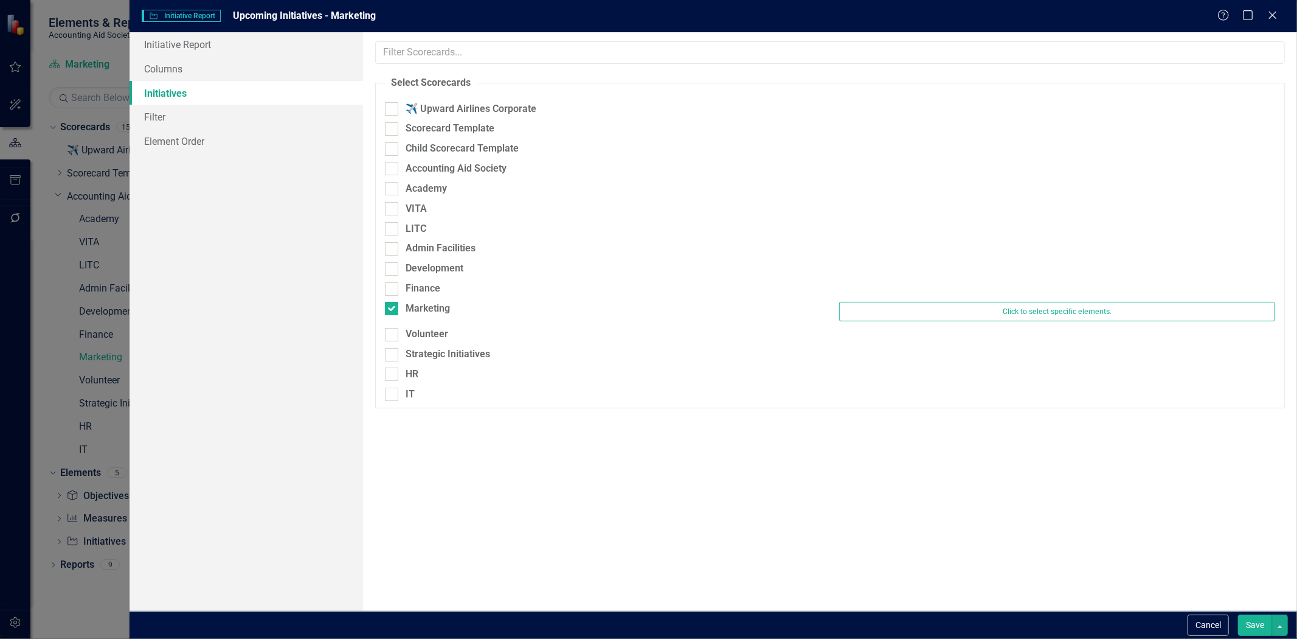
click at [1247, 617] on button "Save" at bounding box center [1255, 624] width 34 height 21
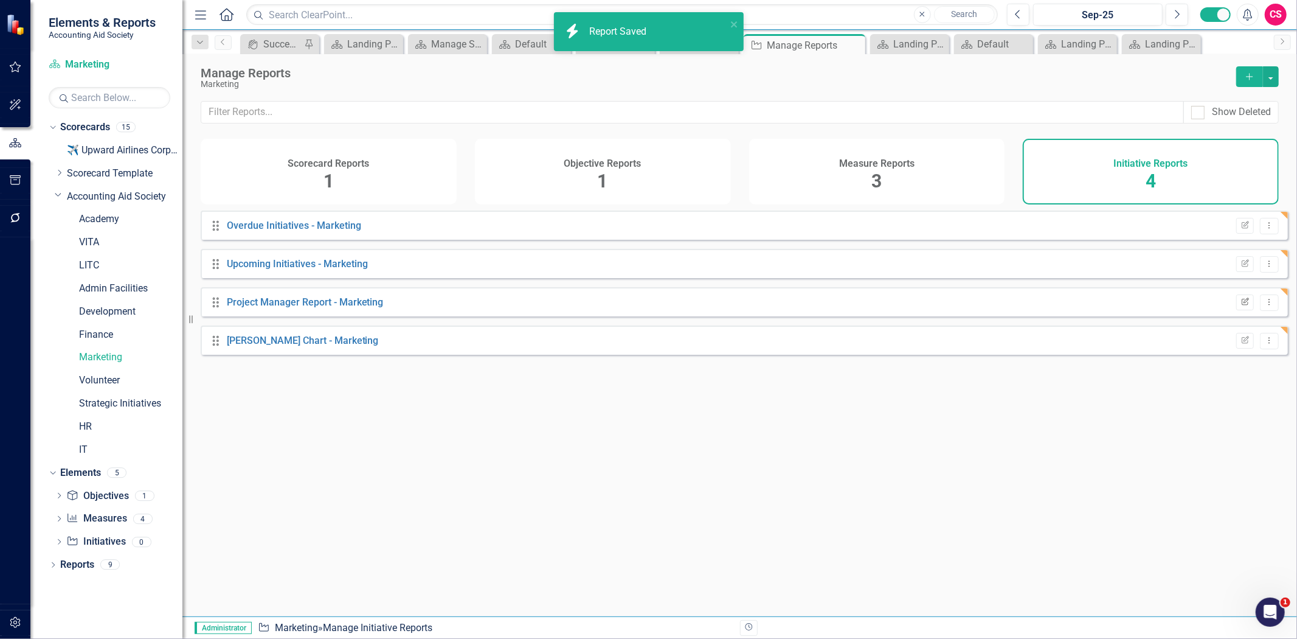
click at [1236, 310] on button "Edit Report" at bounding box center [1245, 302] width 18 height 16
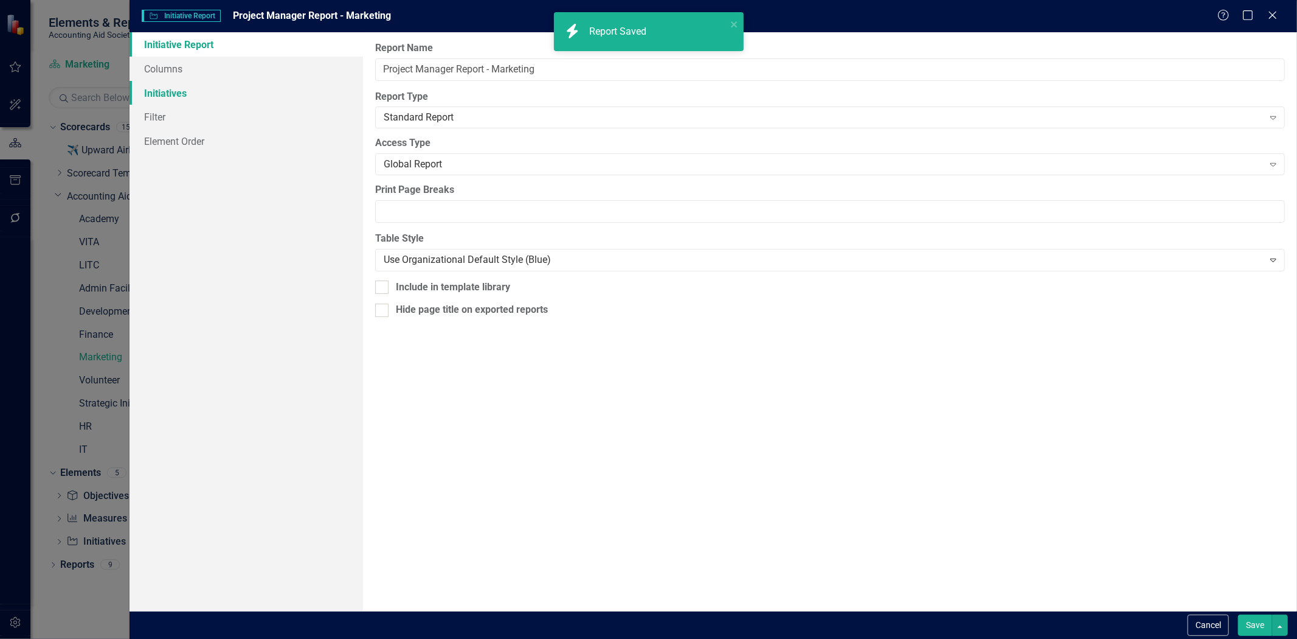
click at [182, 90] on link "Initiatives" at bounding box center [247, 93] width 234 height 24
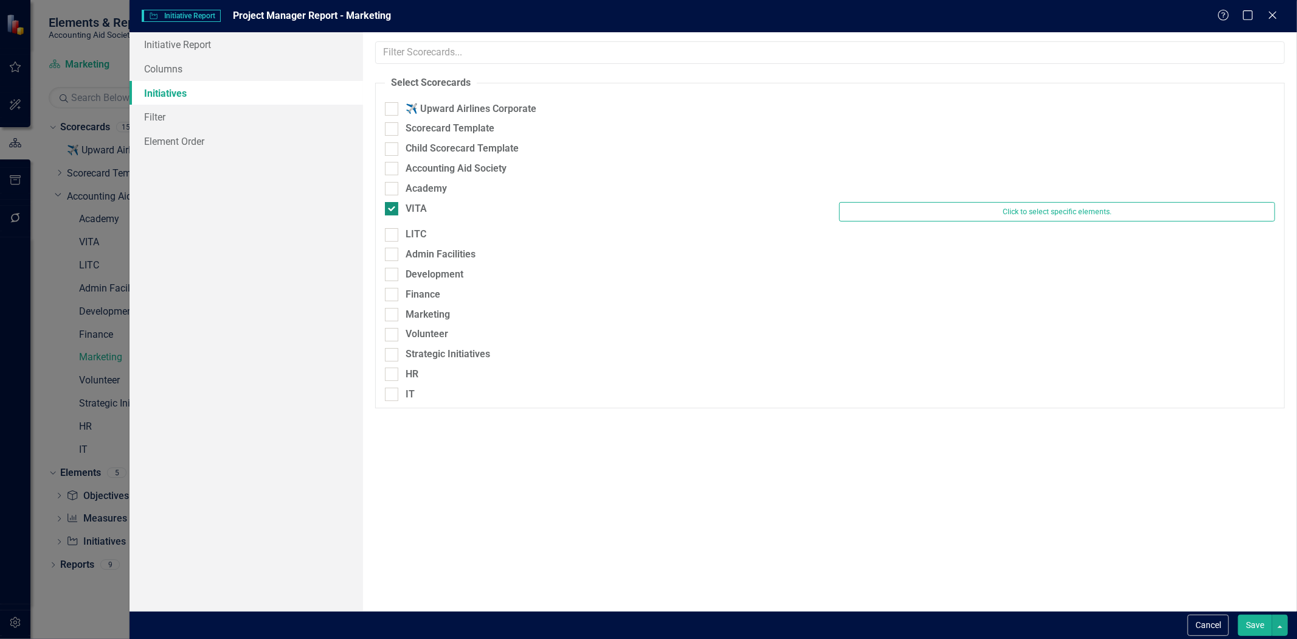
click at [390, 211] on div at bounding box center [391, 208] width 13 height 13
click at [390, 210] on input "VITA" at bounding box center [389, 206] width 8 height 8
checkbox input "false"
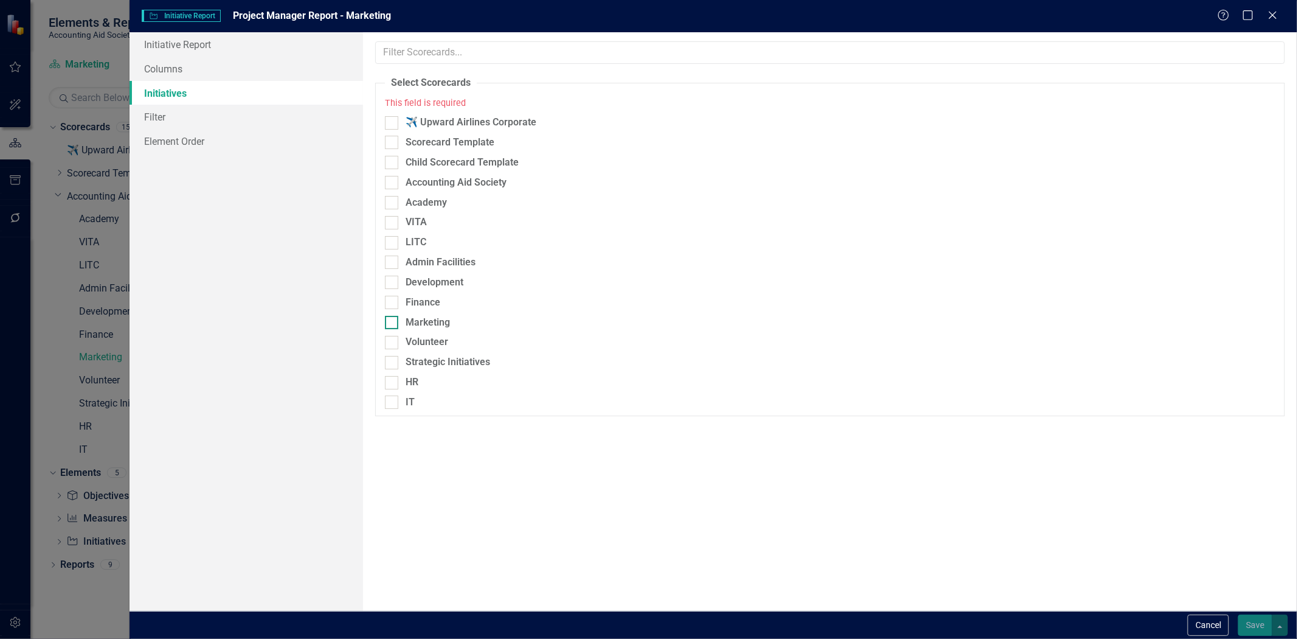
click at [425, 326] on div "Marketing" at bounding box center [428, 323] width 44 height 14
click at [393, 324] on input "Marketing" at bounding box center [389, 320] width 8 height 8
checkbox input "true"
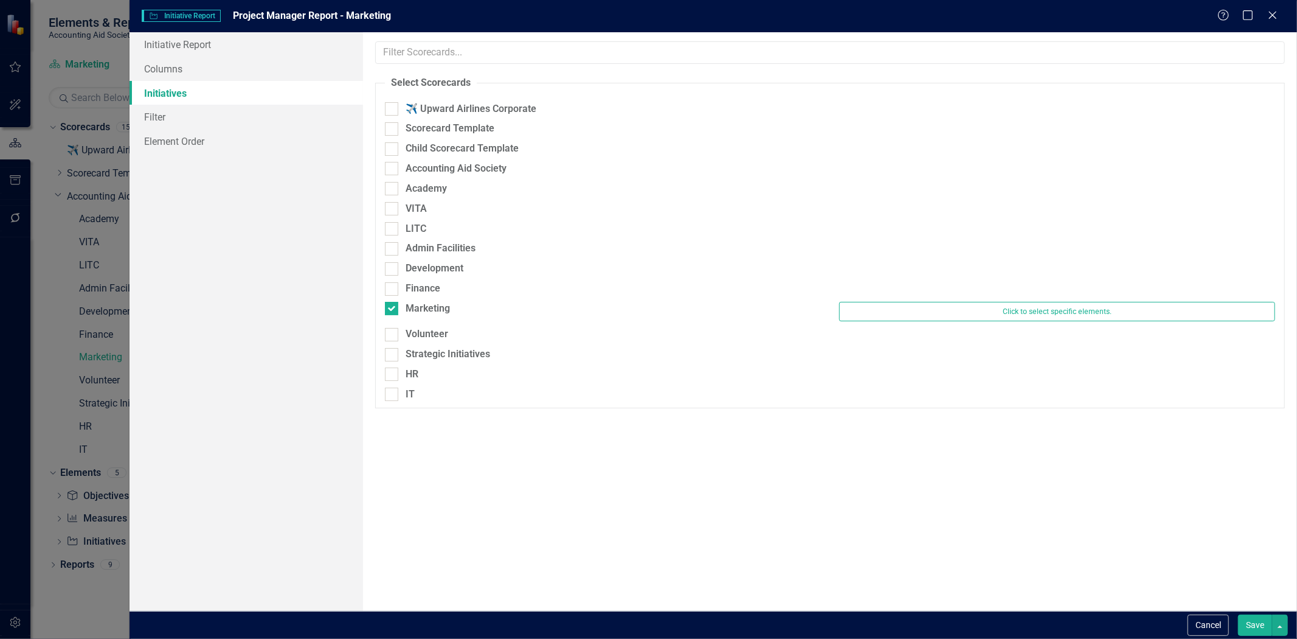
click at [1241, 619] on button "Save" at bounding box center [1255, 624] width 34 height 21
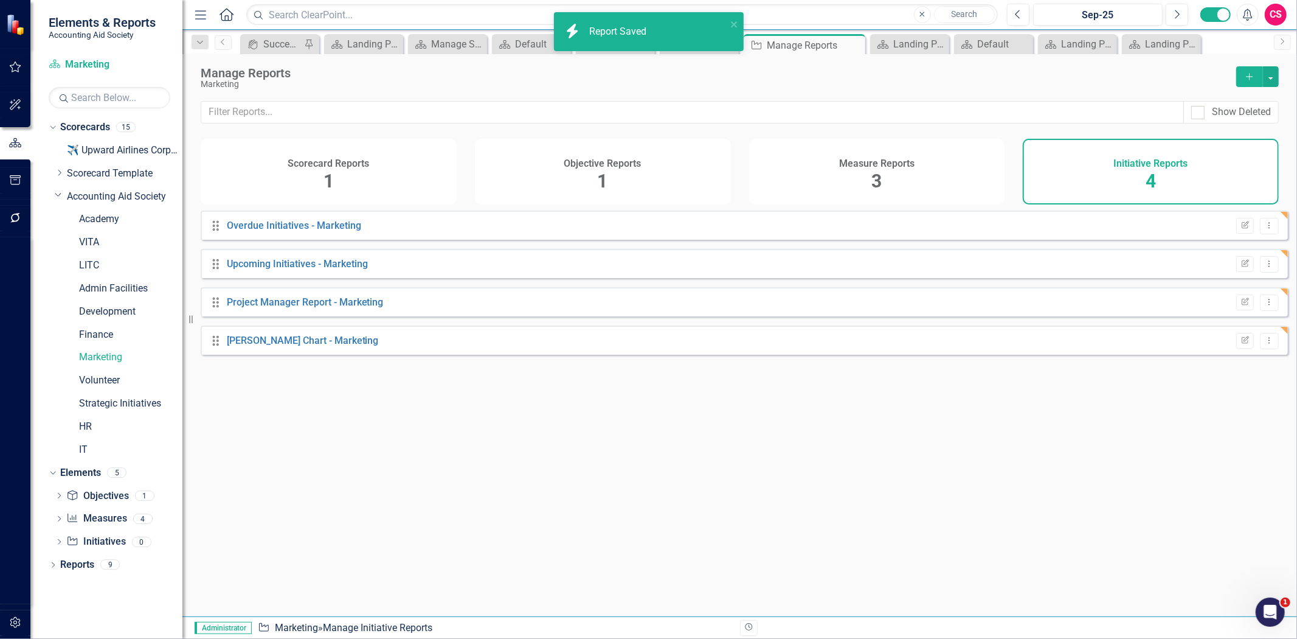
click at [931, 179] on div "Measure Reports 3" at bounding box center [877, 172] width 256 height 66
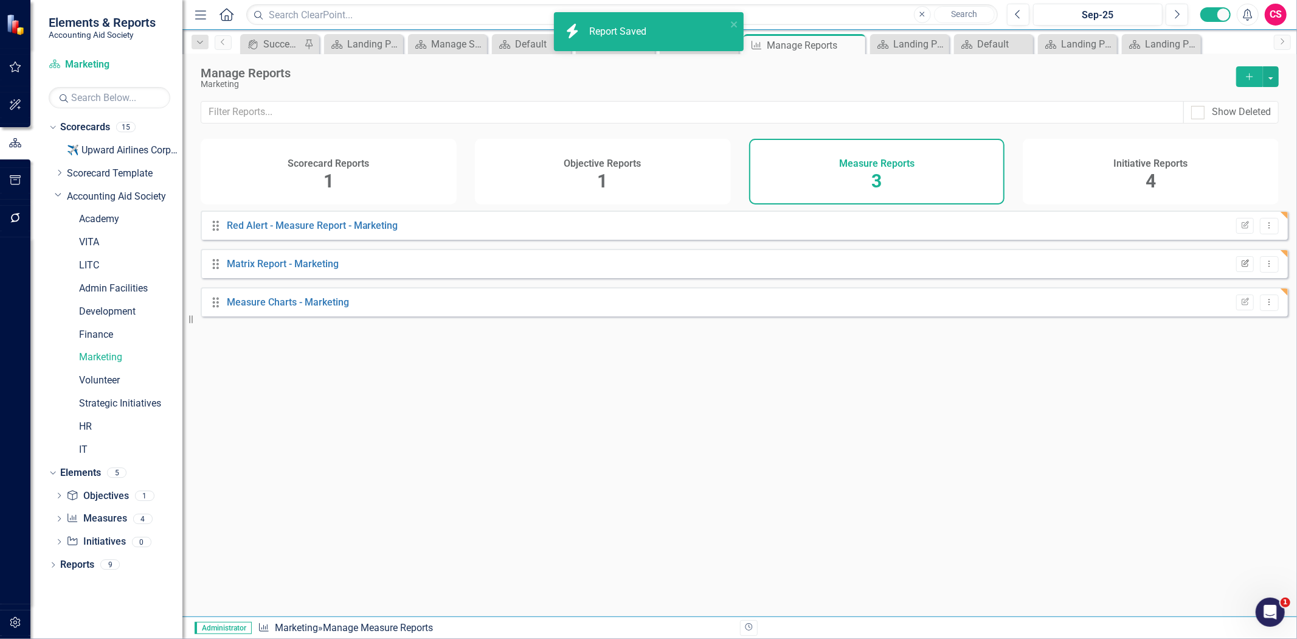
click at [1236, 271] on button "Edit Report" at bounding box center [1245, 264] width 18 height 16
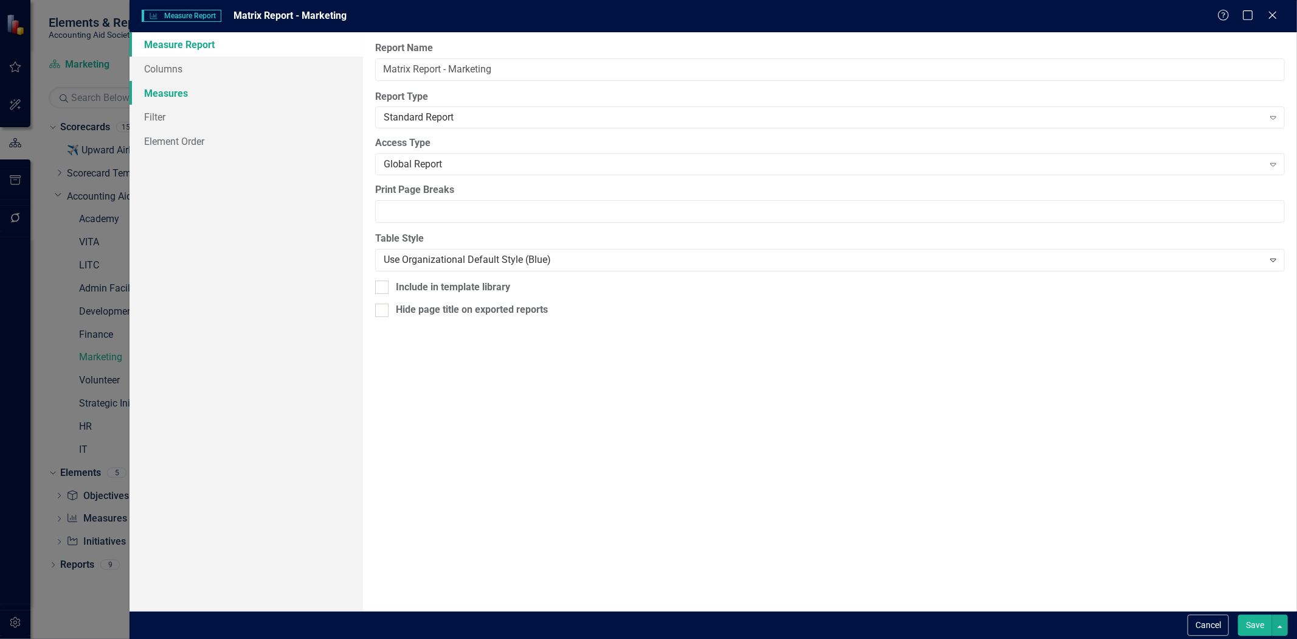
click at [248, 90] on link "Measures" at bounding box center [247, 93] width 234 height 24
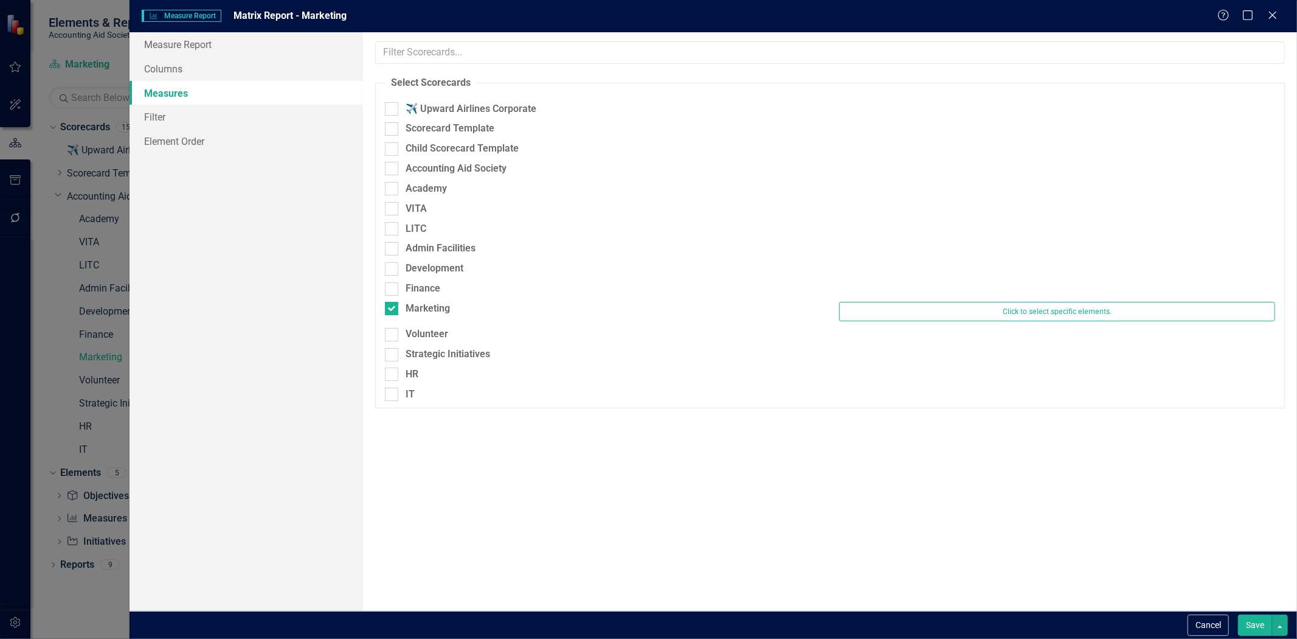
click at [1212, 611] on div "Cancel Save" at bounding box center [714, 625] width 1168 height 28
click at [1215, 614] on button "Cancel" at bounding box center [1208, 624] width 41 height 21
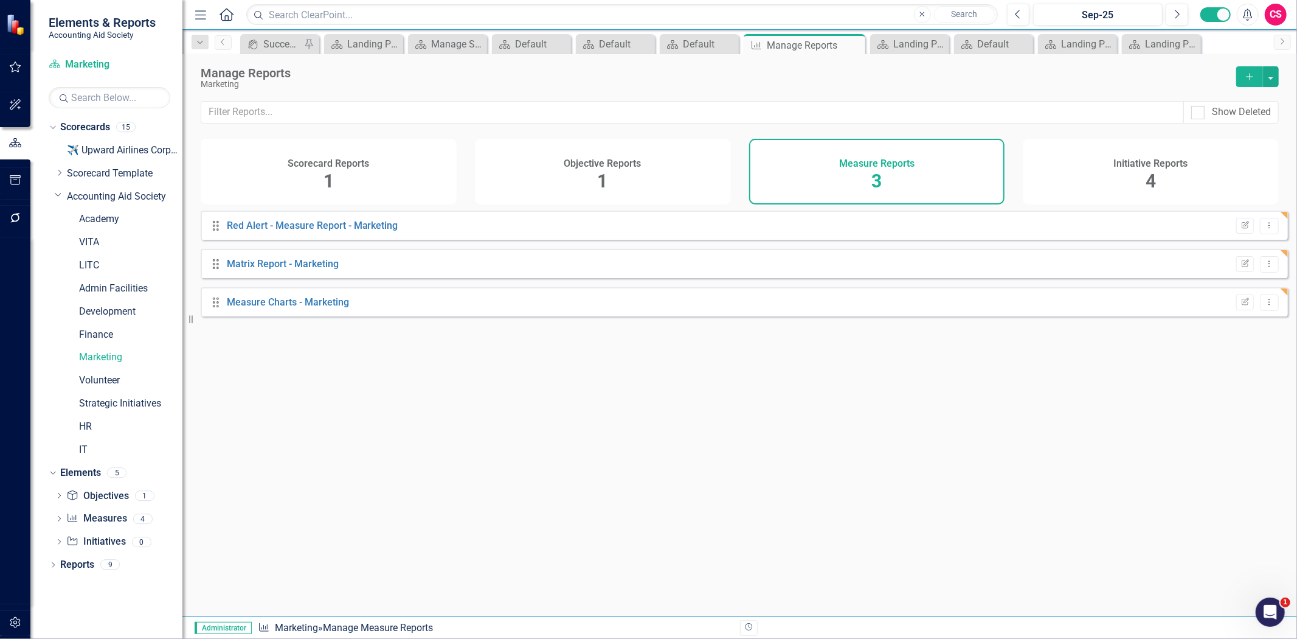
click at [325, 178] on span "1" at bounding box center [329, 180] width 10 height 21
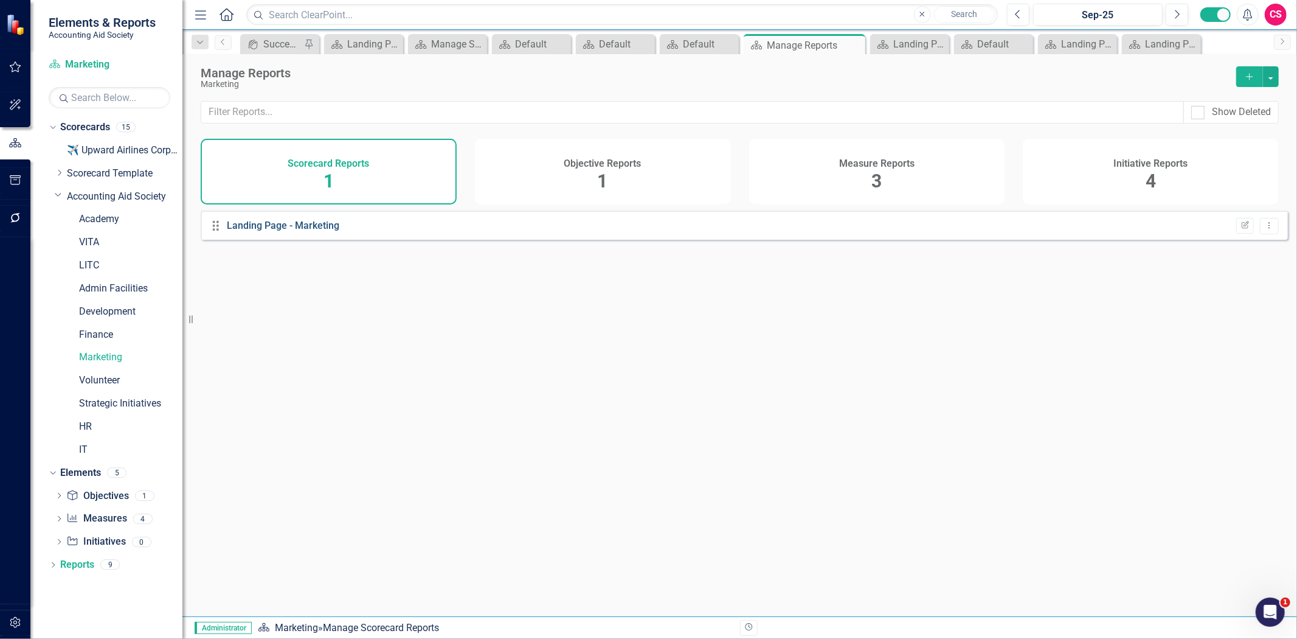
click at [292, 231] on link "Landing Page - Marketing" at bounding box center [283, 226] width 113 height 12
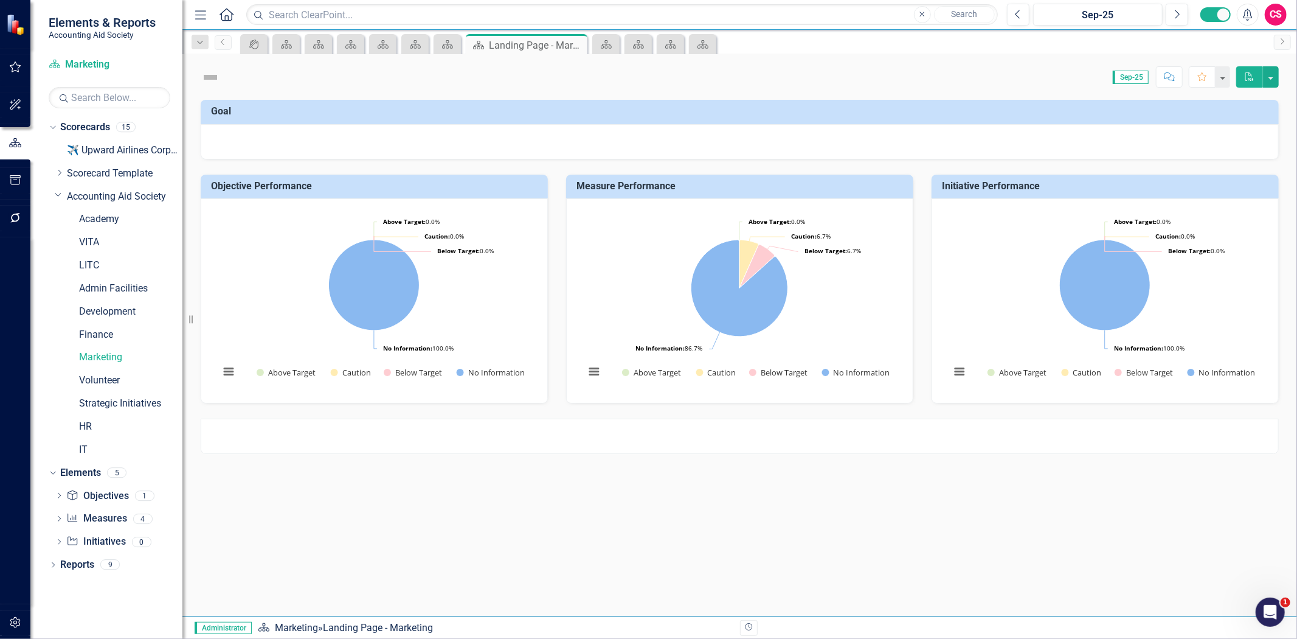
click at [381, 429] on div at bounding box center [740, 435] width 1078 height 35
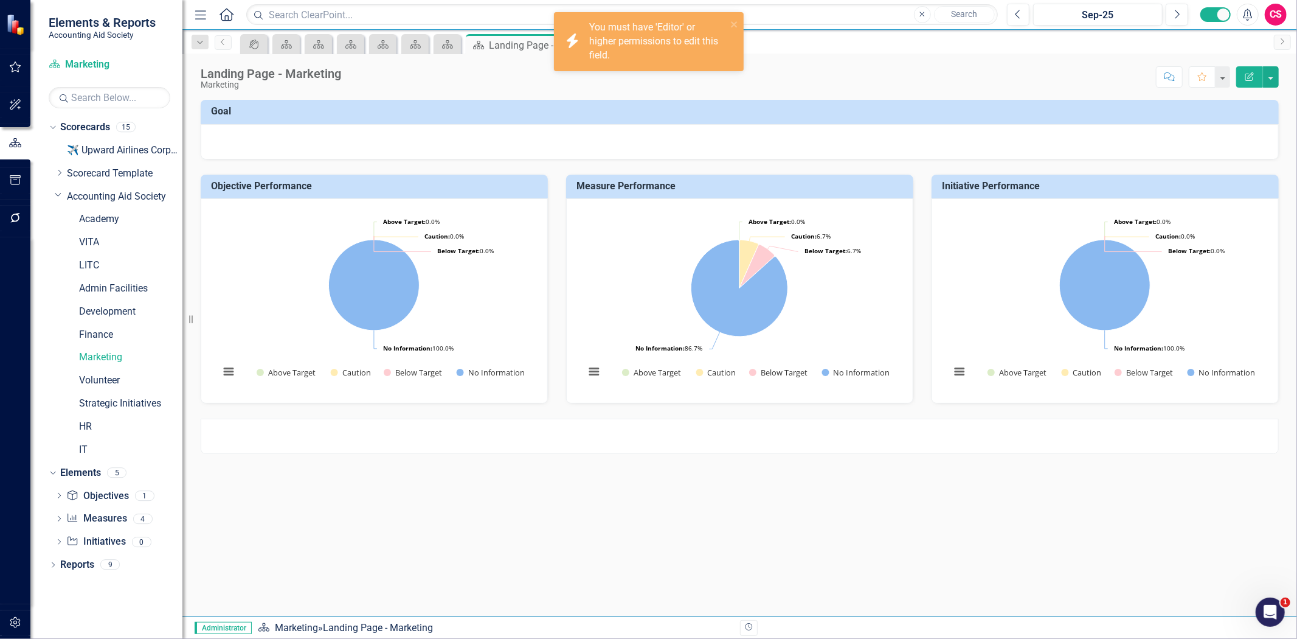
click at [386, 429] on div at bounding box center [740, 435] width 1078 height 35
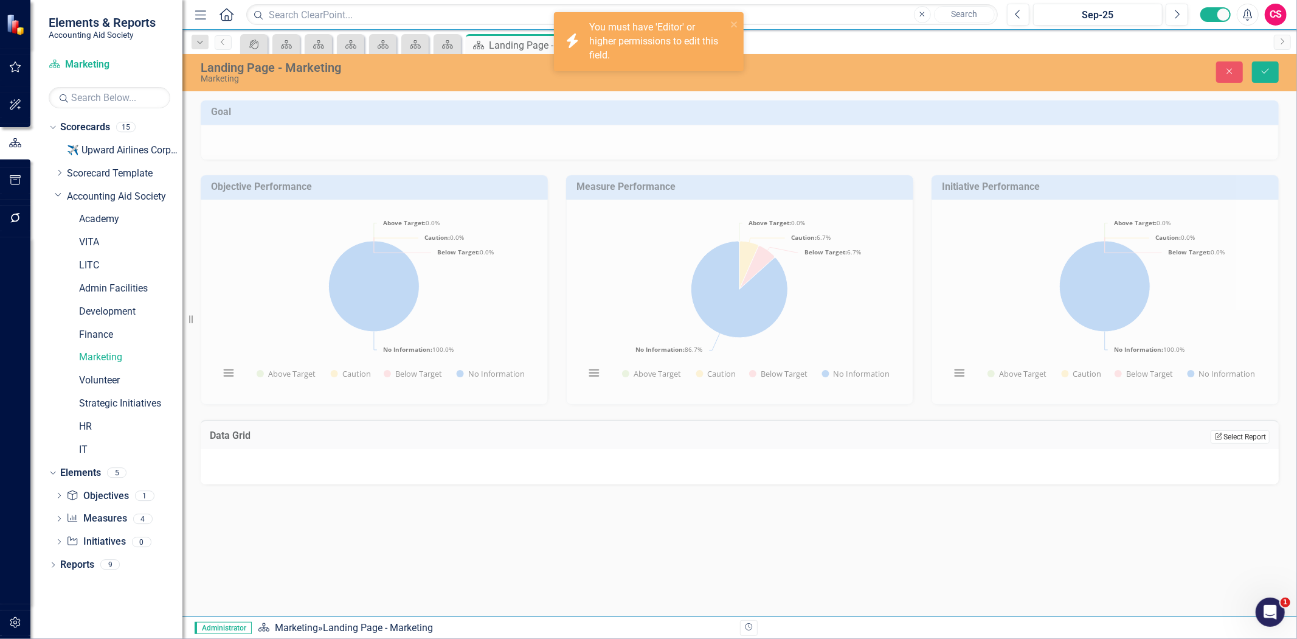
click at [1233, 440] on button "Edit Report Select Report" at bounding box center [1240, 436] width 59 height 13
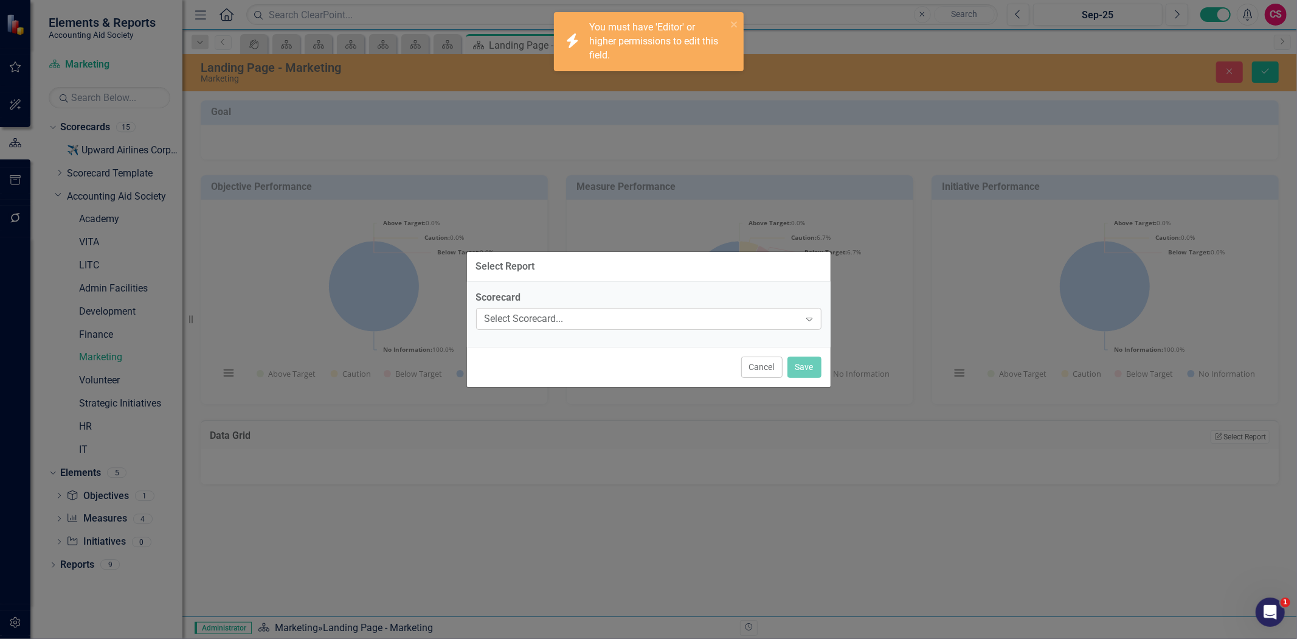
click at [605, 320] on div "Select Scorecard..." at bounding box center [643, 318] width 316 height 14
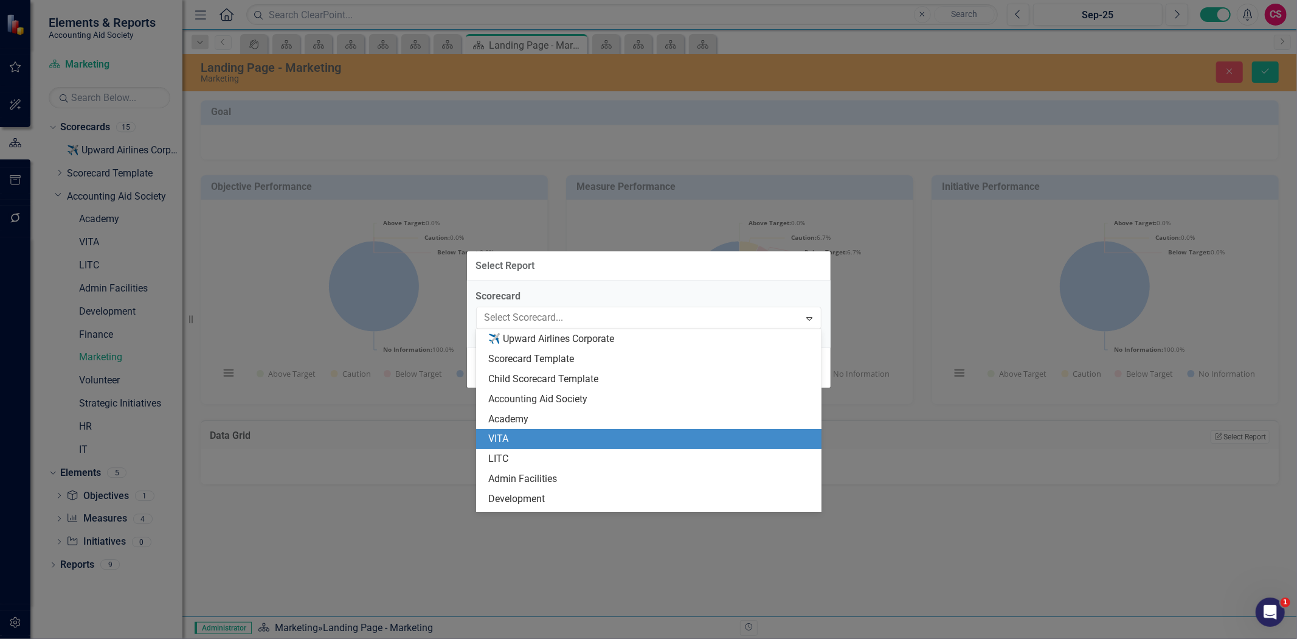
scroll to position [117, 0]
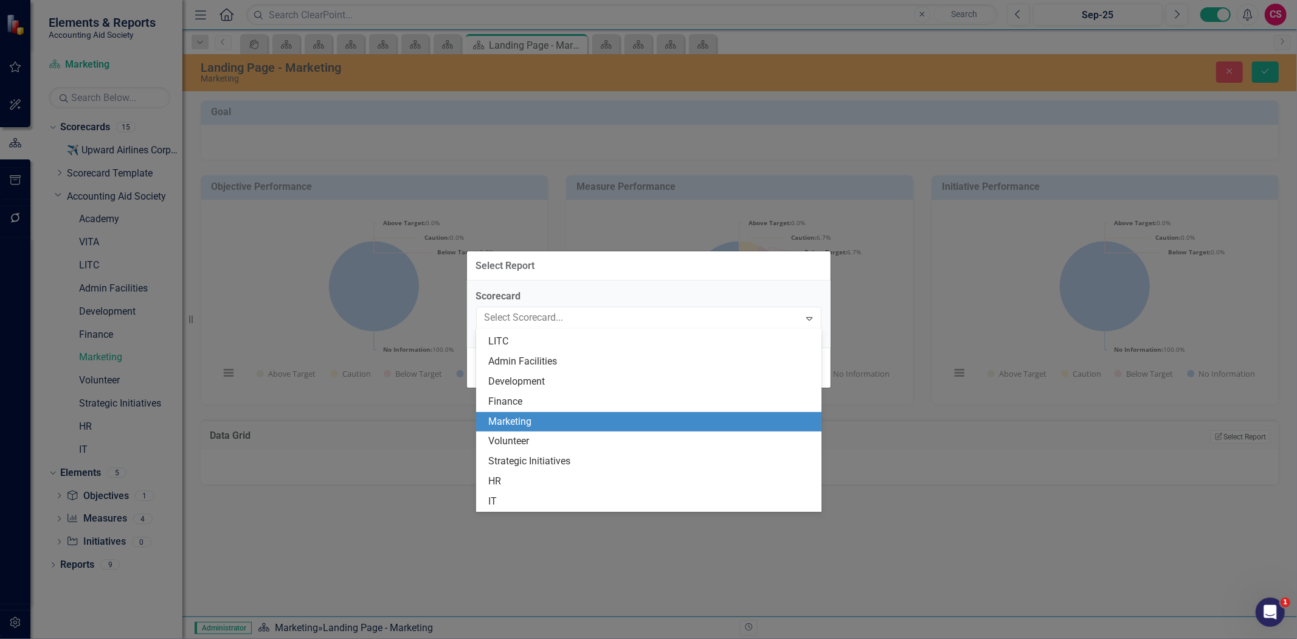
click at [544, 425] on div "Marketing" at bounding box center [651, 422] width 326 height 14
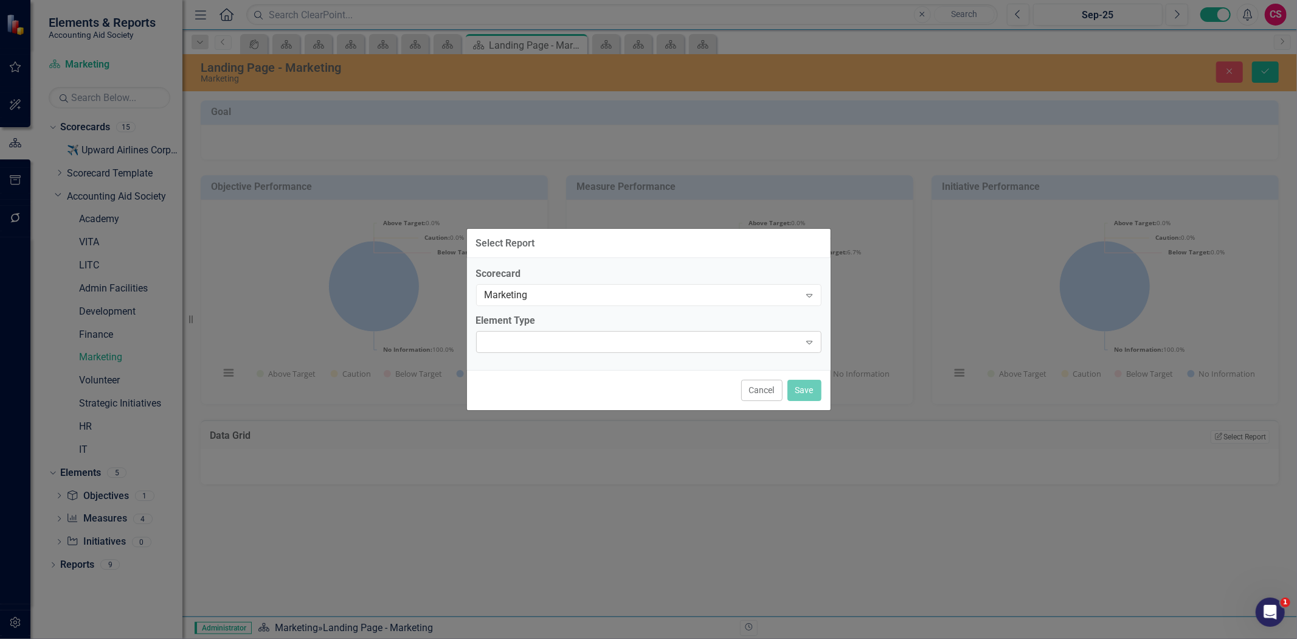
click at [540, 344] on div "Expand" at bounding box center [648, 342] width 345 height 22
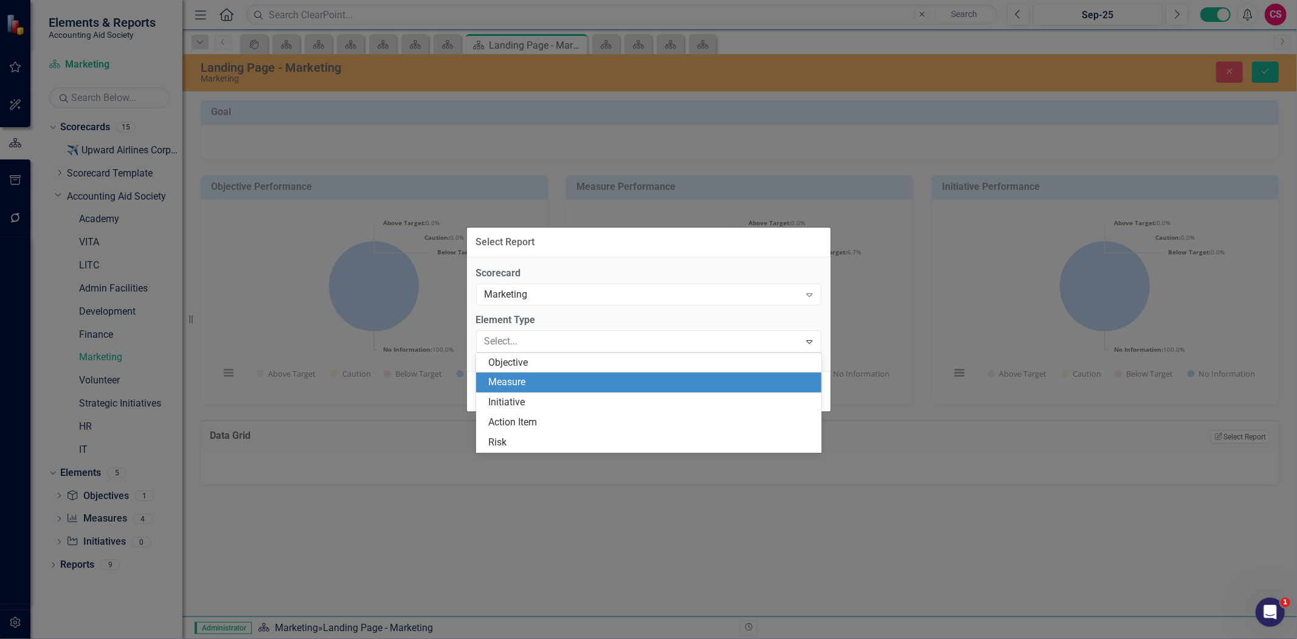
click at [538, 361] on div "Objective" at bounding box center [651, 363] width 326 height 14
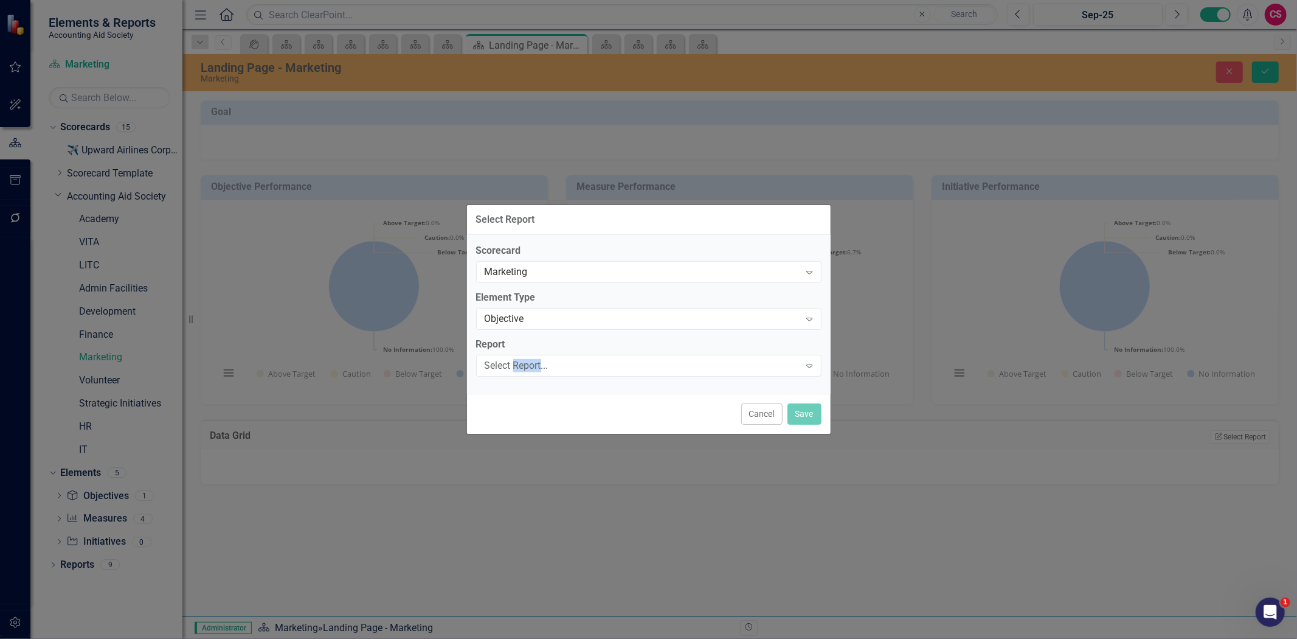
click at [538, 361] on div "Select Report..." at bounding box center [643, 365] width 316 height 14
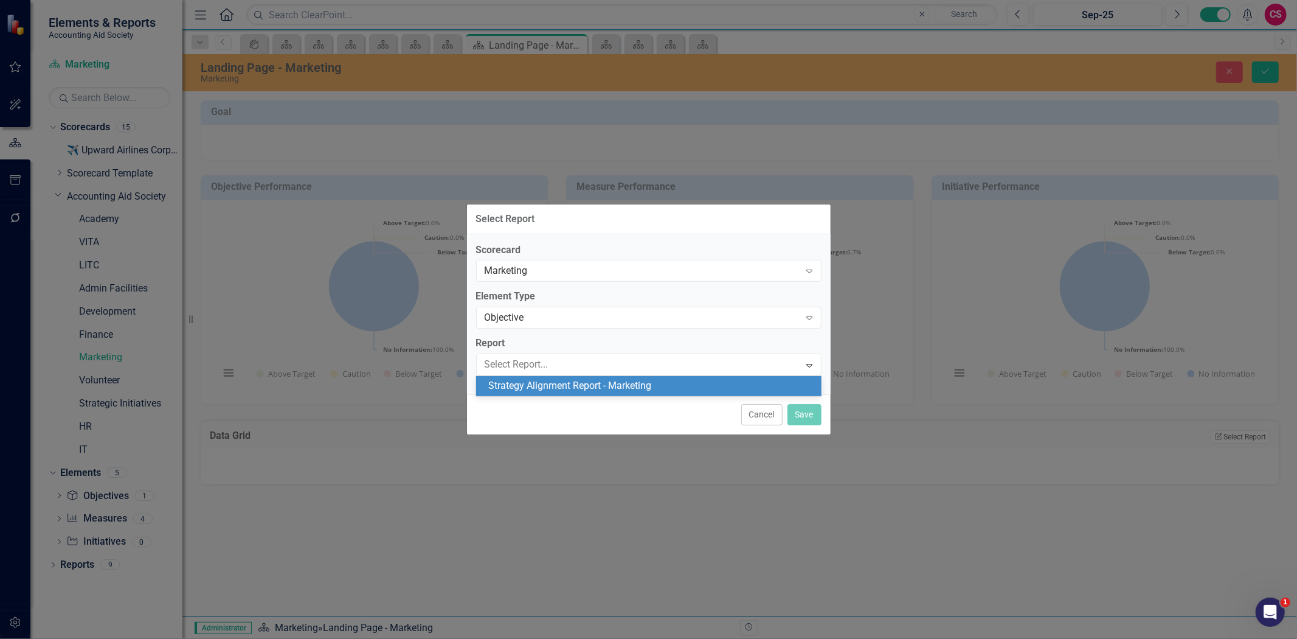
click at [549, 390] on div "Strategy Alignment Report - Marketing" at bounding box center [651, 386] width 326 height 14
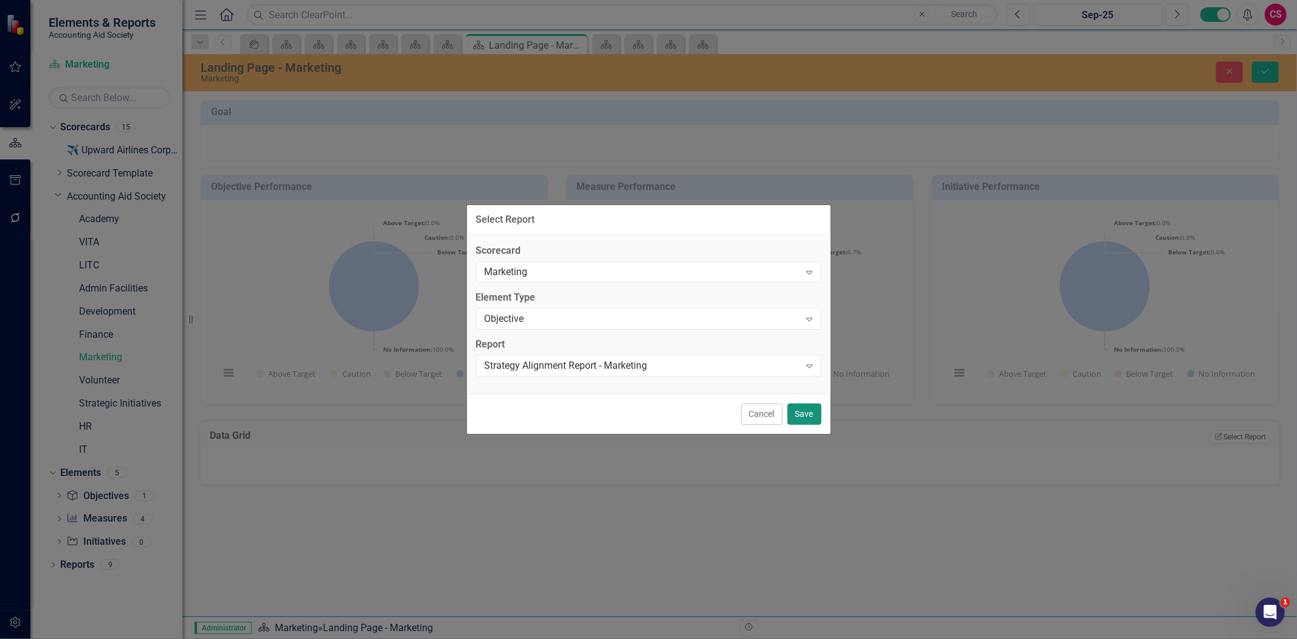
click at [797, 409] on button "Save" at bounding box center [805, 413] width 34 height 21
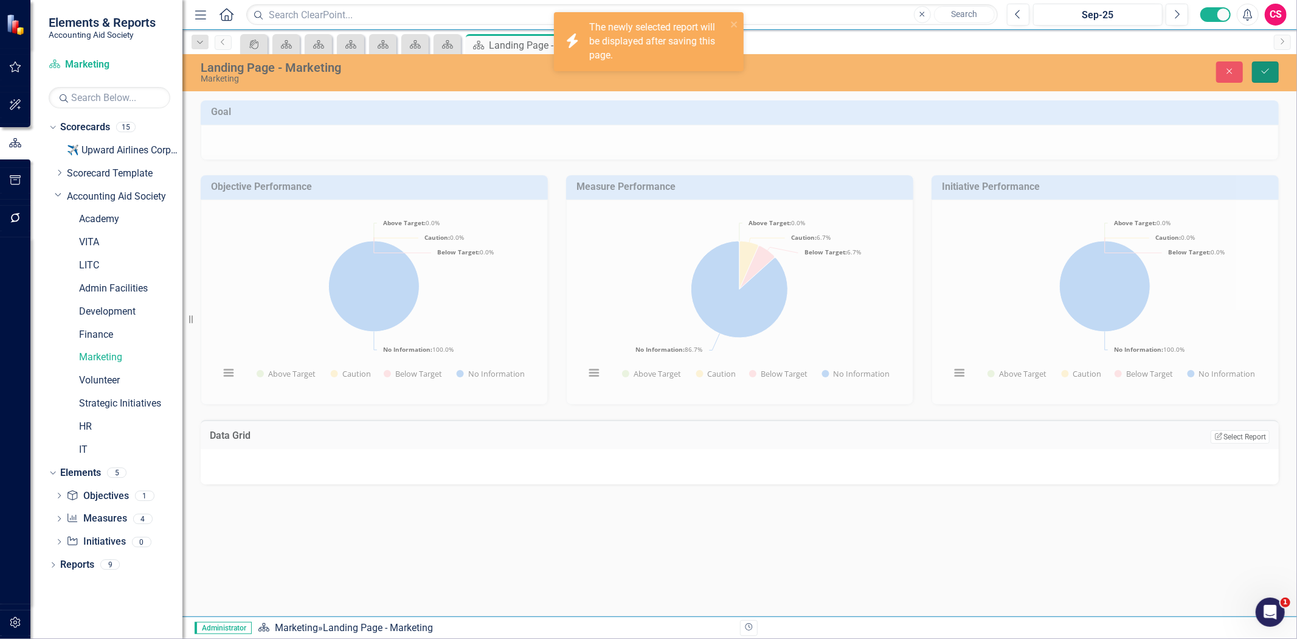
click at [1268, 69] on icon "Save" at bounding box center [1265, 71] width 11 height 9
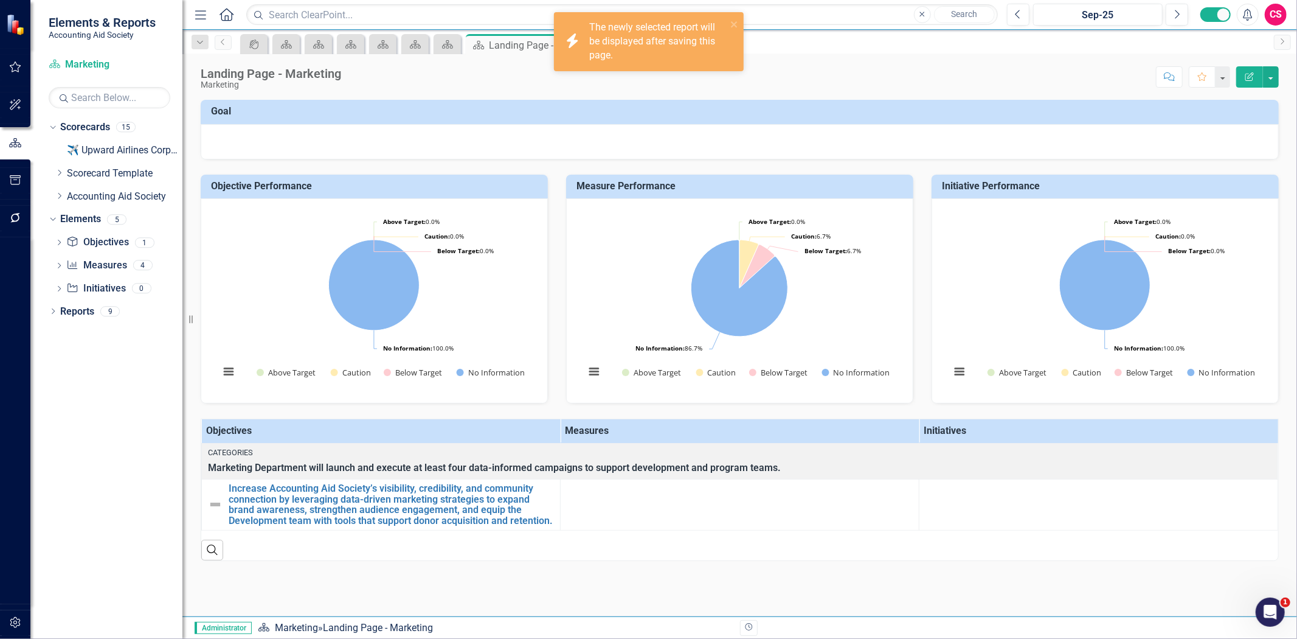
click at [252, 147] on div at bounding box center [740, 141] width 1078 height 35
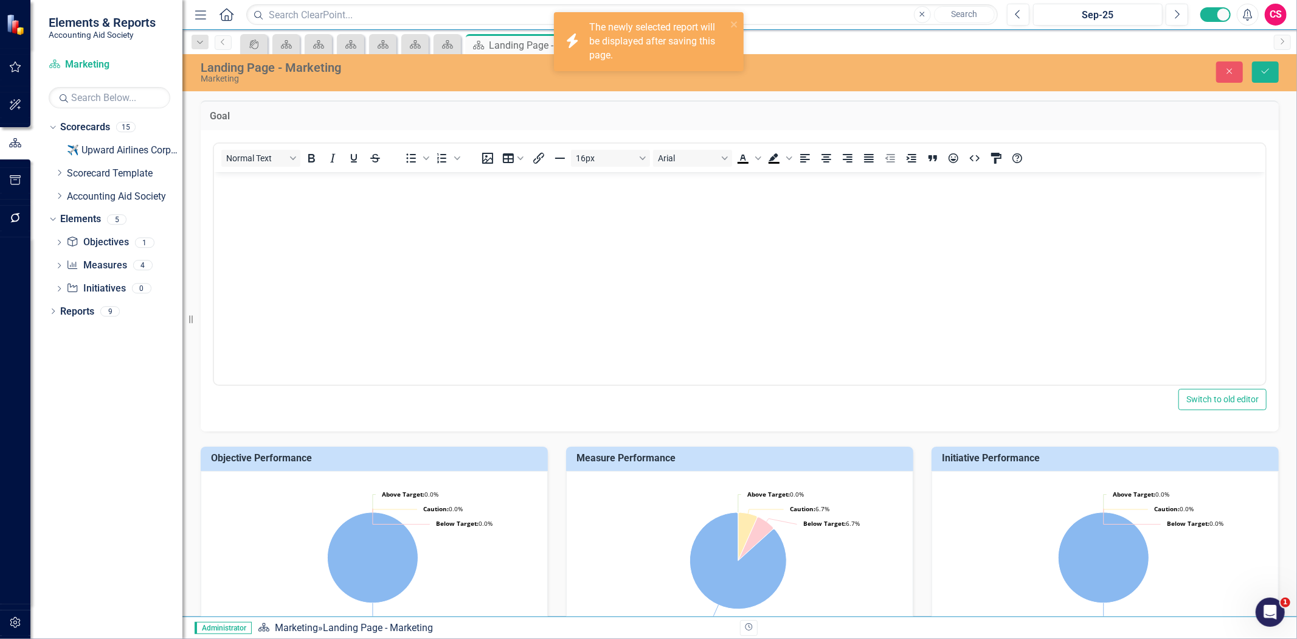
drag, startPoint x: 252, startPoint y: 147, endPoint x: 292, endPoint y: 142, distance: 39.8
click at [292, 142] on div "Normal Text To open the popup, press Shift+Enter To open the popup, press Shift…" at bounding box center [740, 262] width 1054 height 246
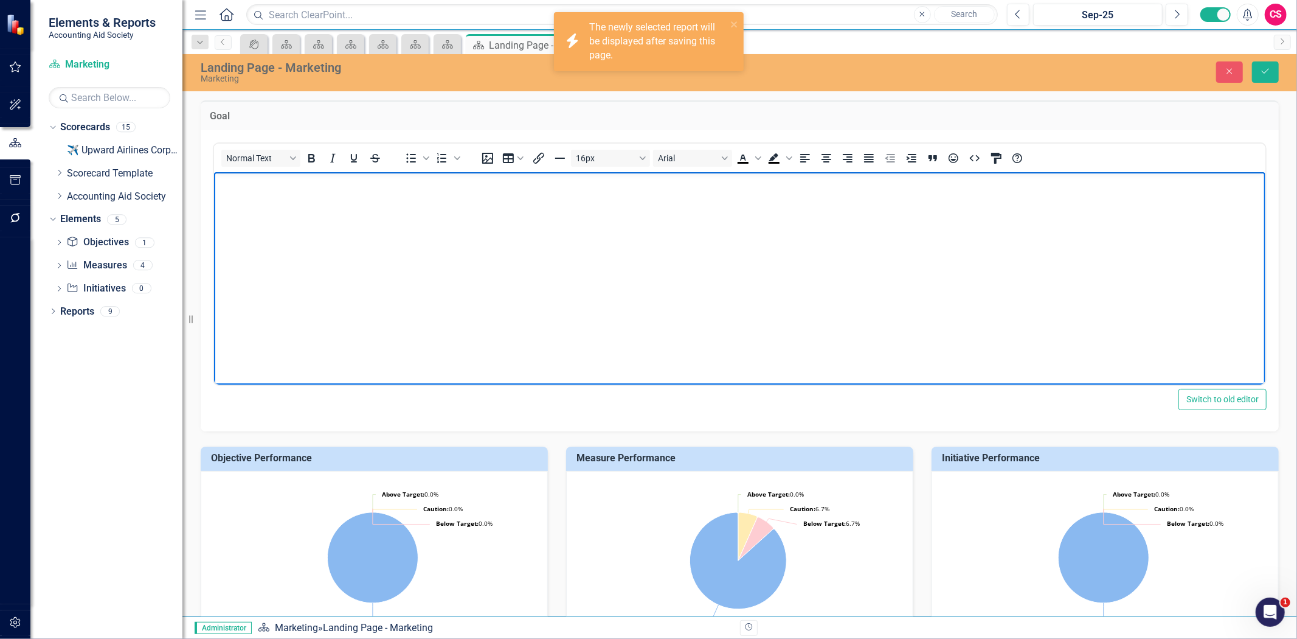
scroll to position [0, 0]
click at [1272, 71] on button "Save" at bounding box center [1265, 71] width 27 height 21
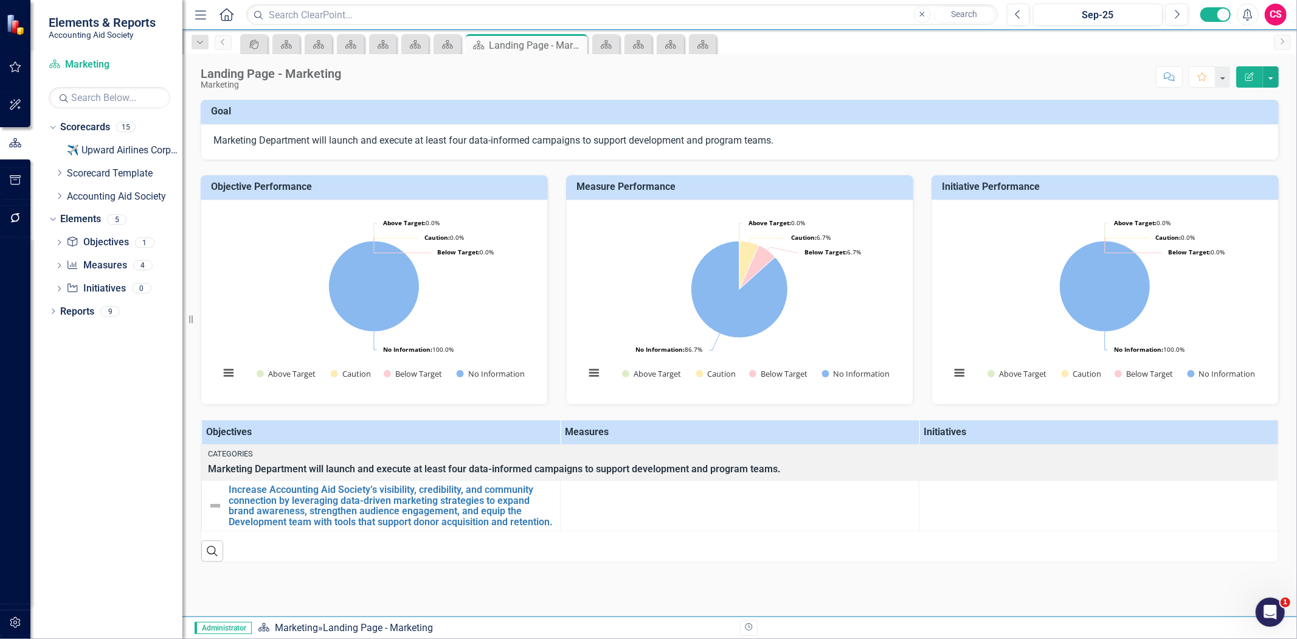
click at [1247, 77] on icon "Edit Report" at bounding box center [1249, 76] width 11 height 9
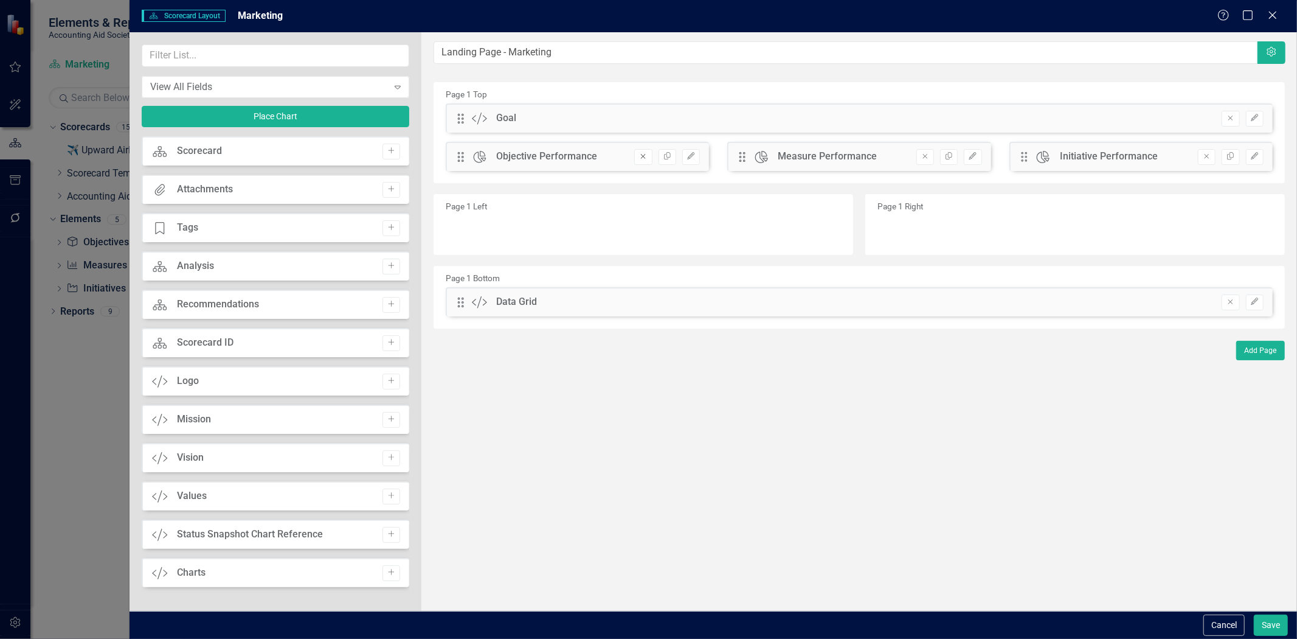
click at [639, 156] on icon "Remove" at bounding box center [643, 156] width 9 height 7
click at [640, 159] on button "Remove" at bounding box center [643, 157] width 18 height 16
click at [635, 156] on button "Remove" at bounding box center [643, 157] width 18 height 16
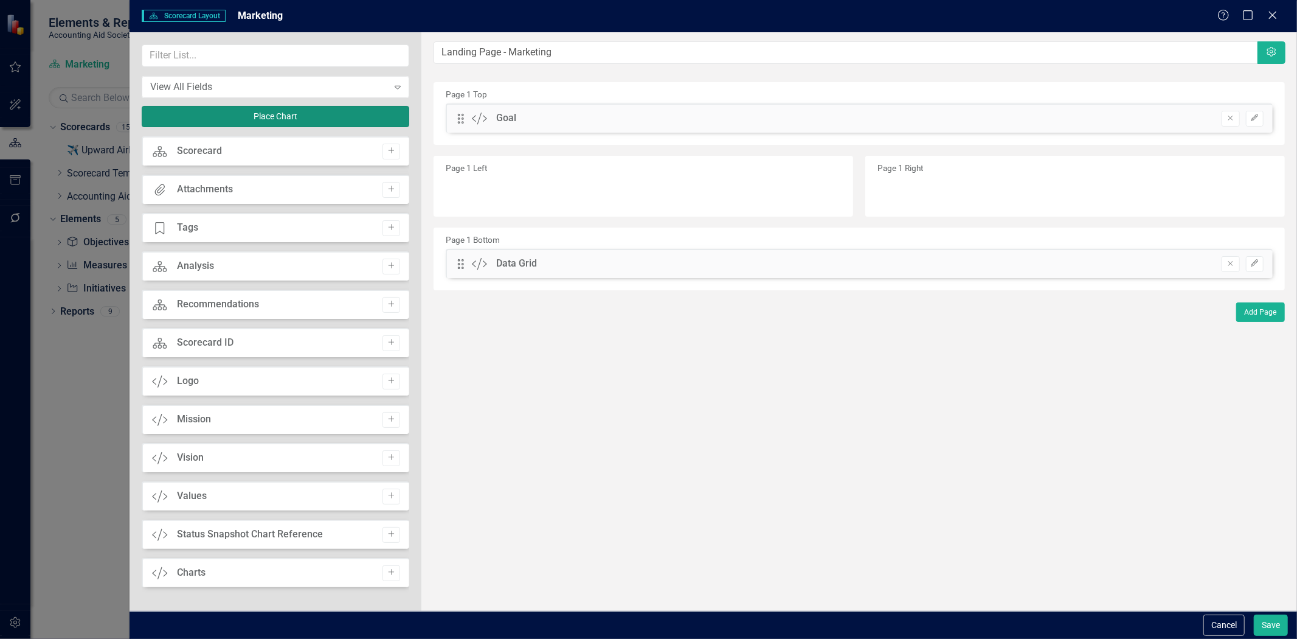
click at [270, 116] on button "Place Chart" at bounding box center [276, 116] width 268 height 21
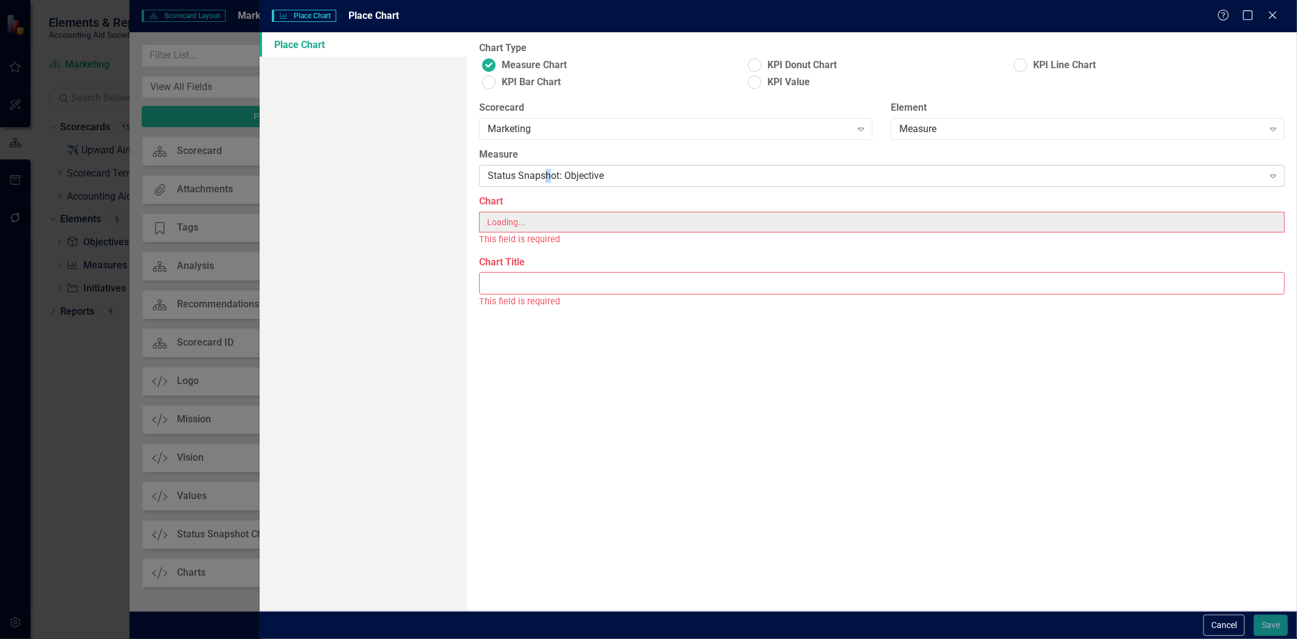
click at [546, 171] on div "Status Snapshot: Objective" at bounding box center [876, 176] width 776 height 14
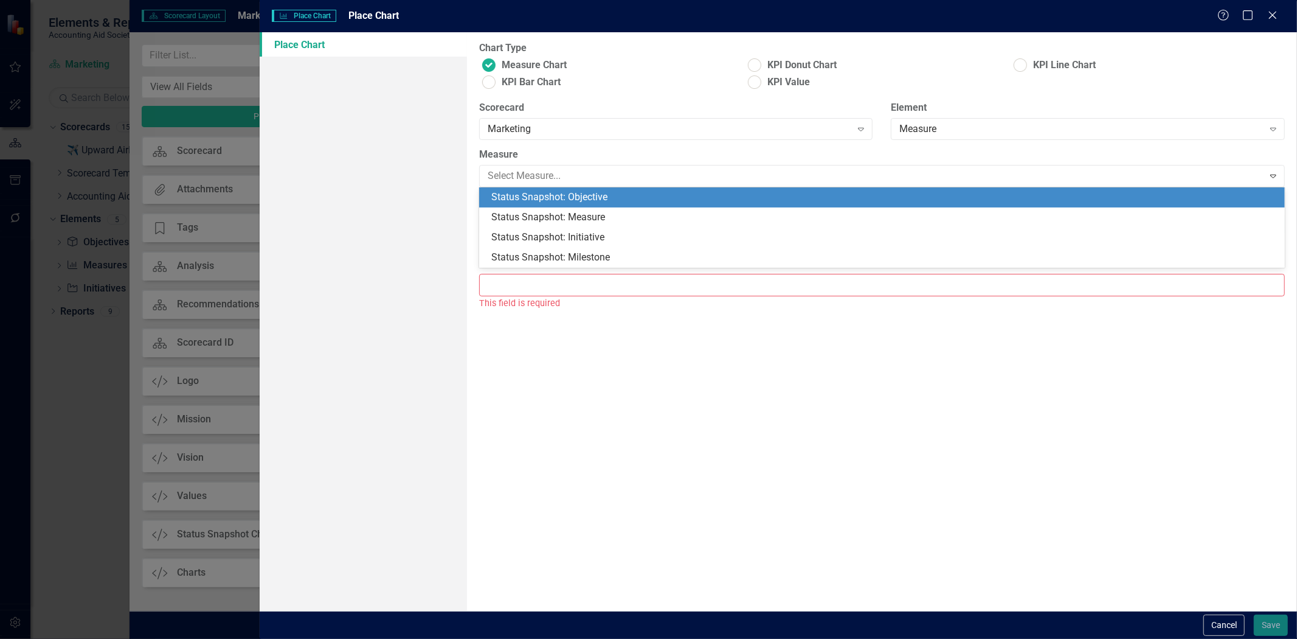
click at [544, 198] on div "Status Snapshot: Objective" at bounding box center [884, 197] width 786 height 14
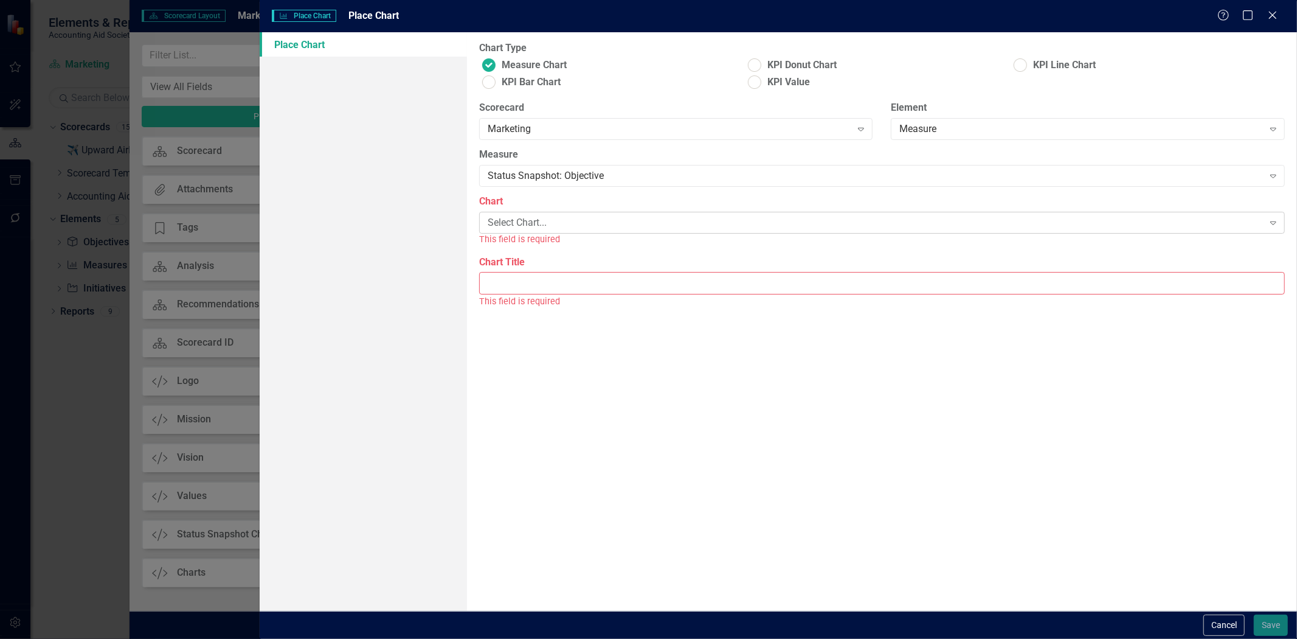
click at [544, 217] on div "Select Chart..." at bounding box center [876, 223] width 776 height 14
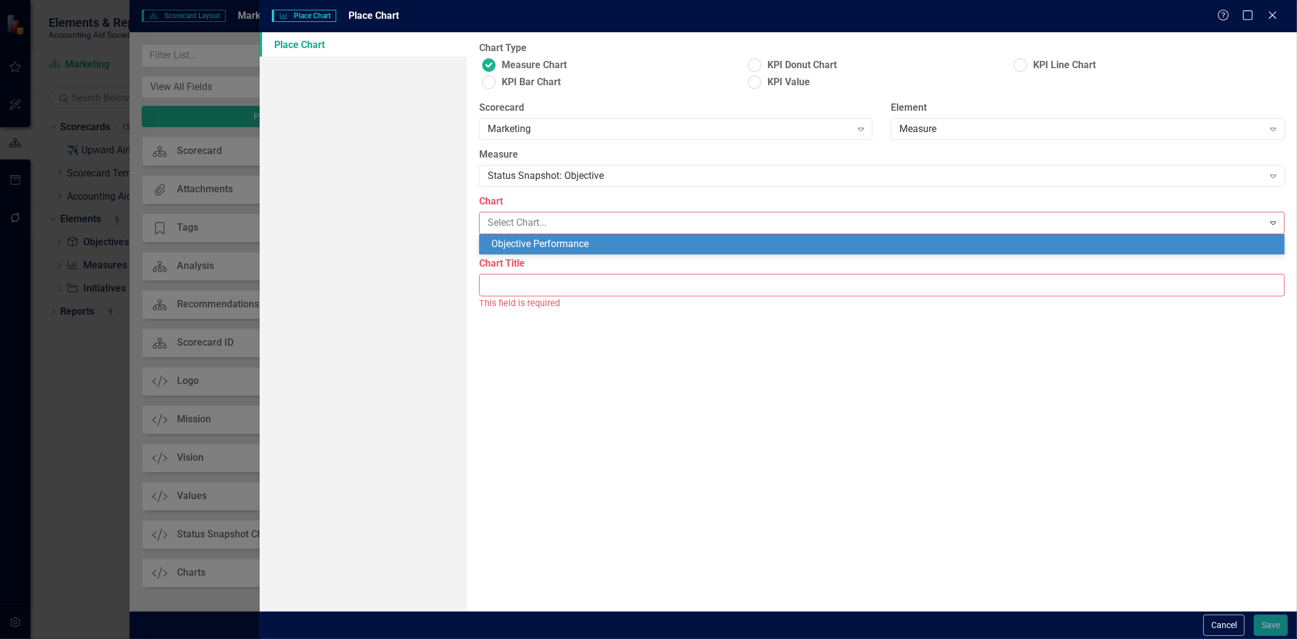
click at [546, 237] on div "Objective Performance" at bounding box center [882, 244] width 806 height 20
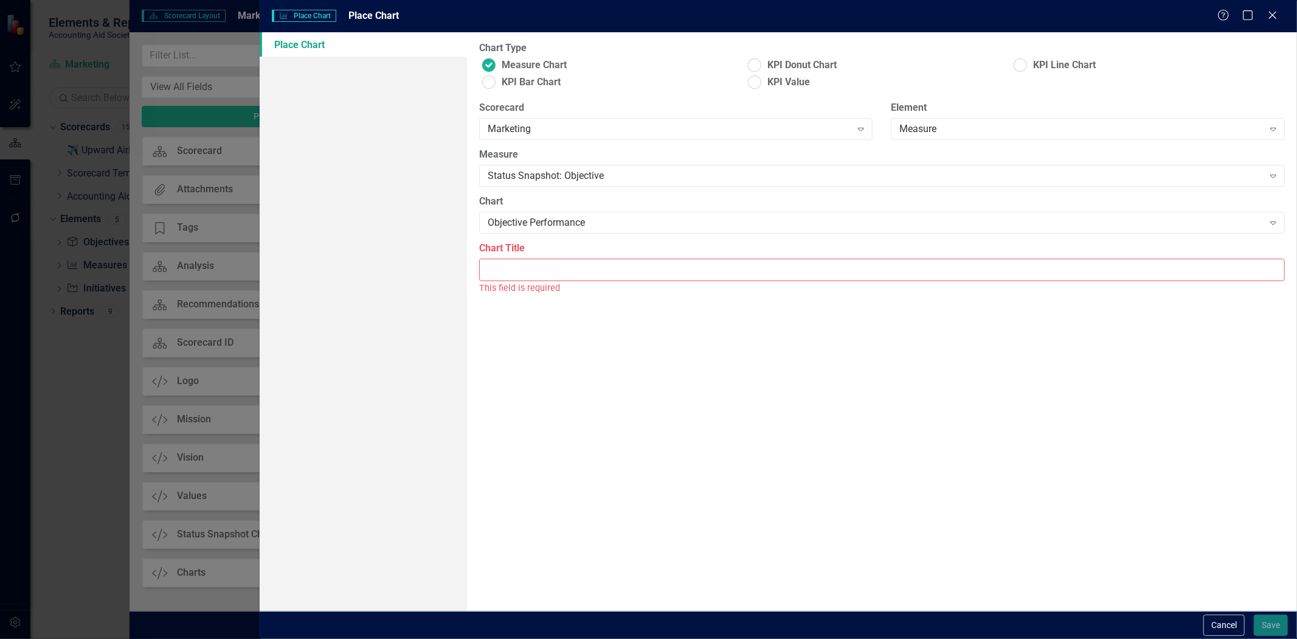
click at [544, 272] on input "Chart Title" at bounding box center [882, 269] width 806 height 23
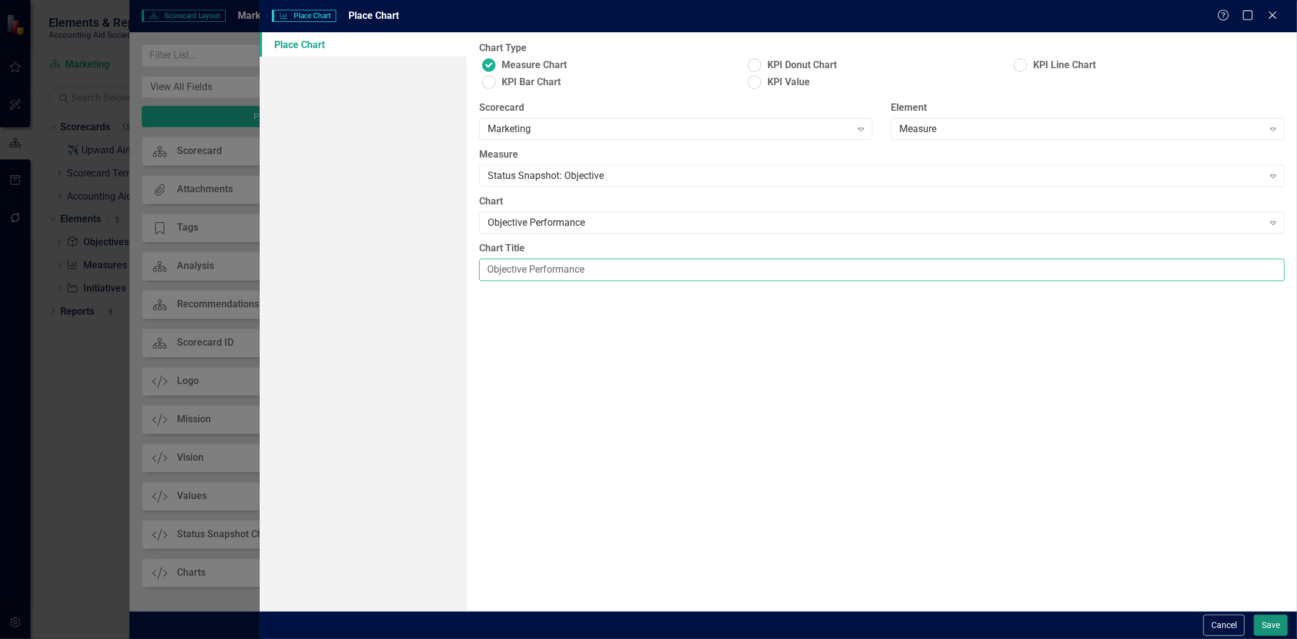
type input "Objective Performance"
click at [1270, 616] on button "Save" at bounding box center [1271, 624] width 34 height 21
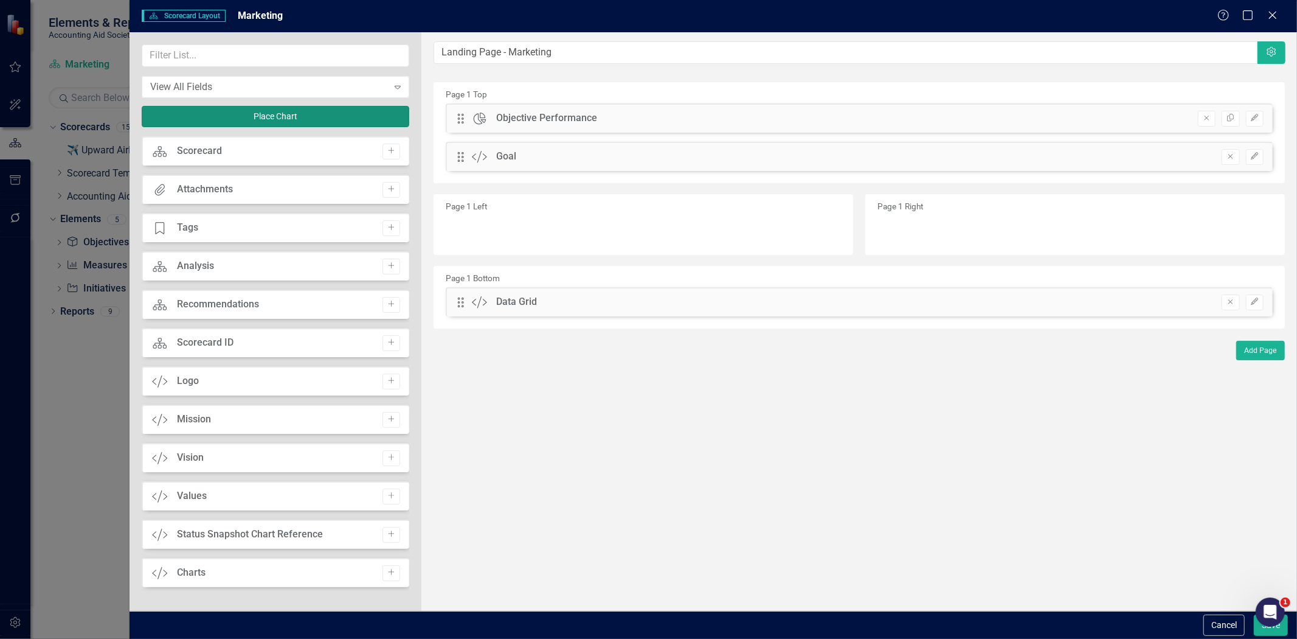
click at [372, 111] on button "Place Chart" at bounding box center [276, 116] width 268 height 21
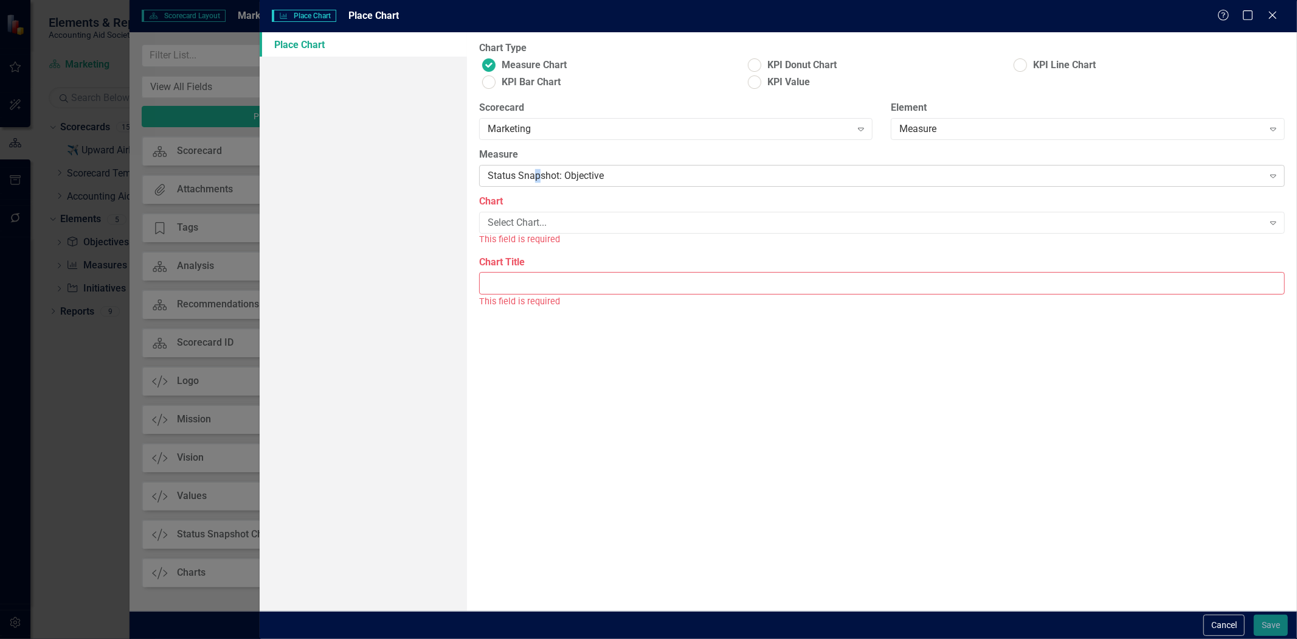
click at [538, 170] on div "Status Snapshot: Objective Expand" at bounding box center [882, 176] width 806 height 22
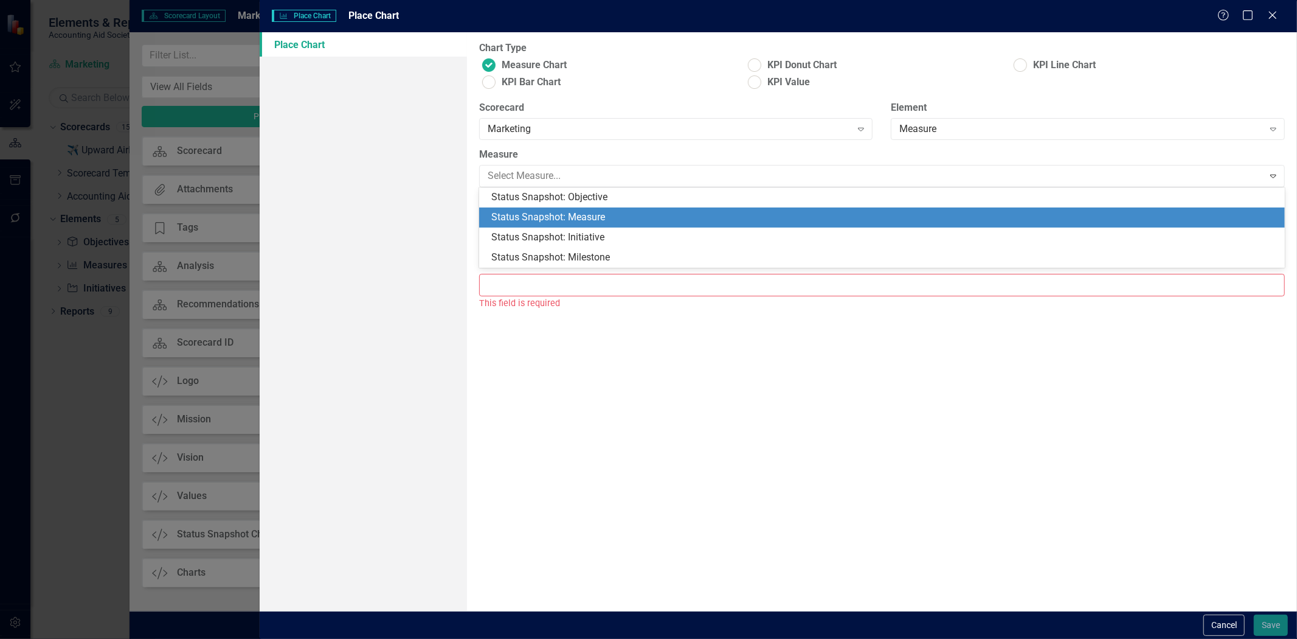
click at [557, 222] on div "Status Snapshot: Measure" at bounding box center [884, 217] width 786 height 14
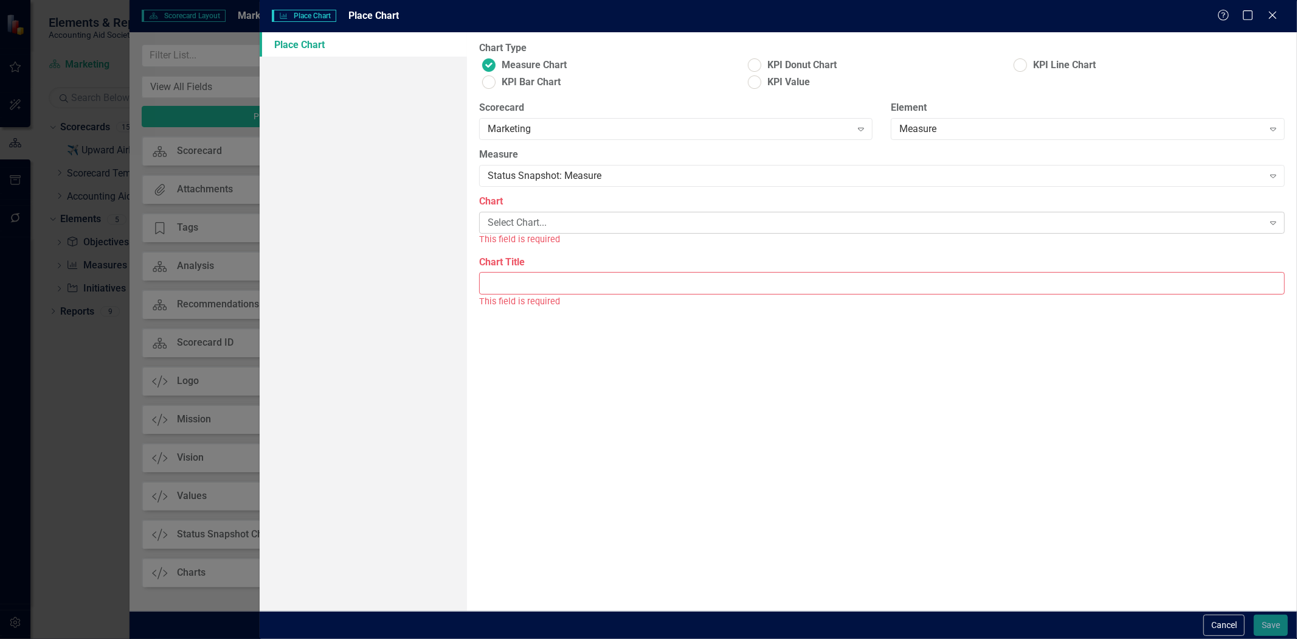
click at [548, 222] on div "Select Chart..." at bounding box center [876, 223] width 776 height 14
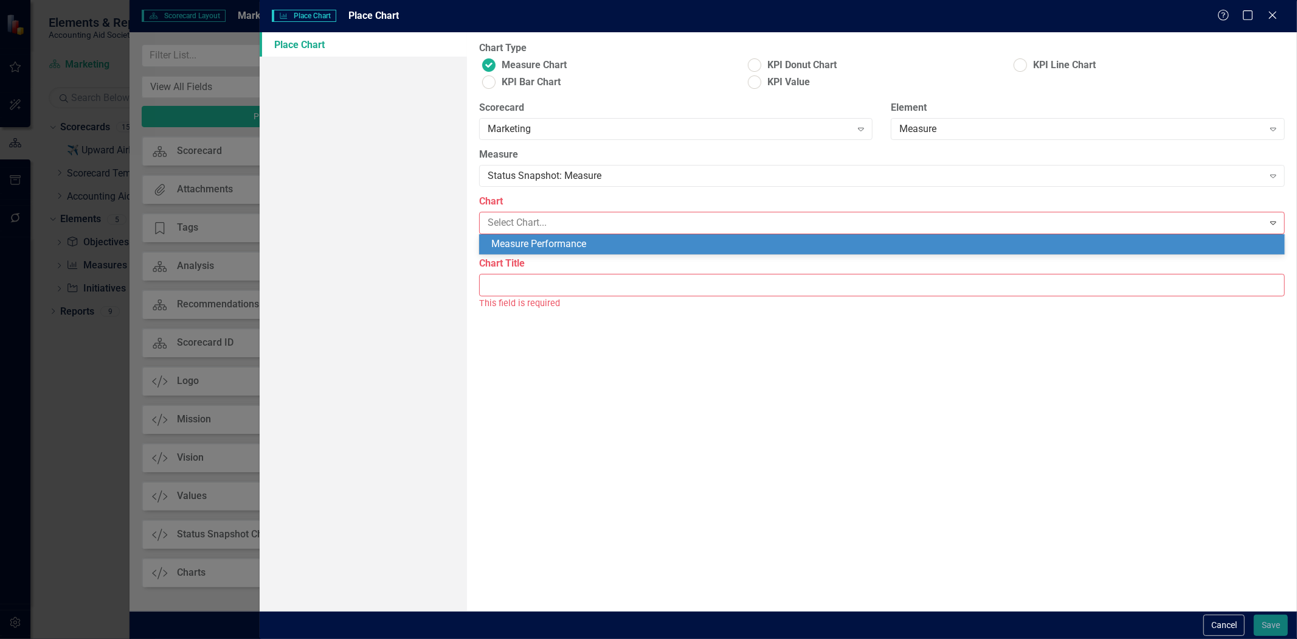
click at [547, 244] on div "Measure Performance" at bounding box center [884, 244] width 786 height 14
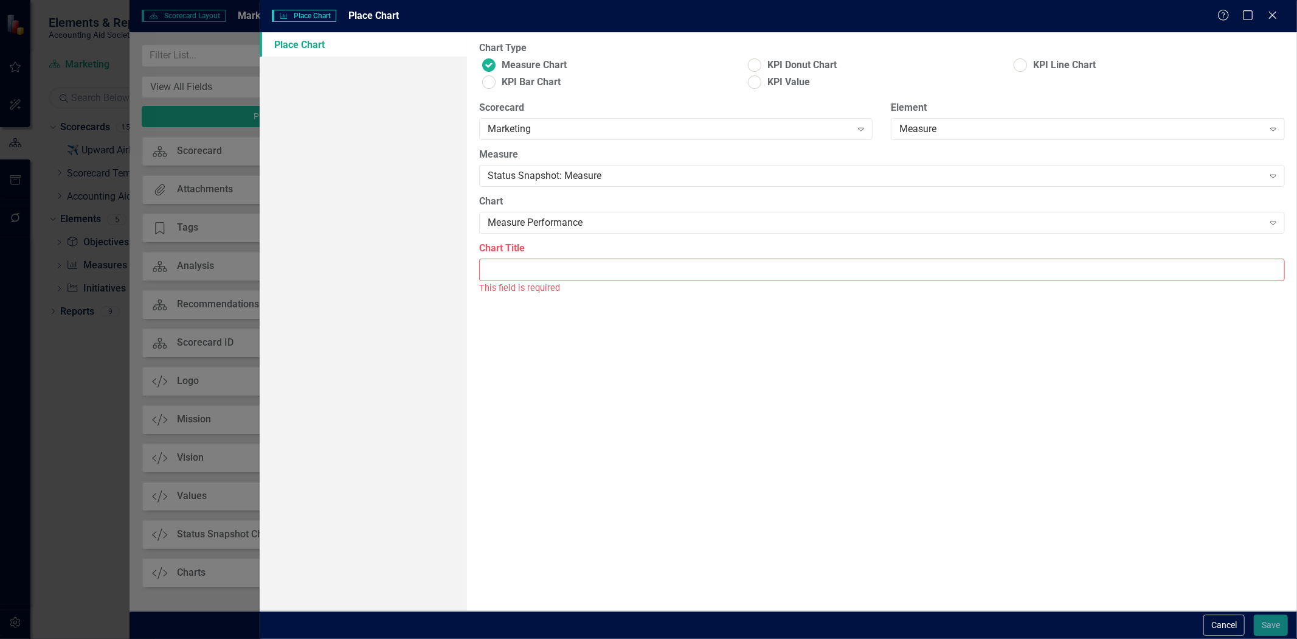
click at [543, 282] on div "This field is required" at bounding box center [882, 288] width 806 height 14
click at [538, 259] on input "Chart Title" at bounding box center [882, 269] width 806 height 23
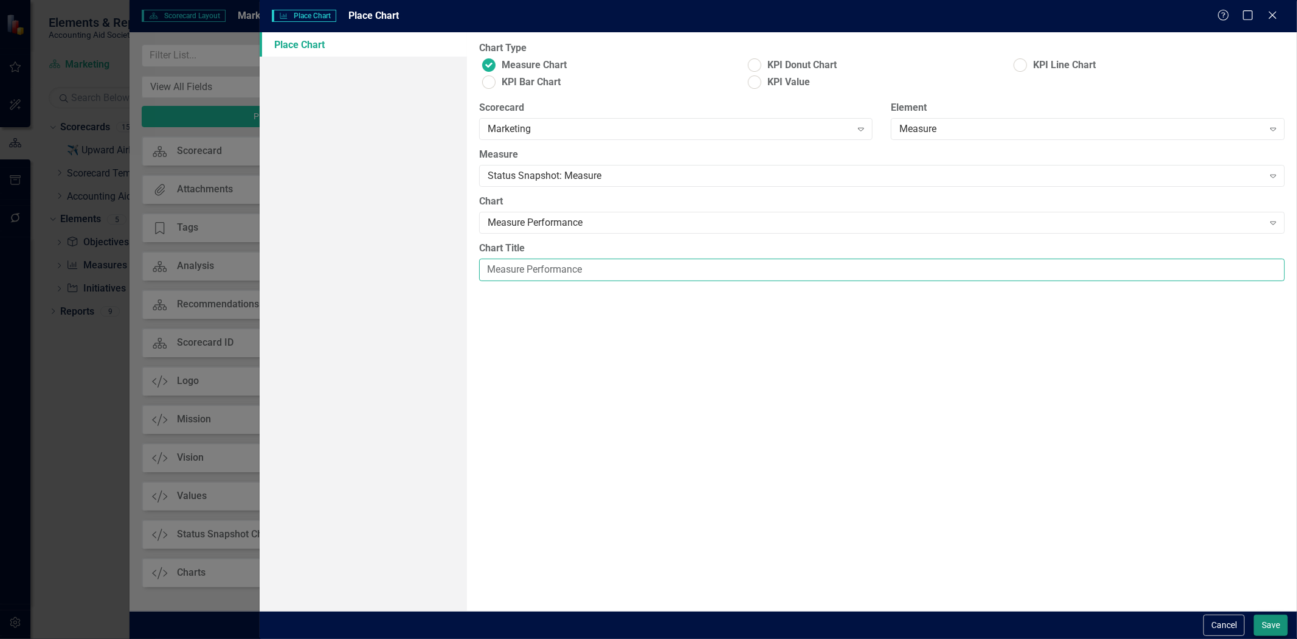
type input "Measure Performance"
drag, startPoint x: 1261, startPoint y: 616, endPoint x: 1261, endPoint y: 606, distance: 9.8
click at [1264, 616] on button "Save" at bounding box center [1271, 624] width 34 height 21
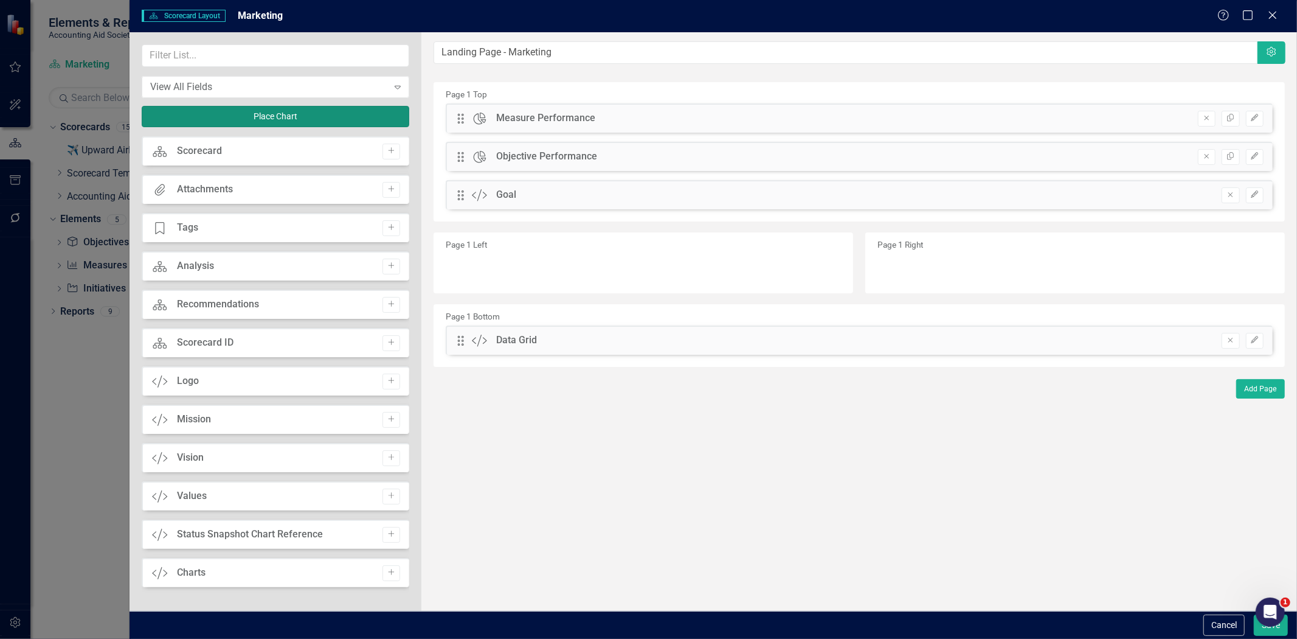
click at [313, 118] on button "Place Chart" at bounding box center [276, 116] width 268 height 21
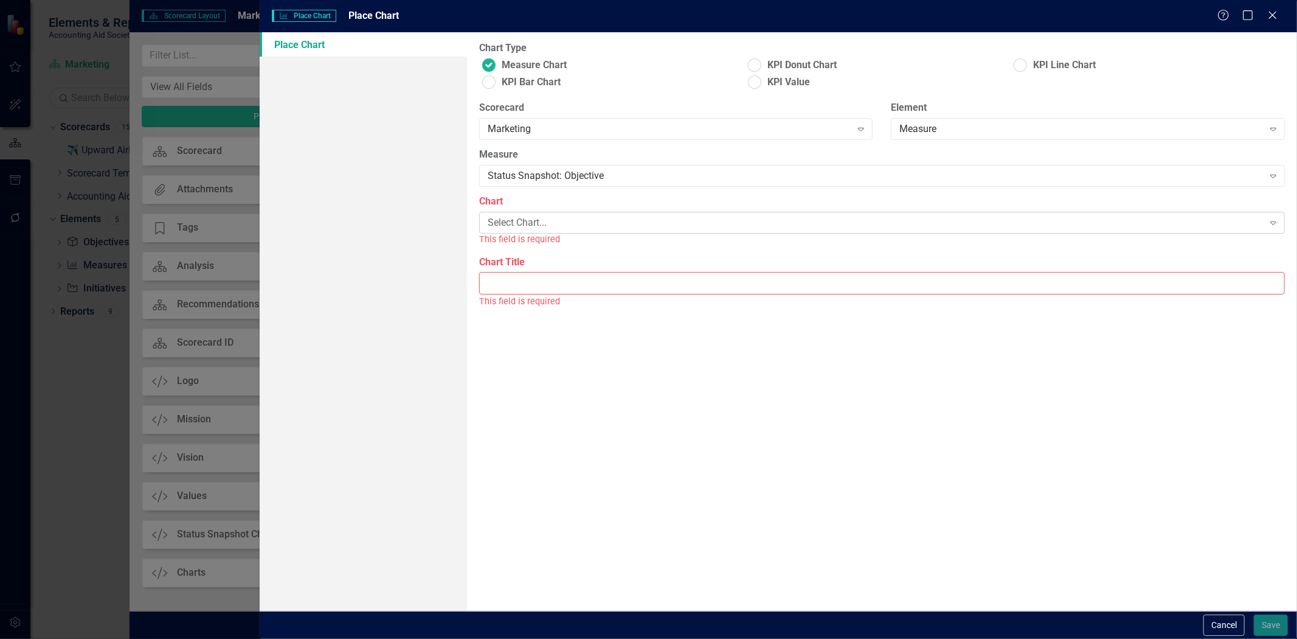
click at [525, 224] on div "Select Chart..." at bounding box center [876, 223] width 776 height 14
click at [544, 180] on div "Status Snapshot: Objective" at bounding box center [876, 176] width 776 height 14
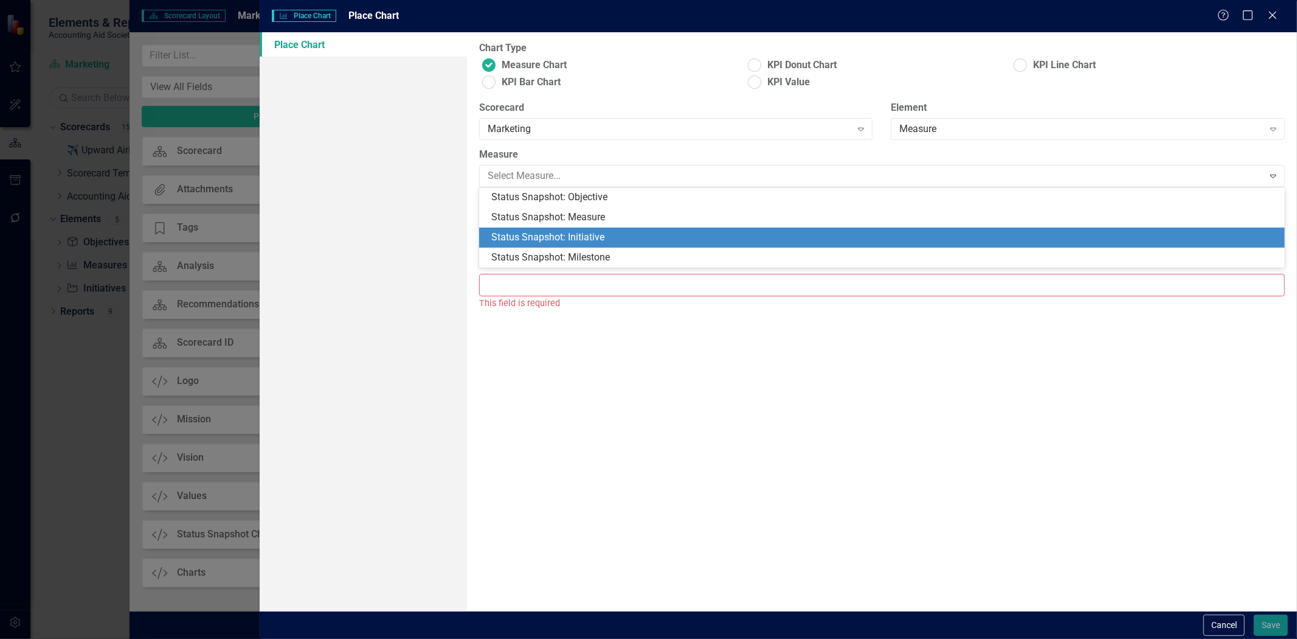
click at [566, 242] on div "Status Snapshot: Initiative" at bounding box center [884, 238] width 786 height 14
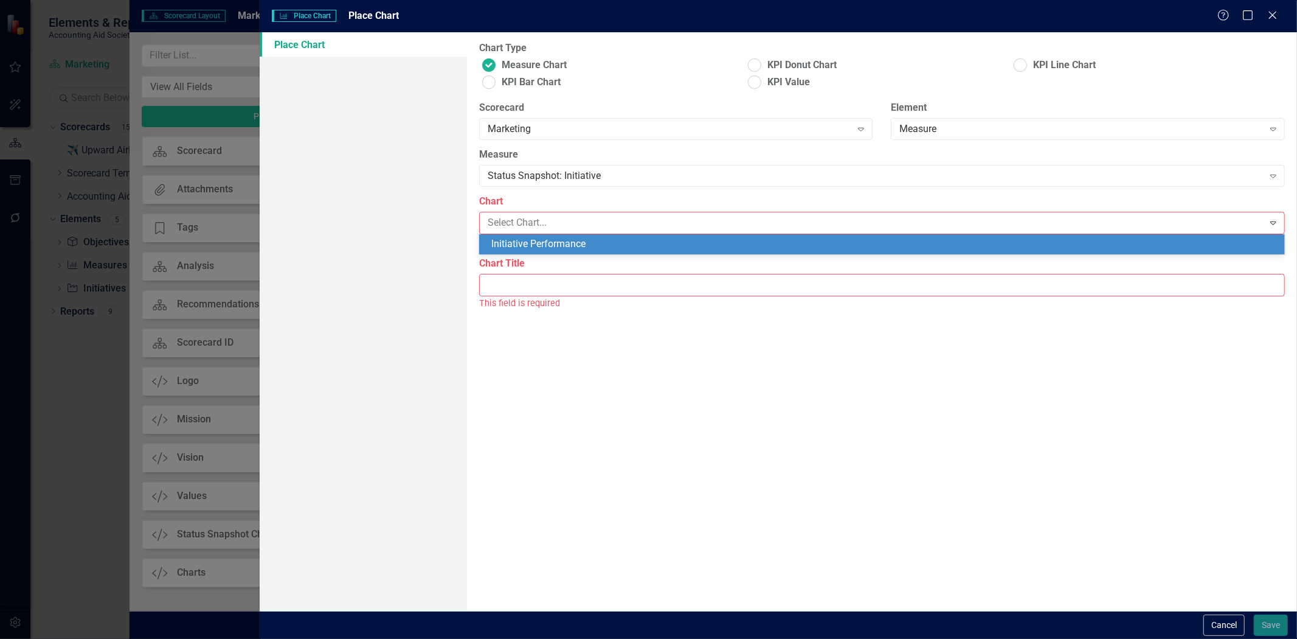
click at [561, 244] on div "Initiative Performance" at bounding box center [884, 244] width 786 height 14
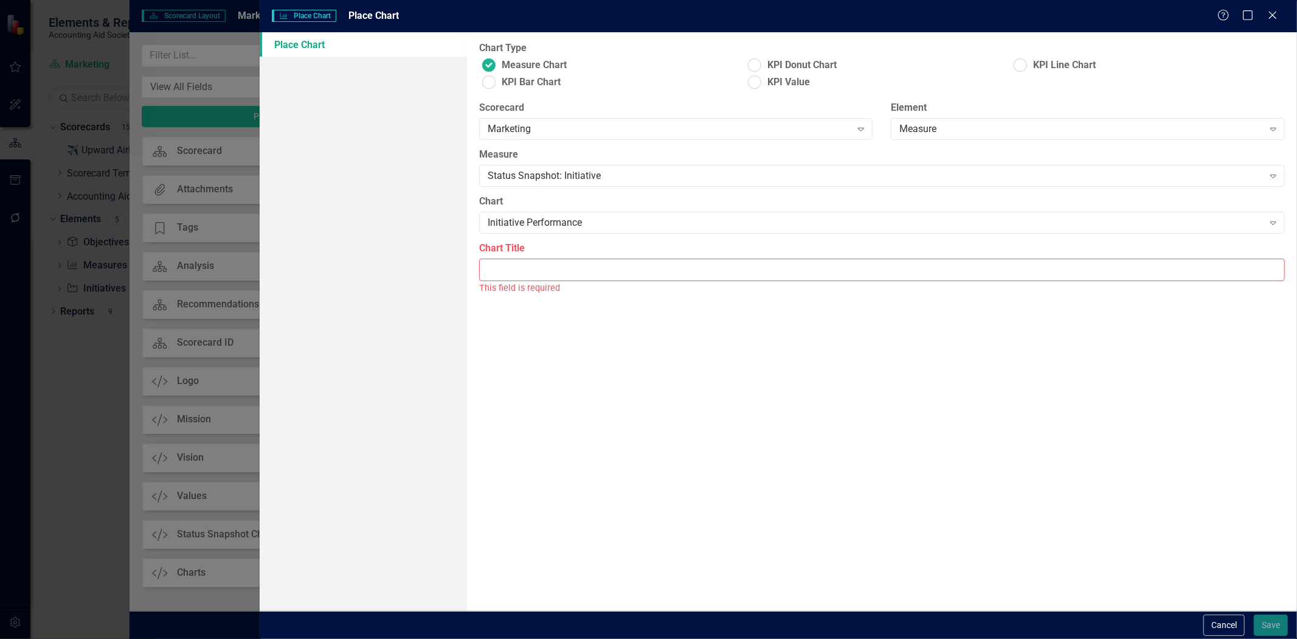
click at [561, 264] on input "Chart Title" at bounding box center [882, 269] width 806 height 23
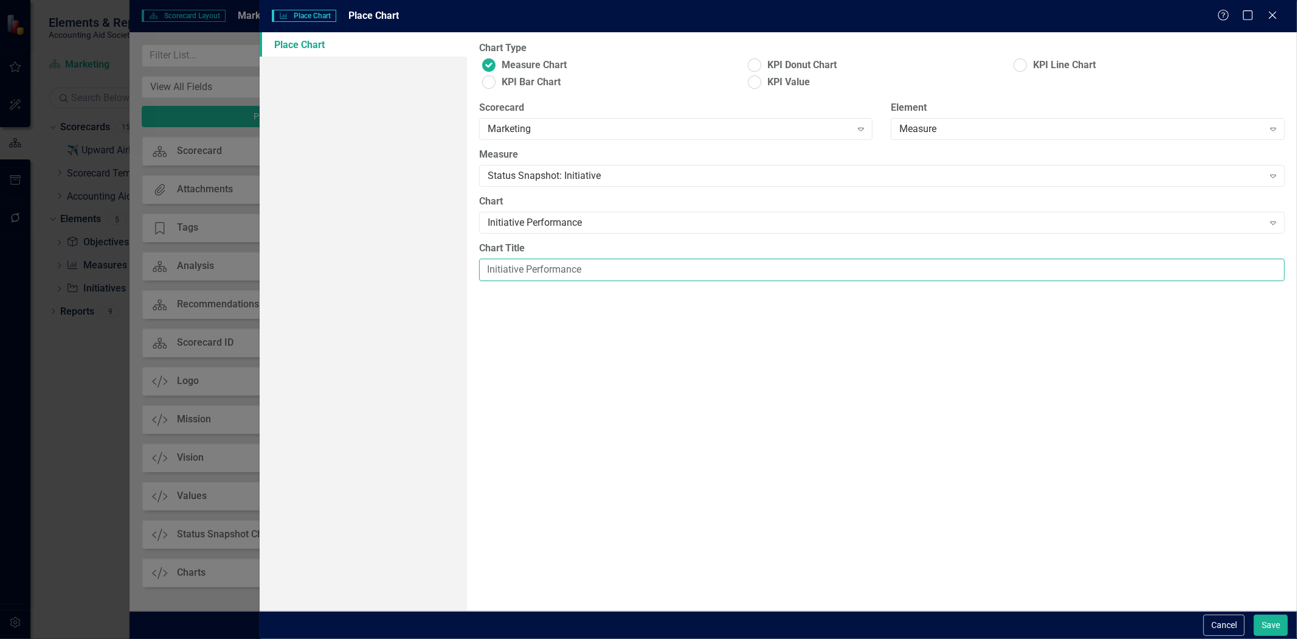
type input "Initiative Performance"
click at [1268, 612] on div "Cancel Save" at bounding box center [779, 625] width 1038 height 28
click at [1269, 613] on div "Cancel Save" at bounding box center [779, 625] width 1038 height 28
click at [1281, 630] on button "Save" at bounding box center [1271, 624] width 34 height 21
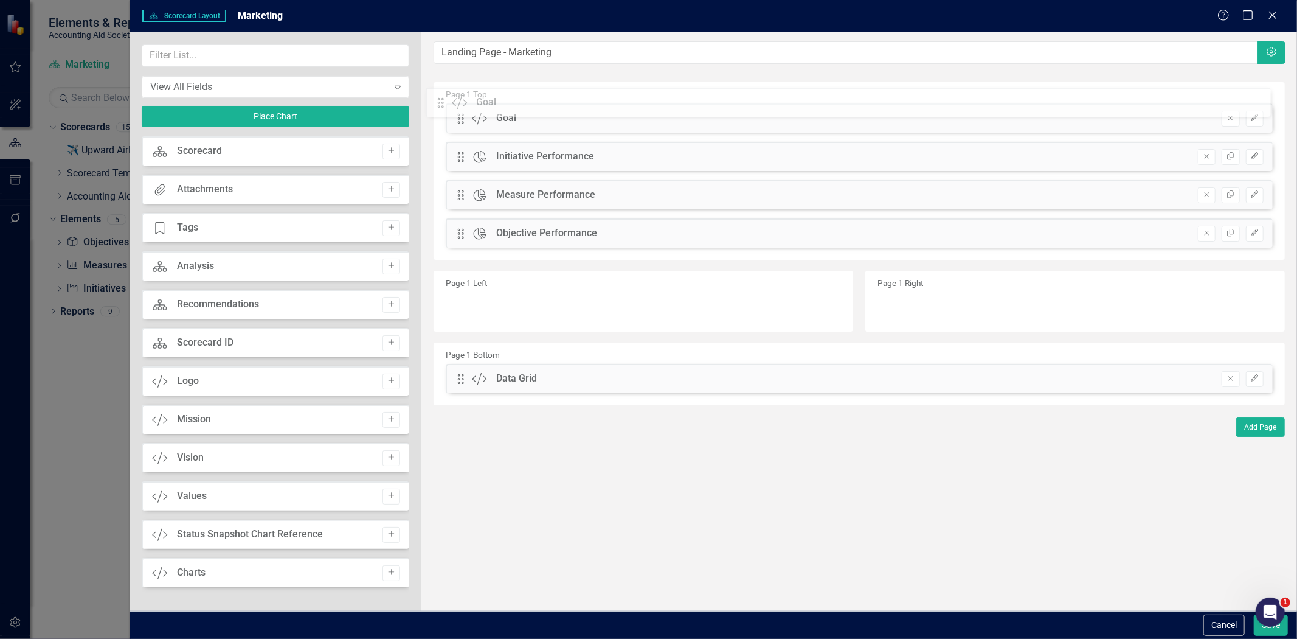
drag, startPoint x: 459, startPoint y: 238, endPoint x: 448, endPoint y: 97, distance: 141.0
click at [449, 99] on div "The fields (or pods) that are available for you to include on the detail page a…" at bounding box center [859, 321] width 876 height 578
click at [1260, 234] on icon "Edit" at bounding box center [1254, 232] width 9 height 7
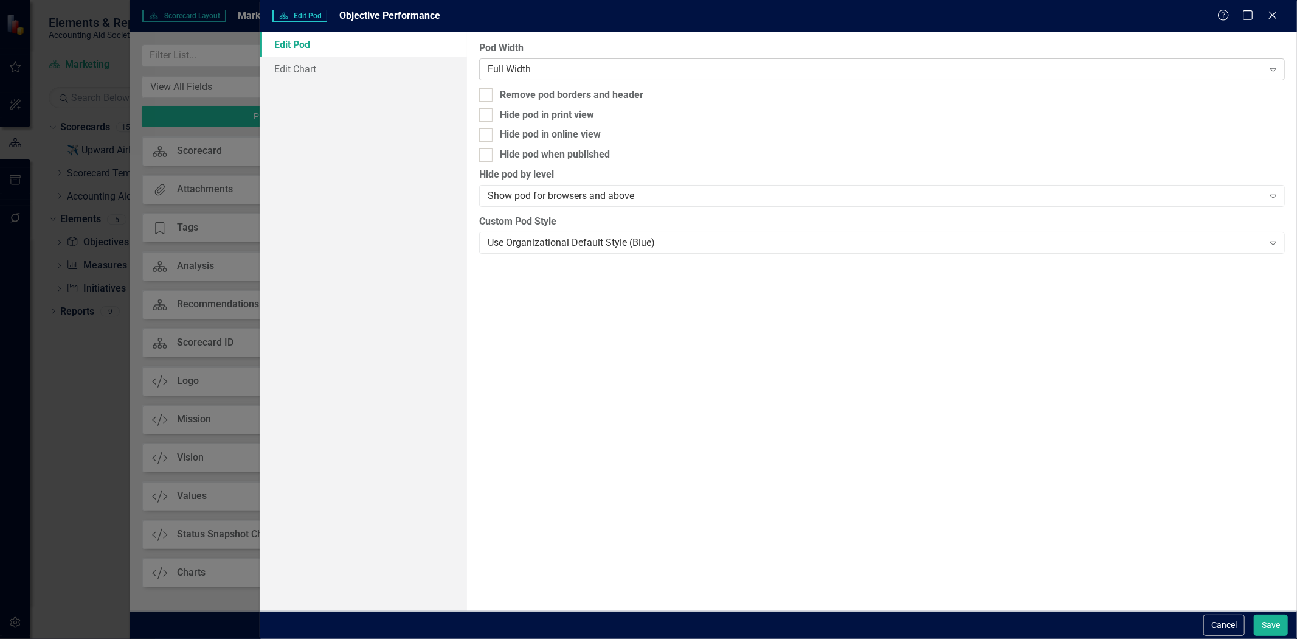
click at [530, 58] on div "Full Width Expand" at bounding box center [882, 69] width 806 height 22
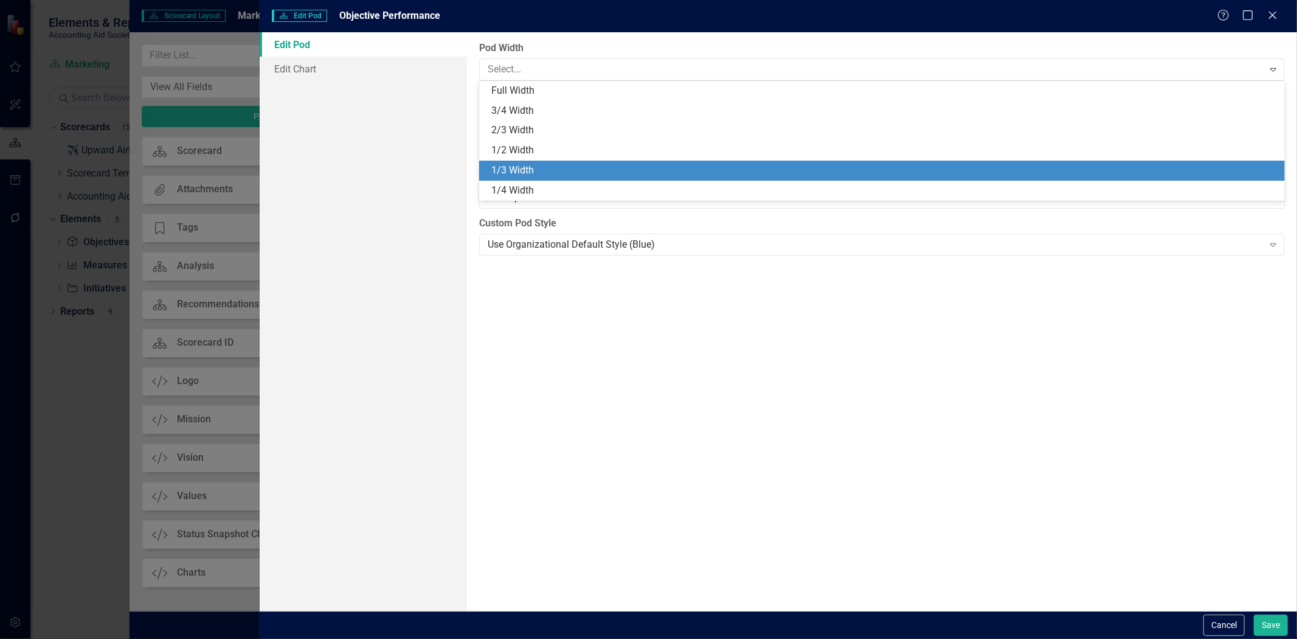
drag, startPoint x: 542, startPoint y: 168, endPoint x: 671, endPoint y: 211, distance: 136.6
click at [543, 168] on div "1/3 Width" at bounding box center [884, 171] width 786 height 14
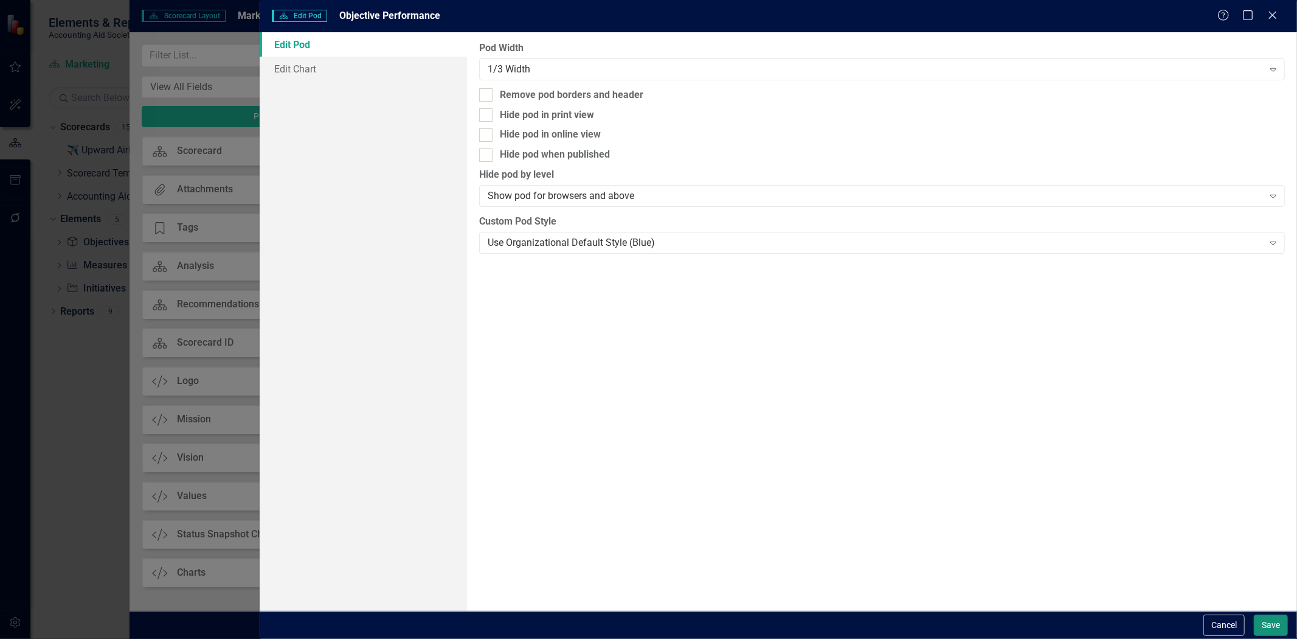
click at [1268, 617] on button "Save" at bounding box center [1271, 624] width 34 height 21
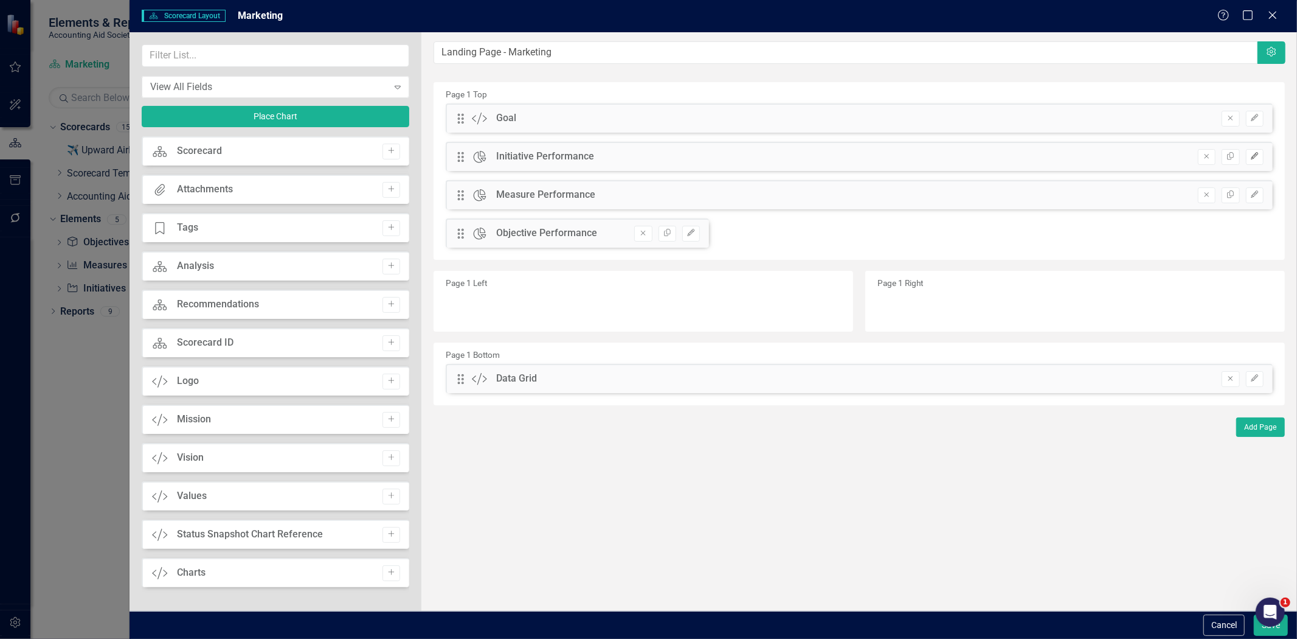
click at [1254, 149] on button "Edit" at bounding box center [1255, 157] width 18 height 16
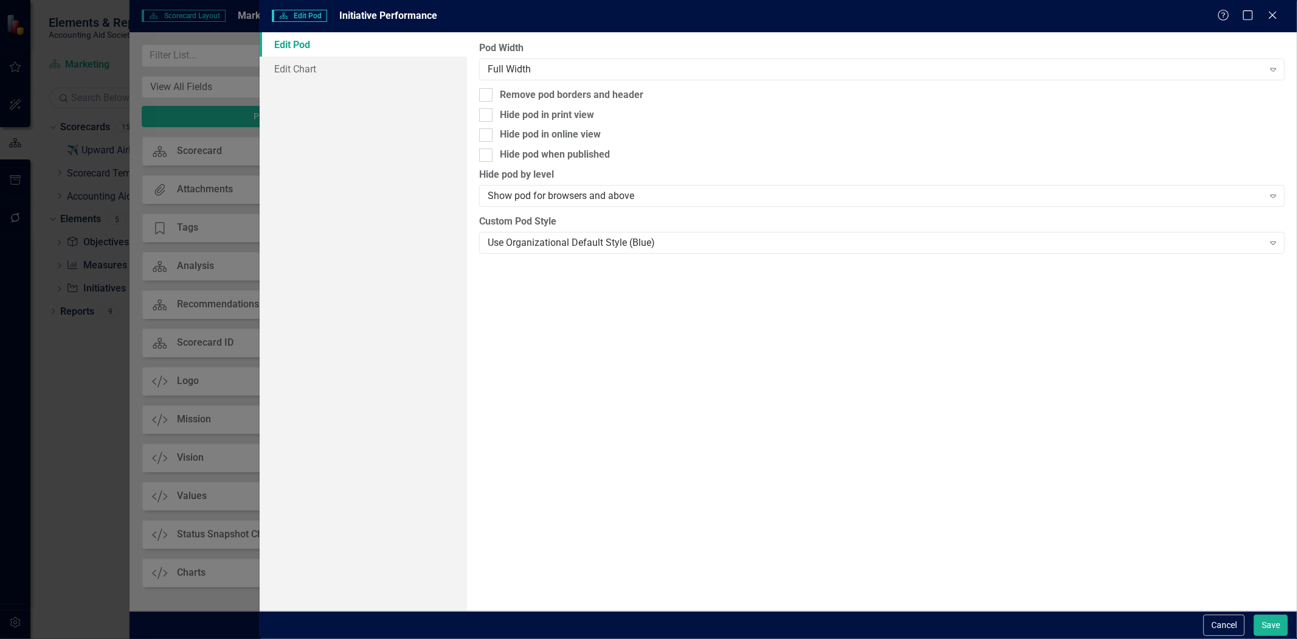
click at [572, 57] on div "Pod Width Full Width Expand" at bounding box center [882, 60] width 806 height 38
click at [575, 79] on div "Full Width Expand" at bounding box center [882, 69] width 806 height 22
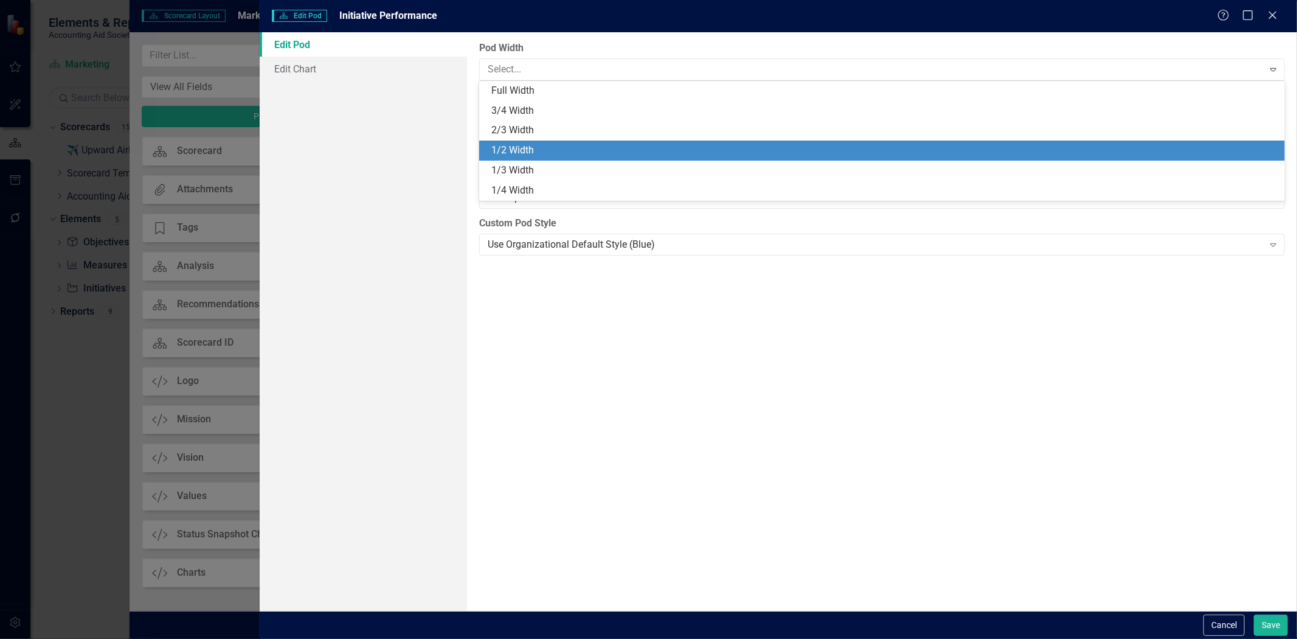
click at [543, 162] on div "1/3 Width" at bounding box center [882, 171] width 806 height 20
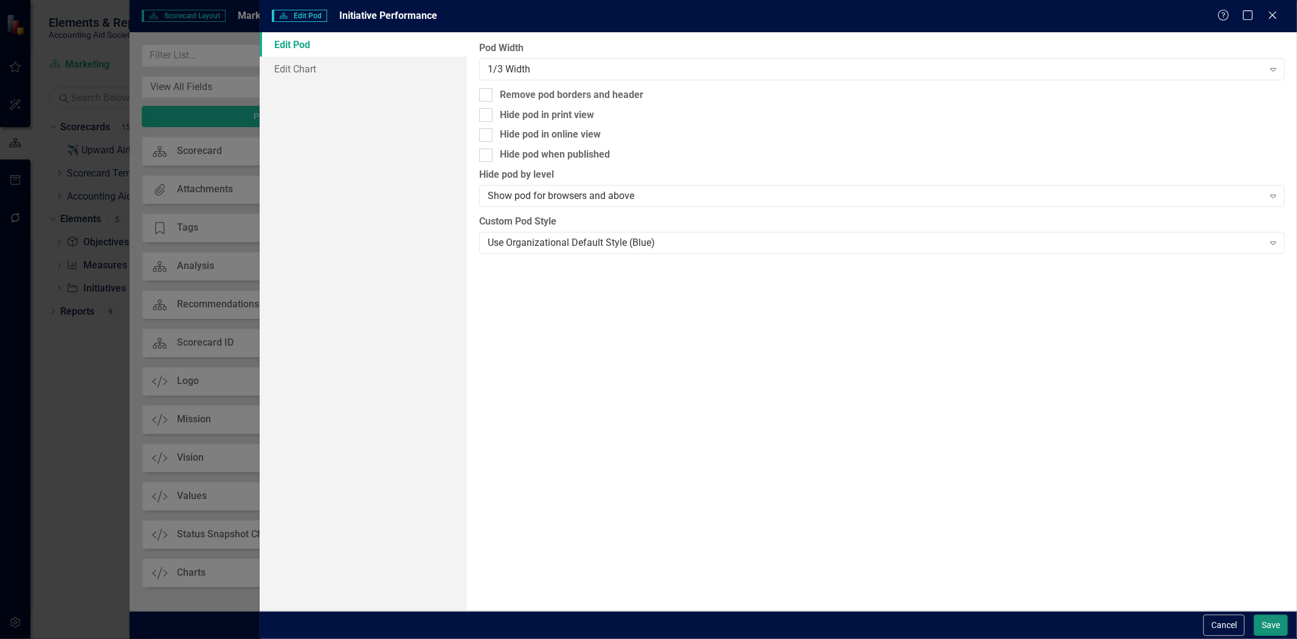
click at [1272, 617] on button "Save" at bounding box center [1271, 624] width 34 height 21
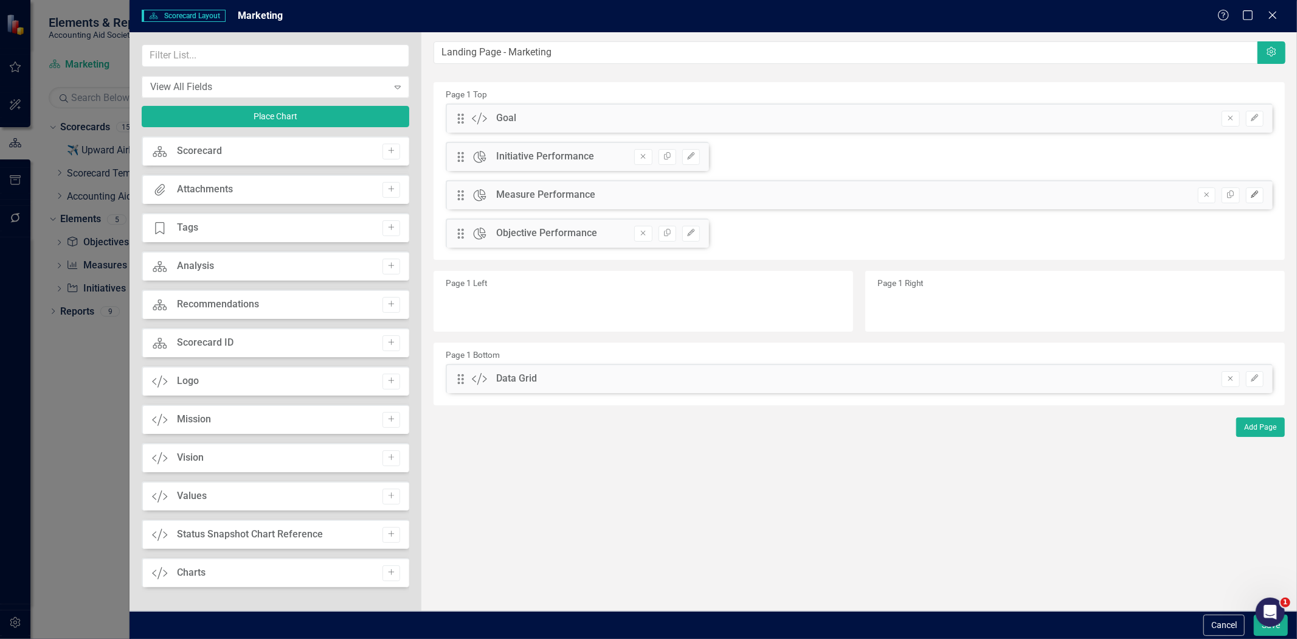
click at [1256, 187] on button "Edit" at bounding box center [1255, 195] width 18 height 16
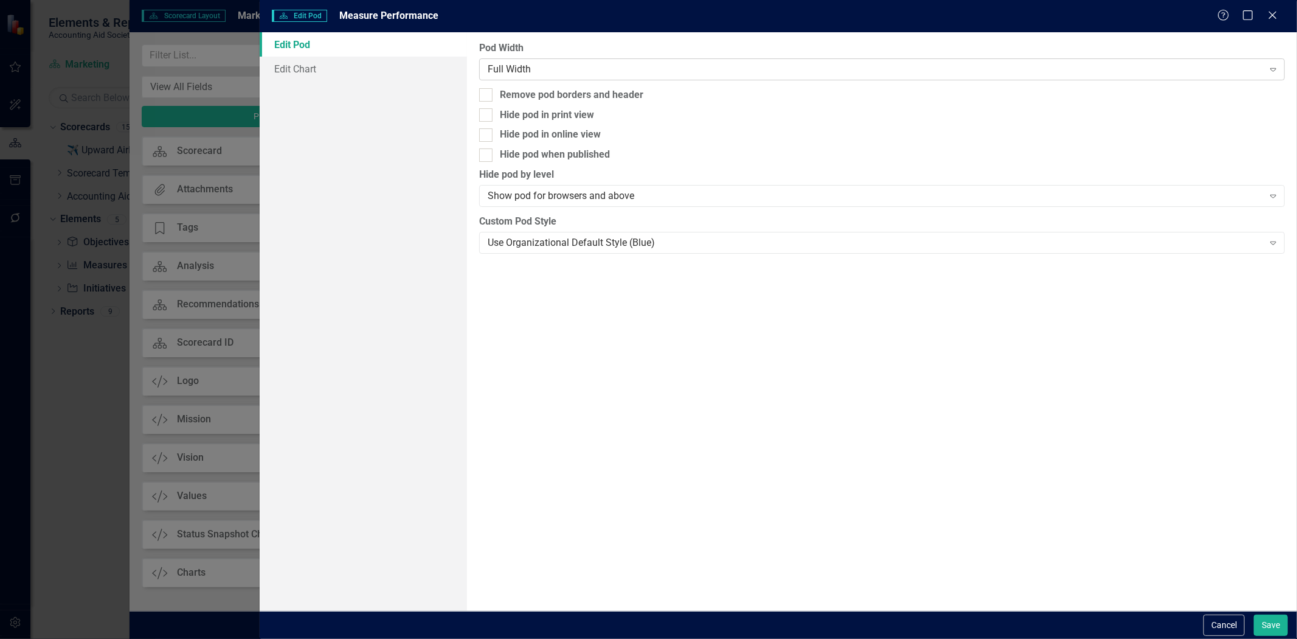
click at [575, 74] on div "Full Width" at bounding box center [876, 69] width 776 height 14
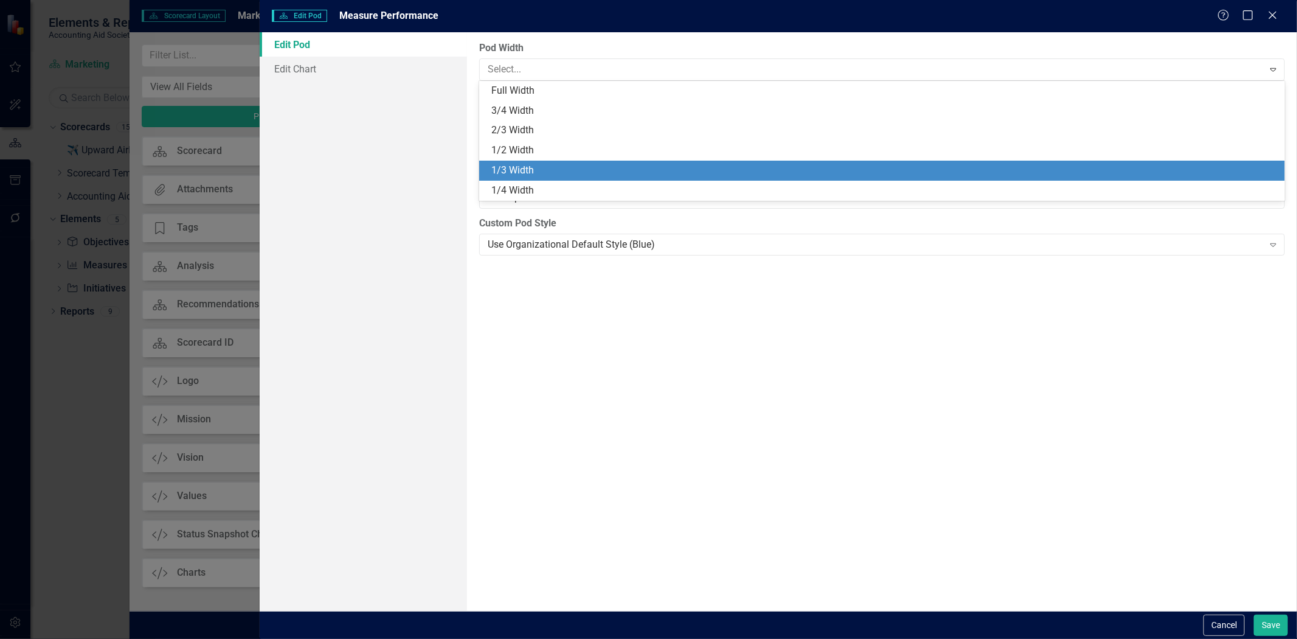
click at [539, 172] on div "1/3 Width" at bounding box center [884, 171] width 786 height 14
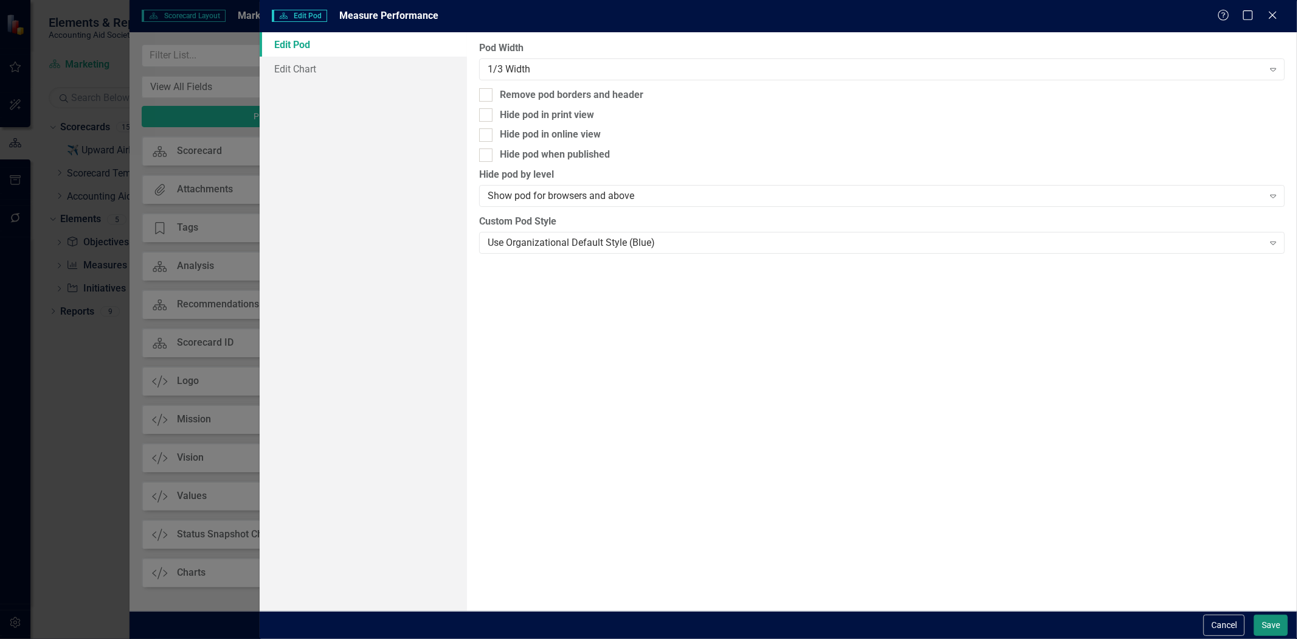
click at [1277, 627] on button "Save" at bounding box center [1271, 624] width 34 height 21
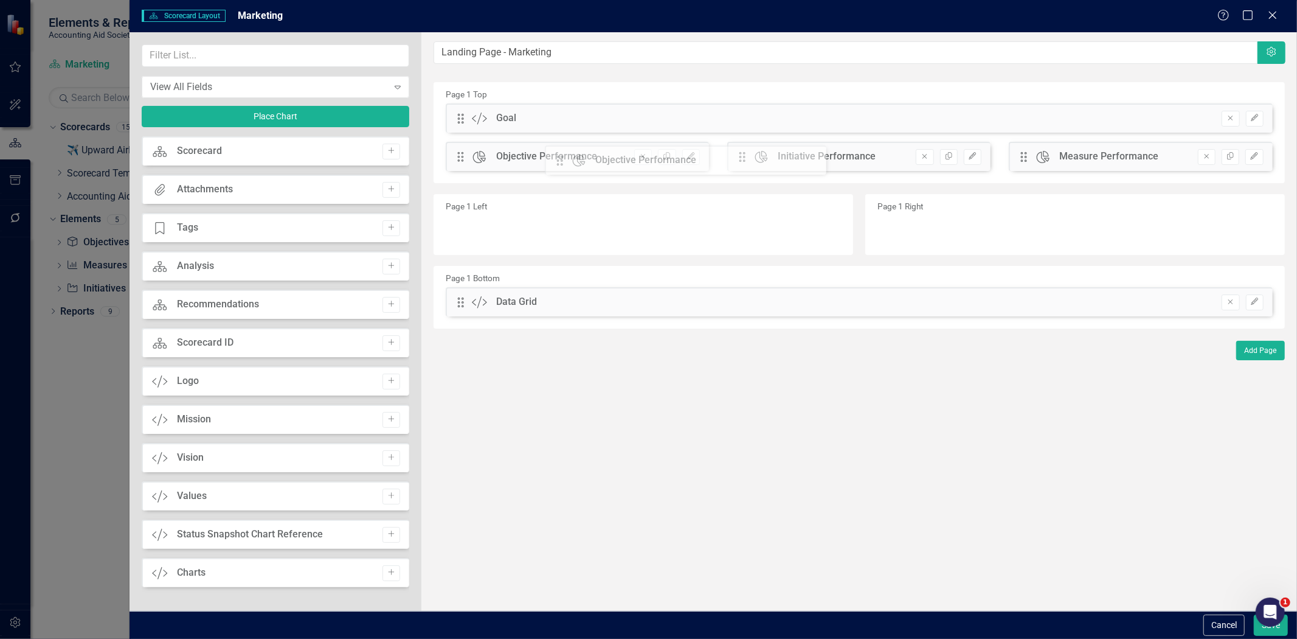
drag, startPoint x: 1020, startPoint y: 156, endPoint x: 563, endPoint y: 160, distance: 456.8
click at [563, 160] on div "The fields (or pods) that are available for you to include on the detail page a…" at bounding box center [859, 321] width 876 height 578
drag, startPoint x: 1031, startPoint y: 154, endPoint x: 886, endPoint y: 148, distance: 144.9
click at [887, 149] on div "The fields (or pods) that are available for you to include on the detail page a…" at bounding box center [859, 321] width 876 height 578
click at [1260, 628] on button "Save" at bounding box center [1271, 624] width 34 height 21
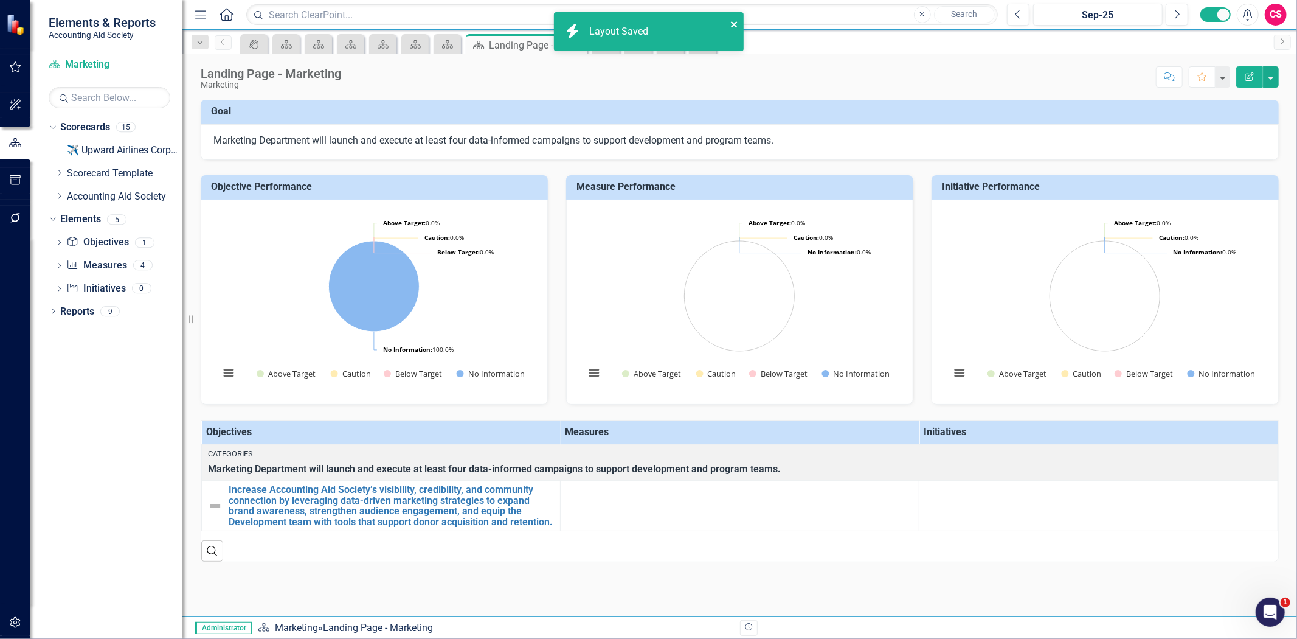
click at [733, 24] on icon "close" at bounding box center [734, 24] width 6 height 6
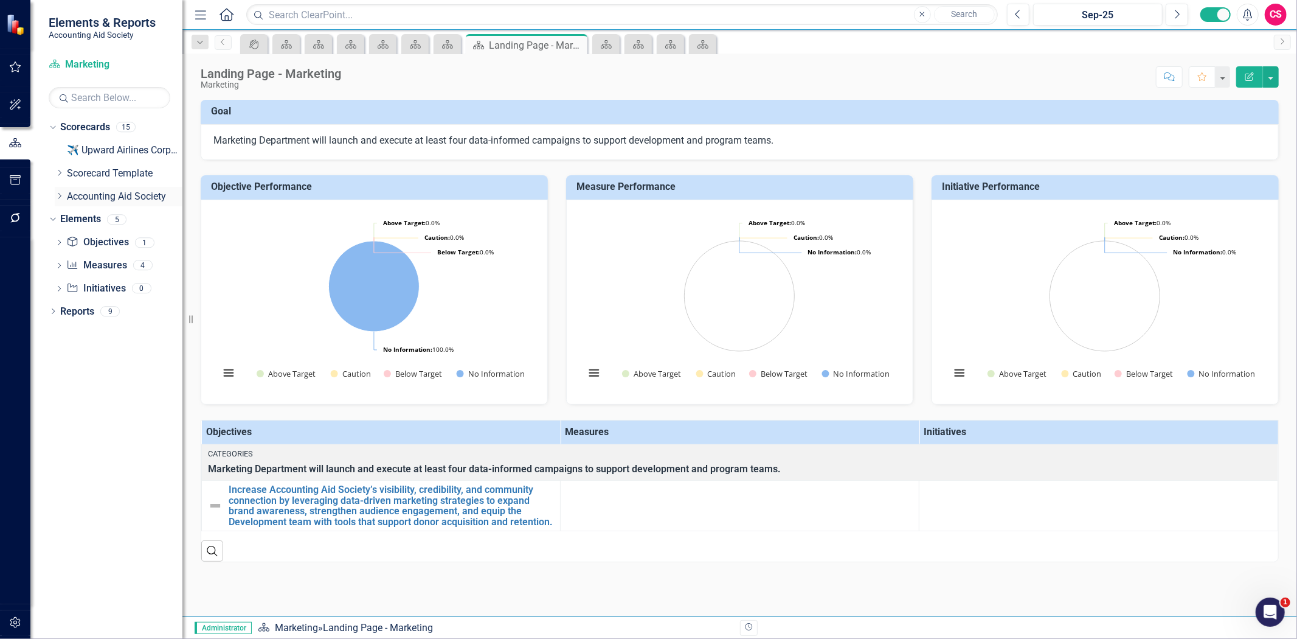
click at [59, 193] on icon "Dropdown" at bounding box center [59, 195] width 9 height 7
